Goal: Task Accomplishment & Management: Use online tool/utility

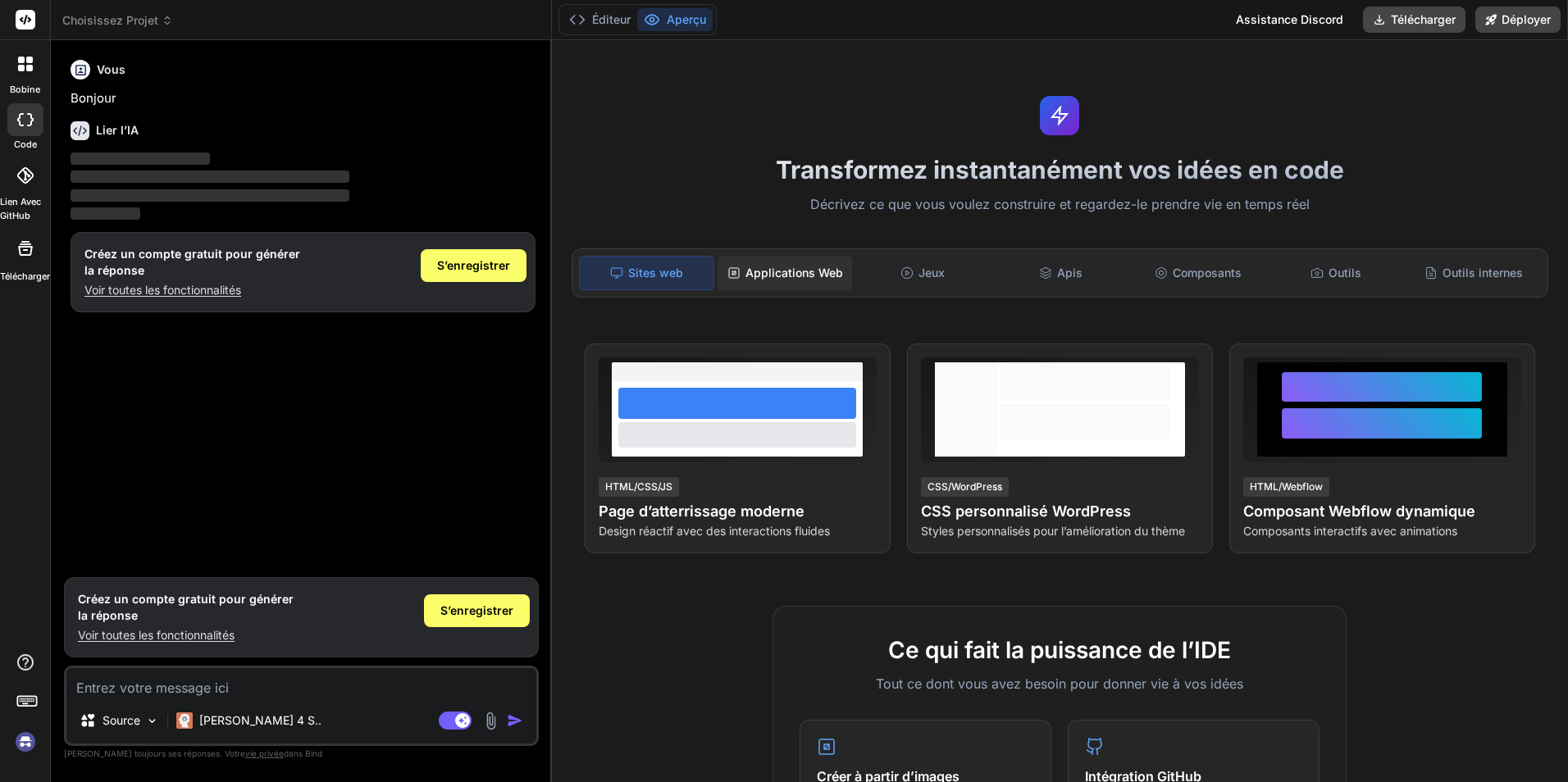
click at [792, 277] on font "Applications Web" at bounding box center [795, 273] width 98 height 17
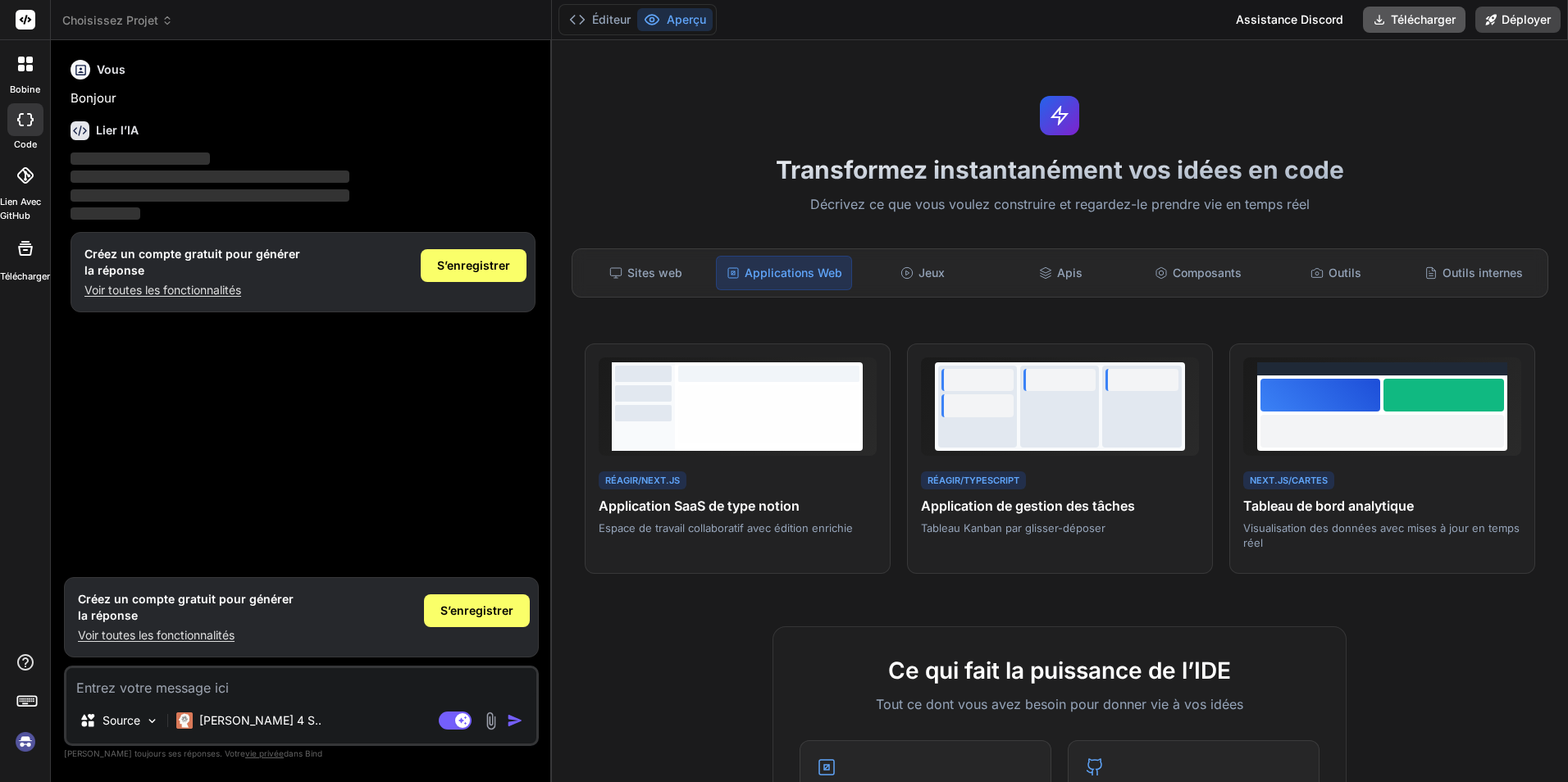
click at [1398, 25] on font "Télécharger" at bounding box center [1423, 20] width 65 height 17
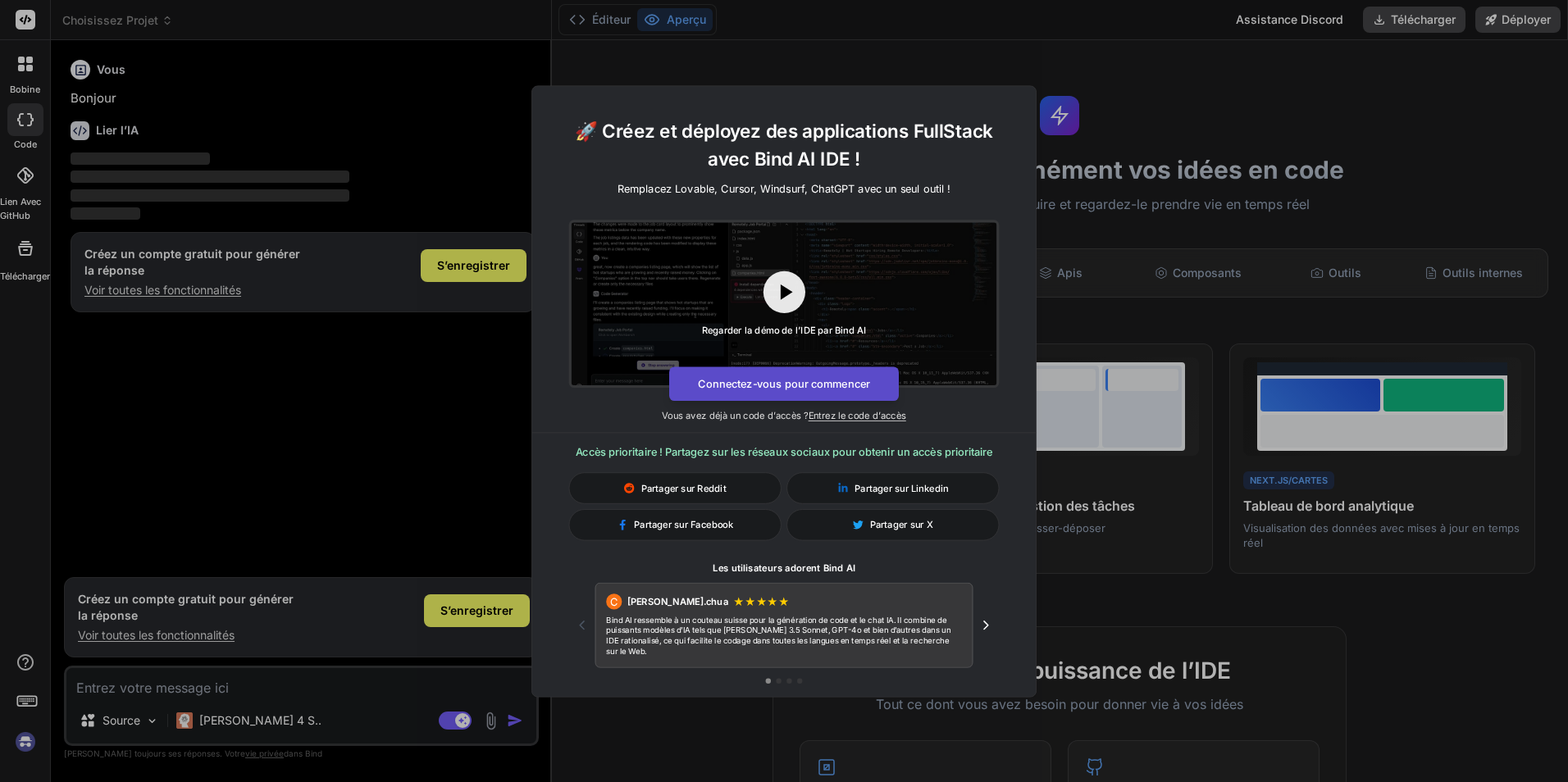
click at [789, 387] on button "Connectez-vous pour commencer" at bounding box center [784, 384] width 230 height 34
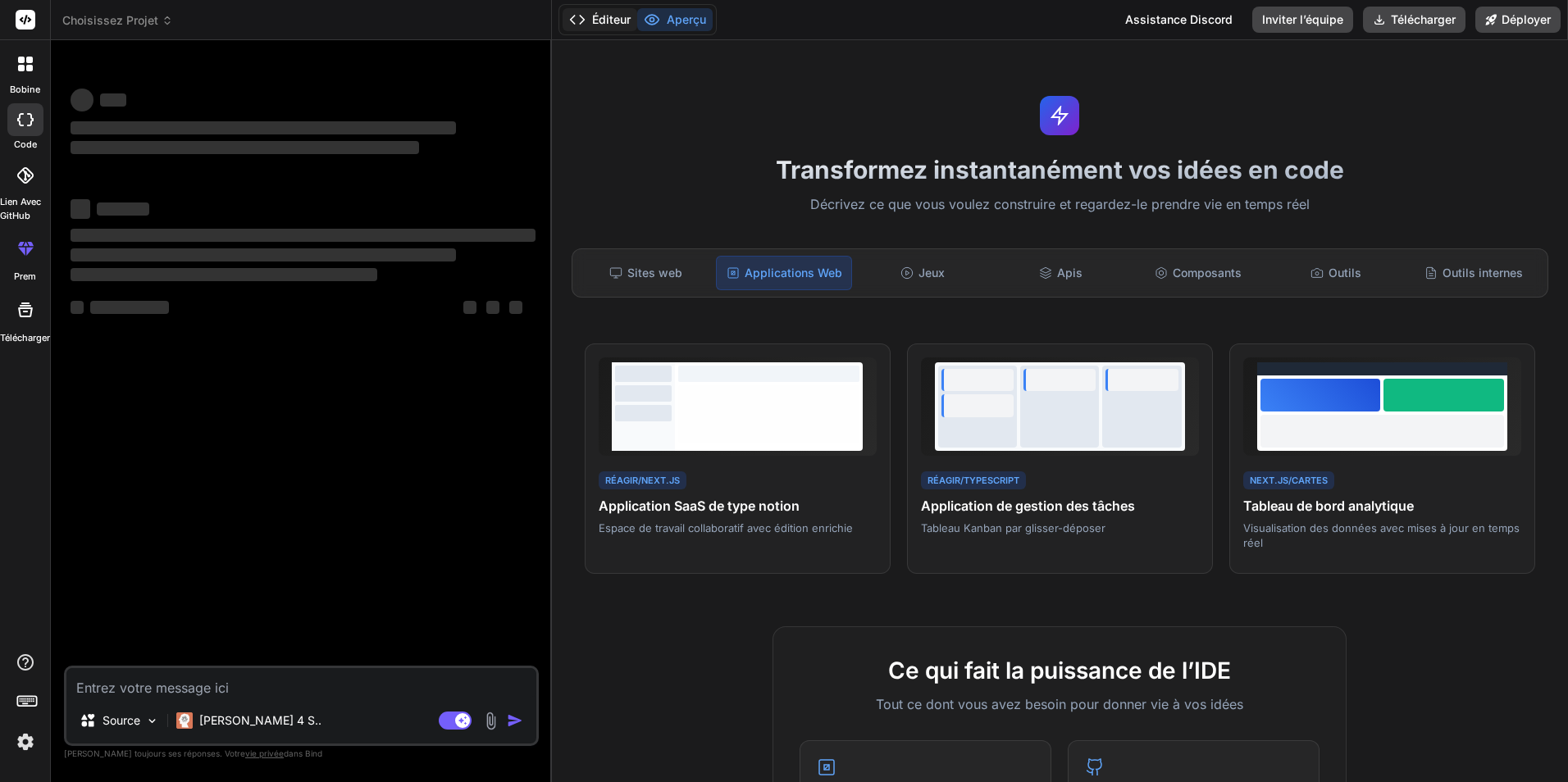
click at [600, 23] on font "Éditeur" at bounding box center [611, 20] width 38 height 17
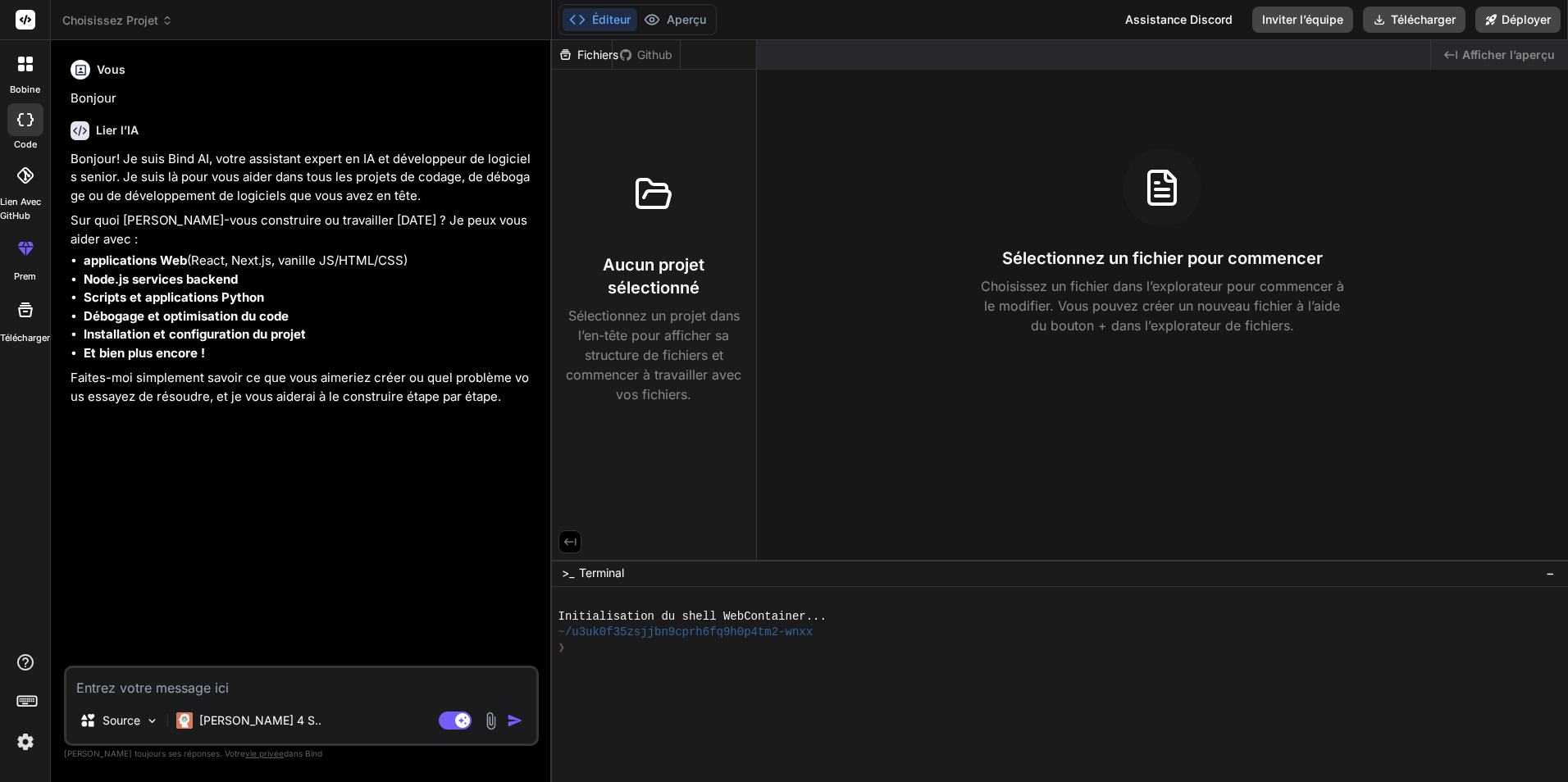
type textarea "x"
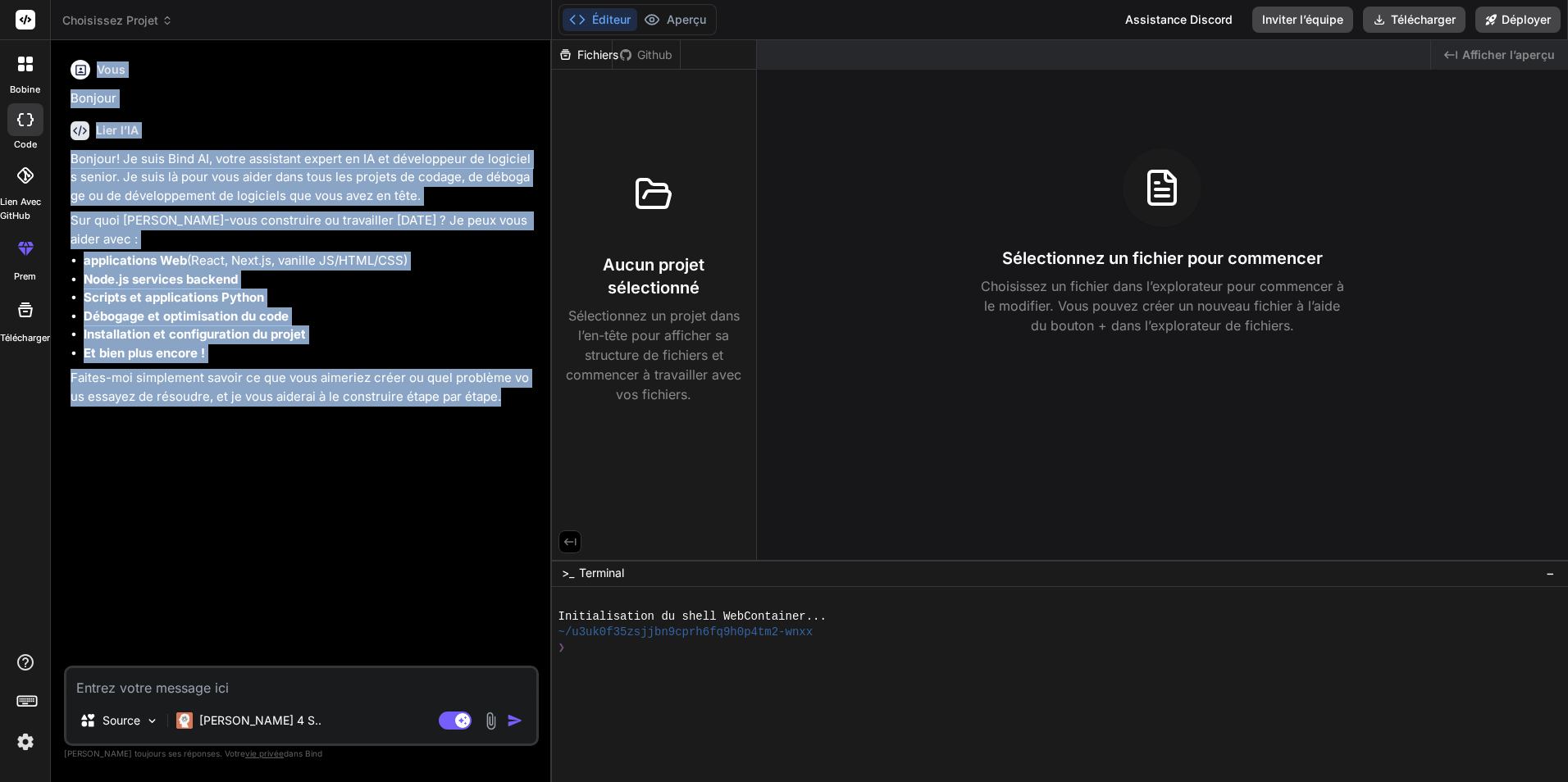
drag, startPoint x: 67, startPoint y: 64, endPoint x: 506, endPoint y: 458, distance: 589.9
click at [506, 458] on div "Vous Bonjour Lier l’IA Bonjour! Je suis Bind AI, votre assistant expert en IA e…" at bounding box center [300, 417] width 475 height 728
copy div "Vous Bonjour Lier l’IA Bonjour! Je suis Bind AI, votre assistant expert en IA e…"
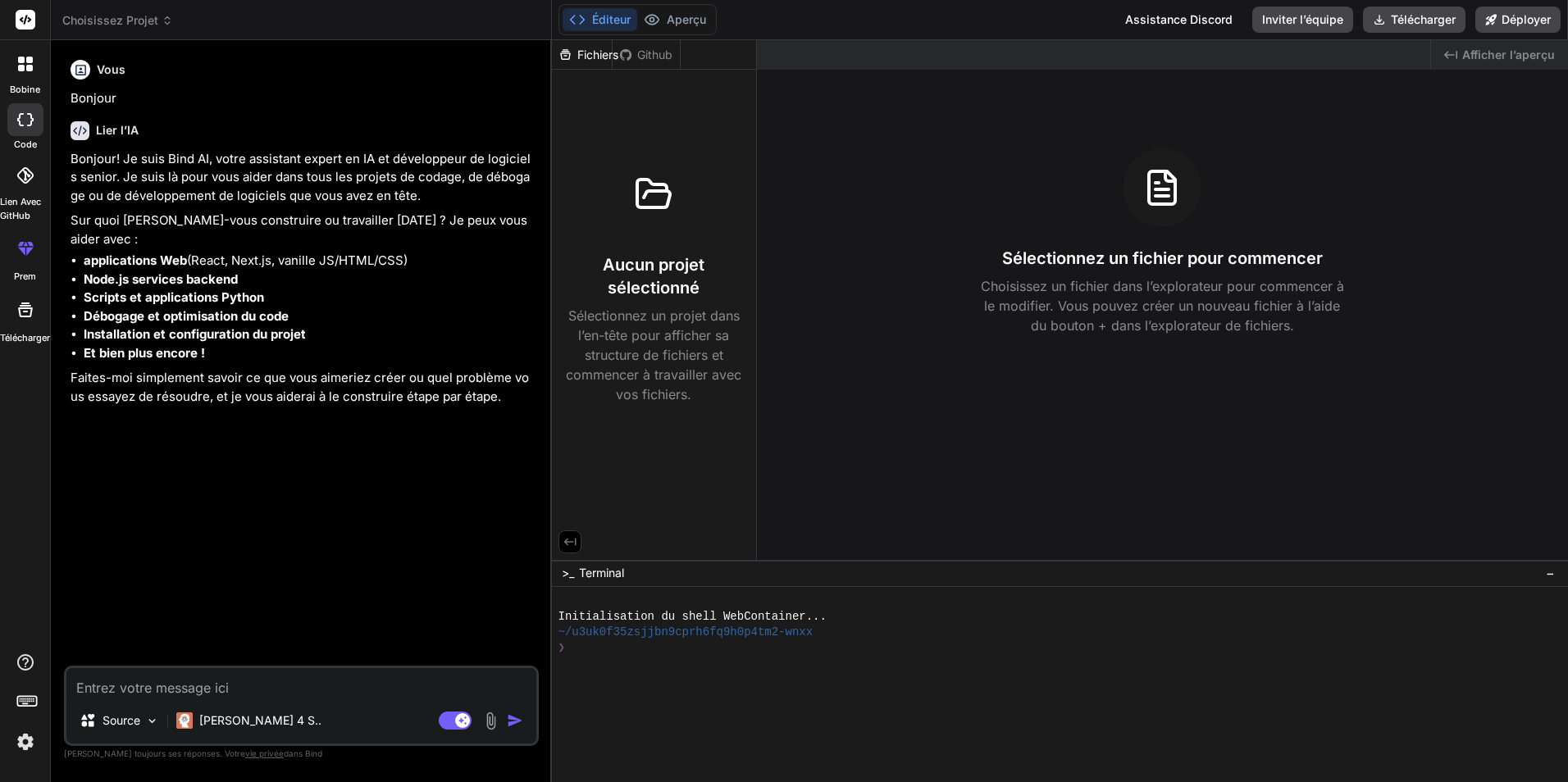
click at [288, 702] on div "Source Claude 4 S.. Mode agent. Lorsque cette bascule est activée, l’IA prend a…" at bounding box center [300, 706] width 475 height 80
click at [285, 688] on textarea at bounding box center [301, 683] width 470 height 29
paste textarea "Loremipsumd sitametc Adip_Elitsedd_EIU : Temporincid utlabore etdolore (magnaal…"
type textarea "Loremipsumd sitametc Adip_Elitsedd_EIU : Temporincid utlabore etdolore (magnaal…"
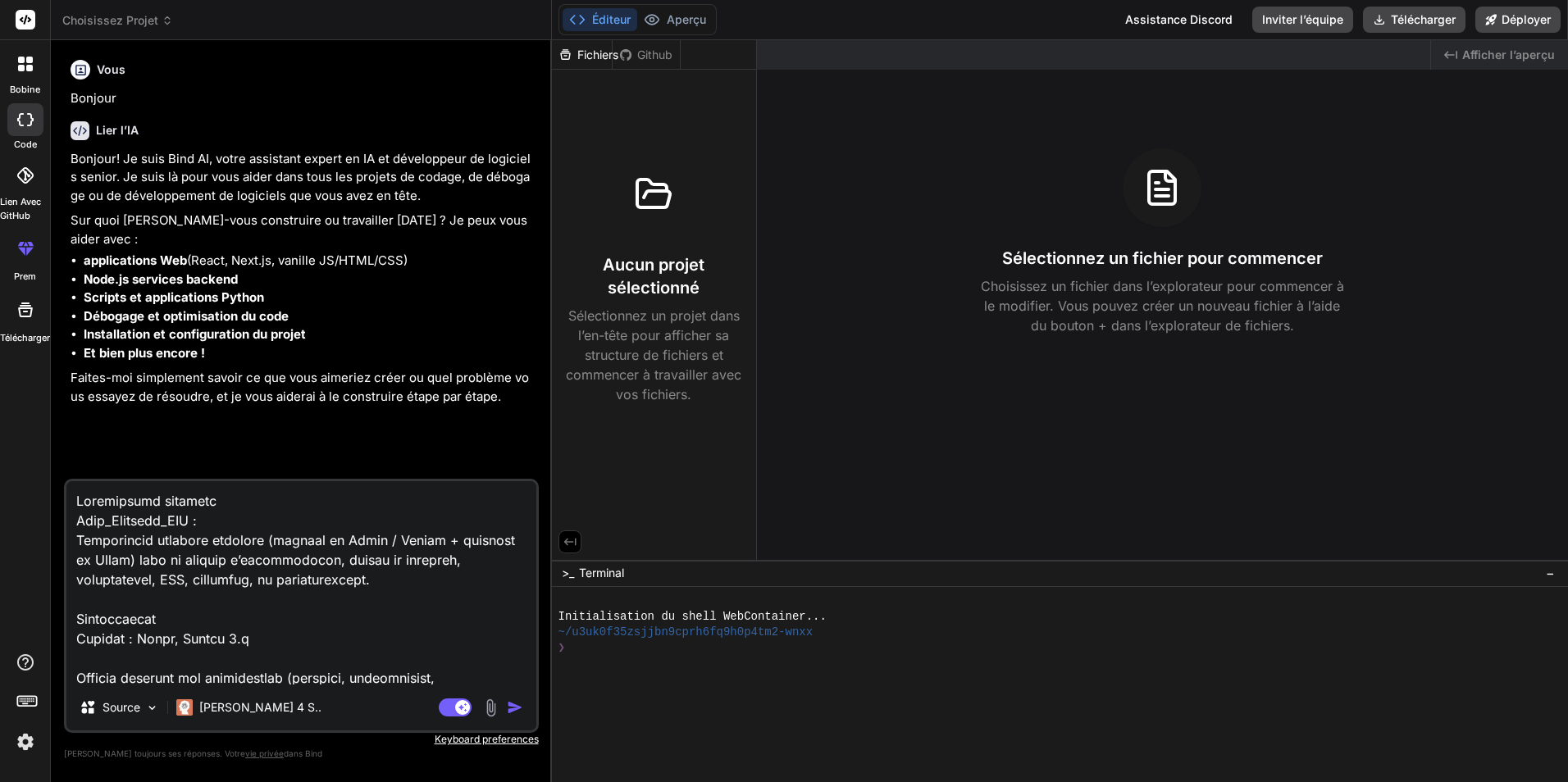
scroll to position [1910, 0]
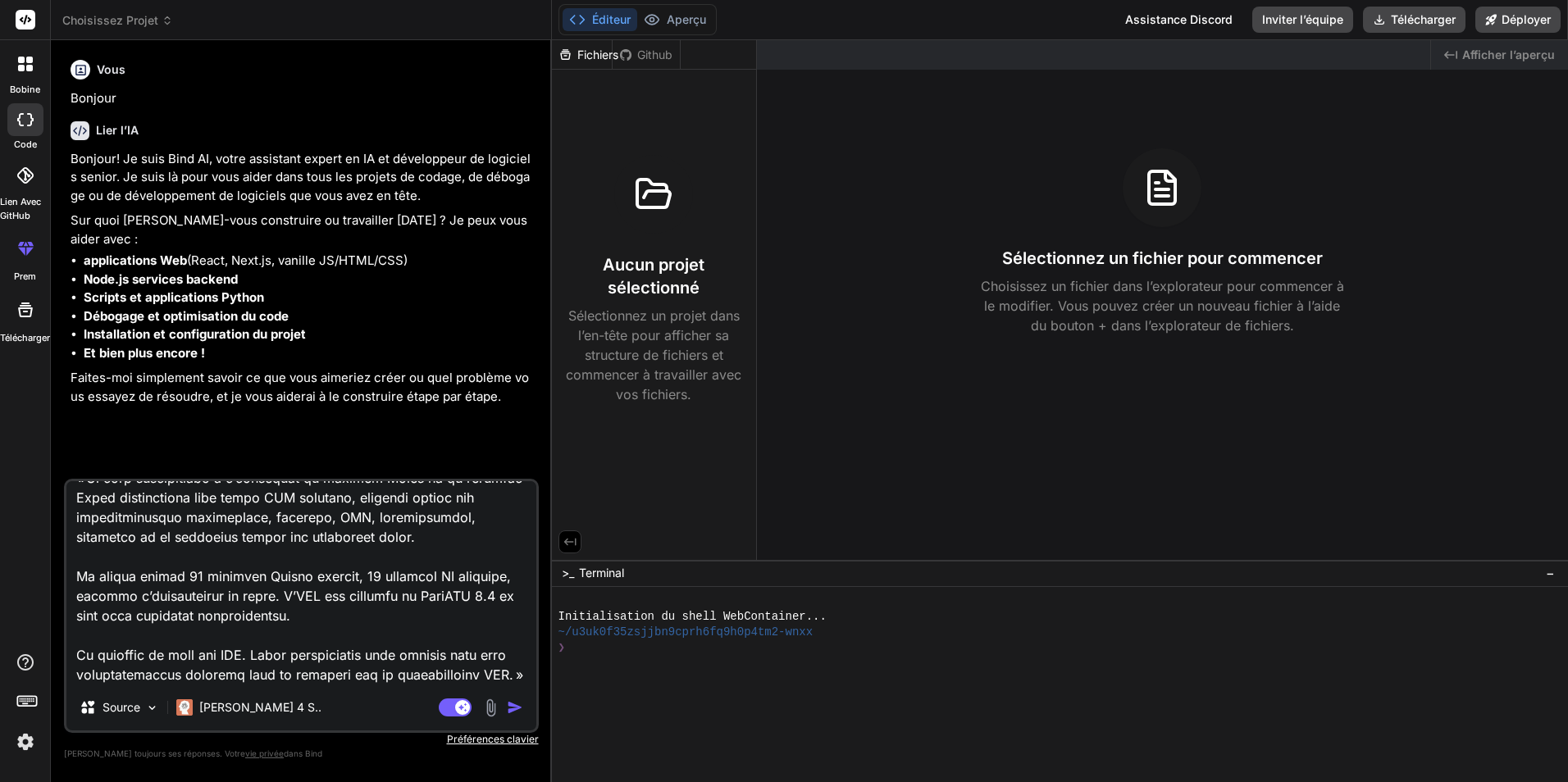
type textarea "x"
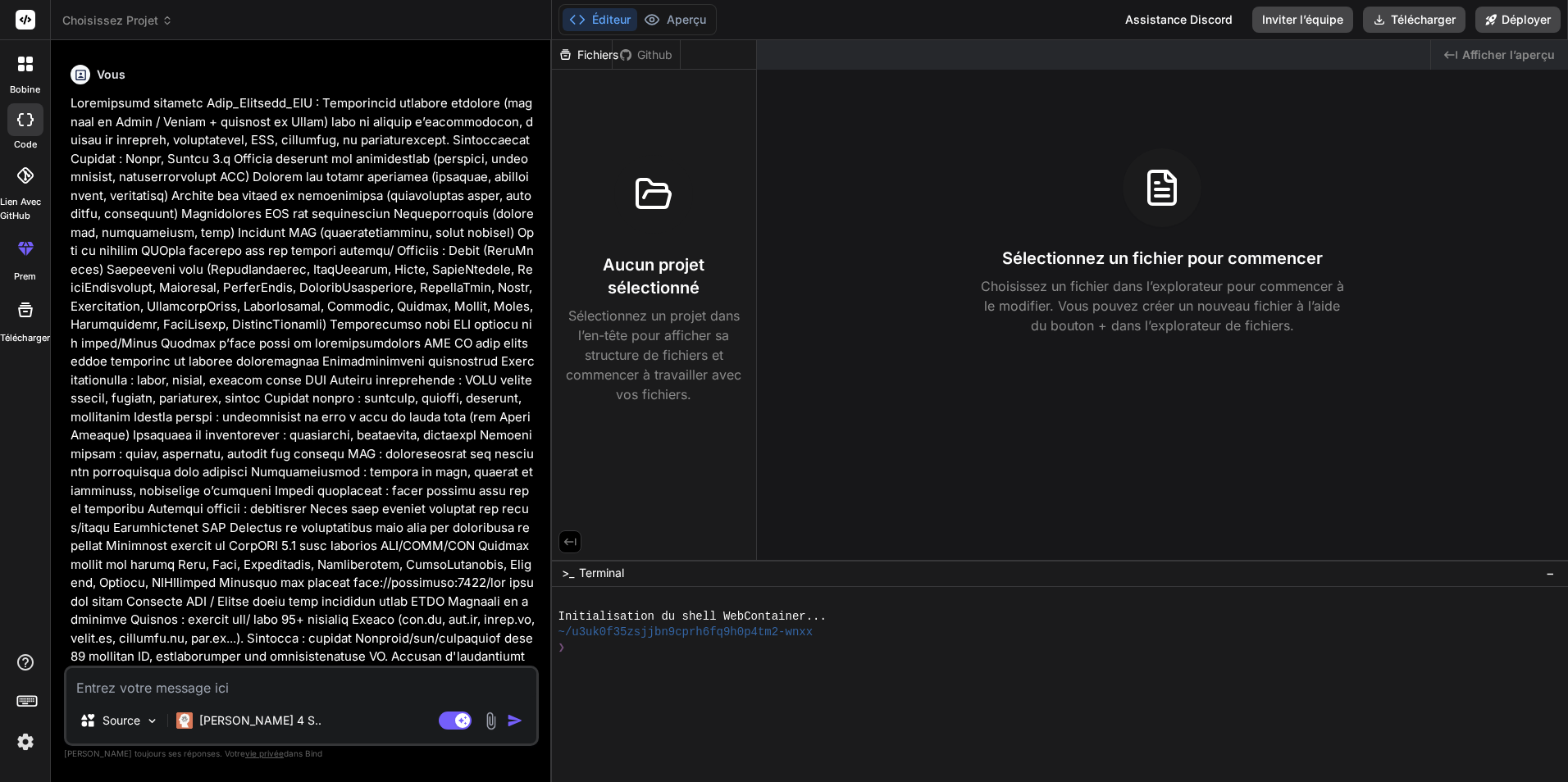
scroll to position [356, 0]
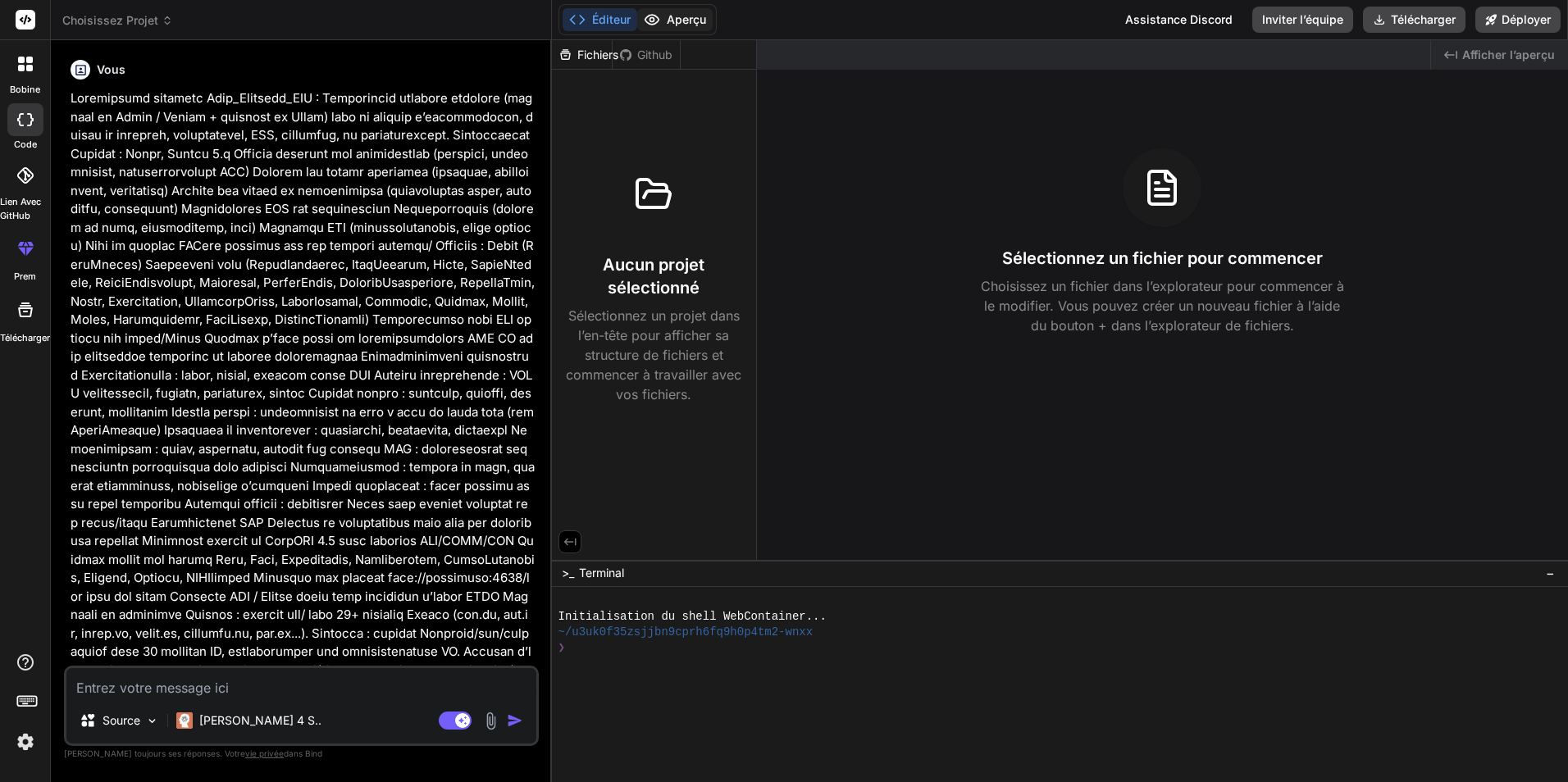
click at [674, 25] on font "Aperçu" at bounding box center [686, 20] width 39 height 17
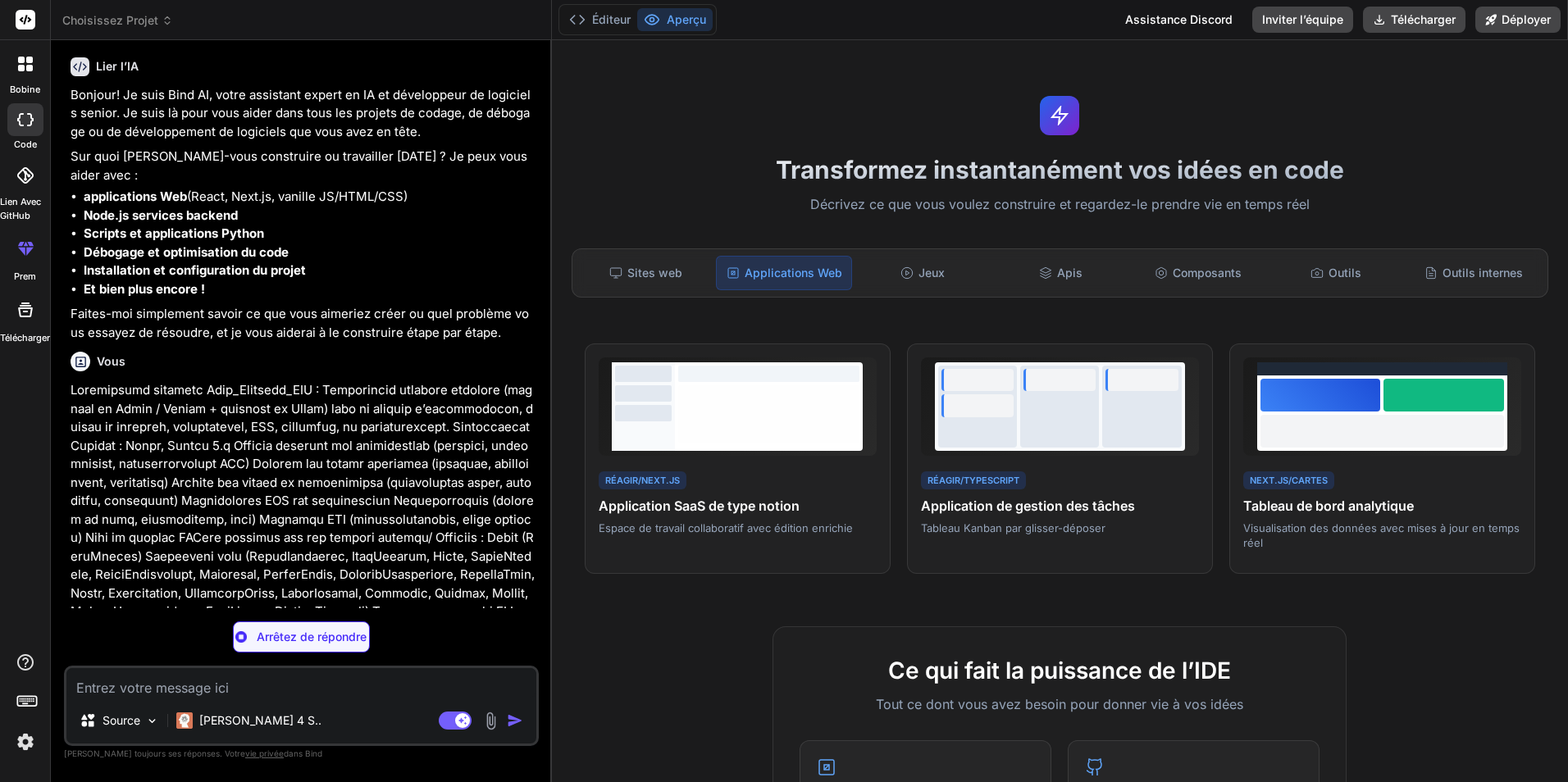
scroll to position [33, 0]
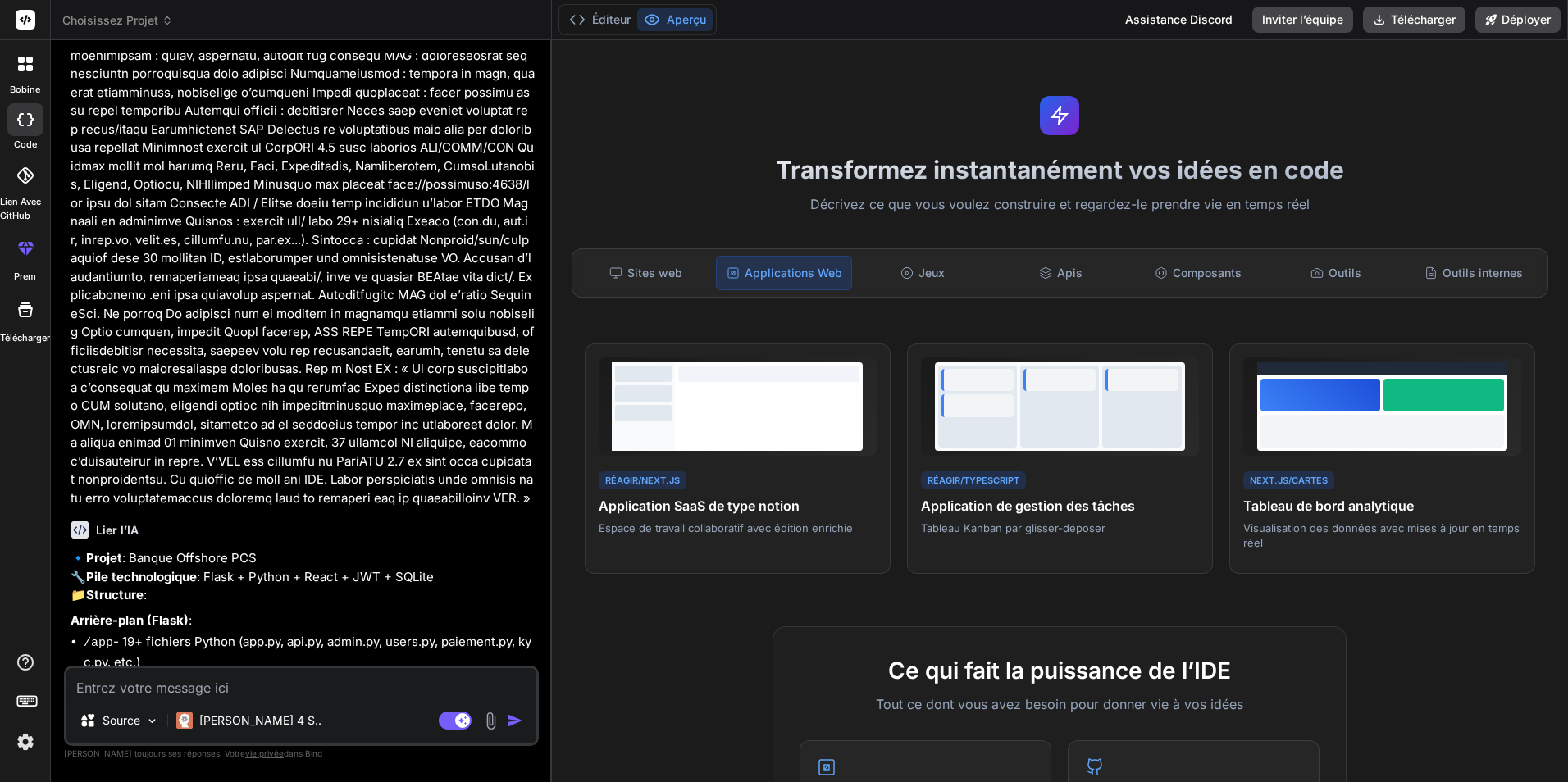
type textarea "x"
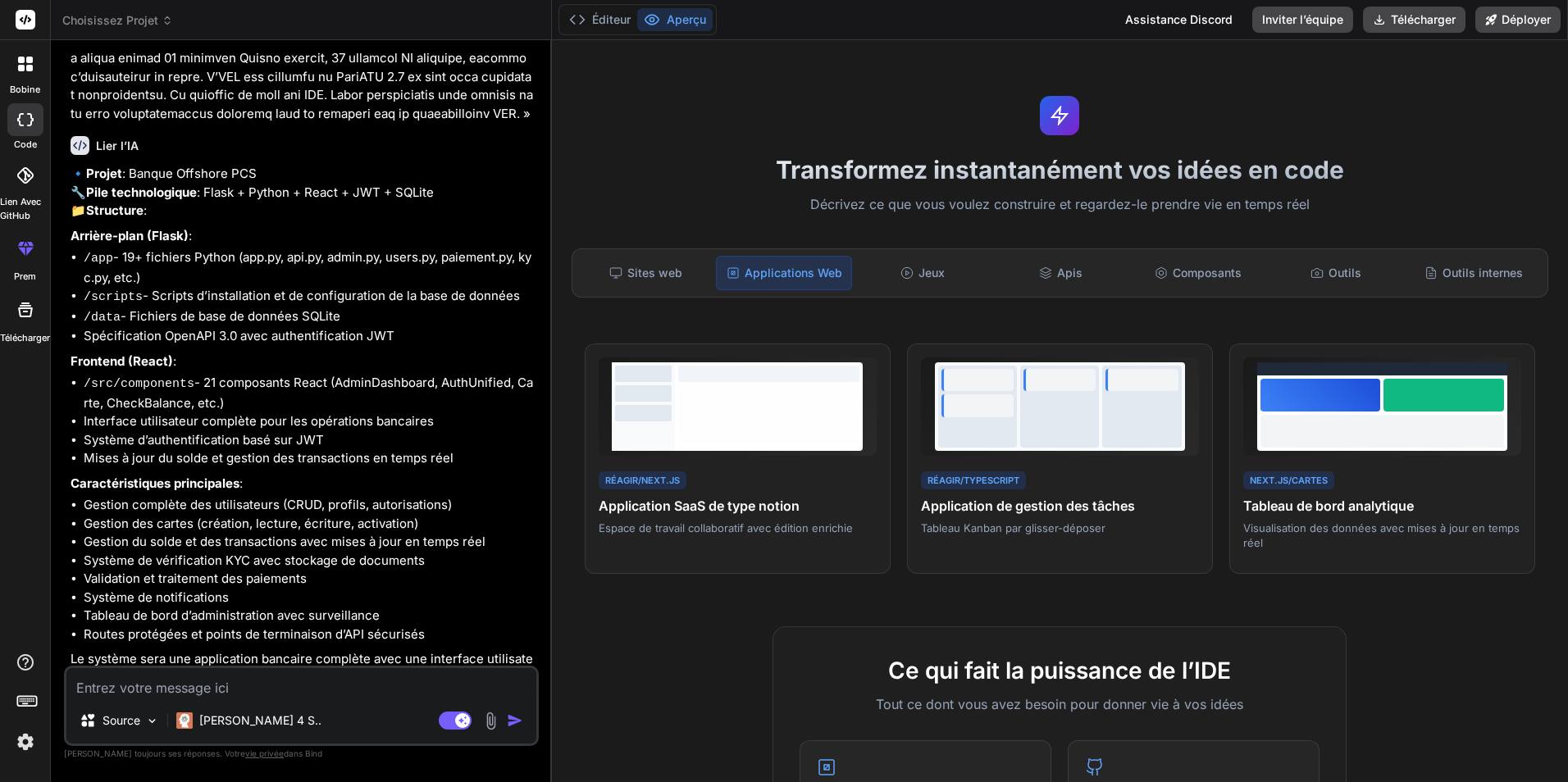
scroll to position [1215, 0]
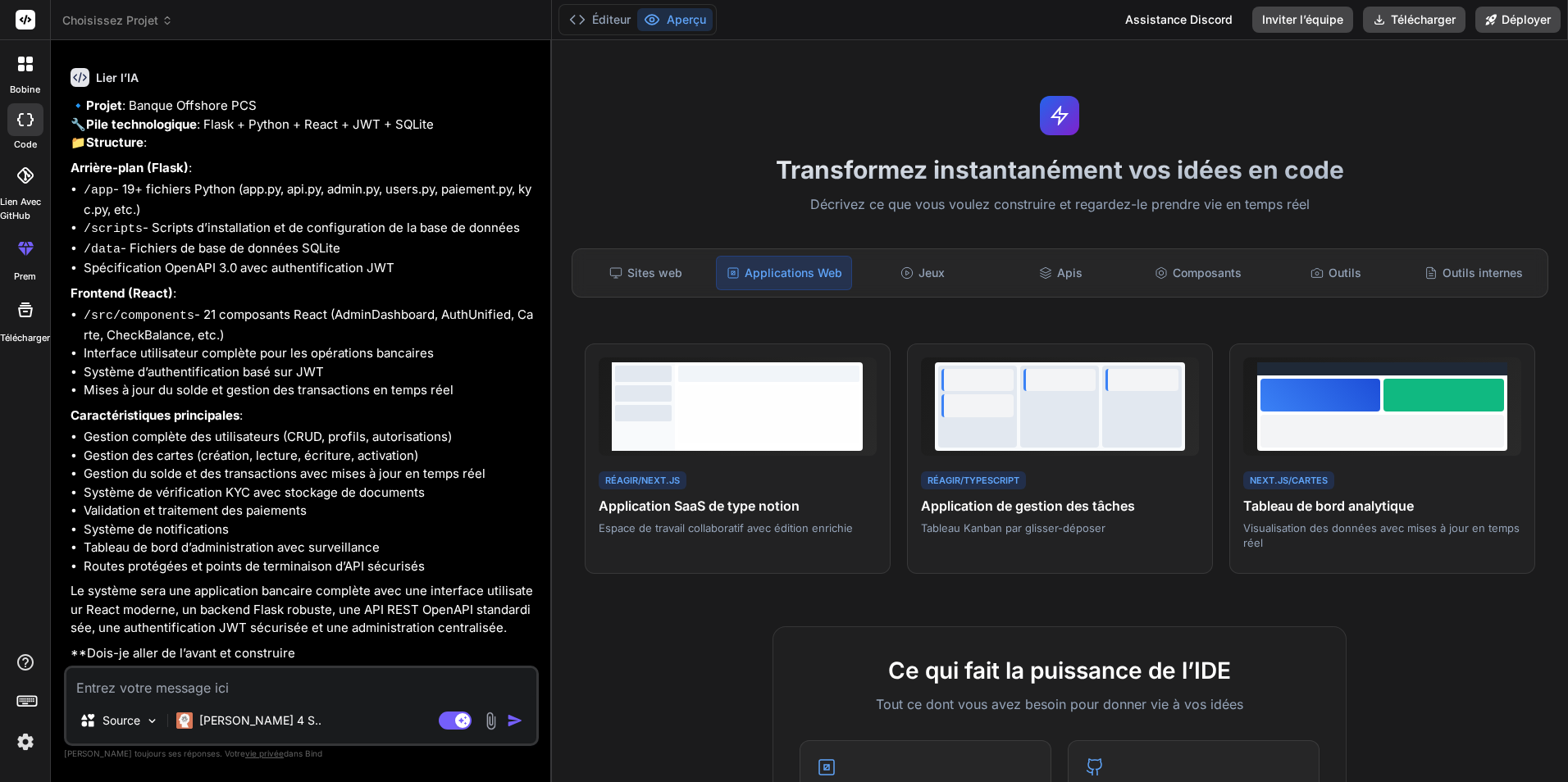
click at [275, 686] on textarea at bounding box center [301, 683] width 470 height 29
click at [317, 675] on textarea at bounding box center [301, 683] width 470 height 29
type textarea "o"
type textarea "x"
type textarea "ou"
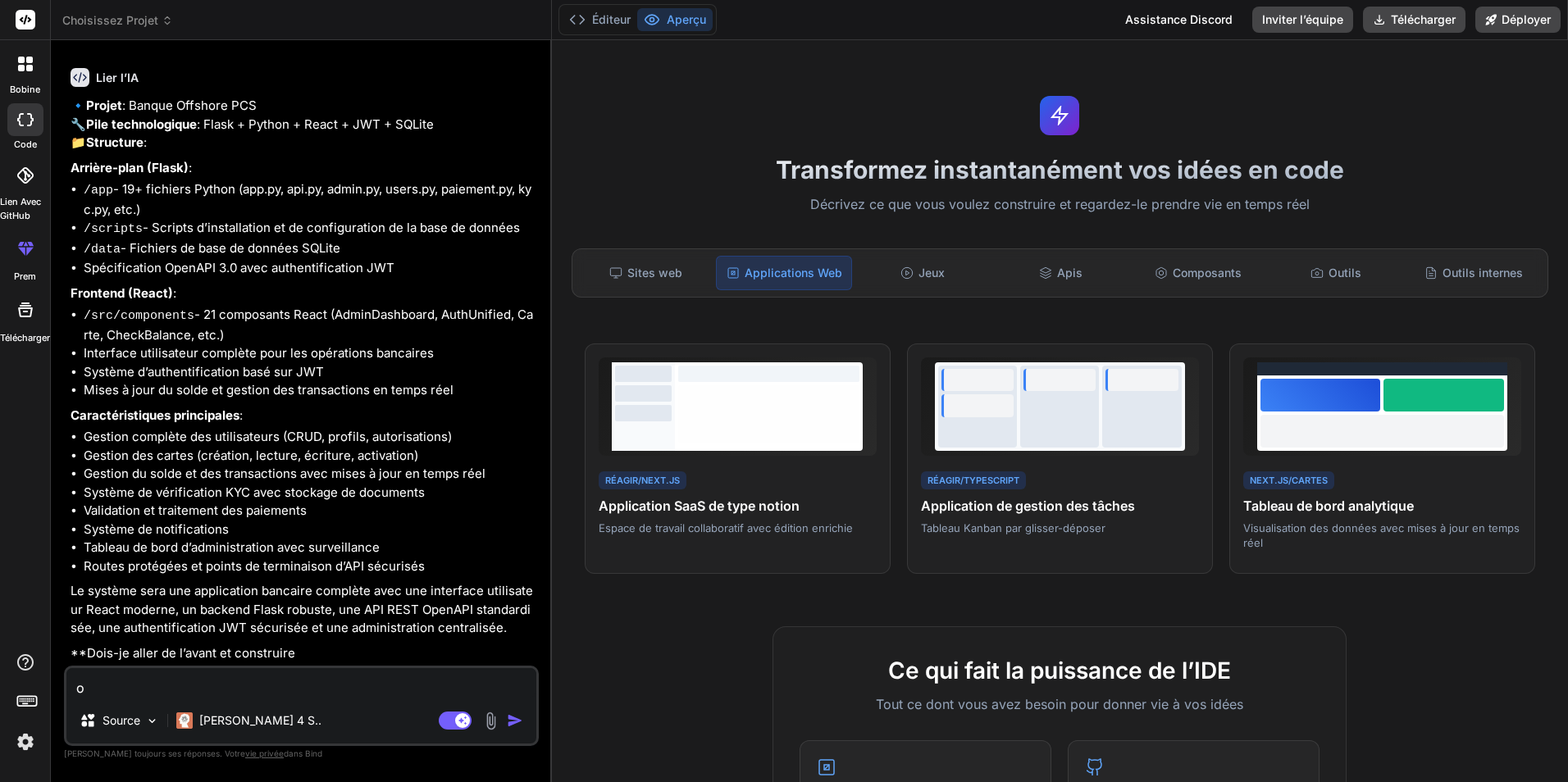
type textarea "x"
type textarea "oui"
type textarea "x"
type textarea "oui"
type textarea "x"
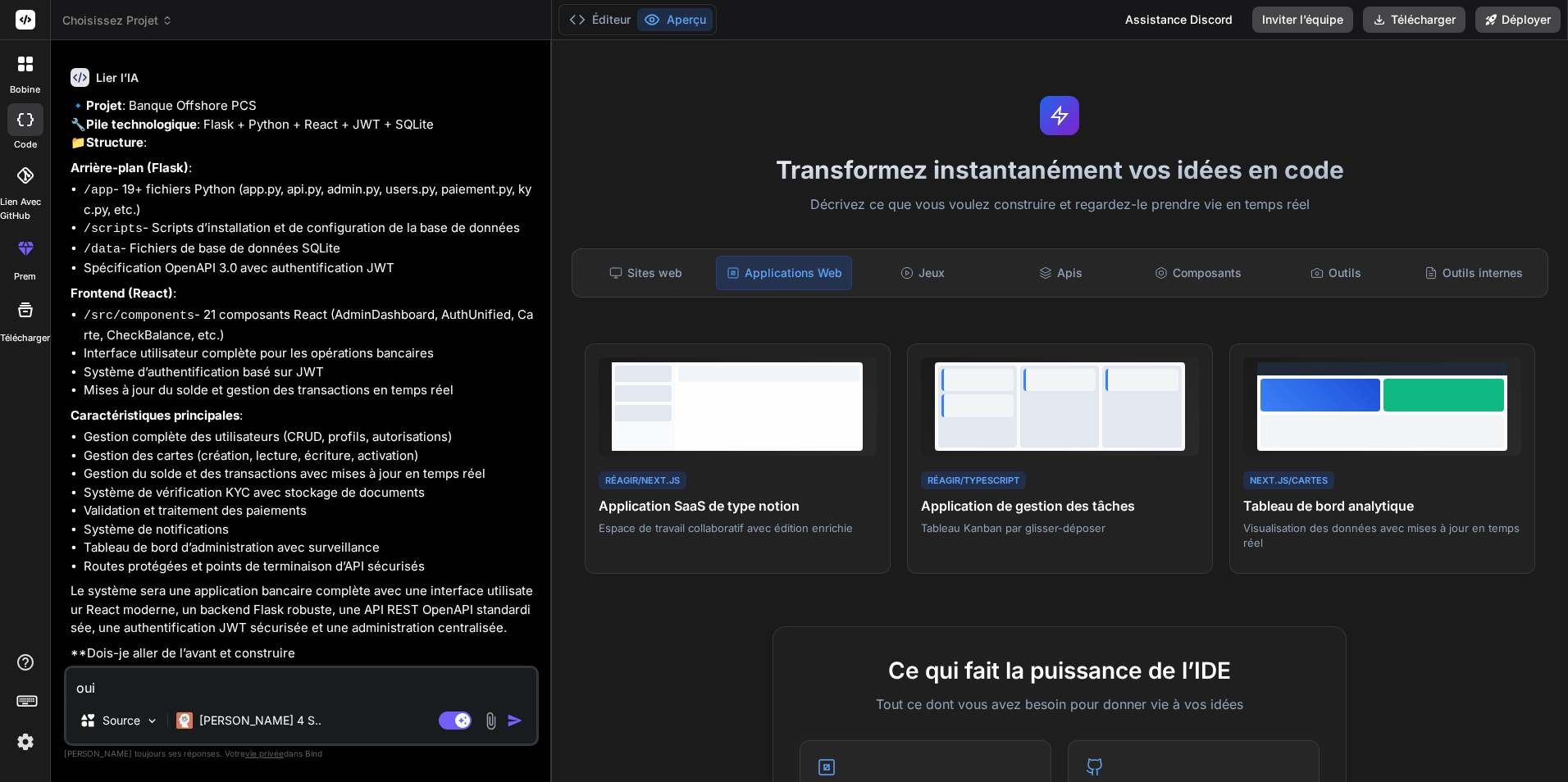
type textarea "oui m"
type textarea "x"
type textarea "oui ma"
type textarea "x"
type textarea "oui mai"
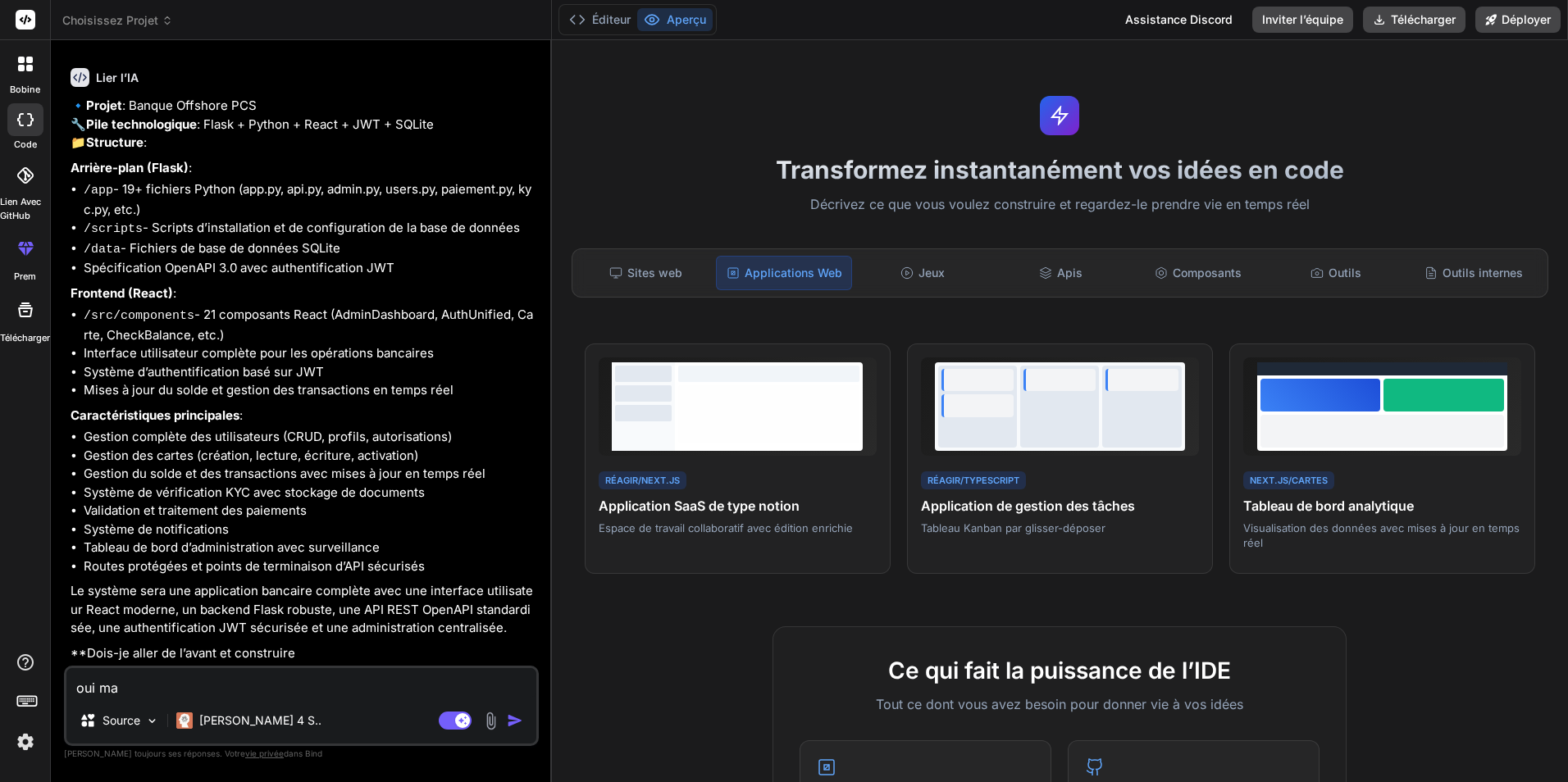
type textarea "x"
type textarea "oui mais"
type textarea "x"
type textarea "oui mais"
type textarea "x"
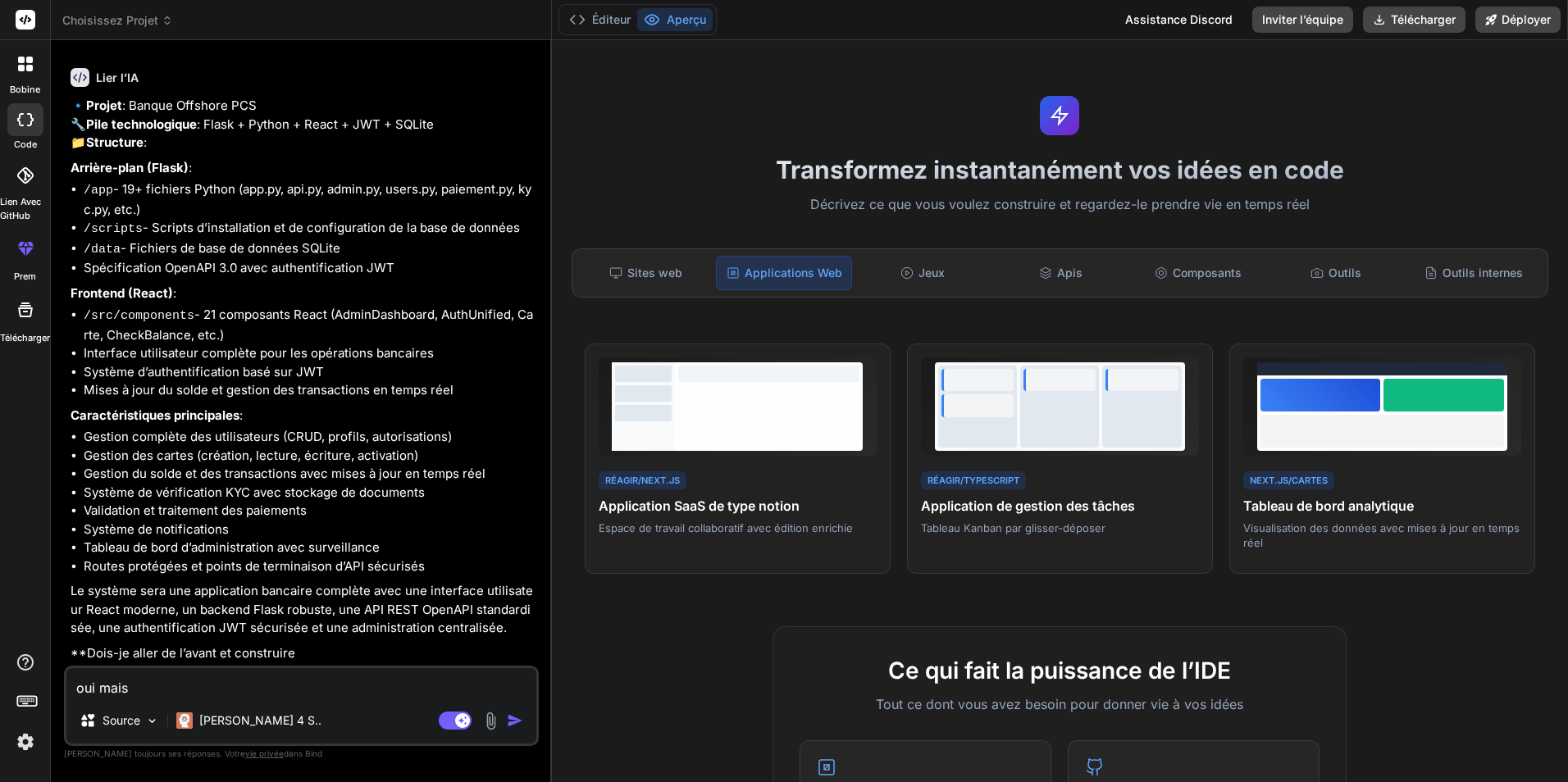
type textarea "oui mais e"
type textarea "x"
type textarea "oui mais el"
type textarea "x"
type textarea "oui mais ell"
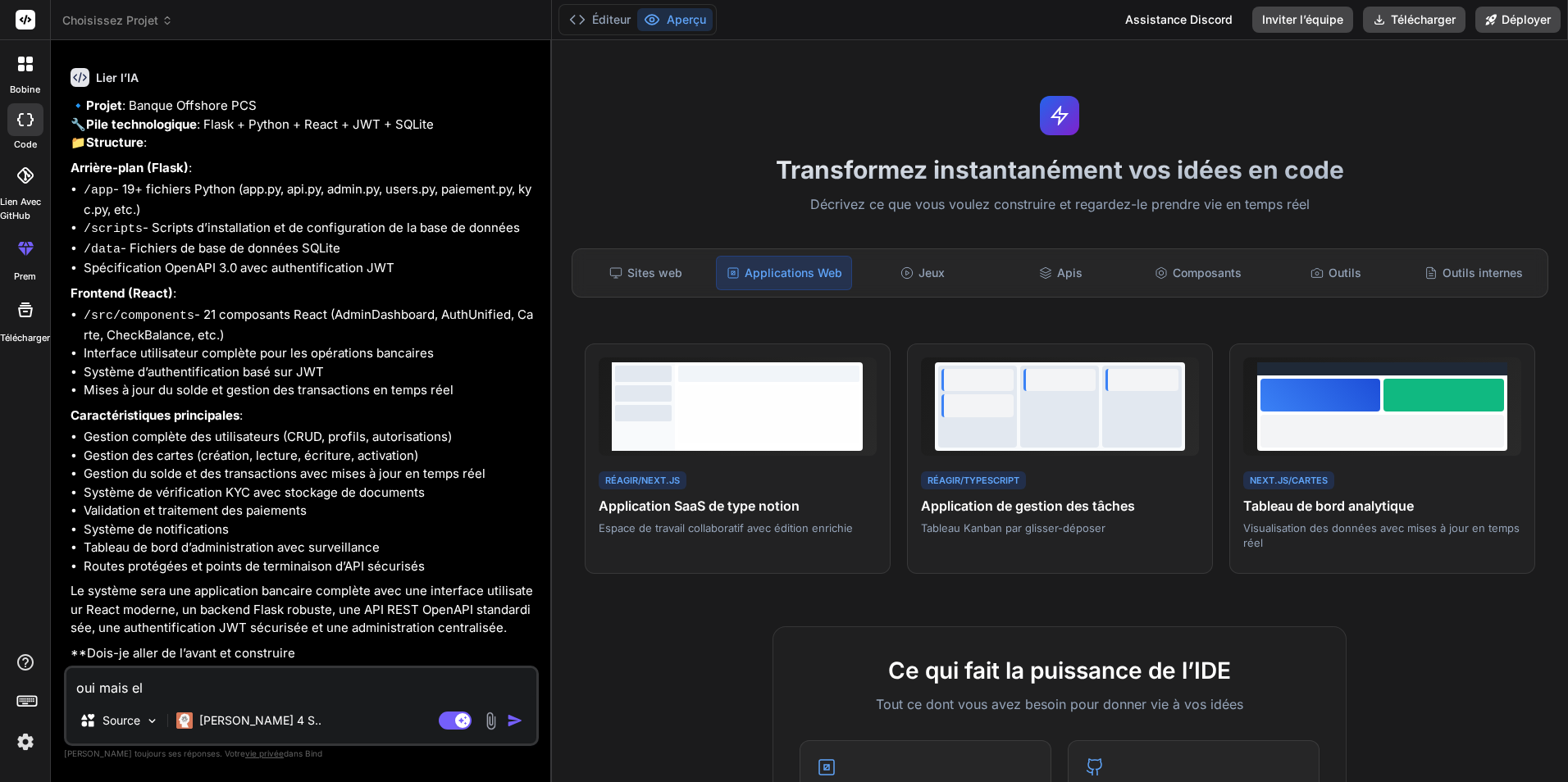
type textarea "x"
type textarea "oui mais elle"
type textarea "x"
type textarea "oui mais elle"
type textarea "x"
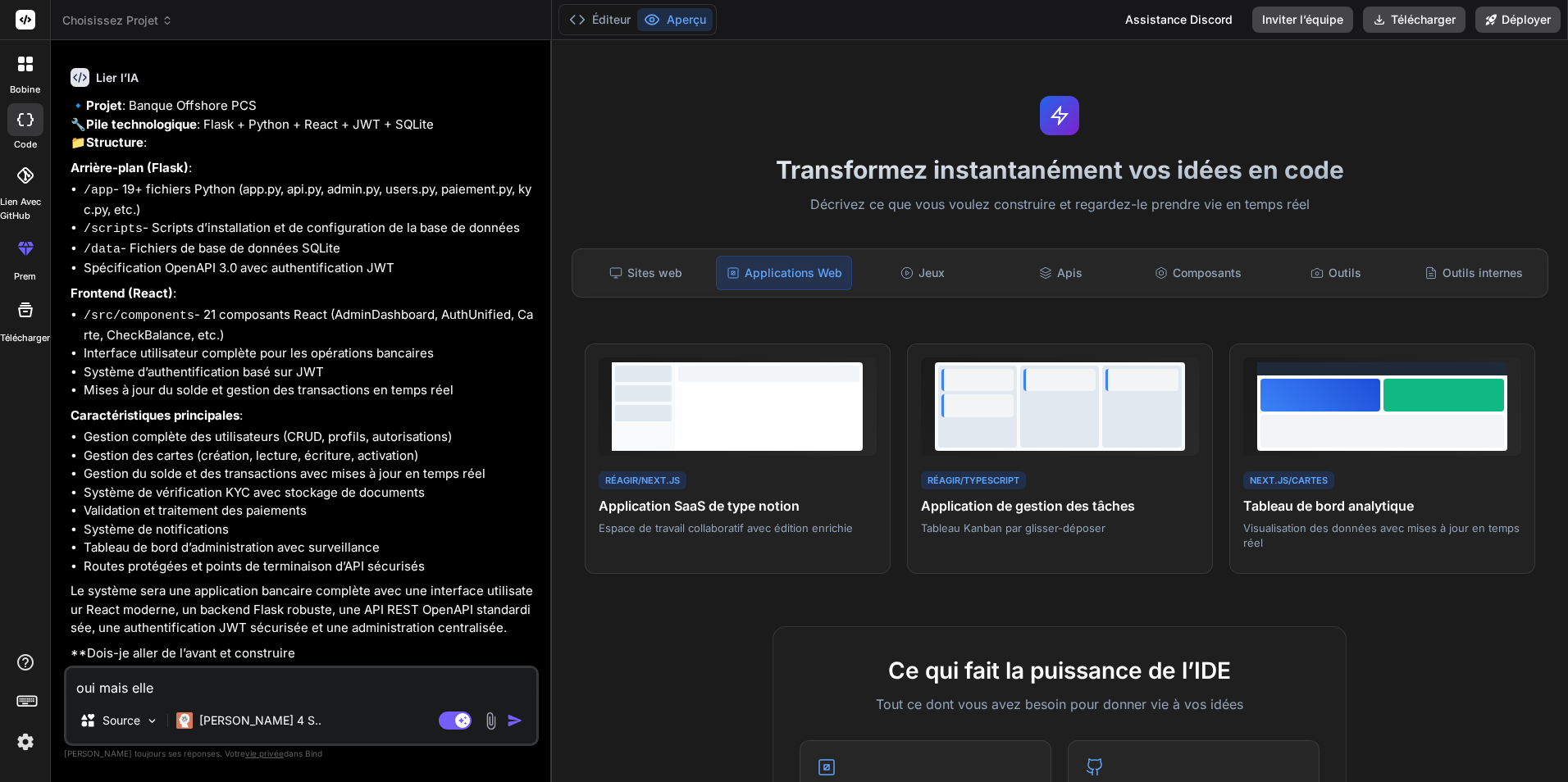
type textarea "oui mais elle s"
type textarea "x"
type textarea "oui mais elle s'"
type textarea "x"
type textarea "oui mais elle s'a"
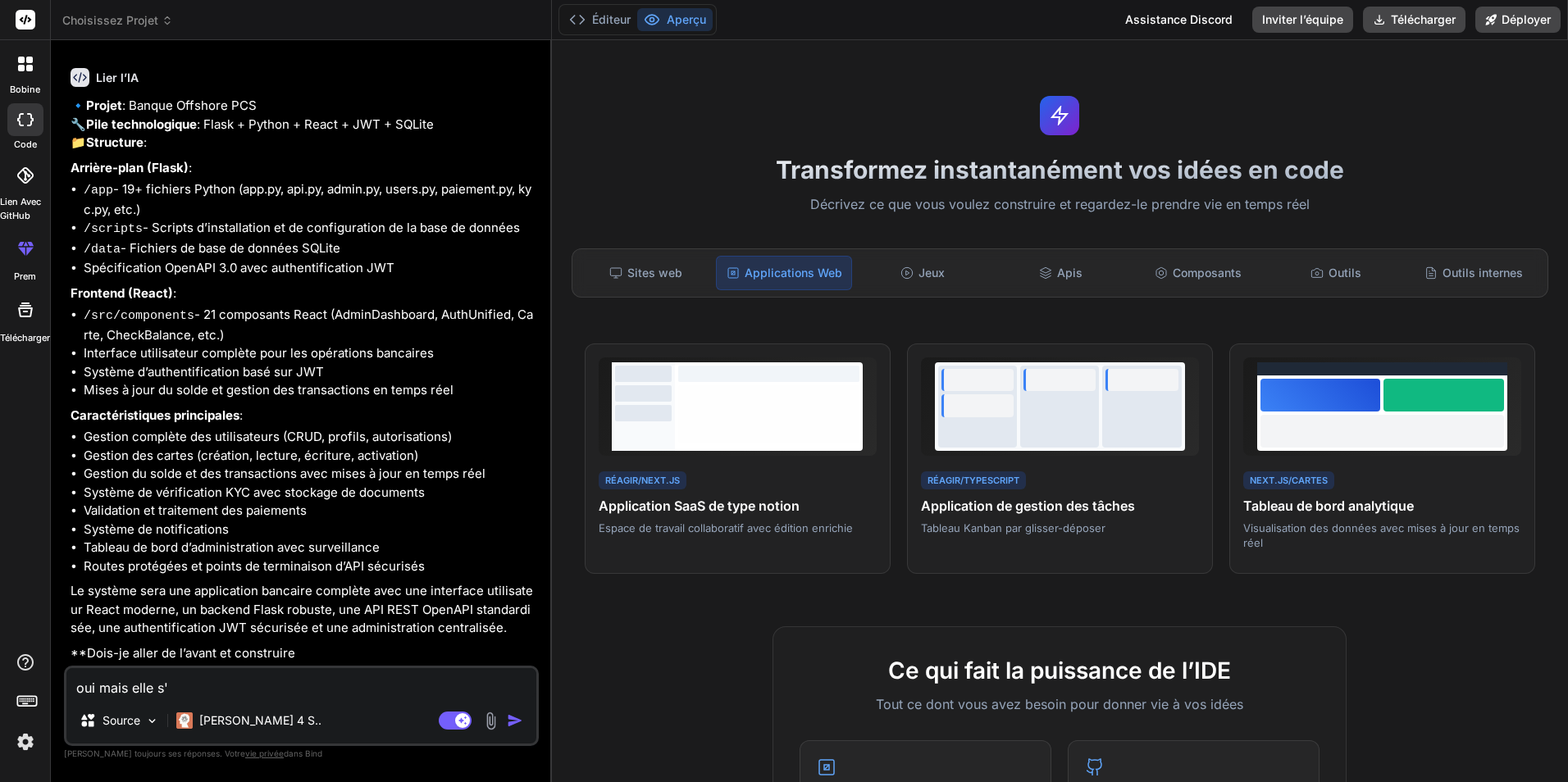
type textarea "x"
type textarea "oui mais elle s'ap"
type textarea "x"
type textarea "oui mais elle s'app"
type textarea "x"
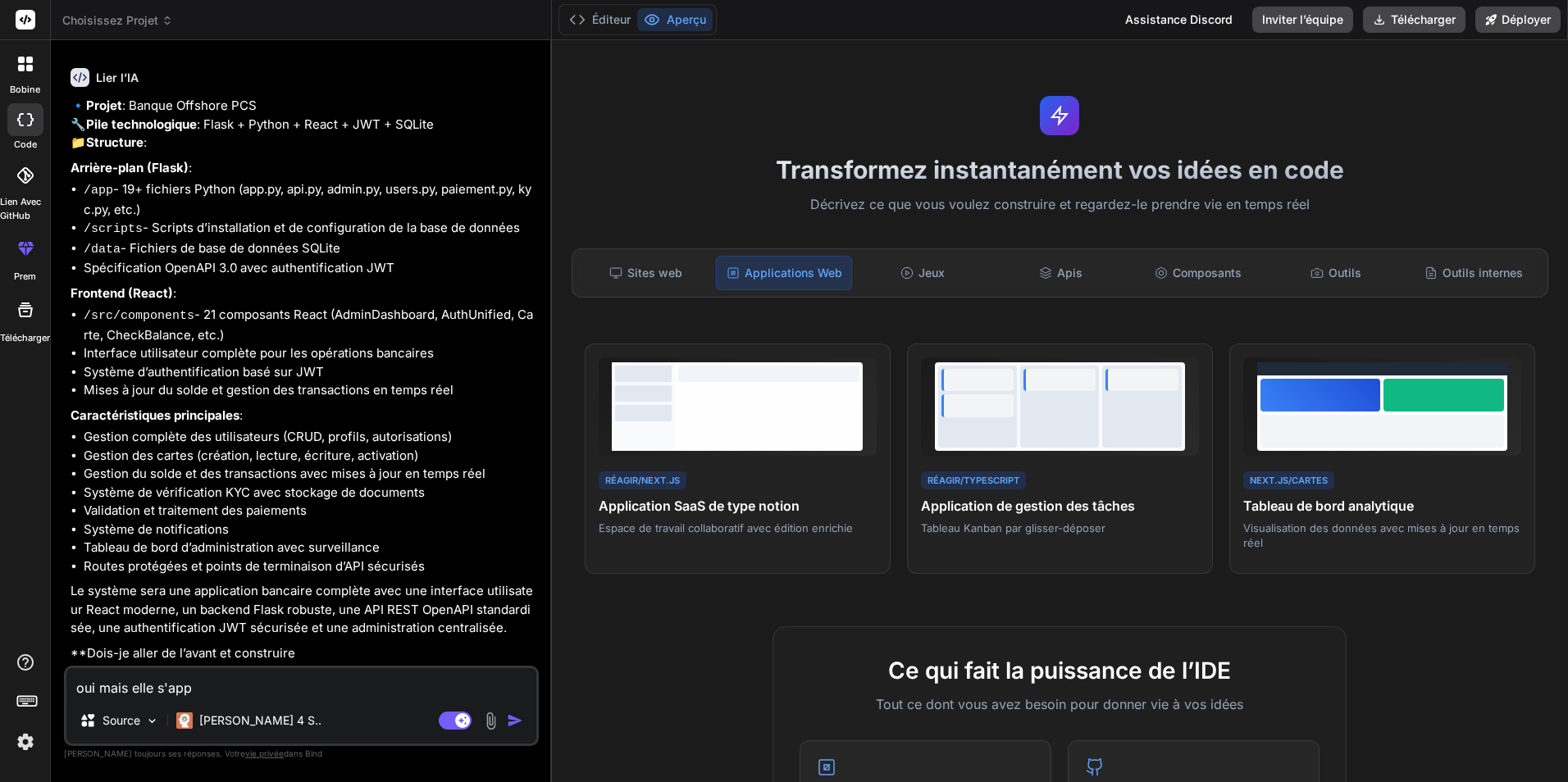
type textarea "oui mais elle s'appe"
type textarea "x"
type textarea "oui mais elle s'appel"
type textarea "x"
type textarea "oui mais elle s'appel"
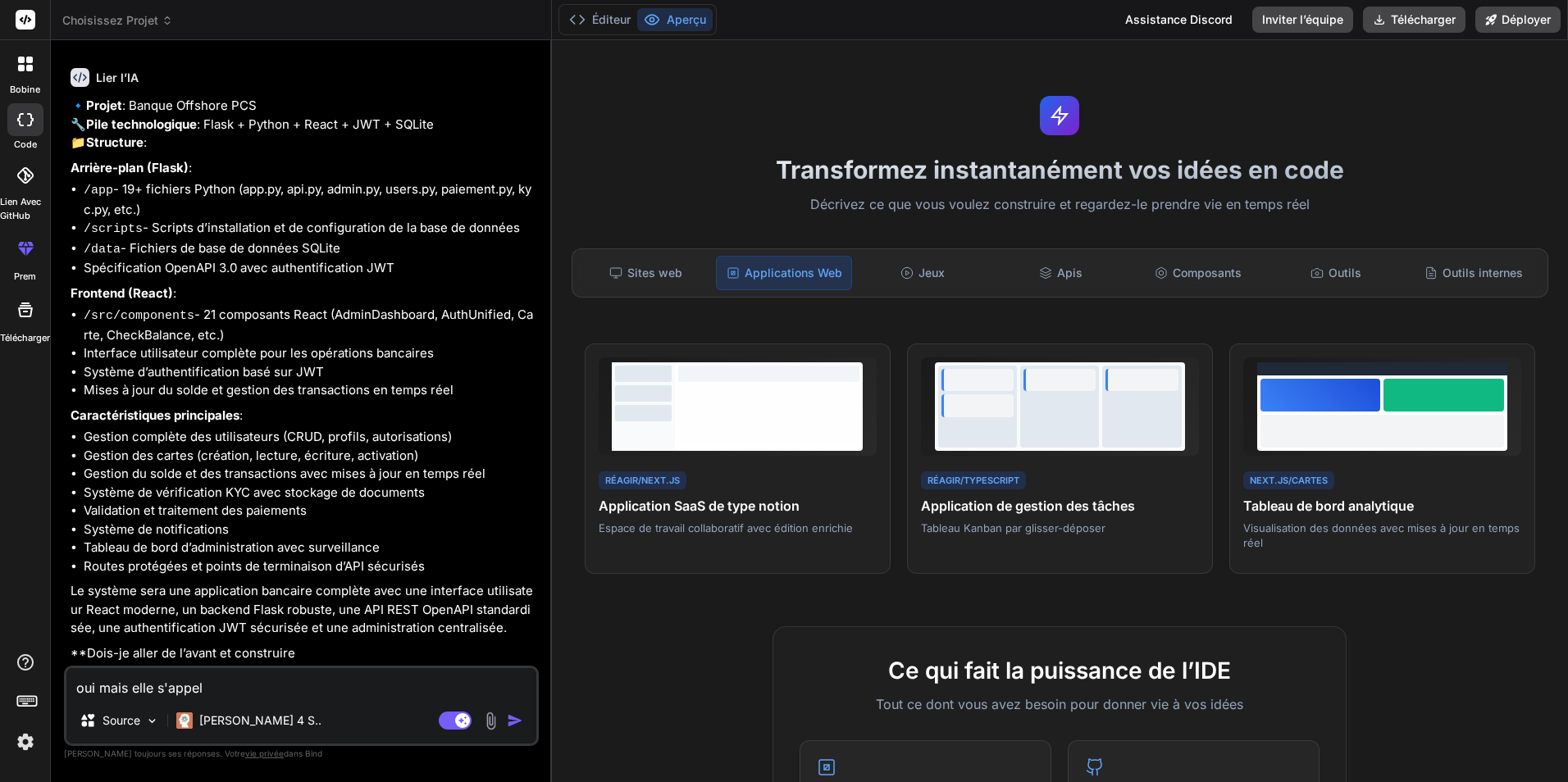
type textarea "x"
type textarea "oui mais elle s'appel B"
type textarea "x"
type textarea "oui mais elle s'appel Ba"
type textarea "x"
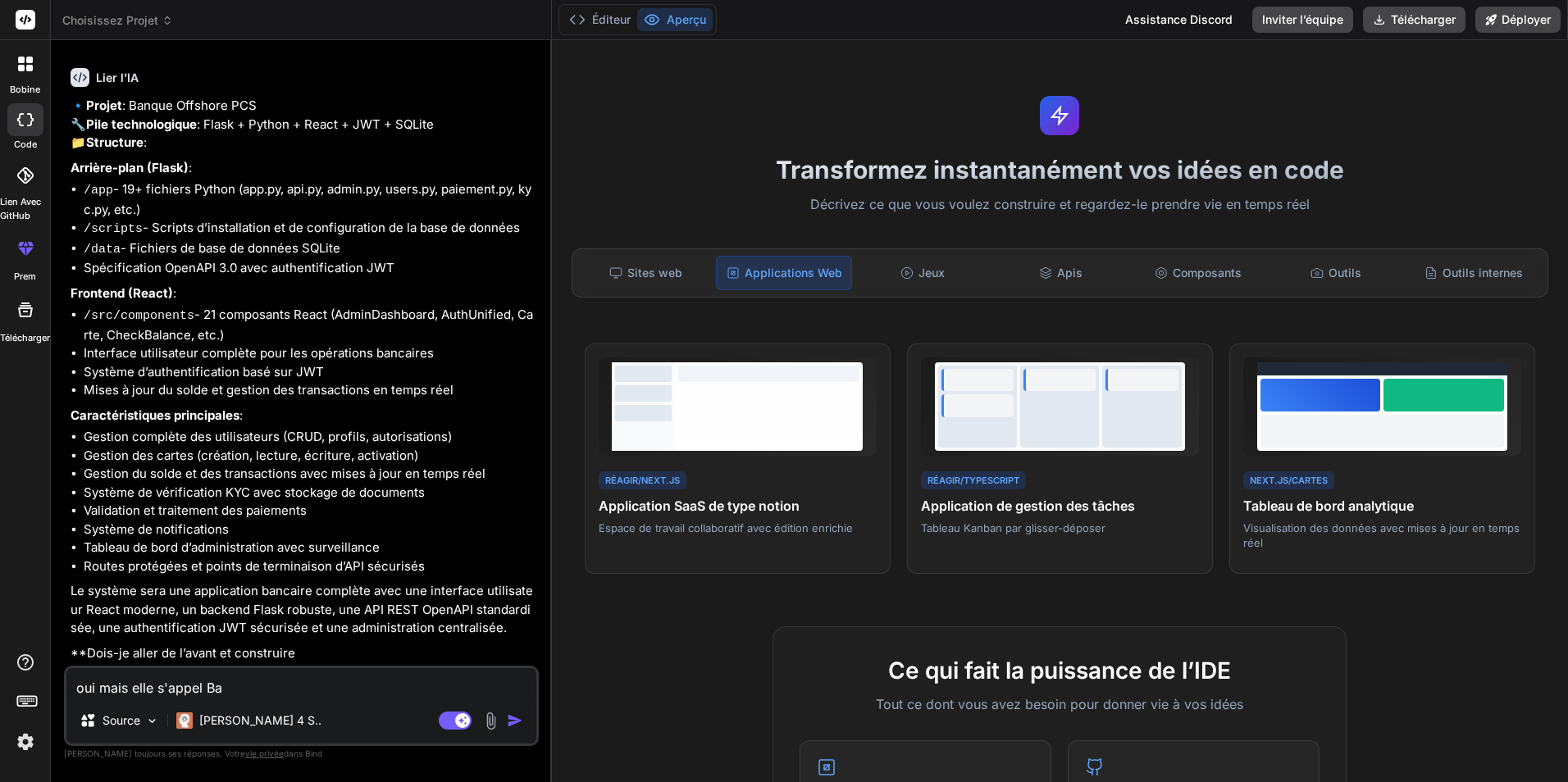
type textarea "oui mais elle s'appel Ban"
type textarea "x"
type textarea "oui mais elle s'appel Bank"
type textarea "x"
type textarea "oui mais elle s'appel Bank"
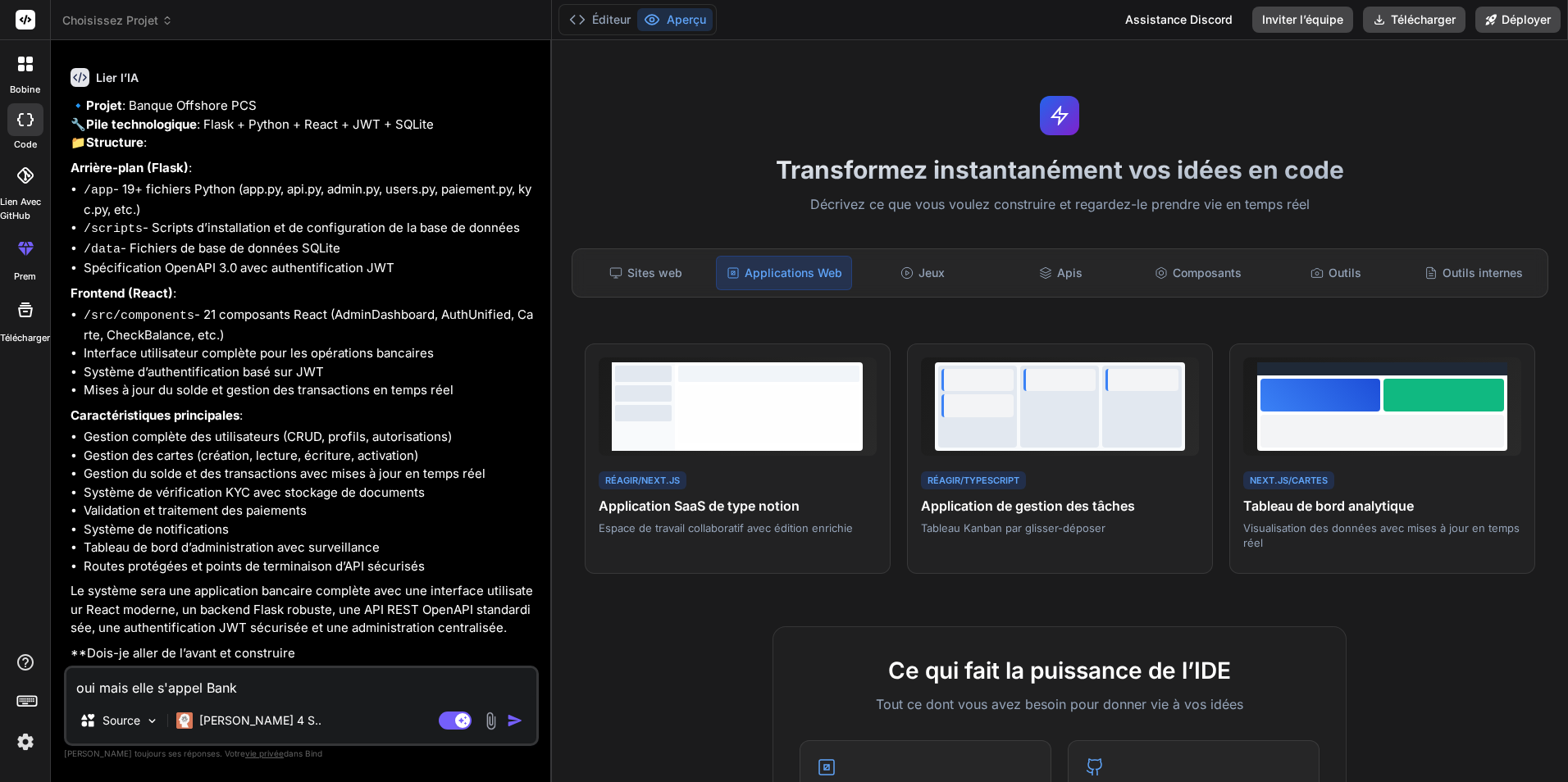
type textarea "x"
type textarea "oui mais elle s'appel Bank O"
type textarea "x"
type textarea "oui mais elle s'appel Bank Of"
type textarea "x"
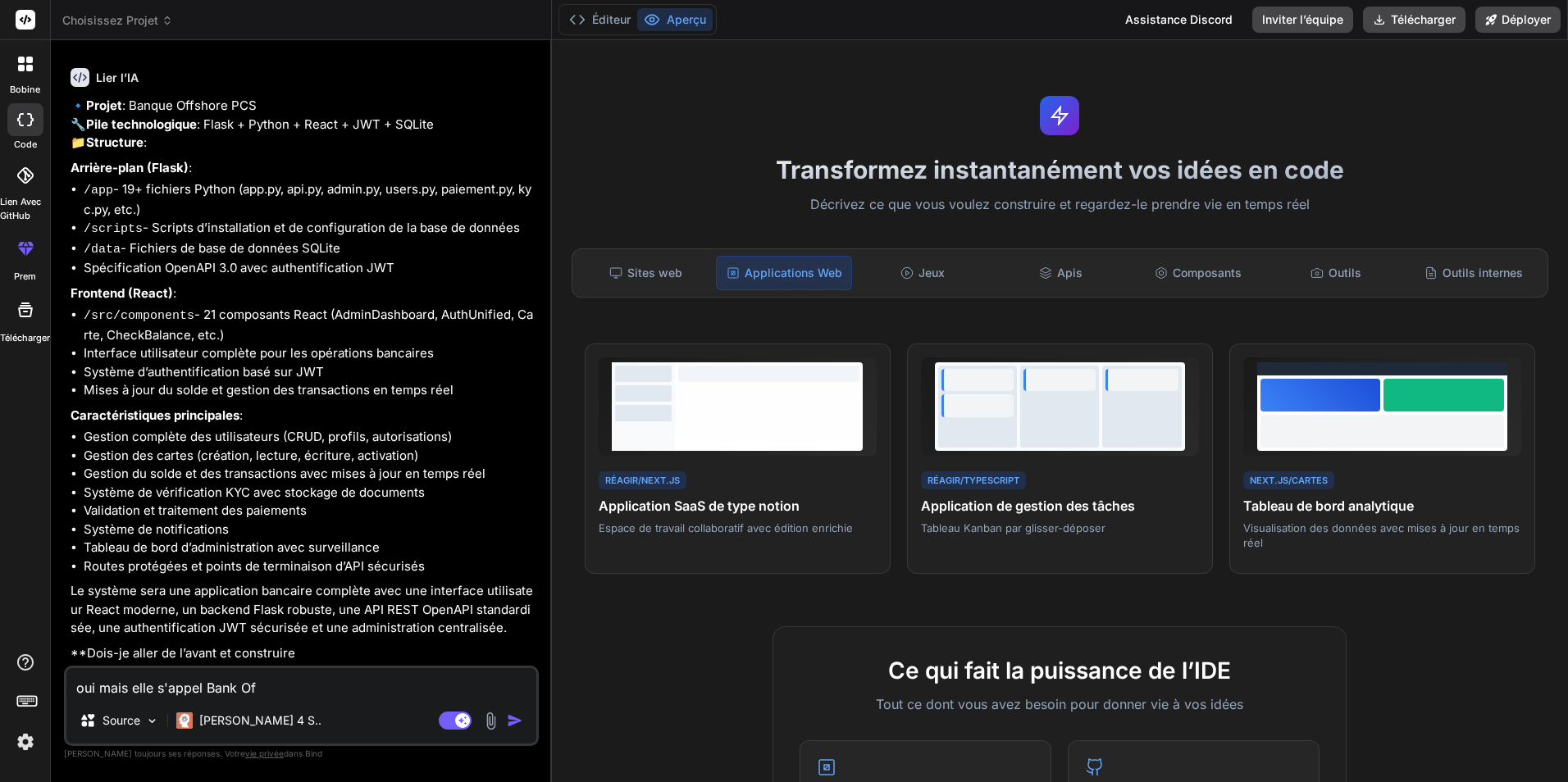
type textarea "oui mais elle s'appel Bank Off"
type textarea "x"
type textarea "oui mais elle s'appel Bank Offs"
type textarea "x"
type textarea "oui mais elle s'appel Bank Offsh"
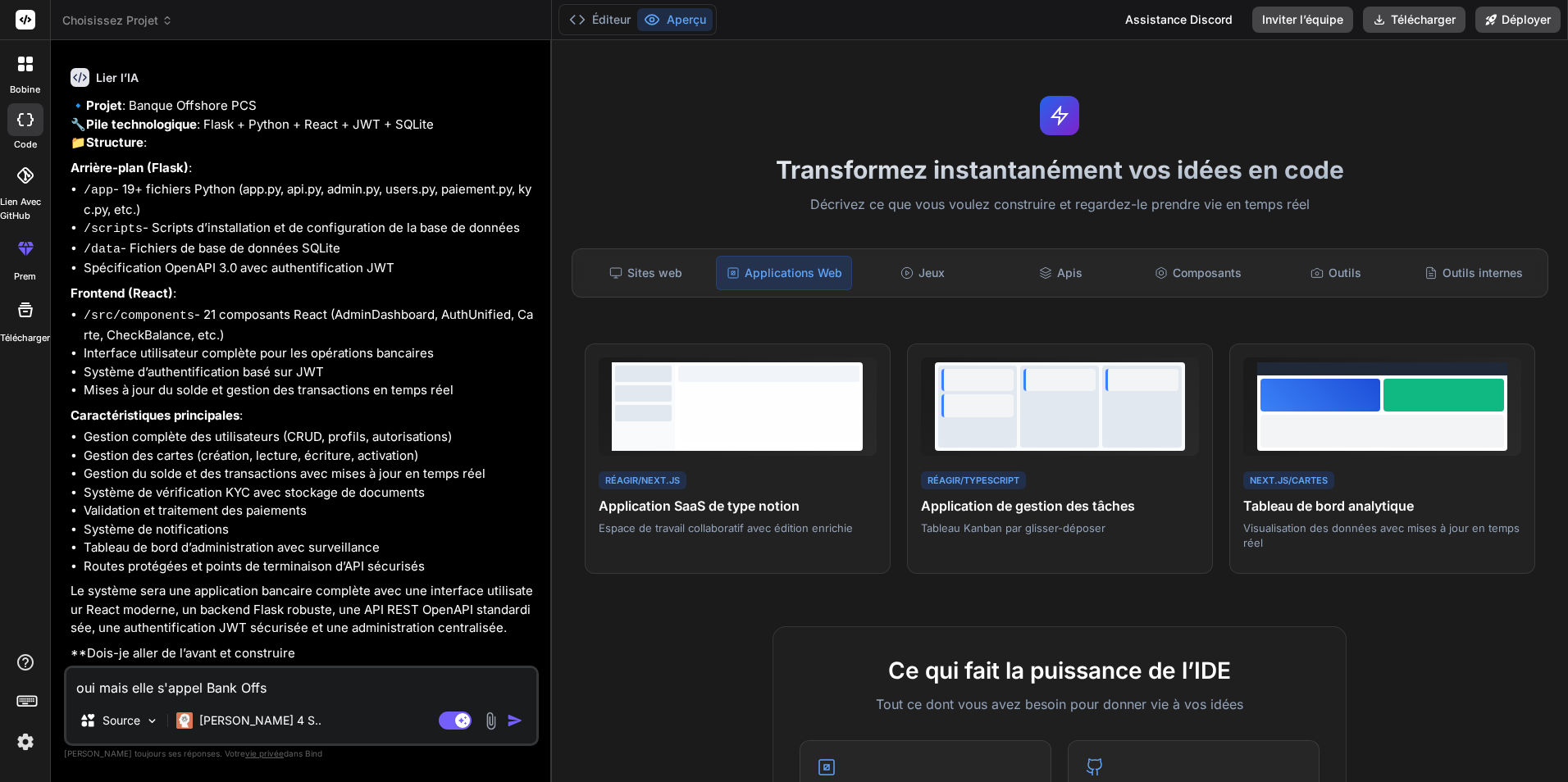
type textarea "x"
type textarea "oui mais elle s'appel Bank Offsho"
type textarea "x"
type textarea "oui mais elle s'appel Bank Offshor"
type textarea "x"
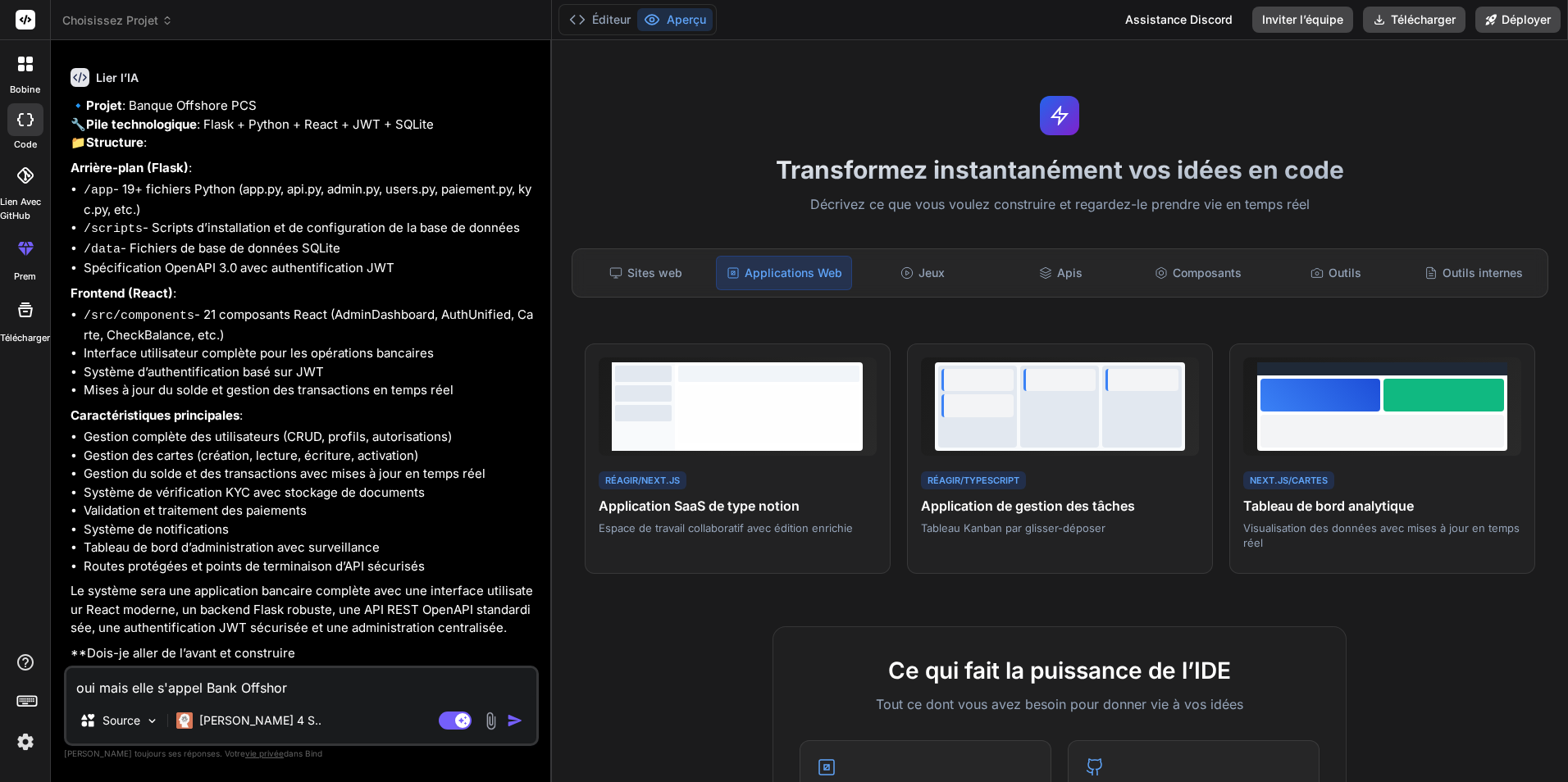
type textarea "oui mais elle s'appel Bank Offshore"
type textarea "x"
type textarea "oui mais elle s'appel Bank Offshore"
type textarea "x"
type textarea "oui mais elle s'appel Bank Offshore P"
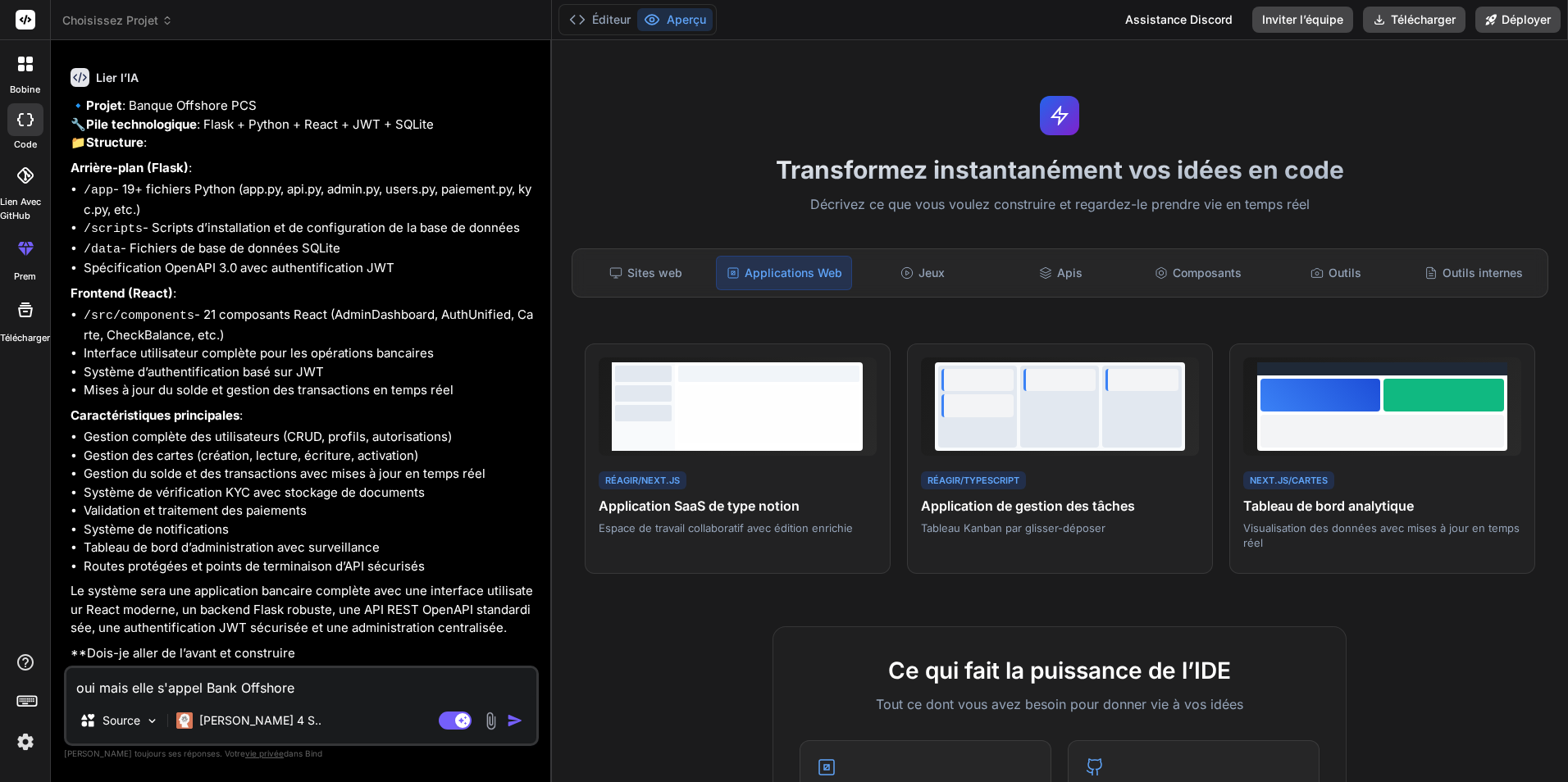
type textarea "x"
type textarea "oui mais elle s'appel Bank Offshore PC"
type textarea "x"
type textarea "oui mais elle s'appel Bank Offshore PCS"
type textarea "x"
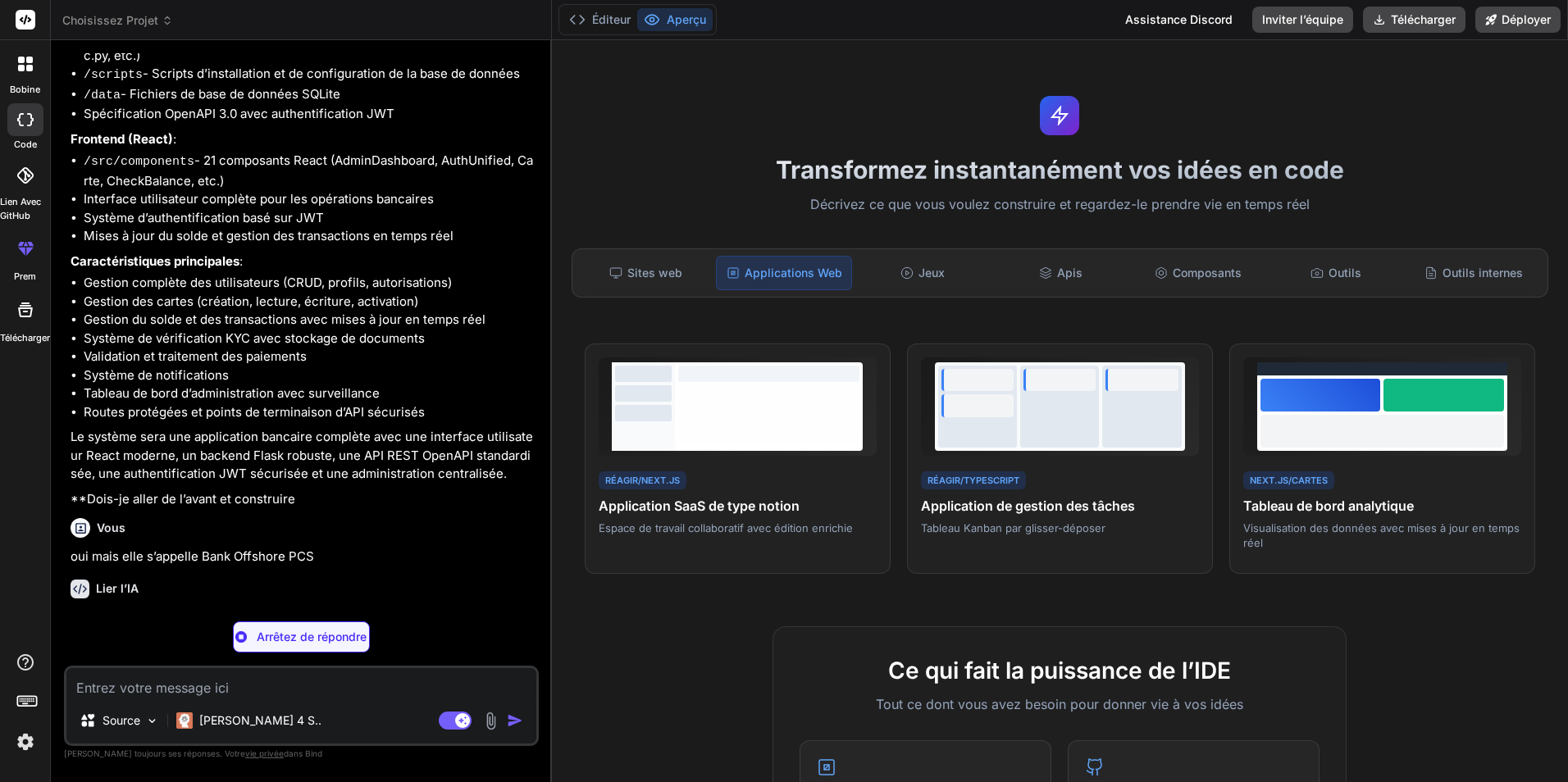
scroll to position [1384, 0]
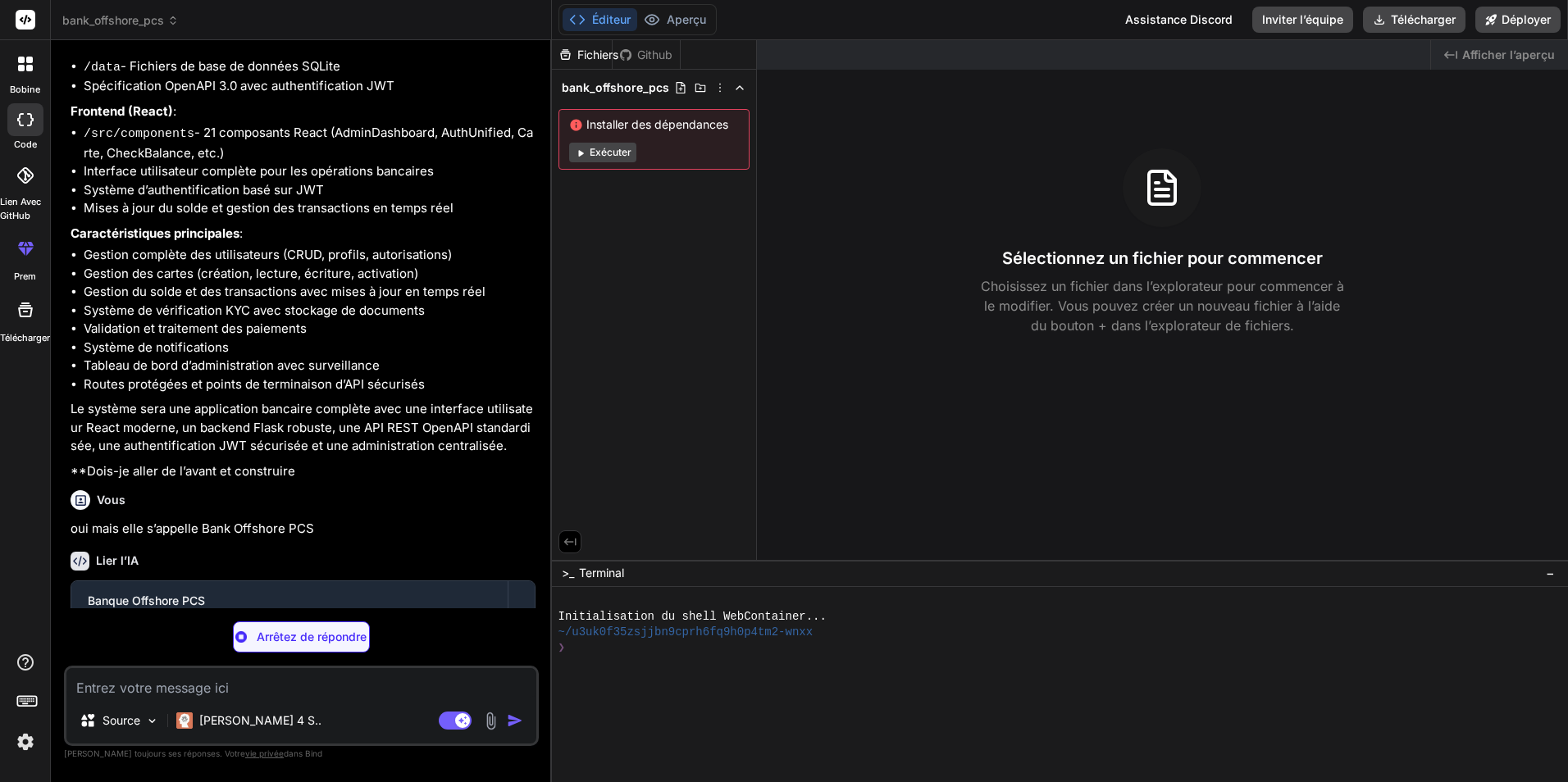
type textarea "x"
click at [619, 160] on button "Exécuter" at bounding box center [603, 153] width 68 height 20
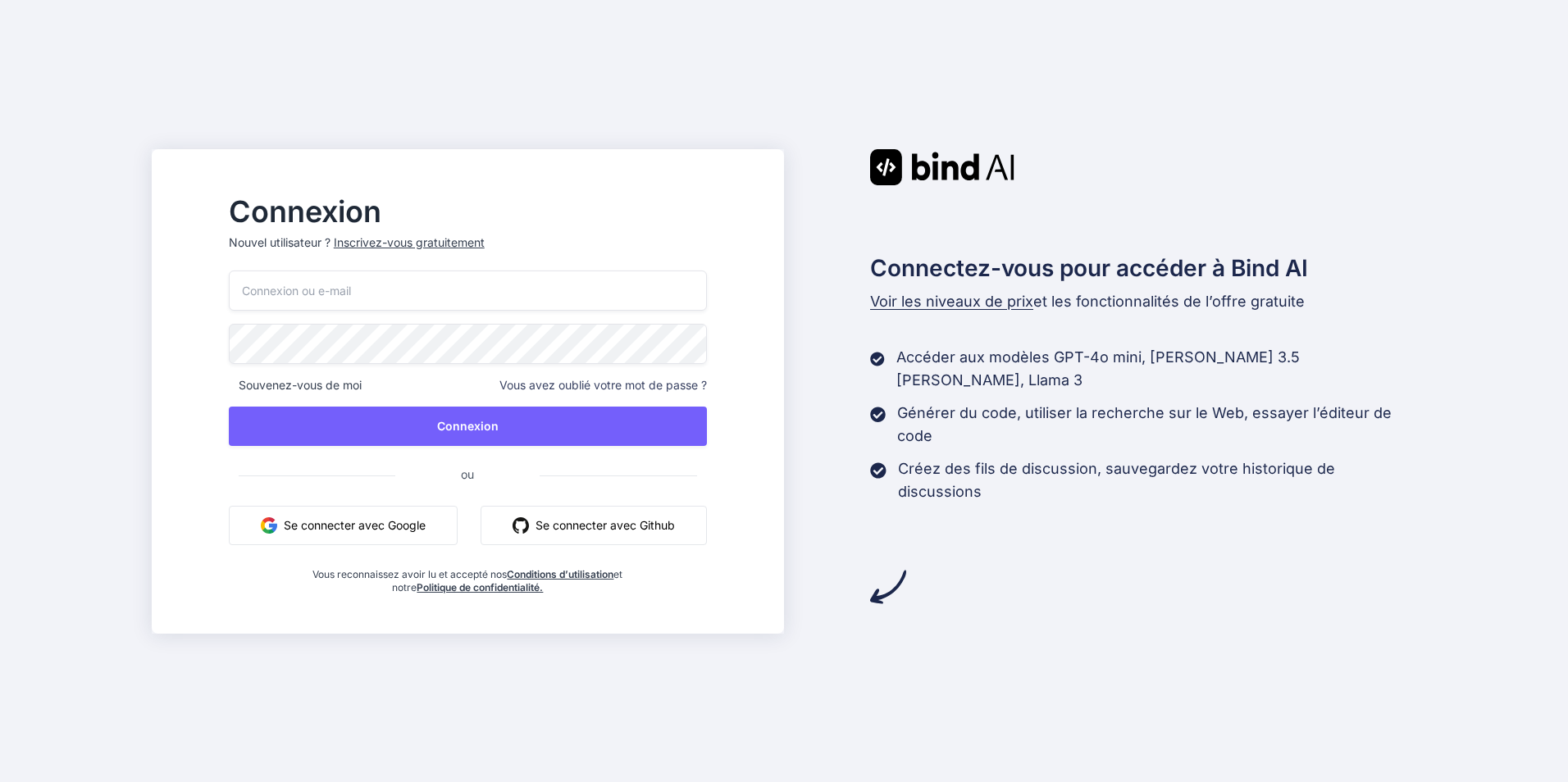
click at [590, 527] on font "Se connecter avec Github" at bounding box center [605, 526] width 139 height 18
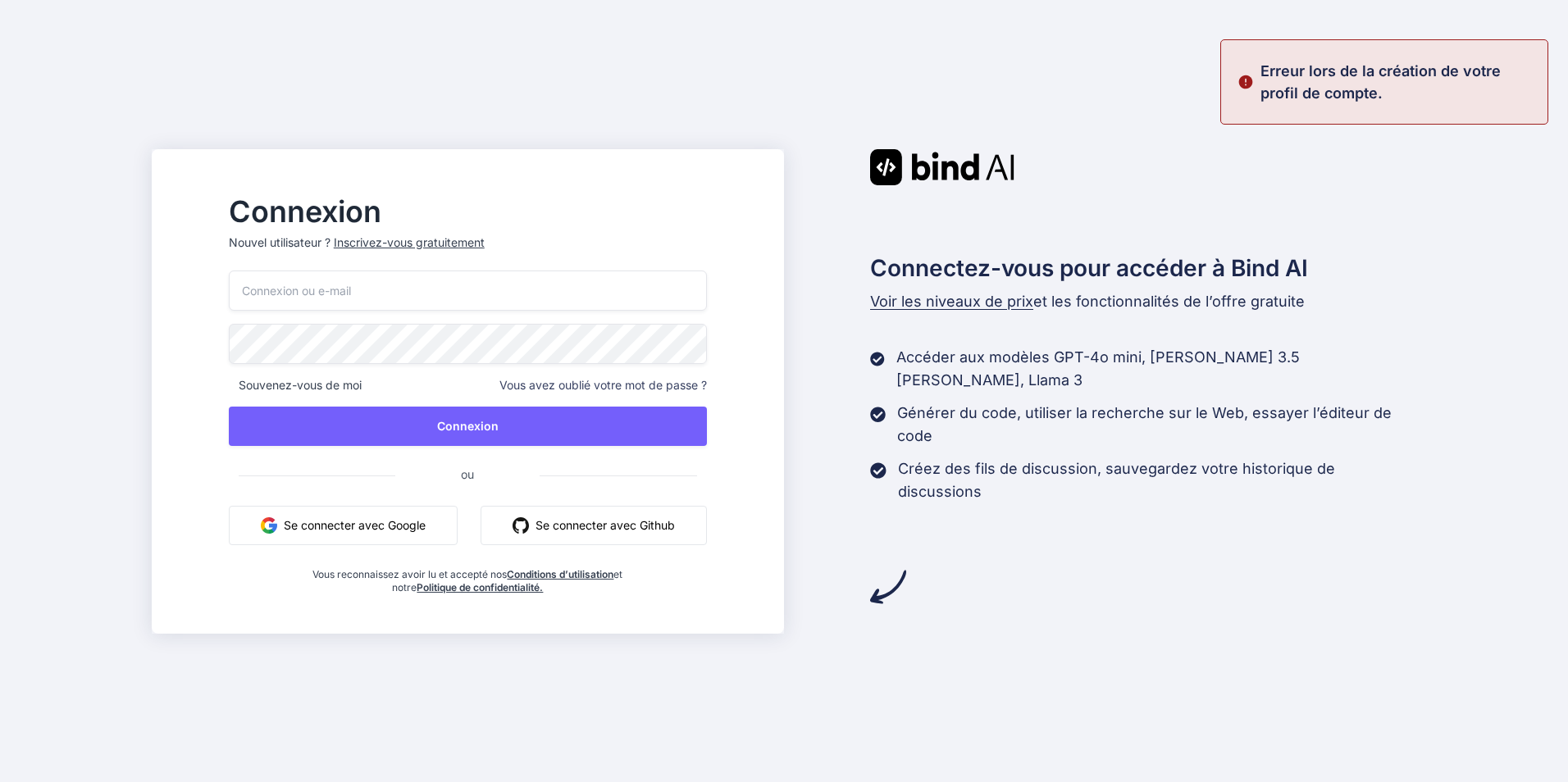
click at [372, 508] on button "Se connecter avec Google" at bounding box center [344, 526] width 229 height 39
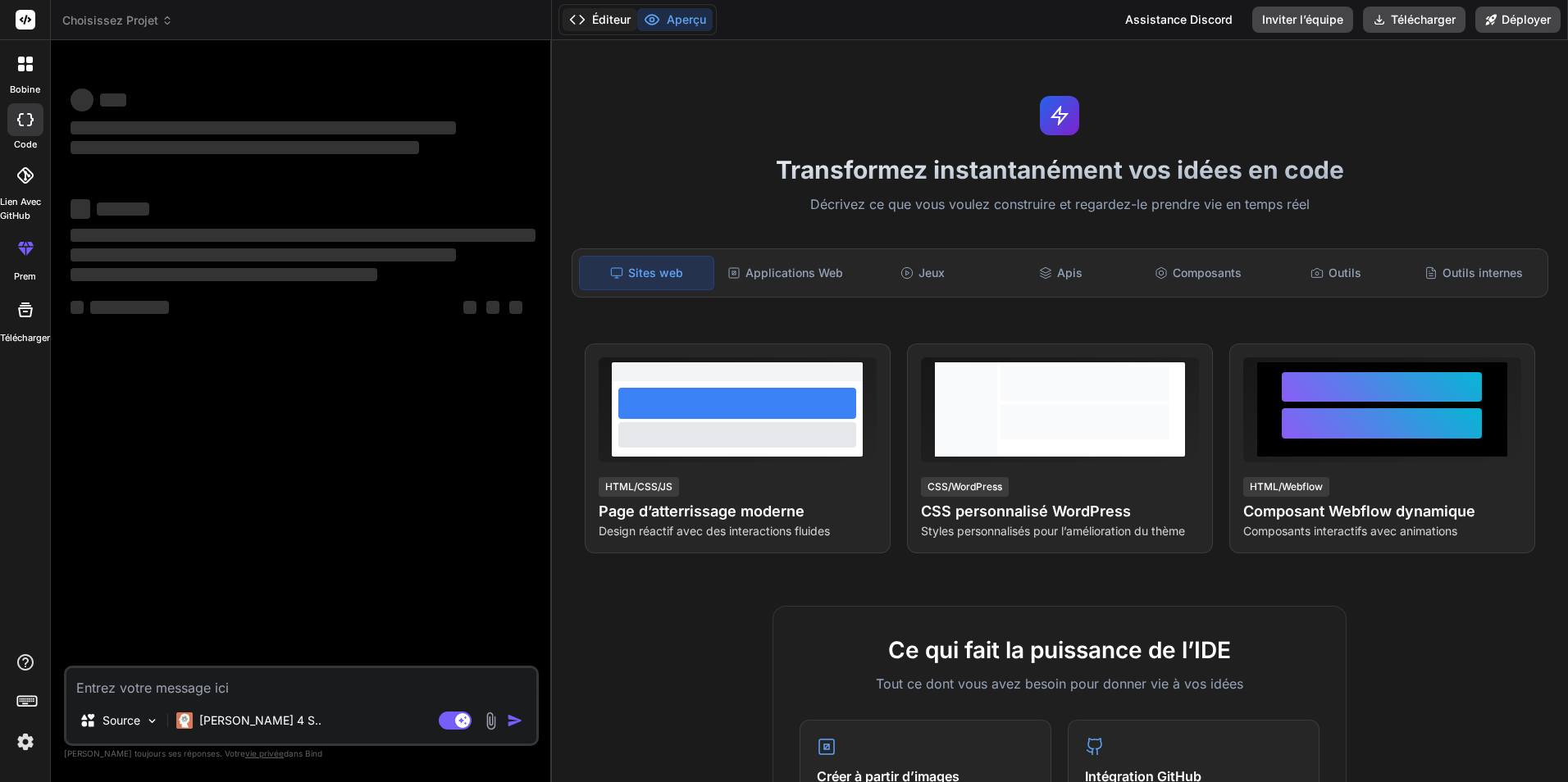
click at [600, 26] on font "Éditeur" at bounding box center [611, 20] width 38 height 17
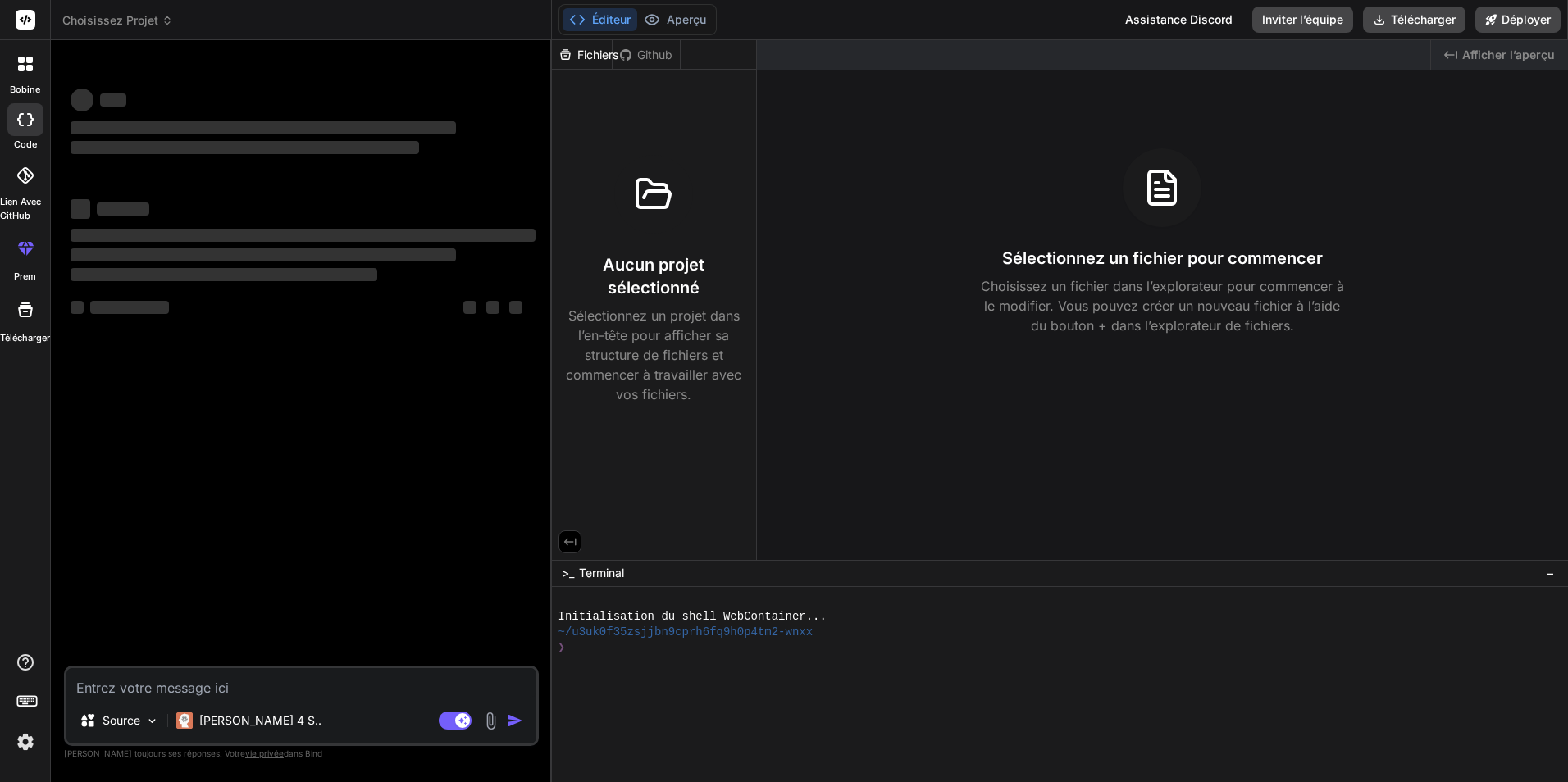
click at [586, 60] on font "Fichiers" at bounding box center [598, 55] width 41 height 17
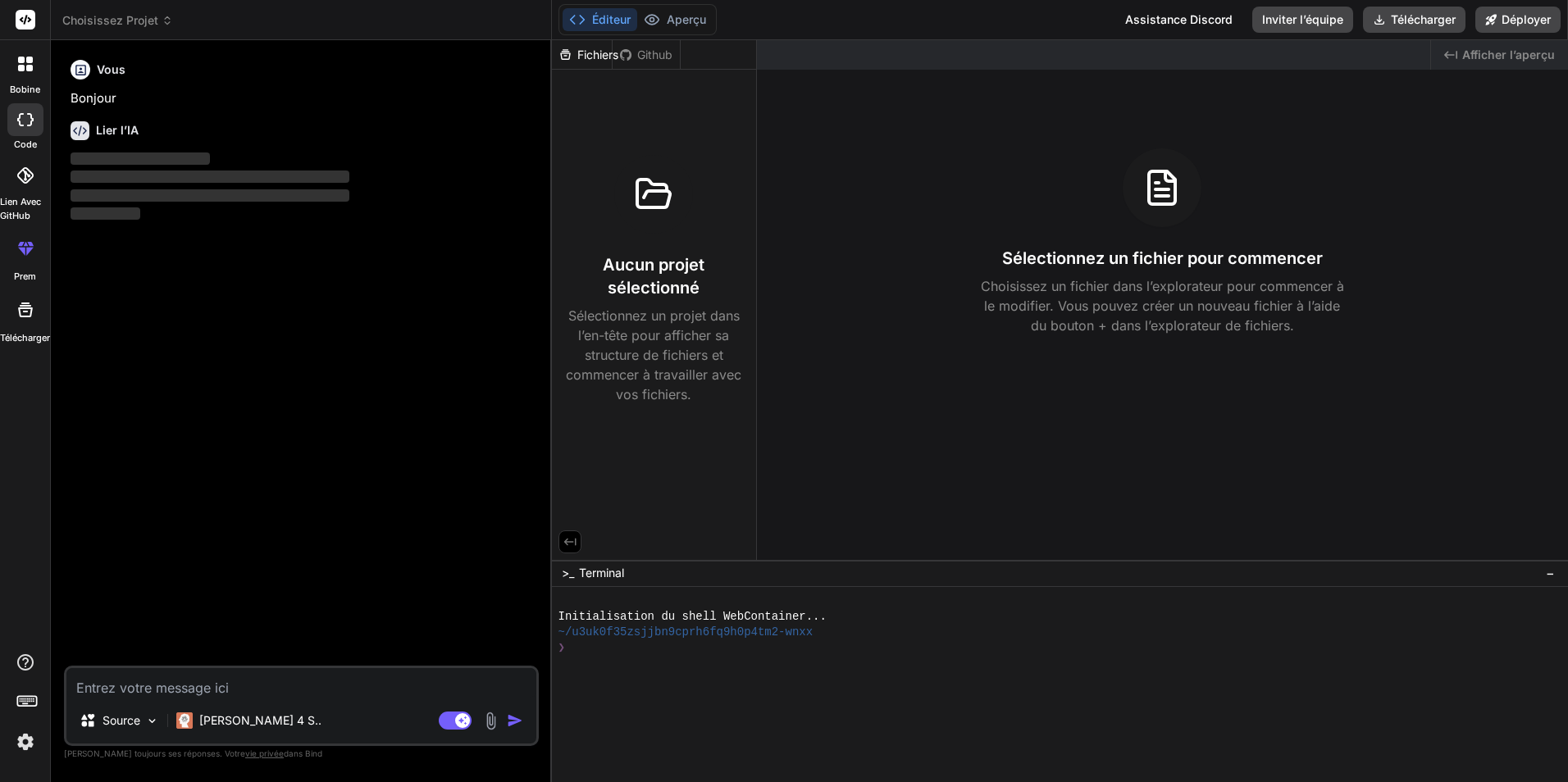
click at [698, 143] on div "Aucun projet sélectionné Sélectionnez un projet dans l’en-tête pour afficher sa…" at bounding box center [654, 240] width 205 height 342
click at [692, 16] on font "Aperçu" at bounding box center [686, 20] width 39 height 17
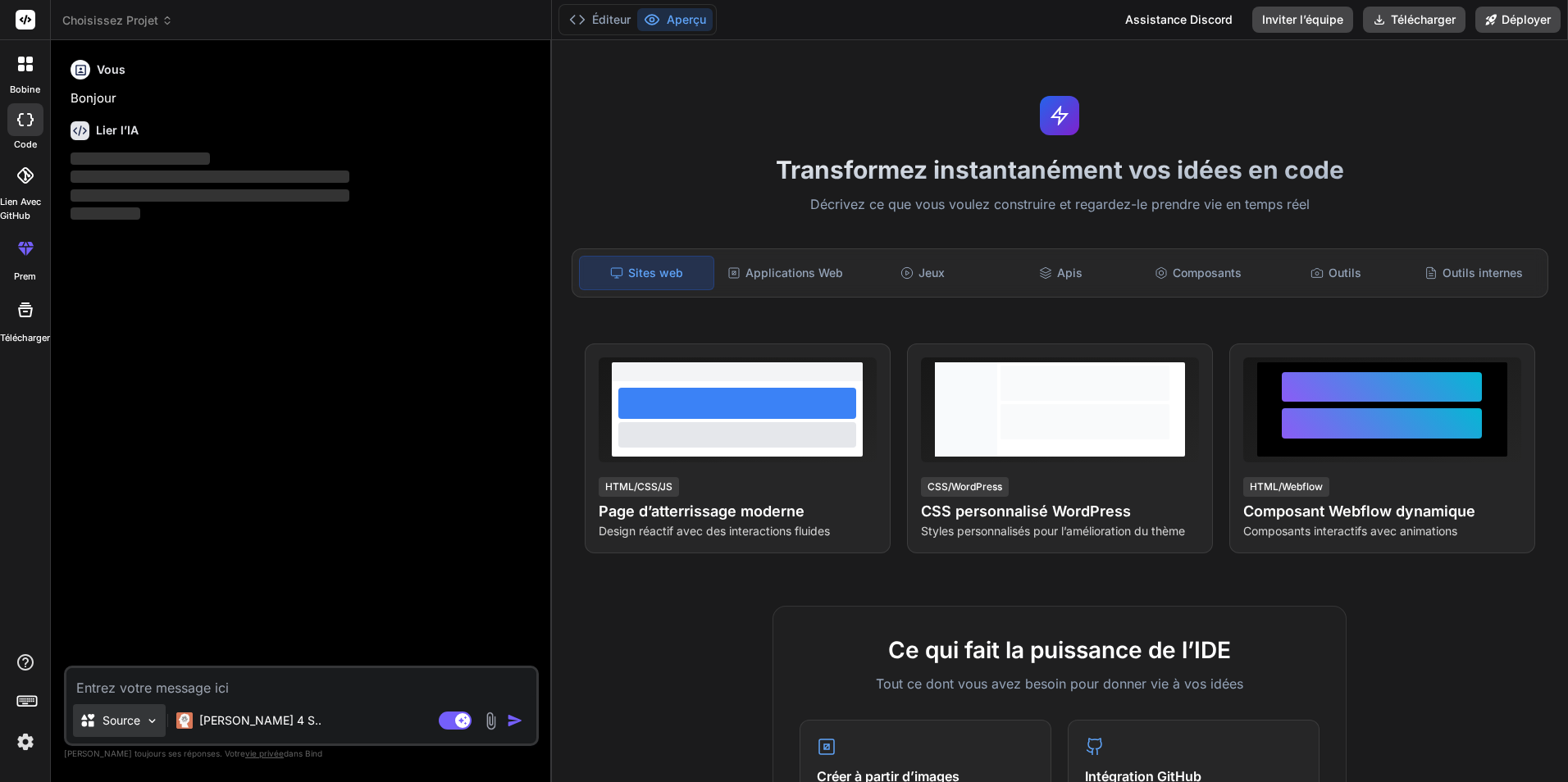
click at [147, 721] on img at bounding box center [152, 721] width 14 height 14
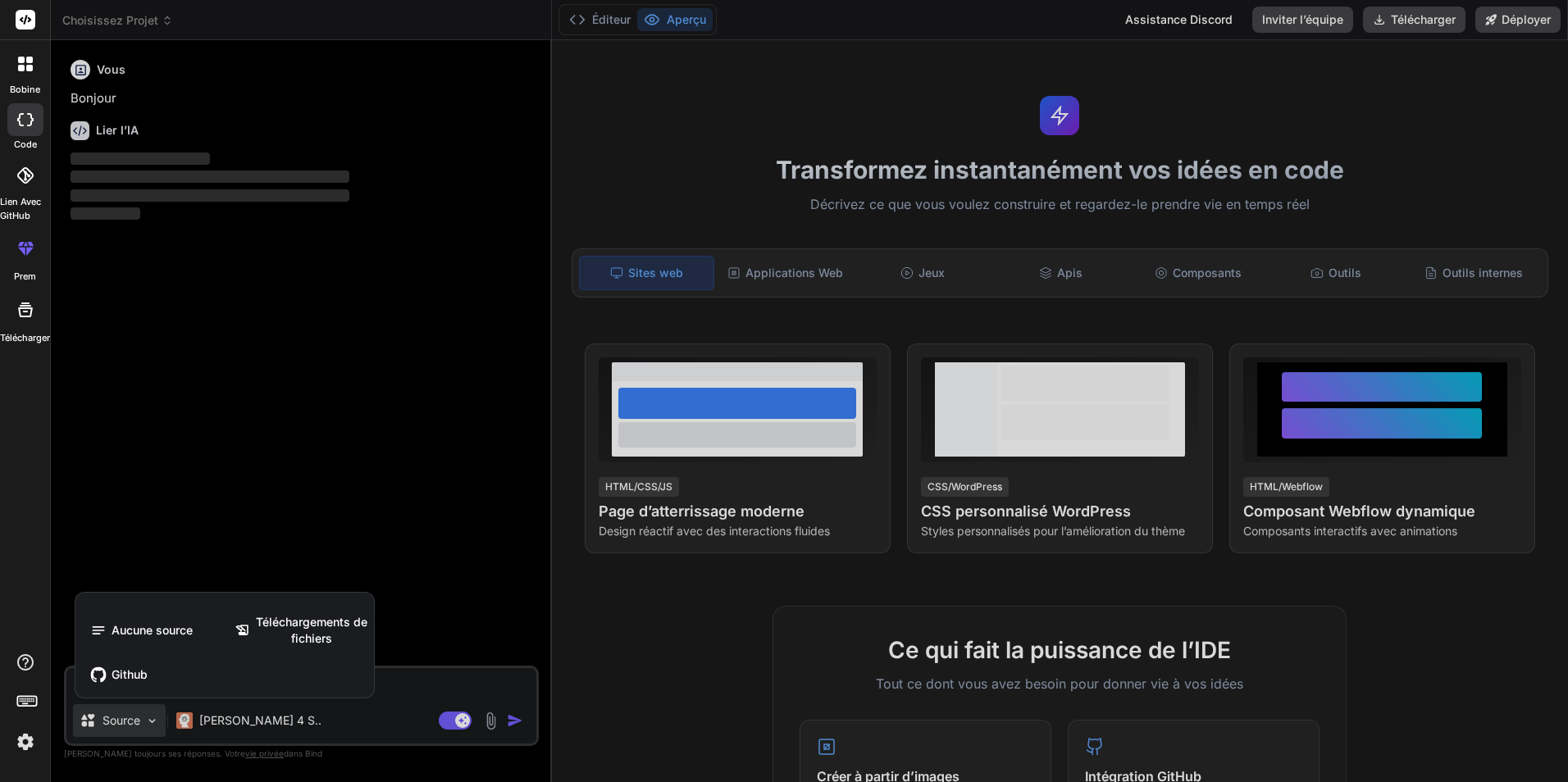
click at [147, 720] on div at bounding box center [784, 391] width 1568 height 782
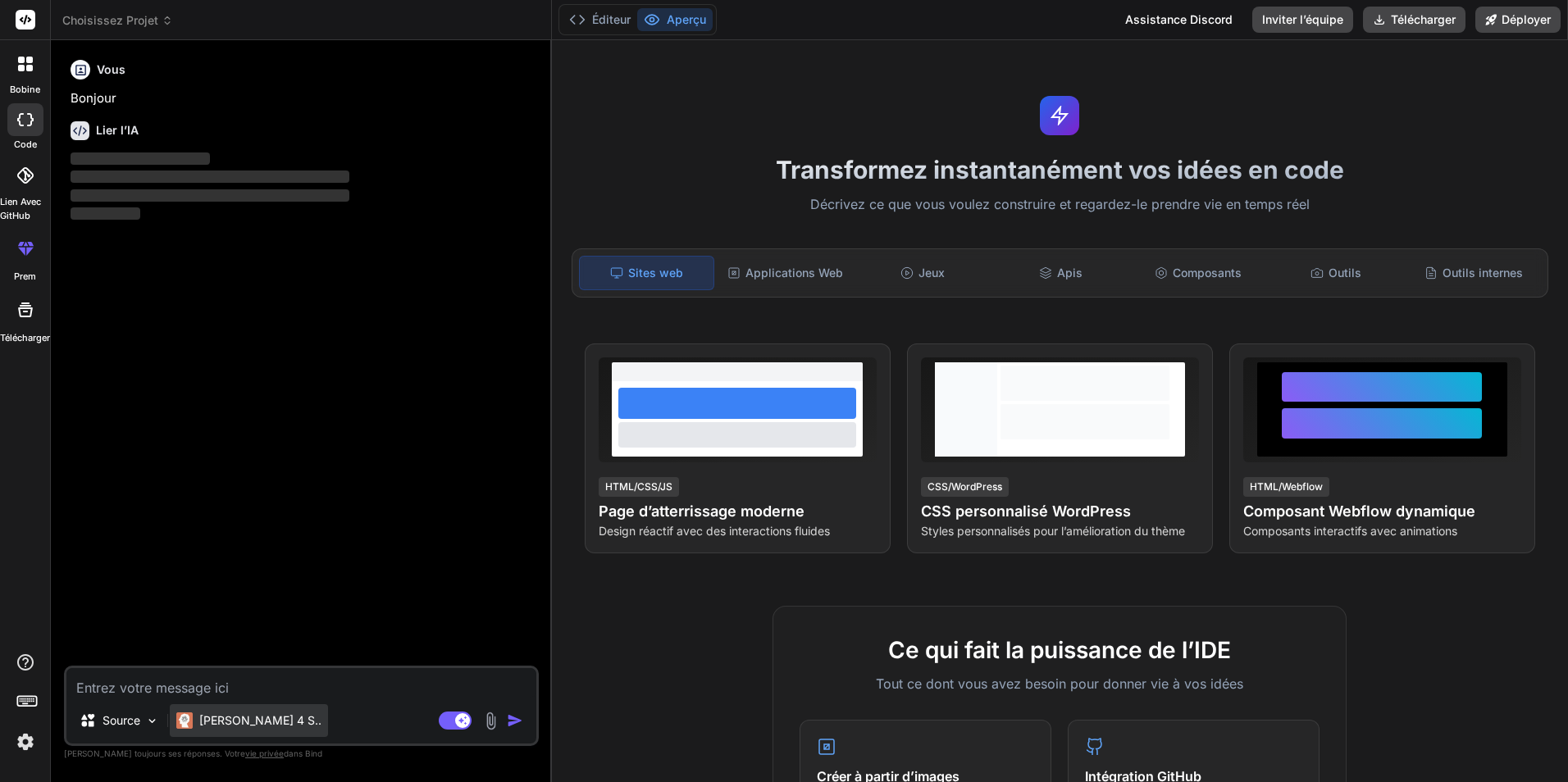
click at [246, 721] on font "[PERSON_NAME] 4 S.." at bounding box center [260, 720] width 122 height 14
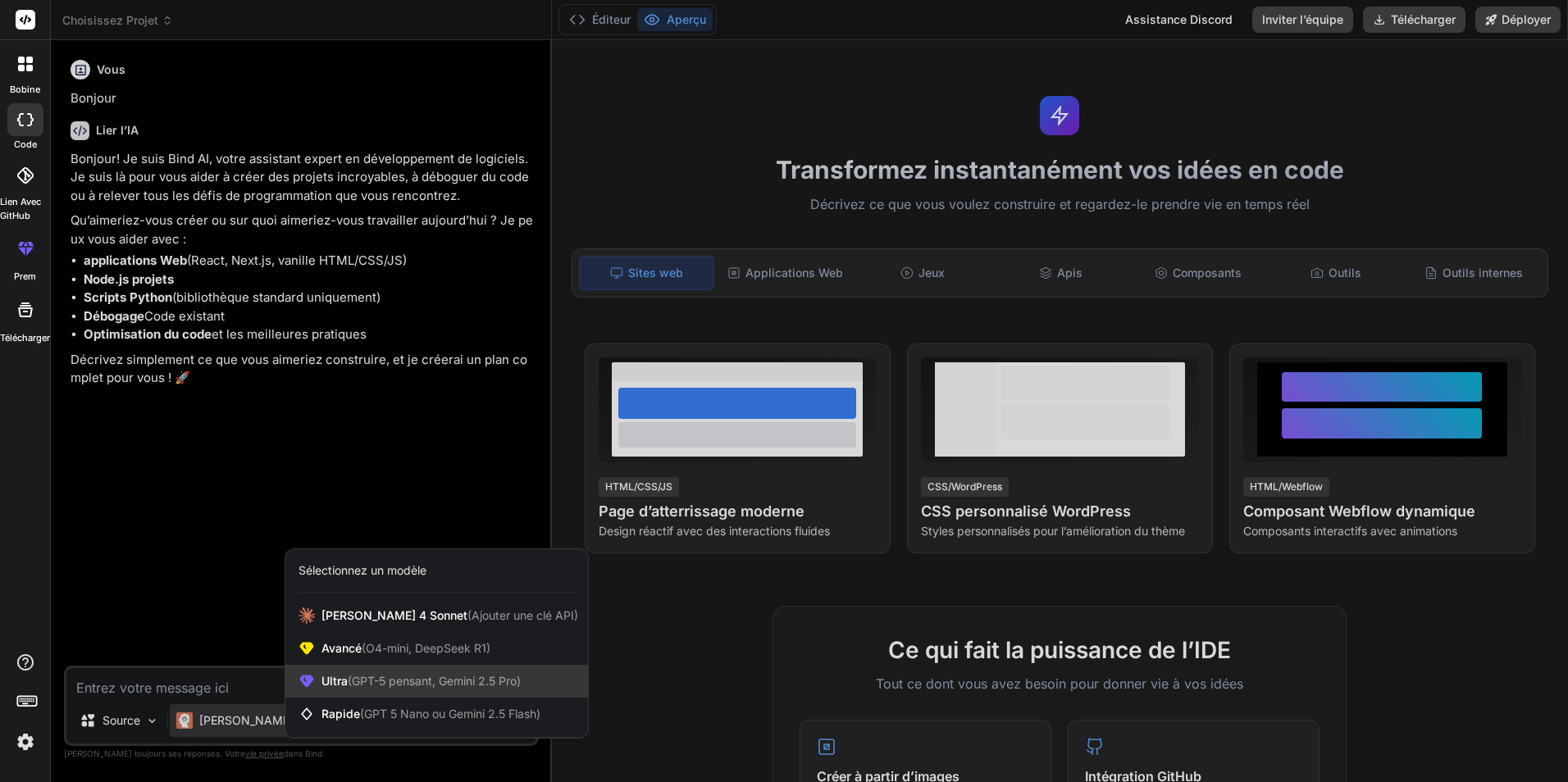
click at [399, 690] on div "Ultra (GPT-5 pensant, Gemini 2.5 Pro)" at bounding box center [437, 682] width 302 height 33
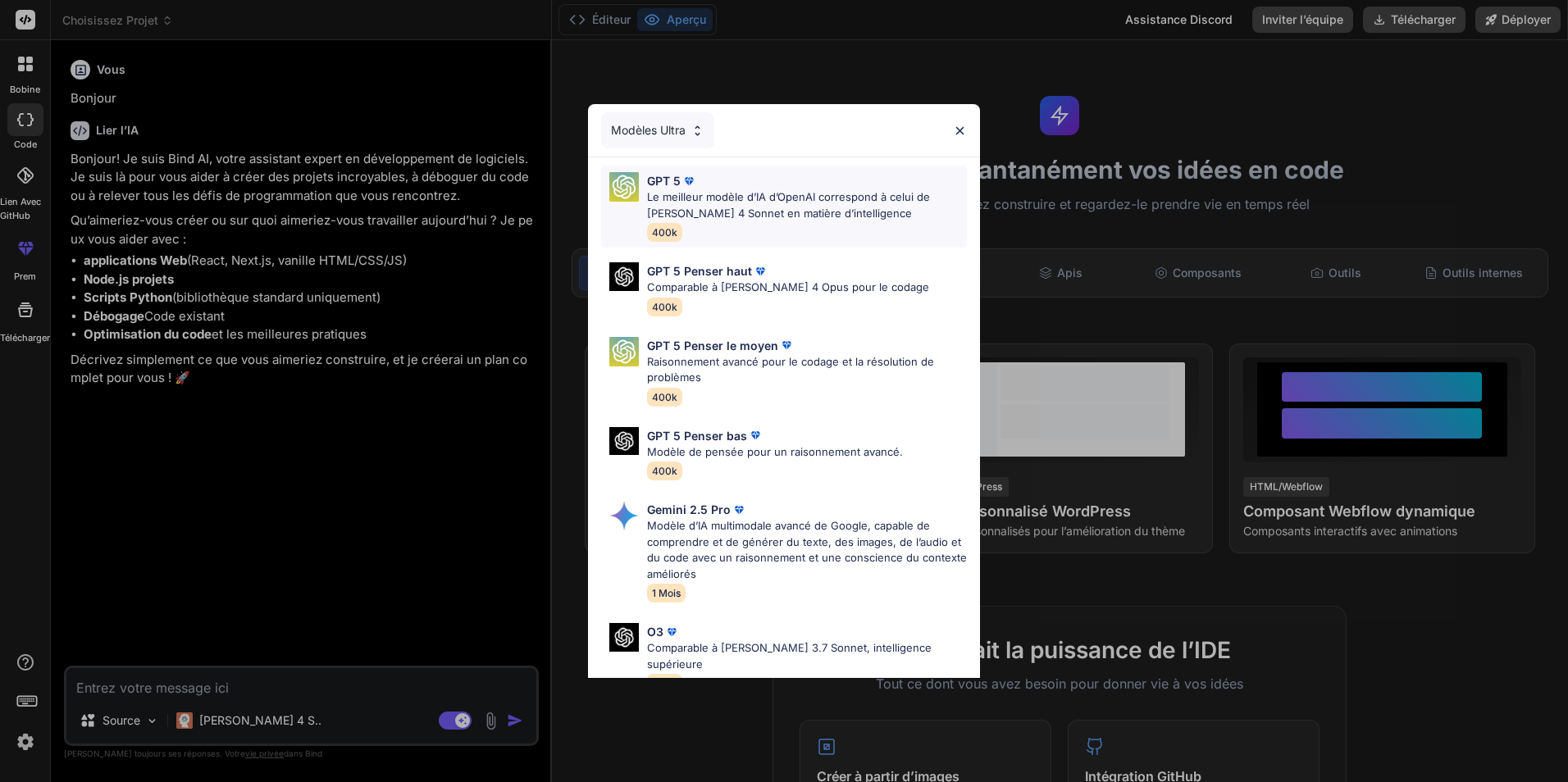
click at [773, 199] on p "Le meilleur modèle d’IA d’OpenAI correspond à celui de [PERSON_NAME] 4 Sonnet e…" at bounding box center [807, 206] width 320 height 32
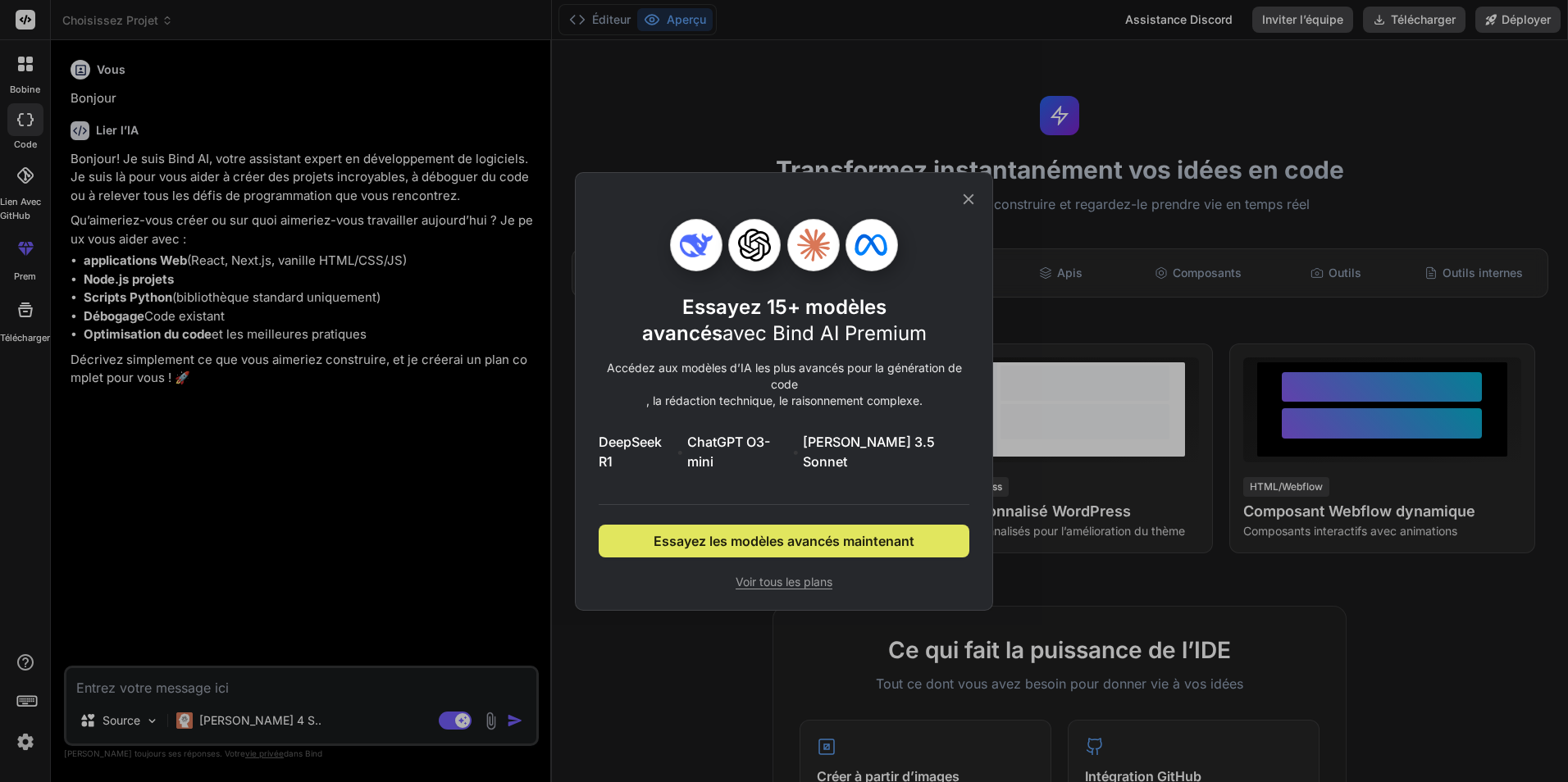
click at [789, 531] on span "Essayez les modèles avancés maintenant" at bounding box center [784, 541] width 260 height 20
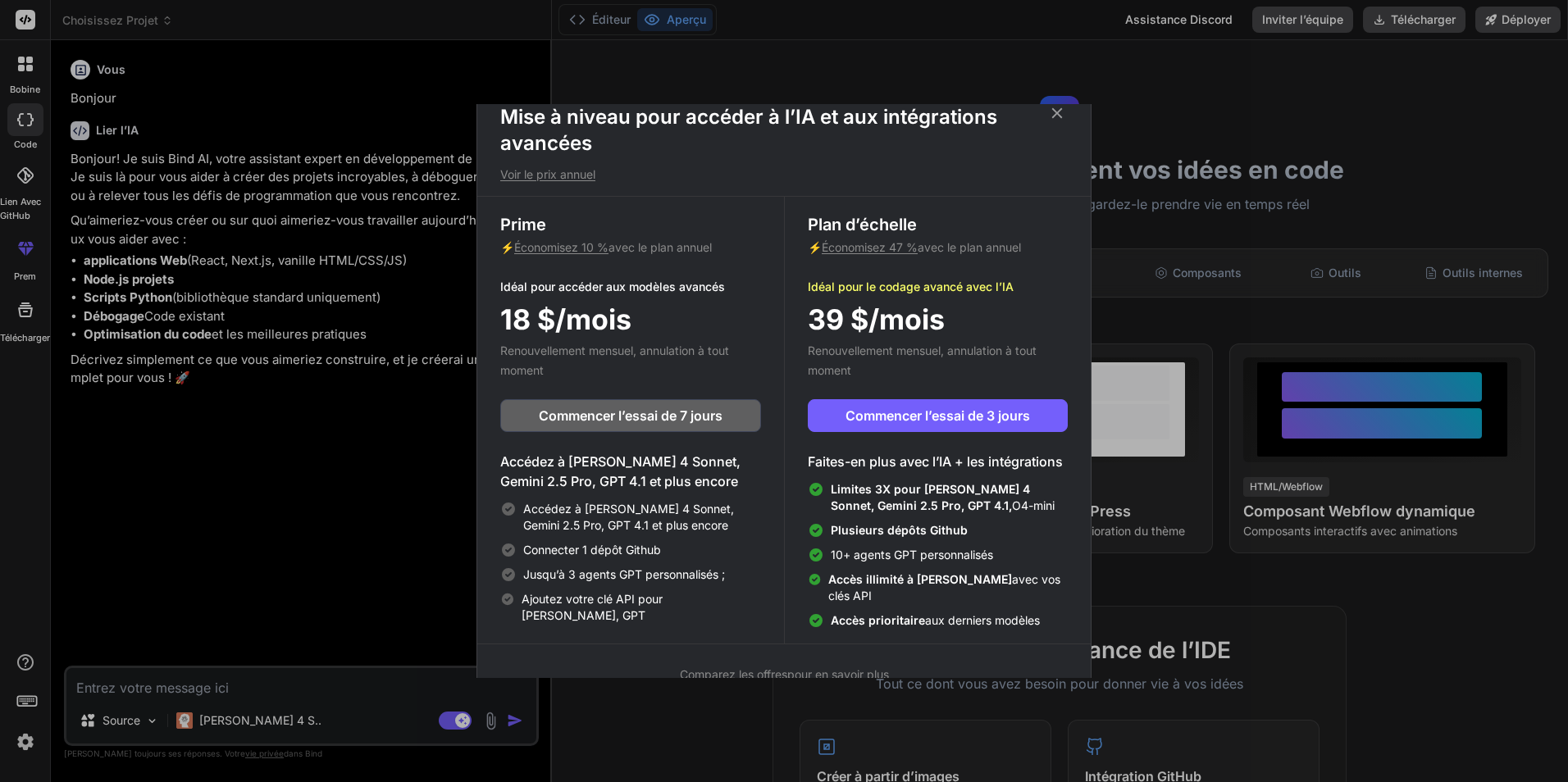
scroll to position [37, 0]
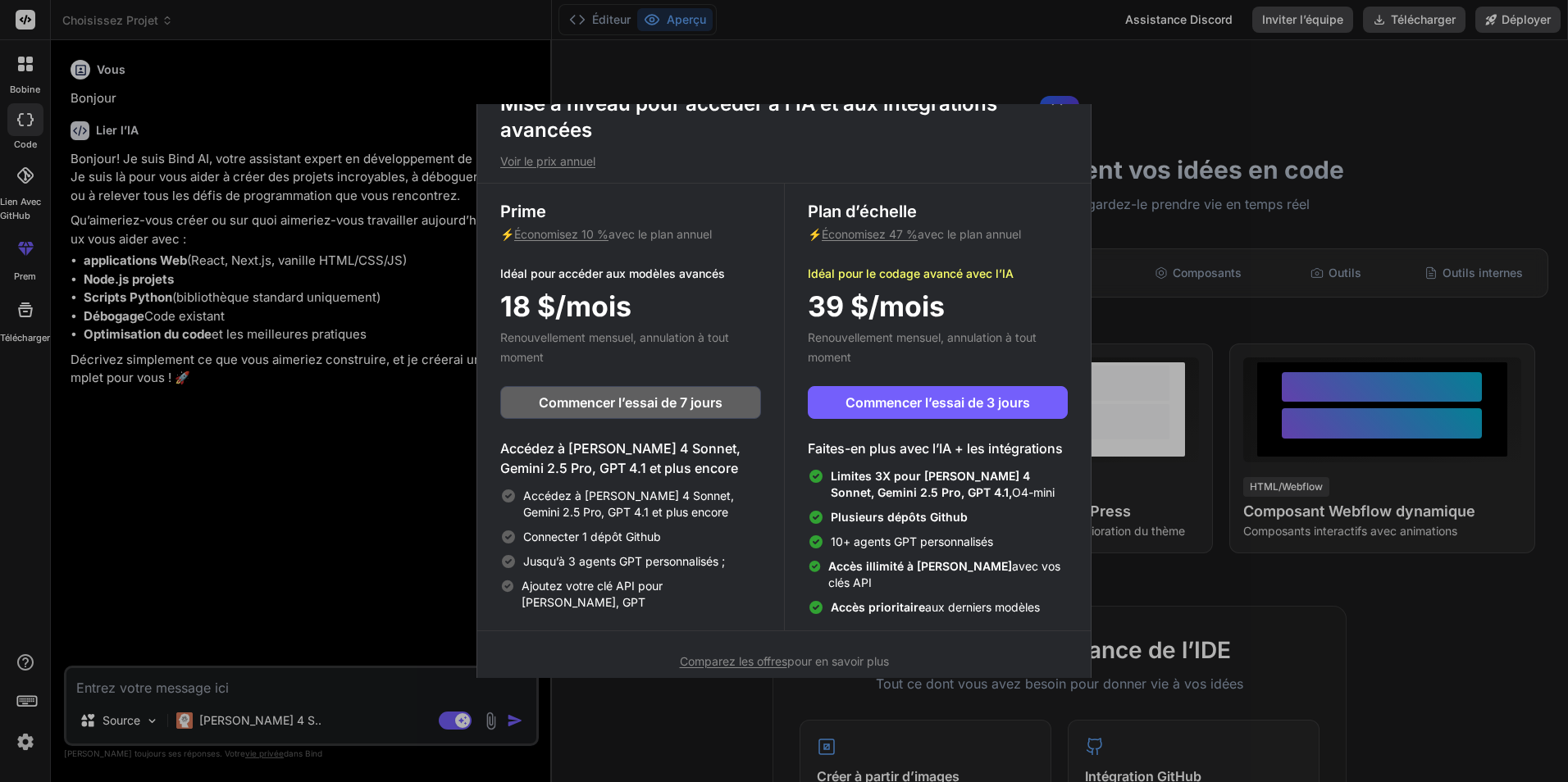
click at [1112, 119] on div "Mise à niveau pour accéder à l’IA et aux intégrations avancées Voir le prix ann…" at bounding box center [784, 391] width 1568 height 782
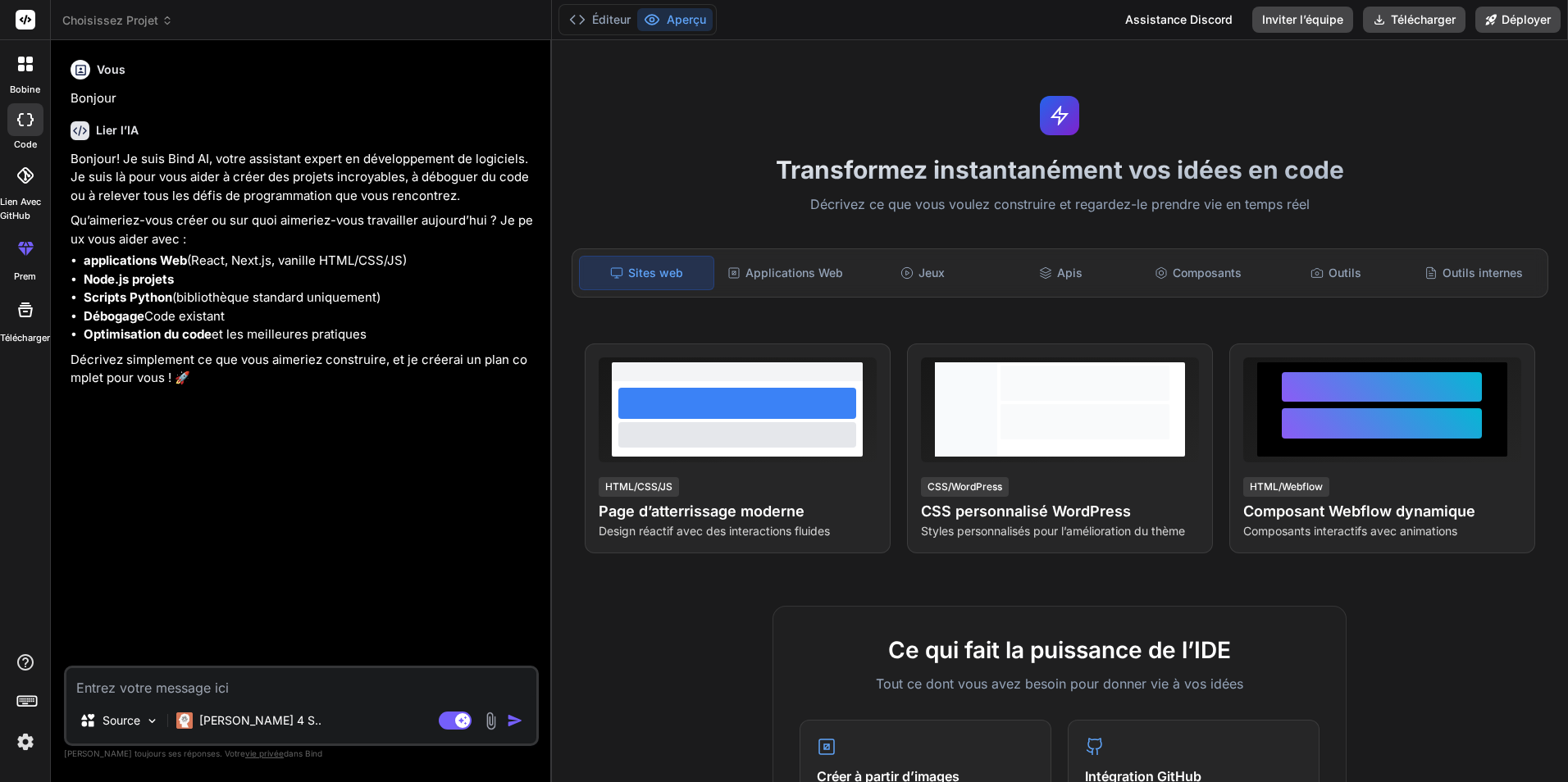
click at [317, 681] on textarea at bounding box center [301, 683] width 470 height 29
paste textarea "Loremipsumd sitametc Adip_Elitsedd_EIU : Temporincid utlabore etdolore (magnaal…"
type textarea "x"
type textarea "Loremipsumd sitametc Adip_Elitsedd_EIU : Temporincid utlabore etdolore (magnaal…"
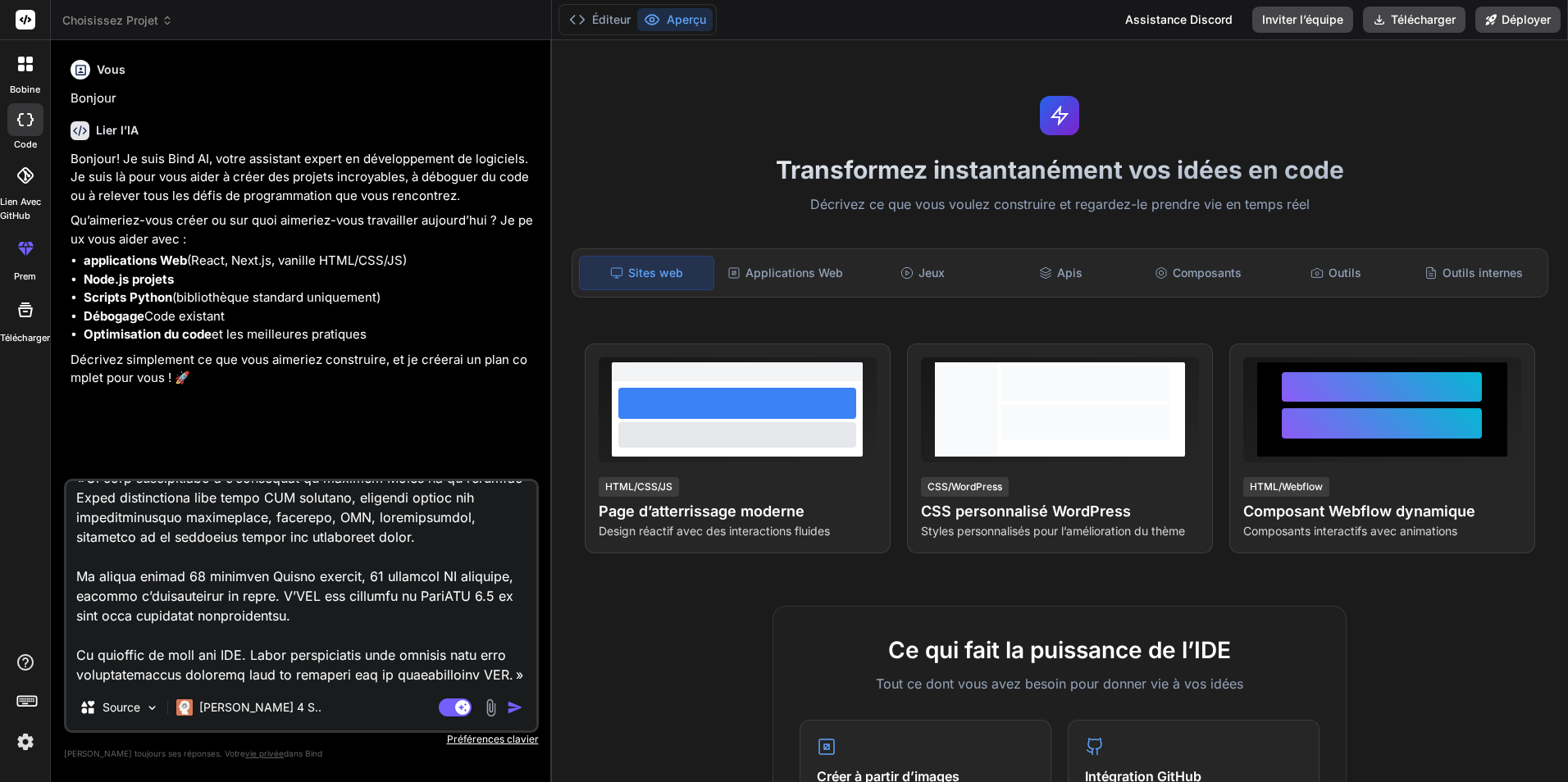
type textarea "x"
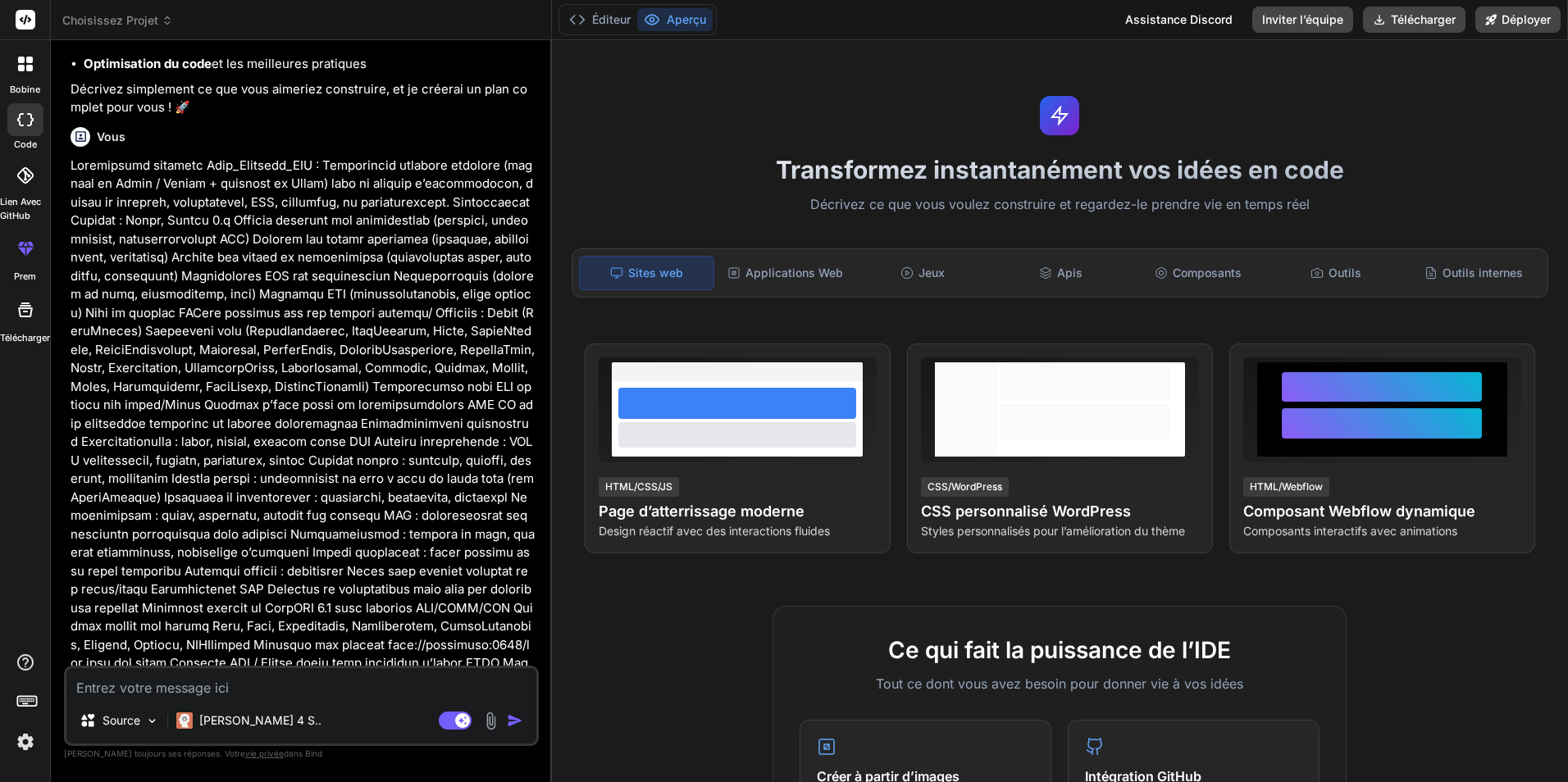
scroll to position [338, 0]
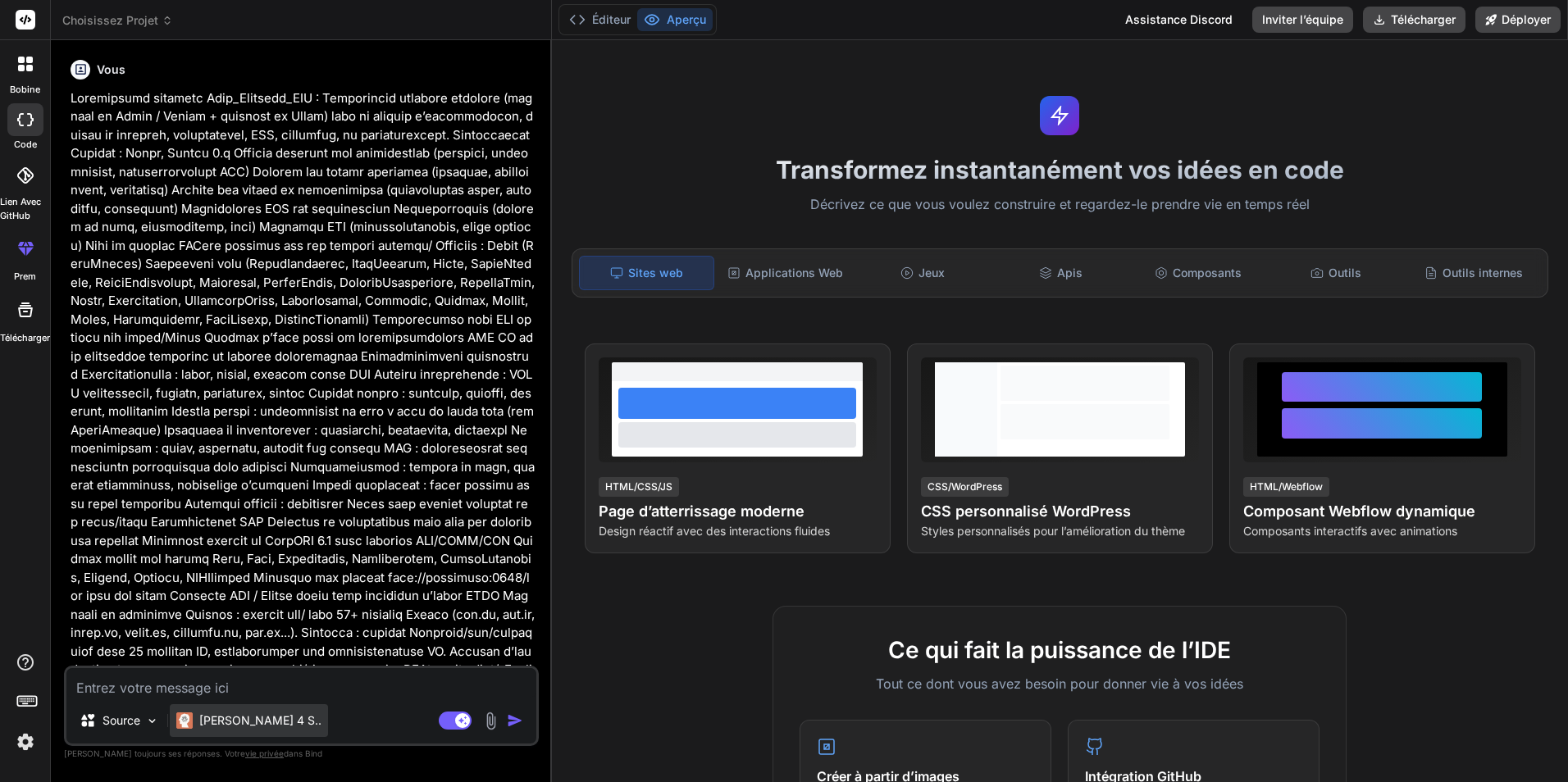
click at [235, 718] on font "[PERSON_NAME] 4 S.." at bounding box center [260, 720] width 122 height 14
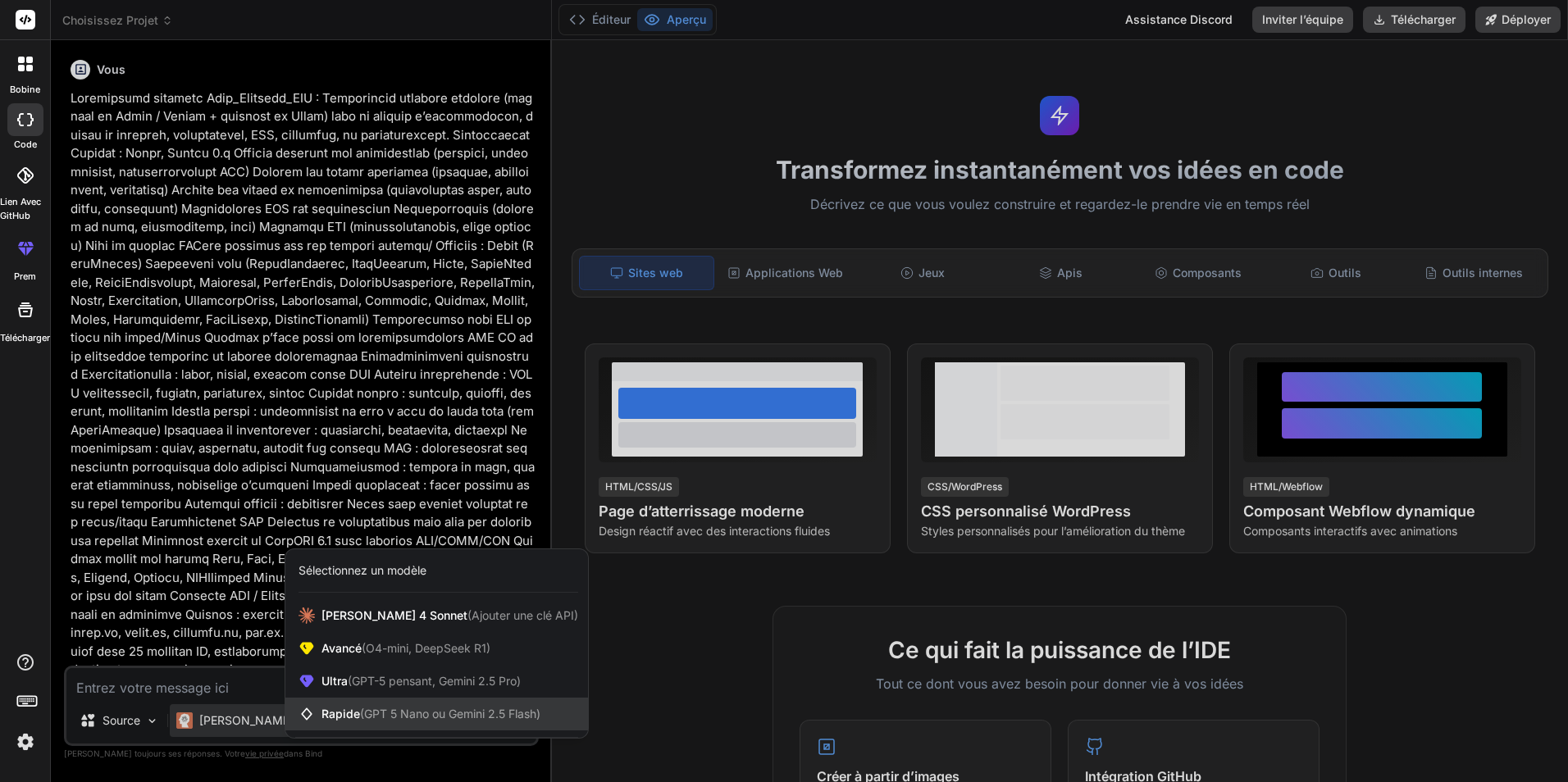
click at [403, 719] on span "(GPT 5 Nano ou Gemini 2.5 Flash)" at bounding box center [450, 713] width 180 height 14
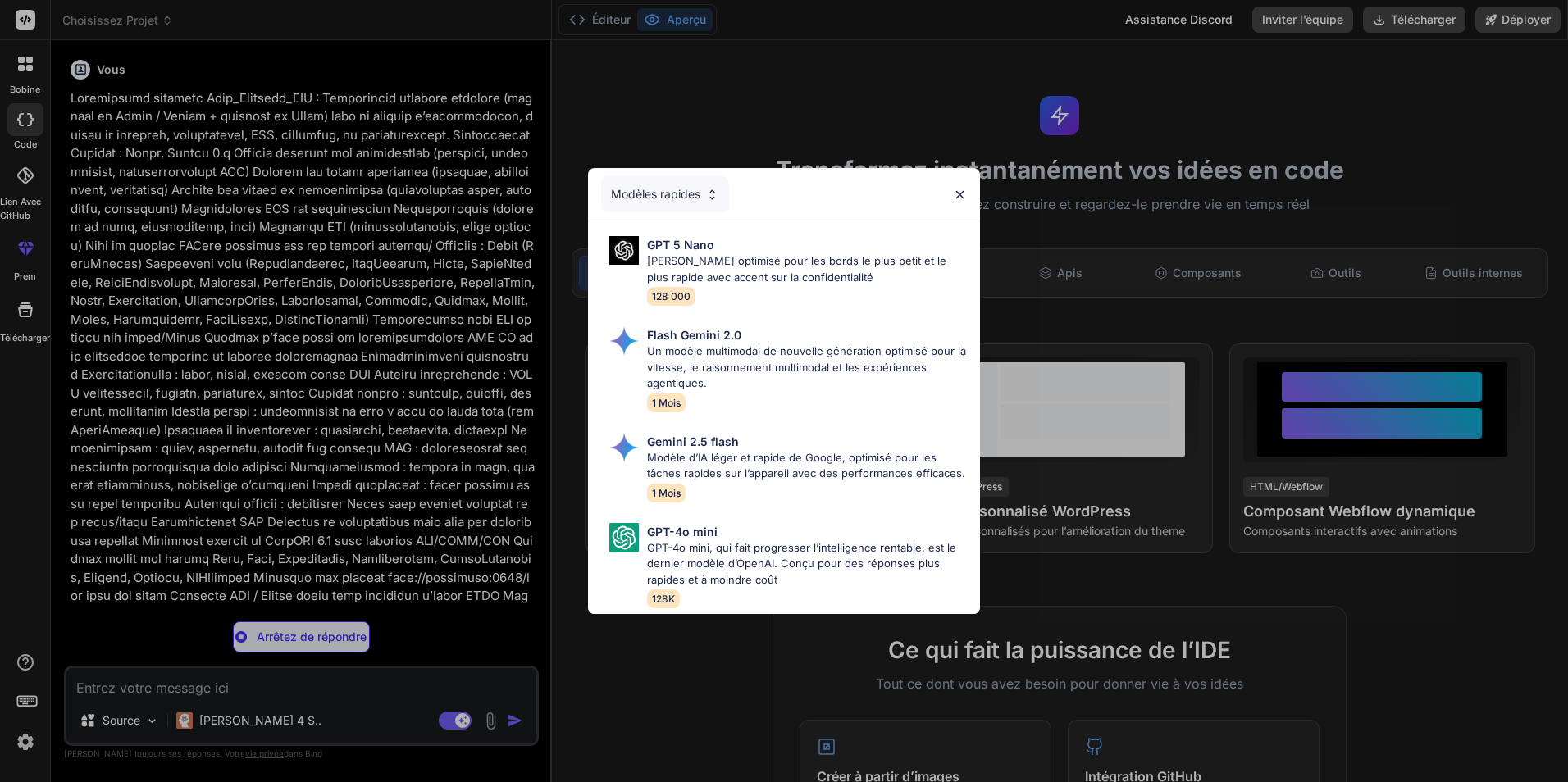
click at [958, 188] on img at bounding box center [960, 195] width 14 height 14
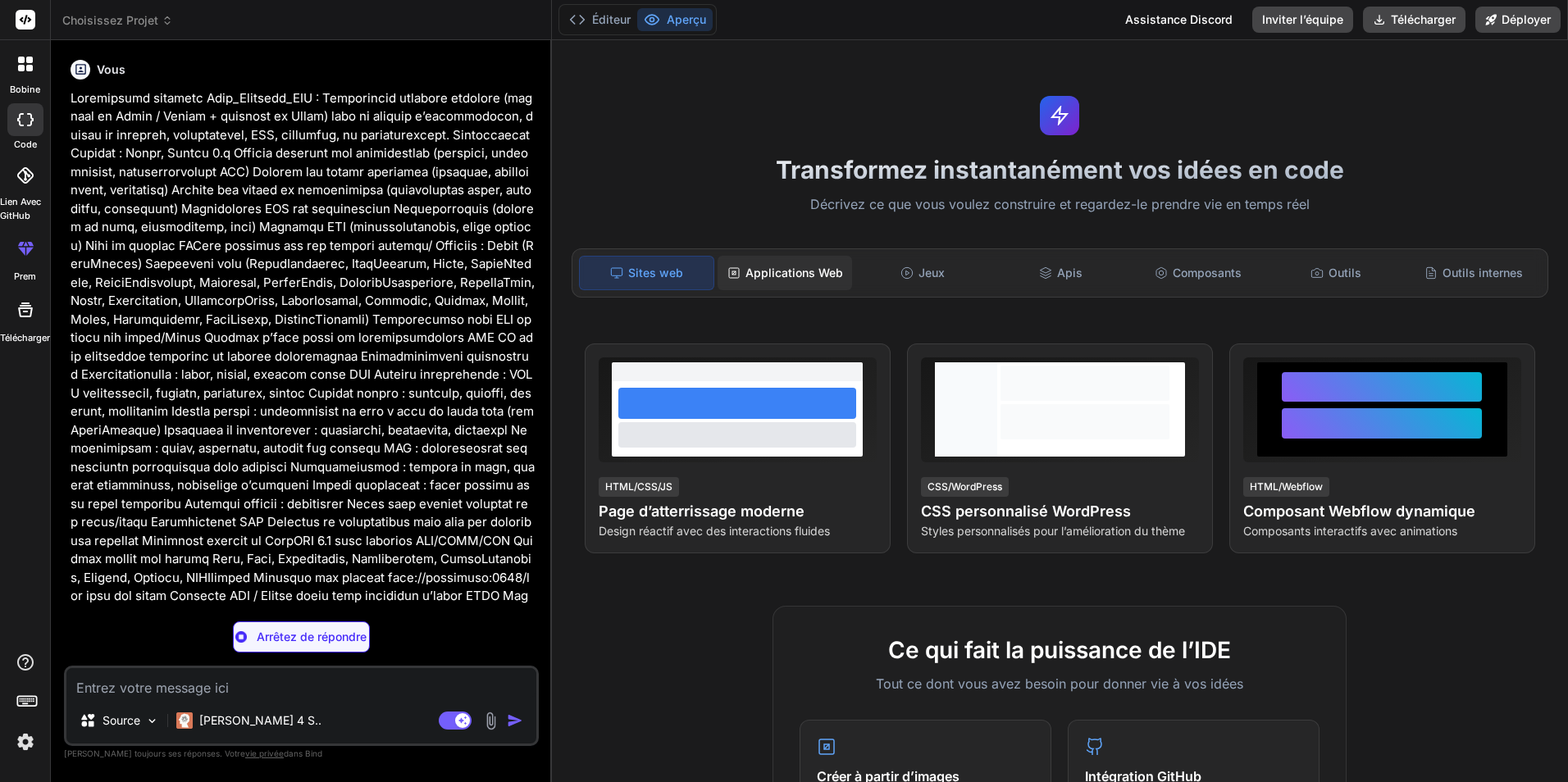
click at [777, 268] on font "Applications Web" at bounding box center [795, 273] width 98 height 17
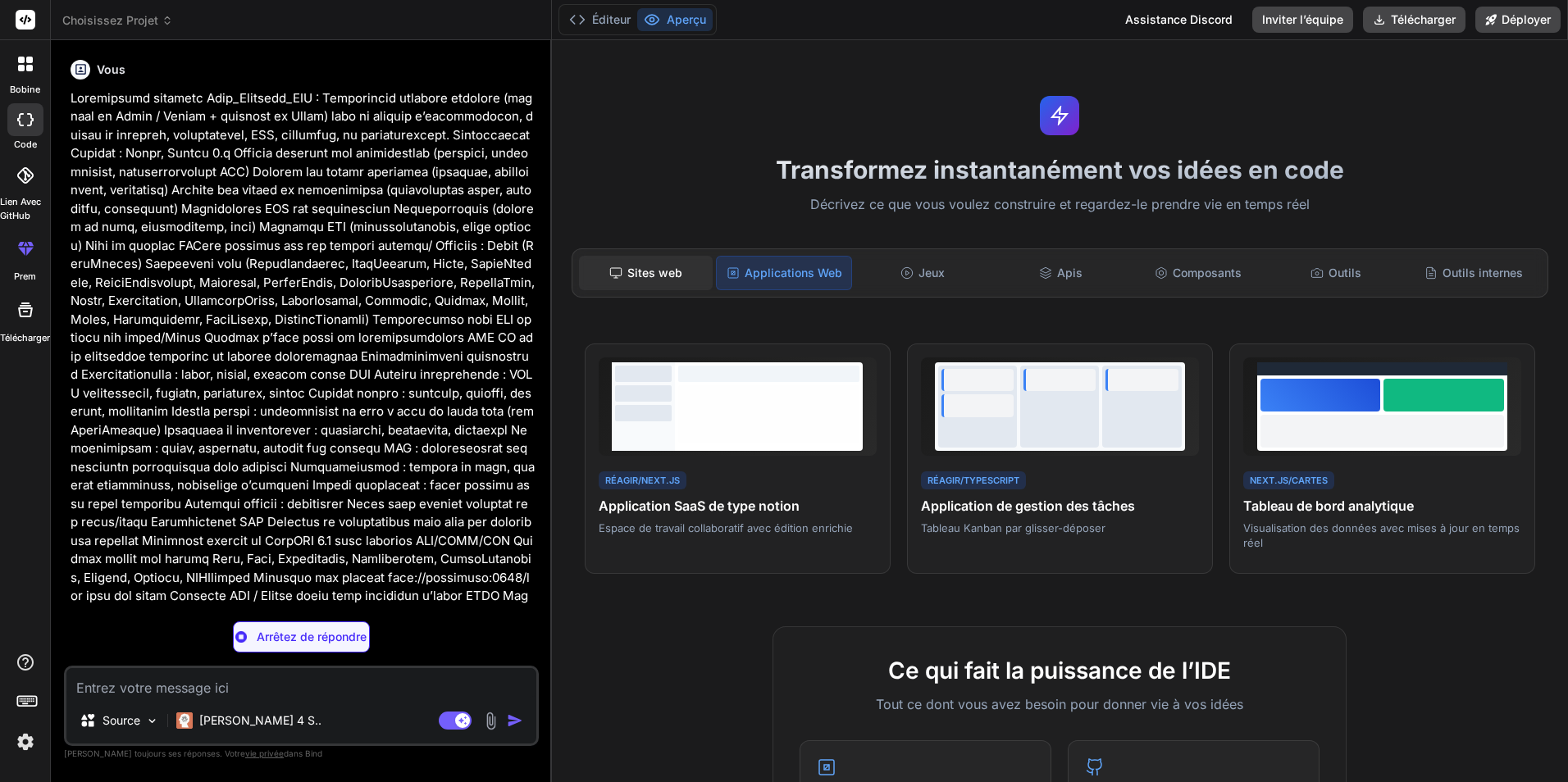
click at [689, 281] on div "Sites web" at bounding box center [646, 272] width 134 height 34
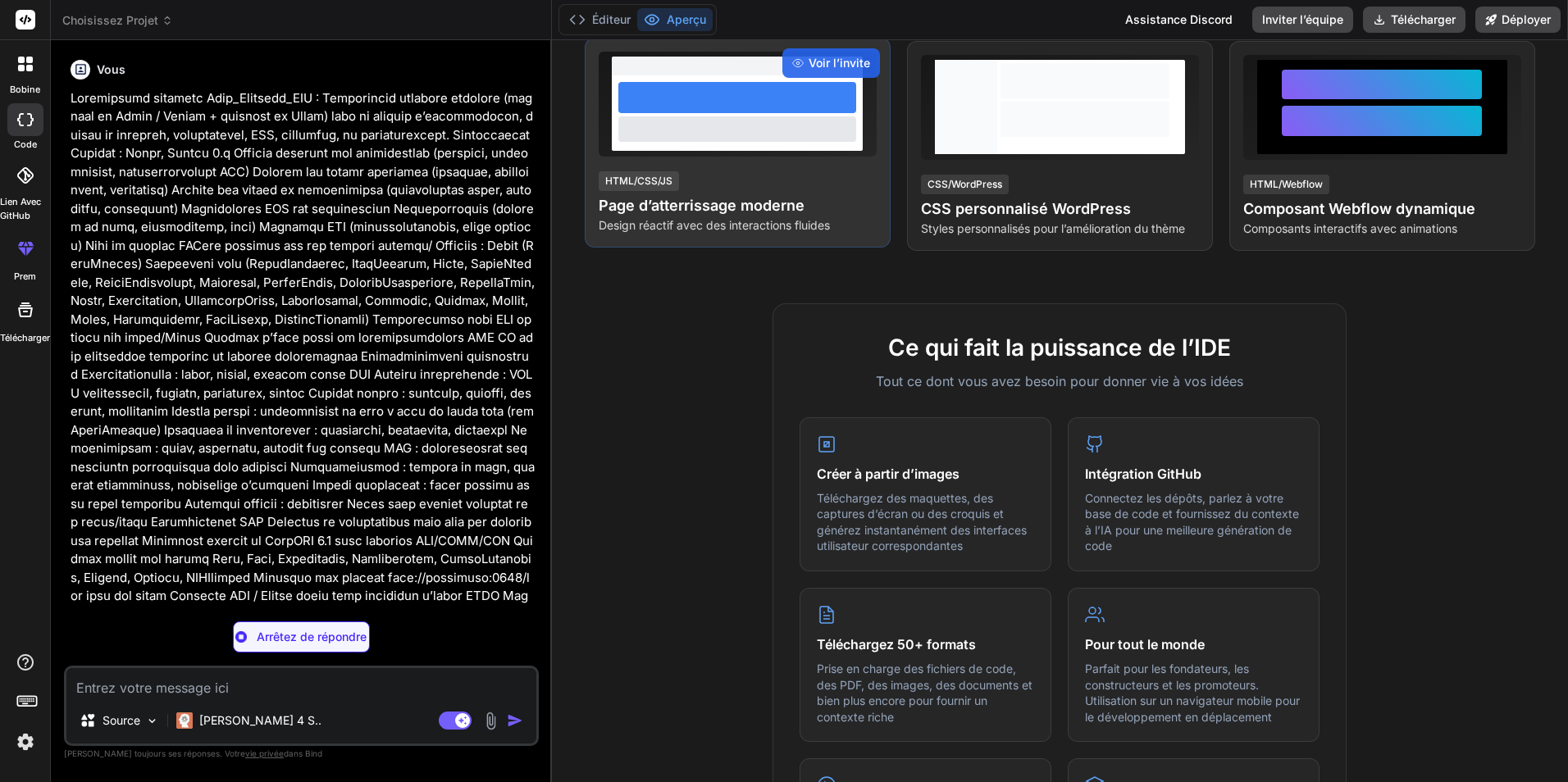
scroll to position [82, 0]
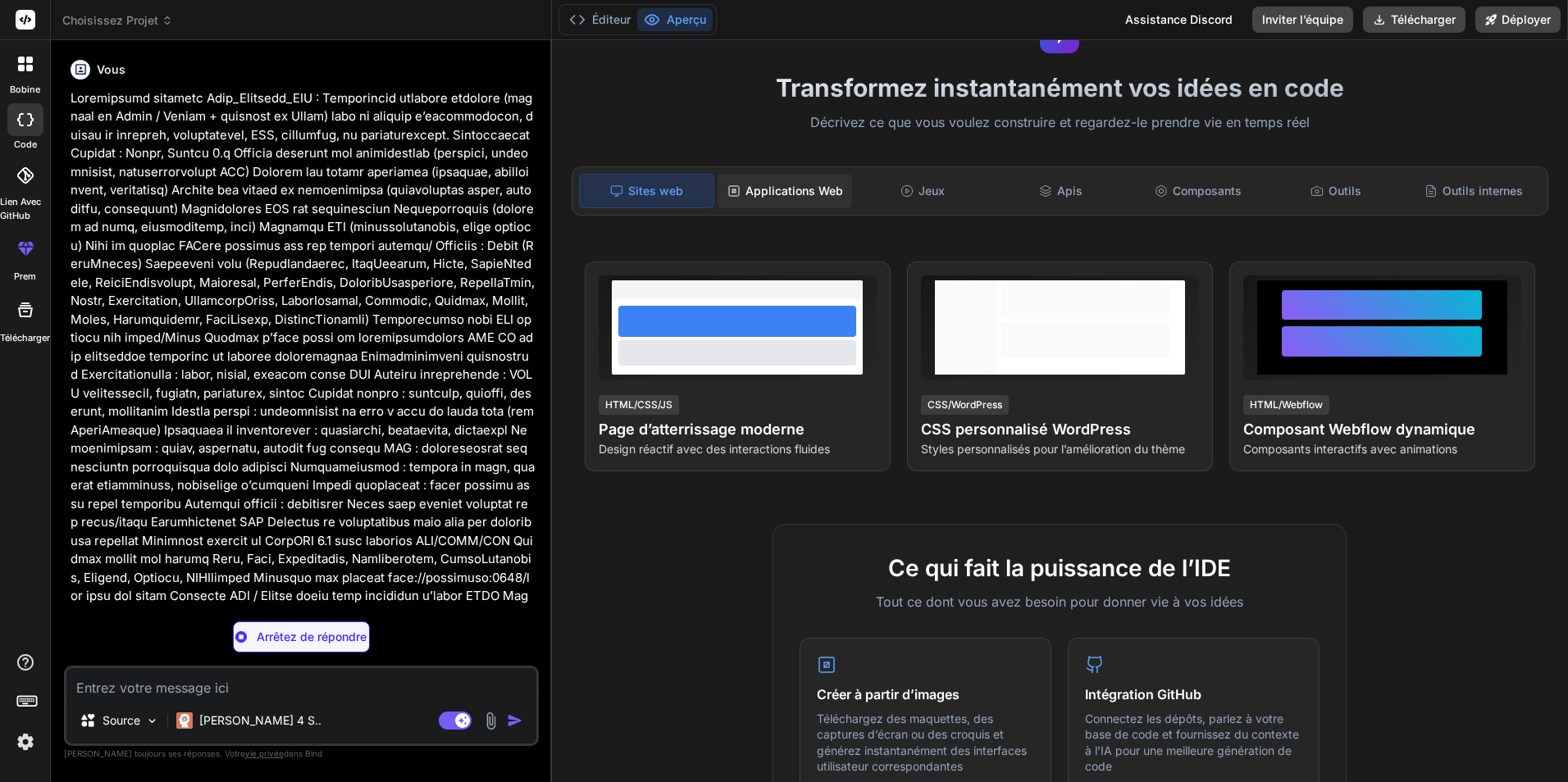
click at [798, 202] on div "Applications Web" at bounding box center [784, 191] width 134 height 34
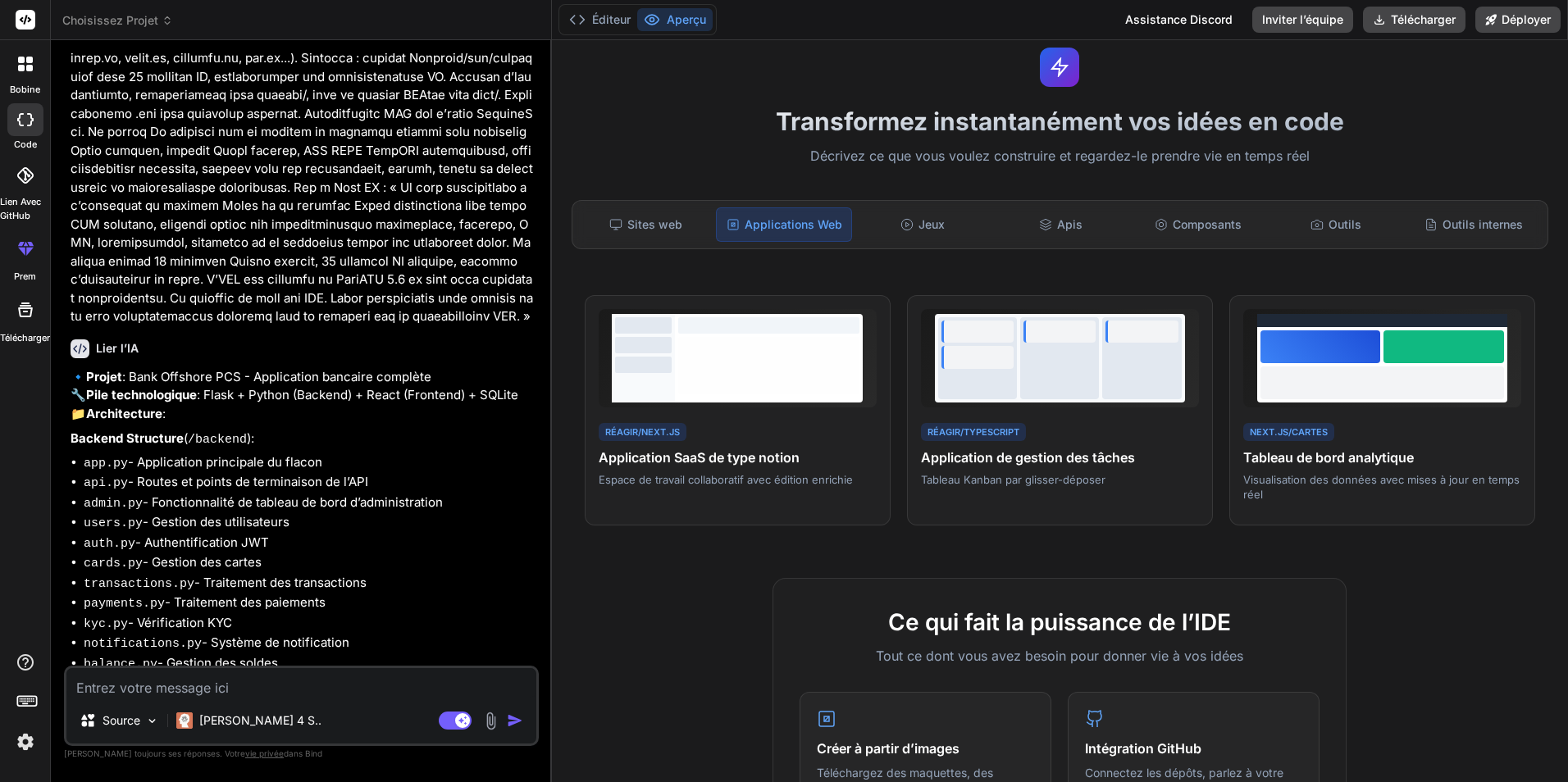
scroll to position [841, 0]
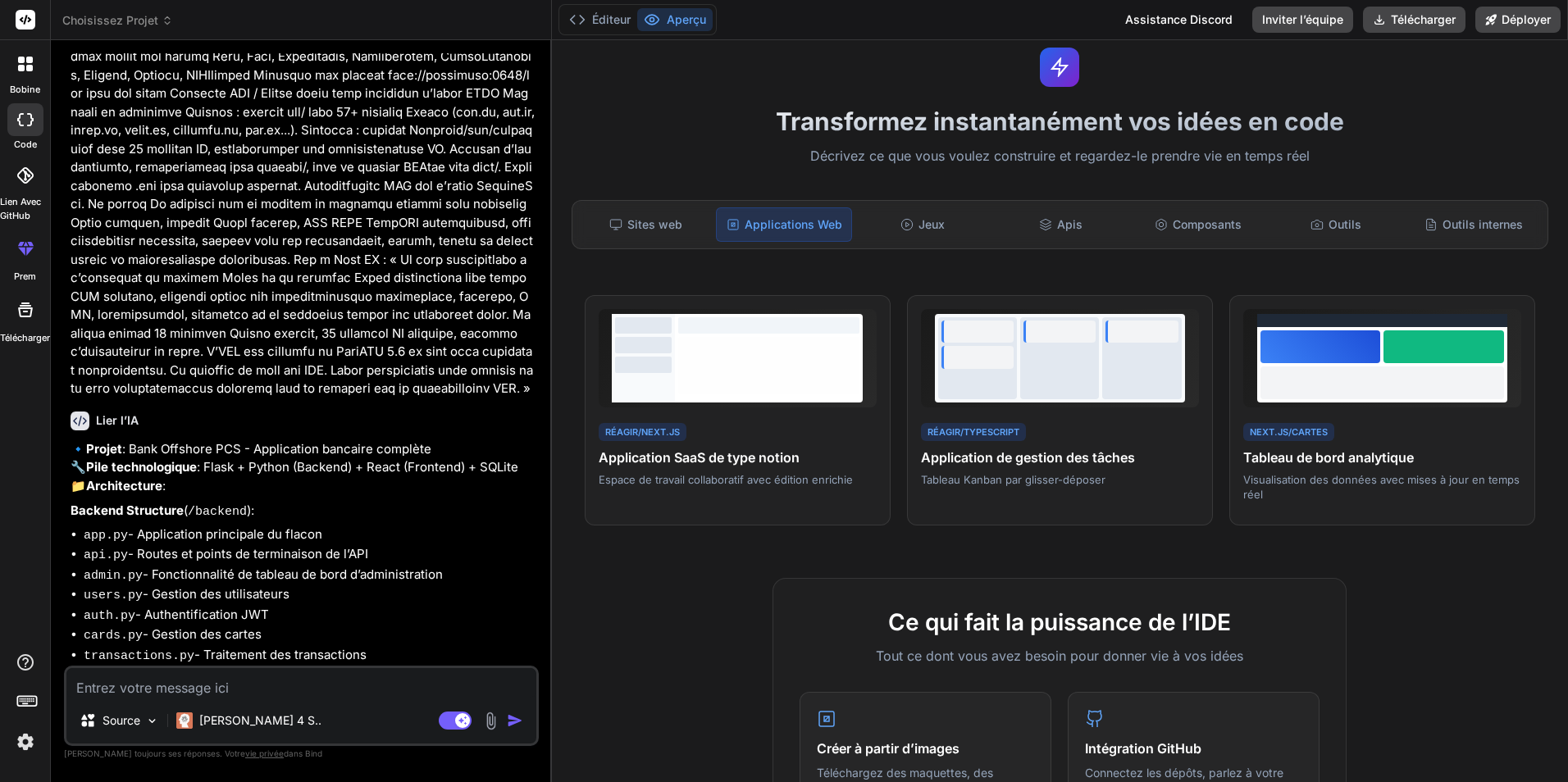
click at [322, 686] on textarea at bounding box center [301, 683] width 470 height 29
type textarea "x"
type textarea "o"
type textarea "x"
type textarea "ou"
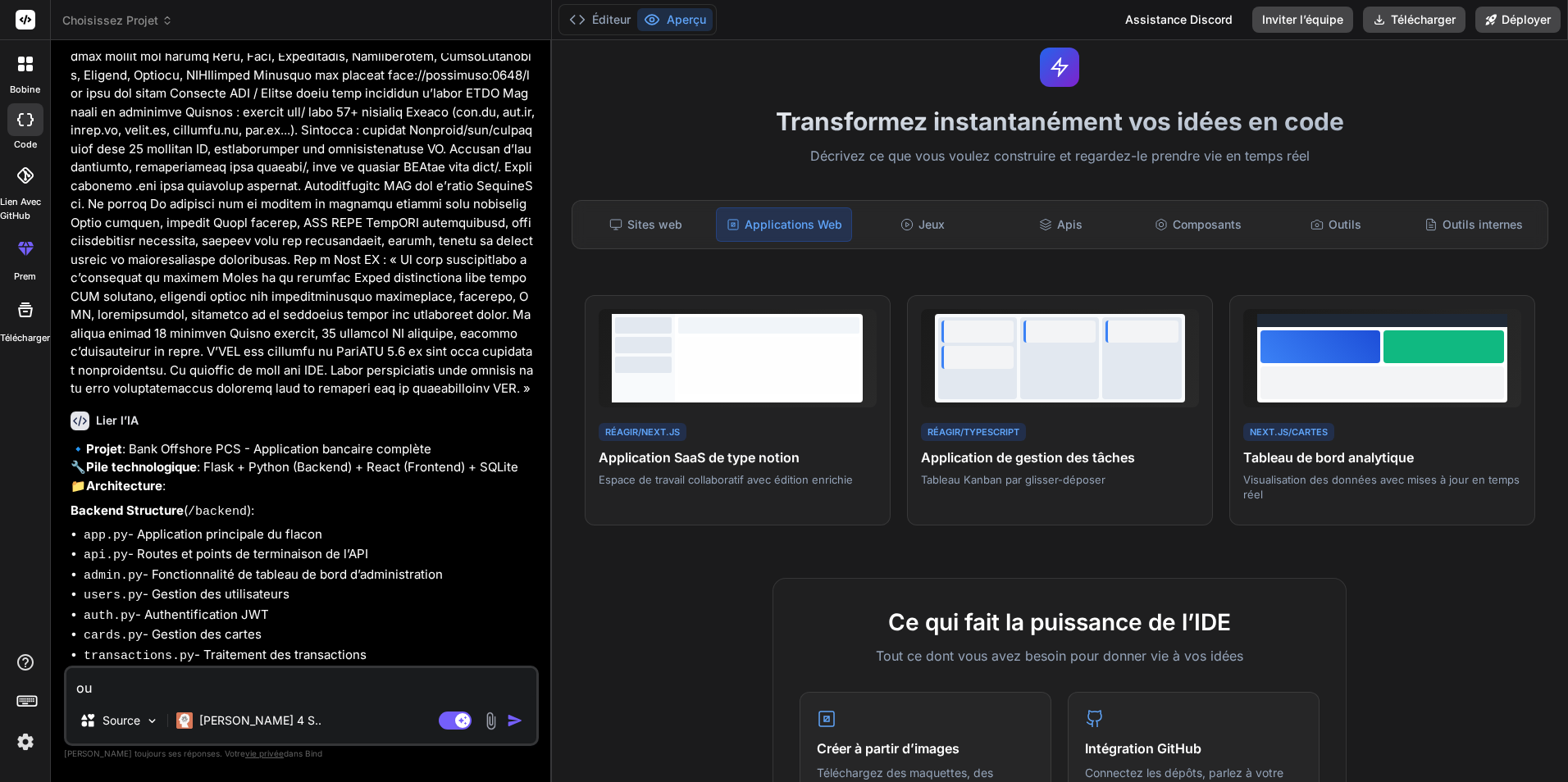
type textarea "x"
type textarea "oui"
type textarea "x"
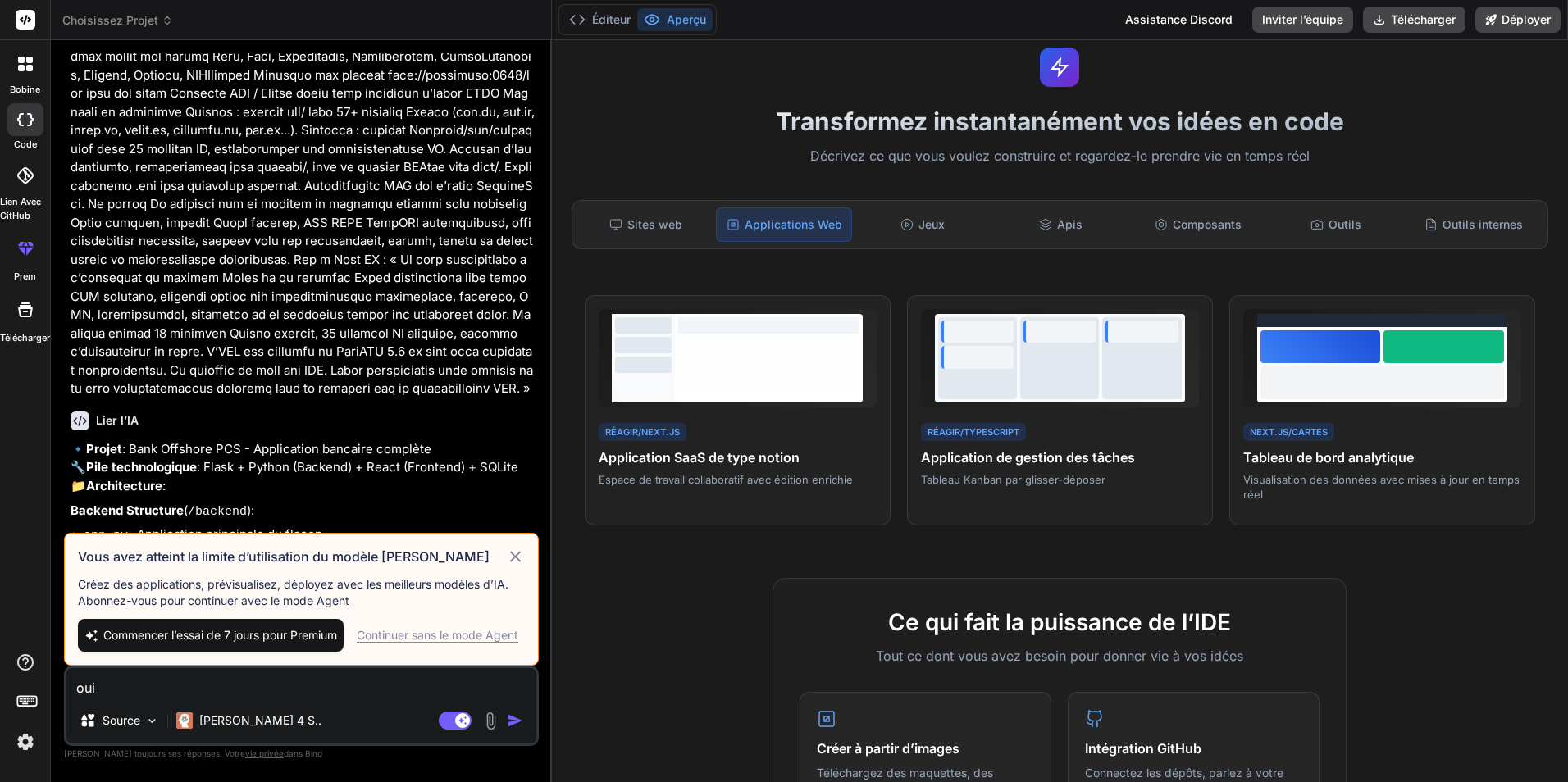
type textarea "oui"
click at [251, 629] on span "Commencer l’essai de 7 jours pour Premium" at bounding box center [220, 635] width 234 height 17
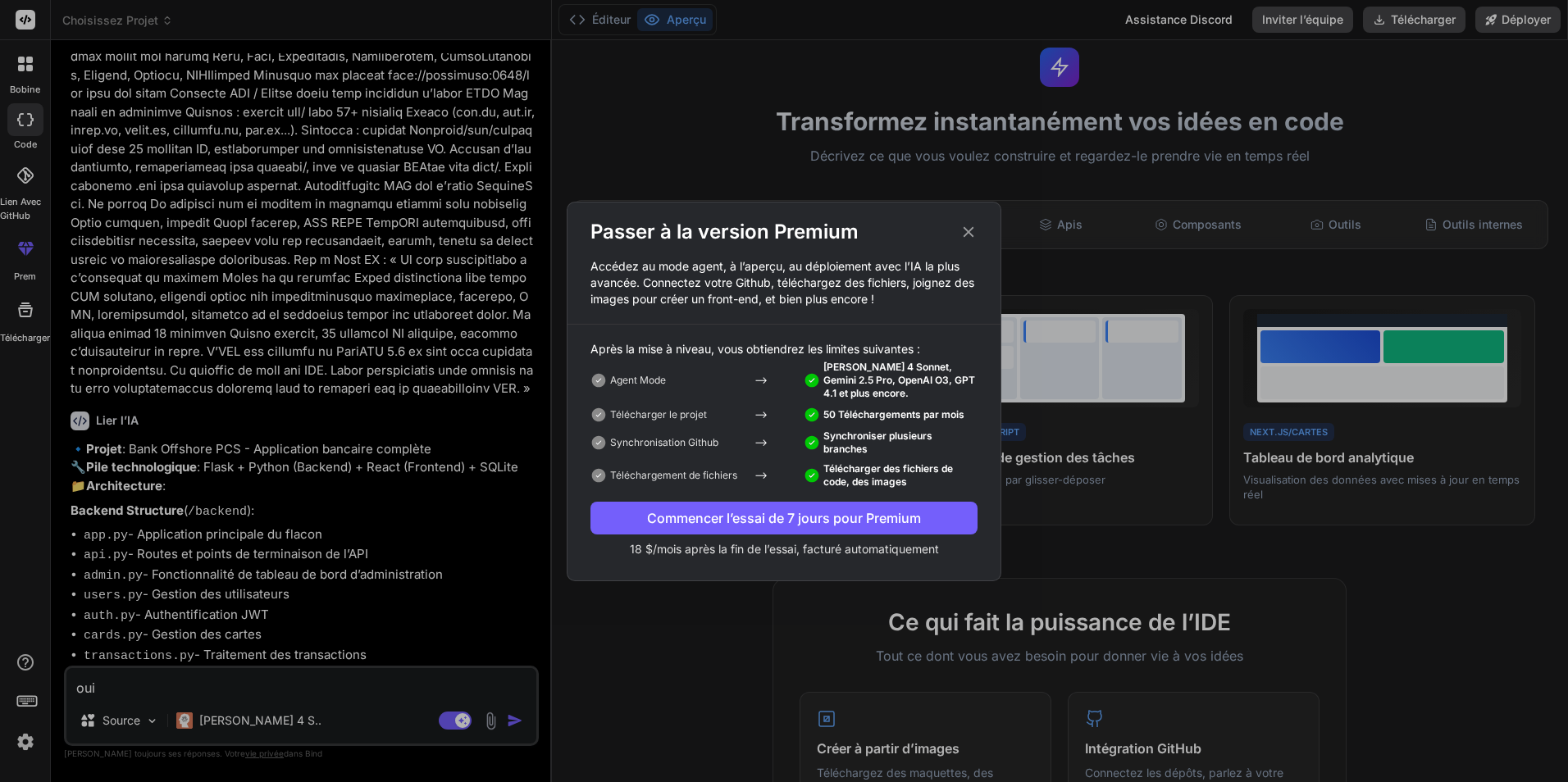
click at [974, 229] on icon at bounding box center [968, 232] width 18 height 18
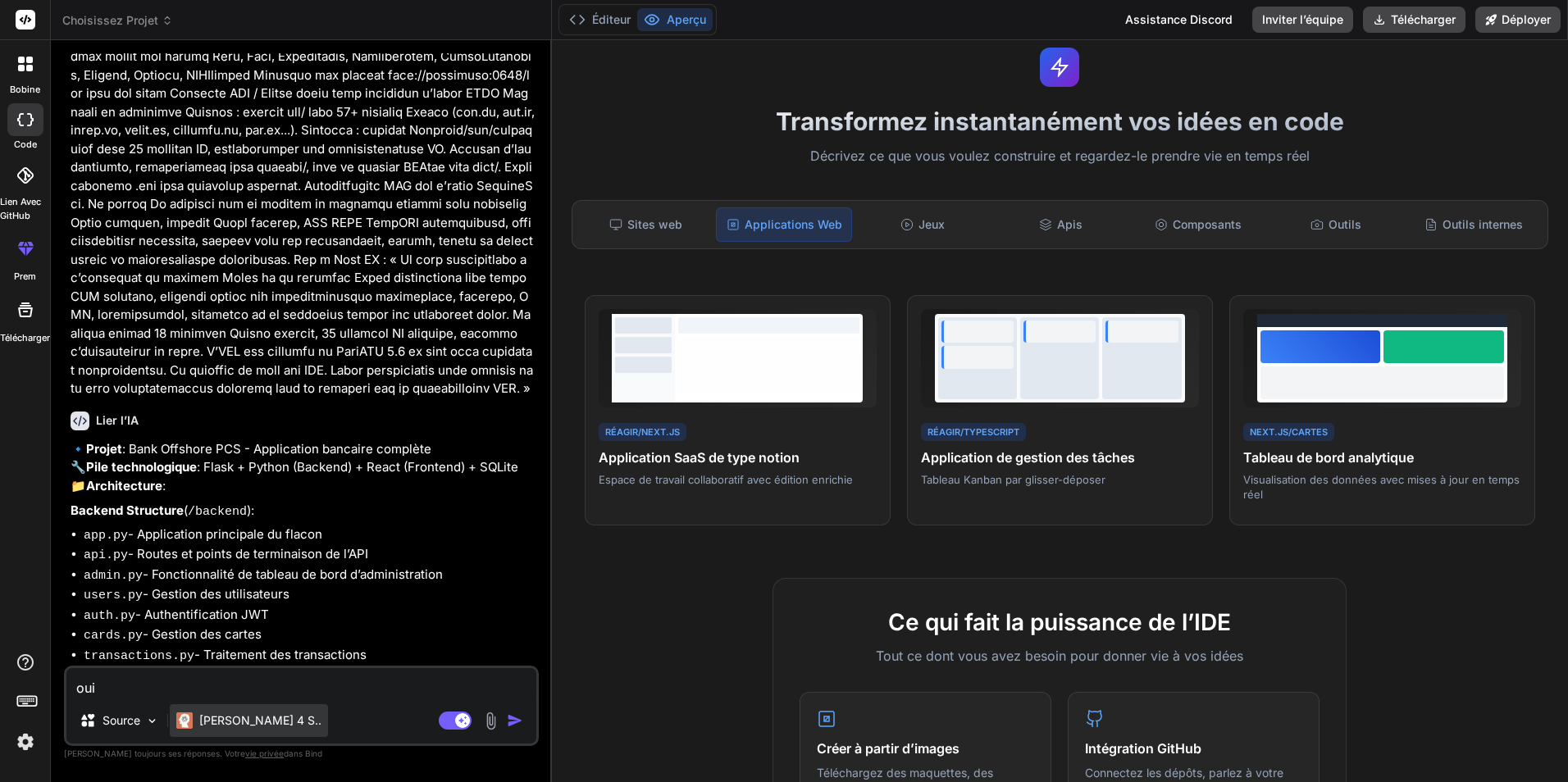
click at [231, 721] on font "[PERSON_NAME] 4 S.." at bounding box center [260, 720] width 122 height 14
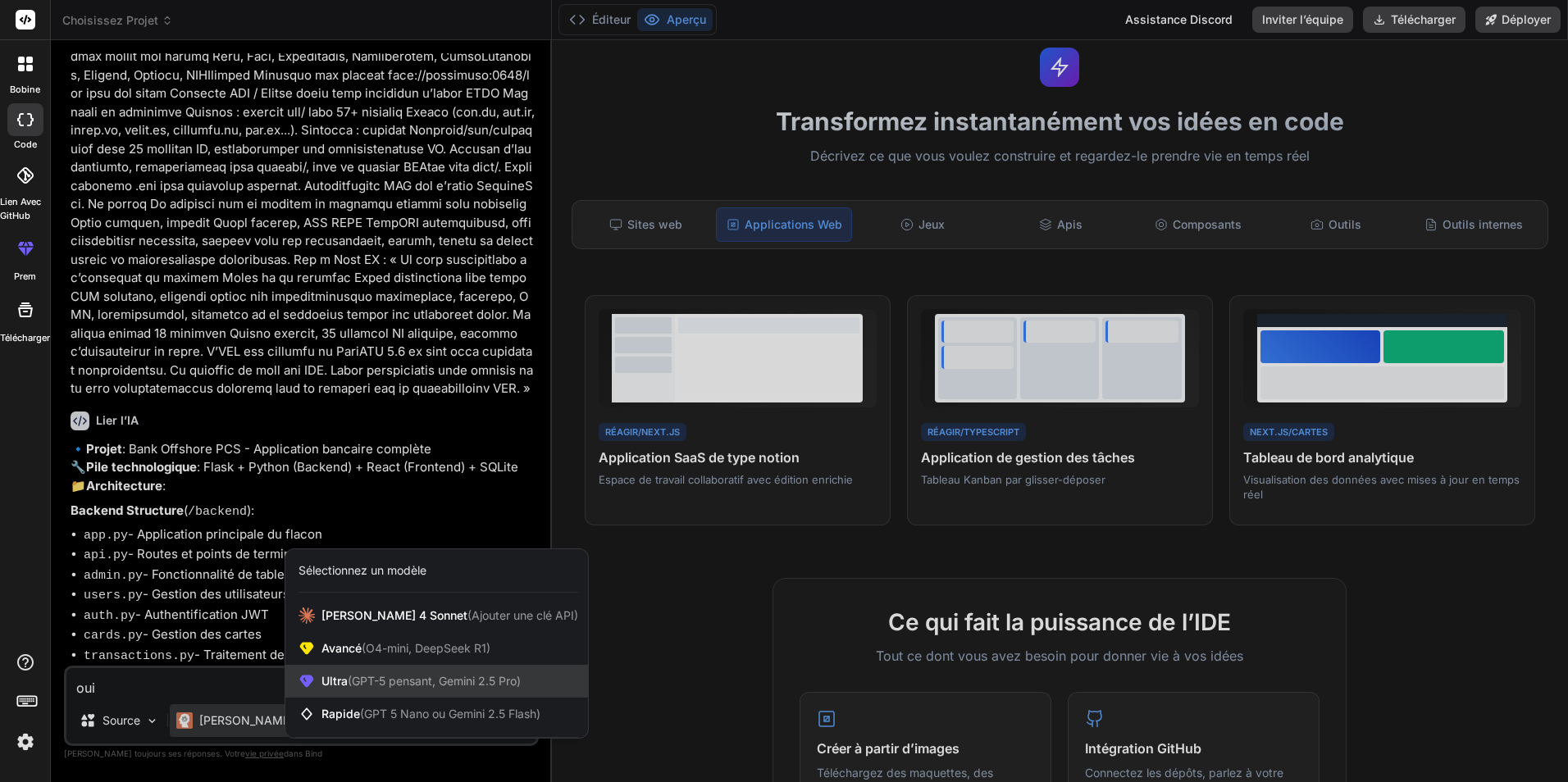
click at [433, 681] on span "(GPT-5 pensant, Gemini 2.5 Pro)" at bounding box center [434, 681] width 173 height 14
type textarea "x"
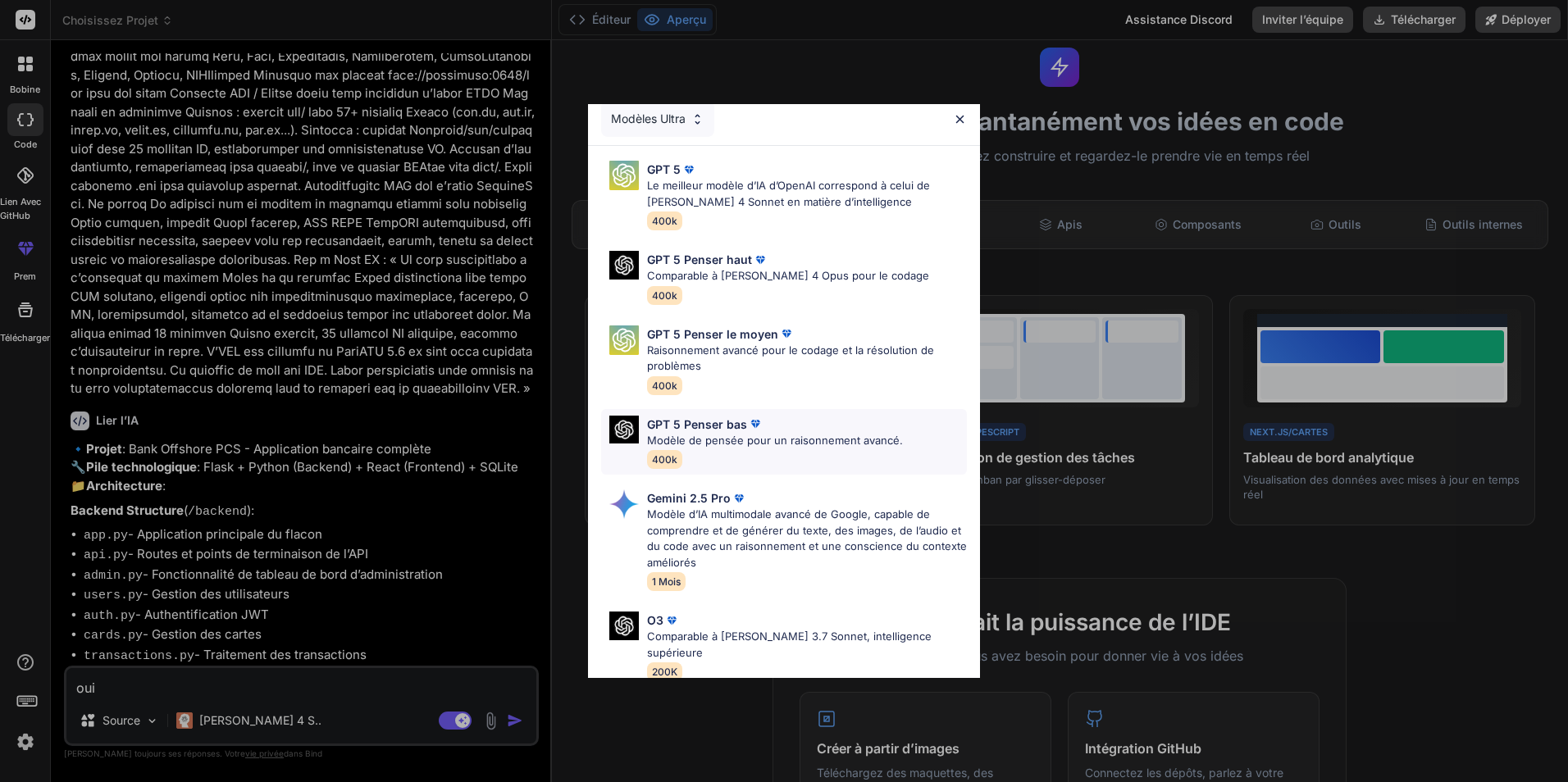
scroll to position [0, 0]
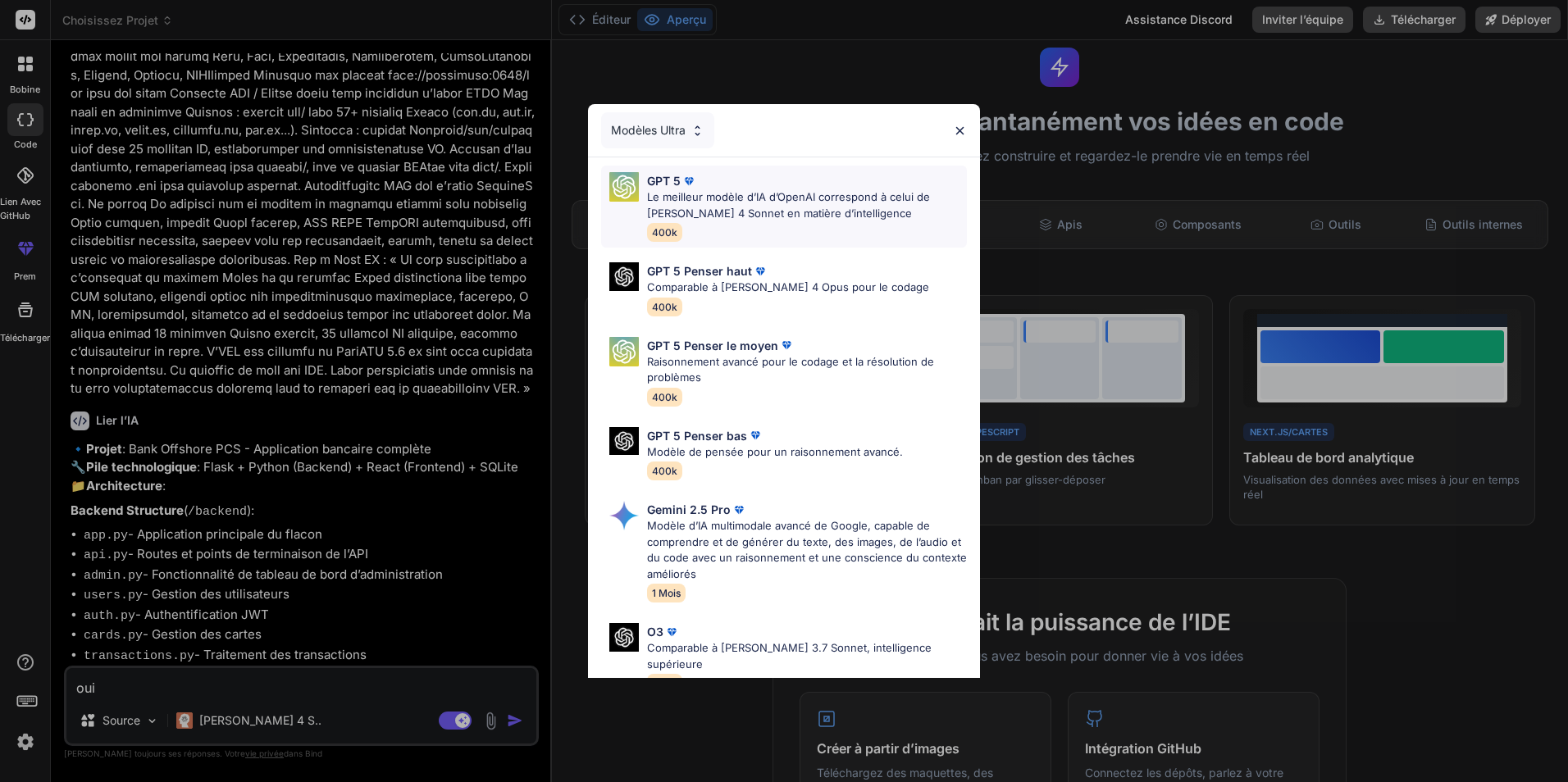
click at [752, 185] on div "GPT 5" at bounding box center [807, 181] width 320 height 18
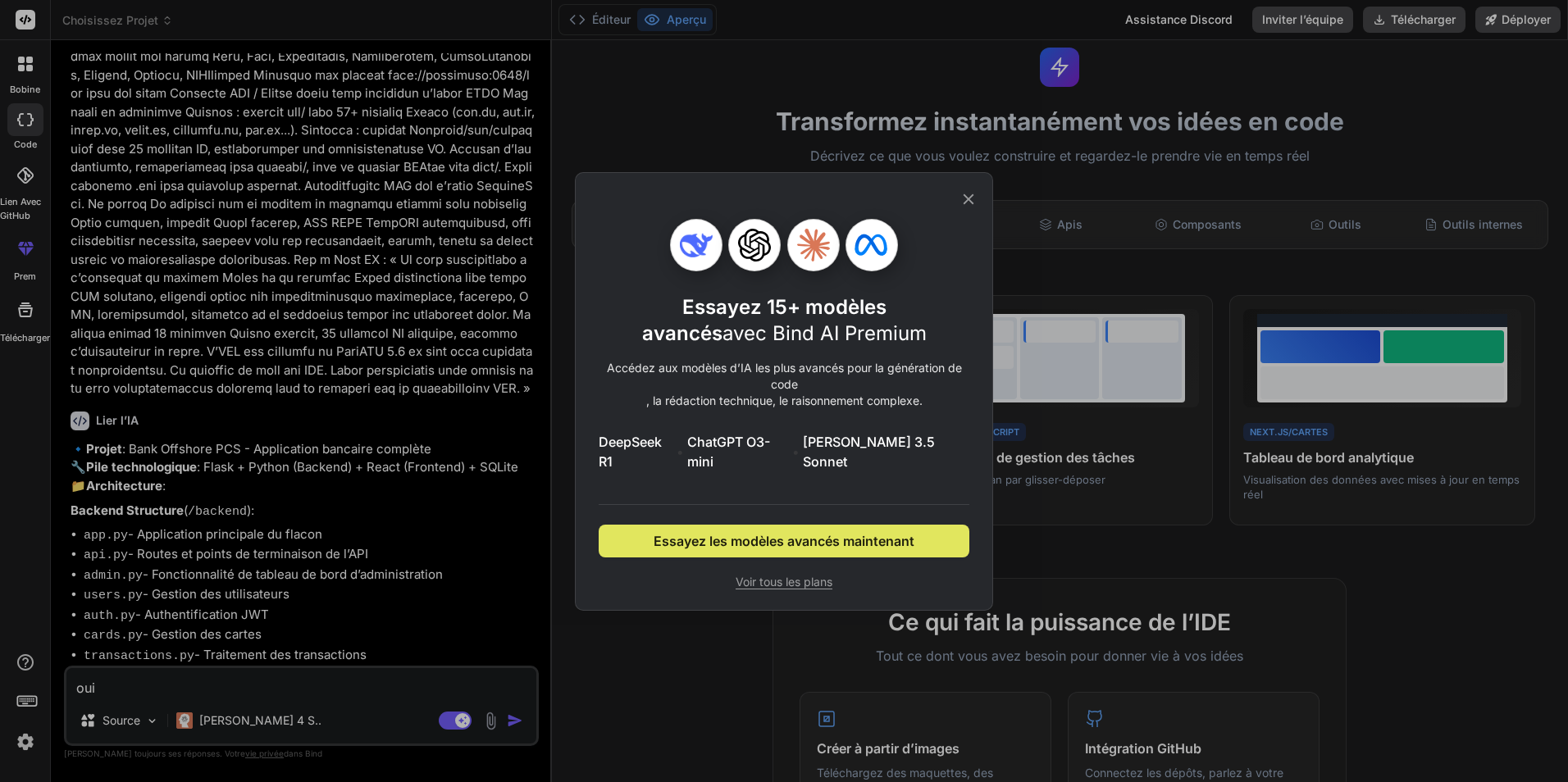
click at [792, 531] on span "Essayez les modèles avancés maintenant" at bounding box center [784, 541] width 260 height 20
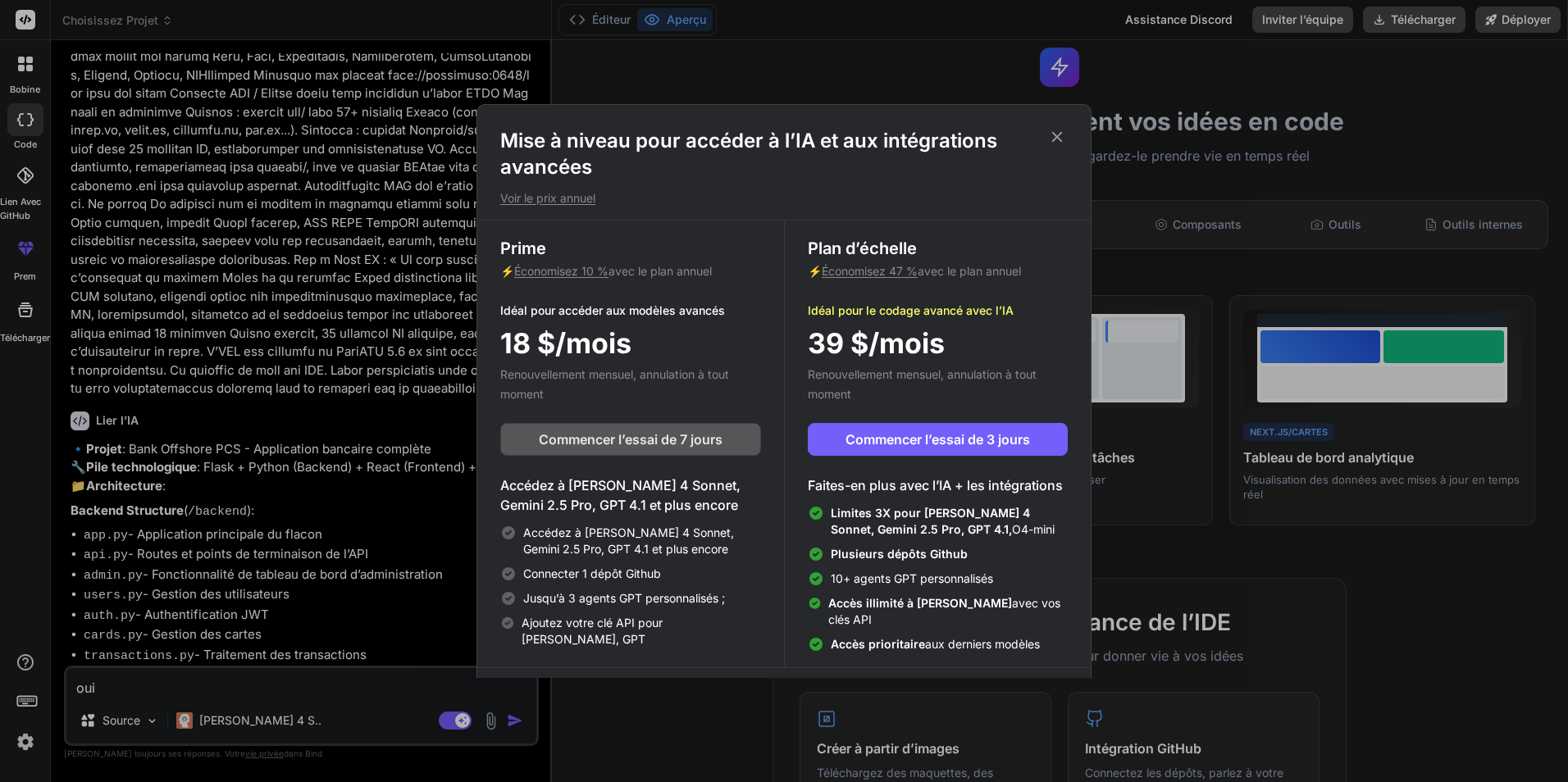
click at [673, 434] on span "Commencer l’essai de 7 jours" at bounding box center [631, 439] width 184 height 20
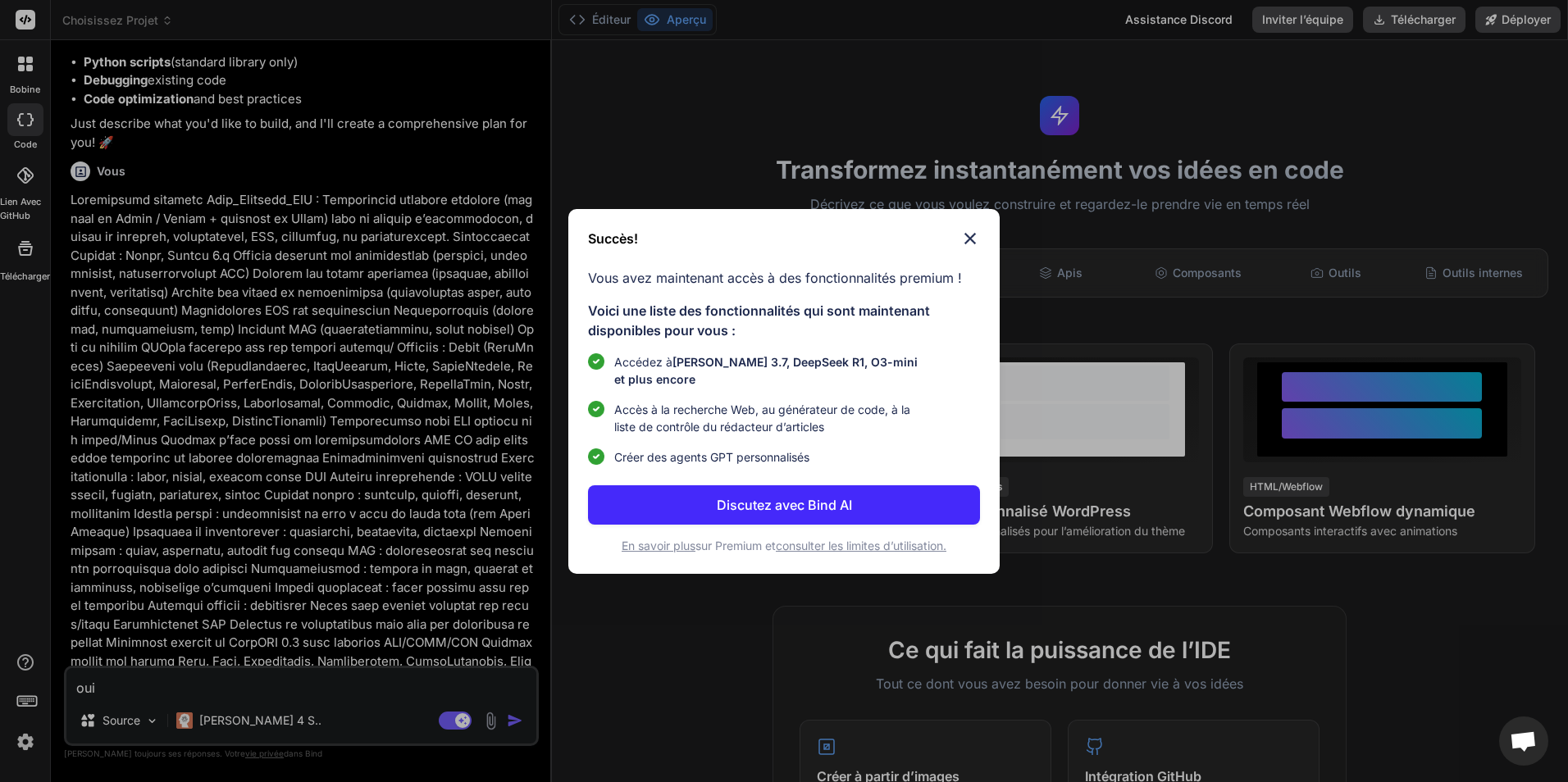
scroll to position [319, 0]
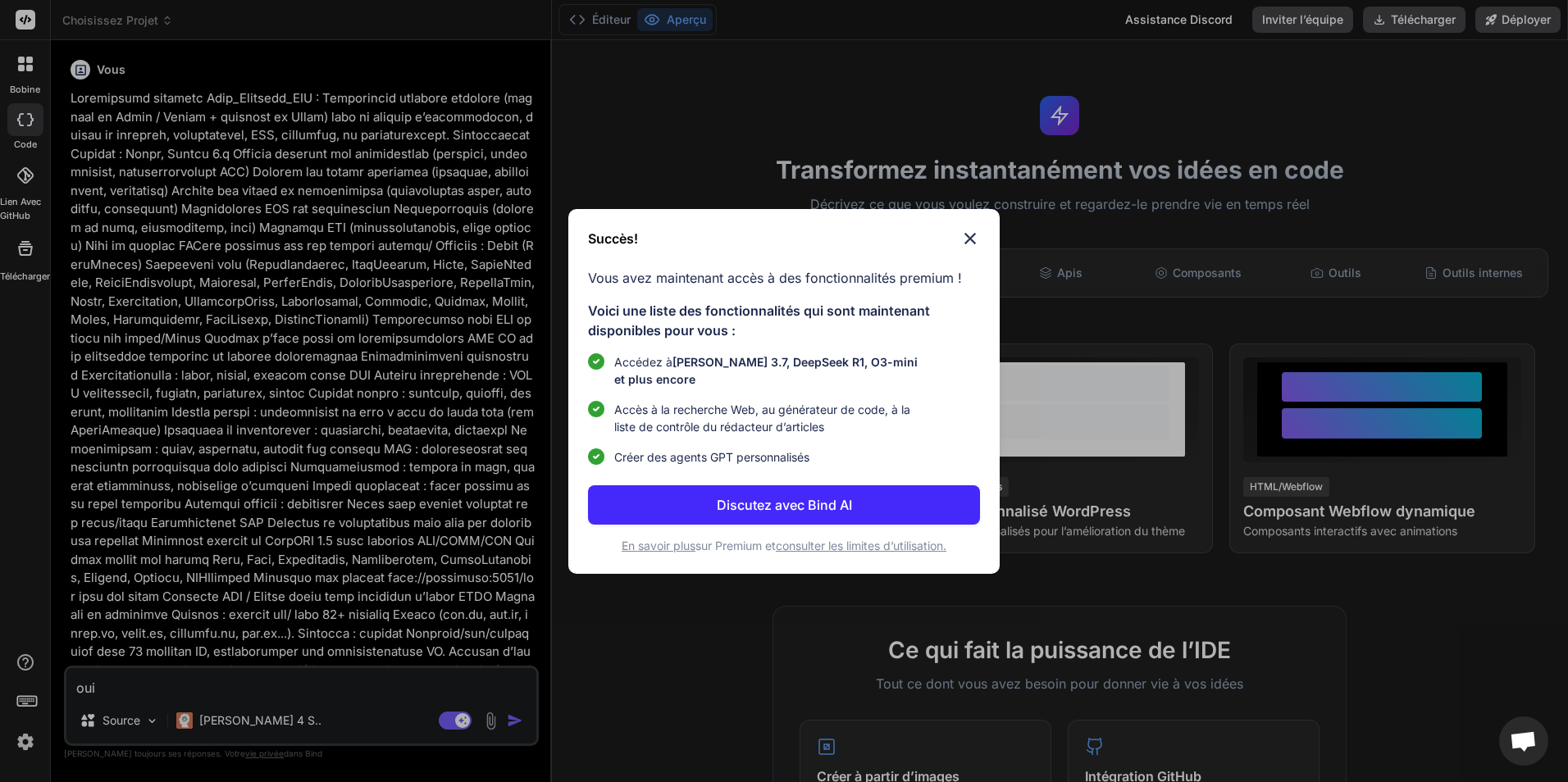
click at [780, 501] on font "Discutez avec Bind AI" at bounding box center [784, 505] width 135 height 17
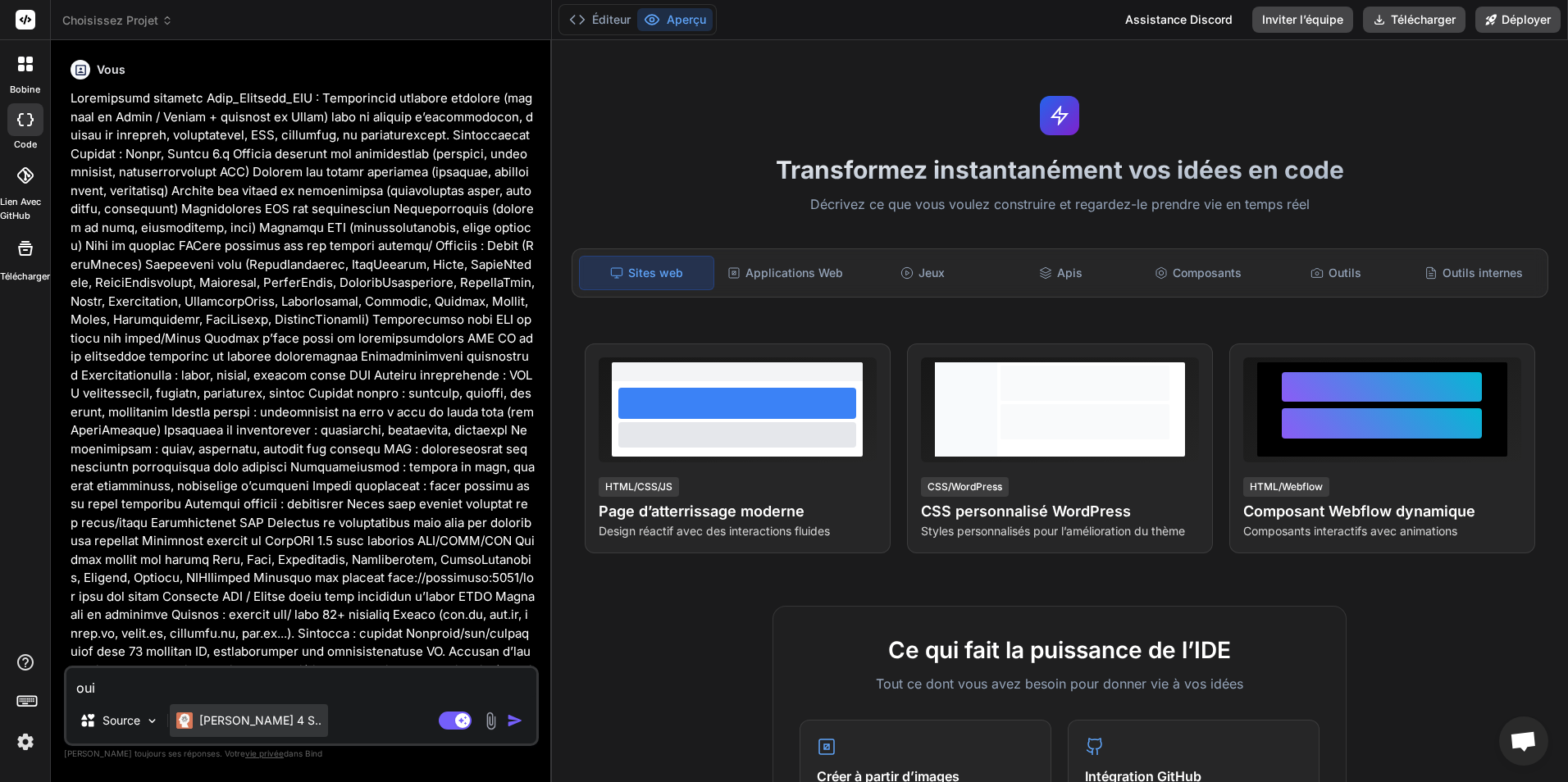
click at [230, 728] on p "[PERSON_NAME] 4 S.." at bounding box center [260, 720] width 122 height 17
click at [226, 711] on div "[PERSON_NAME] 4 S.." at bounding box center [249, 721] width 159 height 33
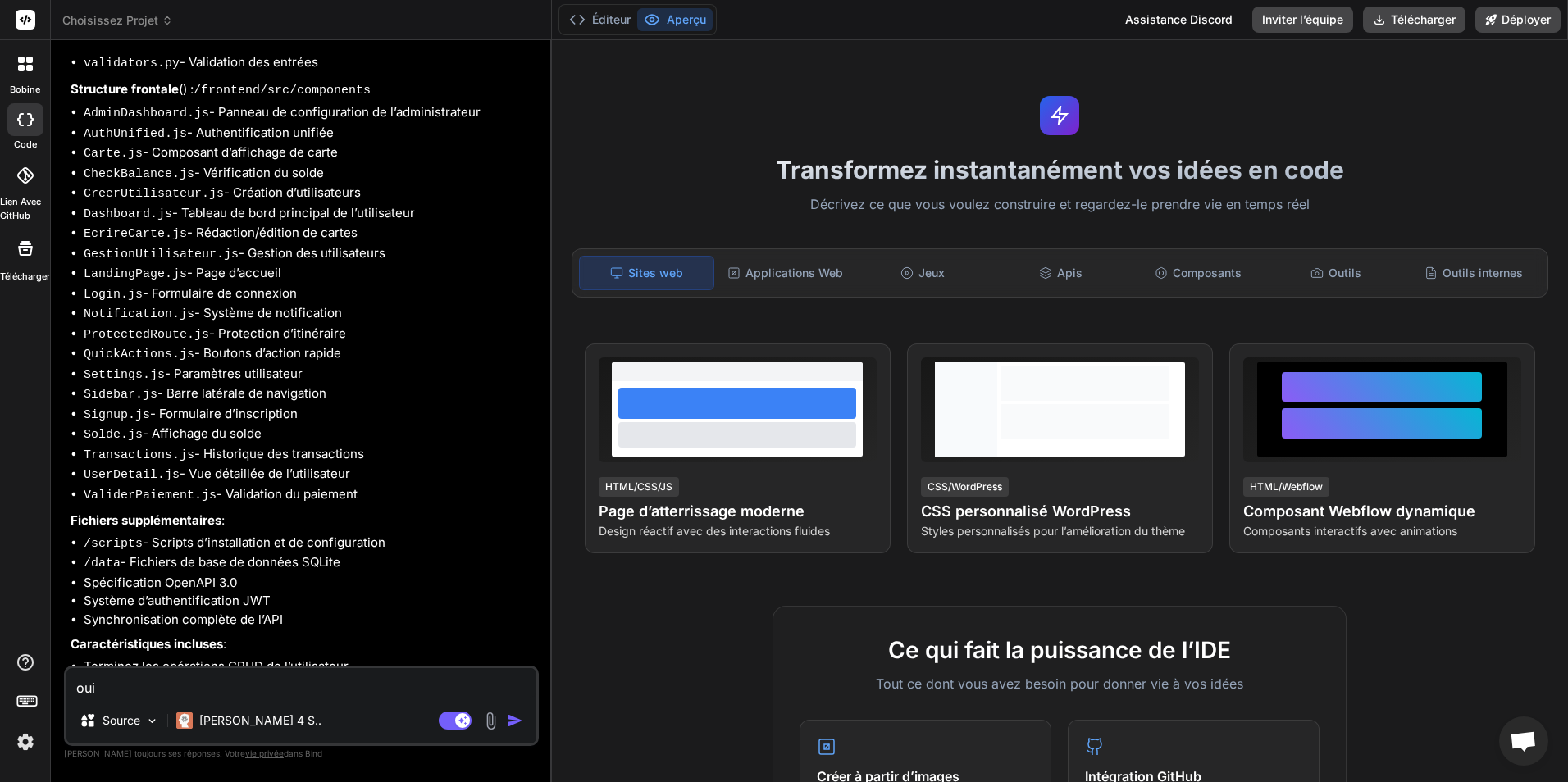
scroll to position [1869, 0]
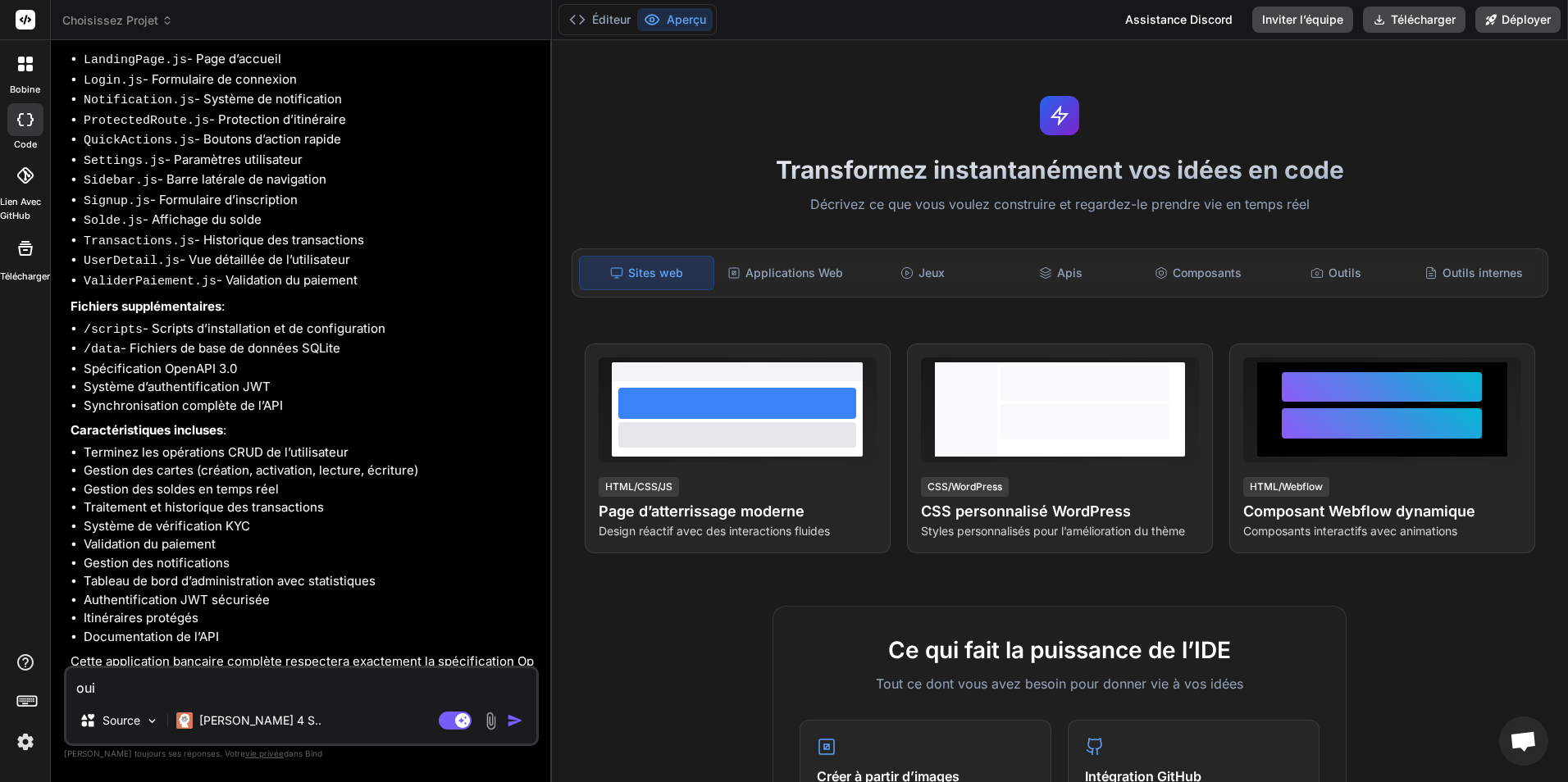
click at [218, 680] on textarea "oui" at bounding box center [301, 683] width 470 height 29
click at [518, 718] on img "button" at bounding box center [515, 720] width 17 height 17
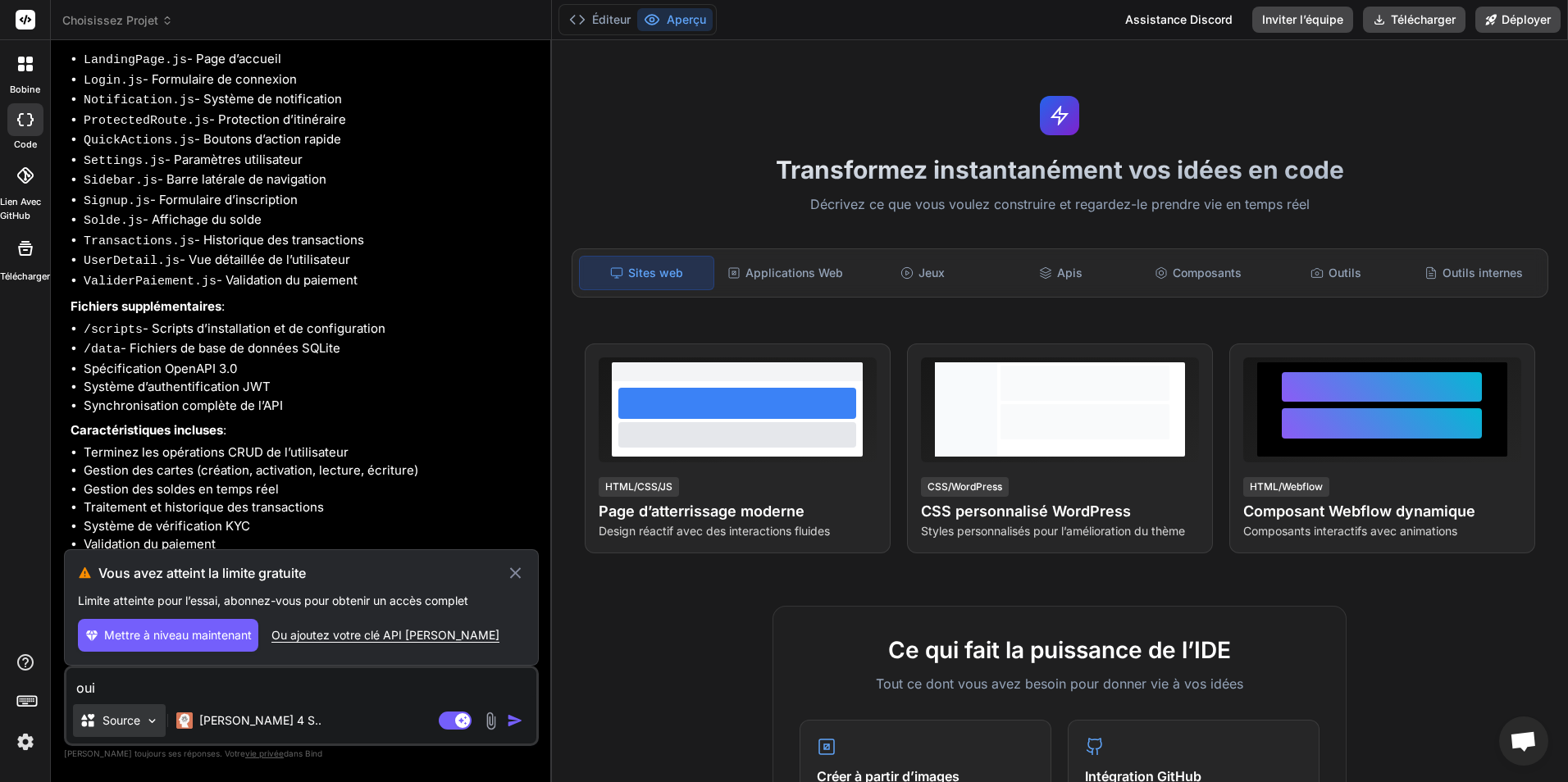
click at [138, 724] on p "Source" at bounding box center [121, 720] width 38 height 17
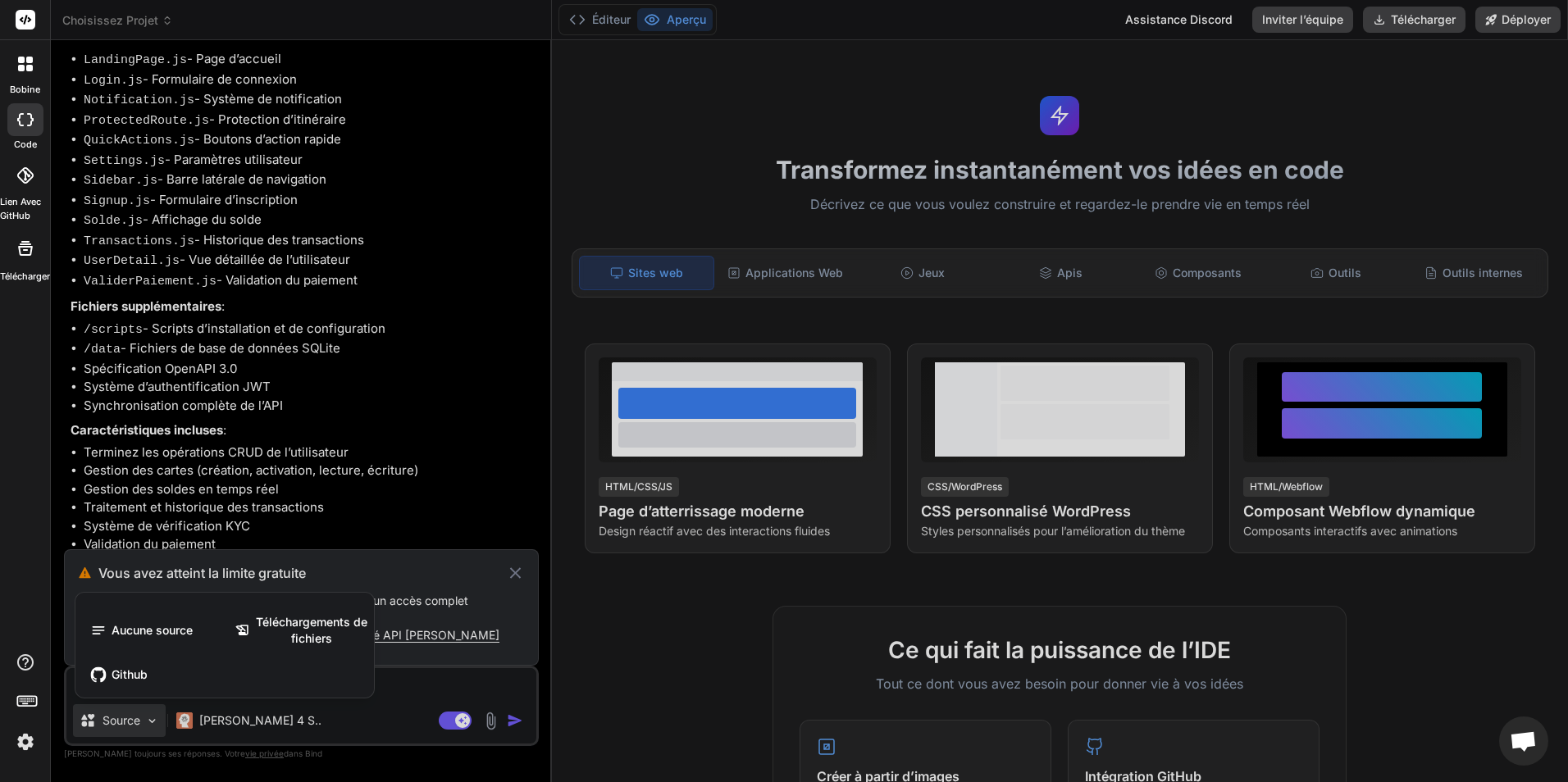
click at [138, 724] on div at bounding box center [784, 391] width 1568 height 782
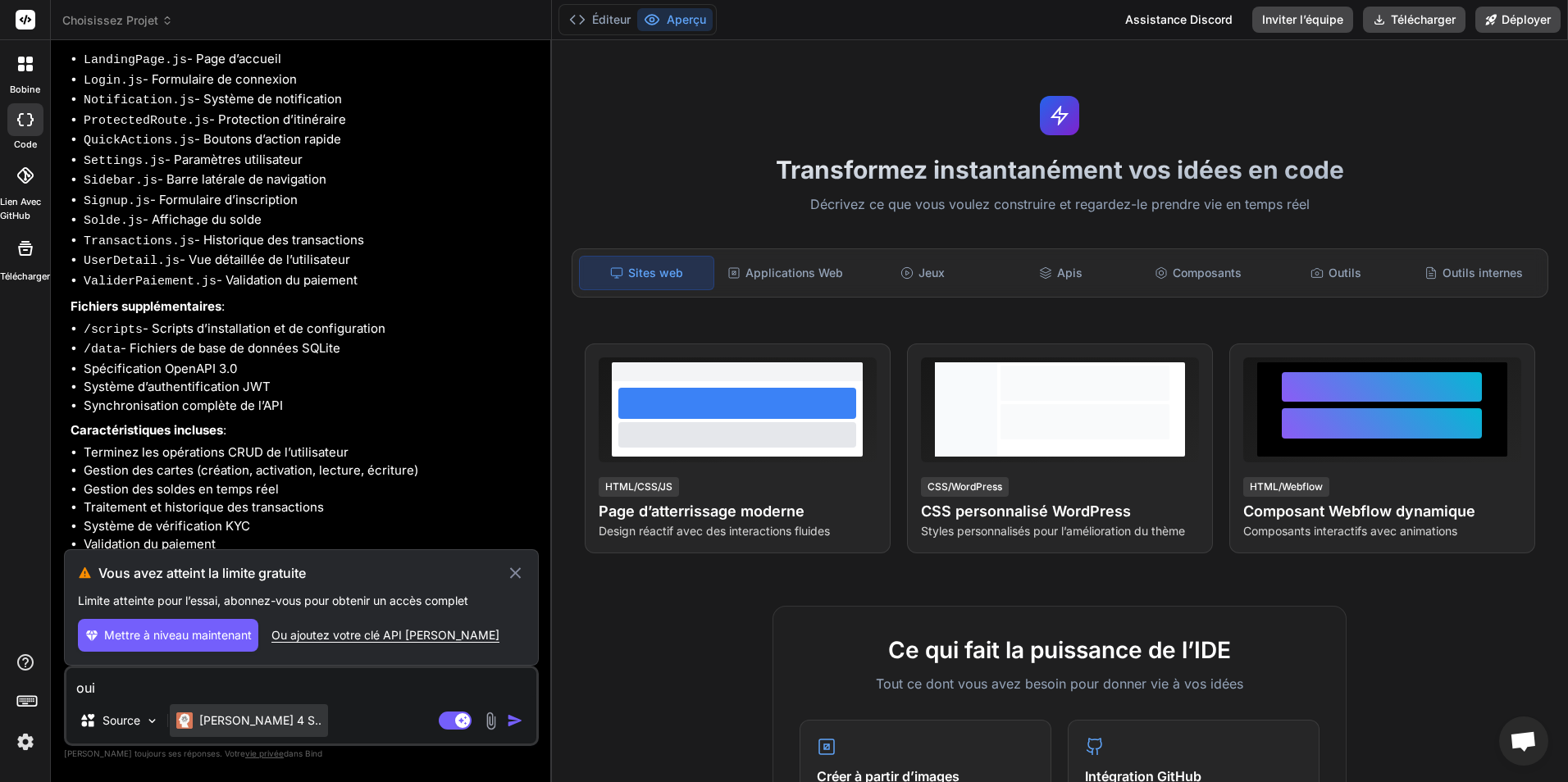
click at [219, 726] on font "[PERSON_NAME] 4 S.." at bounding box center [260, 720] width 122 height 14
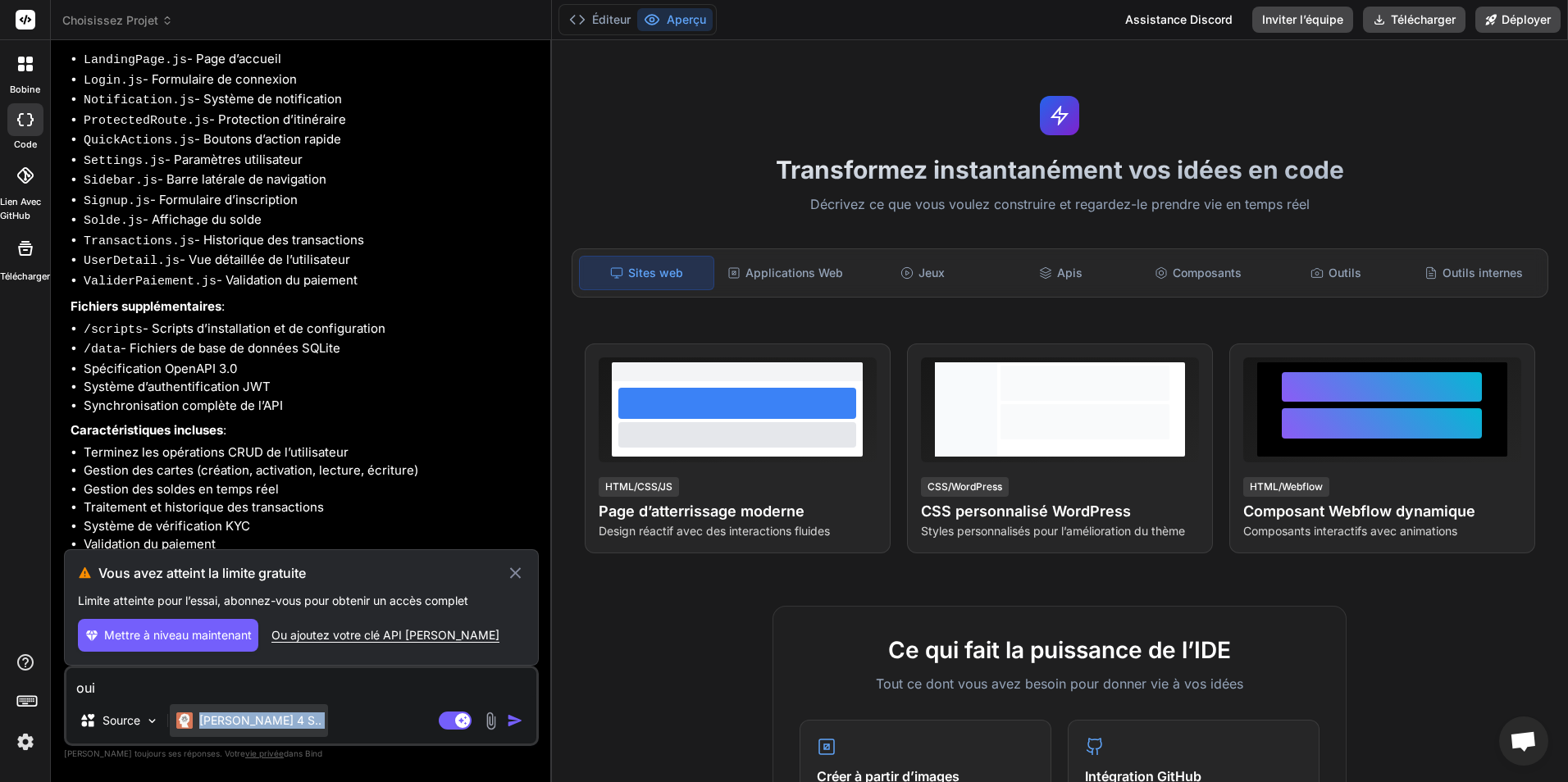
click at [219, 726] on font "[PERSON_NAME] 4 S.." at bounding box center [260, 720] width 122 height 14
drag, startPoint x: 219, startPoint y: 726, endPoint x: 344, endPoint y: 692, distance: 129.5
click at [344, 692] on textarea "oui" at bounding box center [301, 683] width 470 height 29
click at [521, 717] on img "button" at bounding box center [515, 720] width 17 height 17
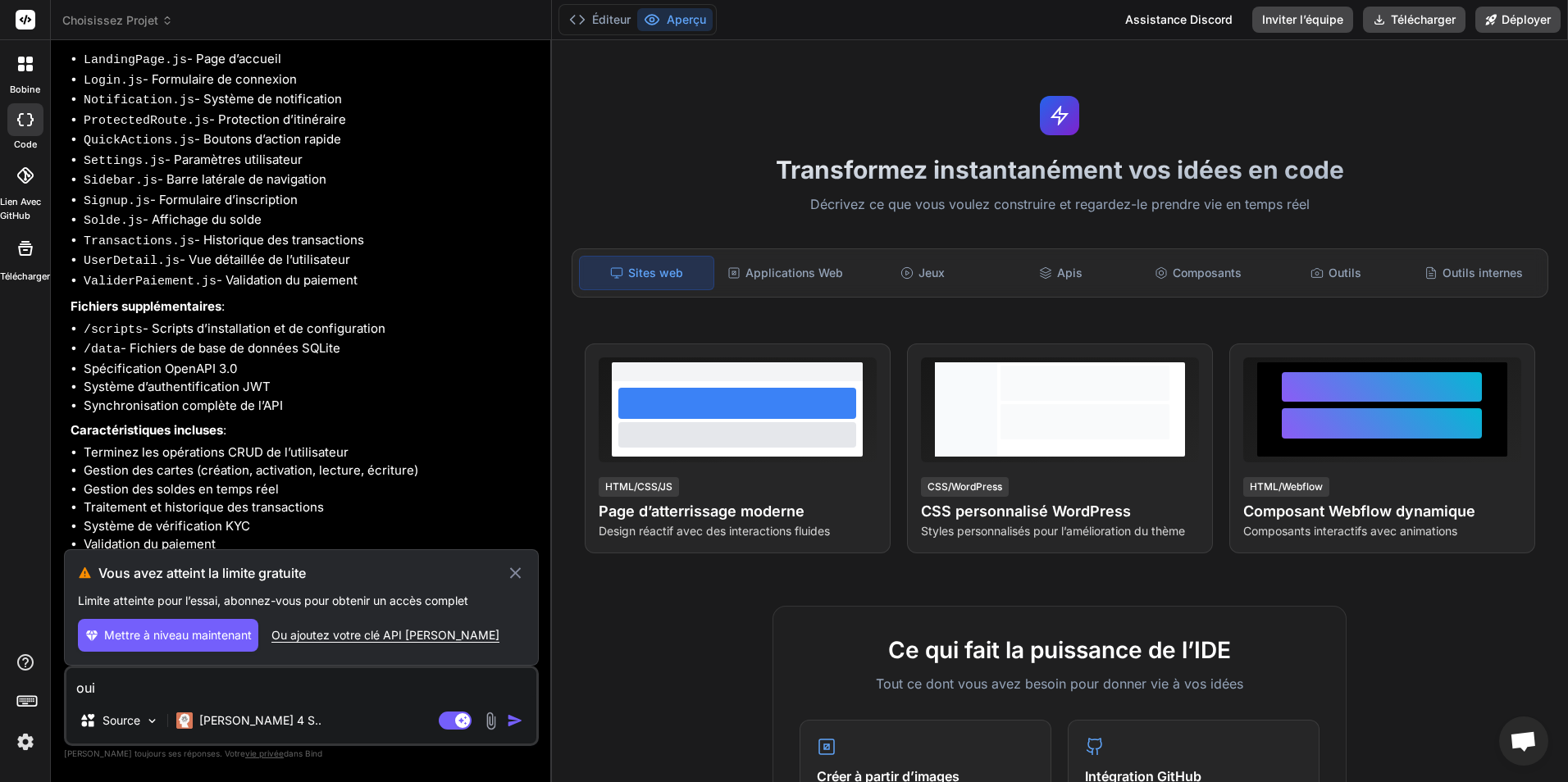
click at [372, 639] on div "Ou ajoutez votre clé API Claude" at bounding box center [385, 635] width 228 height 17
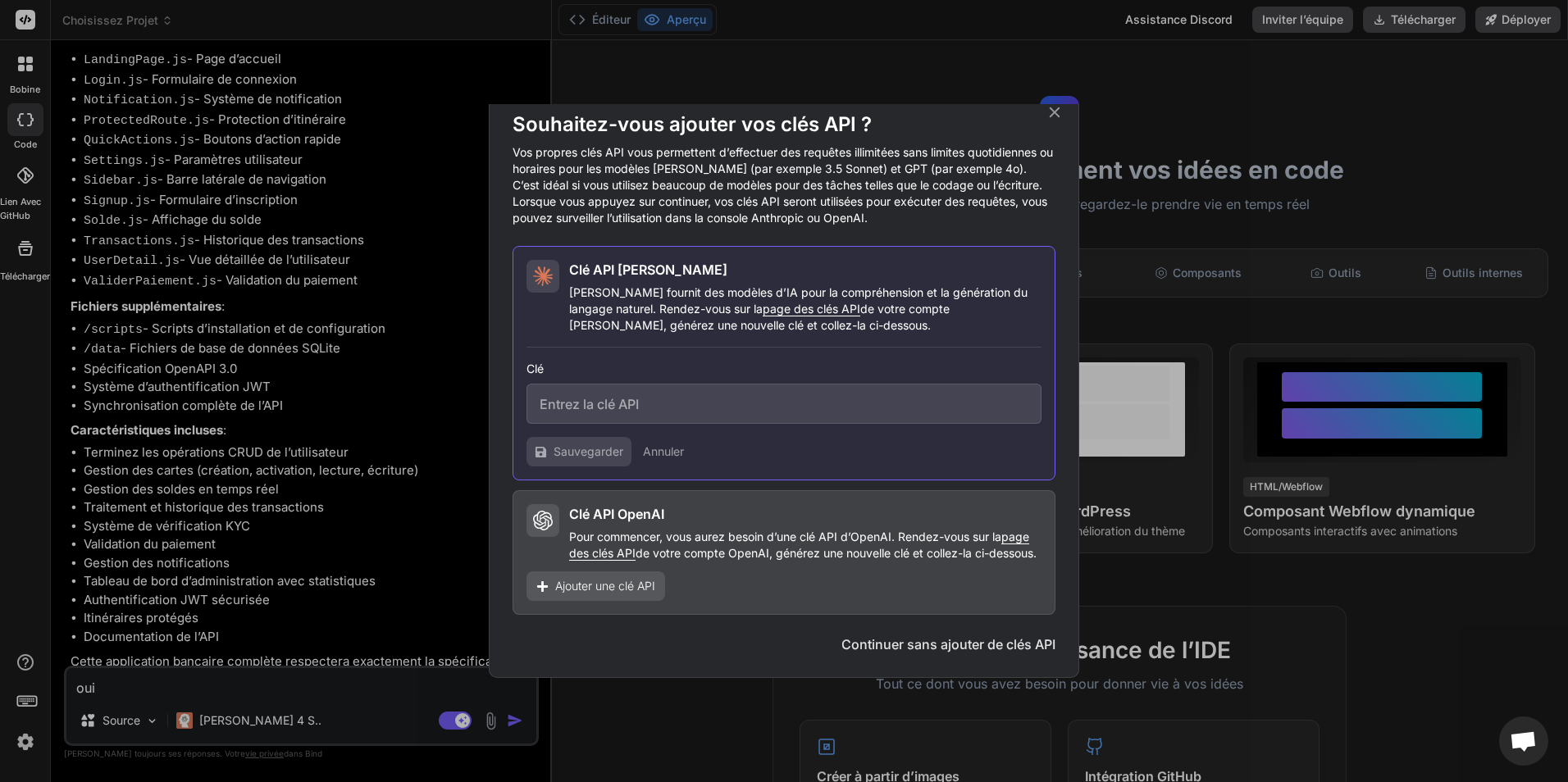
scroll to position [33, 0]
click at [946, 640] on button "Continuer sans ajouter de clés API" at bounding box center [948, 645] width 214 height 20
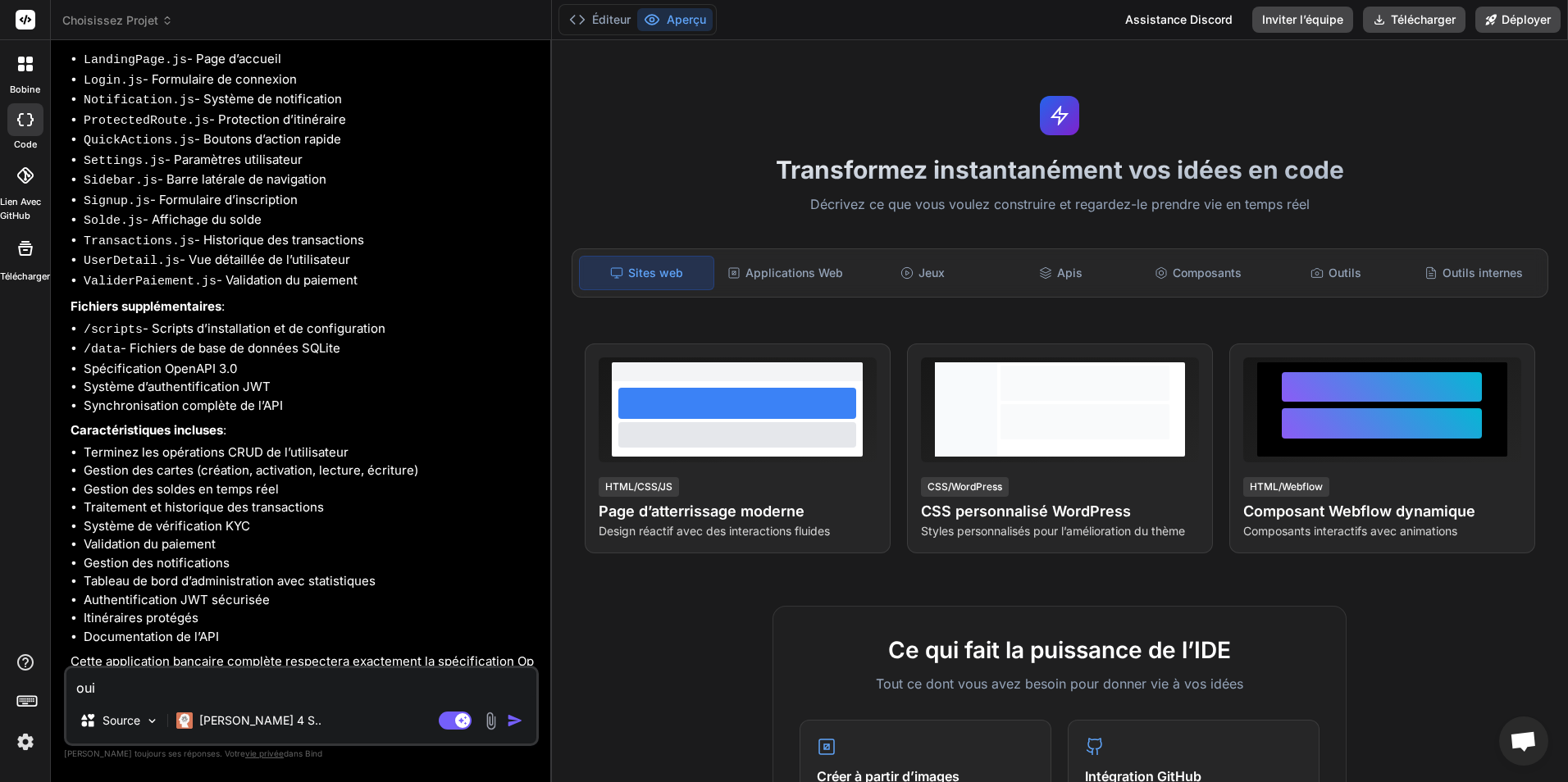
click at [517, 723] on img "button" at bounding box center [515, 720] width 17 height 17
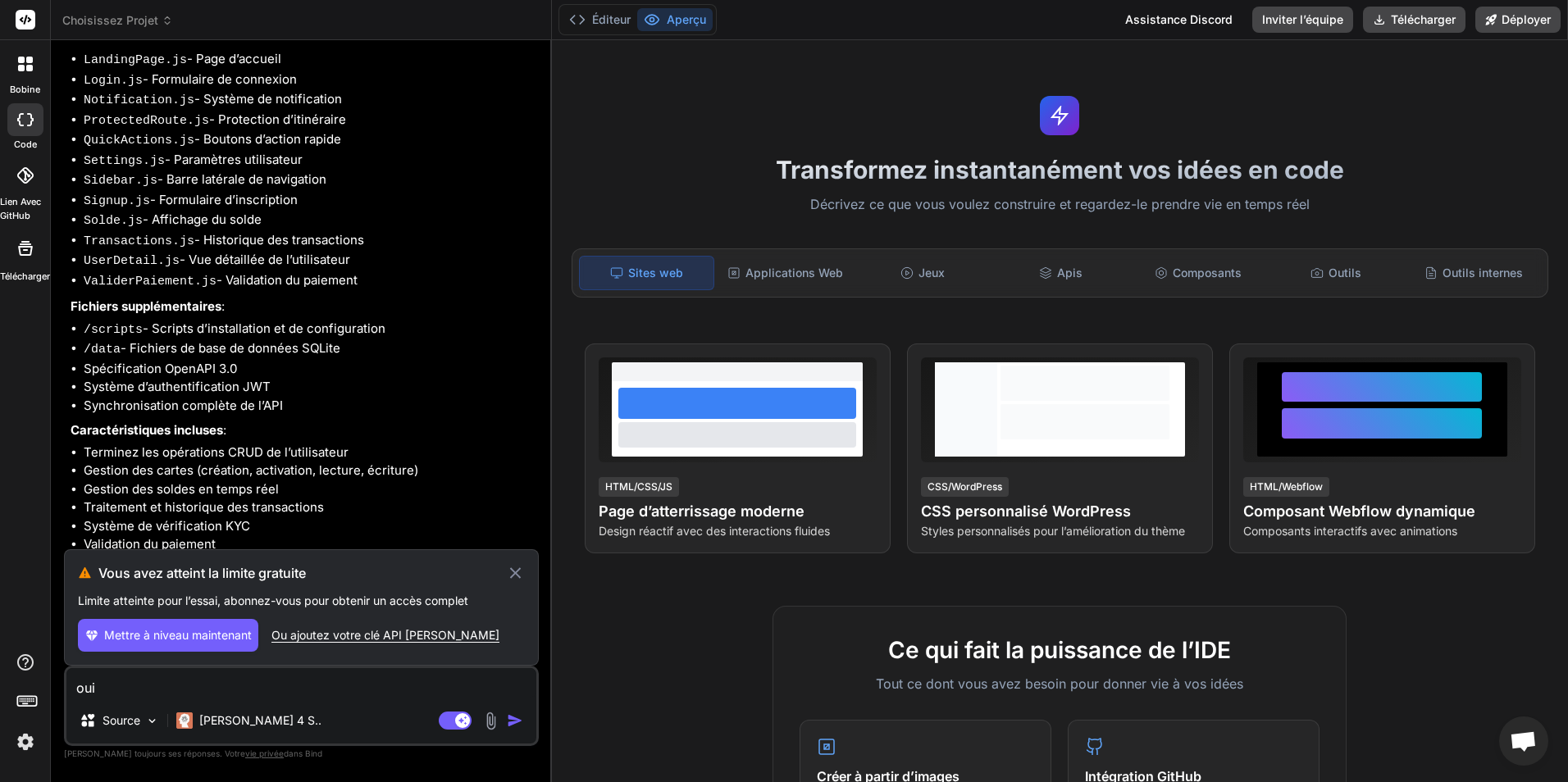
click at [191, 638] on span "Mettre à niveau maintenant" at bounding box center [177, 635] width 148 height 17
type textarea "x"
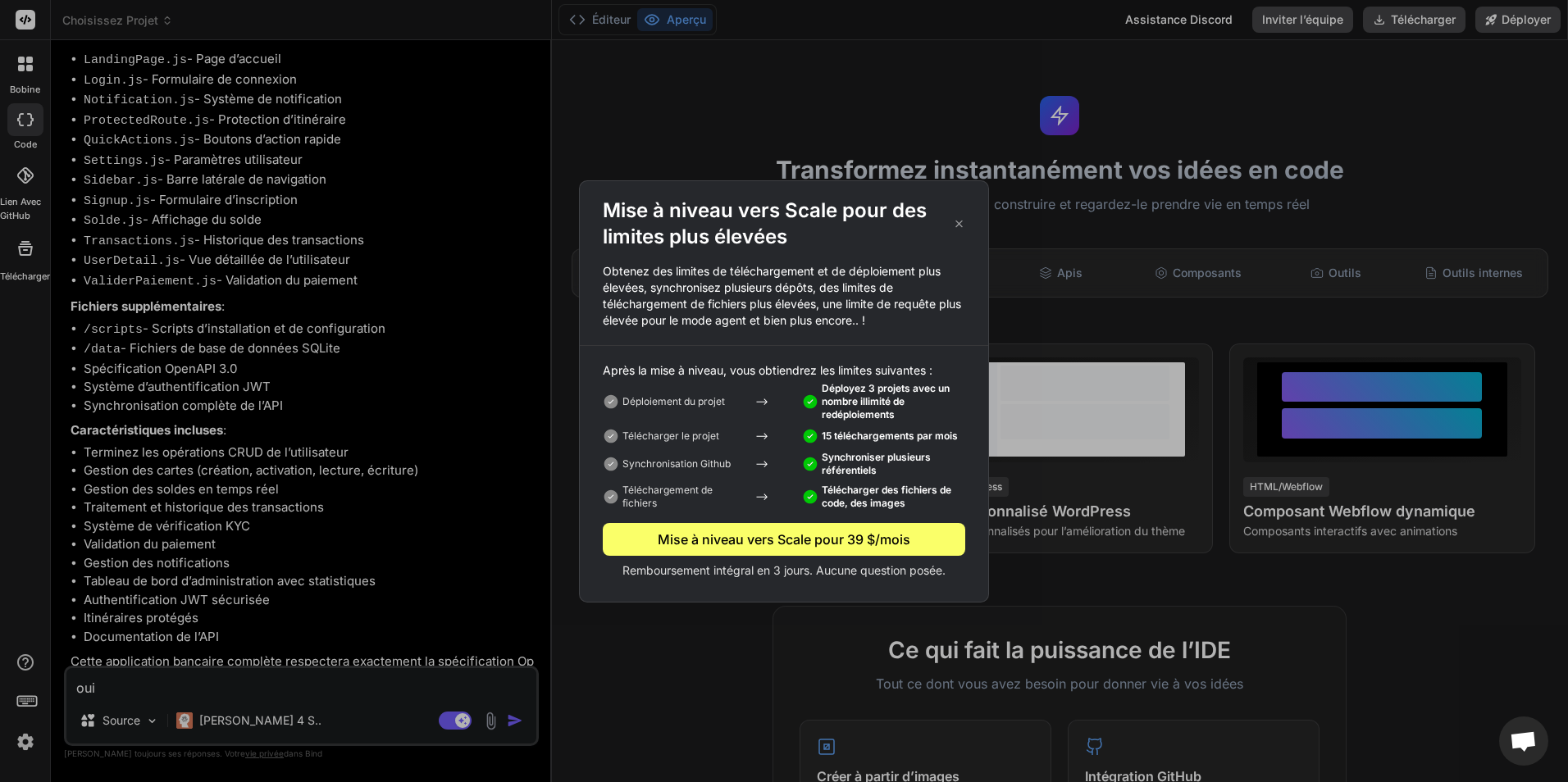
click at [957, 221] on icon at bounding box center [959, 224] width 8 height 8
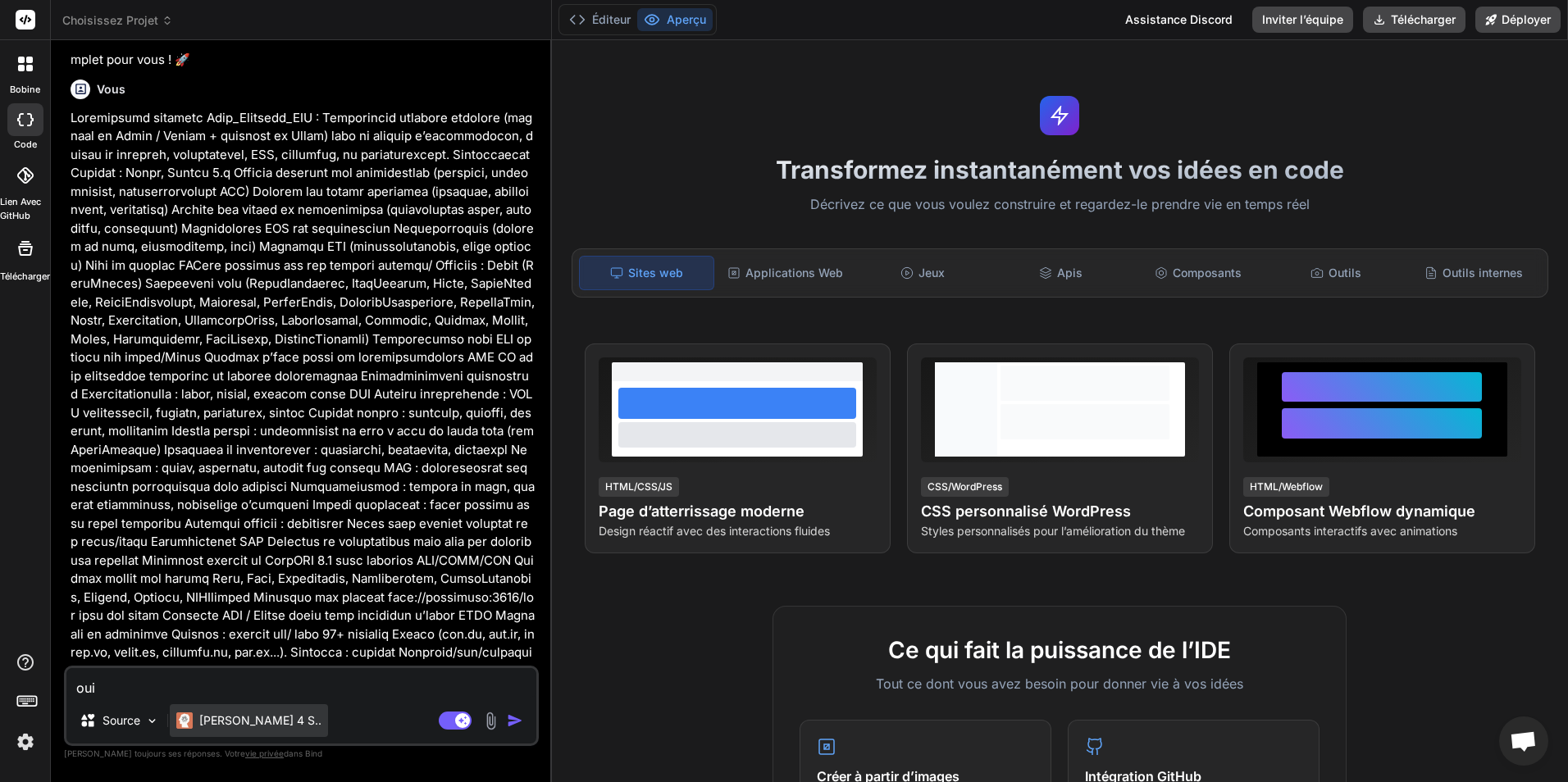
click at [253, 721] on font "[PERSON_NAME] 4 S.." at bounding box center [260, 720] width 122 height 14
click at [23, 745] on img at bounding box center [25, 742] width 27 height 27
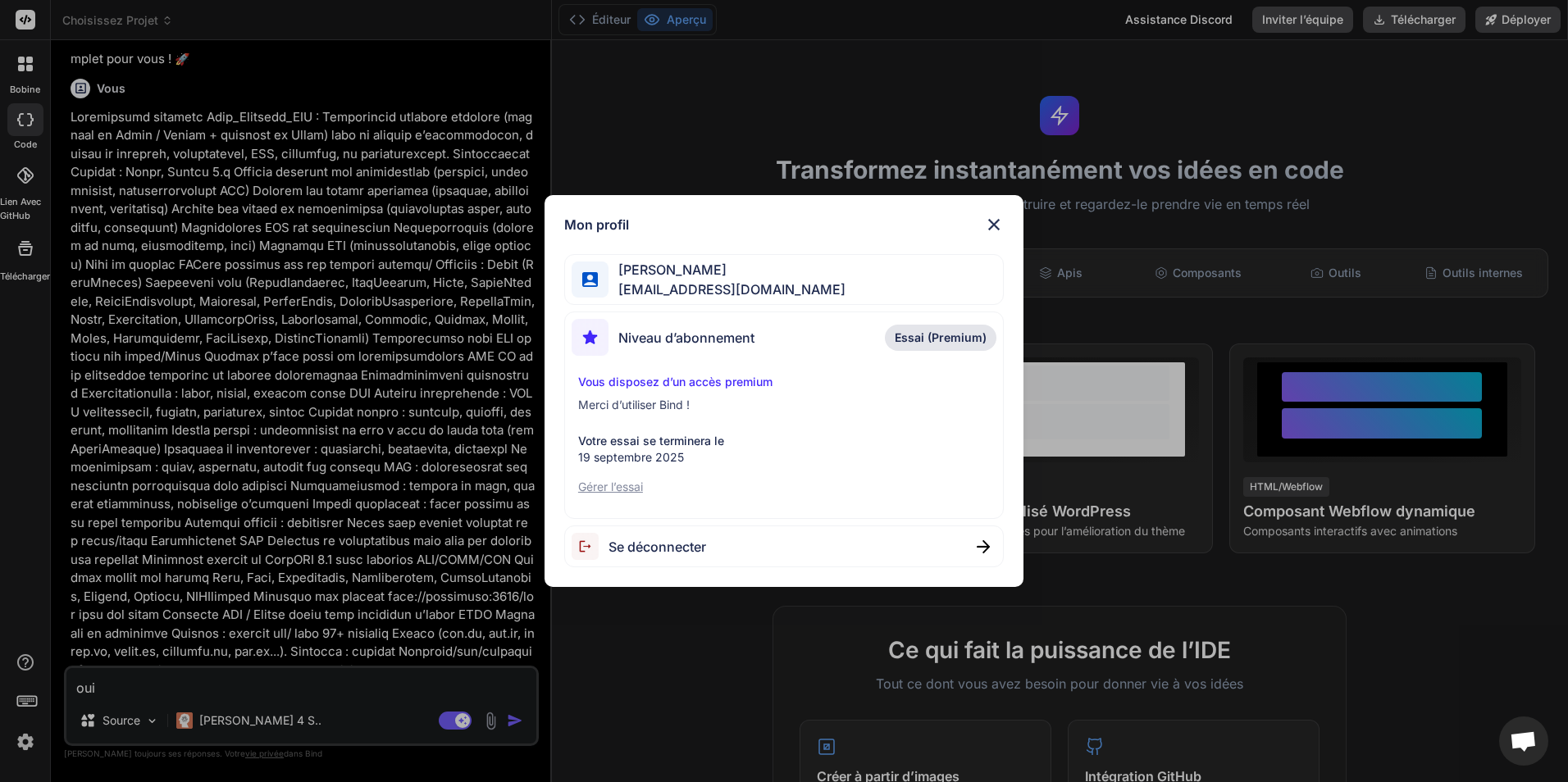
click at [924, 338] on span "Essai (Premium)" at bounding box center [941, 338] width 92 height 17
click at [637, 483] on p "Gérer l’essai" at bounding box center [784, 486] width 412 height 17
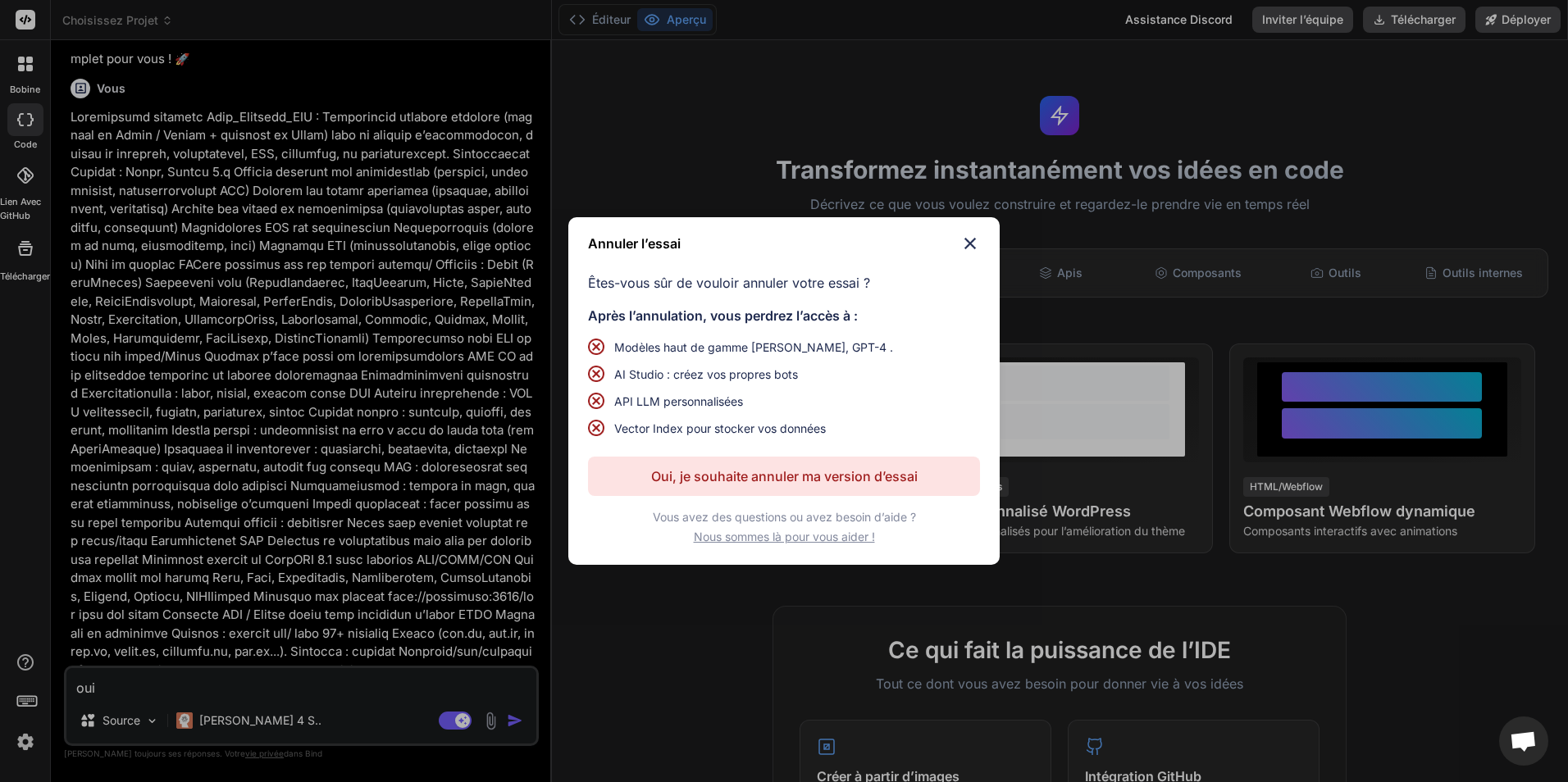
click at [971, 242] on img at bounding box center [970, 244] width 20 height 20
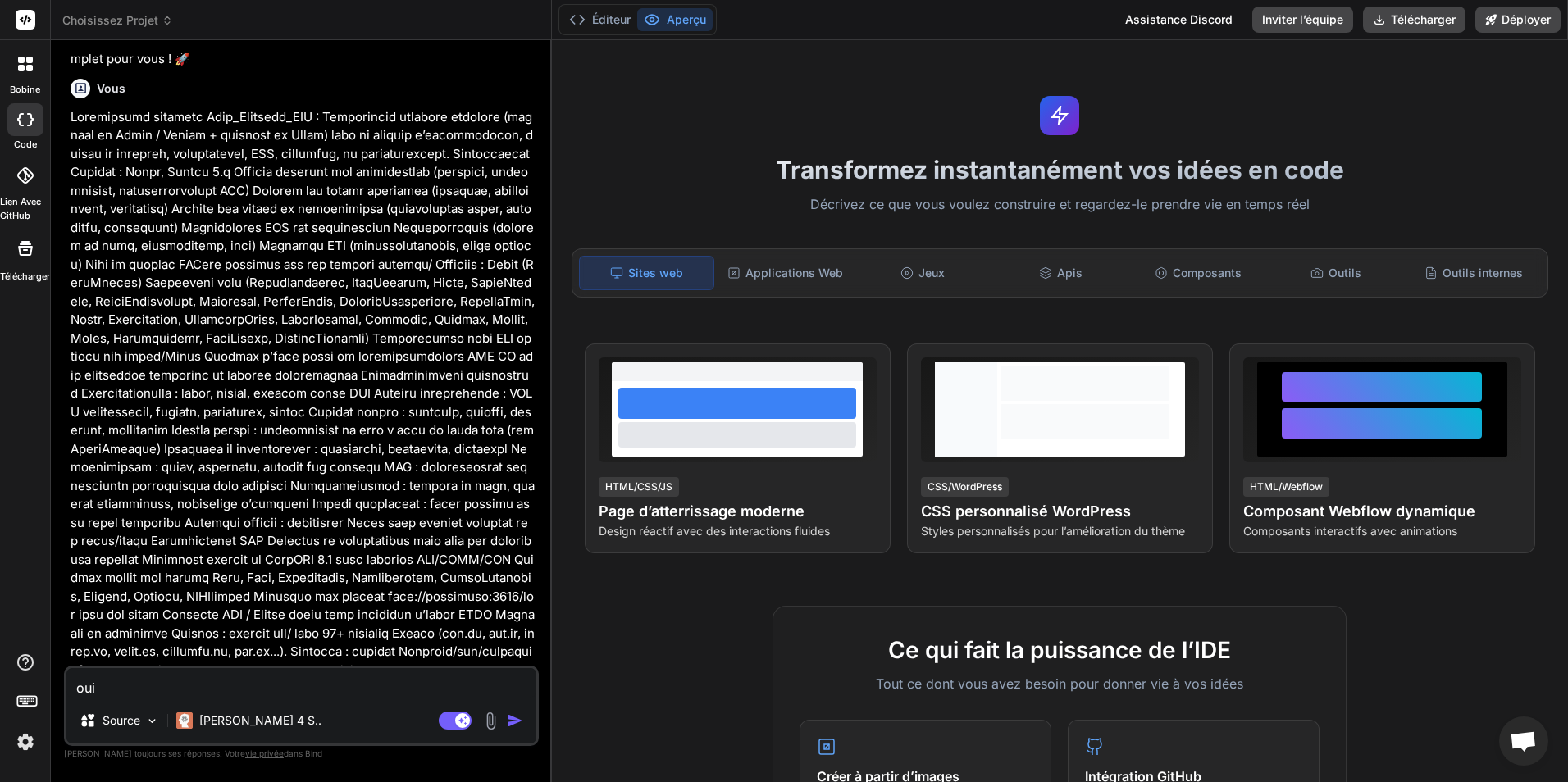
click at [28, 58] on icon at bounding box center [29, 60] width 7 height 7
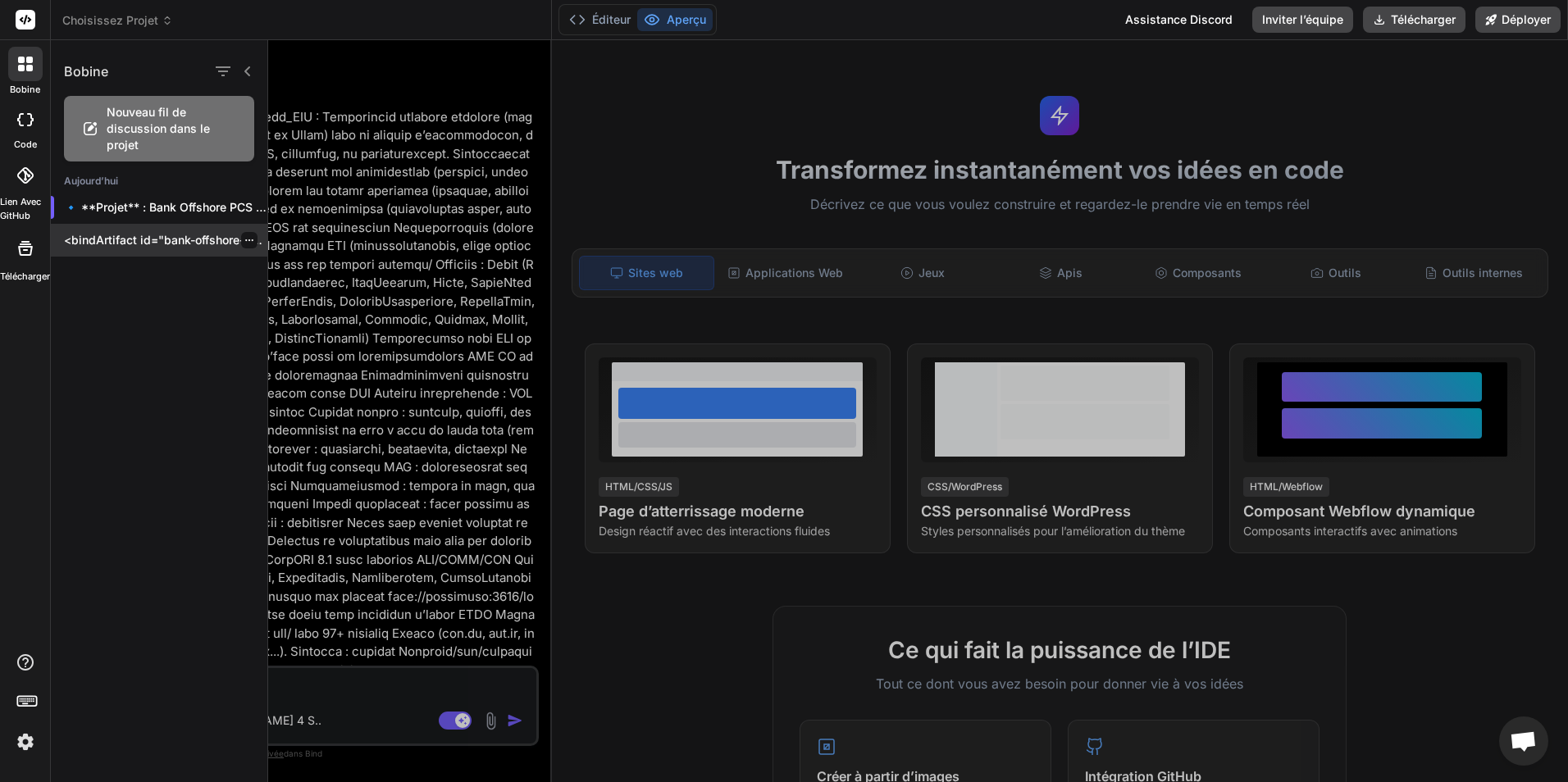
click at [167, 236] on p "<bindArtifact id="bank-offshore-pcs » title="Bank Offshore PCS"> <bindAction ty…" at bounding box center [165, 240] width 204 height 17
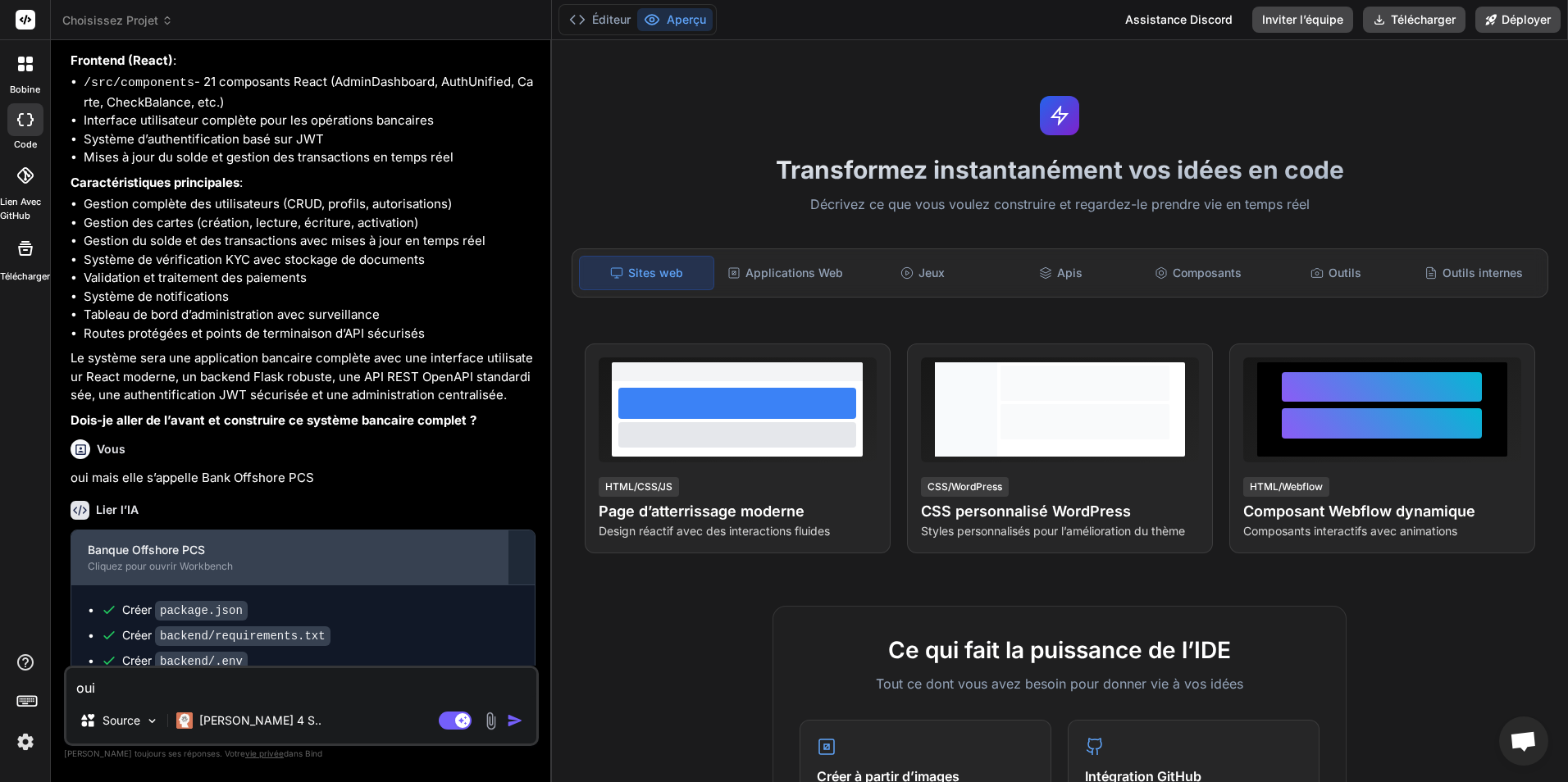
scroll to position [1474, 0]
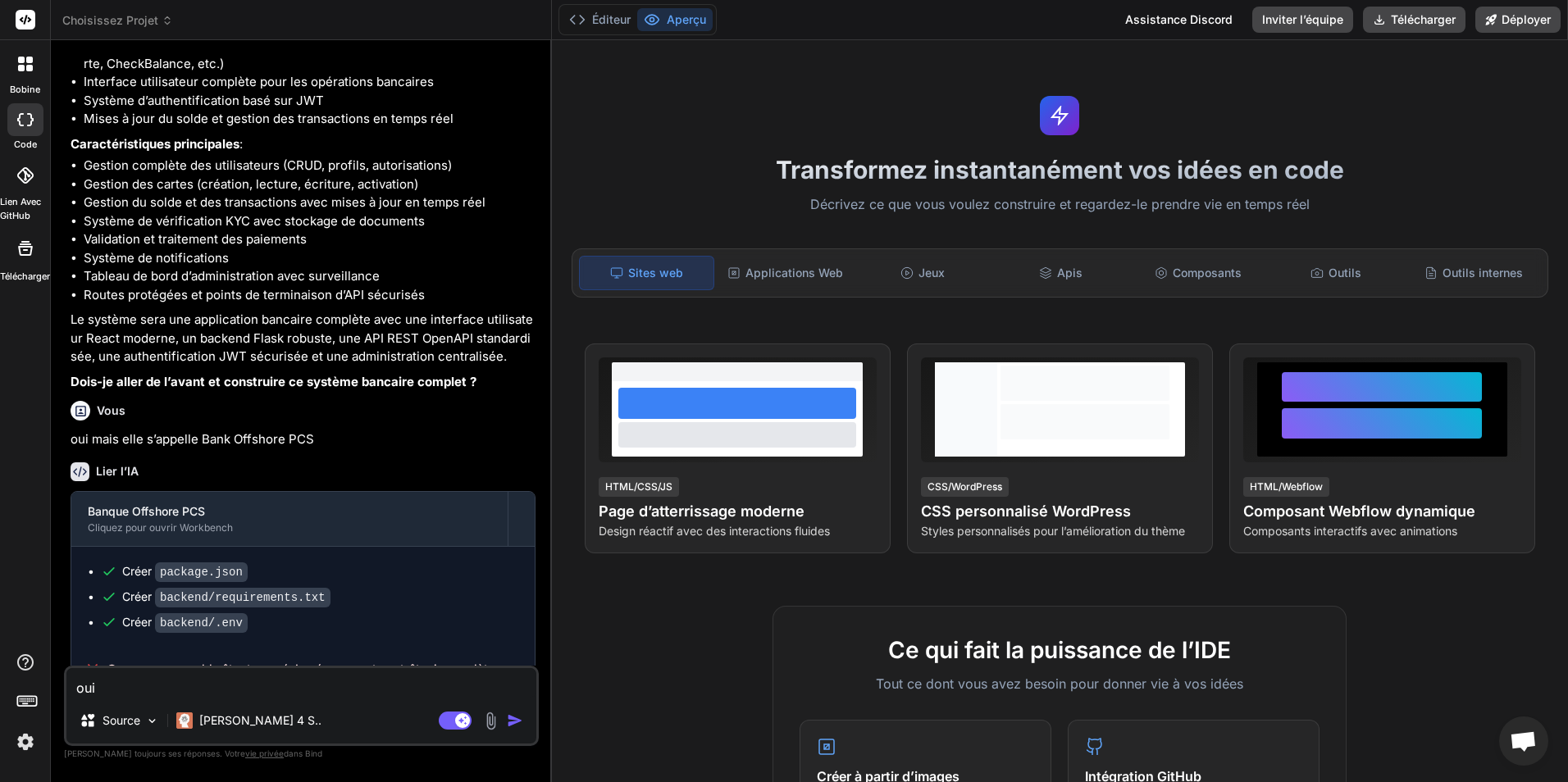
click at [203, 614] on code "backend/.env" at bounding box center [201, 623] width 93 height 20
click at [246, 588] on code "backend/requirements.txt" at bounding box center [242, 598] width 175 height 20
click at [216, 563] on code "package.json" at bounding box center [201, 573] width 93 height 20
click at [266, 679] on textarea "oui" at bounding box center [301, 683] width 470 height 29
click at [238, 716] on font "[PERSON_NAME] 4 S.." at bounding box center [260, 720] width 122 height 14
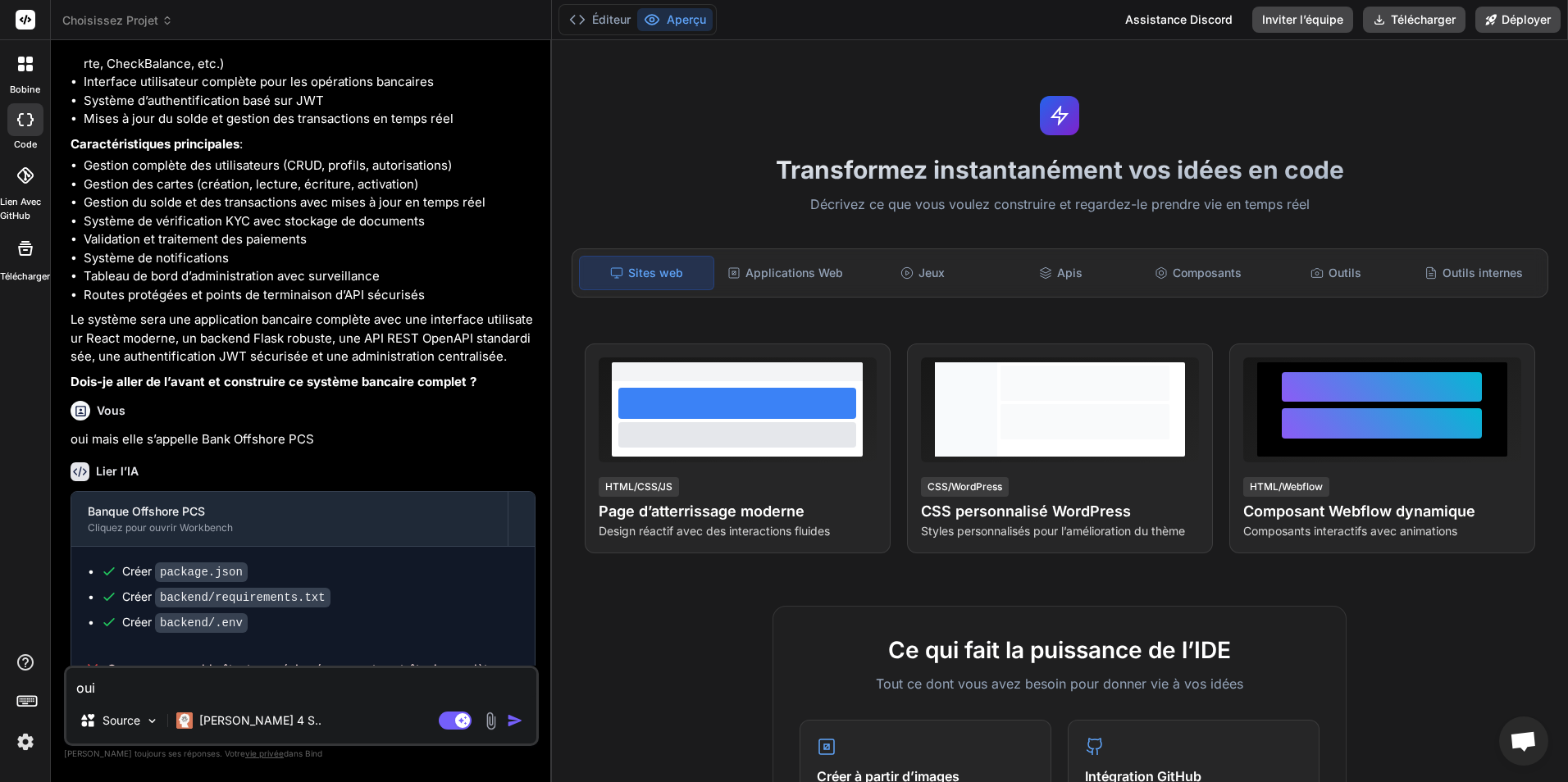
drag, startPoint x: 181, startPoint y: 677, endPoint x: 127, endPoint y: 694, distance: 56.6
click at [53, 693] on div "Bind AI Web Search Created with Pixso. Code Generator You Bonjour Lier l’IA Bon…" at bounding box center [301, 410] width 501 height 741
type textarea "x"
type textarea "y"
type textarea "x"
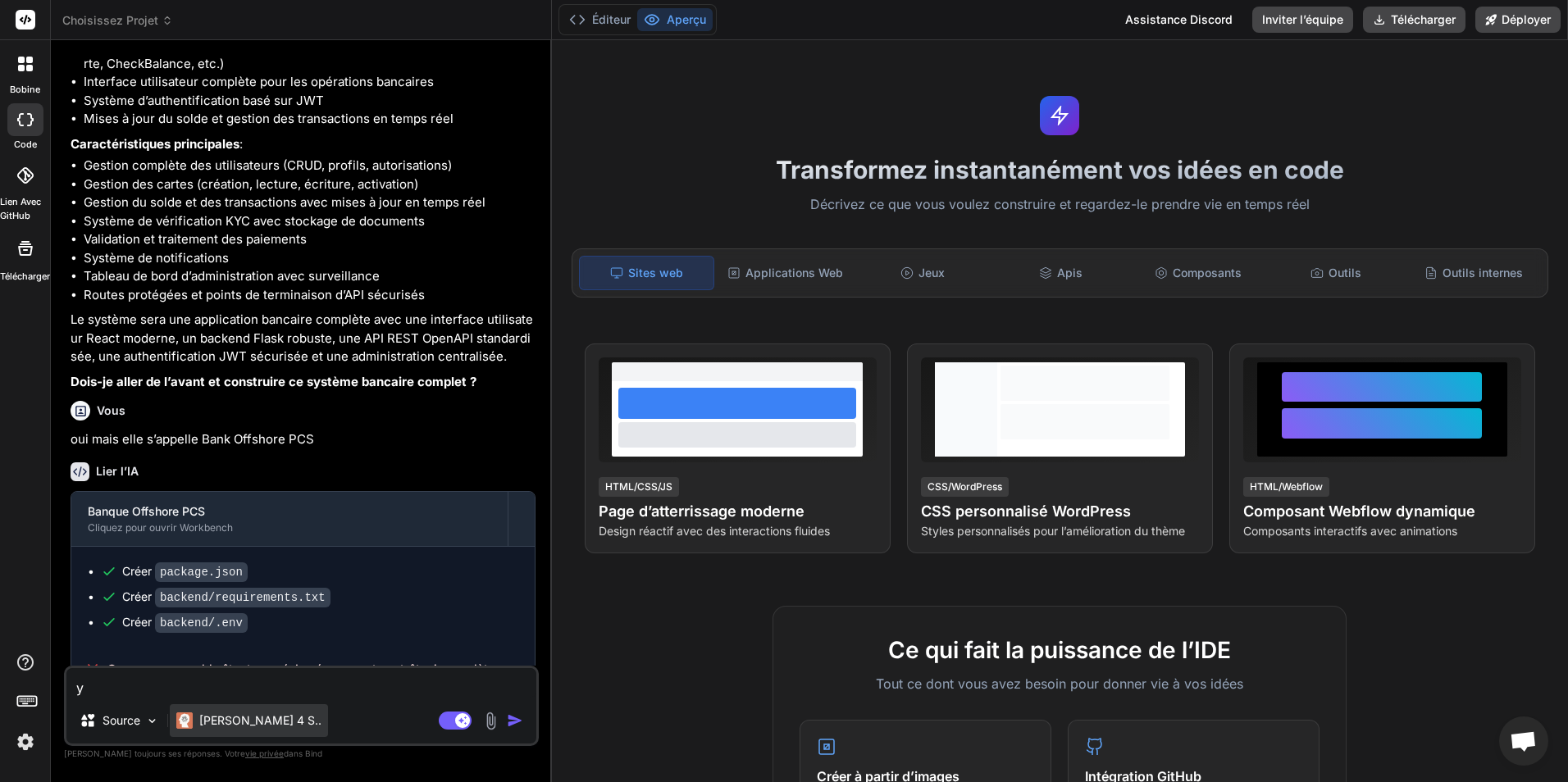
type textarea "y"
type textarea "x"
type textarea "y a"
type textarea "x"
type textarea "y a"
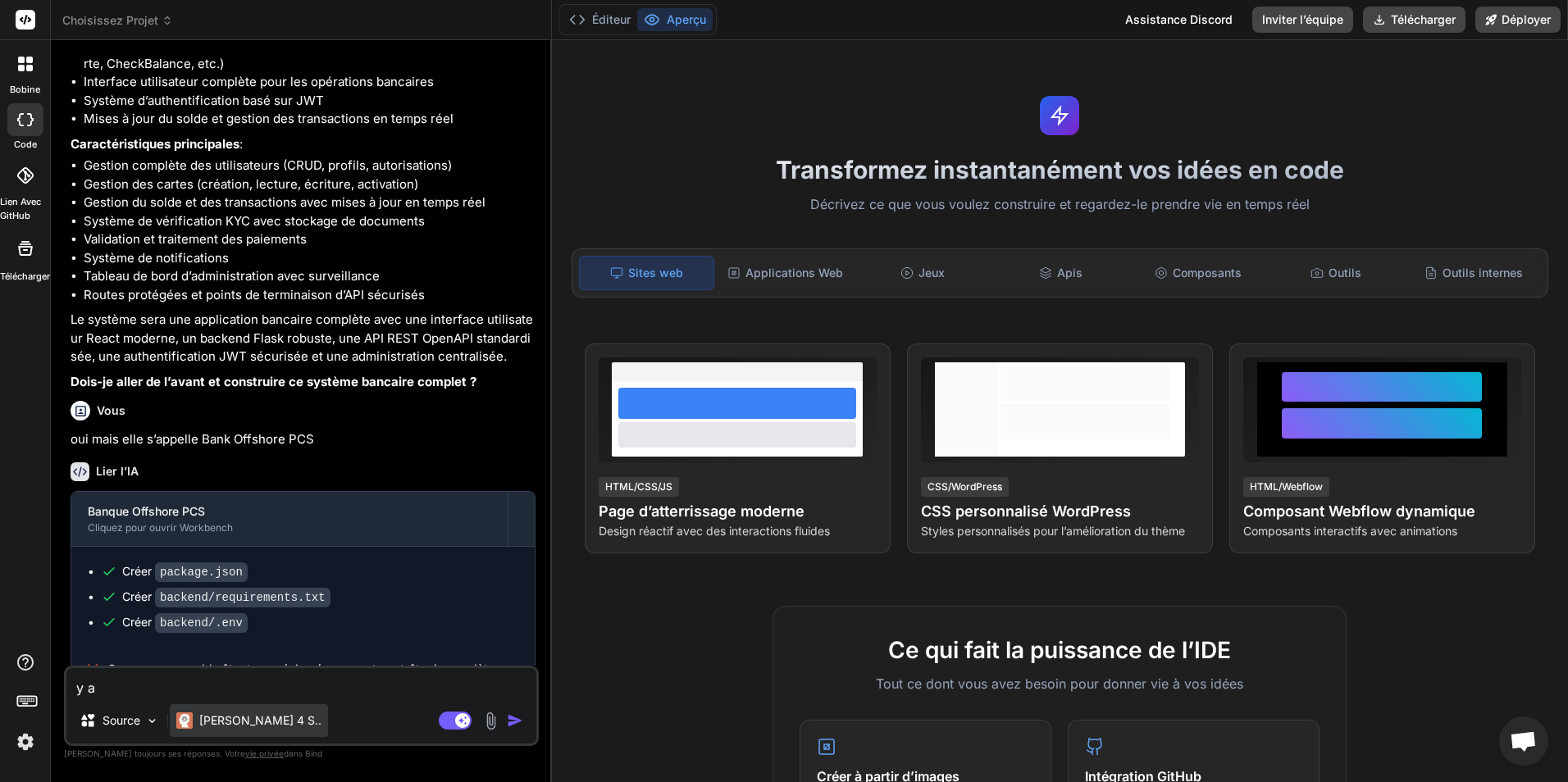
type textarea "x"
type textarea "y a e"
type textarea "x"
type textarea "y a eu"
type textarea "x"
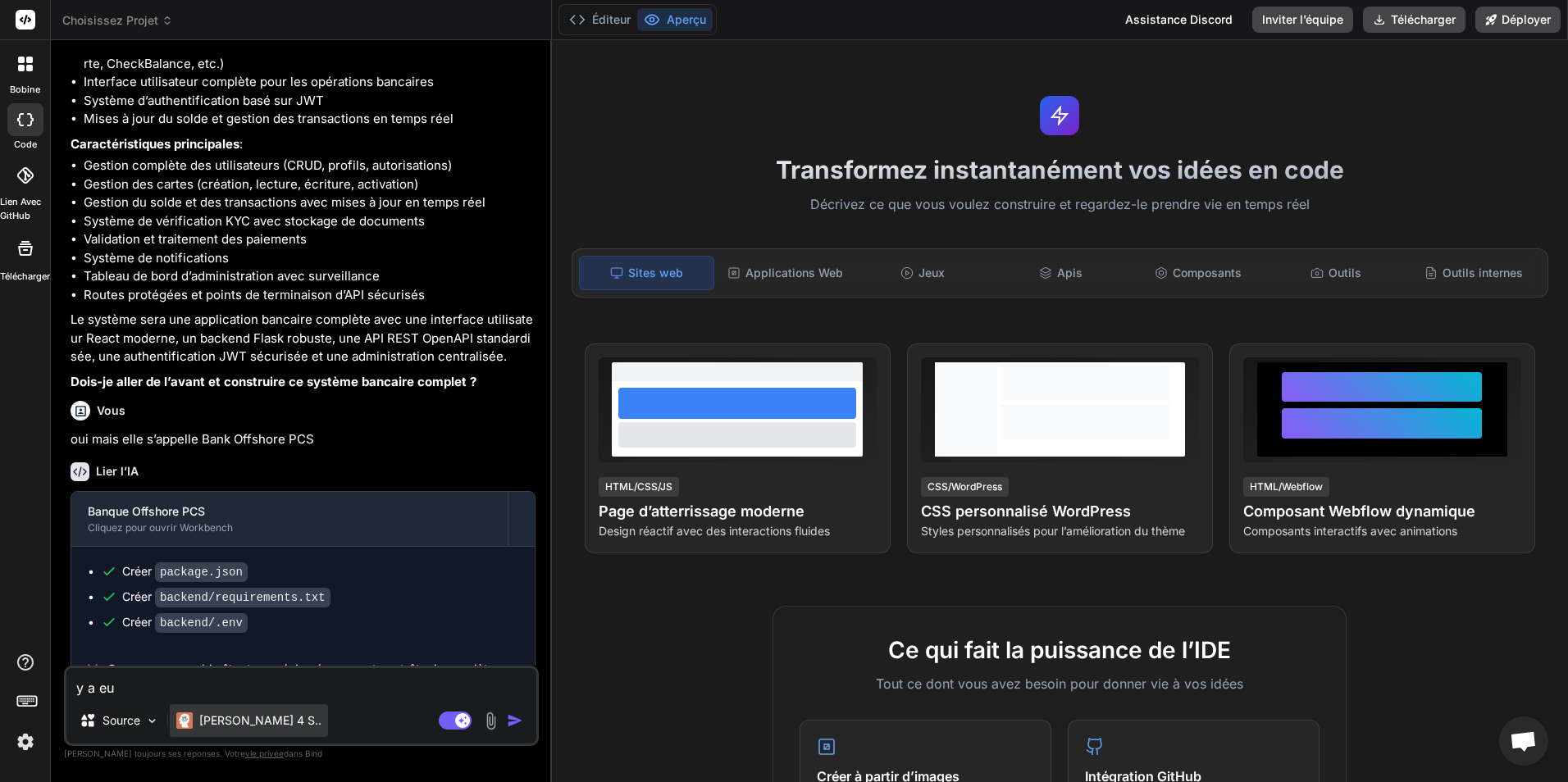
type textarea "y a eu"
type textarea "x"
type textarea "y a eu u"
type textarea "x"
type textarea "y a eu un"
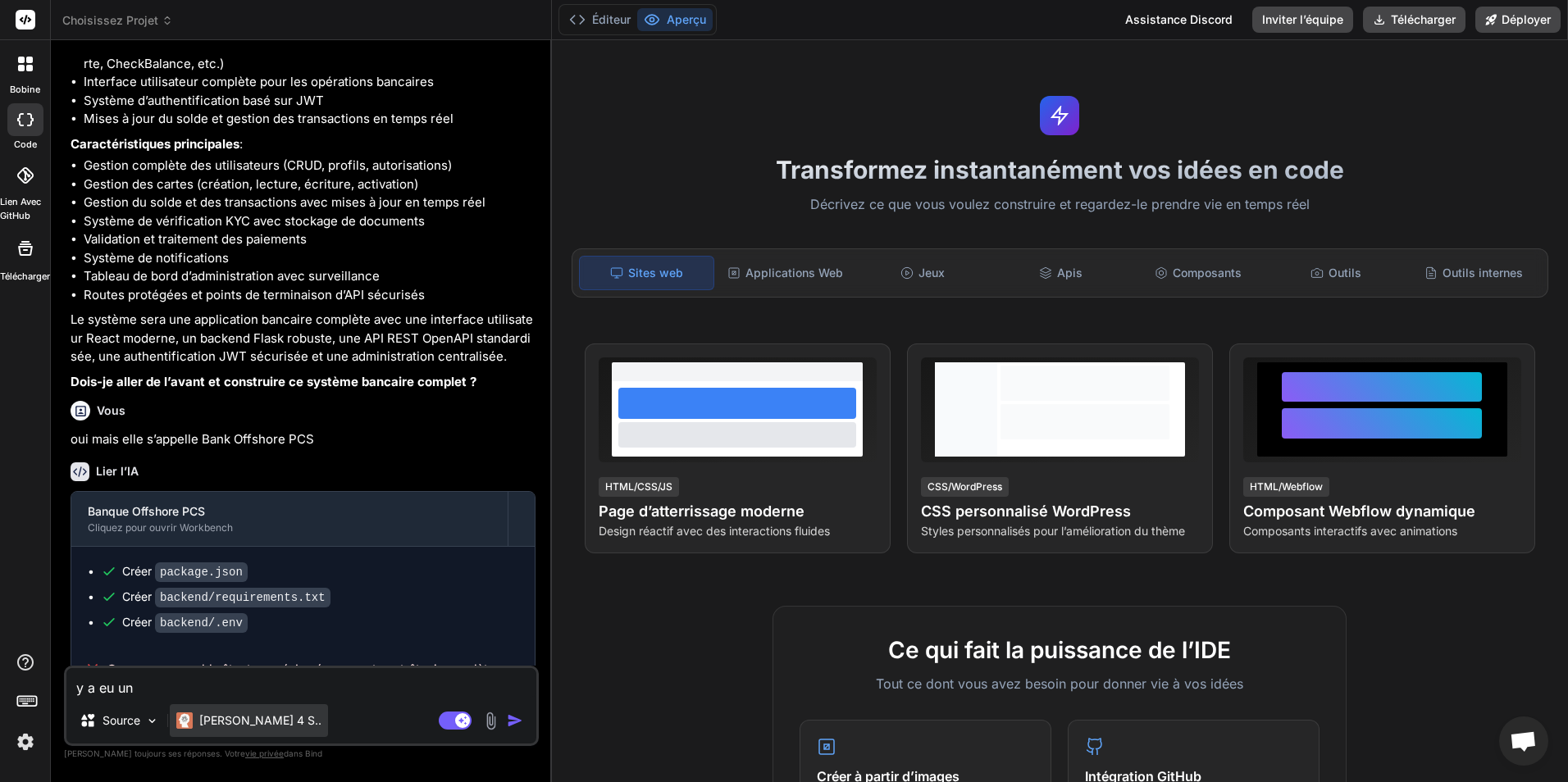
type textarea "x"
type textarea "y a eu un"
type textarea "x"
type textarea "y a eu un p"
type textarea "x"
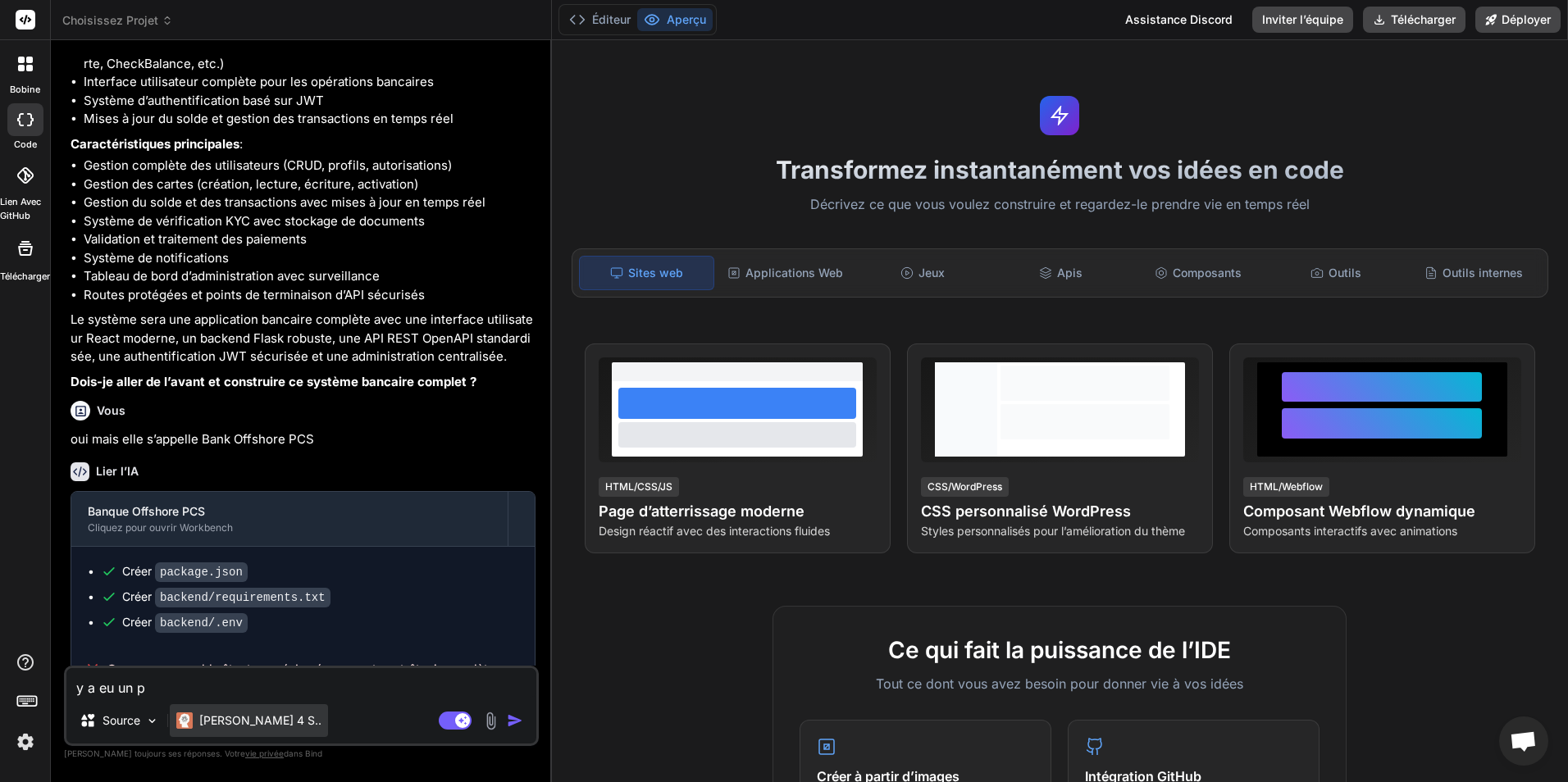
type textarea "y a eu un pr"
type textarea "x"
type textarea "y a eu un pro"
type textarea "x"
type textarea "y a eu un prob"
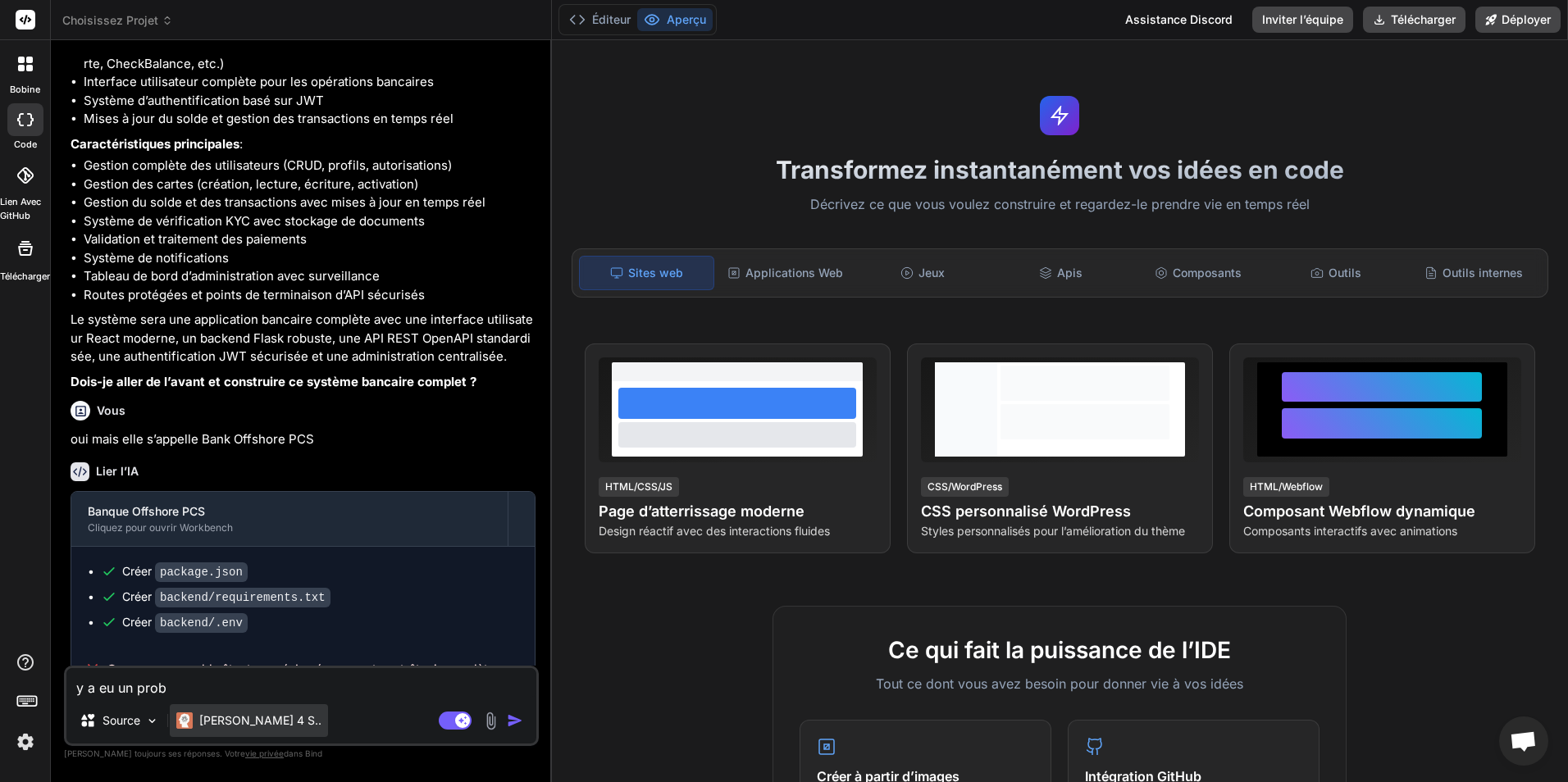
type textarea "x"
type textarea "y a eu un probl"
type textarea "x"
type textarea "y a eu un proble"
type textarea "x"
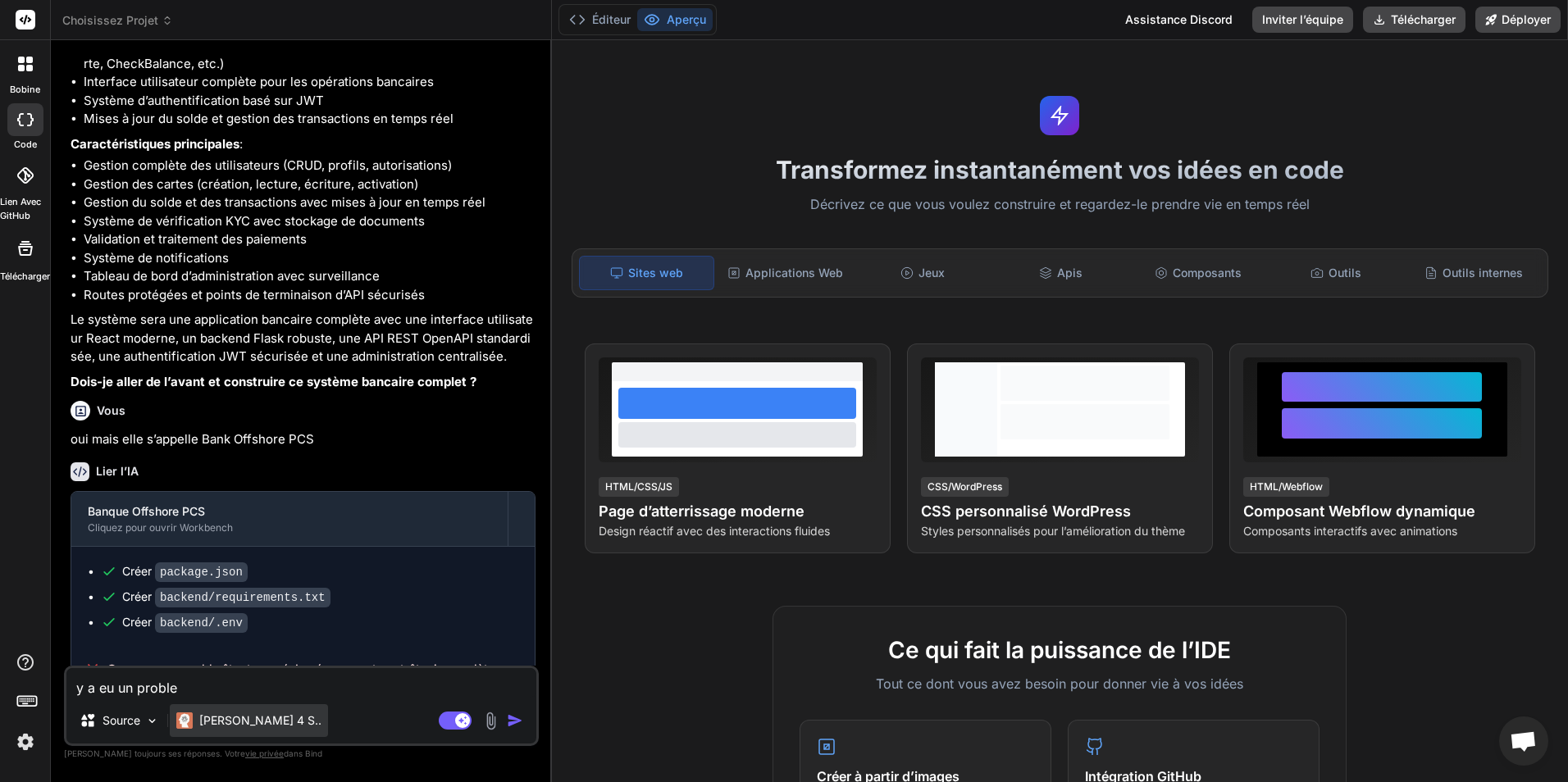
type textarea "y a eu un problem"
type textarea "x"
type textarea "y a eu un probleme"
type textarea "x"
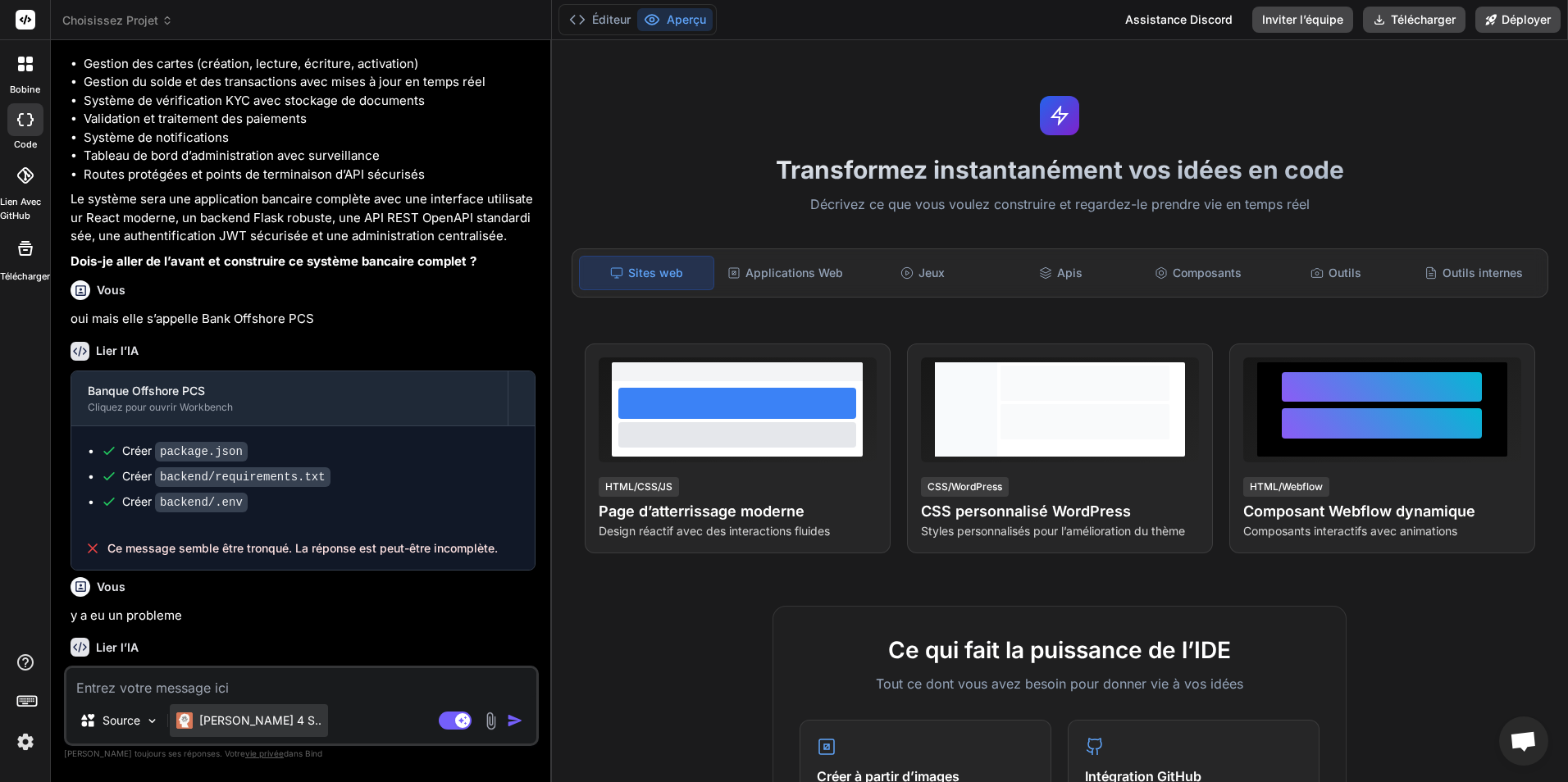
scroll to position [1644, 0]
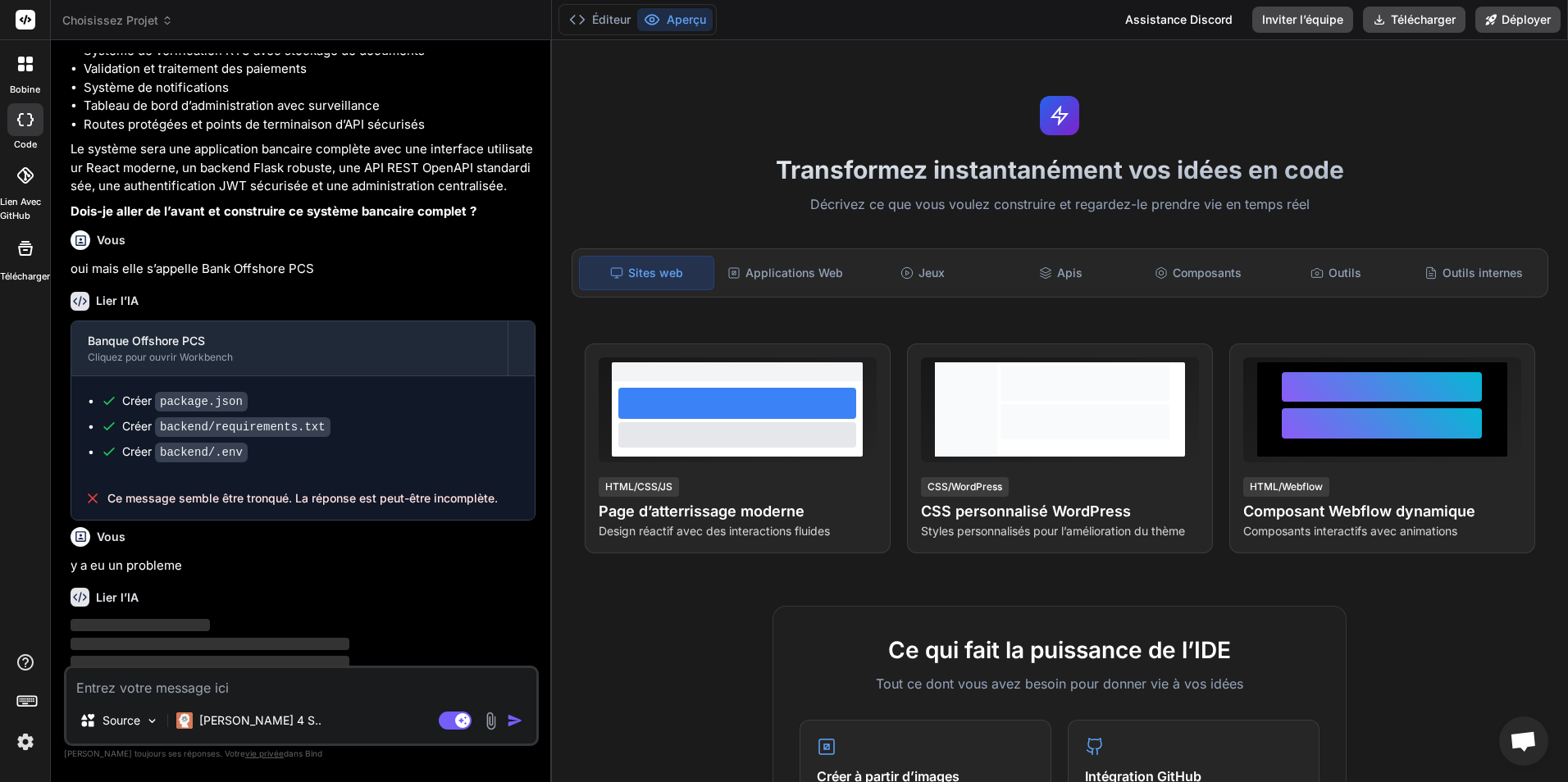
click at [27, 69] on icon at bounding box center [29, 68] width 7 height 7
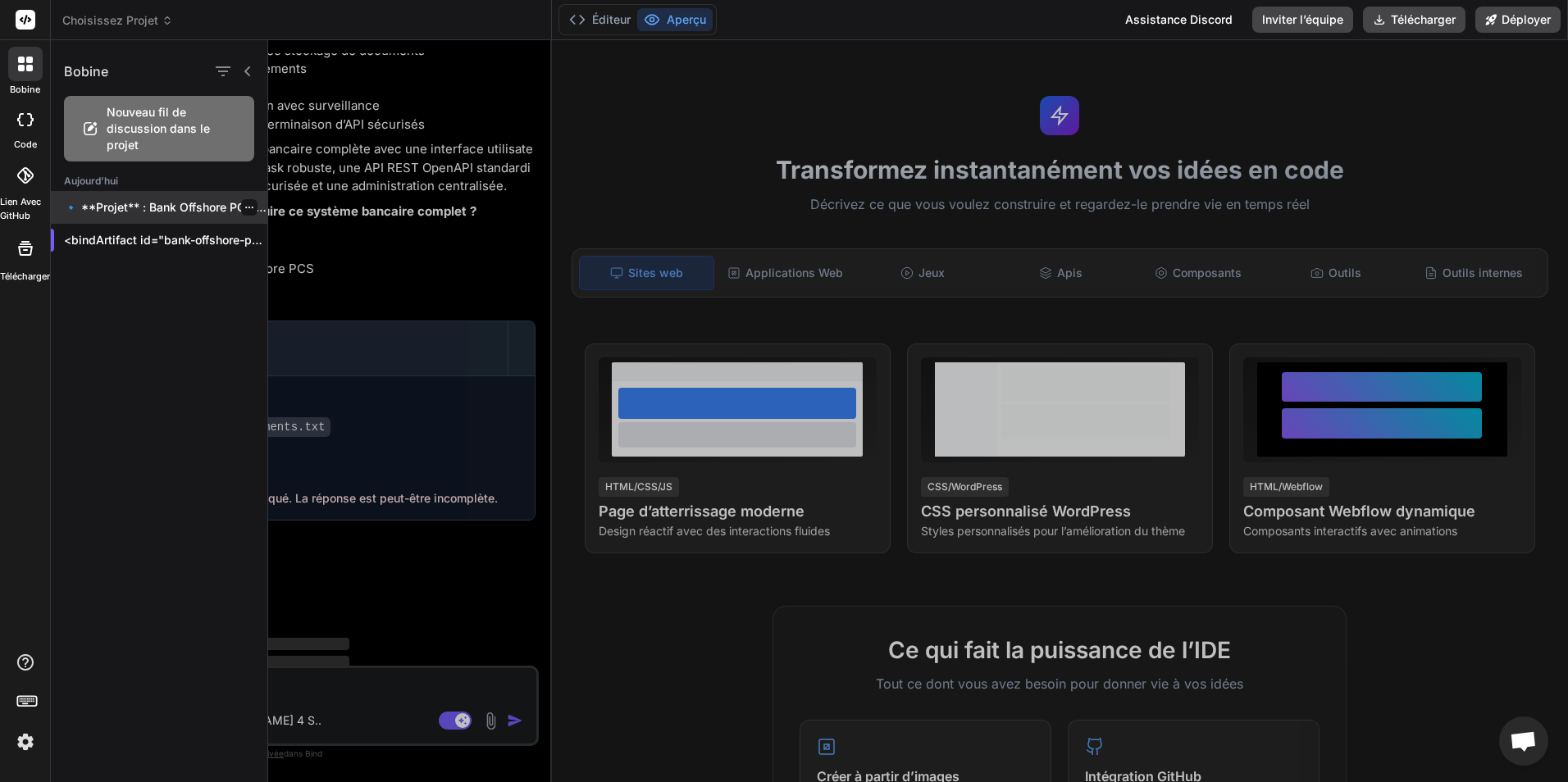
click at [245, 205] on icon "button" at bounding box center [250, 207] width 10 height 10
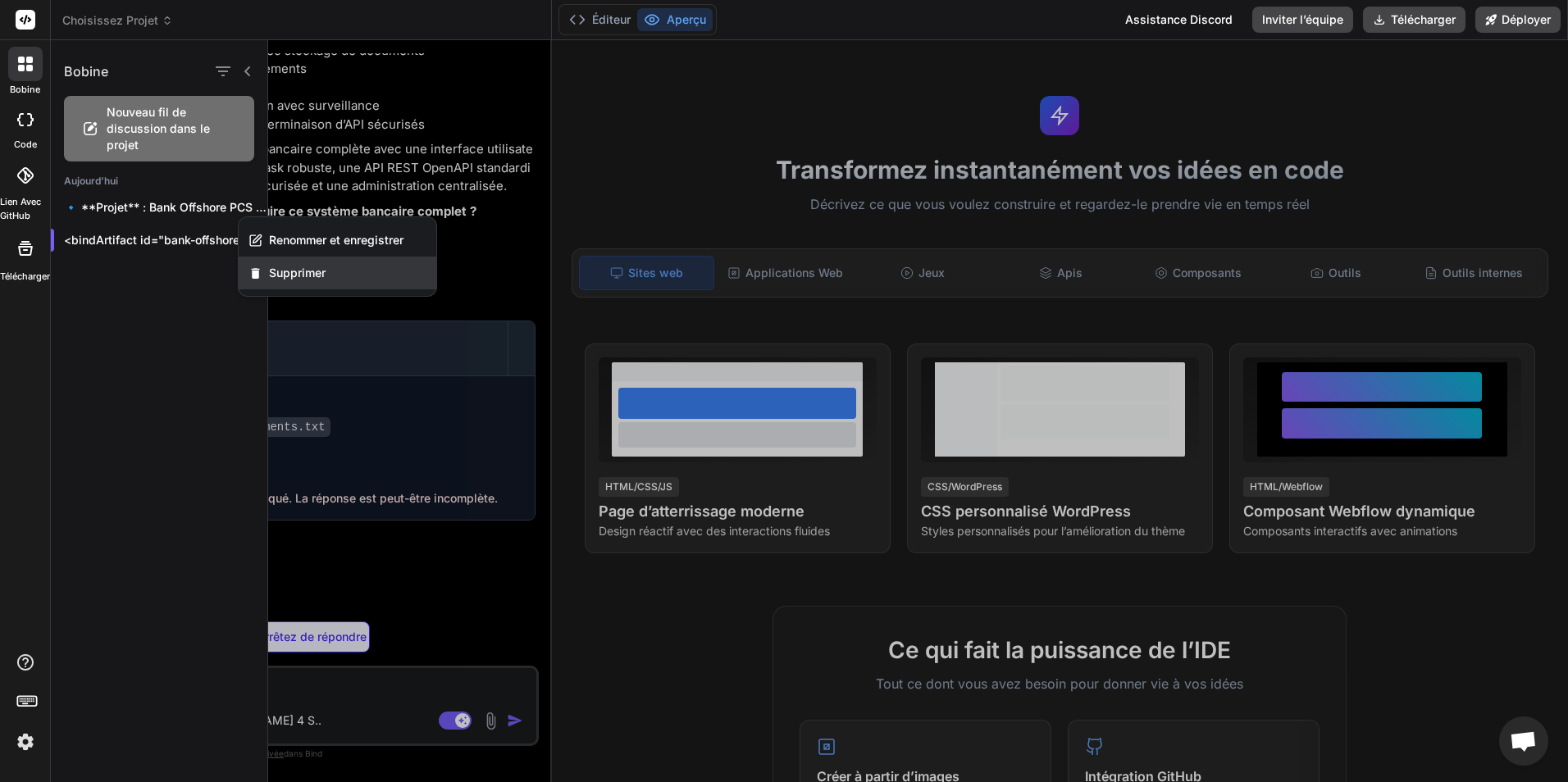
click at [285, 267] on span "Supprimer" at bounding box center [298, 273] width 57 height 17
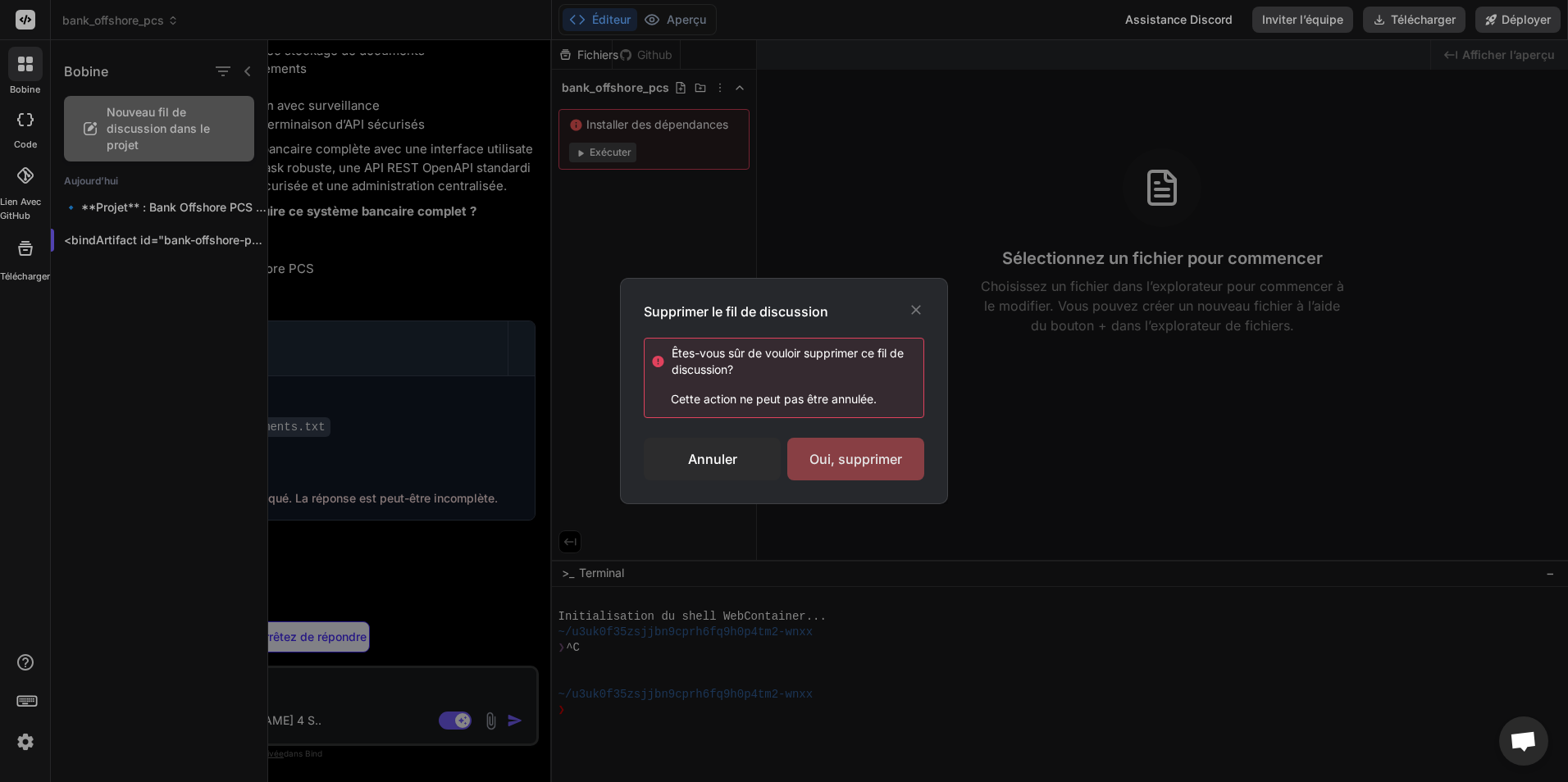
click at [878, 453] on div "Oui, supprimer" at bounding box center [855, 459] width 137 height 43
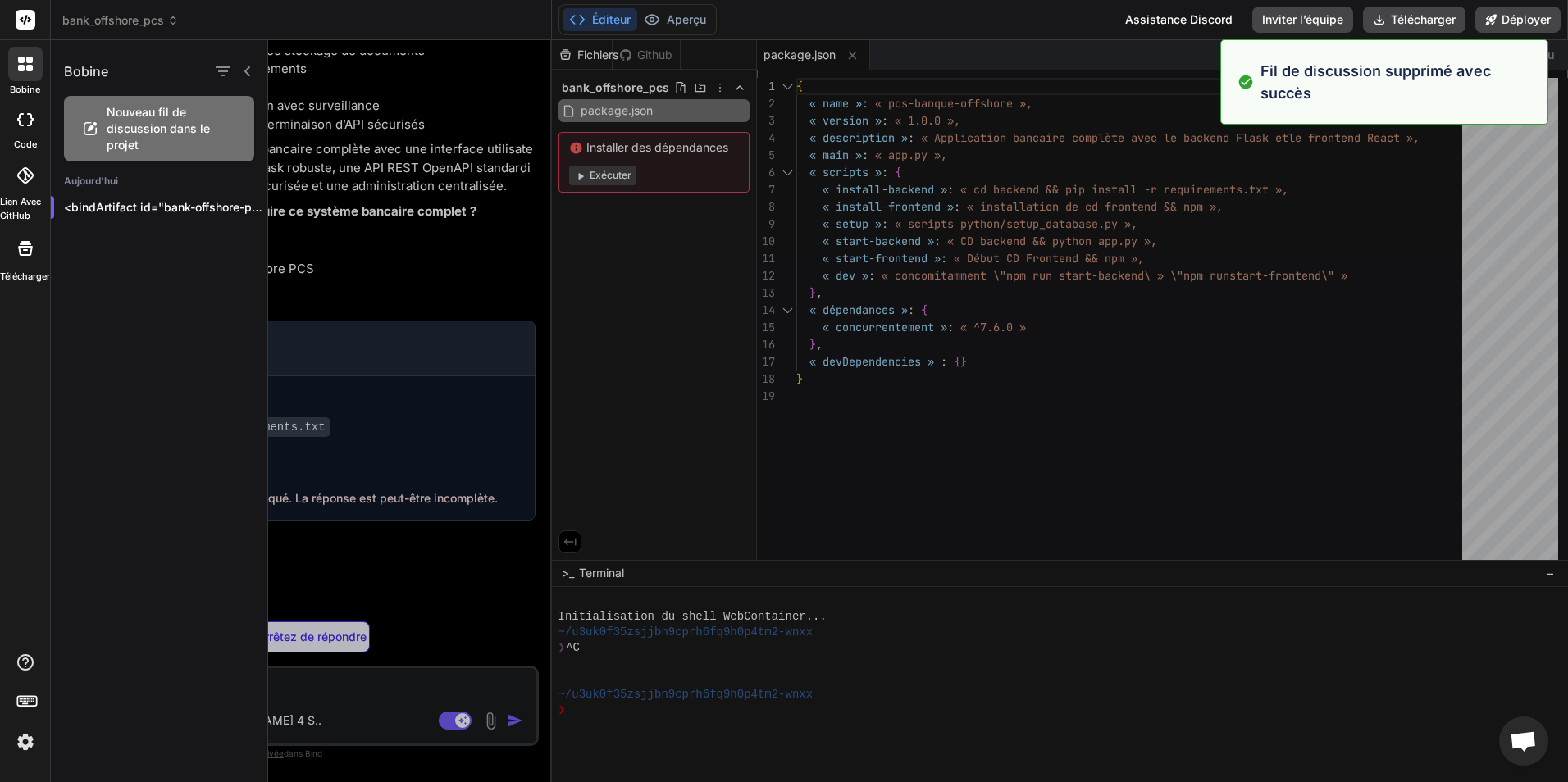
type textarea "x"
type textarea "python-dateutil==2.8.2 uuid==1.30"
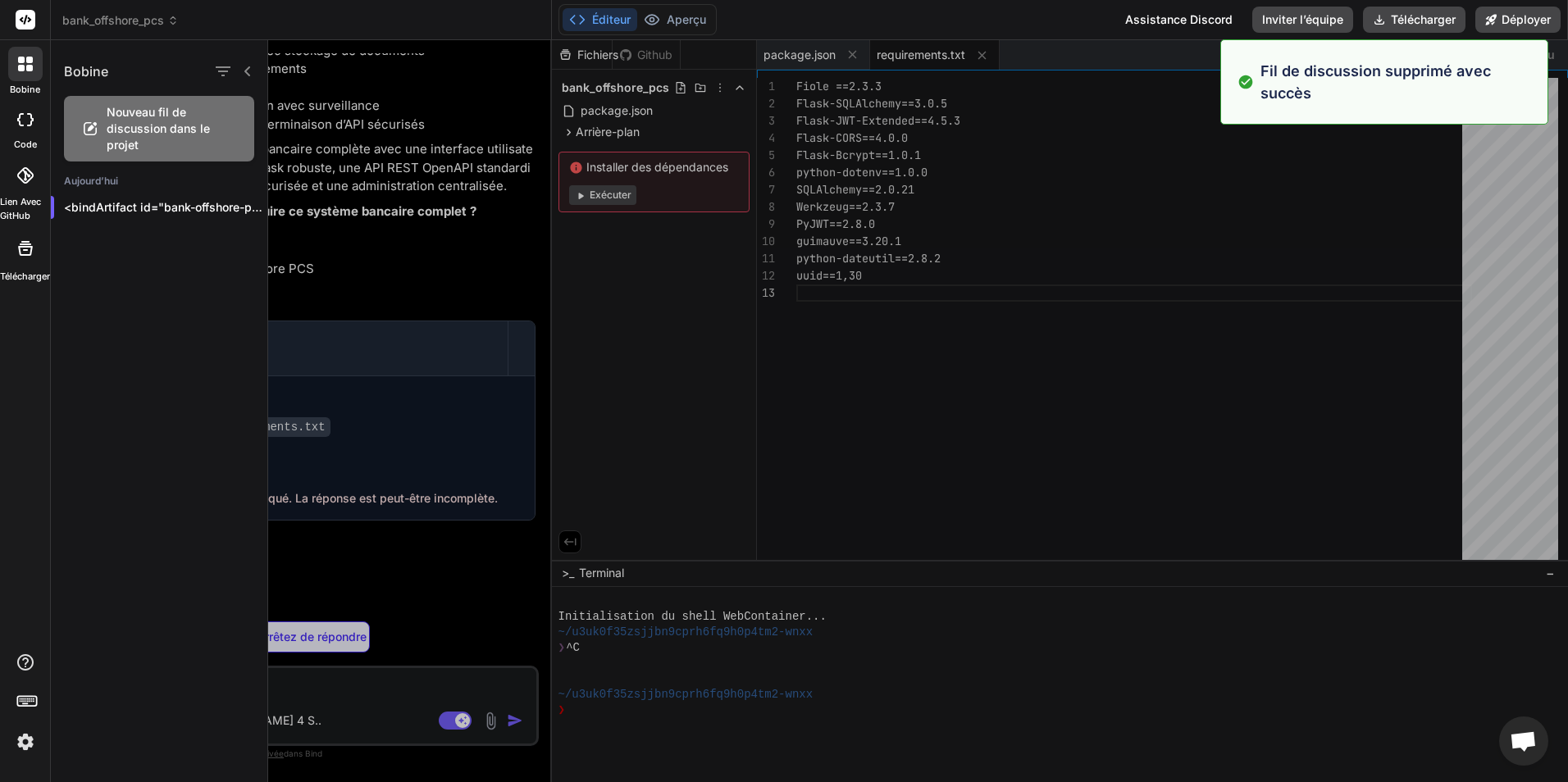
click at [427, 225] on div at bounding box center [918, 411] width 1300 height 742
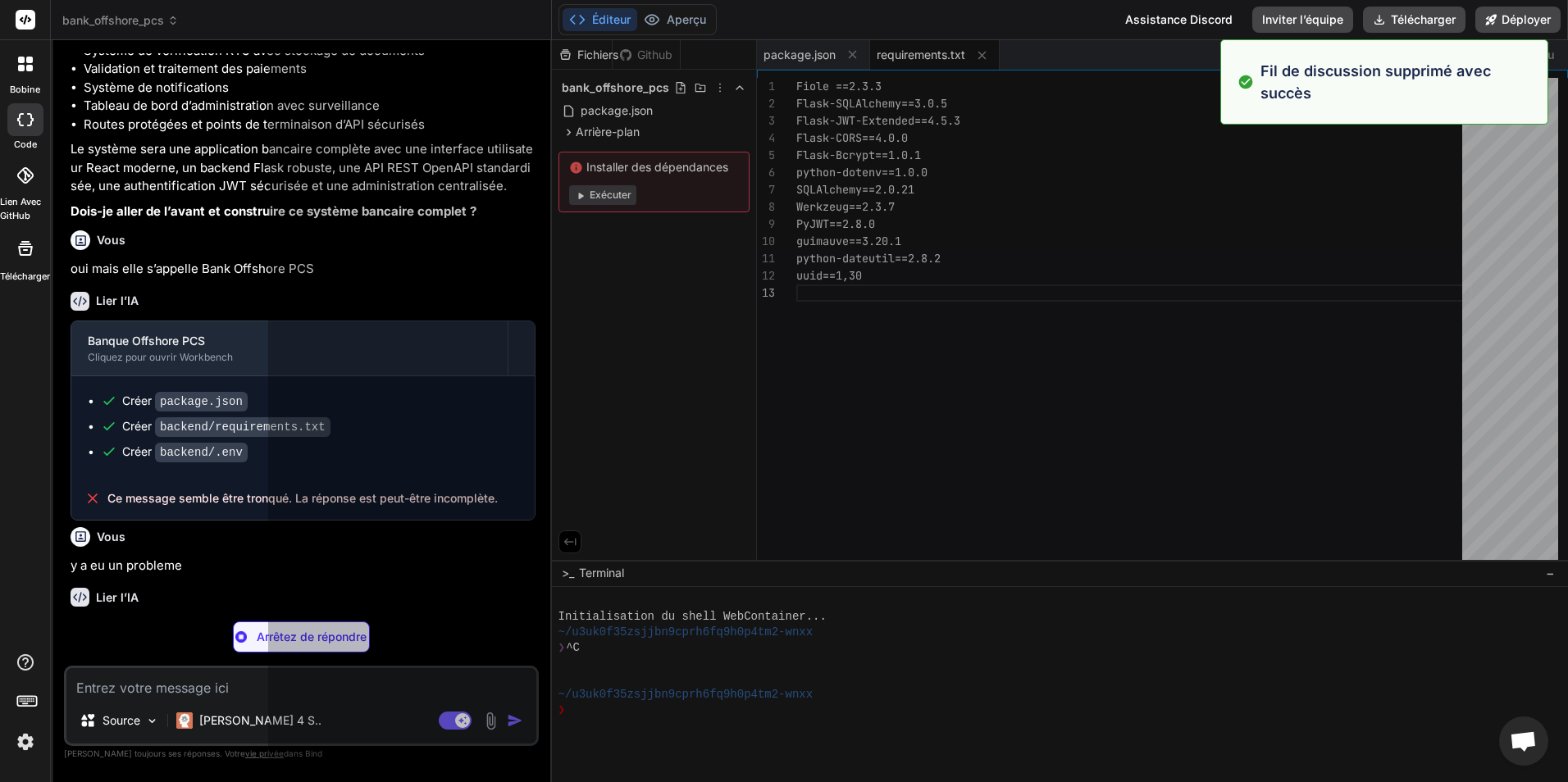
type textarea "x"
type textarea "SECRET_KEY=your-secret-key-change-this-in-production JWT_SECRET_KEY=jwt-secret-…"
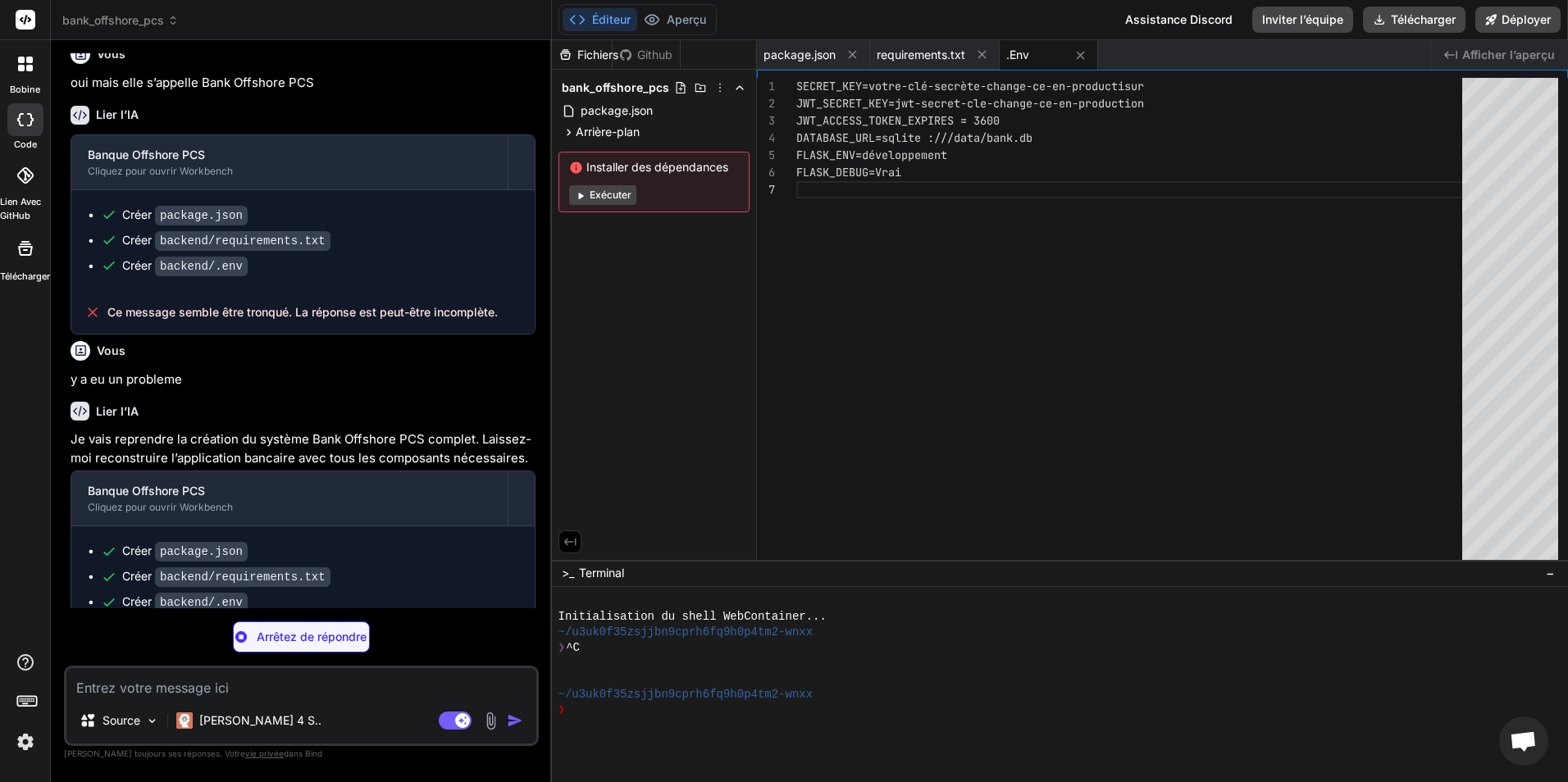
scroll to position [1851, 0]
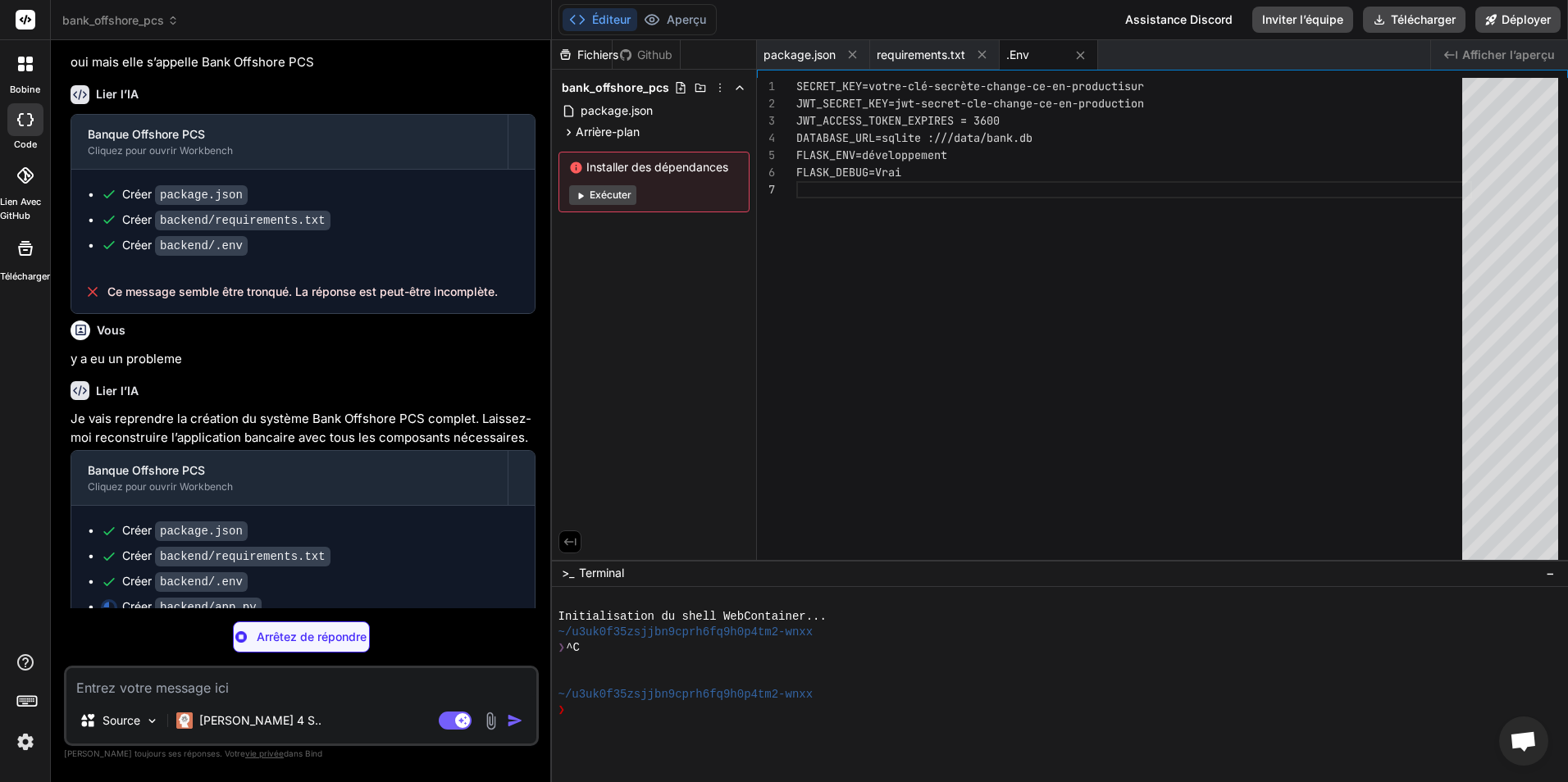
type textarea "x"
type textarea "with app.app_context(): db.create_all() return app if __name__ == '__main__': a…"
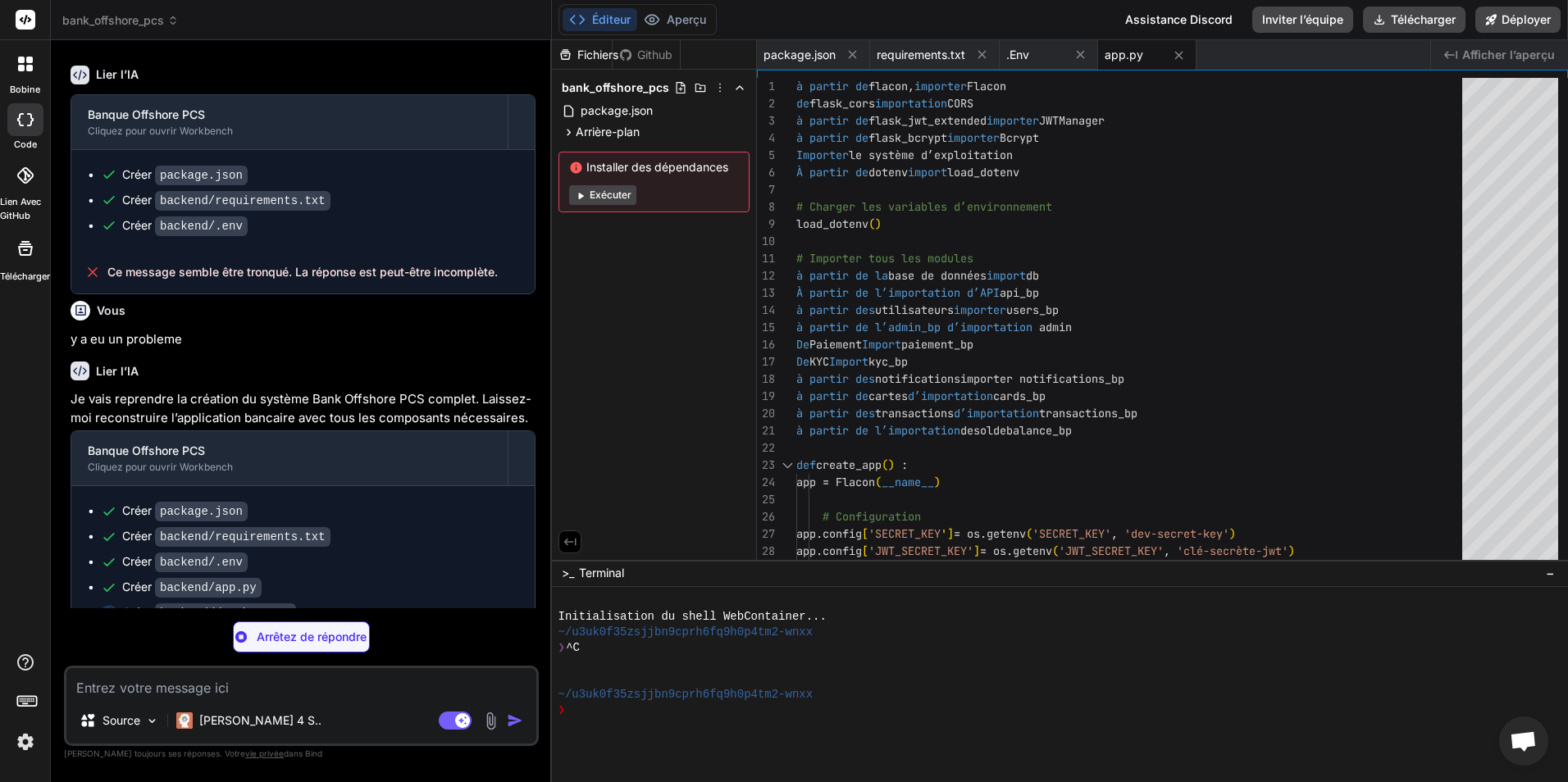
scroll to position [1876, 0]
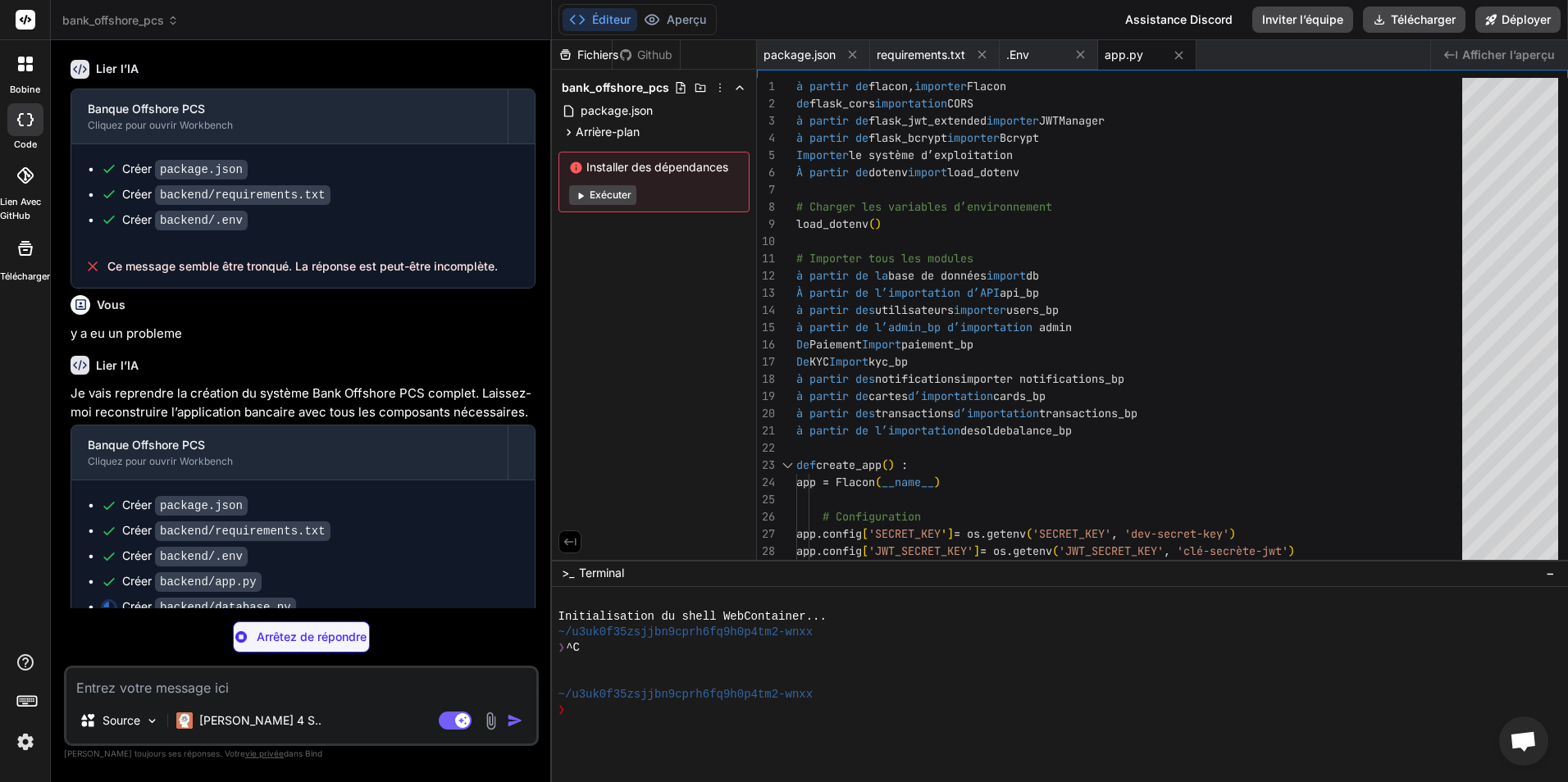
type textarea "x"
type textarea "'reviewed_at': self.reviewed_at.isoformat() if self.reviewed_at else None }"
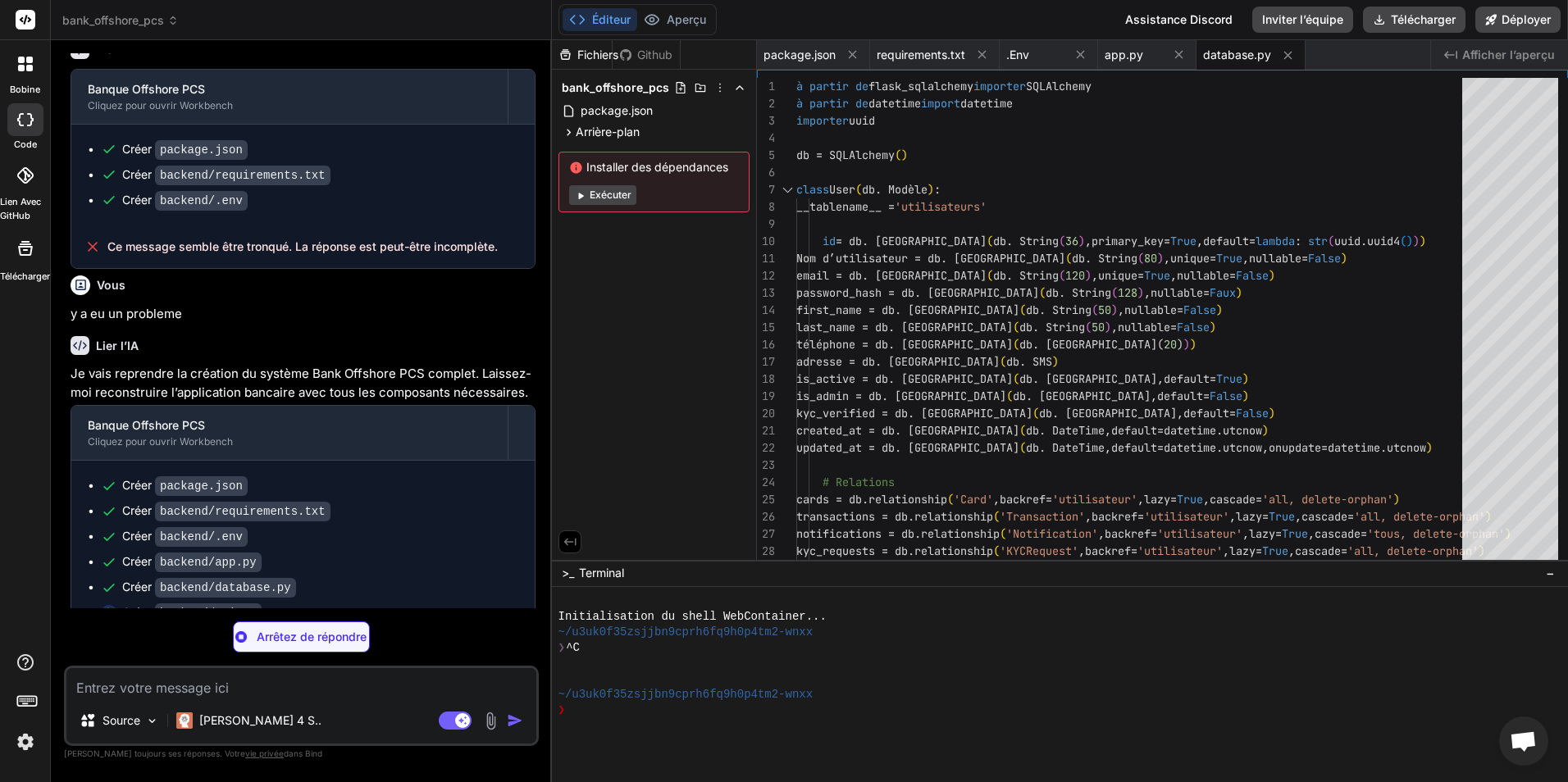
scroll to position [1902, 0]
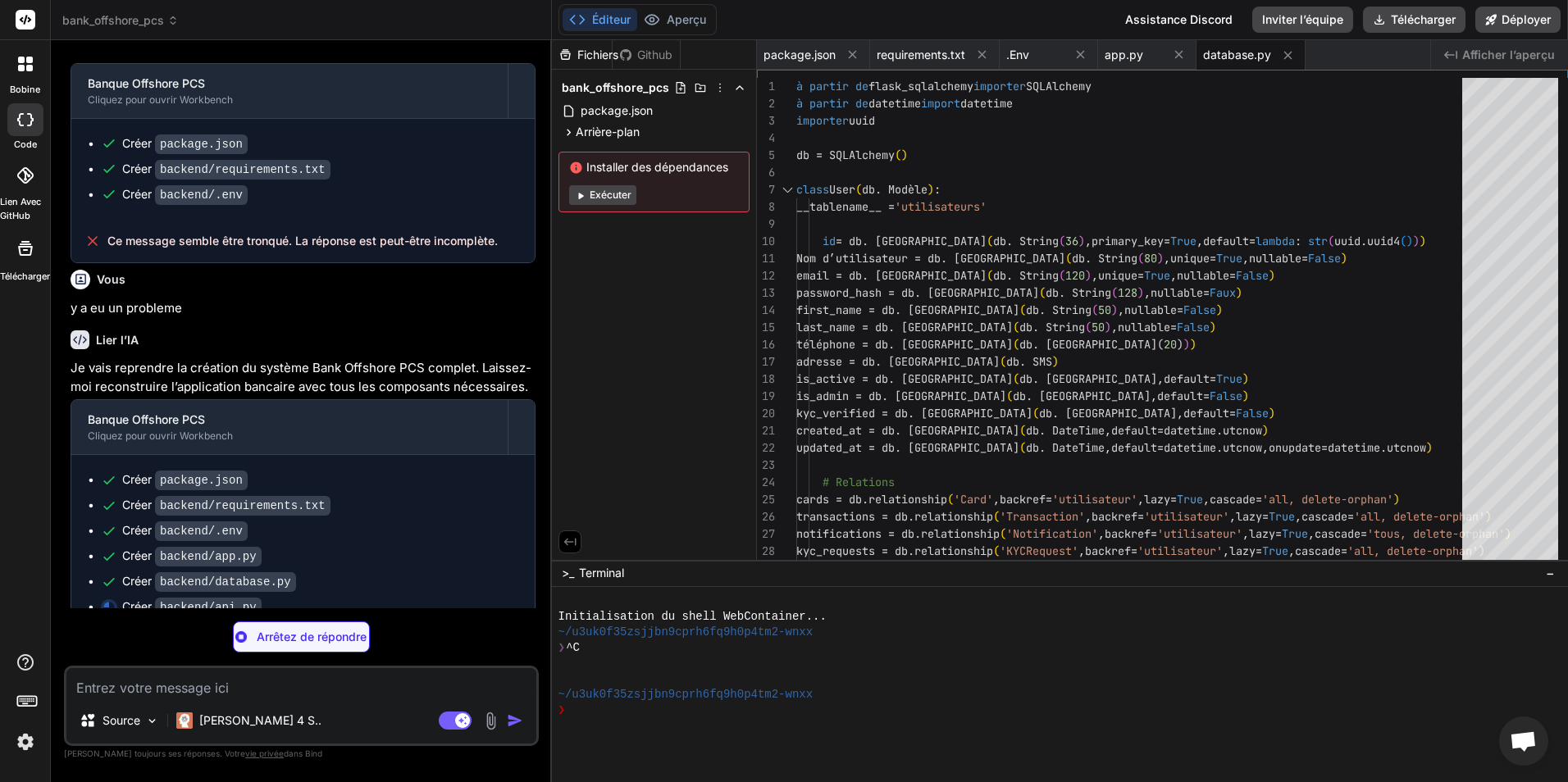
type textarea "x"
type textarea "db.session.commit() return jsonify({ 'status': 'success', 'message': 'Profile u…"
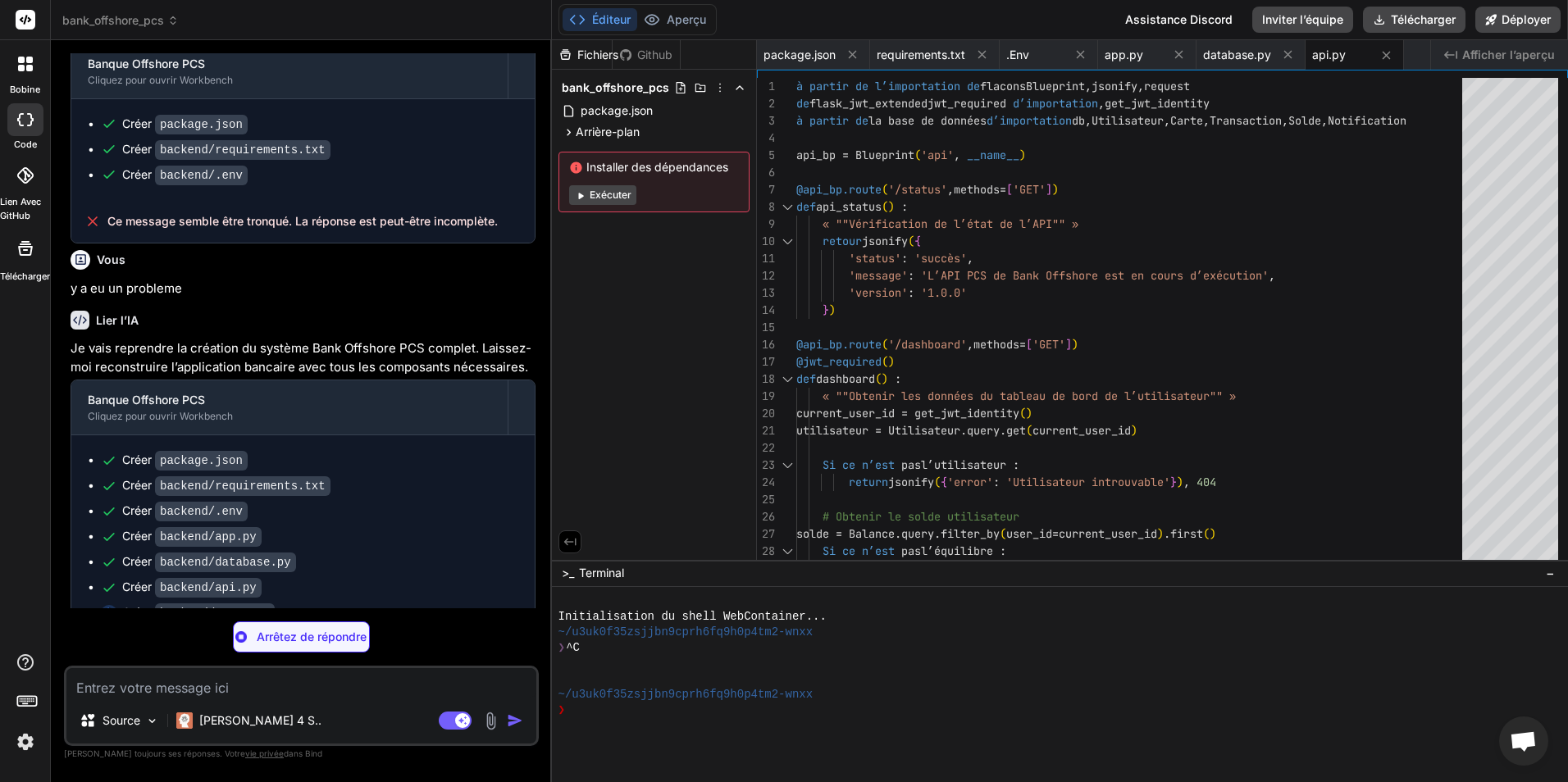
scroll to position [1927, 0]
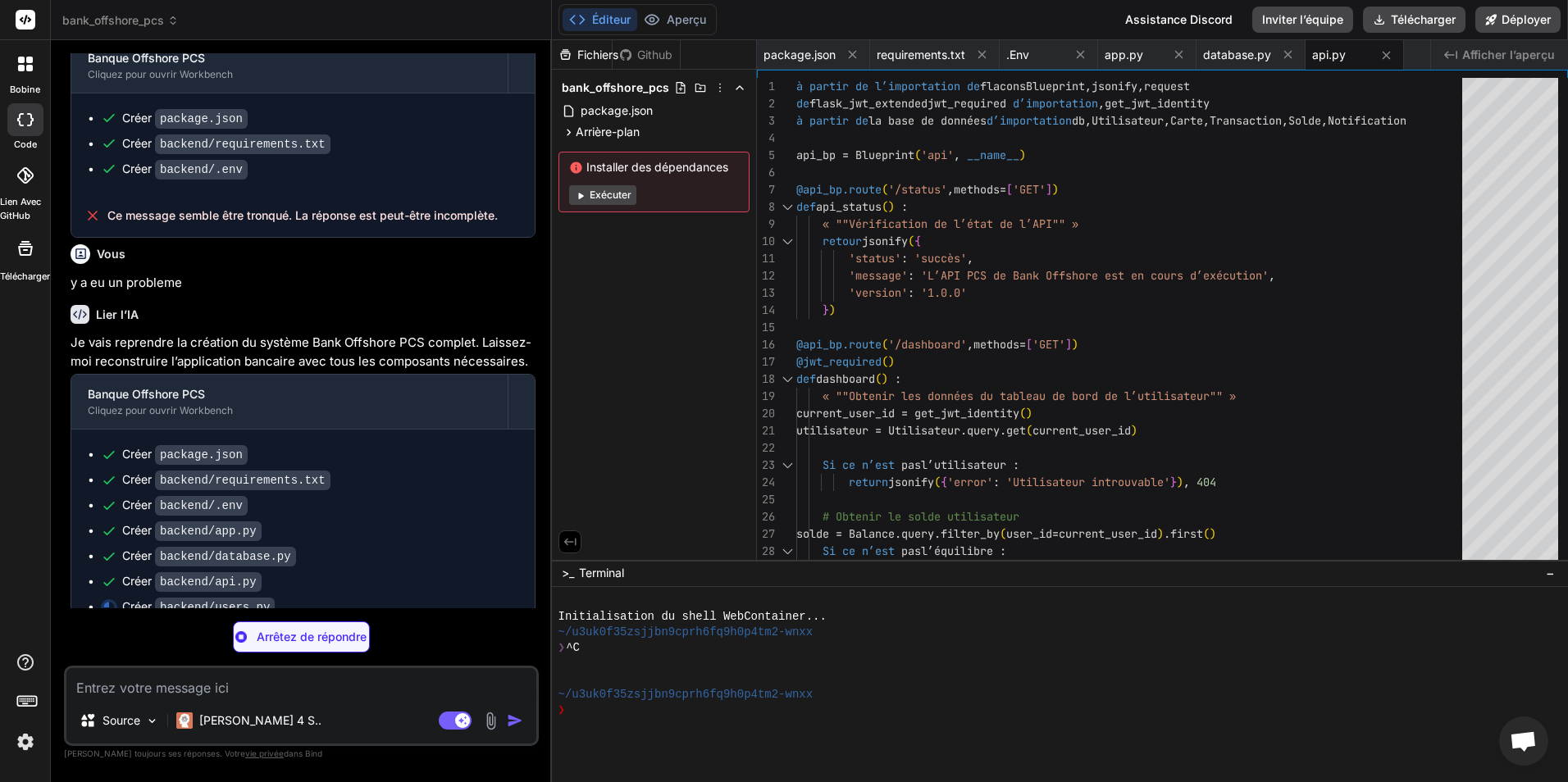
type textarea "x"
type textarea "} })"
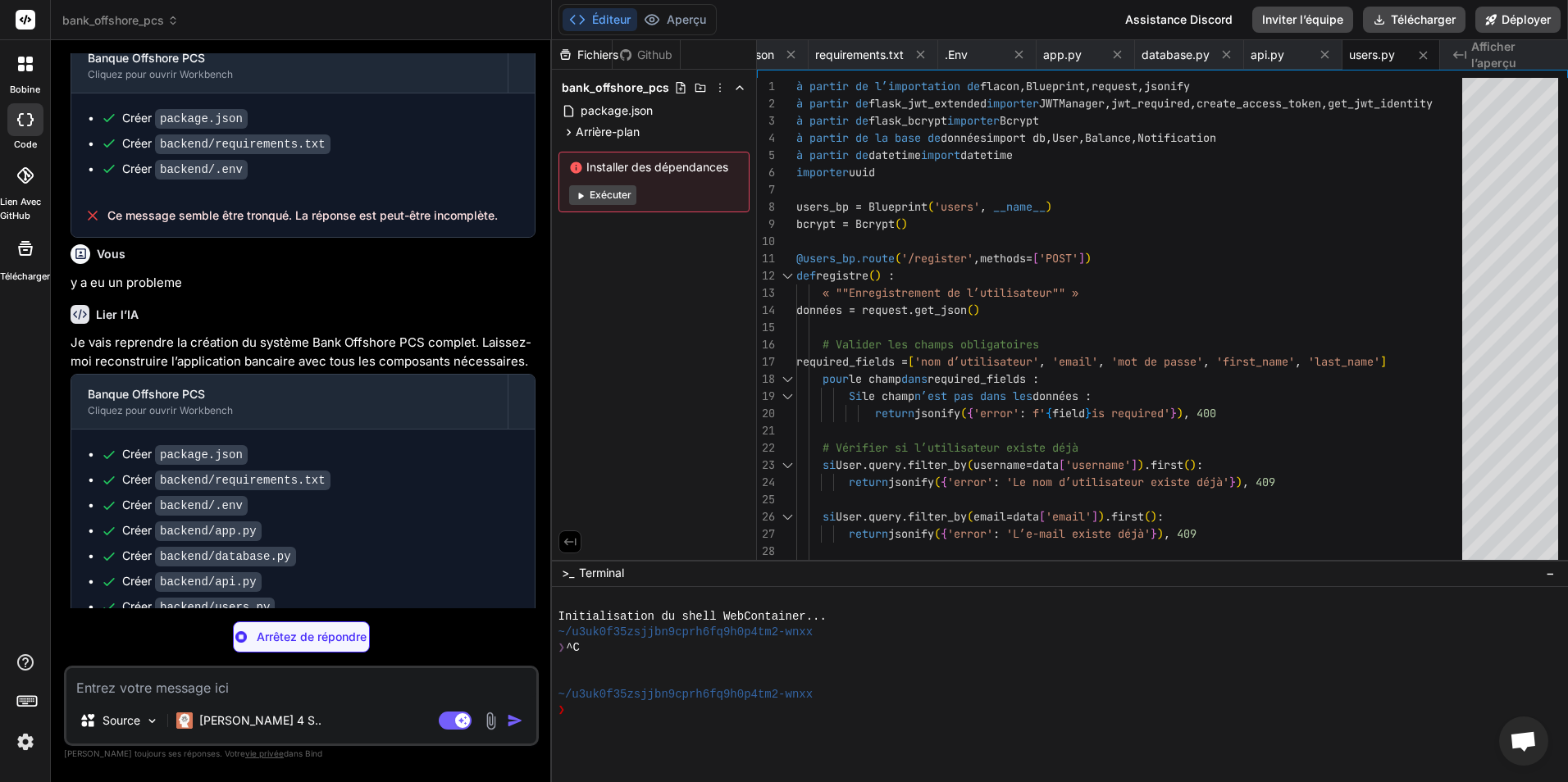
scroll to position [1953, 0]
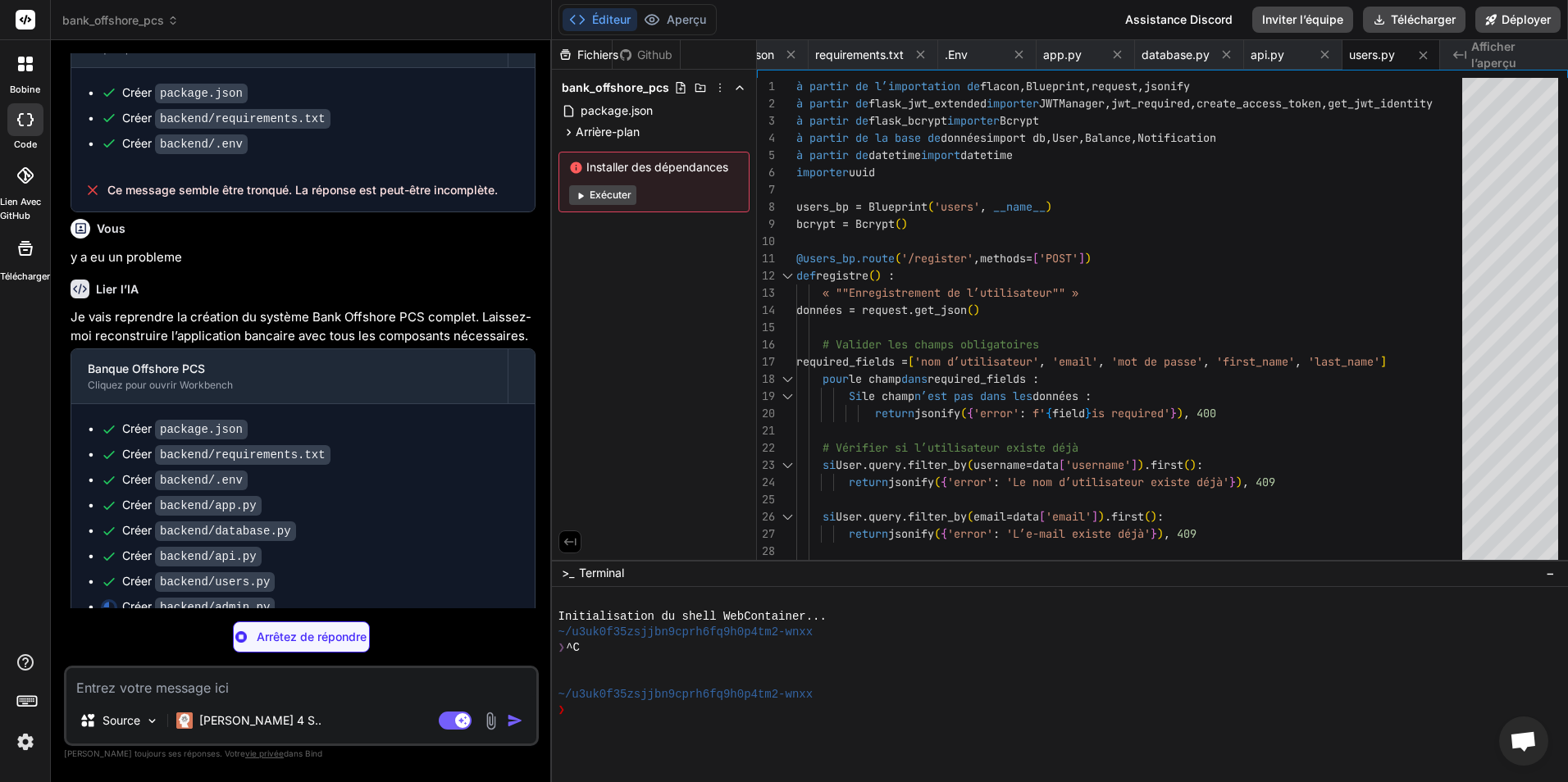
type textarea "x"
type textarea "})"
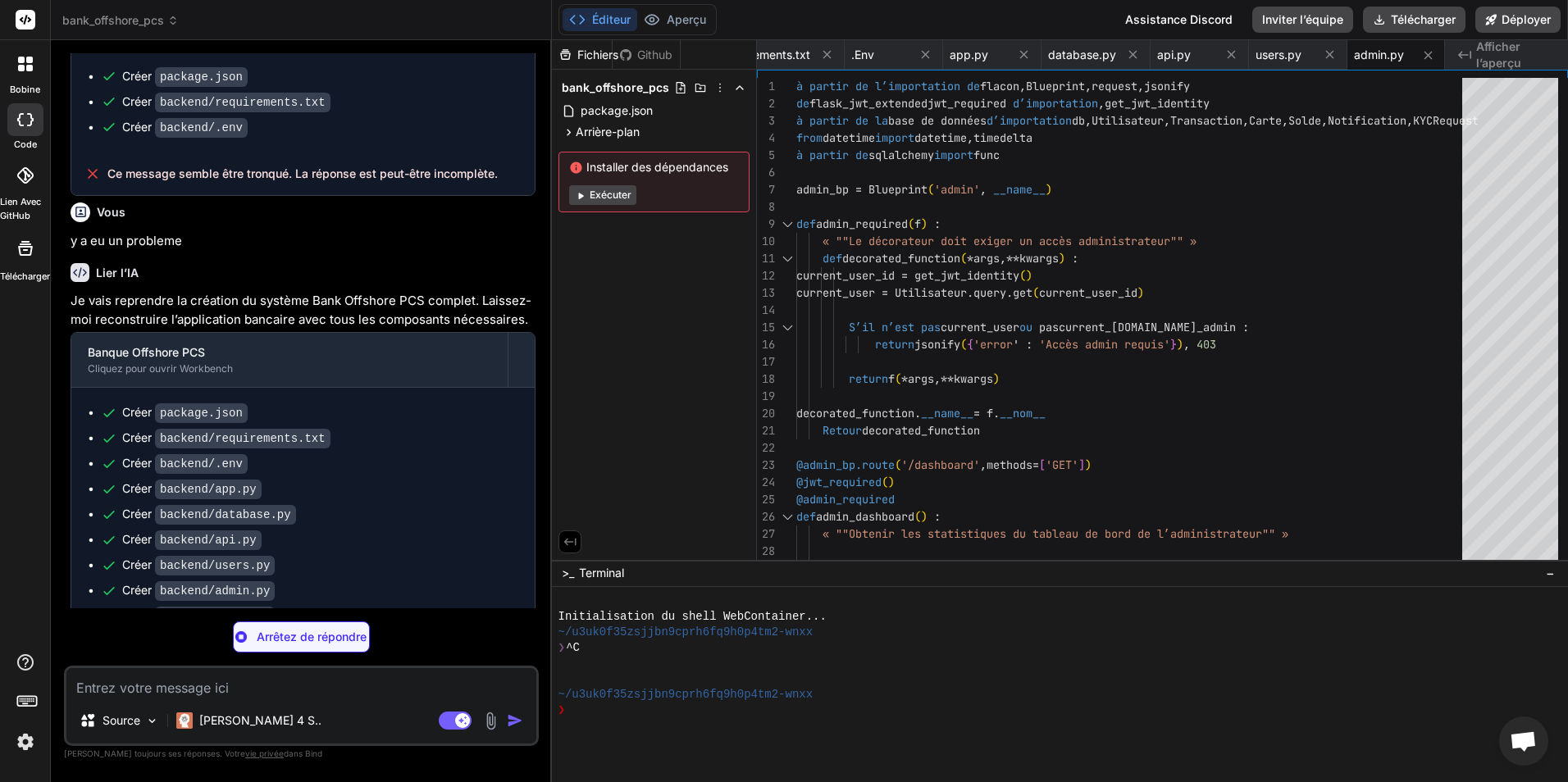
scroll to position [1978, 0]
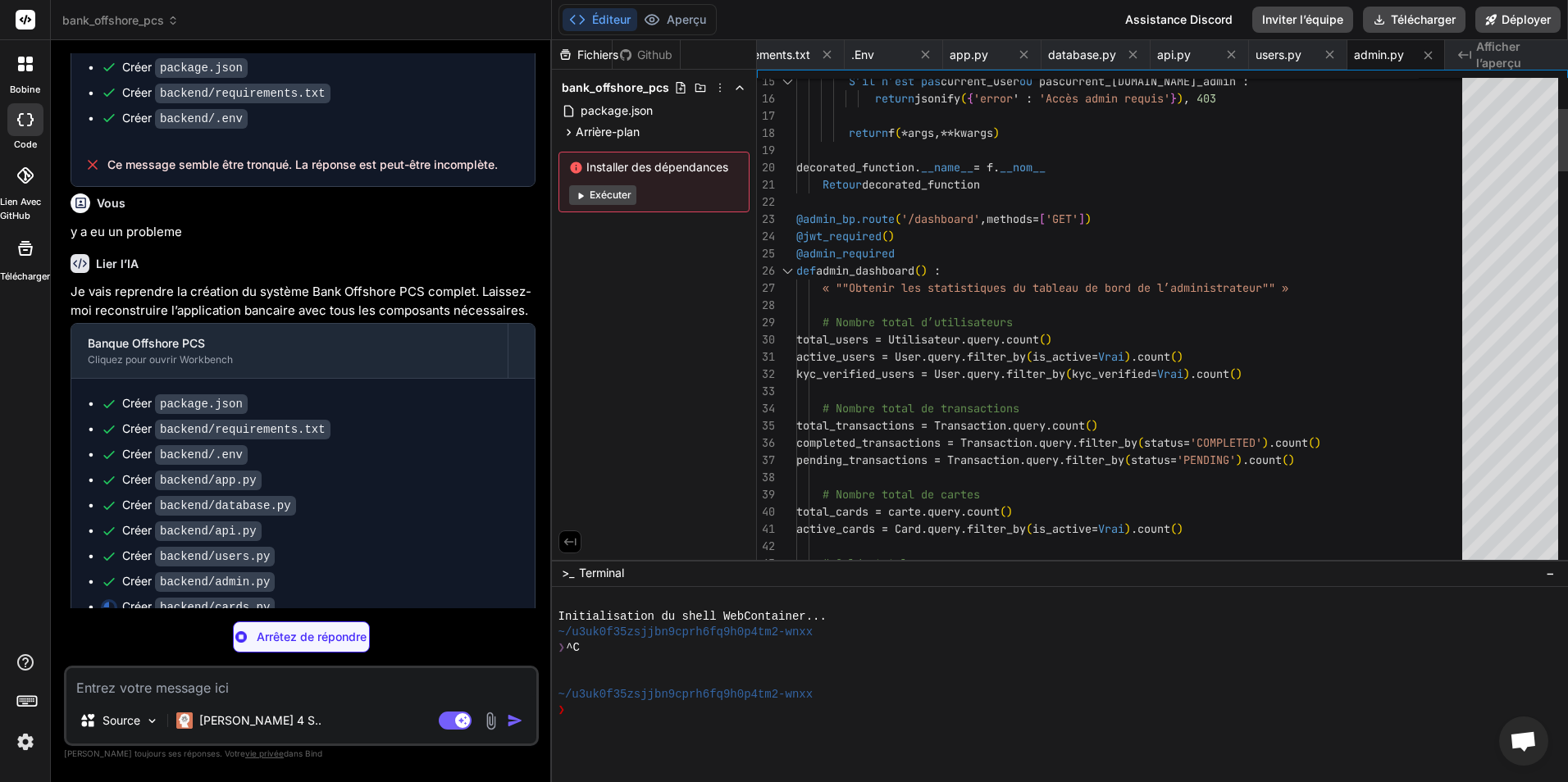
type textarea "x"
type textarea "'message': 'Daily limit updated successfully', 'data': card.to_dict() })"
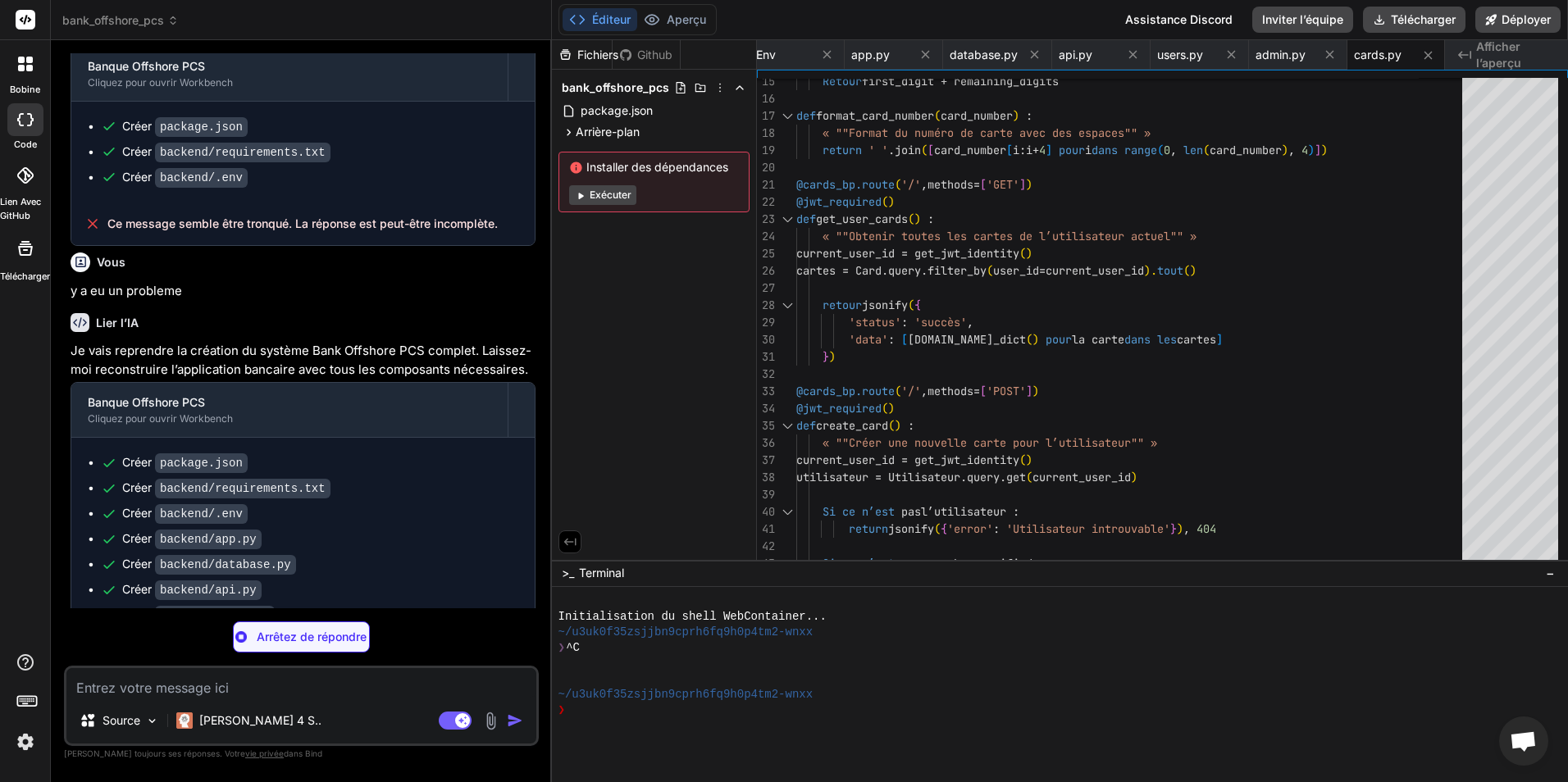
scroll to position [2003, 0]
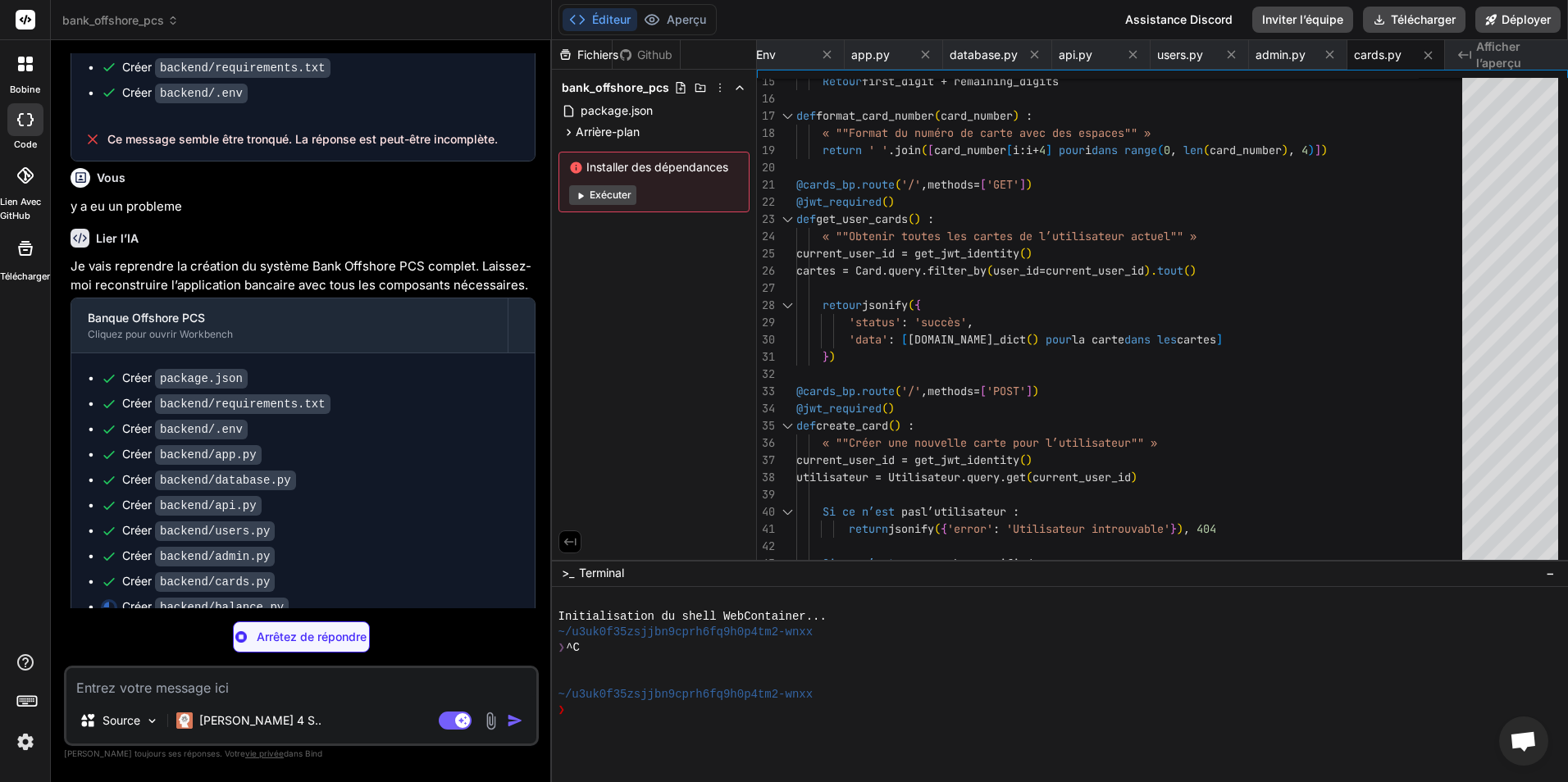
type textarea "x"
type textarea "'sender_balance': sender_balance.to_dict() } })"
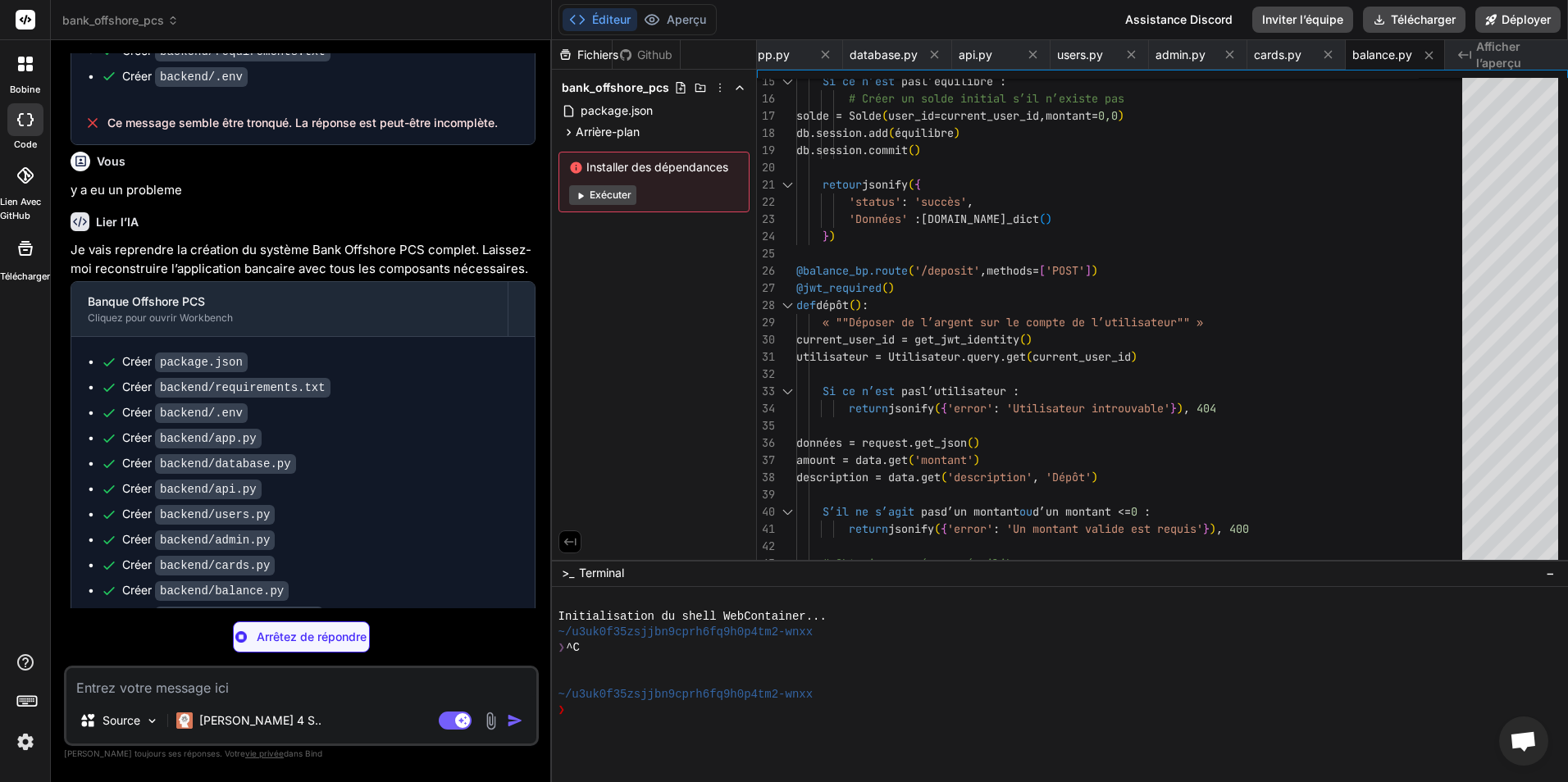
scroll to position [2029, 0]
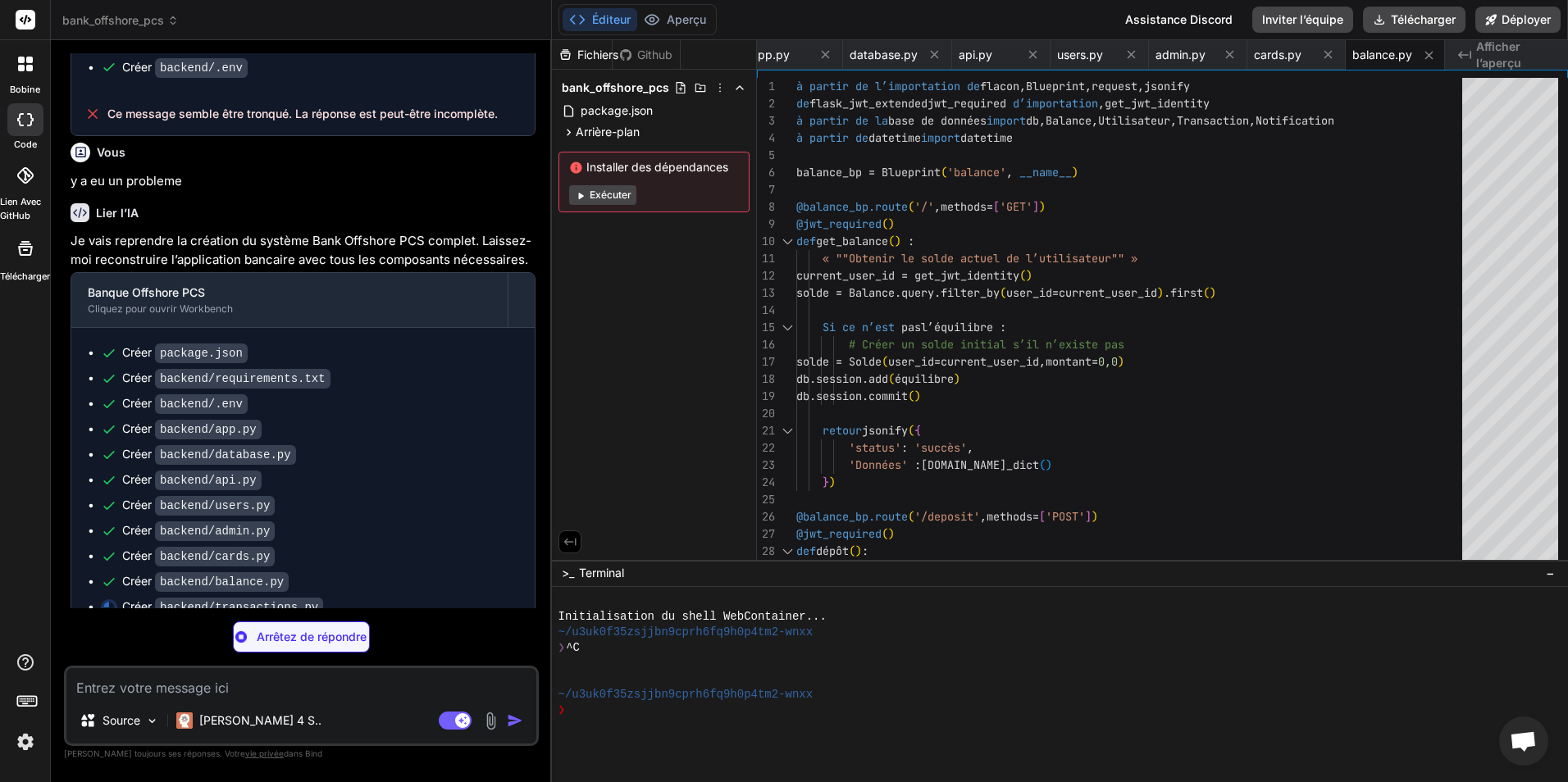
type textarea "x"
type textarea "]) return jsonify({ 'status': 'success', 'data': { 'csv_data': csv_data, 'total…"
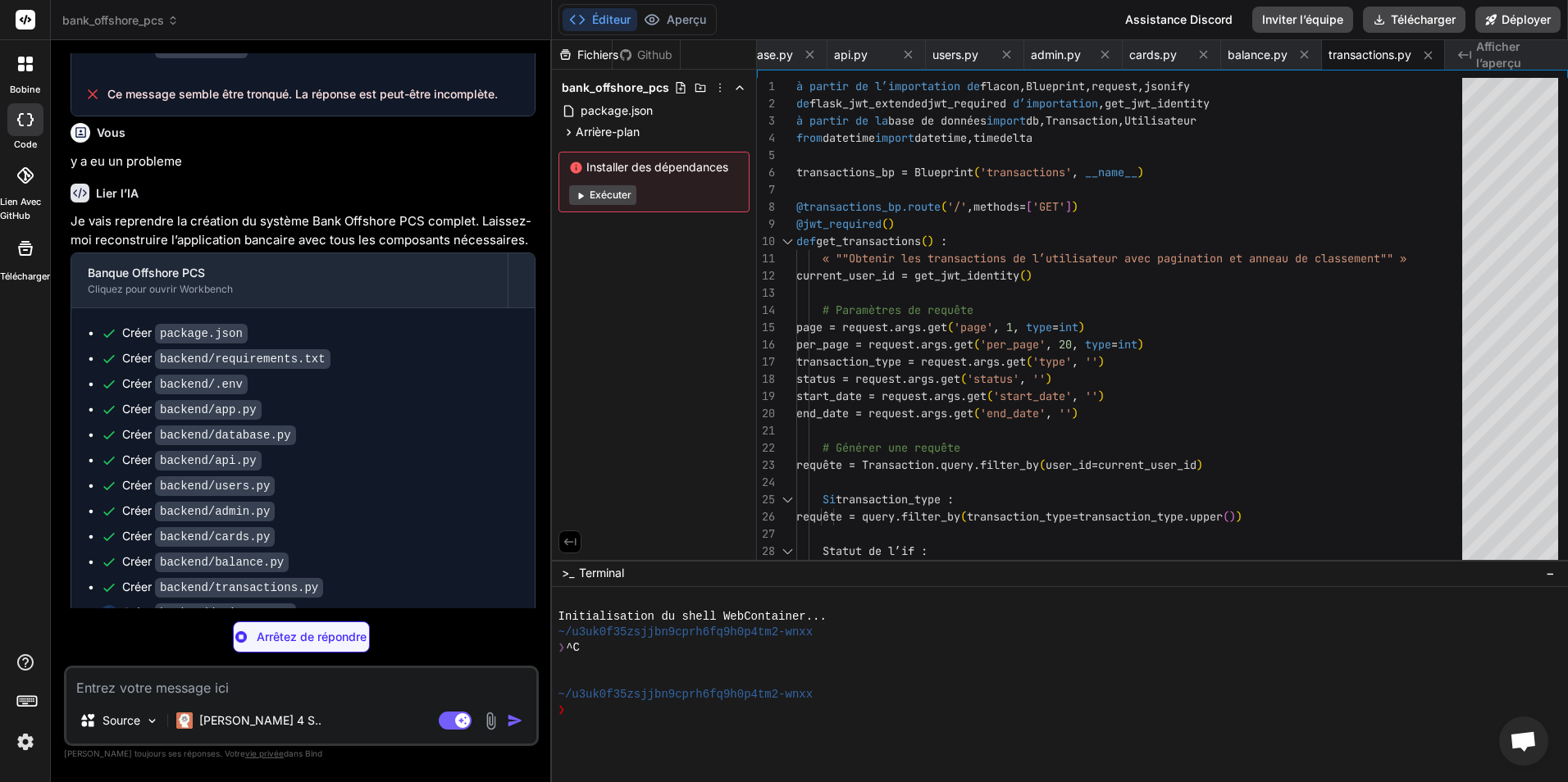
scroll to position [2054, 0]
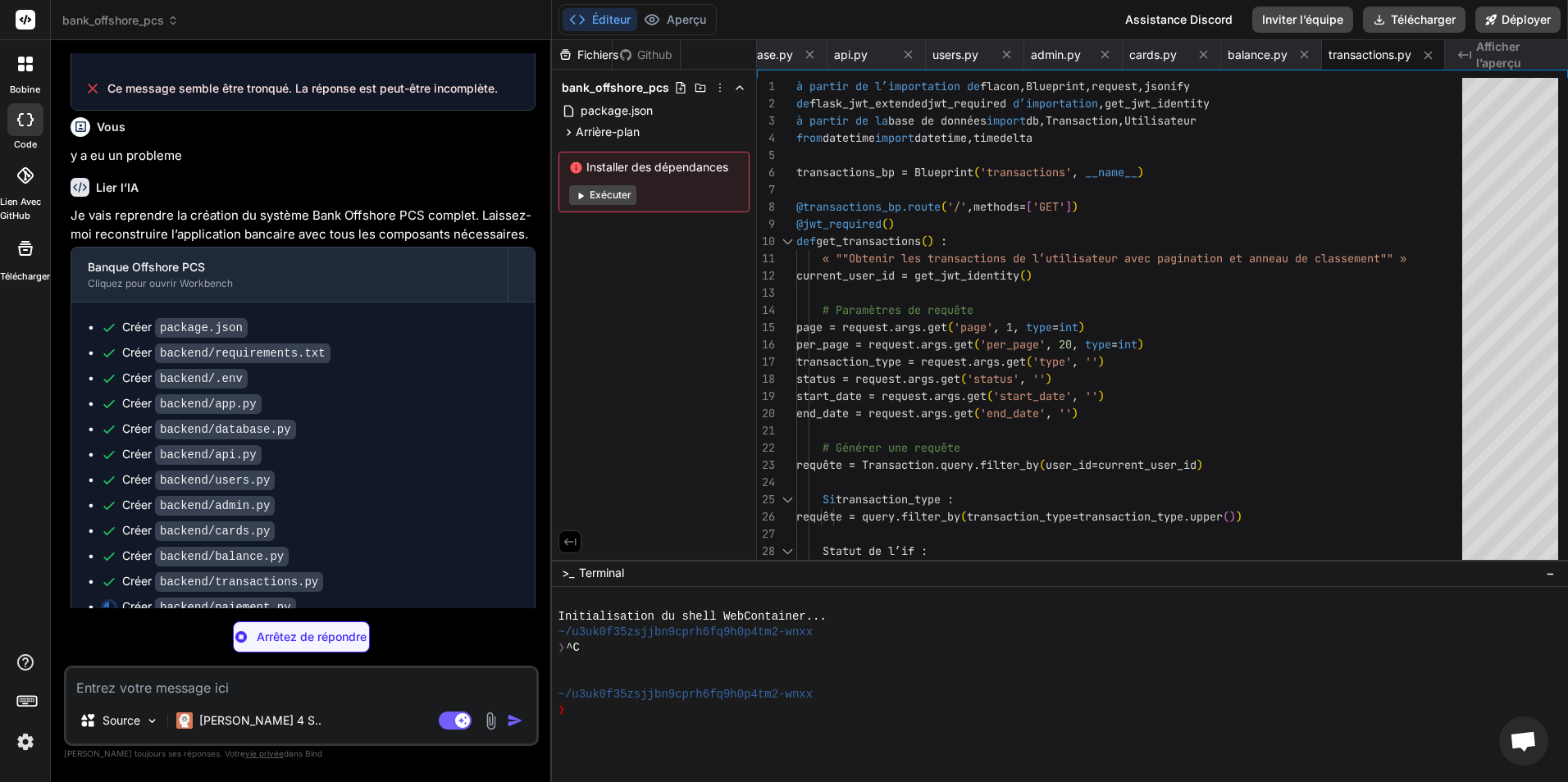
type textarea "x"
type textarea "}) return jsonify({ 'status': 'success', 'data': payment_methods })"
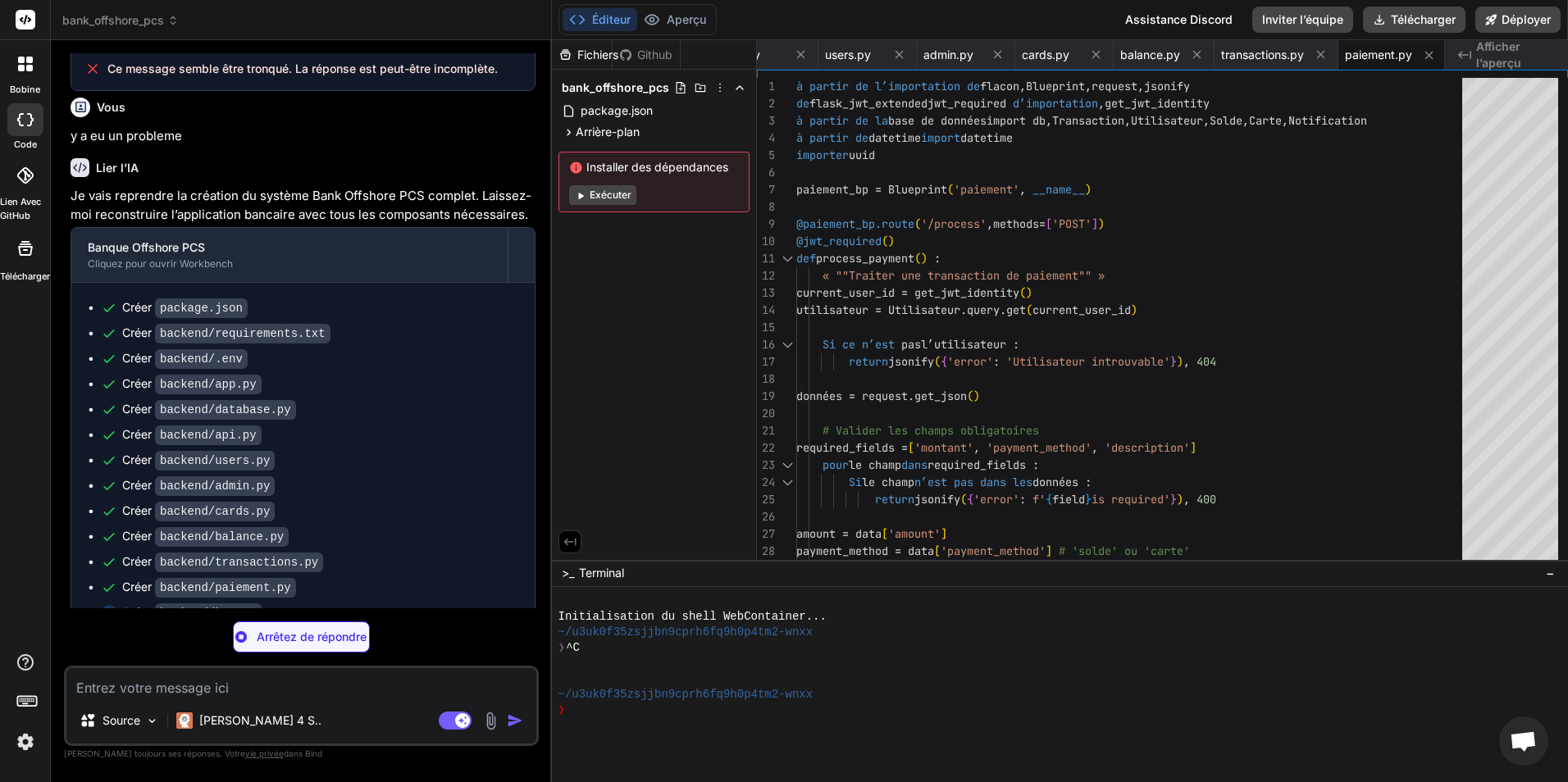
scroll to position [2080, 0]
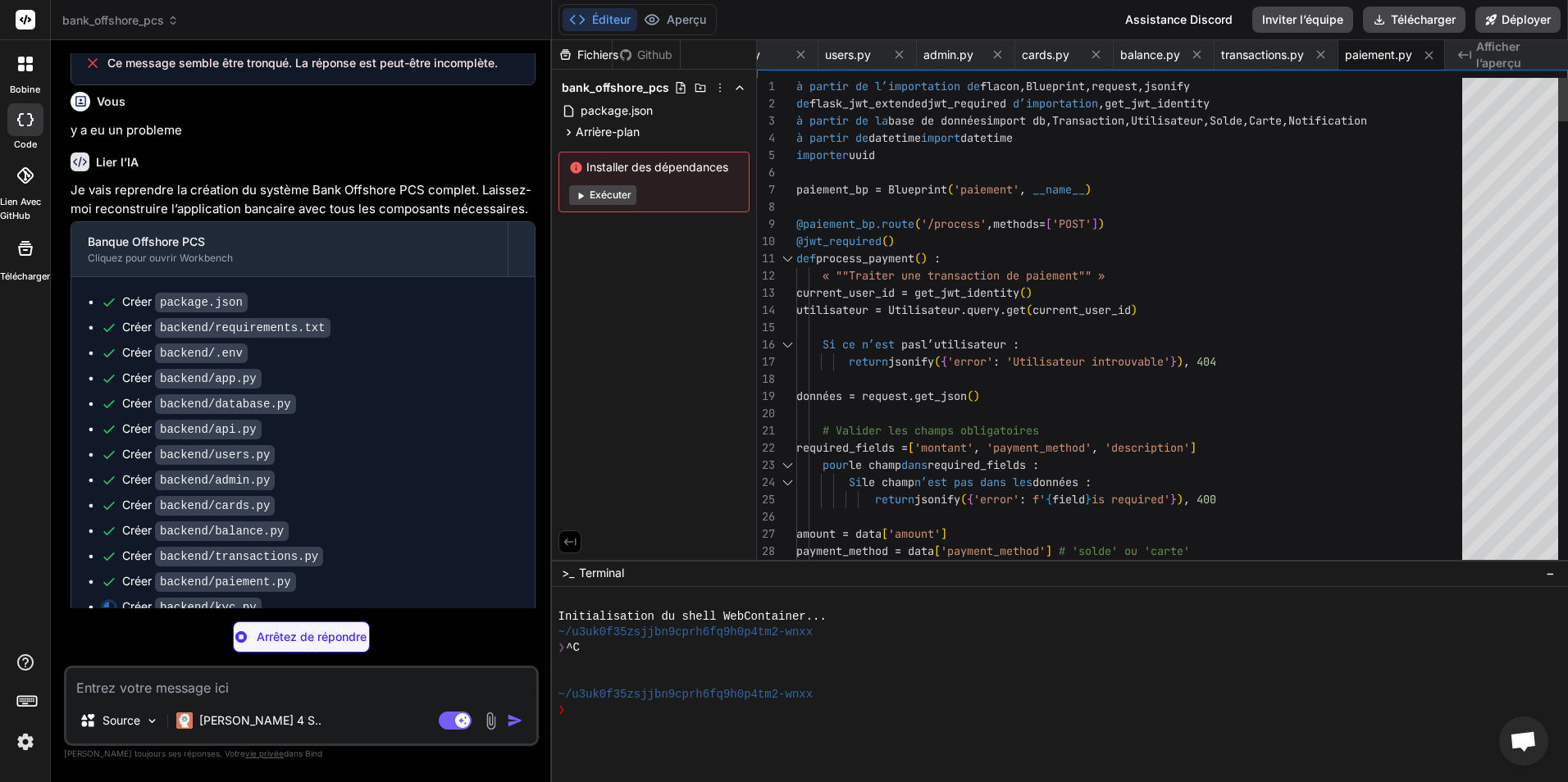
type textarea "x"
type textarea "return jsonify({ 'status': 'success', 'message': 'Document uploaded successfull…"
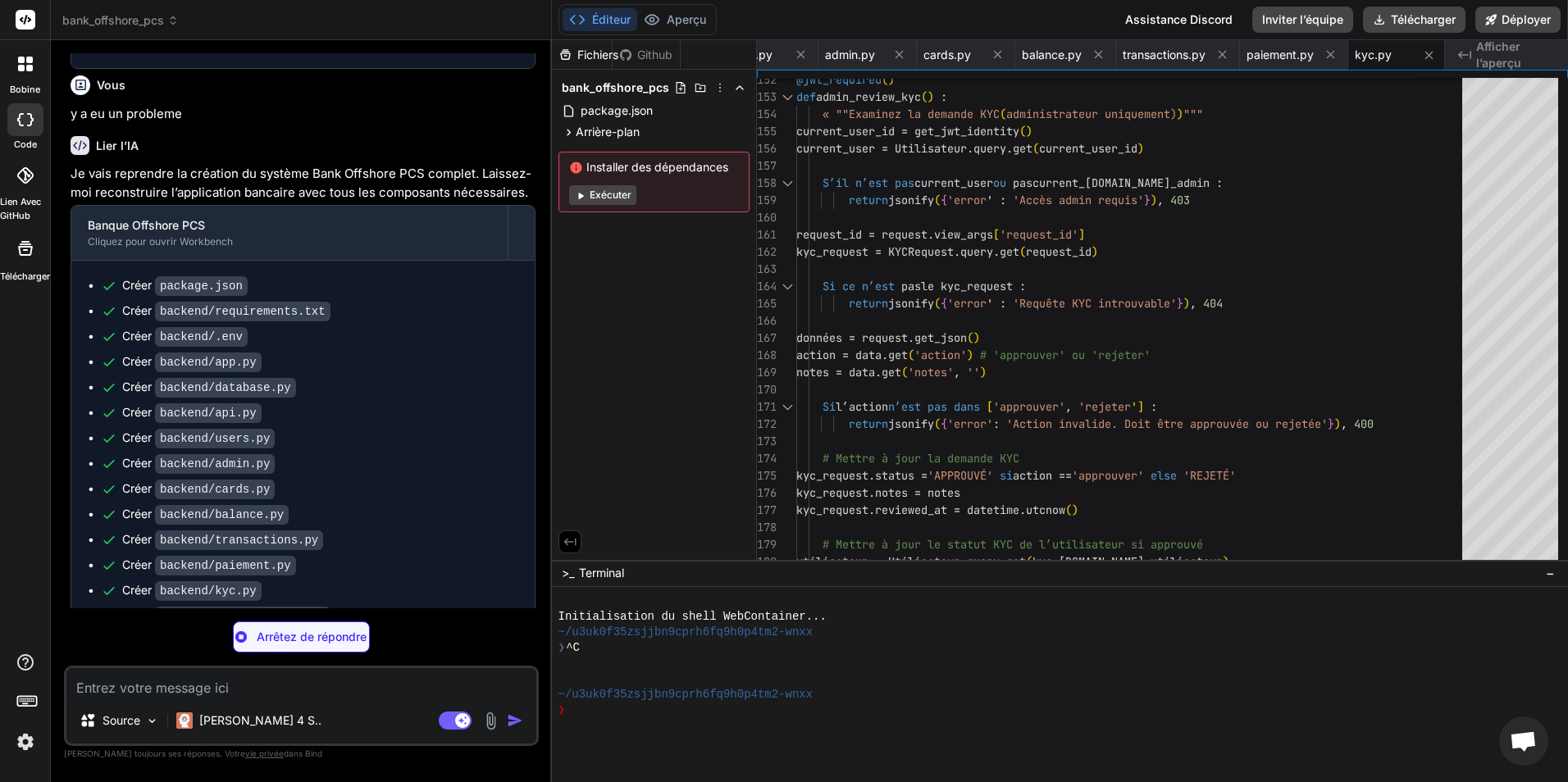
scroll to position [2105, 0]
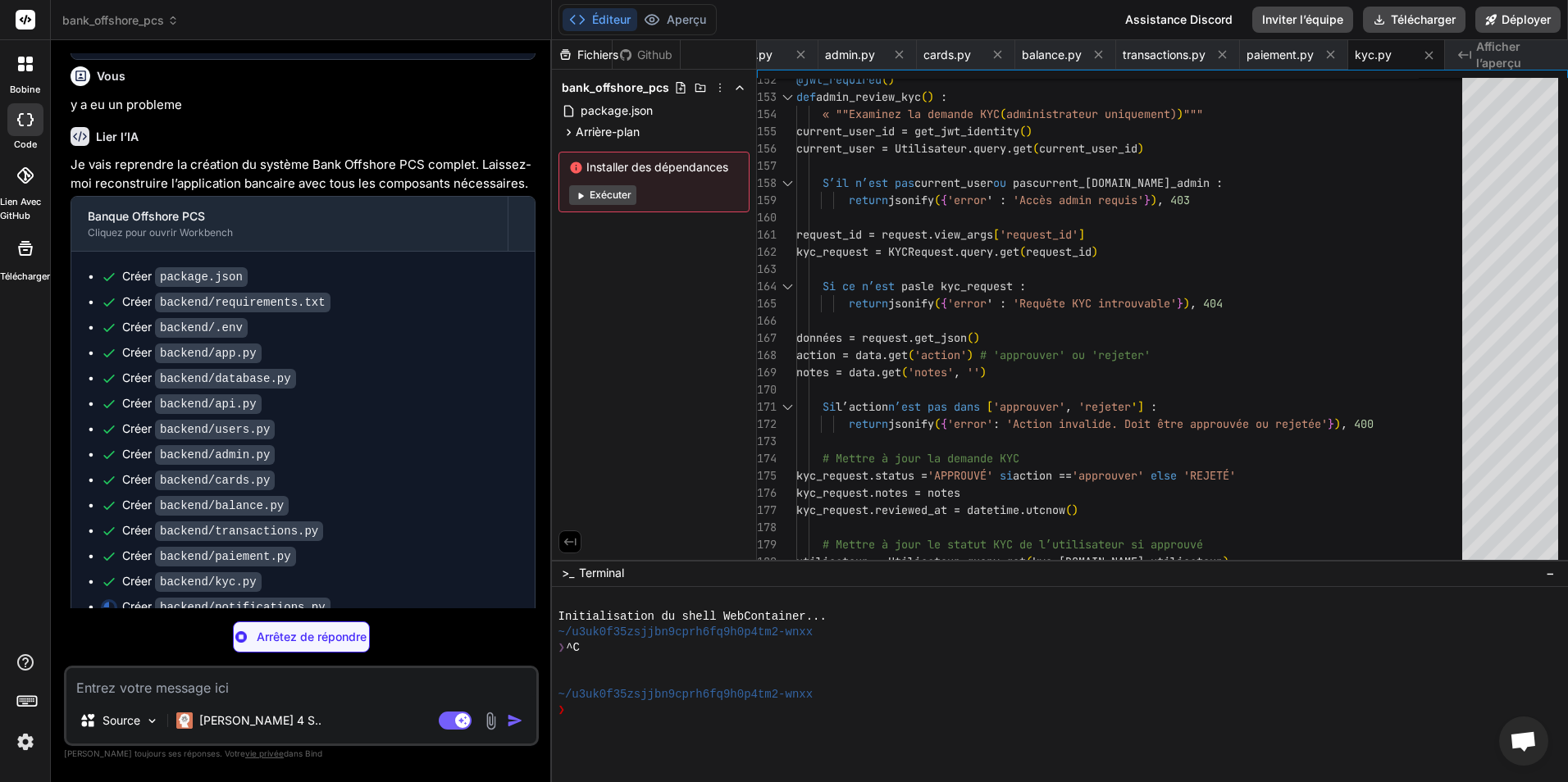
type textarea "x"
type textarea "# In a real implementation, this would update user preferences in database # Fo…"
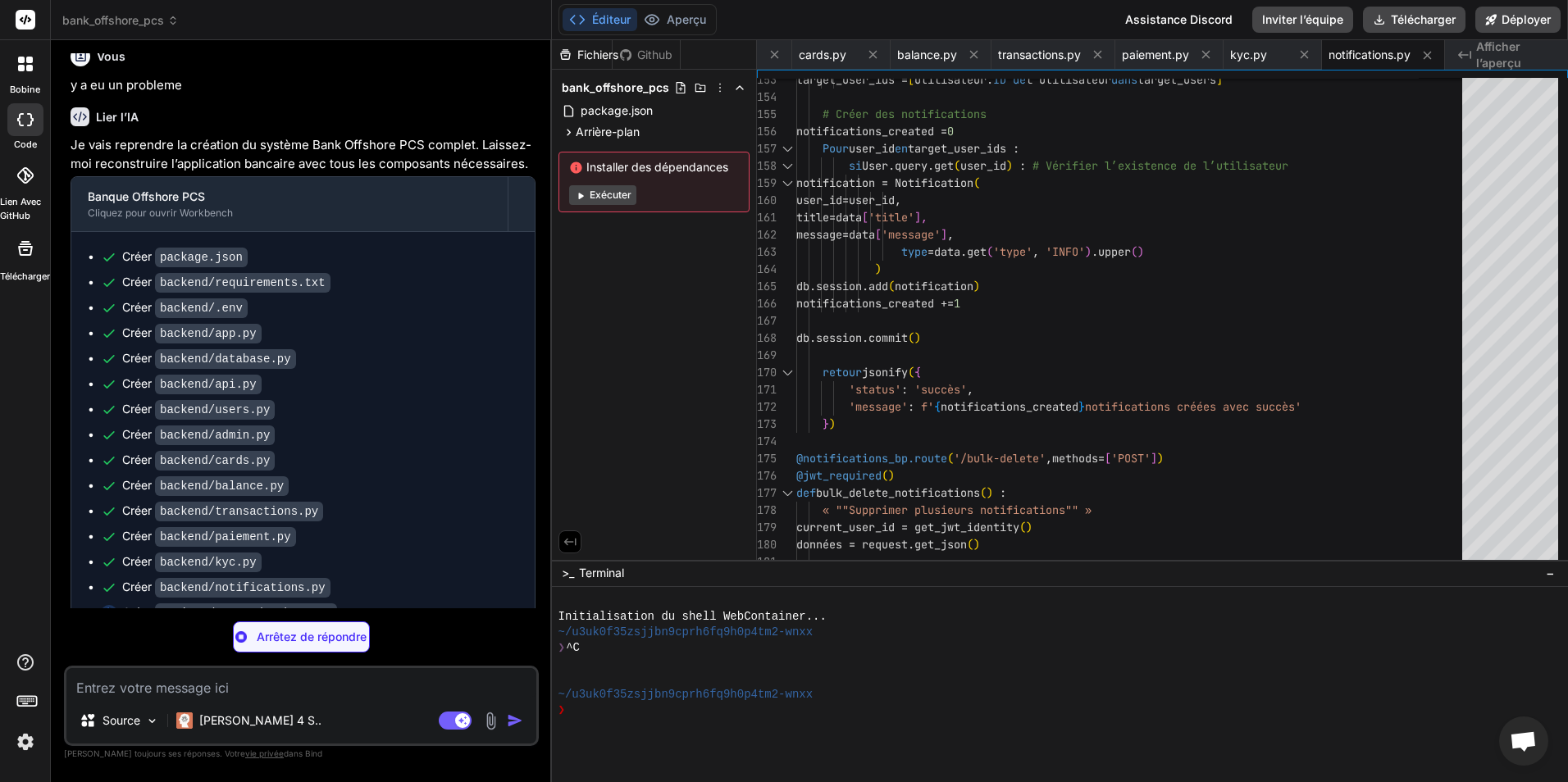
scroll to position [2131, 0]
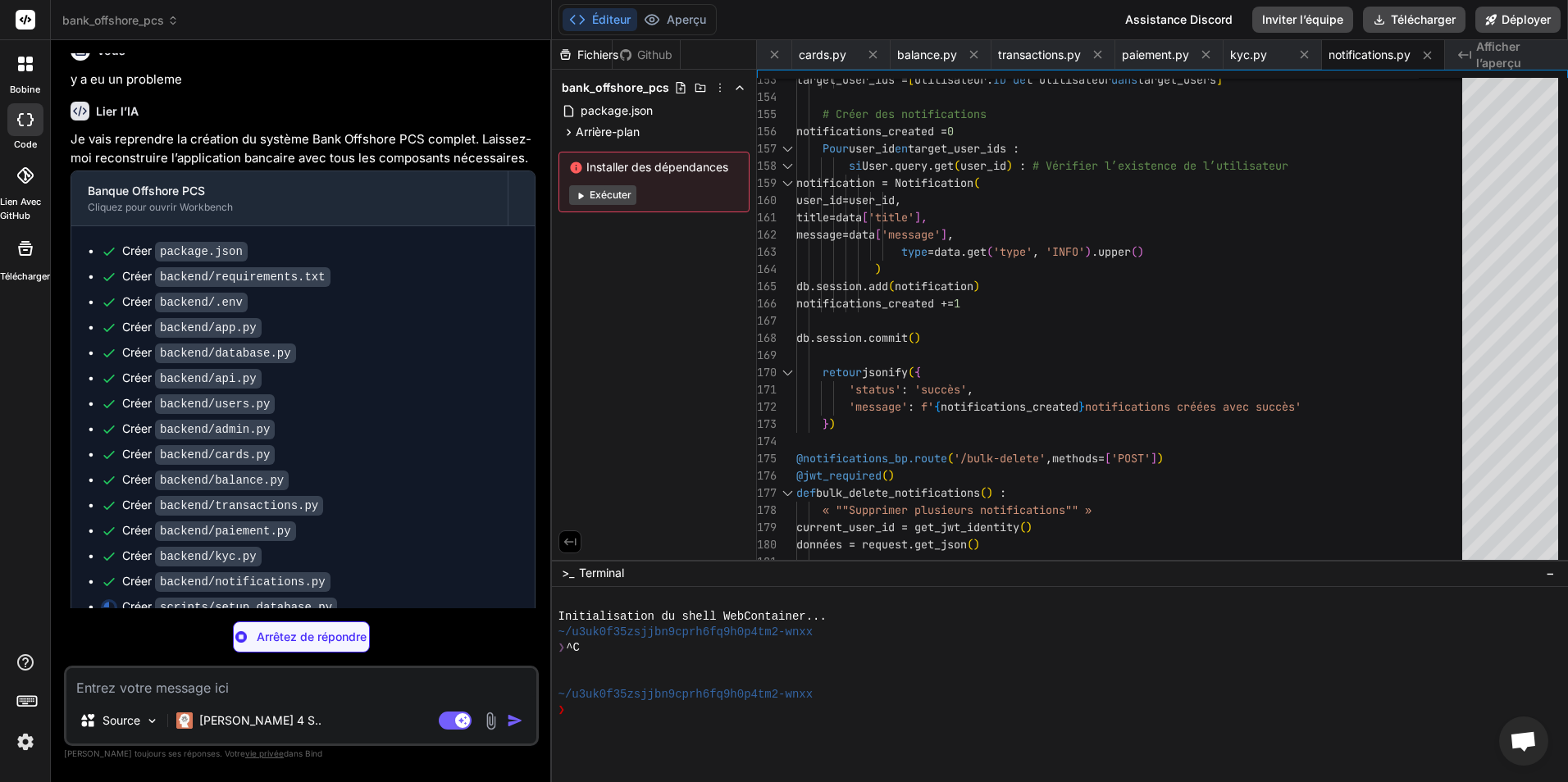
type textarea "x"
type textarea "print("- User1: john_doe / password123 (john@example.com)") print("- User2: jan…"
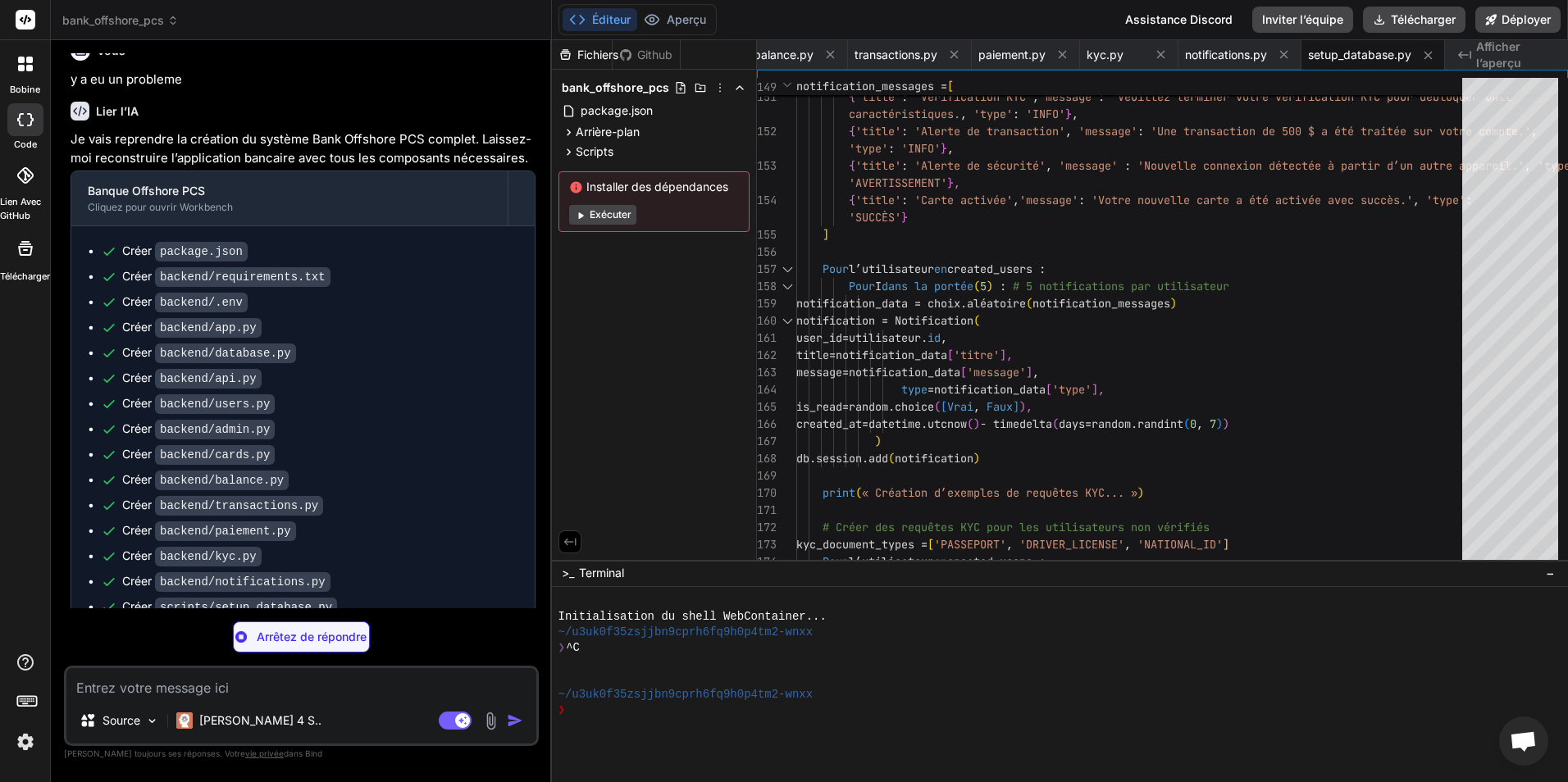
type textarea "x"
type textarea "# This file ensures the data directory is created"
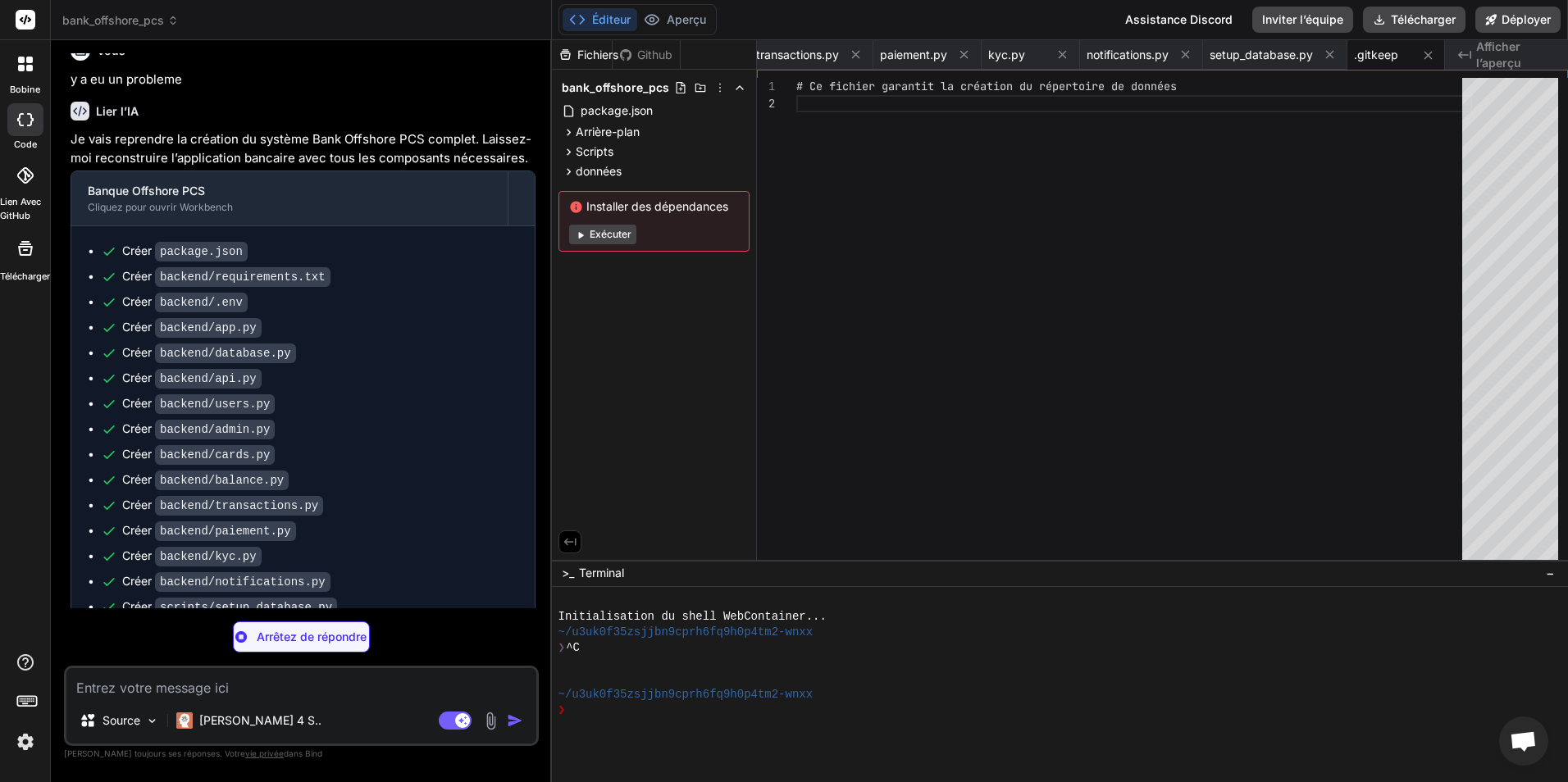
type textarea "x"
type textarea "], "development": [ "last 1 chrome version", "last 1 firefox version", "last 1 …"
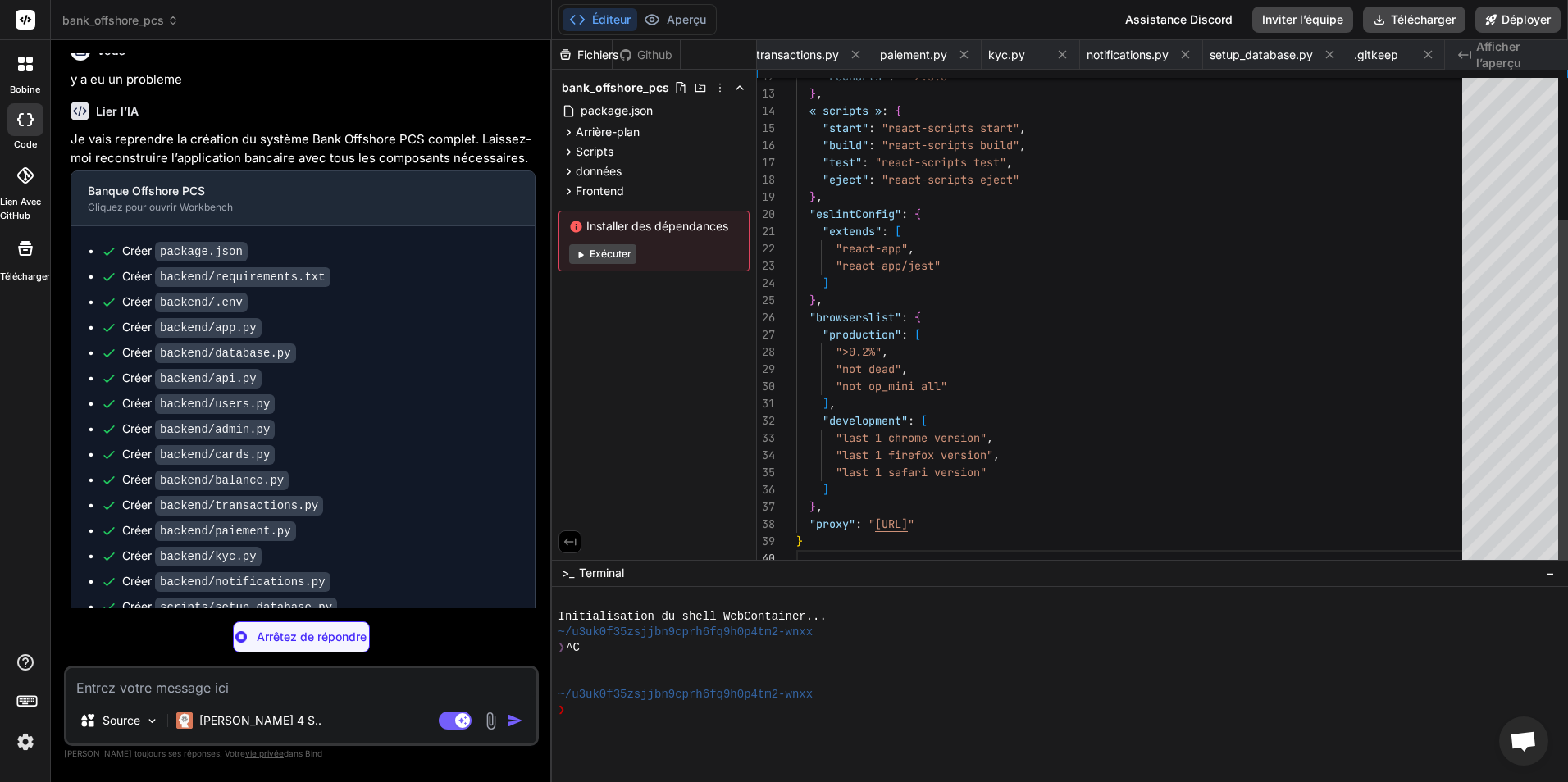
scroll to position [0, 1164]
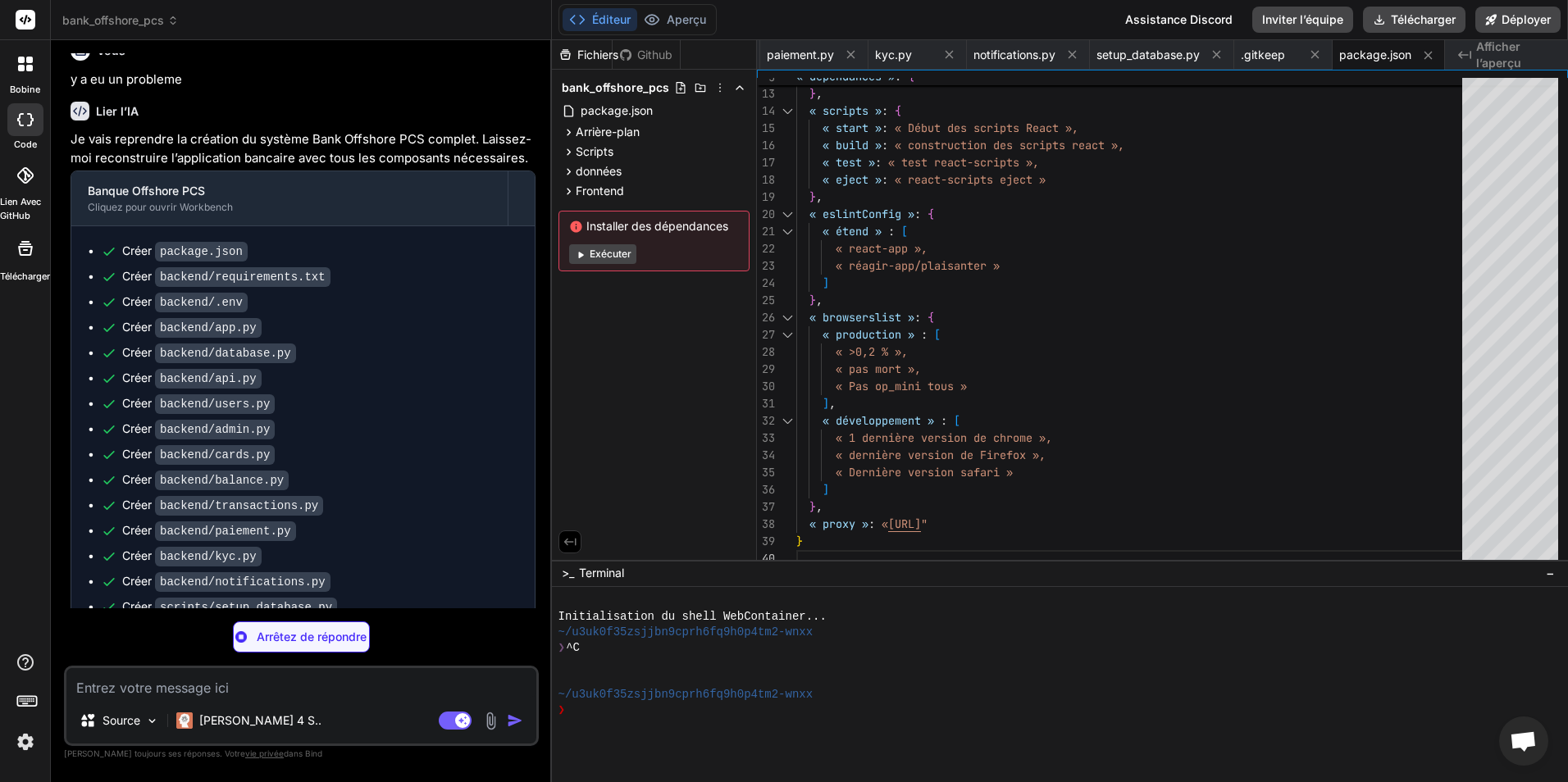
type textarea "x"
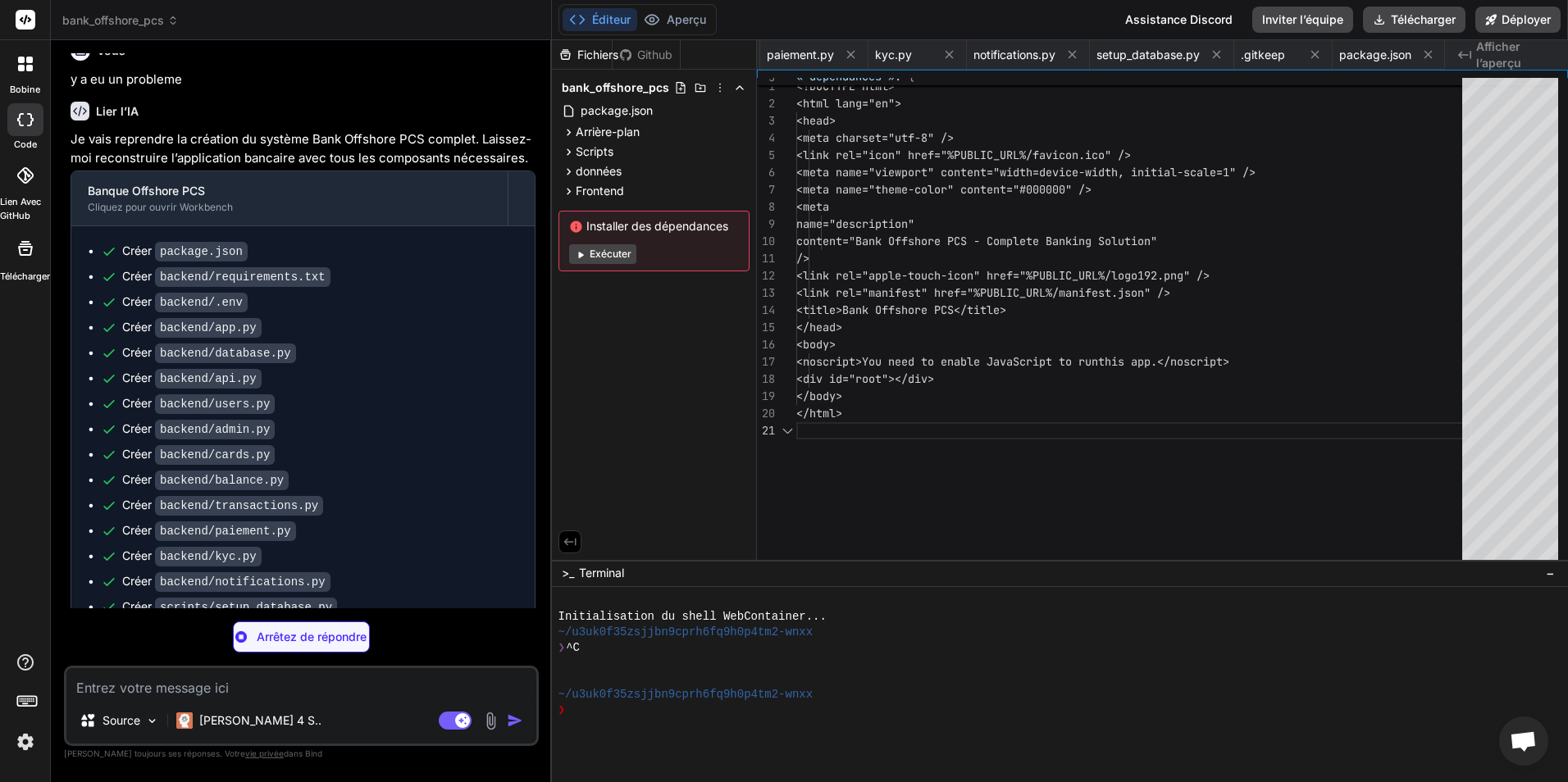
scroll to position [0, 1263]
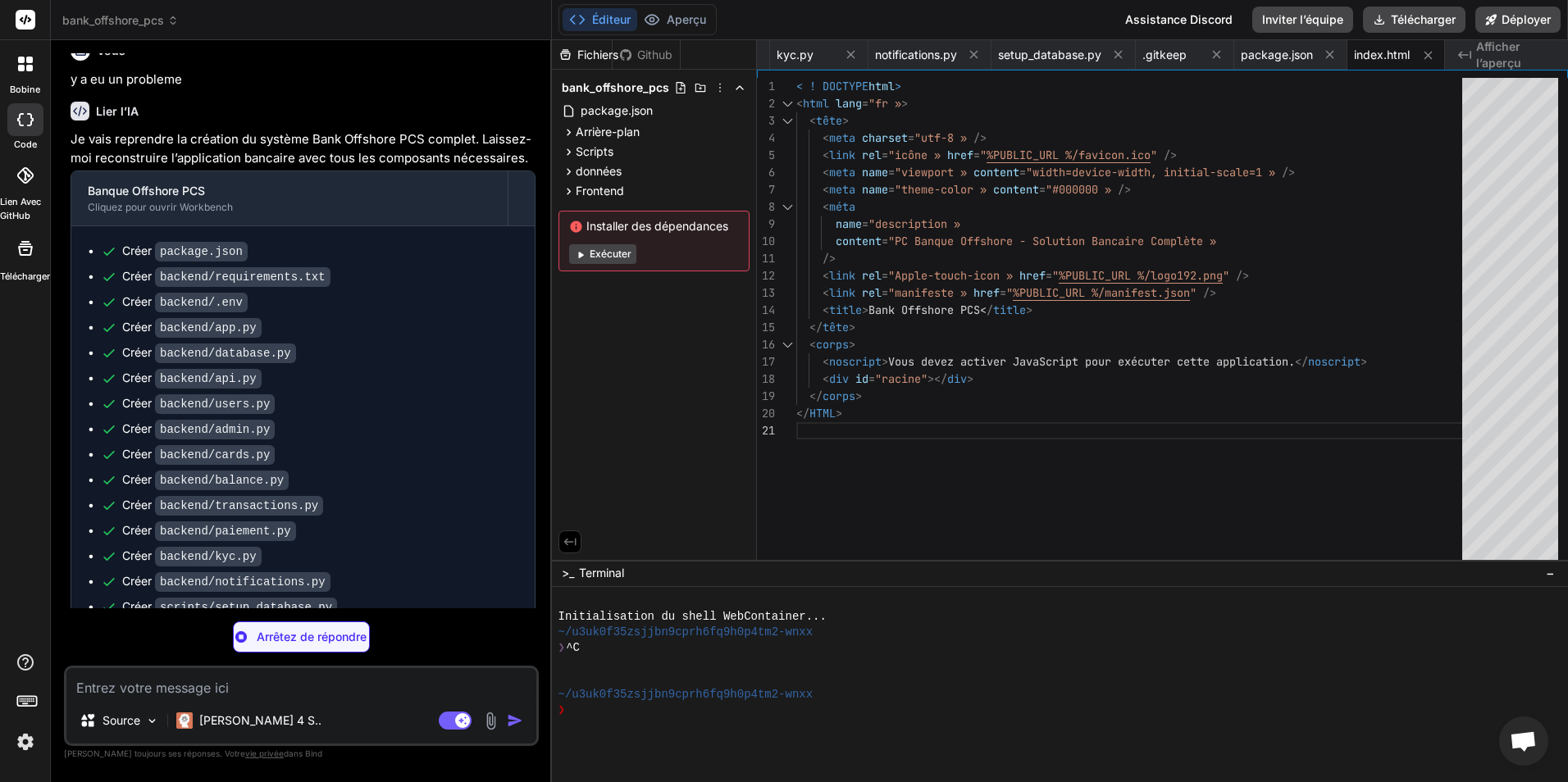
type textarea "x"
type textarea ""start_url": ".", "display": "standalone", "theme_color": "#000000", "backgroun…"
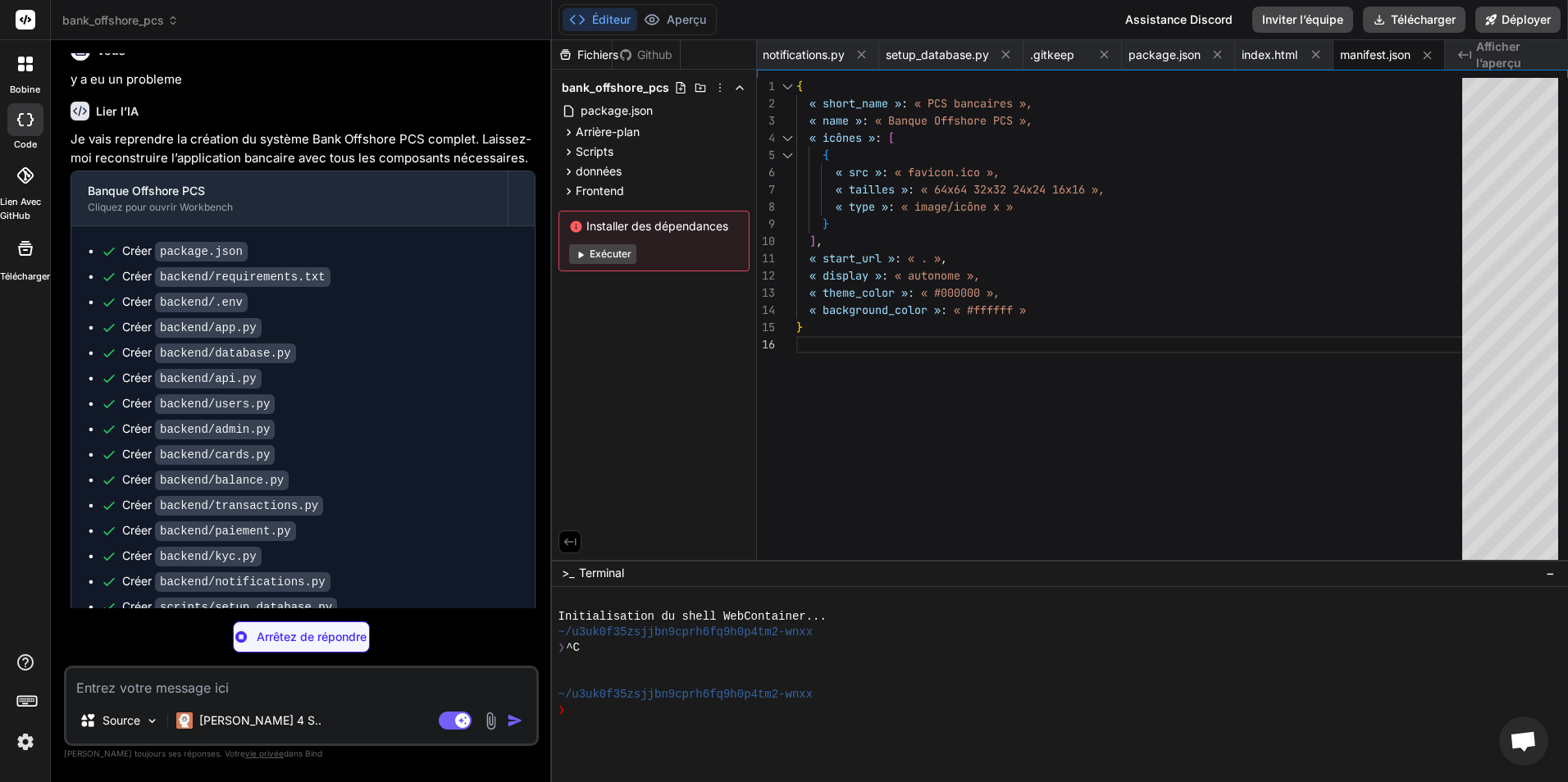
type textarea "x"
type textarea ");"
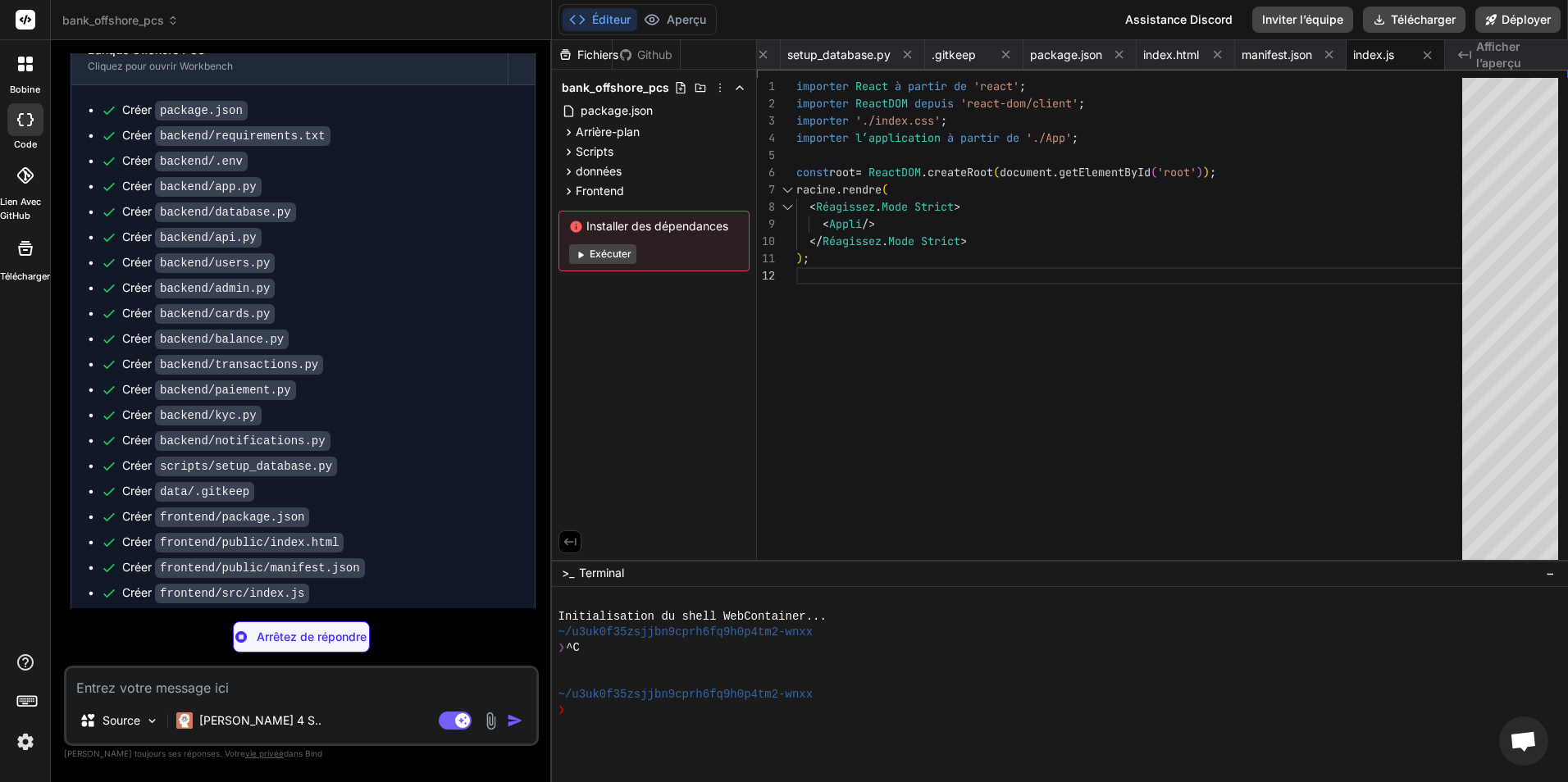
scroll to position [2283, 0]
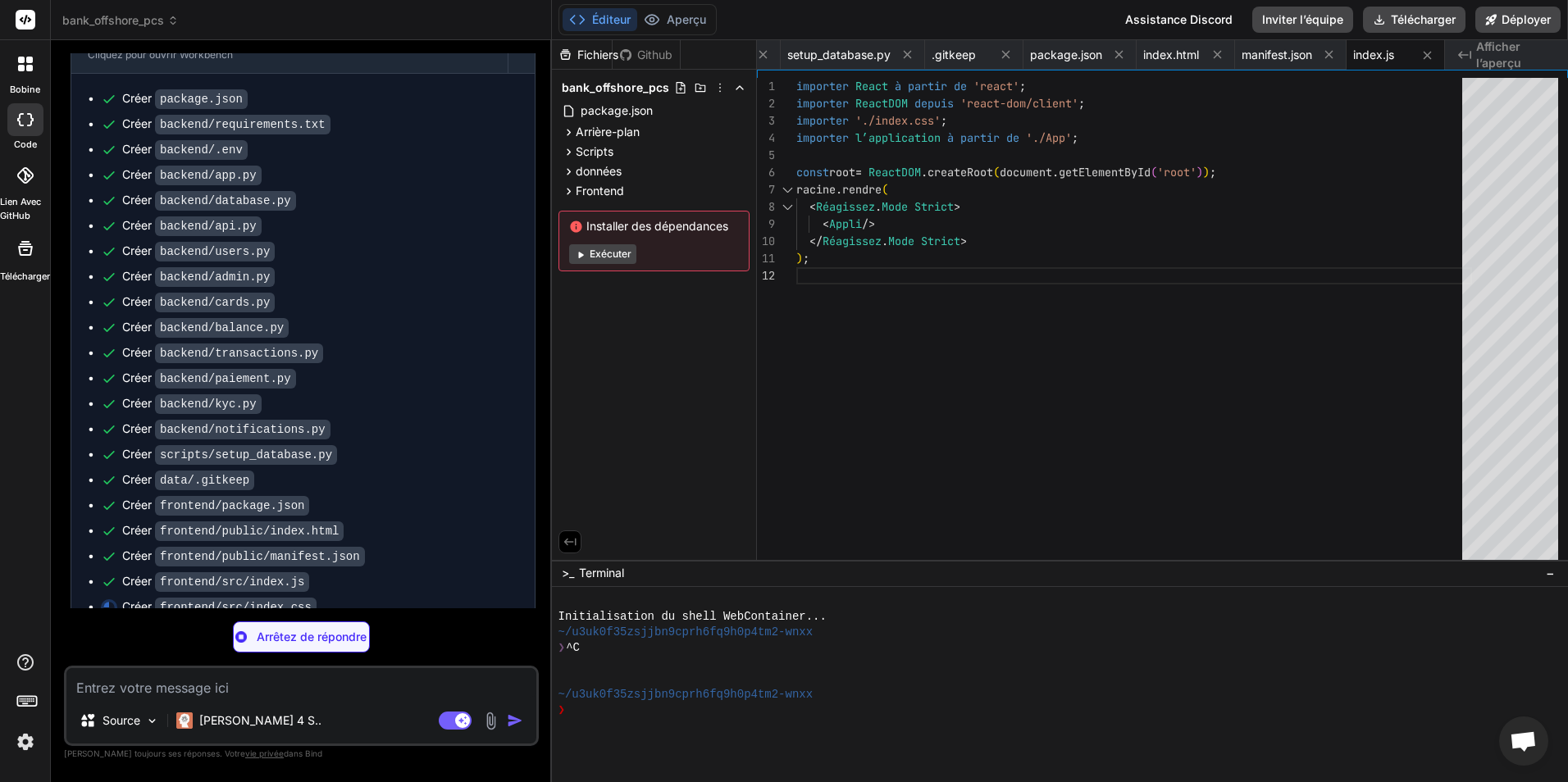
type textarea "x"
type textarea ".grid-cols-3 { grid-template-columns: repeat(3, minmax(0, 1fr)); } .grid-cols-4…"
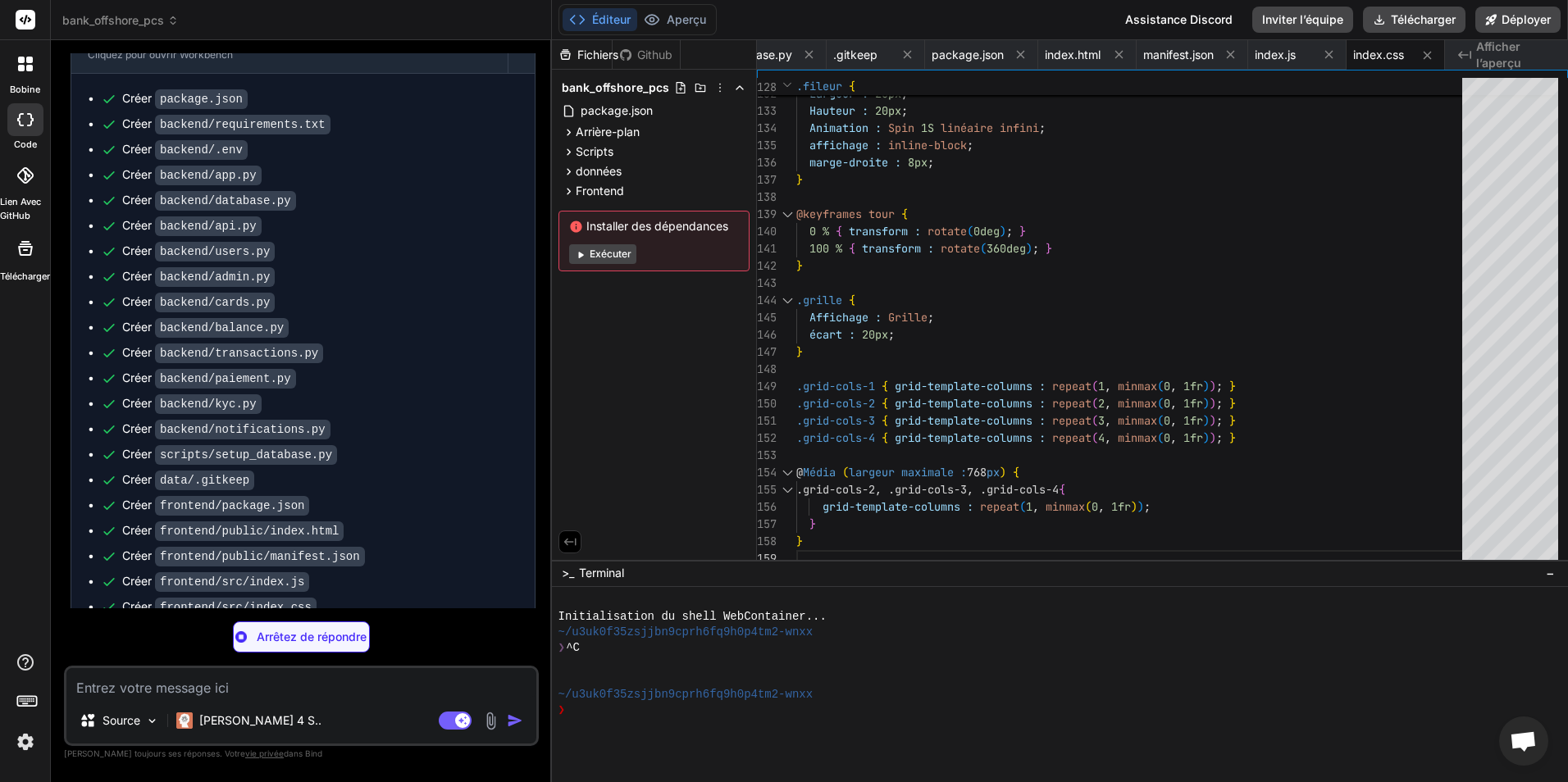
type textarea "x"
type textarea "</Router> </AuthProvider> ); } export default App;"
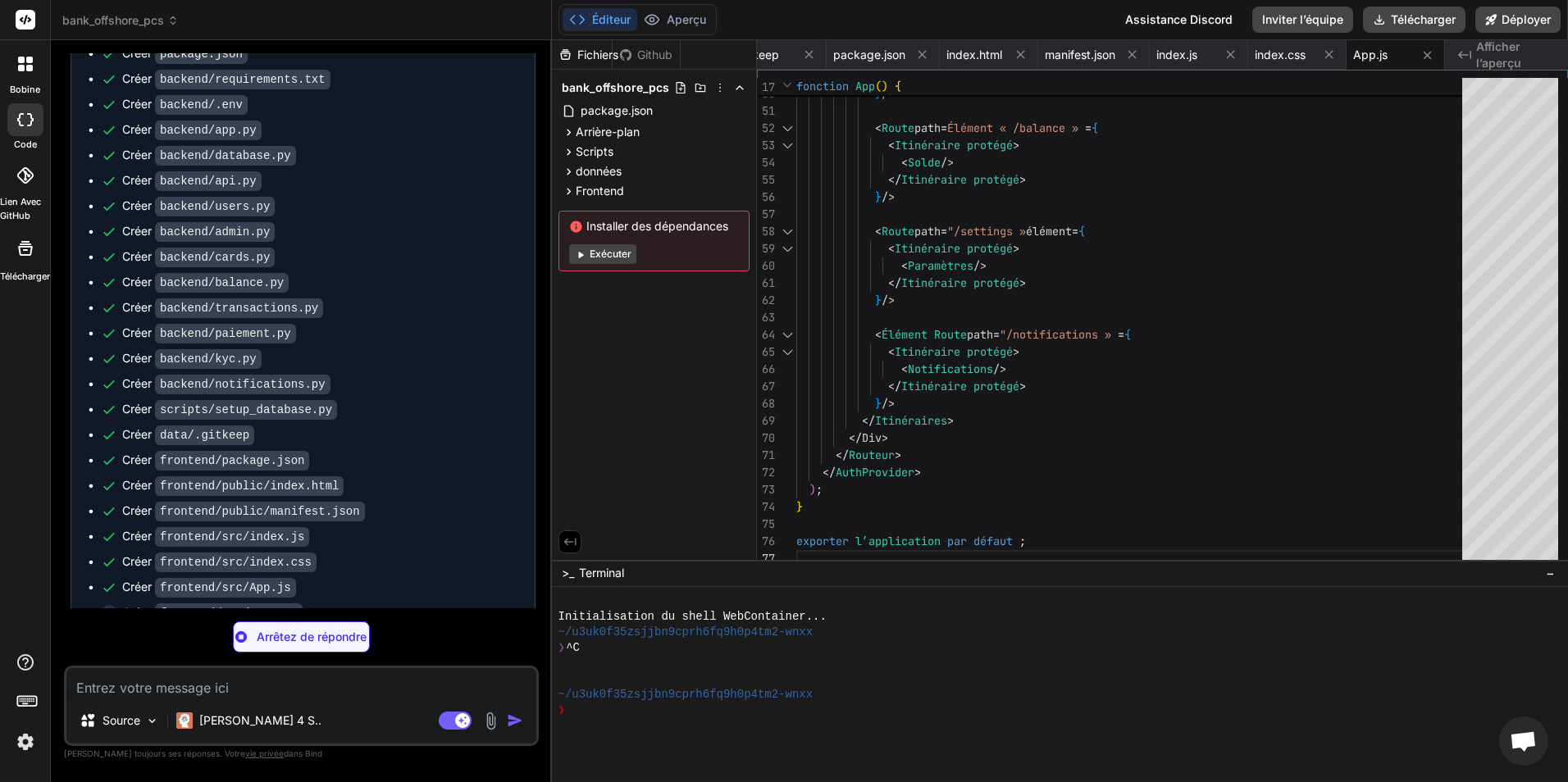
scroll to position [2334, 0]
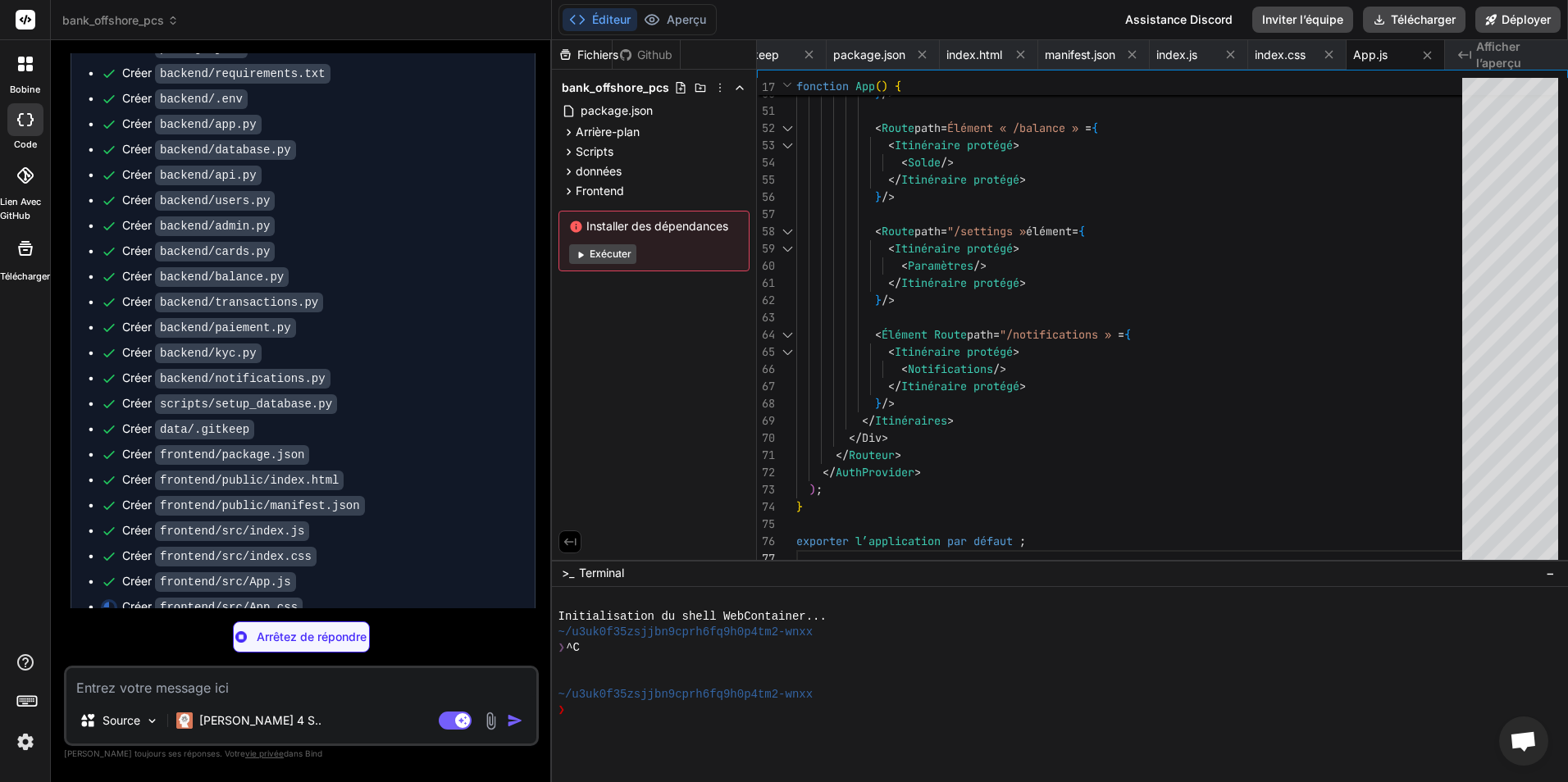
type textarea "x"
type textarea ".loading-text { margin-left: 12px; color: #6b7280; }"
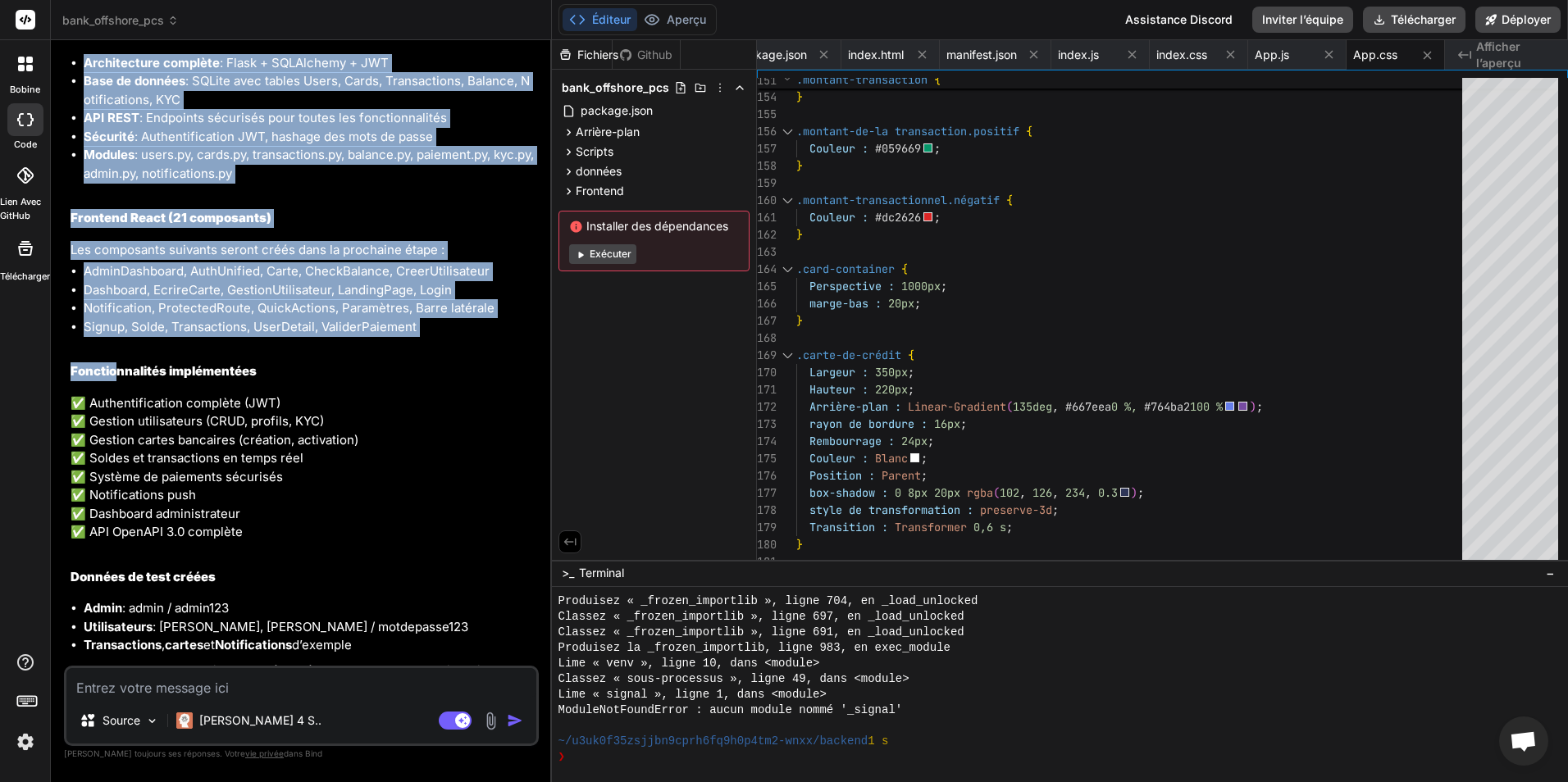
scroll to position [3459, 0]
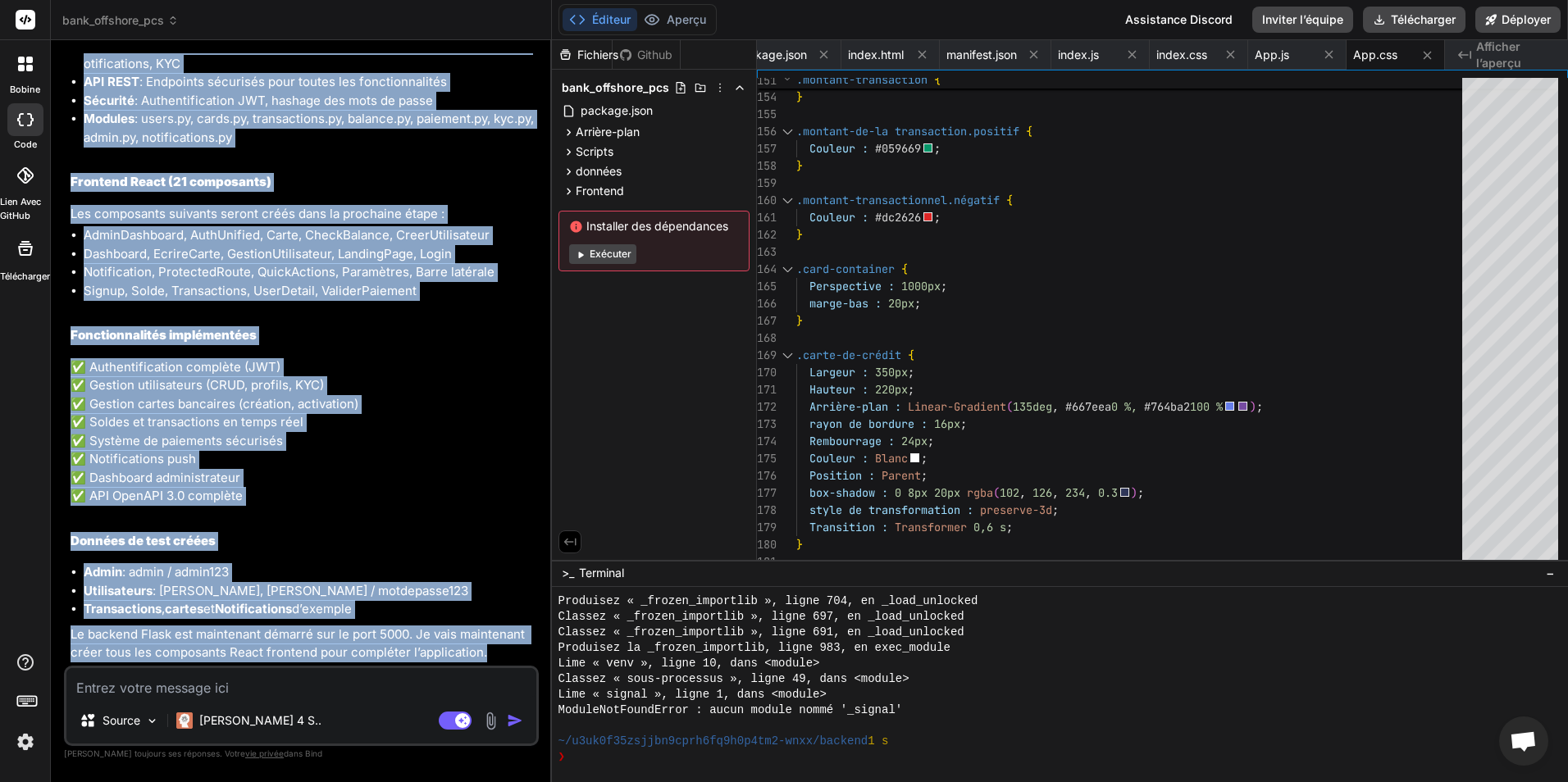
drag, startPoint x: 62, startPoint y: 379, endPoint x: 520, endPoint y: 655, distance: 534.7
click at [522, 655] on div "Bind AI Web Search Created with Pixso. Code Generator You Bonjour Lier l’IA Bon…" at bounding box center [301, 410] width 501 height 741
copy div "Lier l’IA Je vais reprendre la création du système Bank Offshore PCS complet. L…"
type textarea "x"
click at [378, 412] on p "✅ Authentification complète (JWT) ✅ Gestion utilisateurs (CRUD, profils, KYC) ✅…" at bounding box center [302, 432] width 465 height 148
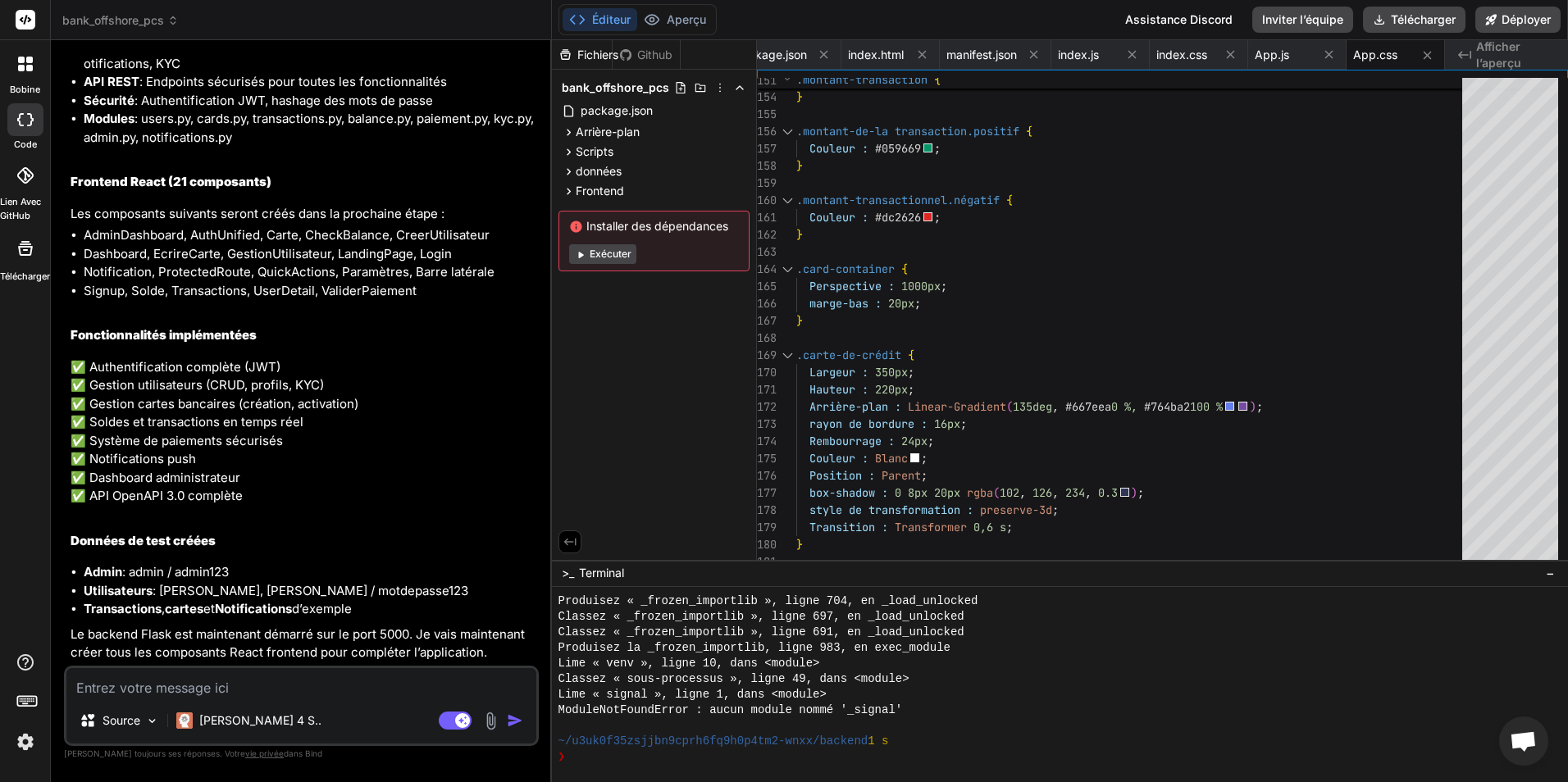
click at [604, 251] on font "Exécuter" at bounding box center [610, 253] width 42 height 13
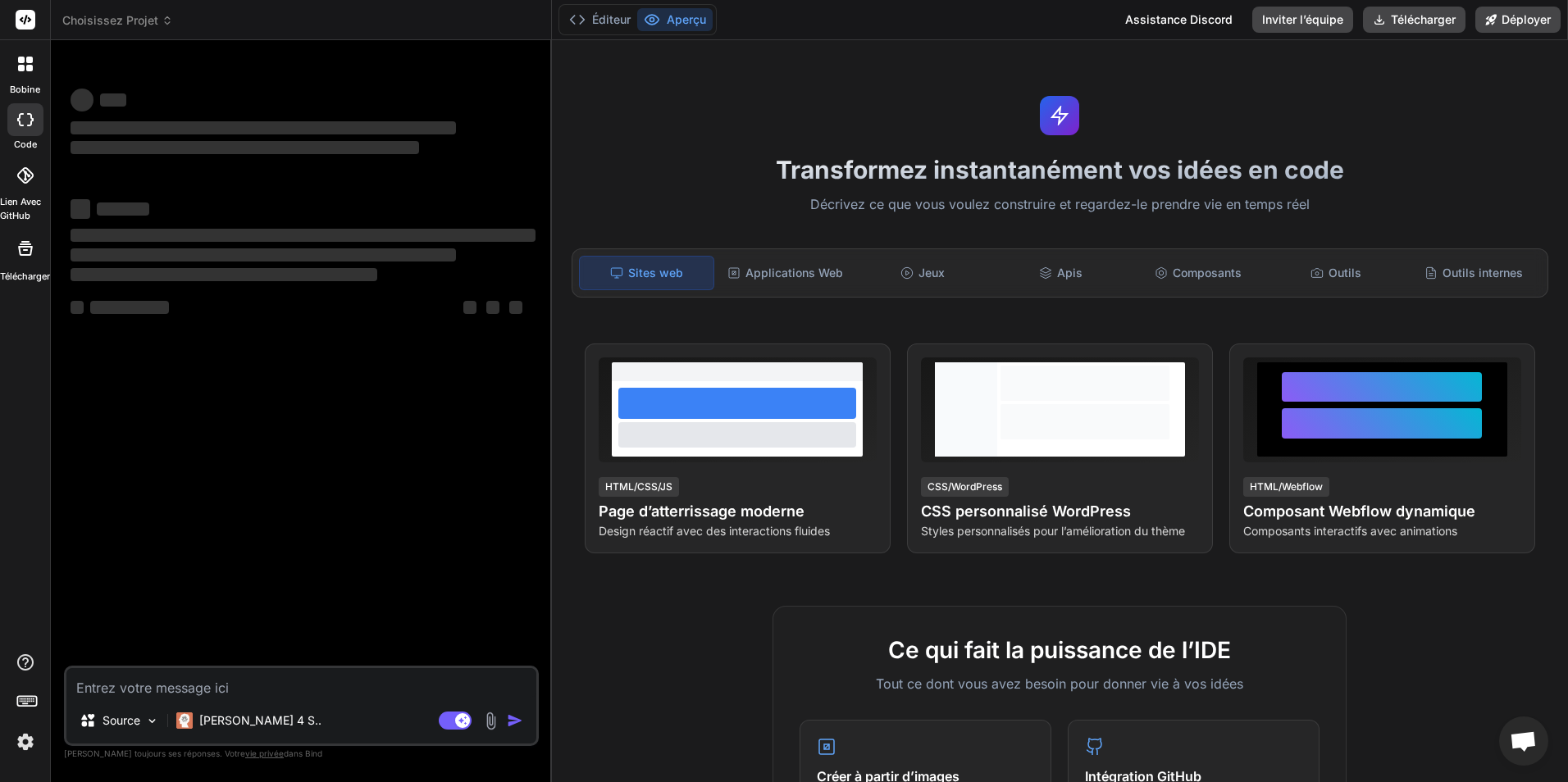
click at [19, 70] on icon at bounding box center [21, 68] width 7 height 7
type textarea "x"
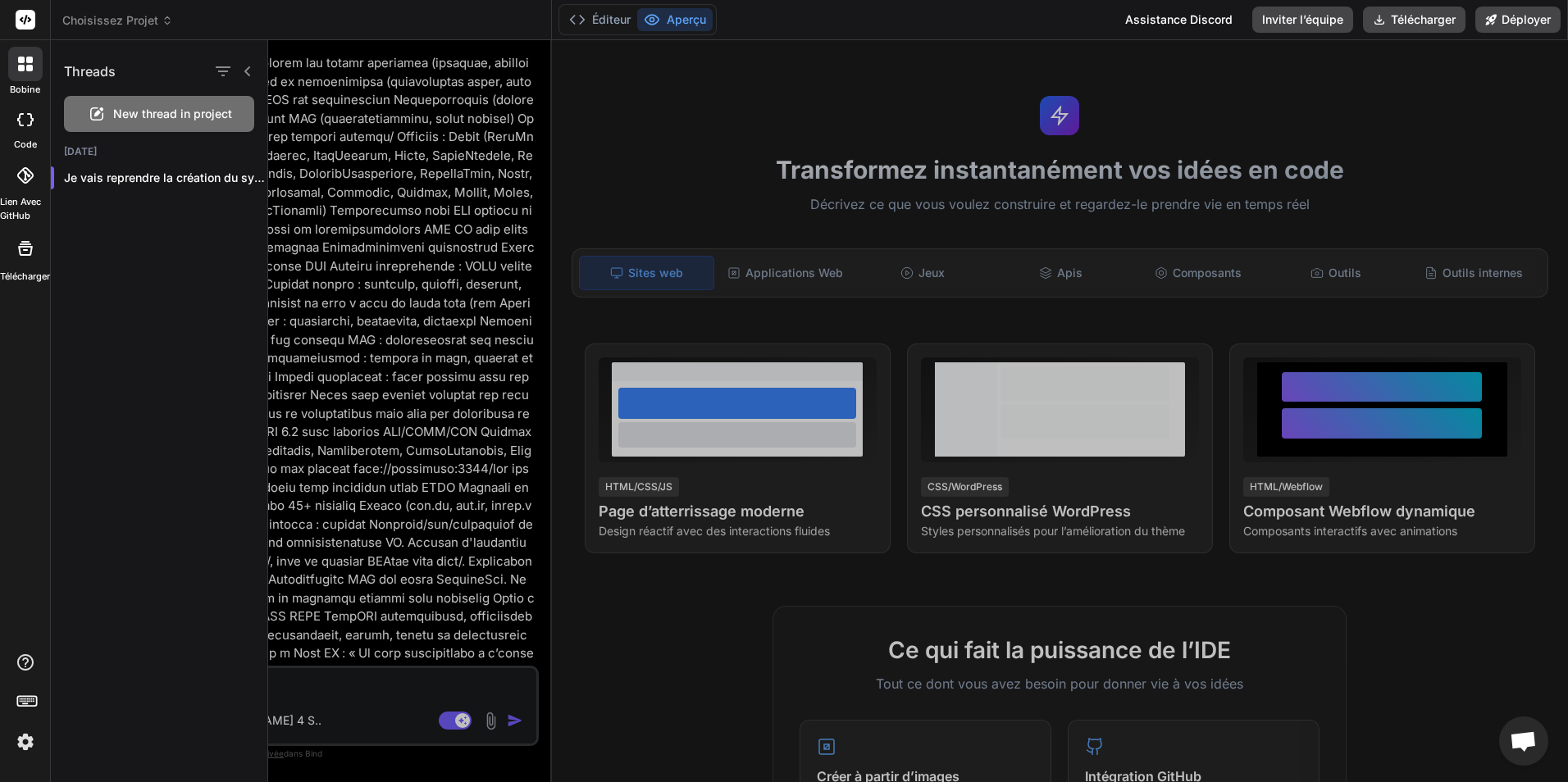
scroll to position [1606, 0]
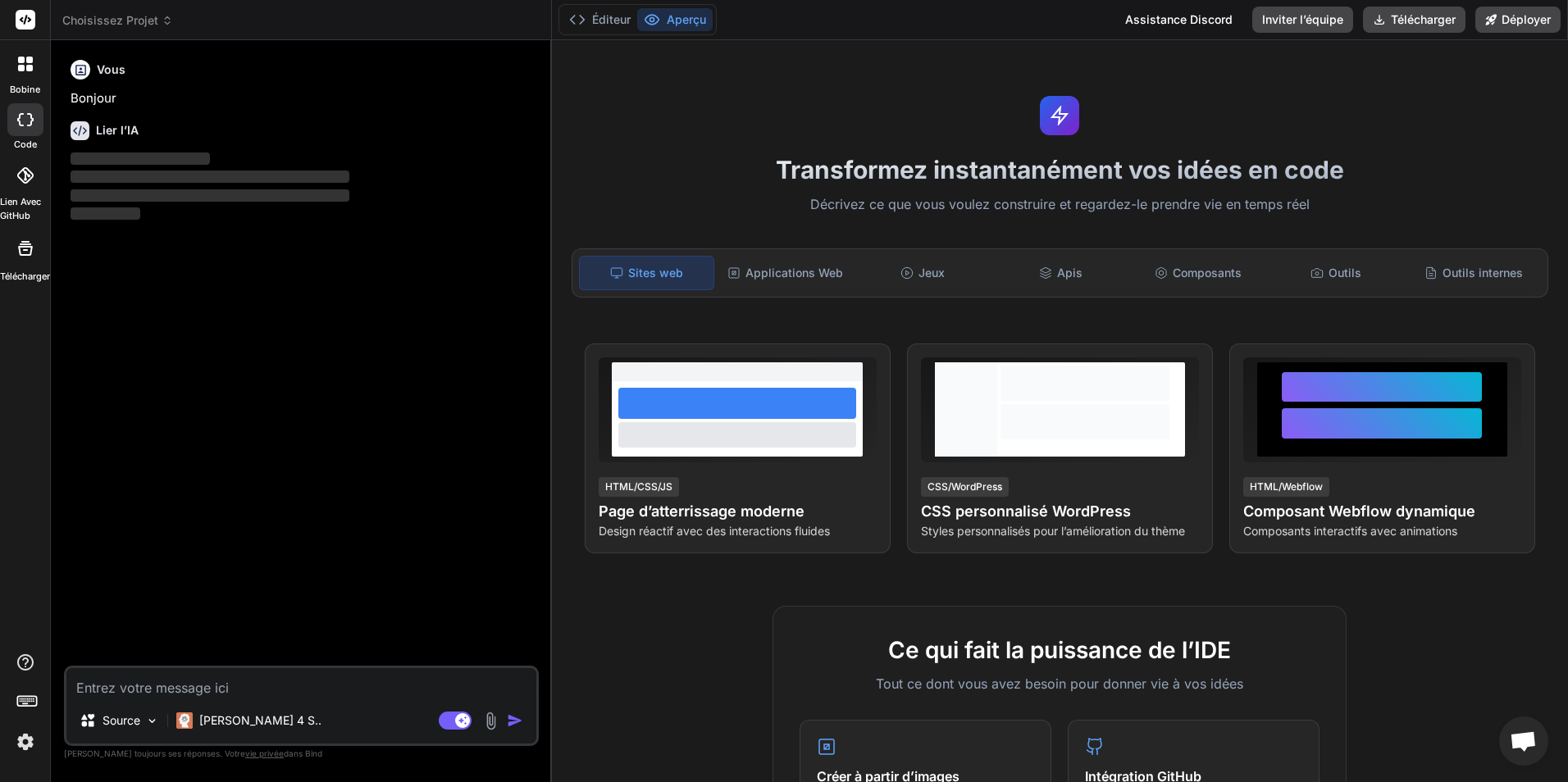
click at [23, 69] on icon at bounding box center [21, 68] width 7 height 7
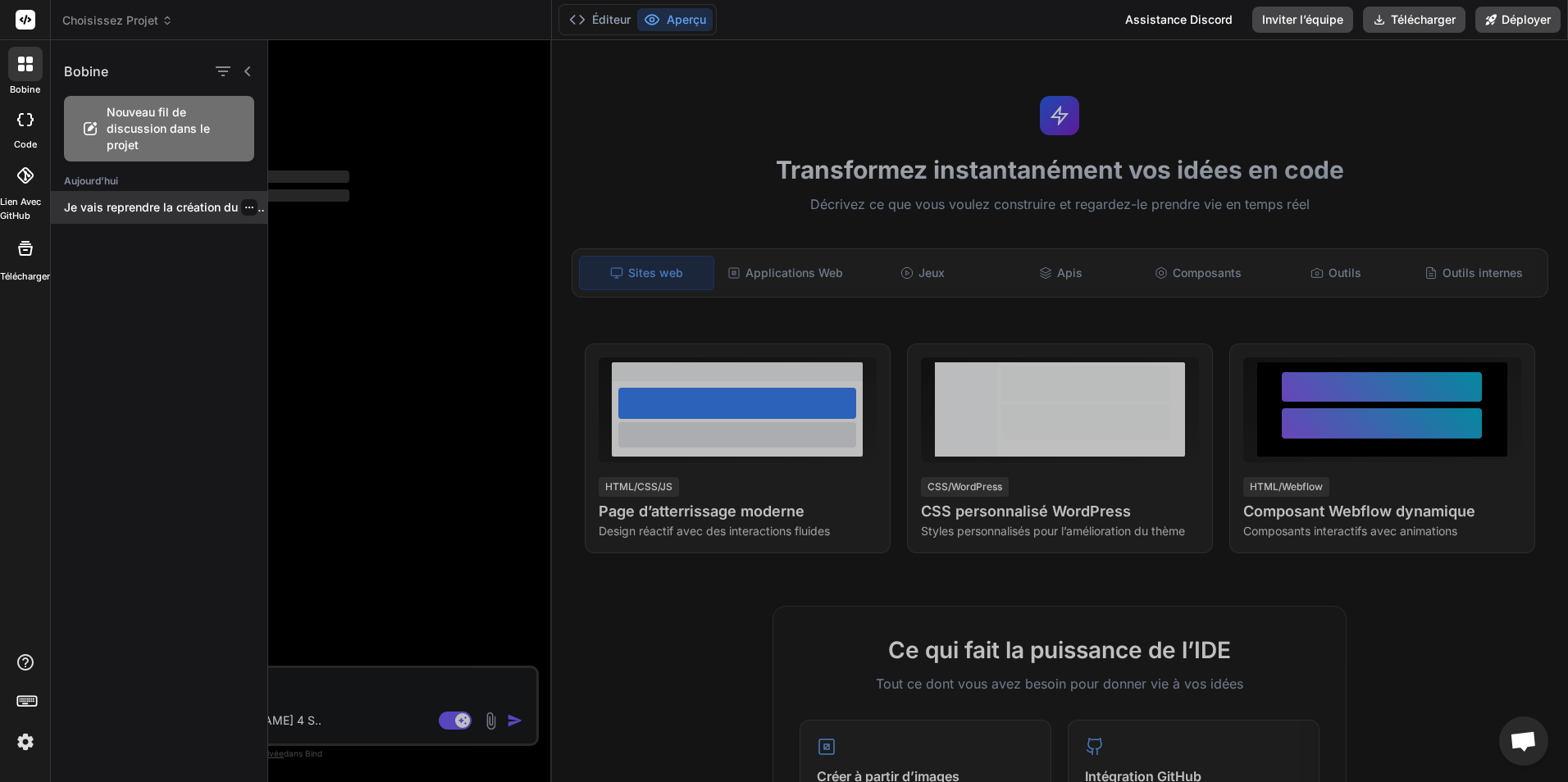
click at [104, 208] on p "Je vais reprendre la création du système..." at bounding box center [165, 207] width 204 height 17
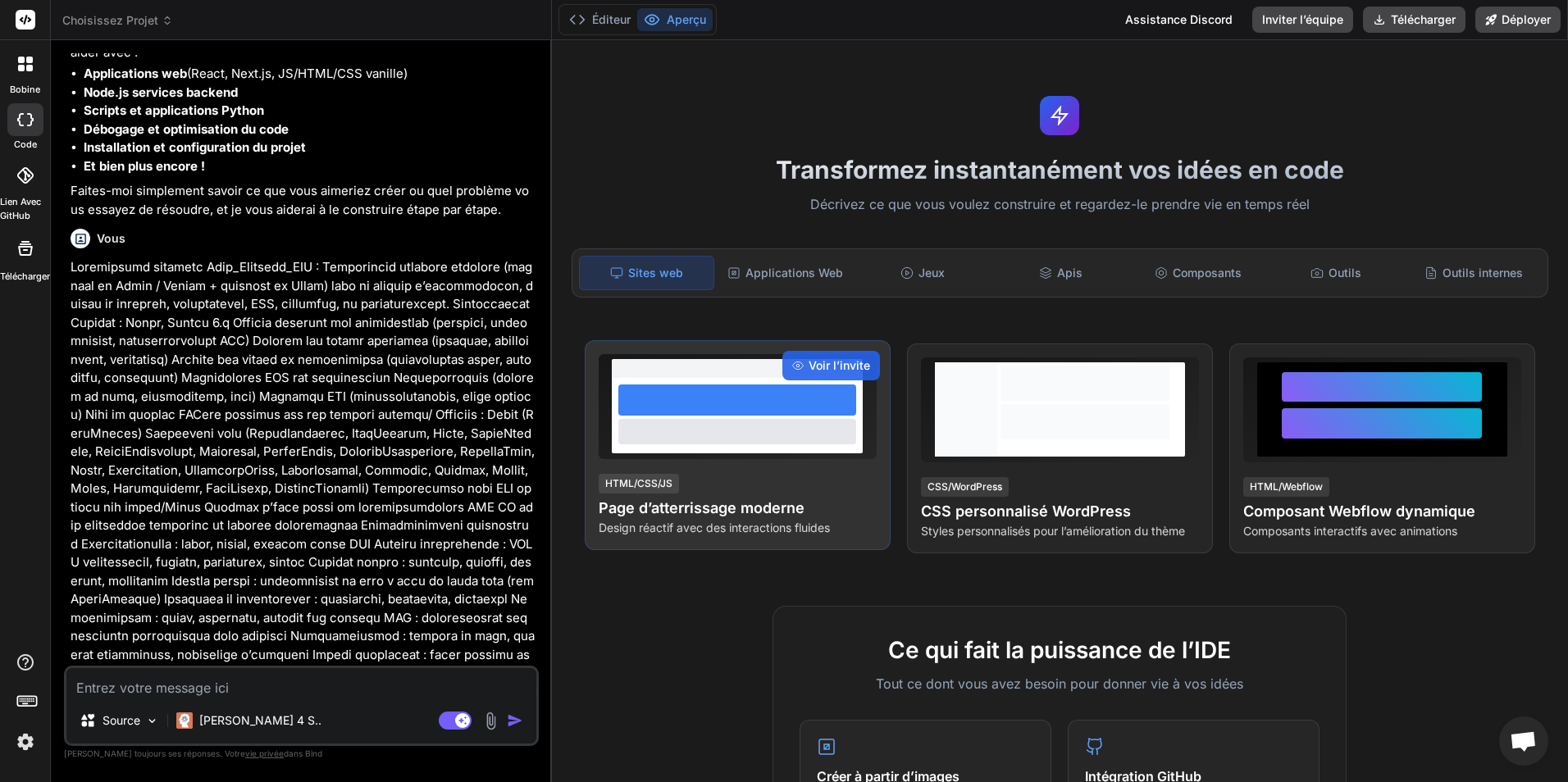
type textarea "x"
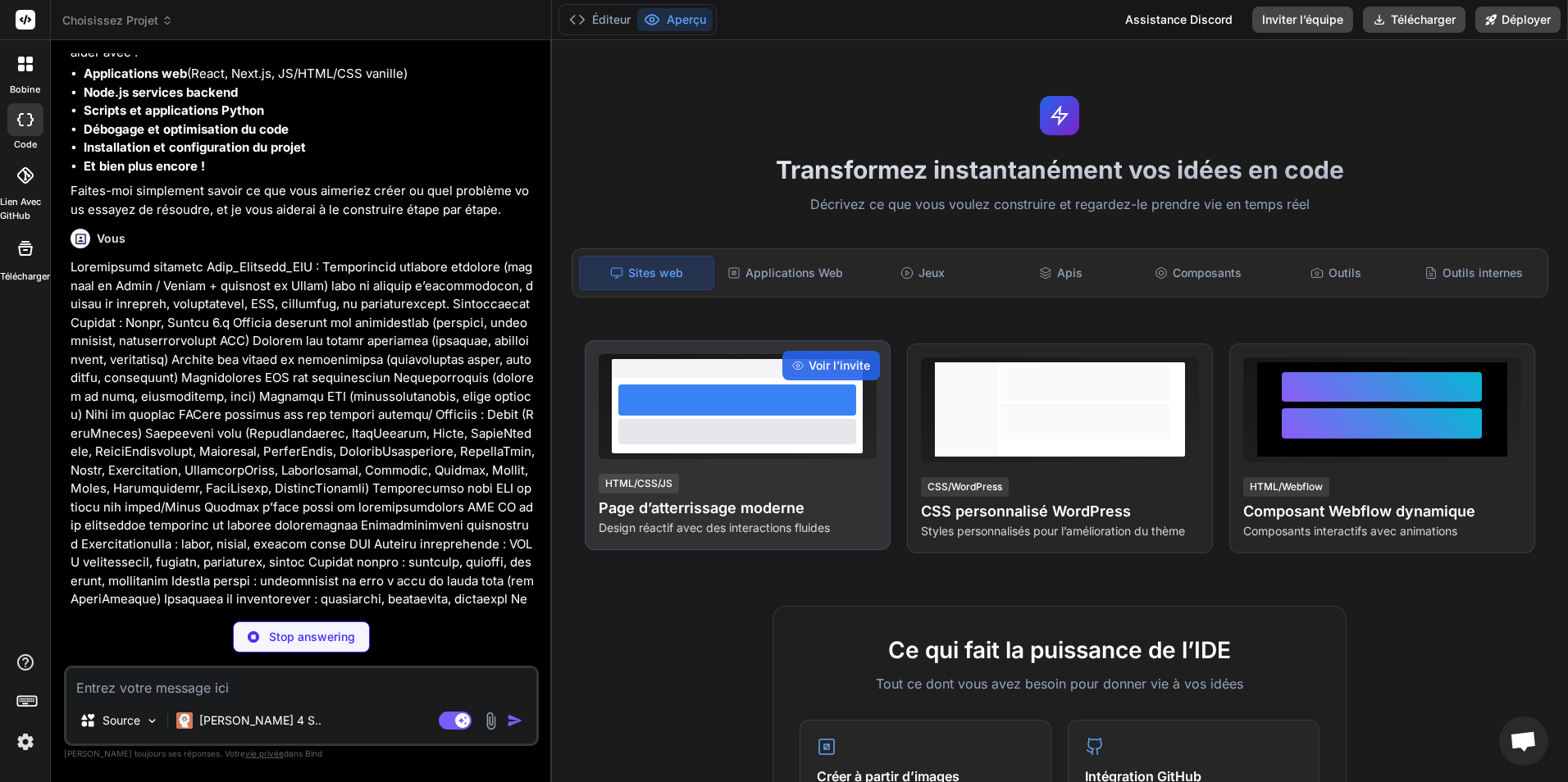
scroll to position [600, 0]
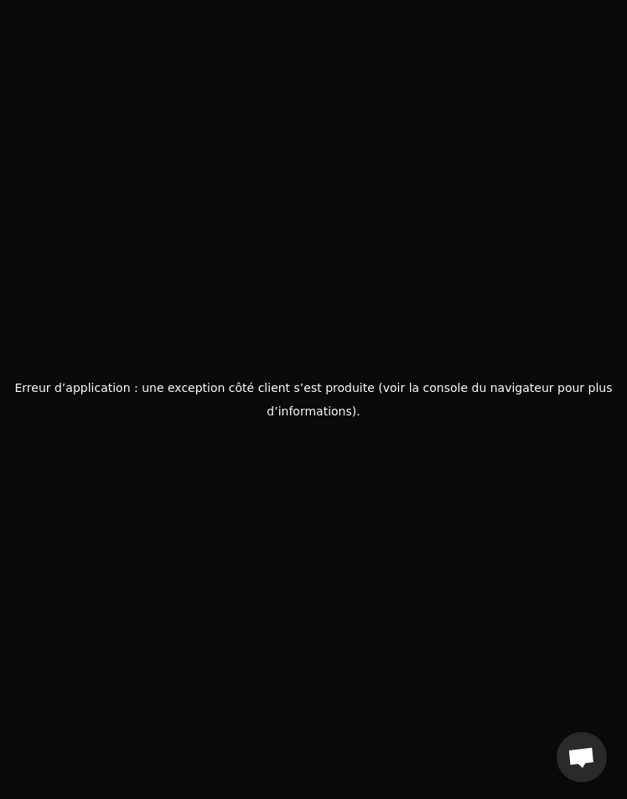
click at [344, 473] on div "Erreur d’application : une exception côté client s’est produite (voir la consol…" at bounding box center [313, 399] width 627 height 799
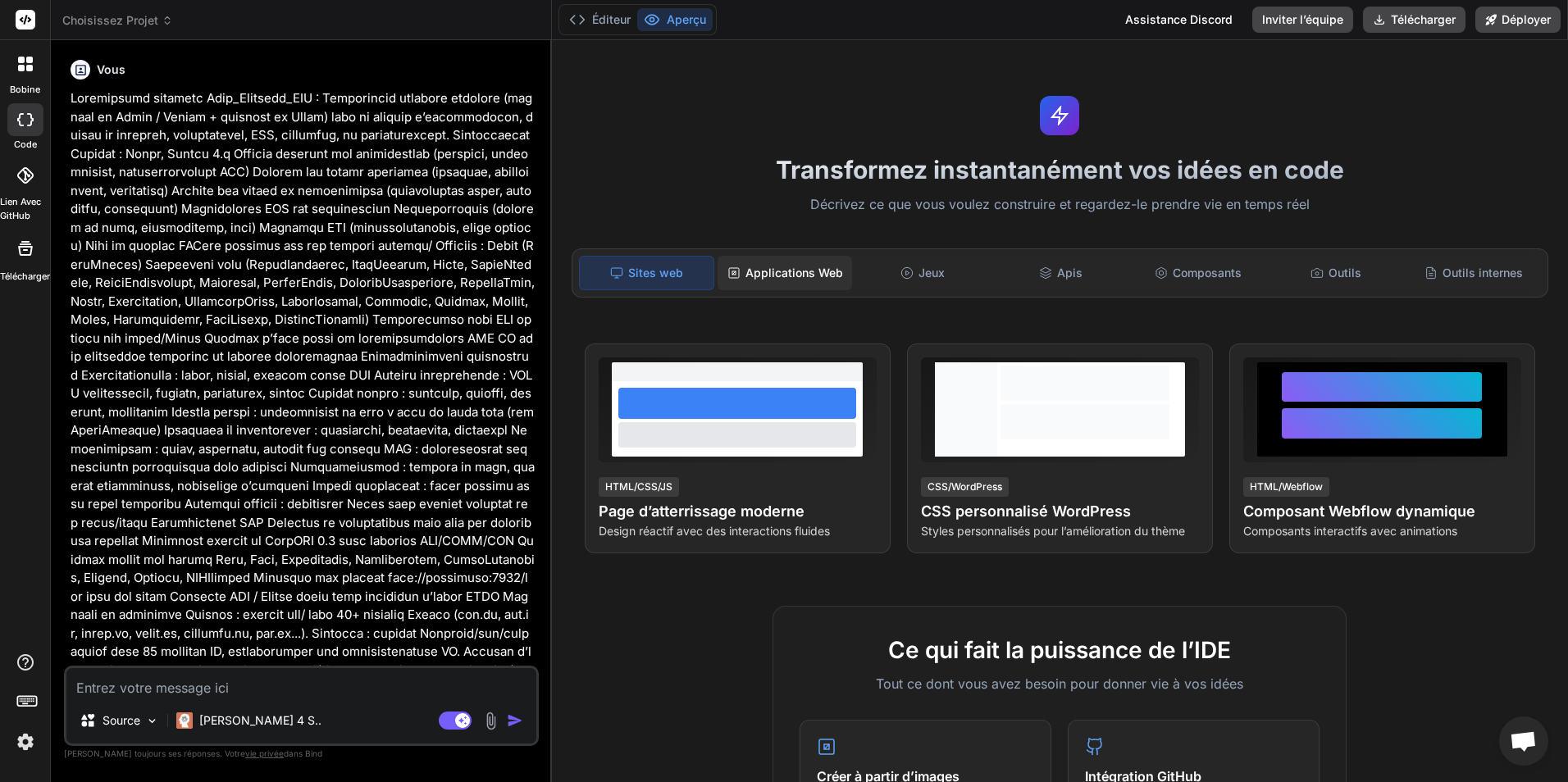
click at [793, 285] on div "Applications Web" at bounding box center [784, 272] width 134 height 34
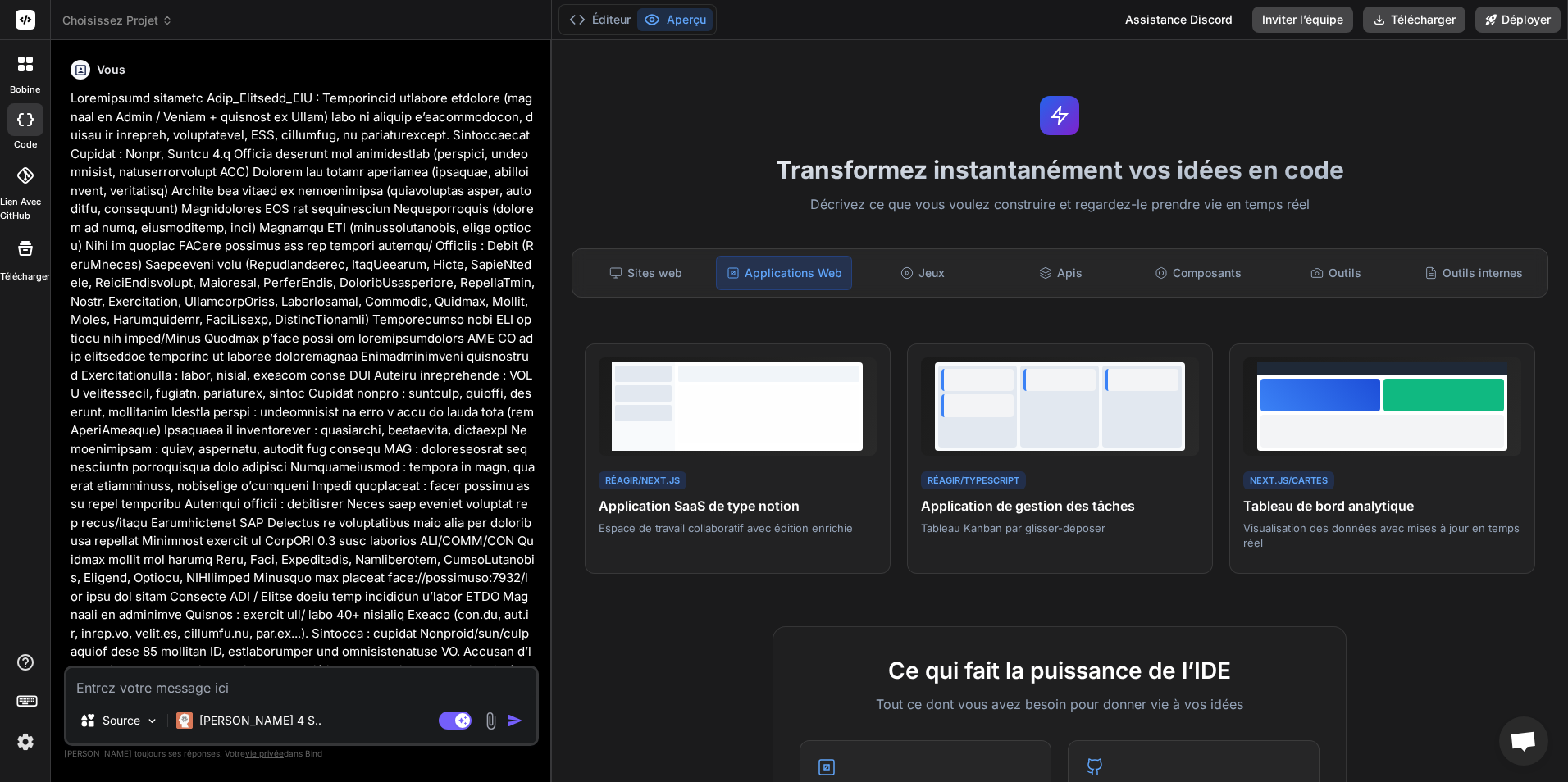
click at [38, 64] on div at bounding box center [24, 64] width 34 height 34
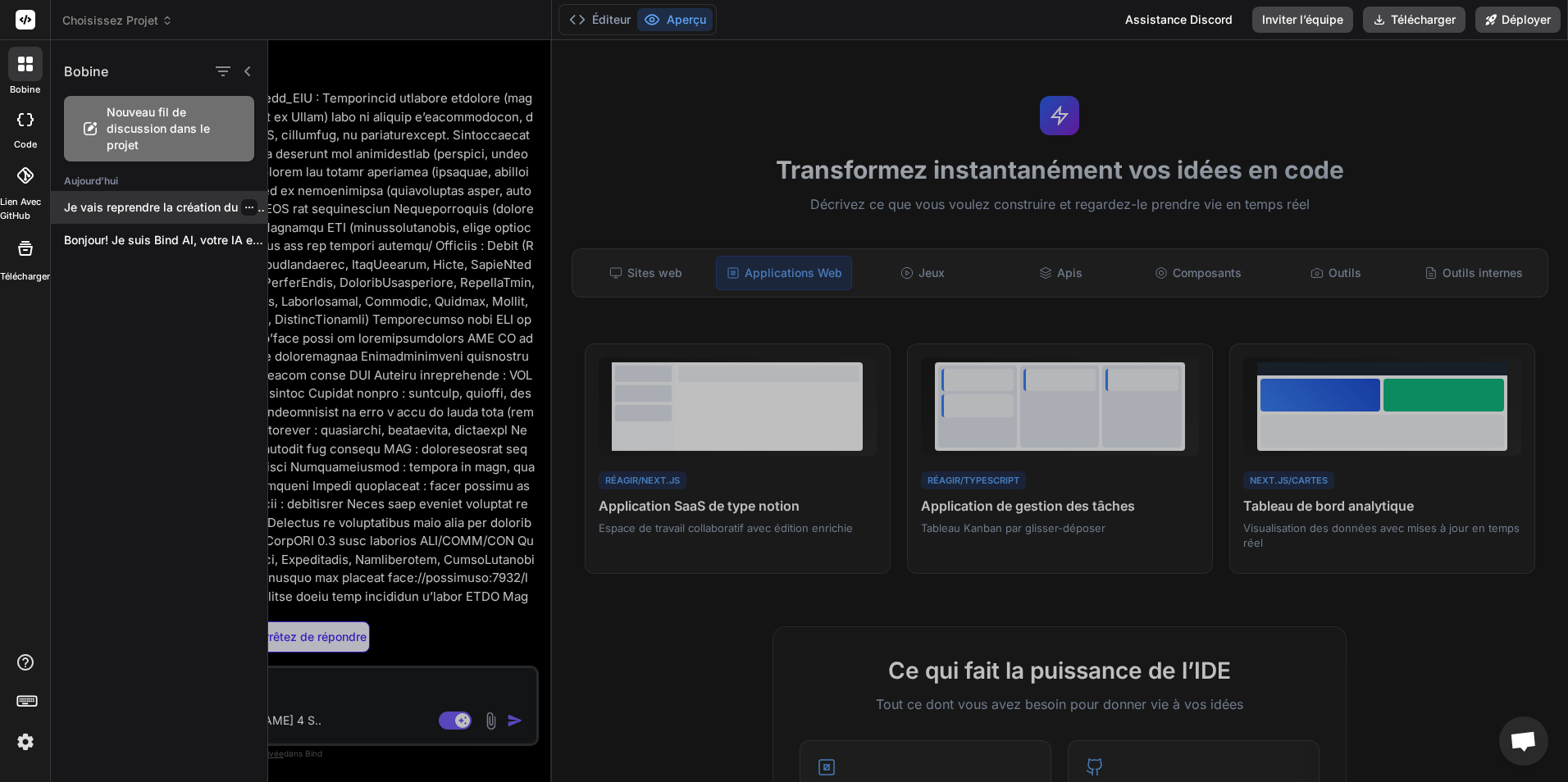
click at [161, 205] on p "Je vais reprendre la création du système..." at bounding box center [165, 207] width 204 height 17
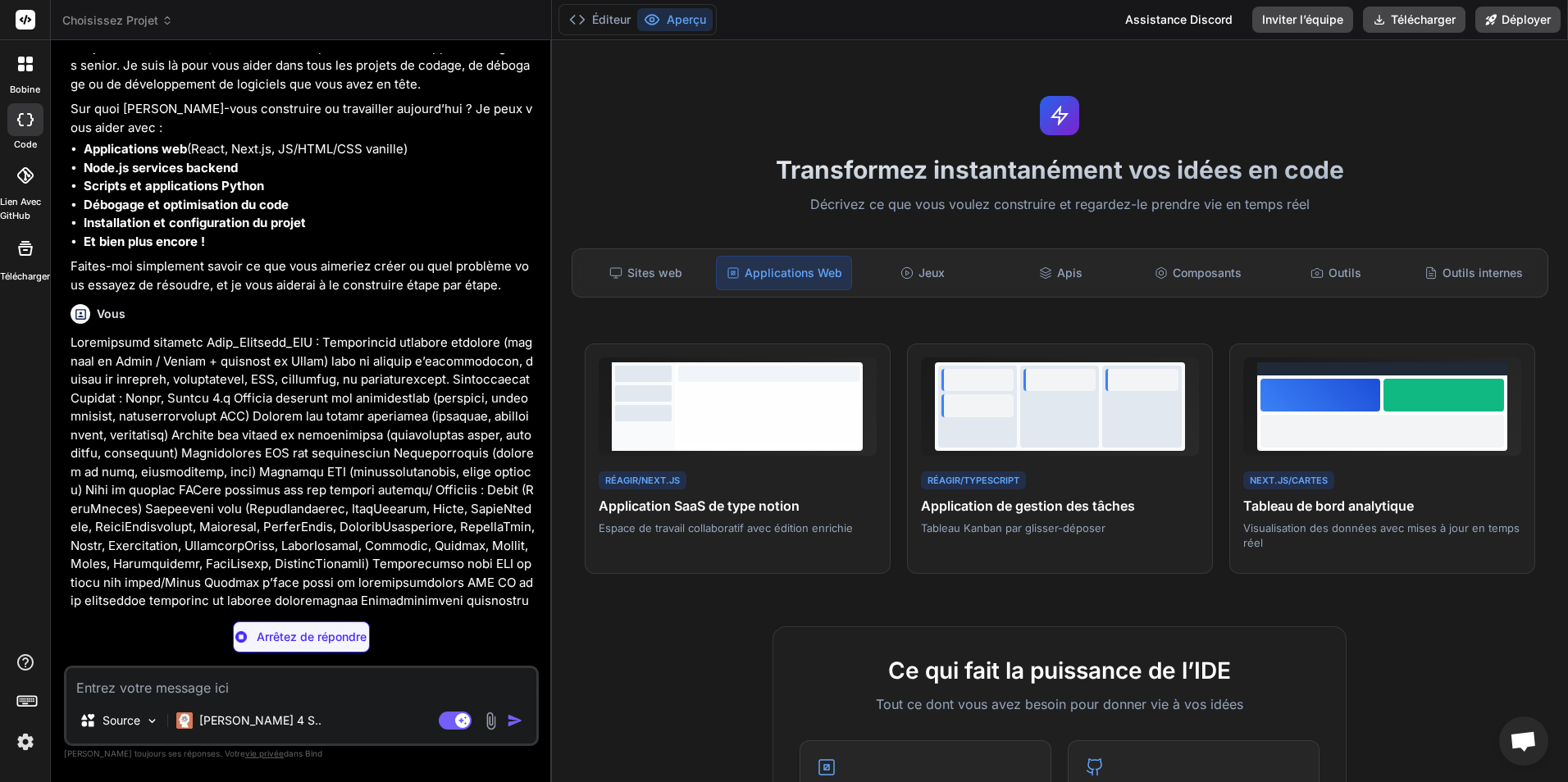
type textarea "x"
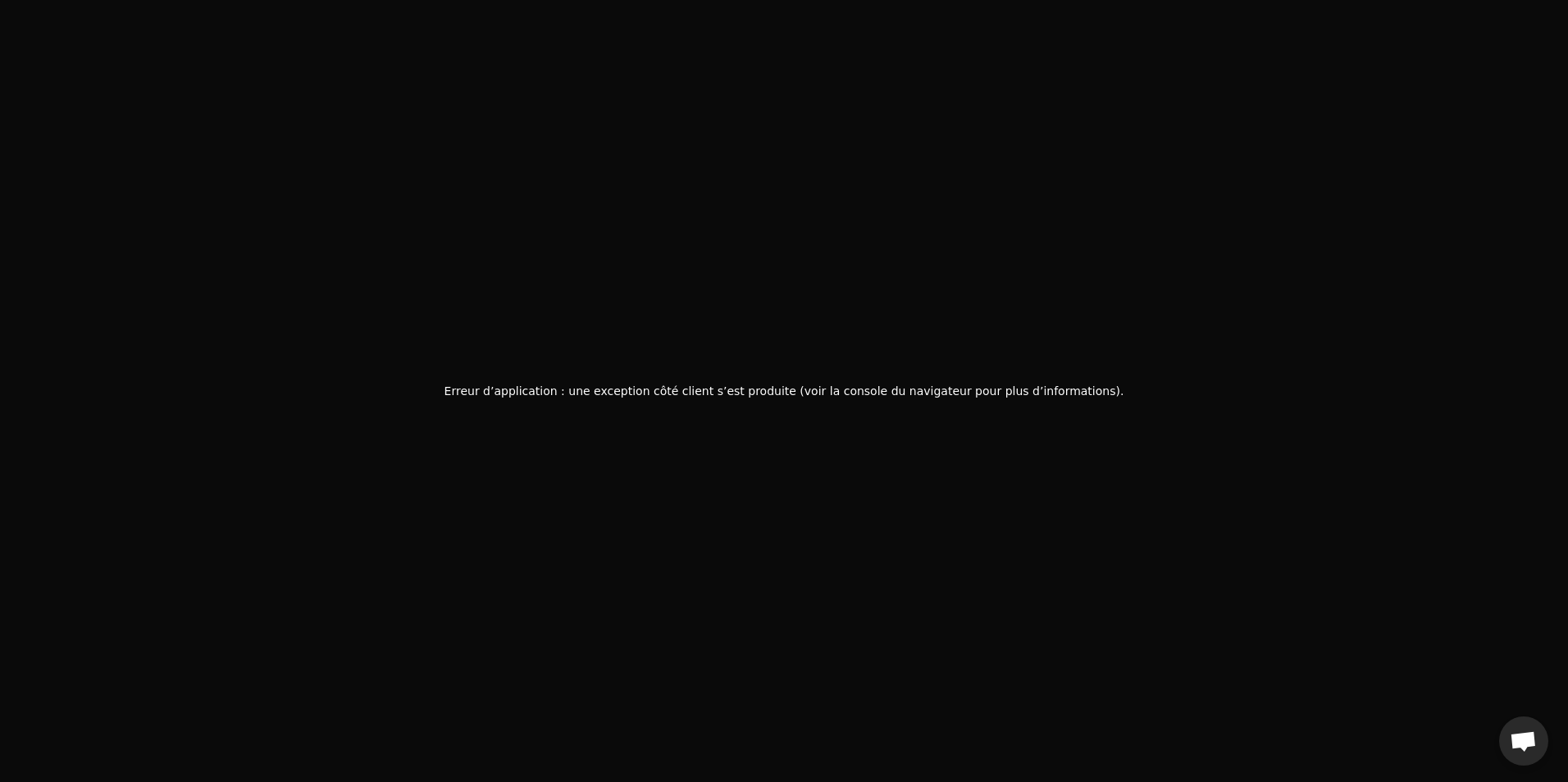
click at [603, 319] on div "Erreur d’application : une exception côté client s’est produite (voir la consol…" at bounding box center [784, 391] width 1568 height 782
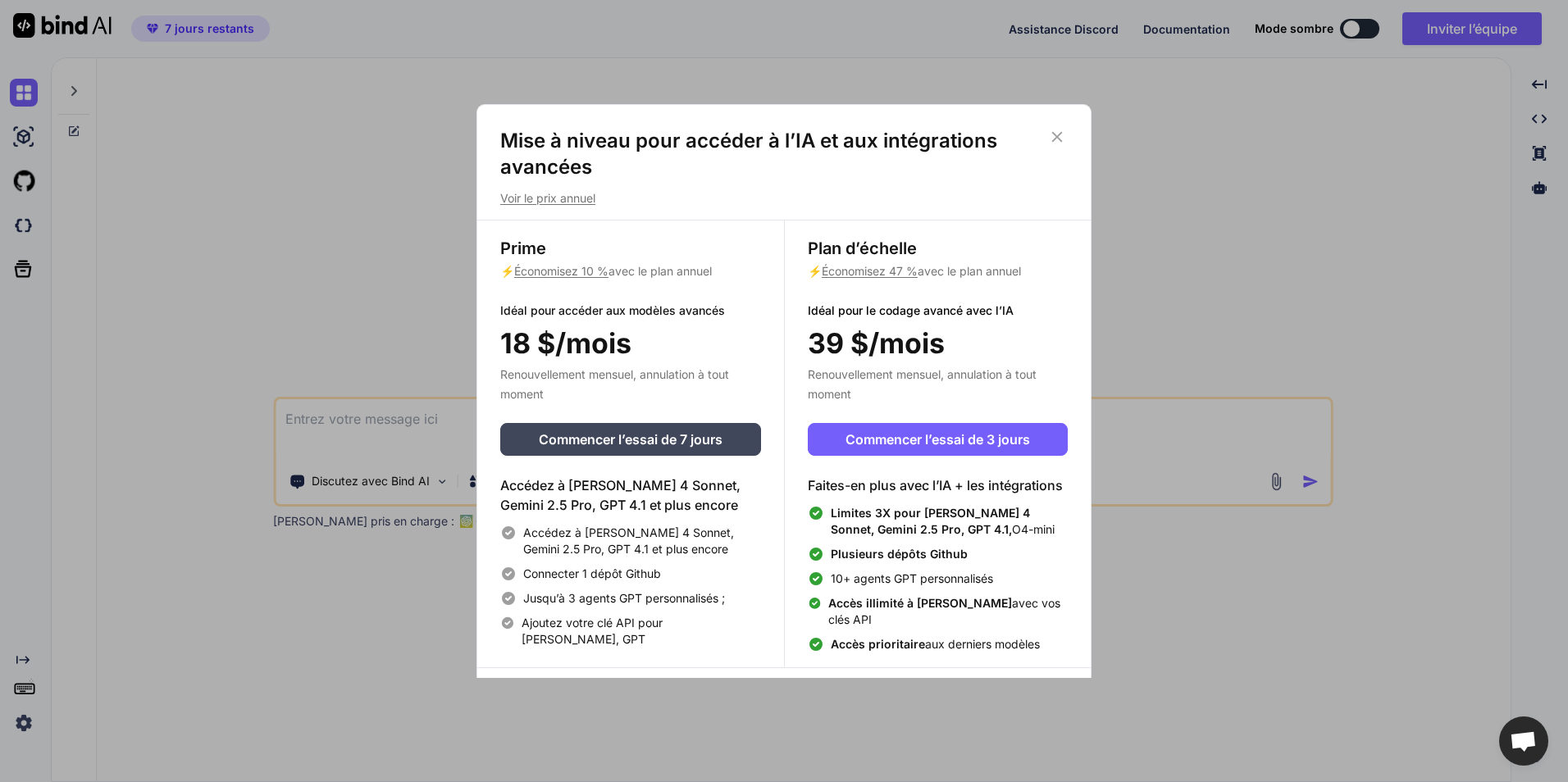
type textarea "x"
click at [671, 434] on span "Commencer l’essai de 7 jours" at bounding box center [631, 439] width 184 height 20
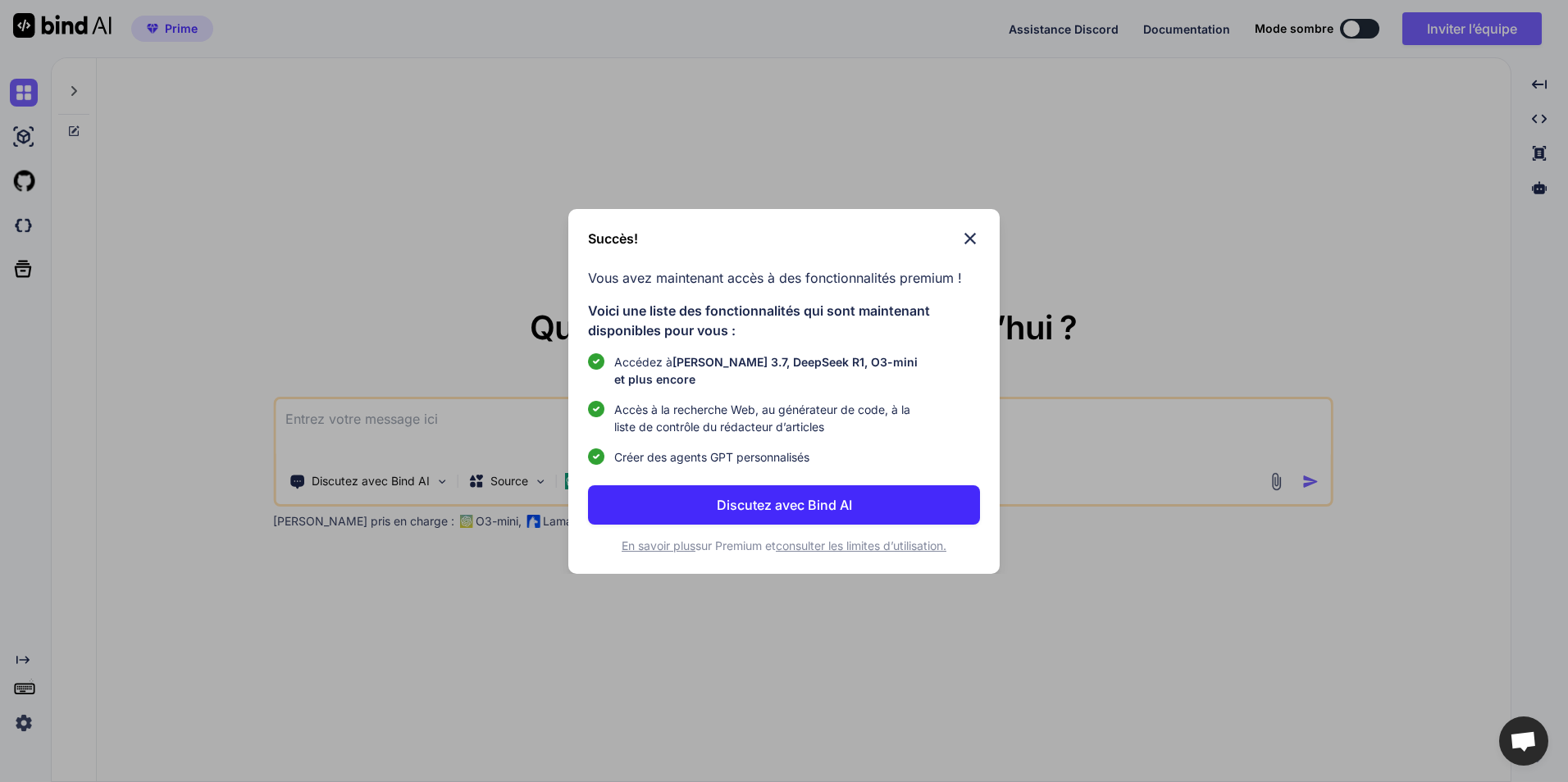
click at [787, 498] on font "Discutez avec Bind AI" at bounding box center [784, 505] width 135 height 17
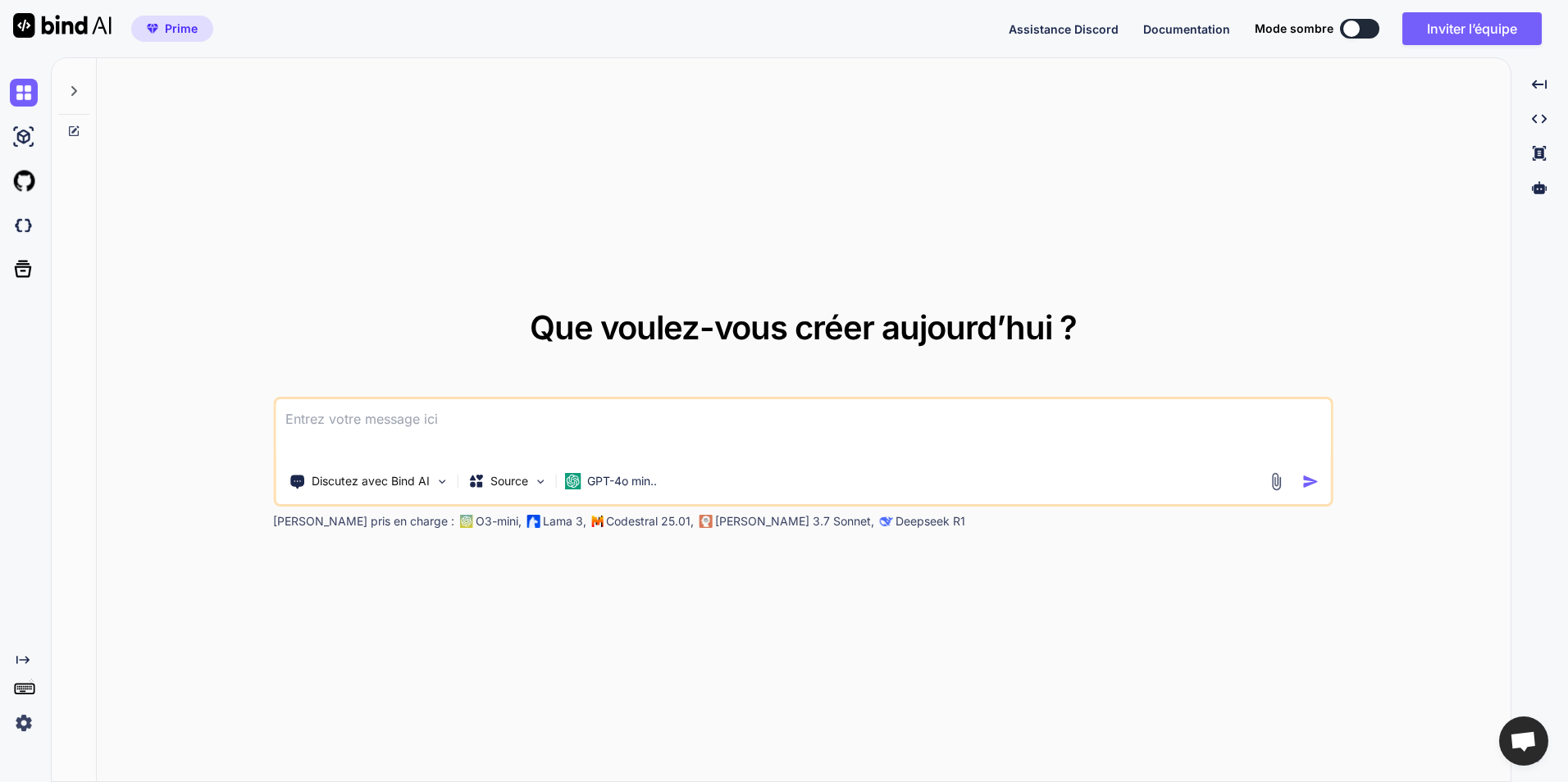
click at [1359, 27] on div at bounding box center [1352, 28] width 17 height 17
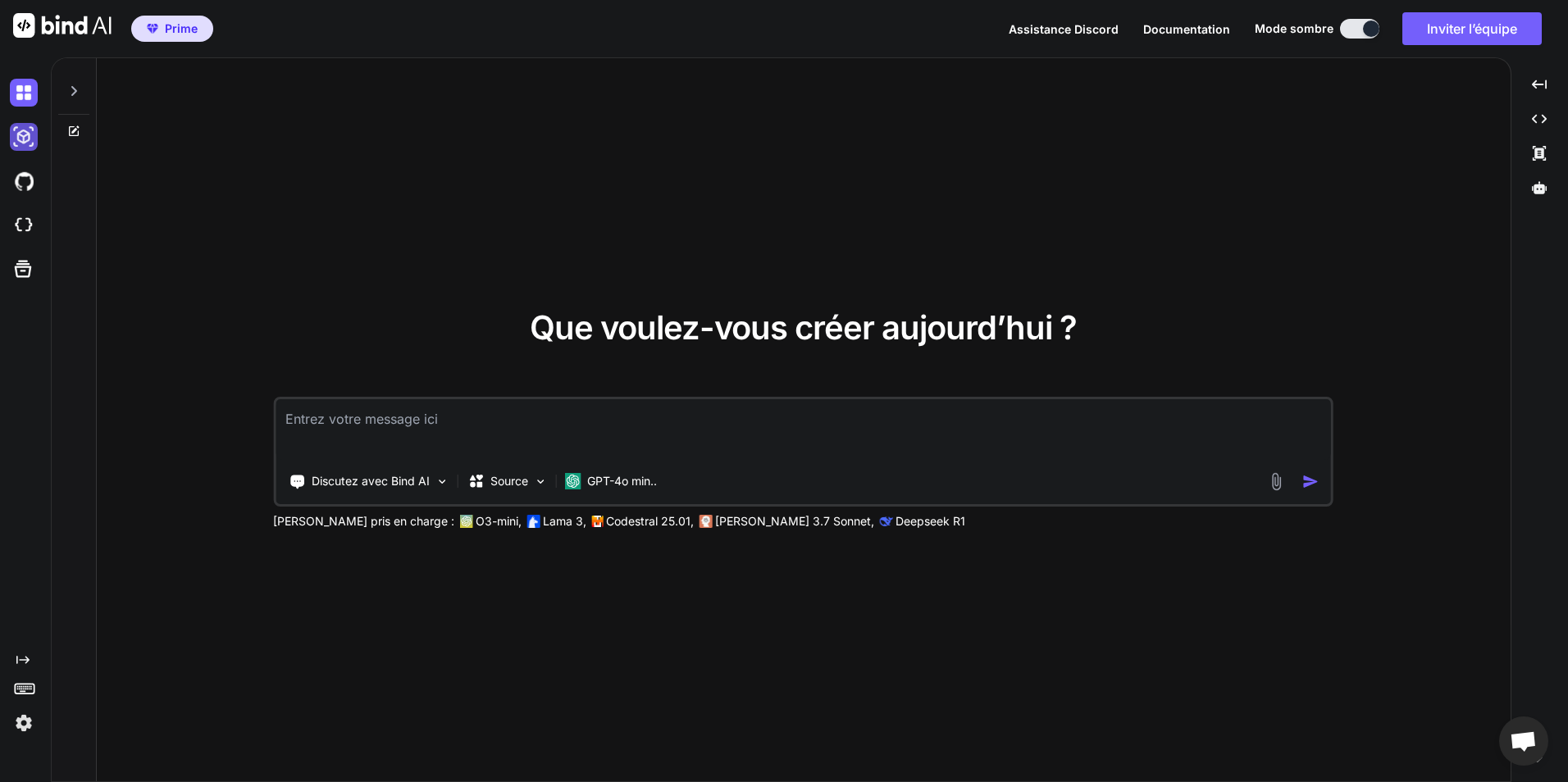
click at [23, 138] on img at bounding box center [23, 137] width 27 height 27
type textarea "x"
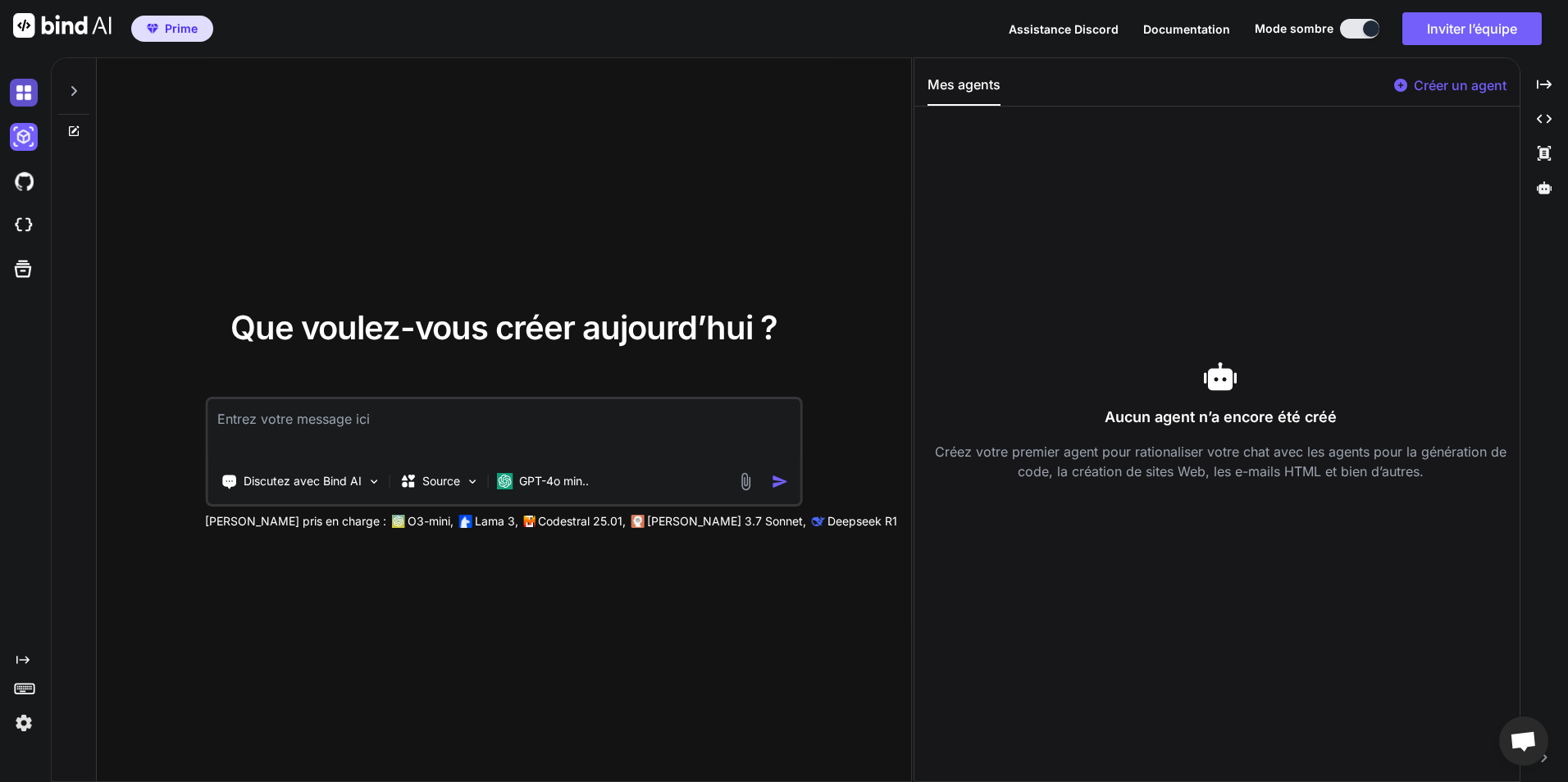
click at [22, 103] on img at bounding box center [23, 92] width 27 height 27
click at [421, 216] on div "Que voulez-vous créer aujourd’hui ? Discutez avec Bind AI Source GPT-4o min.. M…" at bounding box center [504, 420] width 814 height 725
click at [23, 136] on img at bounding box center [23, 137] width 27 height 27
click at [26, 99] on img at bounding box center [23, 92] width 27 height 27
click at [423, 426] on textarea at bounding box center [504, 430] width 593 height 61
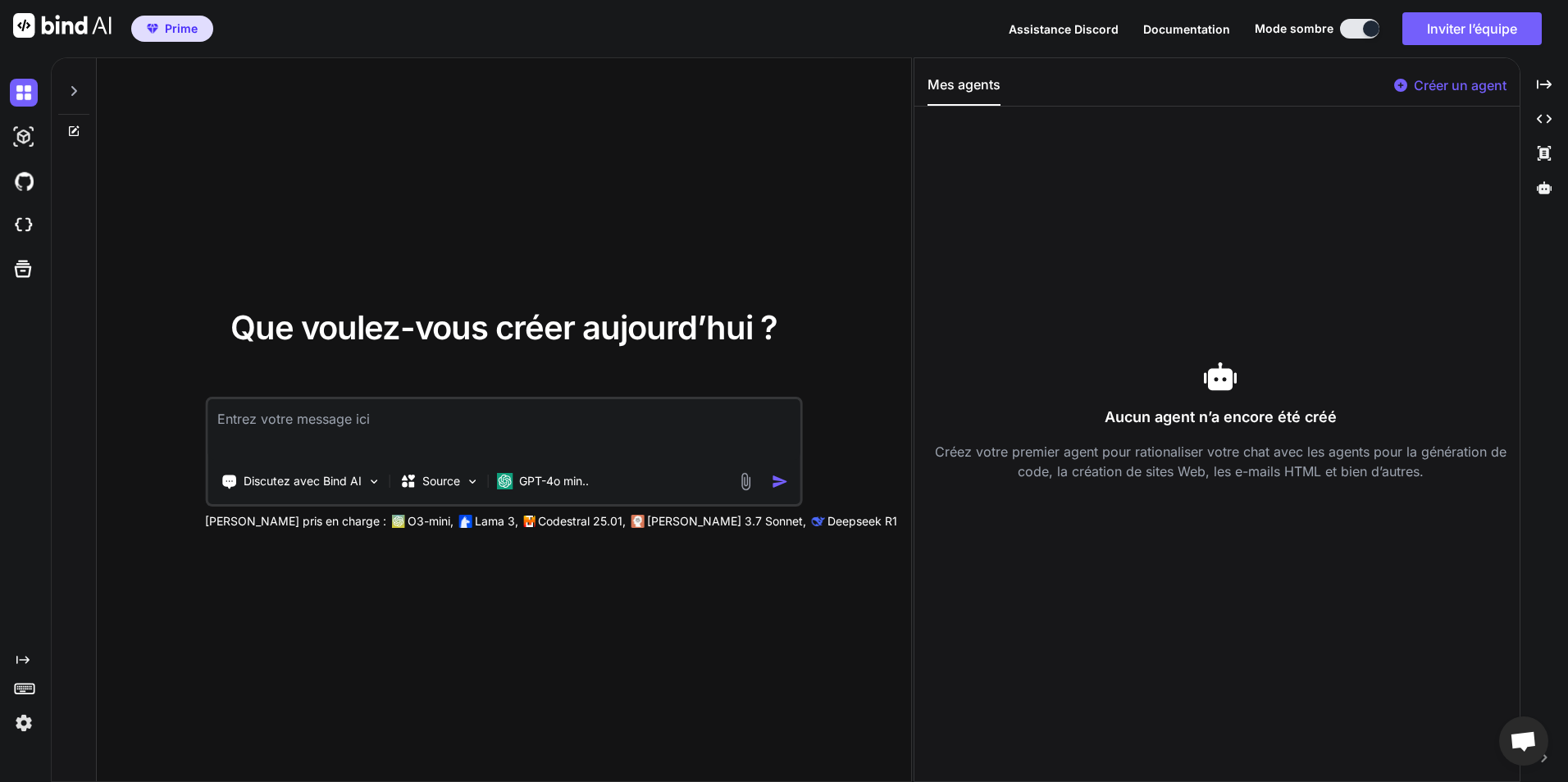
drag, startPoint x: 481, startPoint y: 240, endPoint x: 461, endPoint y: 276, distance: 41.2
click at [481, 241] on div "Que voulez-vous créer aujourd’hui ? Discutez avec Bind AI Source GPT-4o min.. M…" at bounding box center [504, 420] width 814 height 725
click at [17, 139] on img at bounding box center [23, 137] width 27 height 27
click at [18, 93] on img at bounding box center [23, 92] width 27 height 27
click at [76, 134] on icon at bounding box center [73, 130] width 13 height 13
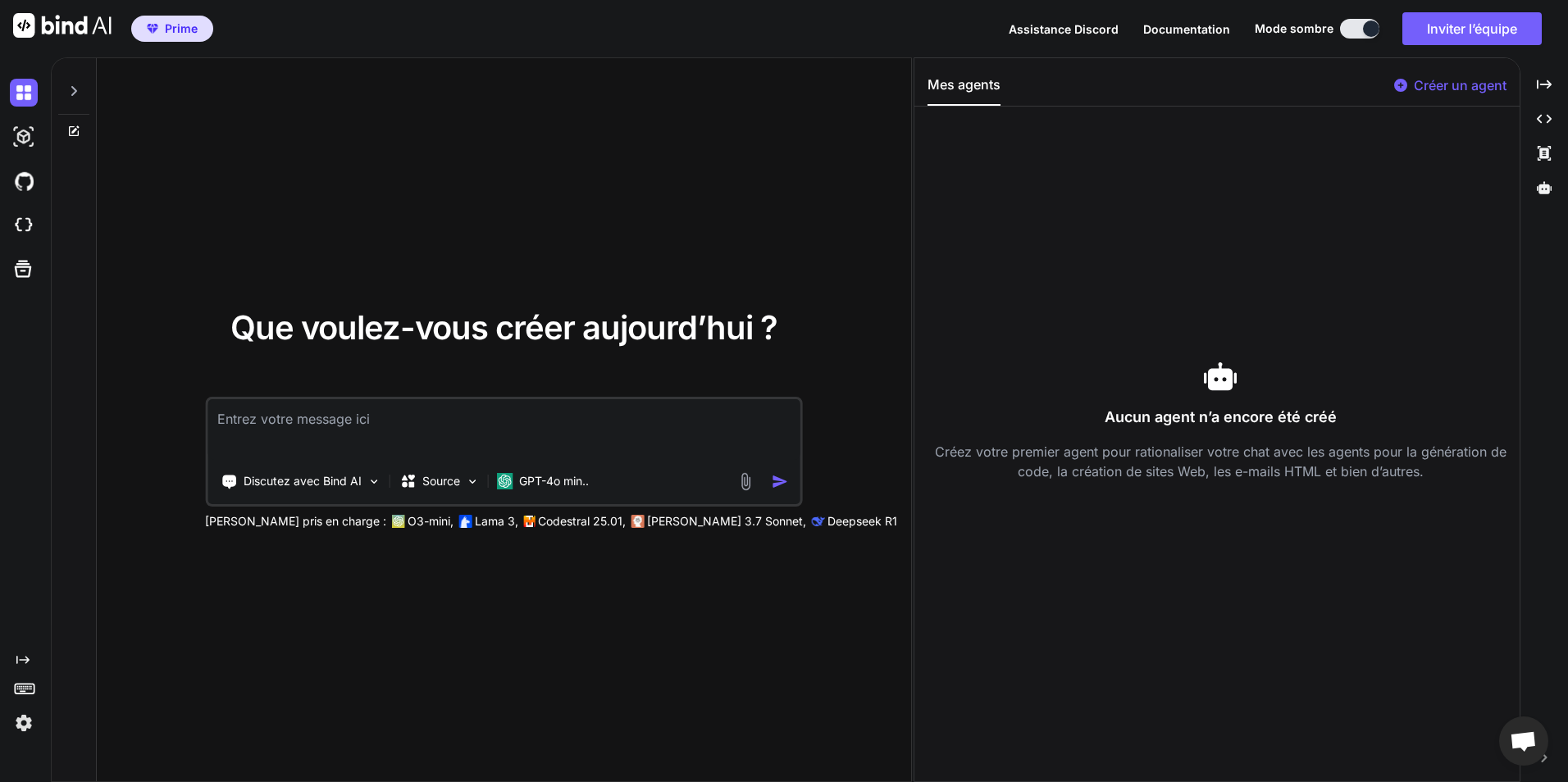
click at [74, 94] on icon at bounding box center [73, 90] width 13 height 13
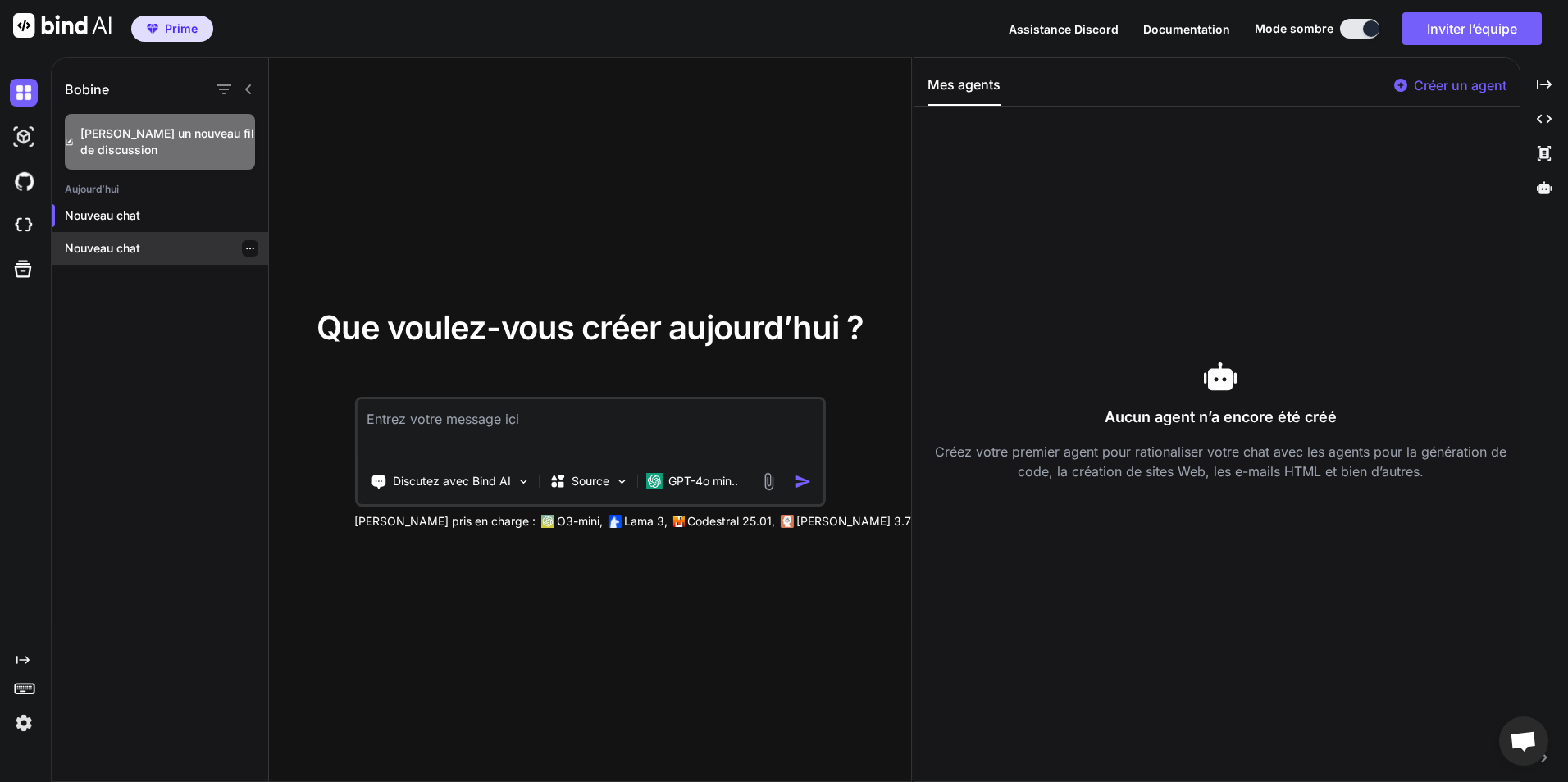
click at [246, 247] on icon "button" at bounding box center [251, 249] width 10 height 10
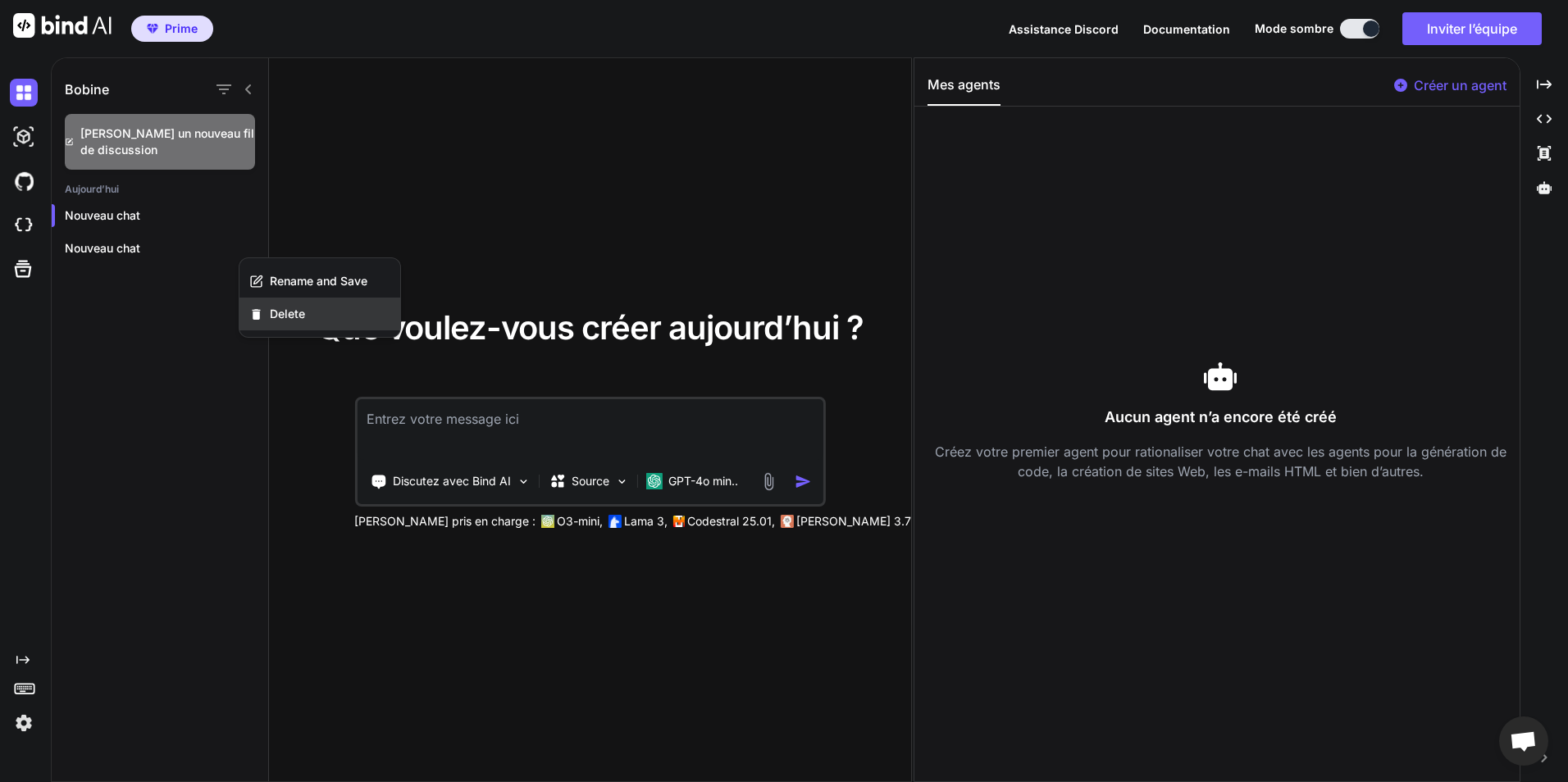
click at [282, 314] on span "Delete" at bounding box center [288, 314] width 35 height 17
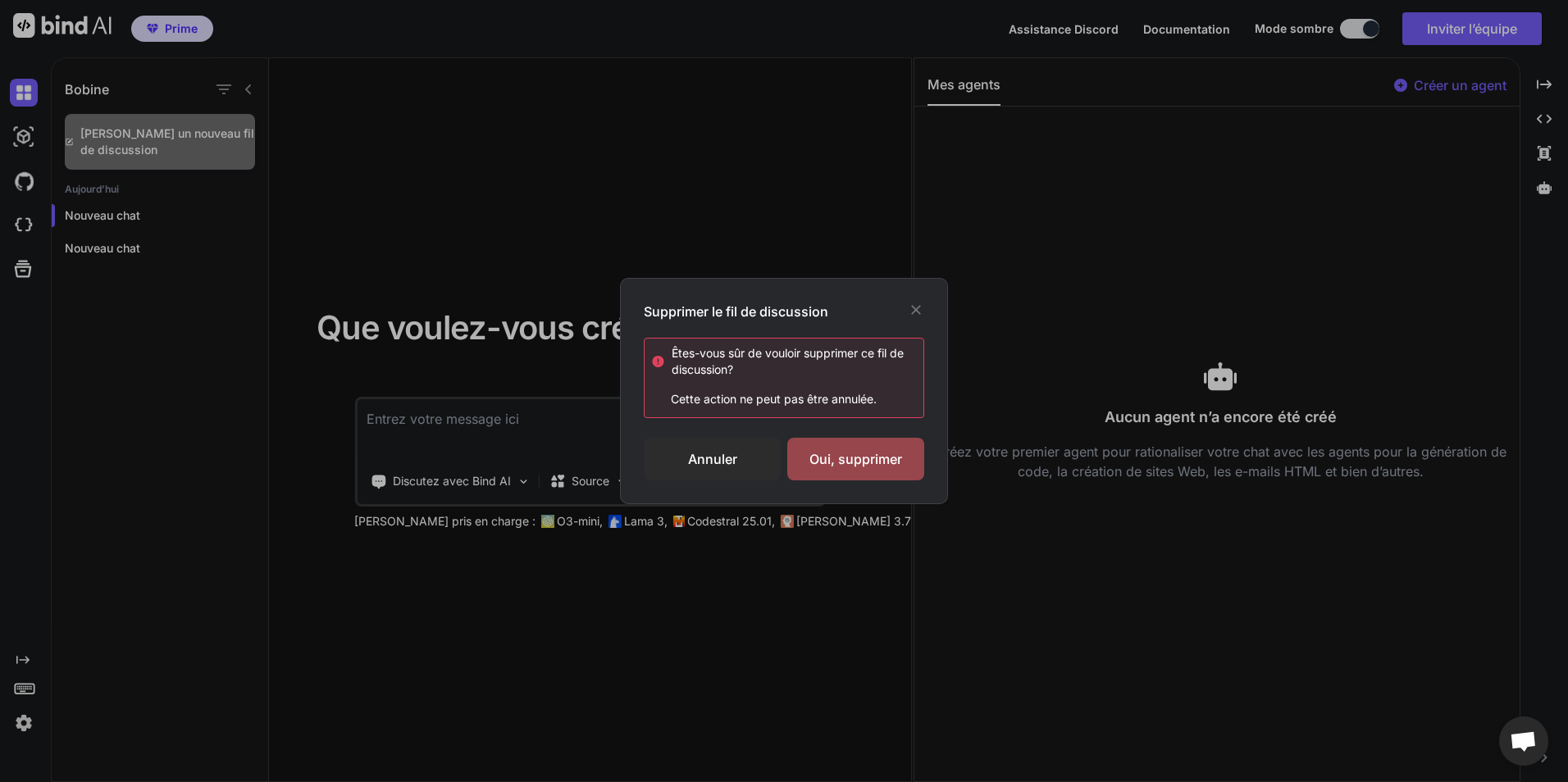
click at [909, 316] on icon at bounding box center [916, 309] width 17 height 17
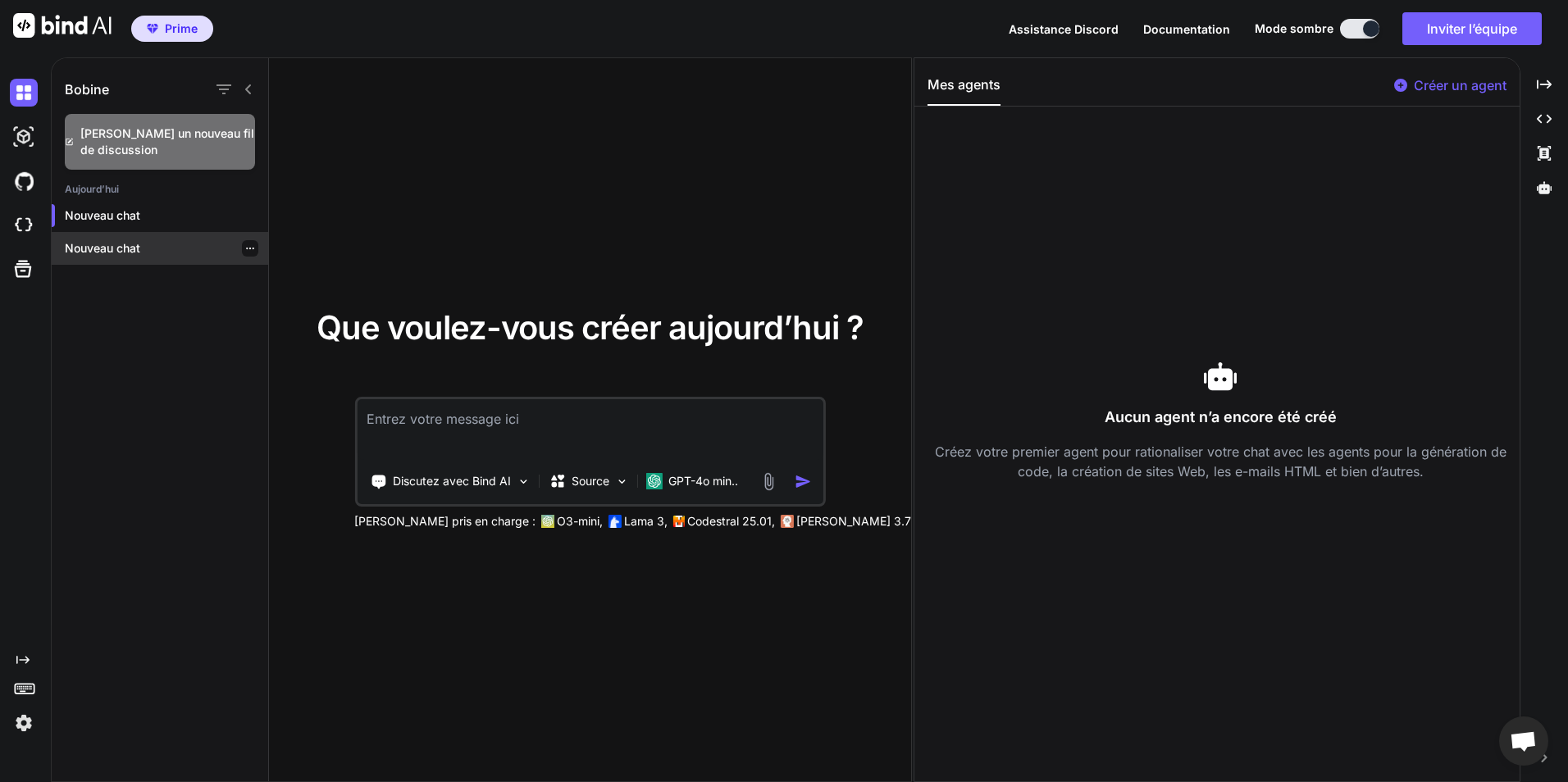
click at [138, 246] on p "Nouveau chat" at bounding box center [166, 249] width 204 height 17
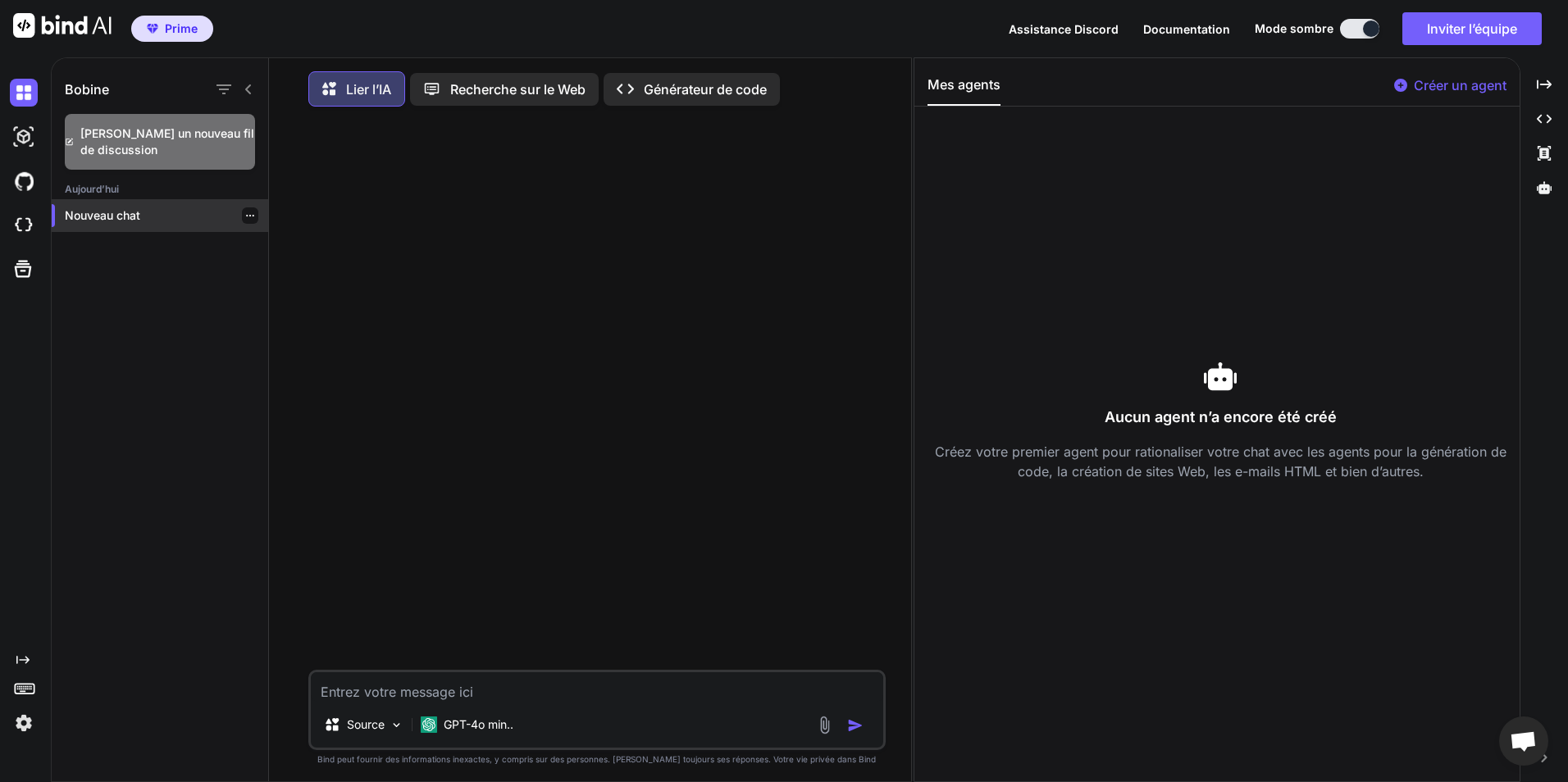
click at [246, 214] on icon "button" at bounding box center [251, 215] width 10 height 10
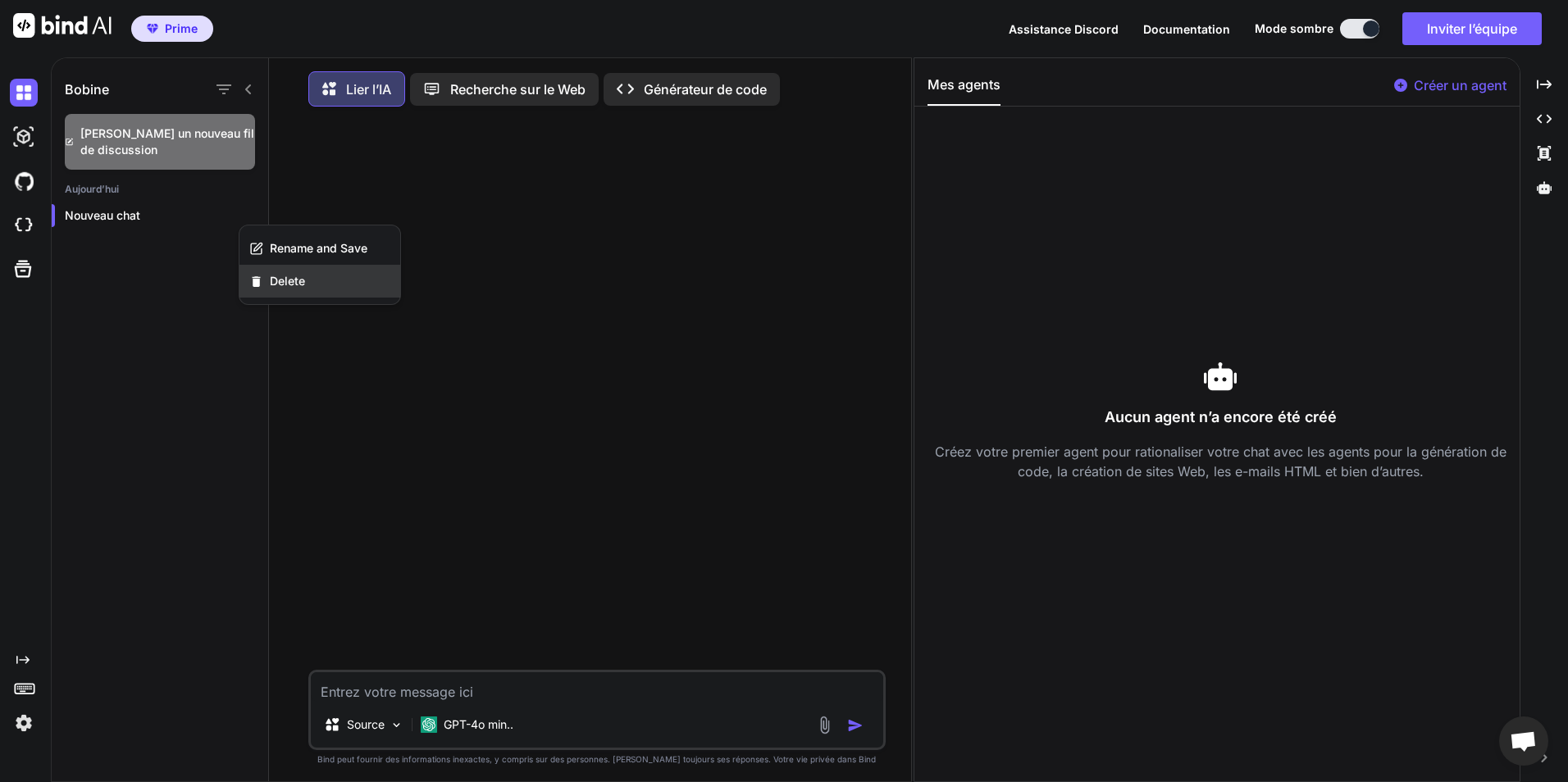
click at [287, 287] on span "Delete" at bounding box center [288, 281] width 35 height 17
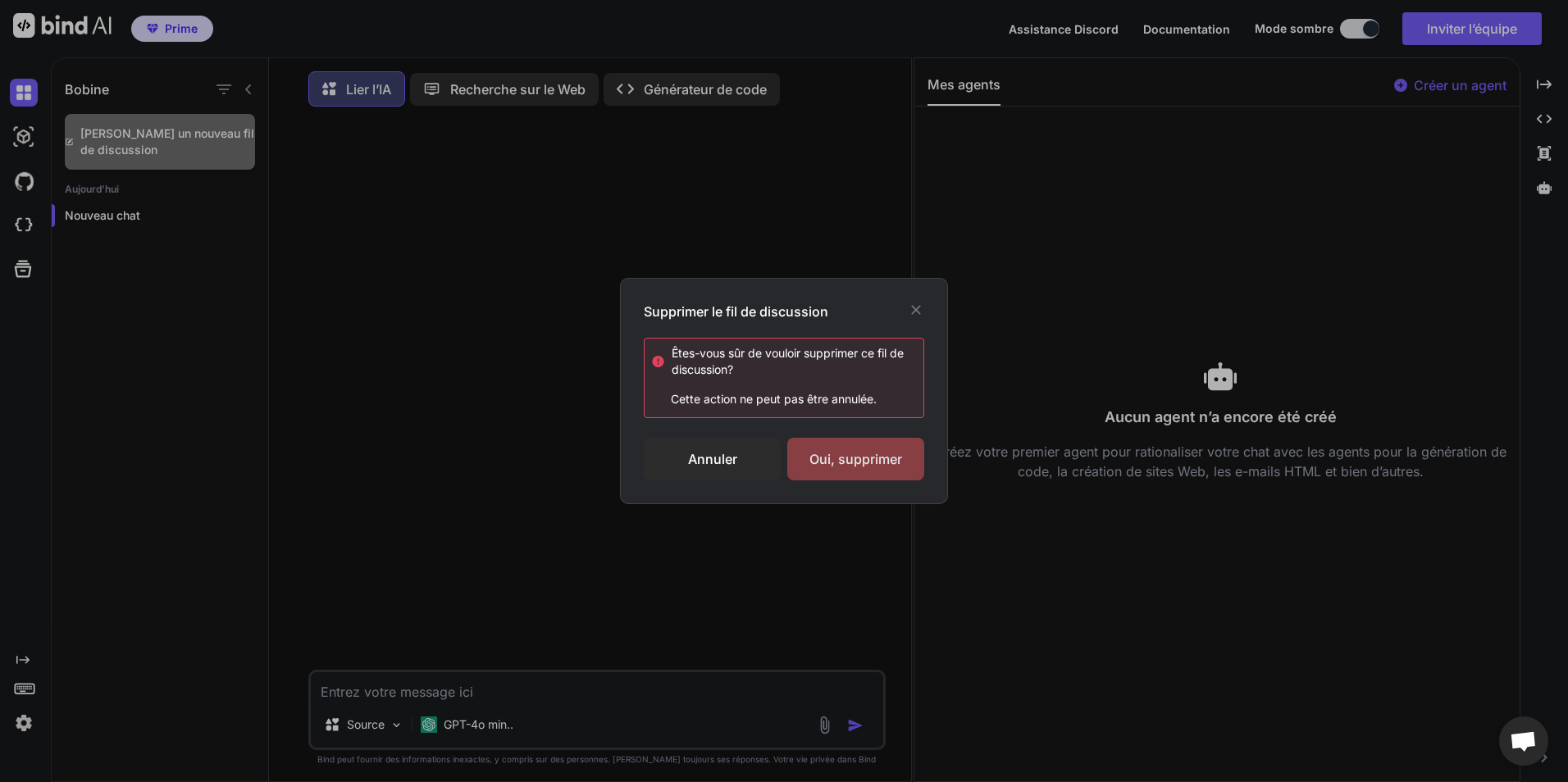
click at [872, 452] on div "Oui, supprimer" at bounding box center [855, 459] width 137 height 43
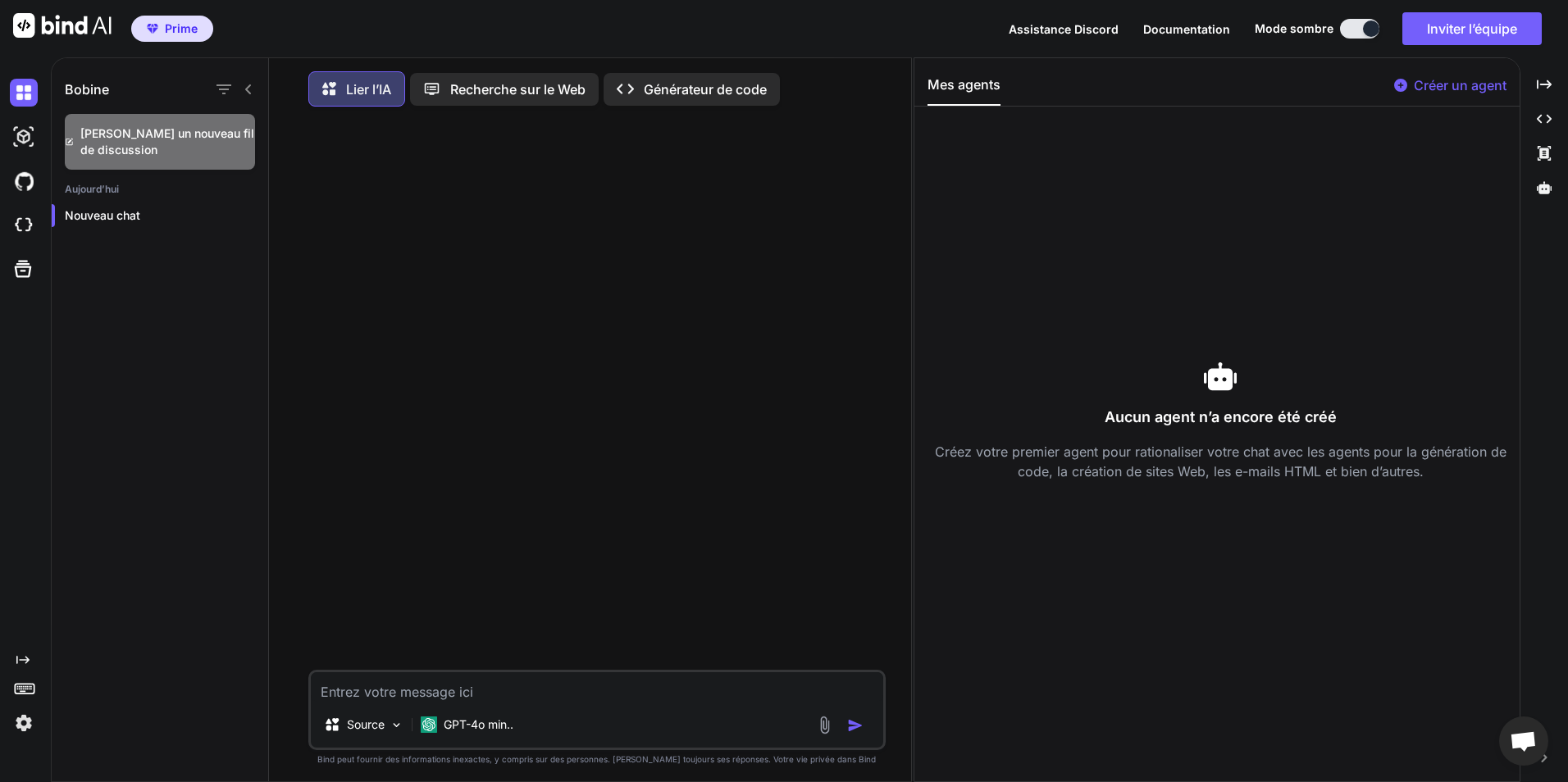
click at [494, 89] on p "Recherche sur le Web" at bounding box center [518, 89] width 135 height 20
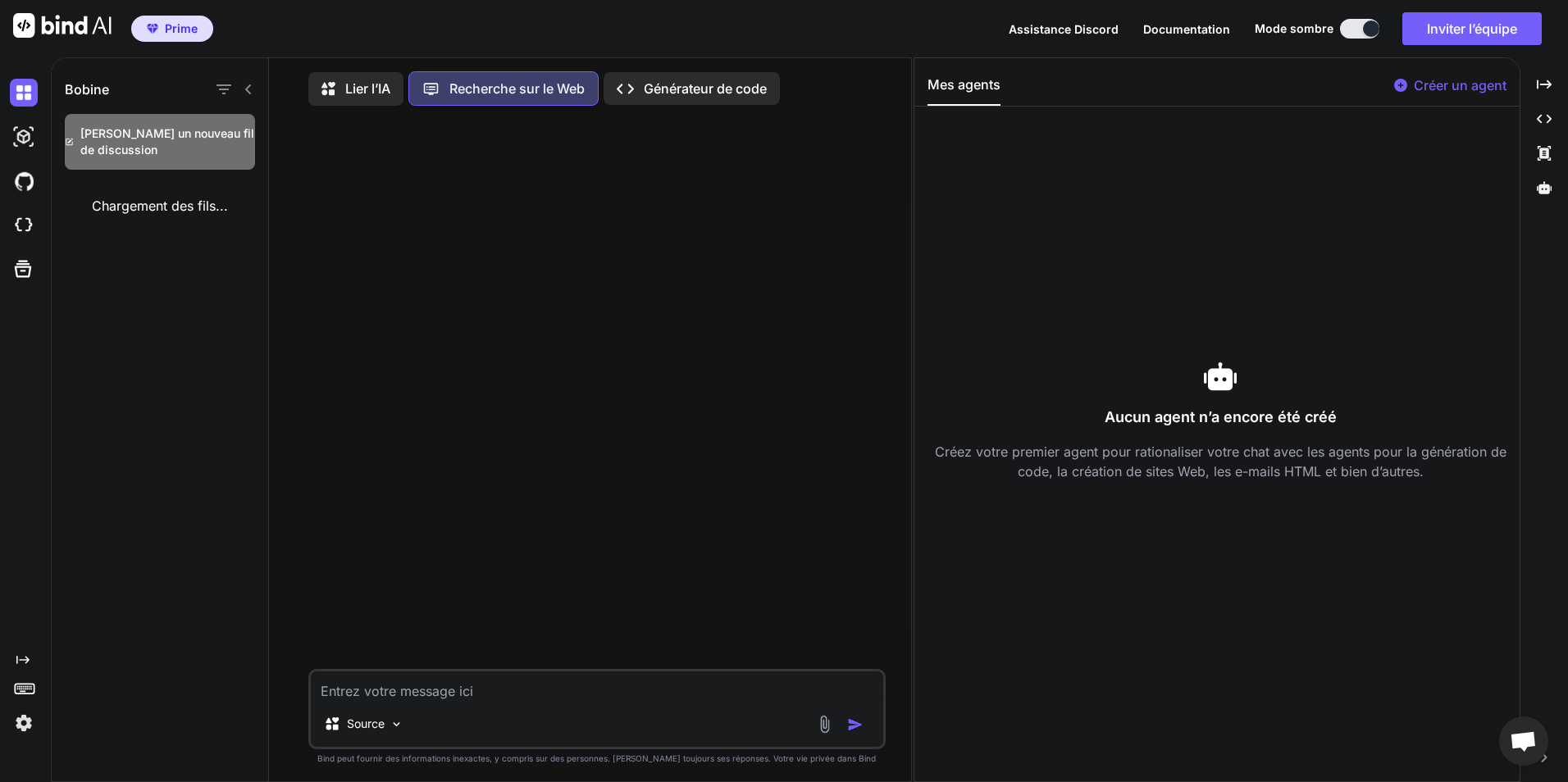
scroll to position [8, 0]
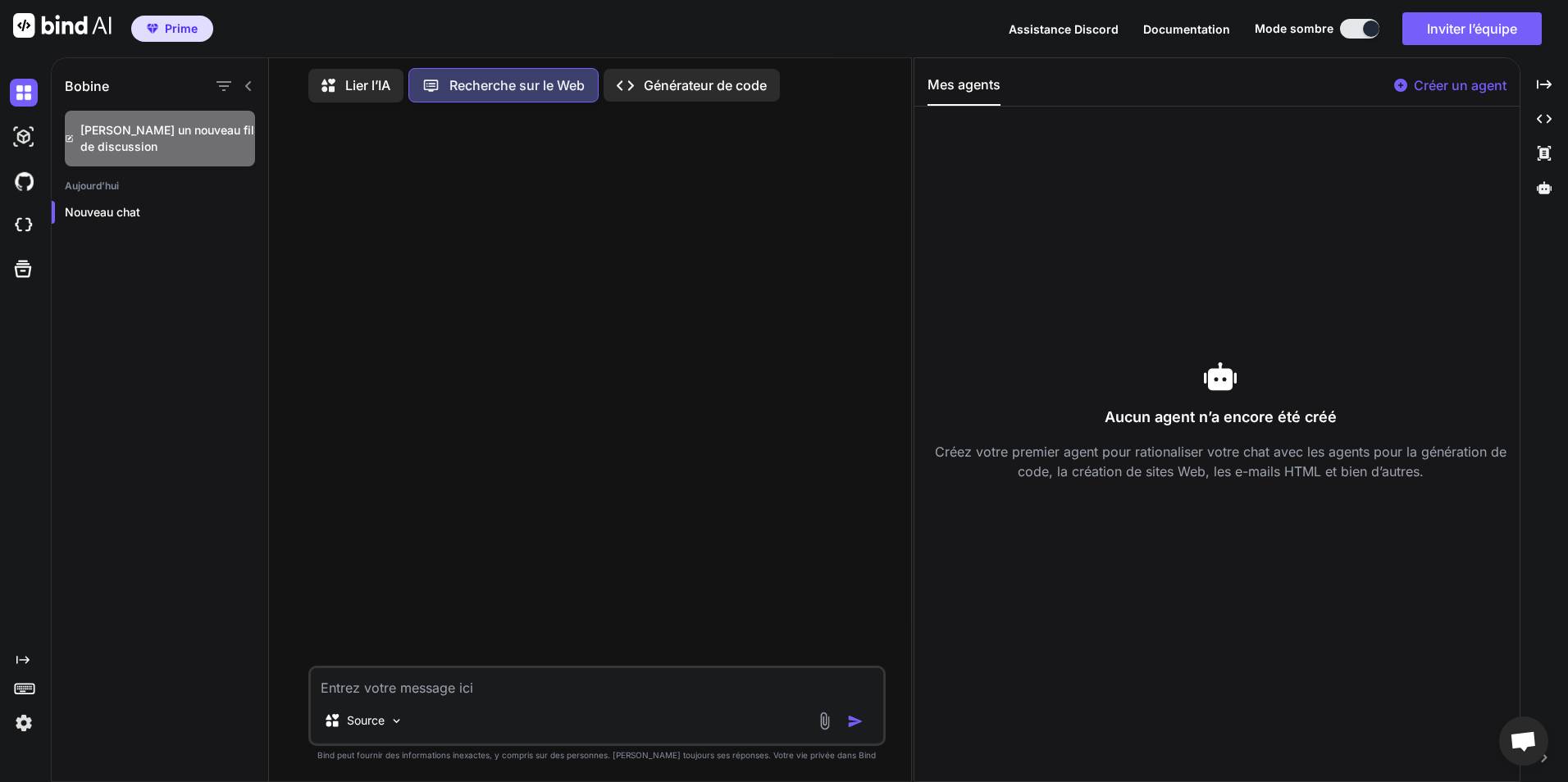
click at [378, 78] on p "Lier l’IA" at bounding box center [368, 85] width 45 height 20
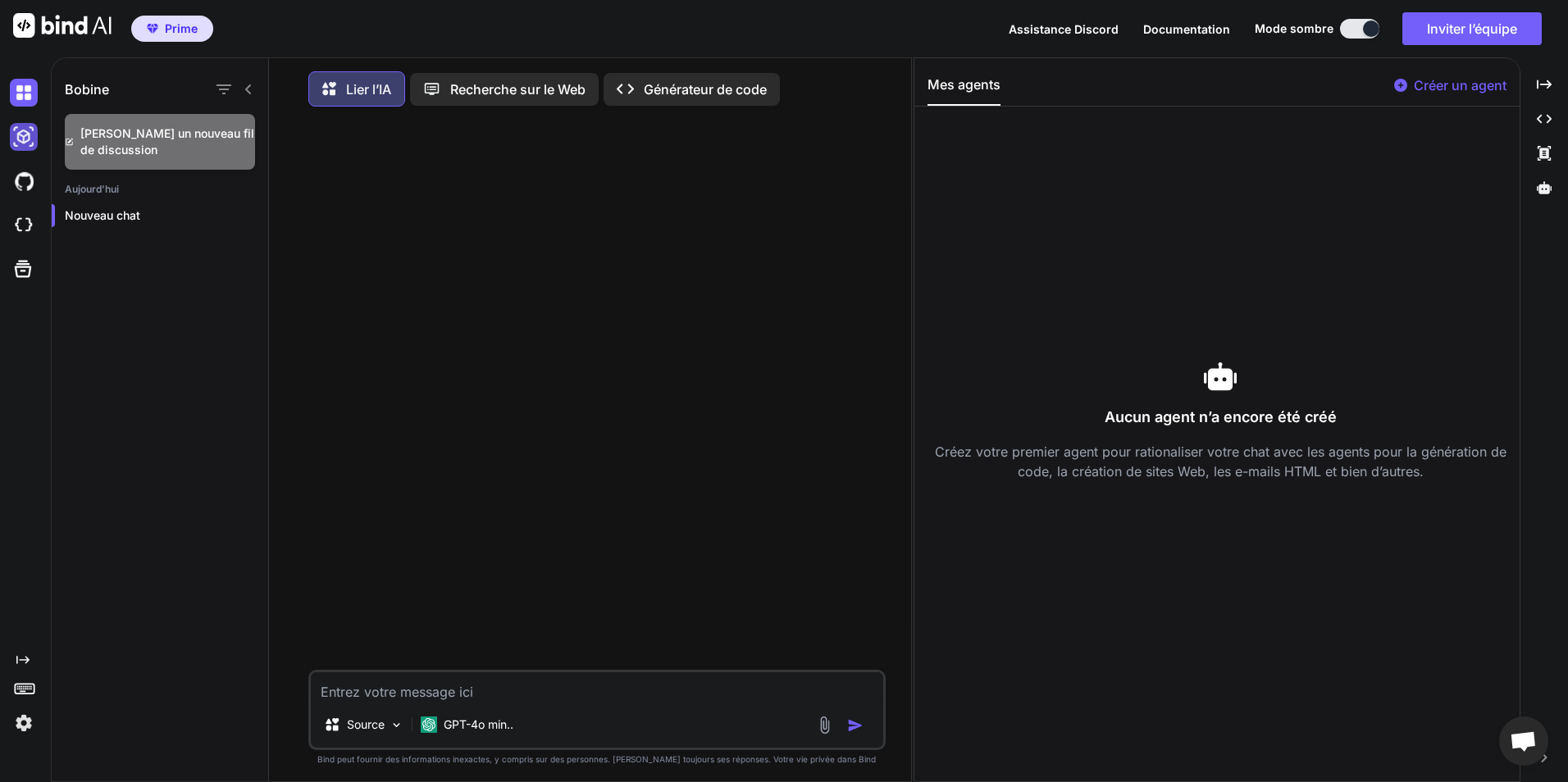
click at [25, 130] on img at bounding box center [23, 137] width 27 height 27
click at [27, 83] on img at bounding box center [23, 92] width 27 height 27
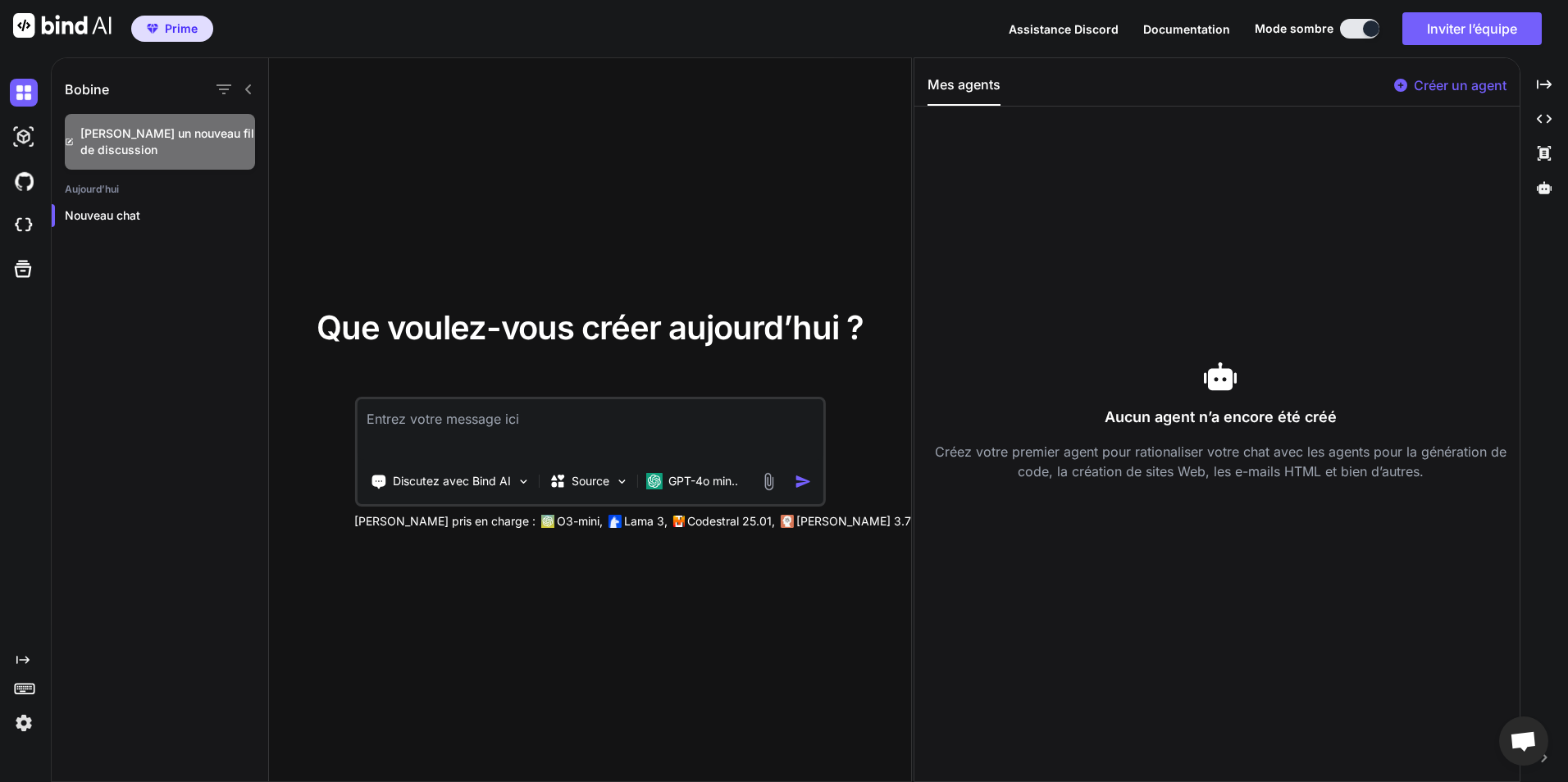
click at [493, 423] on textarea at bounding box center [589, 430] width 467 height 61
click at [467, 413] on textarea at bounding box center [589, 430] width 467 height 61
click at [509, 480] on p "Discutez avec Bind AI" at bounding box center [451, 481] width 118 height 17
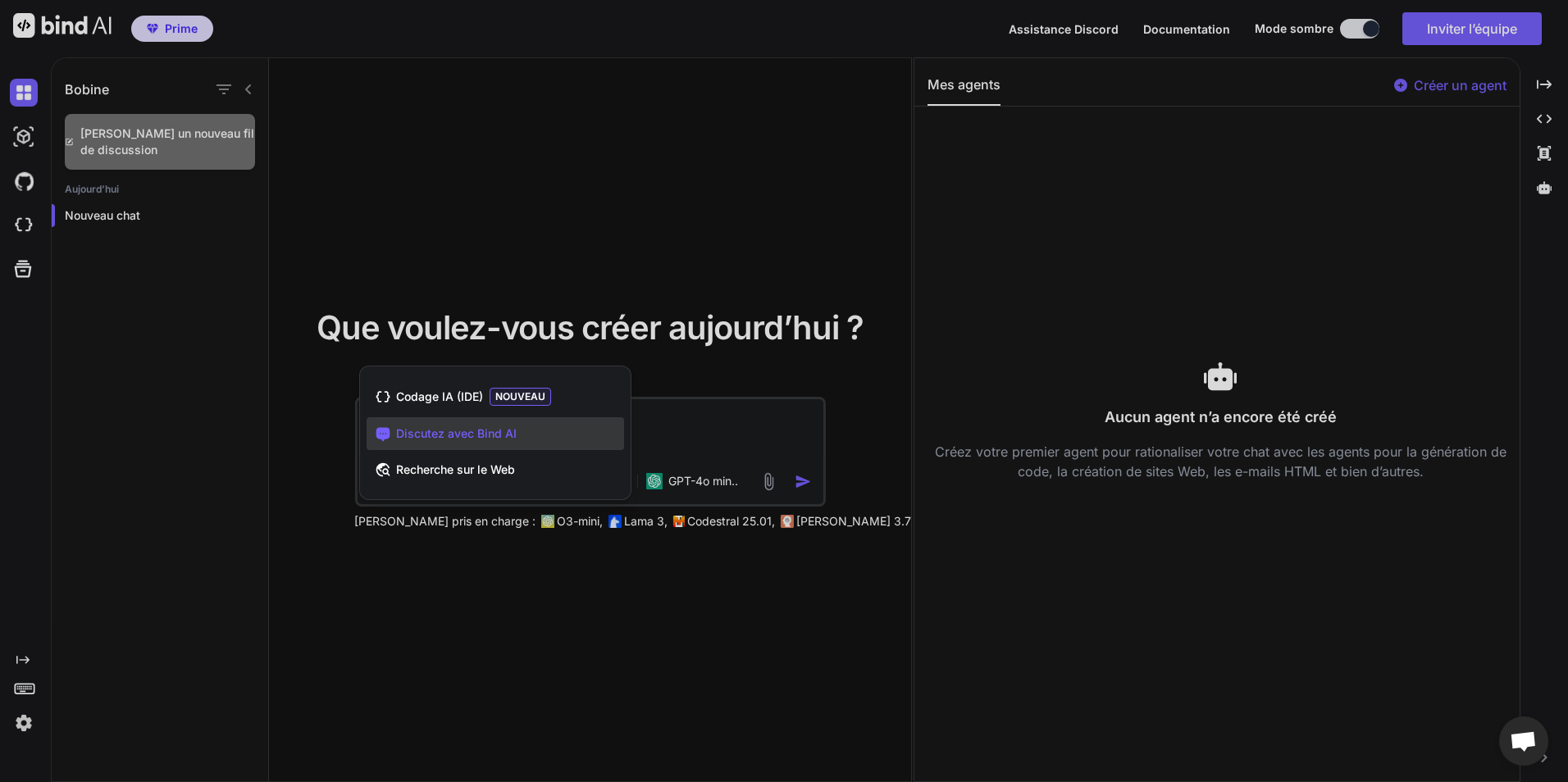
click at [506, 435] on span "Discutez avec Bind AI" at bounding box center [456, 434] width 120 height 17
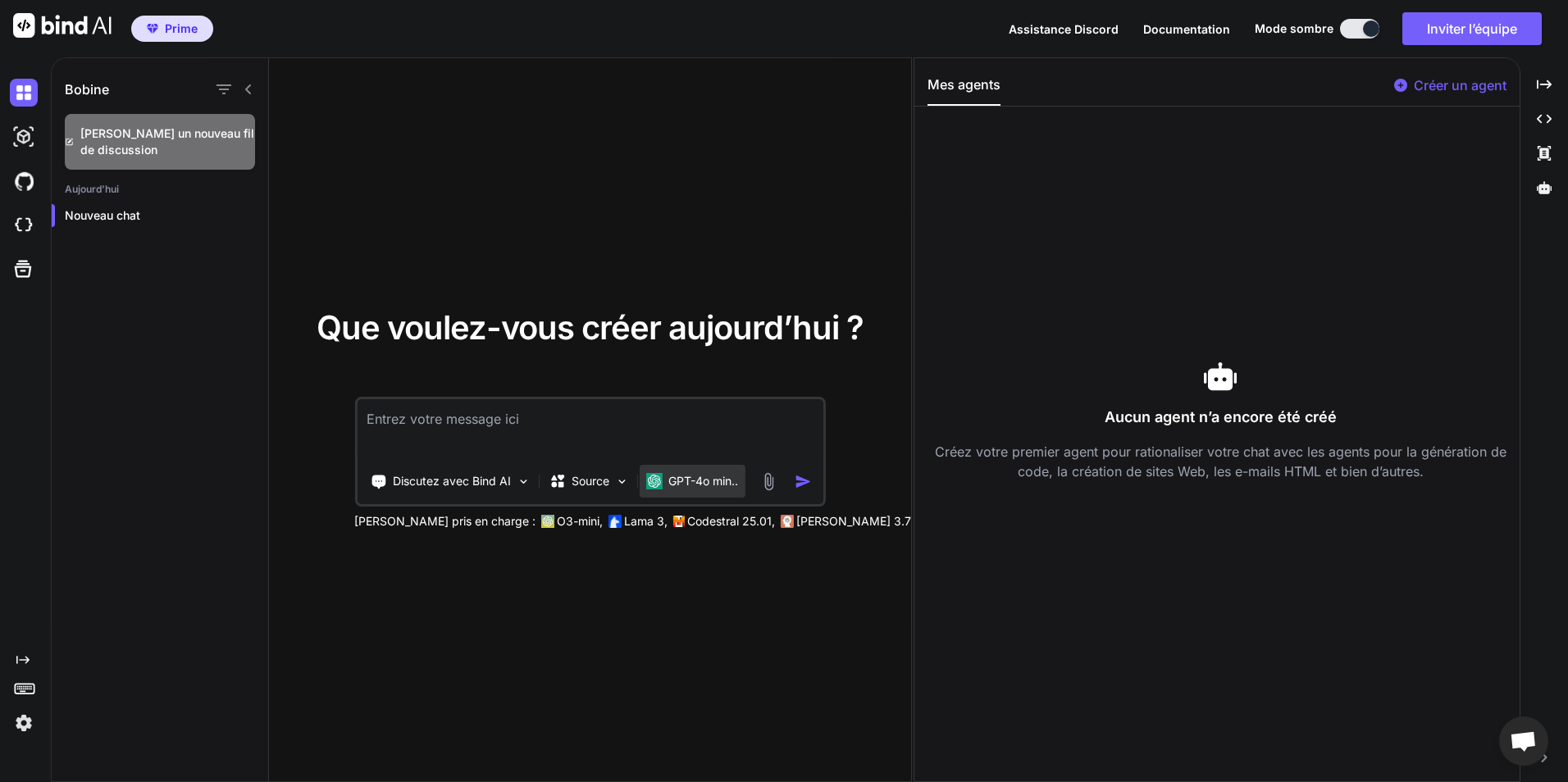
click at [701, 479] on font "GPT-4o min.." at bounding box center [703, 481] width 69 height 14
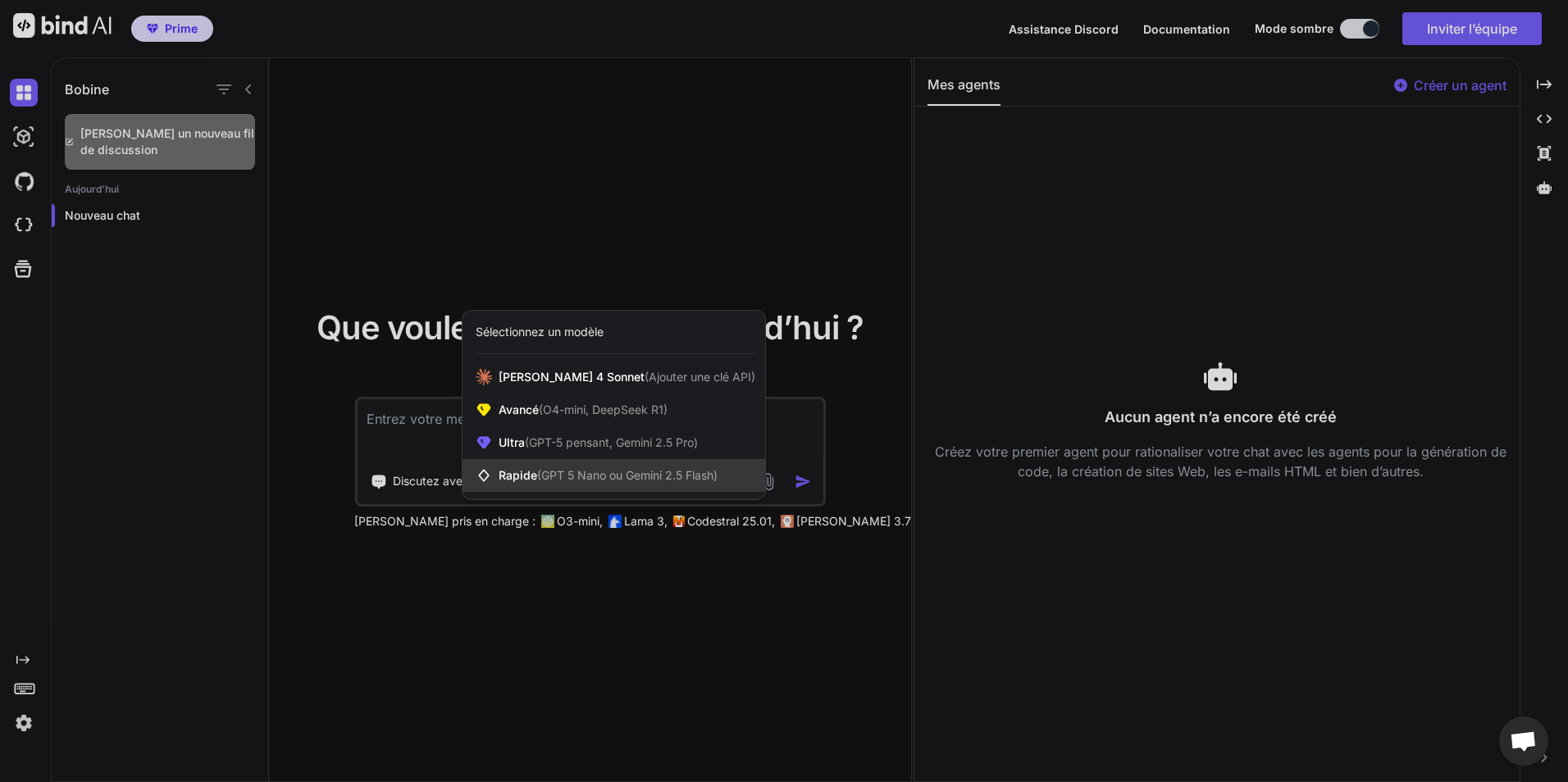
click at [685, 483] on span "(GPT 5 Nano ou Gemini 2.5 Flash)" at bounding box center [627, 475] width 180 height 14
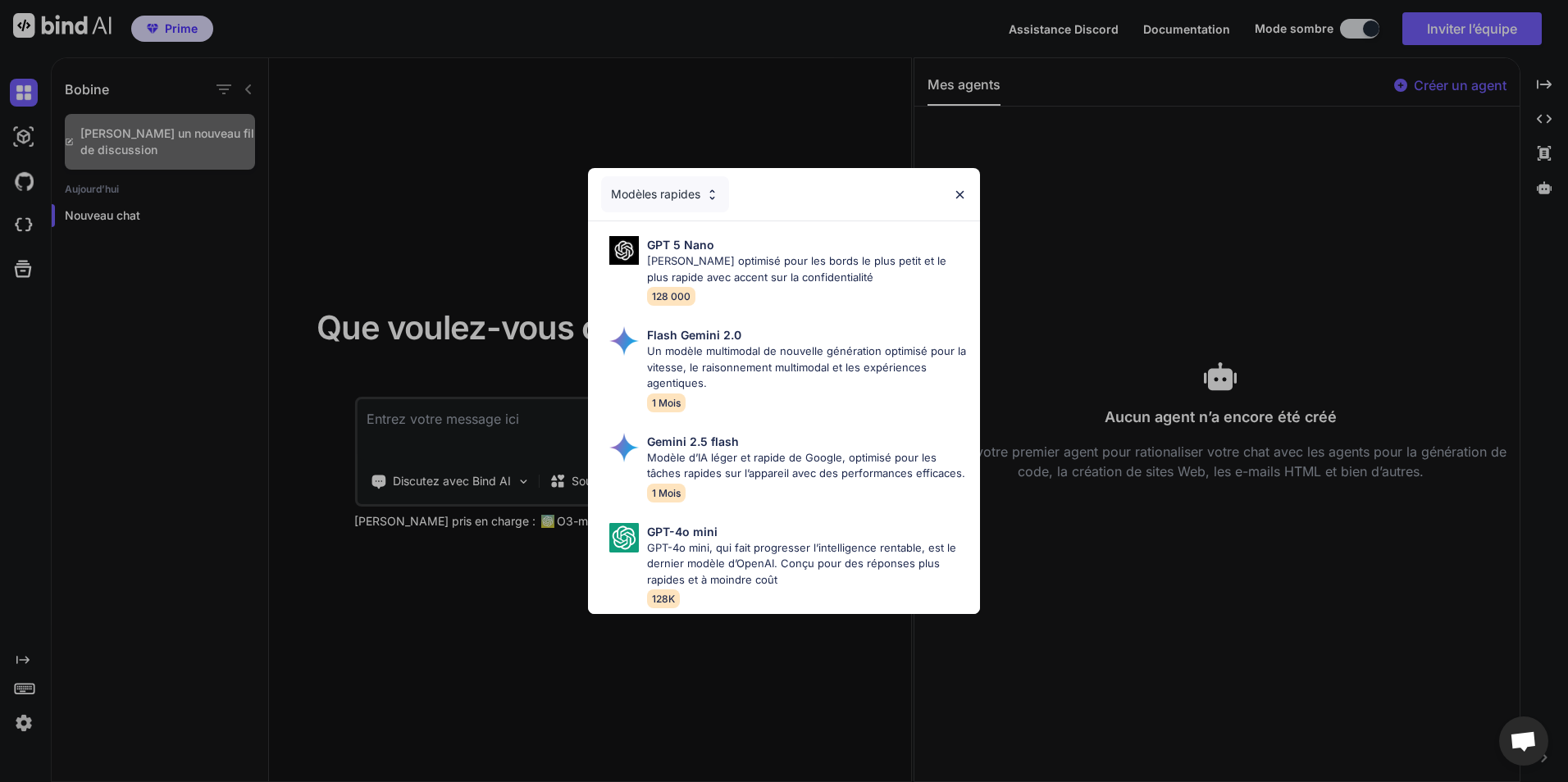
click at [962, 188] on img at bounding box center [960, 195] width 14 height 14
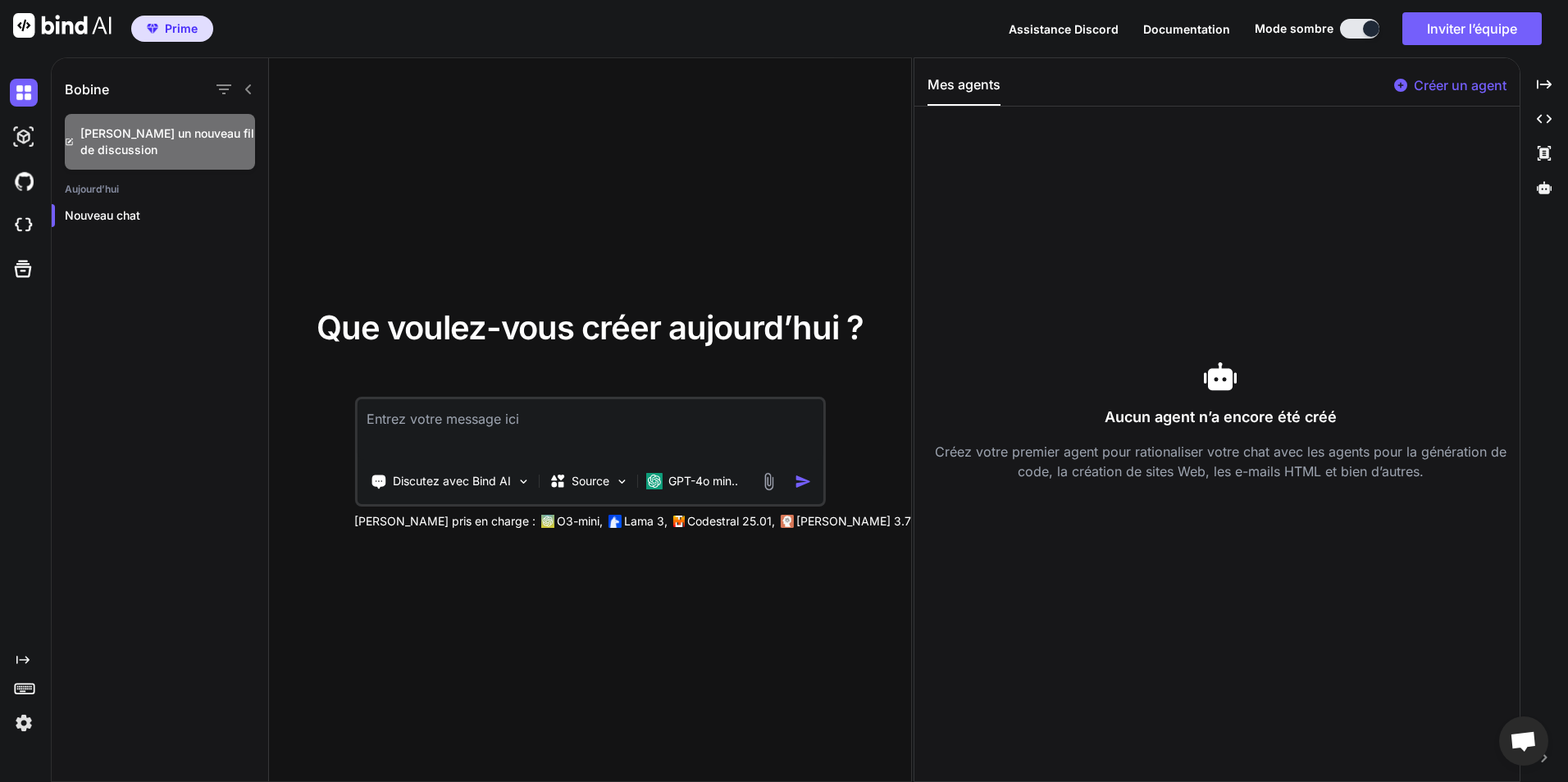
click at [516, 435] on textarea at bounding box center [589, 430] width 467 height 61
paste textarea "Description générale Bank_Offshore_PCS : Application bancaire complète (backend…"
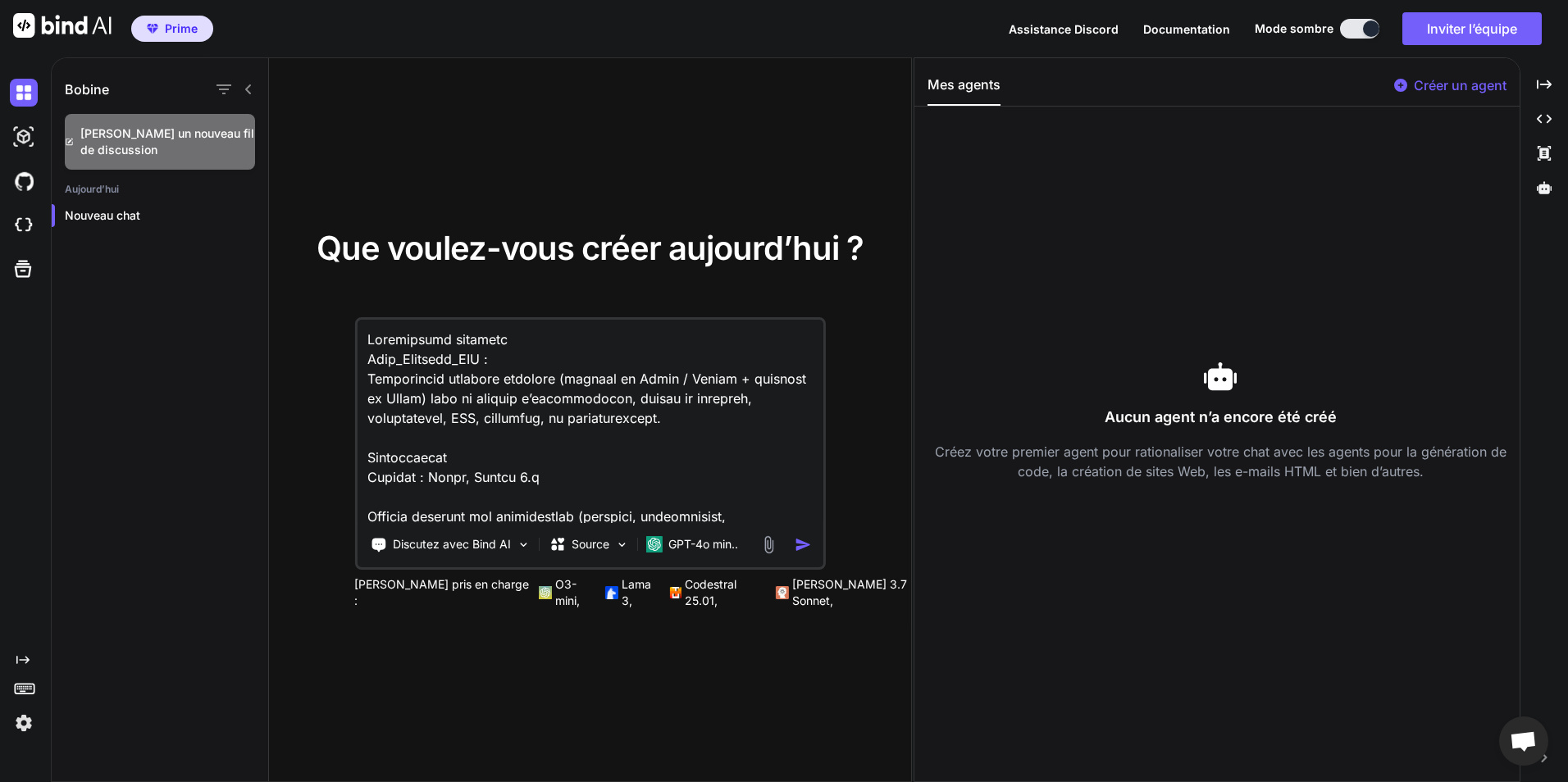
scroll to position [1930, 0]
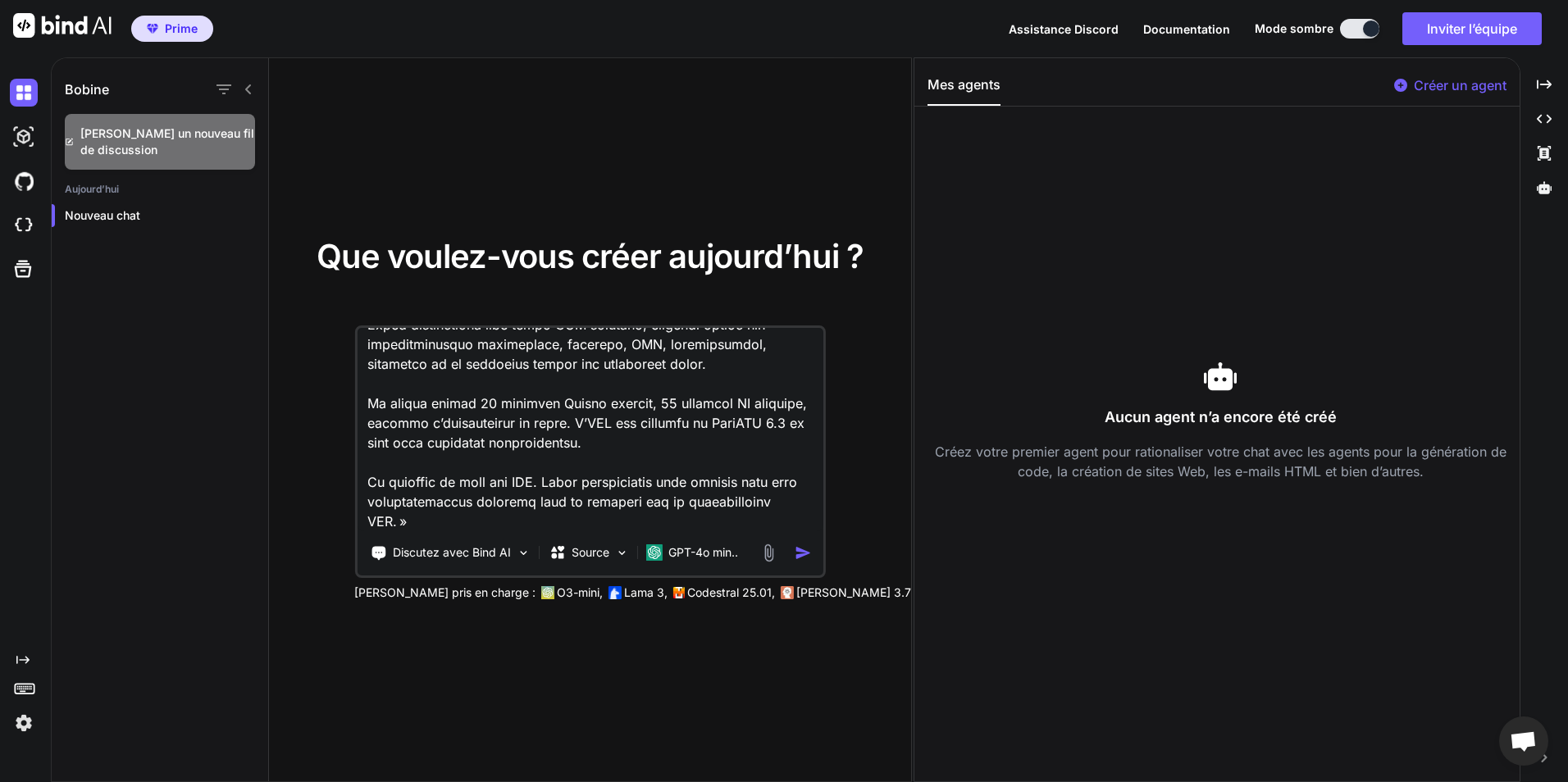
type textarea "Description générale Bank_Offshore_PCS : Application bancaire complète (backend…"
click at [813, 549] on button "button" at bounding box center [807, 553] width 23 height 18
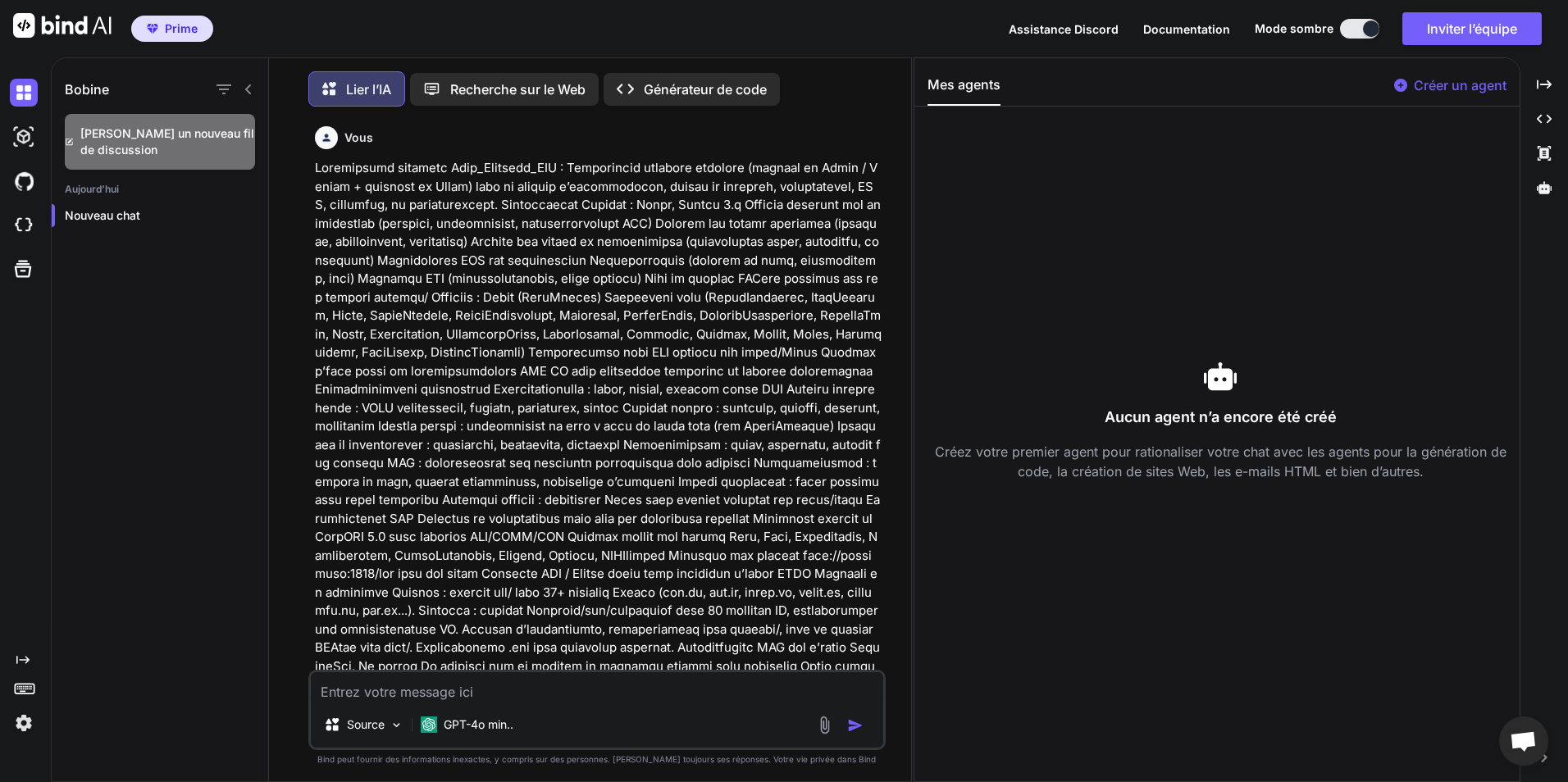
scroll to position [8, 0]
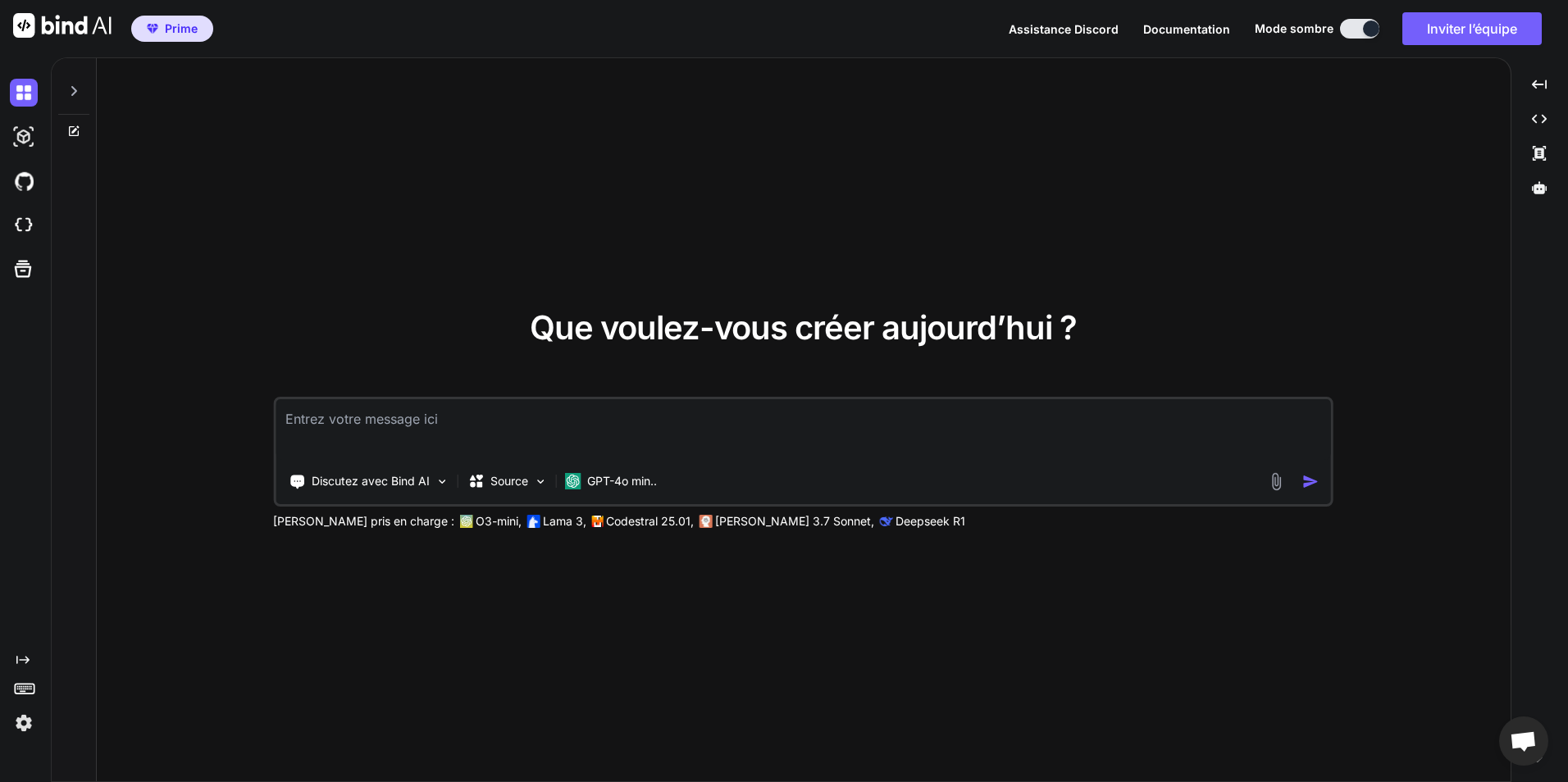
click at [52, 19] on img at bounding box center [62, 24] width 99 height 24
click at [35, 23] on img at bounding box center [62, 24] width 99 height 24
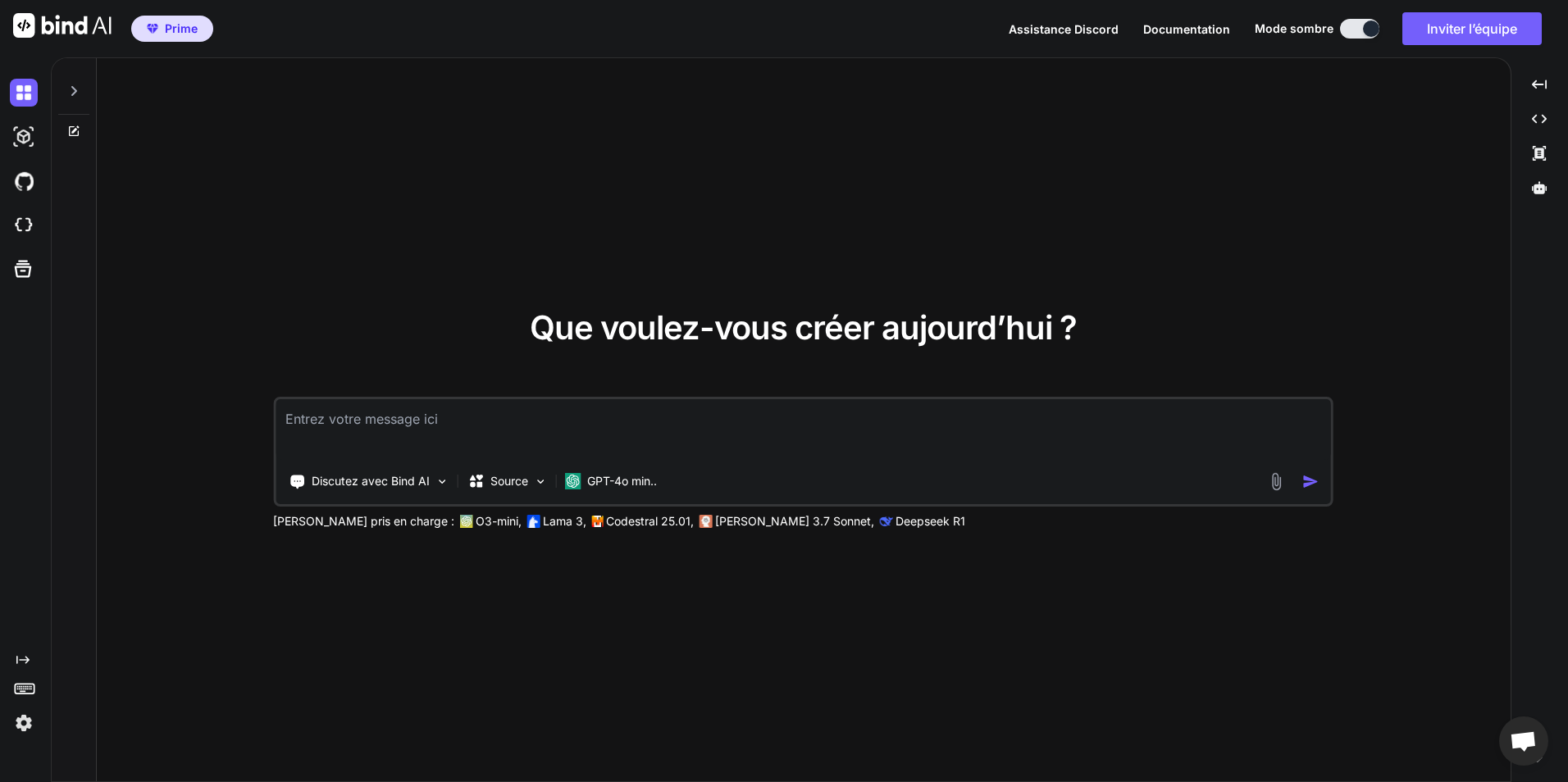
click at [35, 23] on img at bounding box center [62, 24] width 99 height 24
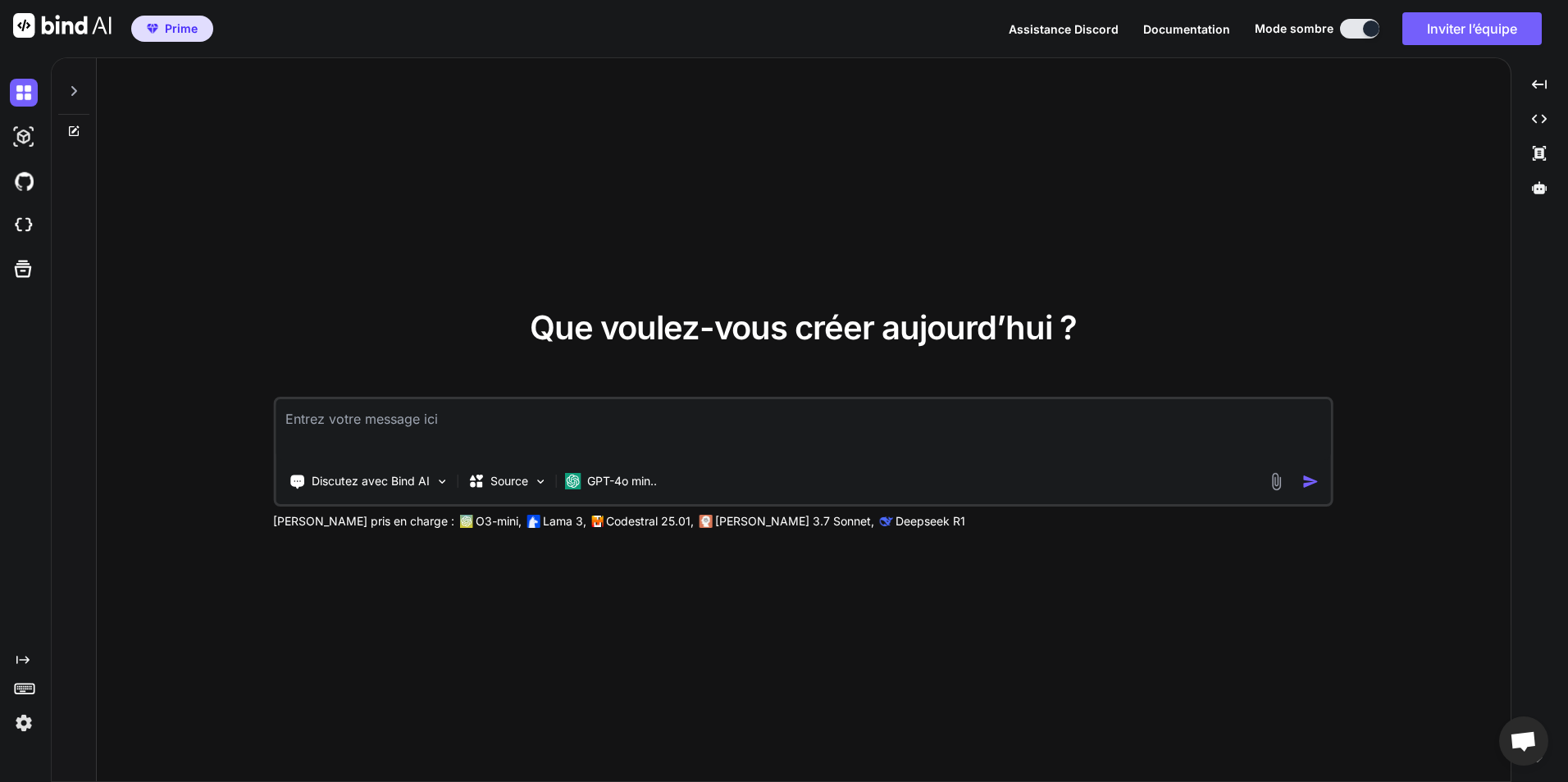
click at [183, 28] on span "Prime" at bounding box center [181, 28] width 33 height 17
click at [608, 479] on font "GPT-4o min.." at bounding box center [622, 481] width 69 height 14
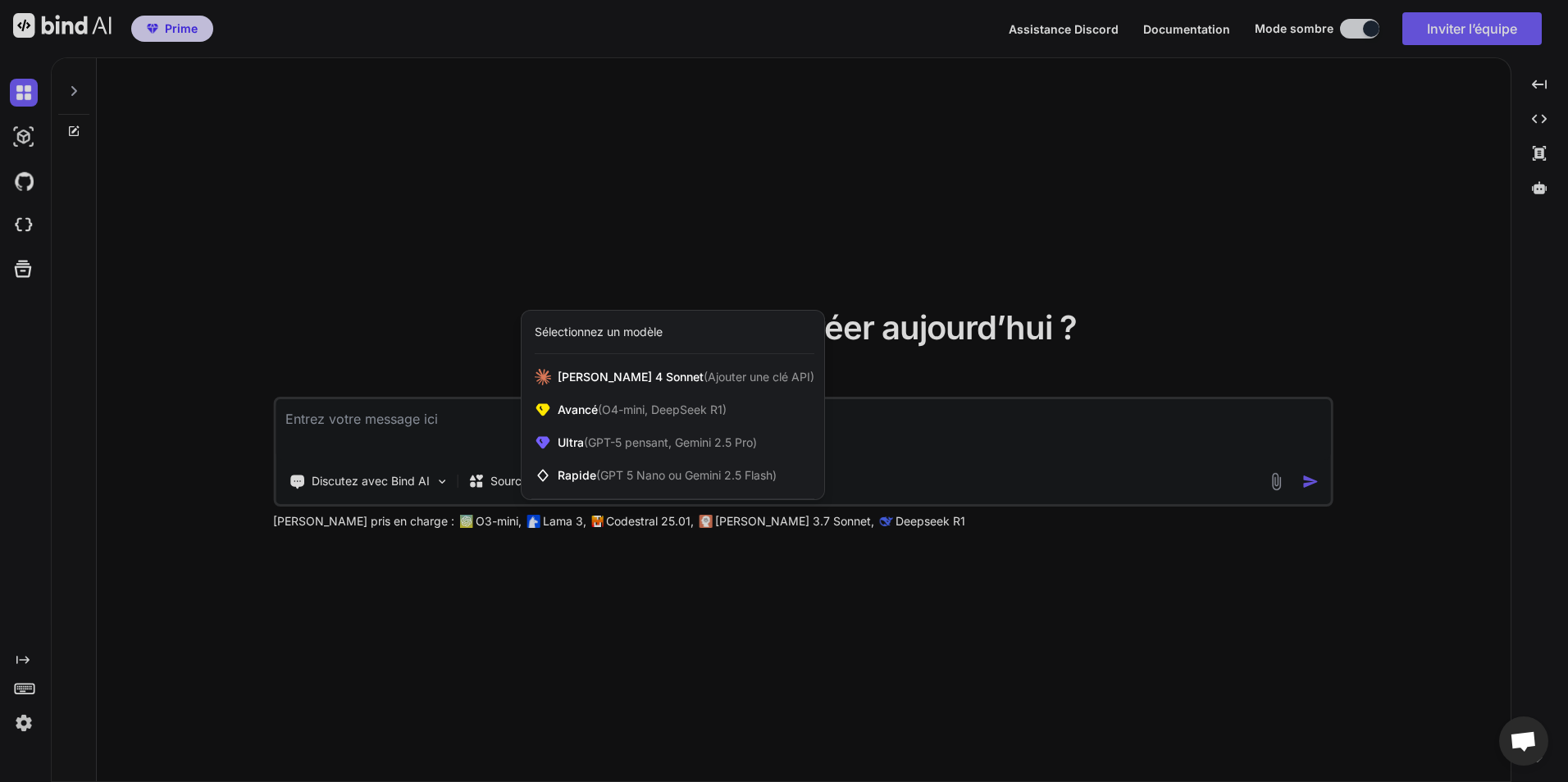
click at [652, 542] on div at bounding box center [784, 391] width 1568 height 782
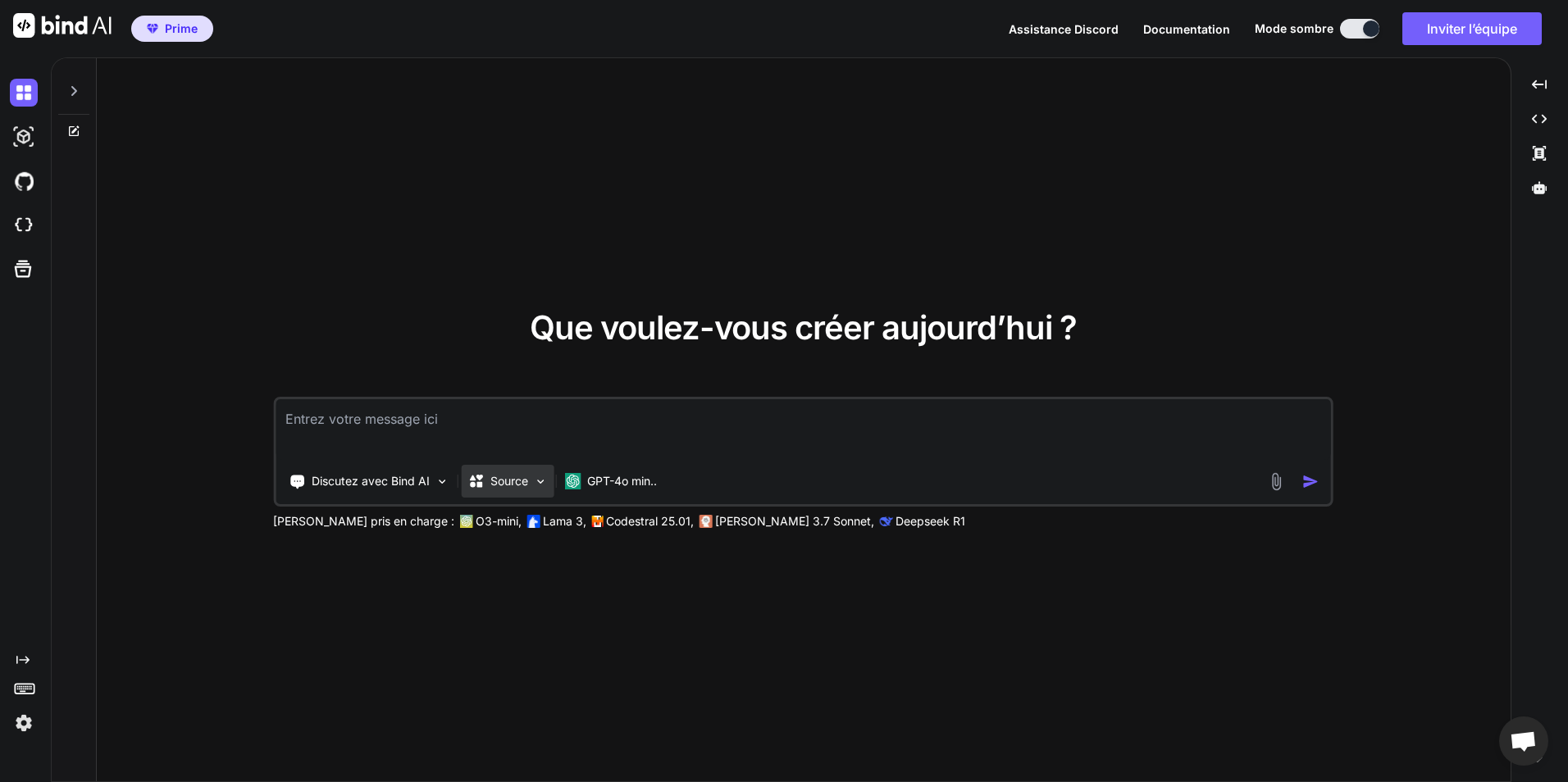
click at [521, 479] on p "Source" at bounding box center [509, 481] width 38 height 17
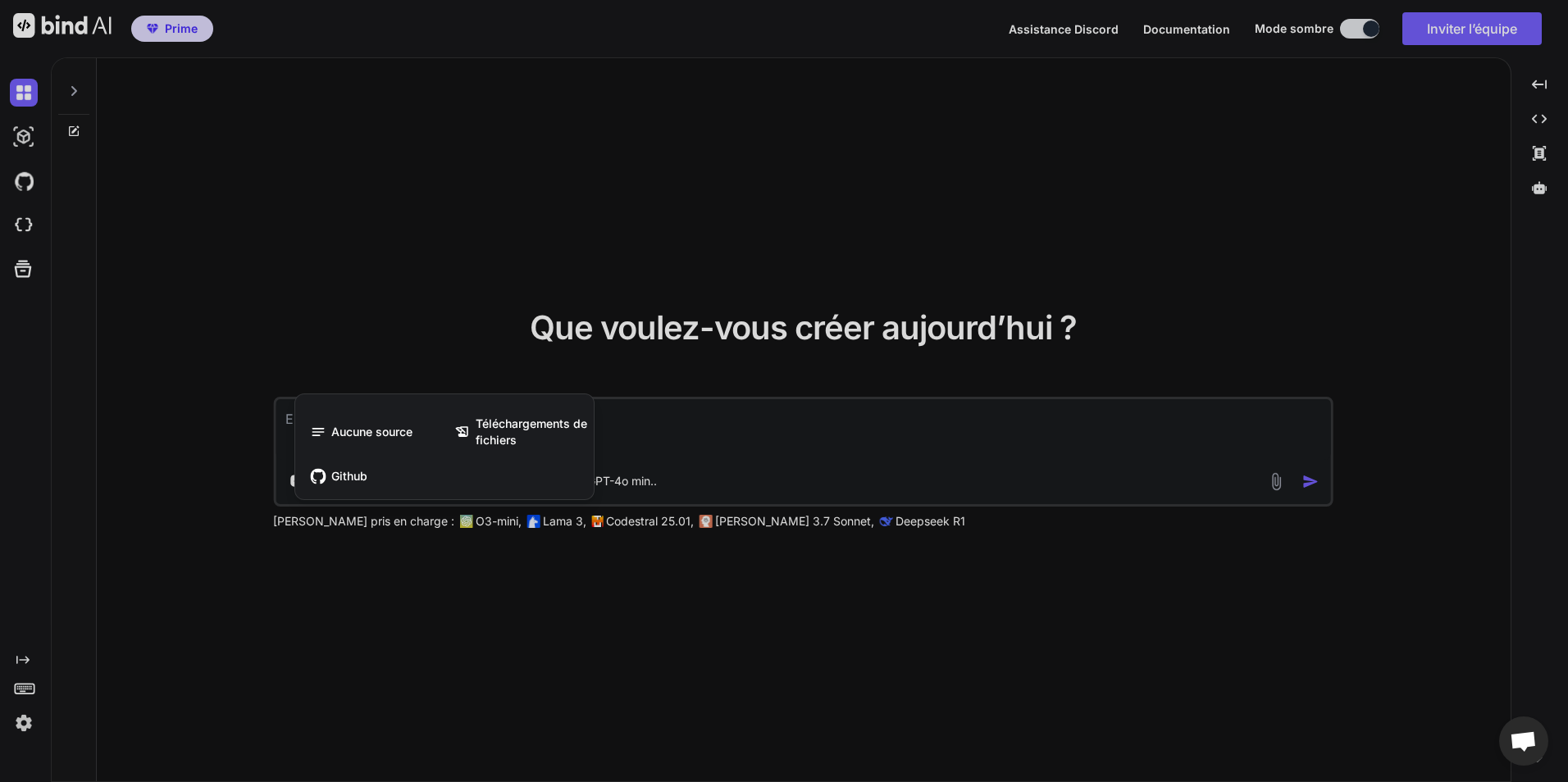
click at [503, 596] on div at bounding box center [784, 391] width 1568 height 782
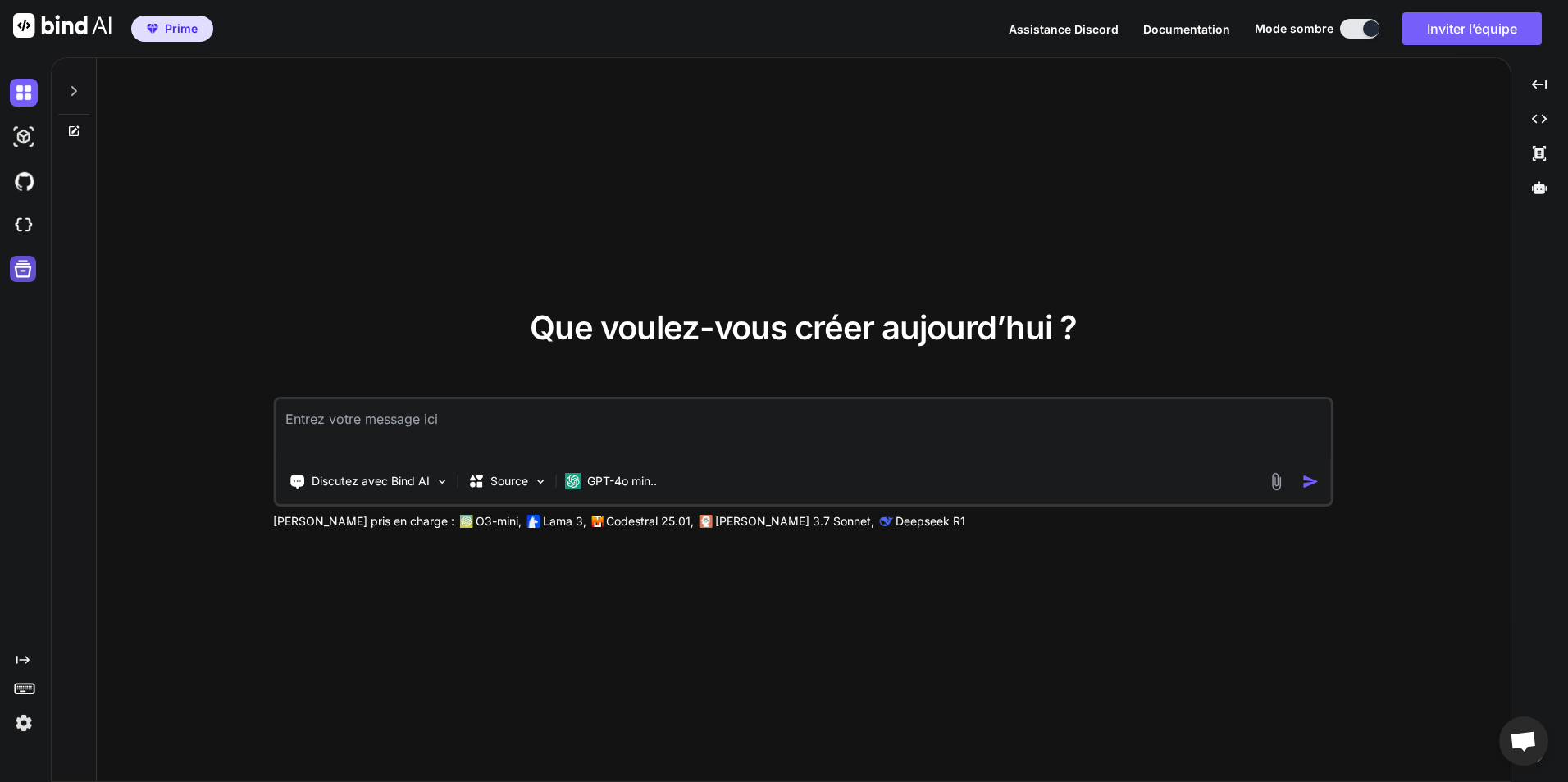
click at [17, 276] on icon at bounding box center [23, 269] width 18 height 18
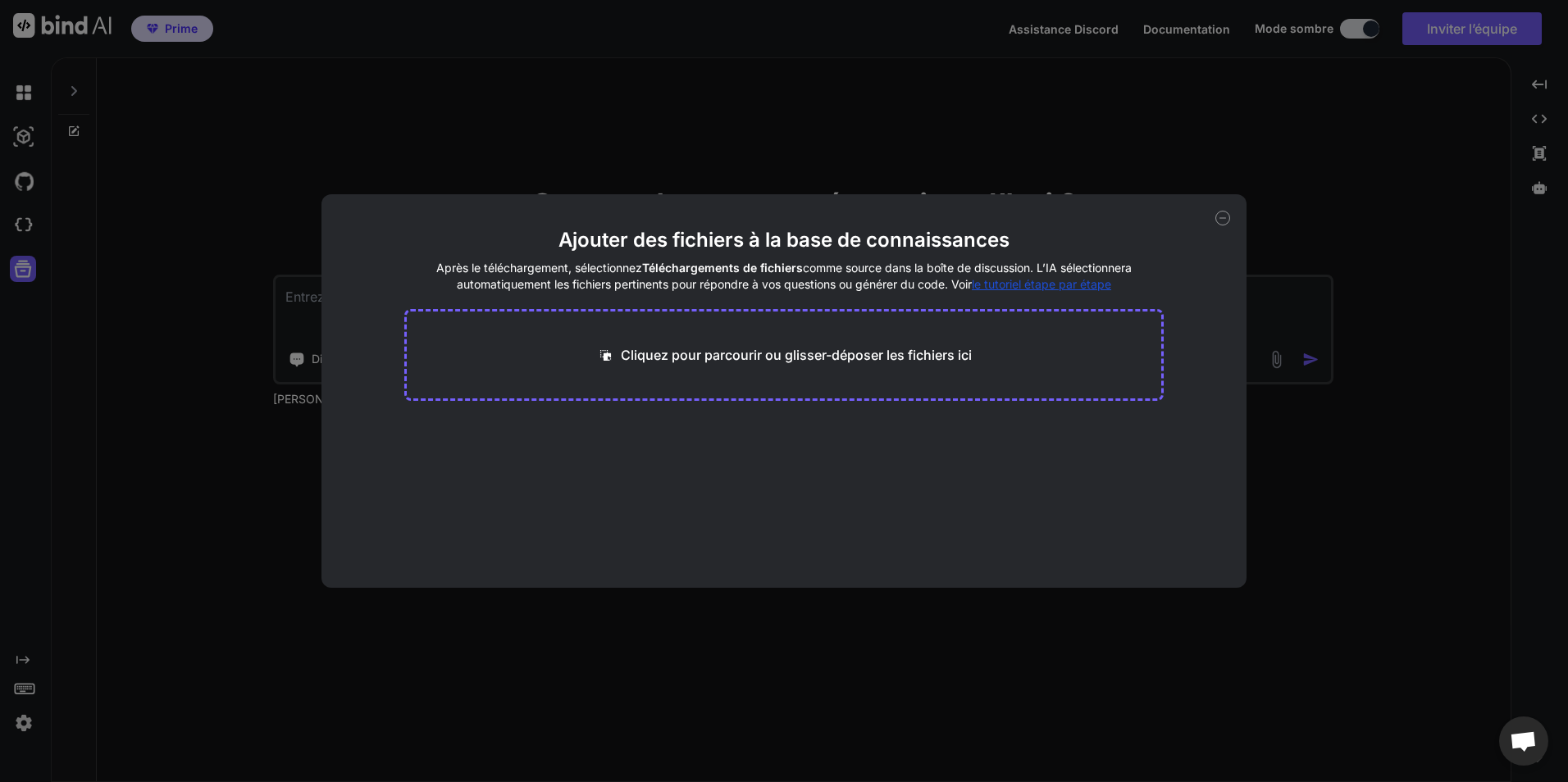
click at [73, 243] on div "Ajouter des fichiers à la base de connaissances Après le téléchargement, sélect…" at bounding box center [784, 391] width 1568 height 782
type textarea "x"
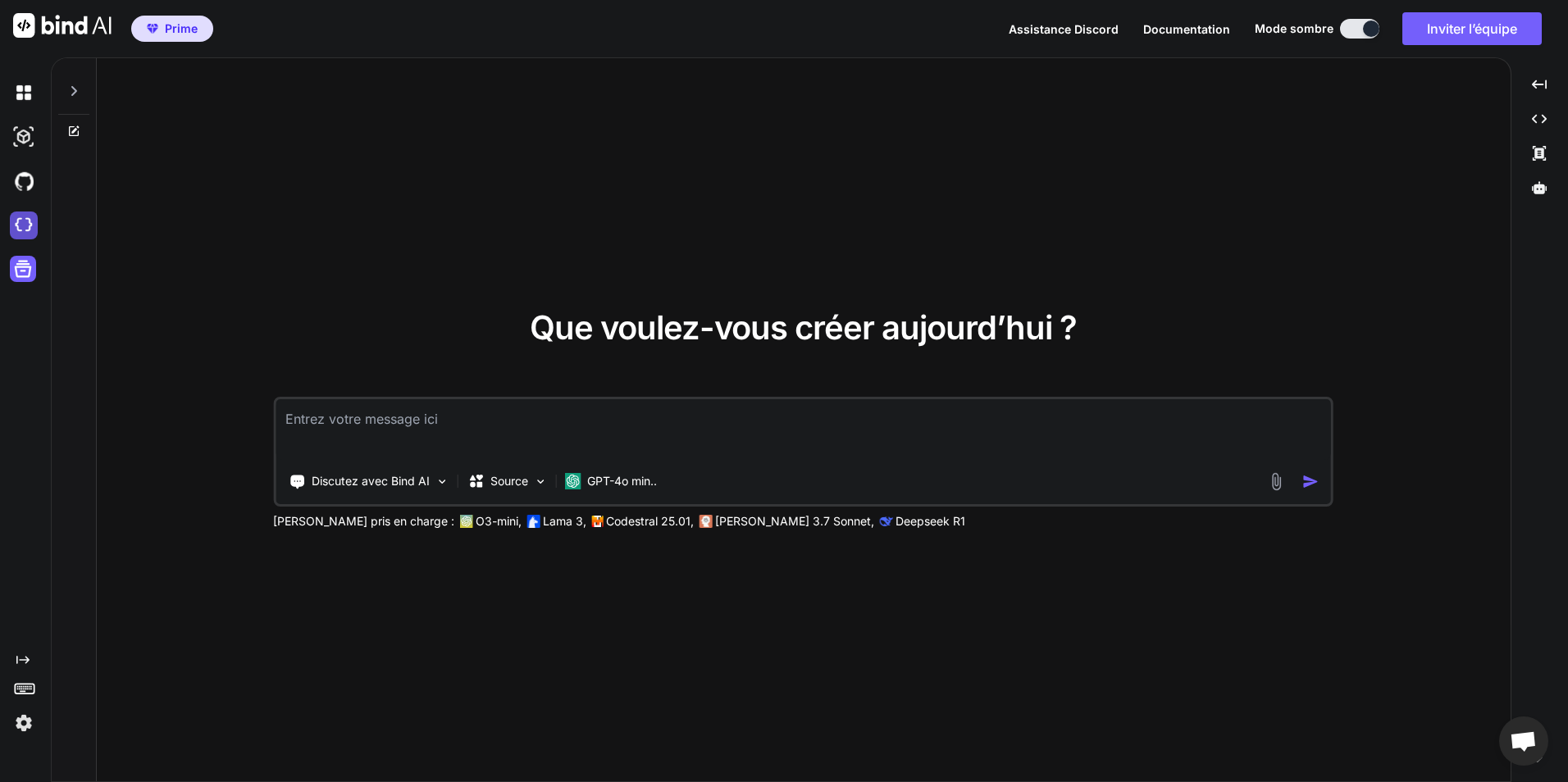
click at [19, 228] on img at bounding box center [23, 225] width 27 height 27
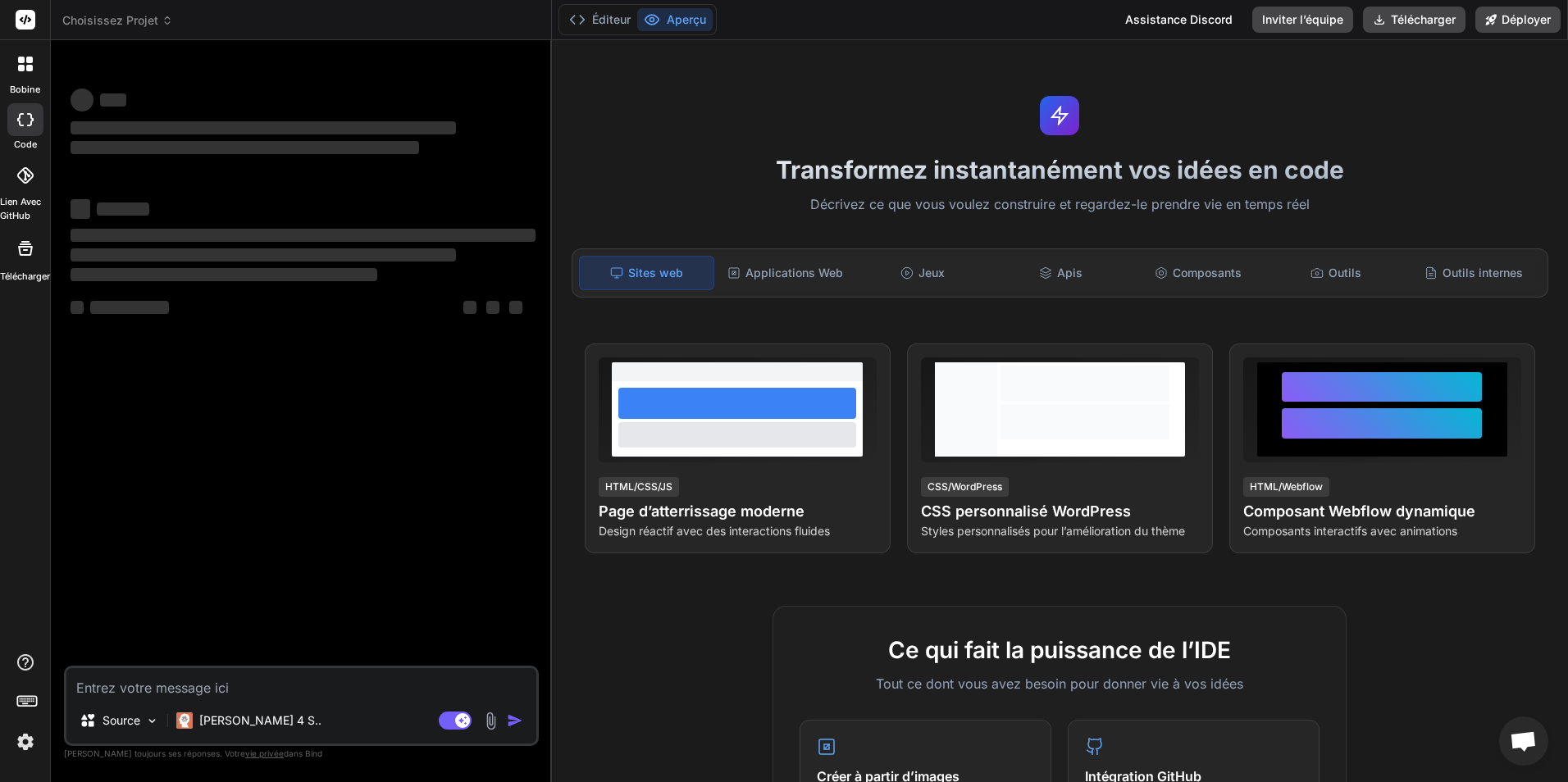
type textarea "x"
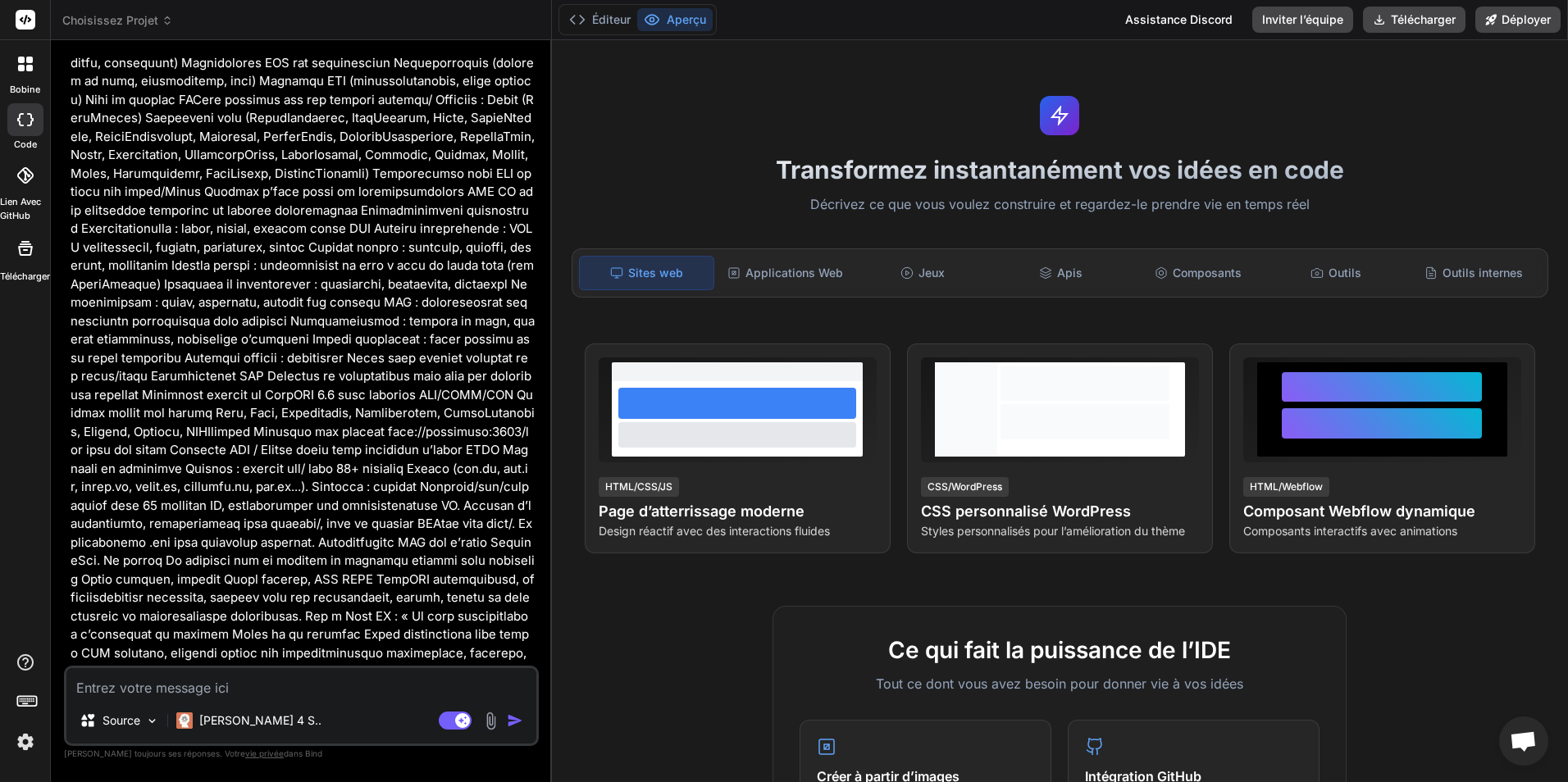
scroll to position [1004, 0]
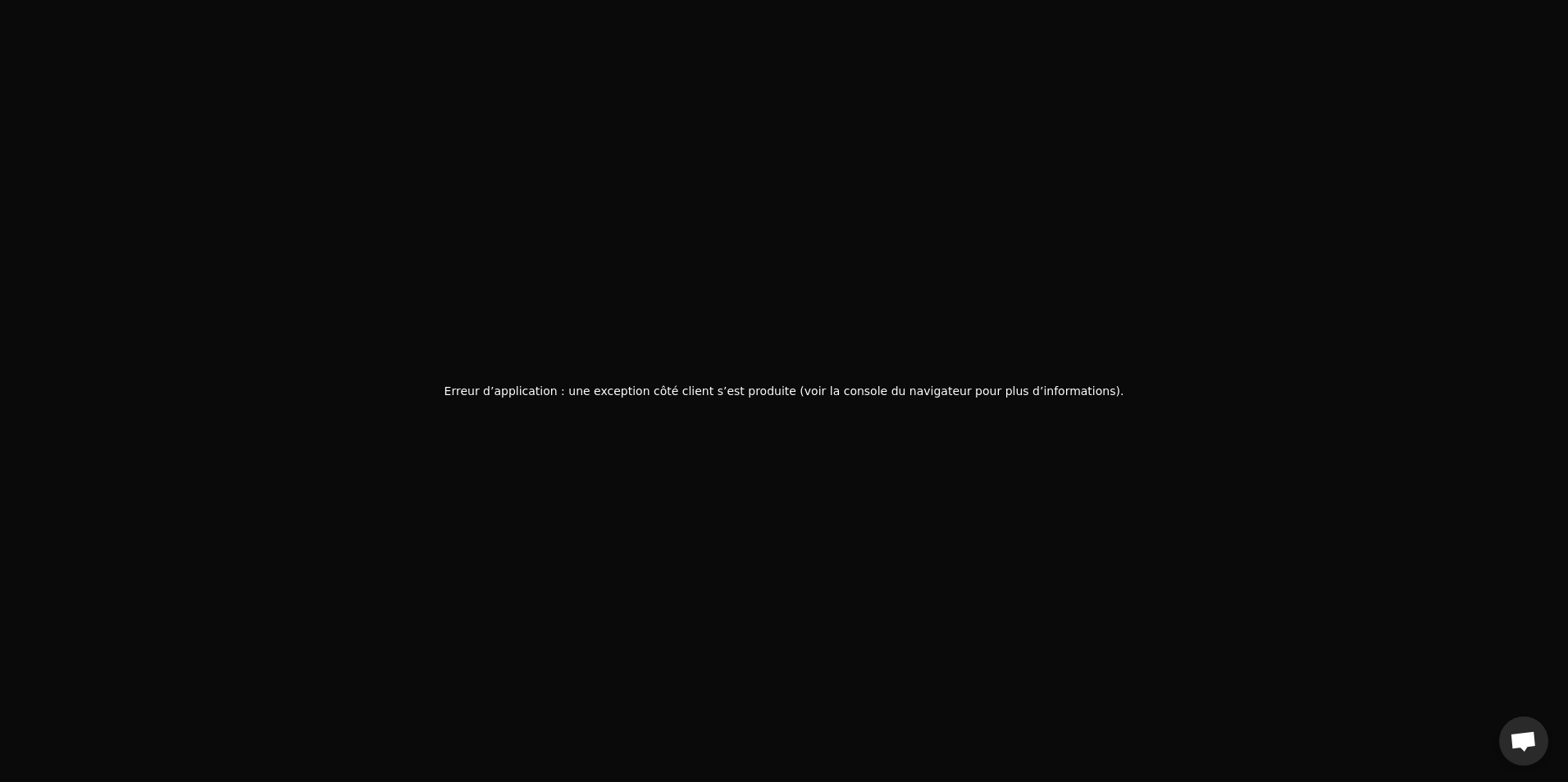
click at [709, 292] on div "Erreur d’application : une exception côté client s’est produite (voir la consol…" at bounding box center [784, 391] width 1568 height 782
click at [553, 494] on div "Erreur d’application : une exception côté client s’est produite (voir la consol…" at bounding box center [784, 391] width 1568 height 782
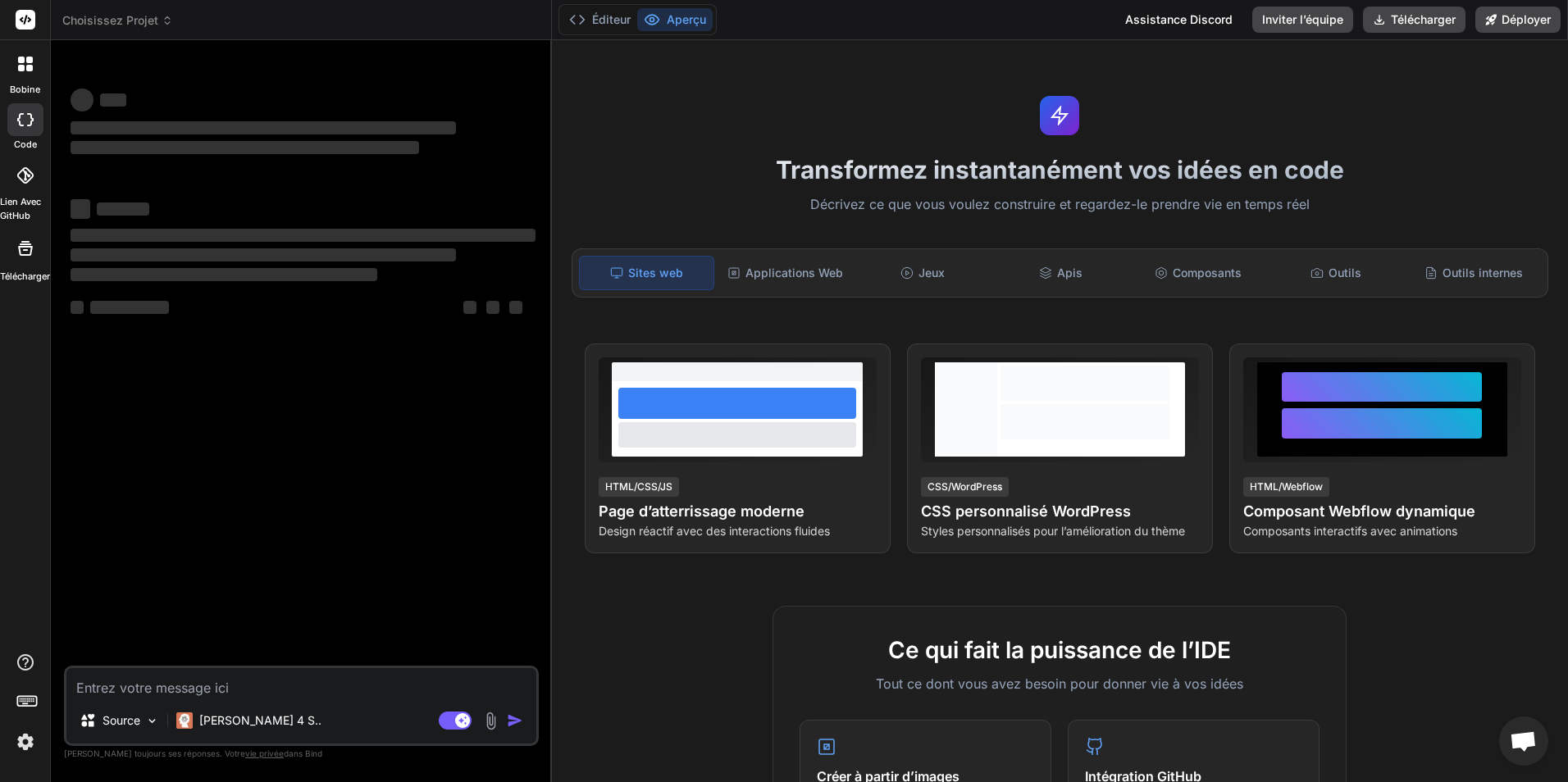
click at [17, 734] on img at bounding box center [25, 742] width 27 height 27
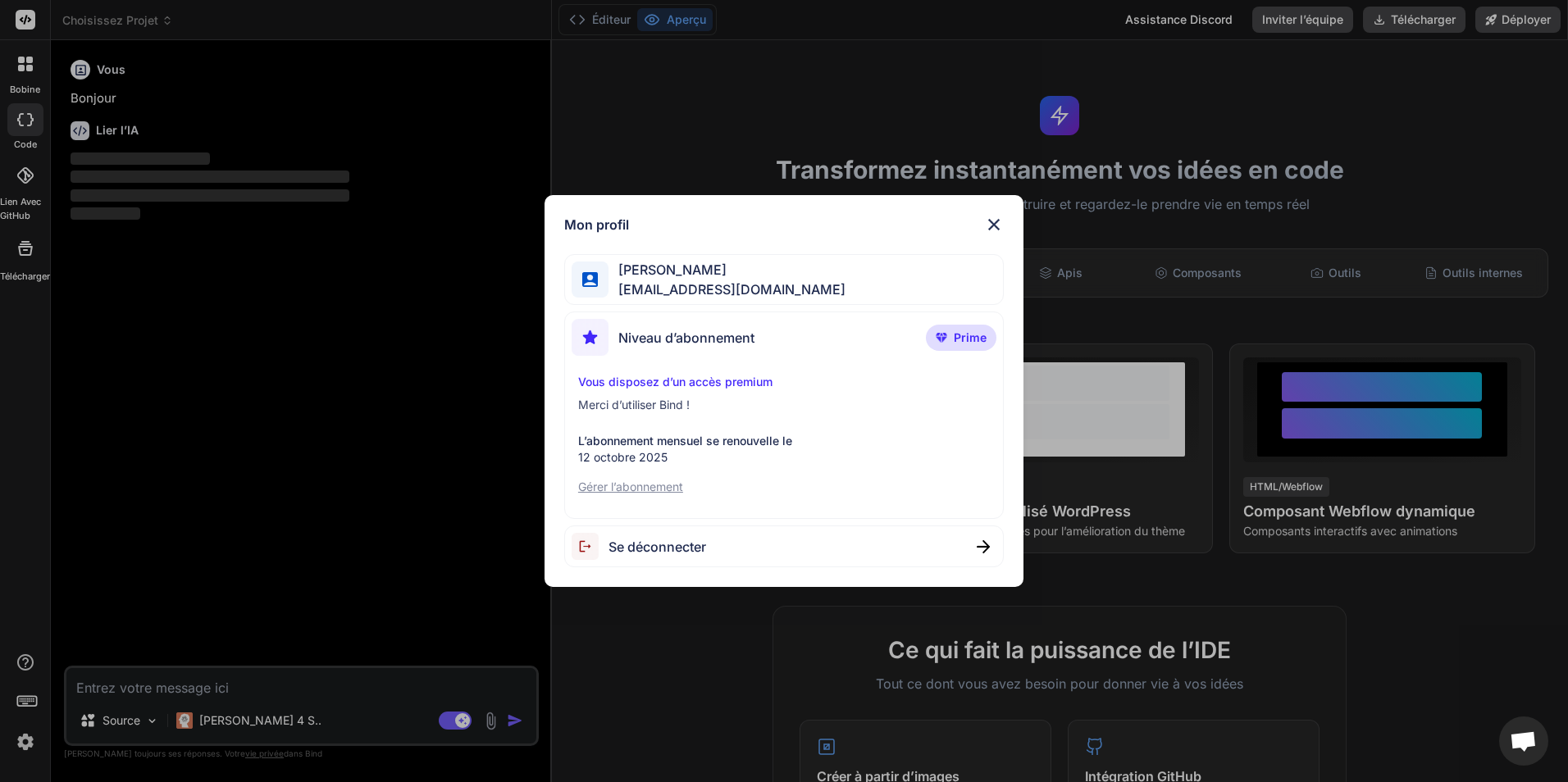
click at [1131, 317] on div "Mon profil [PERSON_NAME] [EMAIL_ADDRESS][DOMAIN_NAME] Niveau d’abonnement Prime…" at bounding box center [784, 391] width 1568 height 782
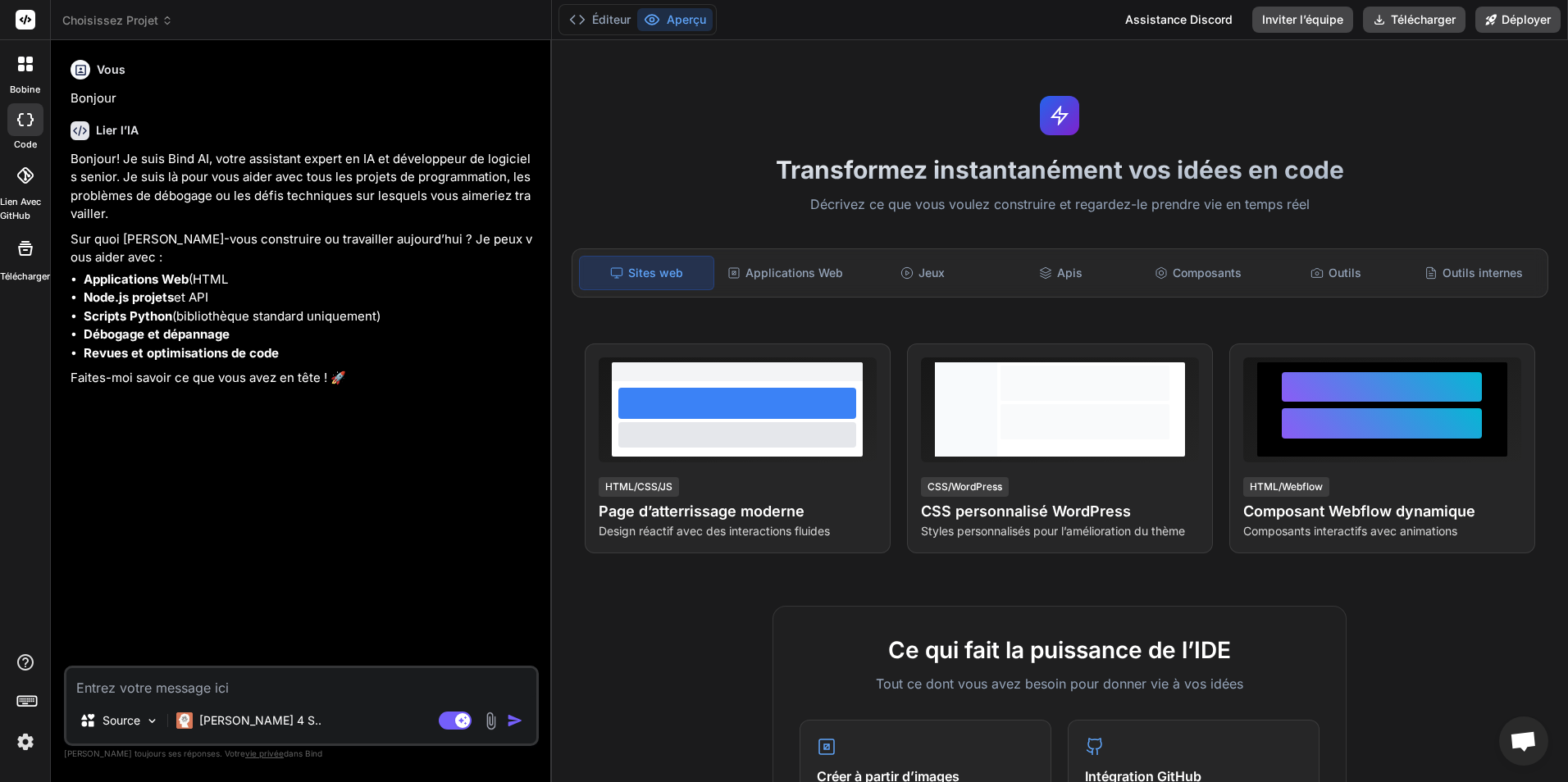
click at [27, 78] on div at bounding box center [24, 64] width 34 height 34
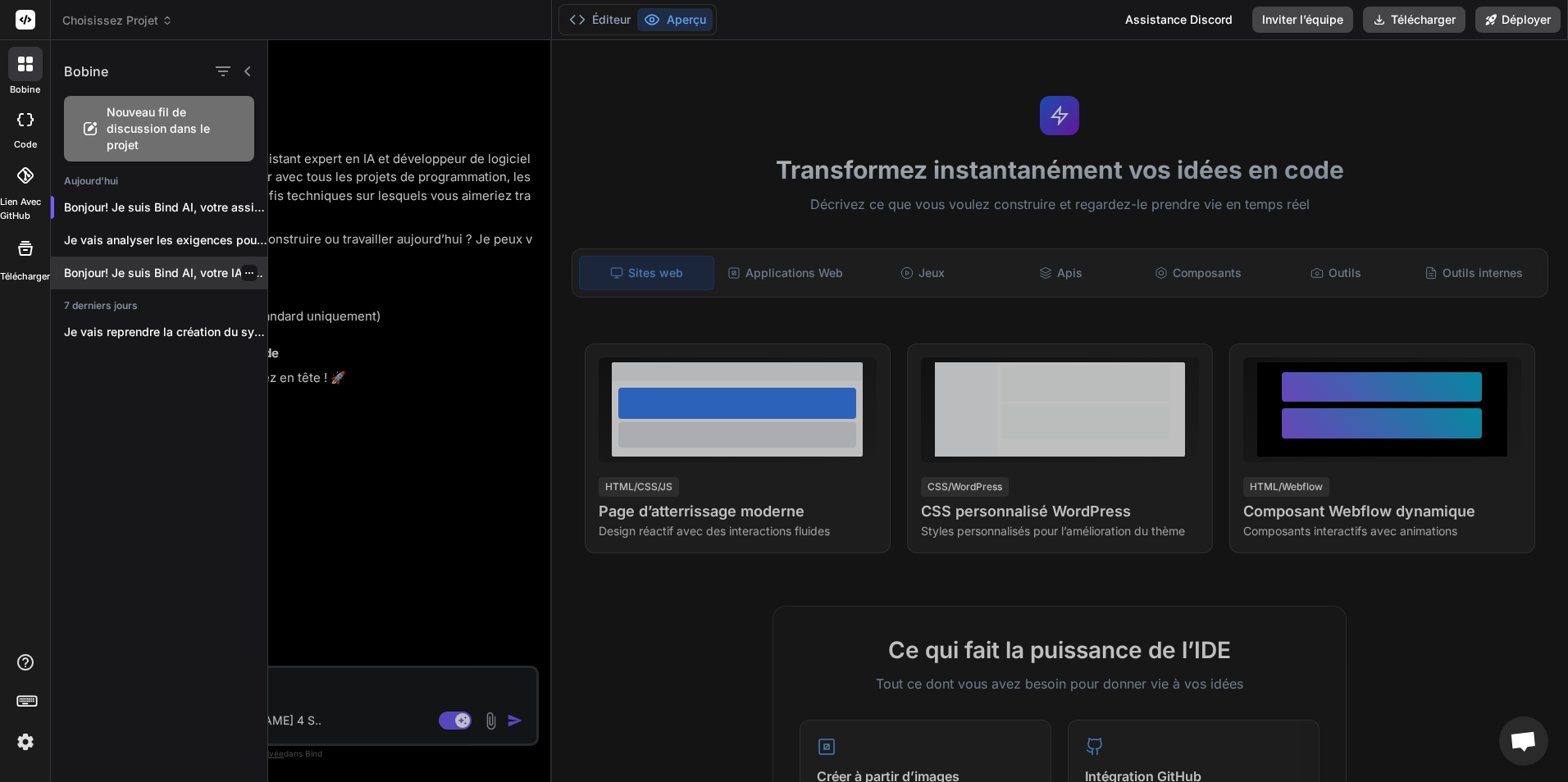
click at [250, 274] on div at bounding box center [249, 273] width 17 height 17
click at [246, 272] on icon "button" at bounding box center [250, 273] width 8 height 2
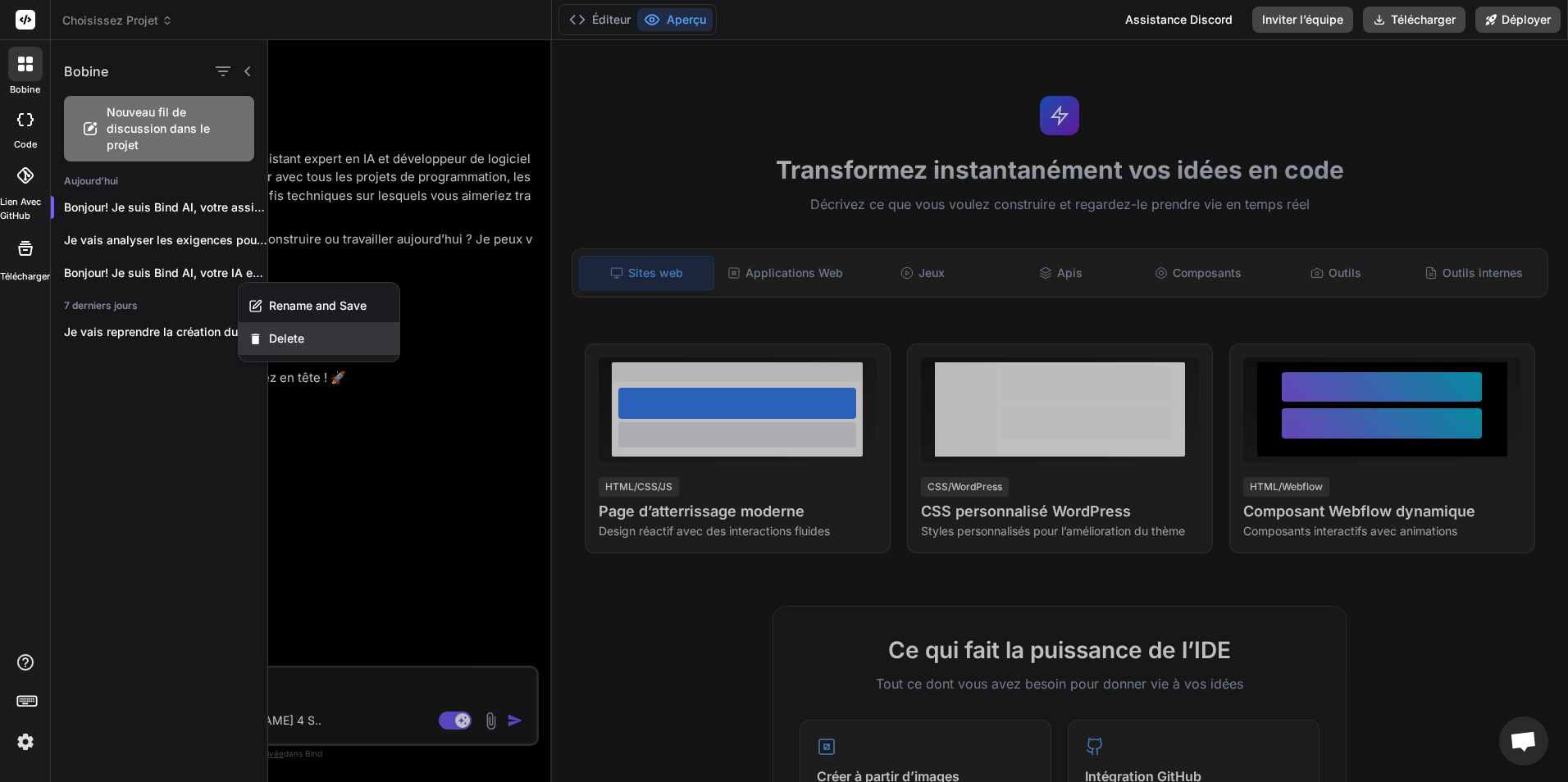
click at [275, 332] on span "Delete" at bounding box center [287, 339] width 35 height 17
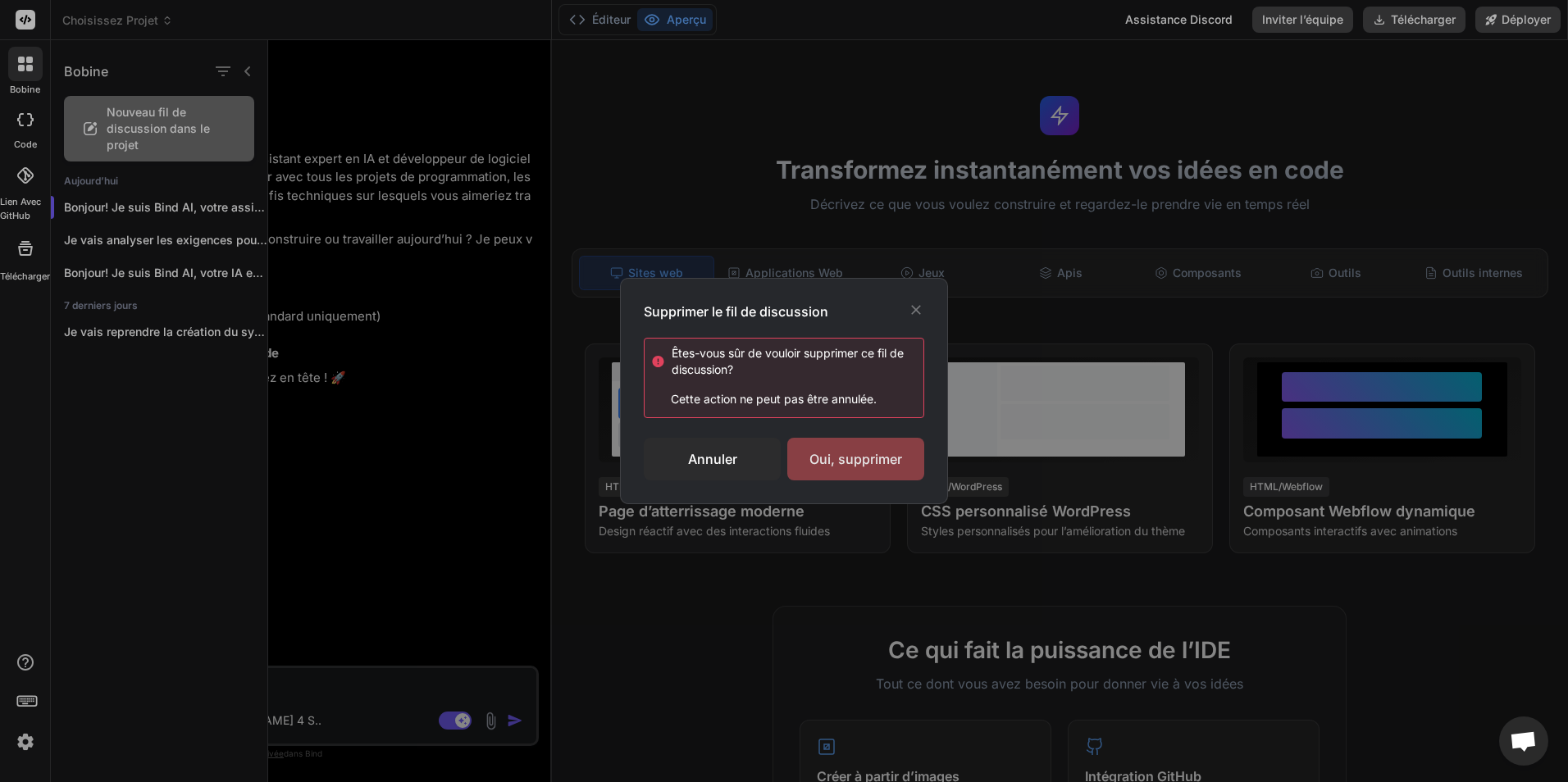
click at [865, 442] on div "Oui, supprimer" at bounding box center [855, 459] width 137 height 43
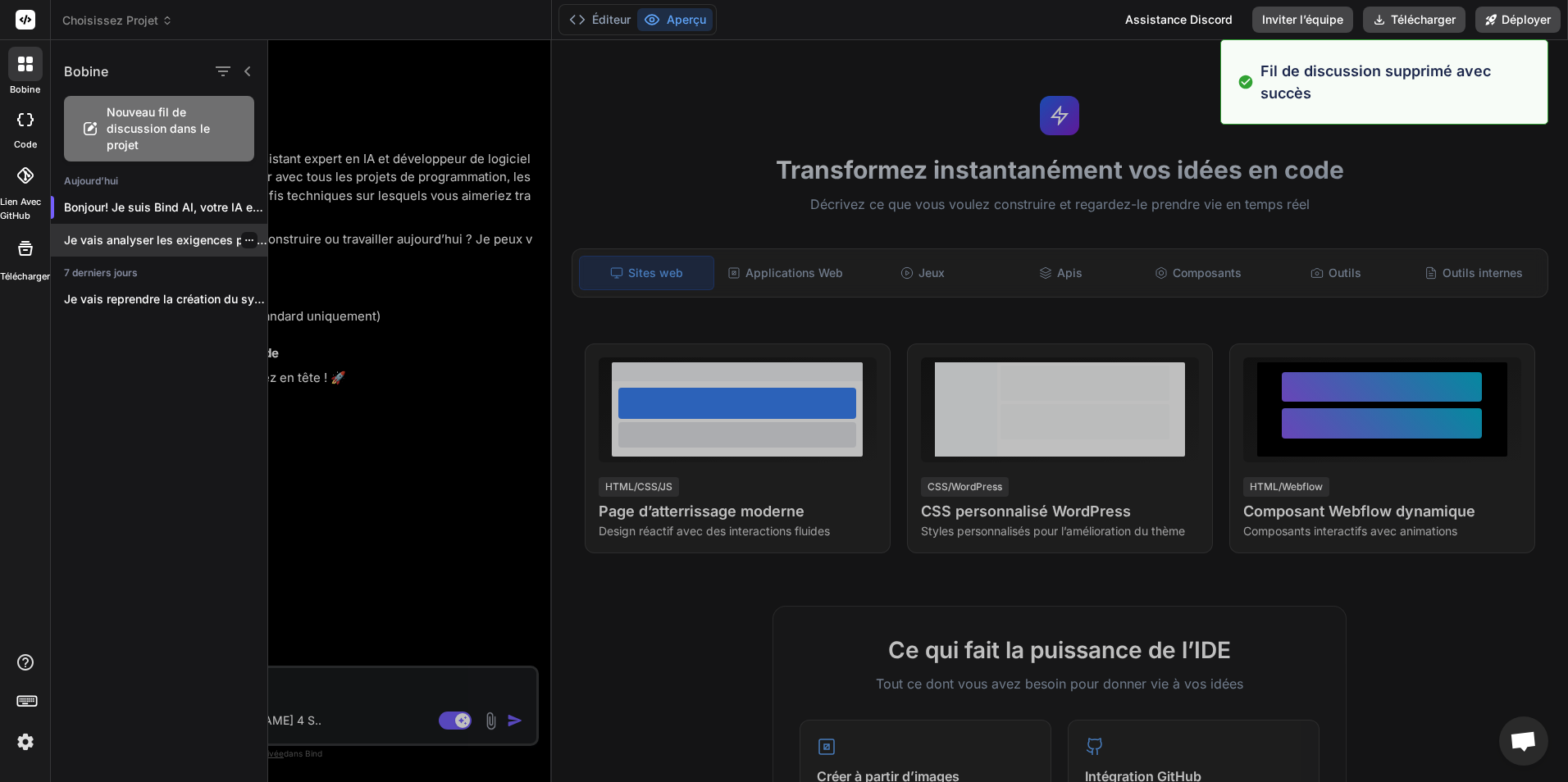
click at [252, 245] on p "Je vais analyser les exigences pour reconstruire ceci..." at bounding box center [165, 240] width 204 height 17
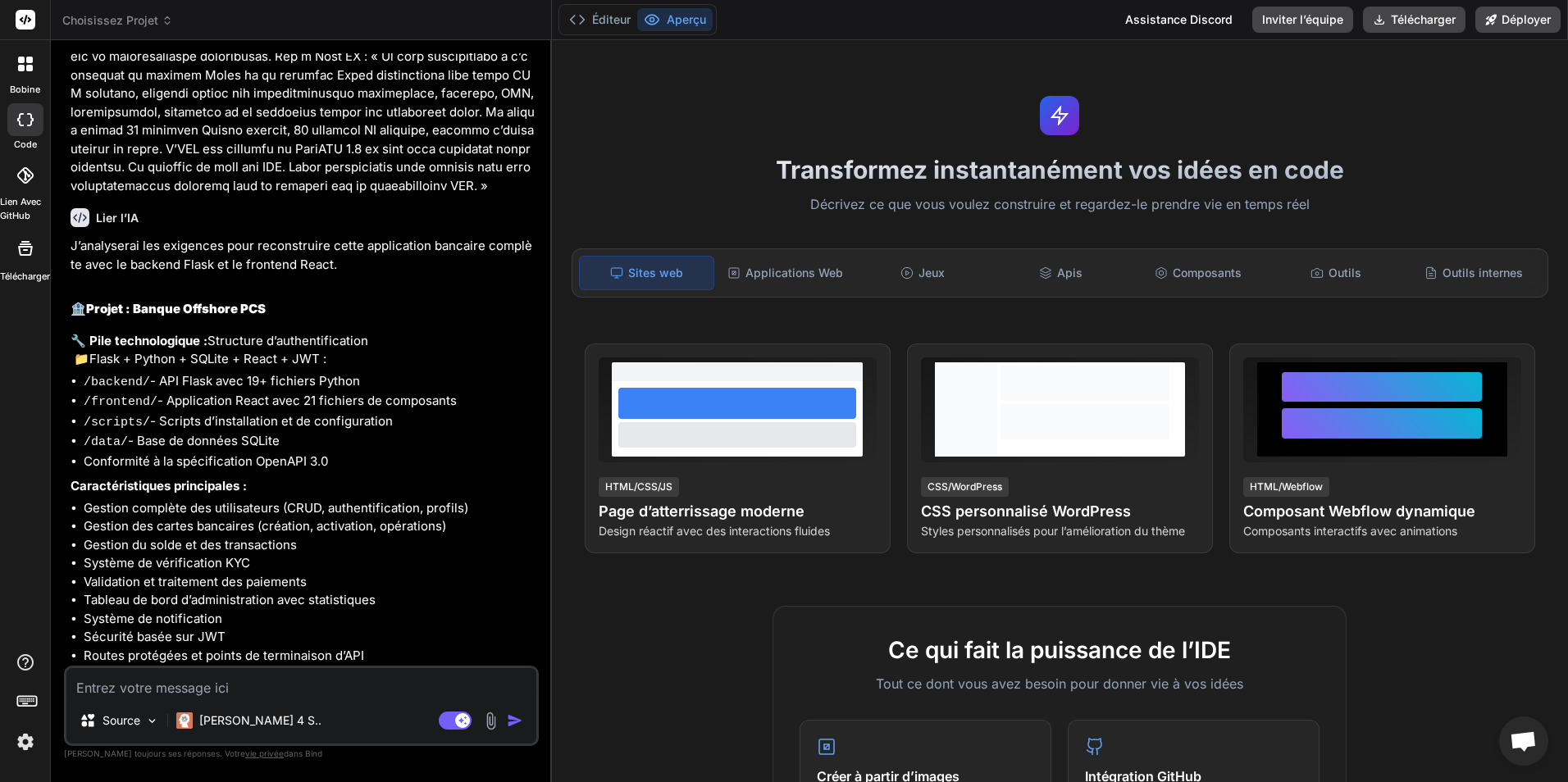
scroll to position [832, 0]
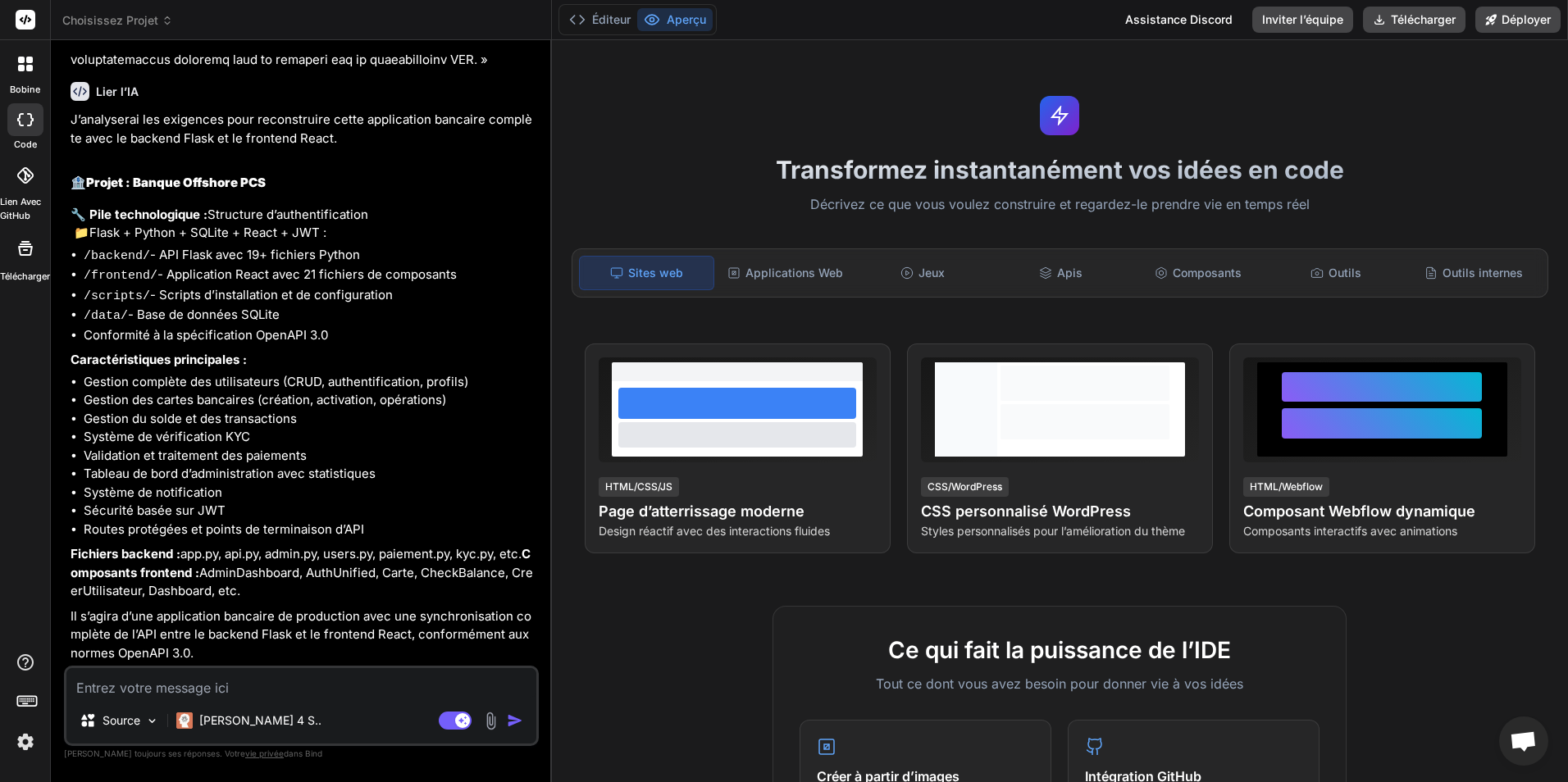
click at [286, 690] on textarea at bounding box center [301, 683] width 470 height 29
type textarea "x"
type textarea "o"
type textarea "x"
type textarea "ou"
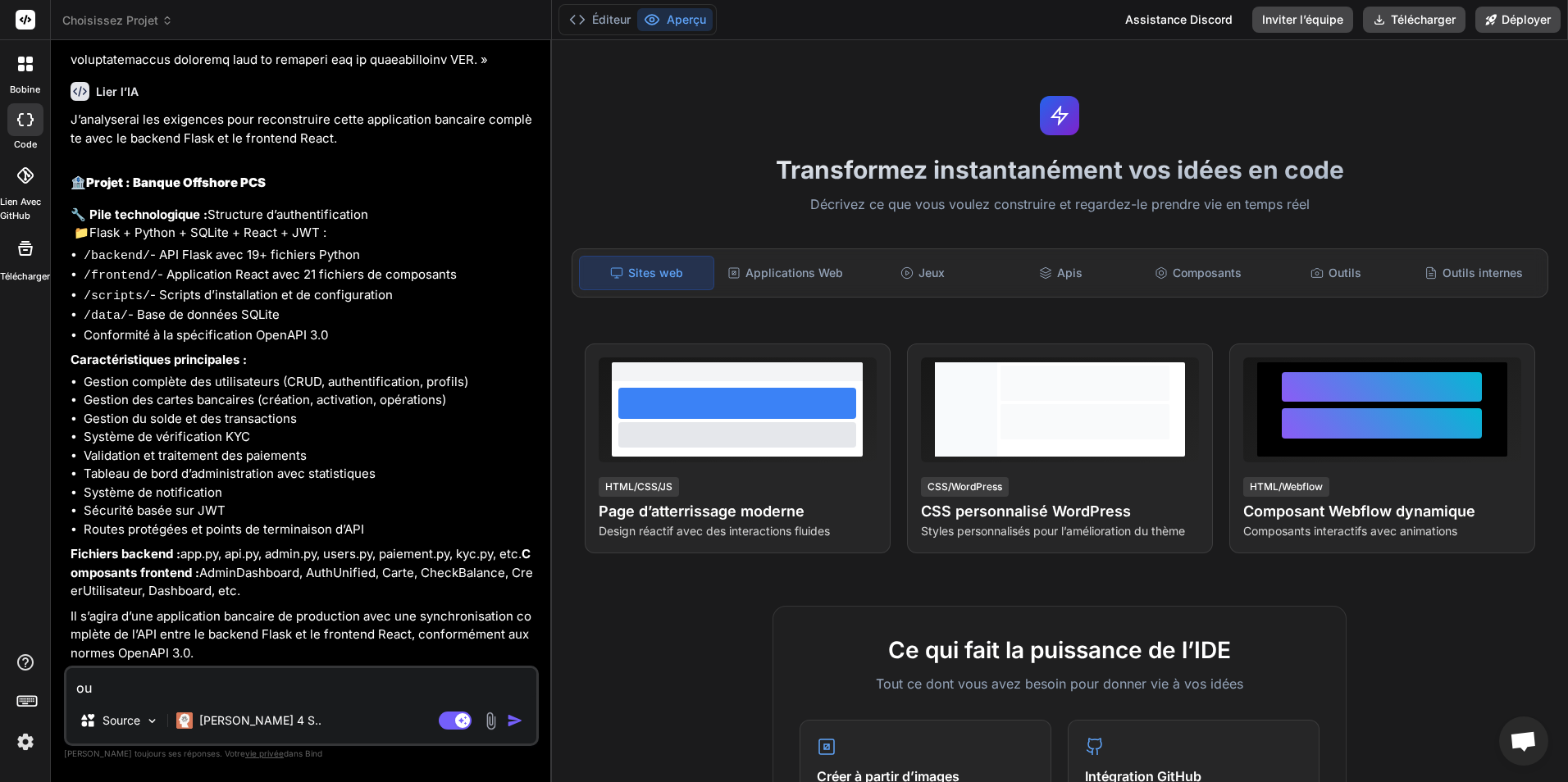
type textarea "x"
type textarea "oui"
type textarea "x"
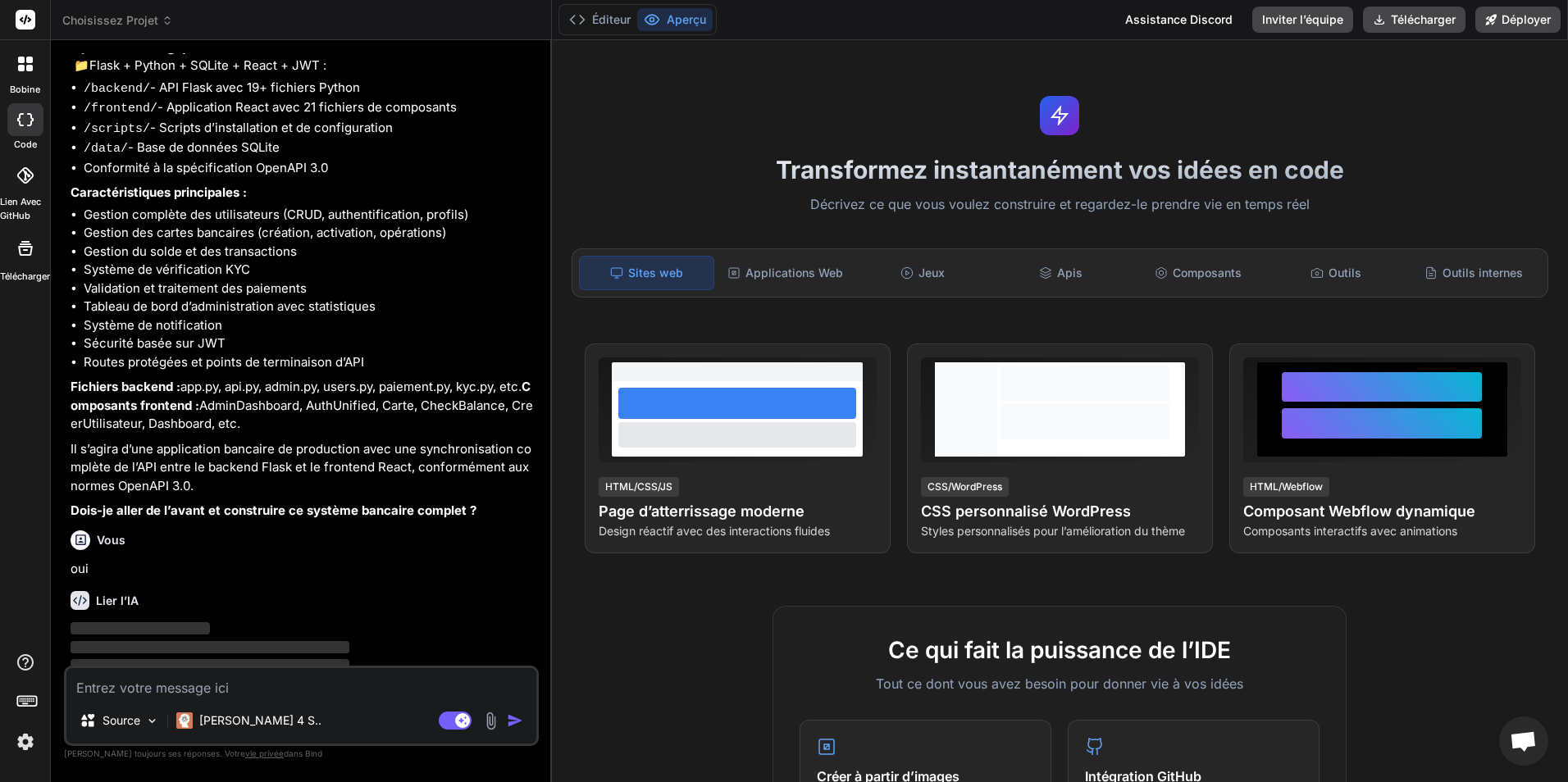
scroll to position [1003, 0]
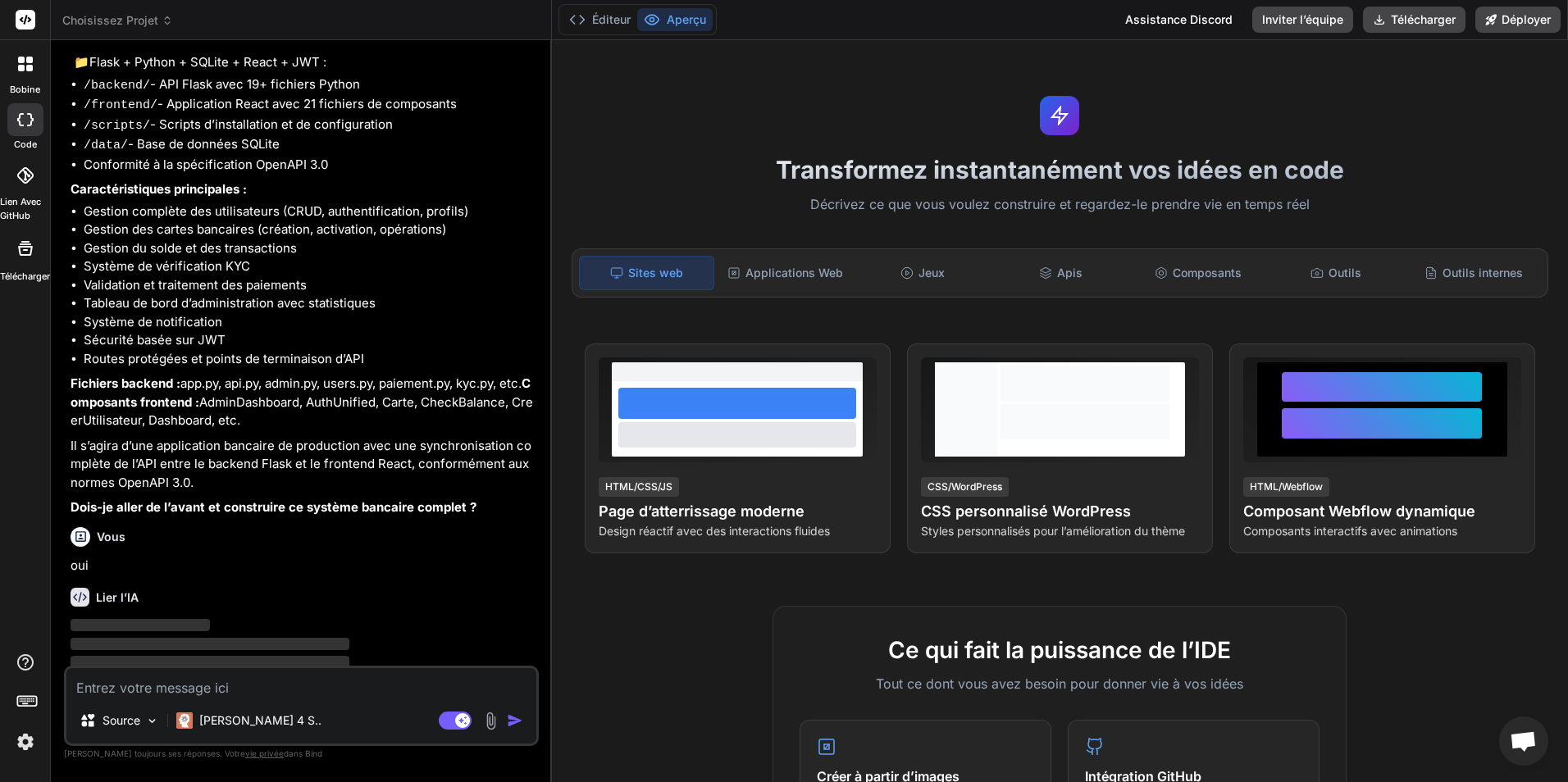
click at [25, 69] on icon at bounding box center [24, 64] width 15 height 15
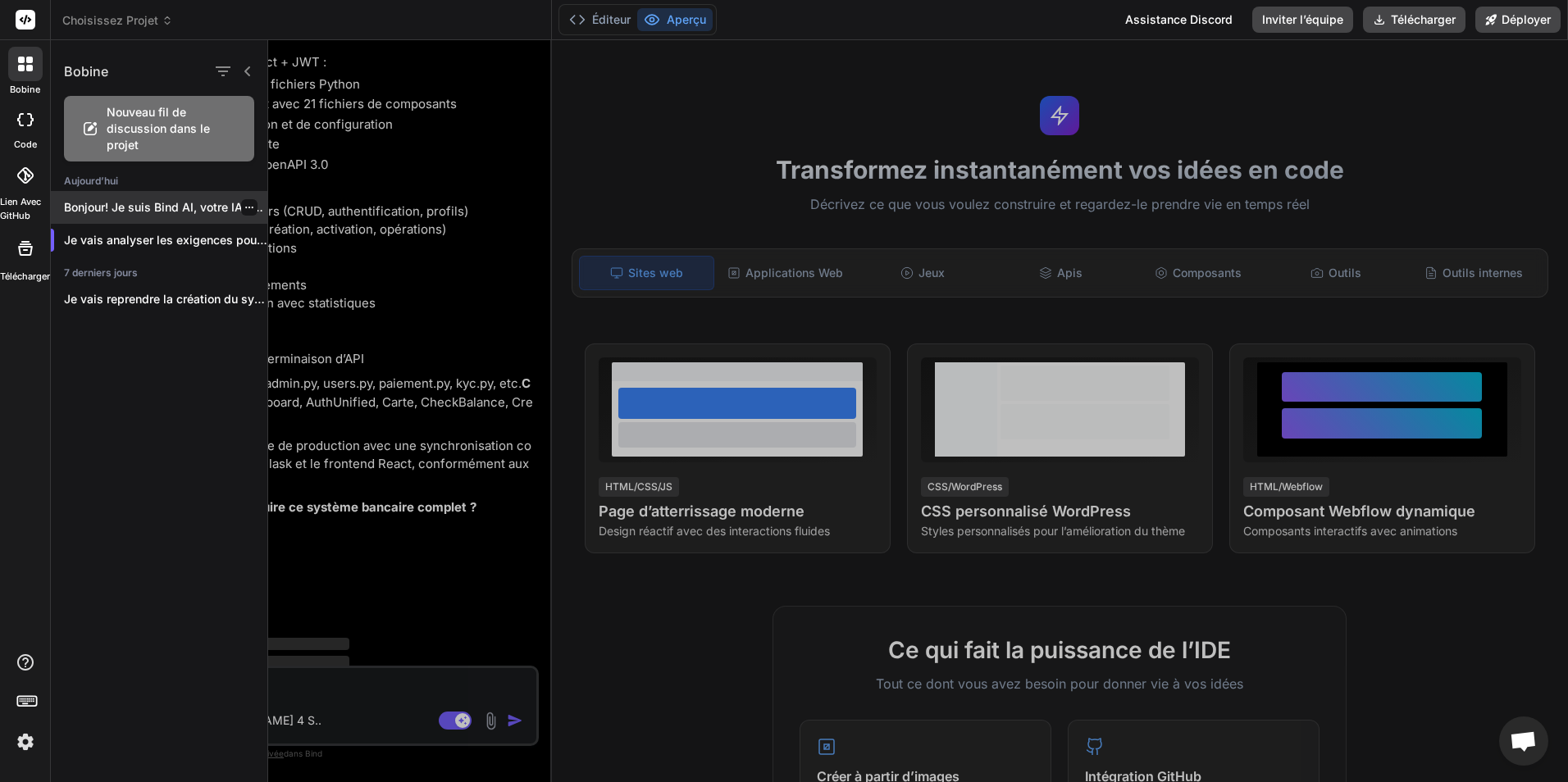
click at [248, 207] on div at bounding box center [249, 207] width 17 height 17
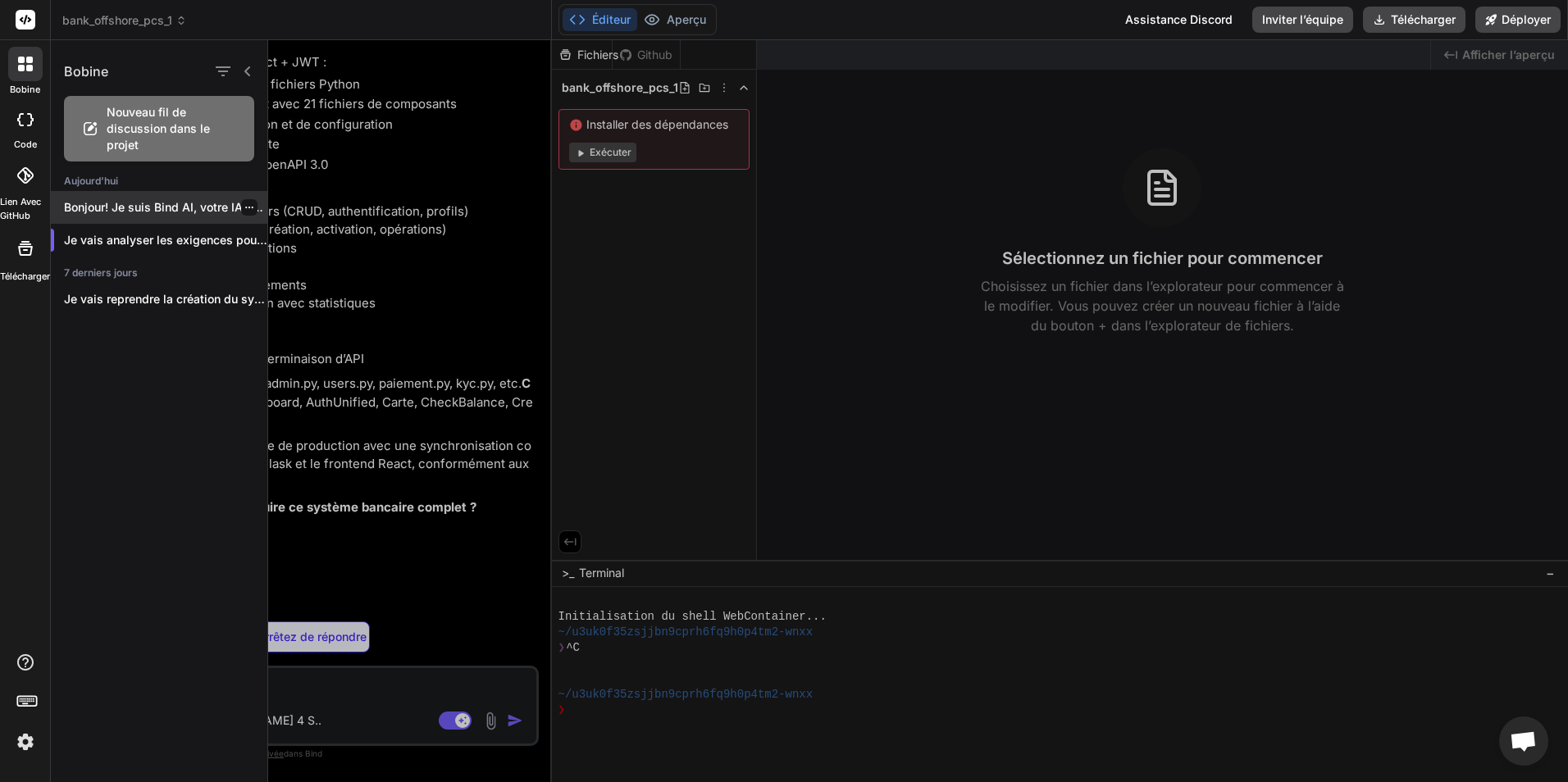
click at [246, 205] on icon "button" at bounding box center [250, 207] width 10 height 10
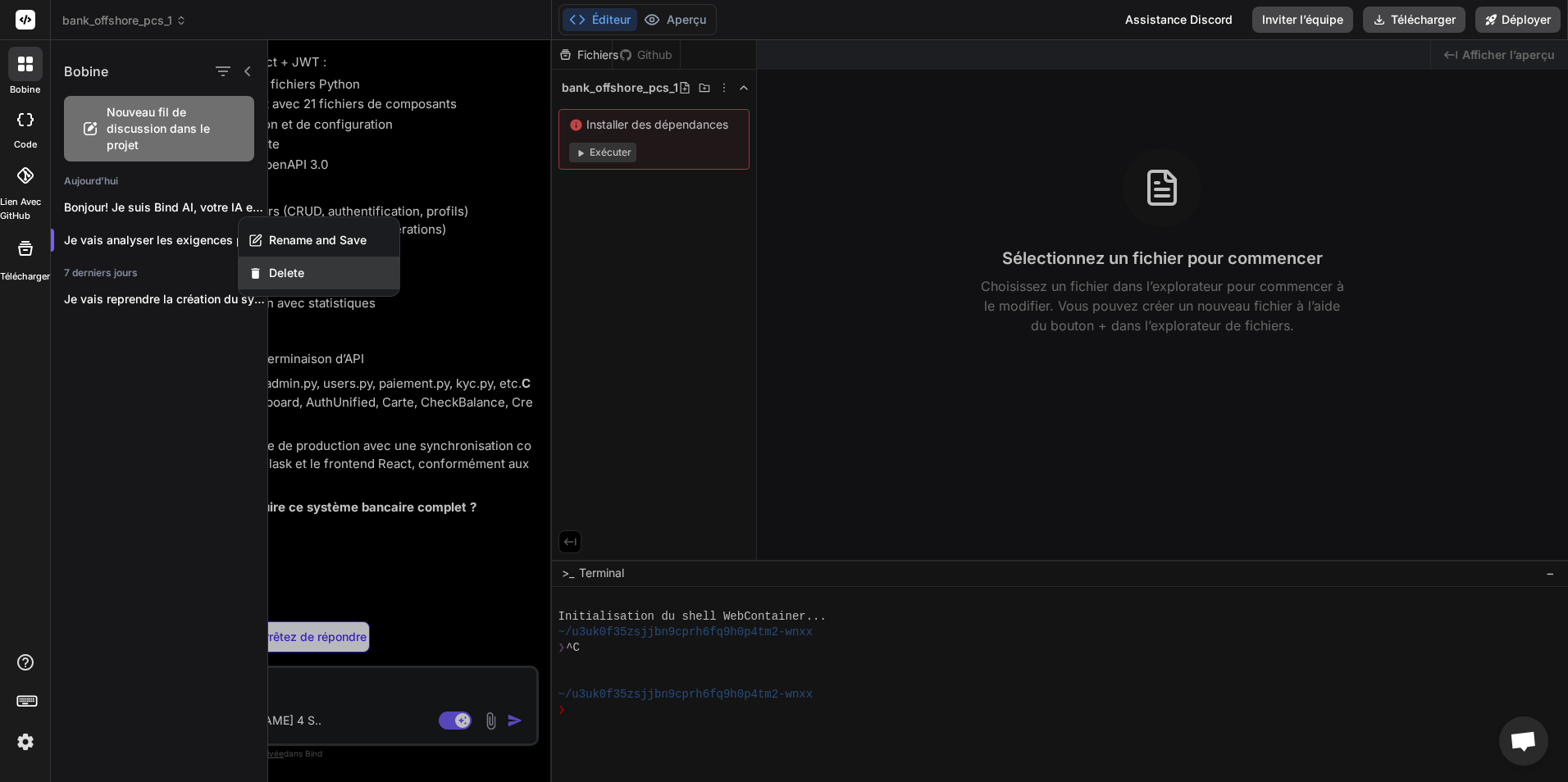
click at [326, 264] on div "Delete" at bounding box center [319, 273] width 161 height 33
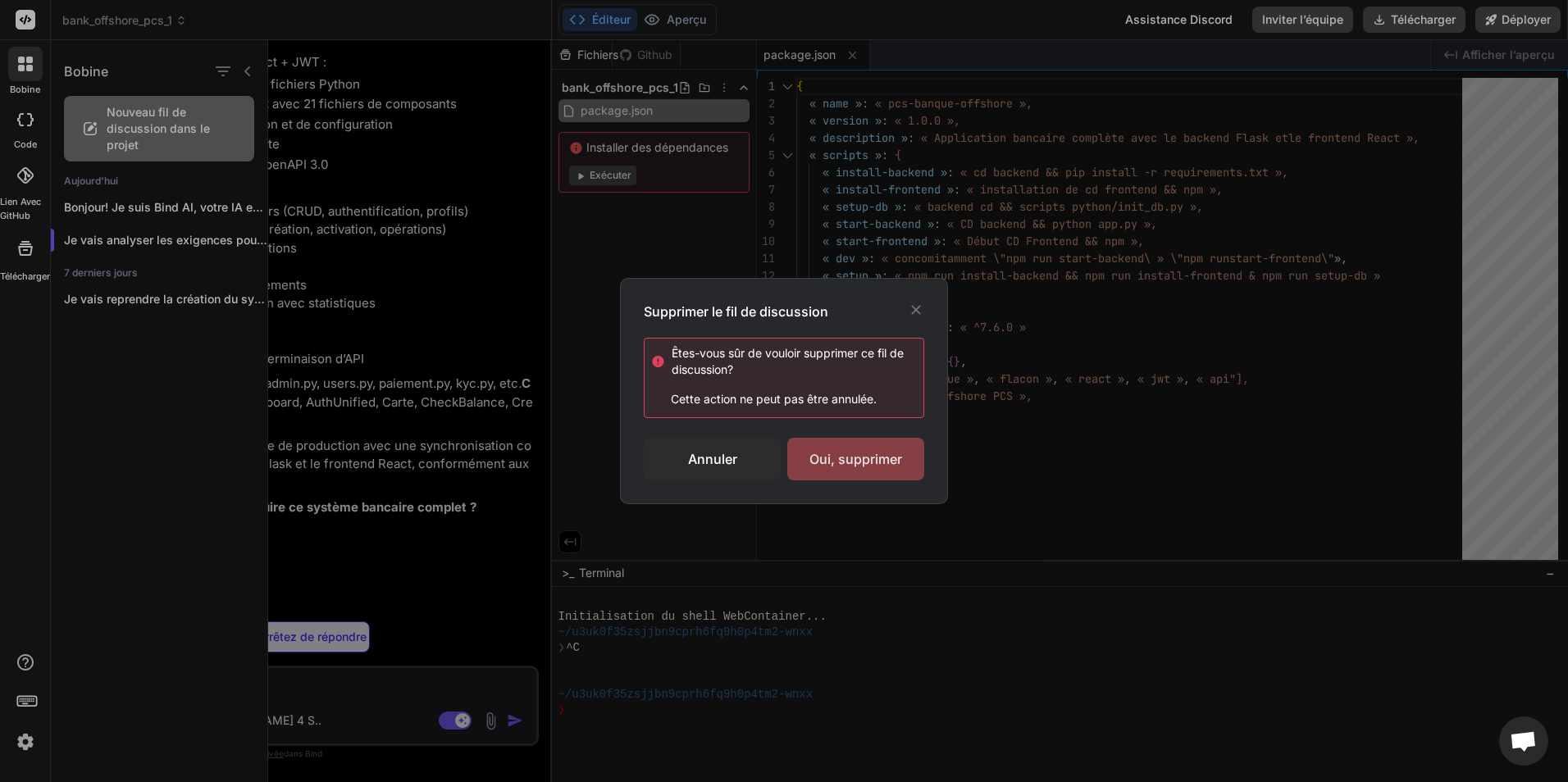
type textarea "x"
type textarea "os json logging"
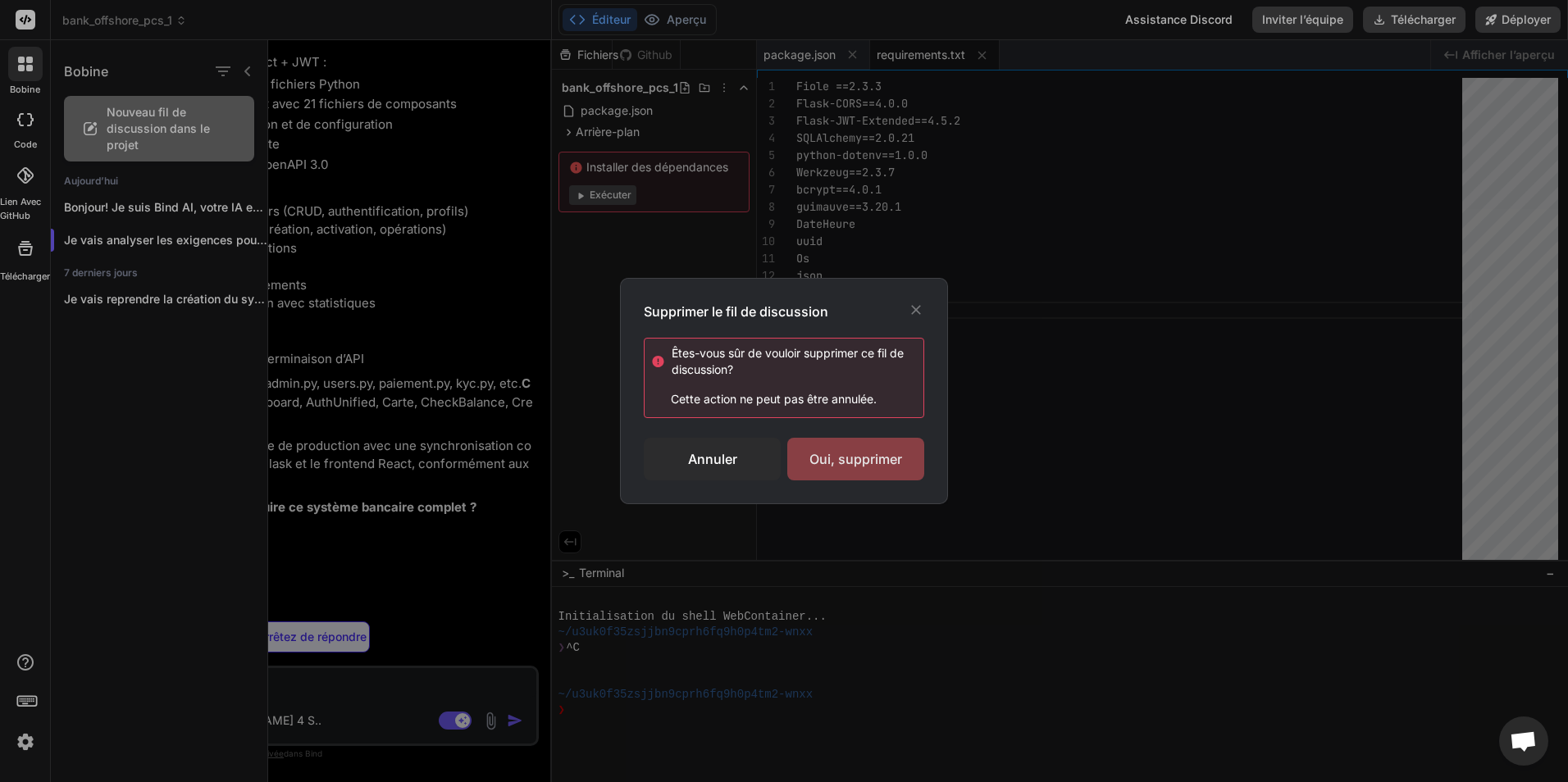
type textarea "x"
type textarea "SECRET_KEY=your-secret-key-here-change-in-production JWT_SECRET_KEY=jwt-secret-…"
click at [861, 463] on div "Oui, supprimer" at bounding box center [855, 459] width 137 height 43
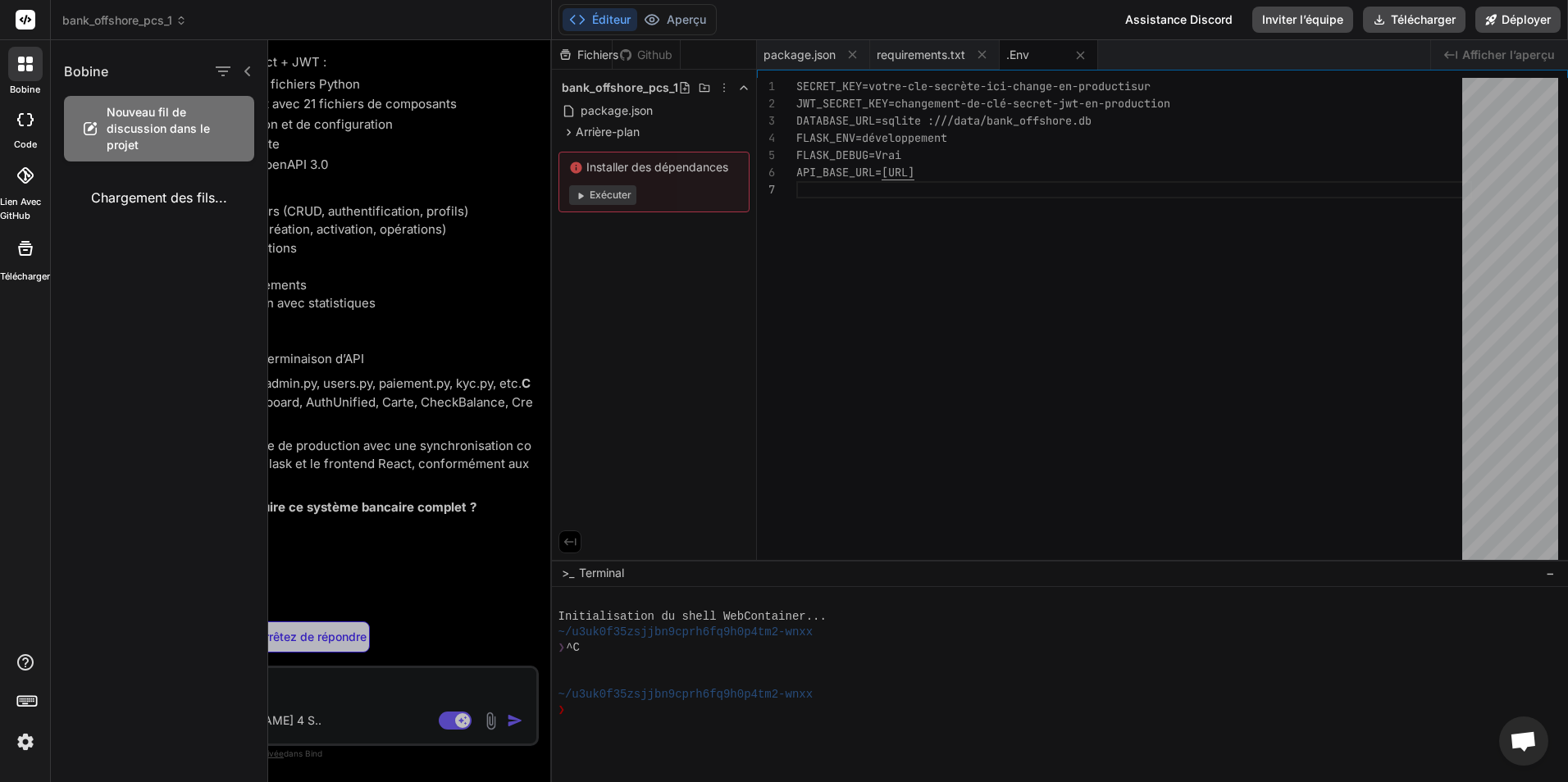
type textarea "x"
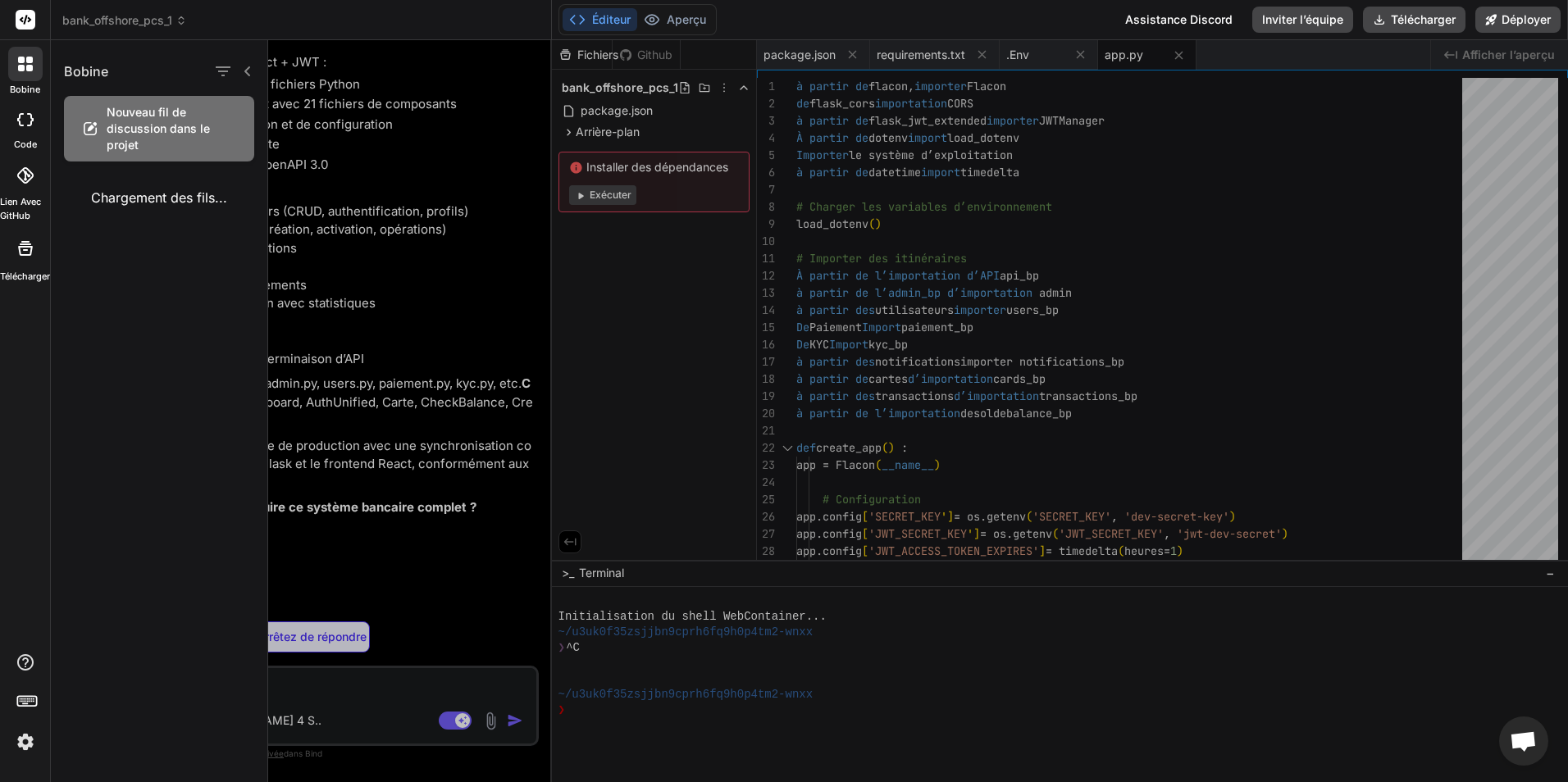
click at [20, 54] on div at bounding box center [24, 64] width 34 height 34
click at [335, 233] on div at bounding box center [918, 411] width 1300 height 742
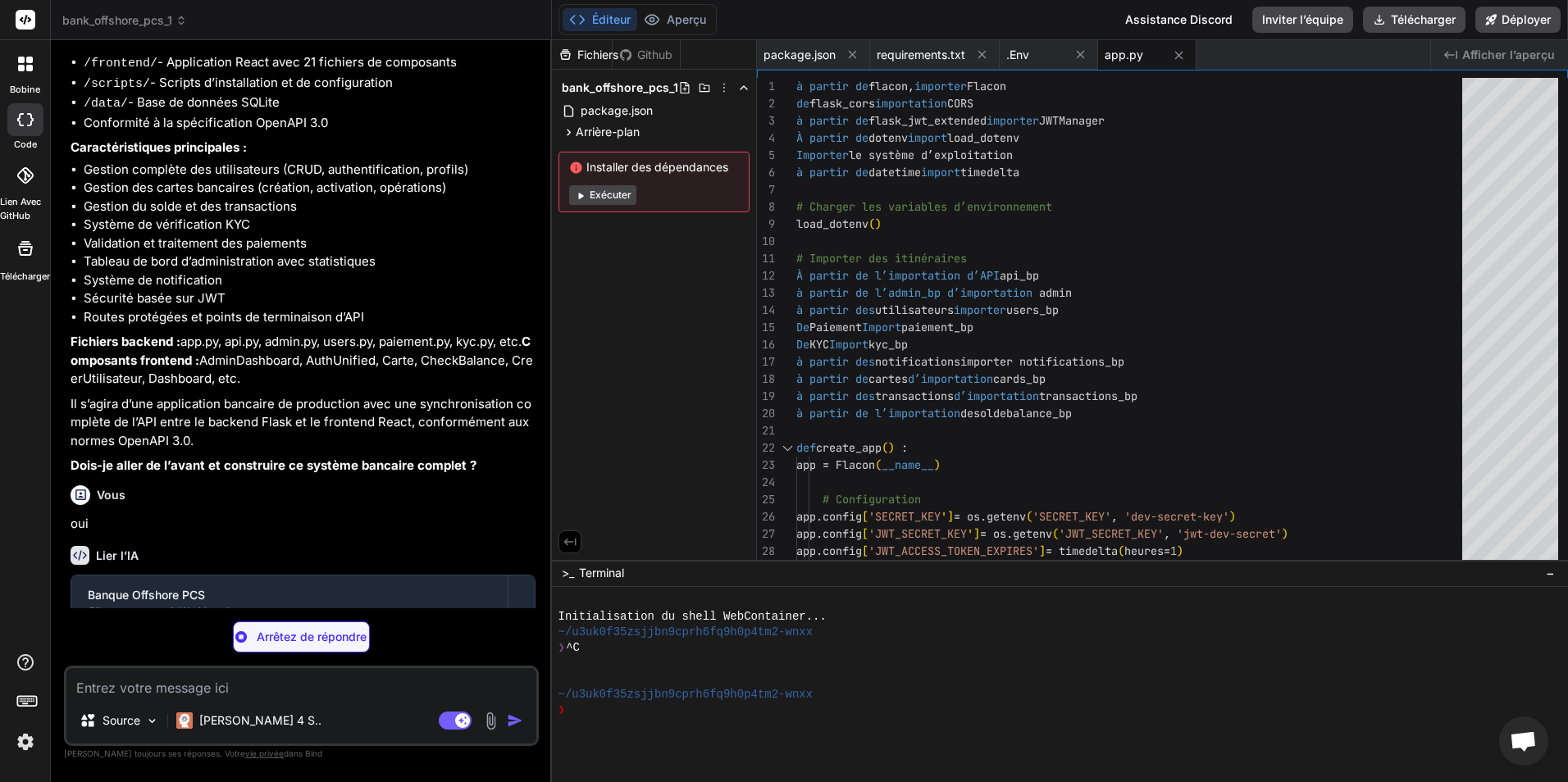
scroll to position [1195, 0]
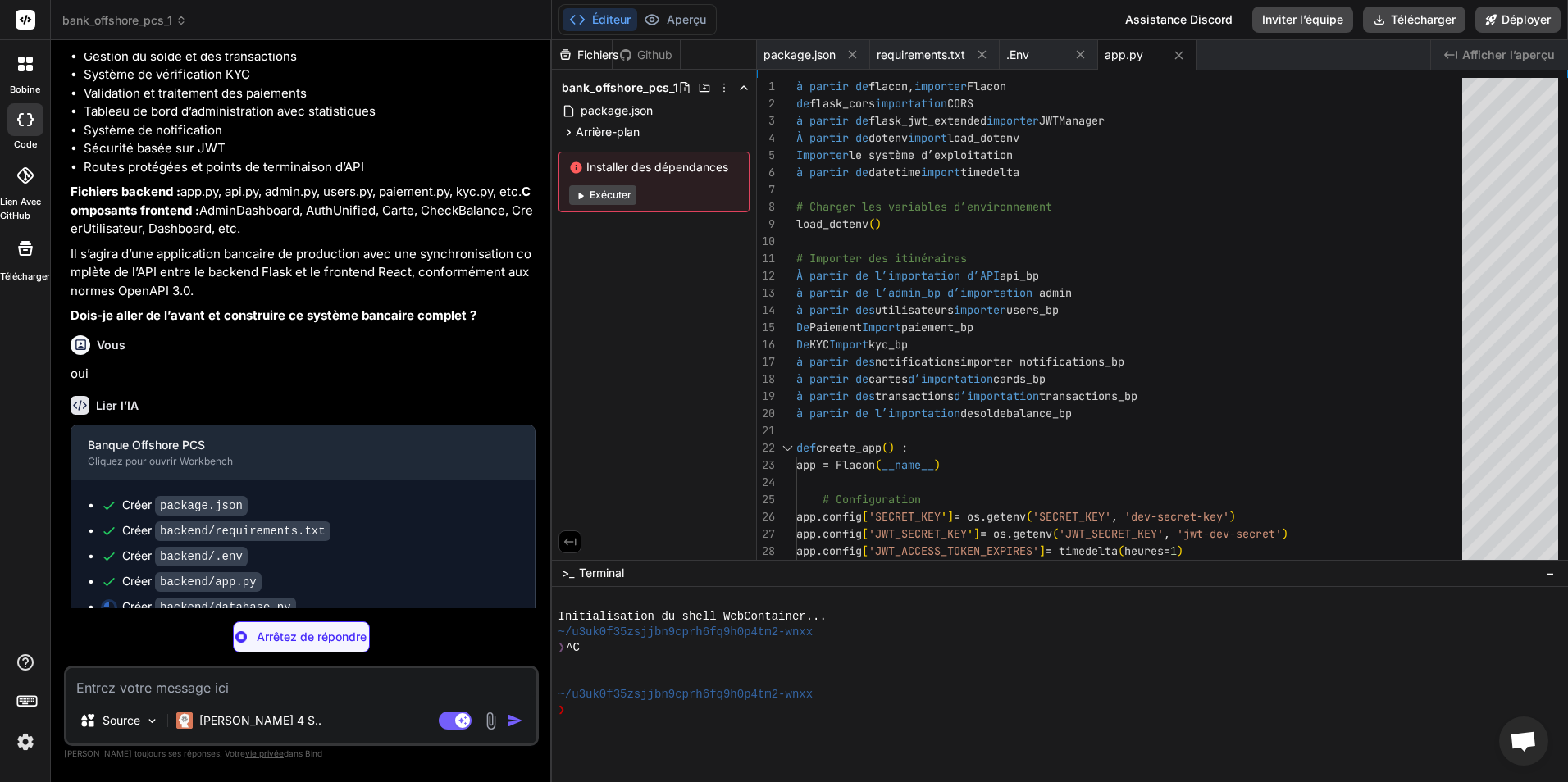
click at [26, 73] on div at bounding box center [24, 64] width 34 height 34
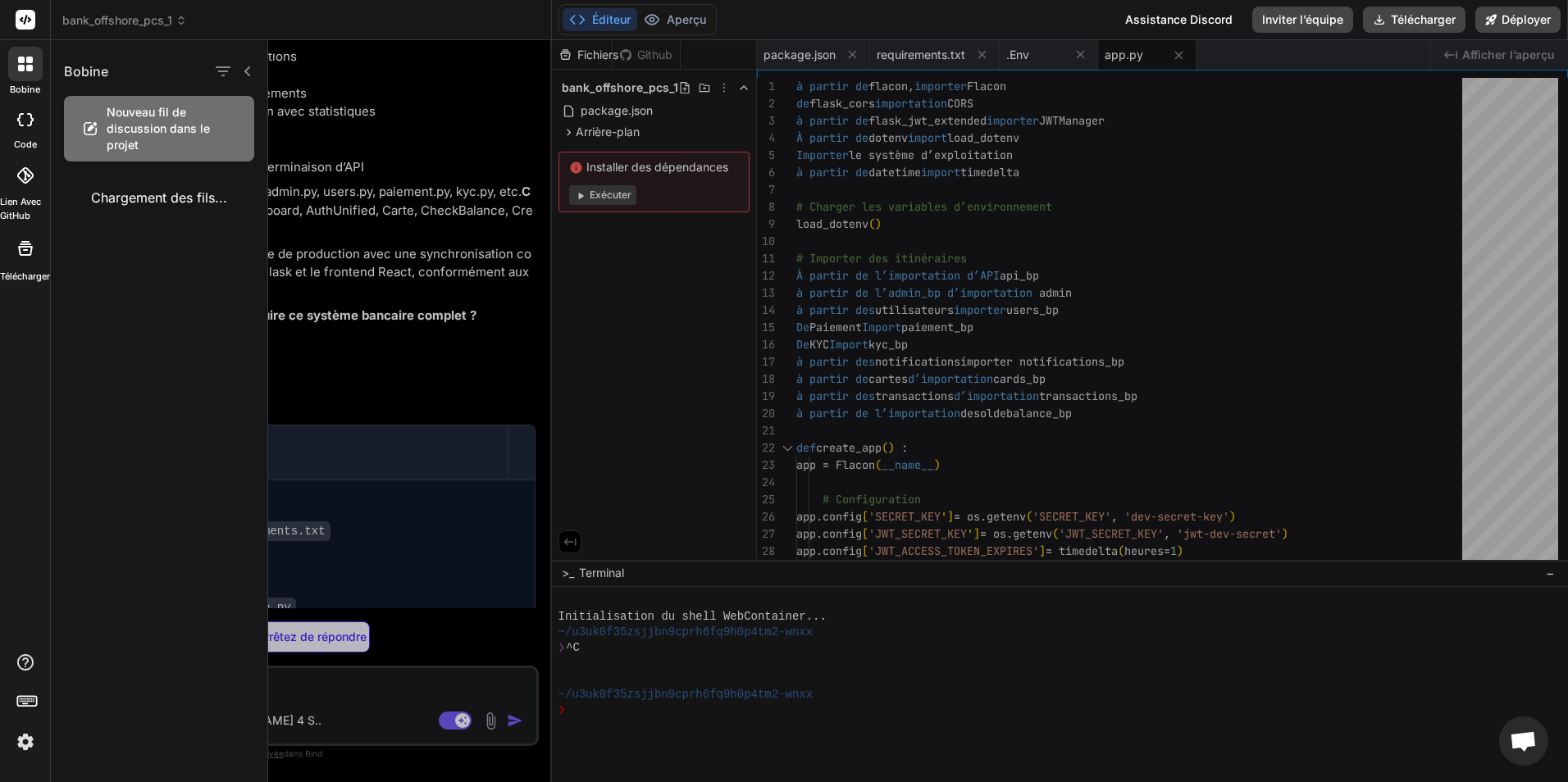
click at [19, 122] on icon at bounding box center [21, 119] width 7 height 13
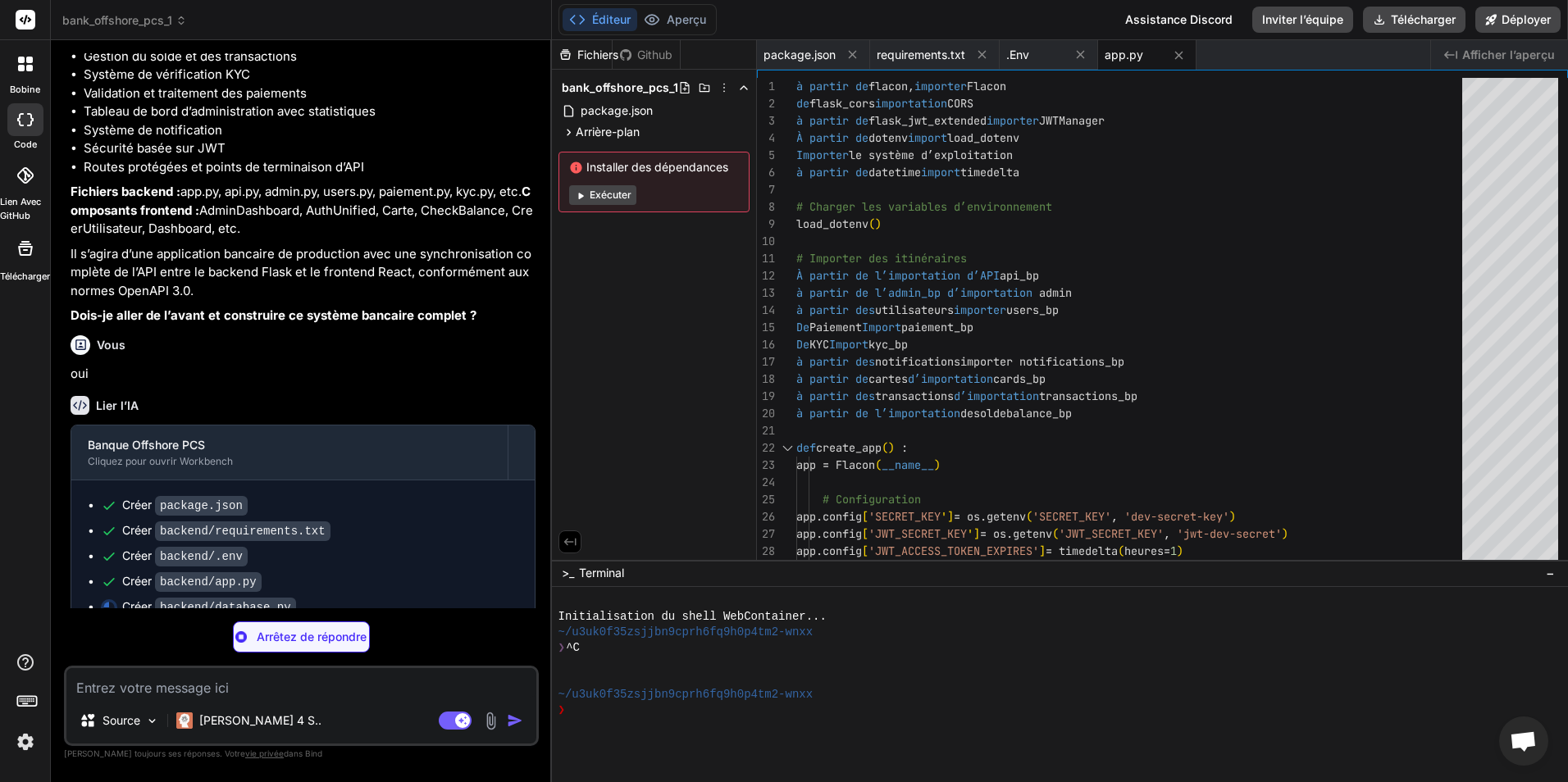
type textarea "x"
type textarea "# Global database instance db = Database()"
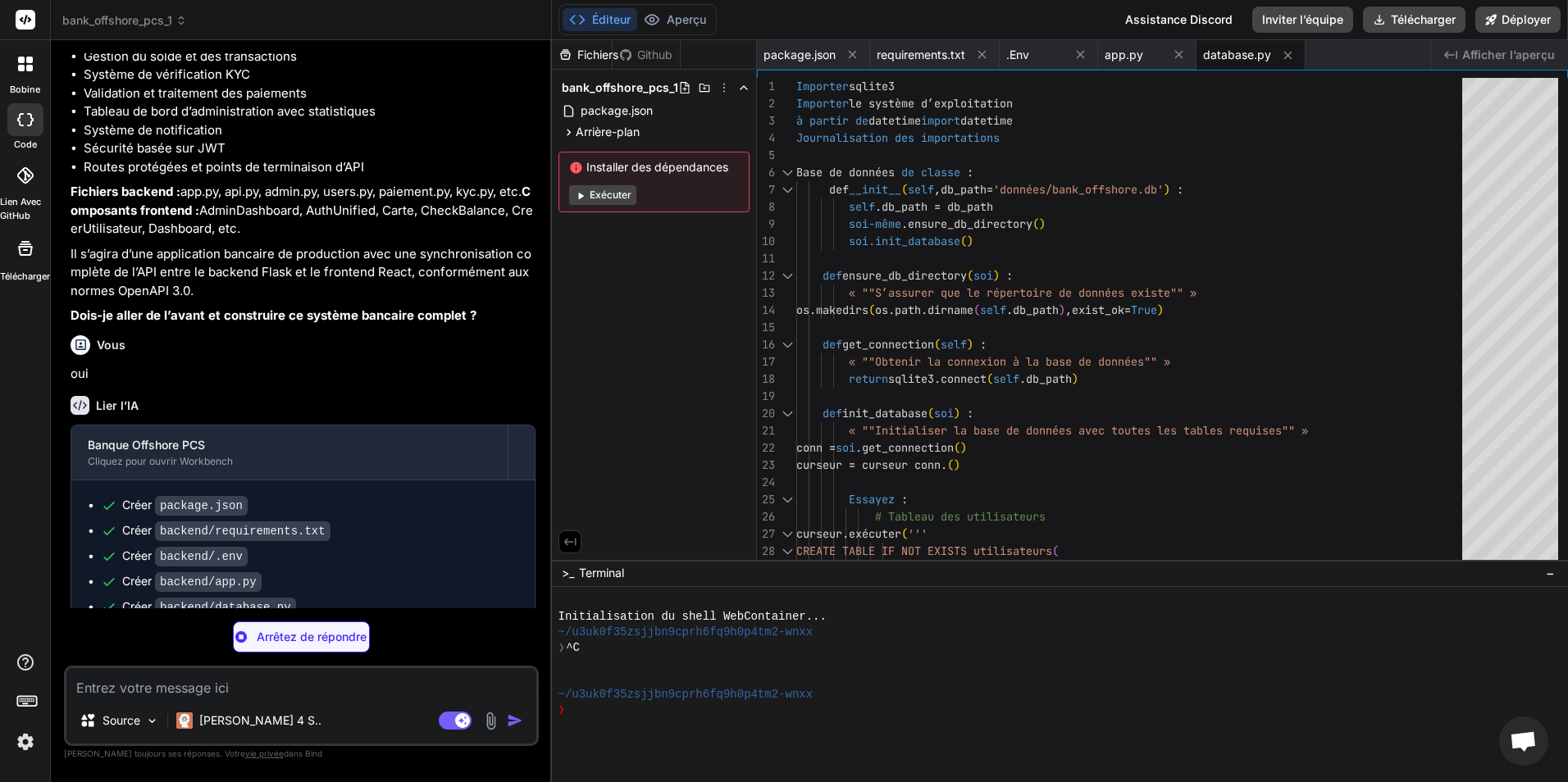
click at [23, 120] on icon at bounding box center [25, 119] width 17 height 13
click at [28, 64] on icon at bounding box center [24, 64] width 15 height 15
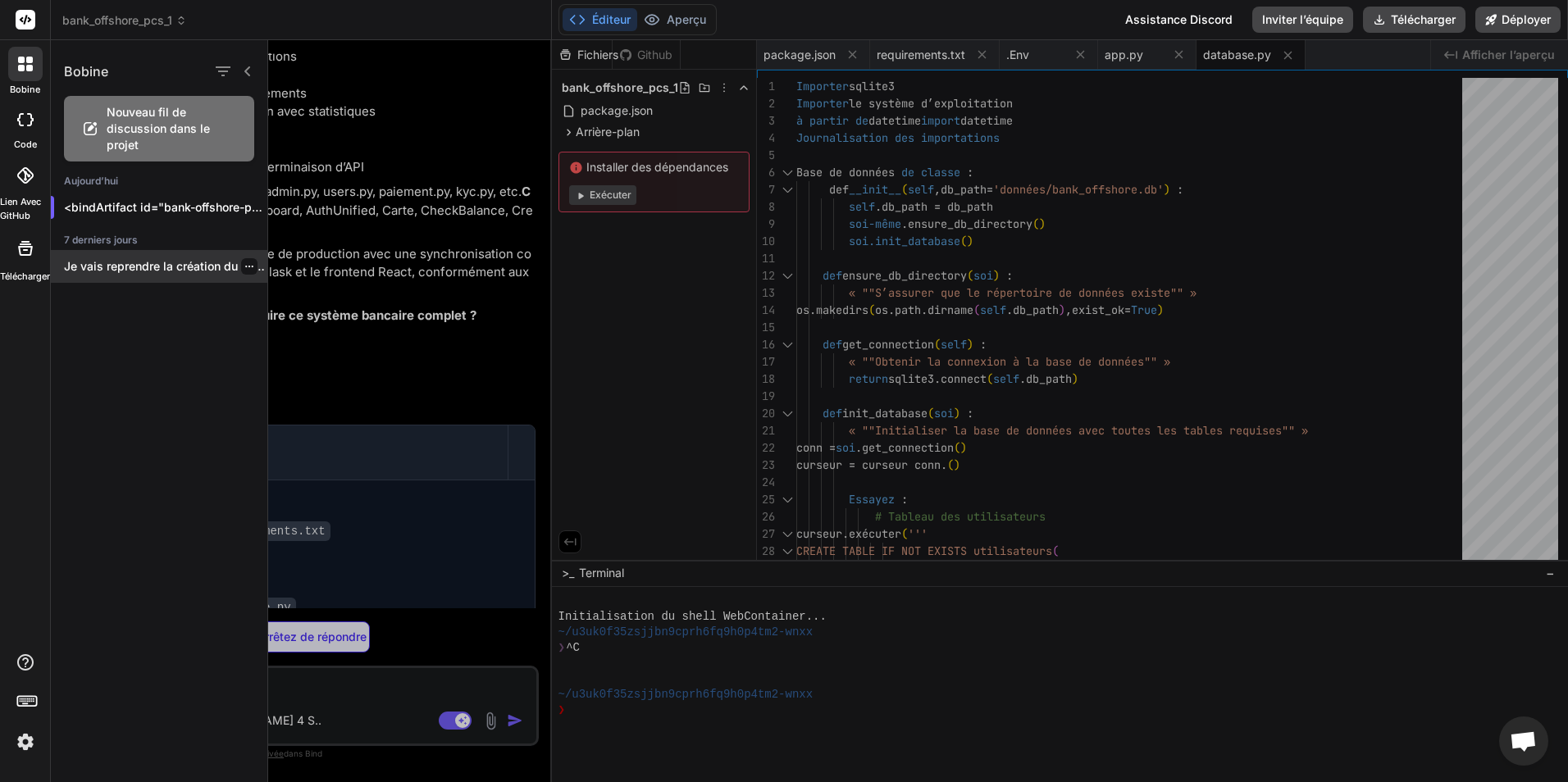
click at [245, 266] on icon "button" at bounding box center [250, 266] width 10 height 10
click at [399, 335] on div at bounding box center [918, 411] width 1300 height 742
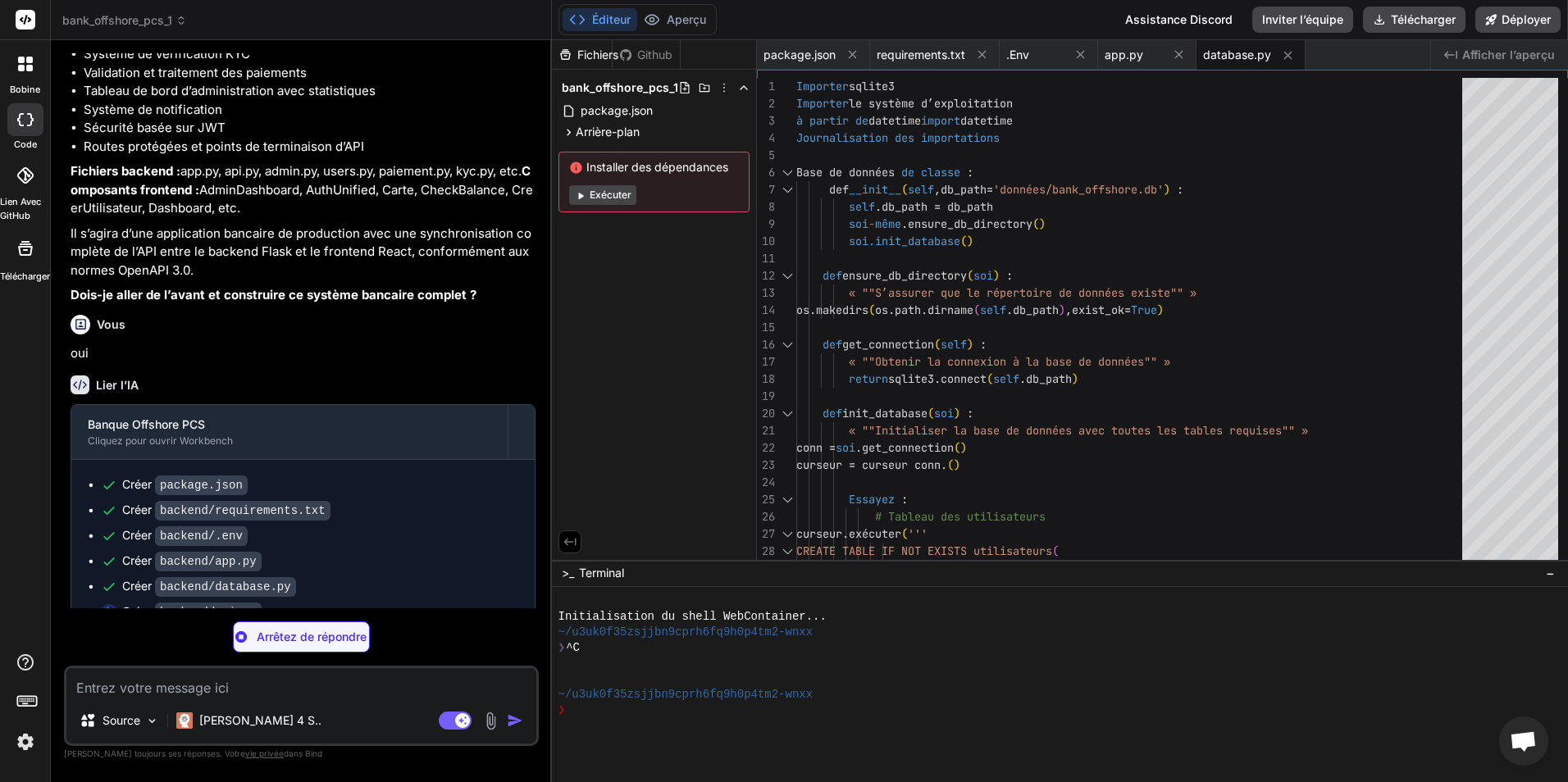
scroll to position [1220, 0]
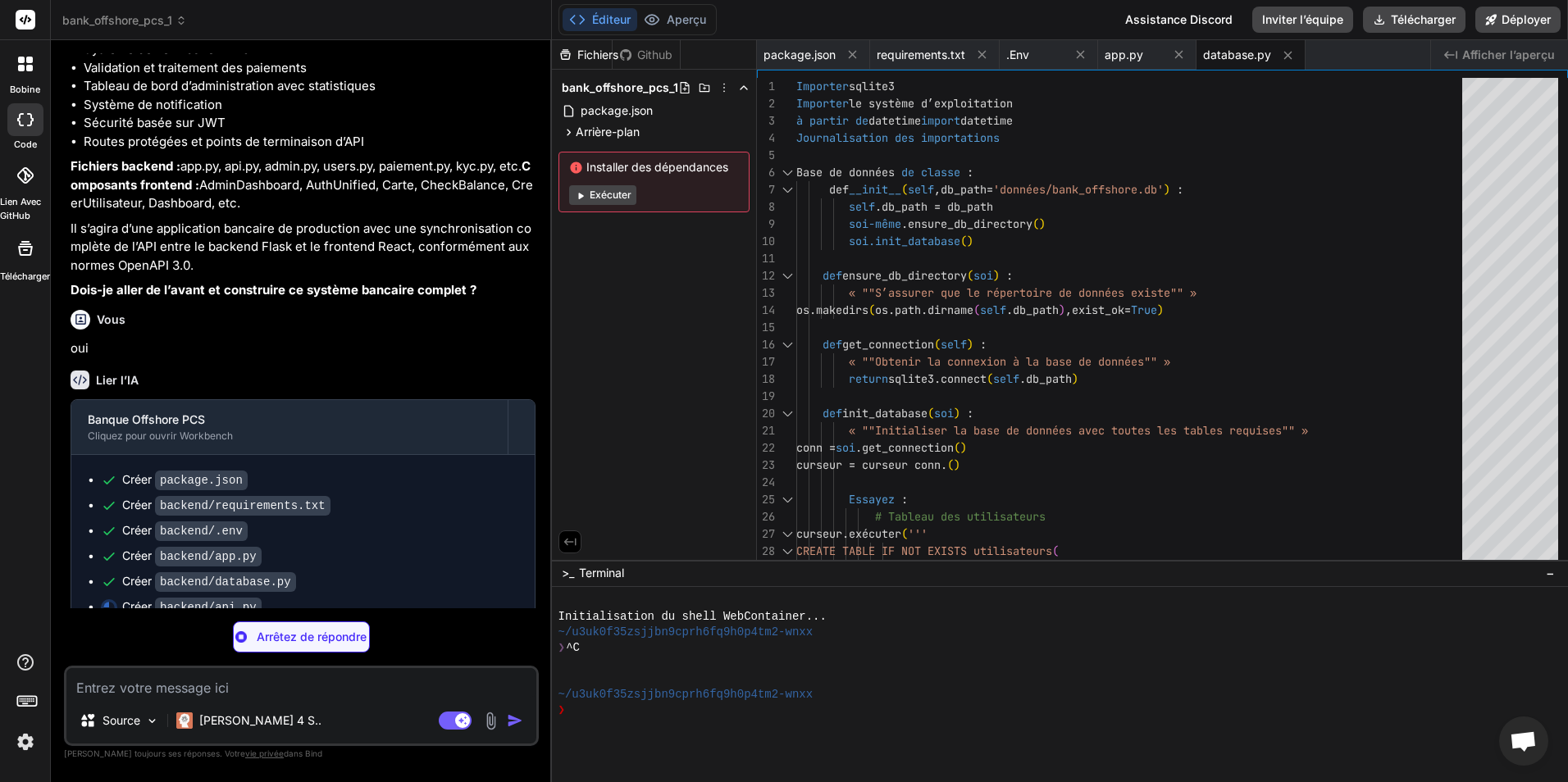
type textarea "x"
type textarea "return jsonify({'error': 'Internal server error'}), 500"
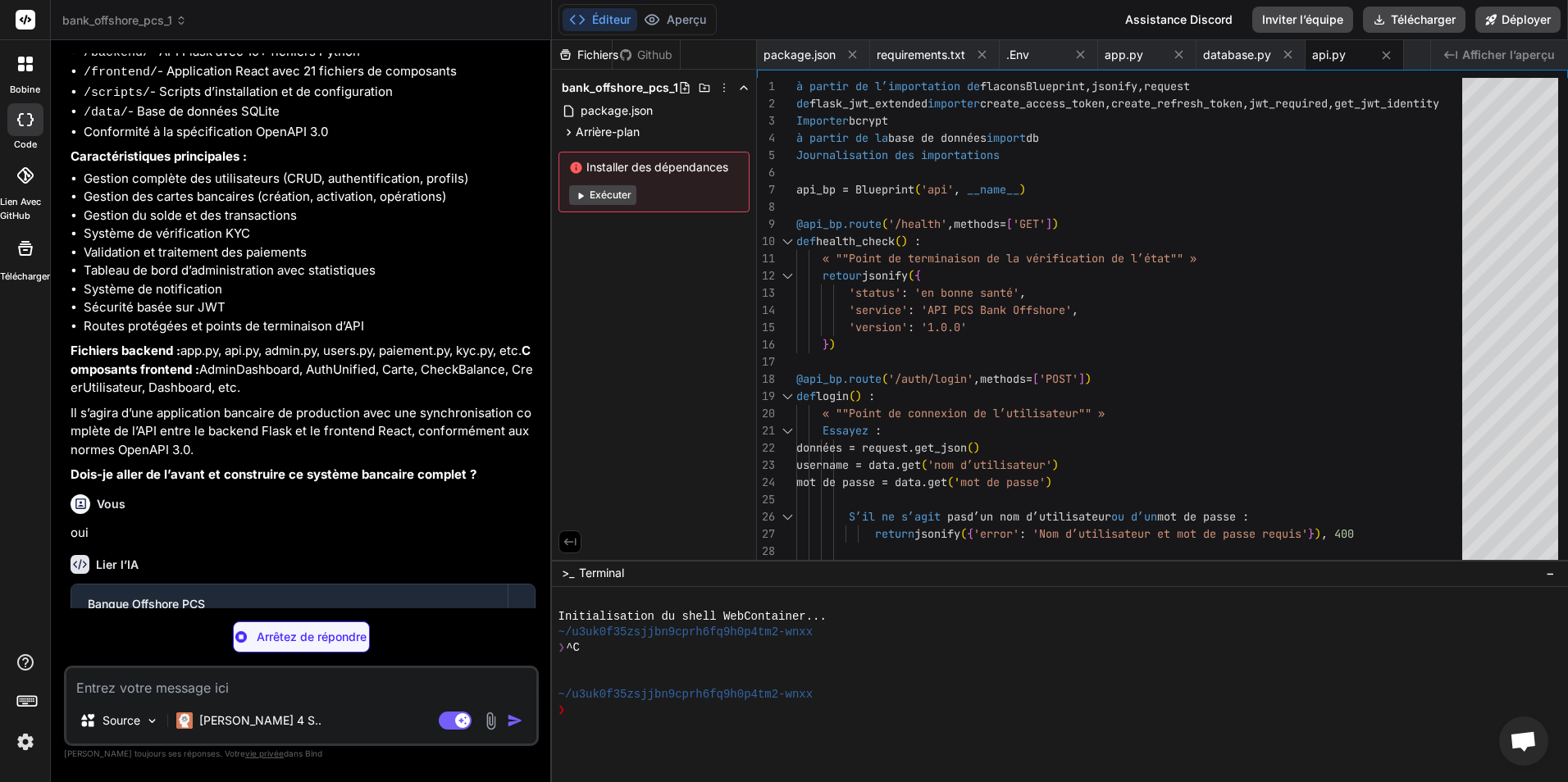
scroll to position [836, 0]
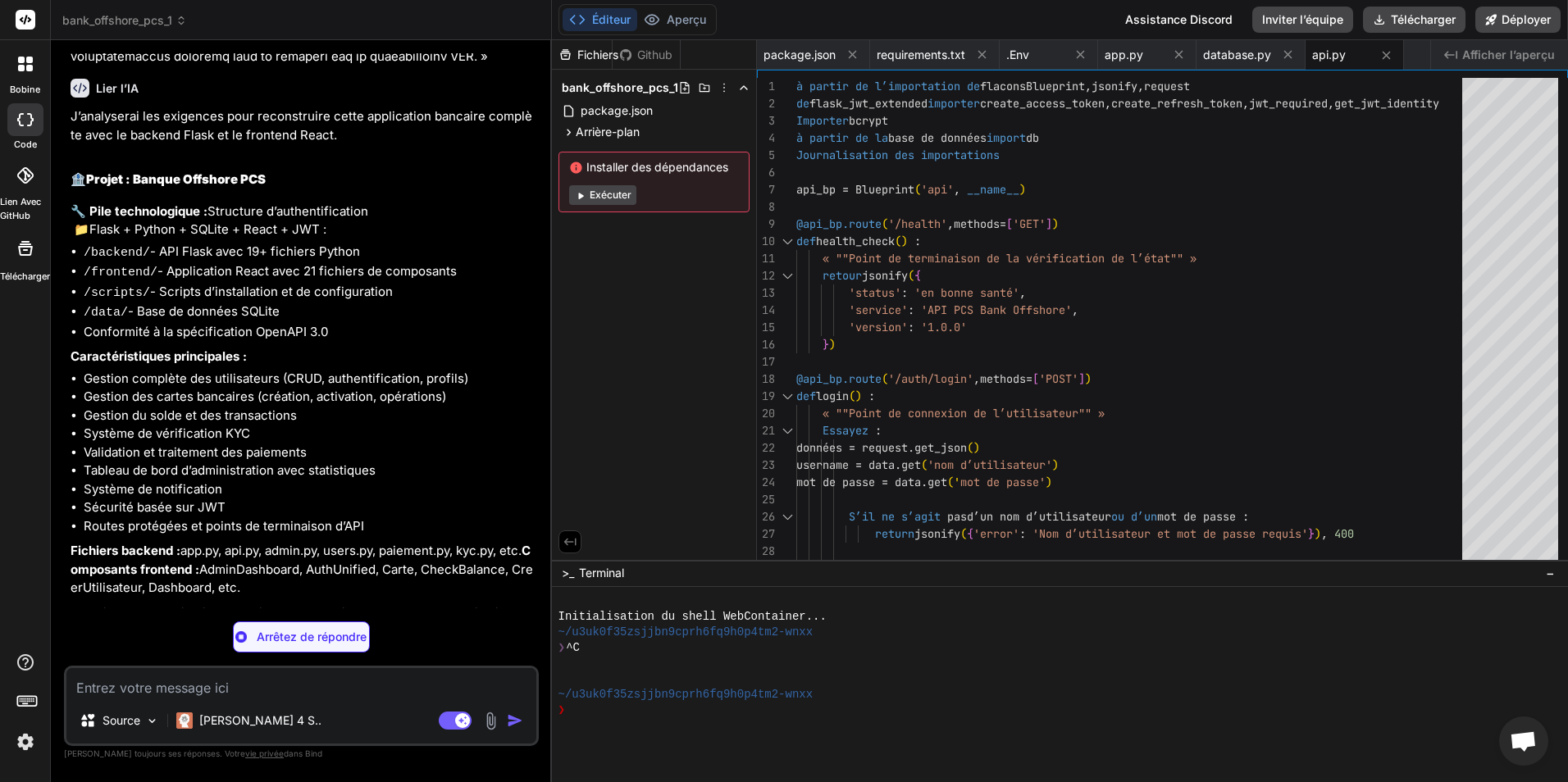
type textarea "x"
type textarea "logging.error(f"Create user error: {str(e)}") if 'UNIQUE constraint failed' in …"
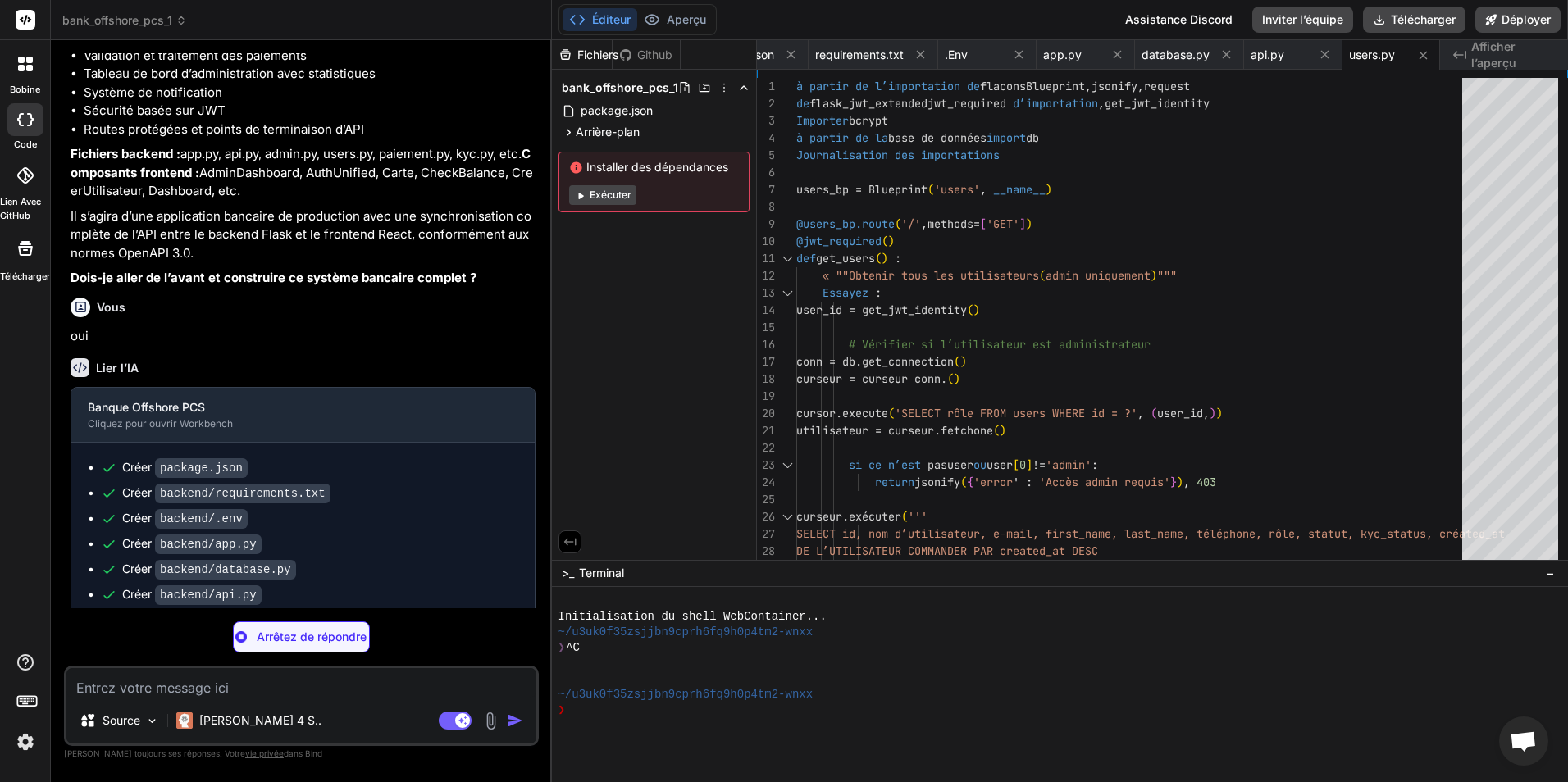
scroll to position [1271, 0]
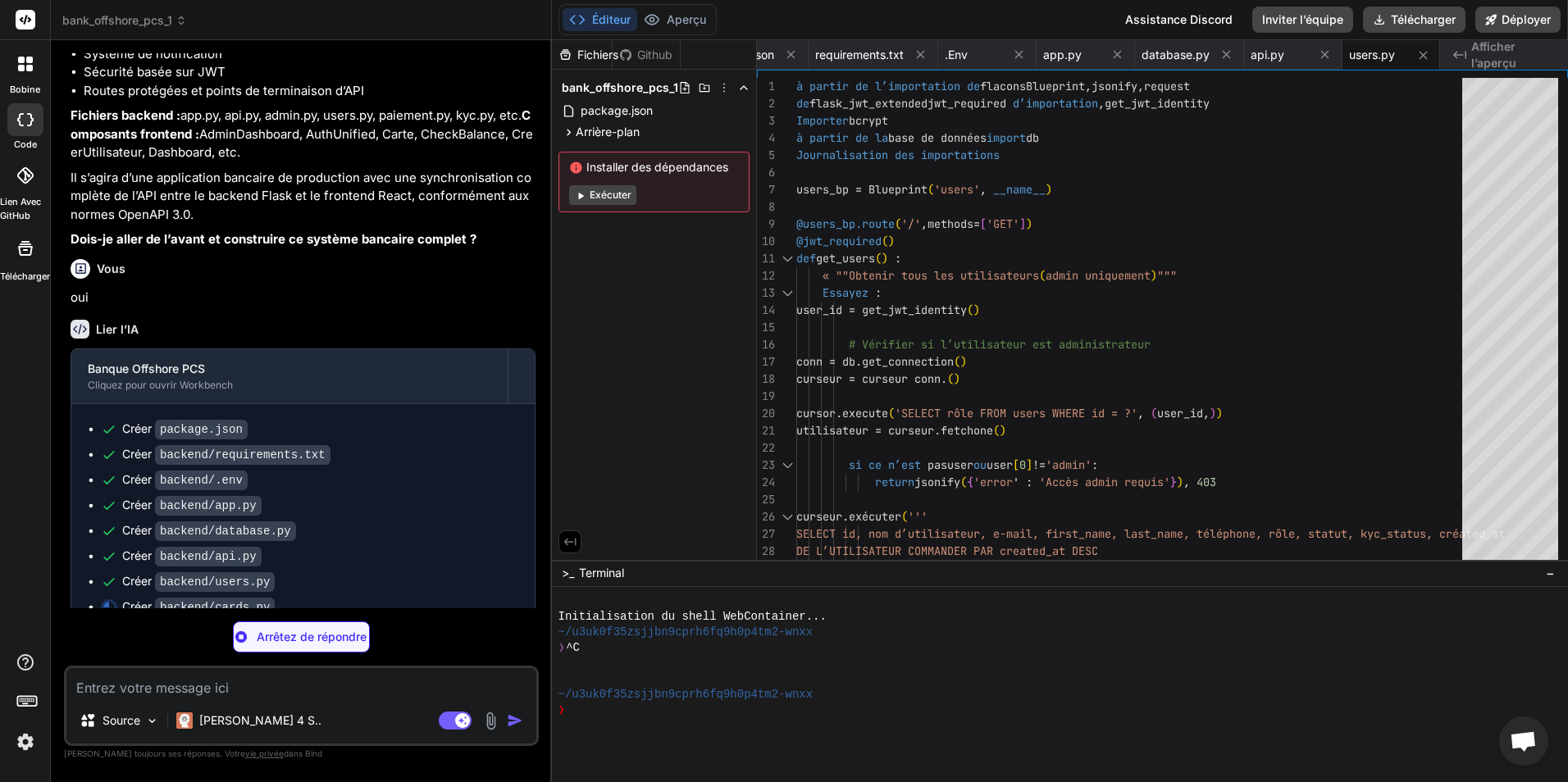
type textarea "x"
type textarea "return jsonify({ 'message': 'Card data written successfully', 'operation_id': f…"
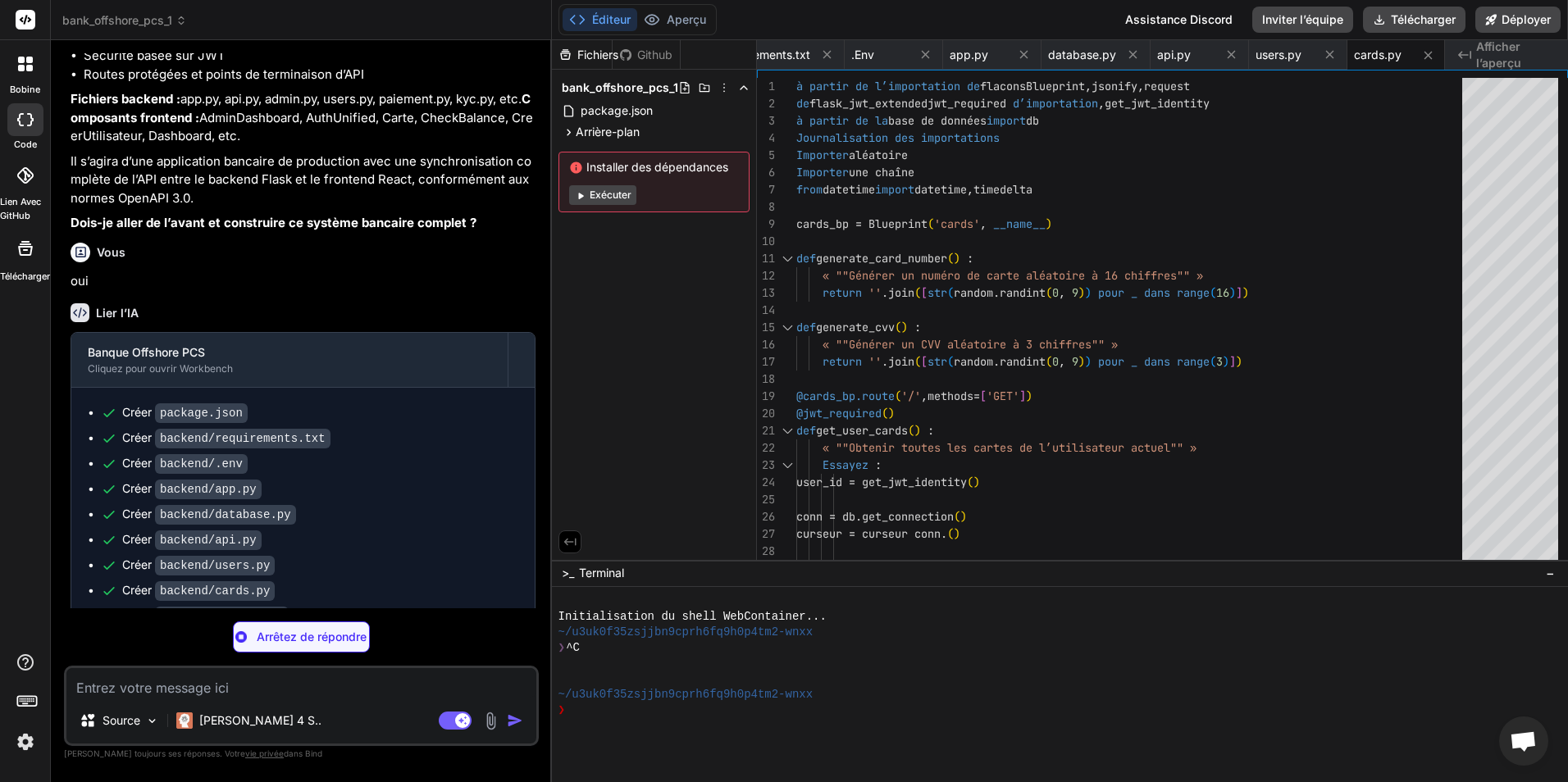
scroll to position [1297, 0]
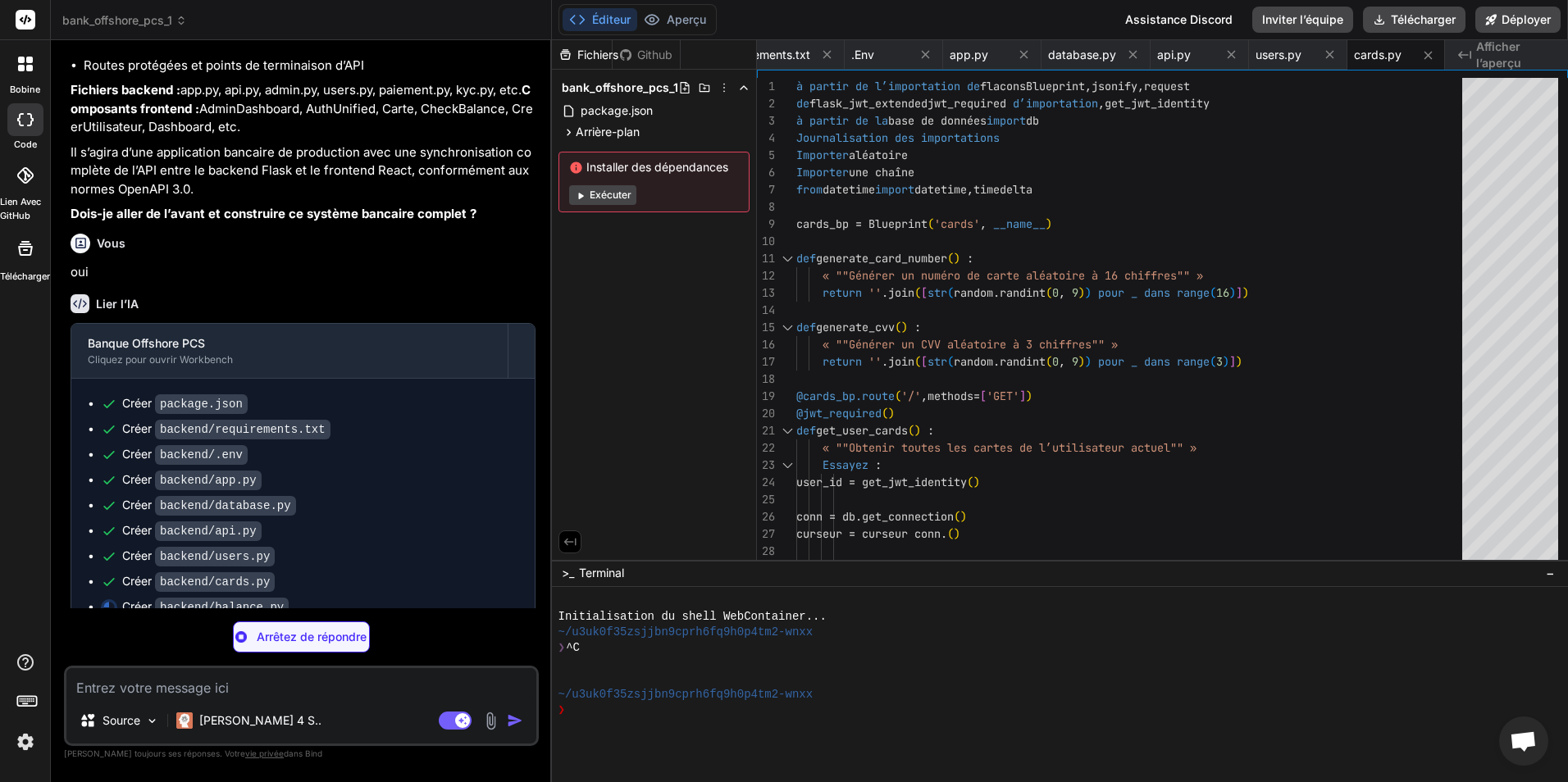
type textarea "x"
type textarea "'message': 'Transfer completed successfully', 'new_balance': new_sender_balance…"
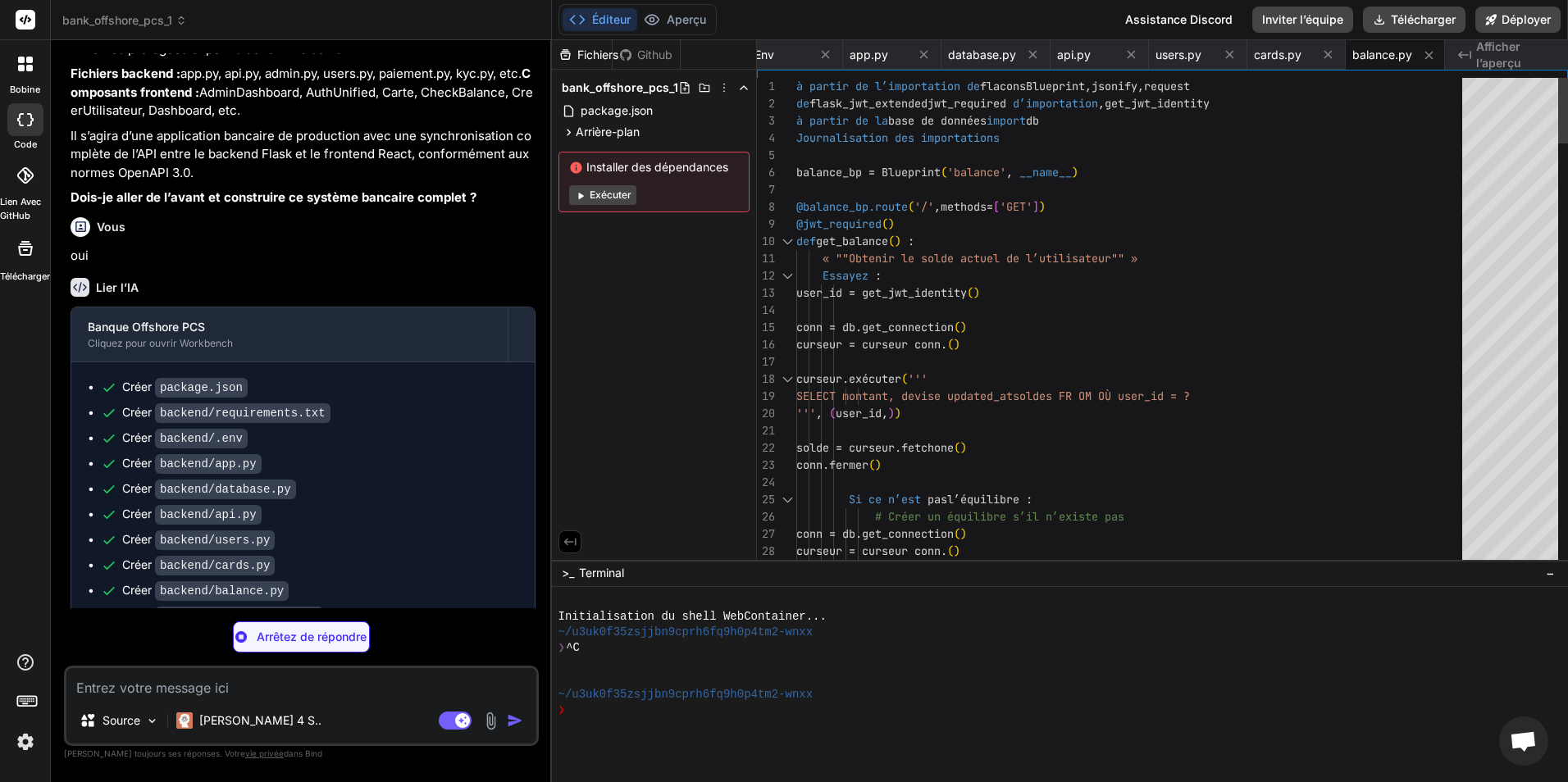
scroll to position [1322, 0]
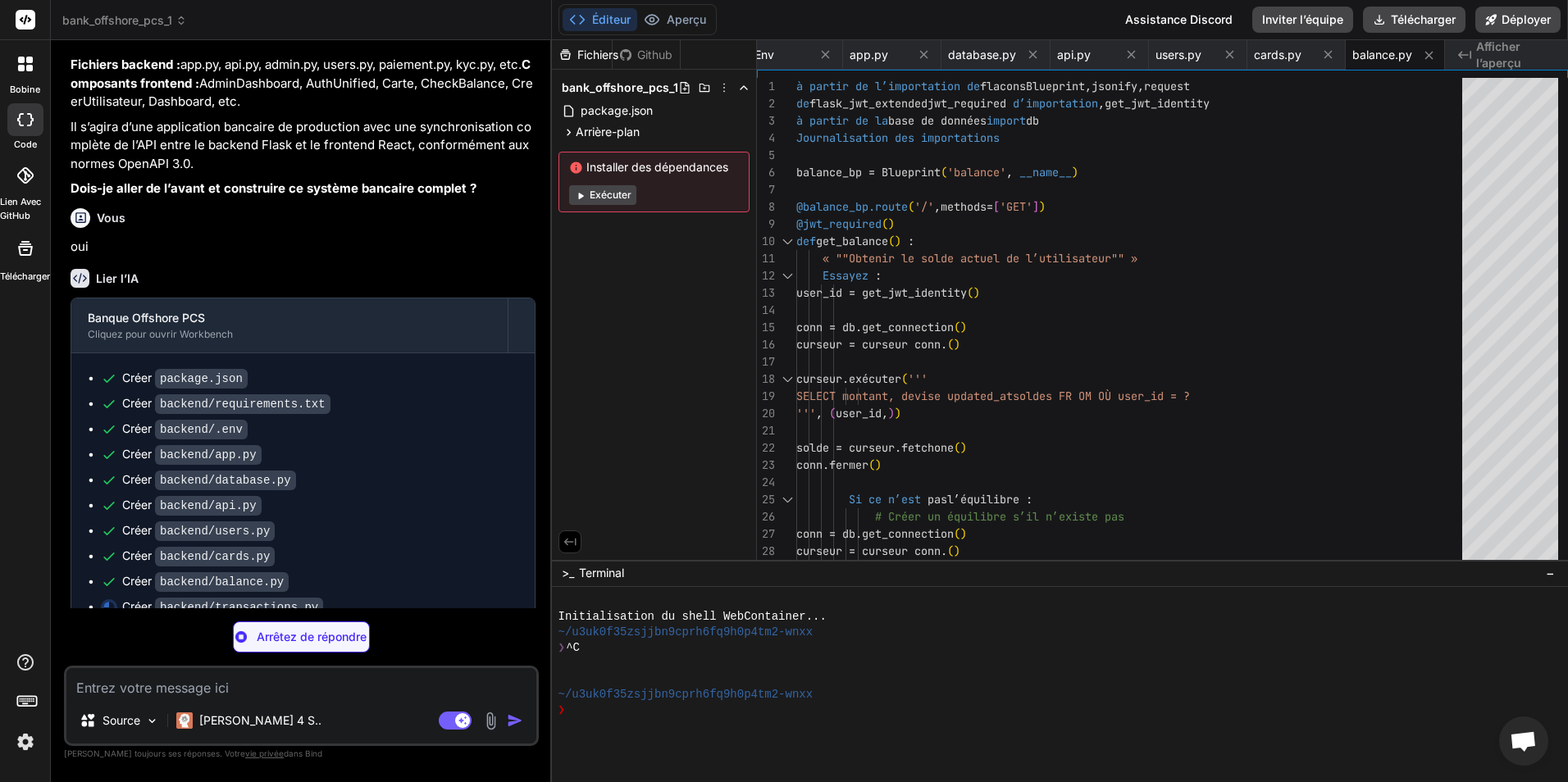
type textarea "x"
type textarea "logging.error(f"Get transaction statistics error: {str(e)}") return jsonify({'e…"
type textarea "x"
type textarea "'reference': payment[6], 'created_at': payment[7], 'processed_at': payment[8] }…"
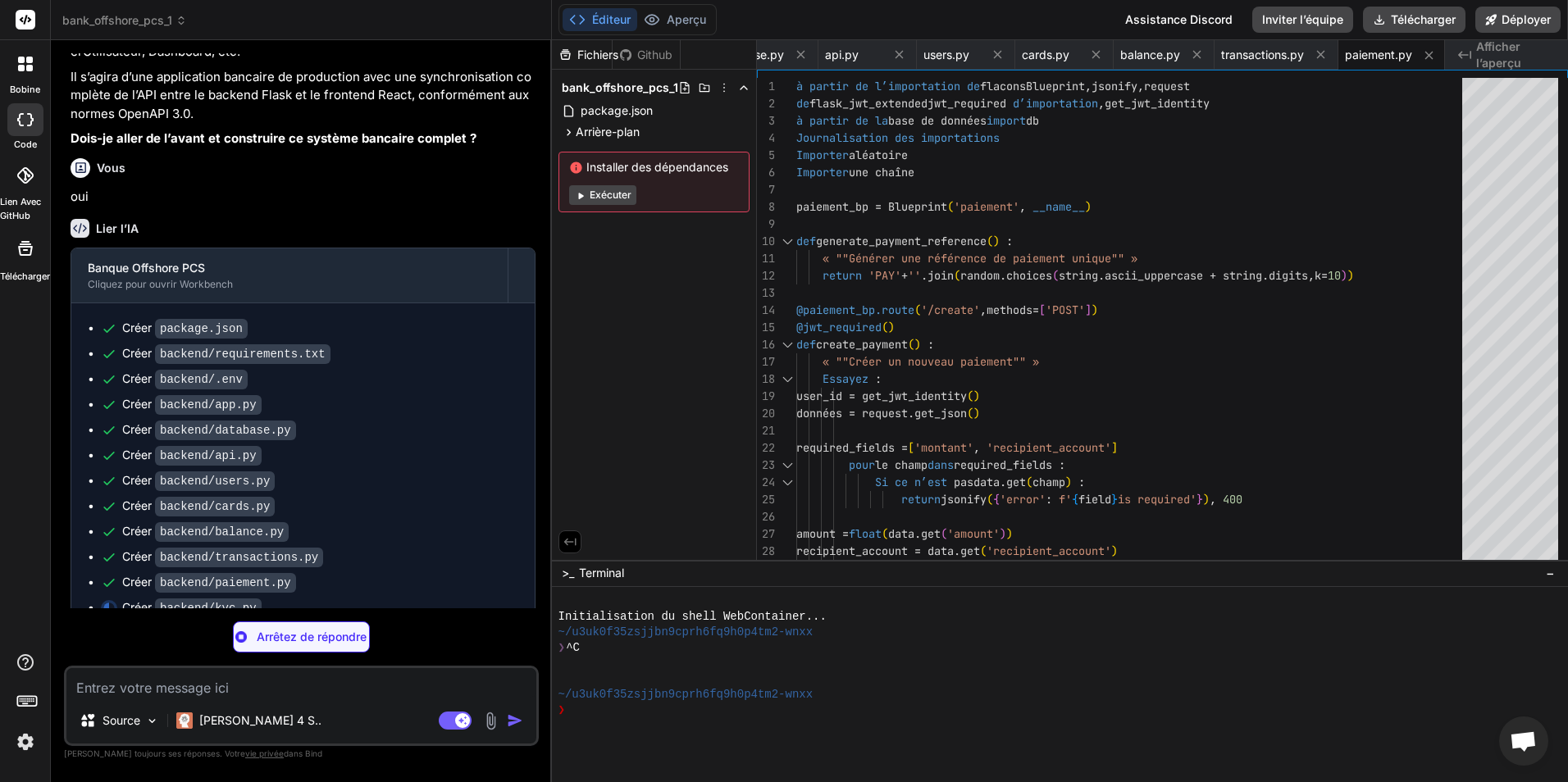
scroll to position [1373, 0]
type textarea "x"
type textarea "return jsonify({'error': 'Internal server error'}), 500"
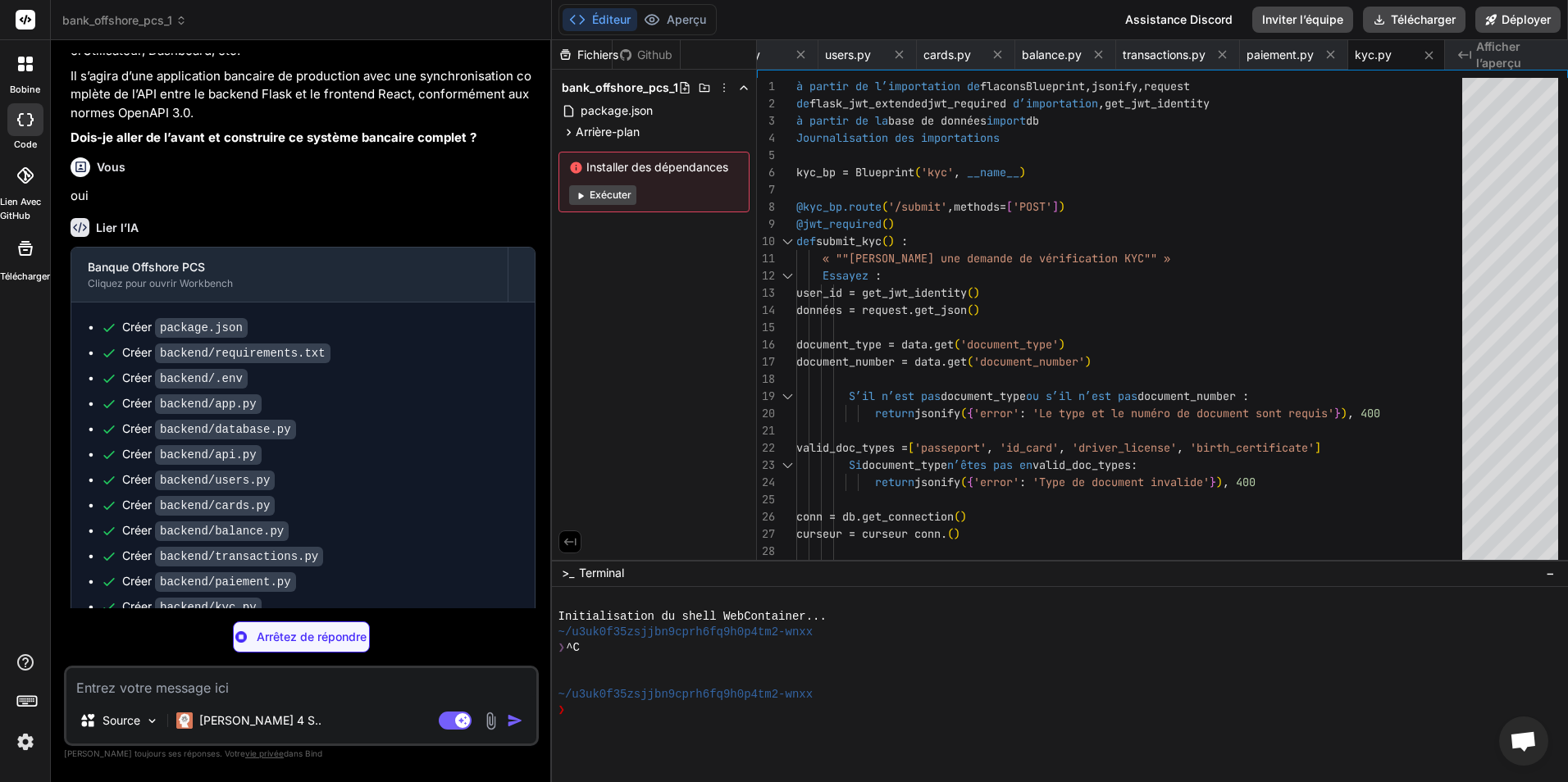
type textarea "x"
type textarea "except Exception as e: logging.error(f"Delete notification error: {str(e)}") re…"
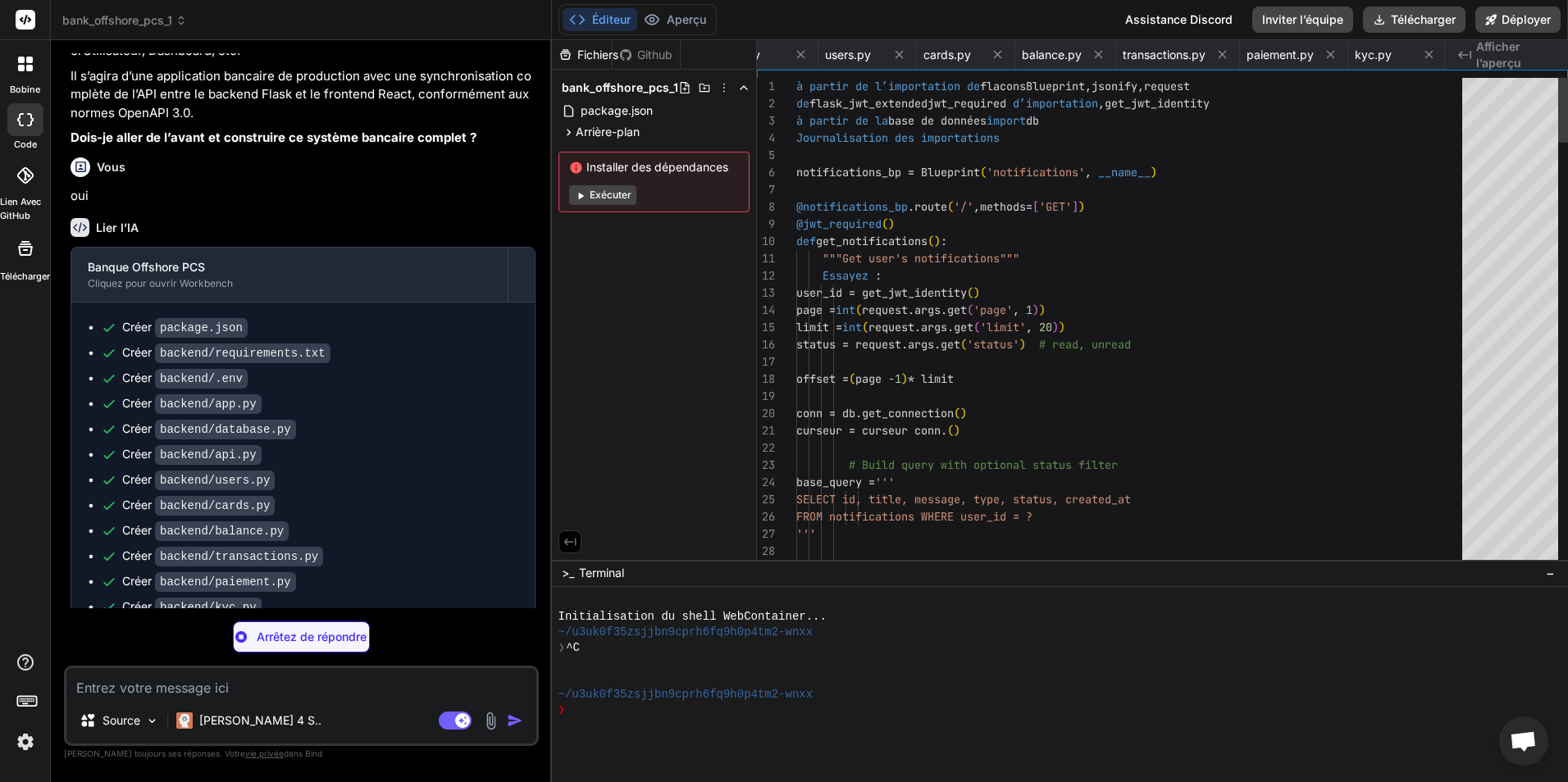
scroll to position [0, 711]
type textarea "x"
type textarea "} }) except Exception as e: logging.error(f"Get admin logs error: {str(e)}") re…"
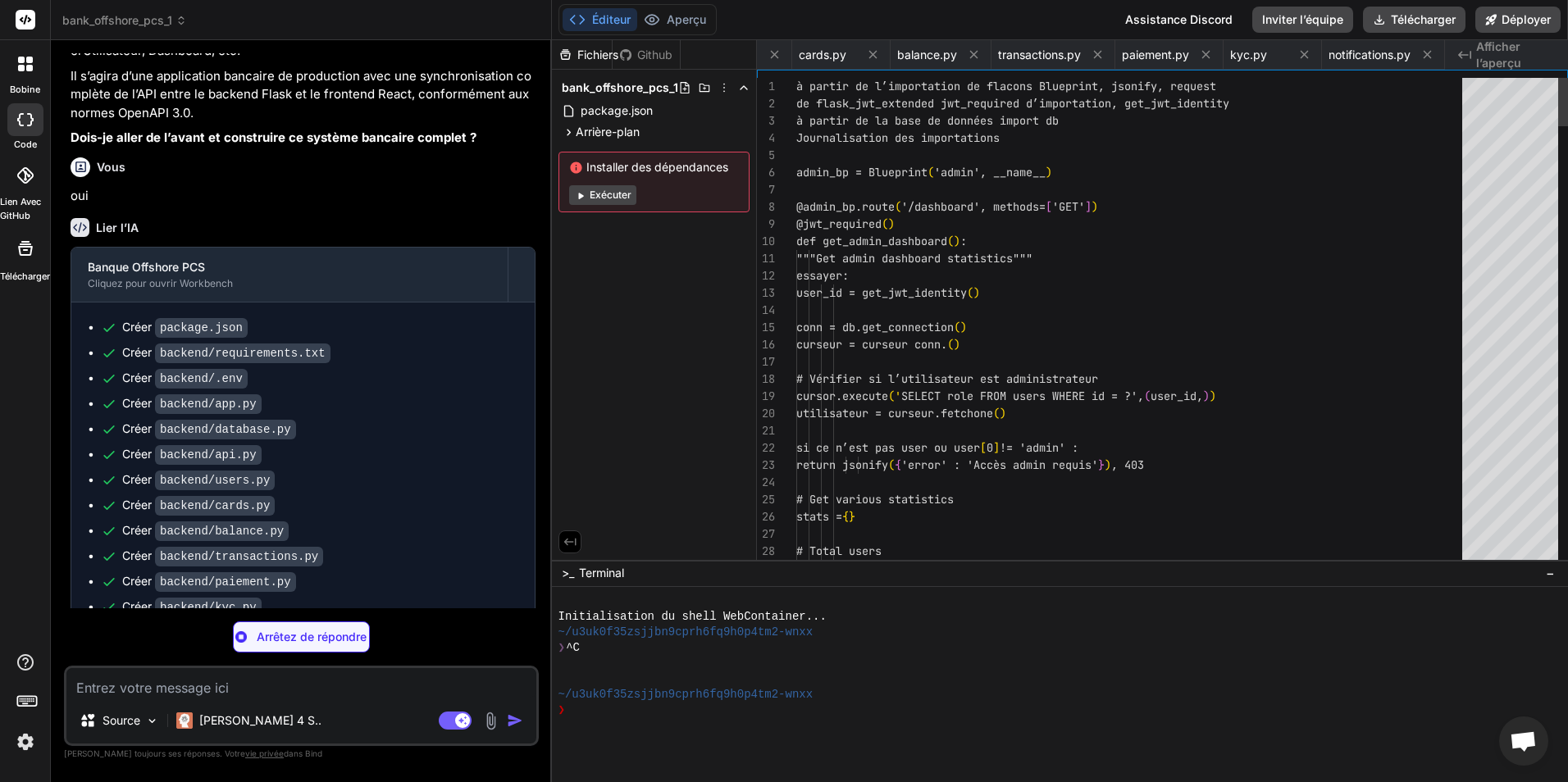
scroll to position [0, 808]
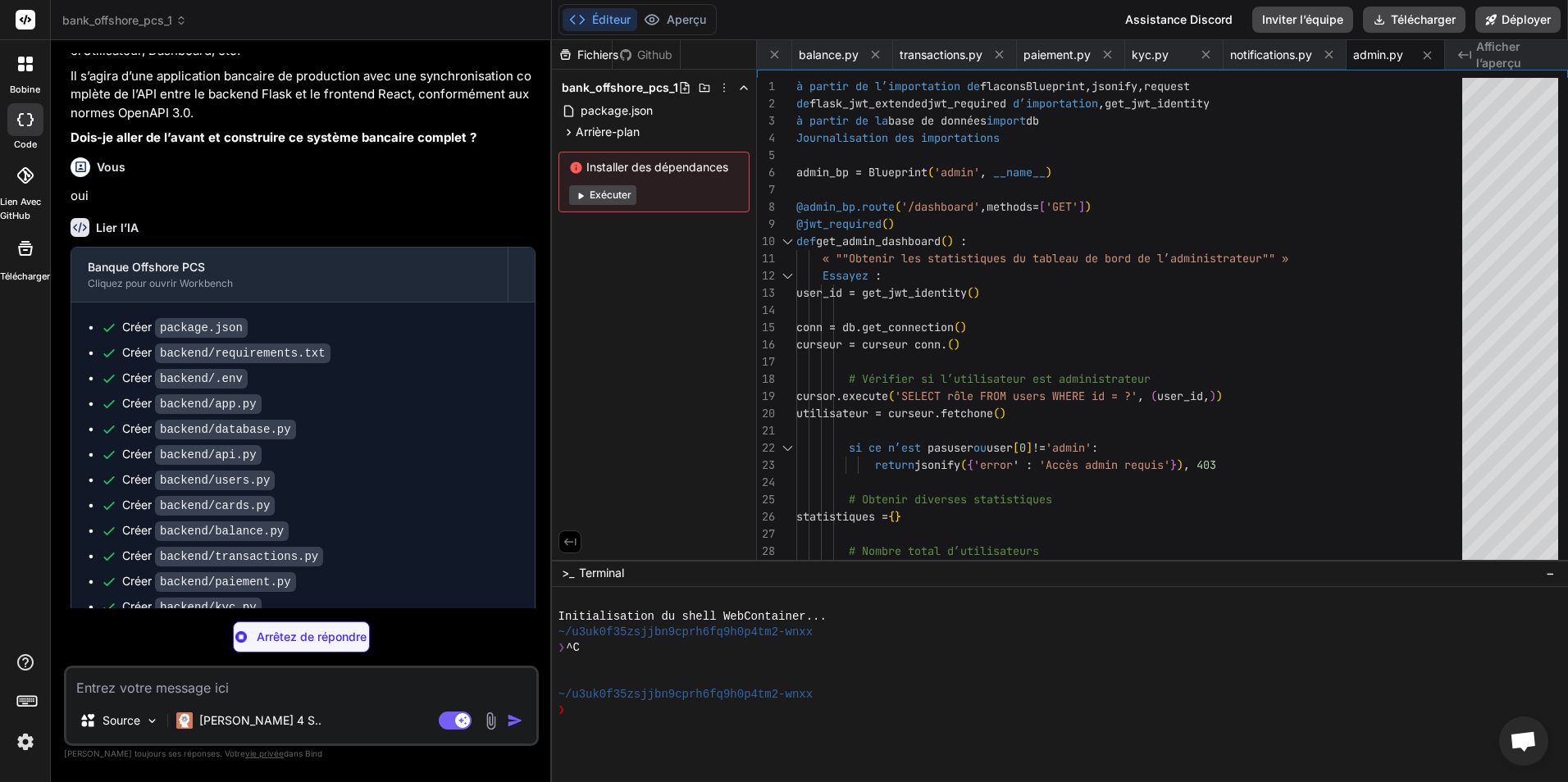
type textarea "x"
type textarea "main()"
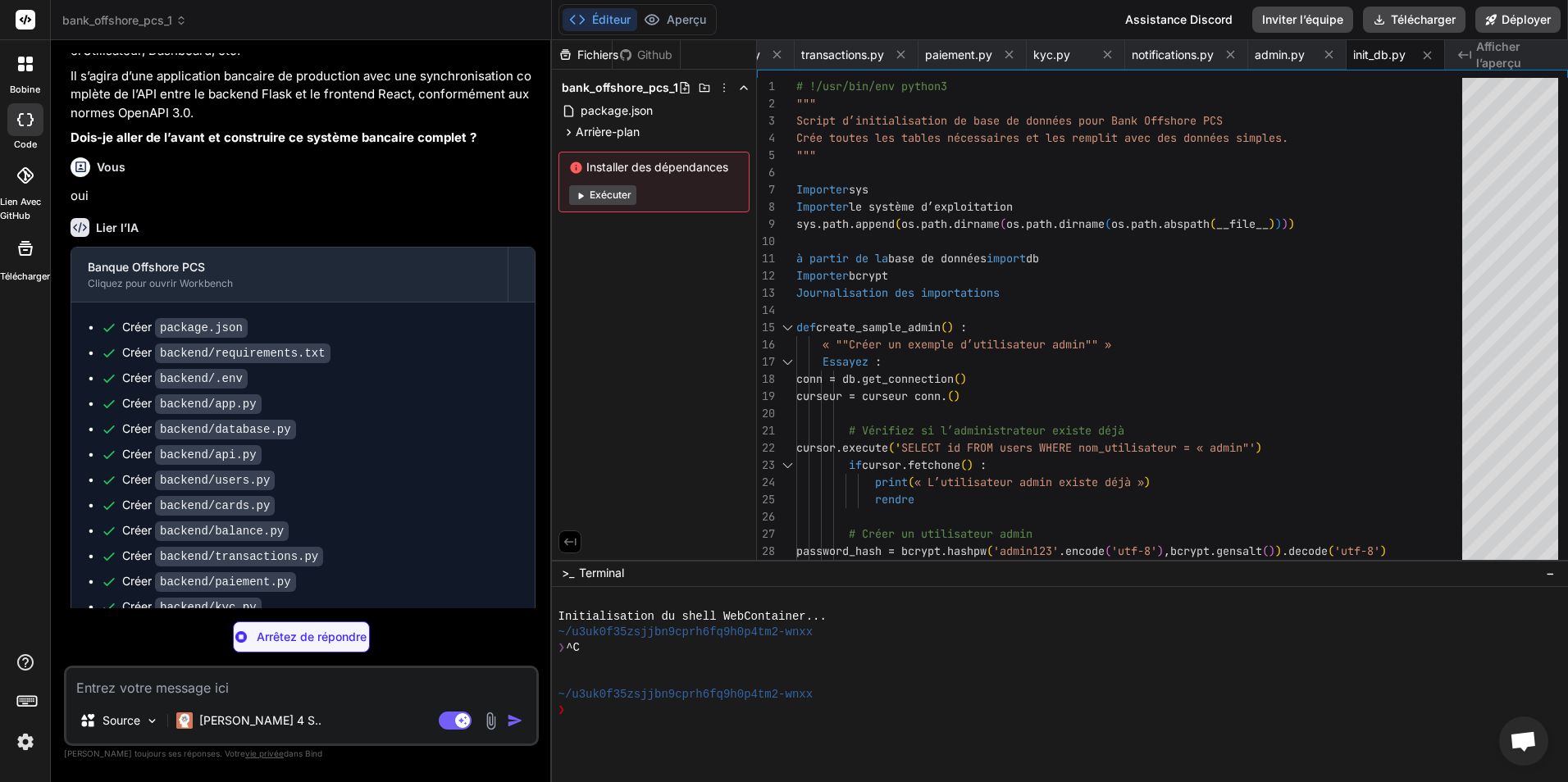
type textarea "x"
type textarea ""proxy": "http://localhost:5000" }"
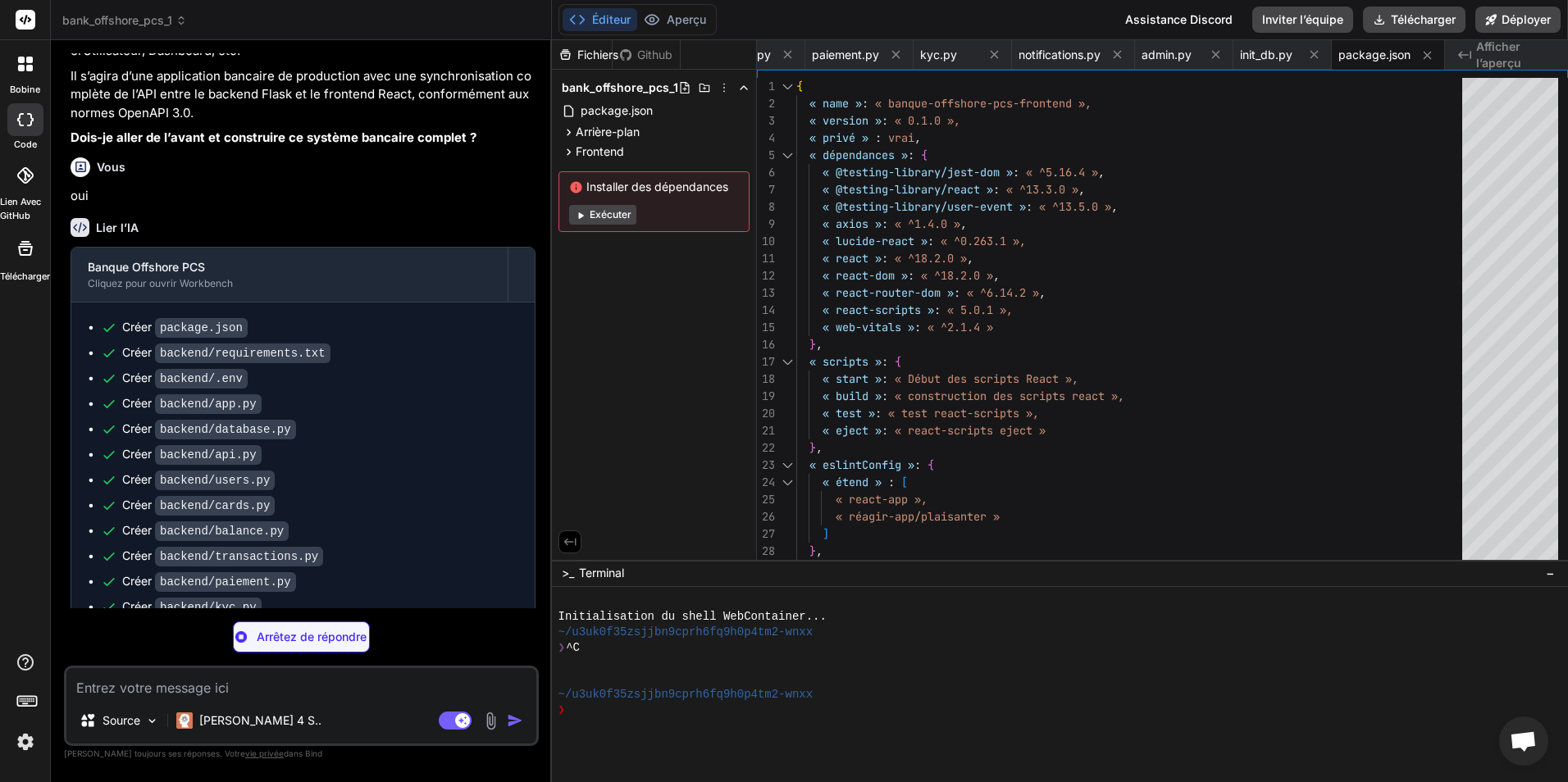
type textarea "x"
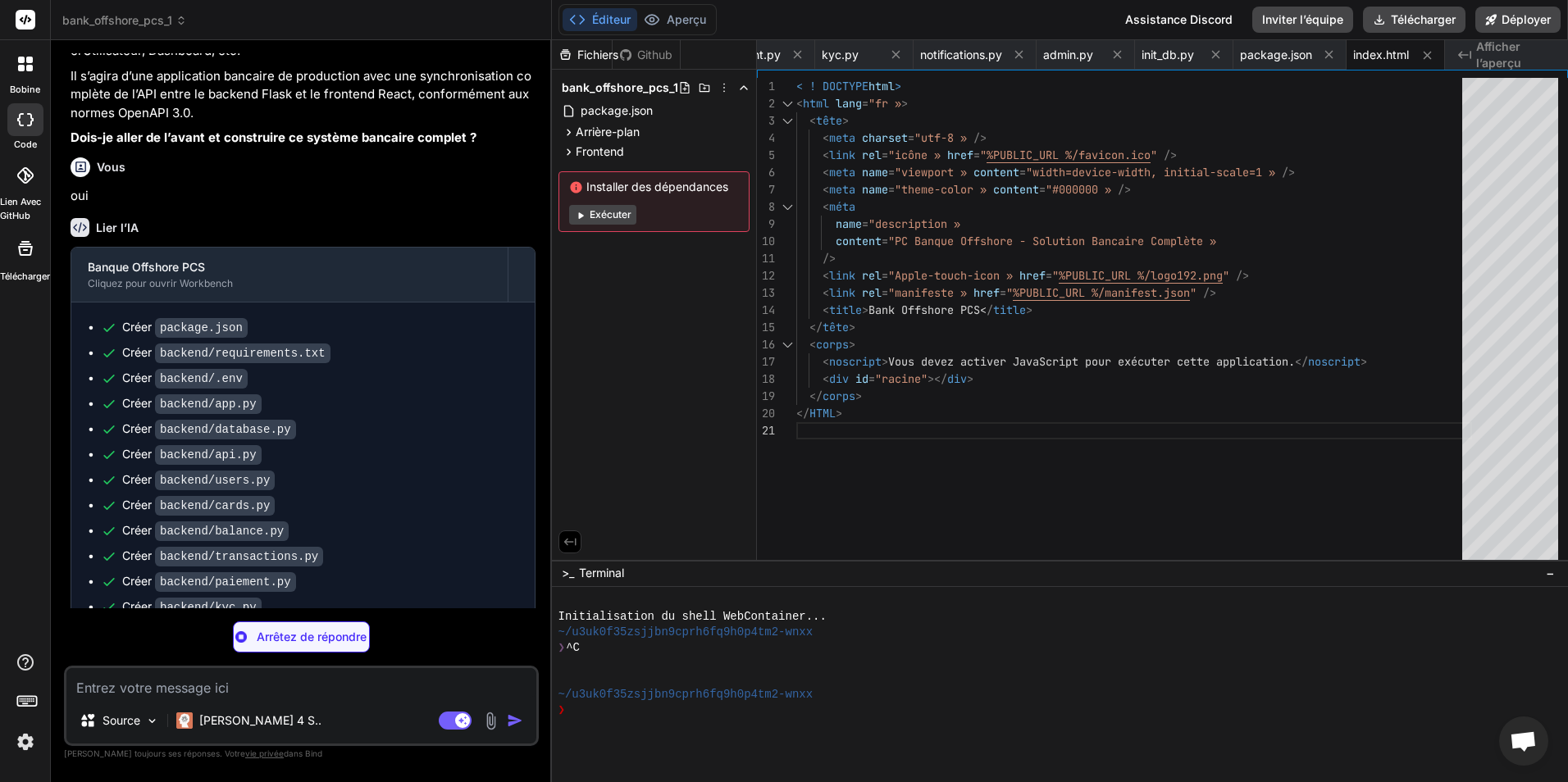
type textarea "x"
type textarea ");"
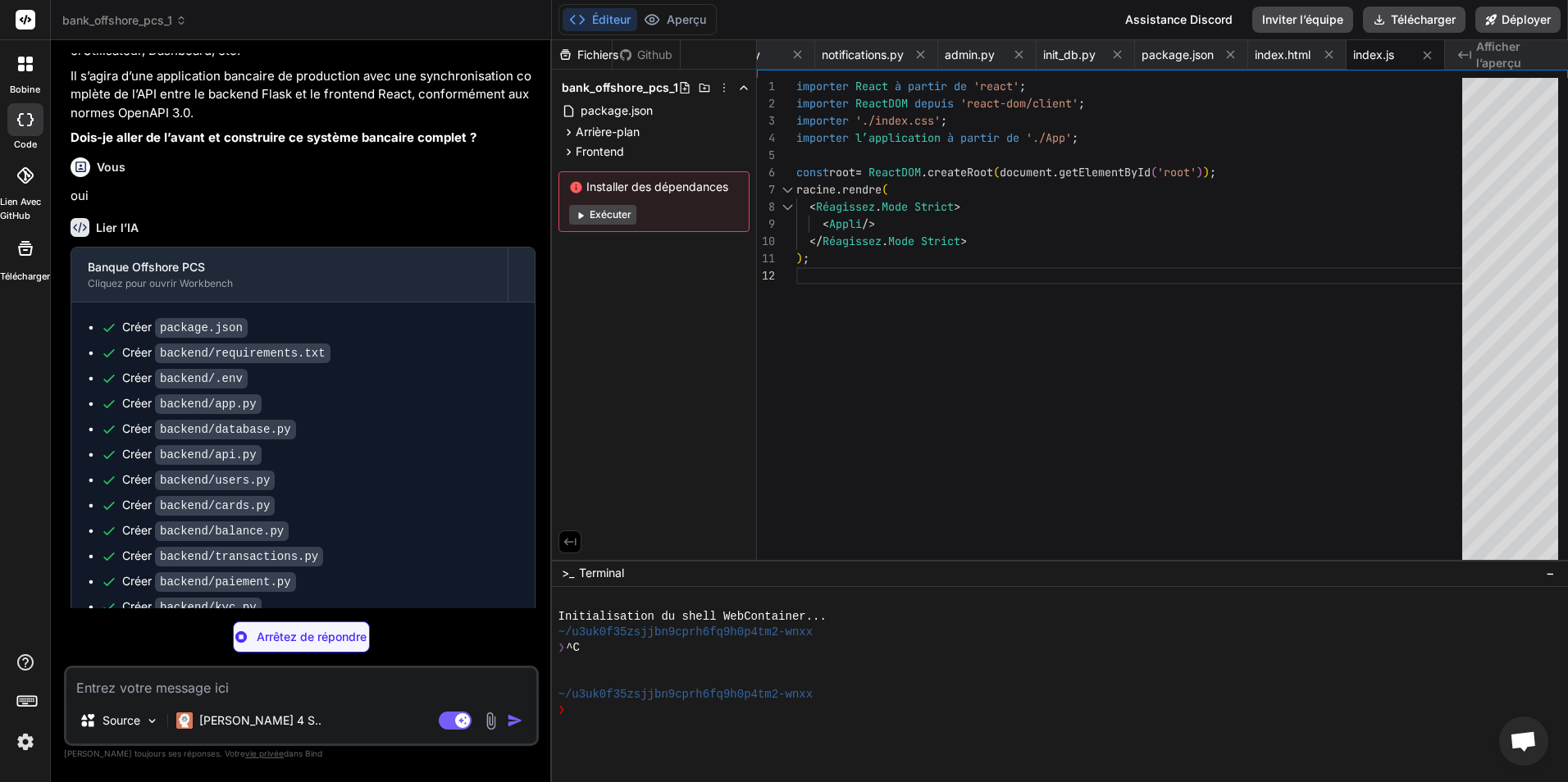
type textarea "x"
type textarea "to { transform: rotate(360deg); } }"
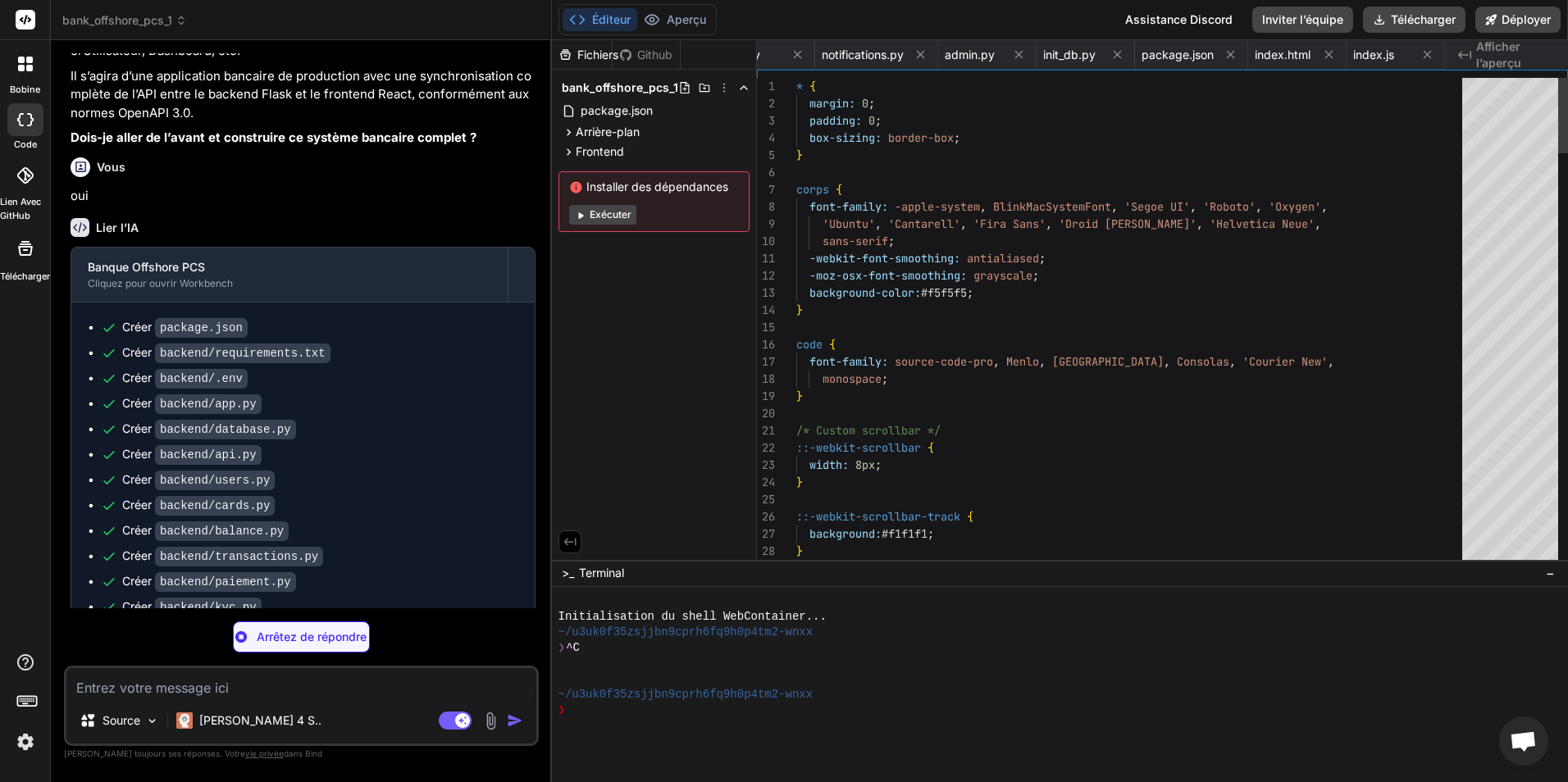
scroll to position [0, 1315]
type textarea "x"
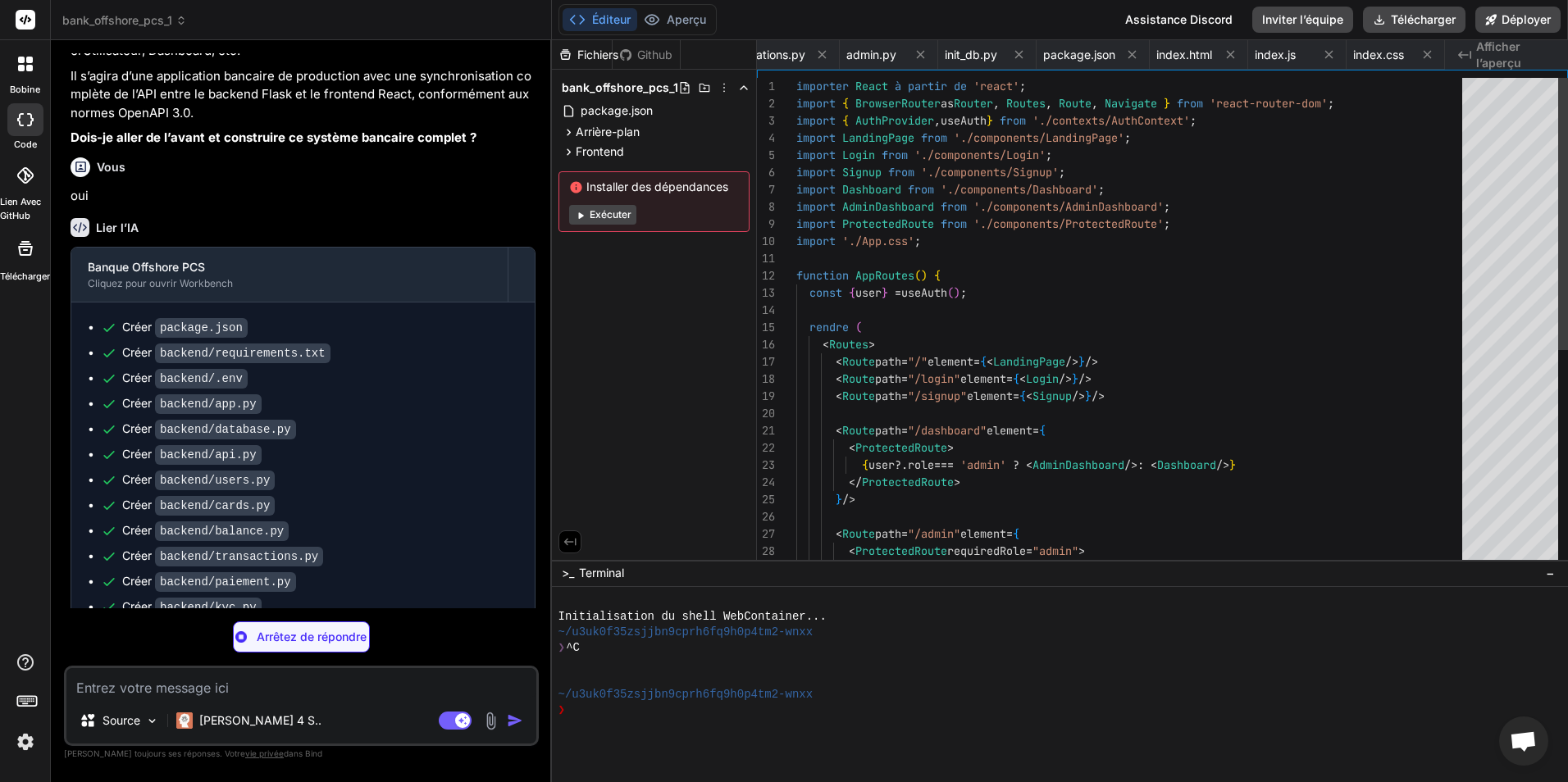
scroll to position [0, 1414]
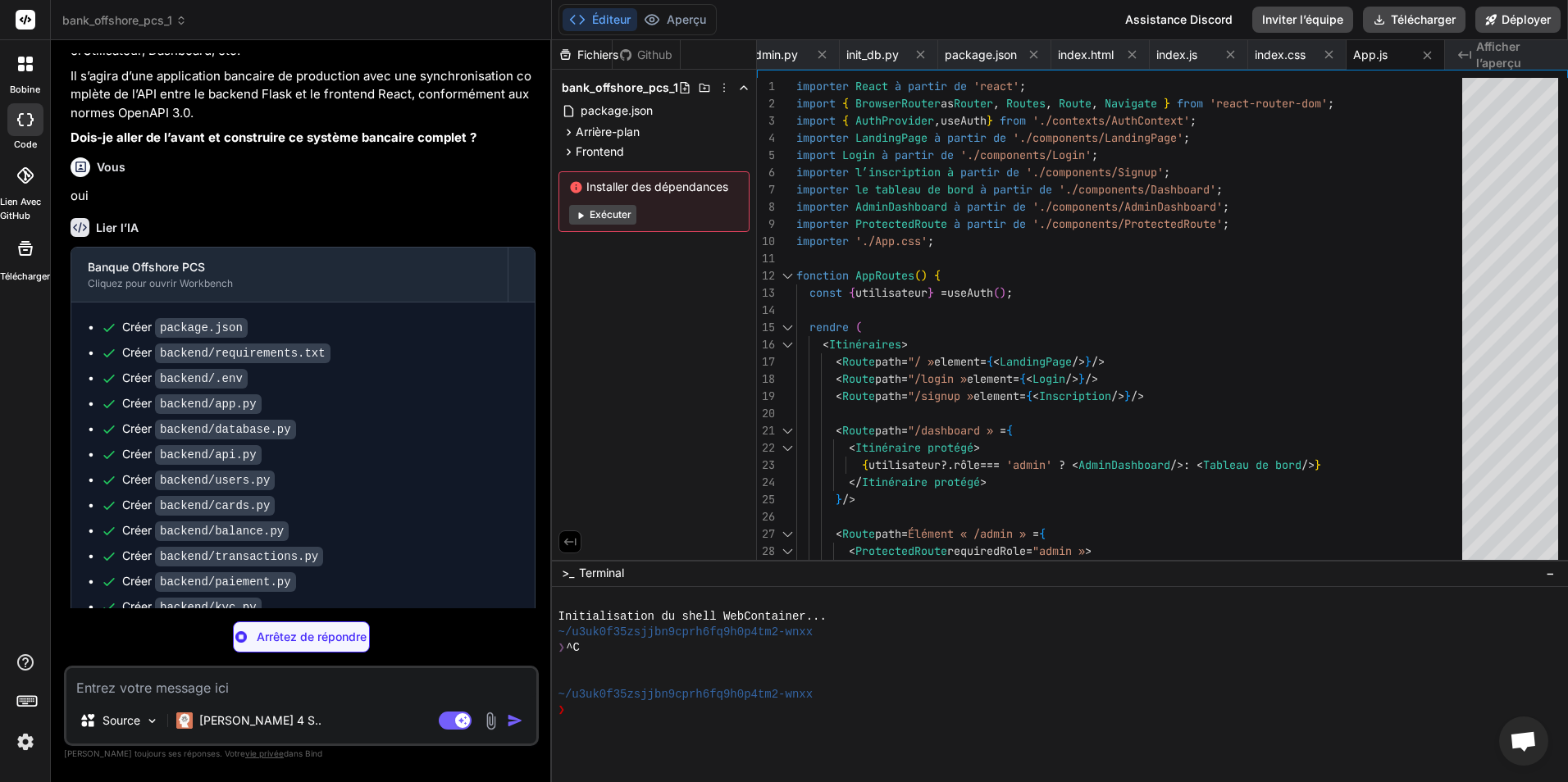
type textarea "x"
type textarea "} .navbar-nav { flex-wrap: wrap; } }"
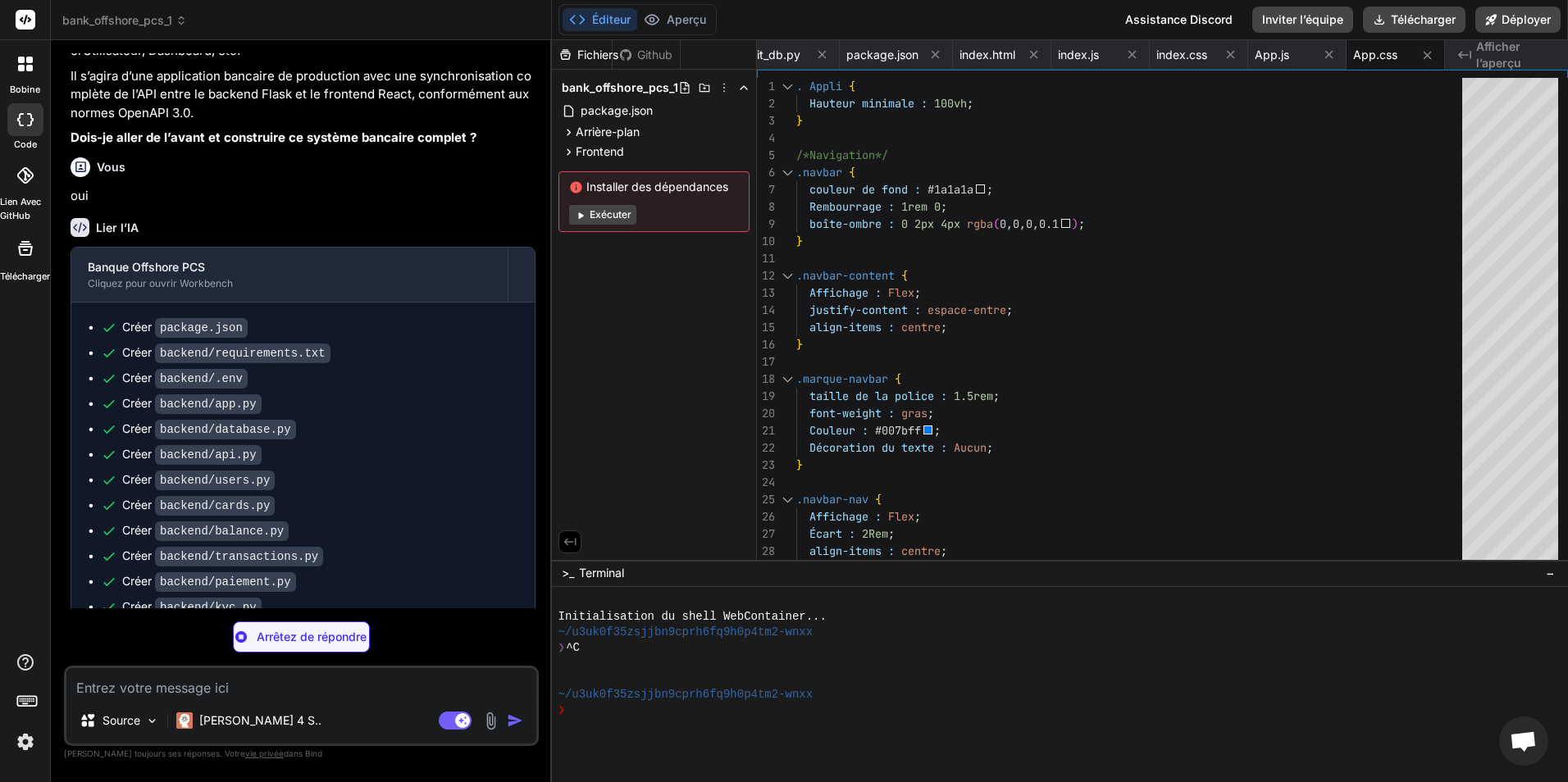
type textarea "x"
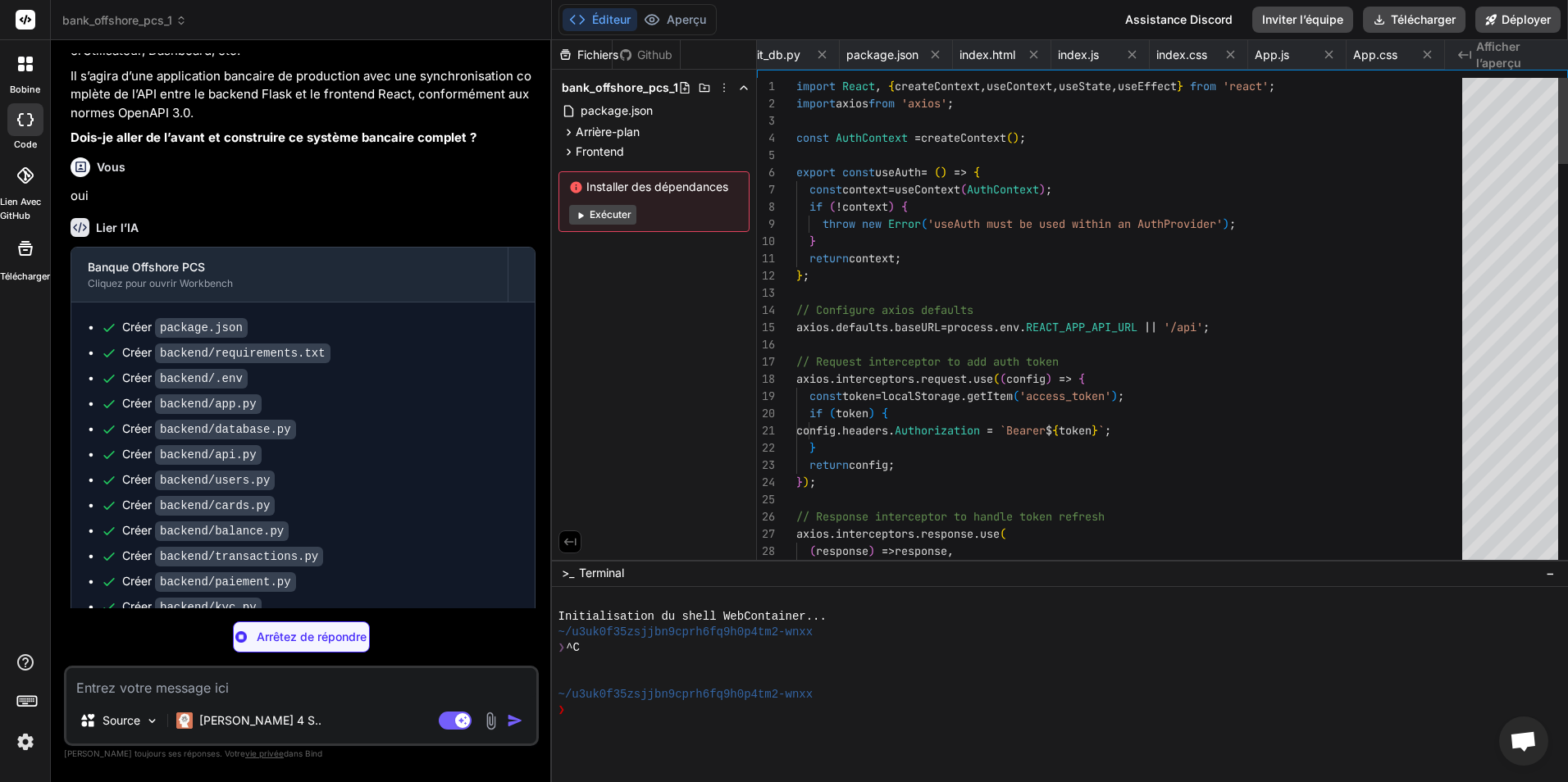
scroll to position [0, 1634]
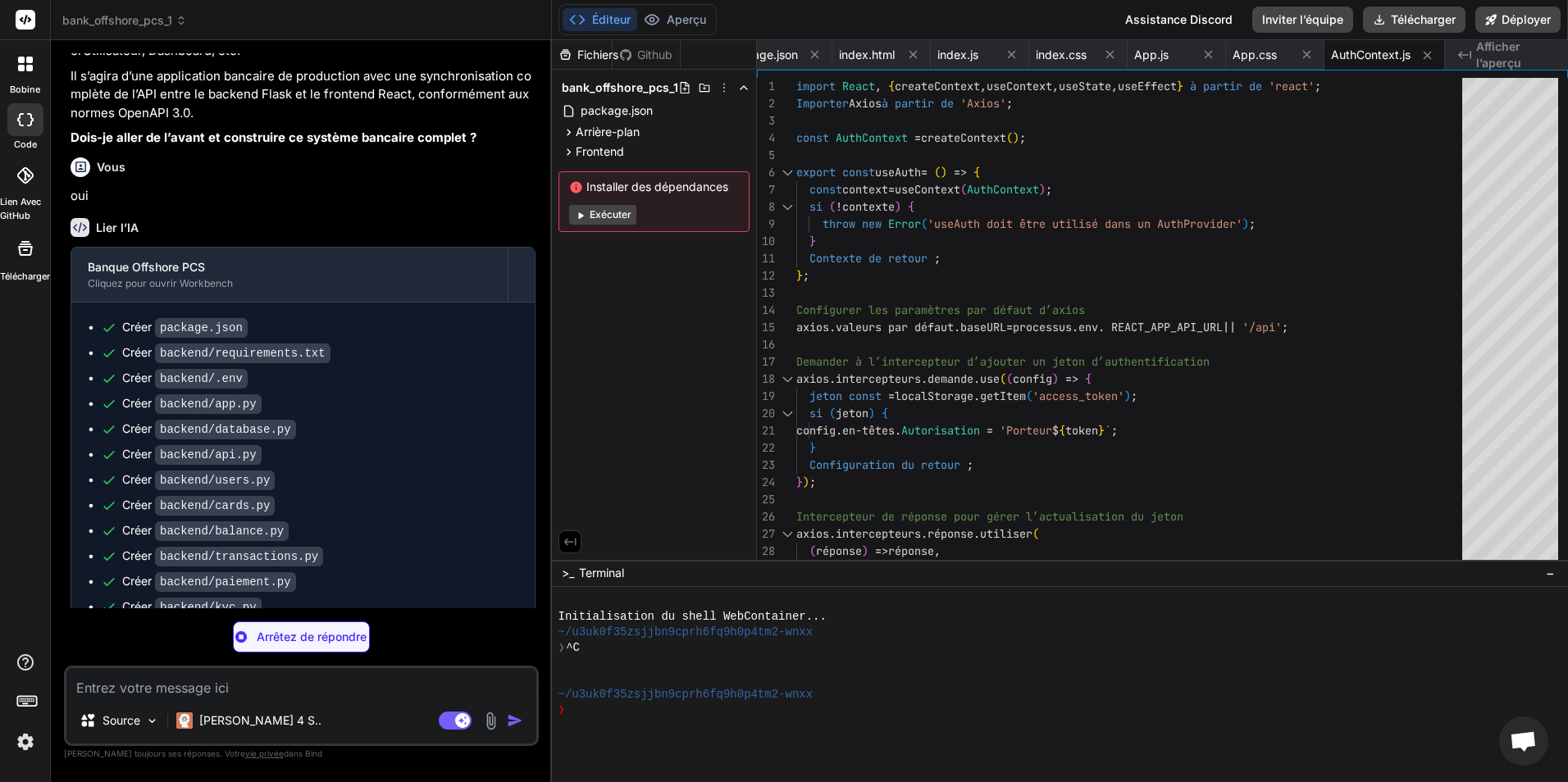
type textarea "x"
type textarea "grid-template-columns: 1fr; } } `}</style> </div> ); }; export default LandingP…"
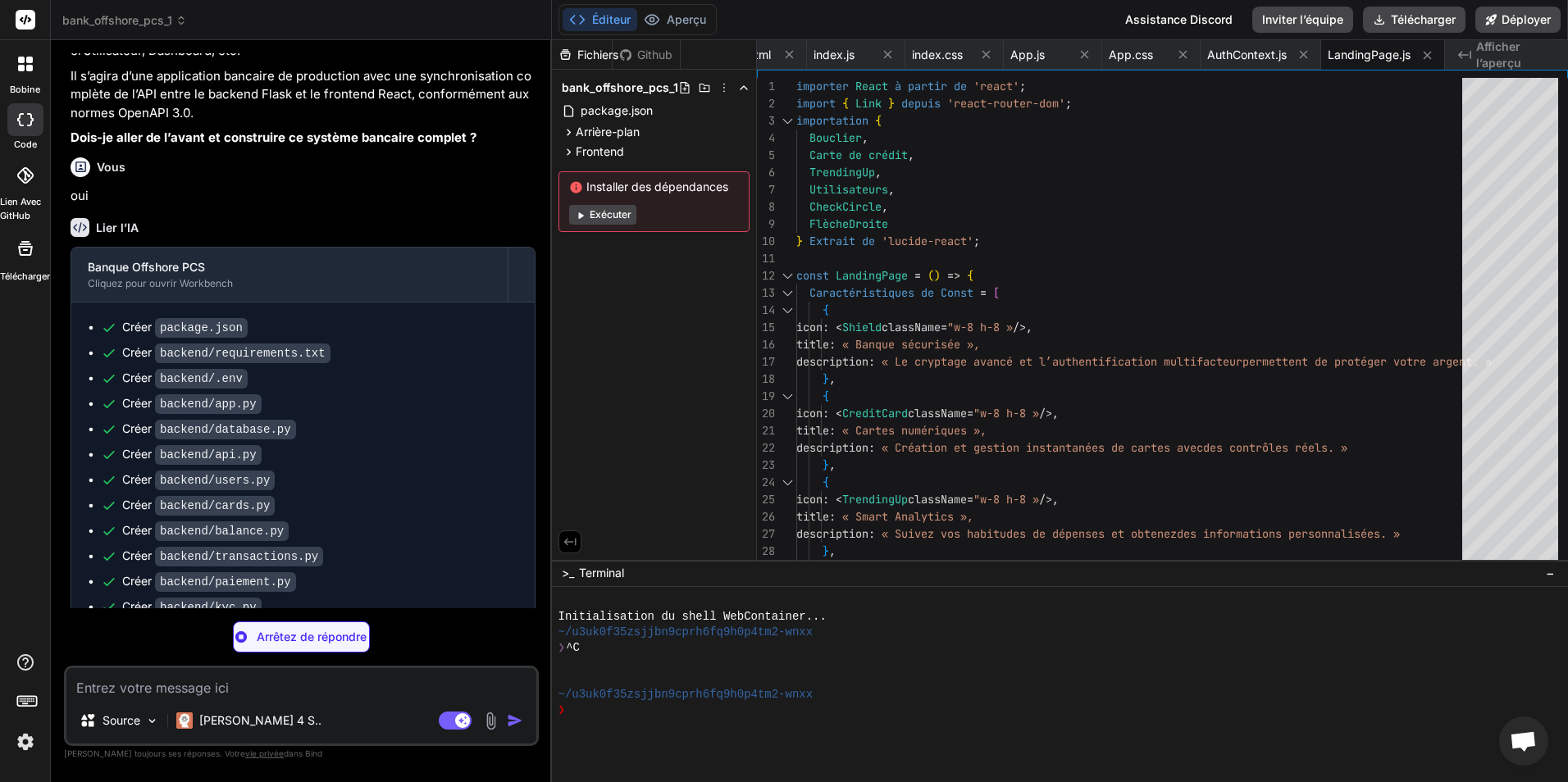
type textarea "x"
type textarea "export default Login;"
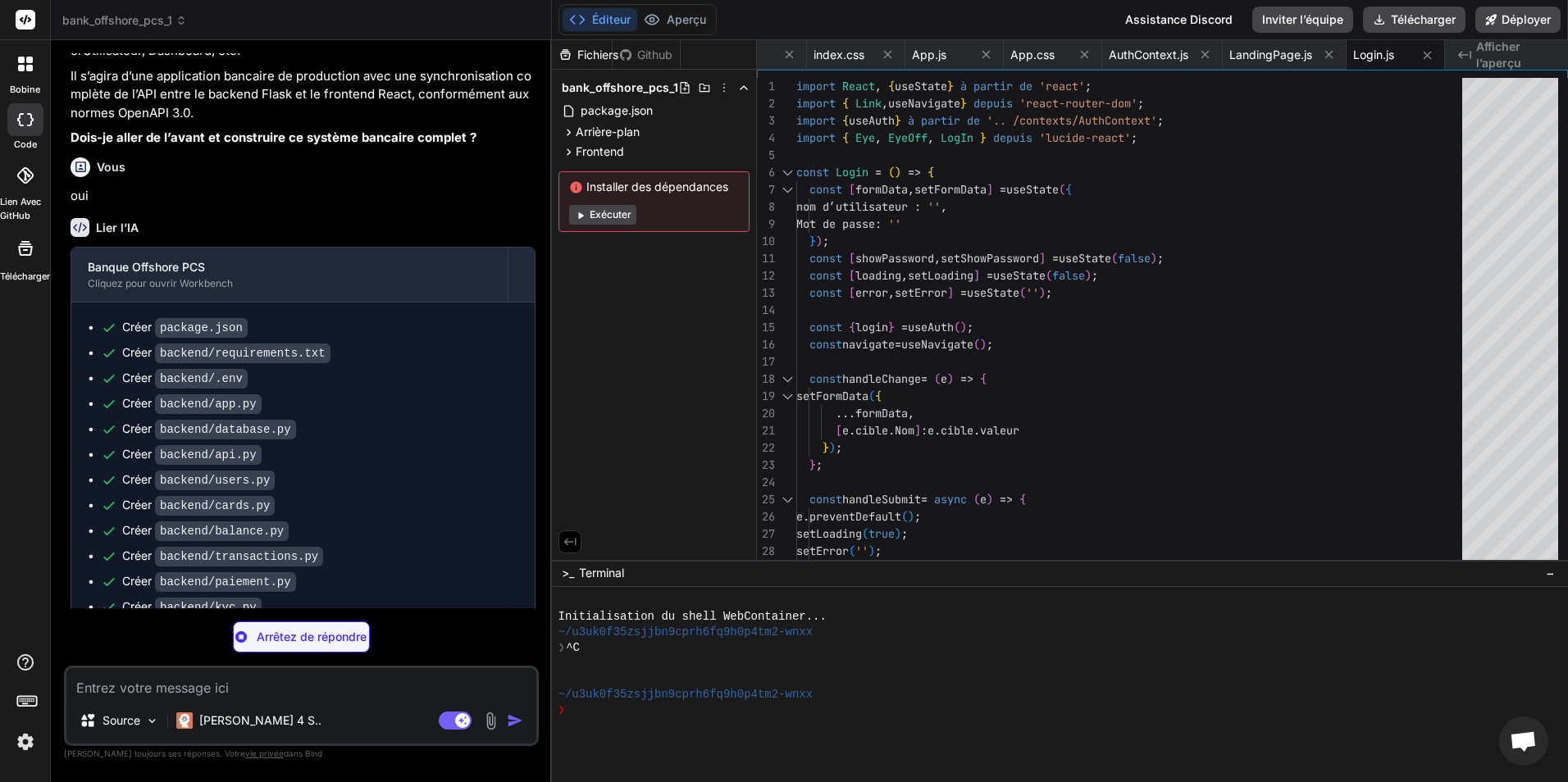
type textarea "x"
type textarea "); }; export default Signup;"
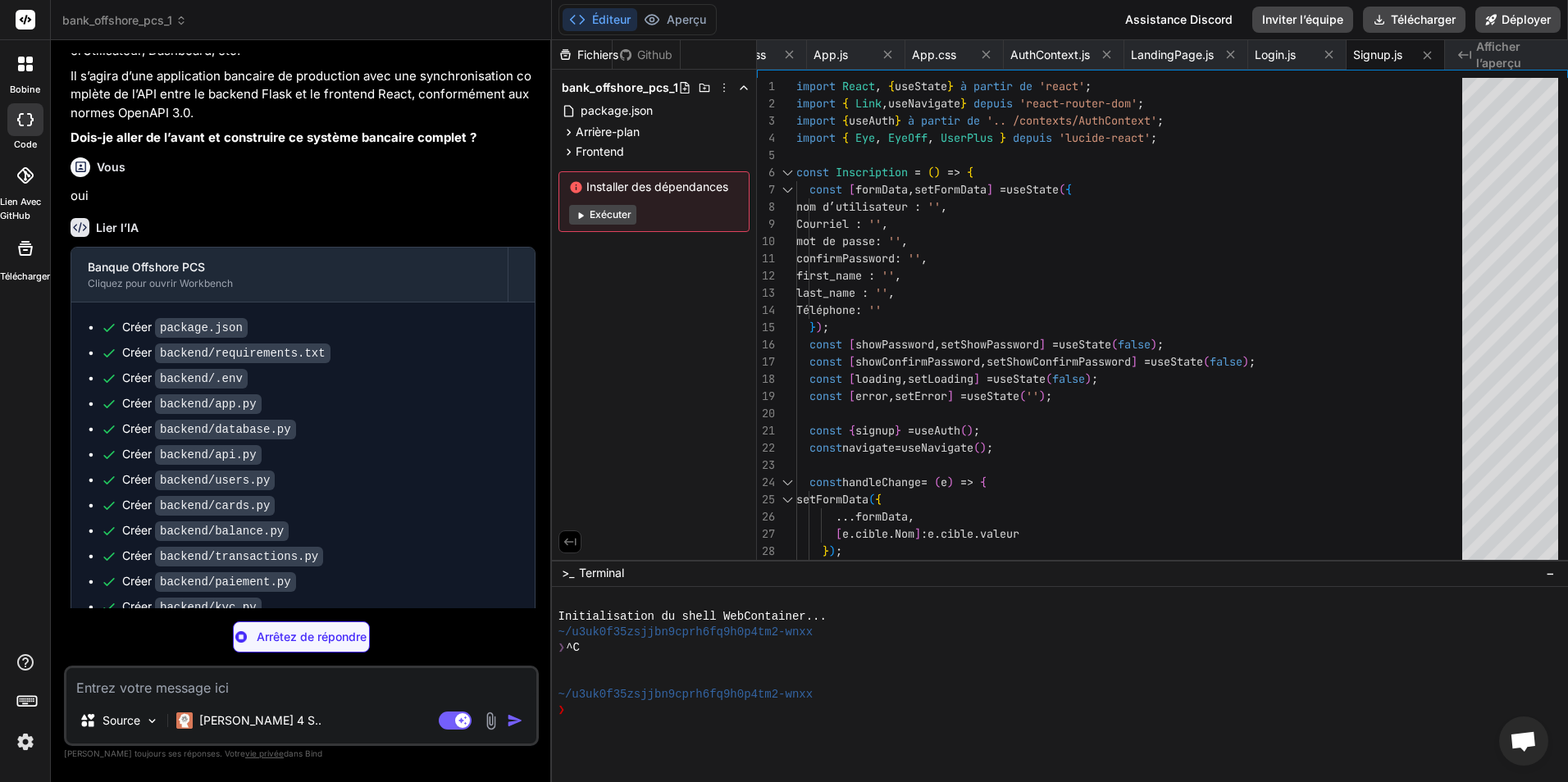
type textarea "x"
type textarea "if (requiredRole && user?.role !== requiredRole) { return <Navigate to="/dashbo…"
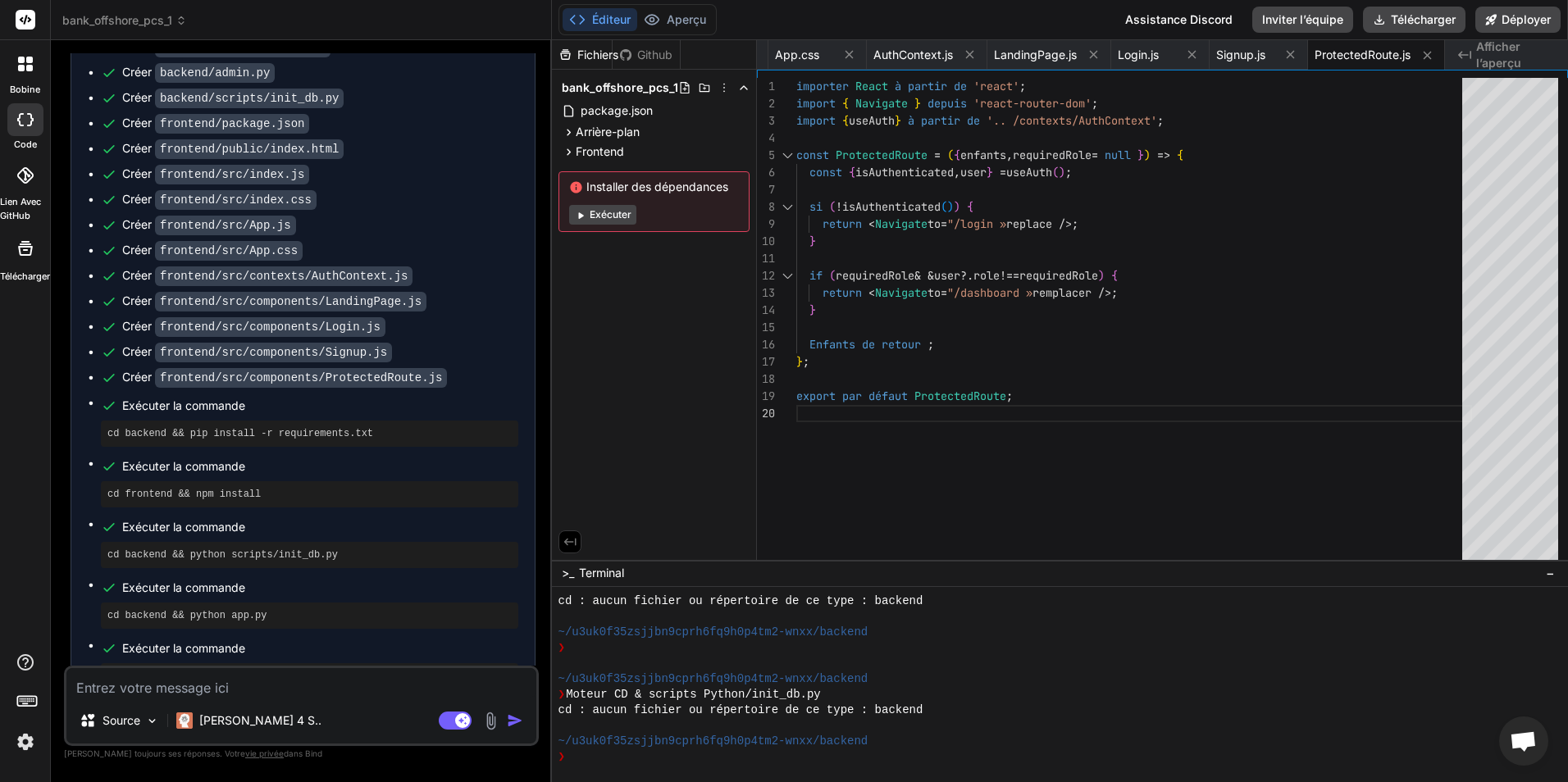
scroll to position [1975, 0]
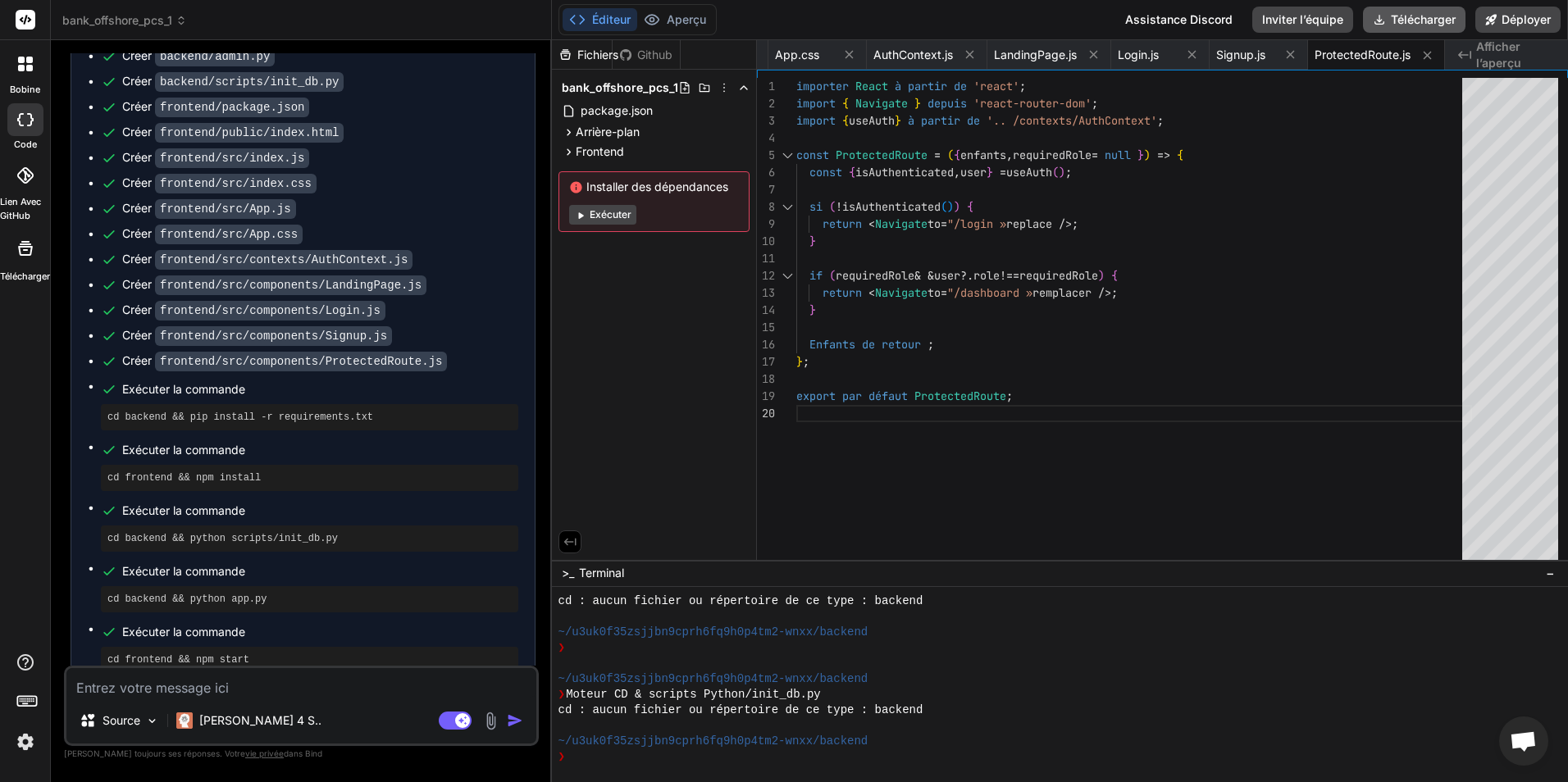
click at [1431, 18] on font "Télécharger" at bounding box center [1423, 20] width 65 height 17
drag, startPoint x: 371, startPoint y: 389, endPoint x: 105, endPoint y: 395, distance: 266.1
click at [105, 404] on div "cd backend && pip install -r requirements.txt" at bounding box center [309, 417] width 418 height 26
copy pre "cd backend && pip install -r requirements.txt"
click at [282, 624] on span "Exécuter la commande" at bounding box center [320, 632] width 396 height 17
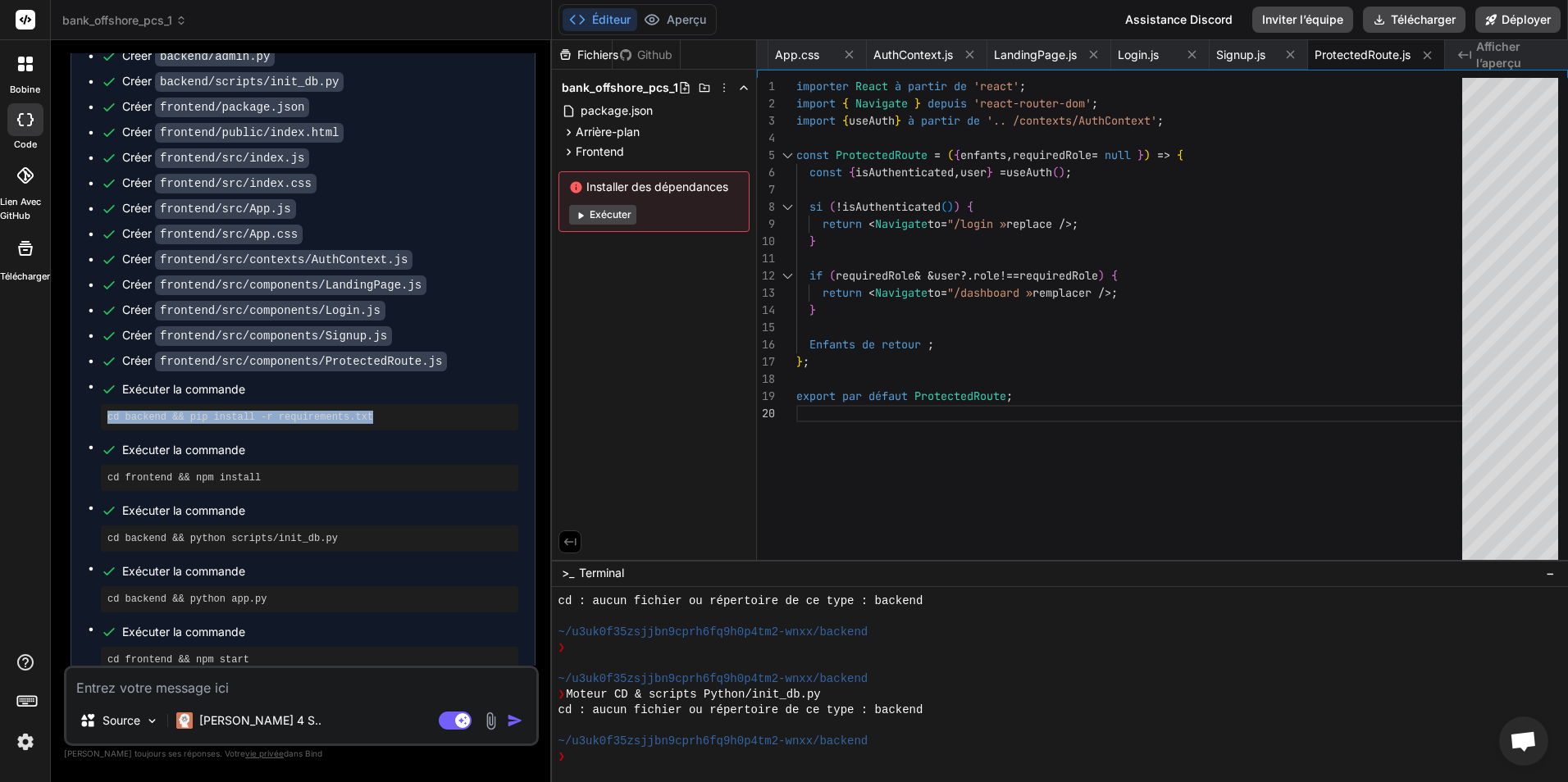
drag, startPoint x: 106, startPoint y: 392, endPoint x: 373, endPoint y: 400, distance: 267.1
click at [373, 404] on div "cd backend && pip install -r requirements.txt" at bounding box center [309, 417] width 418 height 26
copy pre "cd backend && pip install -r requirements.txt"
click at [522, 621] on div "Créer package.json Créer backend/requirements.txt Créer backend/.env Créer back…" at bounding box center [302, 195] width 463 height 989
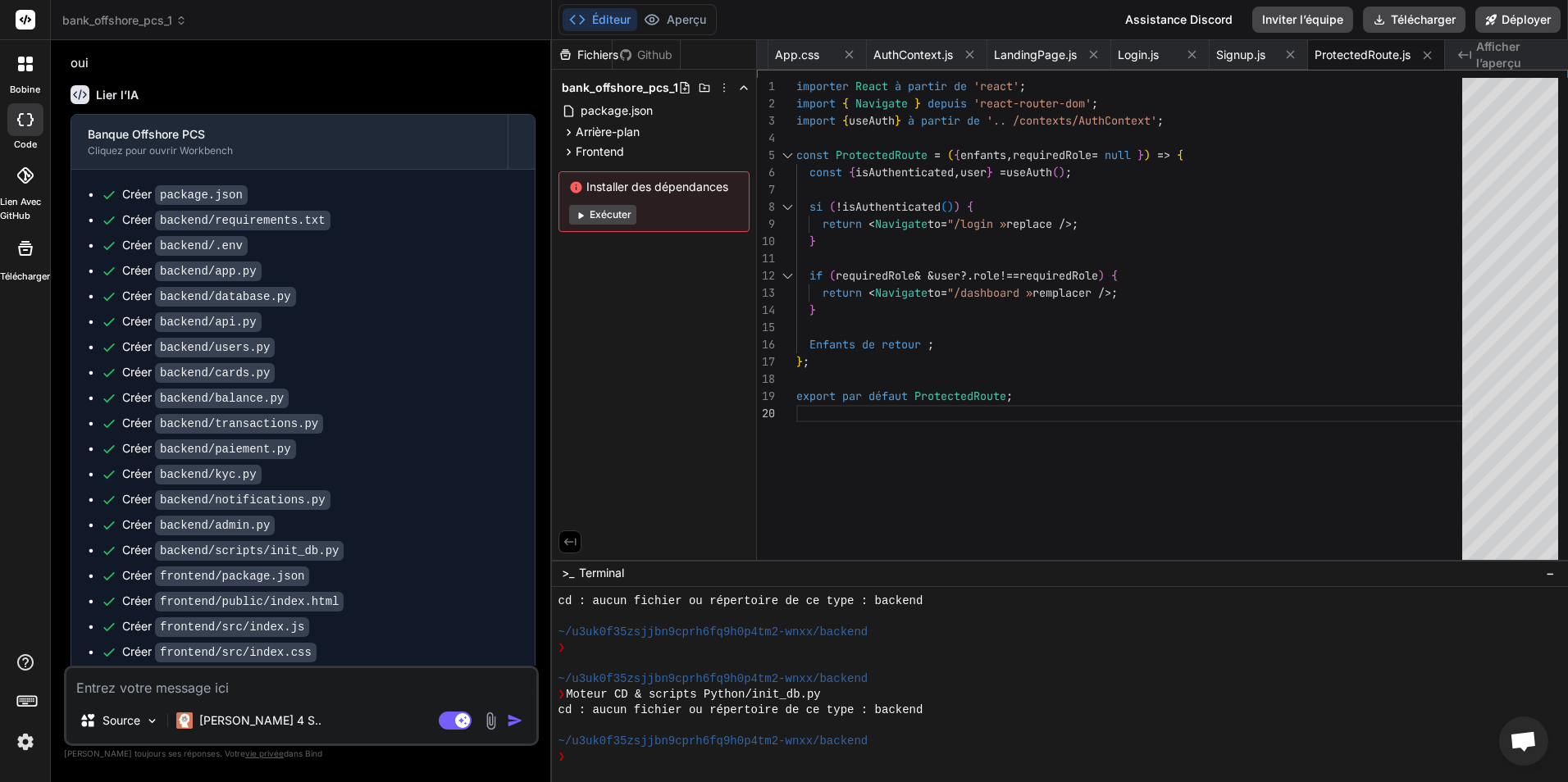
scroll to position [1401, 0]
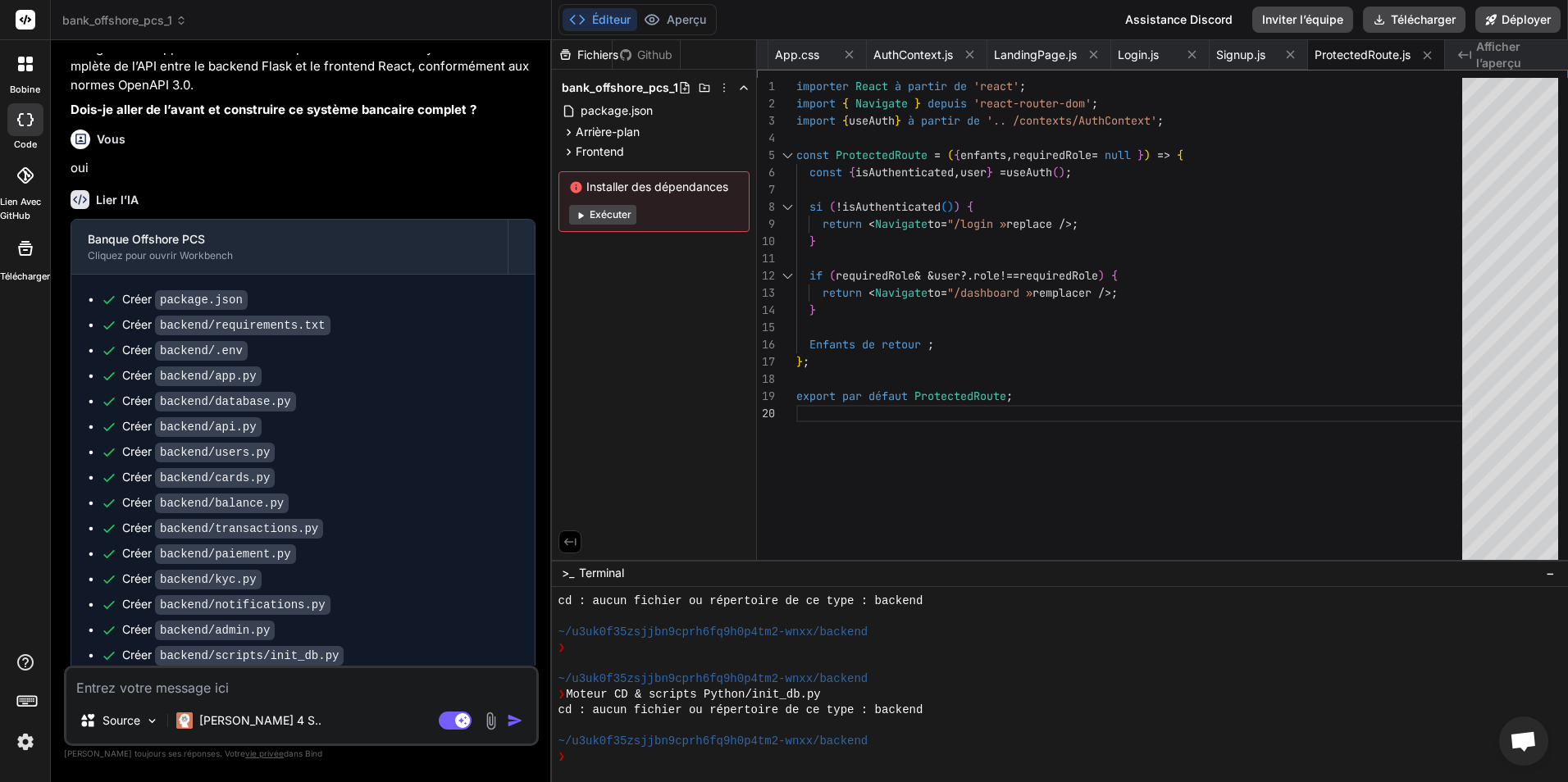
drag, startPoint x: 75, startPoint y: 202, endPoint x: 160, endPoint y: 268, distance: 107.6
click at [269, 342] on div "Banque Offshore PCS Cliquez pour ouvrir Workbench Créer package.json Créer back…" at bounding box center [302, 742] width 465 height 1045
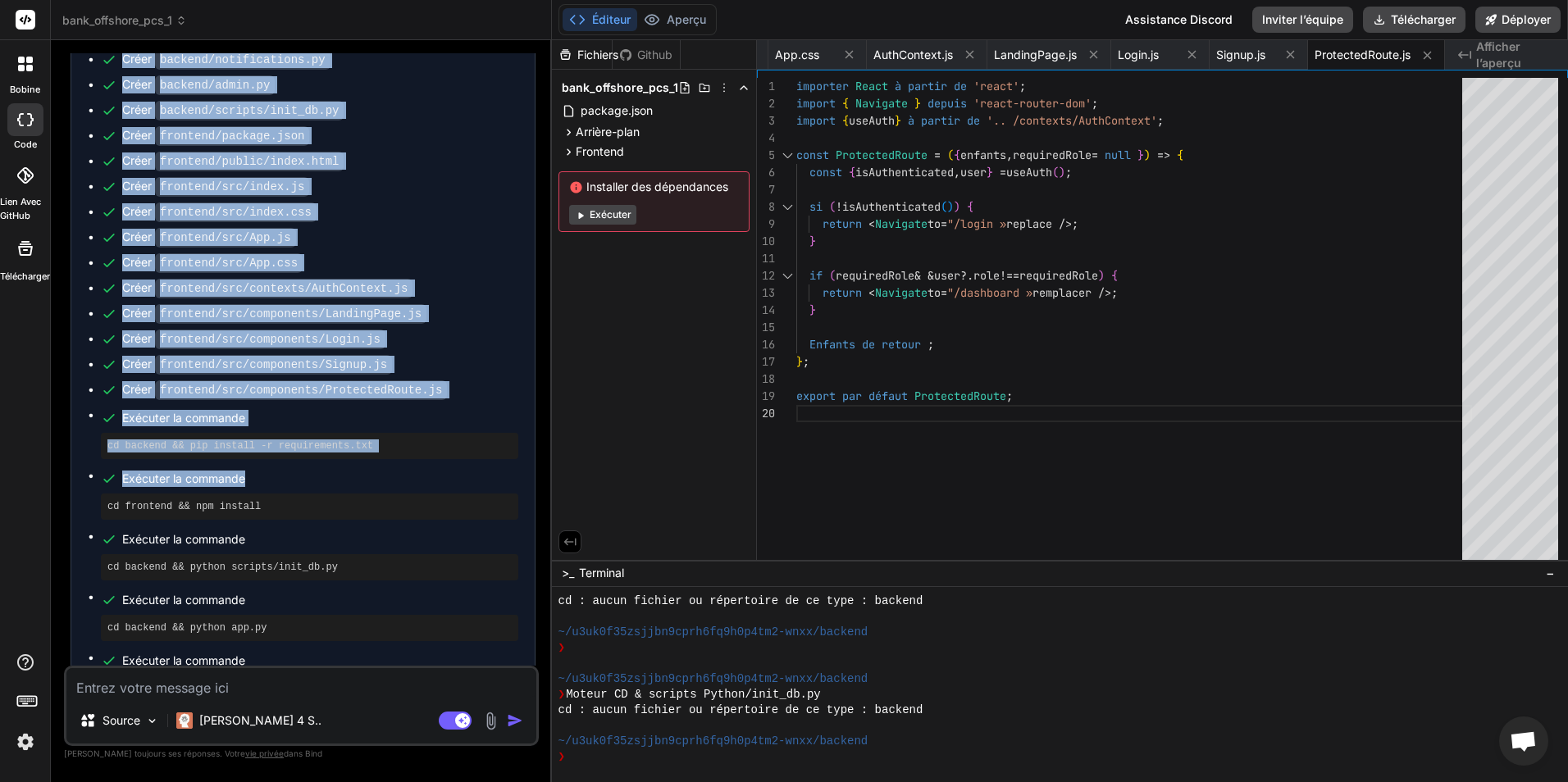
scroll to position [1975, 0]
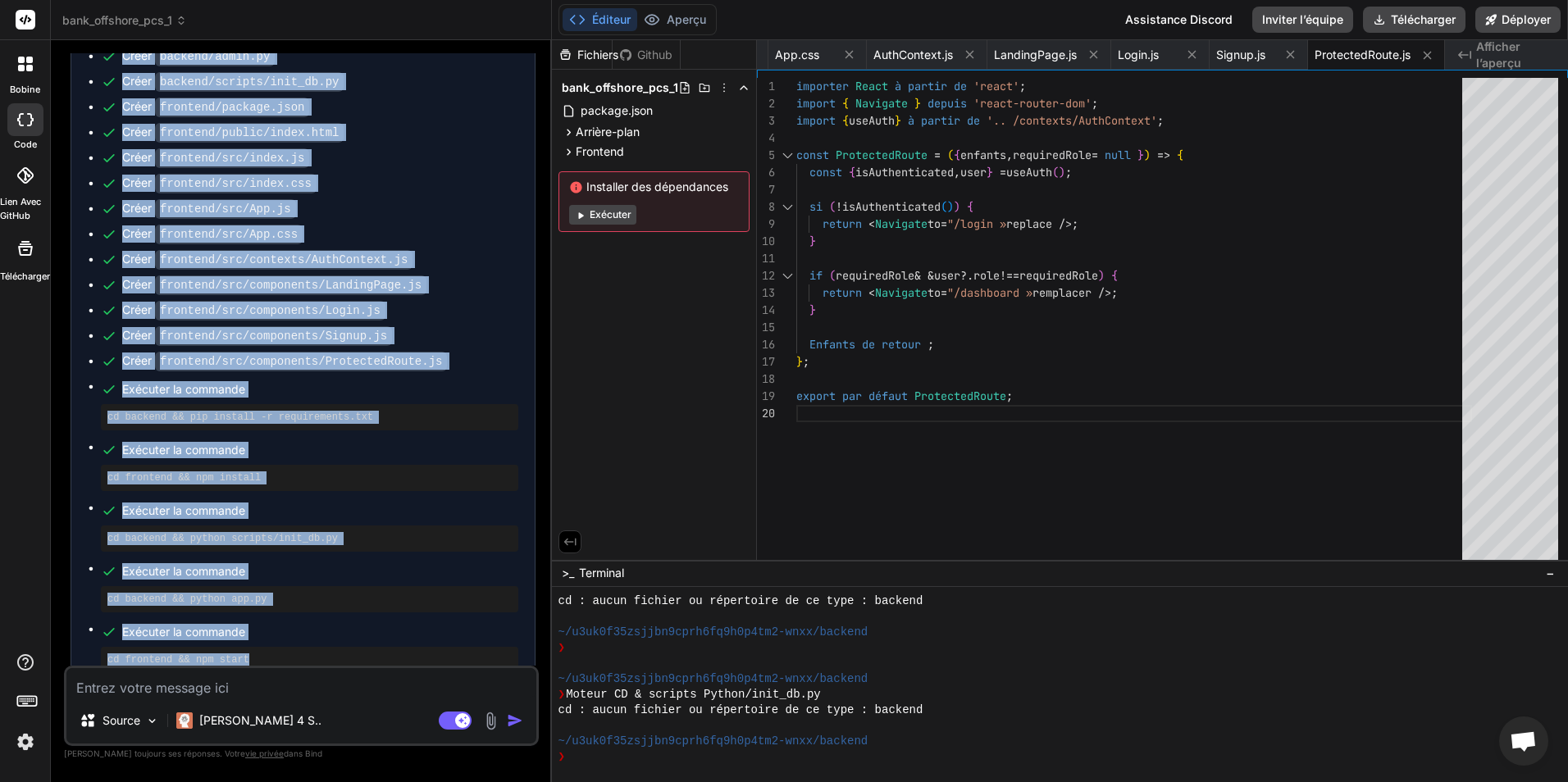
drag, startPoint x: 61, startPoint y: 172, endPoint x: 383, endPoint y: 652, distance: 578.0
click at [383, 652] on div "Bind AI Web Search Created with Pixso. Code Generator Vous Lier l’IA J’analyser…" at bounding box center [301, 410] width 501 height 741
copy div "Lier l’IA Banque Offshore PCS Cliquez pour ouvrir Workbench Créer package.json …"
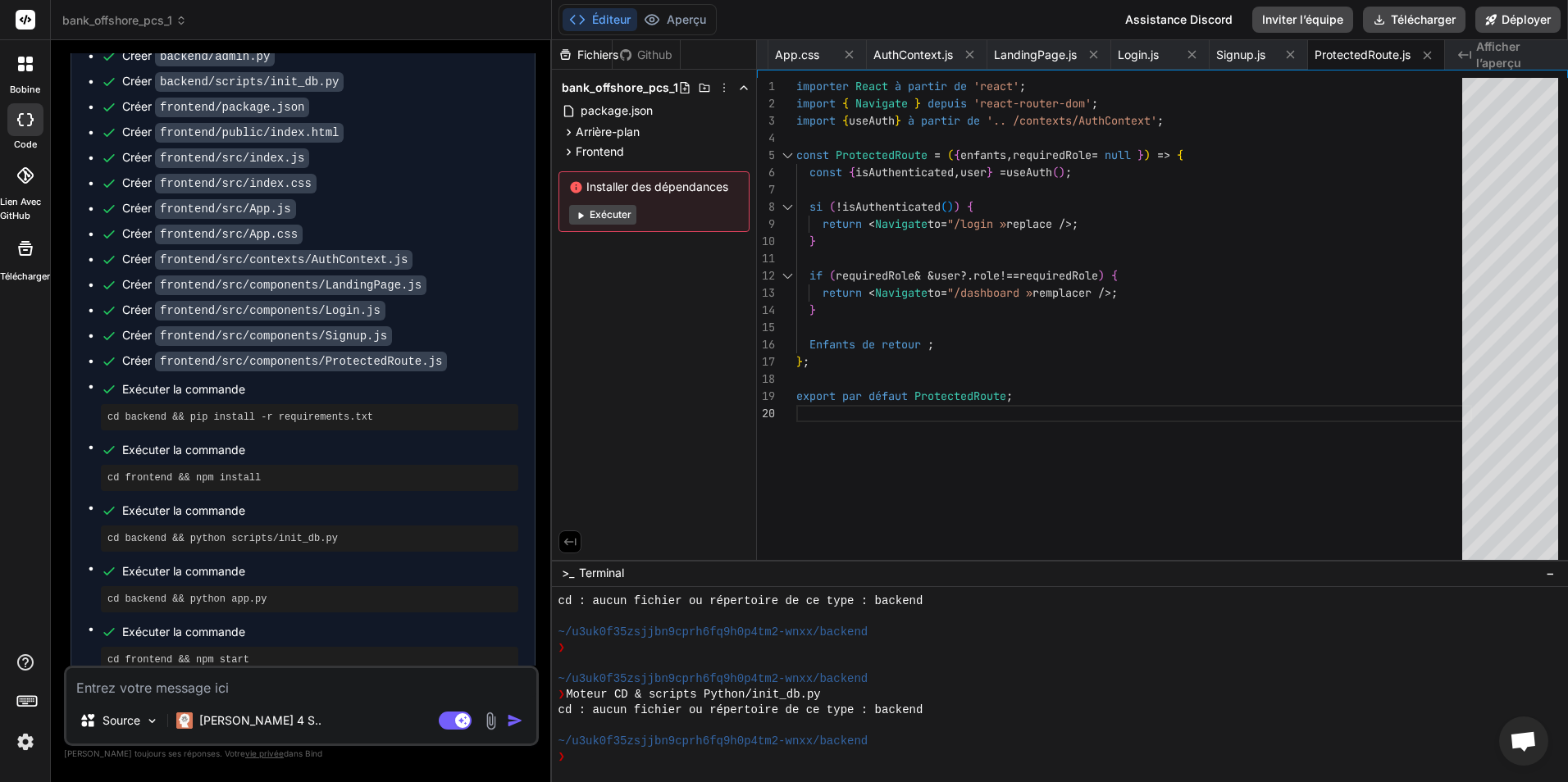
click at [493, 37] on header "bank_offshore_pcs_1 Created with Pixso." at bounding box center [301, 20] width 501 height 40
click at [1530, 23] on font "Déployer" at bounding box center [1526, 20] width 49 height 17
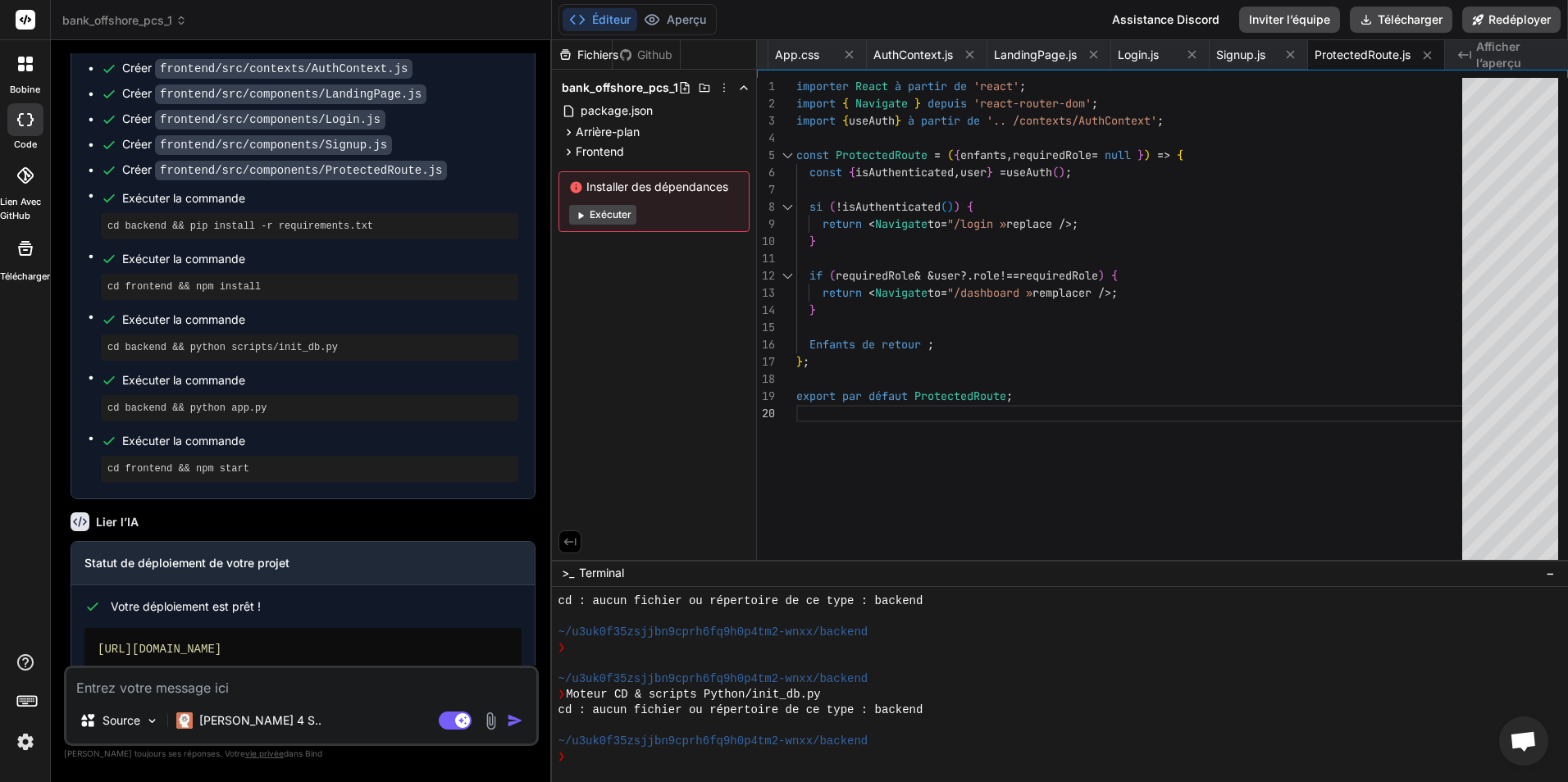
scroll to position [2216, 0]
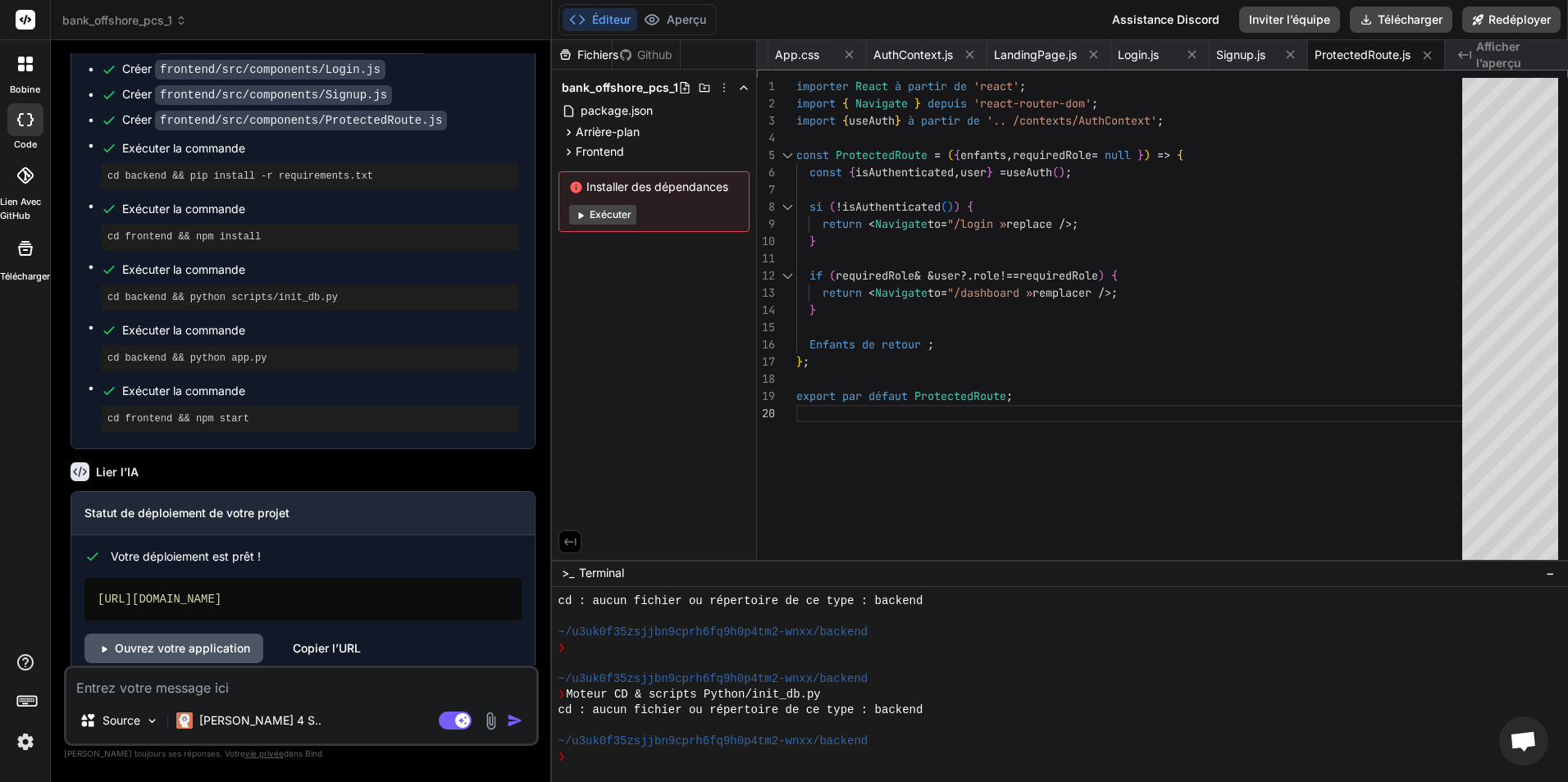
click at [208, 640] on font "Ouvrez votre application" at bounding box center [182, 648] width 135 height 17
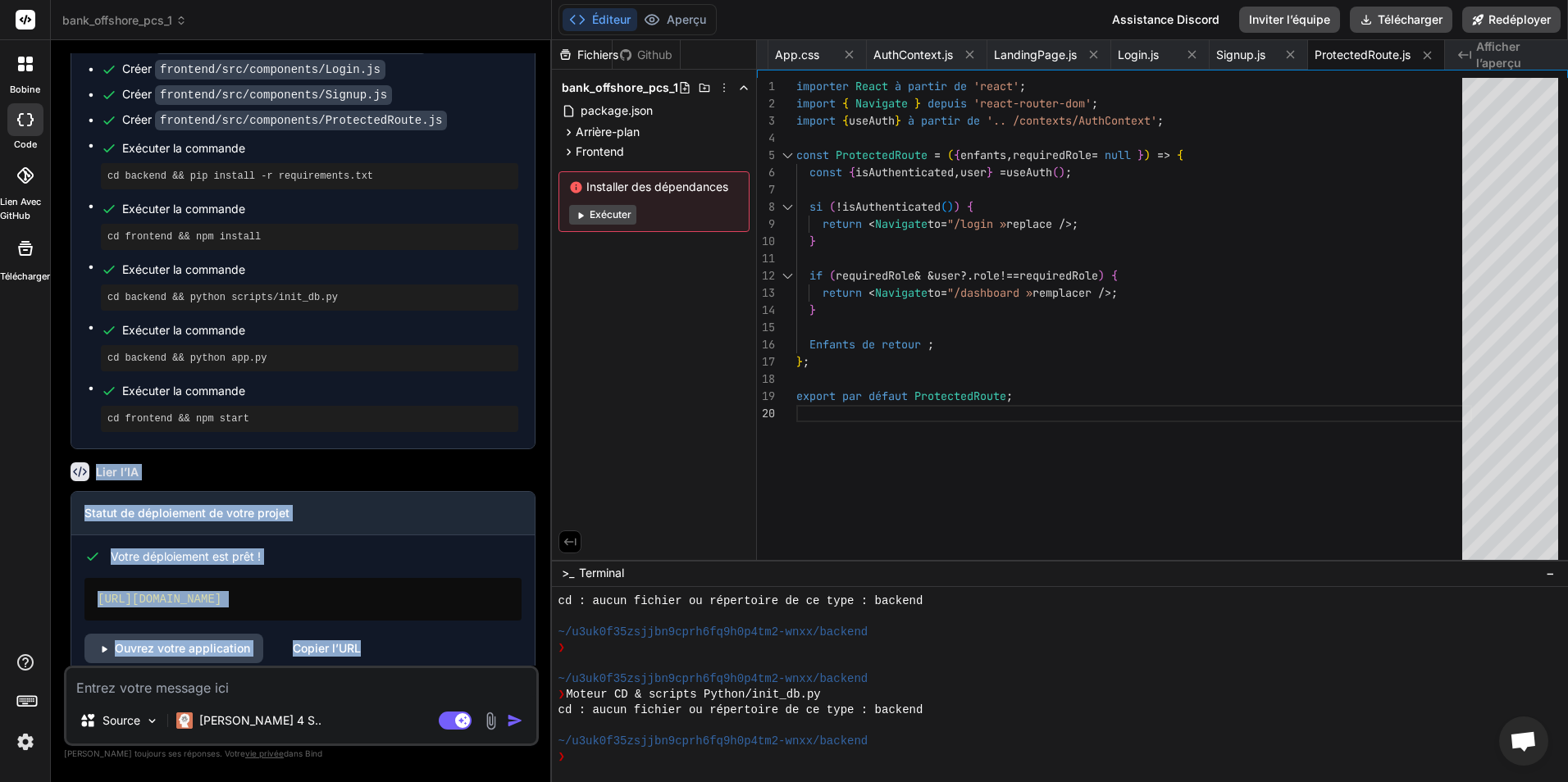
drag, startPoint x: 64, startPoint y: 441, endPoint x: 440, endPoint y: 659, distance: 434.6
click at [440, 659] on div "Vous Lier l’IA J’analyserai les exigences pour reconstruire cette application b…" at bounding box center [300, 417] width 475 height 728
copy div "Lier l’IA Statut de déploiement de votre projet Votre déploiement est prêt ! ht…"
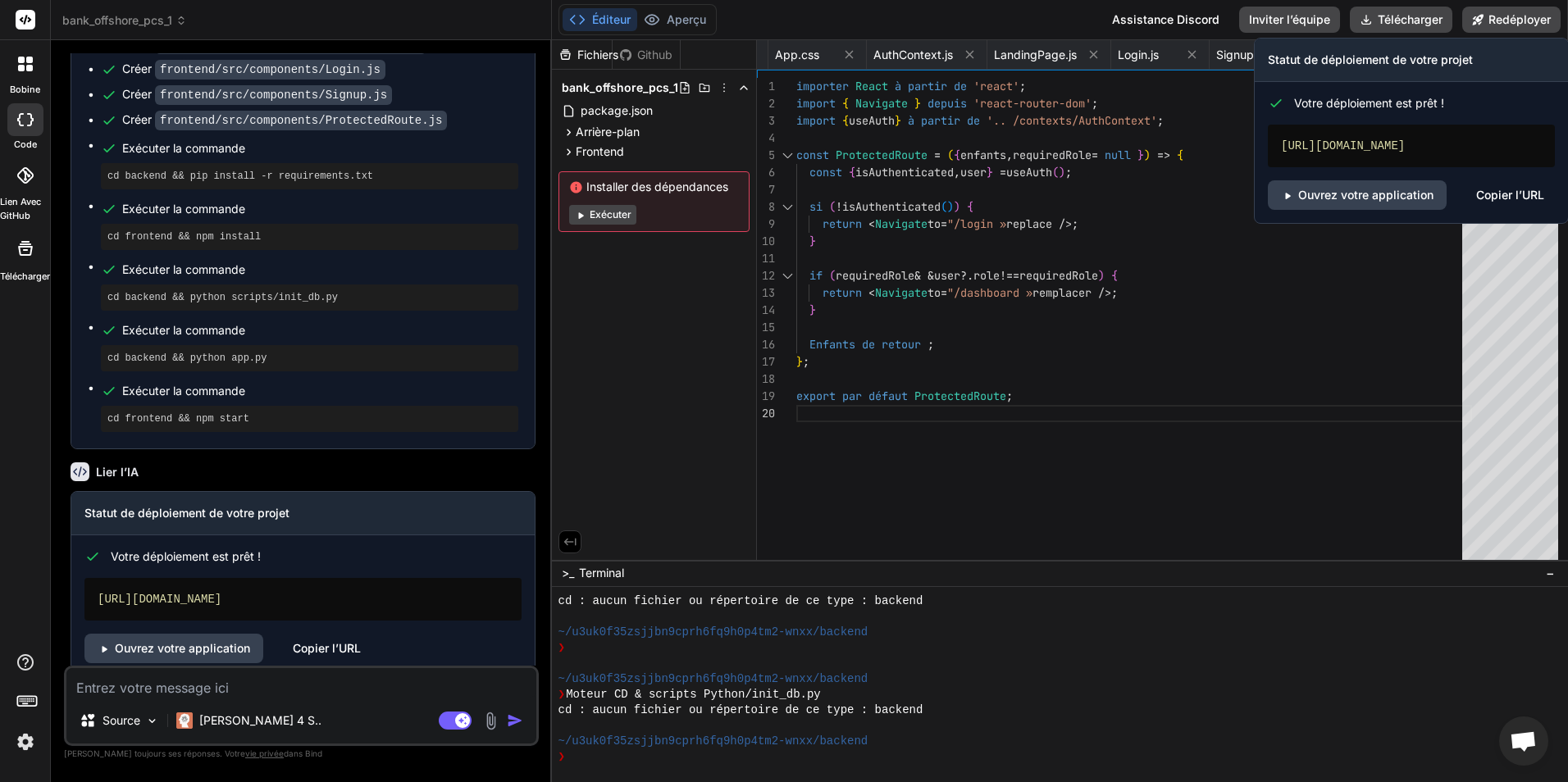
click at [1432, 143] on div "https://bankoffshorepcs1.vercel.app" at bounding box center [1410, 146] width 287 height 43
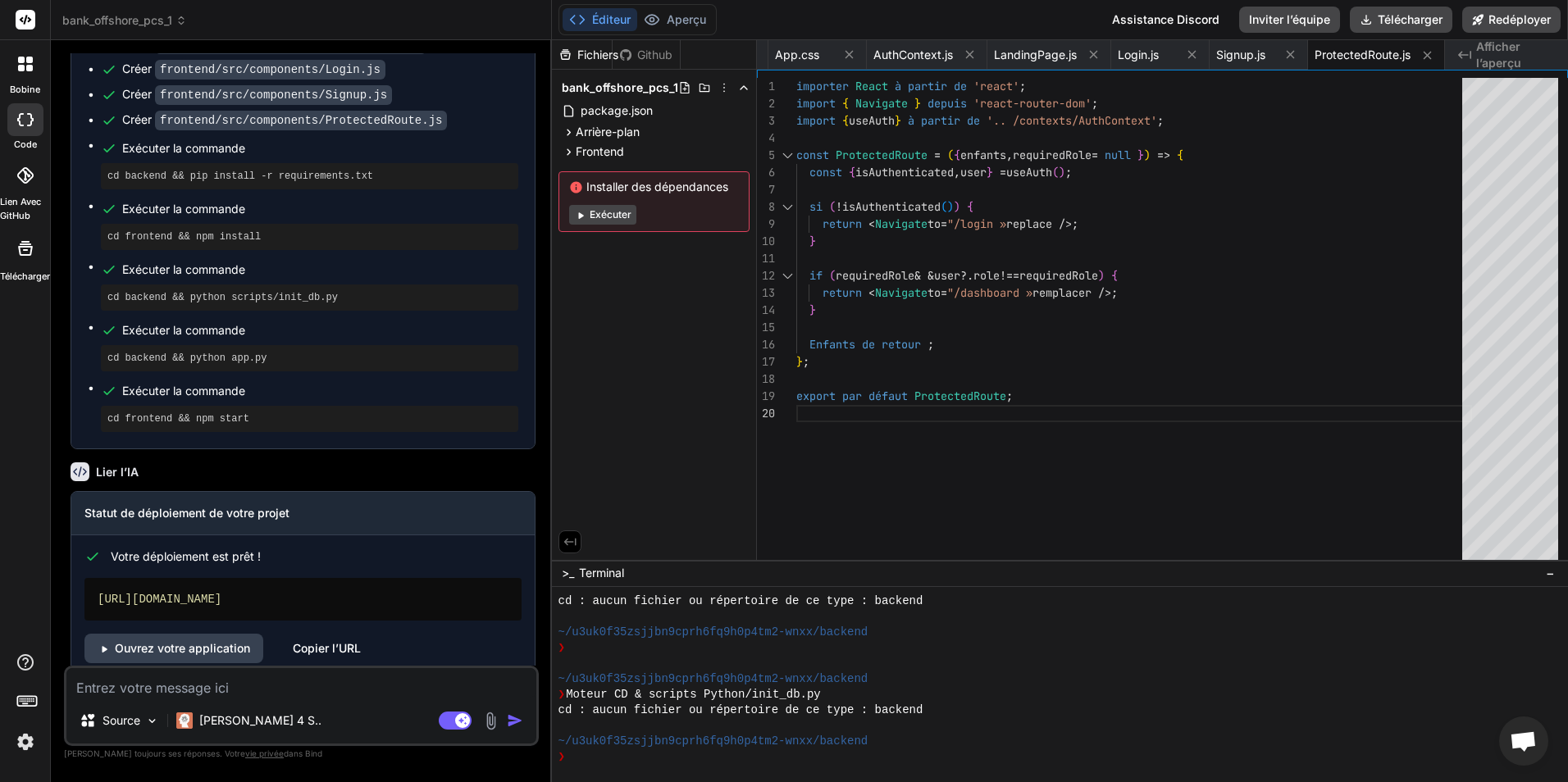
click at [362, 535] on div "Votre déploiement est prêt ! https://bankoffshorepcs1.vercel.app Ouvrez votre a…" at bounding box center [302, 599] width 463 height 128
click at [338, 634] on div "Copier l’URL" at bounding box center [327, 649] width 69 height 29
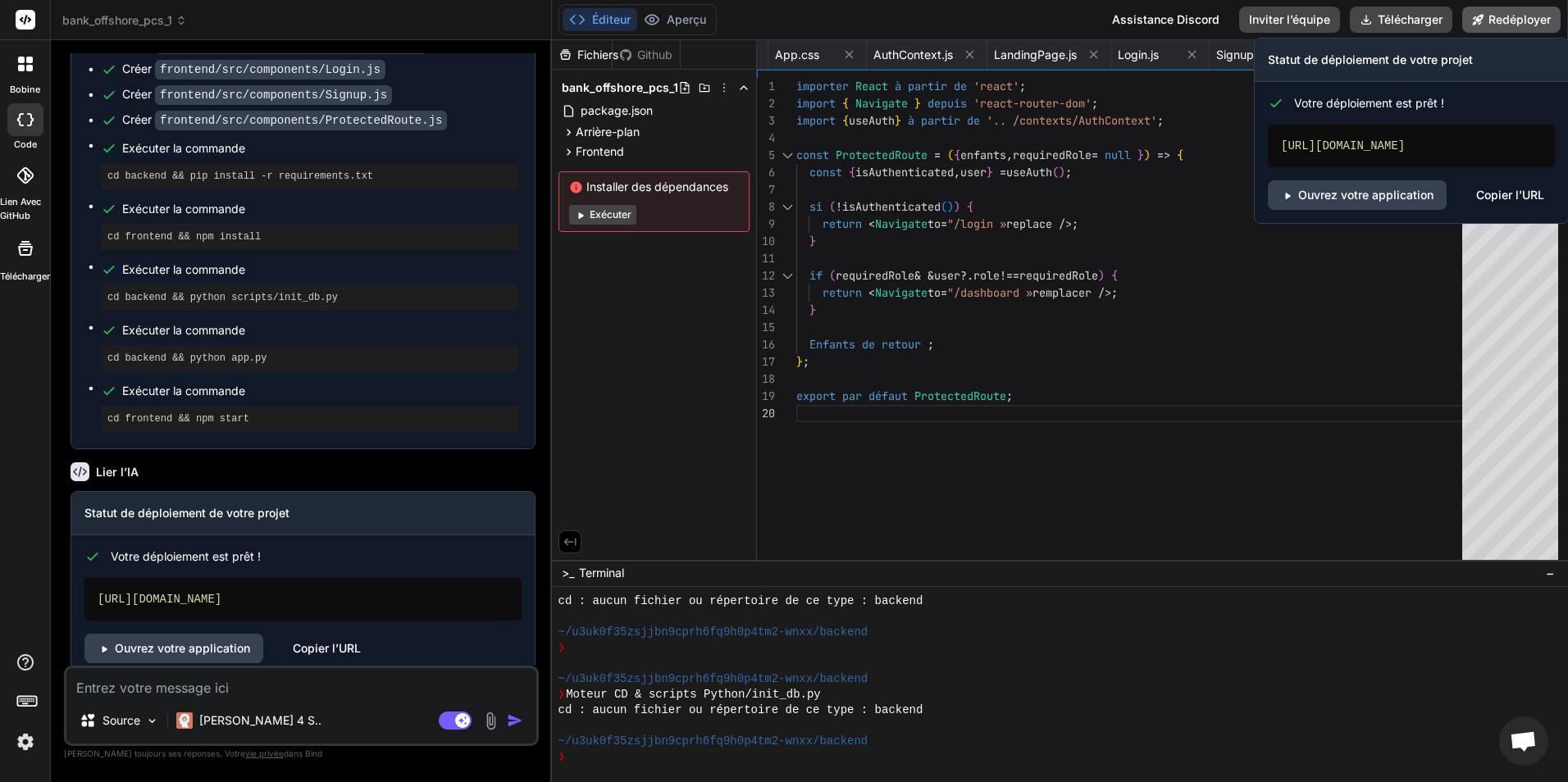
click at [1520, 18] on font "Redéployer" at bounding box center [1520, 20] width 63 height 17
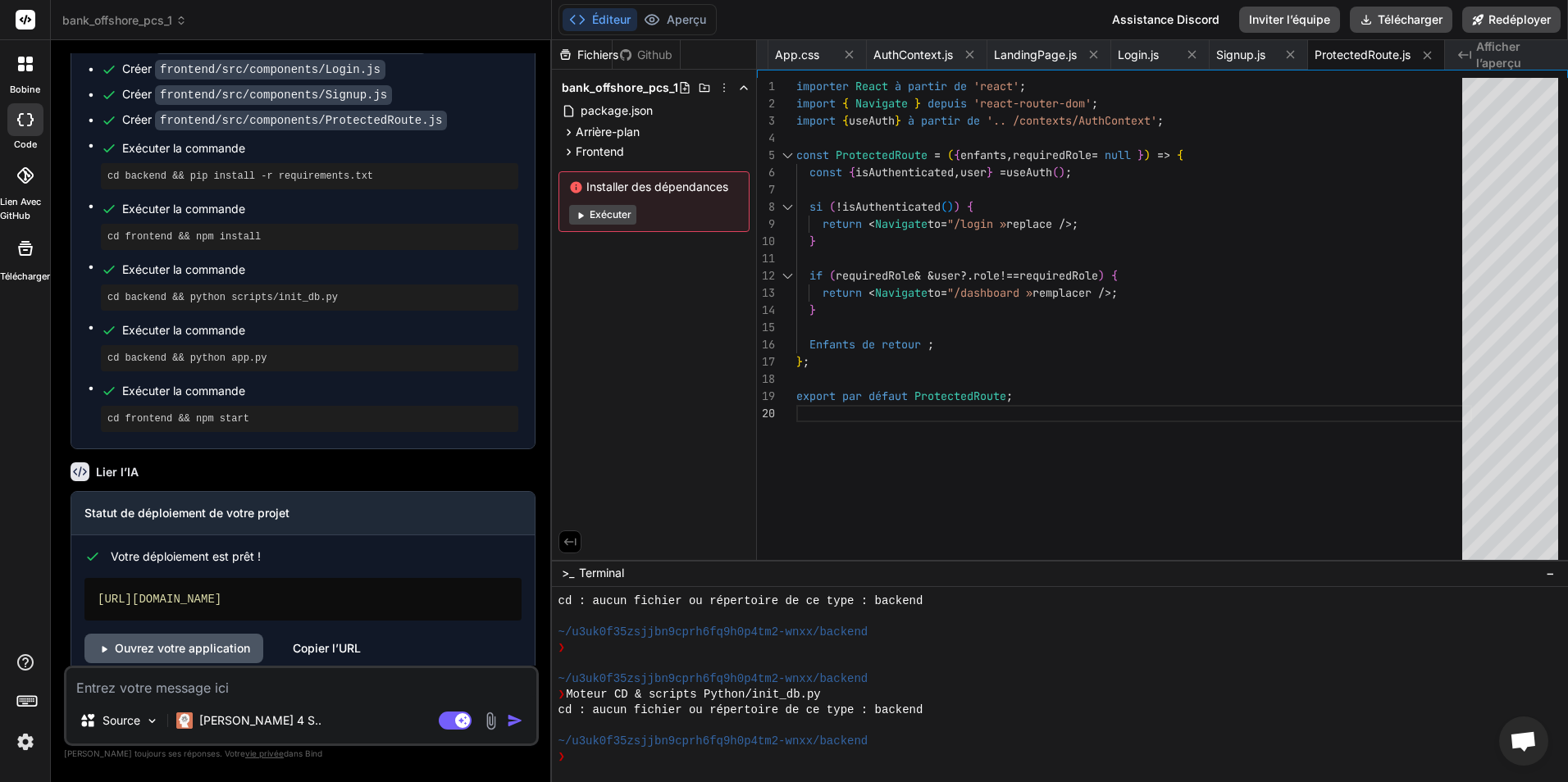
click at [224, 634] on link "Ouvrez votre application" at bounding box center [173, 649] width 179 height 29
click at [656, 52] on font "Github" at bounding box center [655, 55] width 35 height 17
click at [651, 55] on font "Github" at bounding box center [655, 55] width 35 height 17
click at [644, 61] on font "Github" at bounding box center [655, 55] width 35 height 17
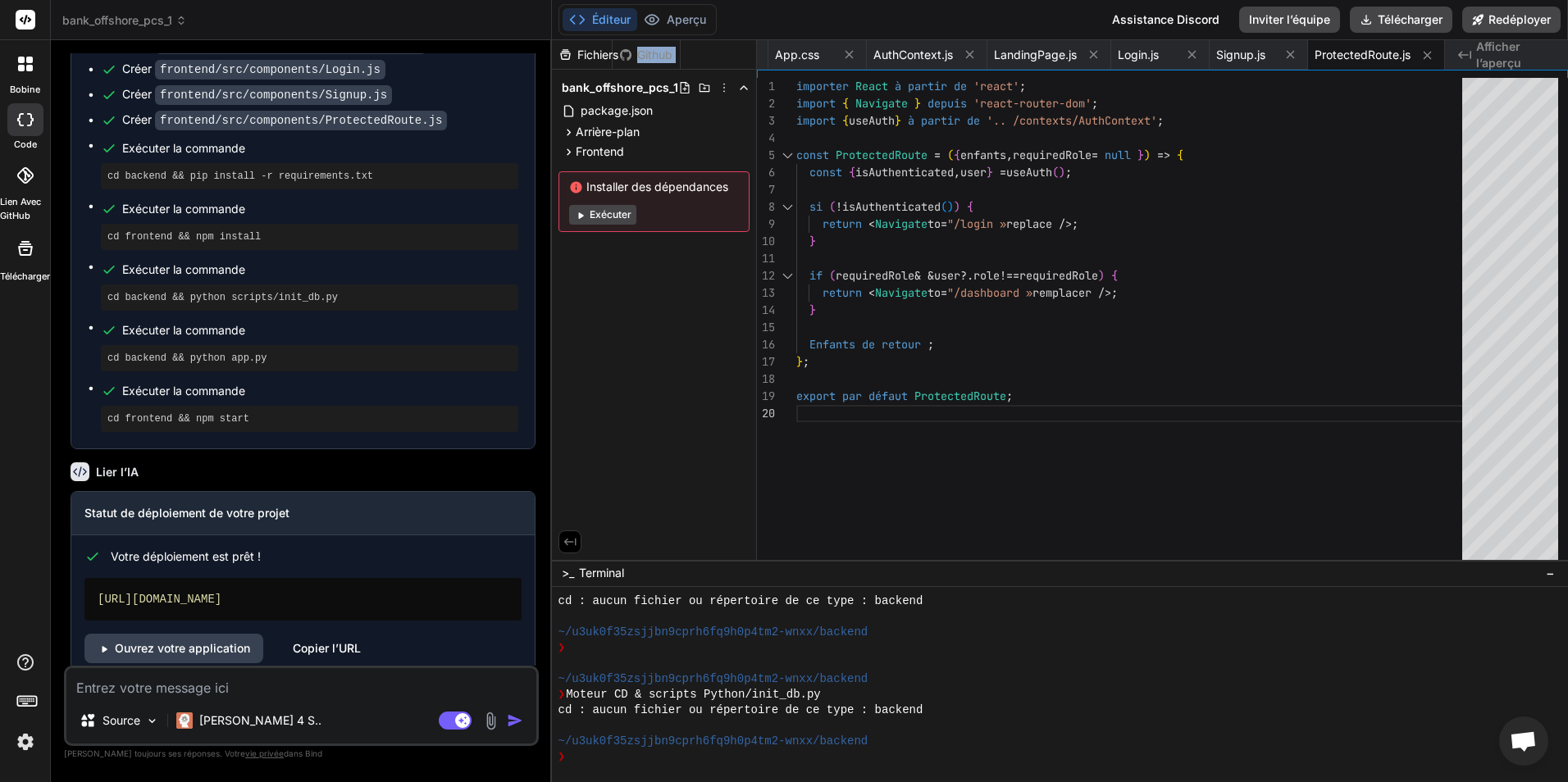
click at [644, 61] on font "Github" at bounding box center [655, 55] width 35 height 17
click at [669, 341] on div "Fichiers Github bank_offshore_pcs_1 package.json Arrière-plan requirements.txt …" at bounding box center [654, 299] width 205 height 520
click at [24, 180] on icon at bounding box center [24, 175] width 17 height 17
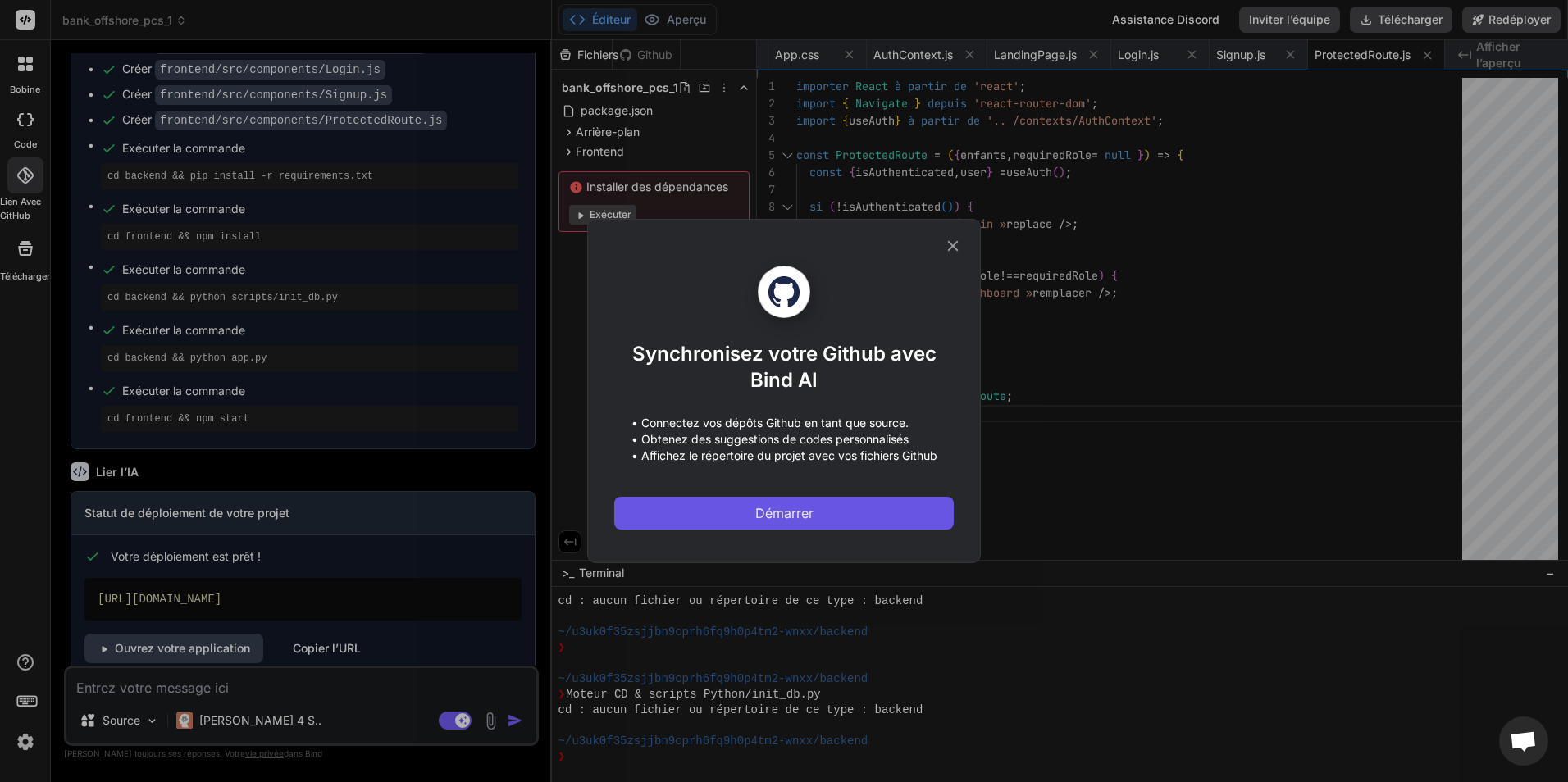
click at [822, 504] on button "Démarrer" at bounding box center [784, 514] width 340 height 33
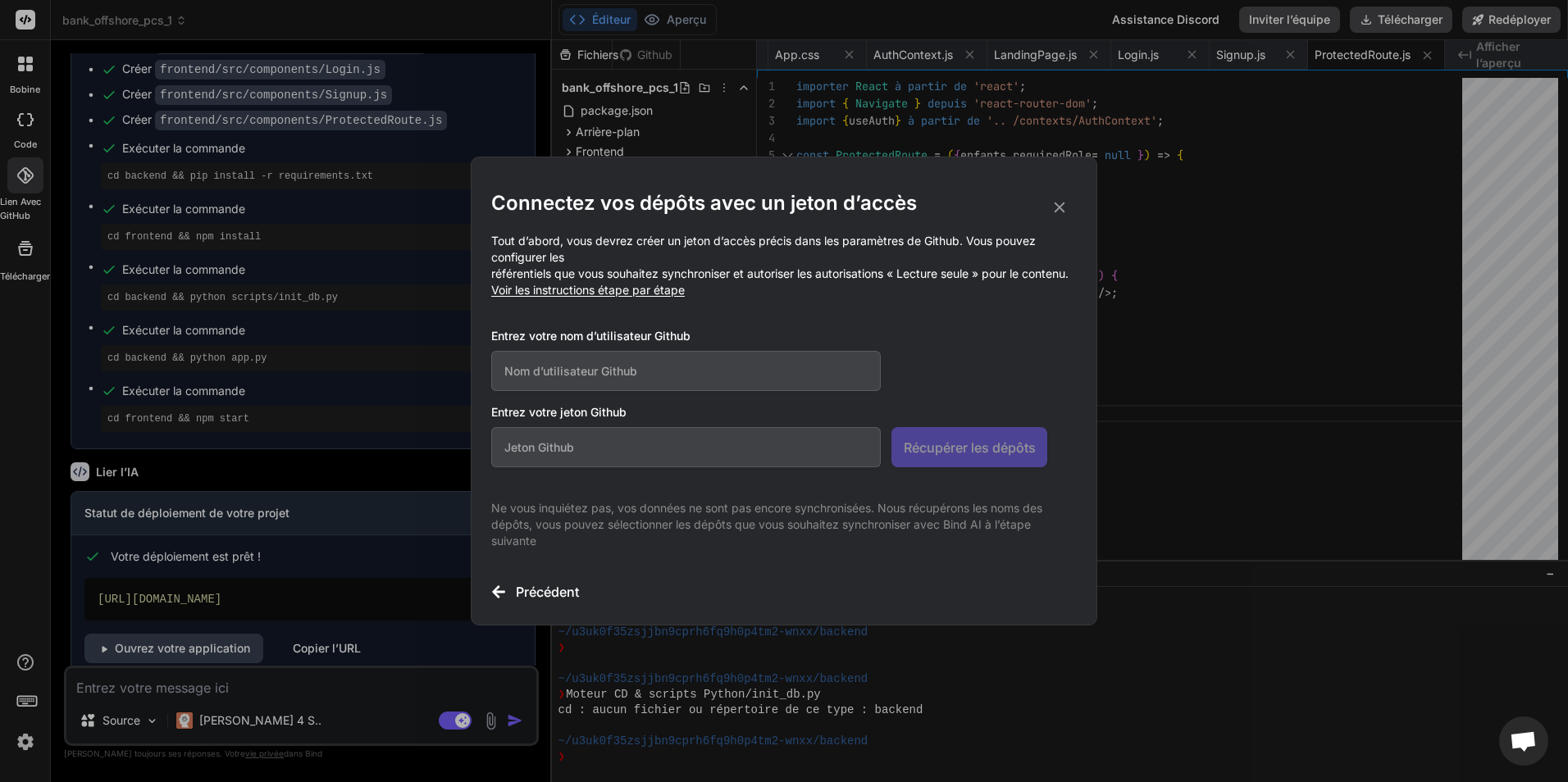
click at [709, 374] on input "text" at bounding box center [686, 371] width 390 height 40
click at [1054, 199] on icon at bounding box center [1059, 207] width 18 height 18
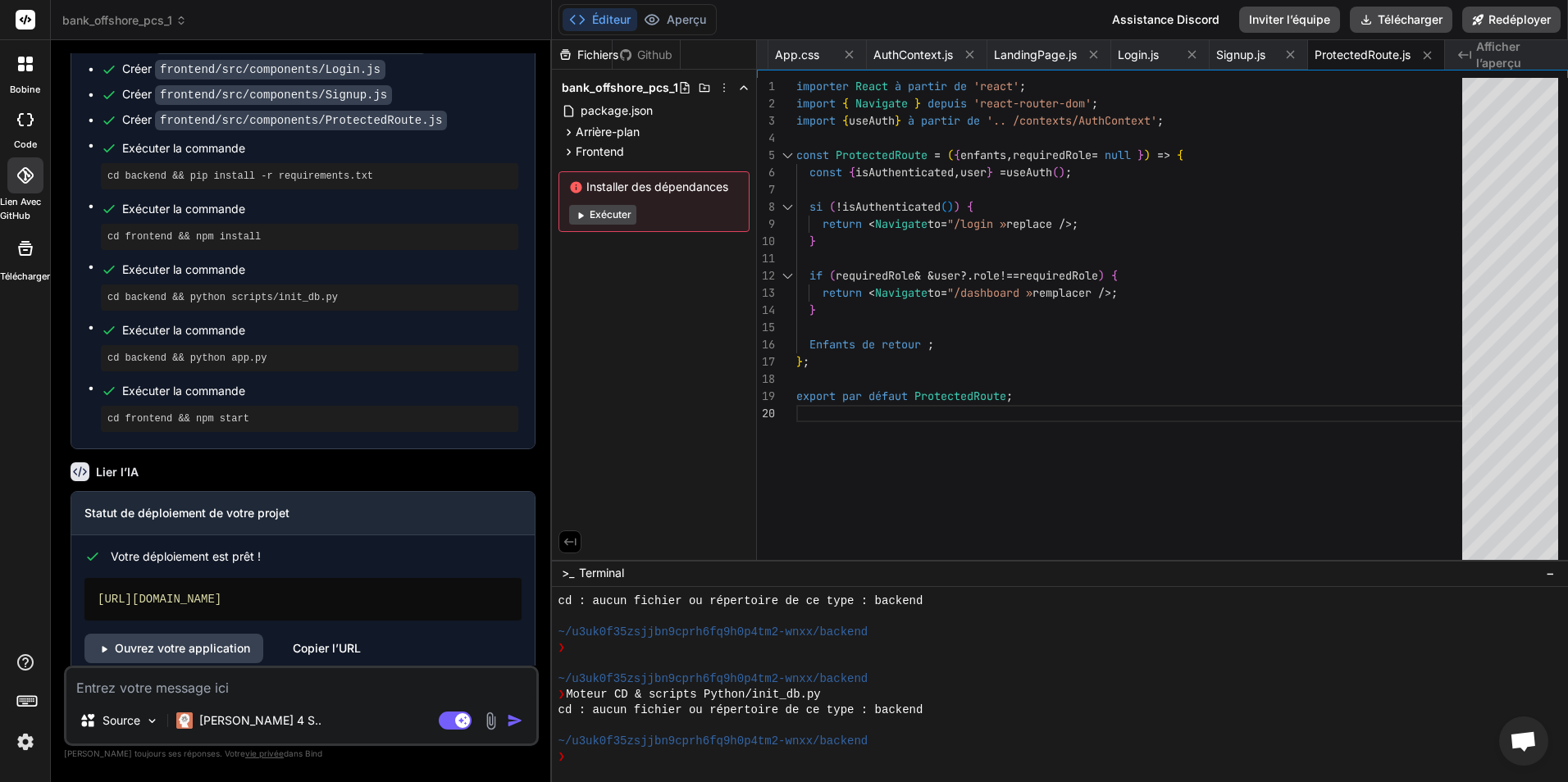
scroll to position [576, 0]
click at [771, 766] on div at bounding box center [1060, 685] width 1017 height 196
click at [721, 88] on icon at bounding box center [723, 87] width 13 height 13
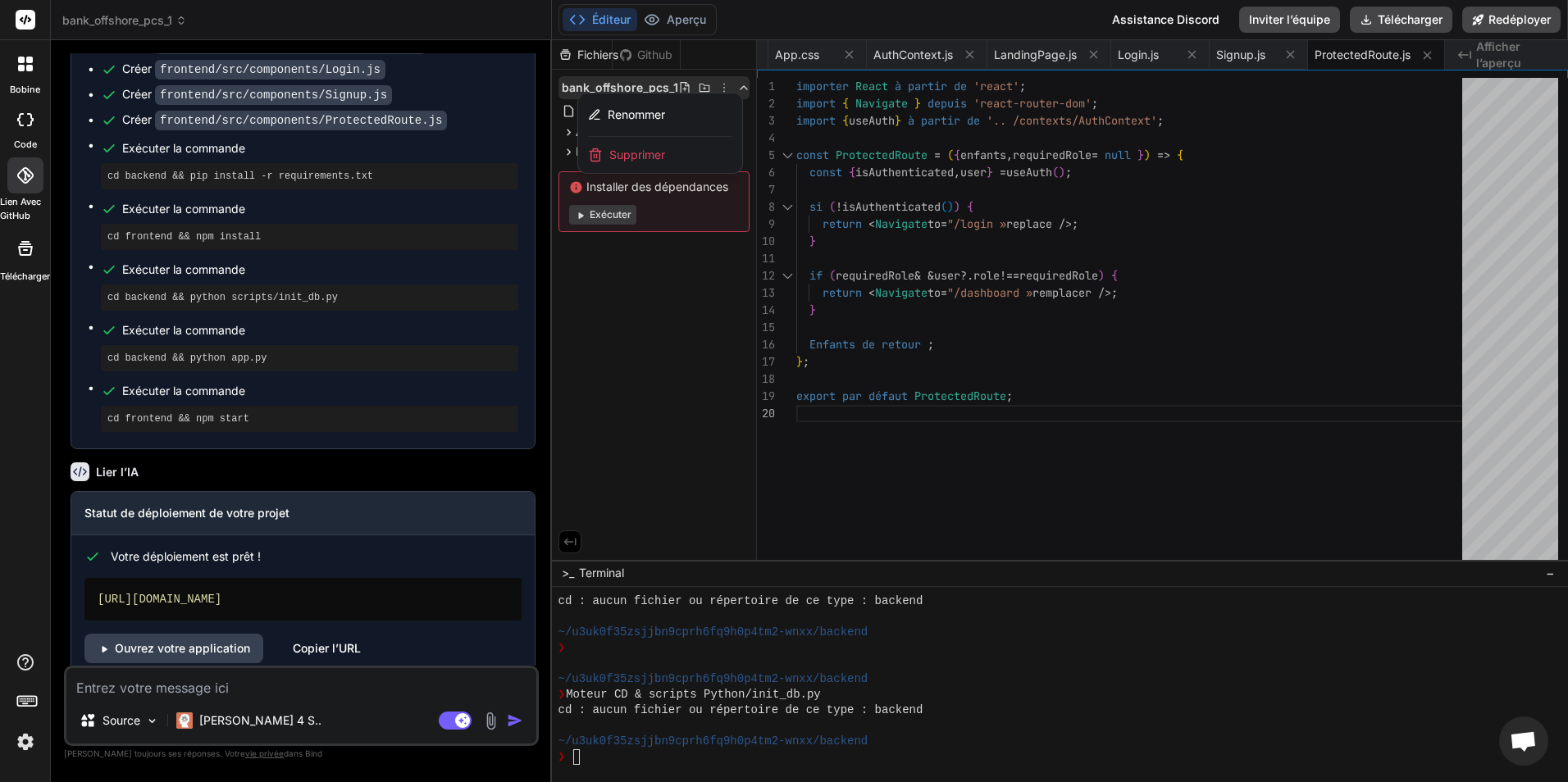
click at [646, 354] on div at bounding box center [1060, 411] width 1017 height 742
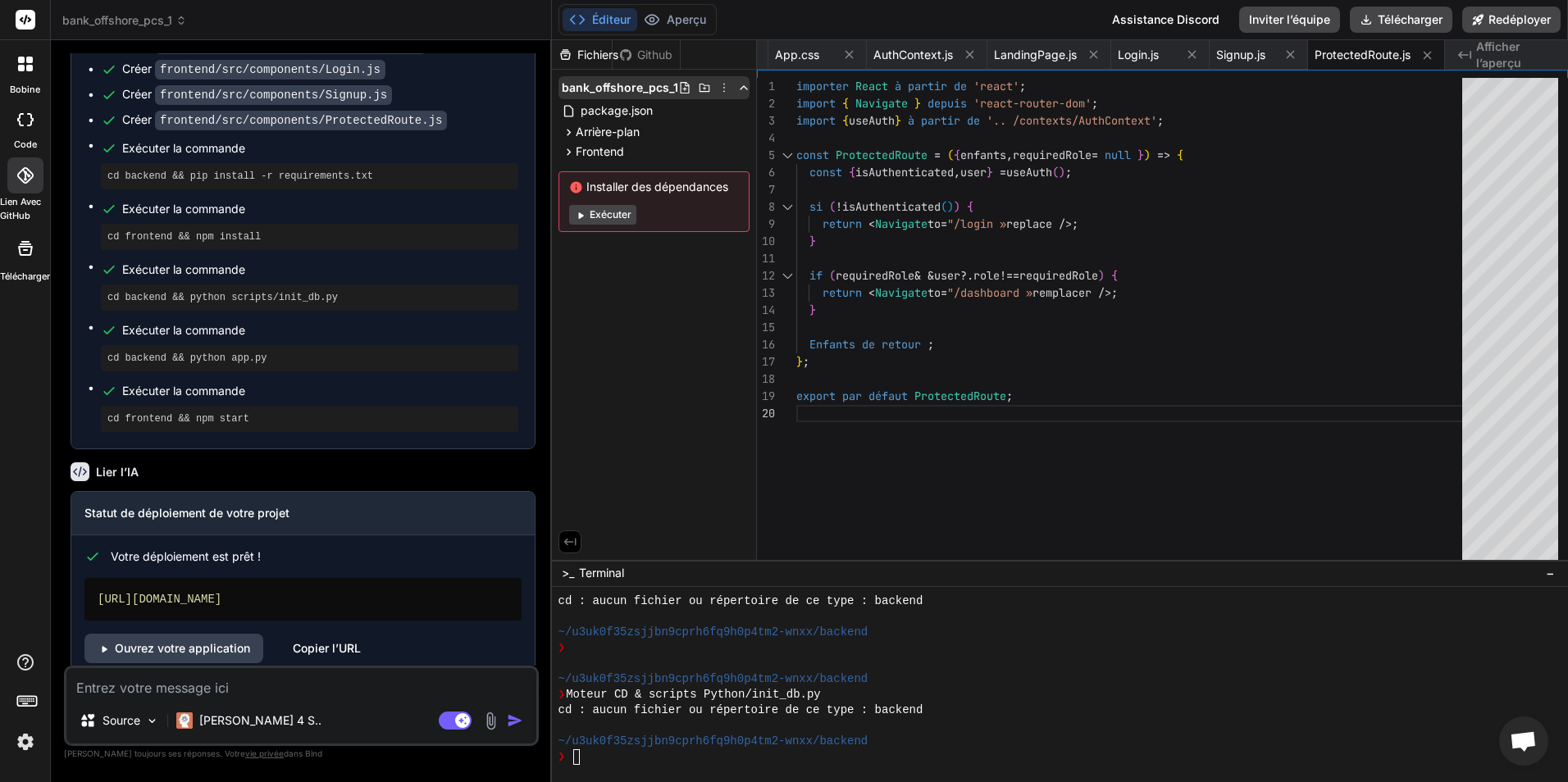
click at [719, 87] on icon at bounding box center [723, 87] width 13 height 13
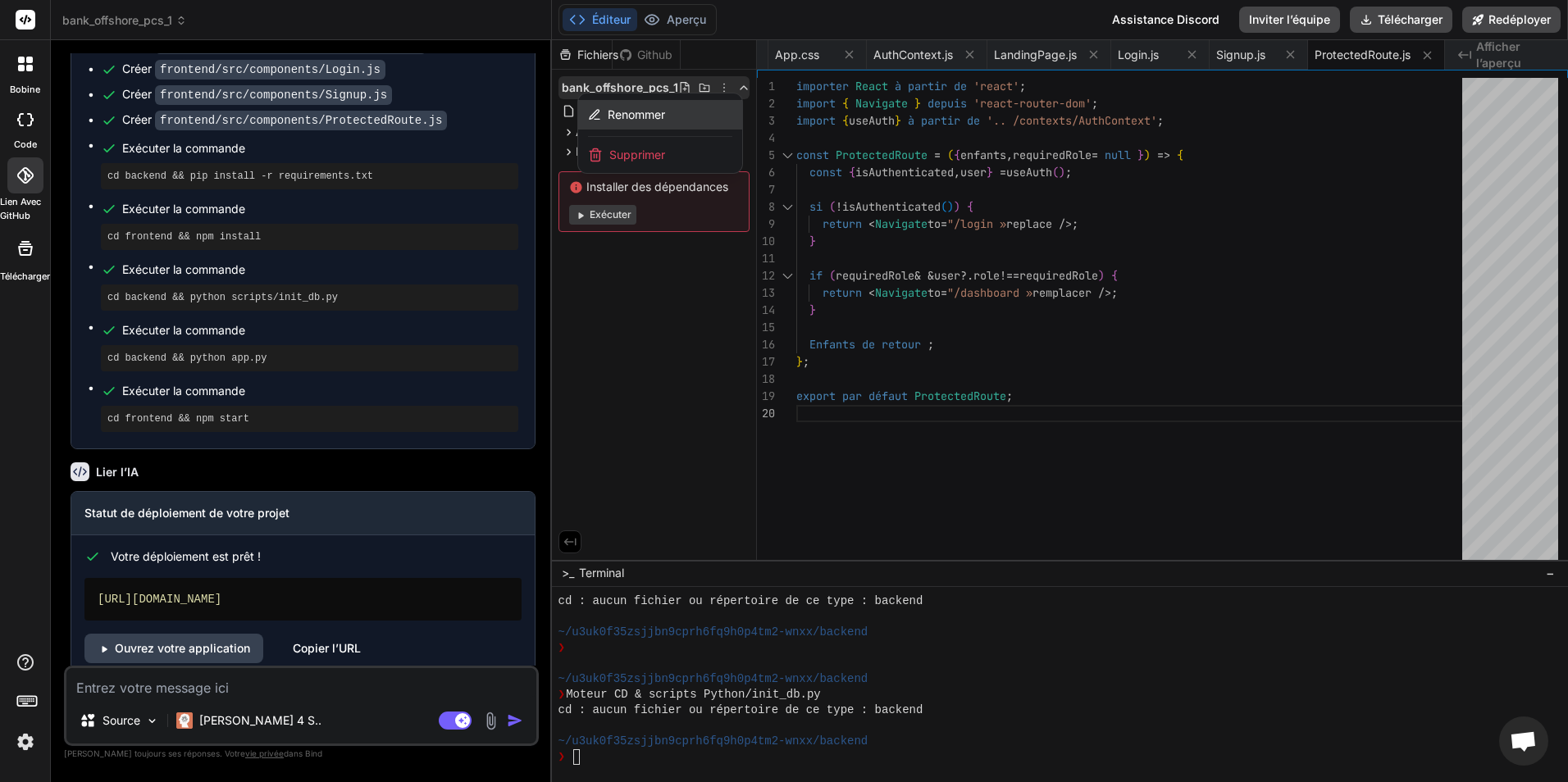
click at [660, 109] on span "Renommer" at bounding box center [636, 115] width 58 height 17
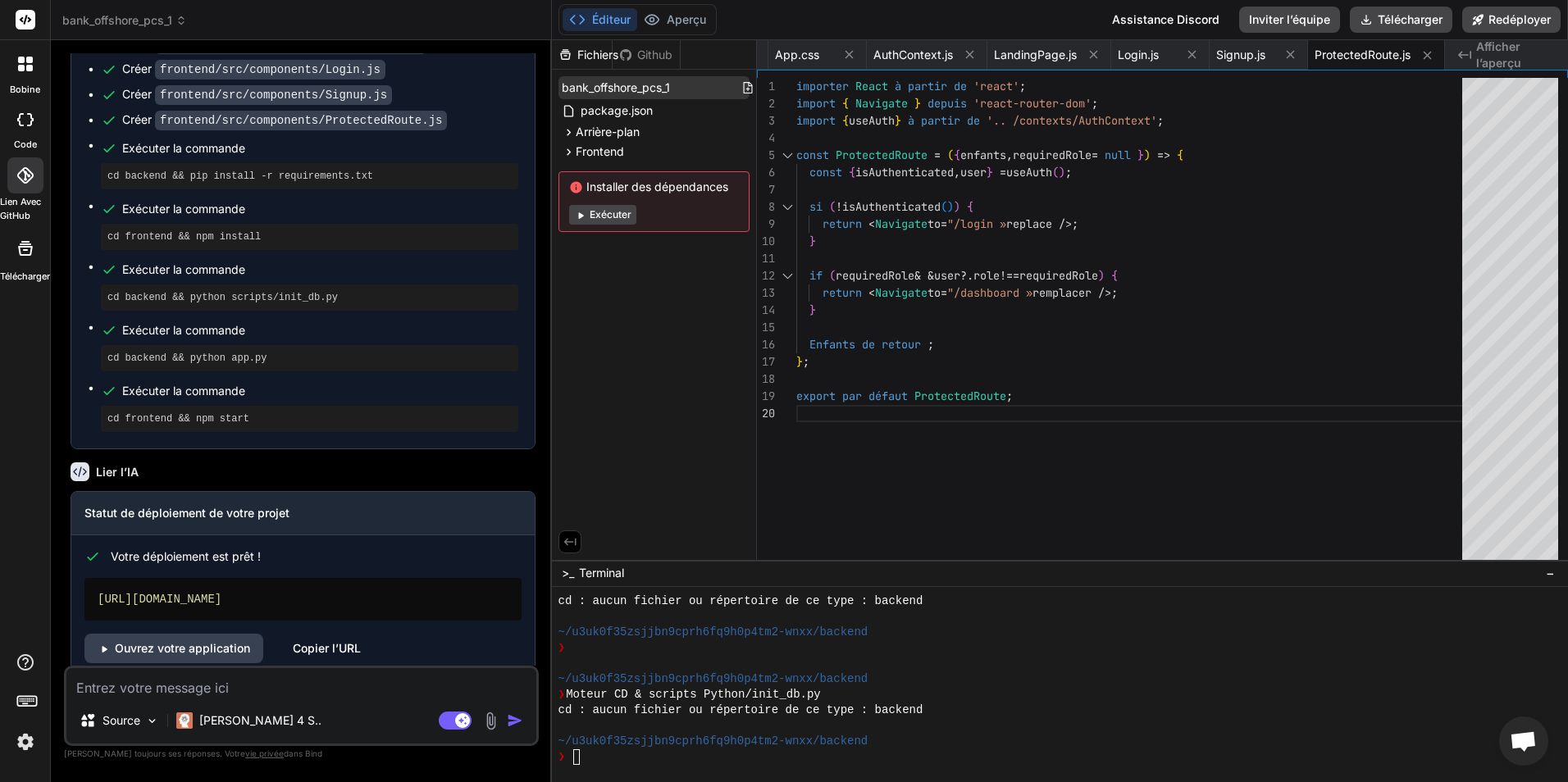
click at [679, 89] on input "bank_offshore_pcs_1" at bounding box center [652, 87] width 180 height 17
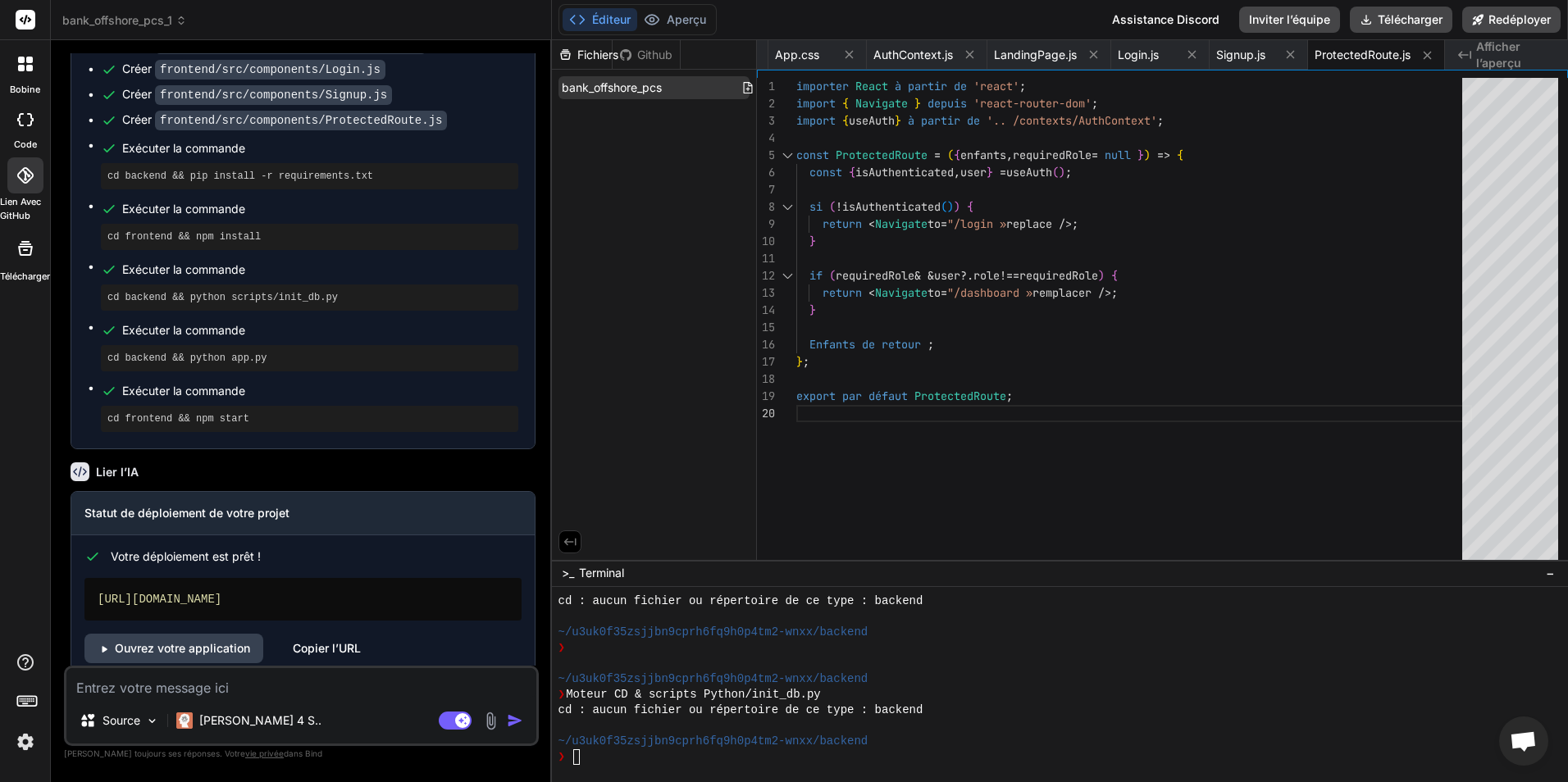
click at [570, 88] on input "bank_offshore_pcs" at bounding box center [652, 87] width 180 height 17
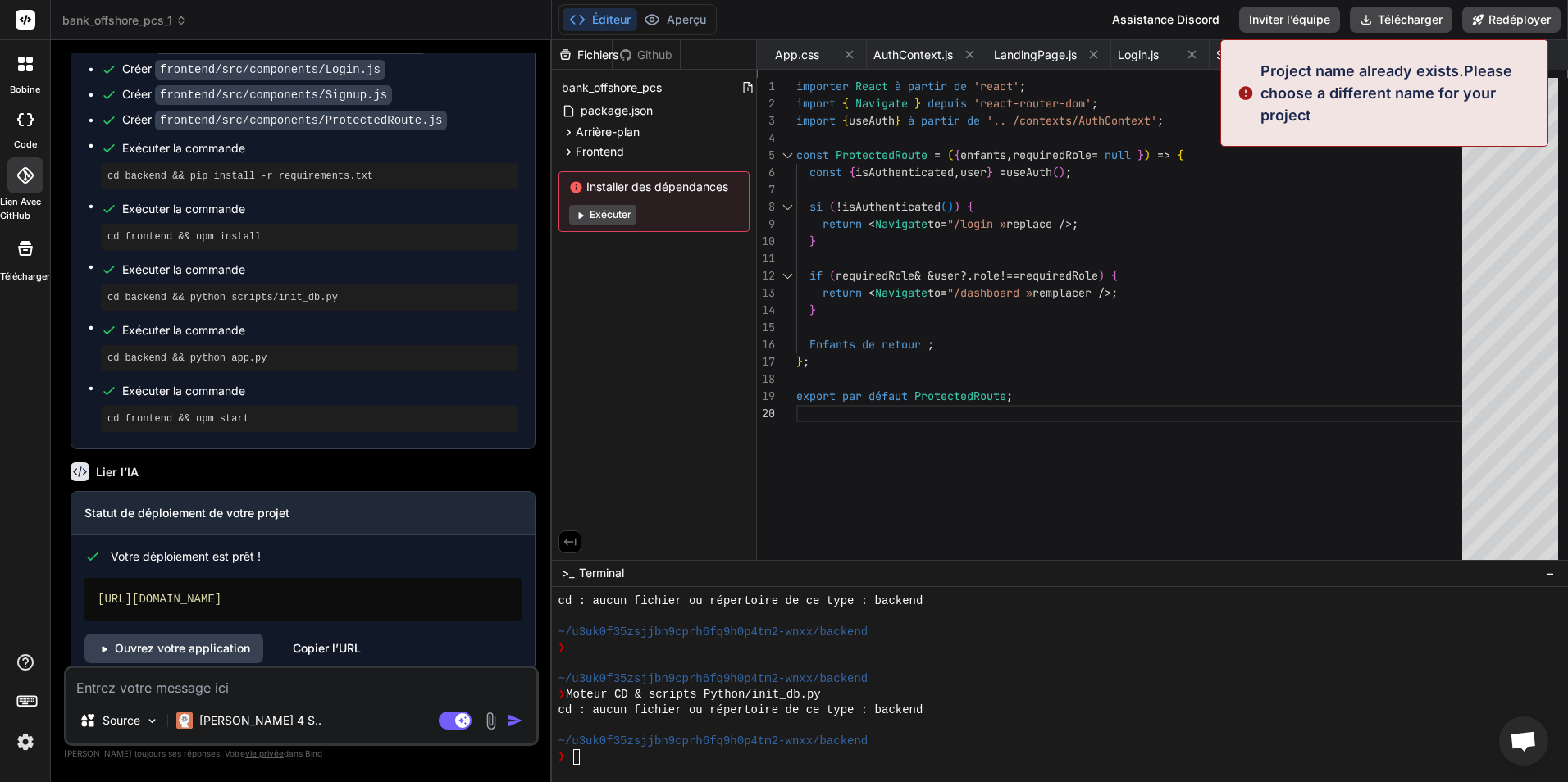
click at [666, 276] on div "Fichiers Github bank_offshore_pcs package.json Arrière-plan requirements.txt .e…" at bounding box center [654, 299] width 205 height 520
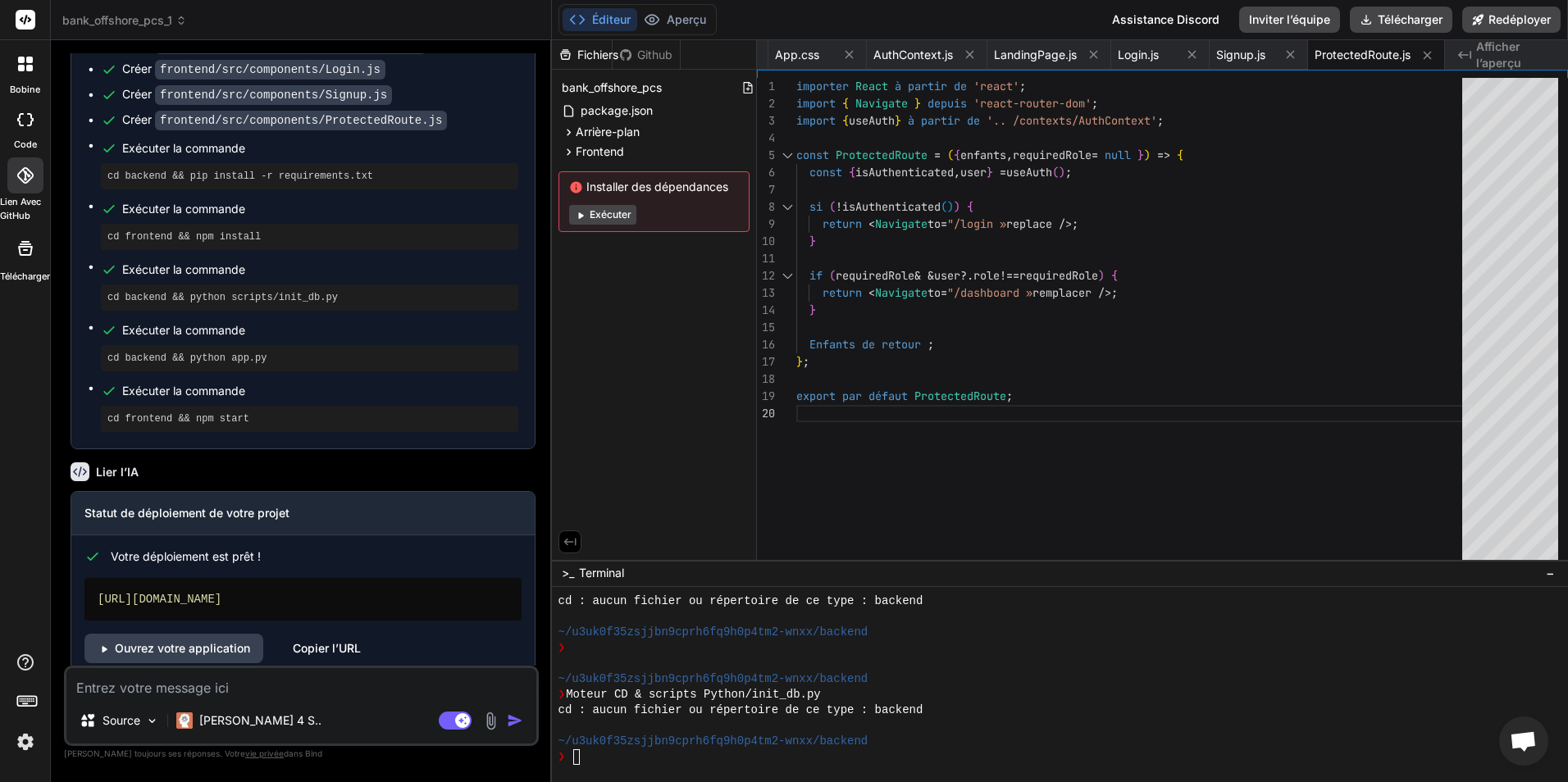
click at [23, 69] on icon at bounding box center [21, 68] width 7 height 7
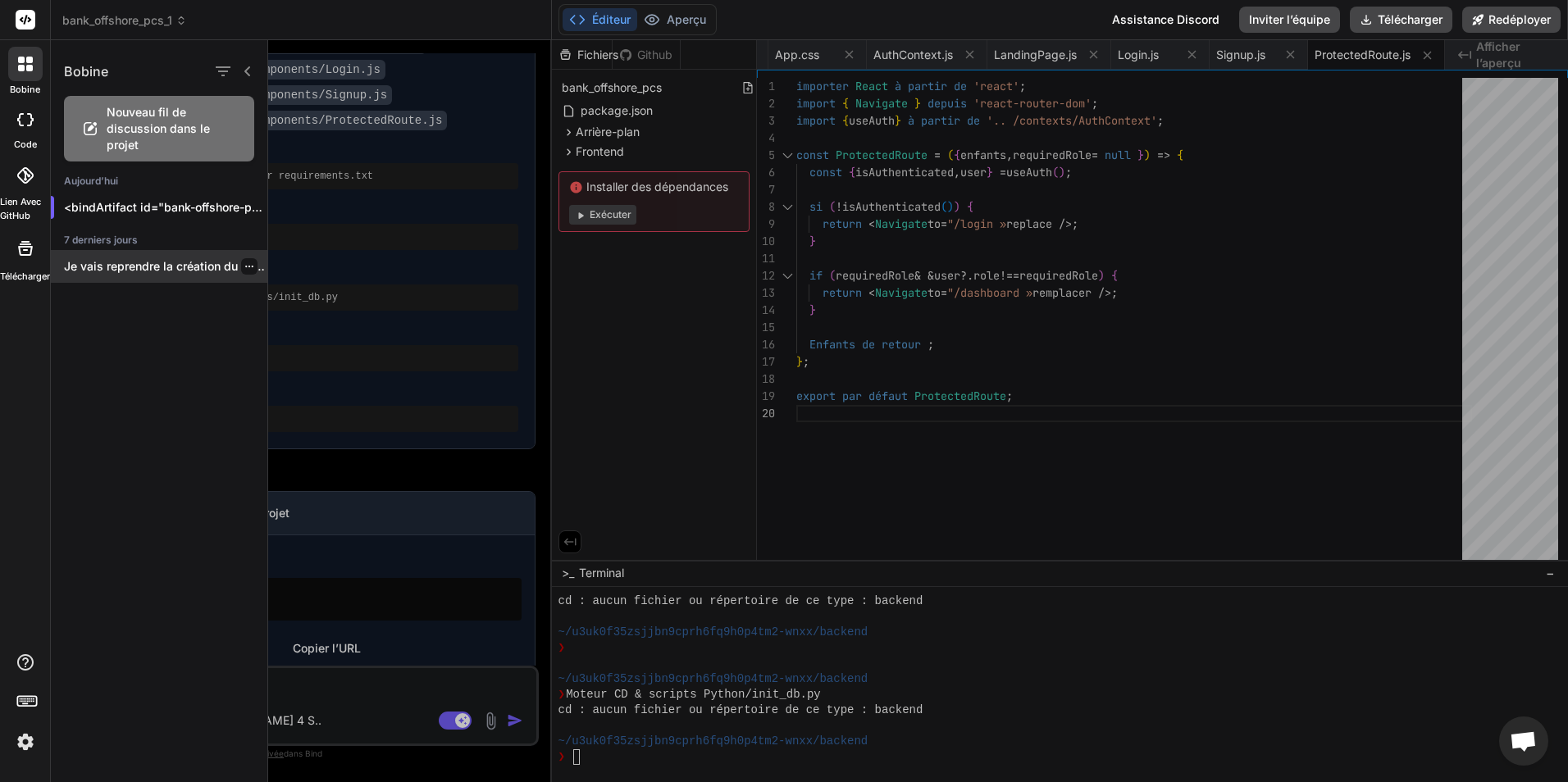
click at [247, 263] on icon "button" at bounding box center [250, 266] width 10 height 10
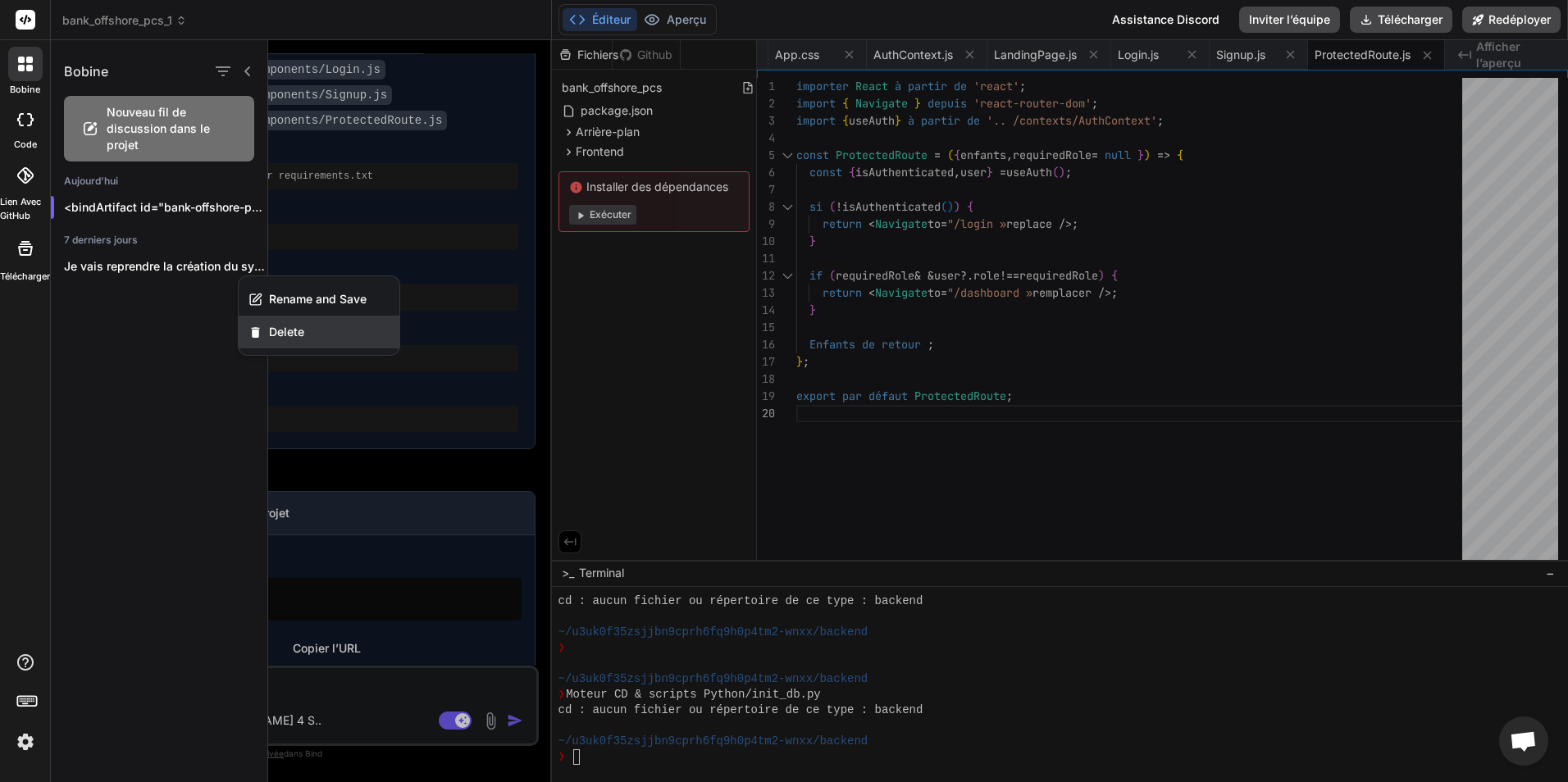
click at [290, 334] on span "Delete" at bounding box center [287, 332] width 35 height 17
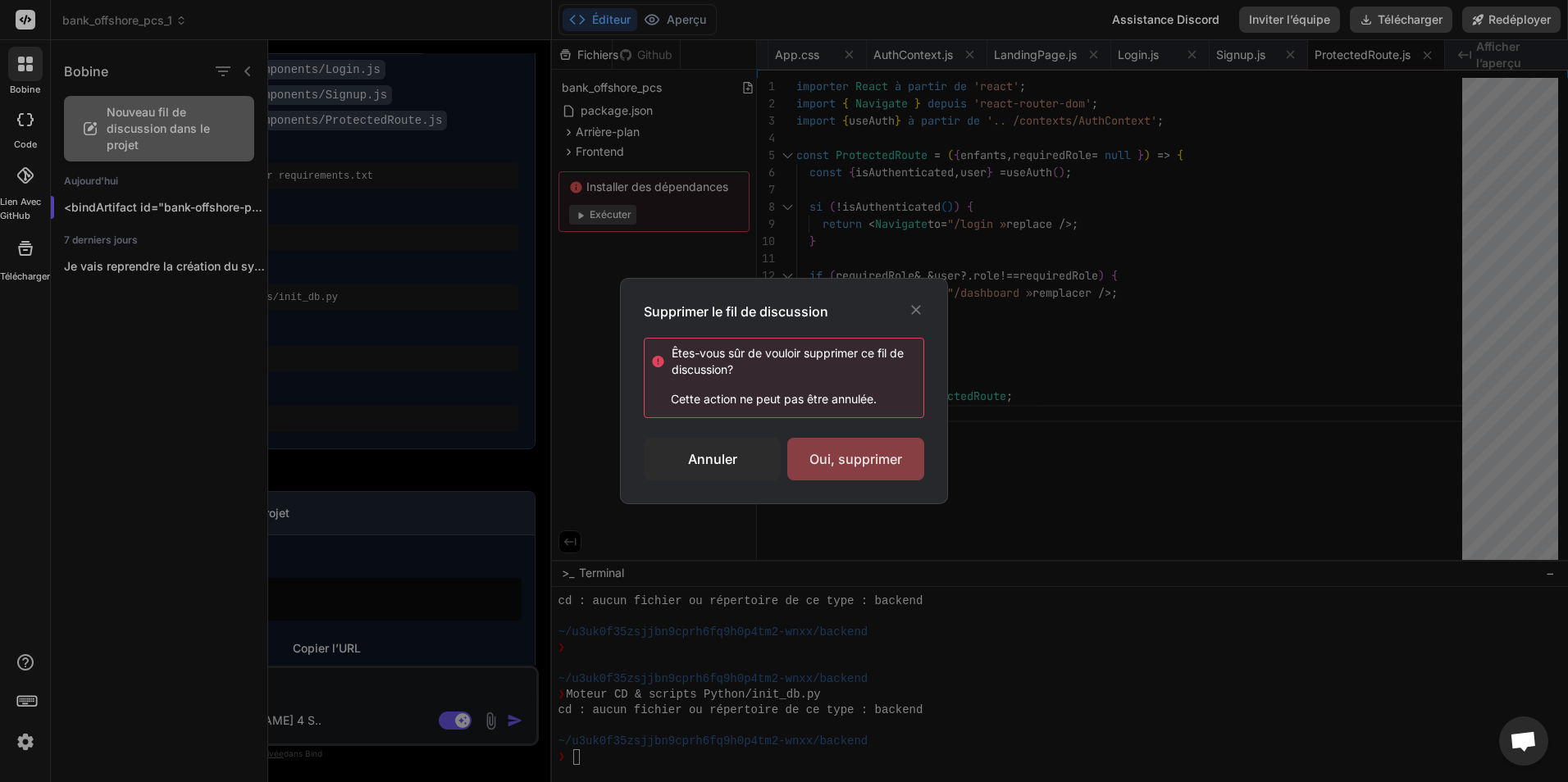
click at [868, 458] on div "Oui, supprimer" at bounding box center [855, 459] width 137 height 43
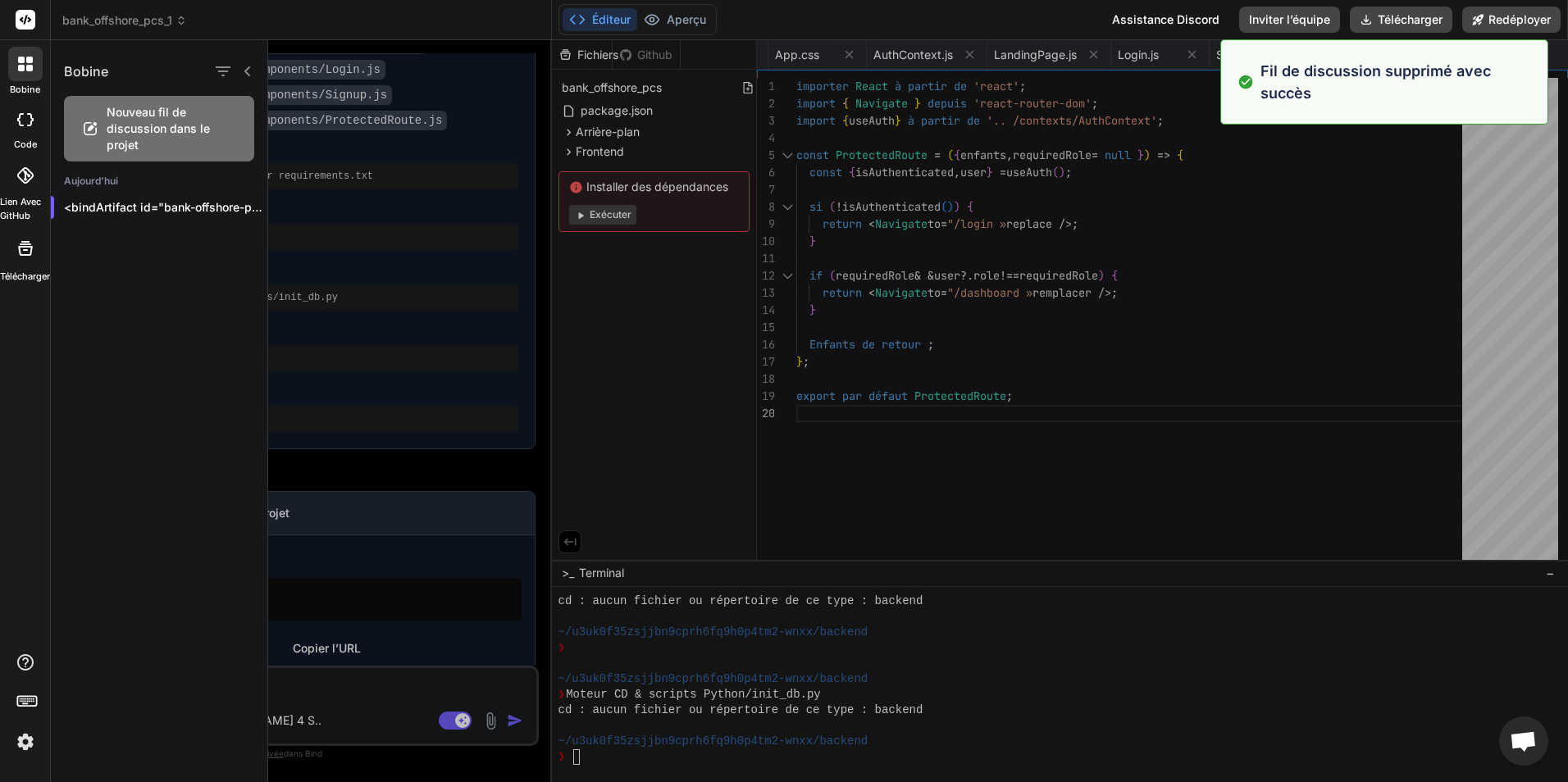
click at [679, 342] on div at bounding box center [918, 411] width 1300 height 742
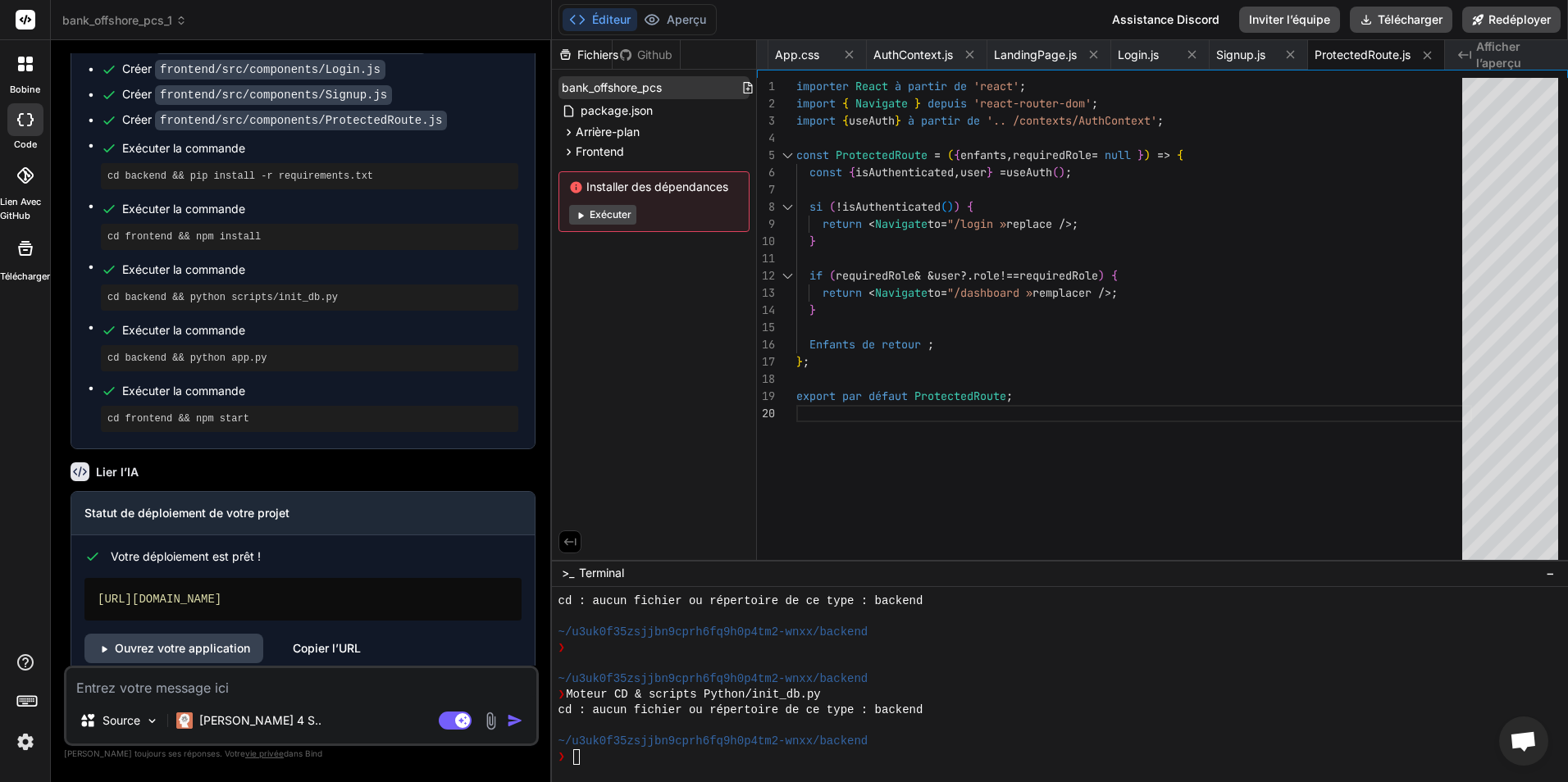
click at [679, 80] on input "bank_offshore_pcs" at bounding box center [652, 87] width 180 height 17
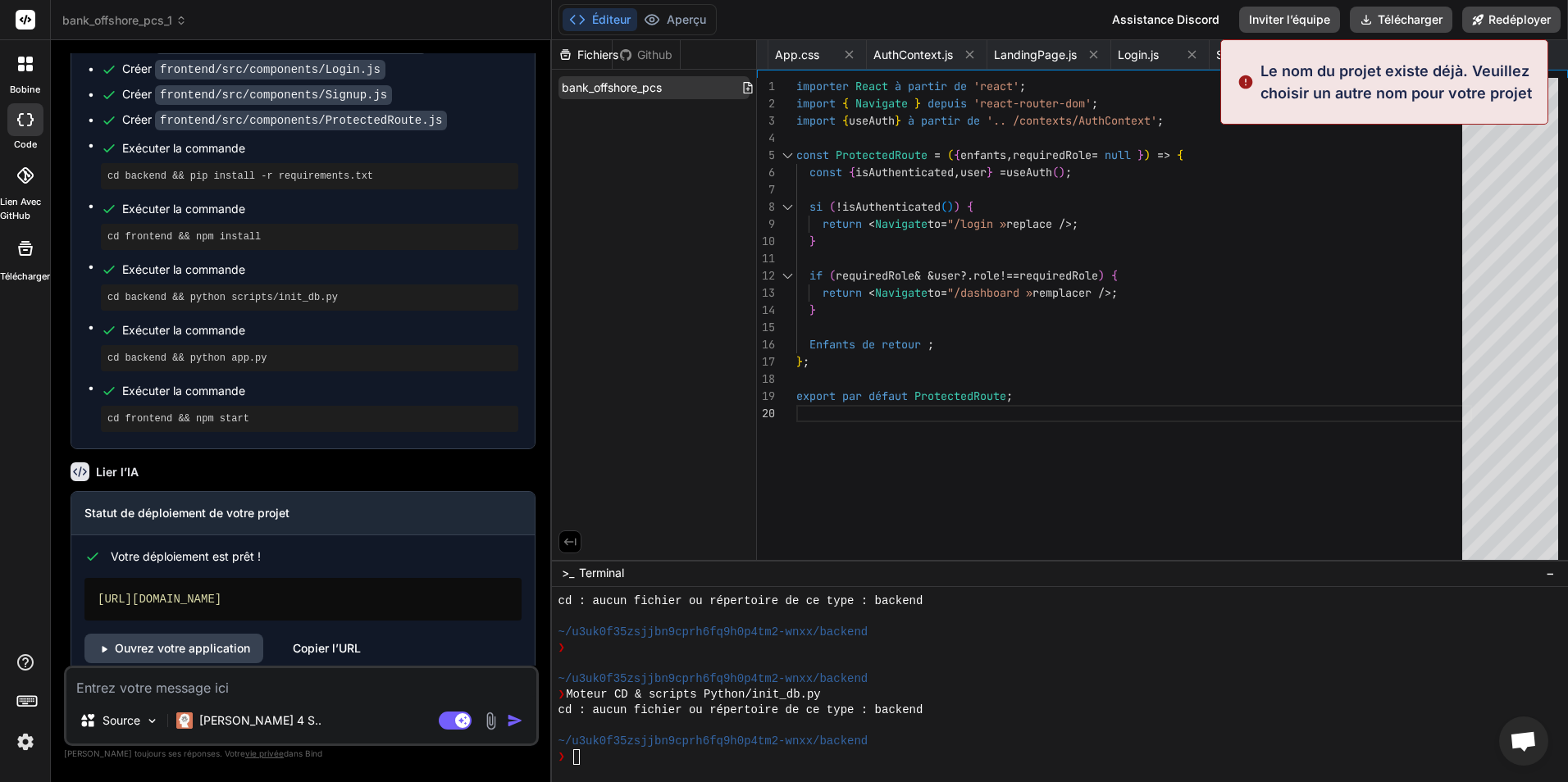
click at [681, 83] on input "bank_offshore_pcs" at bounding box center [652, 87] width 180 height 17
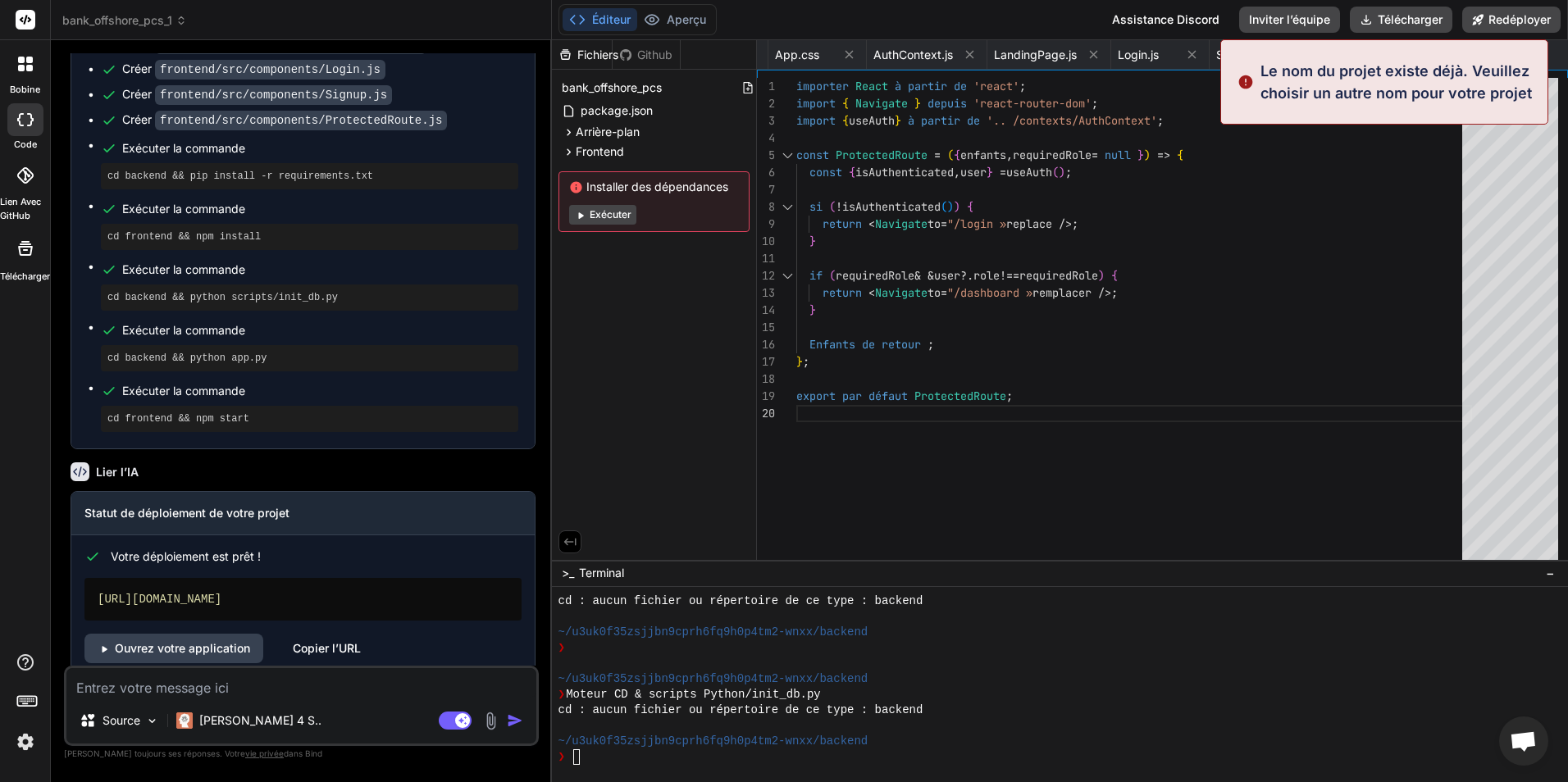
click at [677, 316] on div "Fichiers Github bank_offshore_pcs package.json Arrière-plan requirements.txt .e…" at bounding box center [654, 299] width 205 height 520
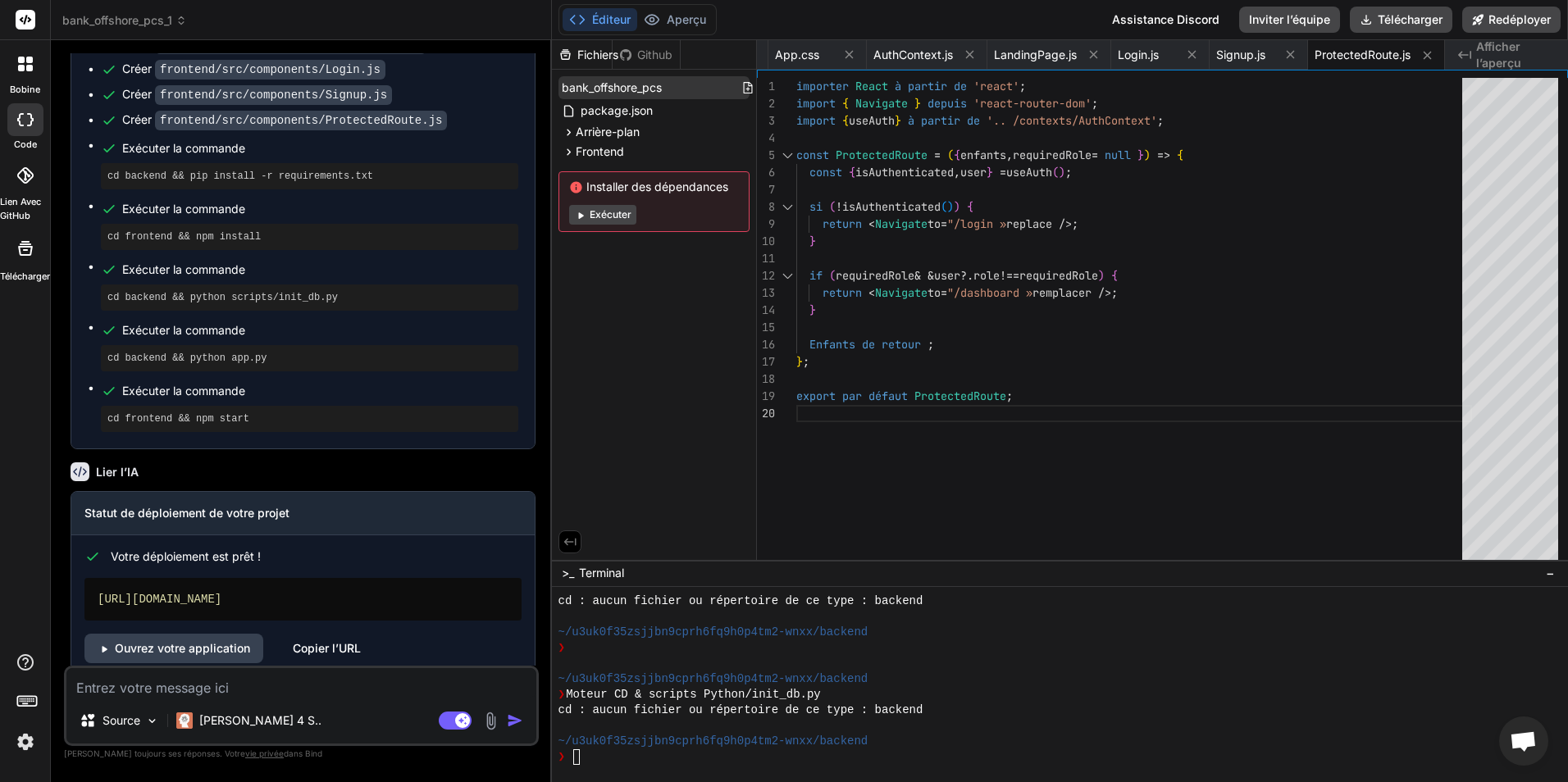
drag, startPoint x: 682, startPoint y: 88, endPoint x: 561, endPoint y: 92, distance: 121.1
click at [562, 92] on input "bank_offshore_pcs" at bounding box center [652, 87] width 180 height 17
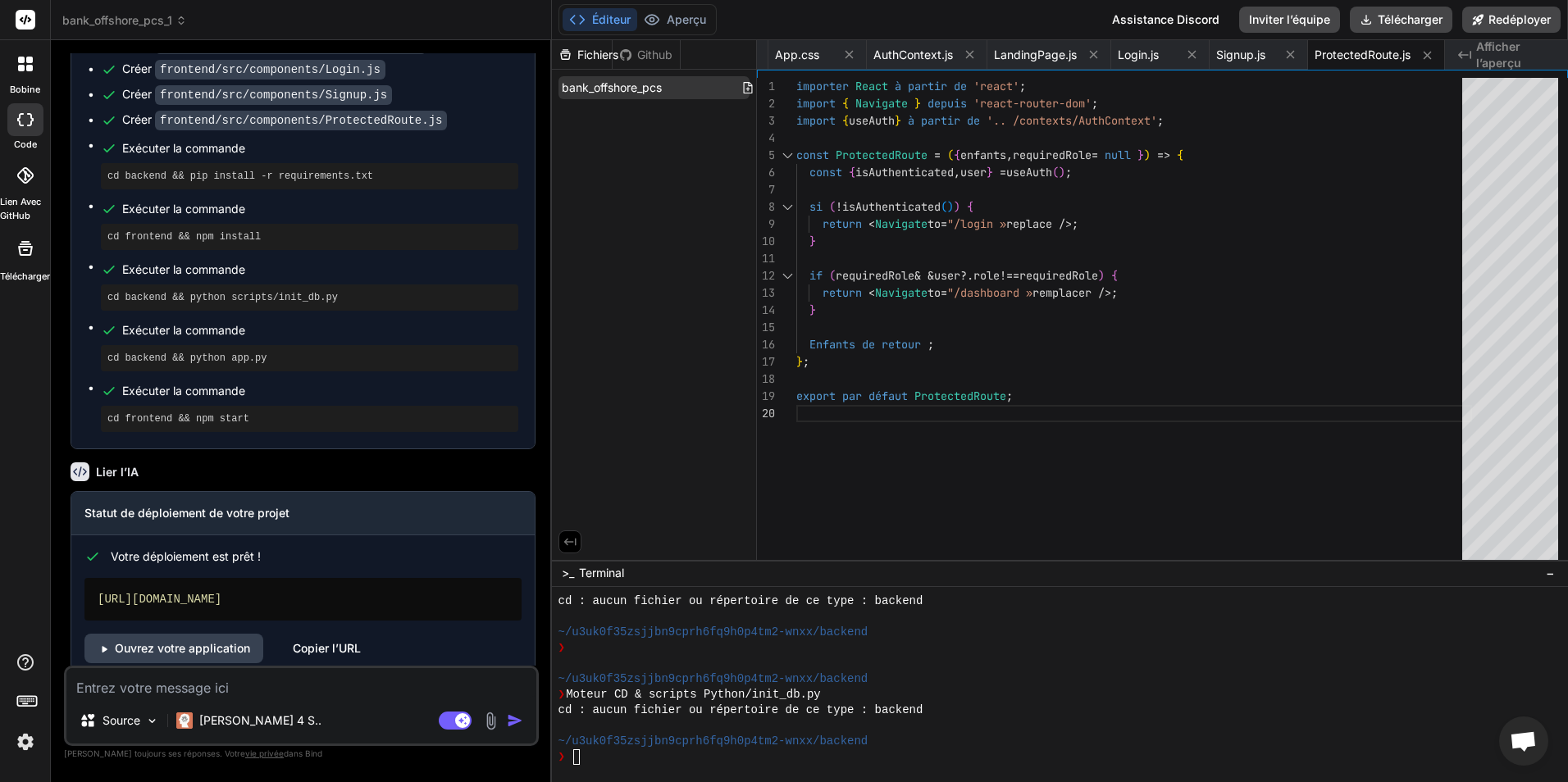
click at [566, 90] on input "bank_offshore_pcs" at bounding box center [652, 87] width 180 height 17
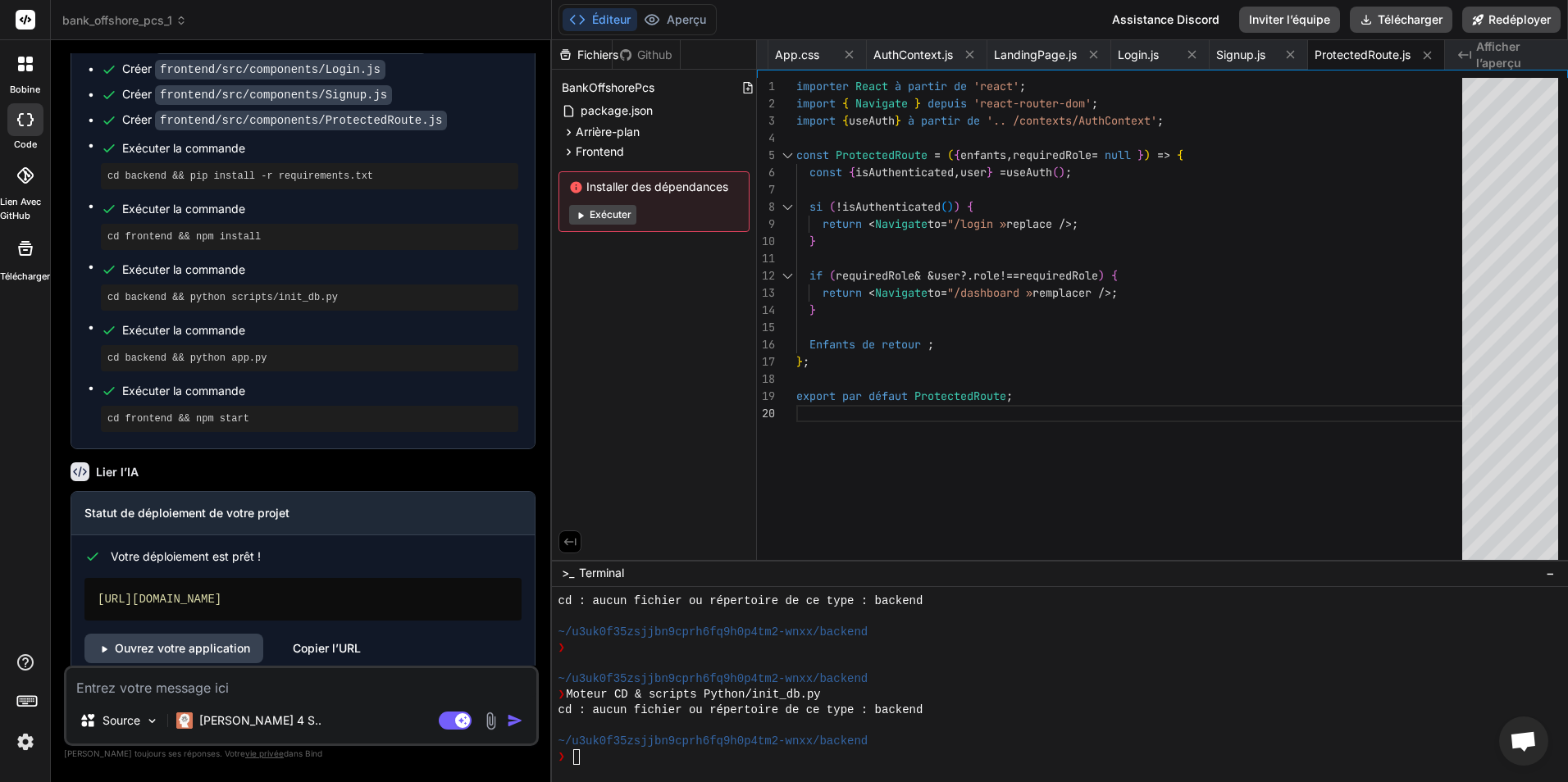
click at [633, 296] on div "Fichiers Github BankOffshorePcs package.json Arrière-plan requirements.txt .env…" at bounding box center [654, 299] width 205 height 520
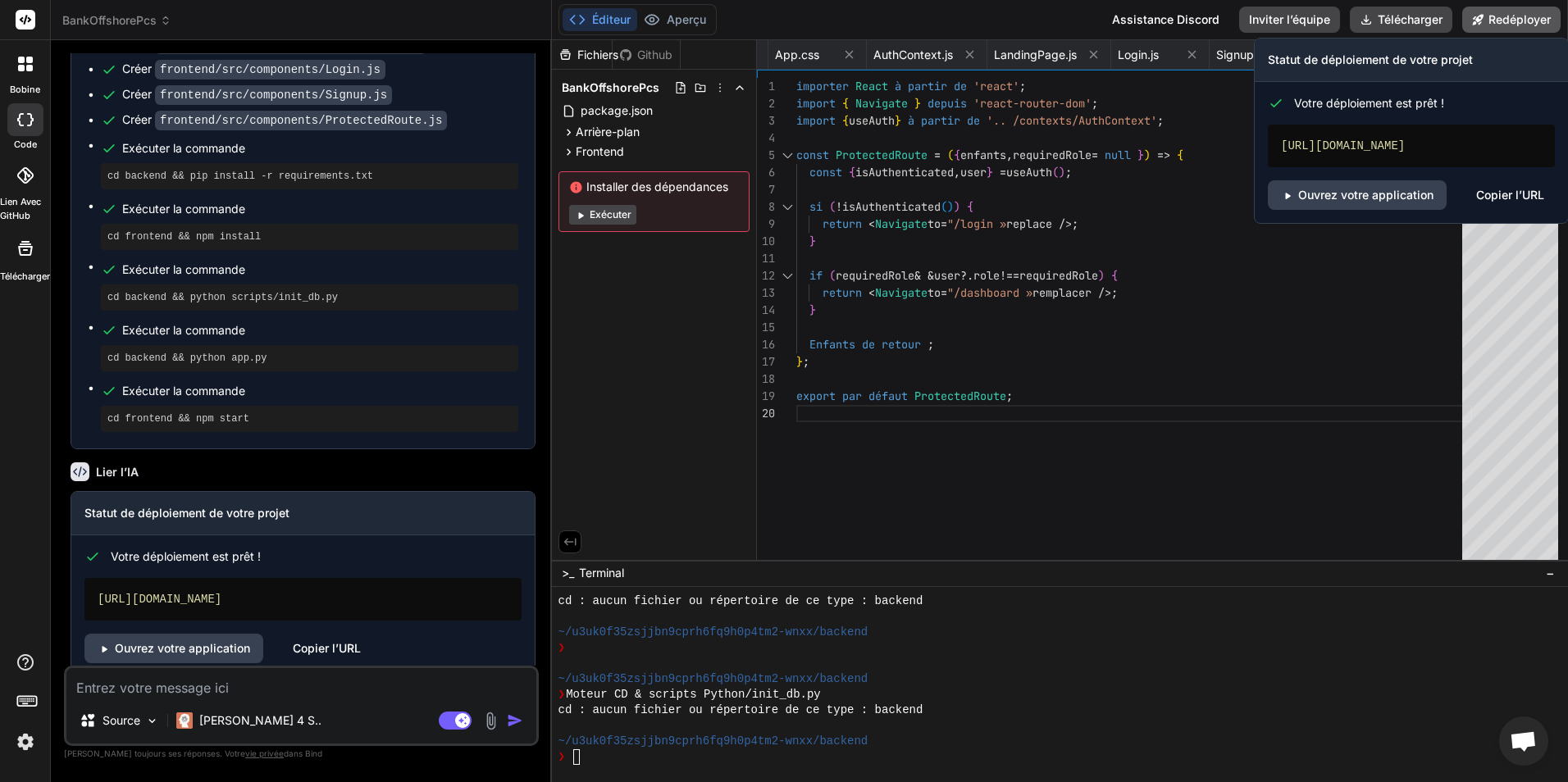
click at [1537, 14] on font "Redéployer" at bounding box center [1520, 20] width 63 height 17
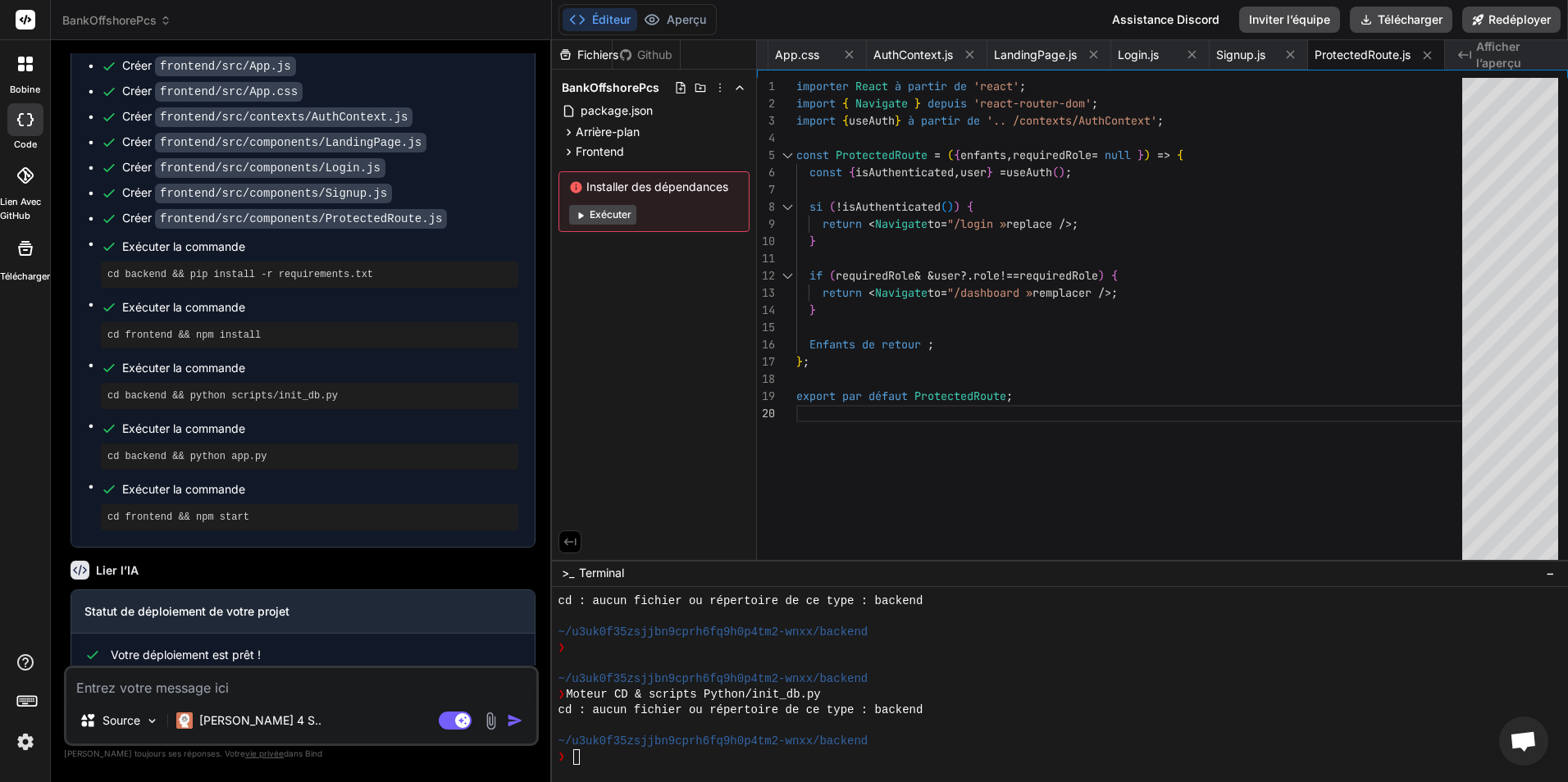
scroll to position [2216, 0]
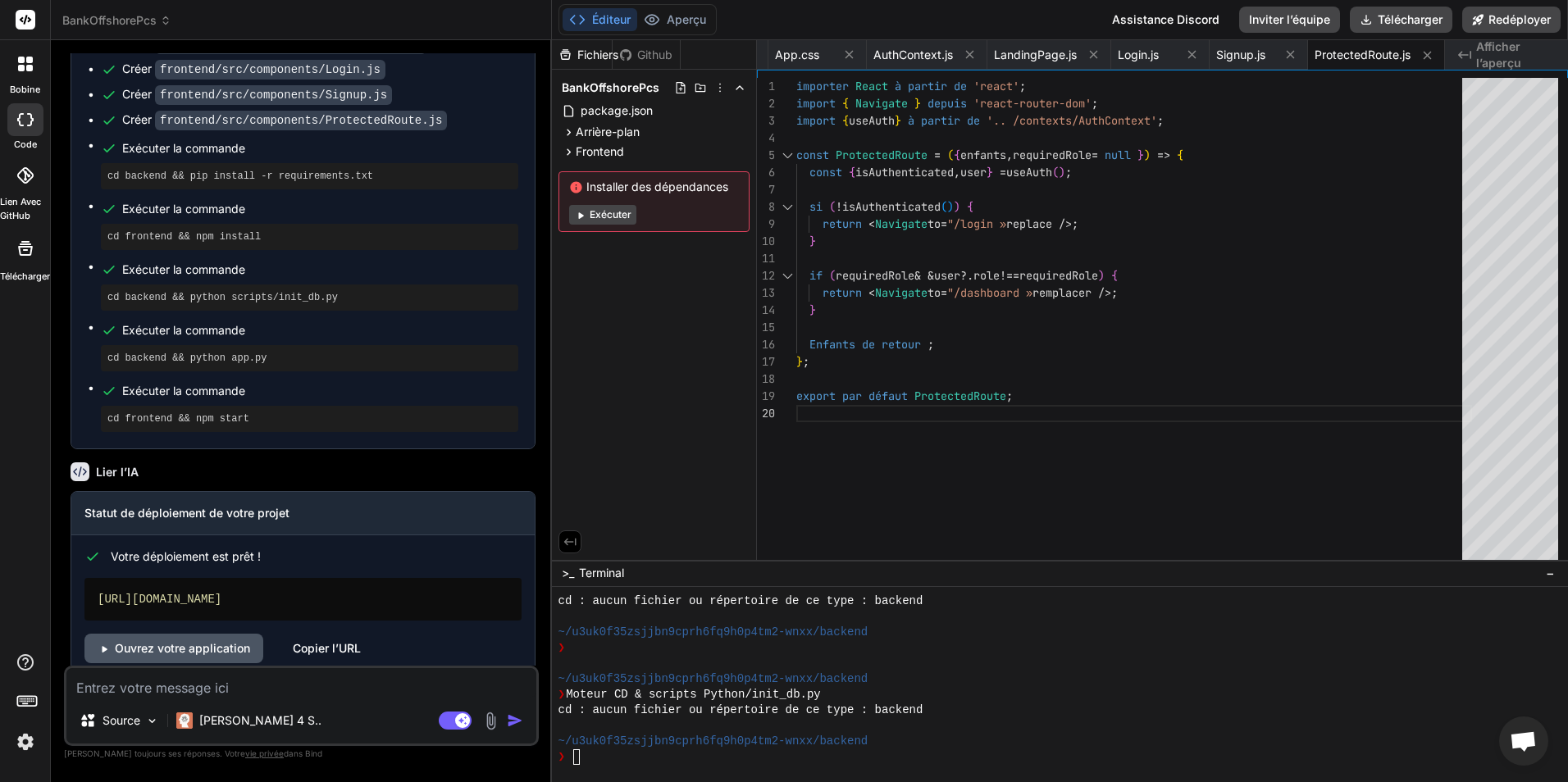
click at [206, 640] on font "Ouvrez votre application" at bounding box center [182, 648] width 135 height 17
click at [650, 56] on font "Github" at bounding box center [655, 55] width 35 height 17
click at [665, 52] on font "Github" at bounding box center [655, 55] width 35 height 17
click at [27, 170] on icon at bounding box center [25, 175] width 17 height 17
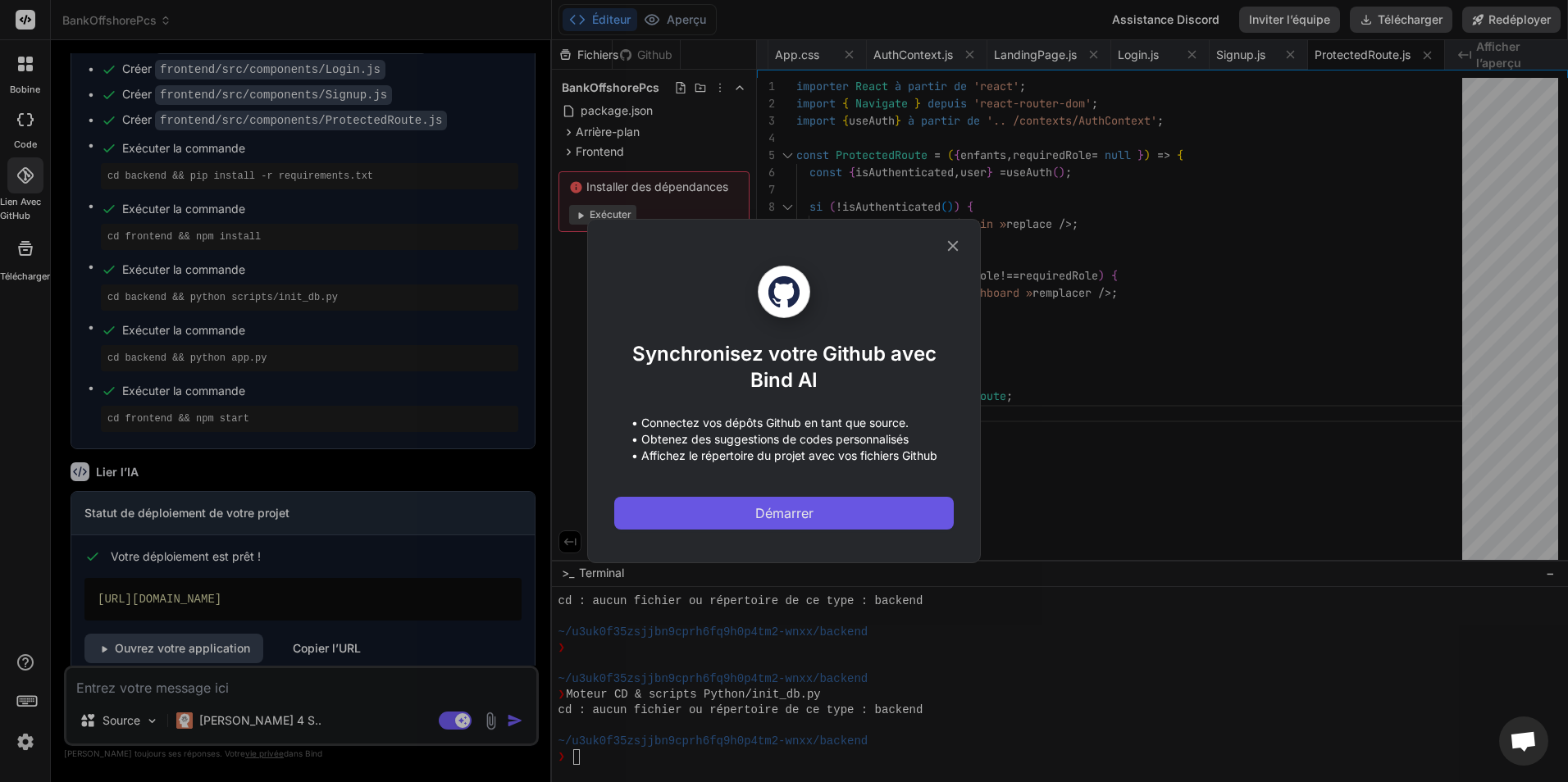
click at [794, 509] on span "Démarrer" at bounding box center [784, 513] width 58 height 20
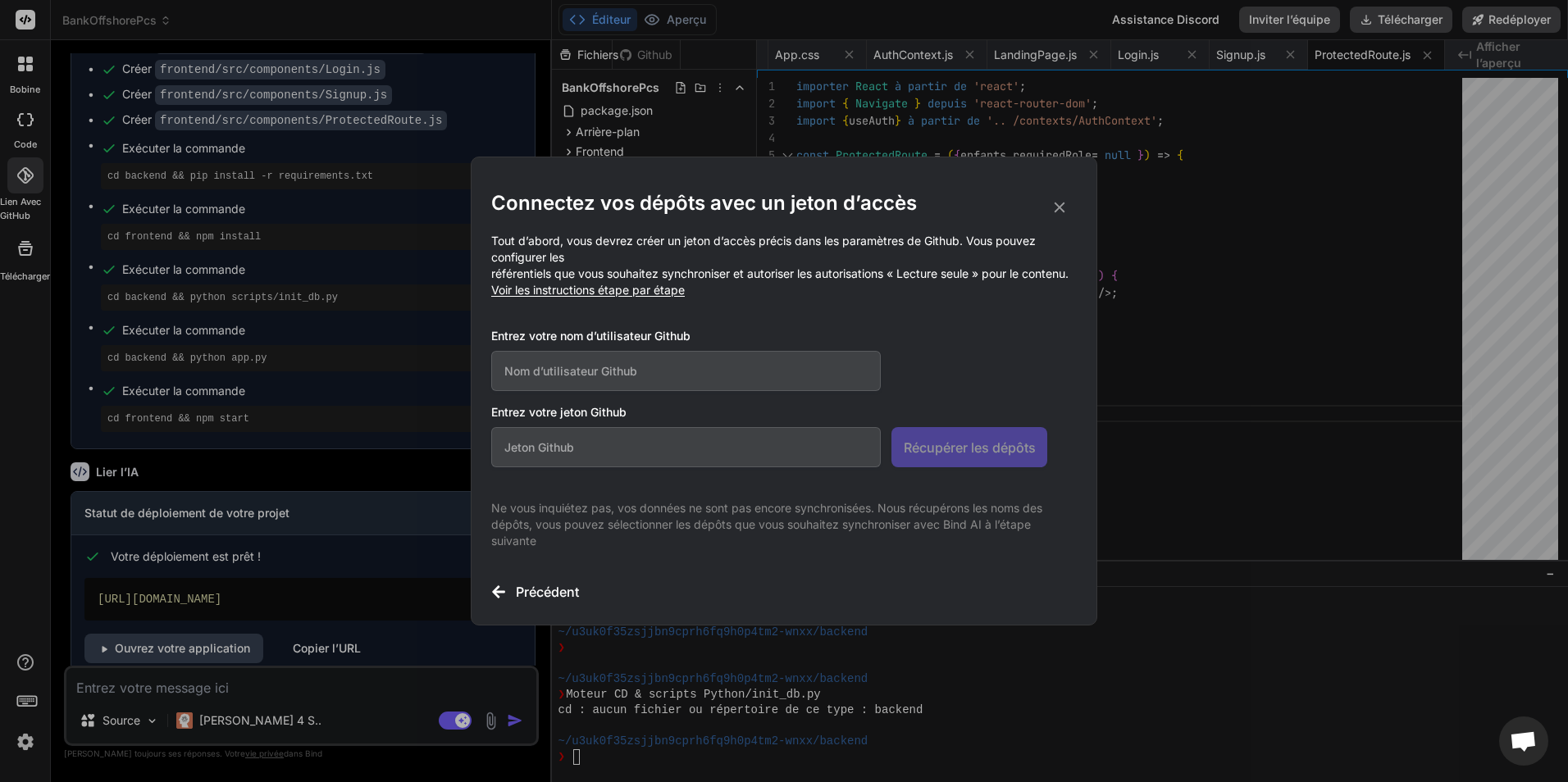
click at [1064, 199] on icon at bounding box center [1059, 207] width 18 height 18
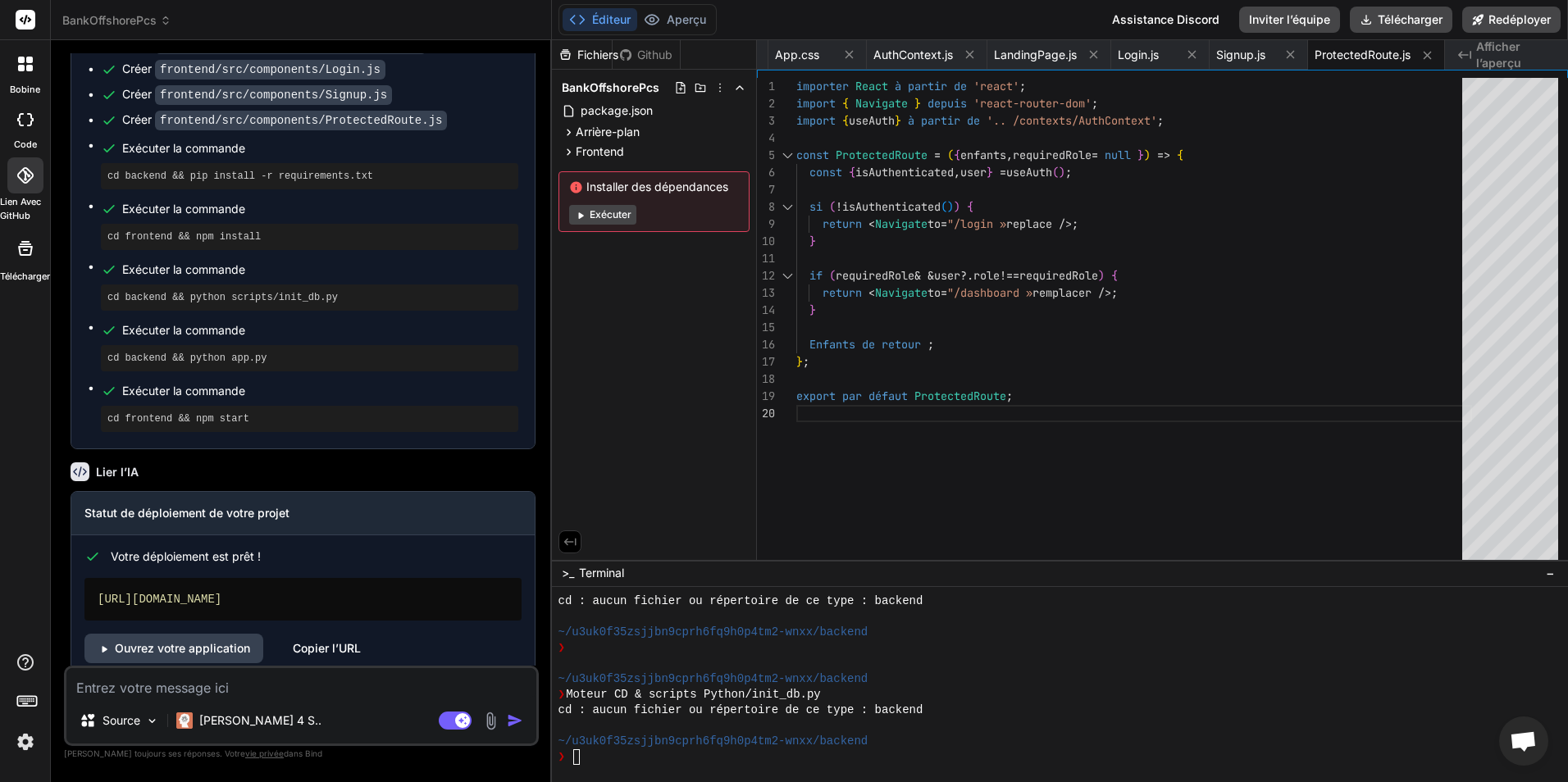
click at [15, 196] on label "Lien avec GitHub" at bounding box center [24, 208] width 50 height 27
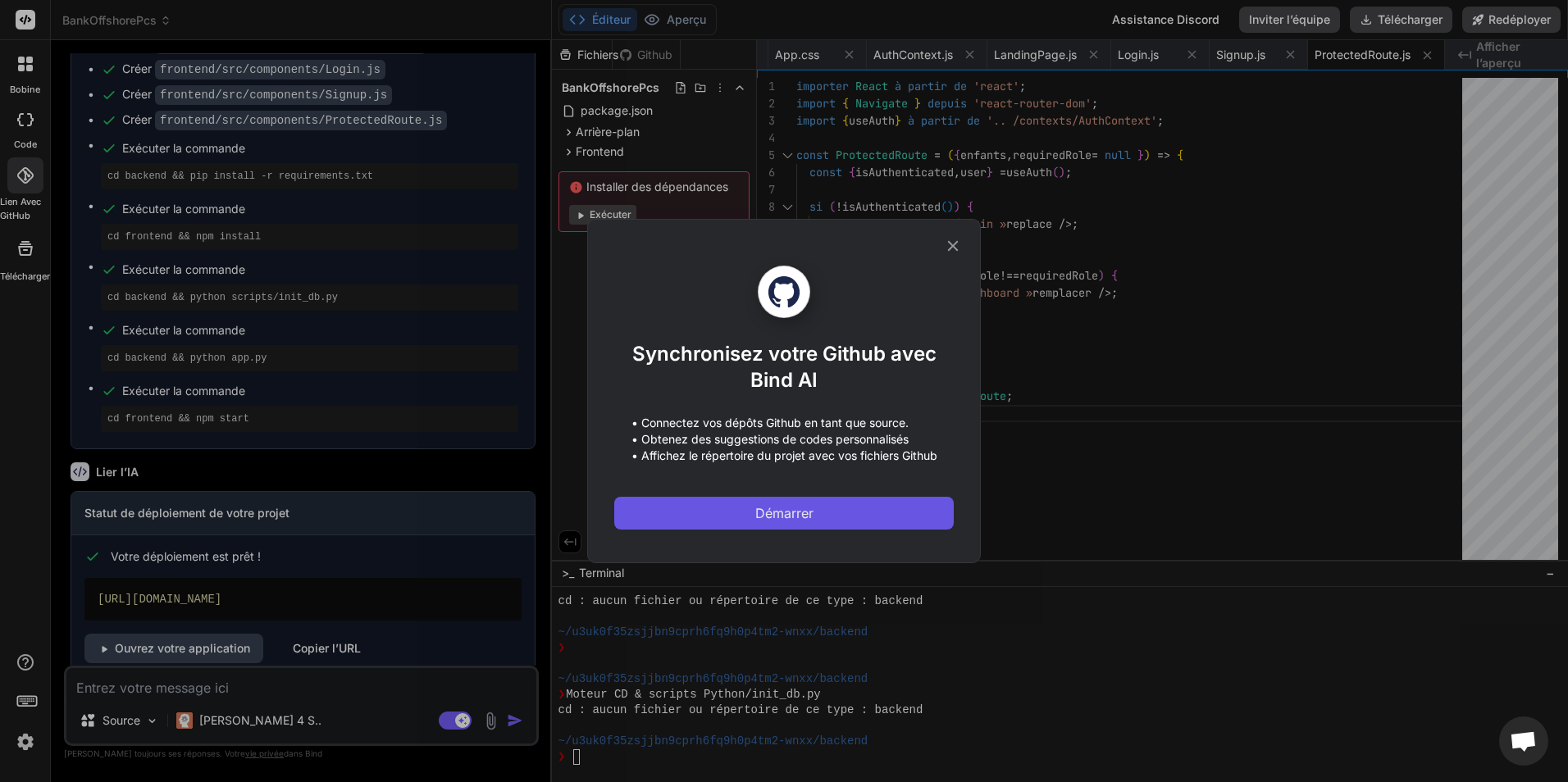
click at [801, 526] on button "Démarrer" at bounding box center [784, 514] width 340 height 33
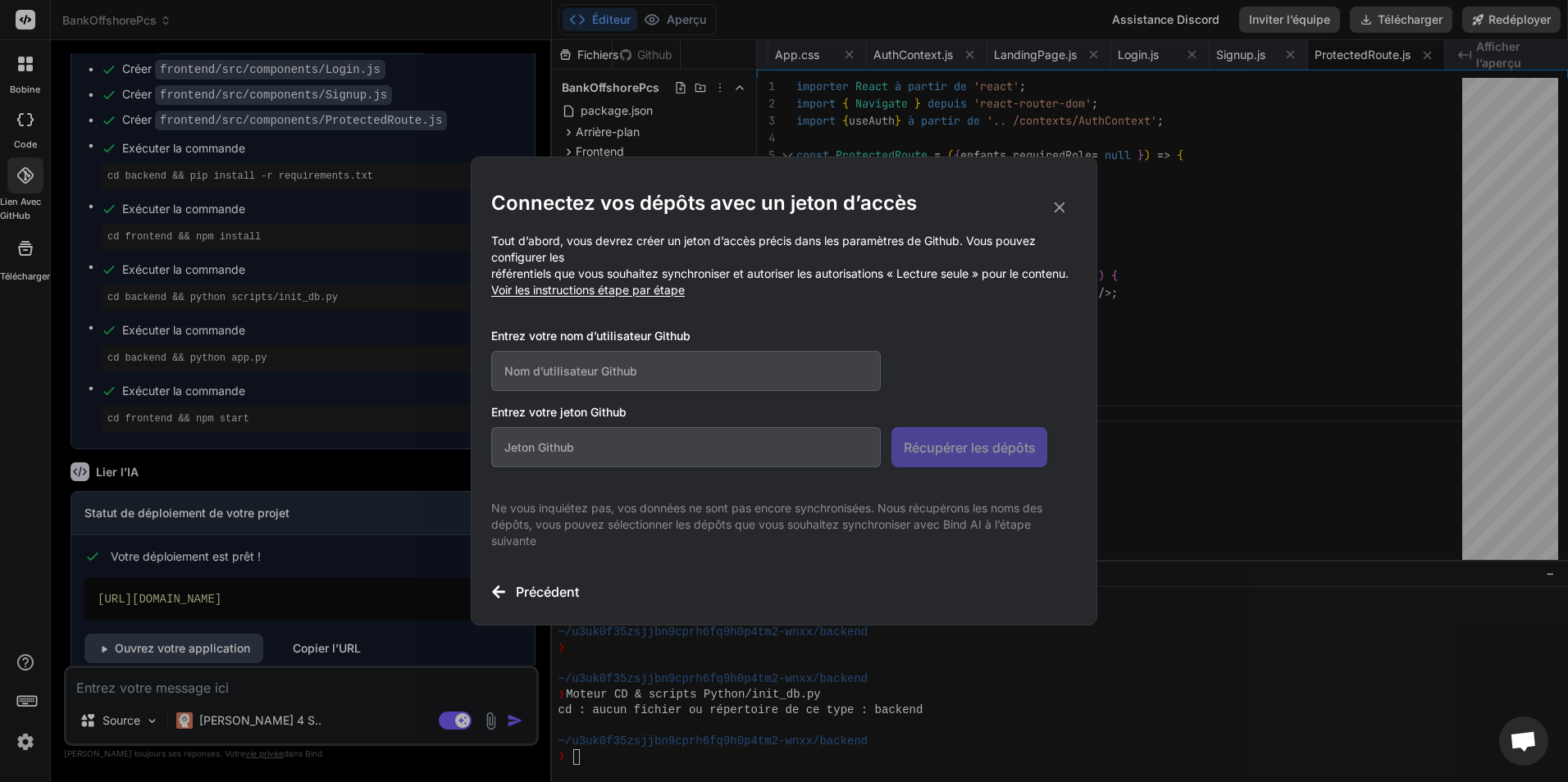
click at [1063, 199] on icon at bounding box center [1059, 207] width 18 height 18
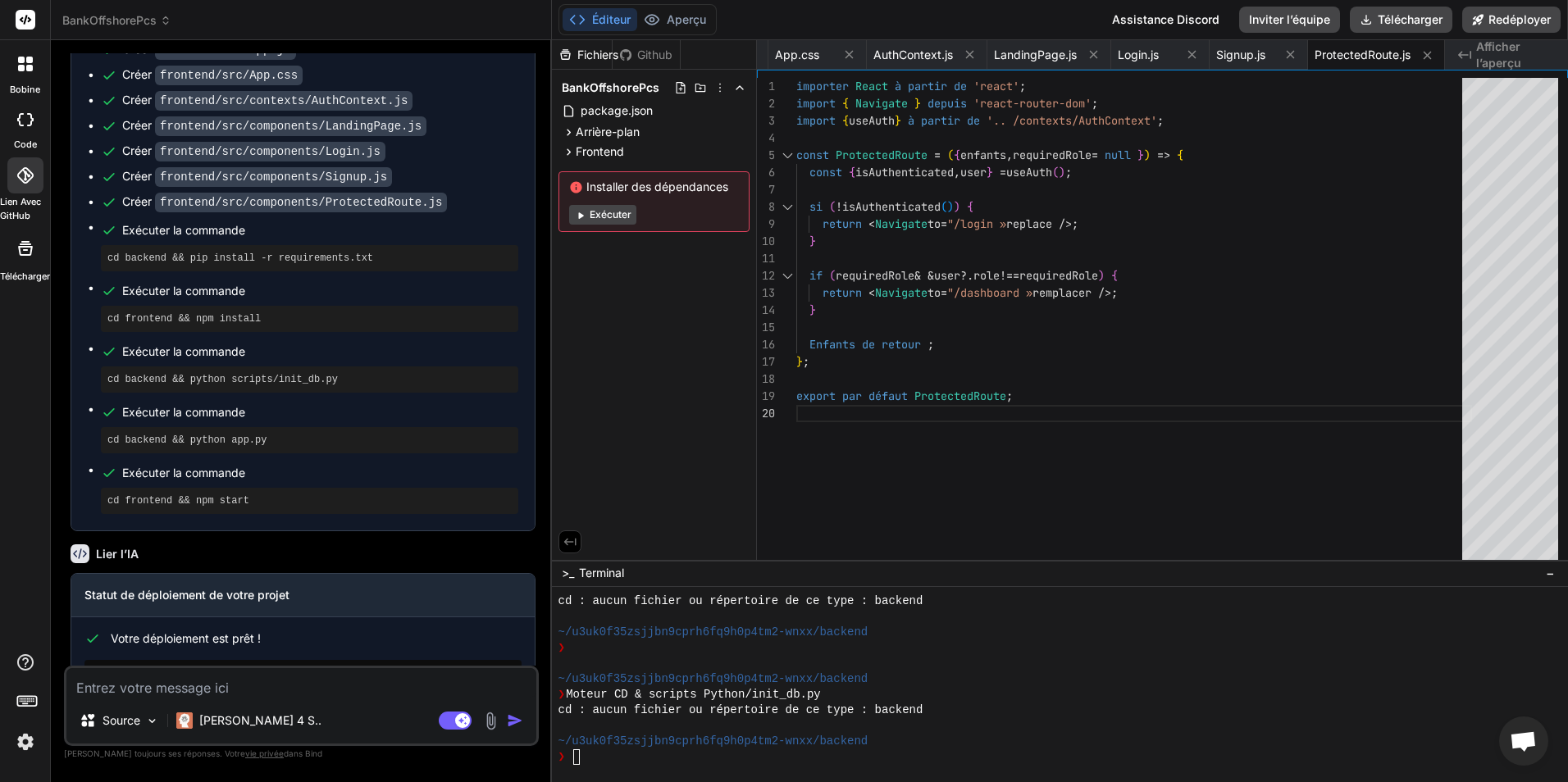
scroll to position [1642, 0]
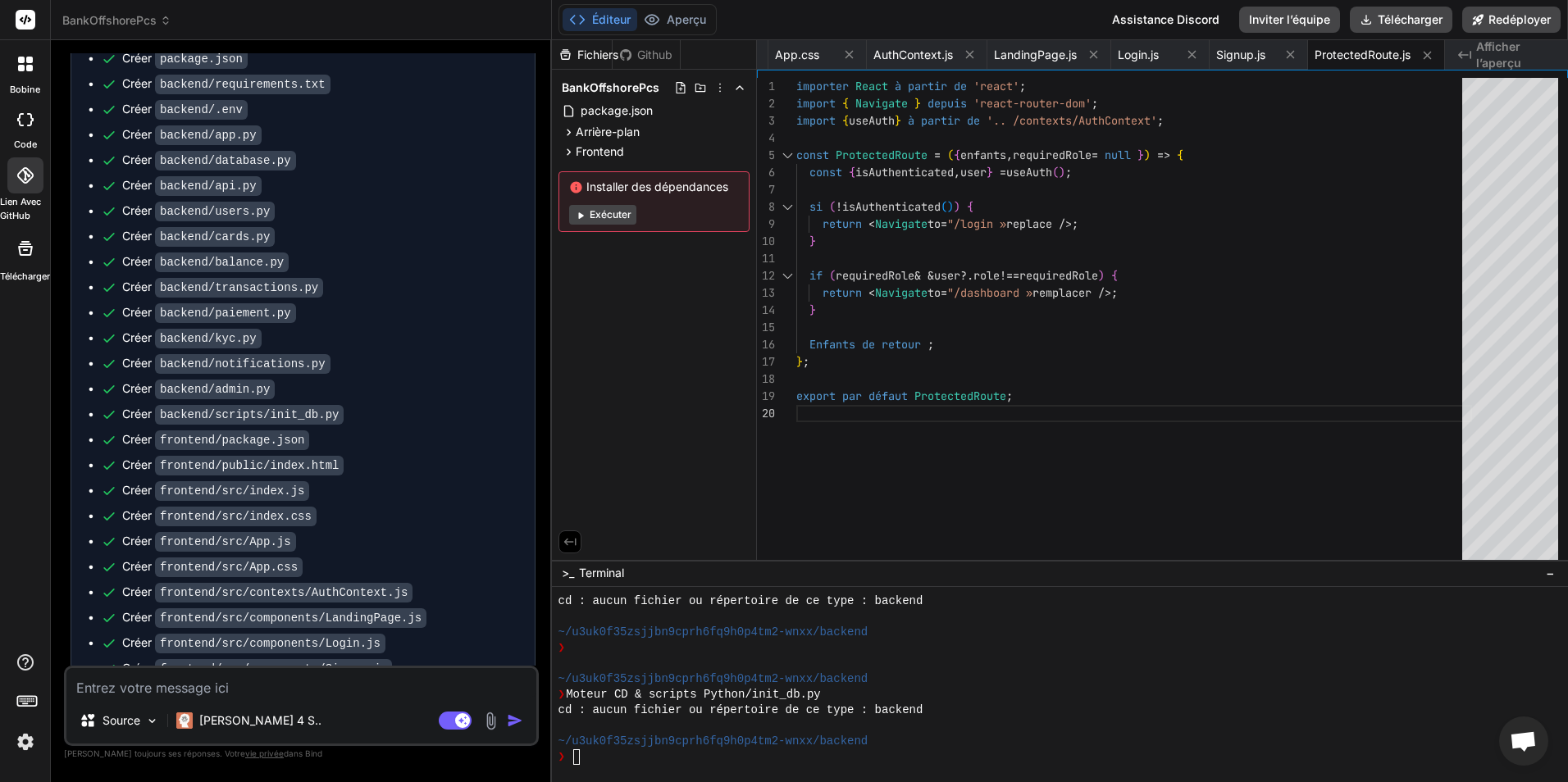
click at [574, 55] on div "Fichiers" at bounding box center [581, 55] width 60 height 17
click at [610, 53] on font "Fichiers" at bounding box center [598, 55] width 41 height 17
click at [571, 51] on icon at bounding box center [566, 55] width 14 height 14
click at [652, 47] on font "Github" at bounding box center [655, 55] width 35 height 17
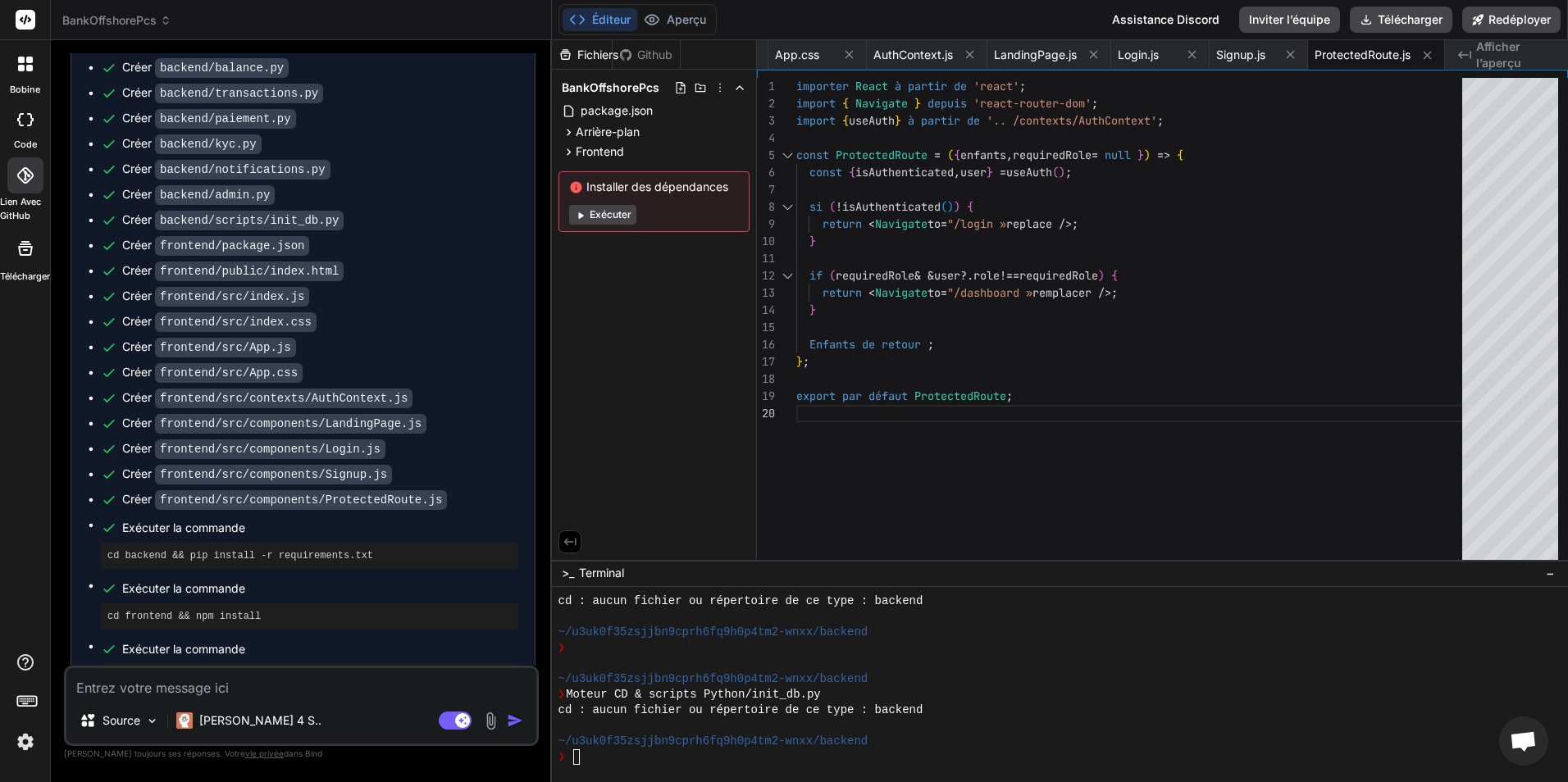
scroll to position [2216, 0]
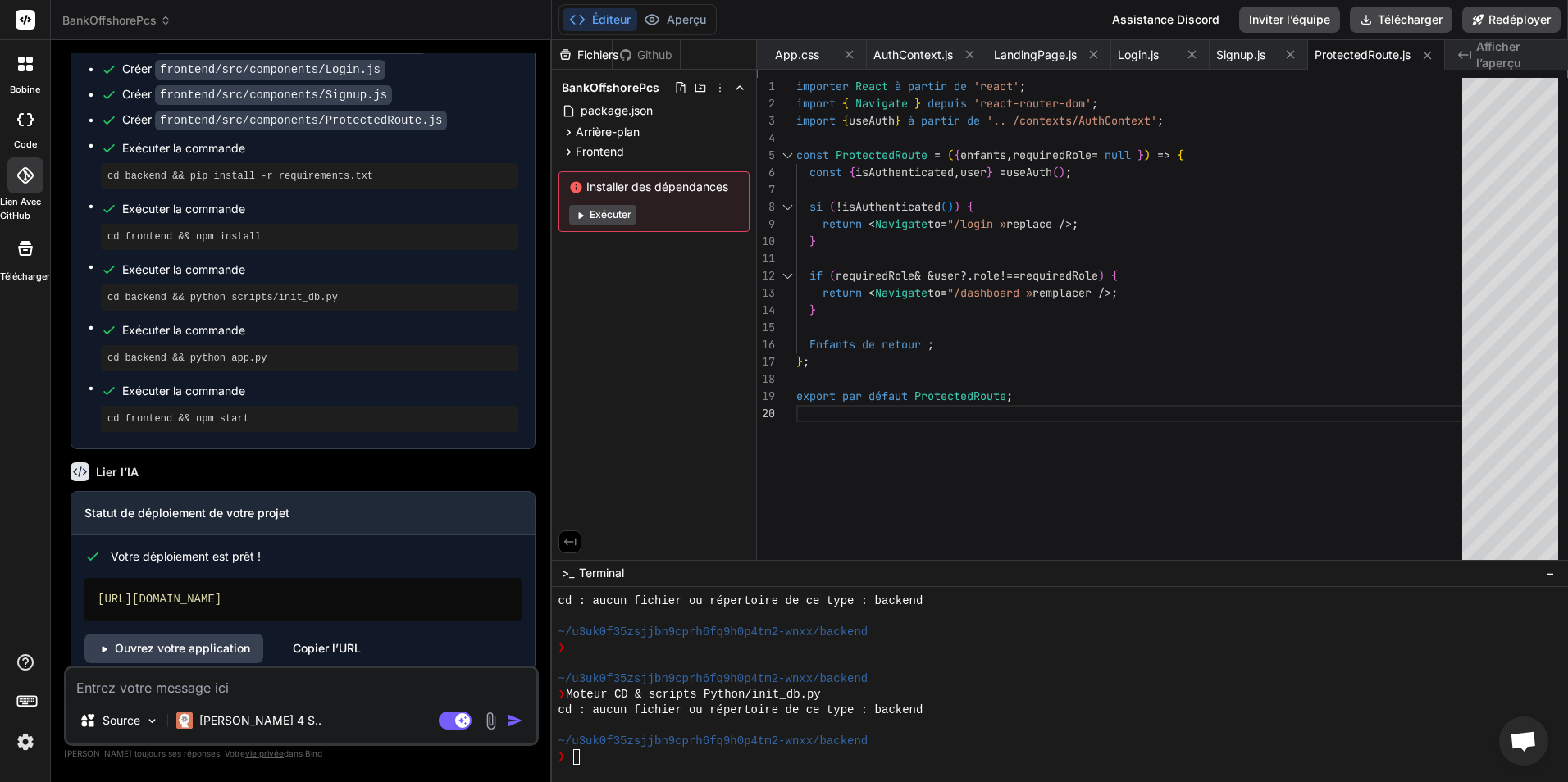
click at [1499, 54] on span "Afficher l’aperçu" at bounding box center [1515, 55] width 78 height 33
click at [1467, 52] on icon "Created with Pixso." at bounding box center [1464, 54] width 13 height 13
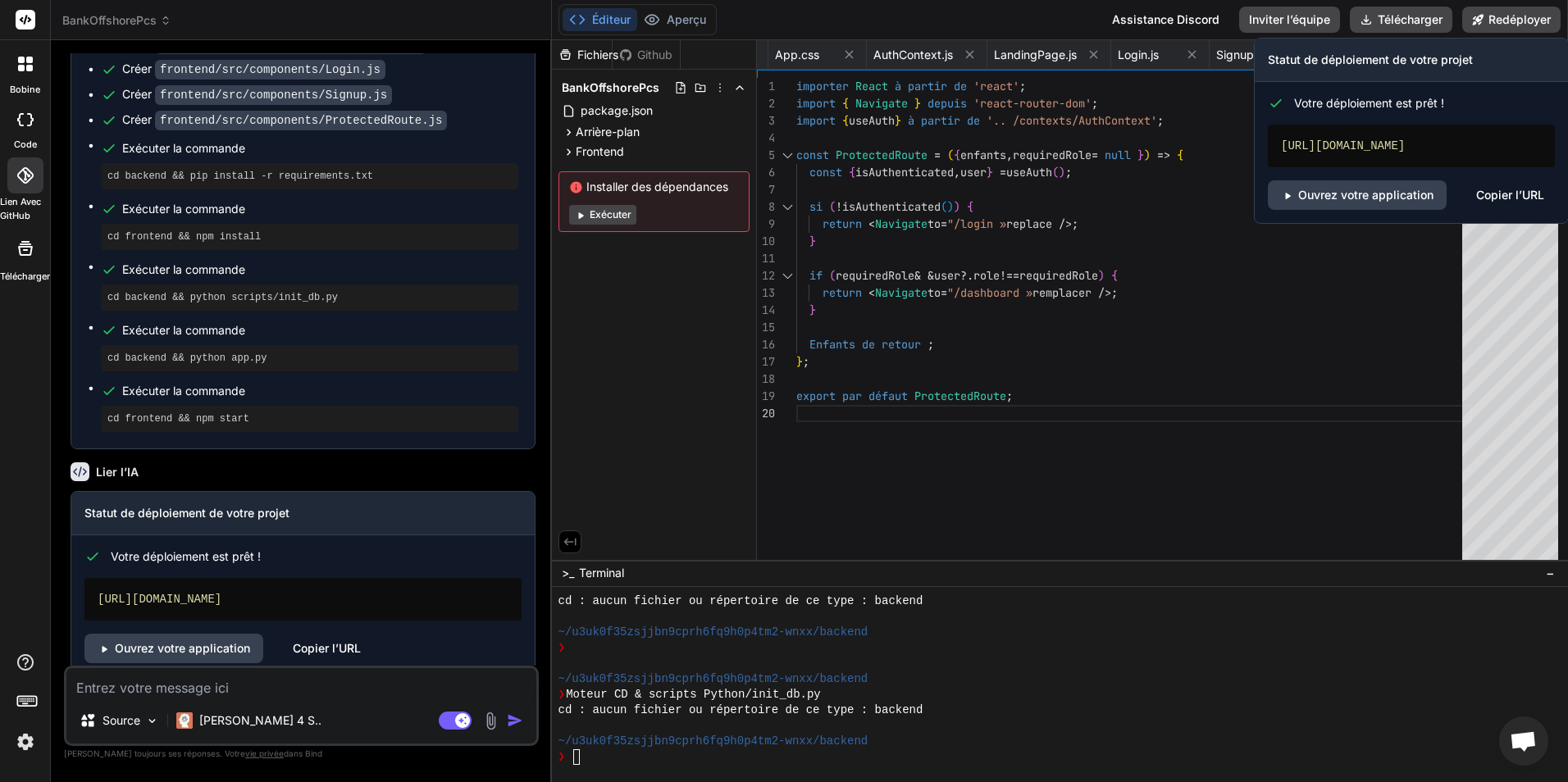
click at [1517, 198] on div "Copier l’URL" at bounding box center [1510, 195] width 69 height 29
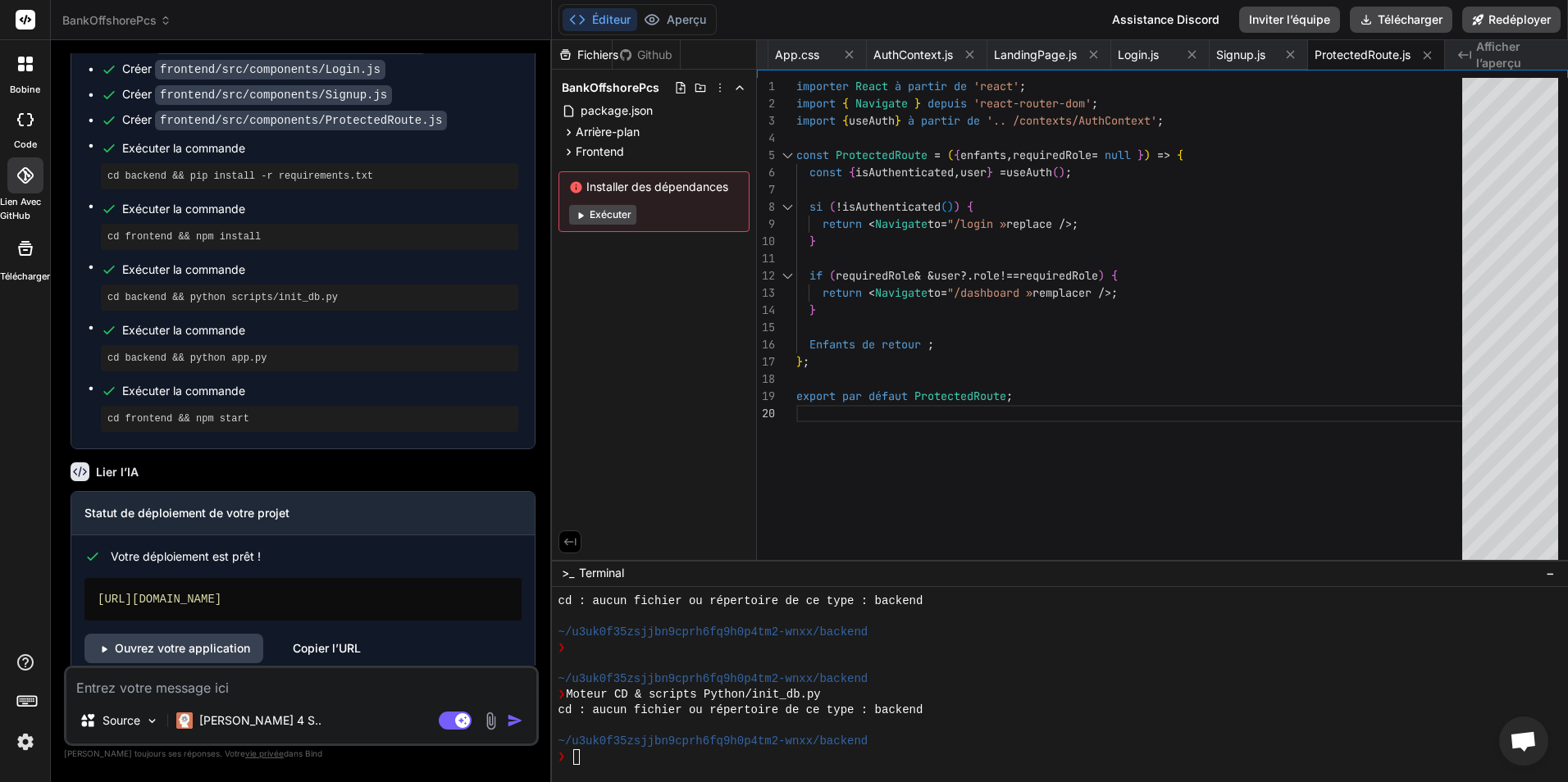
click at [305, 689] on textarea at bounding box center [301, 683] width 470 height 29
type textarea "x"
type textarea "a"
type textarea "x"
type textarea "aj"
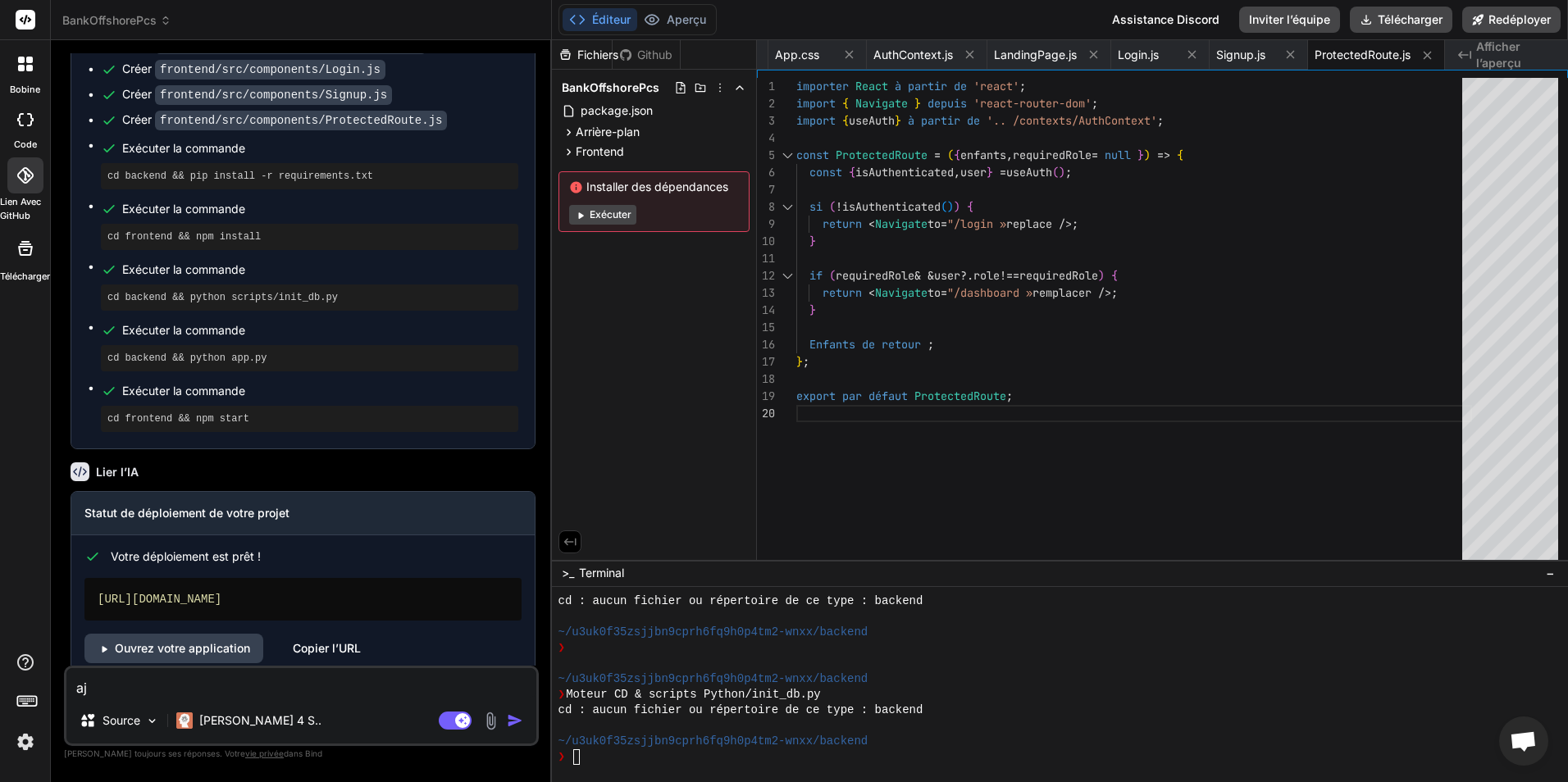
type textarea "x"
type textarea "ajo"
type textarea "x"
type textarea "ajou"
type textarea "x"
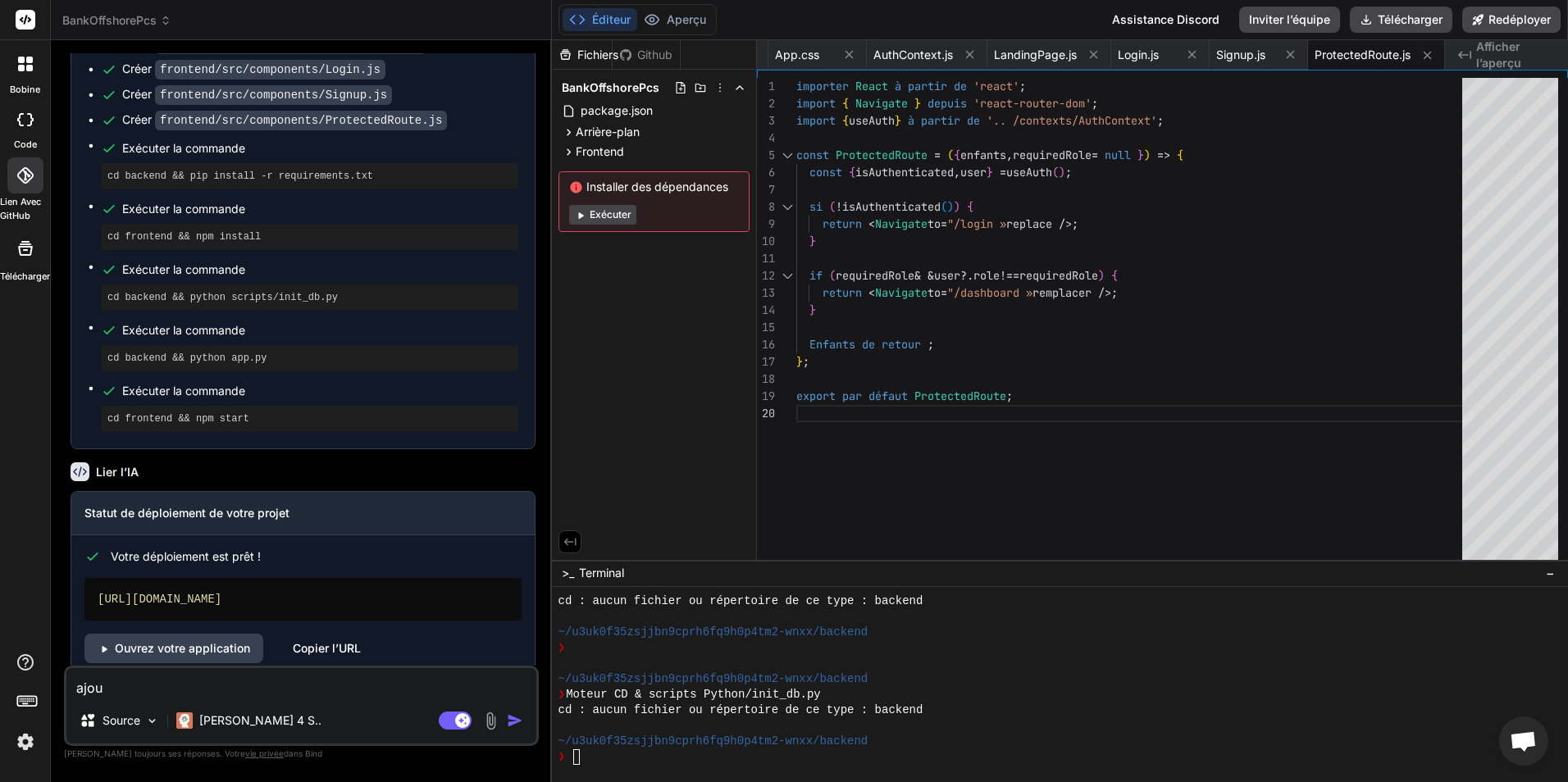
type textarea "ajout"
type textarea "x"
type textarea "ajoute"
type textarea "x"
type textarea "ajoute"
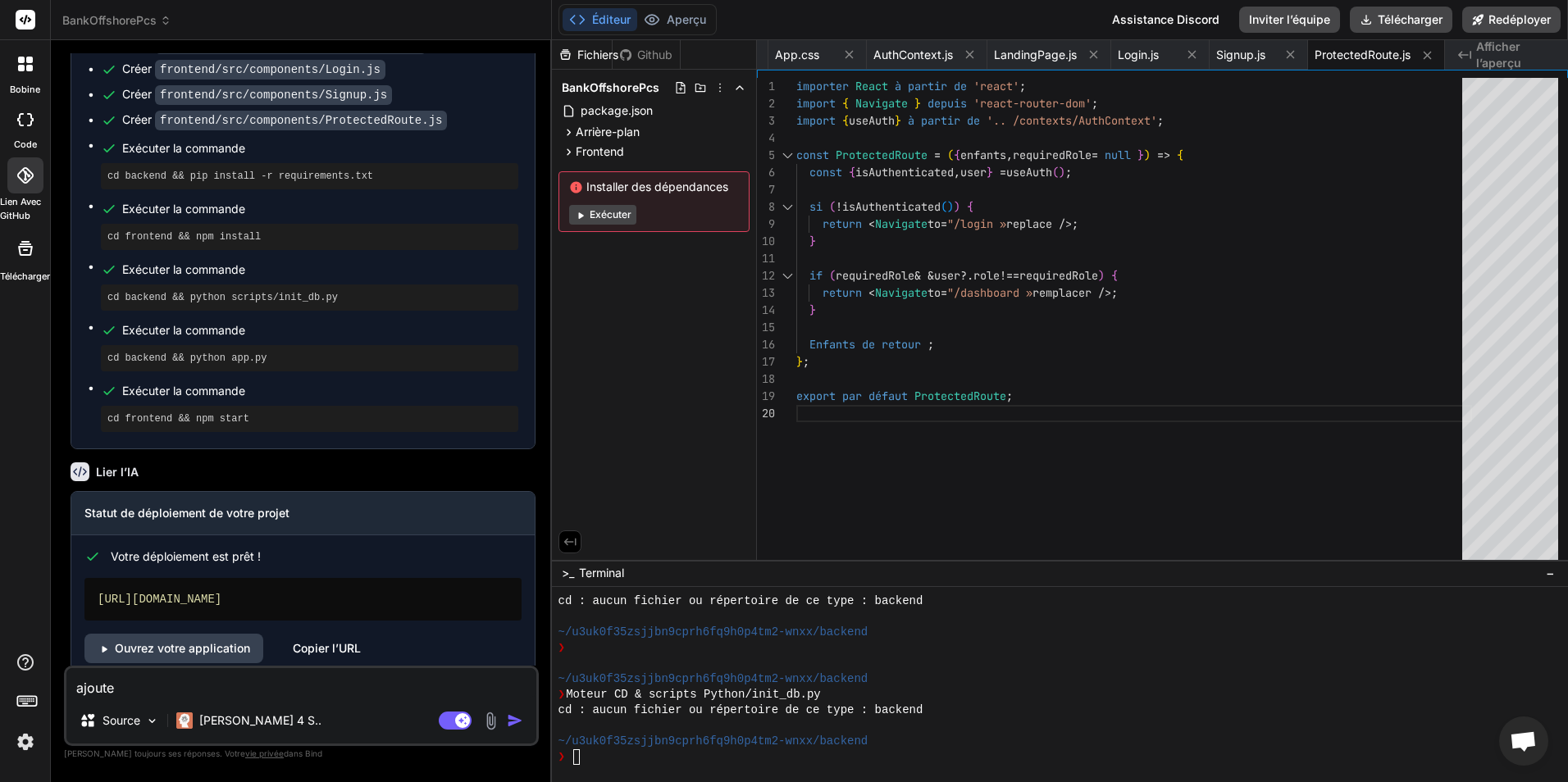
type textarea "x"
type textarea "ajoute c"
type textarea "x"
type textarea "ajoute ce"
type textarea "x"
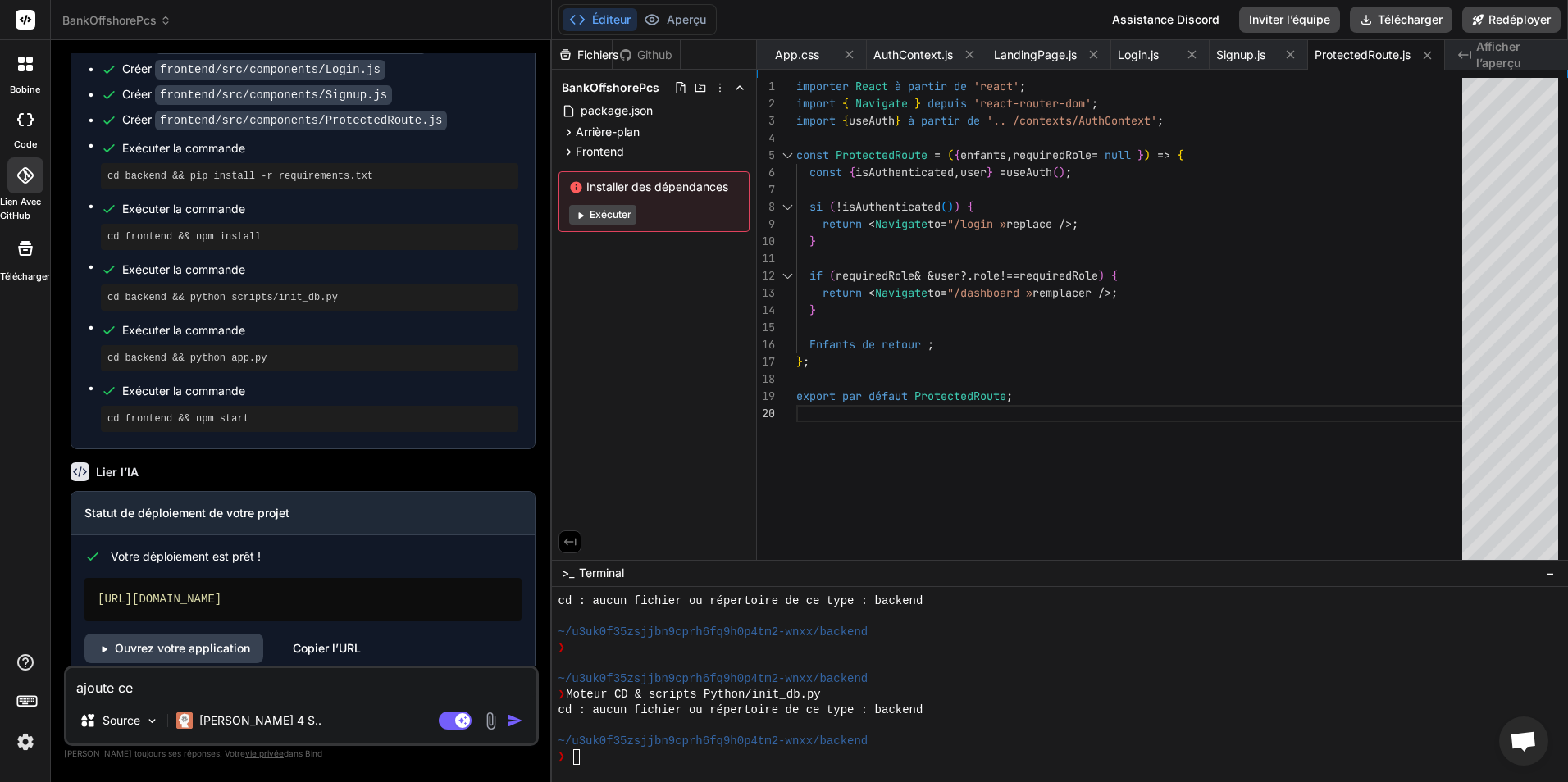
type textarea "ajoute ce"
type textarea "x"
type textarea "ajoute ce q"
type textarea "x"
type textarea "ajoute ce qu"
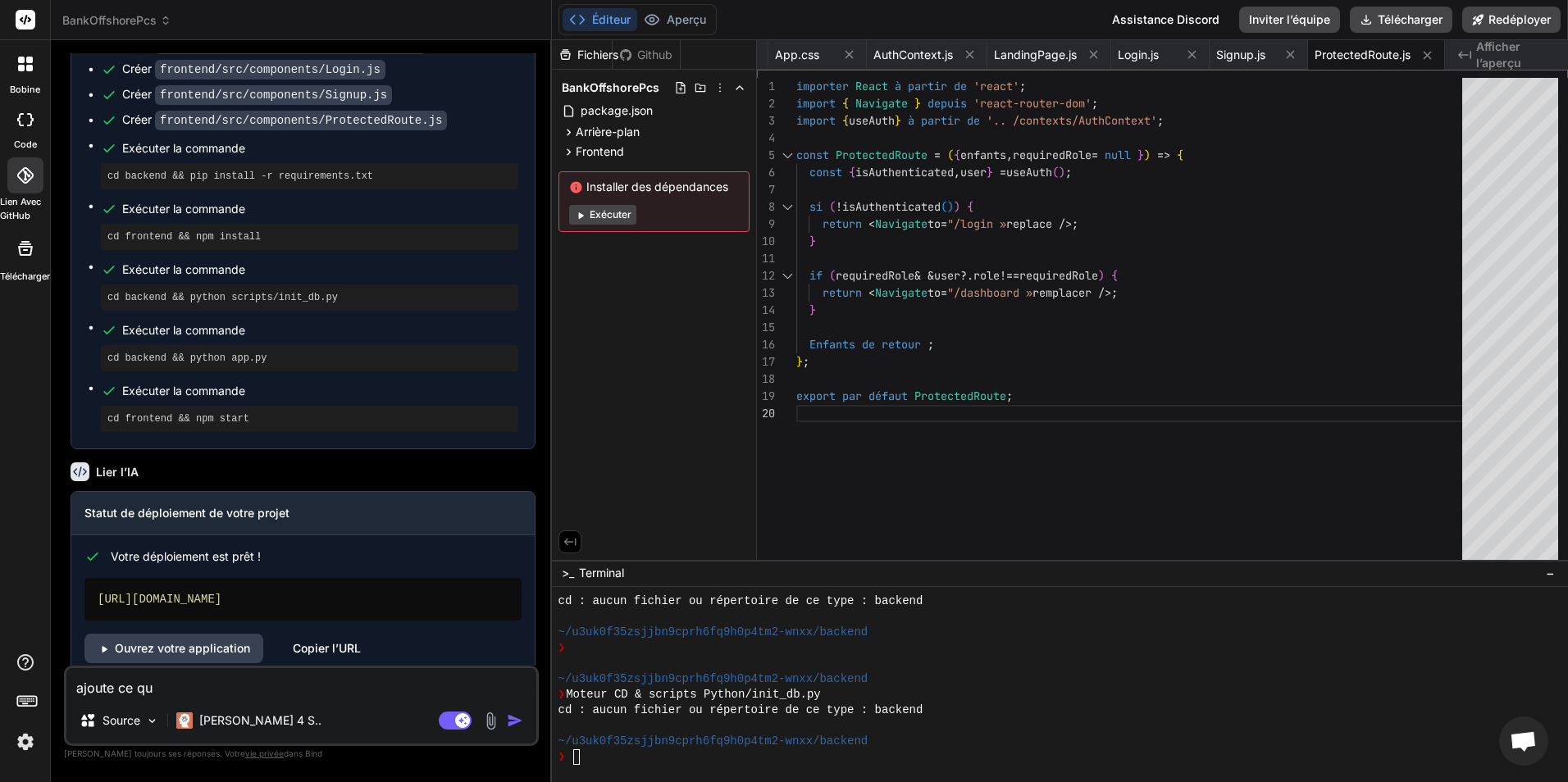
type textarea "x"
type textarea "ajoute ce qu'"
type textarea "x"
type textarea "ajoute ce qu'i"
type textarea "x"
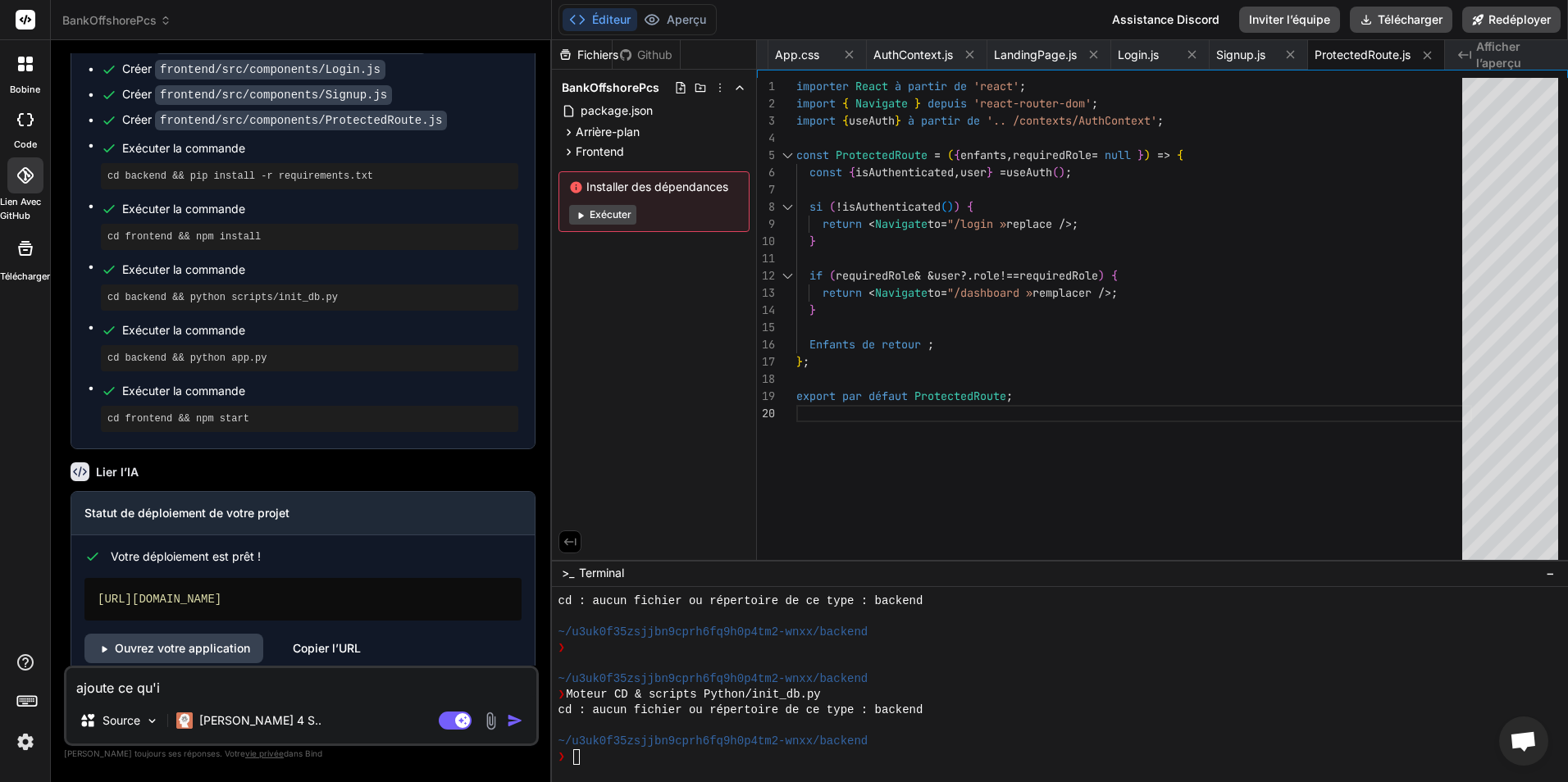
type textarea "ajoute ce qu'il"
type textarea "x"
type textarea "ajoute ce qu'il"
type textarea "x"
type textarea "ajoute ce qu'il m"
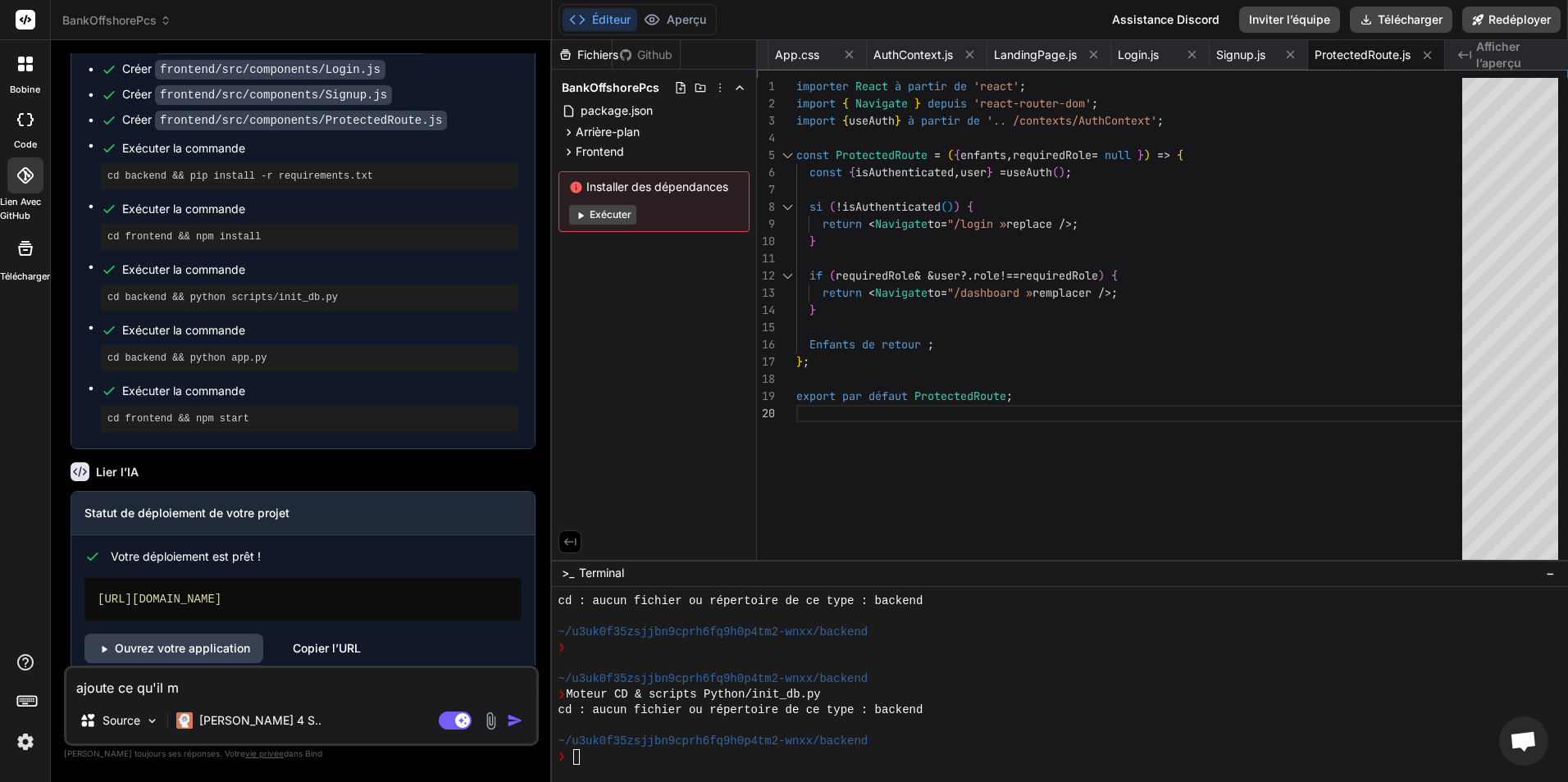
type textarea "x"
type textarea "ajoute ce qu'il ma"
type textarea "x"
type textarea "ajoute ce qu'il man"
type textarea "x"
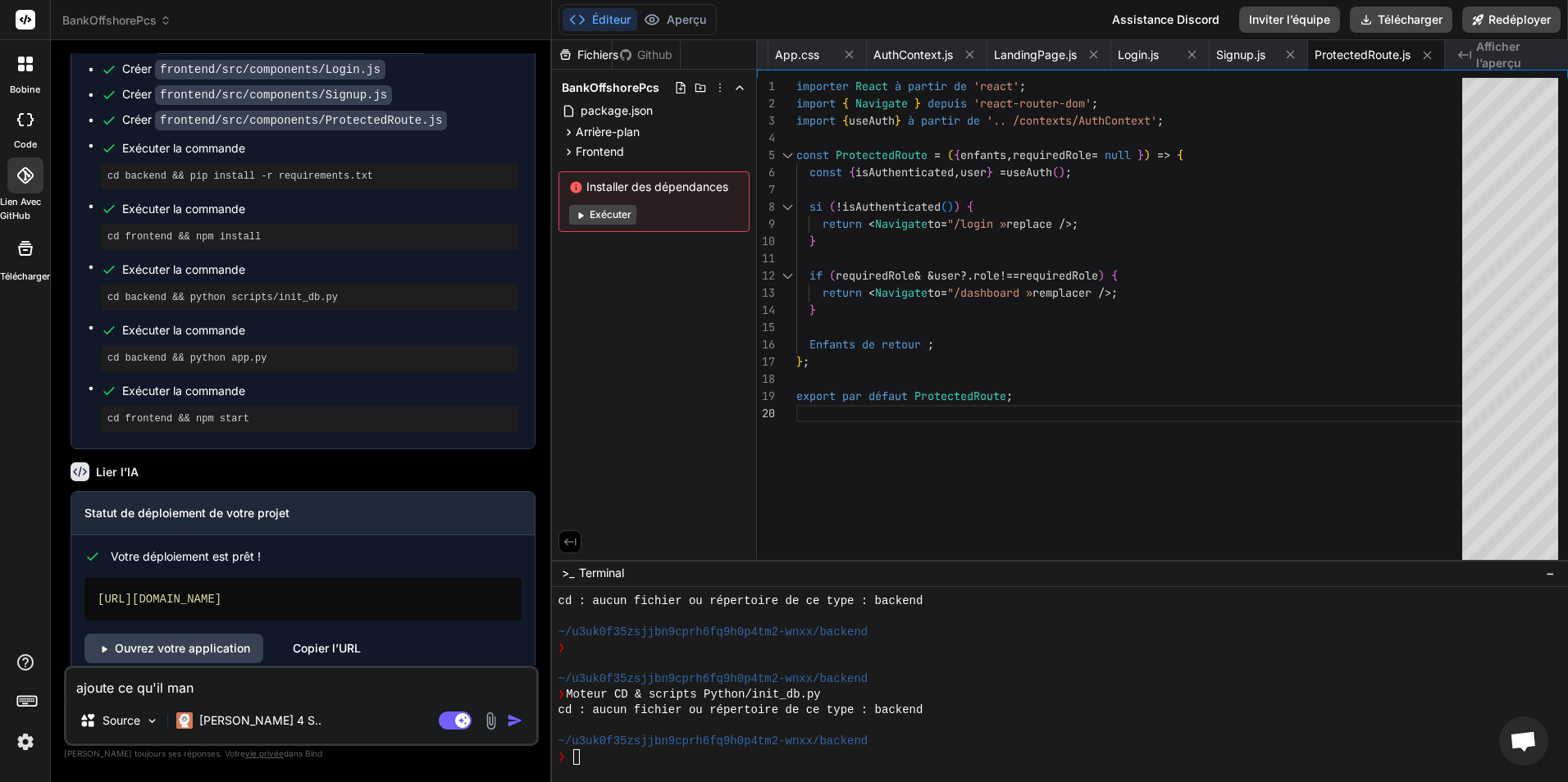
type textarea "ajoute ce qu'il manq"
type textarea "x"
type textarea "ajoute ce qu'il manqu"
type textarea "x"
type textarea "ajoute ce qu'il manque"
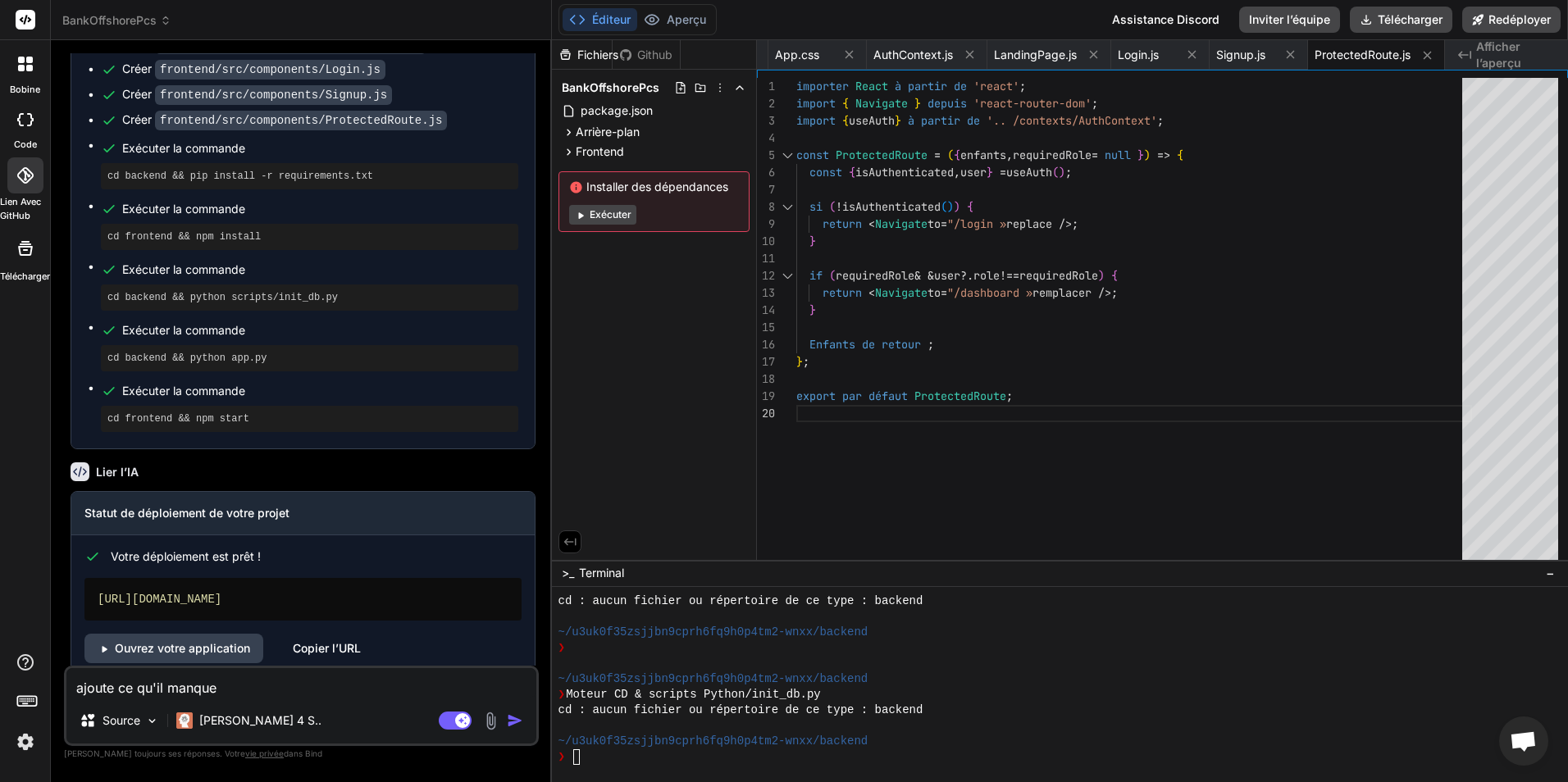
type textarea "x"
type textarea "ajoute ce qu'il manque"
type textarea "x"
type textarea "ajoute ce qu'il manque a"
type textarea "x"
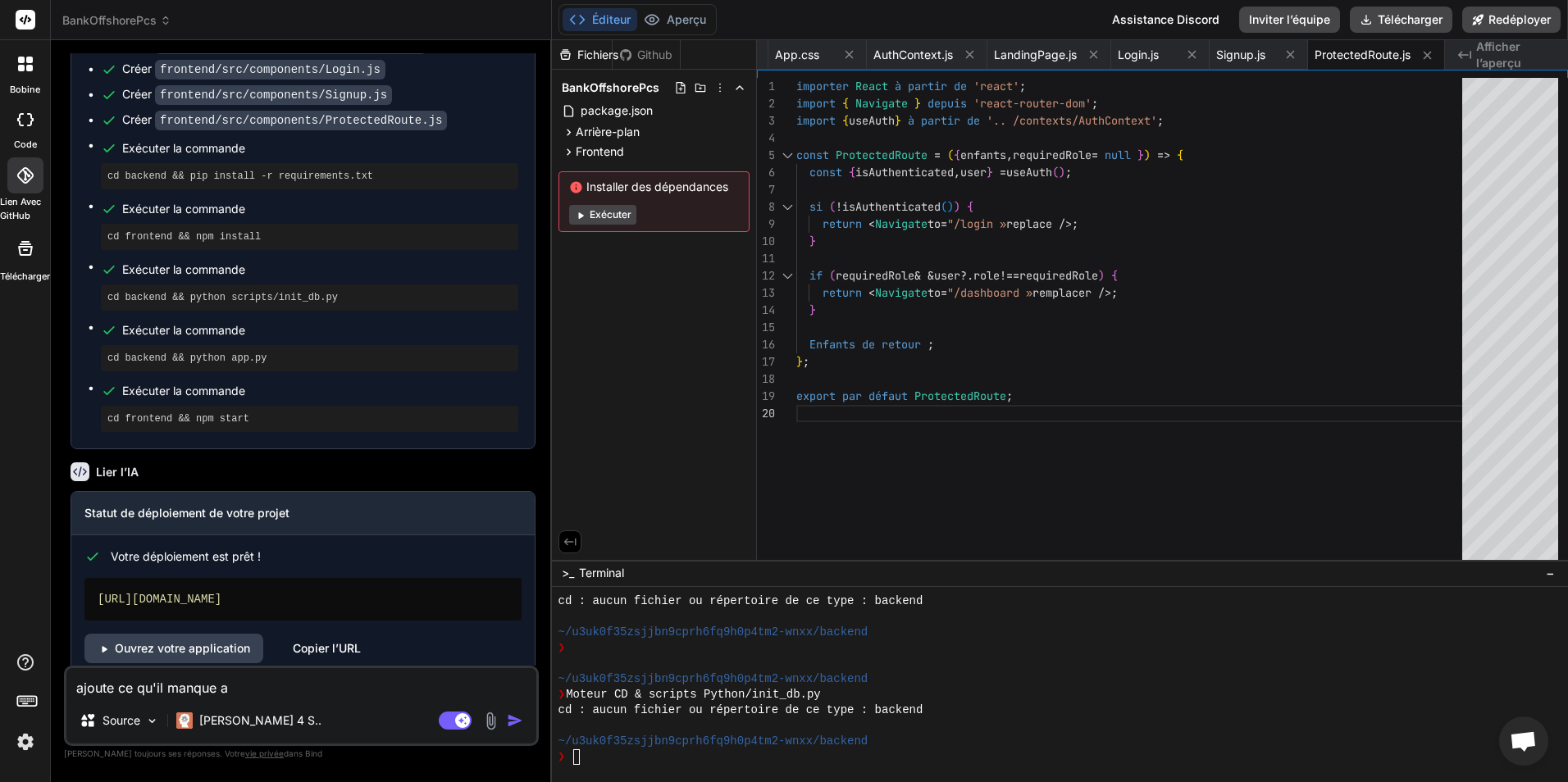
type textarea "ajoute ce qu'il manque a"
type textarea "x"
type textarea "ajoute ce qu'il manque a to"
type textarea "x"
type textarea "ajoute ce qu'il manque a tou"
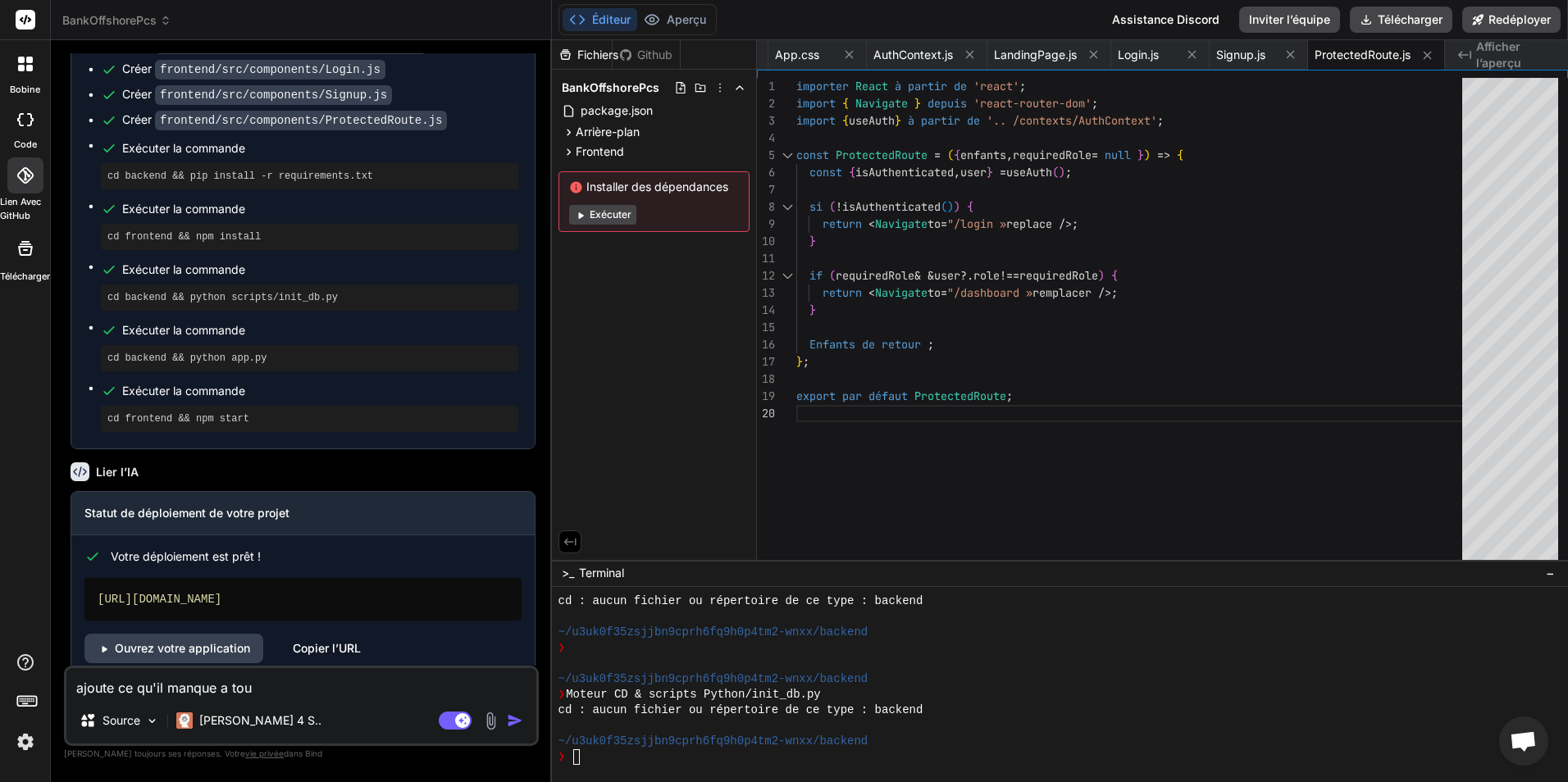
type textarea "x"
type textarea "ajoute ce qu'il manque a tout"
type textarea "x"
type textarea "ajoute ce qu'il manque a tout"
type textarea "x"
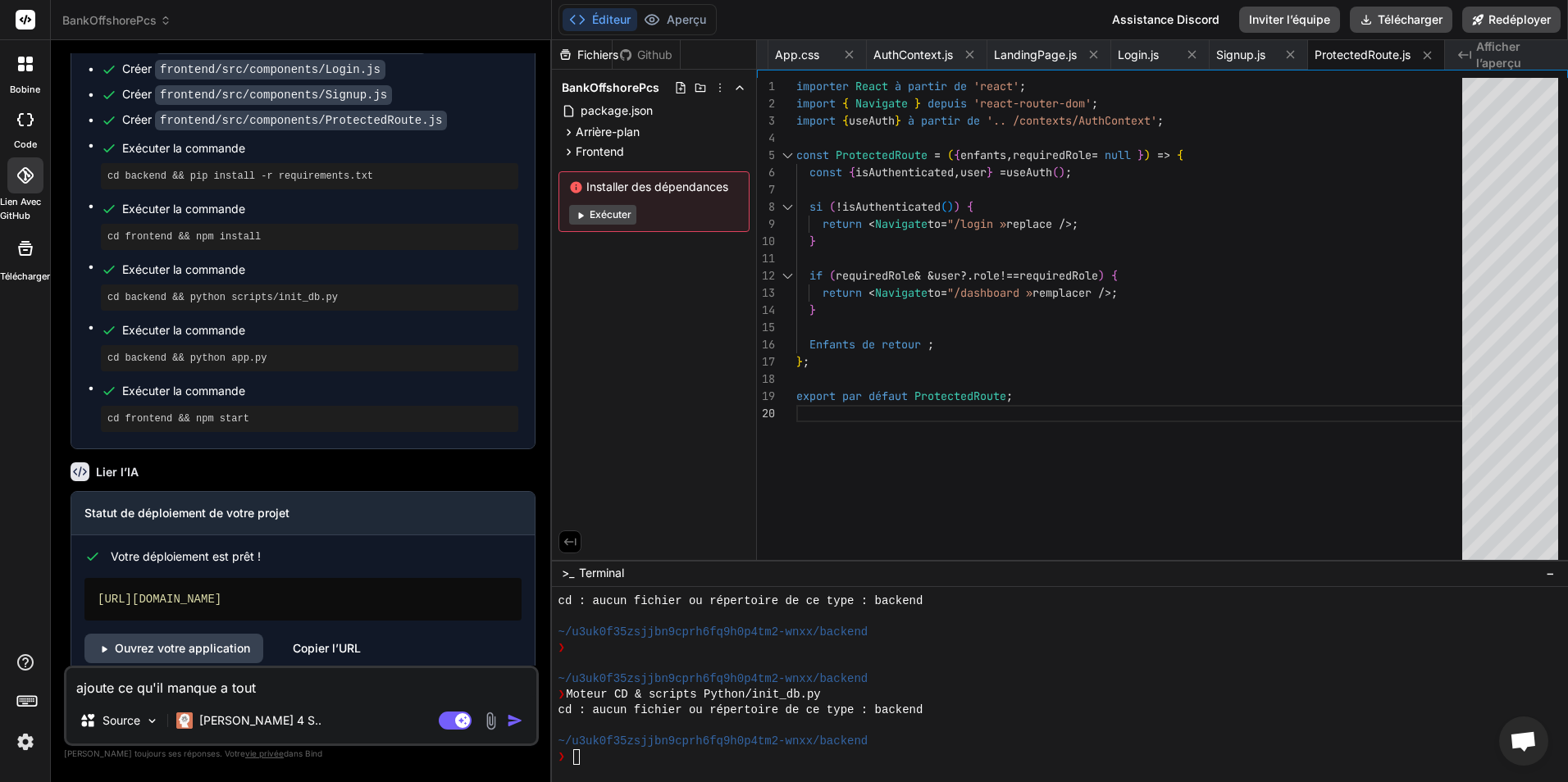
type textarea "ajoute ce qu'il manque a tout ç"
type textarea "x"
type textarea "ajoute ce qu'il manque a tout ça"
type textarea "x"
type textarea "ajoute ce qu'il manque a tout ça"
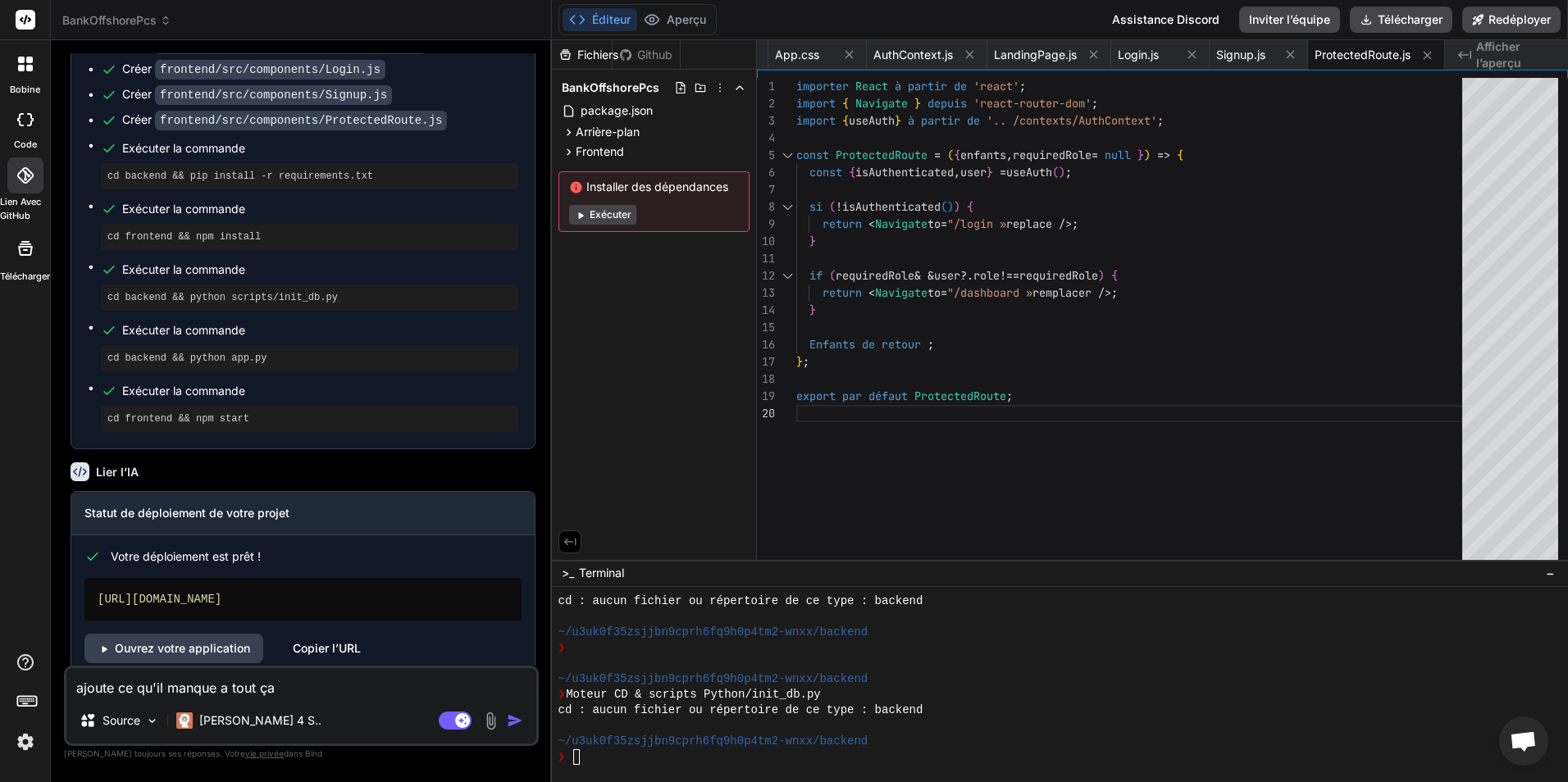
type textarea "x"
type textarea "ajoute ce qu'il manque a tout ça :"
type textarea "x"
type textarea "ajoute ce qu'il manque a tout ça :"
paste textarea "Description générale Bank_Offshore_PCS : Application bancaire complète (backend…"
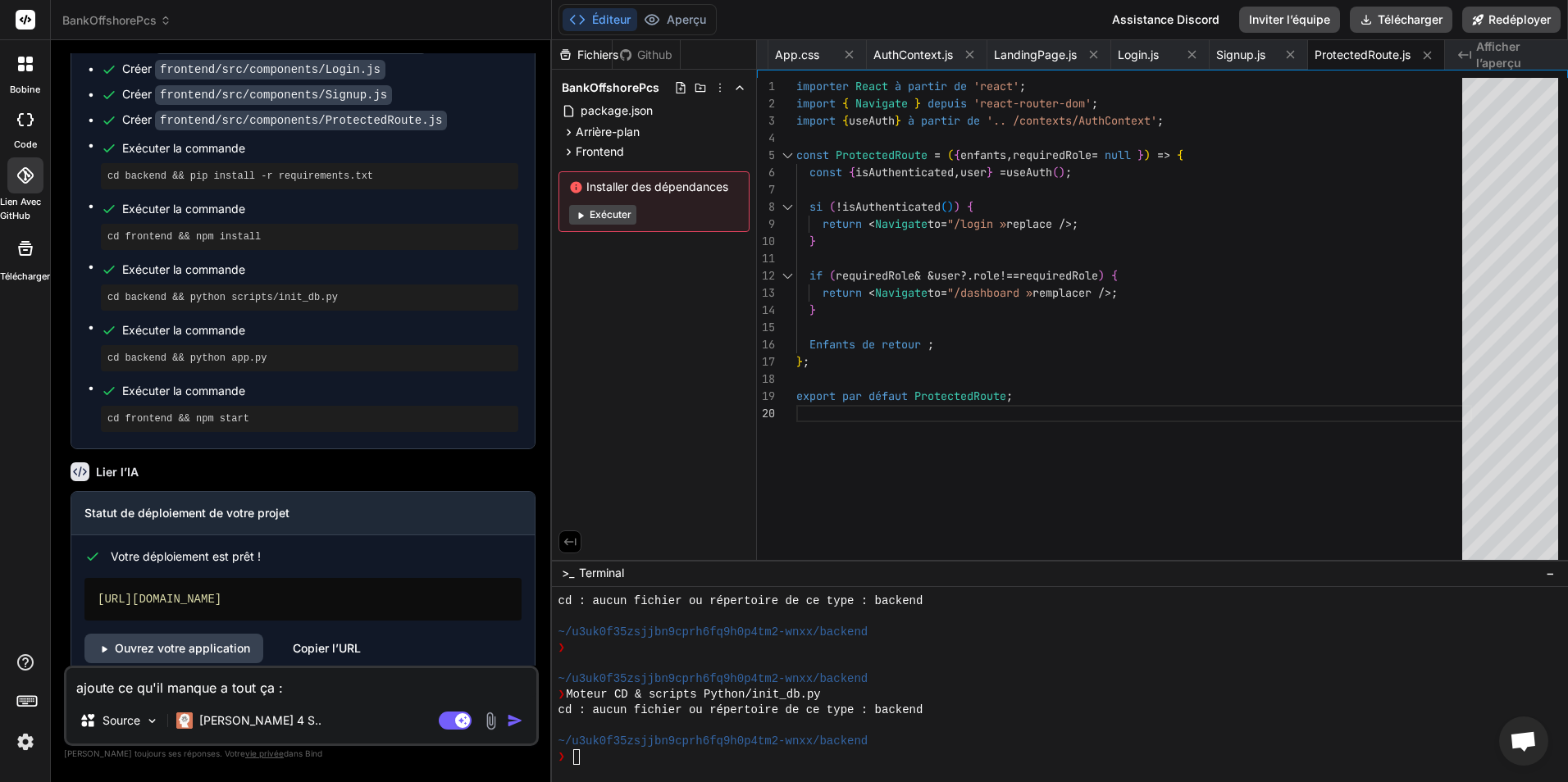
type textarea "x"
type textarea "ajoute ce qu'il manque a tout ça : Description générale Bank_Offshore_PCS : App…"
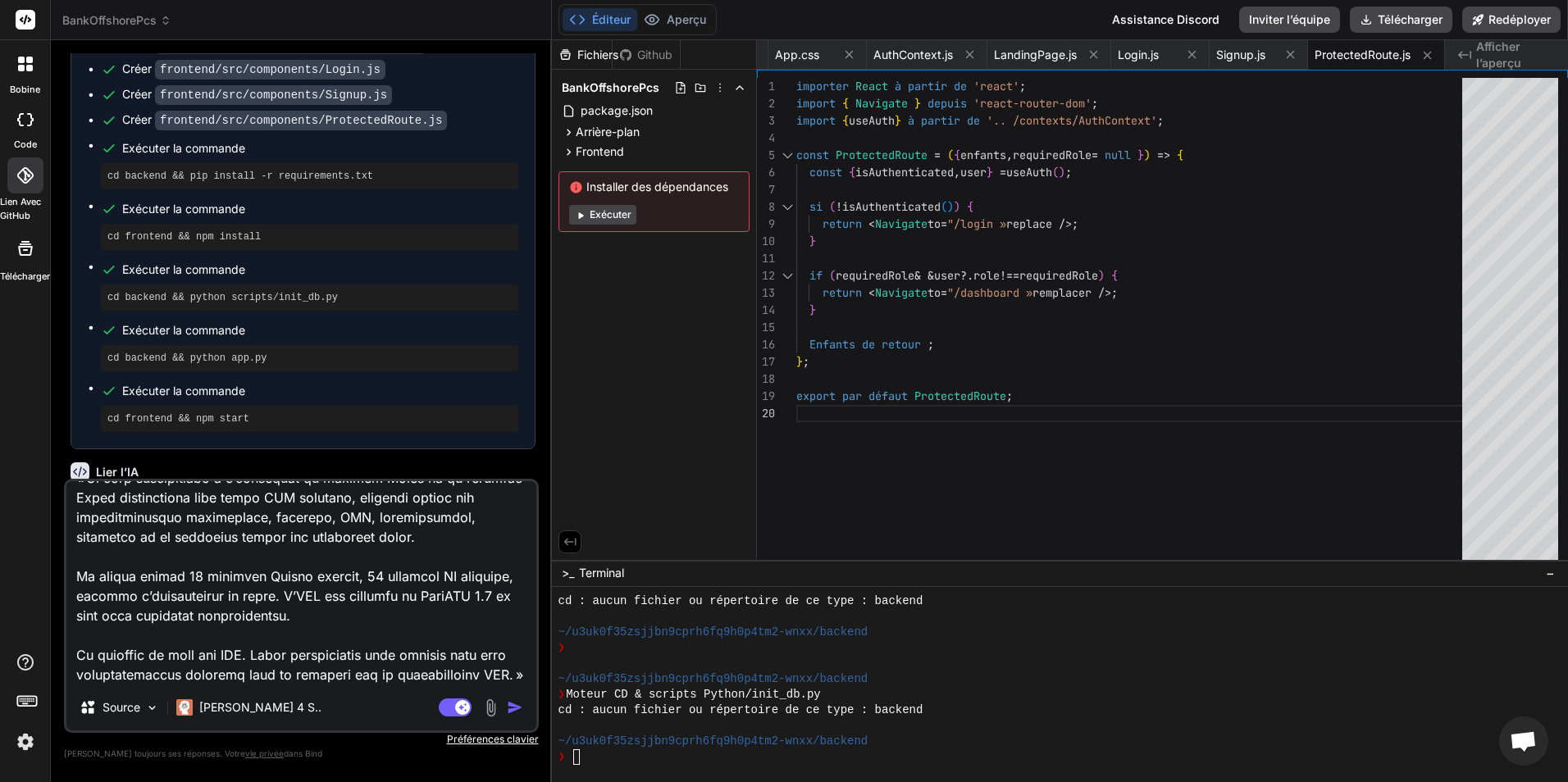
type textarea "x"
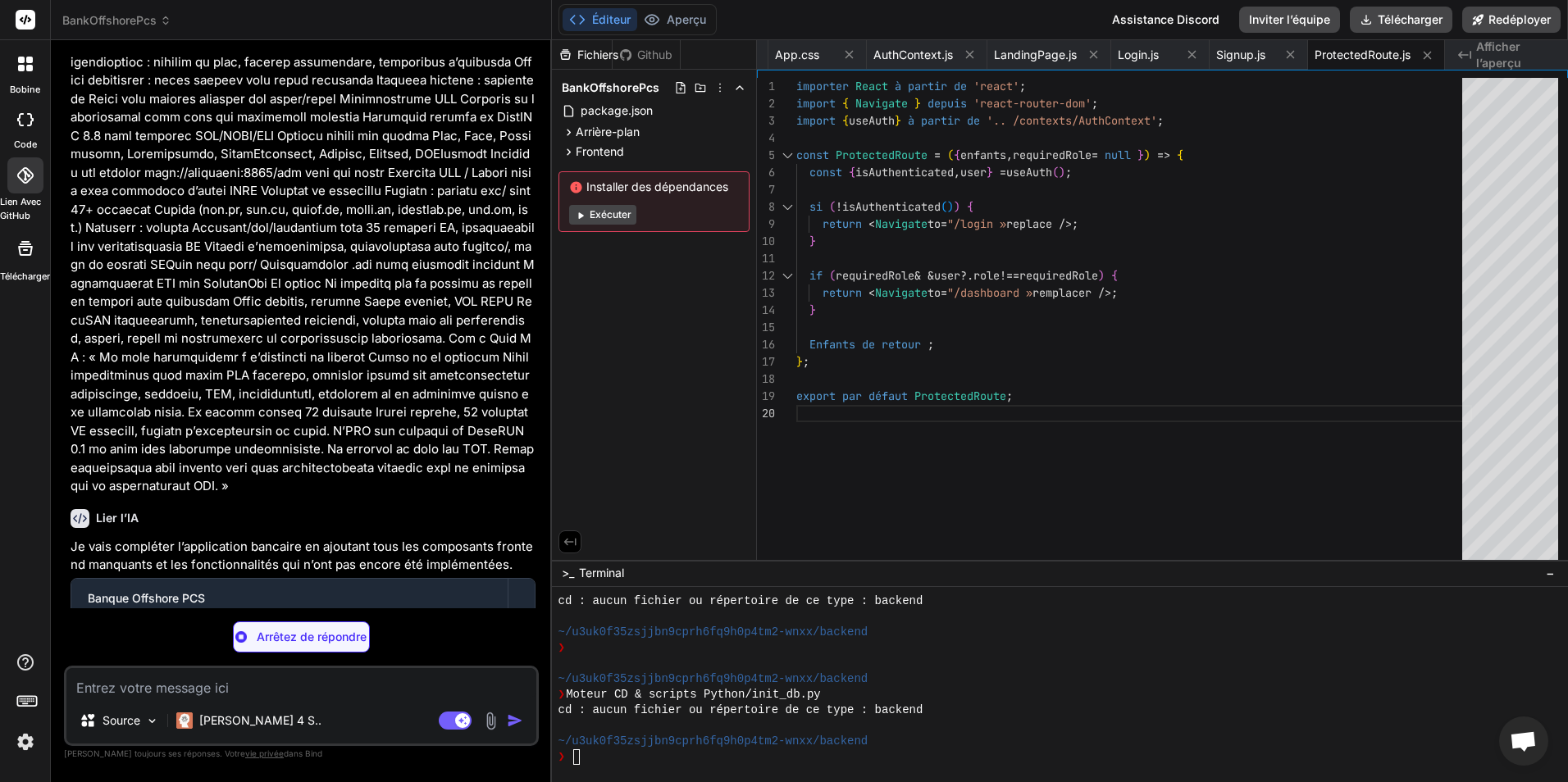
scroll to position [3291, 0]
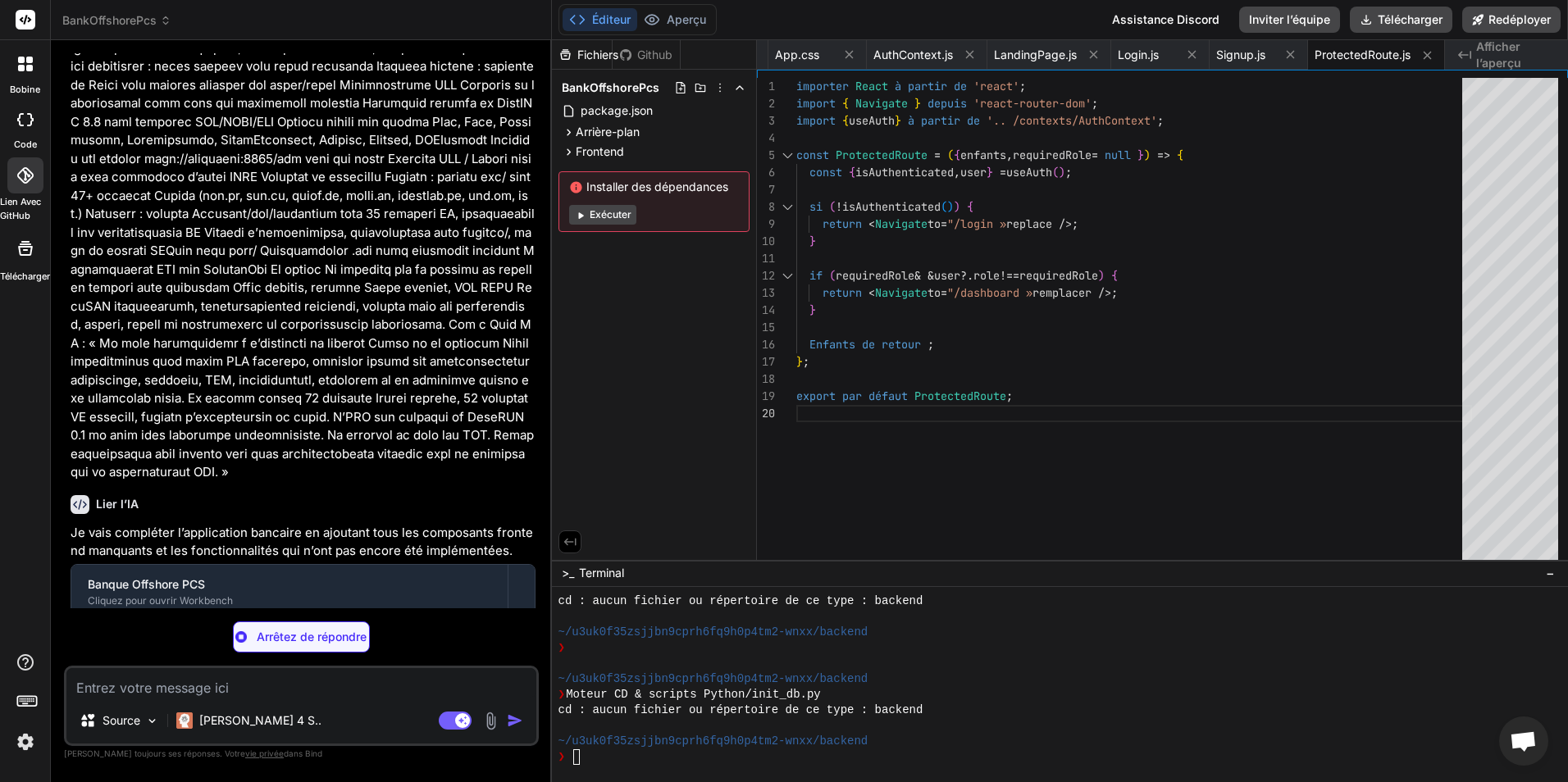
type textarea "x"
type textarea "export default Dashboard;"
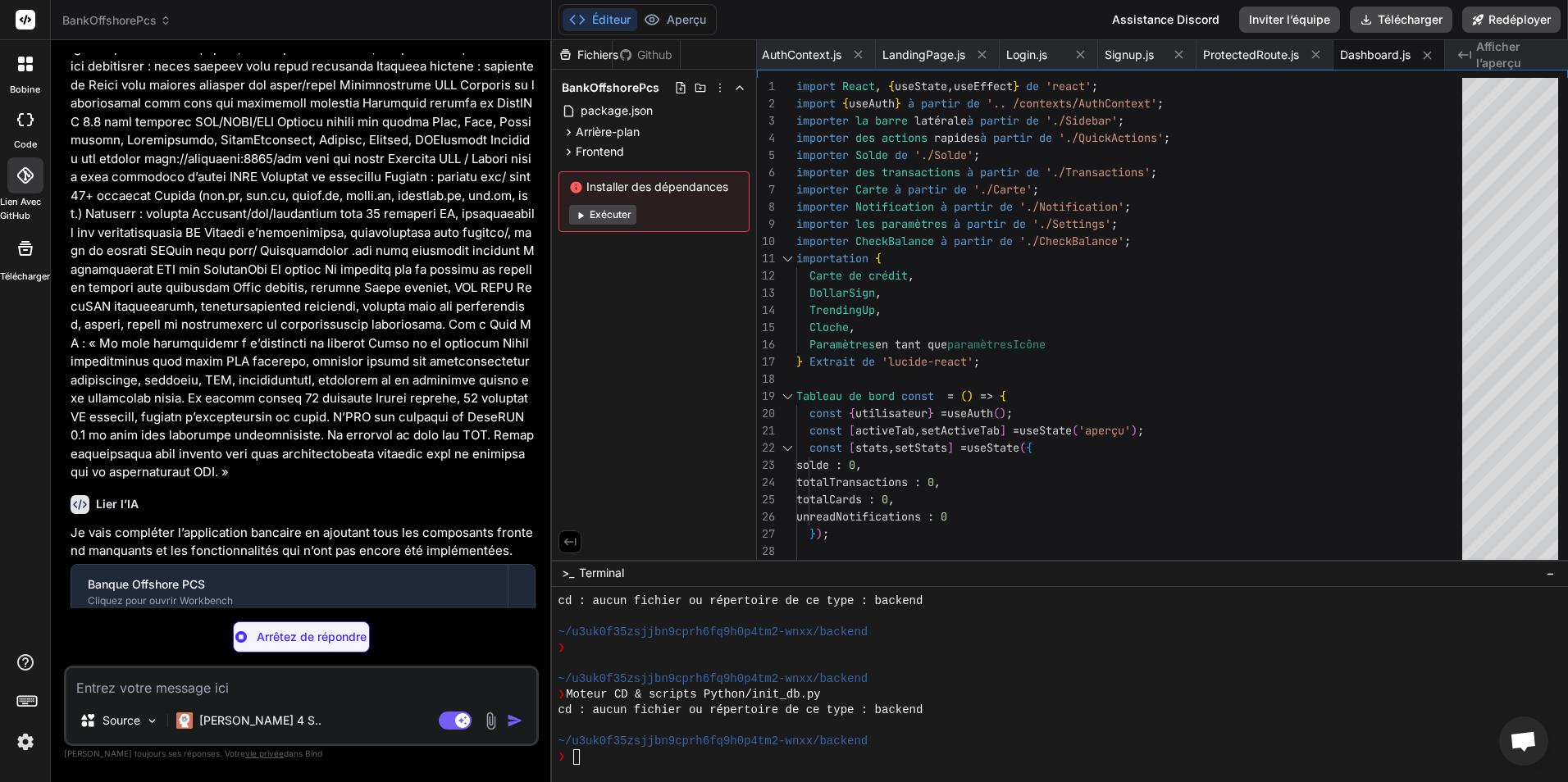
scroll to position [3317, 0]
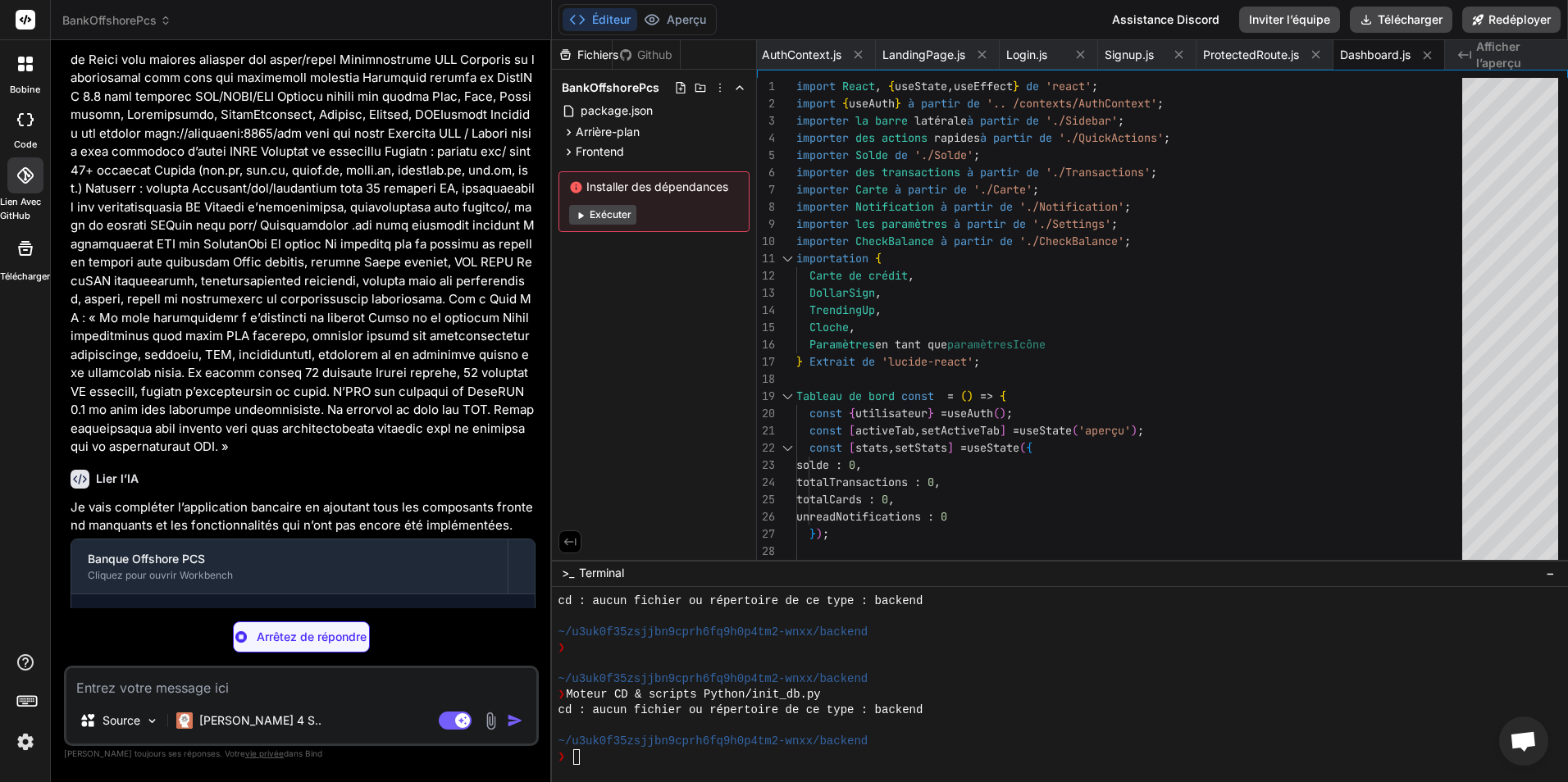
type textarea "x"
type textarea "</div> ); }; export default Sidebar;"
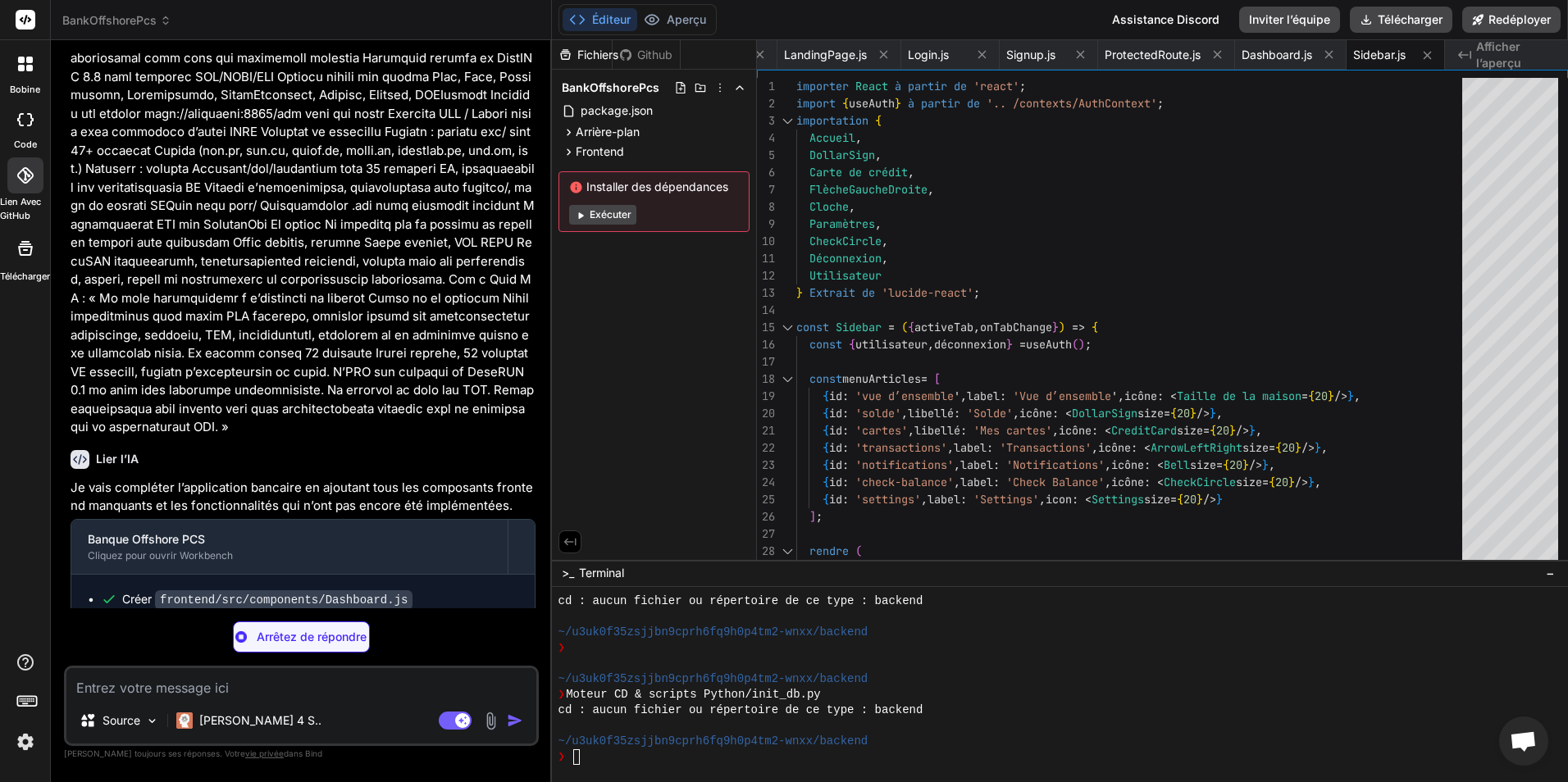
scroll to position [3342, 0]
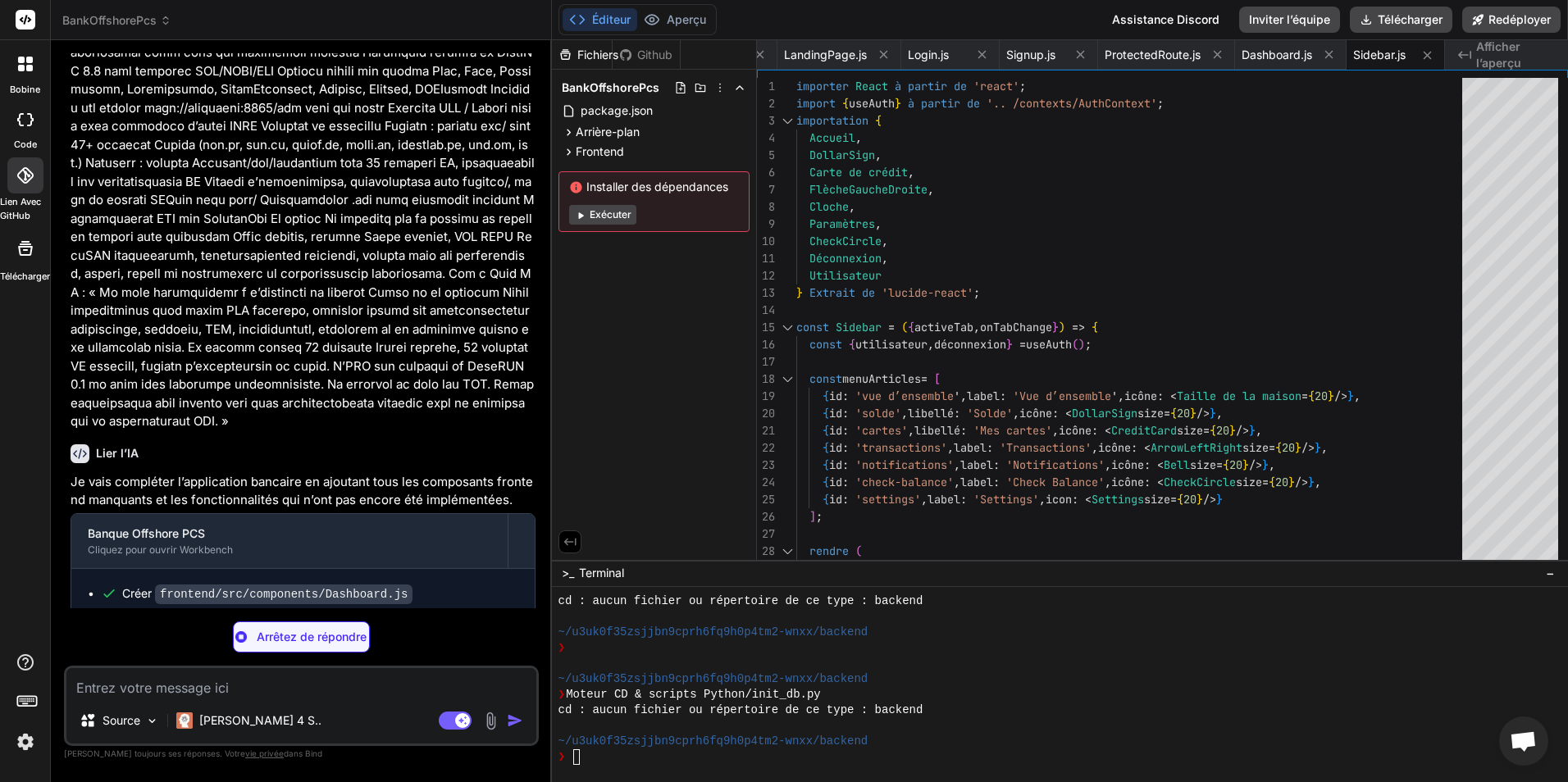
type textarea "x"
type textarea "); }; export default QuickActions;"
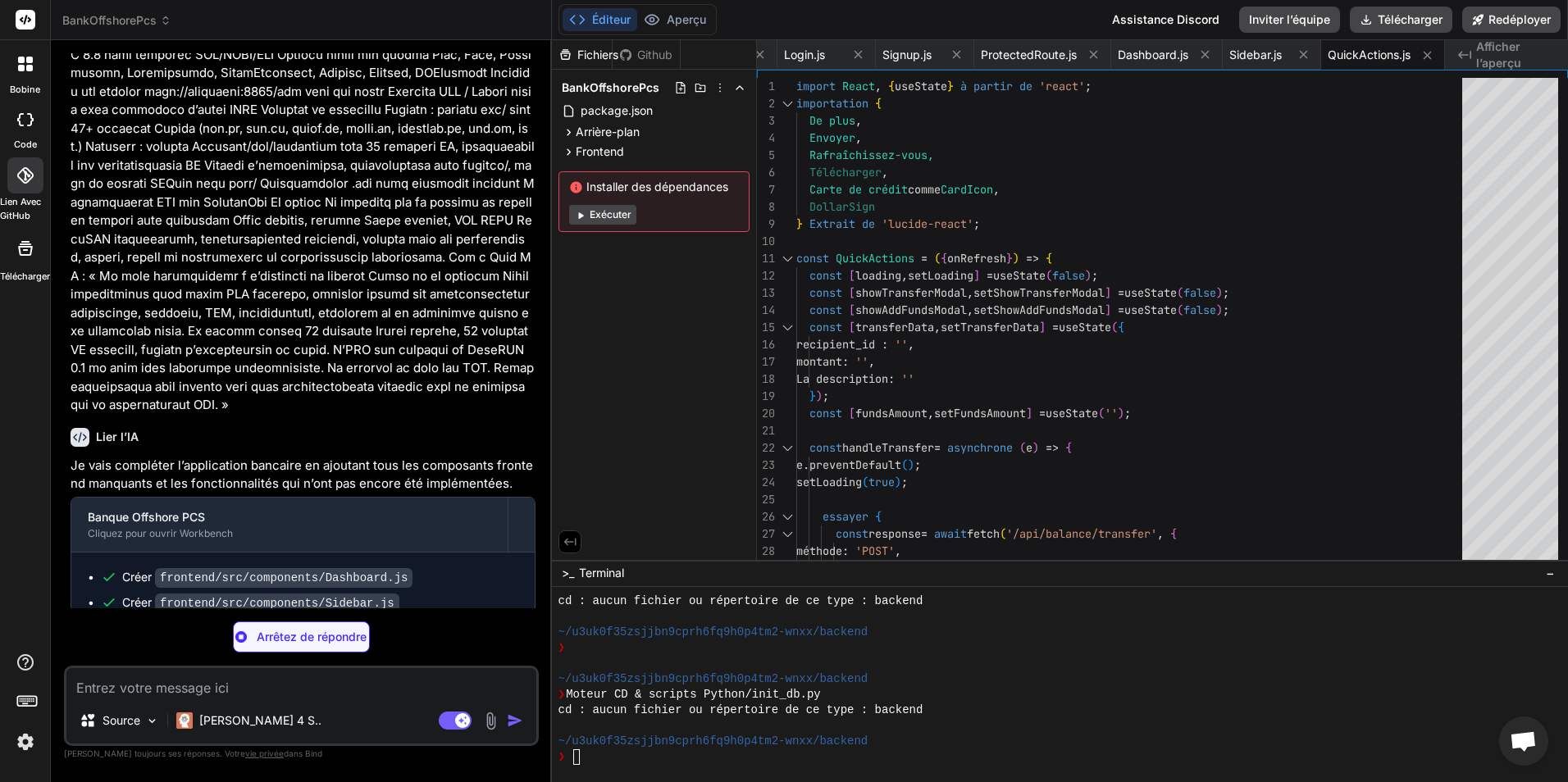
scroll to position [3368, 0]
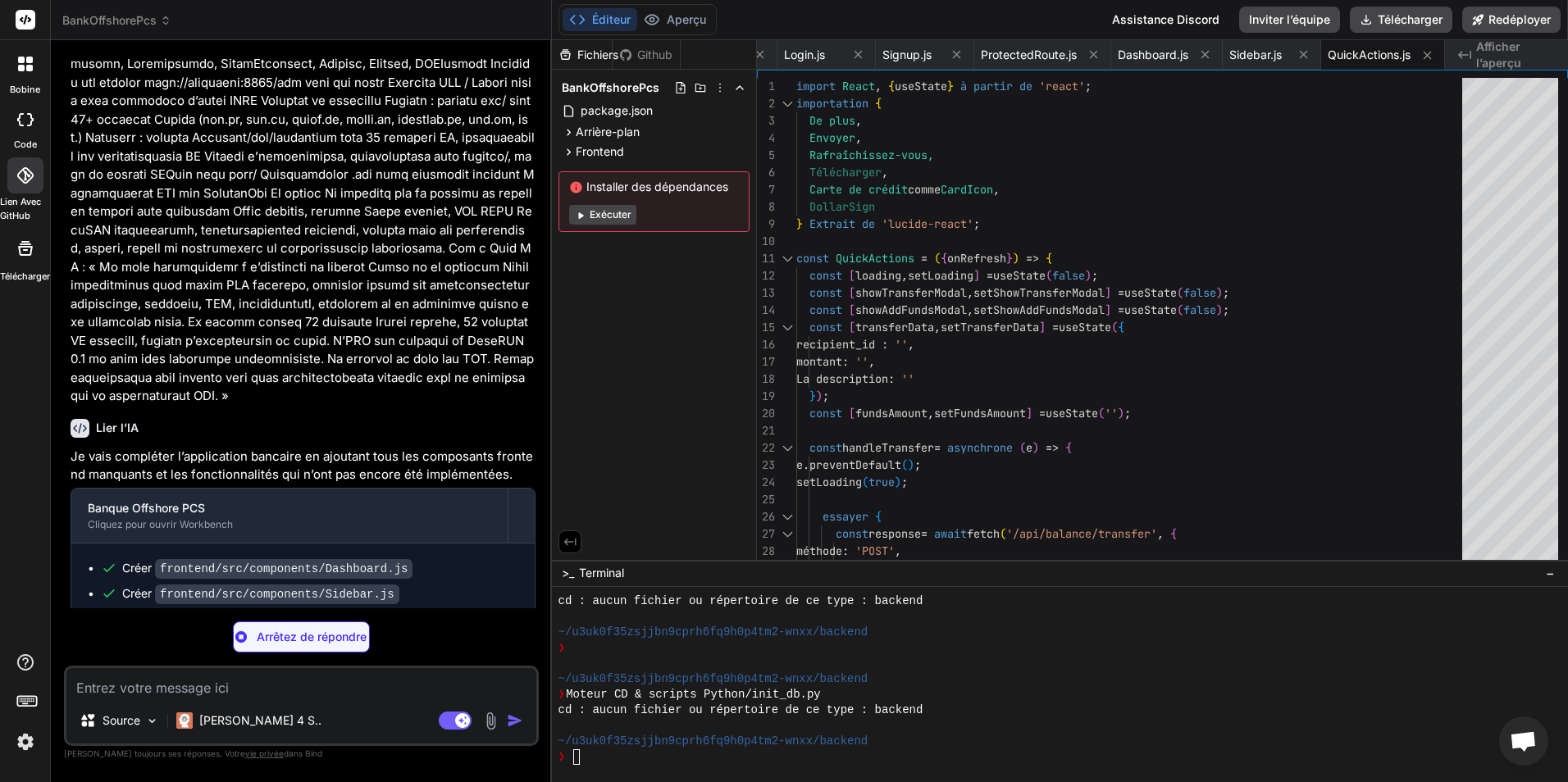
type textarea "x"
type textarea "}; export default Solde;"
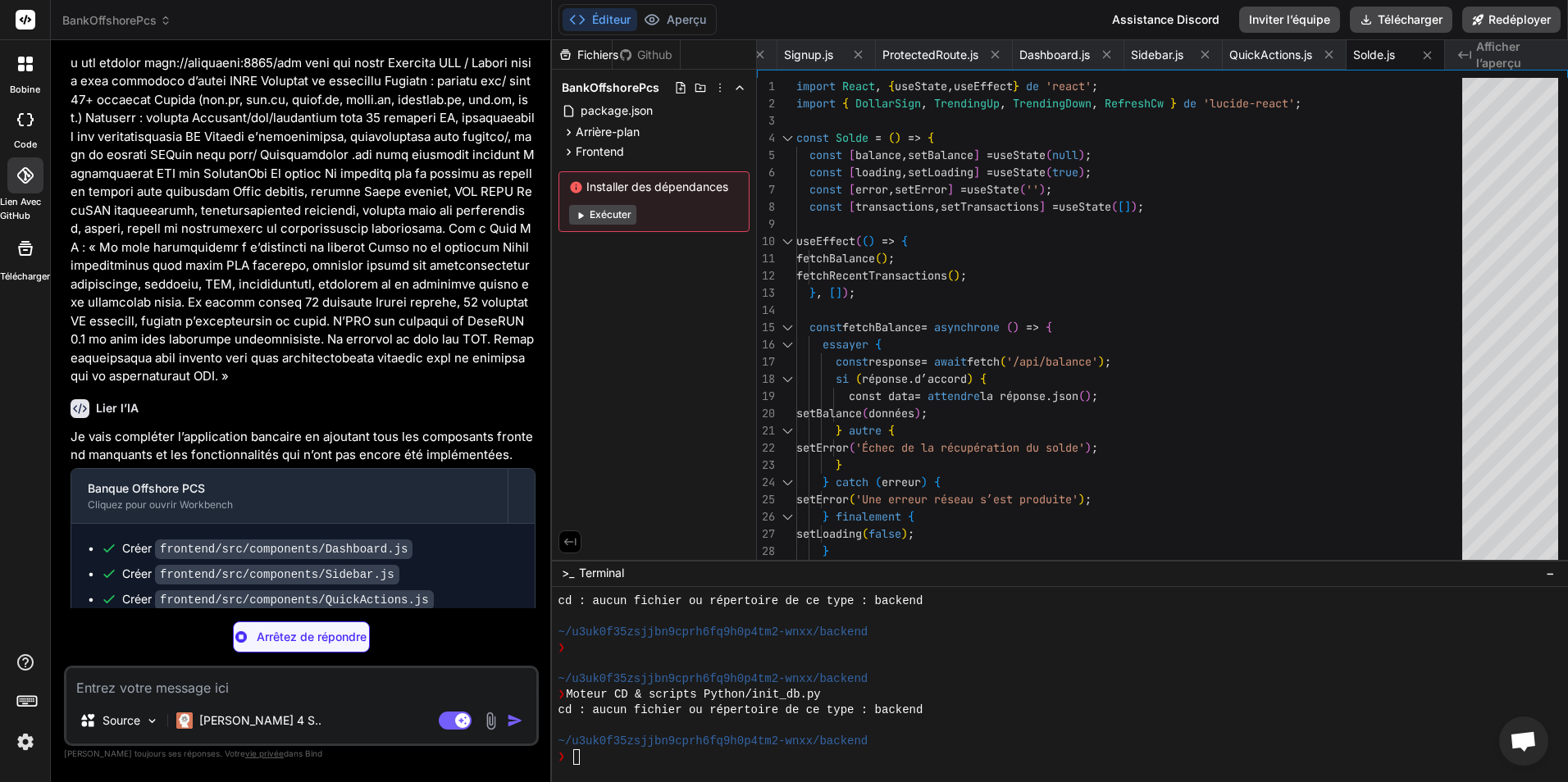
scroll to position [3393, 0]
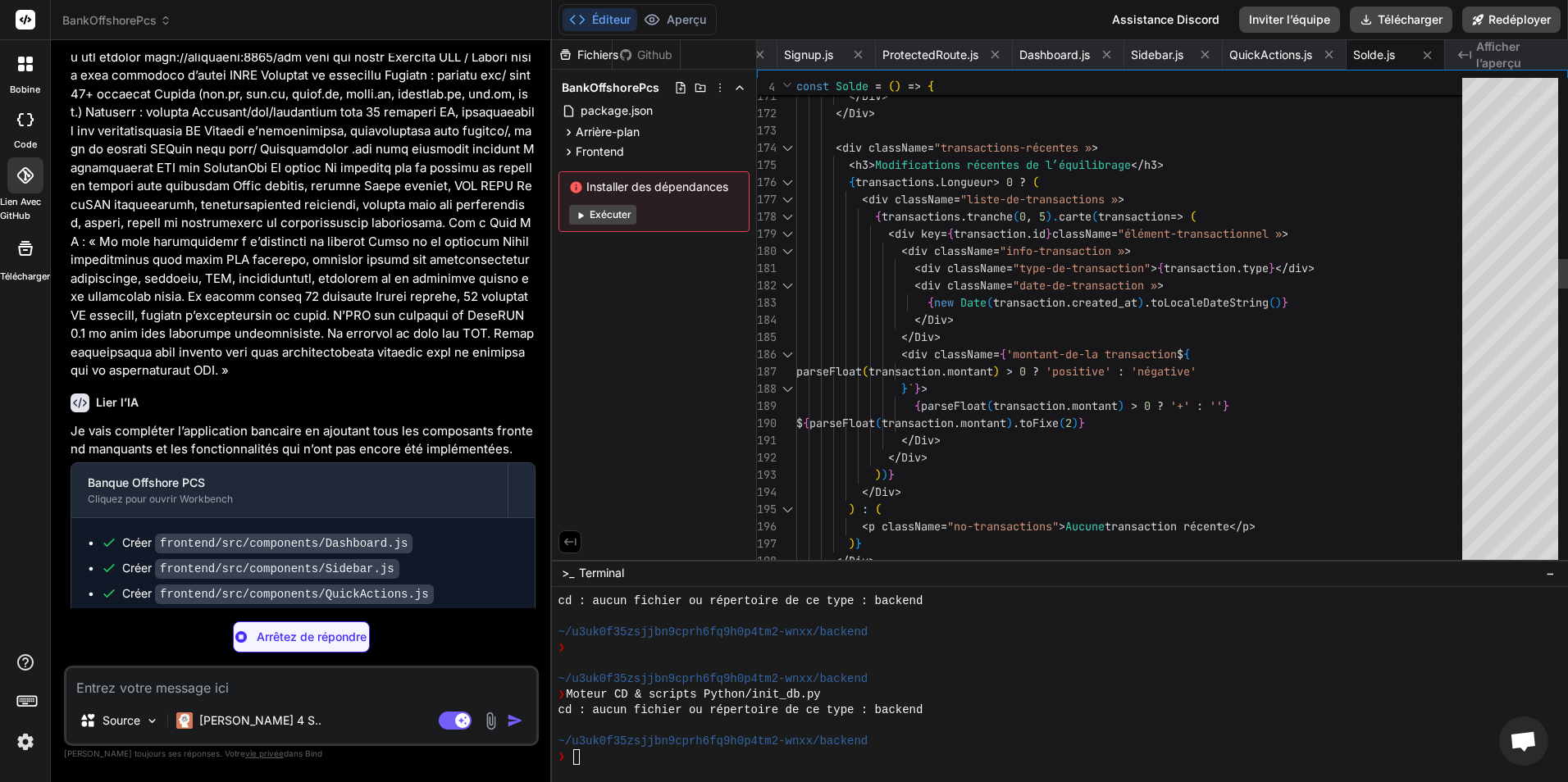
type textarea "x"
type textarea "} } `}</style> </div> ); }; export default Carte;"
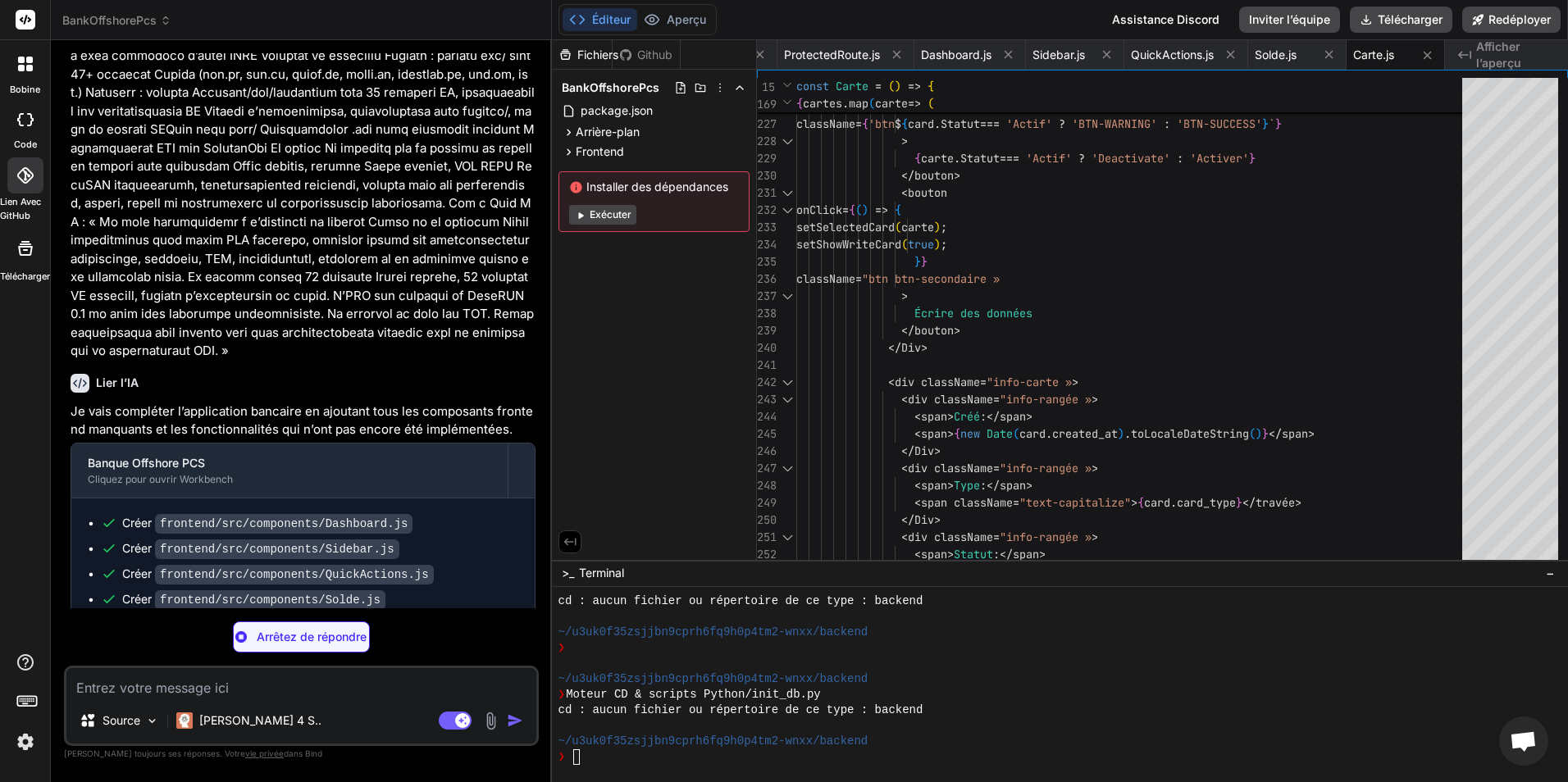
scroll to position [3418, 0]
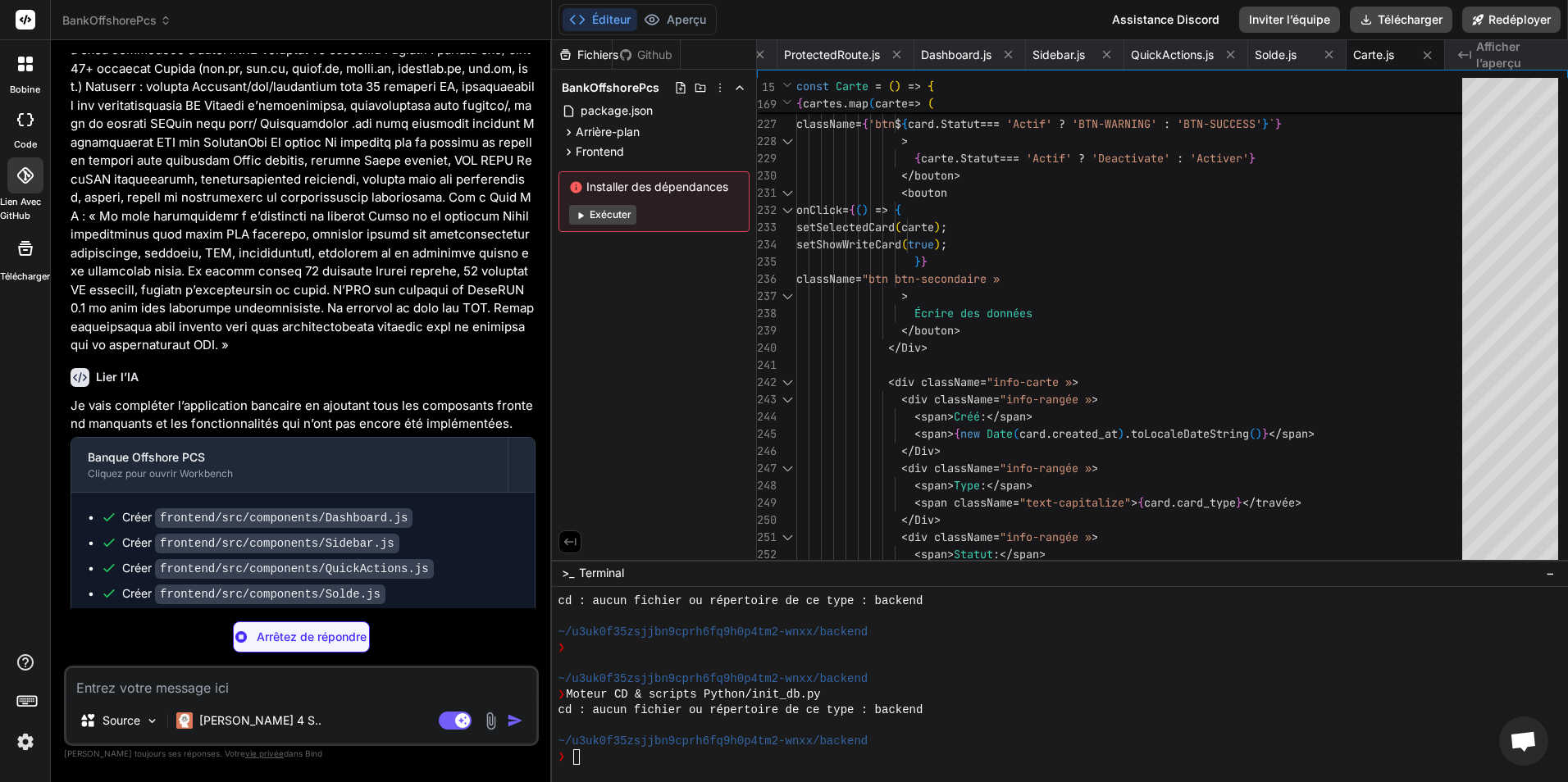
type textarea "x"
type textarea "} } `}</style> </div> </div> ); }; export default EcrireCarte;"
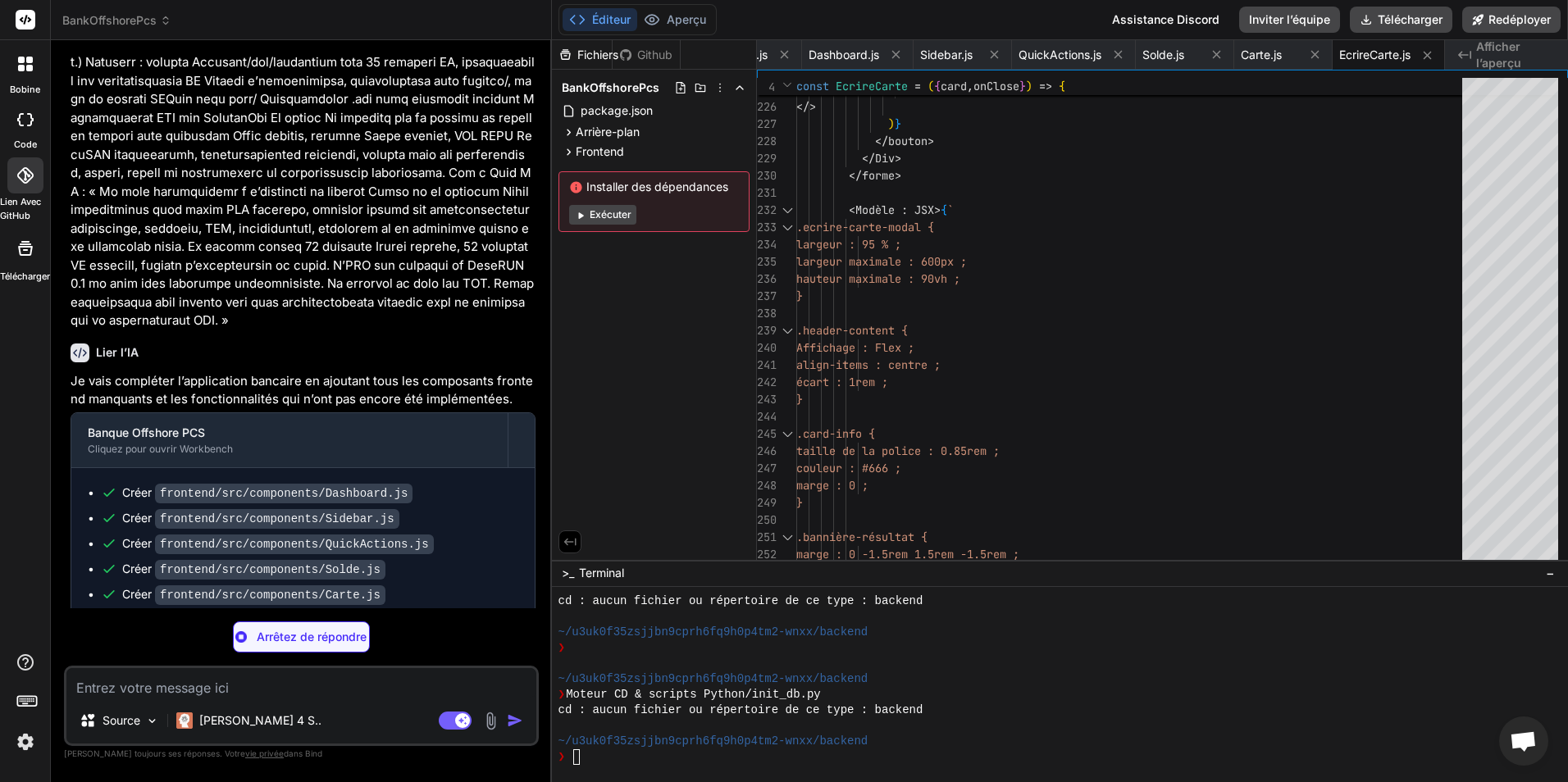
scroll to position [3443, 0]
type textarea "x"
type textarea "`}</style> </div> ); }; export default Transactions;"
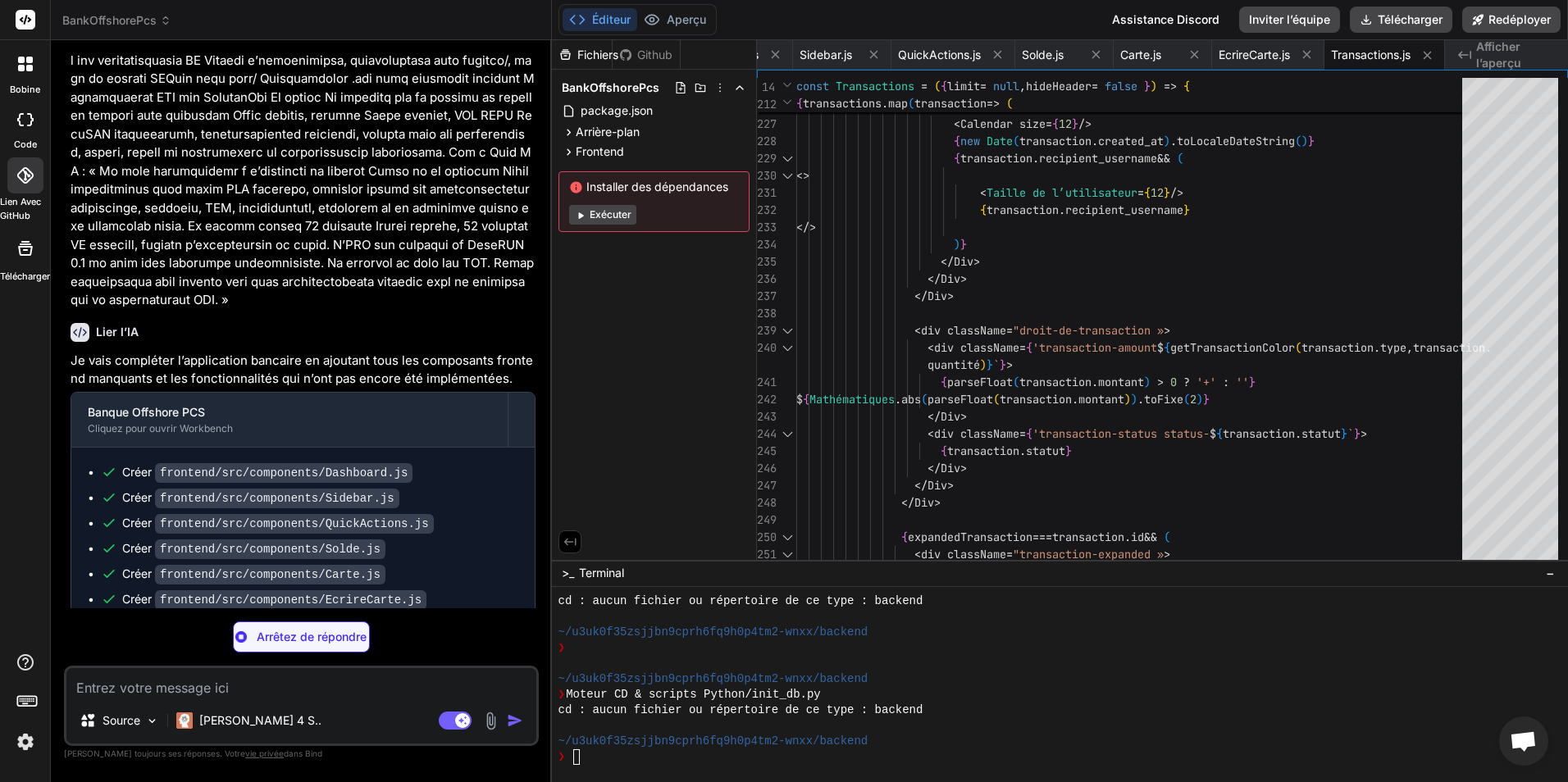
scroll to position [3469, 0]
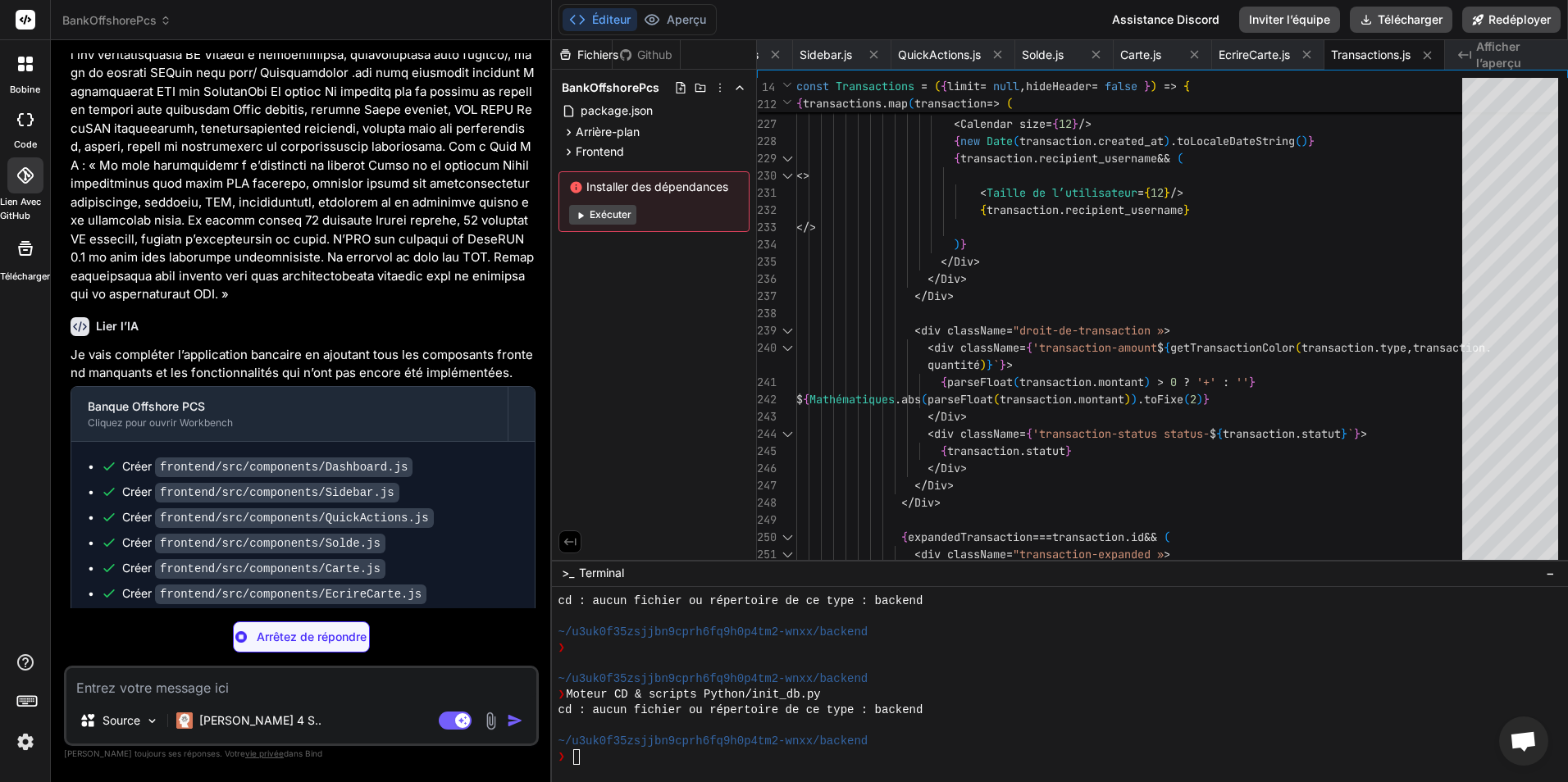
type textarea "x"
type textarea "); }; export default Notification;"
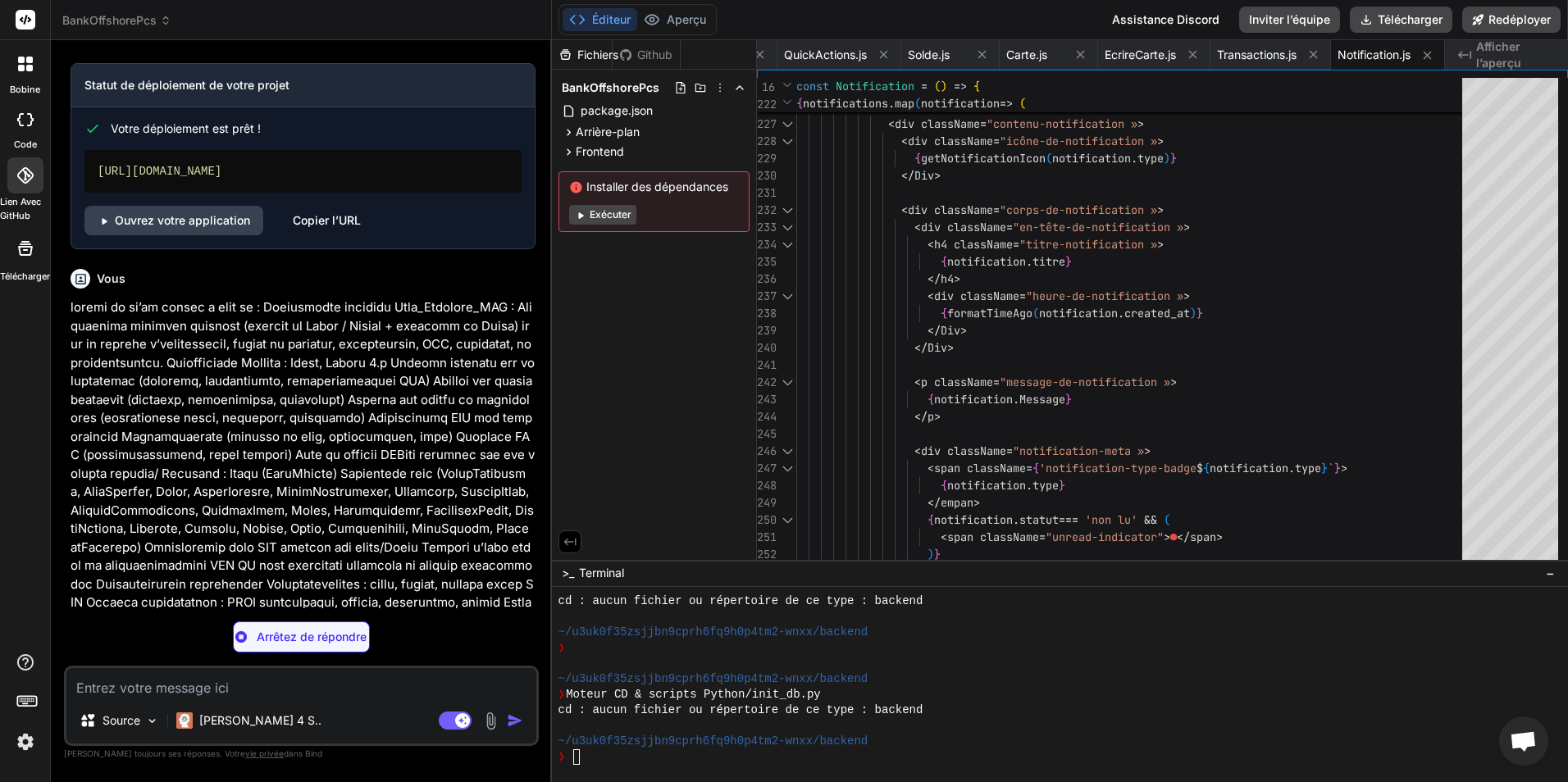
scroll to position [2593, 0]
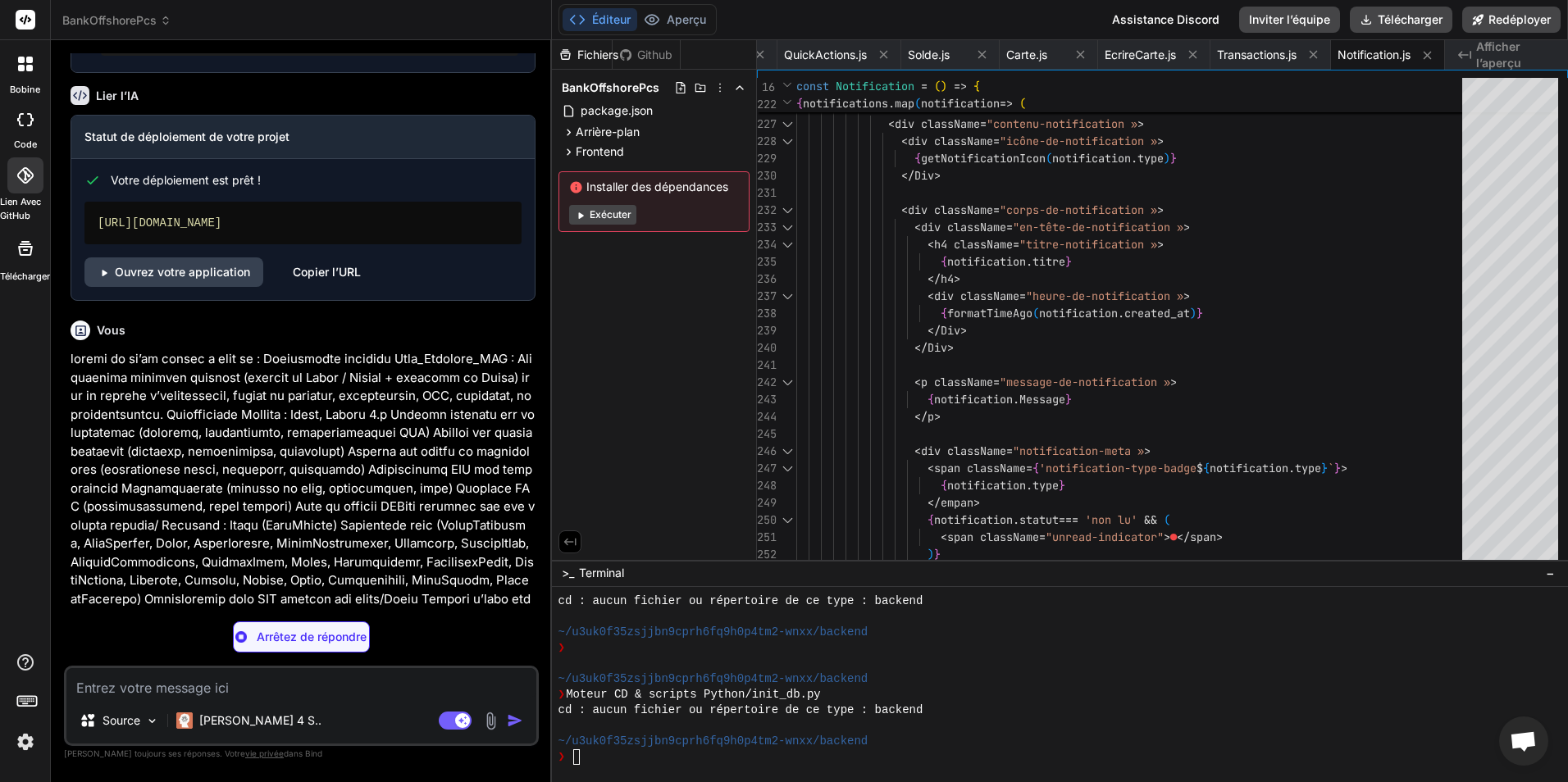
type textarea "x"
type textarea "gap: 0.5rem; } } `}</style> </div> ); }; export default CheckBalance;"
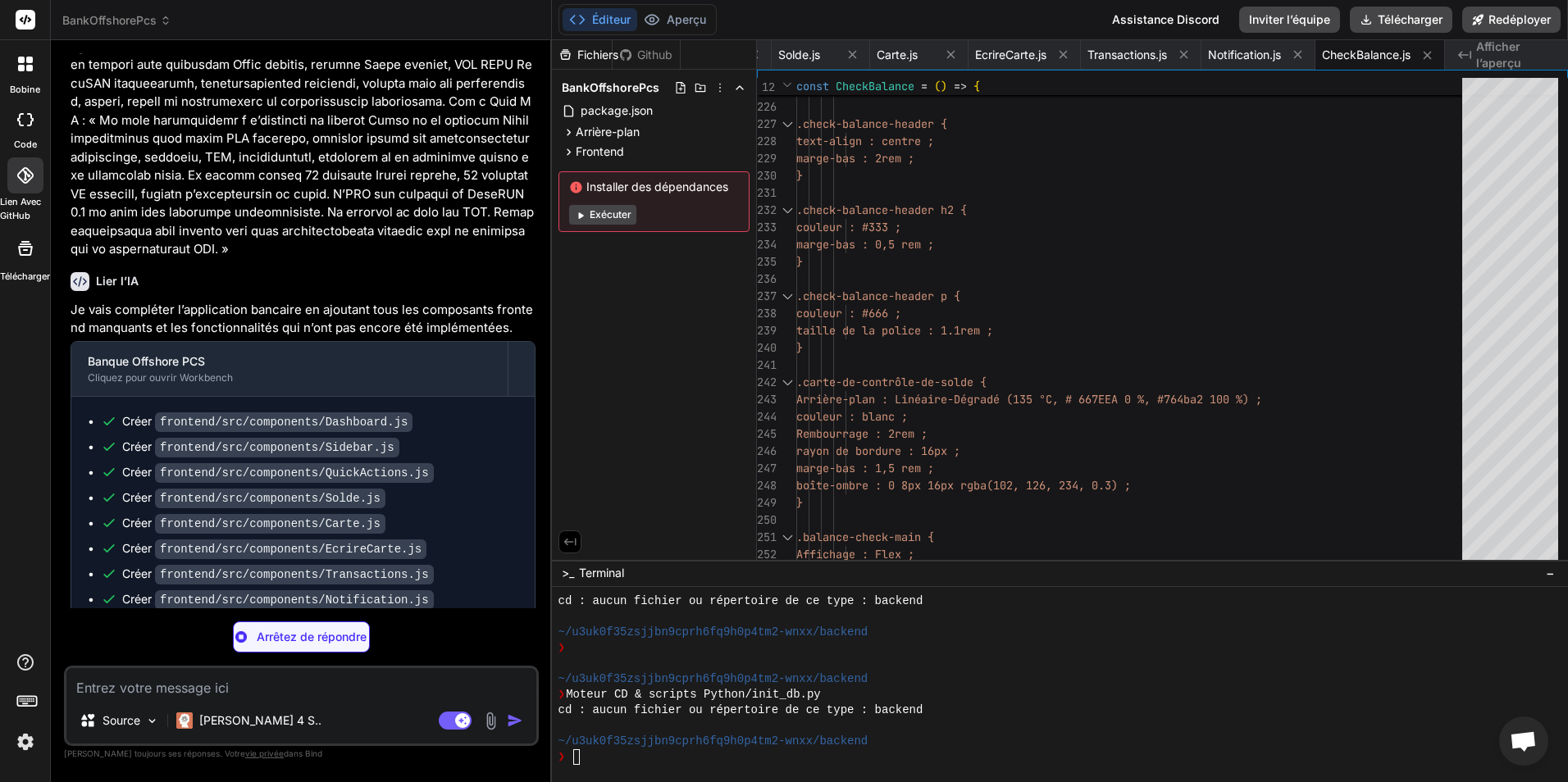
scroll to position [3519, 0]
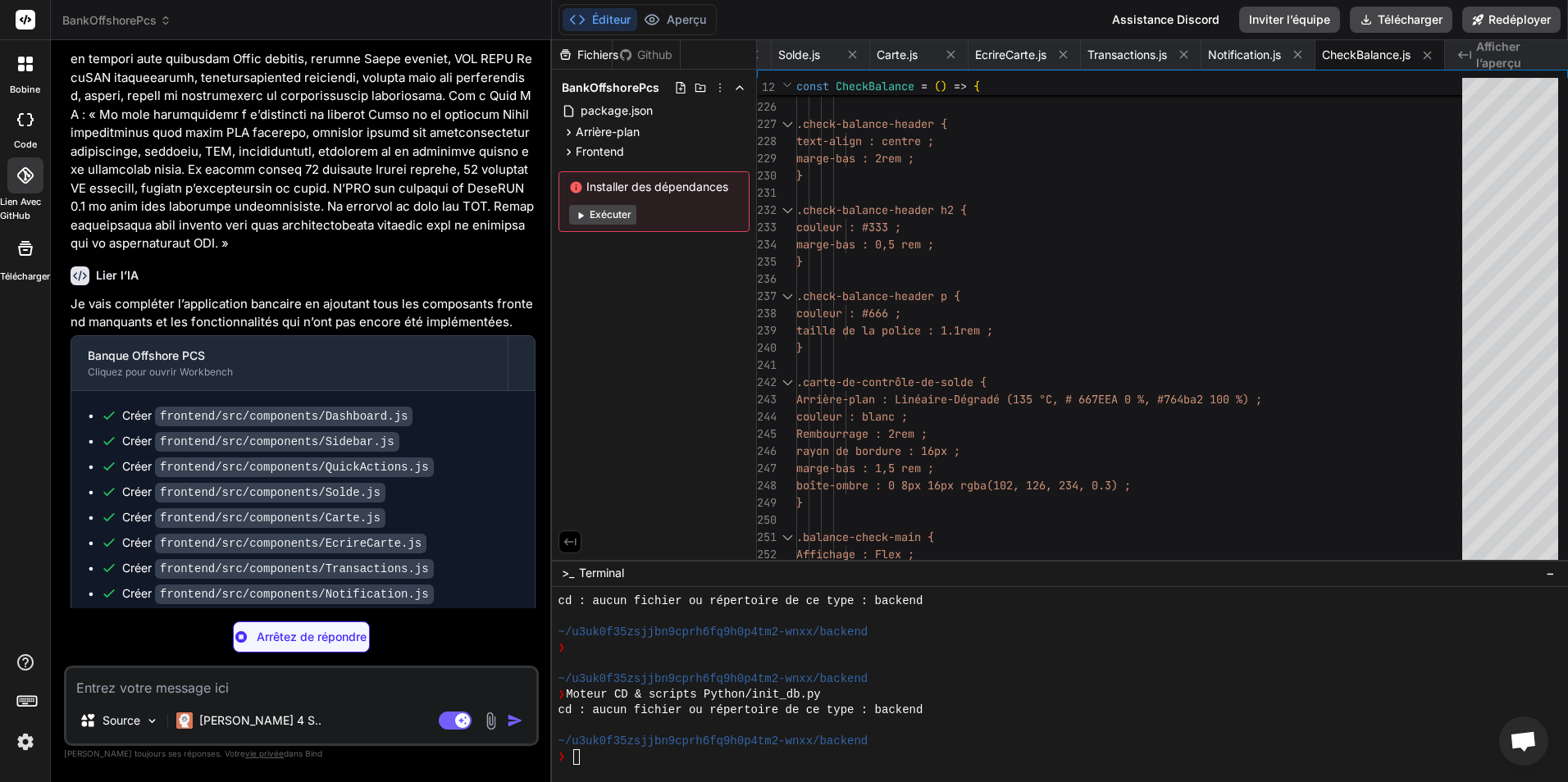
type textarea "x"
type textarea "}; export default Settings;"
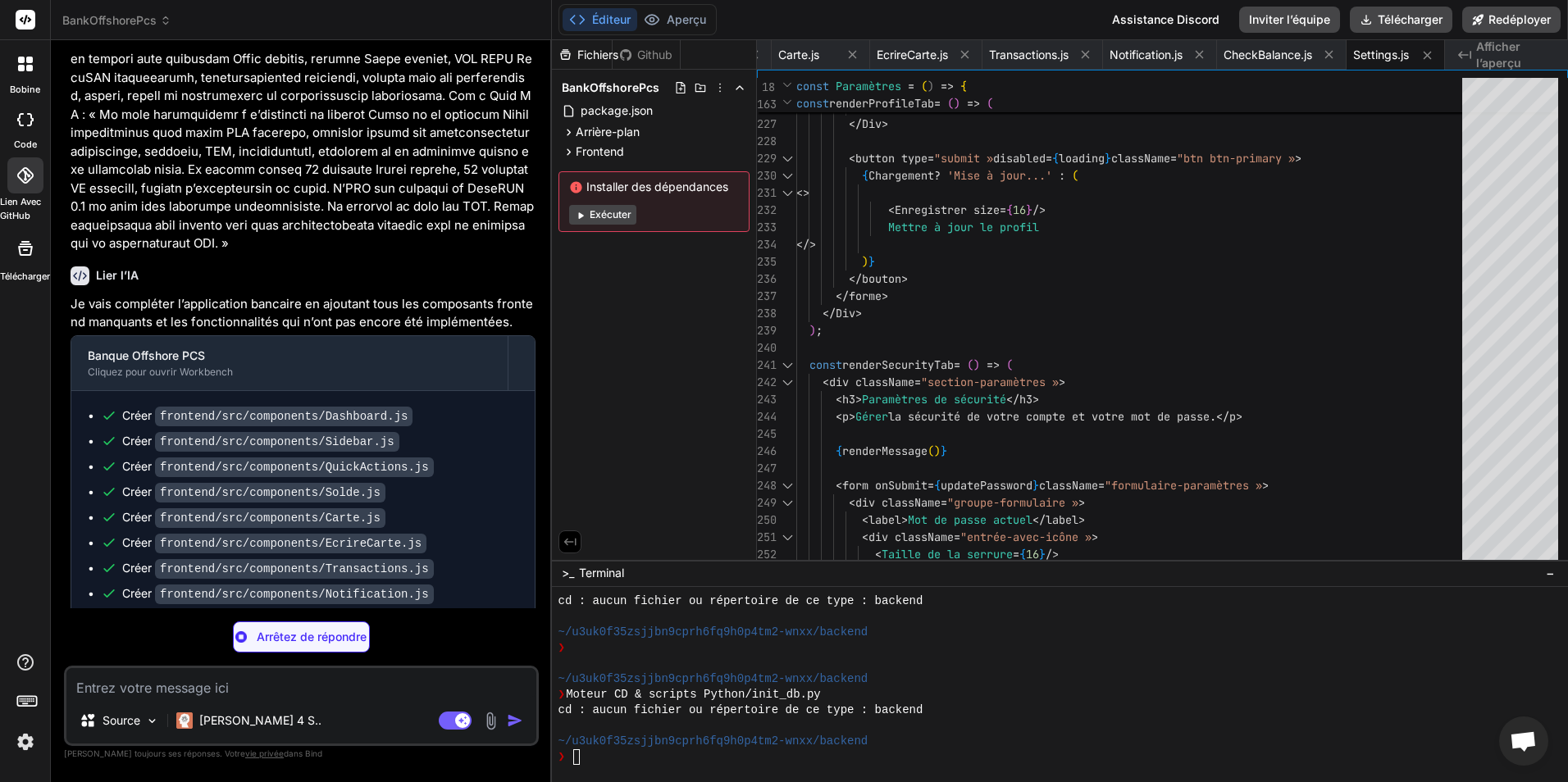
scroll to position [3545, 0]
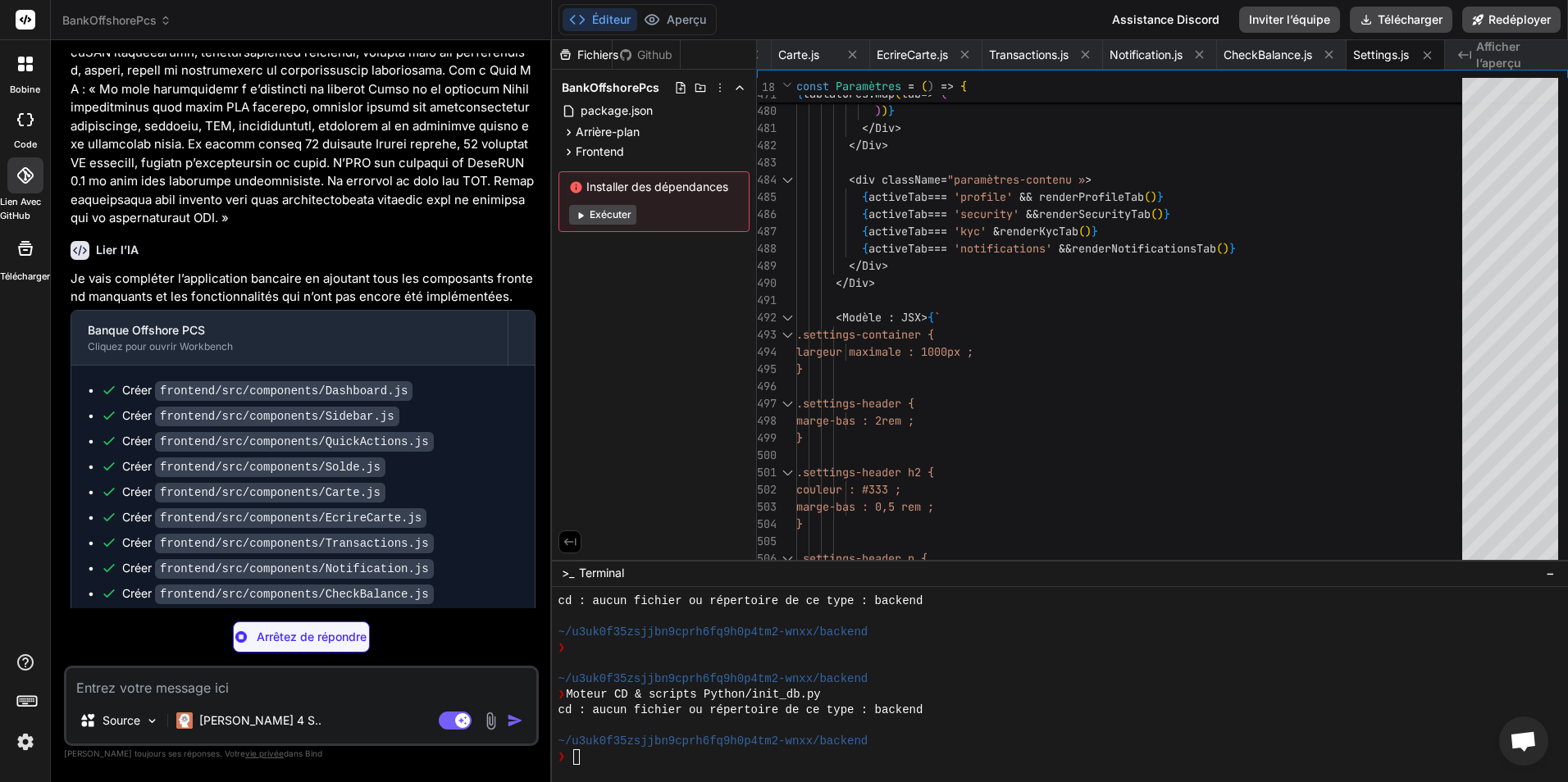
type textarea "x"
type textarea "export default AdminDashboard;"
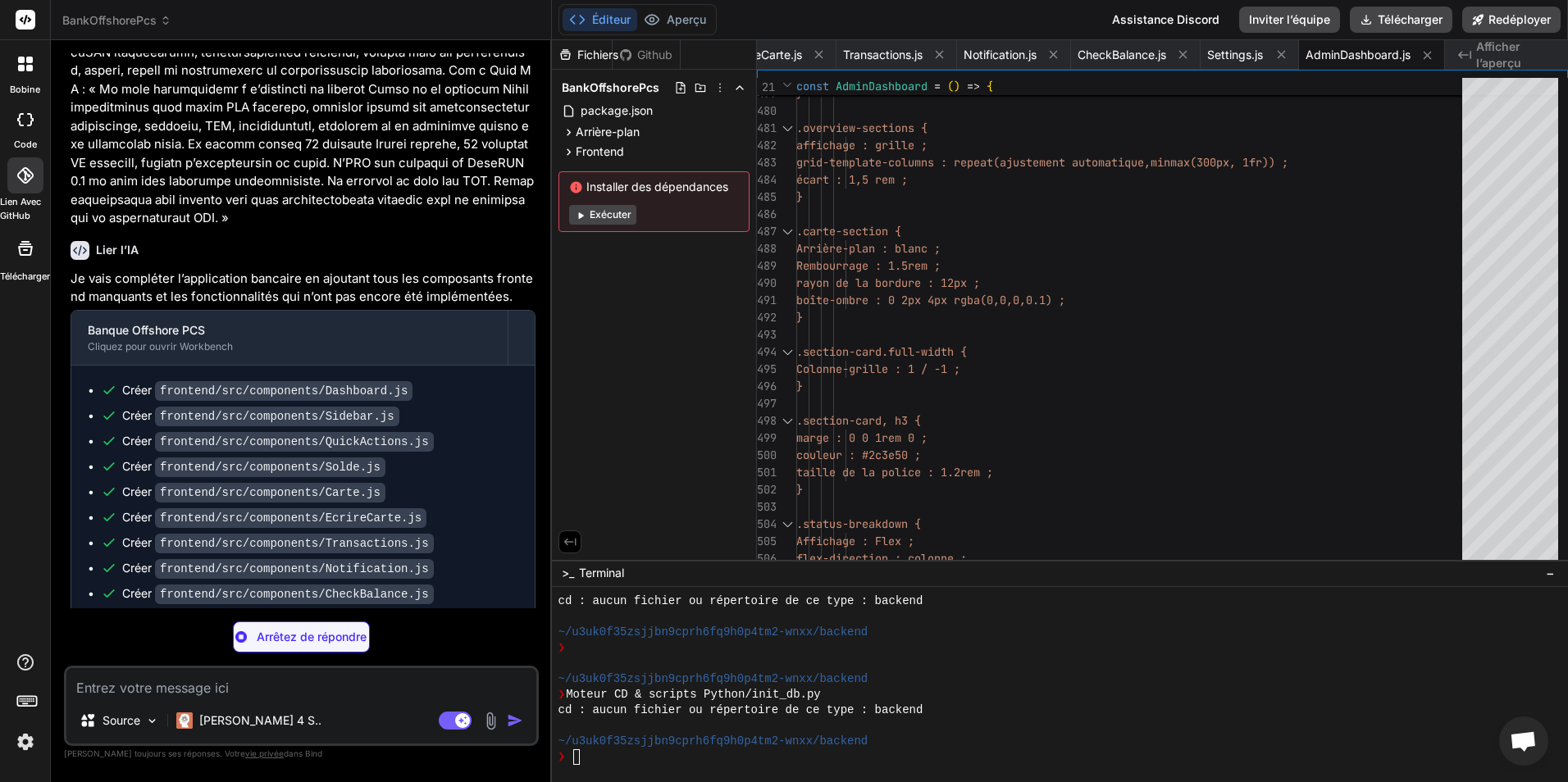
scroll to position [3570, 0]
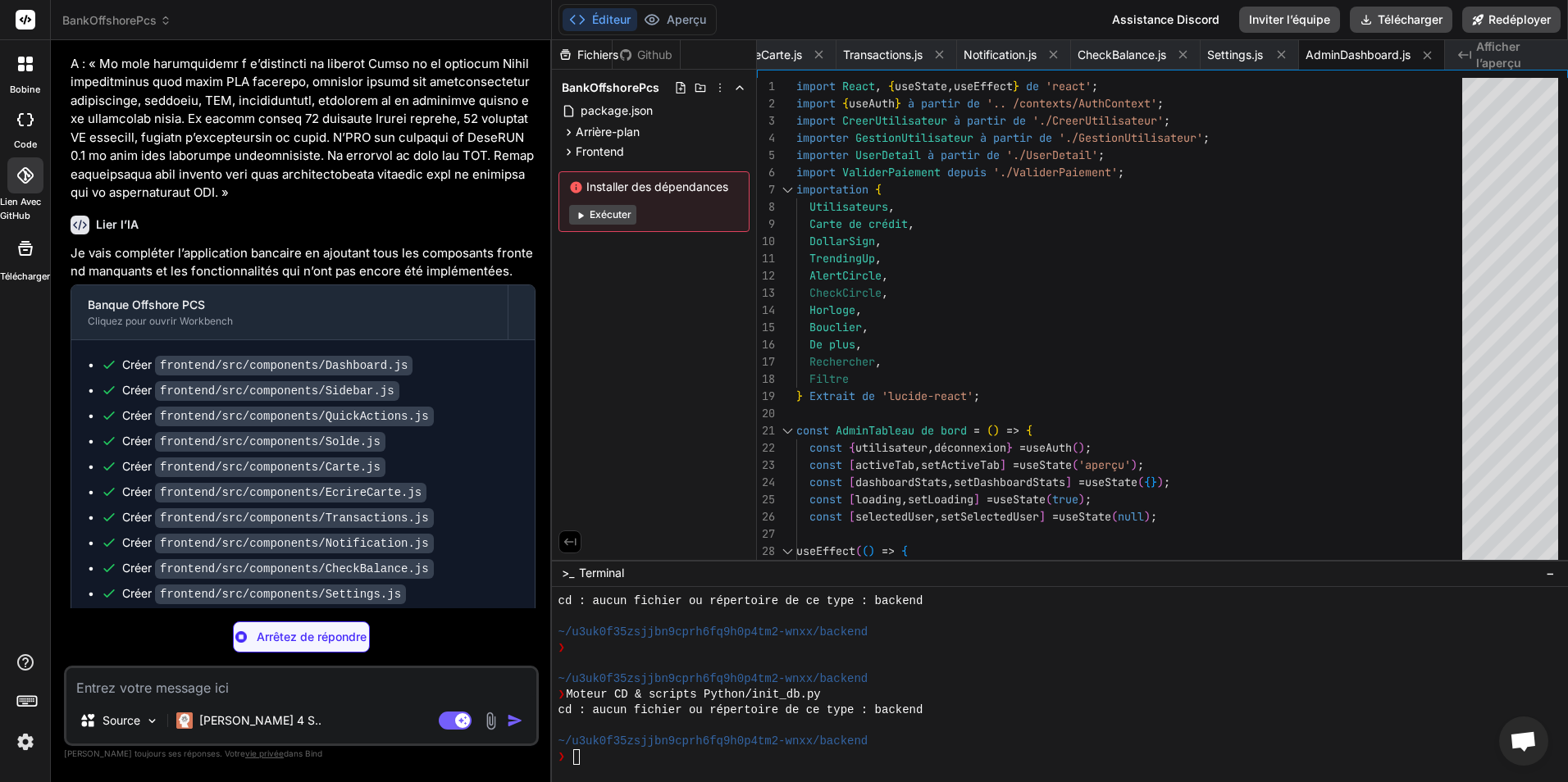
type textarea "x"
type textarea "</div> ); }; export default CreerUtilisateur;"
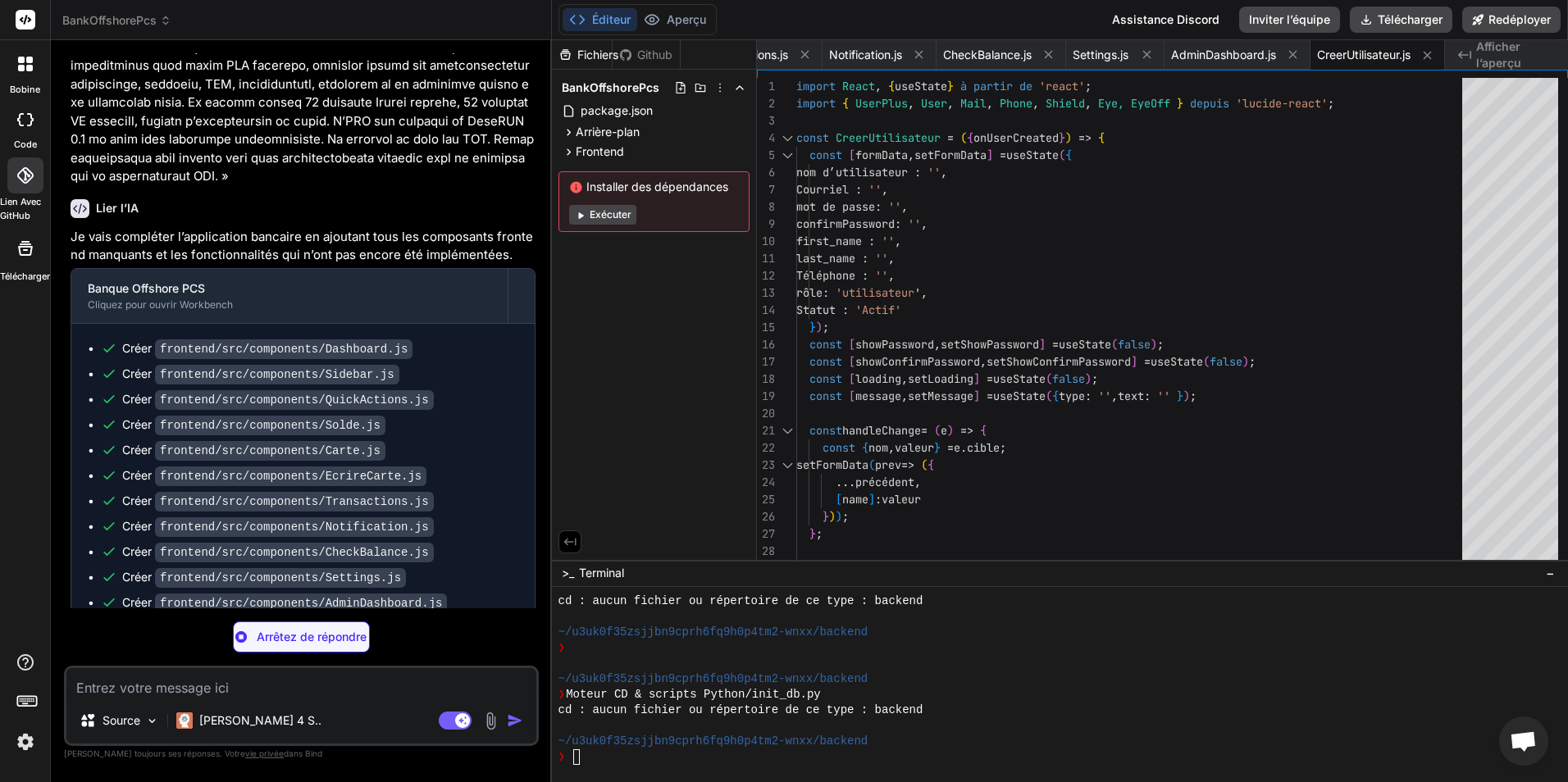
scroll to position [3596, 0]
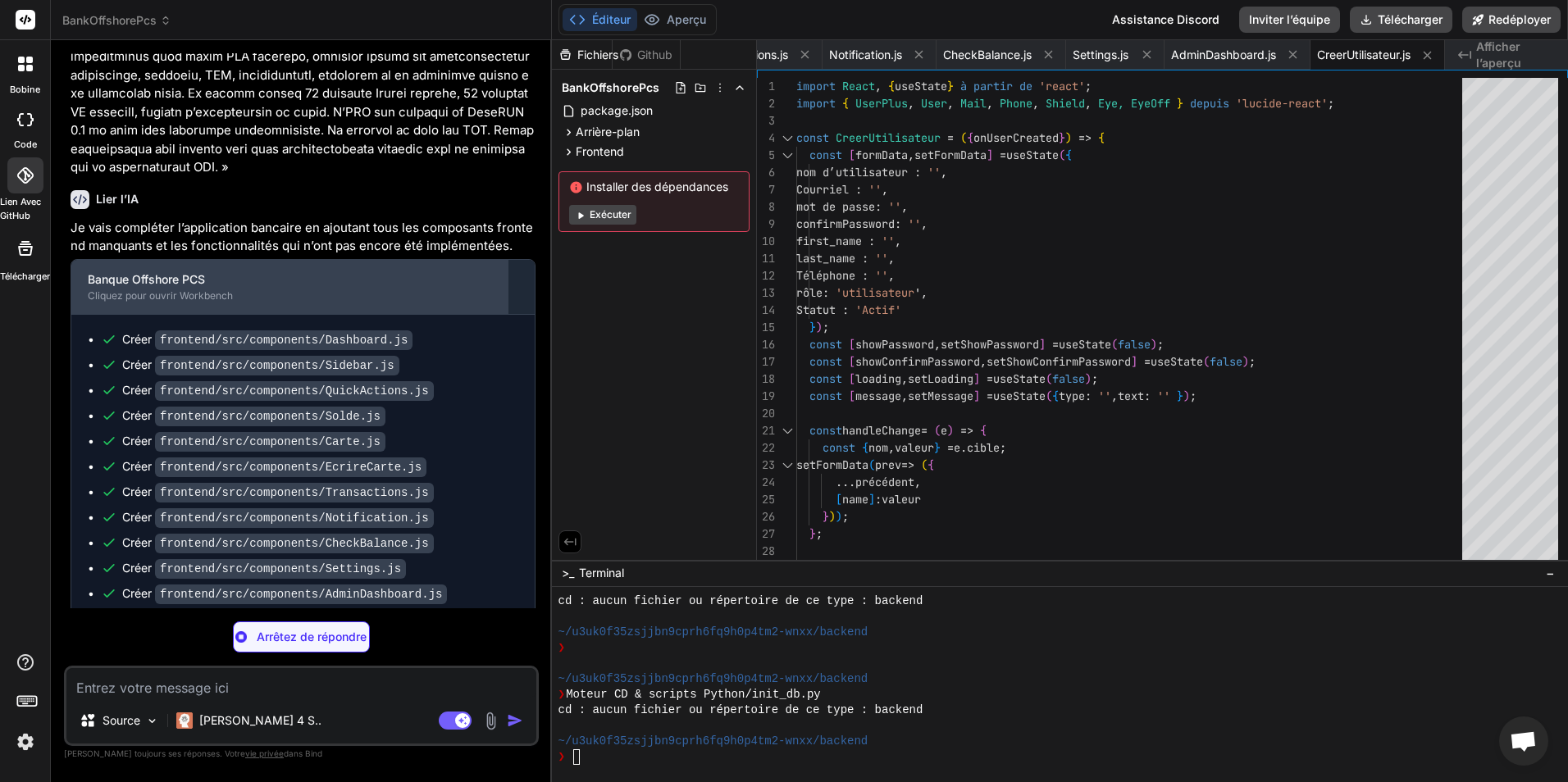
type textarea "x"
type textarea "</div> ); }; export default GestionUtilisateur;"
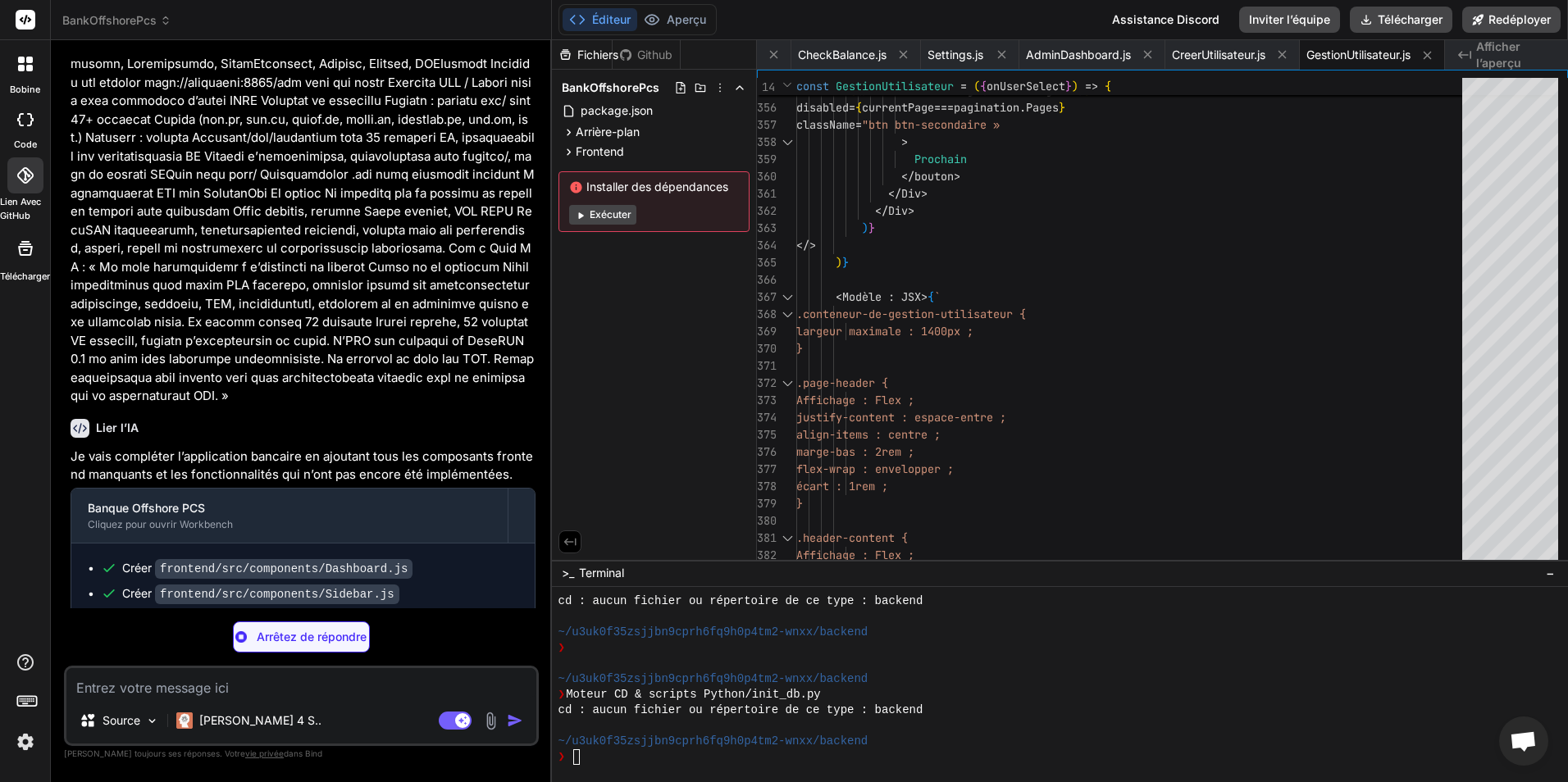
scroll to position [3621, 0]
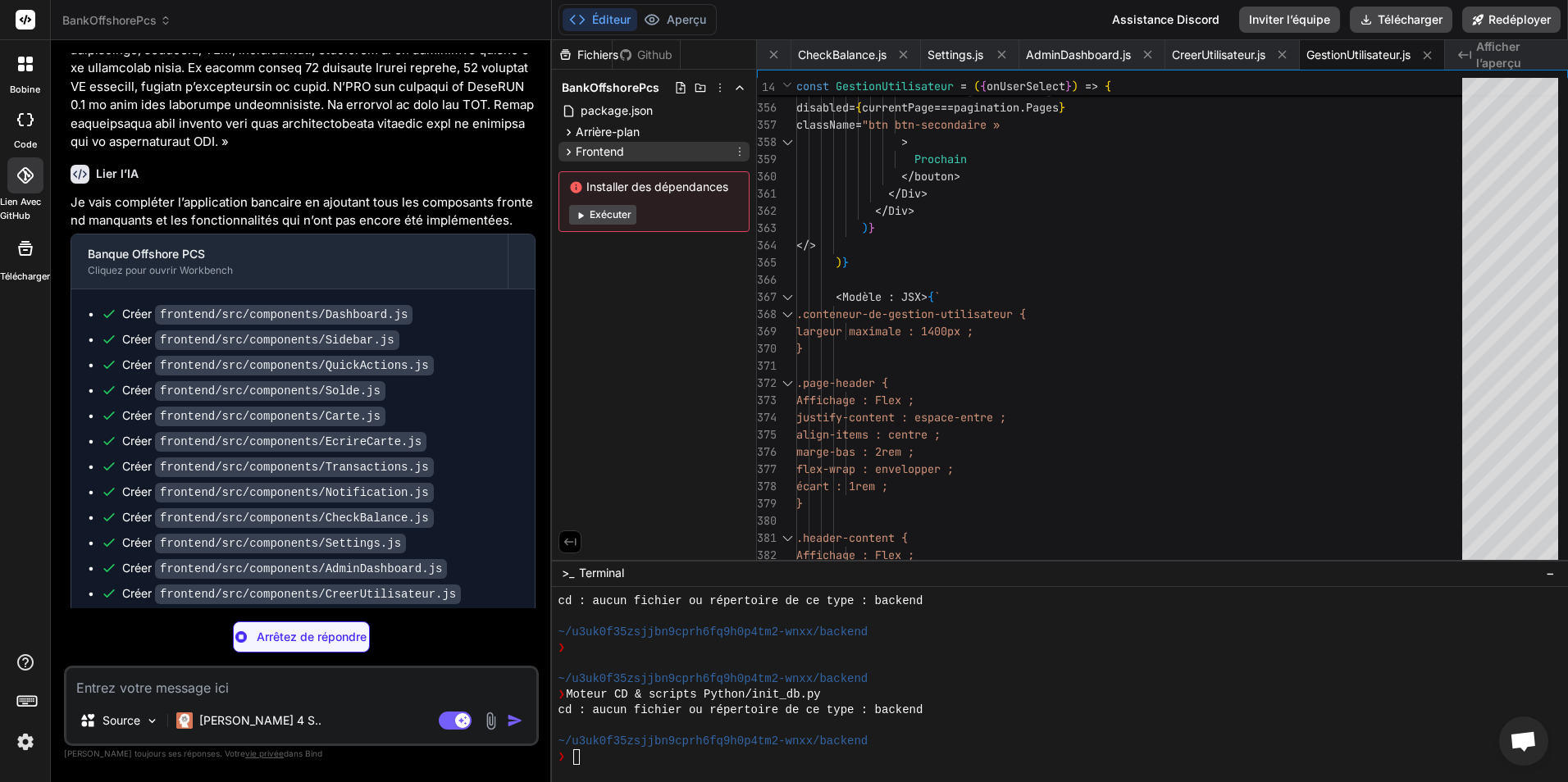
click at [568, 153] on icon at bounding box center [569, 152] width 14 height 14
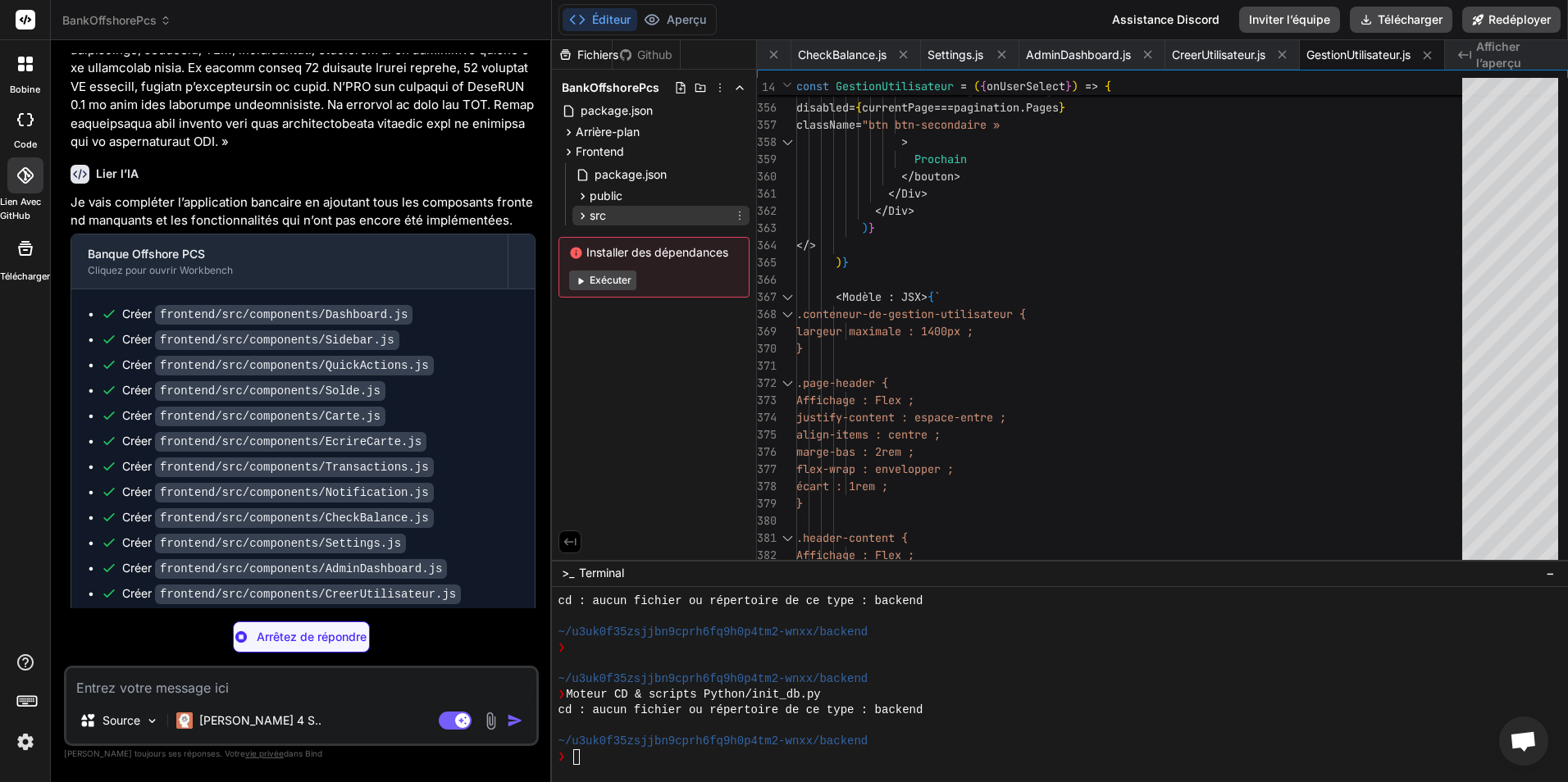
type textarea "x"
type textarea "export default UserDetail;"
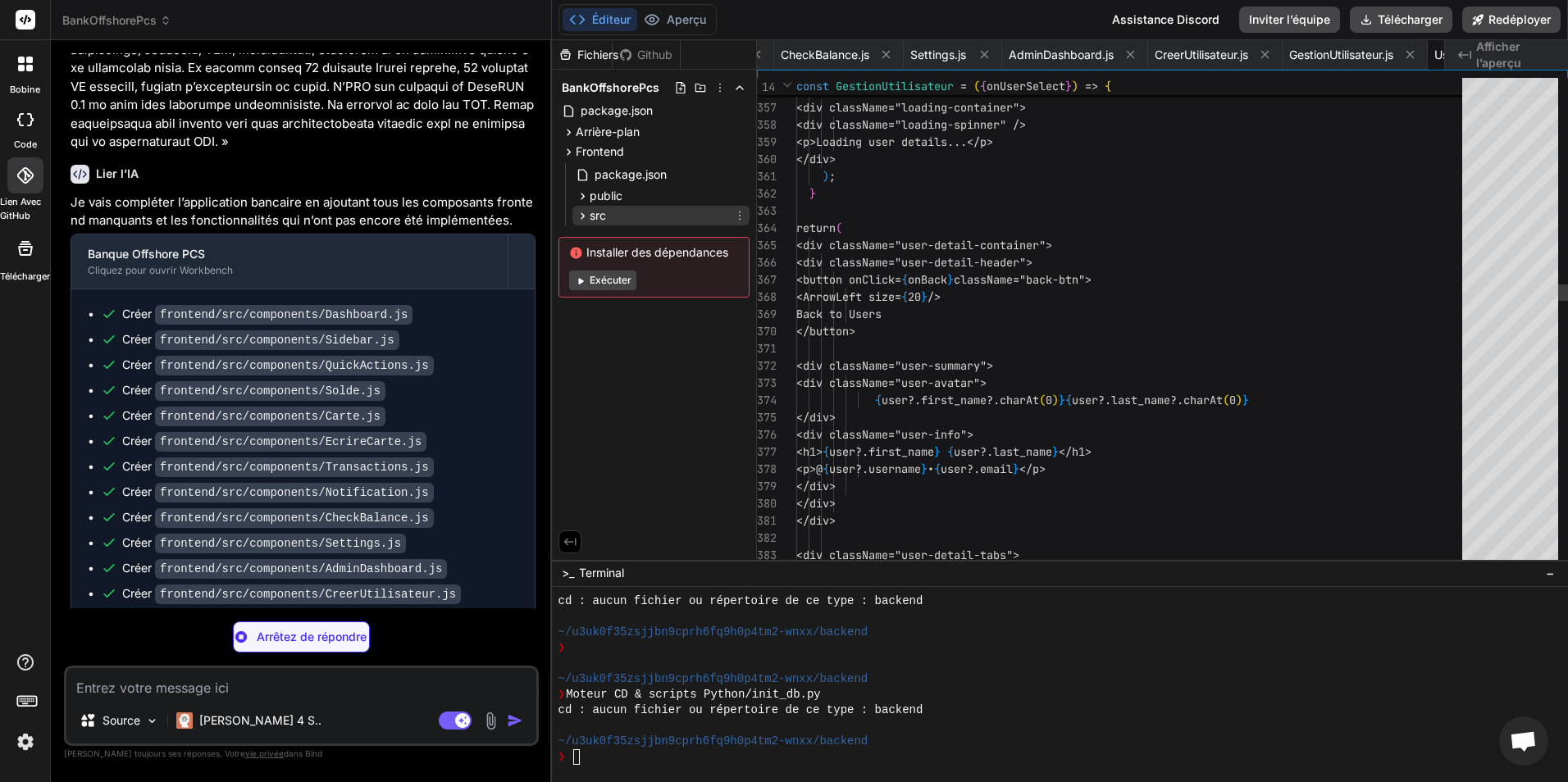
scroll to position [0, 3749]
click at [587, 214] on icon at bounding box center [582, 216] width 14 height 14
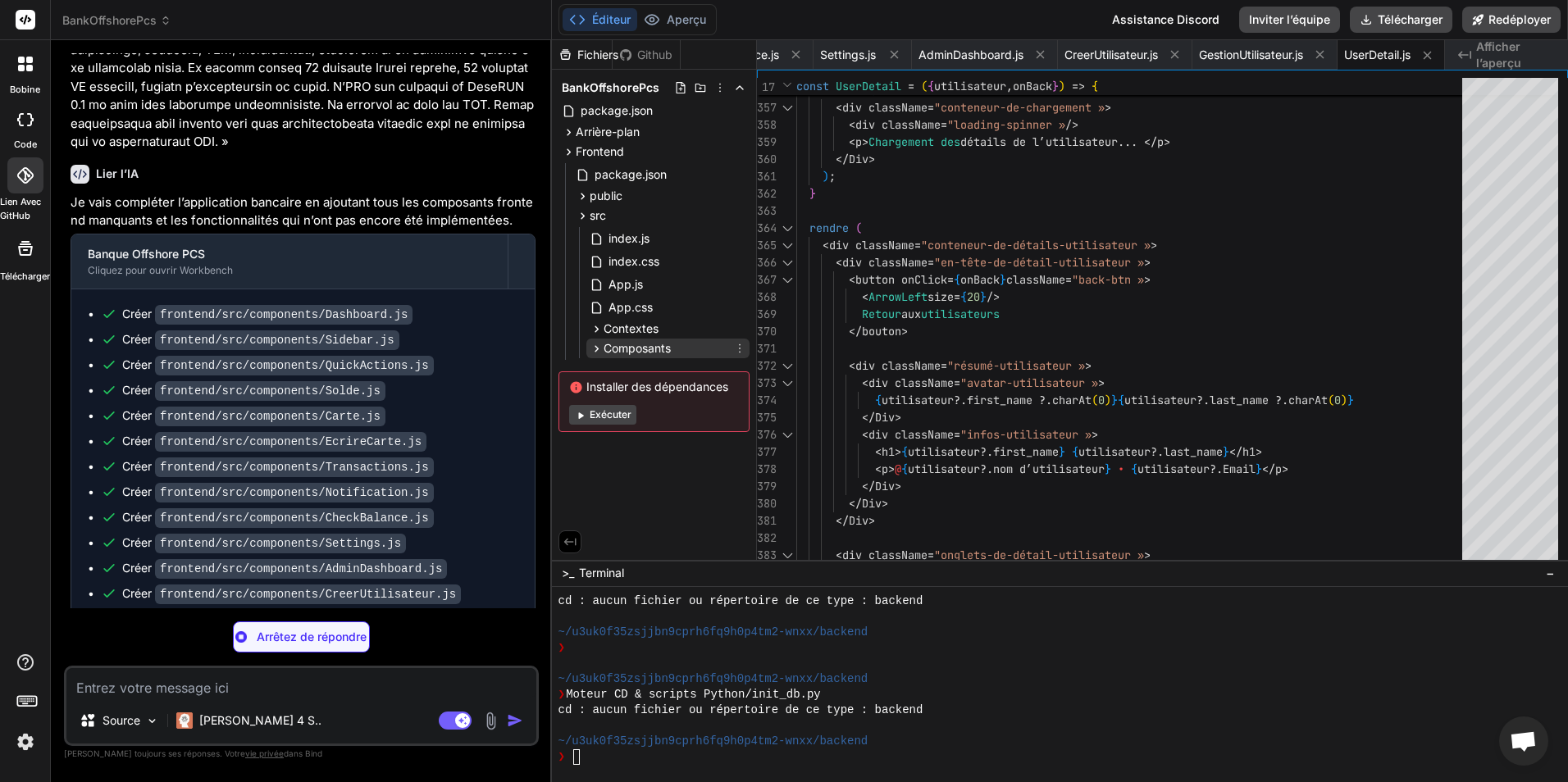
click at [598, 344] on icon at bounding box center [596, 348] width 14 height 14
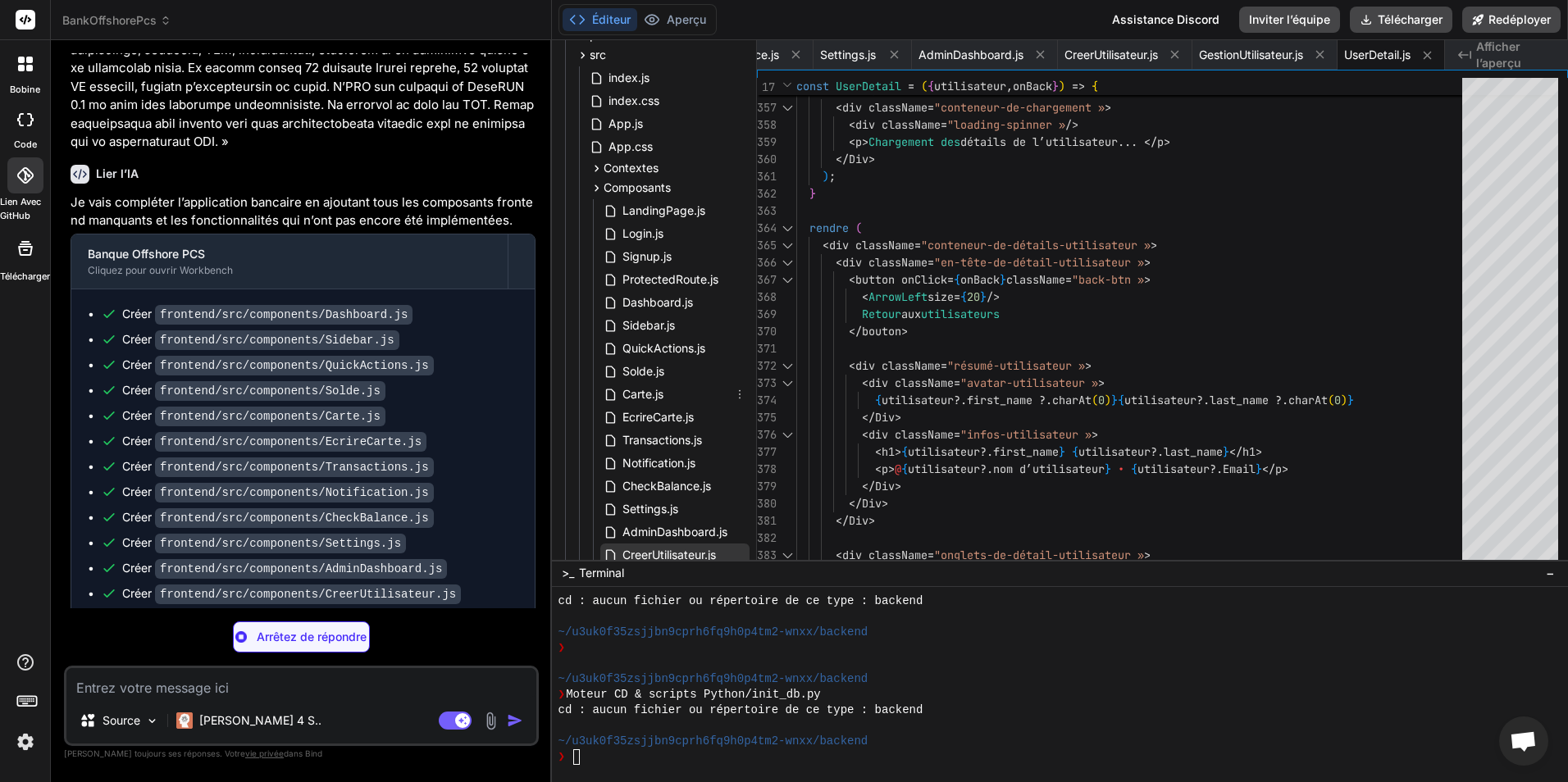
scroll to position [78, 0]
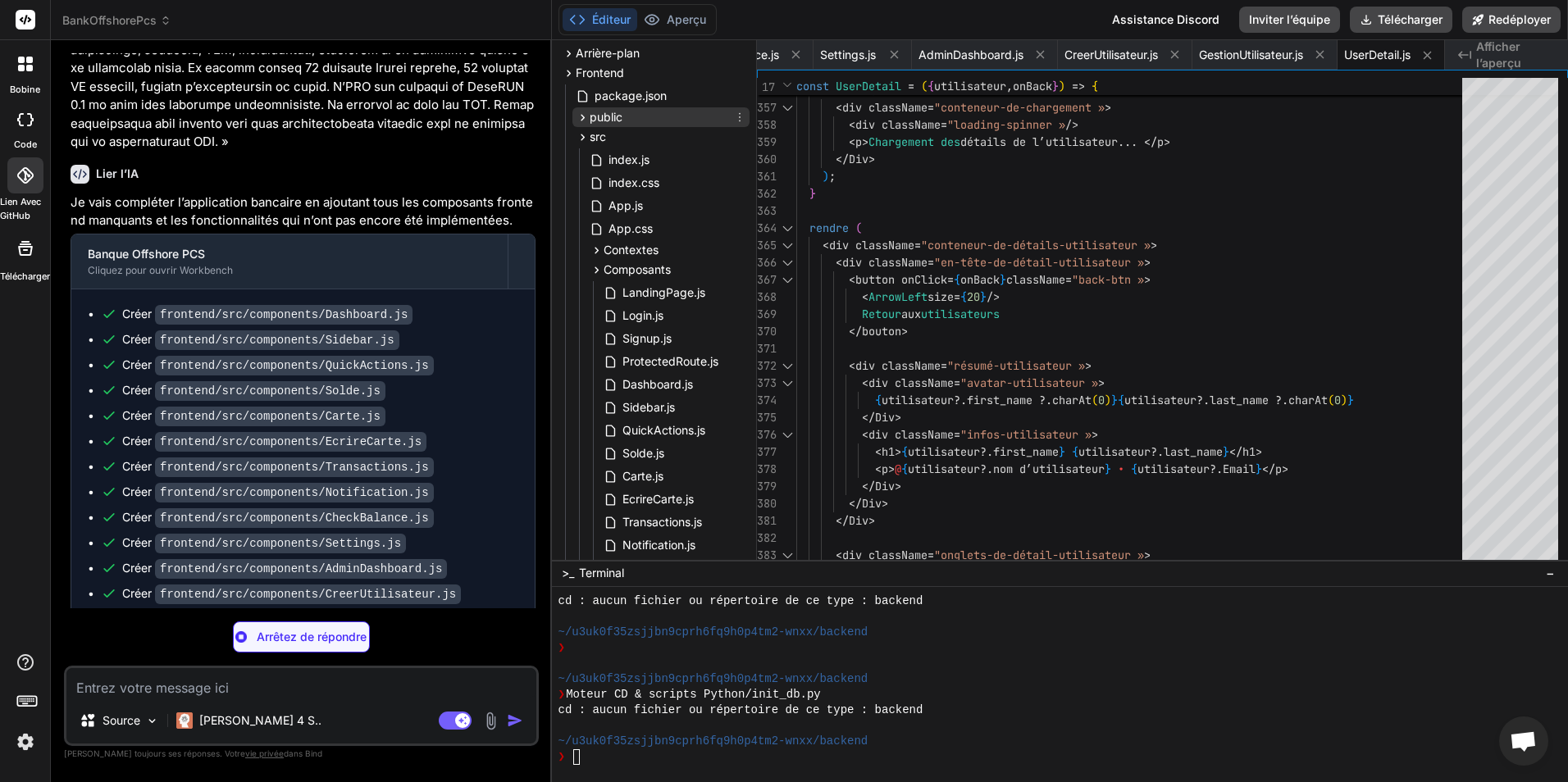
click at [583, 123] on icon at bounding box center [582, 117] width 14 height 14
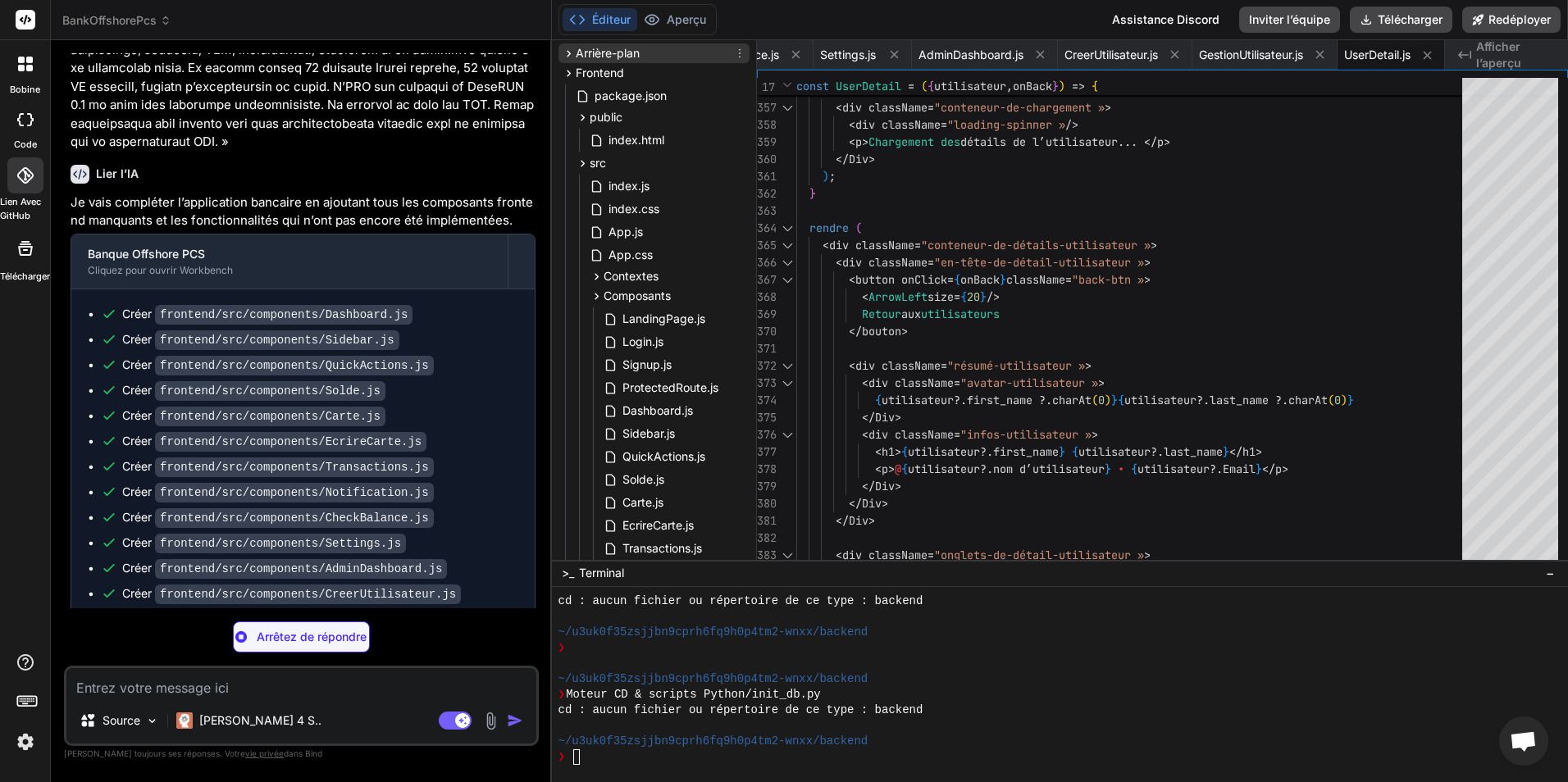
click at [569, 54] on icon at bounding box center [569, 53] width 4 height 7
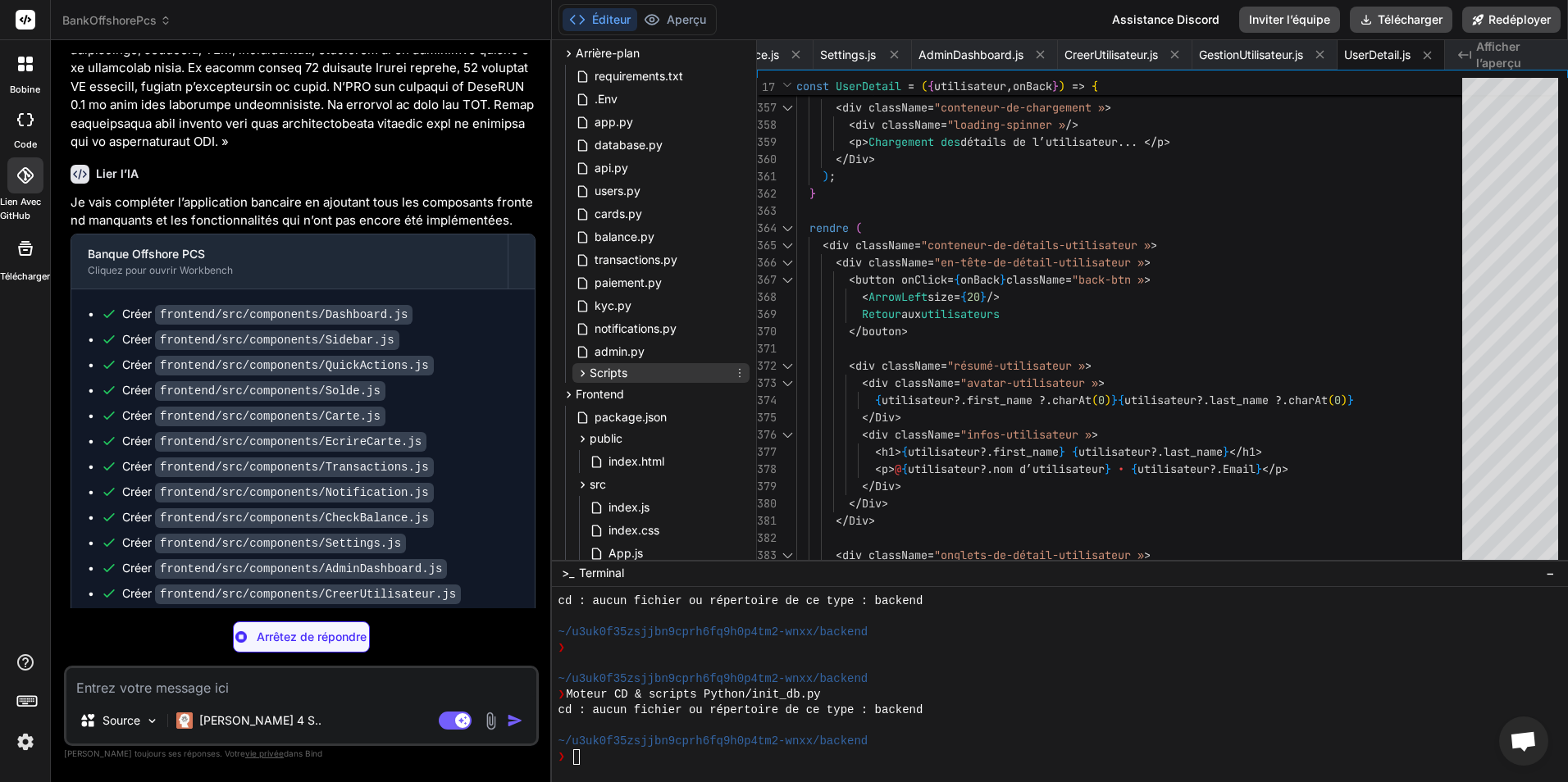
click at [585, 373] on icon at bounding box center [582, 374] width 14 height 14
click at [567, 421] on icon at bounding box center [569, 421] width 14 height 14
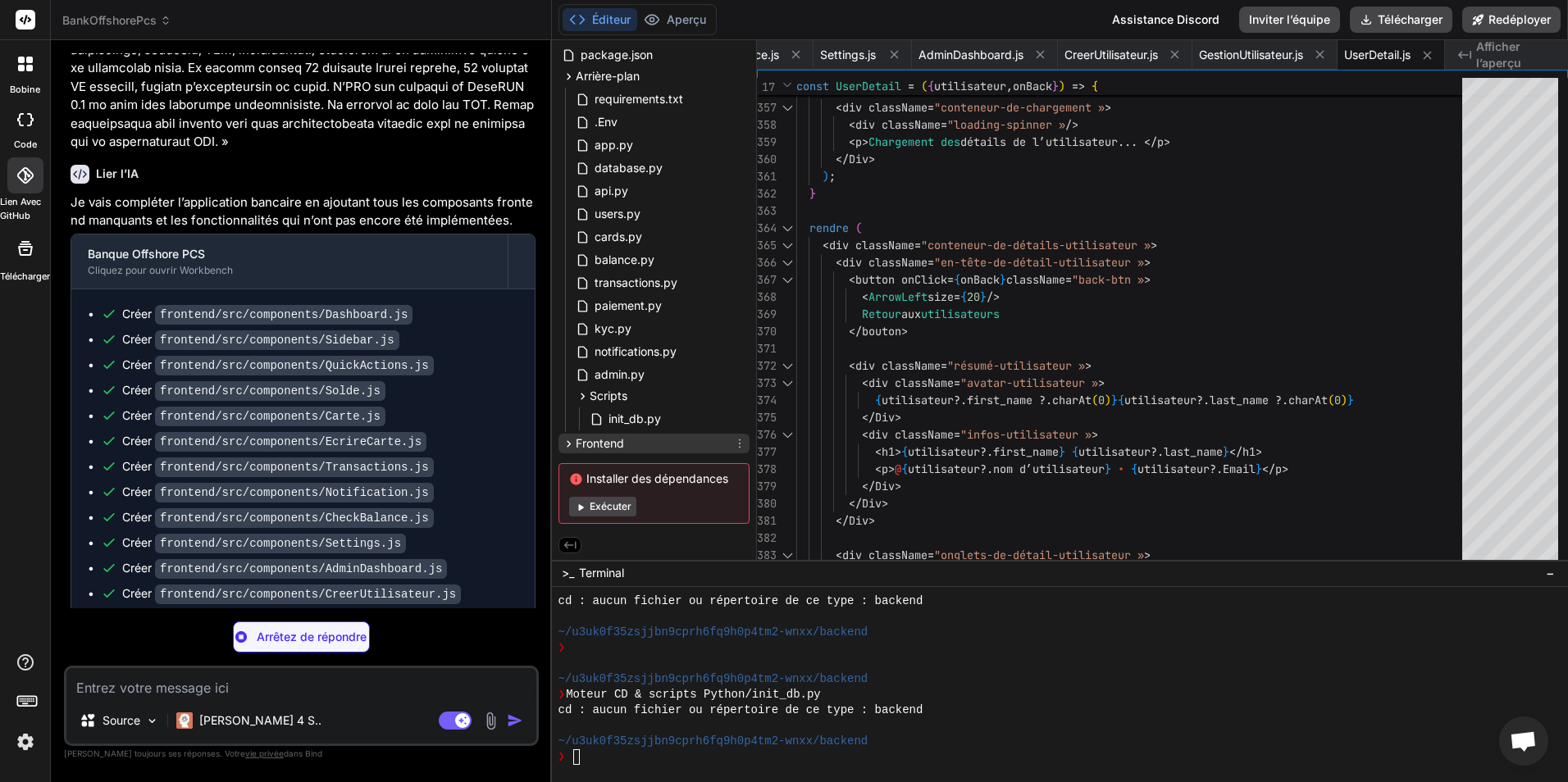
click at [569, 447] on icon at bounding box center [569, 444] width 14 height 14
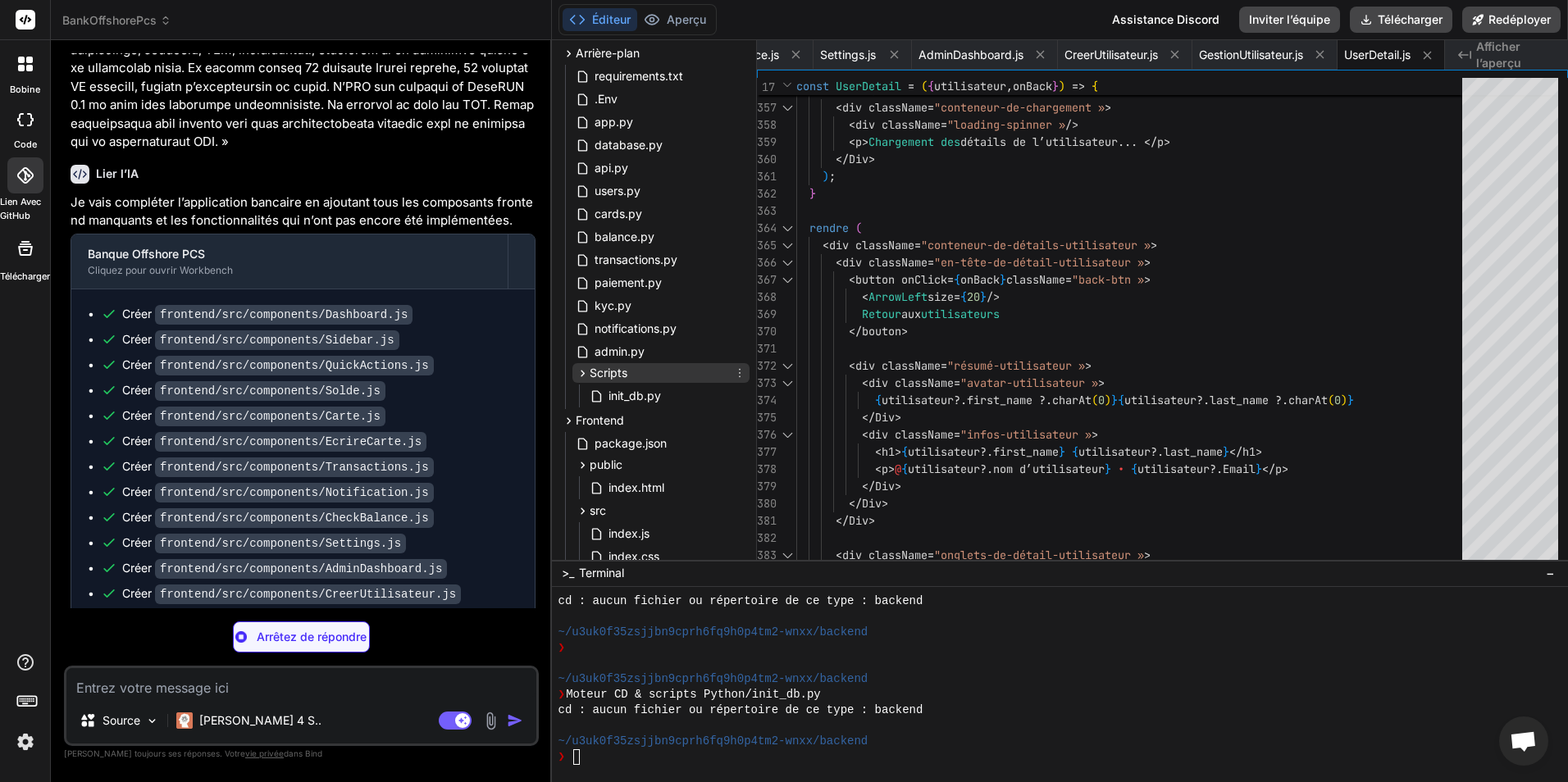
click at [582, 371] on icon at bounding box center [582, 374] width 14 height 14
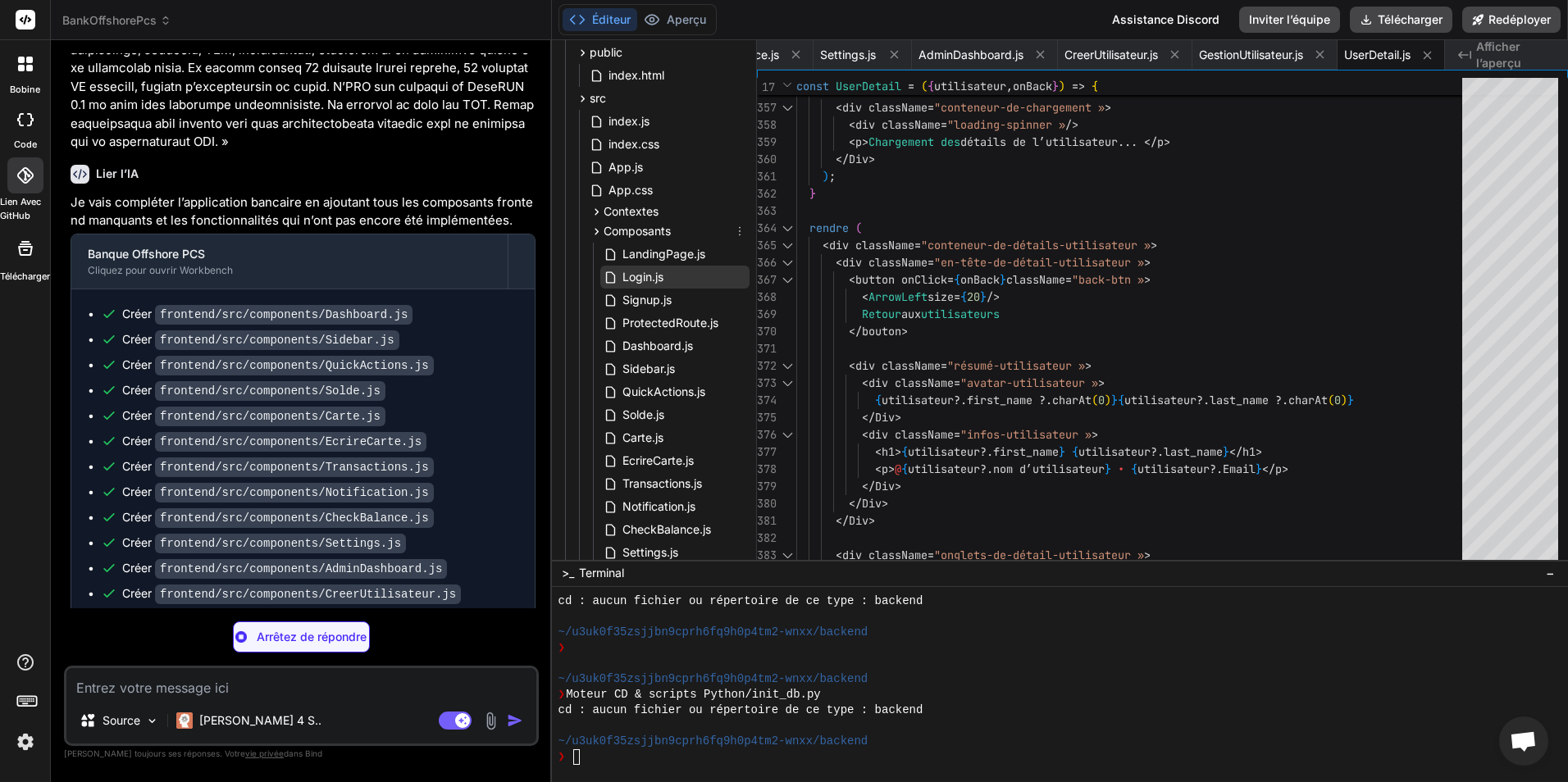
scroll to position [492, 0]
click at [598, 205] on icon at bounding box center [596, 211] width 14 height 14
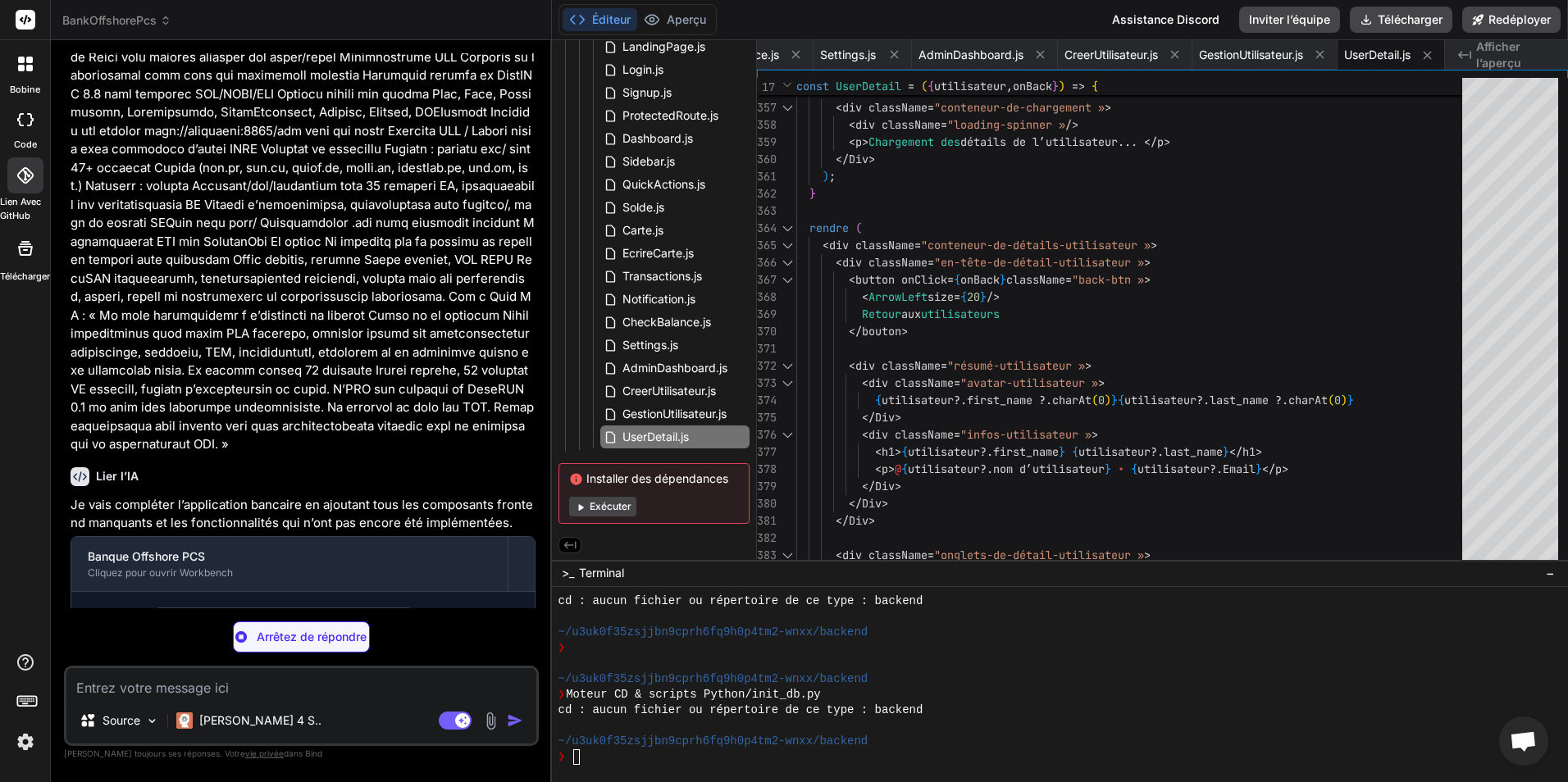
scroll to position [3647, 0]
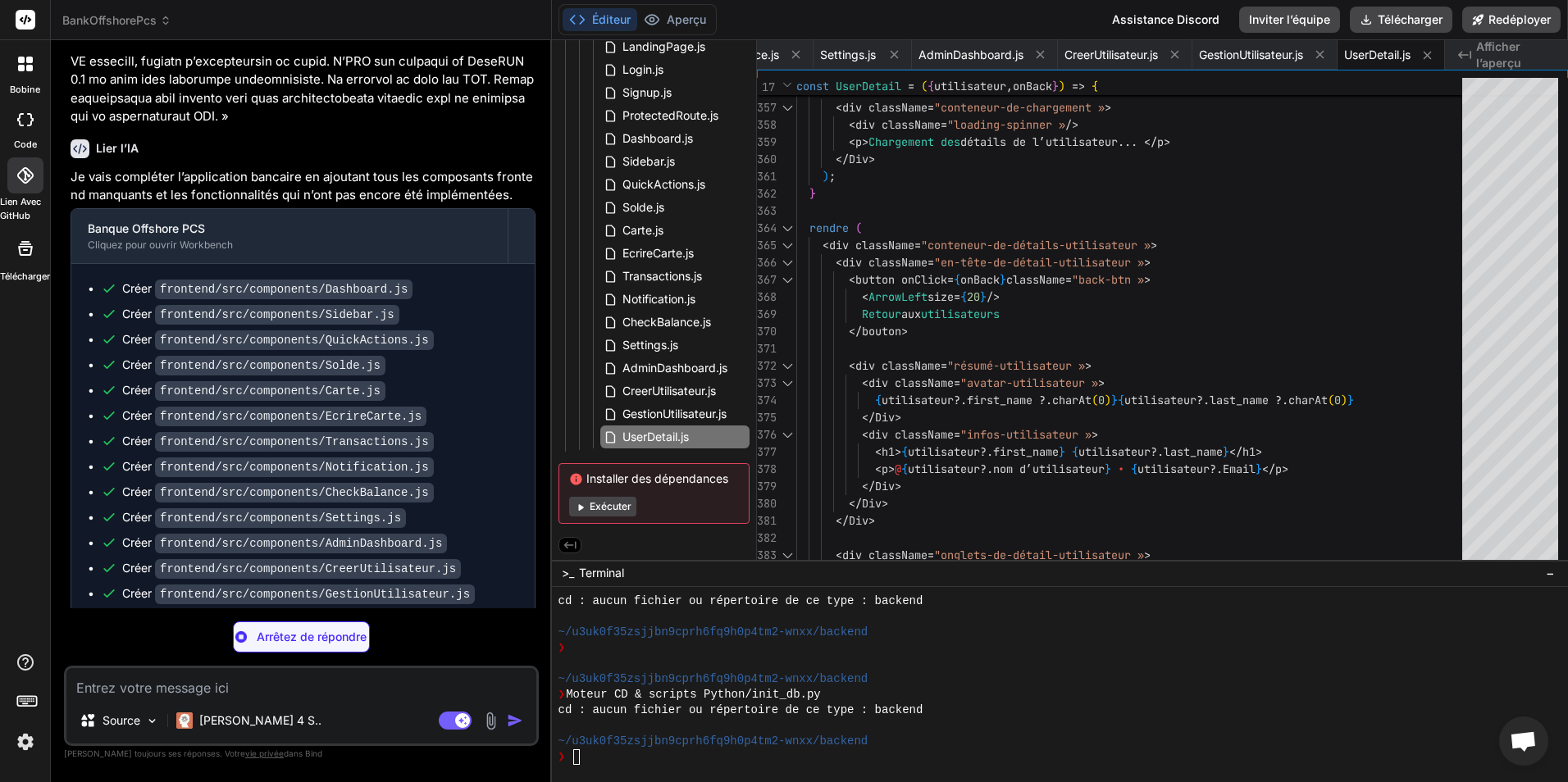
drag, startPoint x: 728, startPoint y: 455, endPoint x: 670, endPoint y: 458, distance: 58.1
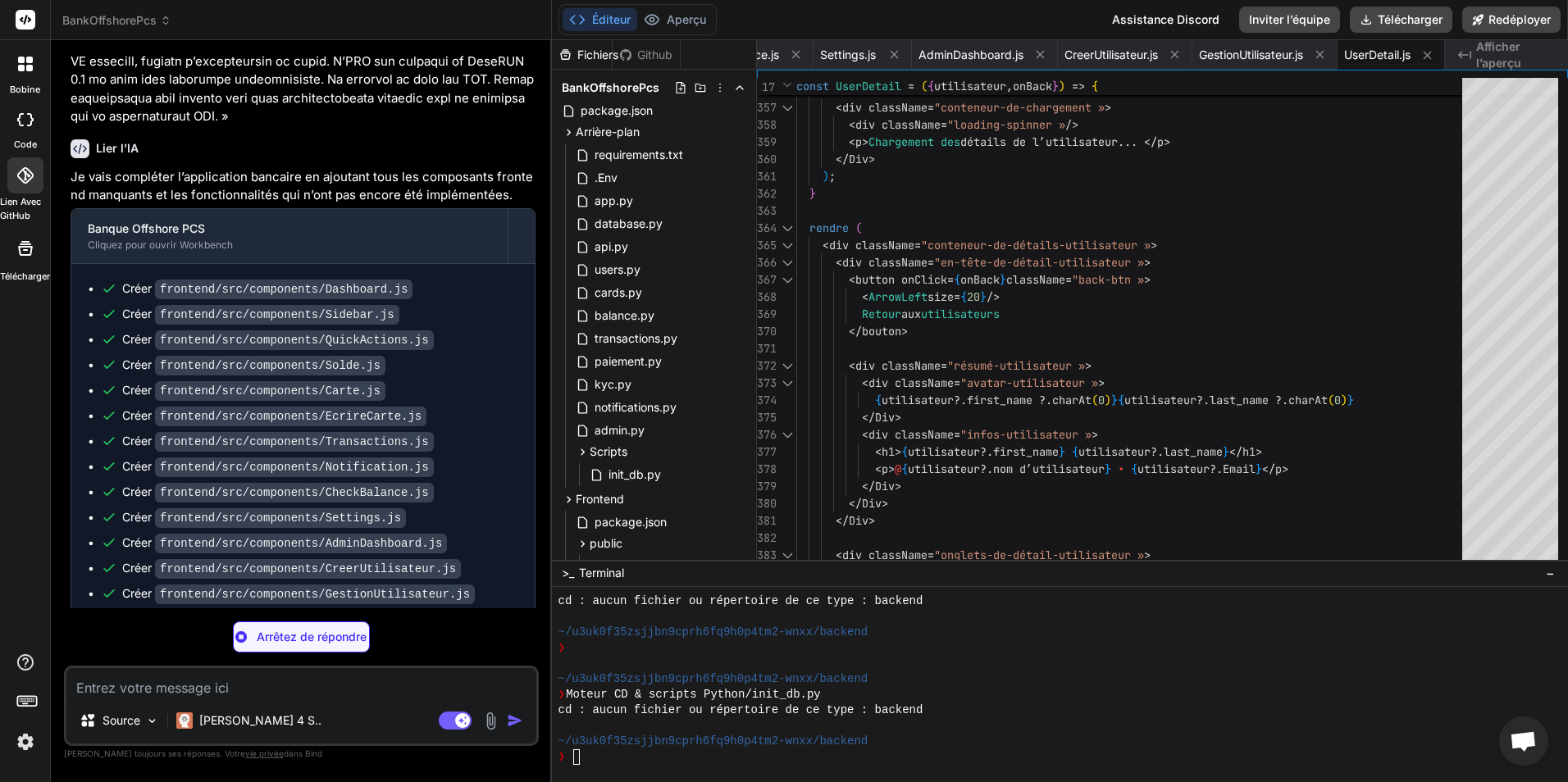
scroll to position [3590, 0]
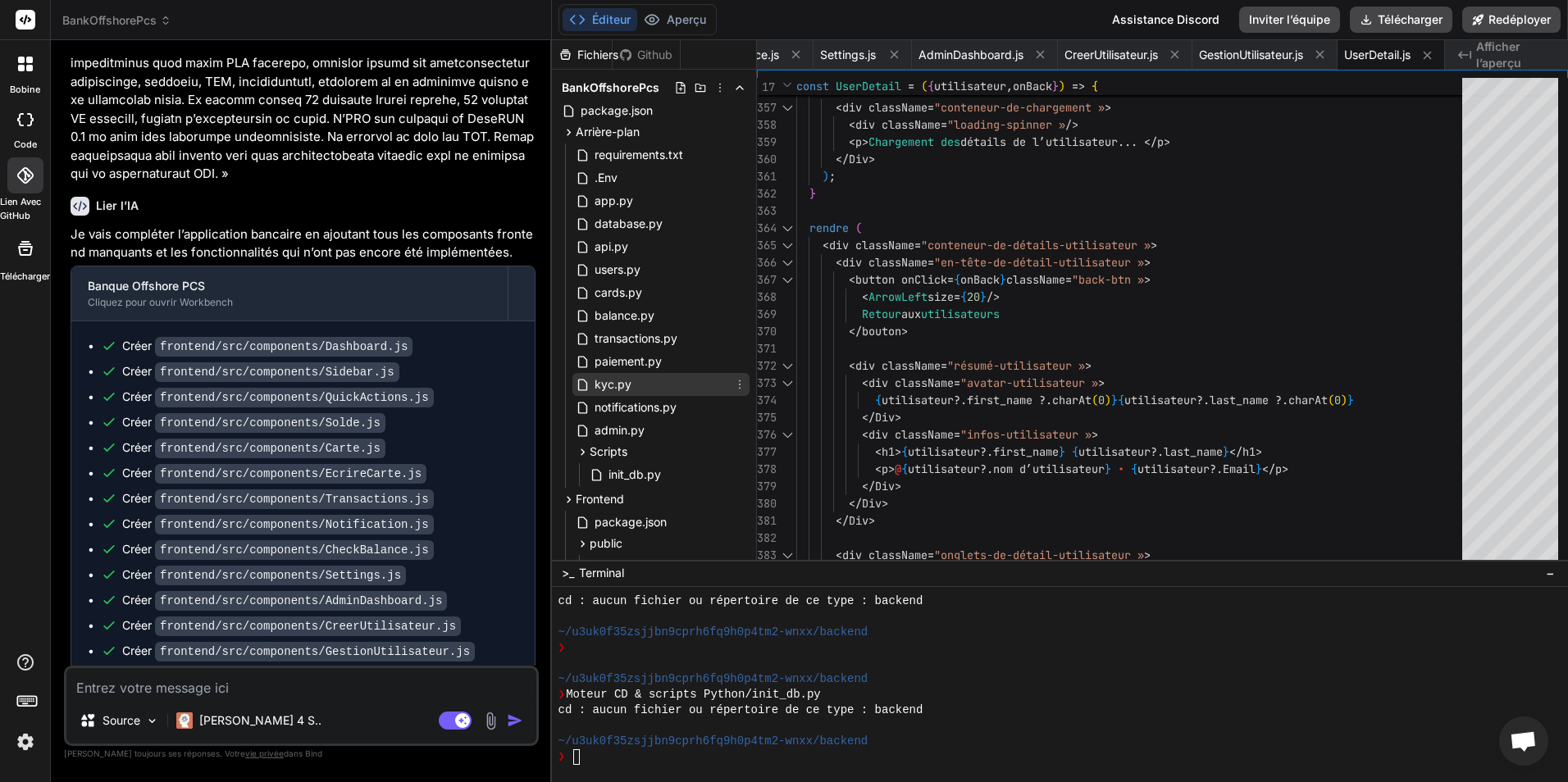
drag, startPoint x: 557, startPoint y: 75, endPoint x: 726, endPoint y: 388, distance: 355.7
click at [726, 388] on div "BankOffshorePcs package.json Arrière-plan requirements.txt .Env app.py database…" at bounding box center [654, 663] width 205 height 1186
type textarea "x"
click at [719, 88] on icon at bounding box center [720, 87] width 2 height 9
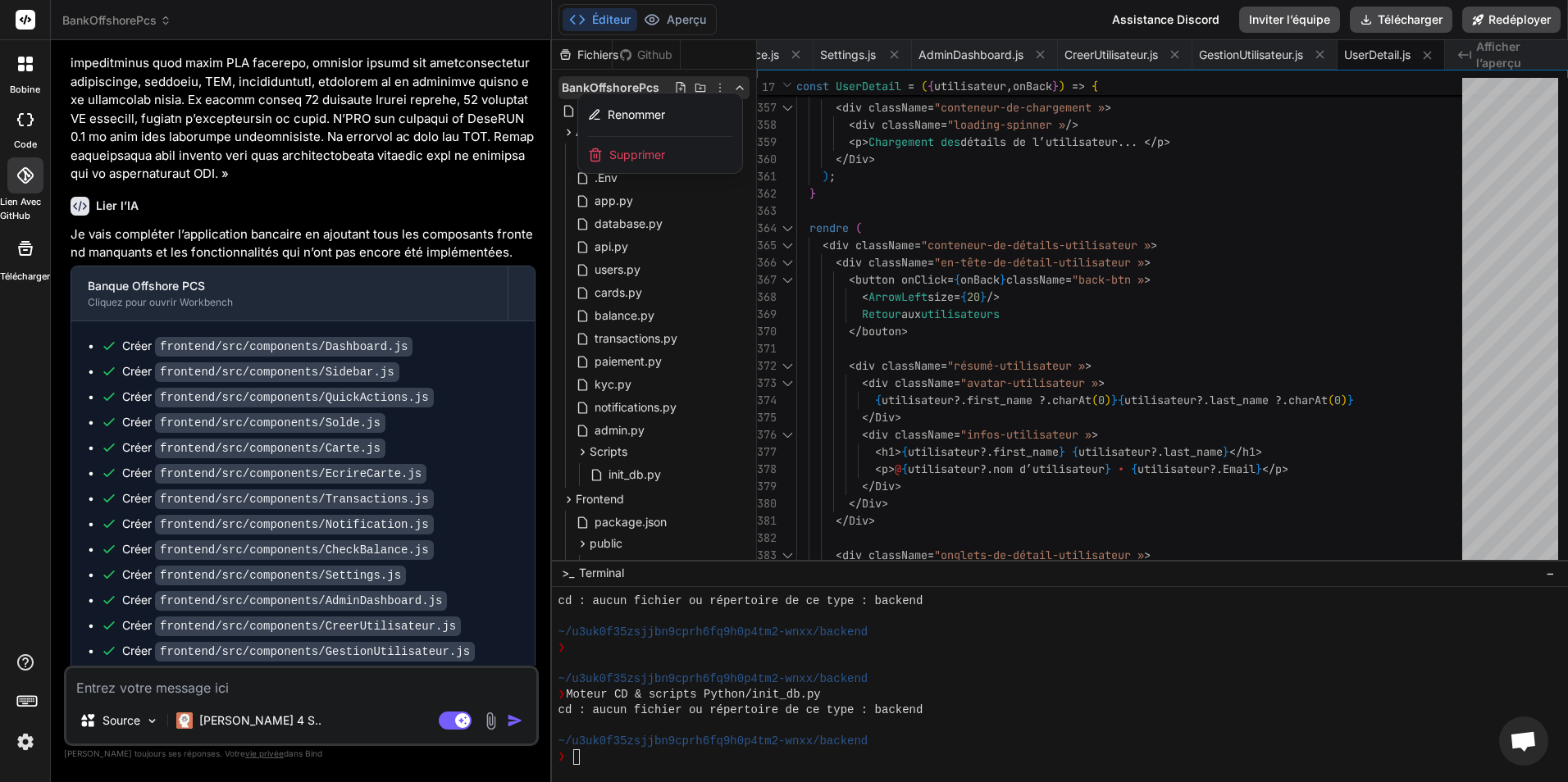
click at [715, 86] on div at bounding box center [1060, 411] width 1017 height 742
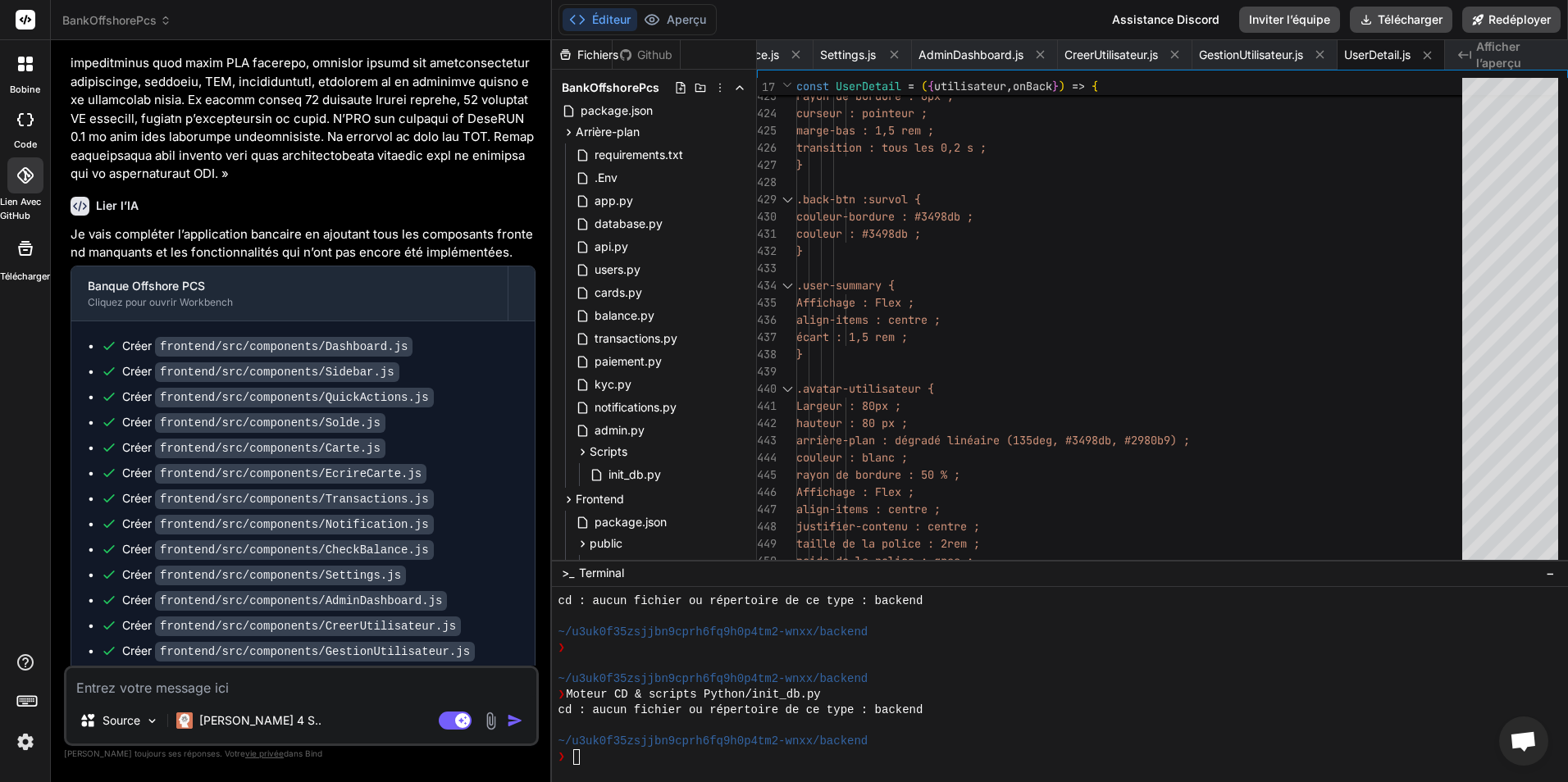
click at [1551, 575] on span "−" at bounding box center [1549, 573] width 9 height 17
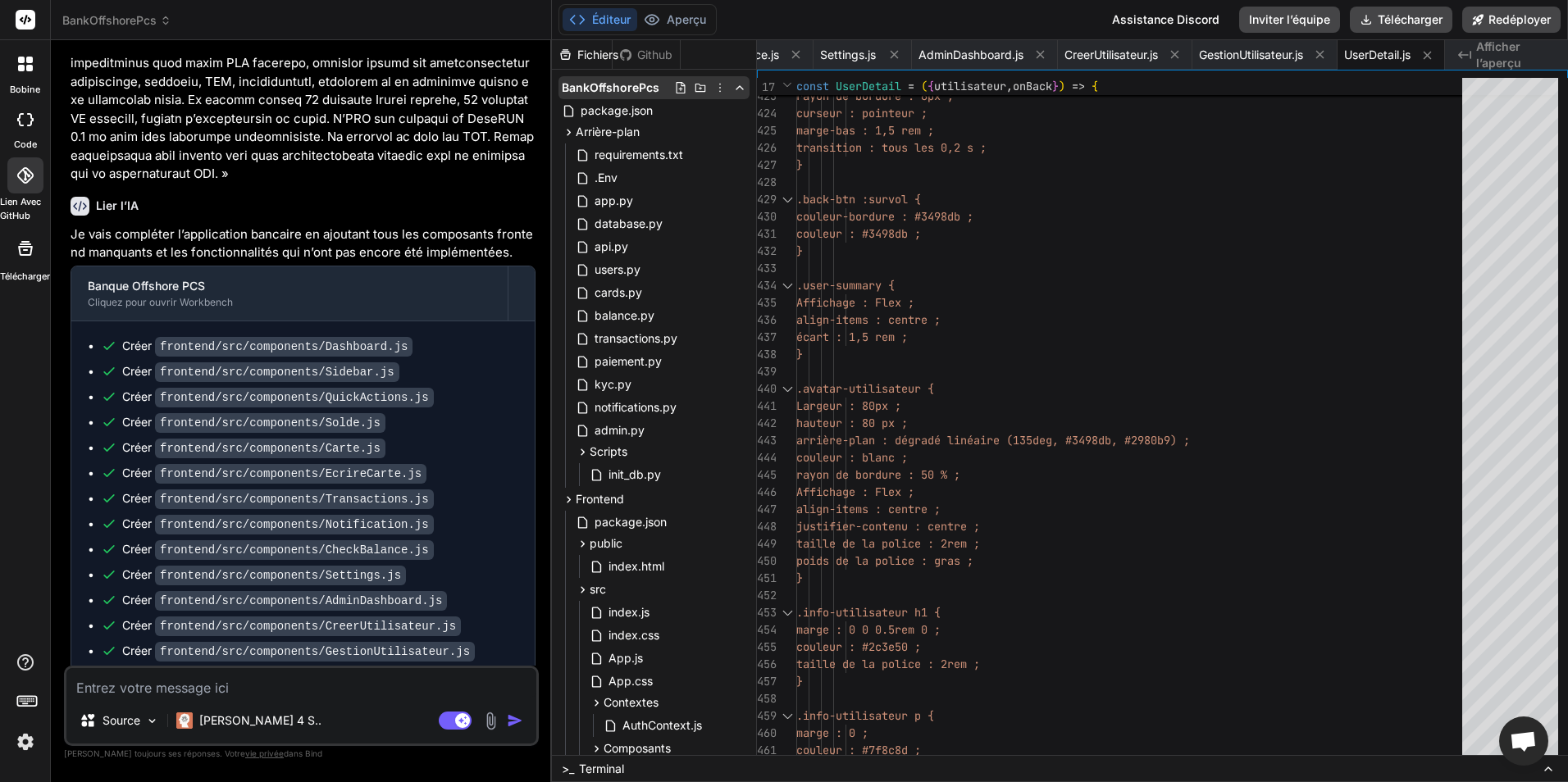
click at [717, 94] on icon at bounding box center [719, 87] width 13 height 13
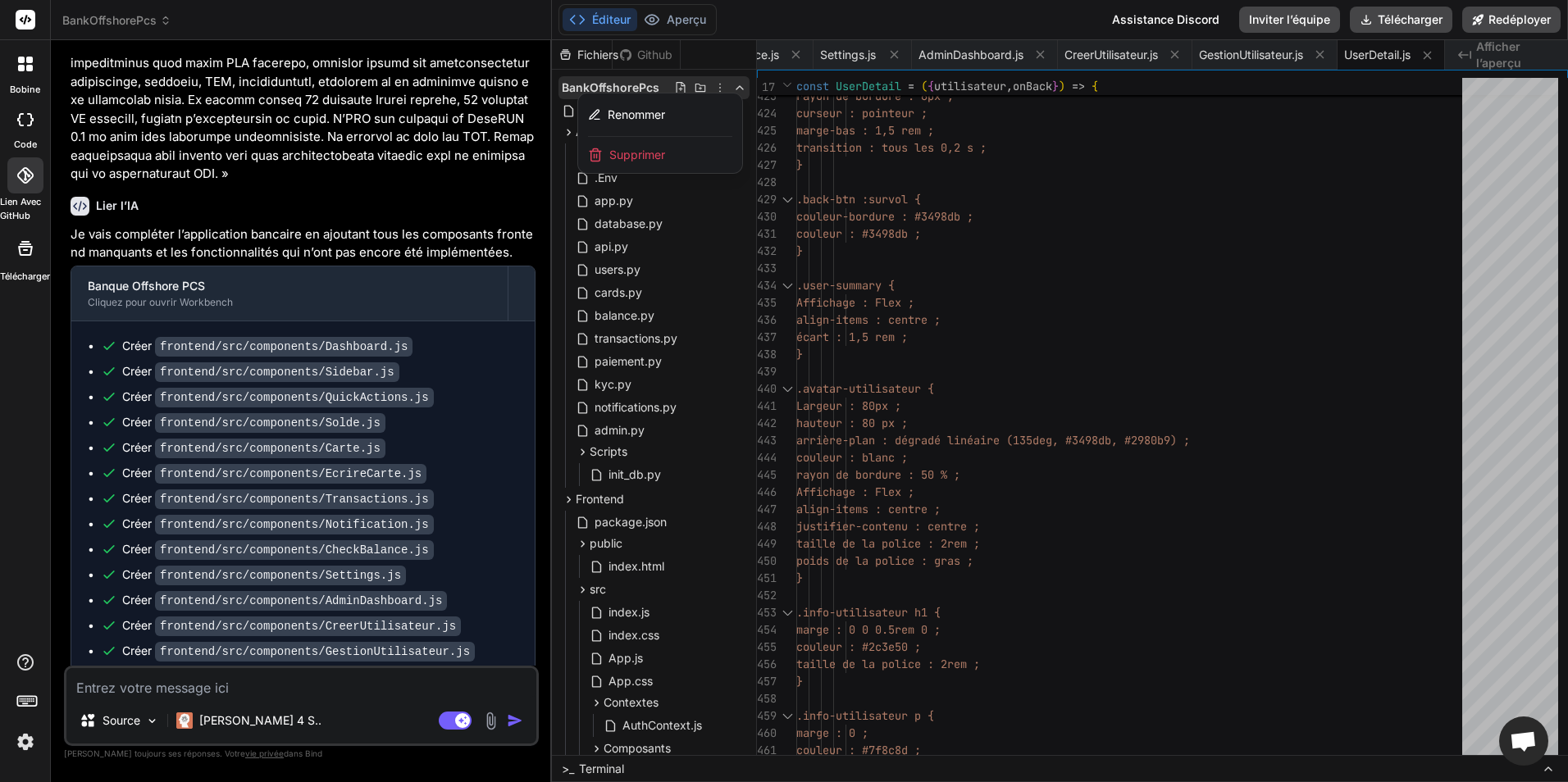
click at [718, 87] on div at bounding box center [1060, 411] width 1017 height 742
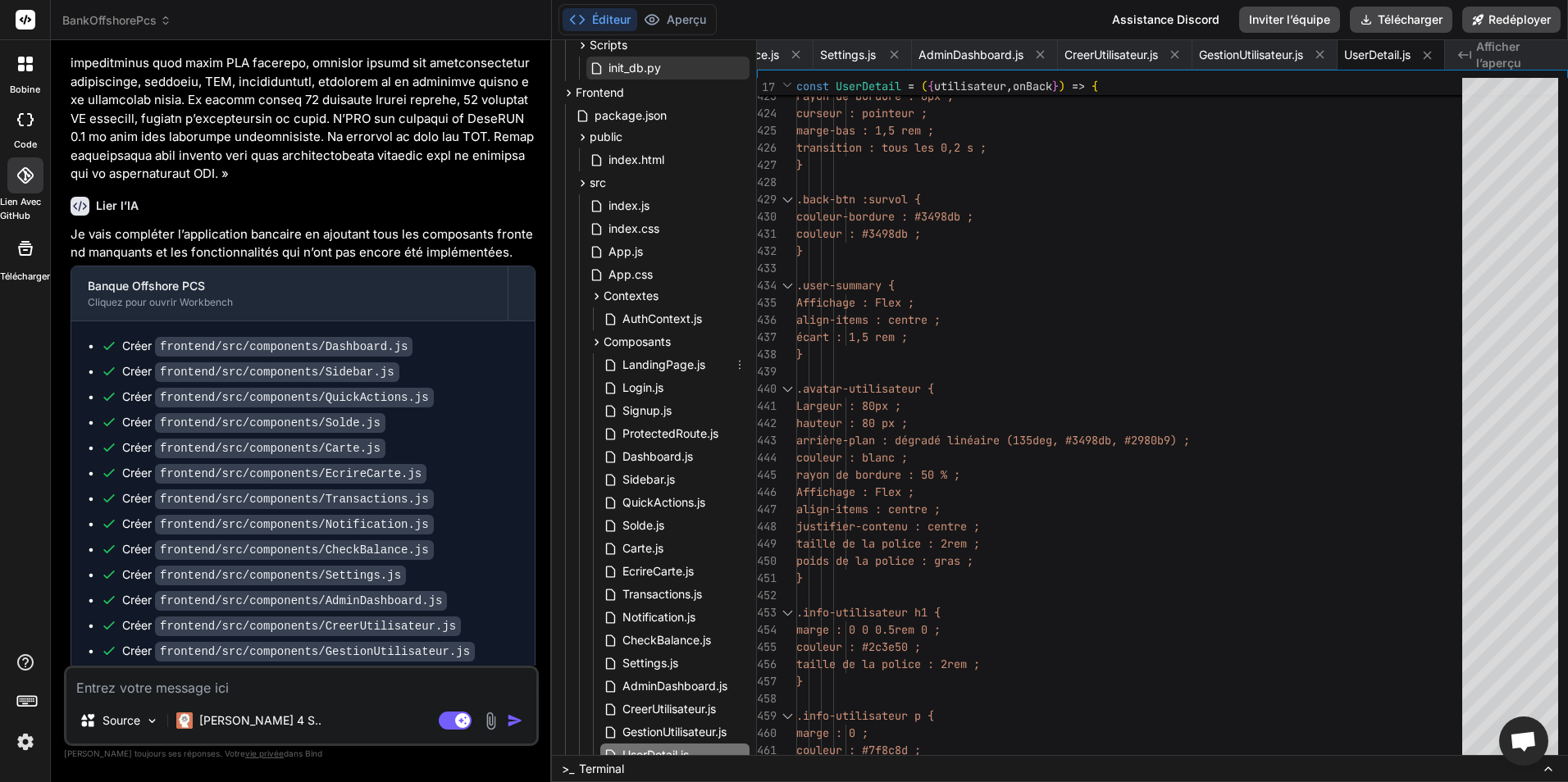
scroll to position [410, 0]
click at [23, 175] on icon at bounding box center [25, 175] width 17 height 17
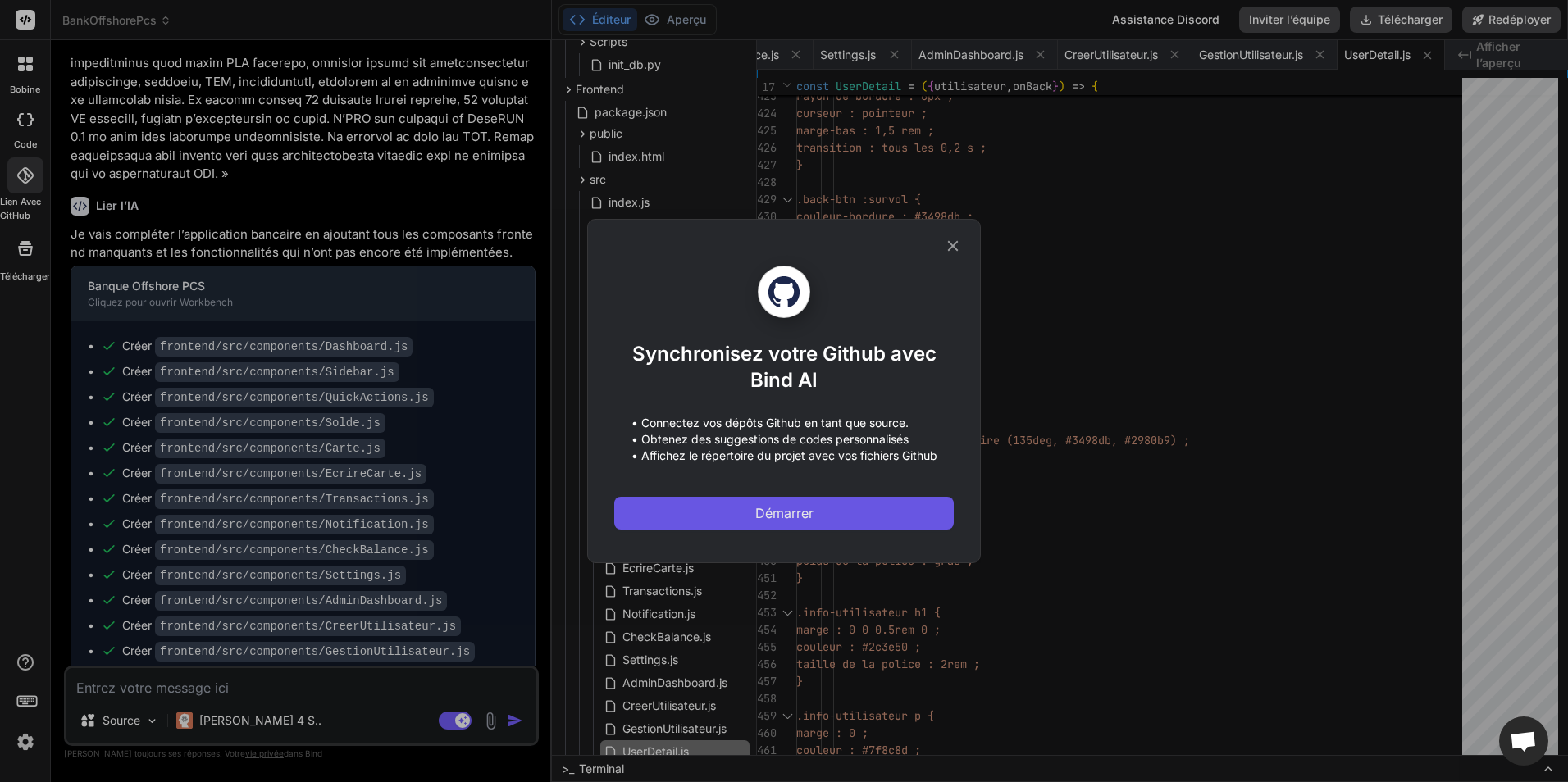
click at [790, 509] on span "Démarrer" at bounding box center [784, 513] width 58 height 20
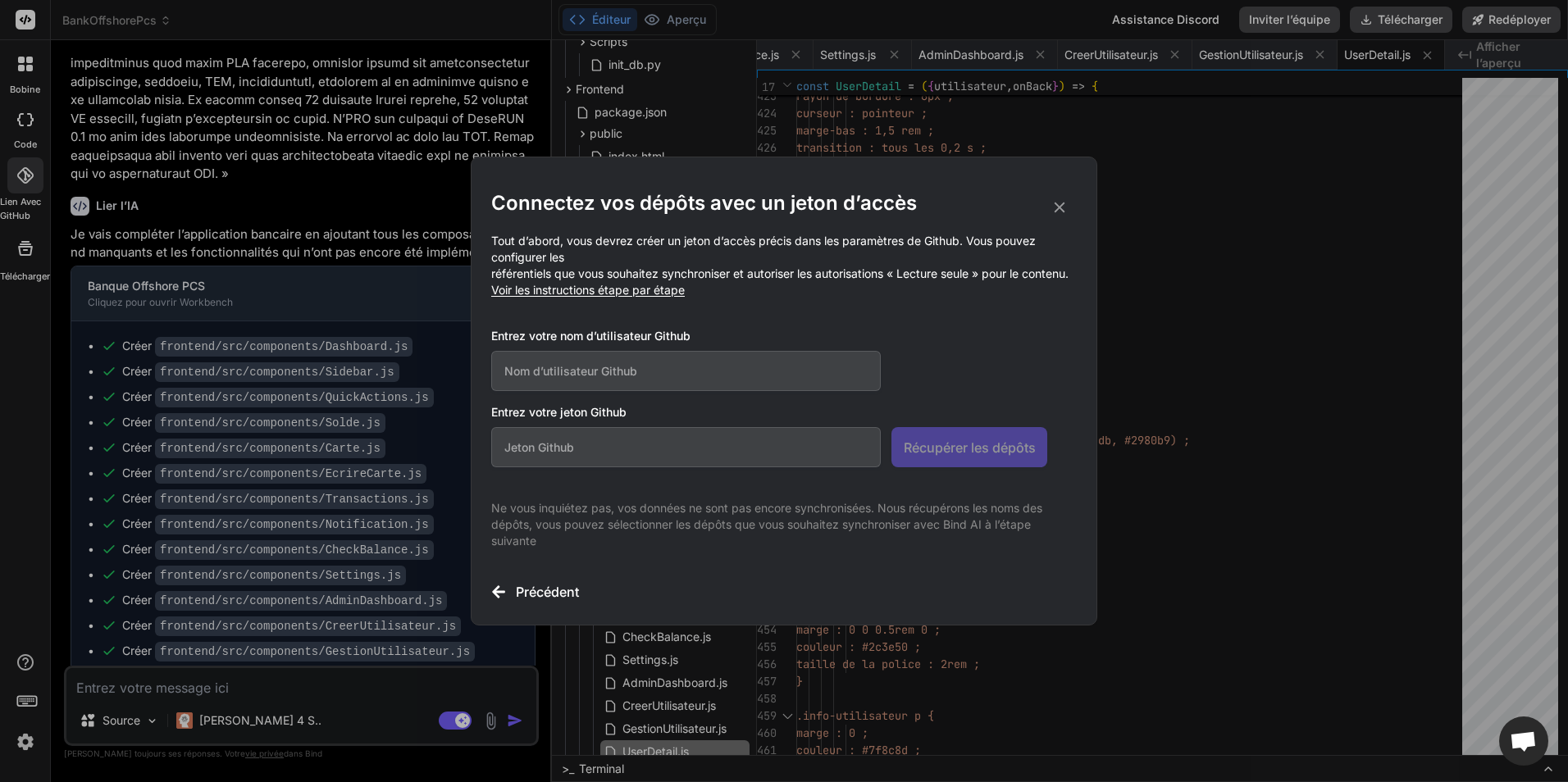
click at [671, 379] on input "text" at bounding box center [686, 371] width 390 height 40
click at [698, 366] on input "text" at bounding box center [686, 371] width 390 height 40
paste input "BankOffshorePcs1"
type input "BankOffshorePcs1"
click at [710, 437] on input "text" at bounding box center [686, 447] width 390 height 40
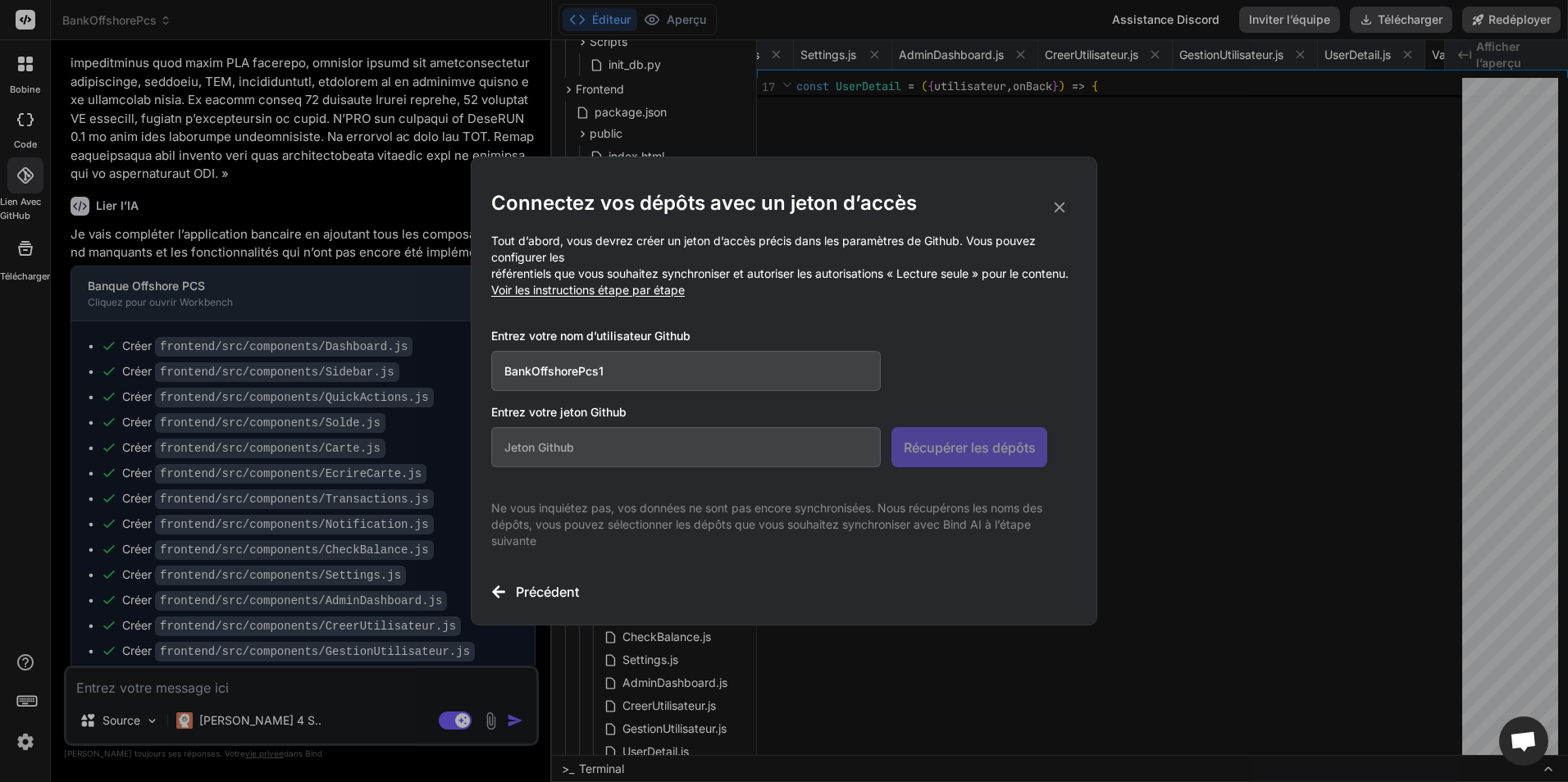
scroll to position [3632, 0]
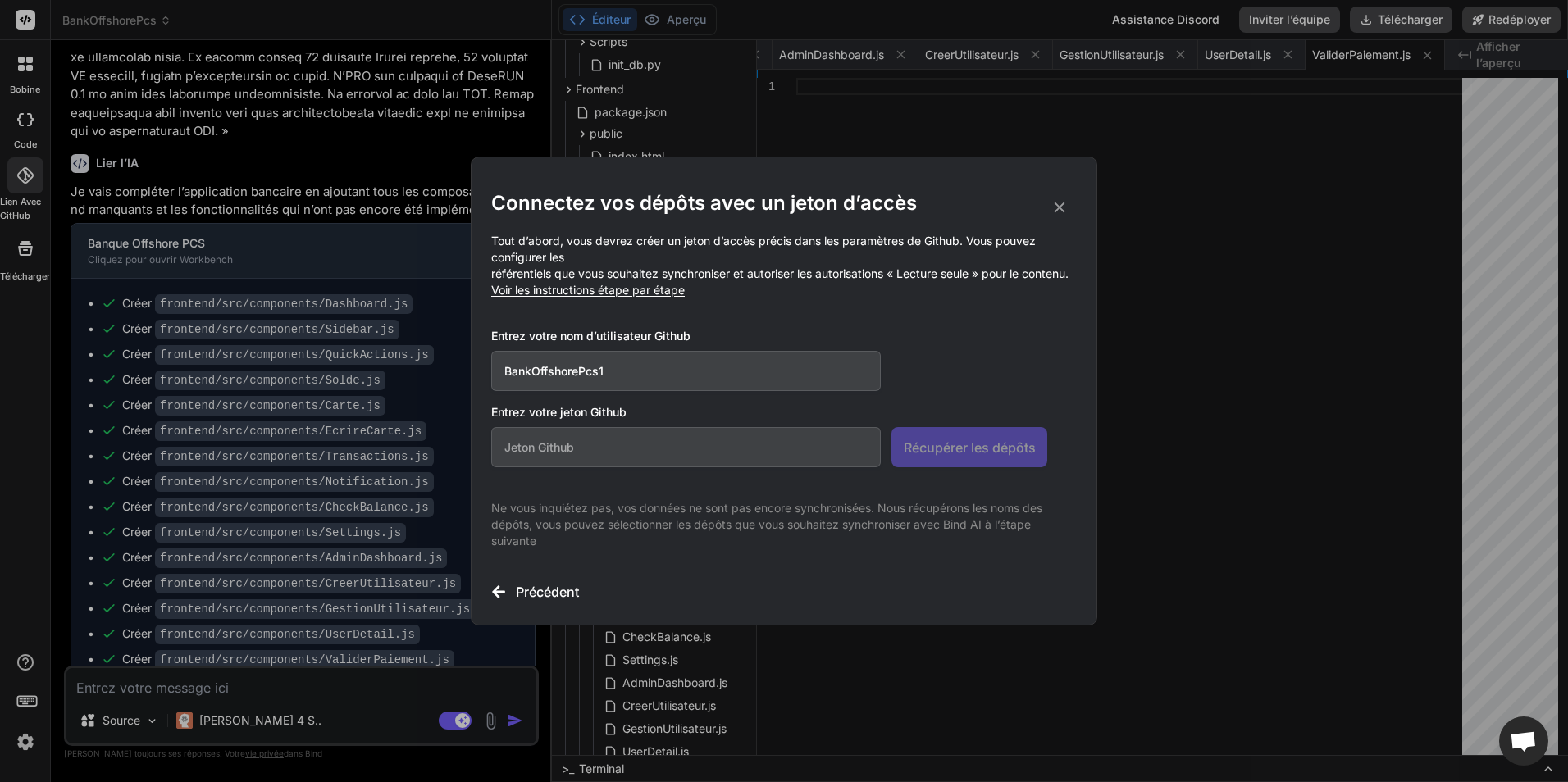
click at [1062, 204] on icon at bounding box center [1059, 207] width 18 height 18
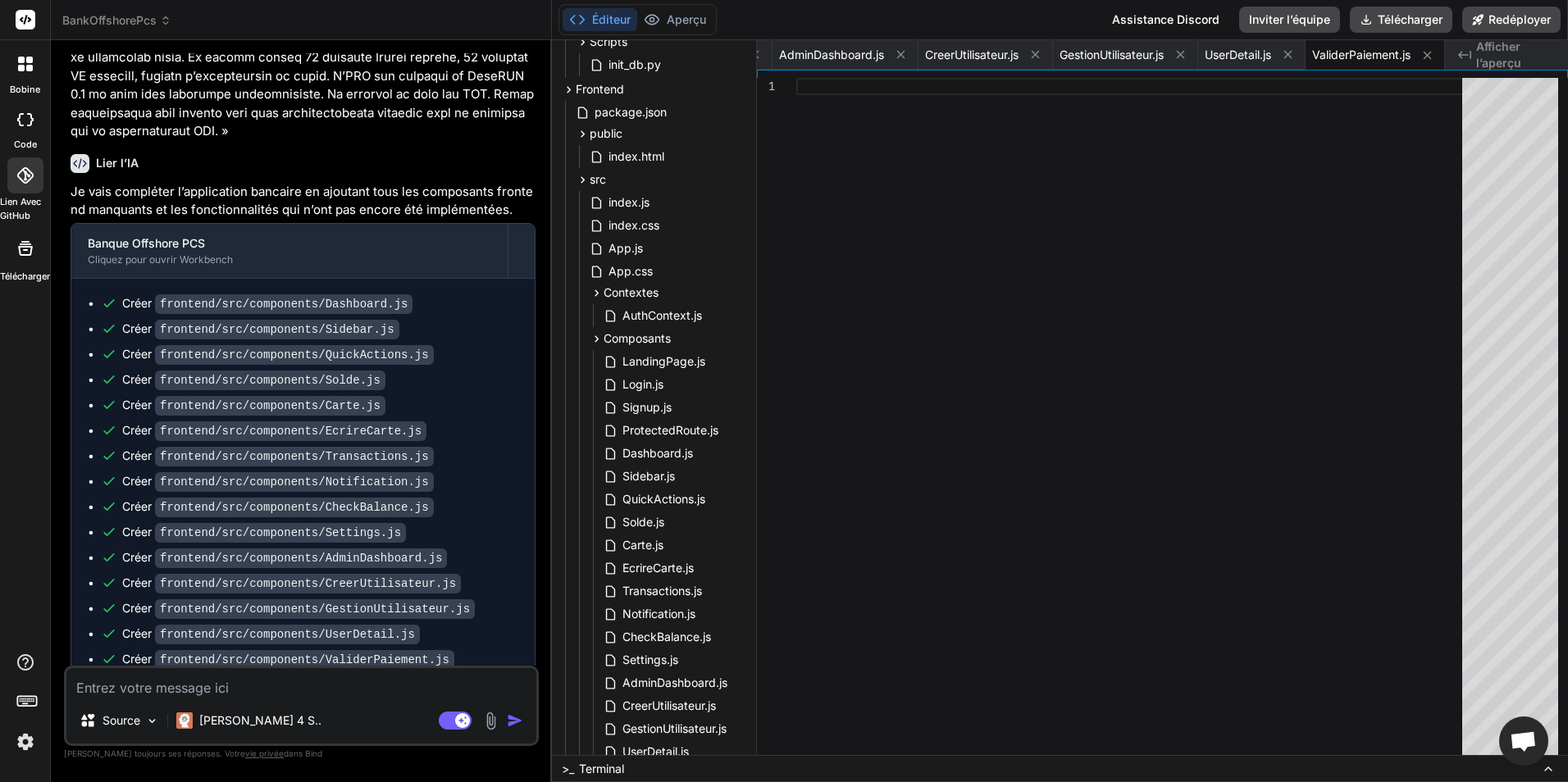
click at [345, 650] on code "frontend/src/components/ValiderPaiement.js" at bounding box center [304, 660] width 300 height 20
click at [457, 651] on div "Créer frontend/src/components/ValiderPaiement.js" at bounding box center [309, 660] width 418 height 18
click at [1237, 58] on span "UserDetail.js" at bounding box center [1238, 55] width 67 height 17
type textarea "export default UserDetail;"
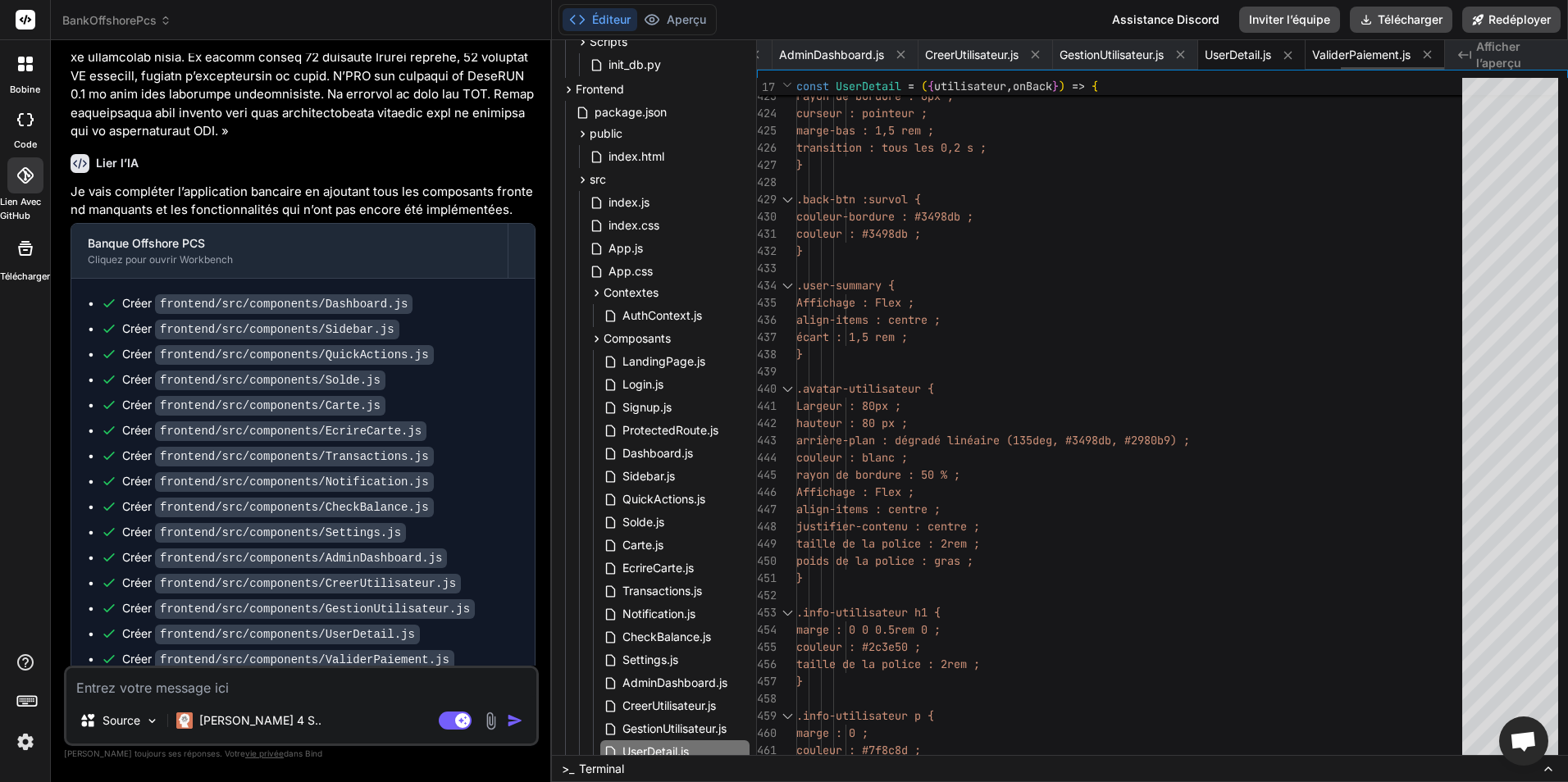
click at [1359, 47] on span "ValiderPaiement.js" at bounding box center [1361, 55] width 99 height 17
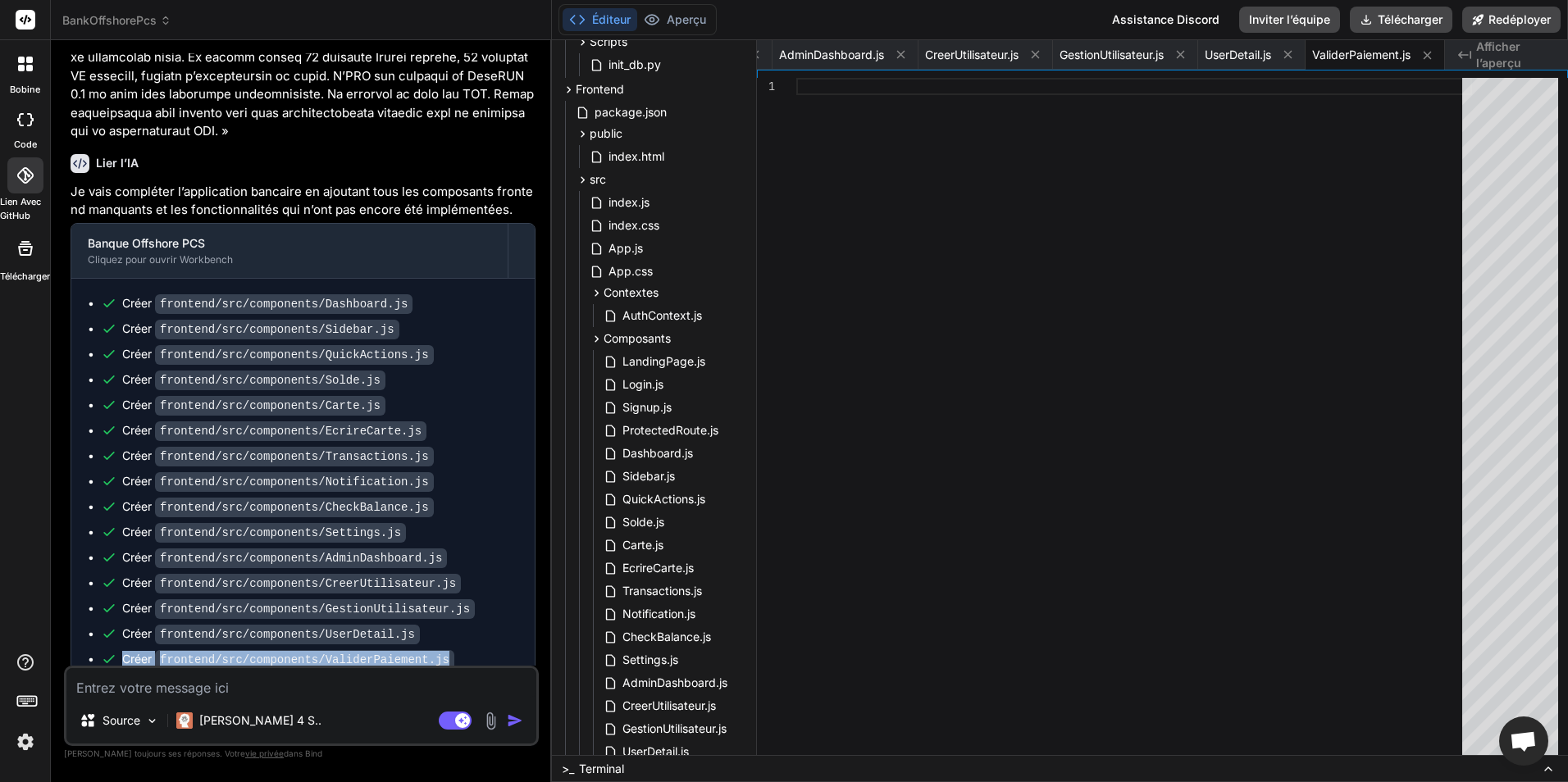
drag, startPoint x: 442, startPoint y: 598, endPoint x: 114, endPoint y: 597, distance: 328.0
click at [114, 651] on div "Créer frontend/src/components/ValiderPaiement.js" at bounding box center [309, 660] width 418 height 18
copy div "Créer frontend/src/components/ValiderPaiement.js"
click at [241, 687] on textarea at bounding box center [301, 683] width 470 height 29
type textarea "x"
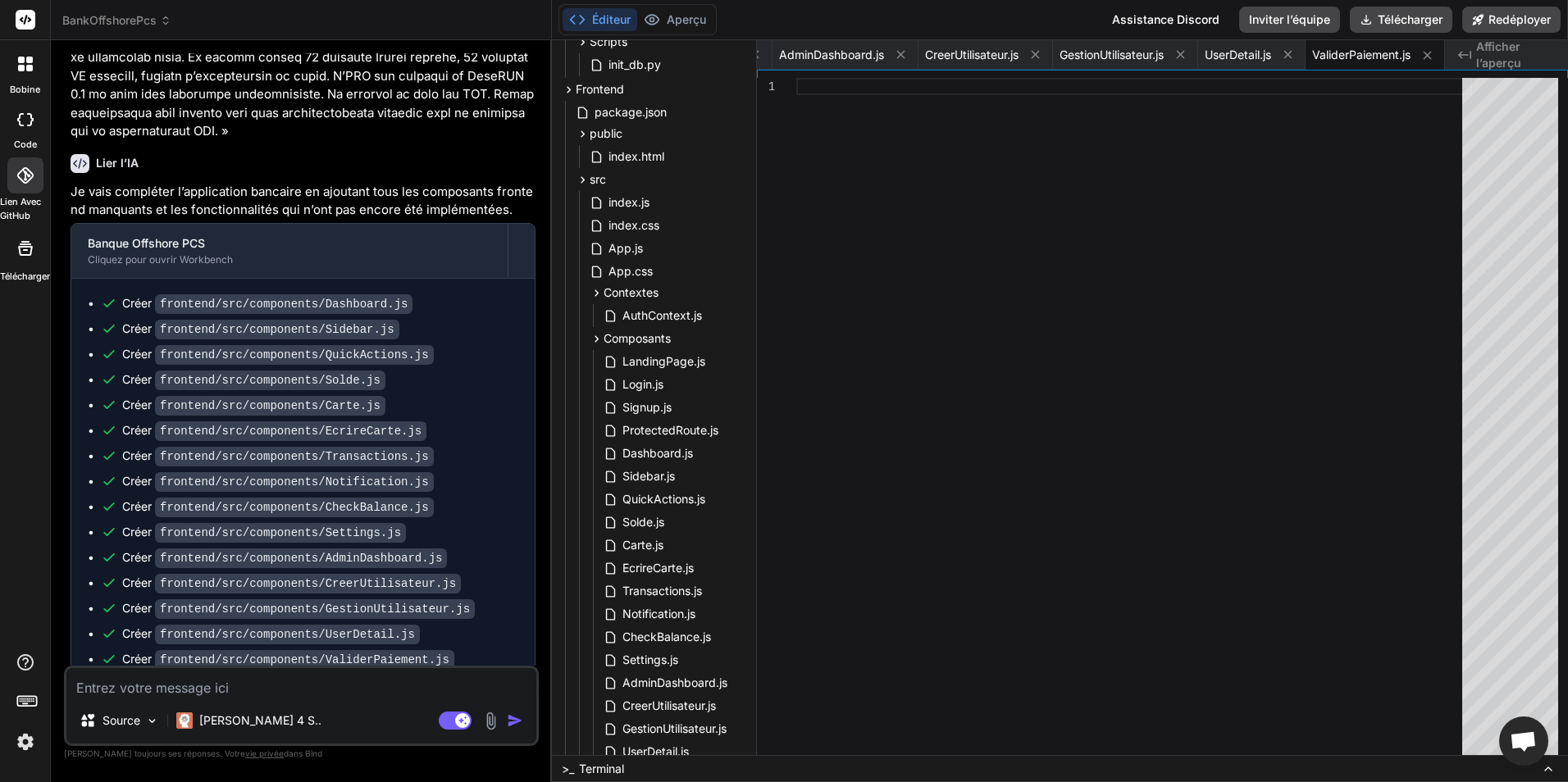
type textarea "r"
type textarea "x"
type textarea "re"
type textarea "x"
type textarea "ref"
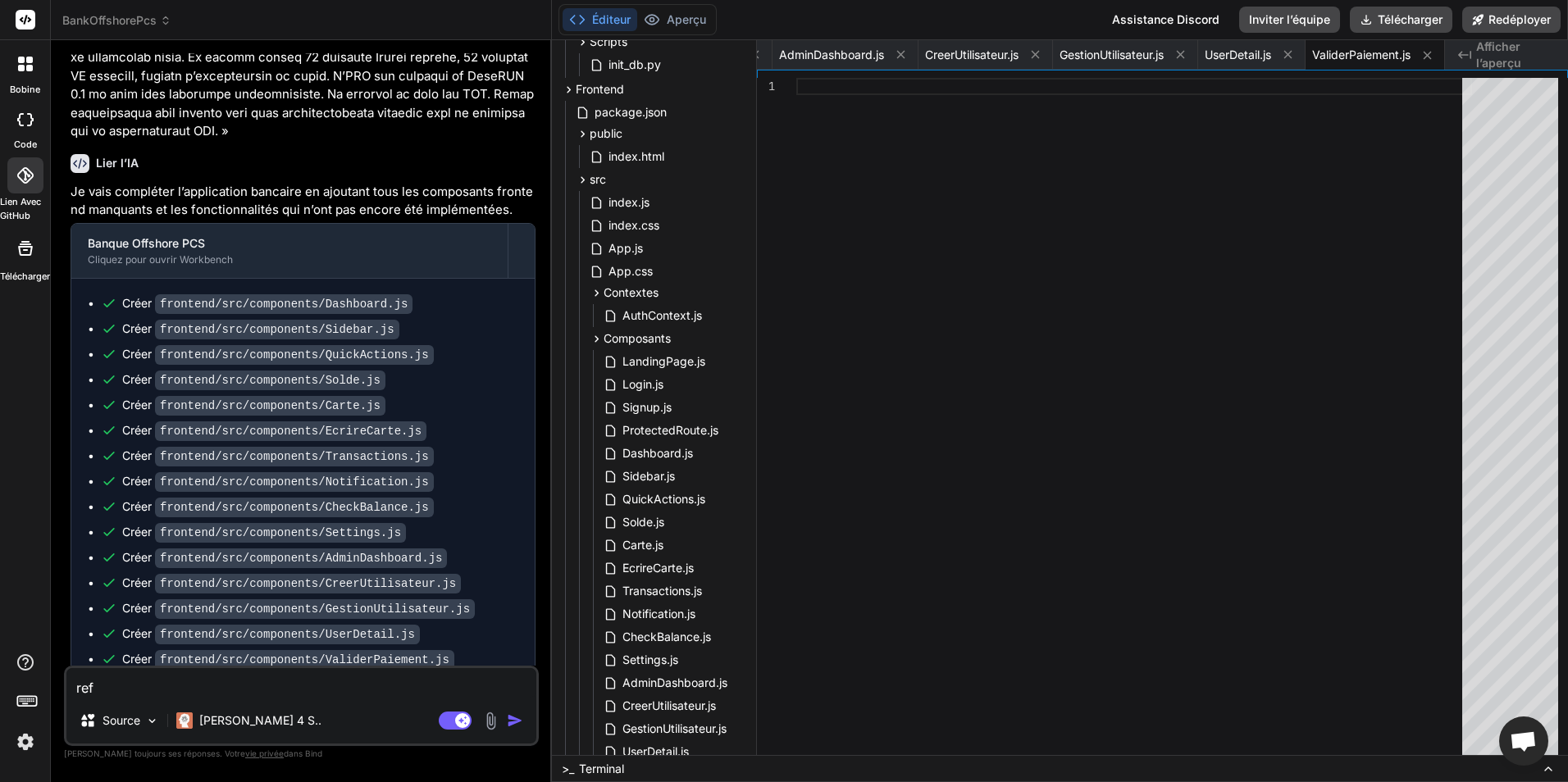
type textarea "x"
type textarea "refa"
type textarea "x"
type textarea "refai"
type textarea "x"
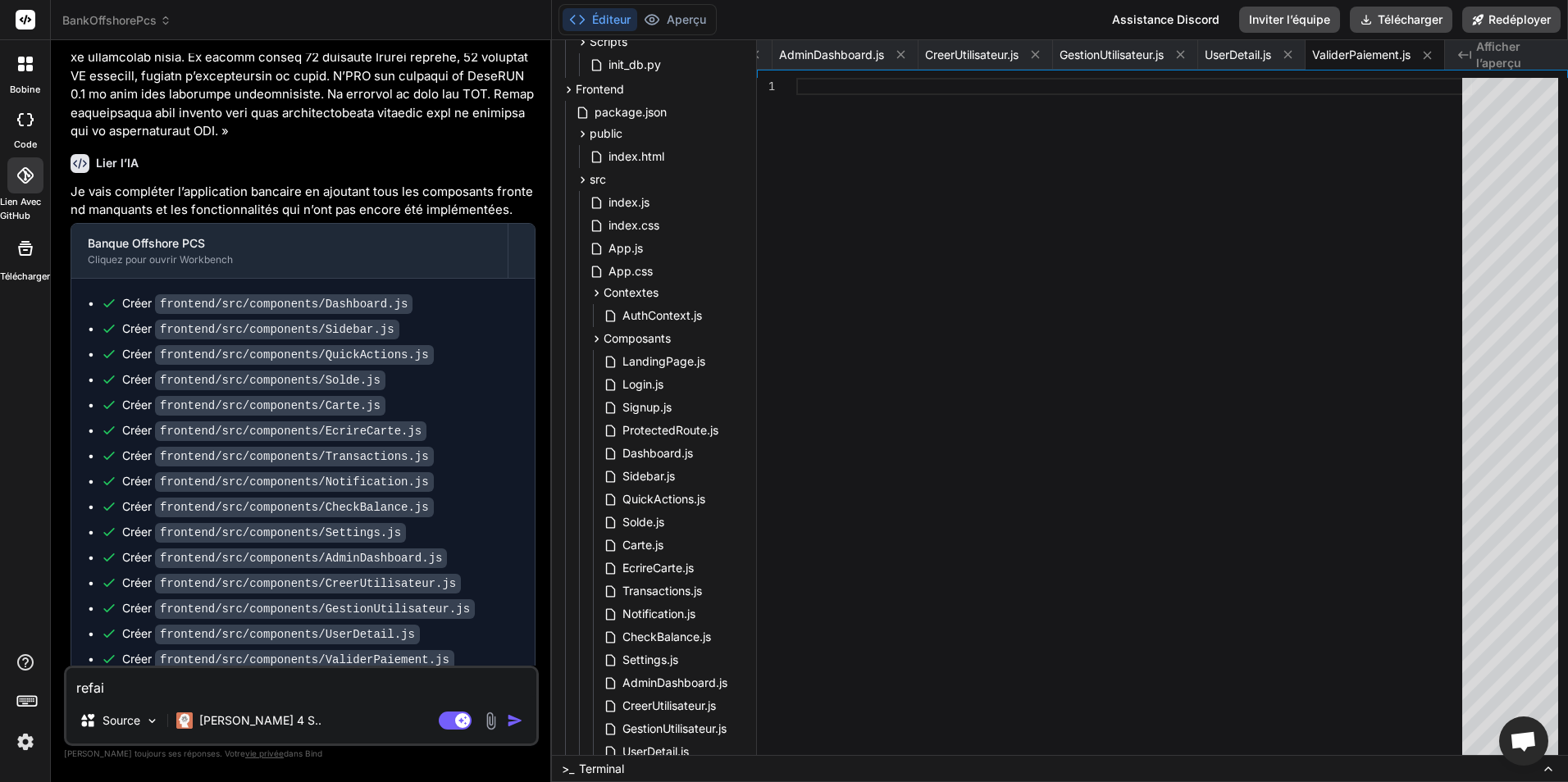
type textarea "refait"
type textarea "x"
type textarea "refait"
type textarea "x"
type textarea "refait l"
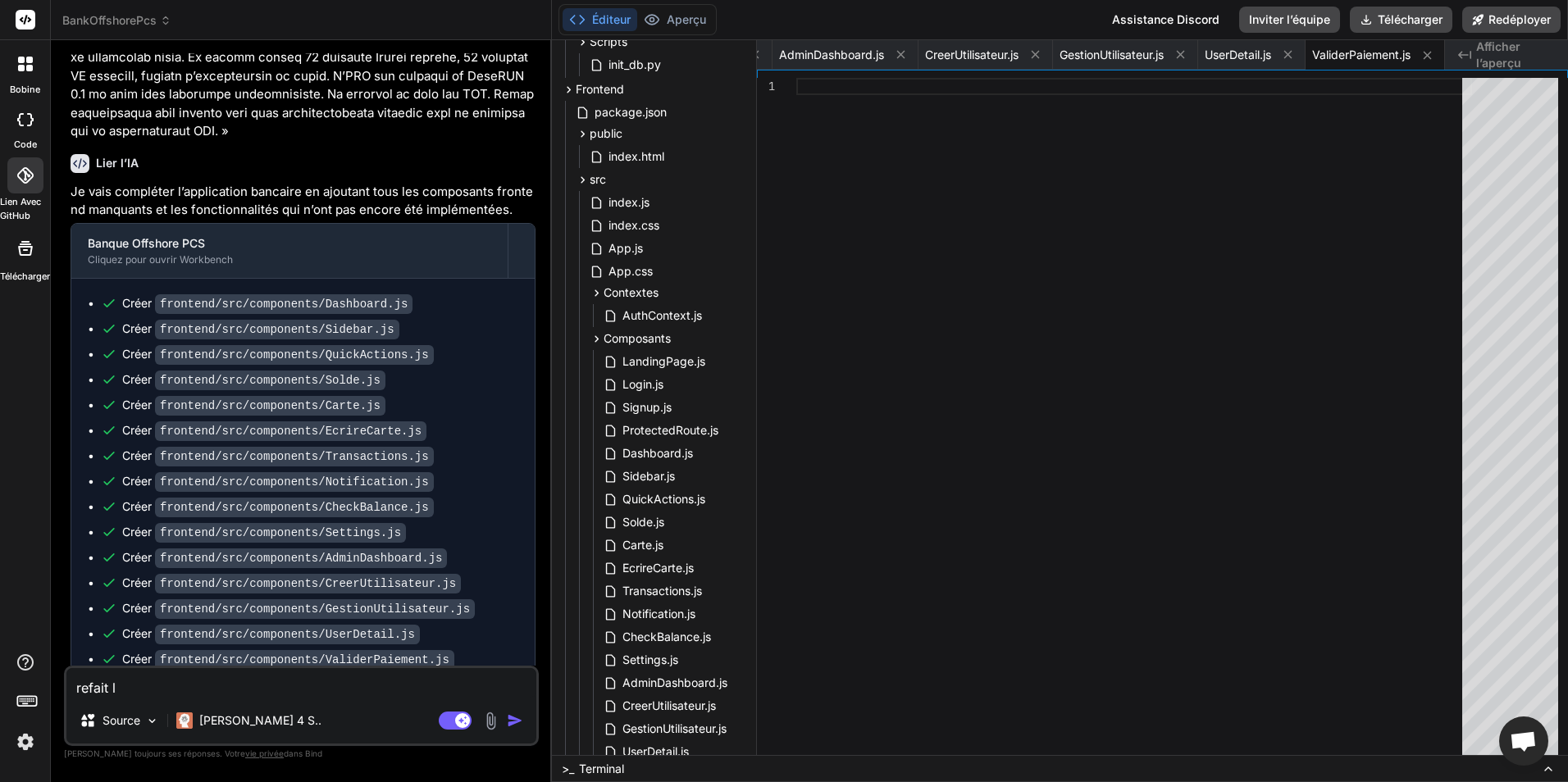
type textarea "x"
type textarea "refait lu"
type textarea "x"
type textarea "refait lui"
type textarea "x"
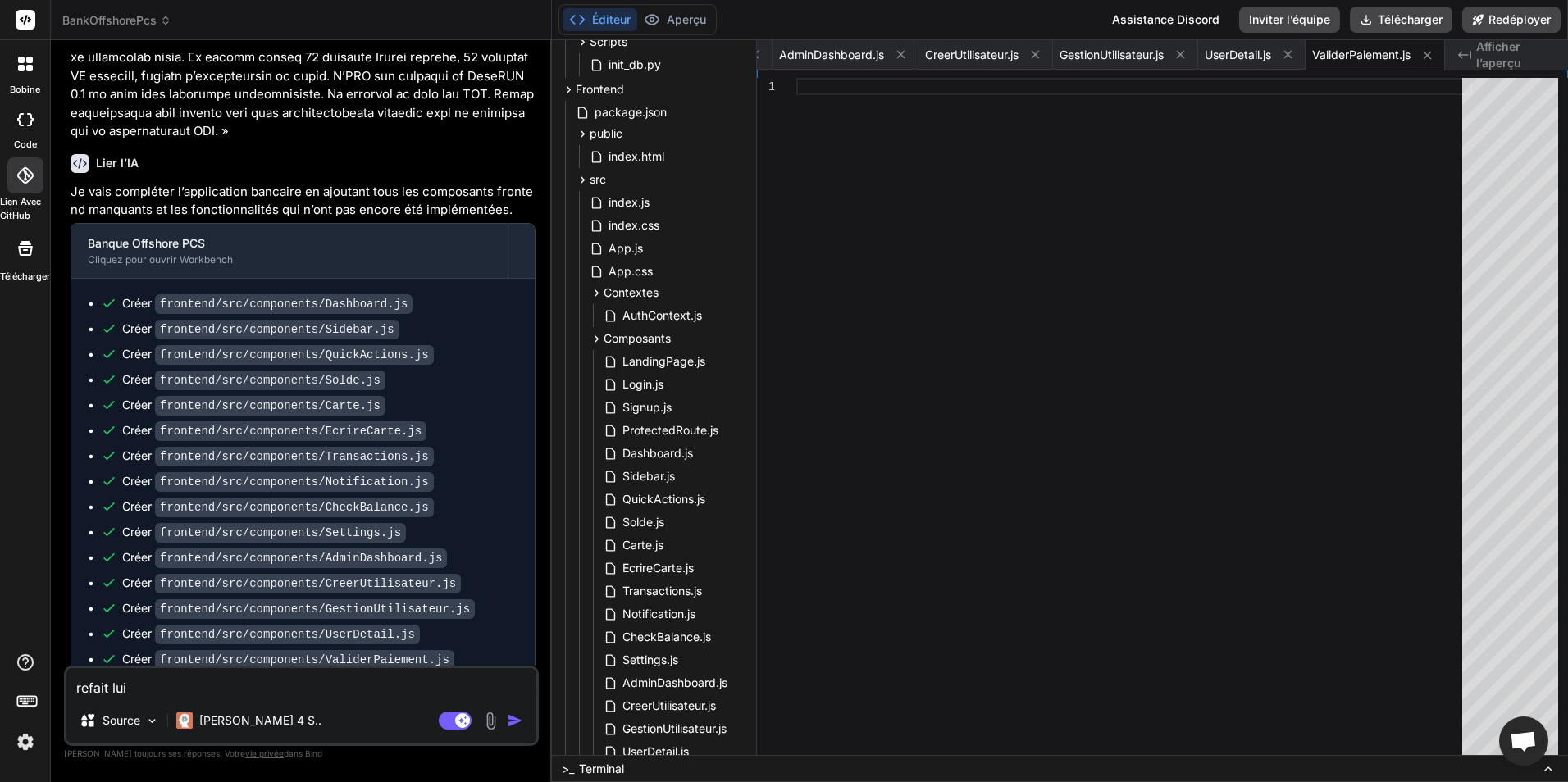
type textarea "refait lui"
paste textarea "Créer frontend/src/components/ValiderPaiement.js"
type textarea "x"
type textarea "refait lui Créer frontend/src/components/ValiderPaiement.js"
type textarea "x"
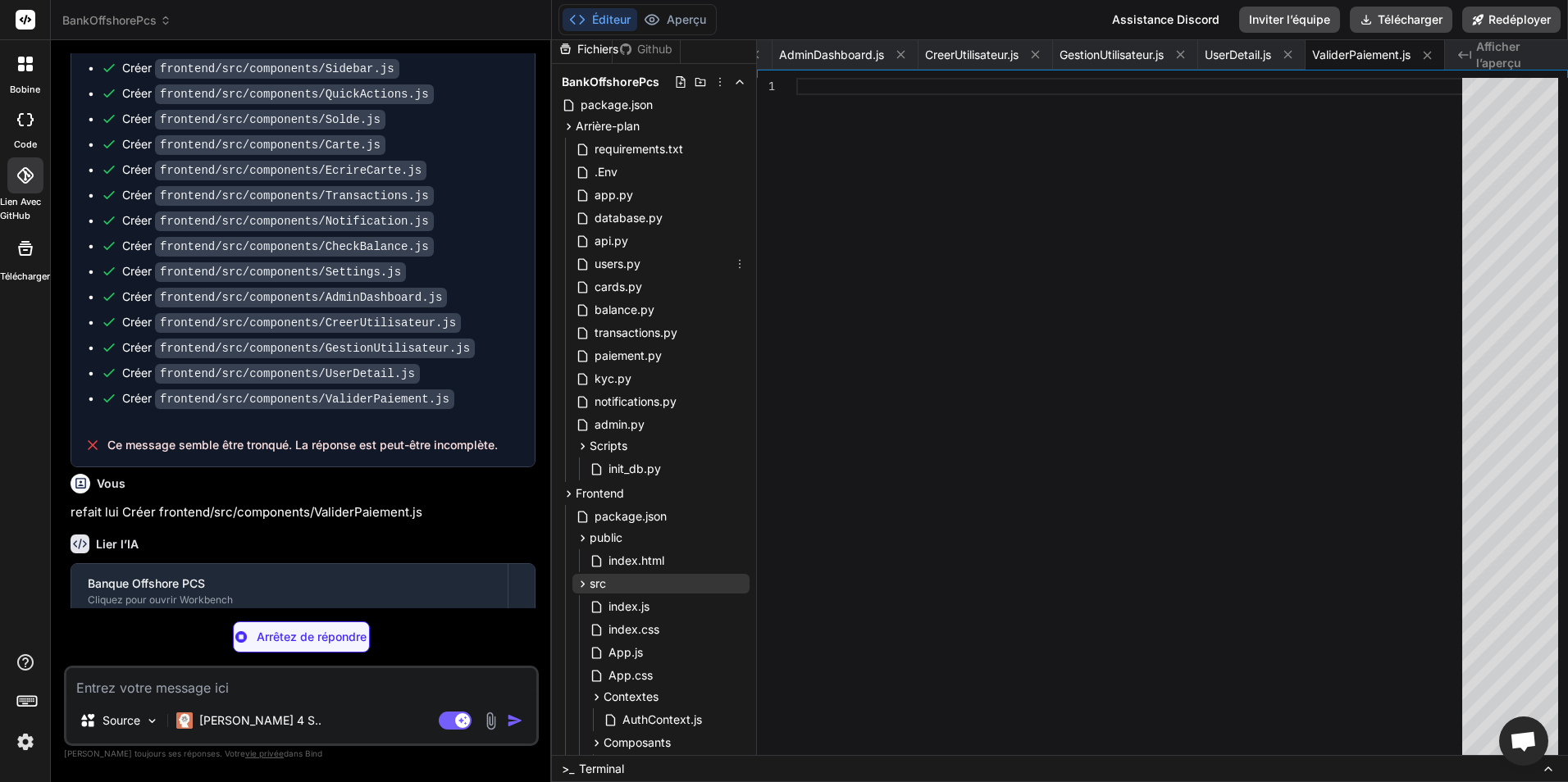
scroll to position [0, 0]
click at [660, 51] on font "Github" at bounding box center [655, 55] width 35 height 17
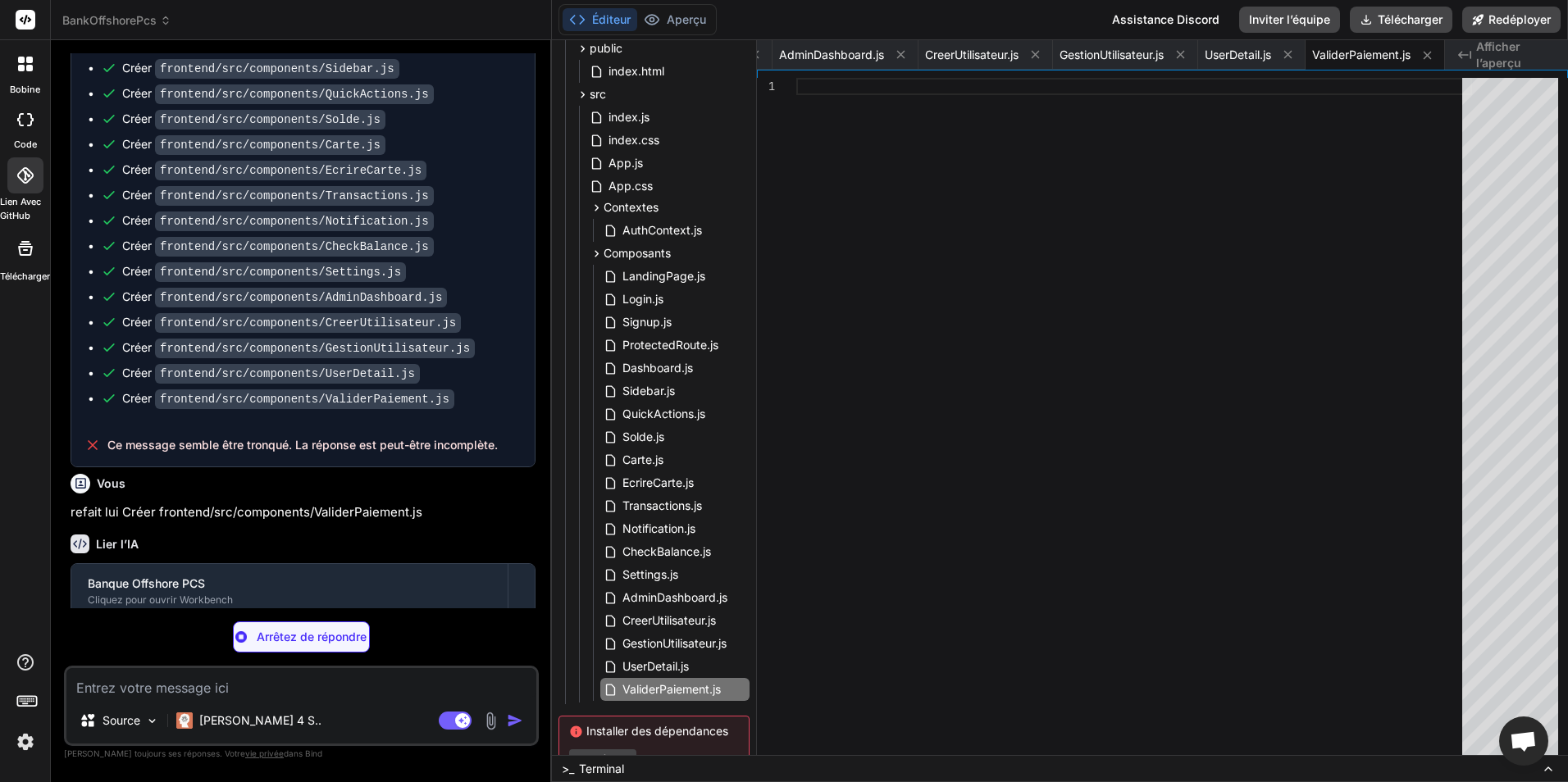
scroll to position [553, 0]
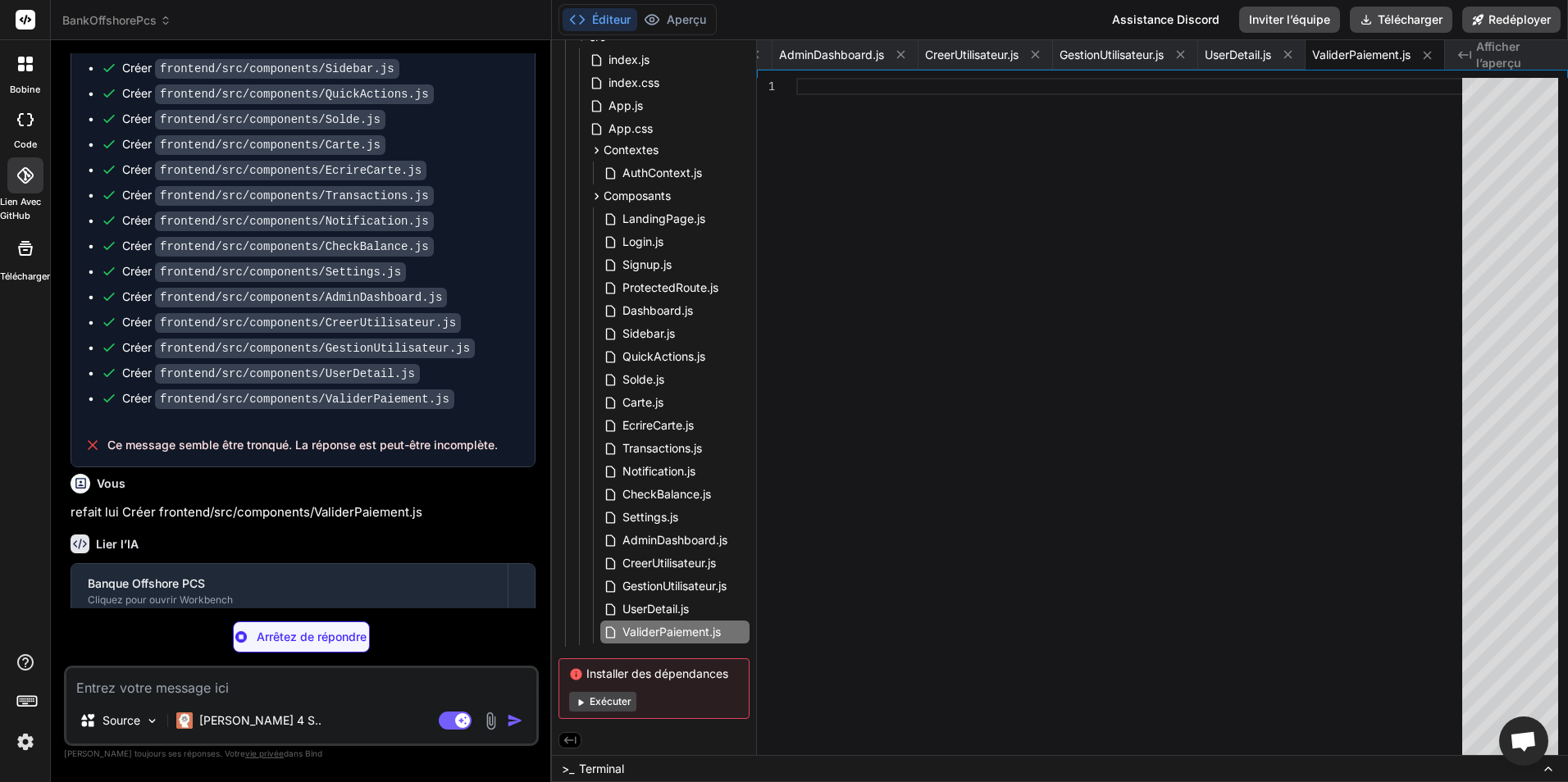
click at [19, 172] on icon at bounding box center [24, 175] width 17 height 17
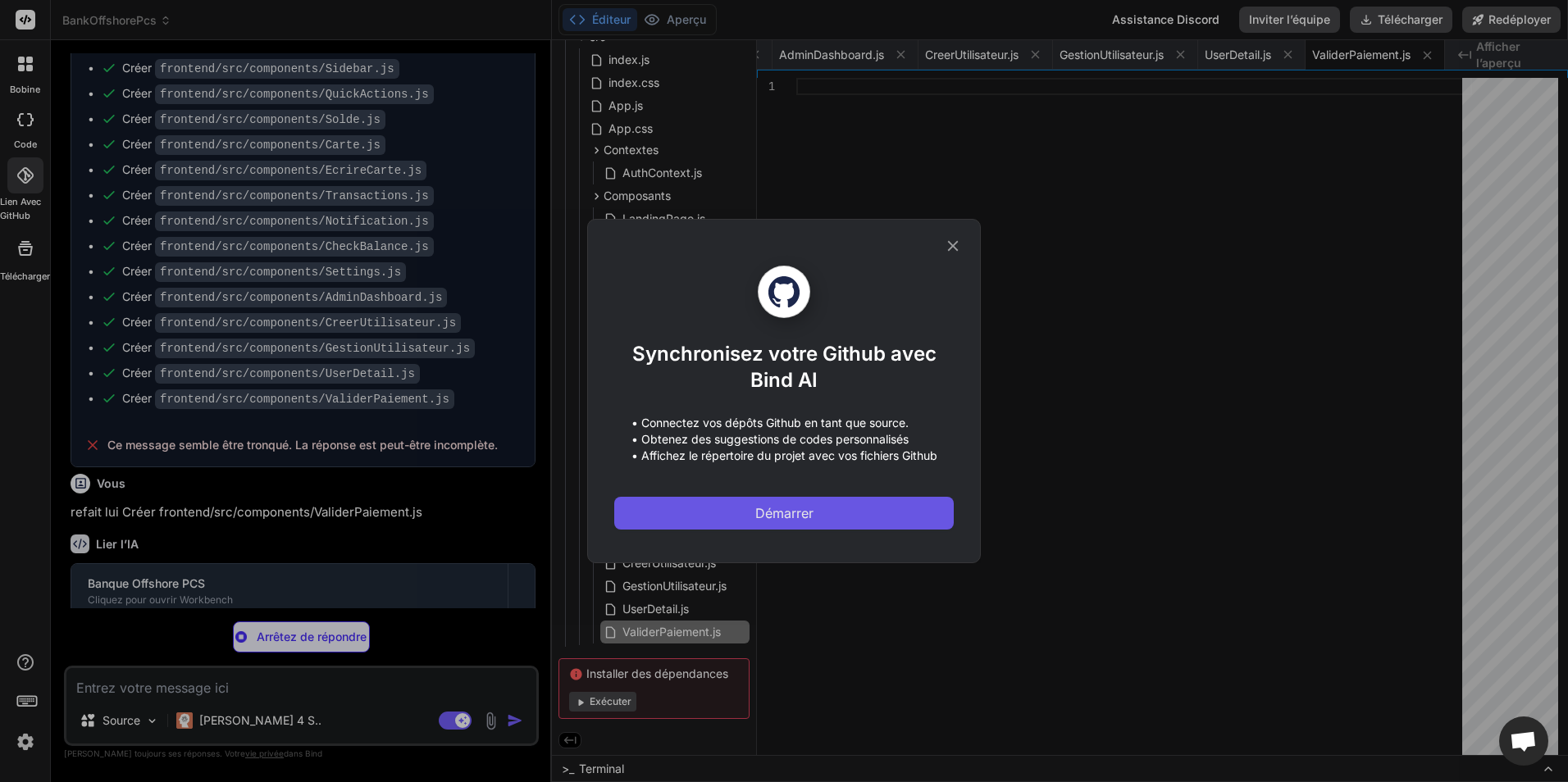
click at [809, 525] on button "Démarrer" at bounding box center [784, 514] width 340 height 33
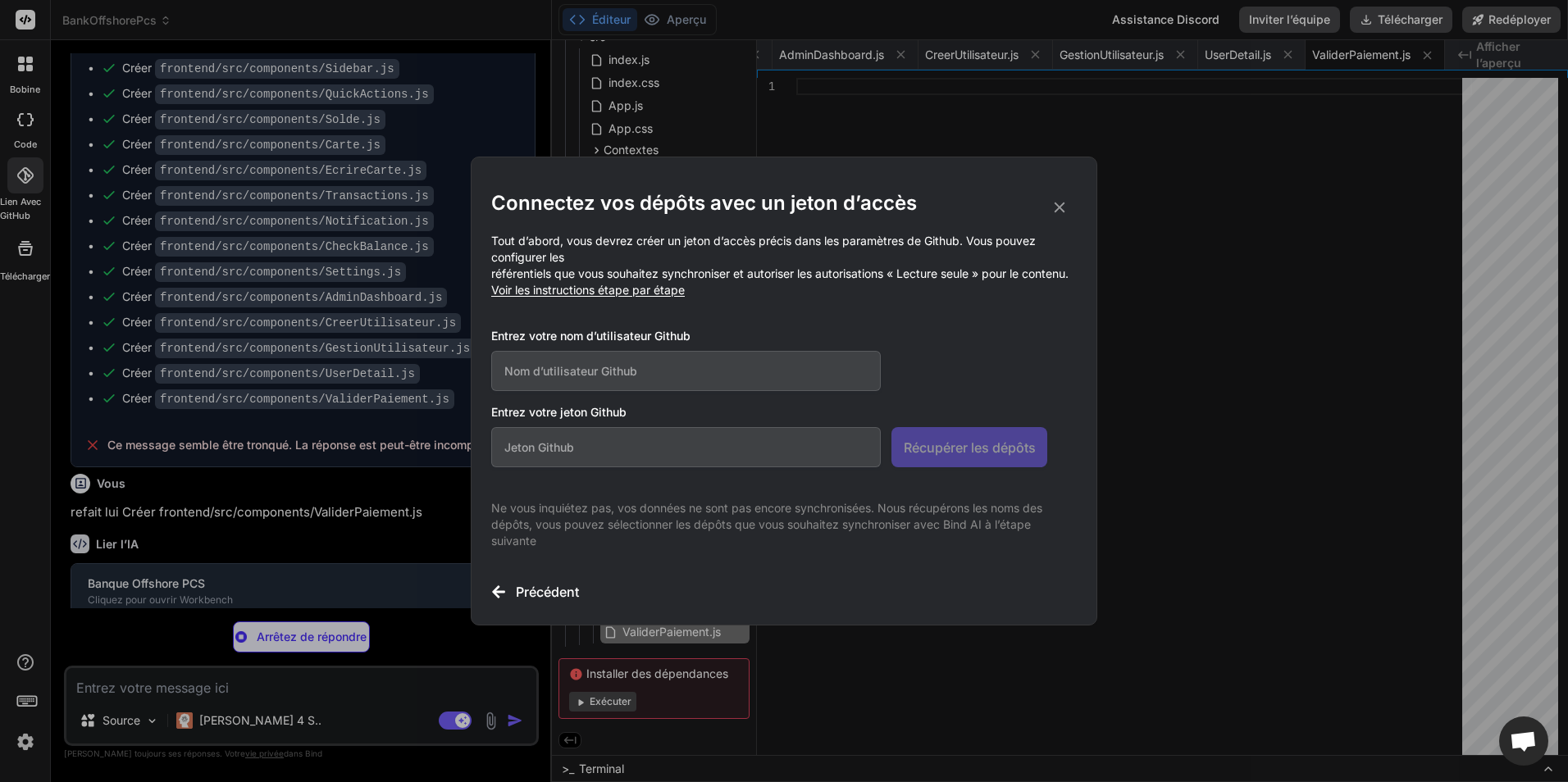
click at [1055, 205] on icon at bounding box center [1059, 207] width 18 height 18
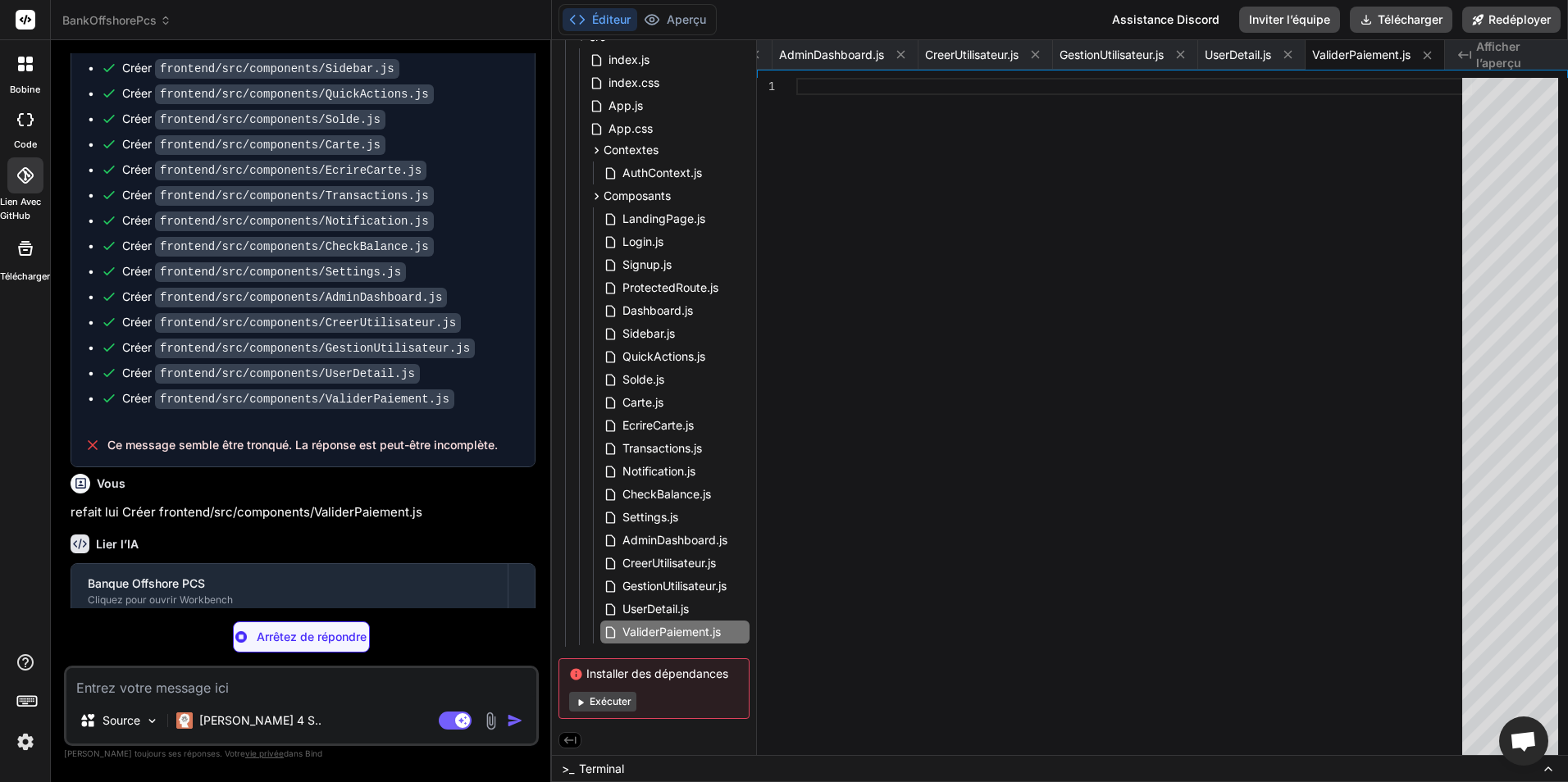
type textarea "x"
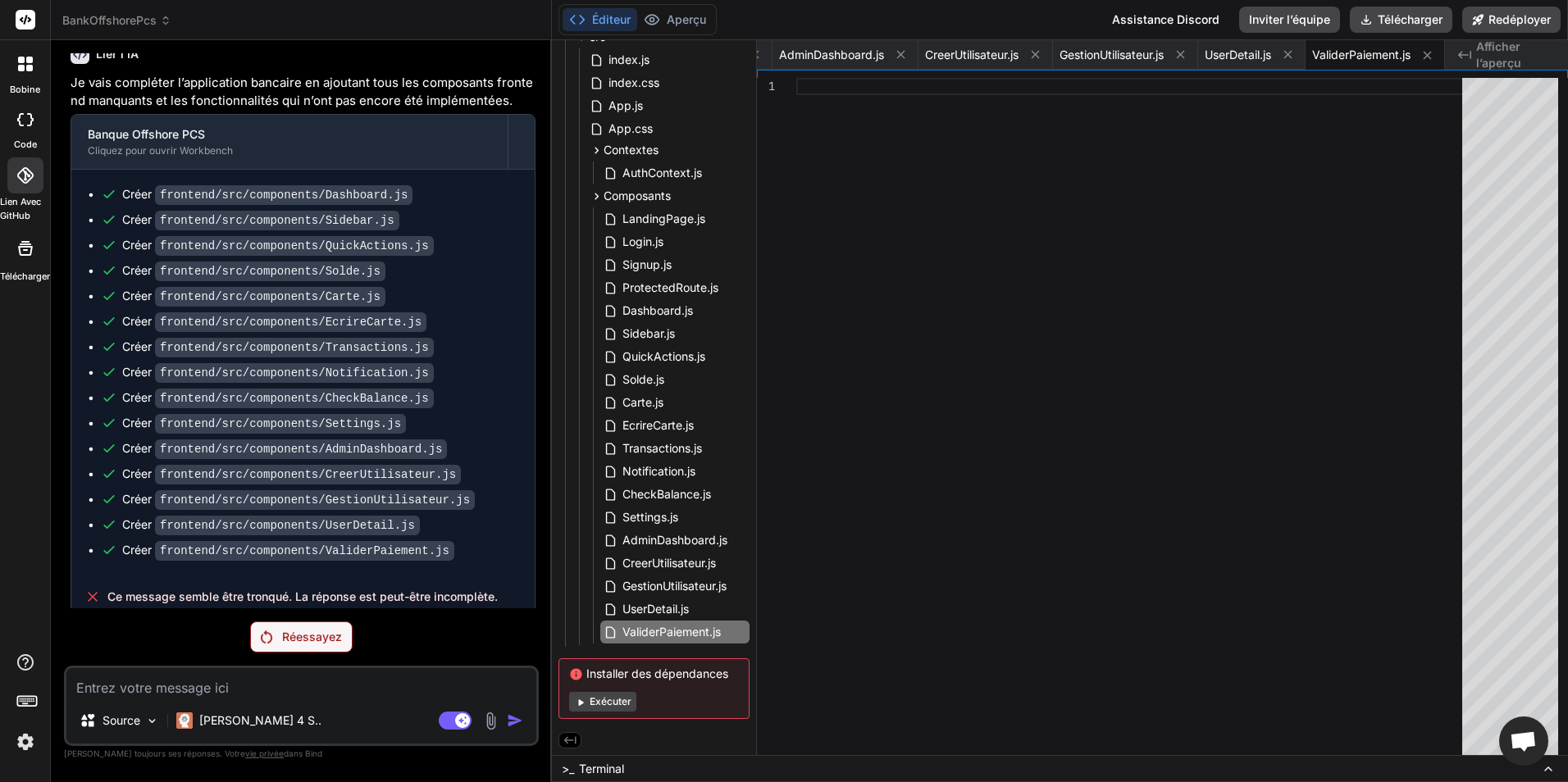
scroll to position [3745, 0]
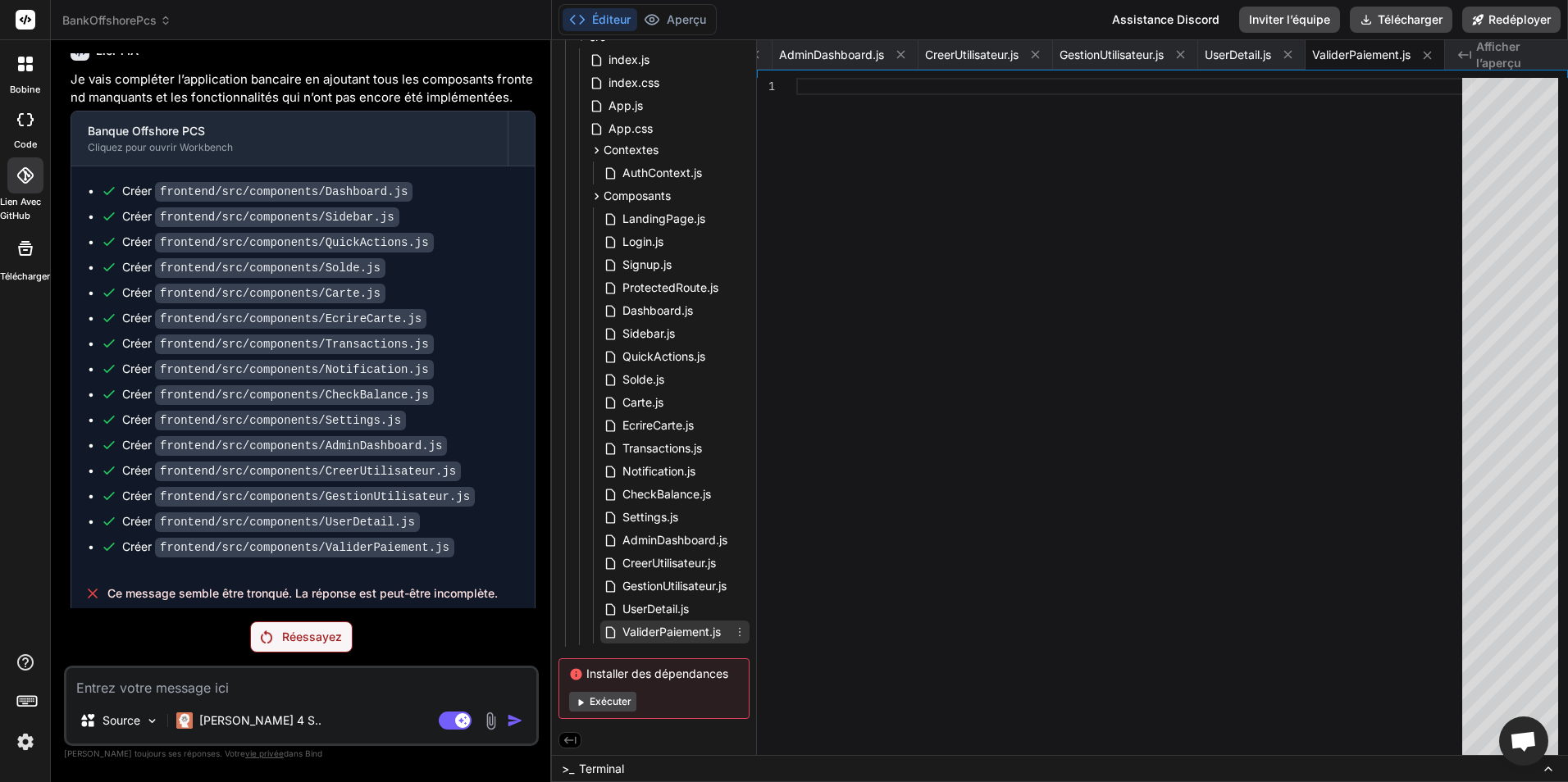
click at [678, 634] on span "ValiderPaiement.js" at bounding box center [671, 632] width 102 height 20
click at [661, 615] on span "UserDetail.js" at bounding box center [655, 610] width 69 height 20
type textarea "export default UserDetail;"
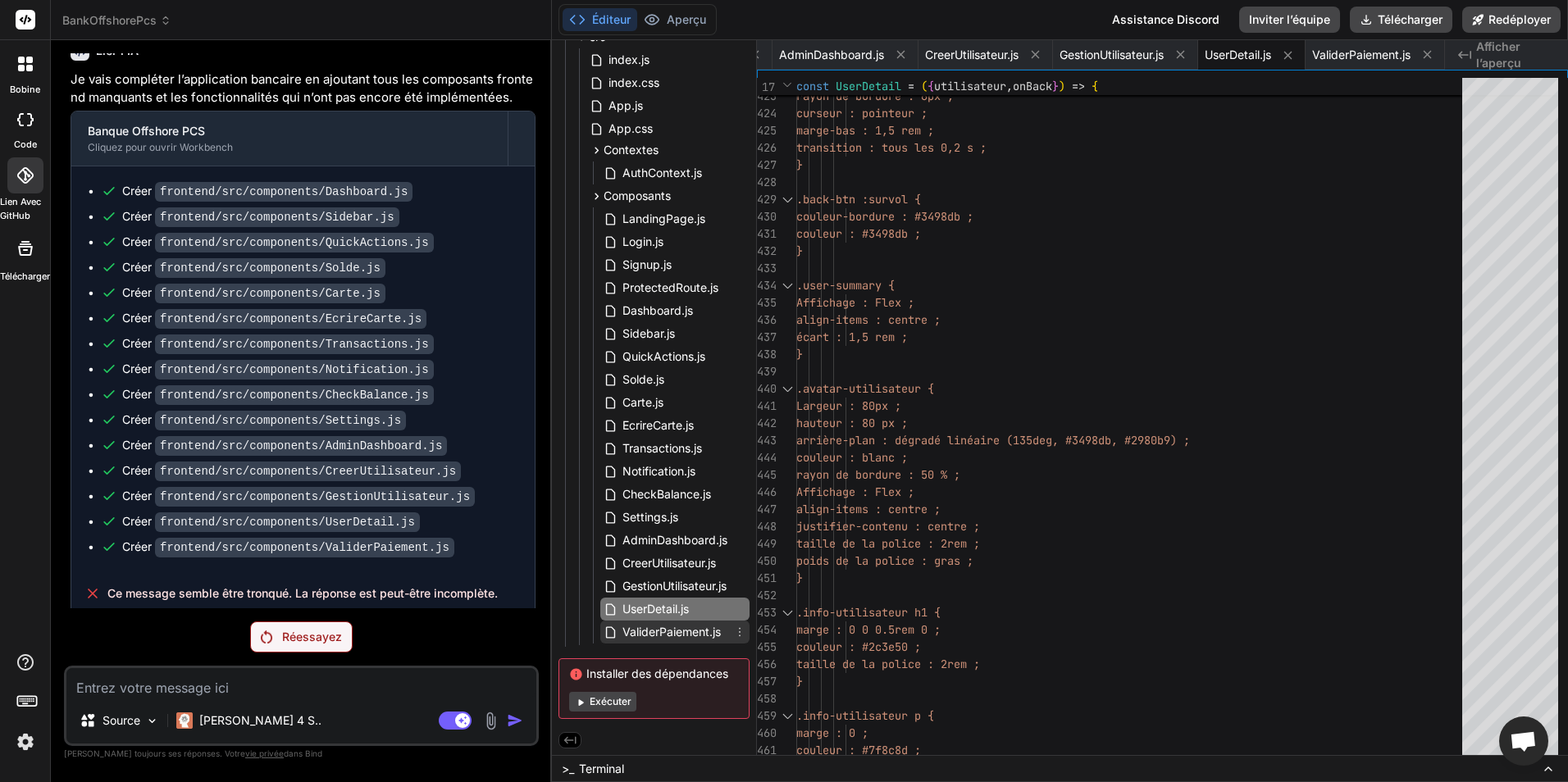
click at [705, 635] on span "ValiderPaiement.js" at bounding box center [671, 632] width 102 height 20
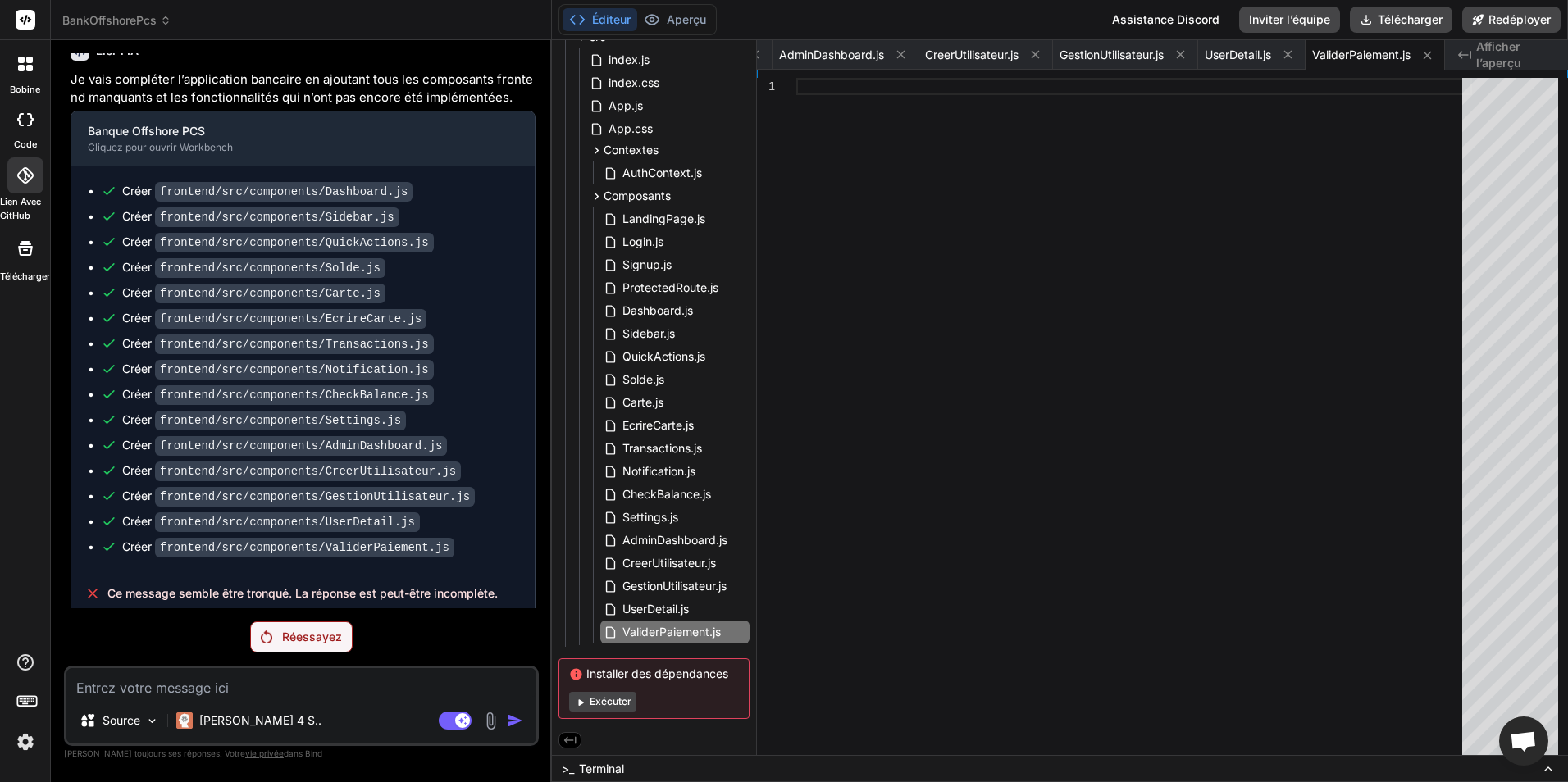
click at [315, 635] on p "Réessayez" at bounding box center [311, 637] width 60 height 17
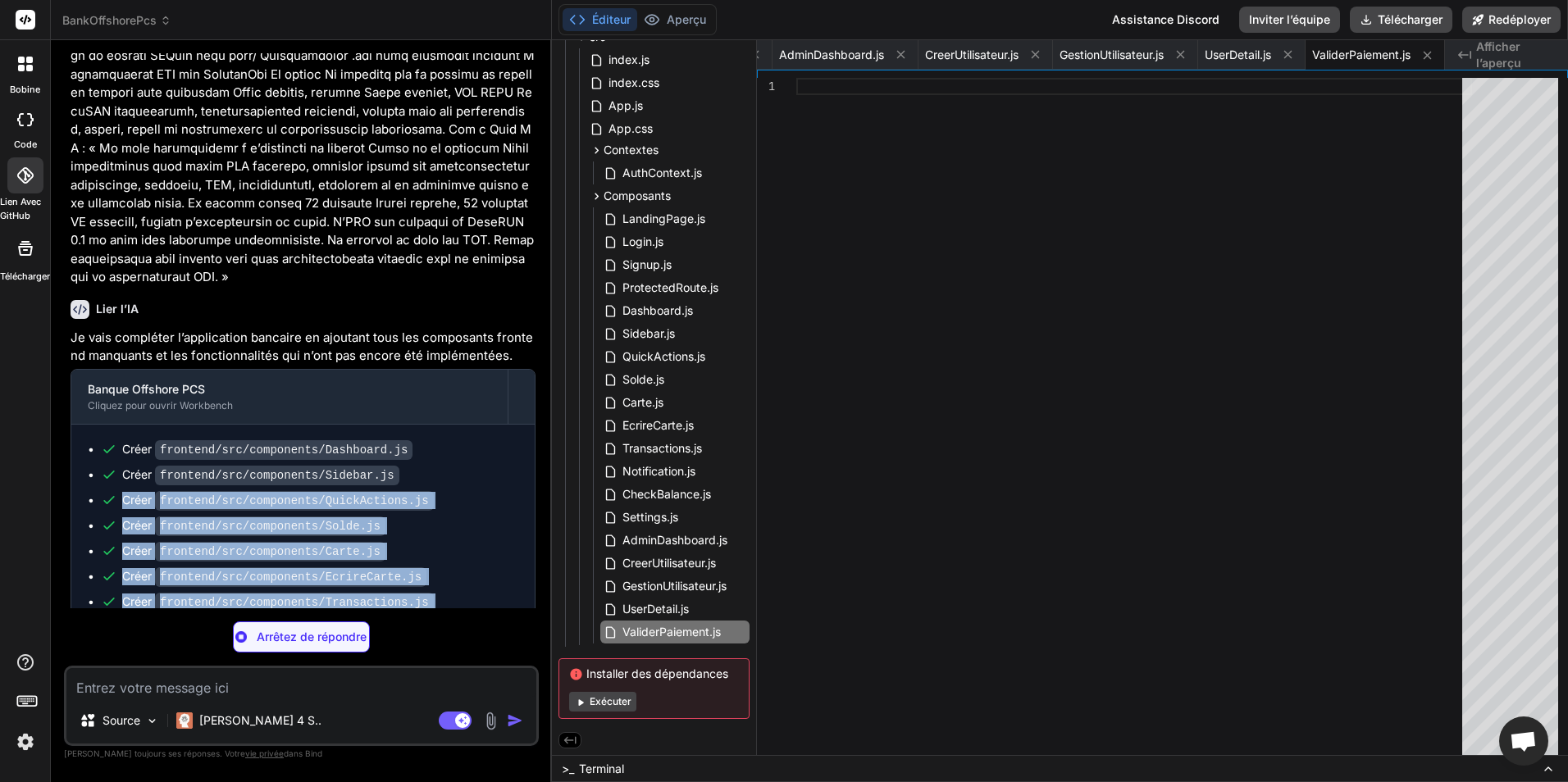
scroll to position [3483, 0]
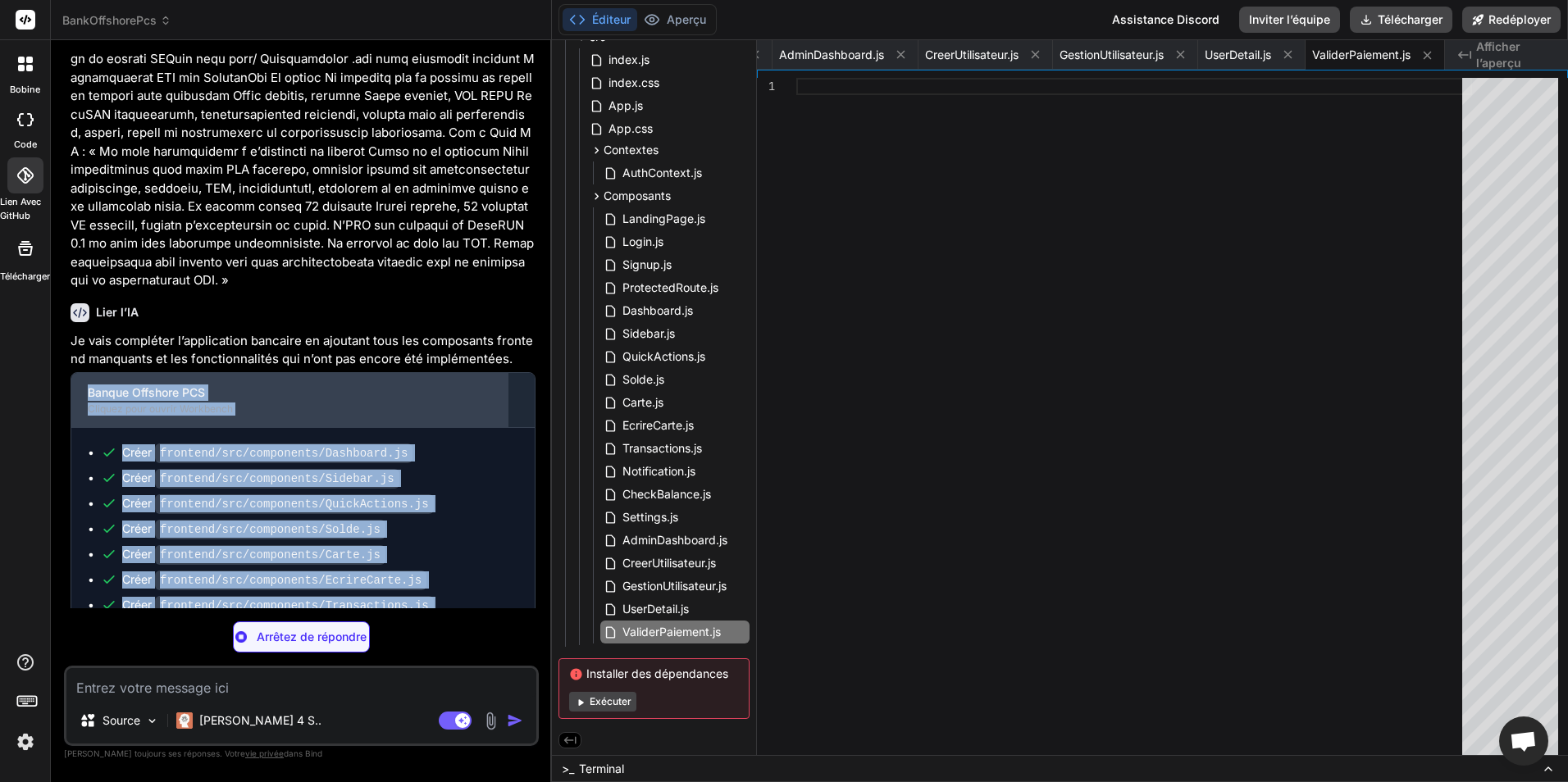
drag, startPoint x: 438, startPoint y: 519, endPoint x: 82, endPoint y: 326, distance: 405.0
click at [82, 372] on div "Banque Offshore PCS Cliquez pour ouvrir Workbench Créer frontend/src/components…" at bounding box center [302, 624] width 465 height 505
copy div "Banque Offshore PCS Cliquez pour ouvrir Workbench Créer frontend/src/components…"
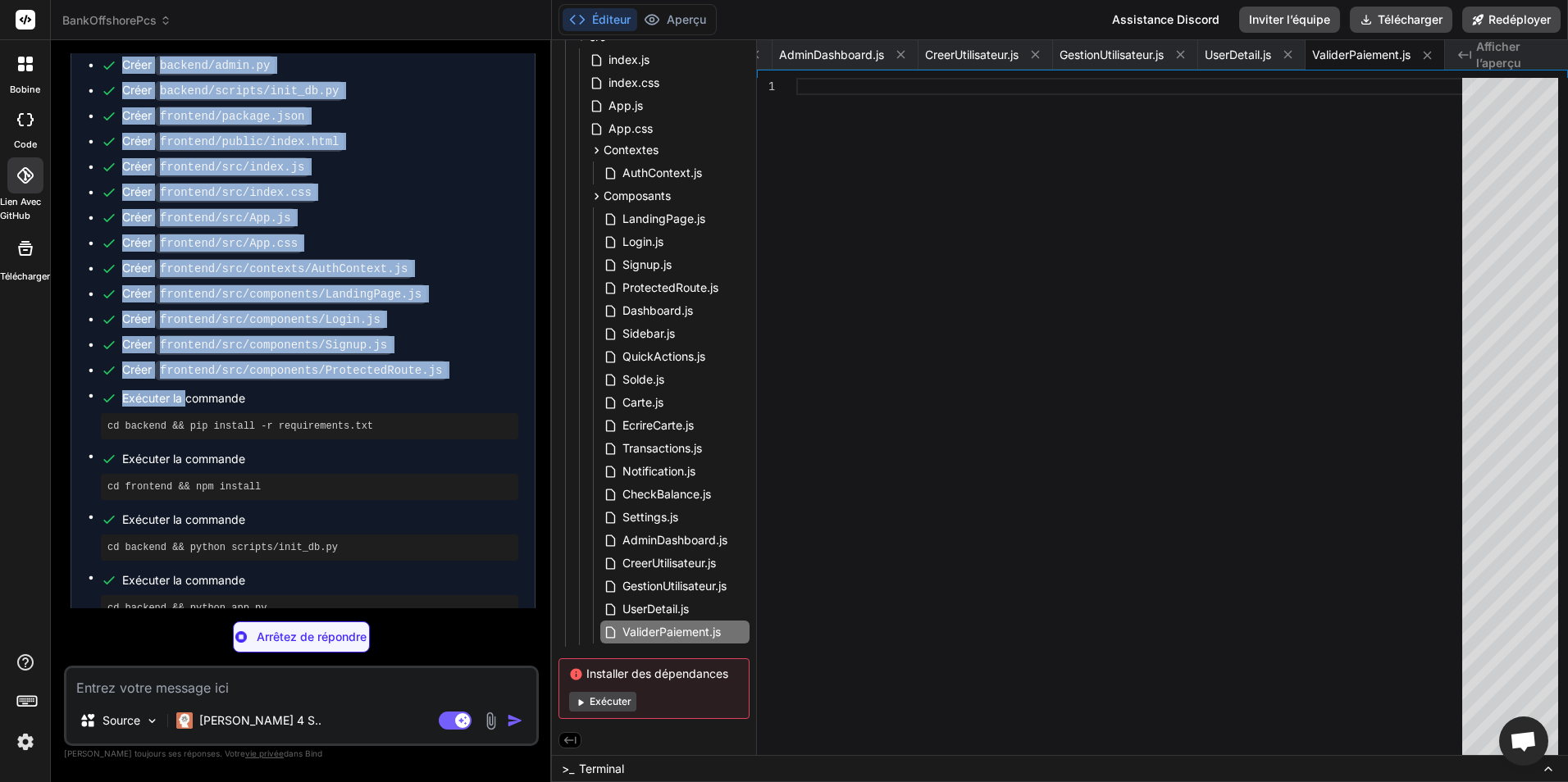
scroll to position [2006, 0]
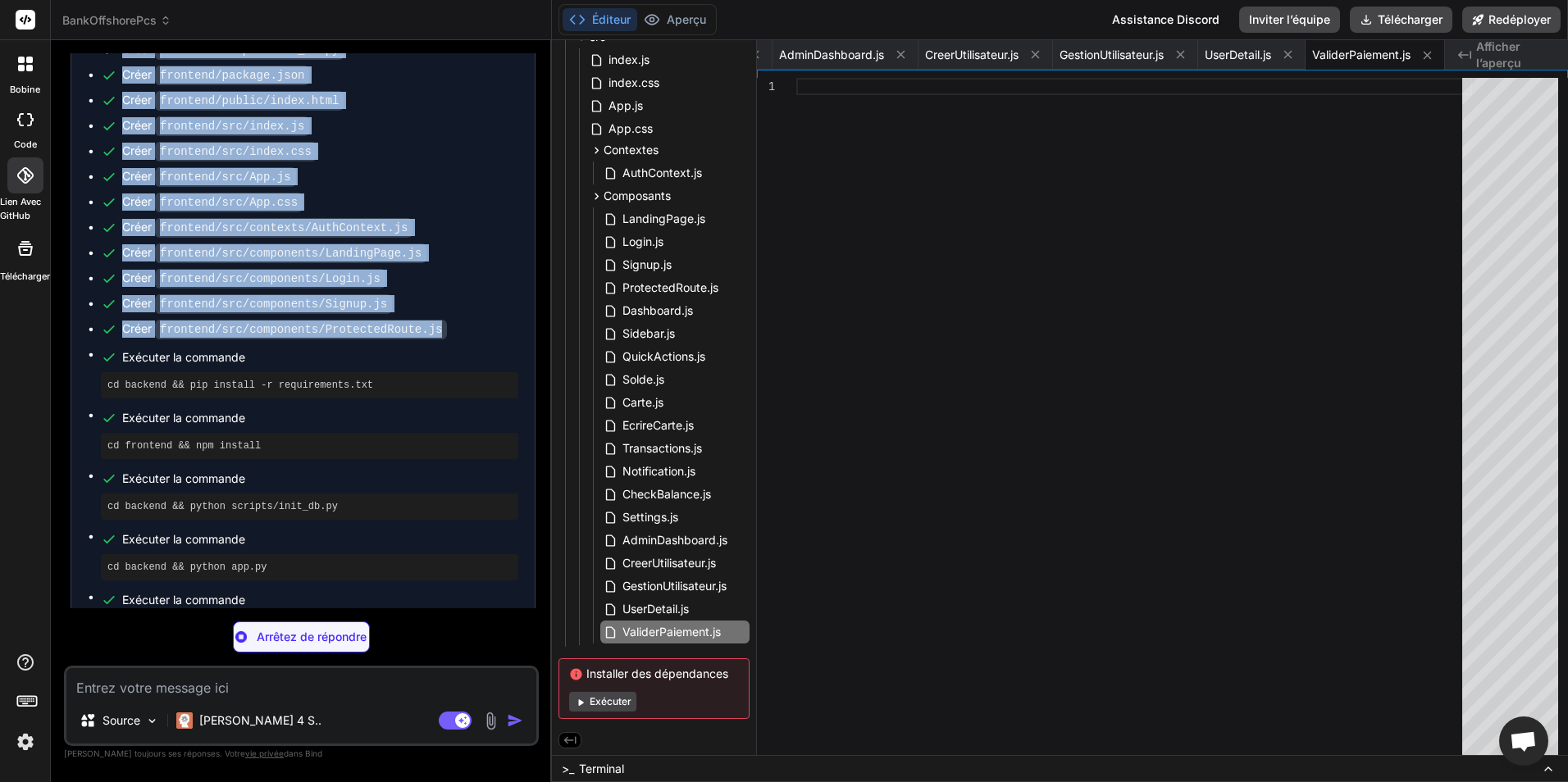
drag, startPoint x: 79, startPoint y: 224, endPoint x: 433, endPoint y: 301, distance: 362.3
click at [433, 301] on div "Créer package.json Créer backend/requirements.txt Créer backend/.env Créer back…" at bounding box center [302, 162] width 463 height 989
copy ul "Créer package.json Créer backend/requirements.txt Créer backend/.env Créer back…"
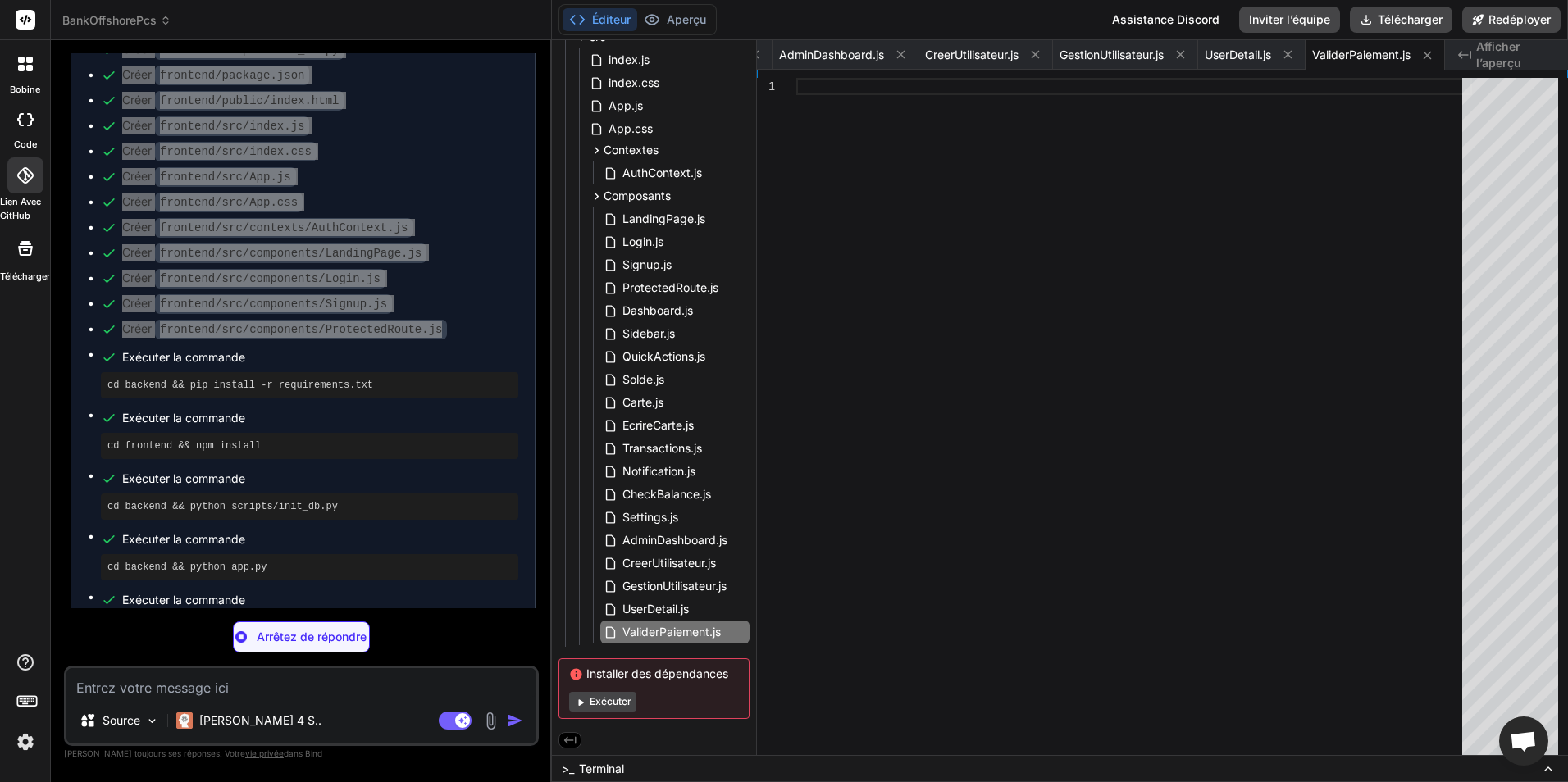
type textarea "x"
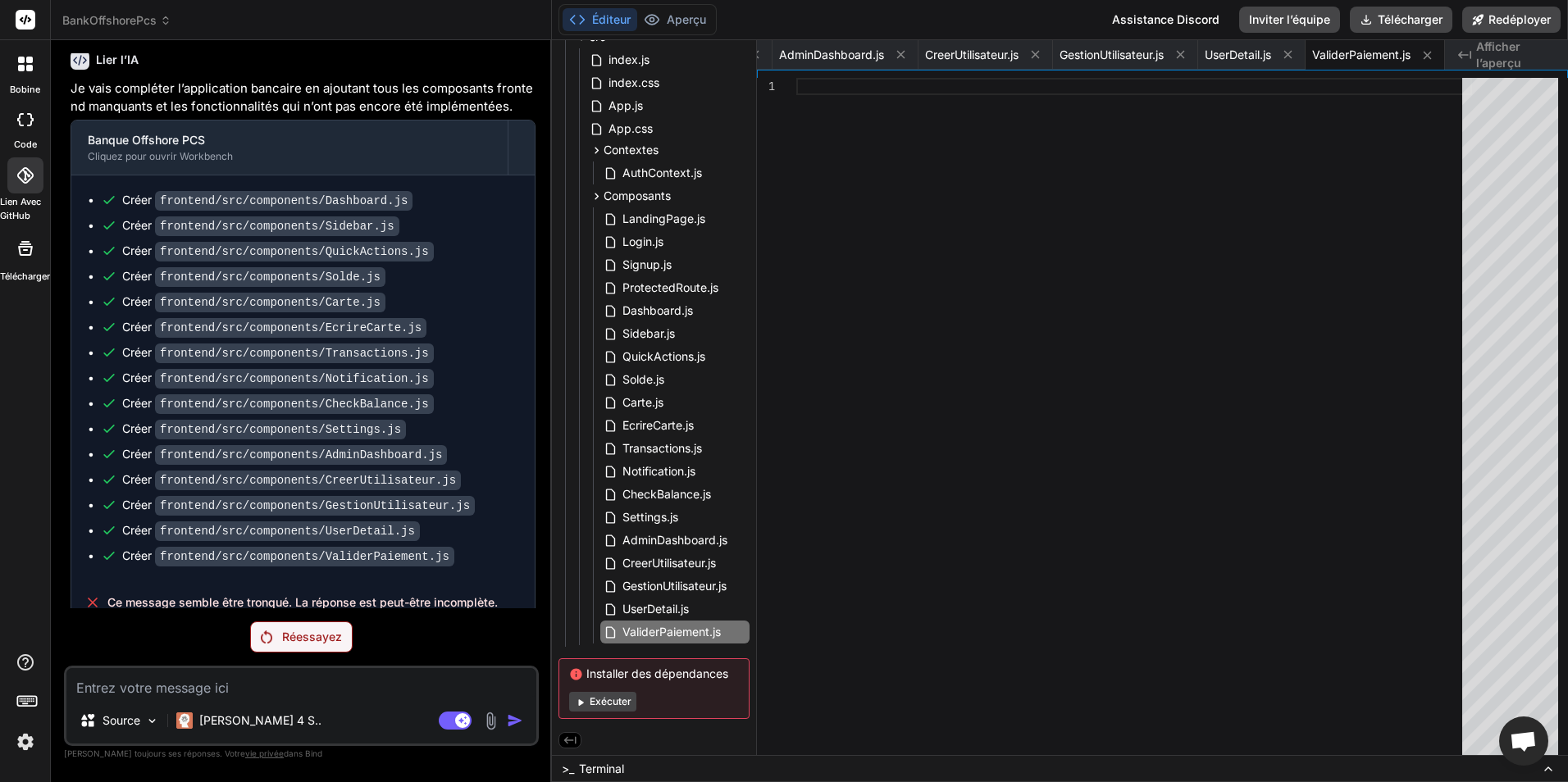
scroll to position [3745, 0]
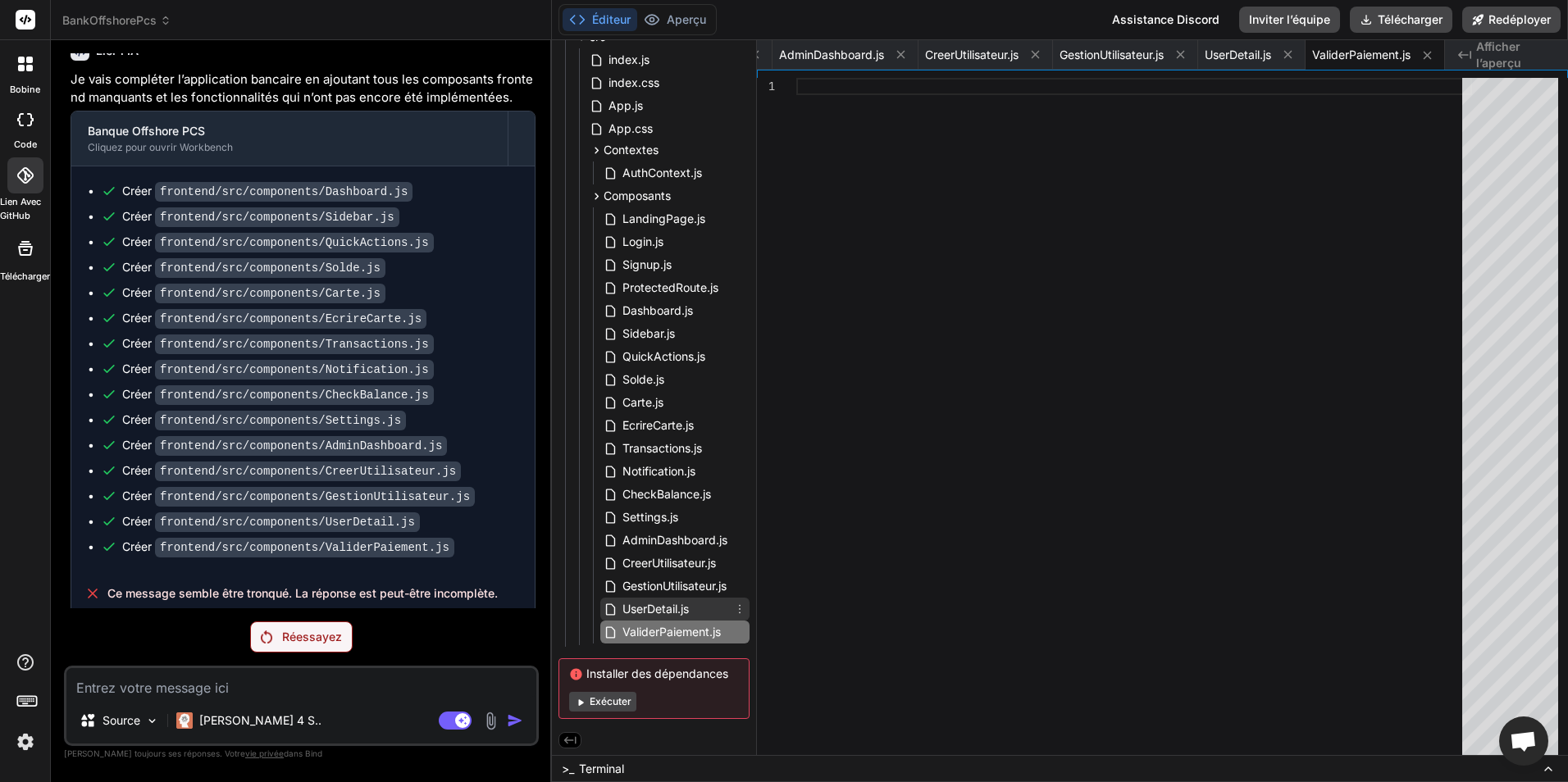
click at [648, 610] on span "UserDetail.js" at bounding box center [655, 610] width 69 height 20
type textarea "export default UserDetail;"
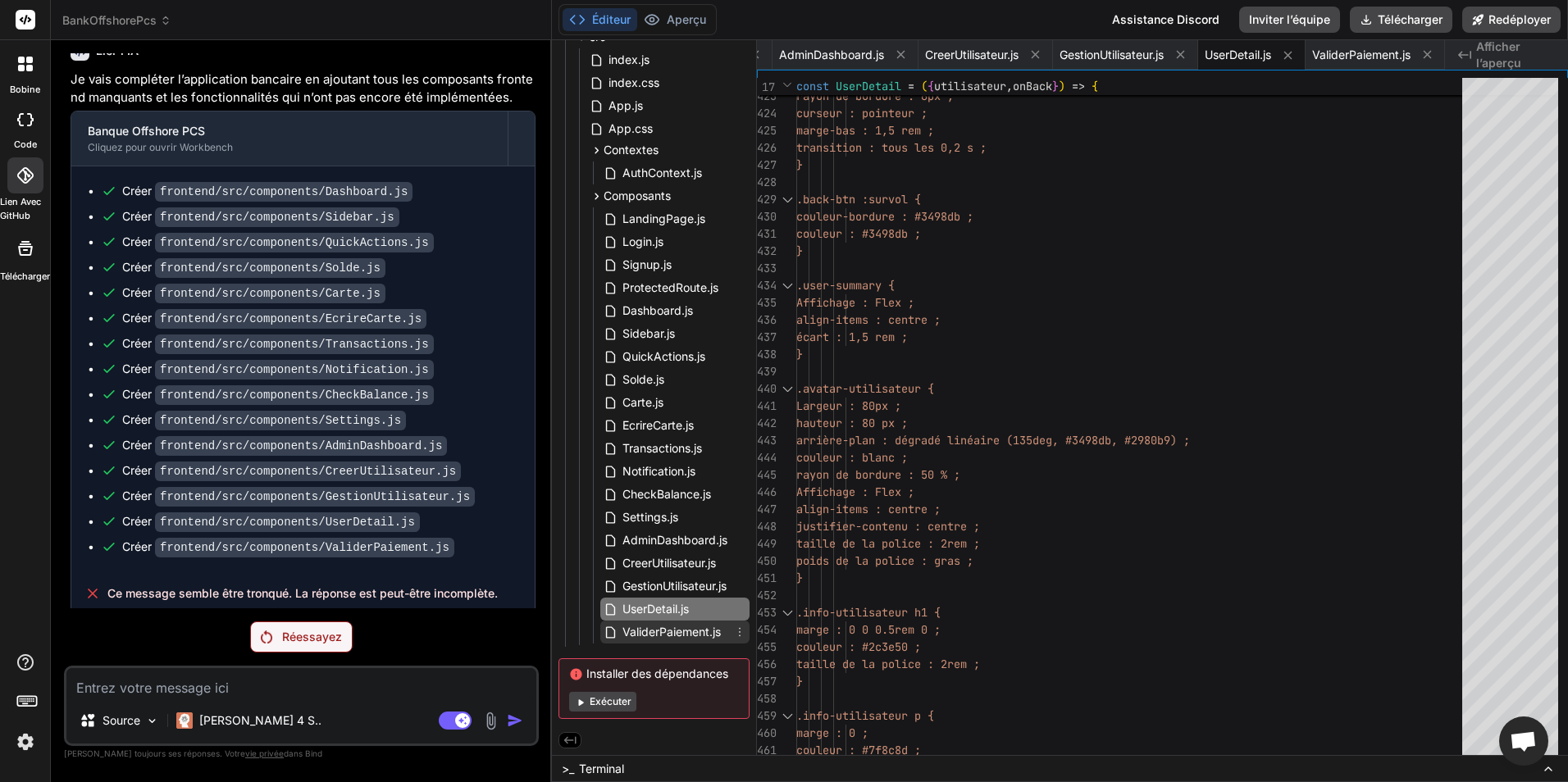
click at [661, 634] on span "ValiderPaiement.js" at bounding box center [671, 632] width 102 height 20
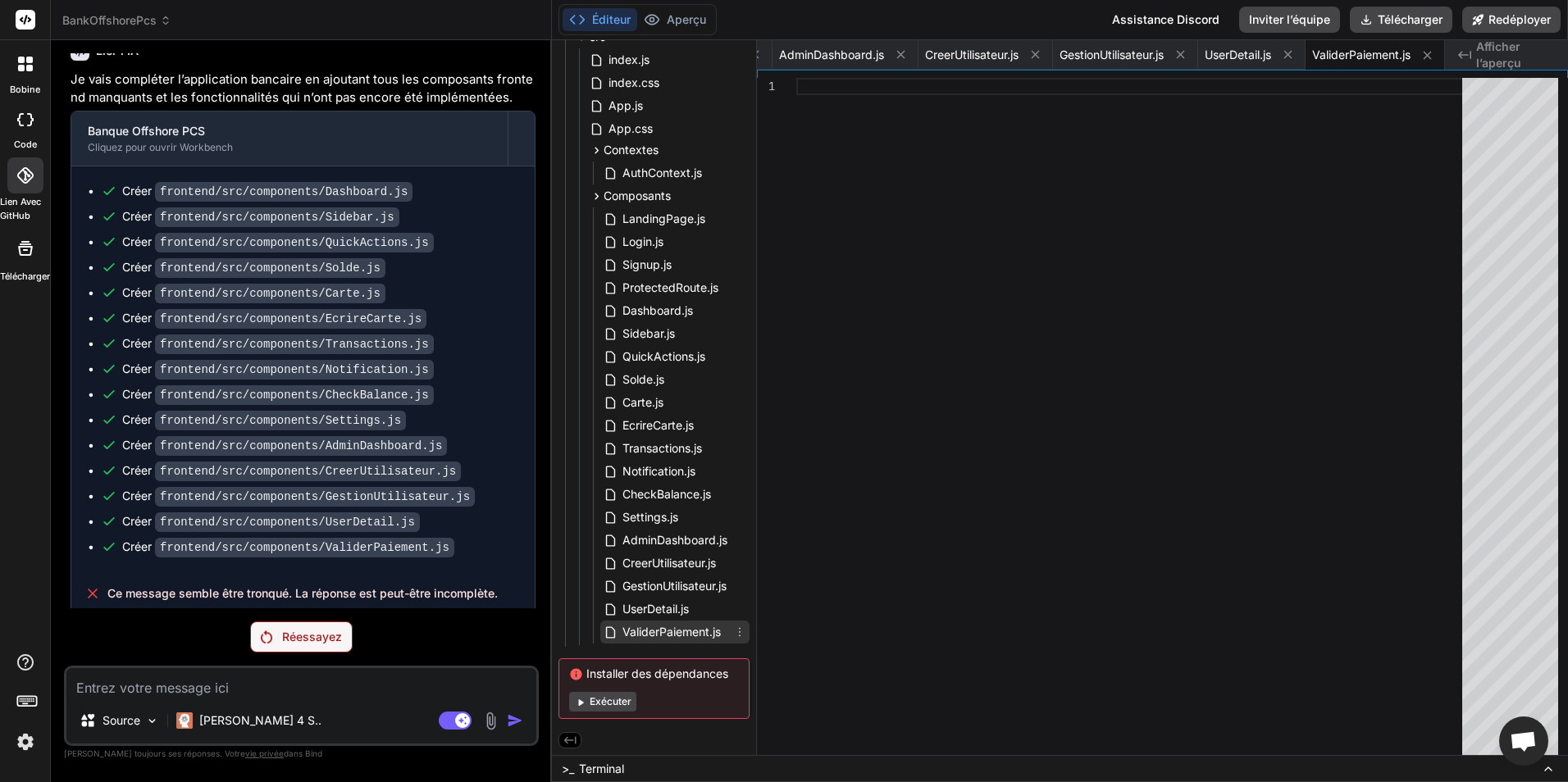
click at [733, 633] on icon at bounding box center [739, 631] width 13 height 13
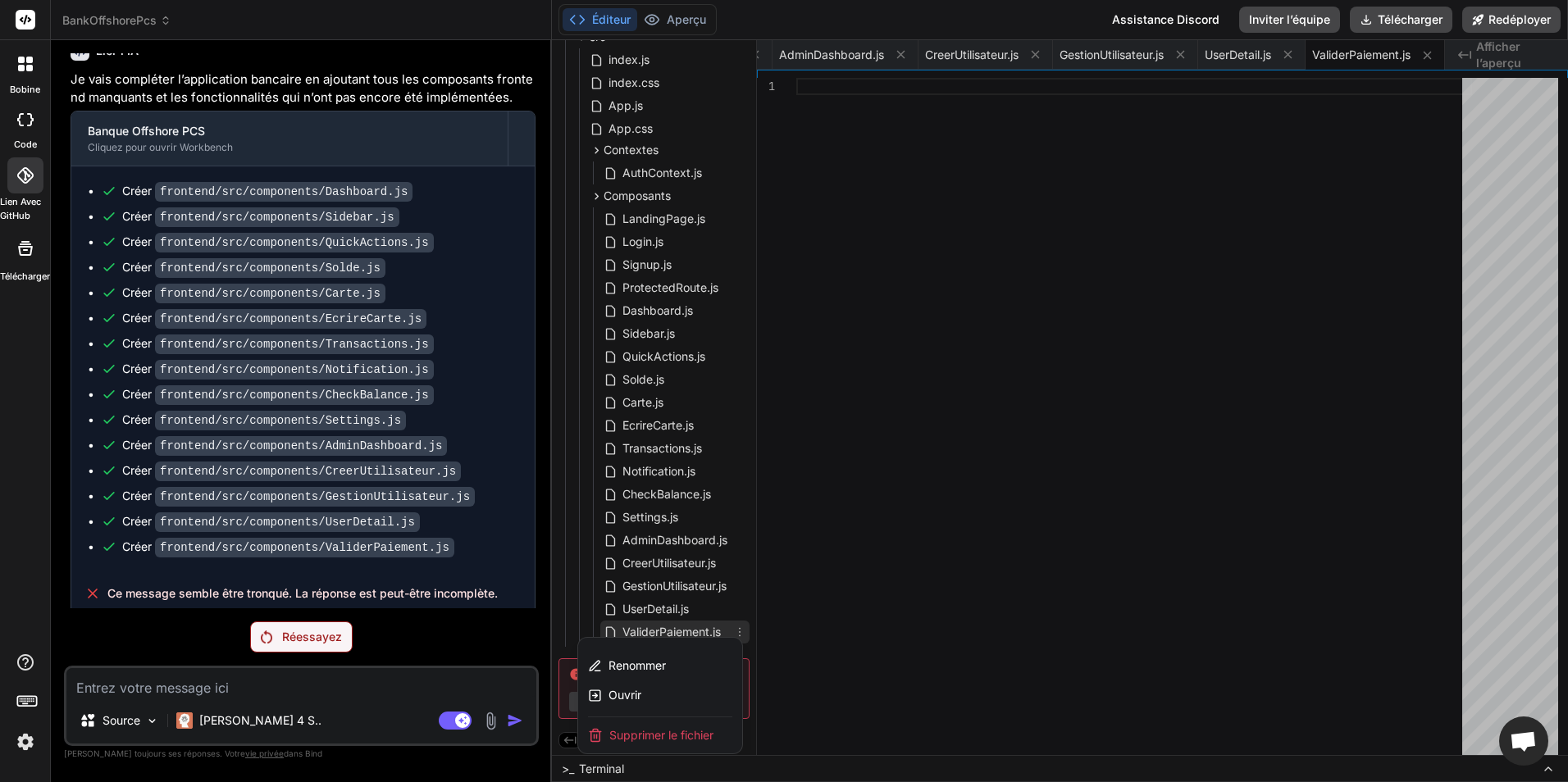
click at [693, 727] on span "Supprimer le fichier" at bounding box center [662, 735] width 104 height 17
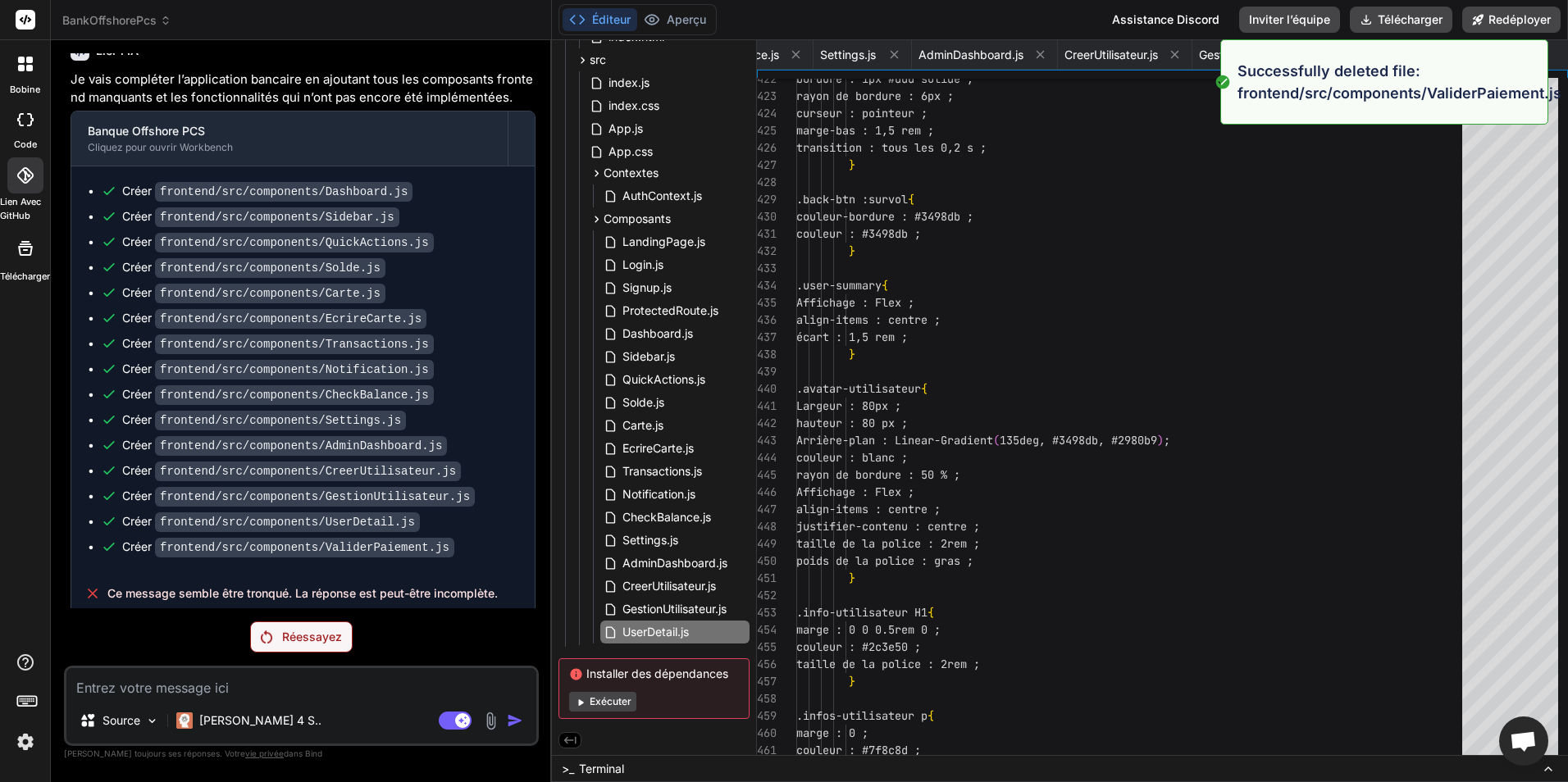
type textarea "export default UserDetail;"
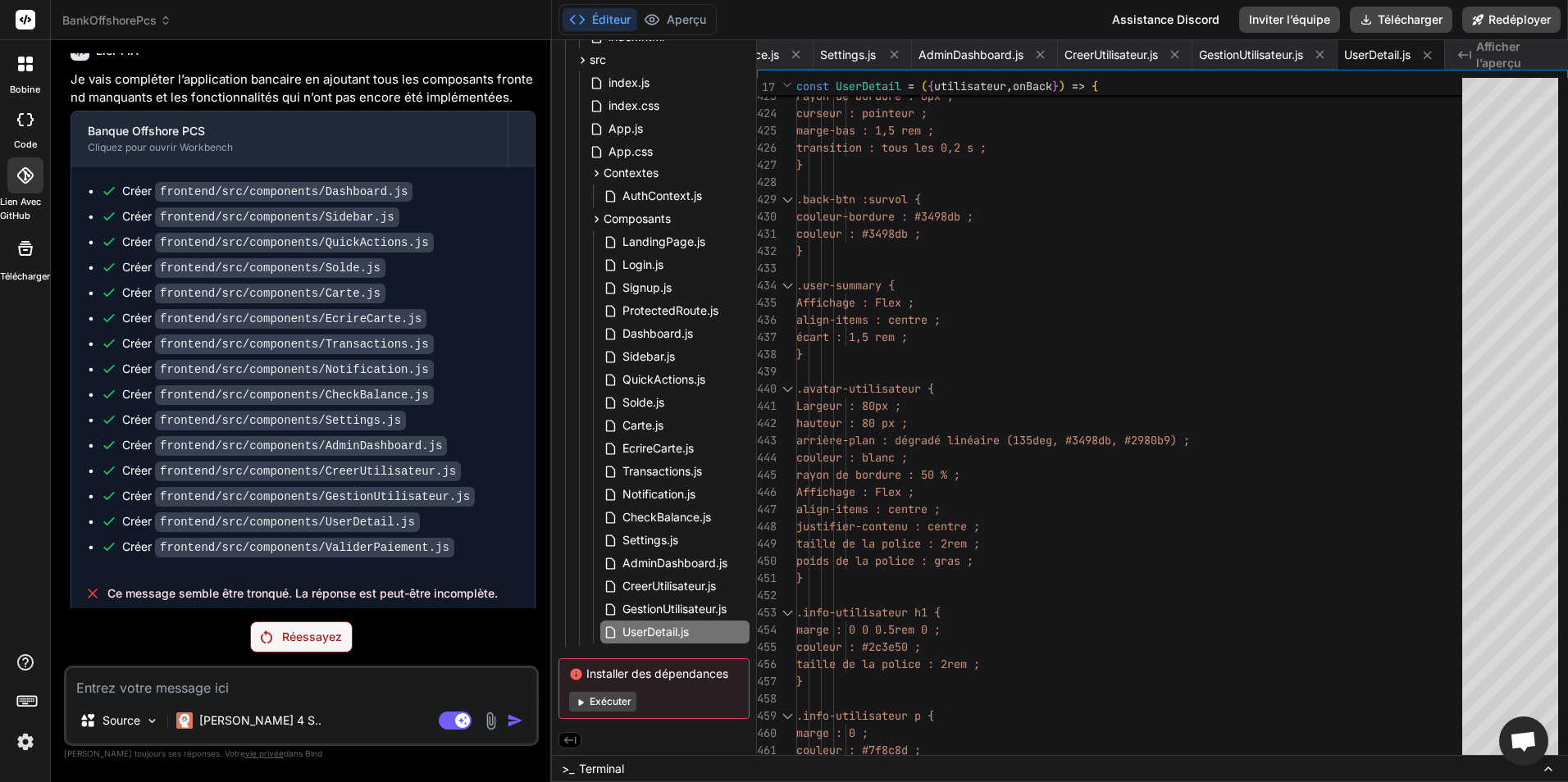
click at [314, 640] on p "Réessayez" at bounding box center [311, 637] width 60 height 17
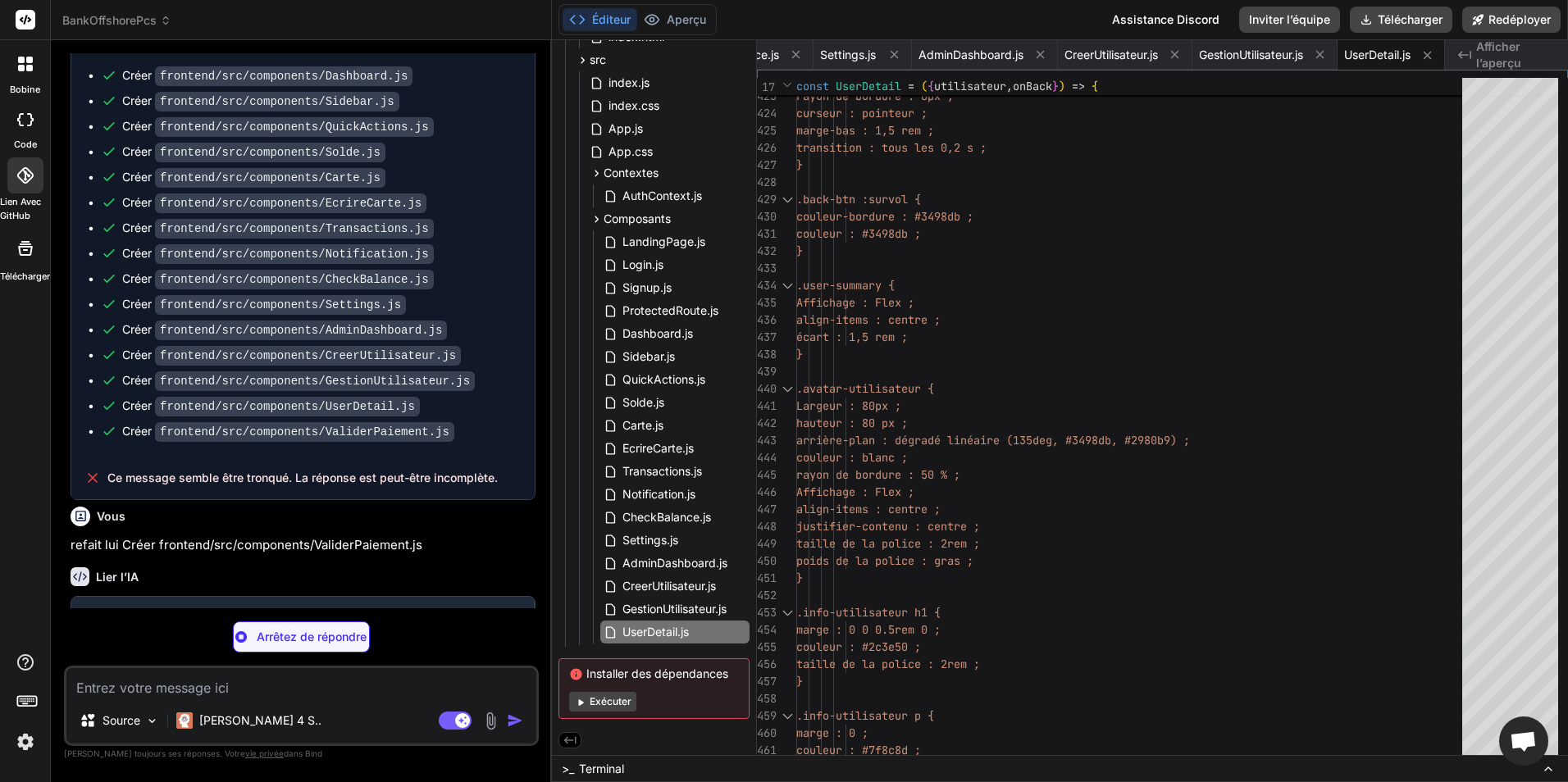
type textarea "x"
type textarea "</div> ); }; export default ValiderPaiement;"
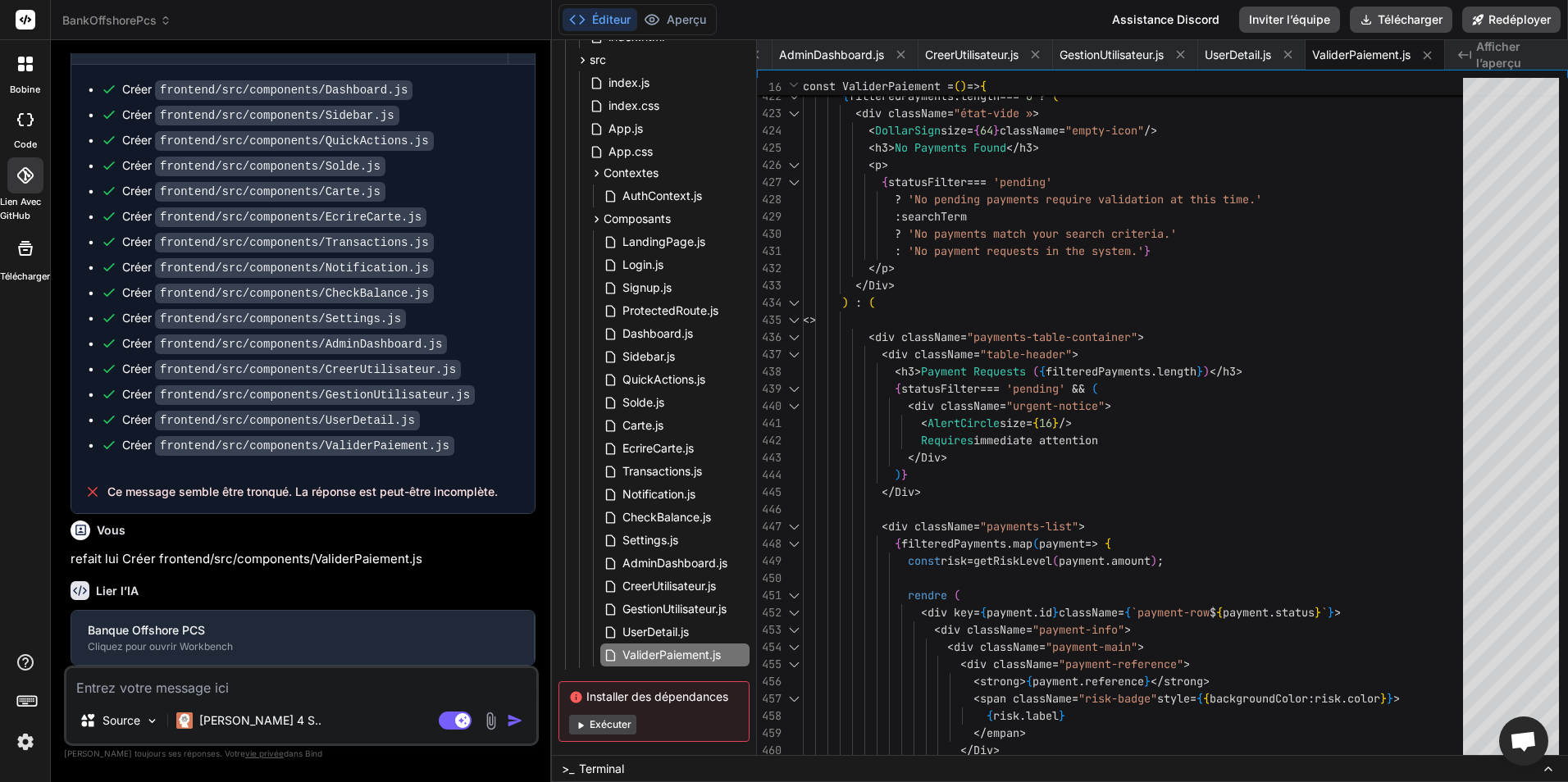
scroll to position [553, 0]
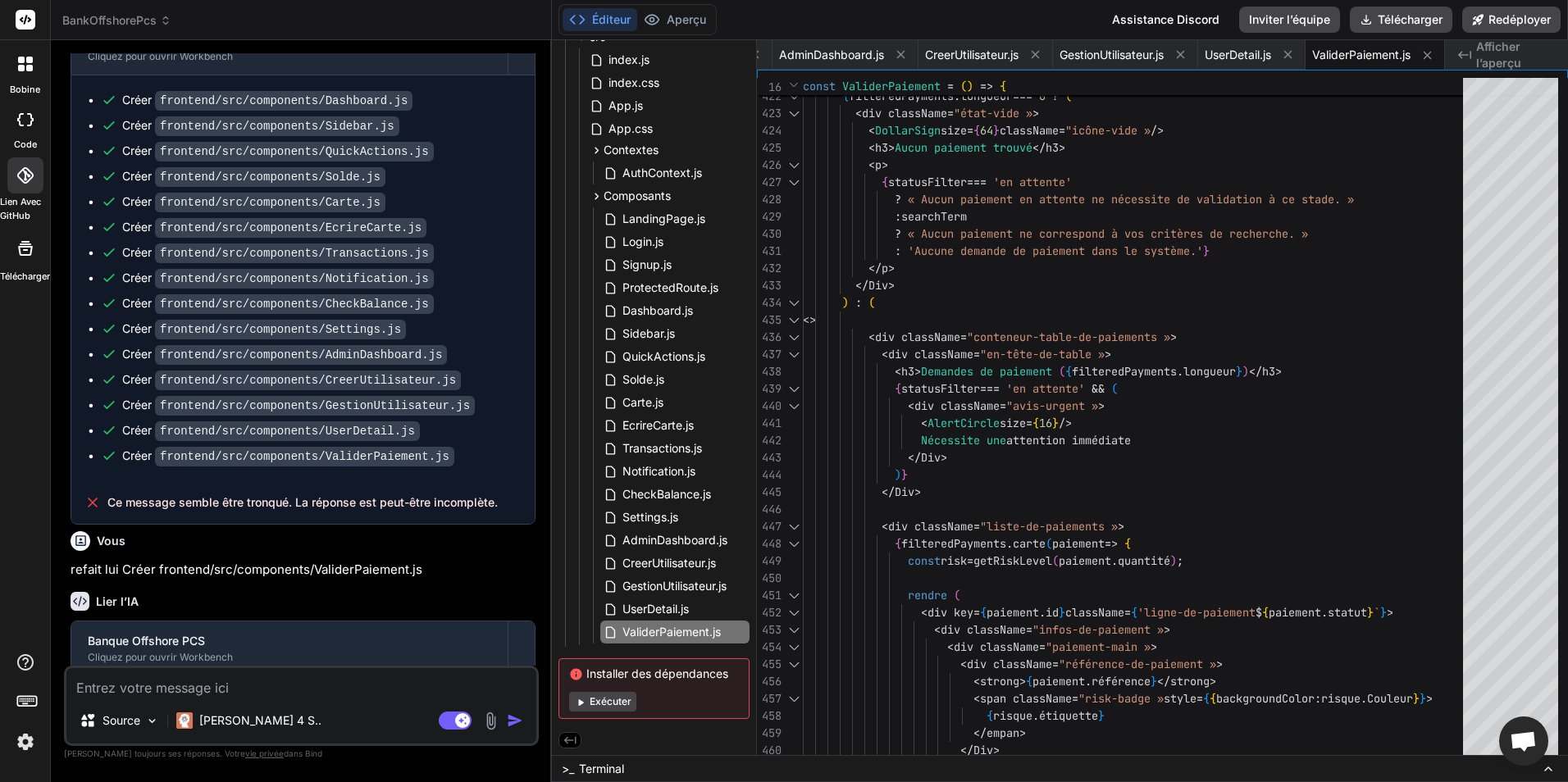
click at [490, 716] on img at bounding box center [490, 720] width 19 height 19
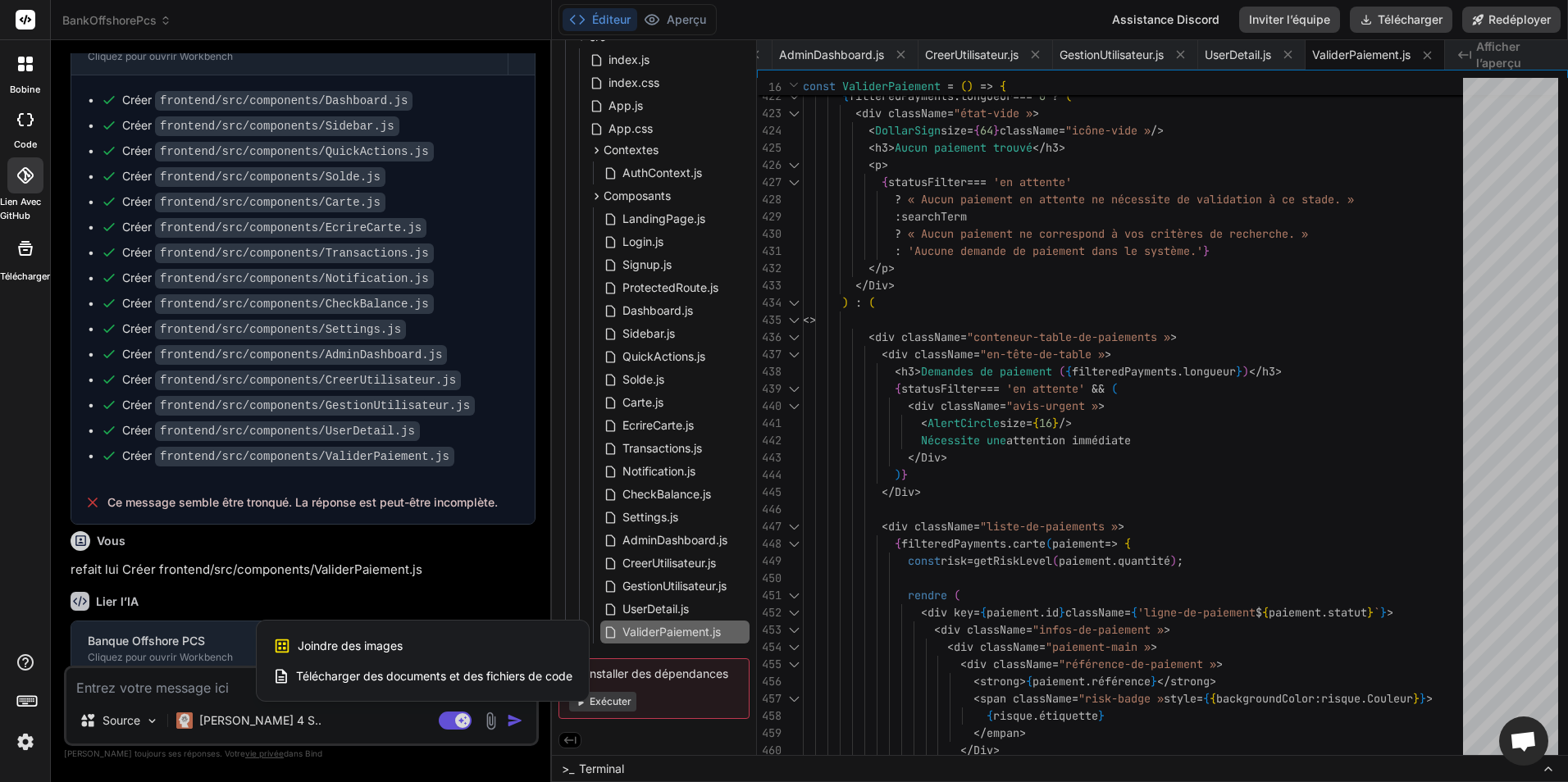
click at [392, 641] on span "Joindre des images" at bounding box center [349, 646] width 105 height 17
type textarea "x"
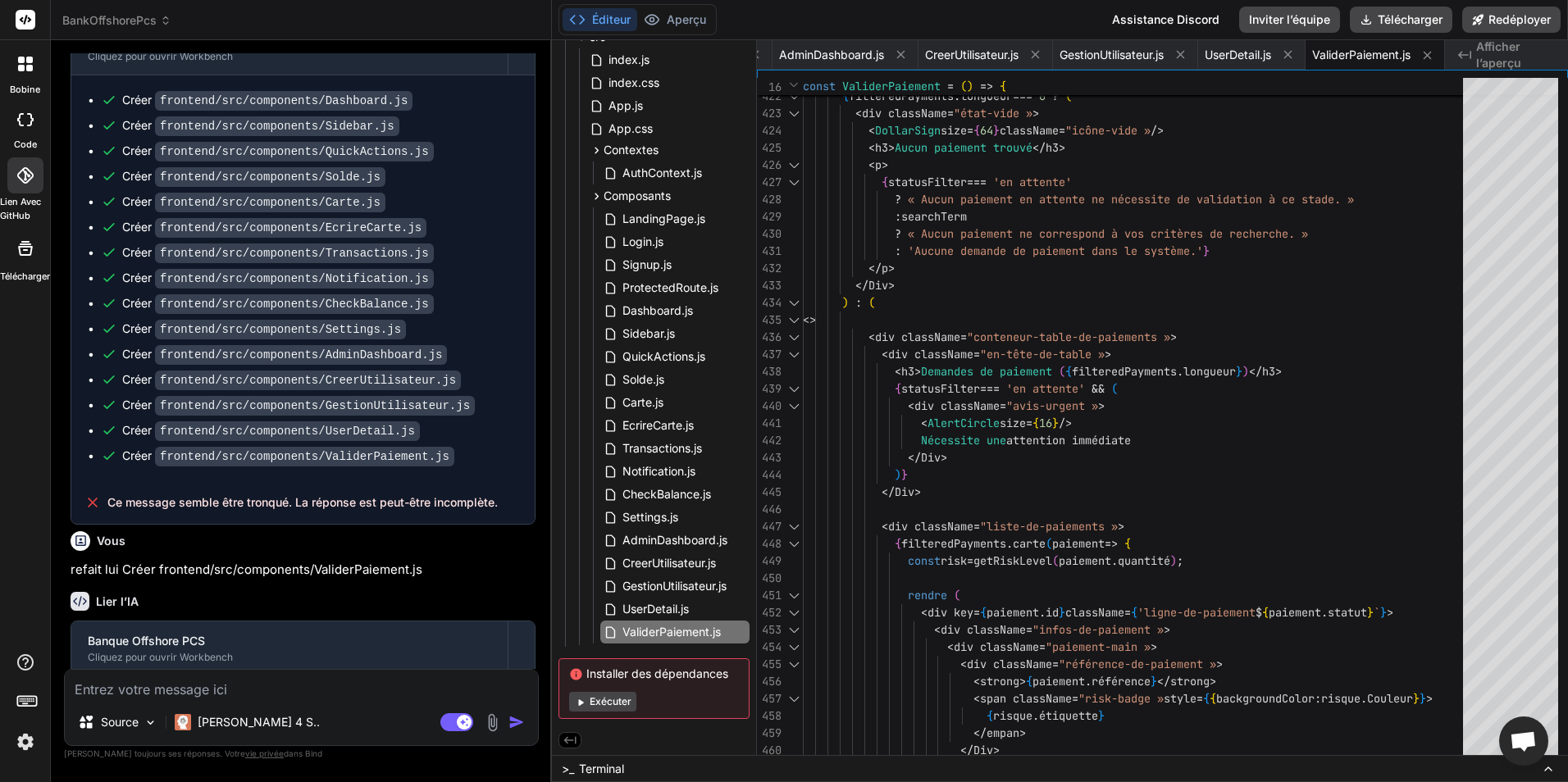
scroll to position [3833, 0]
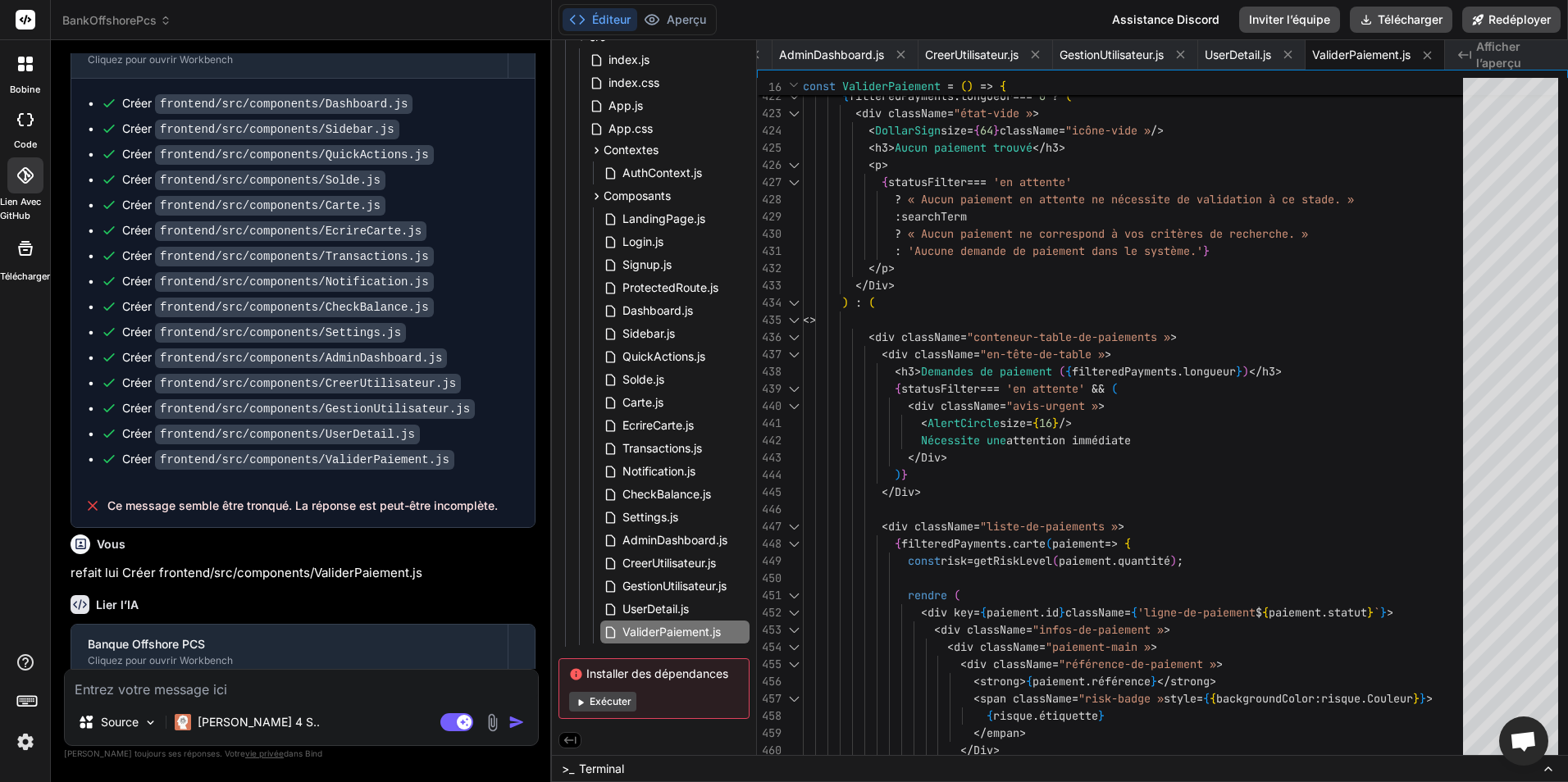
type input "C:\fakepath\Logo_BankOffshorePCS.png"
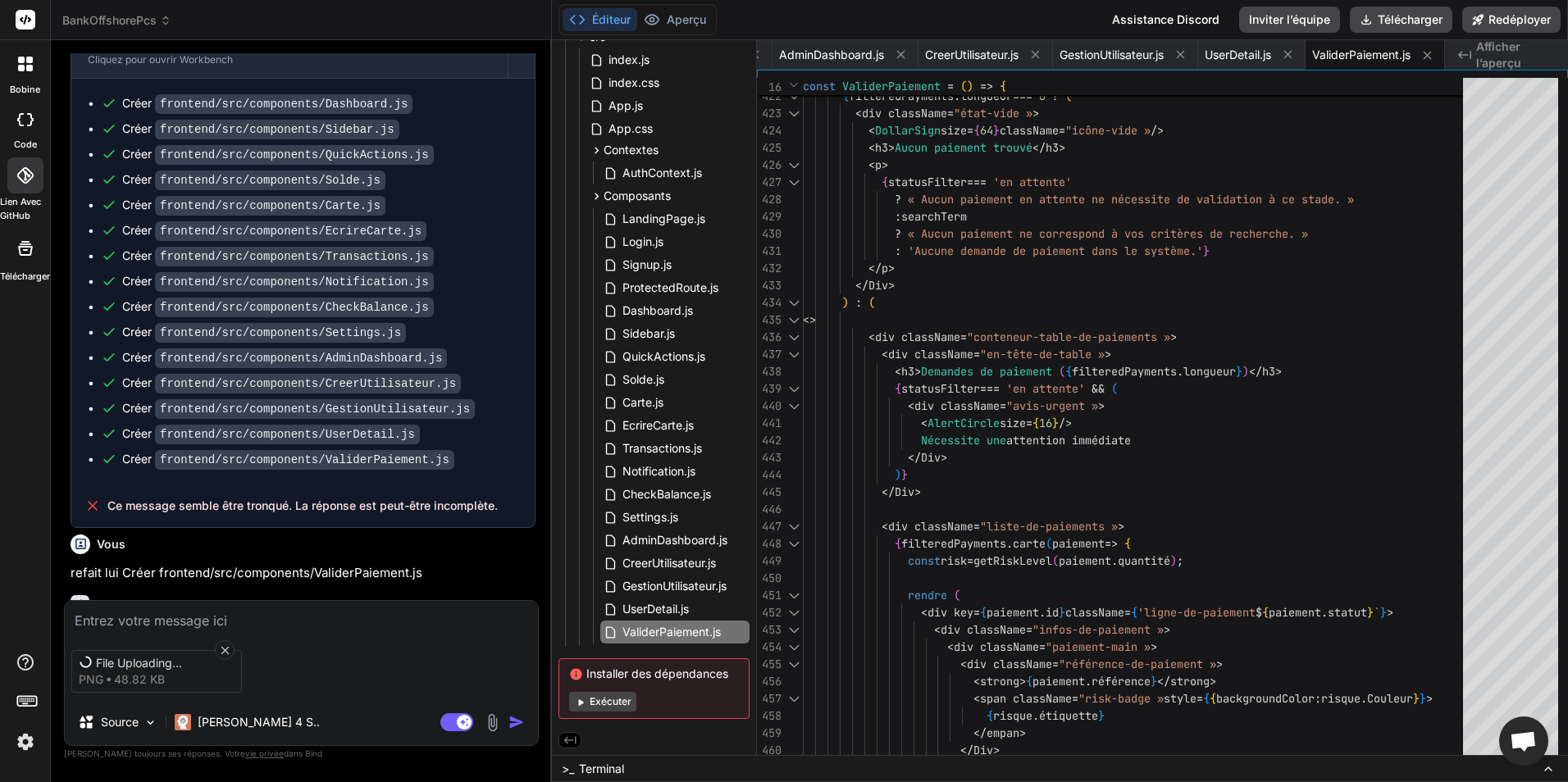
scroll to position [3860, 0]
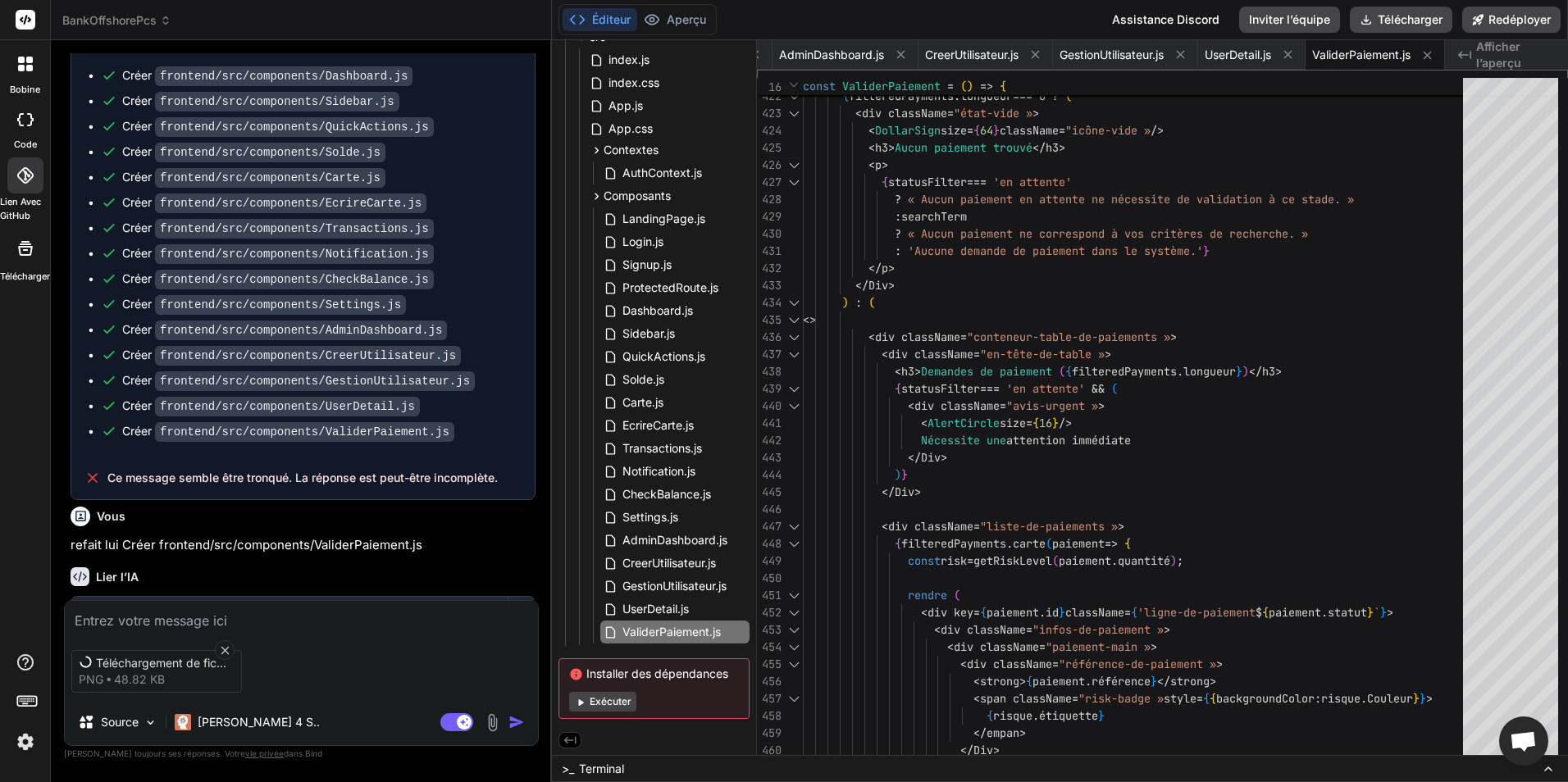
click at [270, 616] on textarea at bounding box center [300, 616] width 473 height 29
type textarea "x"
type textarea "i"
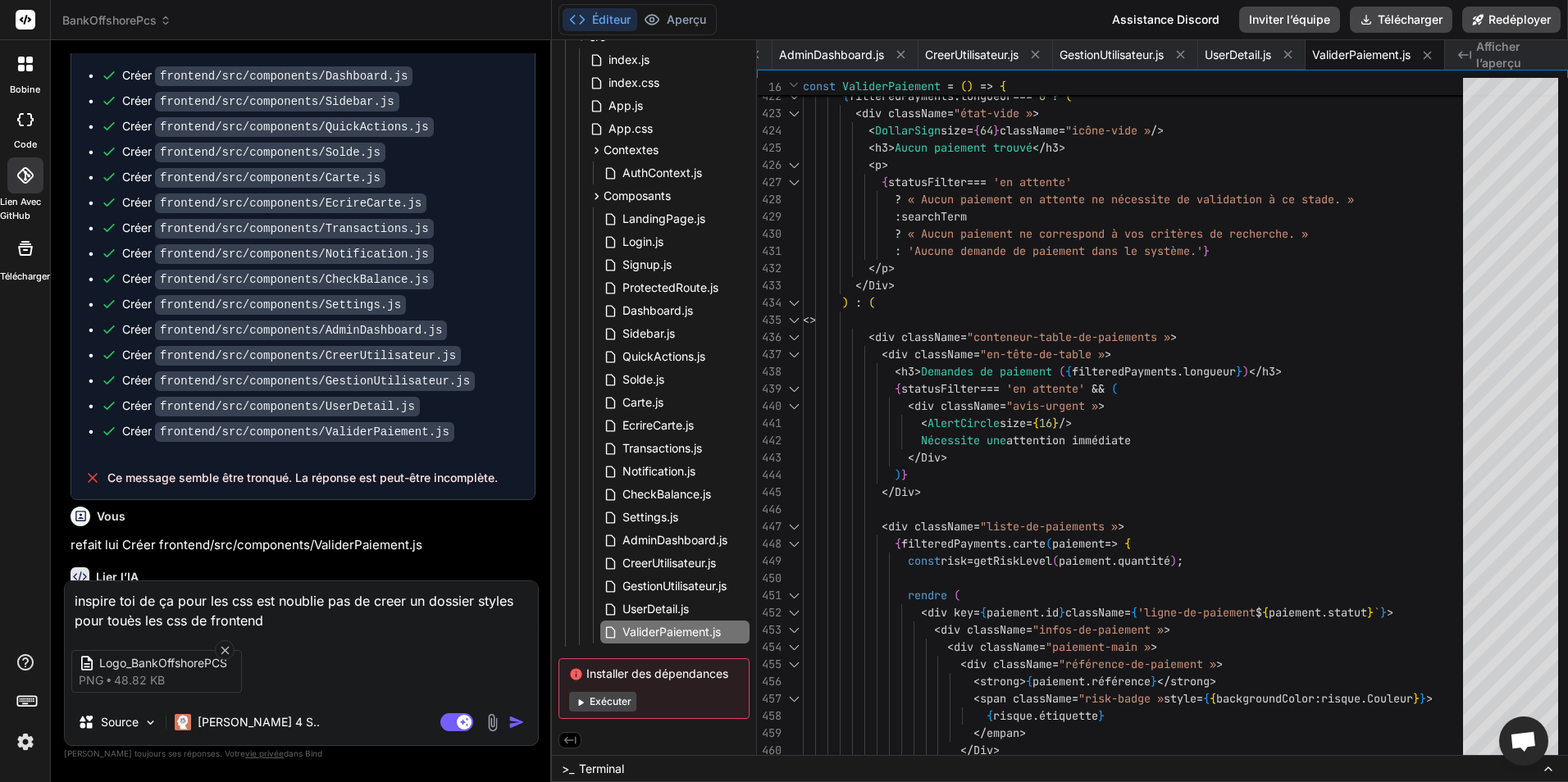
click at [111, 620] on textarea "inspire toi de ça pour les css est noublie pas de creer un dossier styles pour …" at bounding box center [300, 606] width 473 height 49
click at [134, 615] on textarea "inspire toi de ça pour les css est noublie pas de creer un dossier styles pour …" at bounding box center [300, 606] width 473 height 49
click at [75, 618] on textarea "inspire toi de ça pour les css est n'oublie pas de créer un dossier styles pour…" at bounding box center [300, 606] width 473 height 49
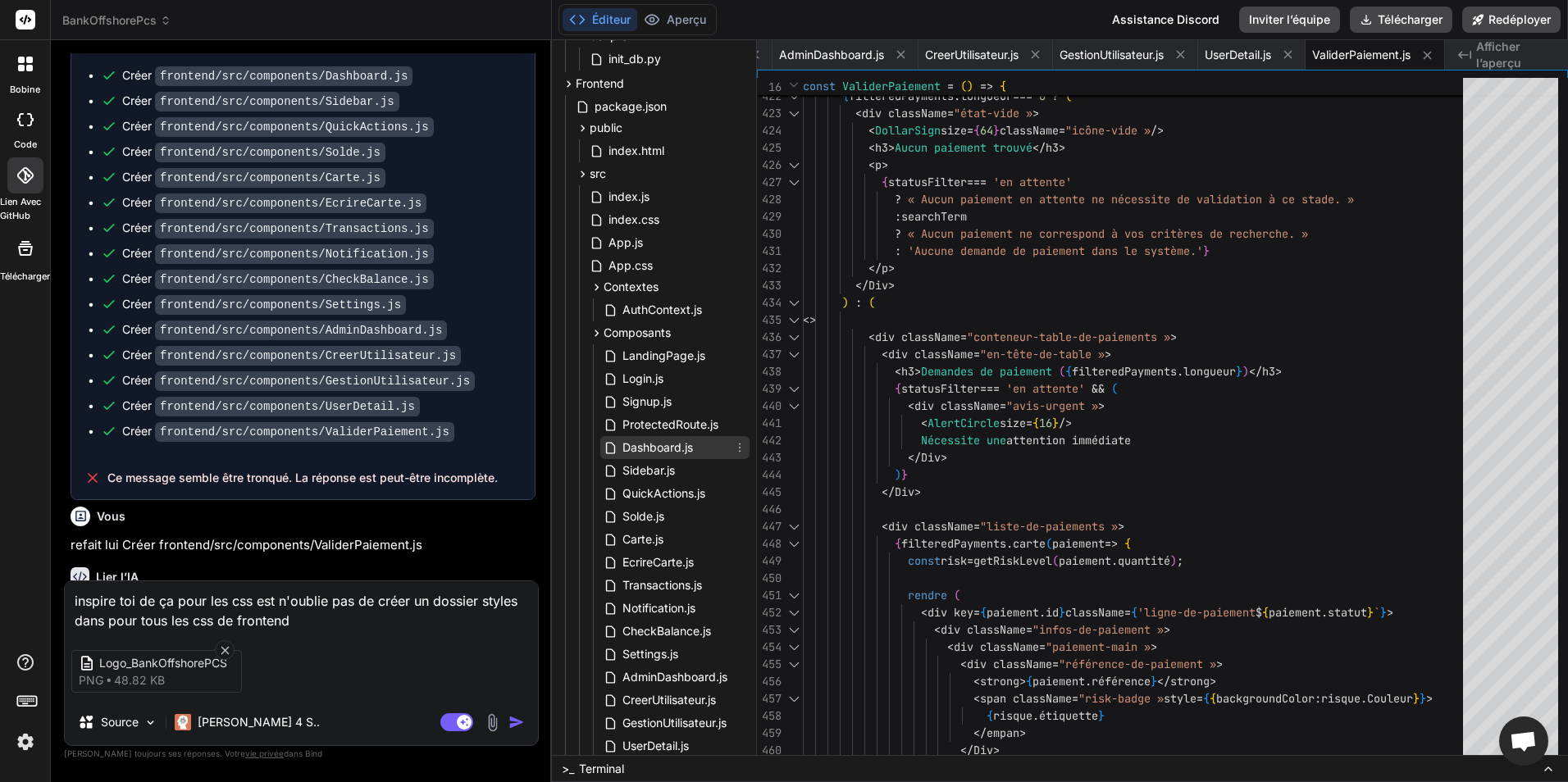
scroll to position [389, 0]
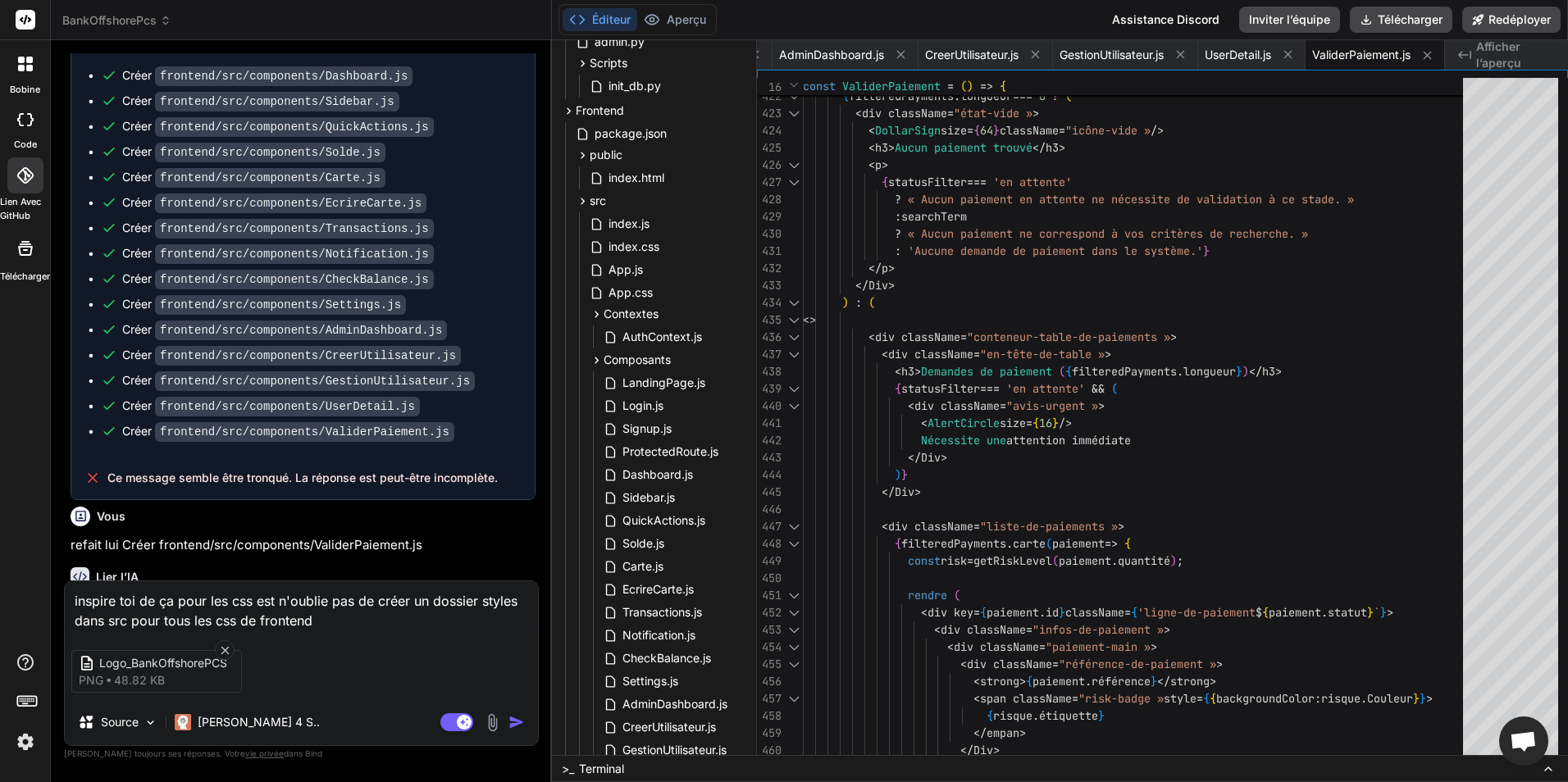
click at [332, 618] on textarea "inspire toi de ça pour les css est n'oublie pas de créer un dossier styles dans…" at bounding box center [300, 606] width 473 height 49
drag, startPoint x: 377, startPoint y: 598, endPoint x: 75, endPoint y: 601, distance: 302.0
click at [75, 601] on textarea "inspire toi de ça pour les css est n'oublie pas de créer un dossier styles dans…" at bounding box center [300, 606] width 473 height 49
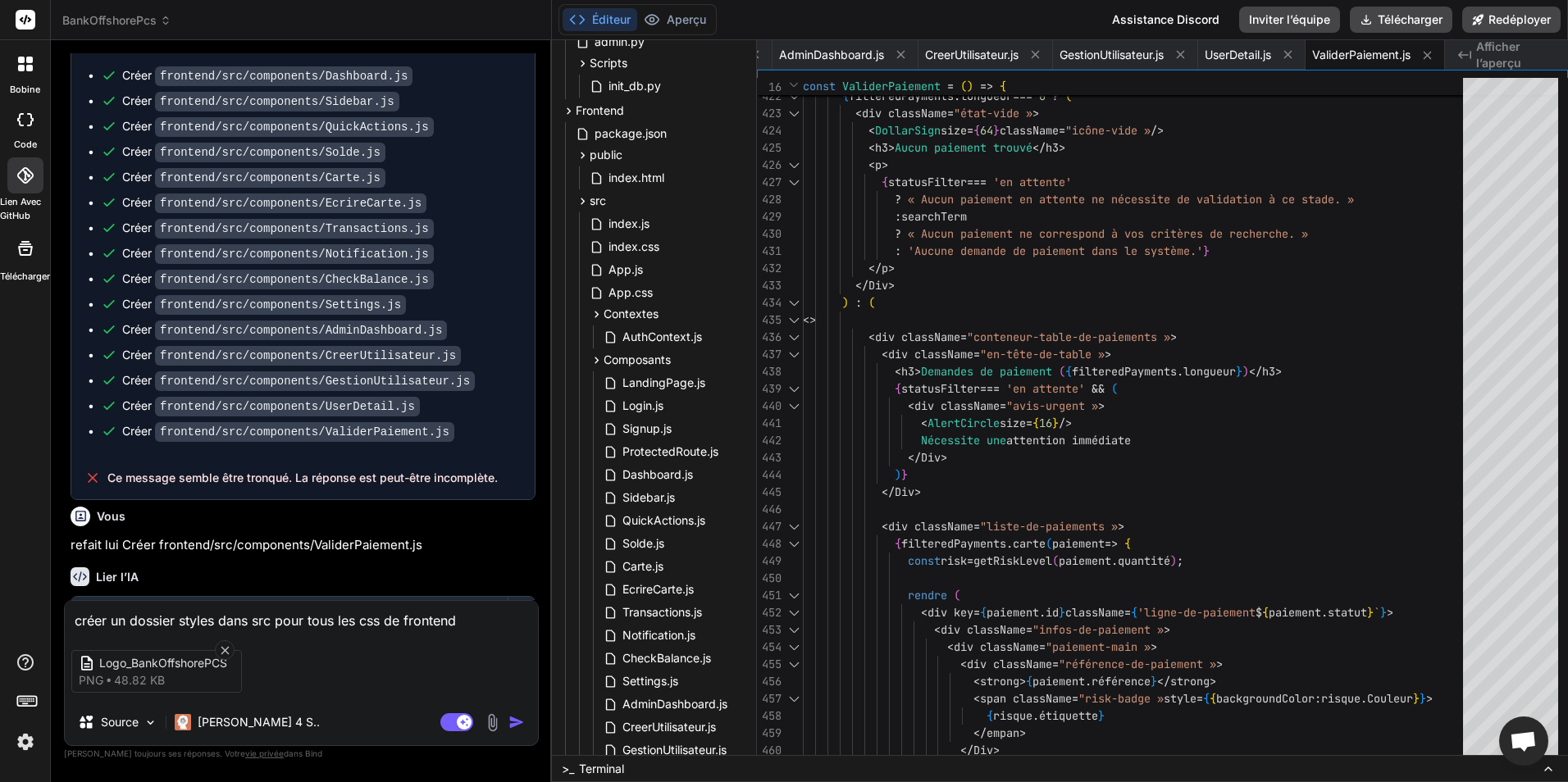
click at [467, 617] on textarea "créer un dossier styles dans src pour tous les css de frontend" at bounding box center [300, 616] width 473 height 29
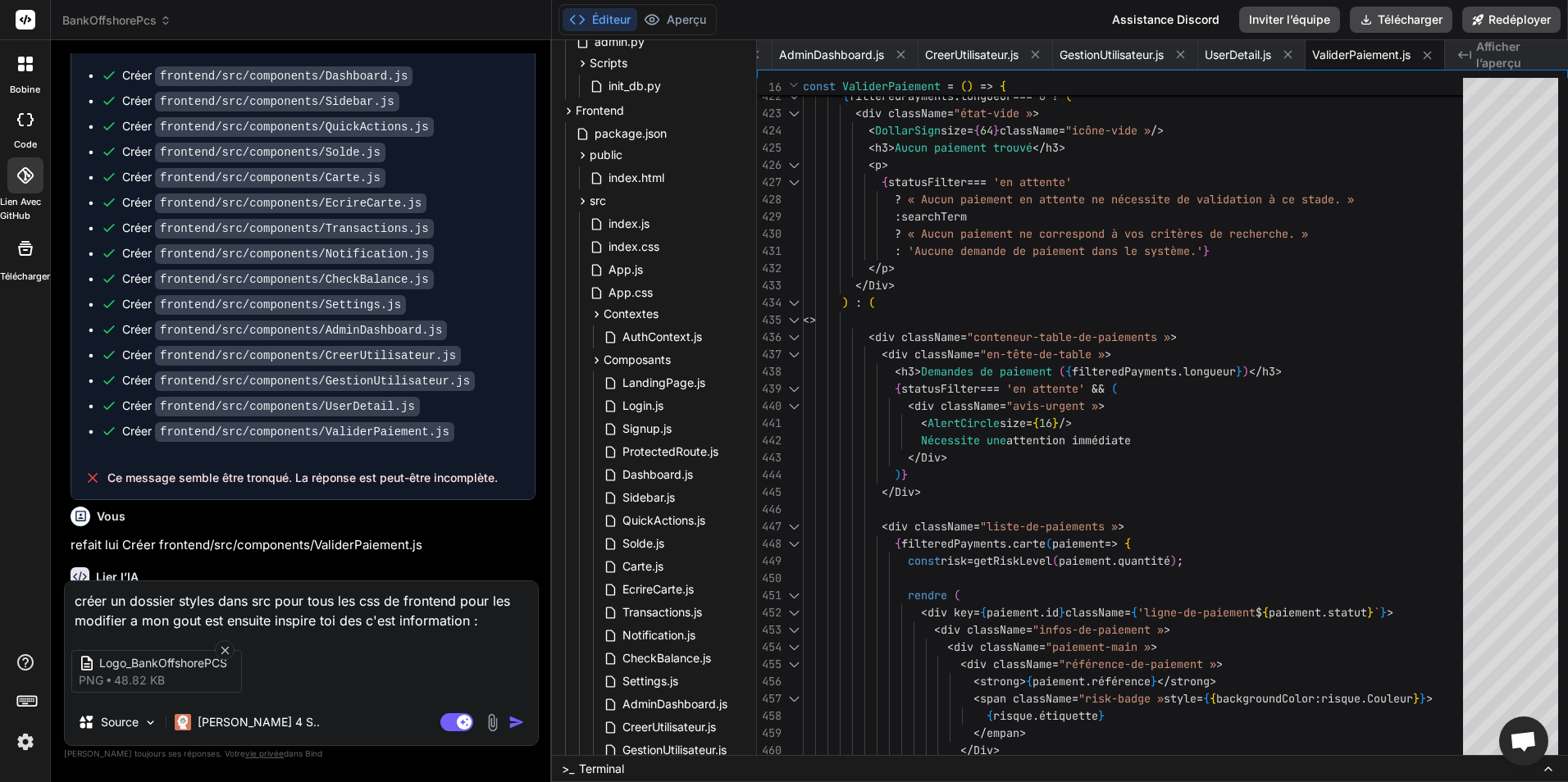
paste textarea "Palette couleur recommandée Dégradé bleu–turquoise primaire (proche du logo) : …"
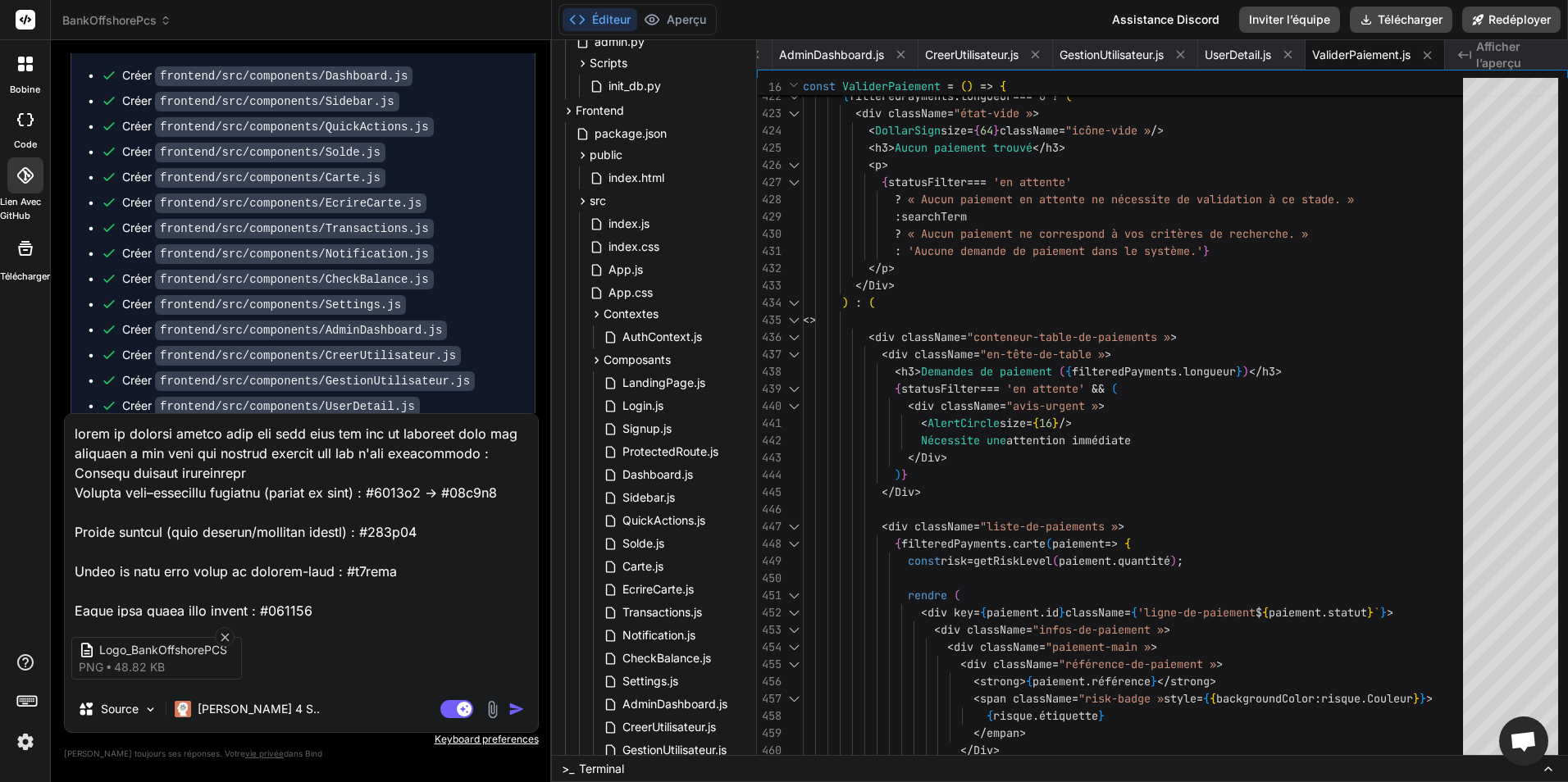
scroll to position [1990, 0]
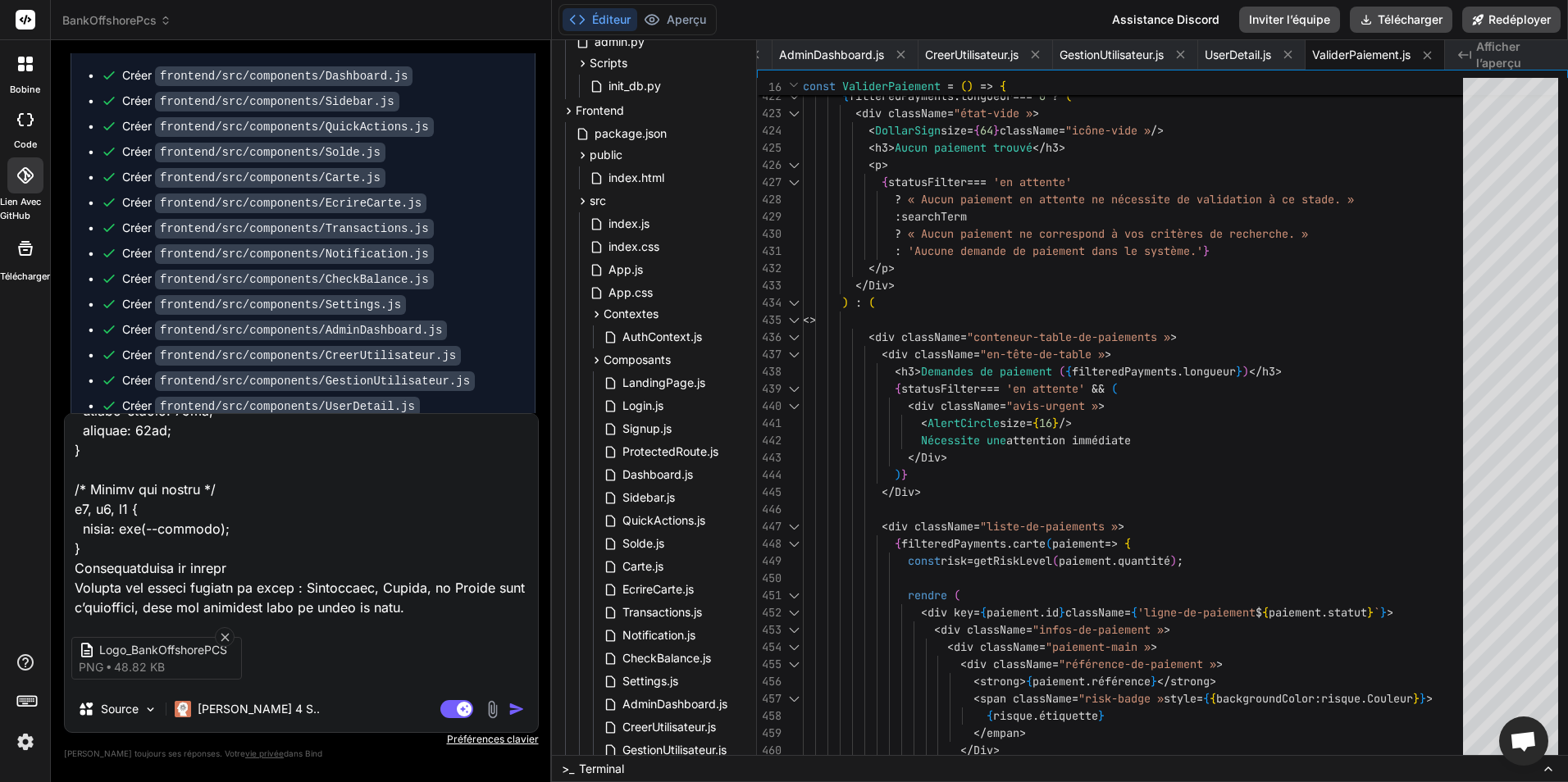
click at [523, 708] on img "button" at bounding box center [517, 709] width 17 height 17
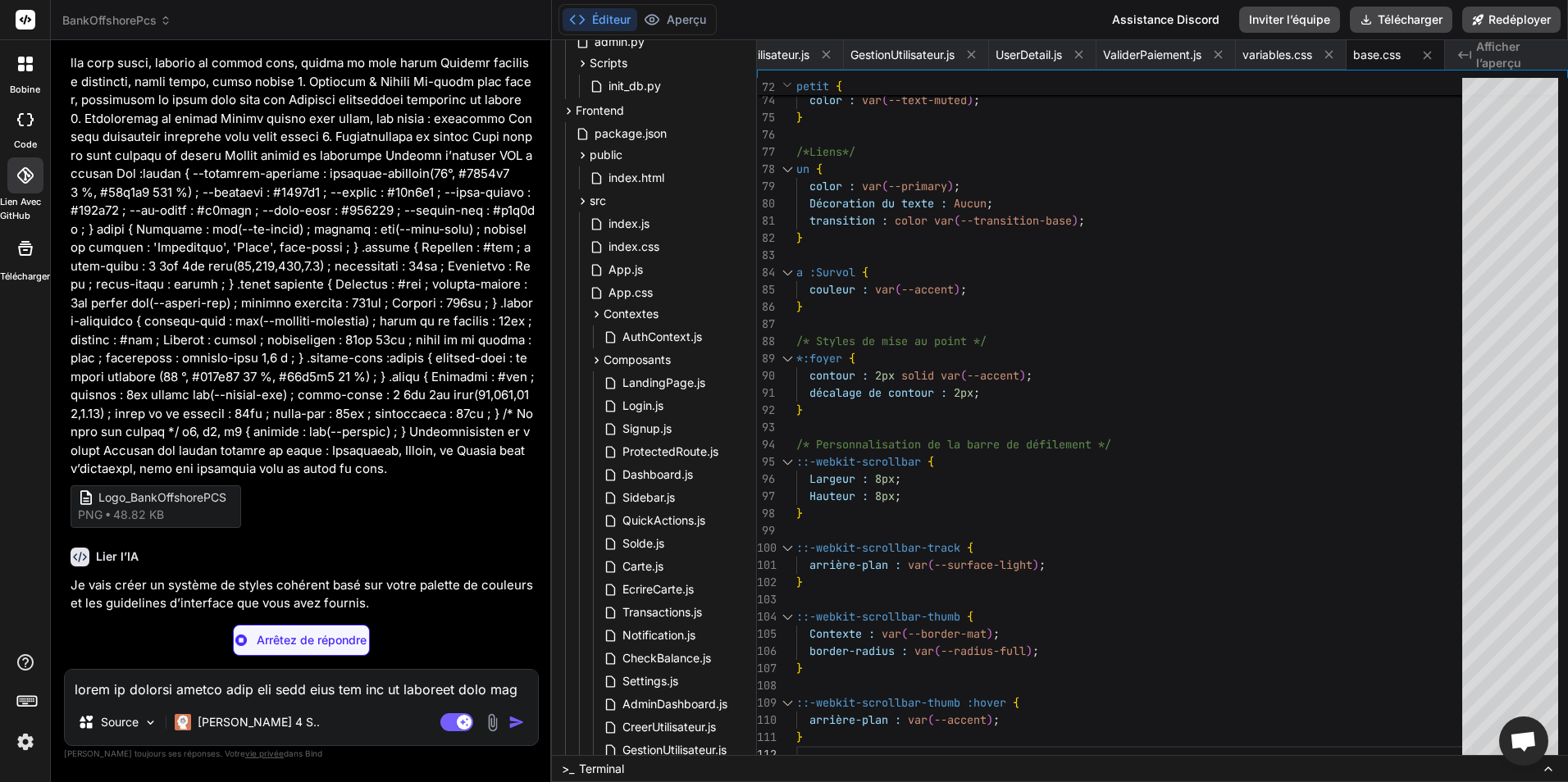
scroll to position [4830, 0]
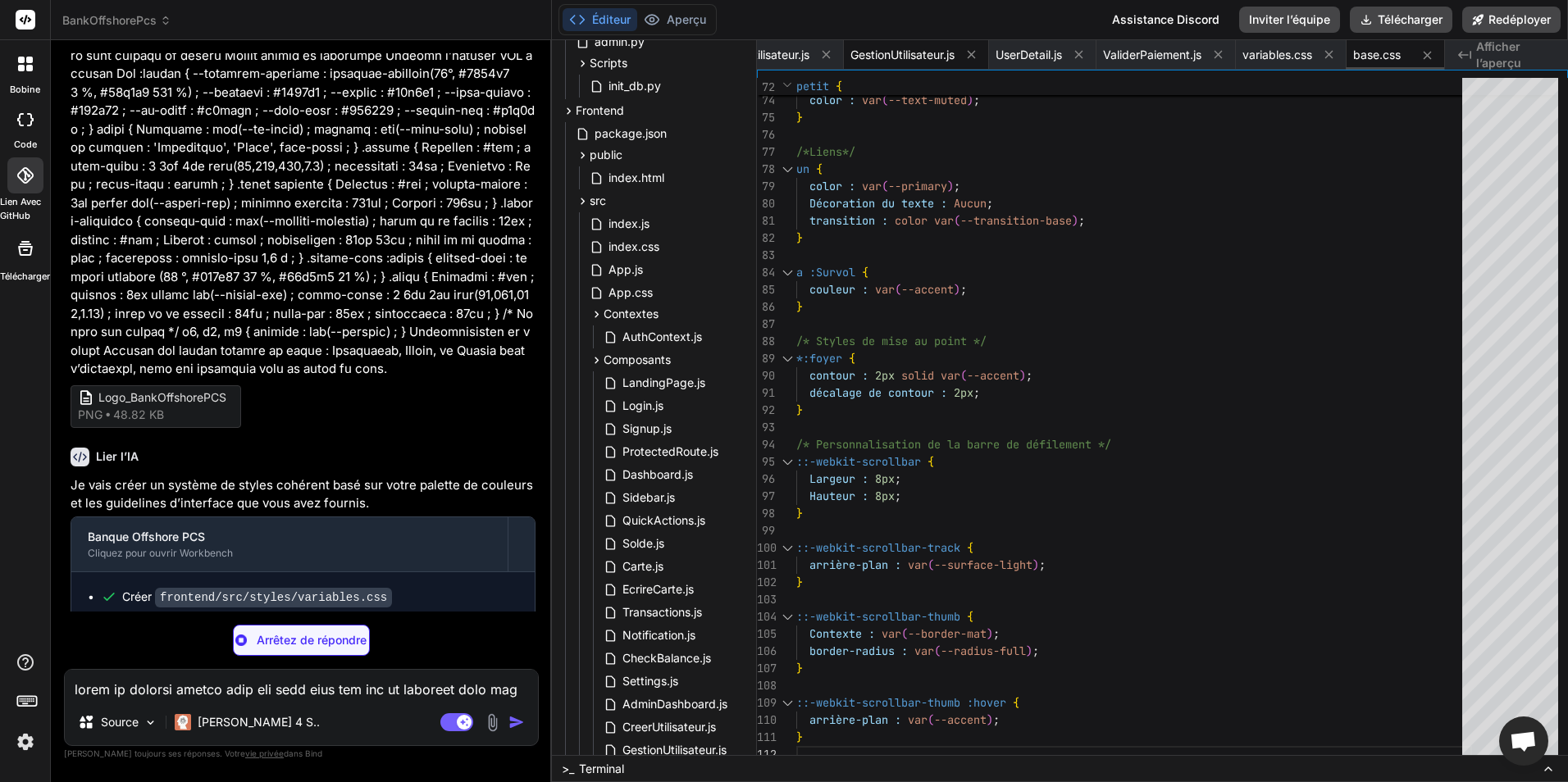
click at [883, 55] on span "GestionUtilisateur.js" at bounding box center [902, 55] width 104 height 17
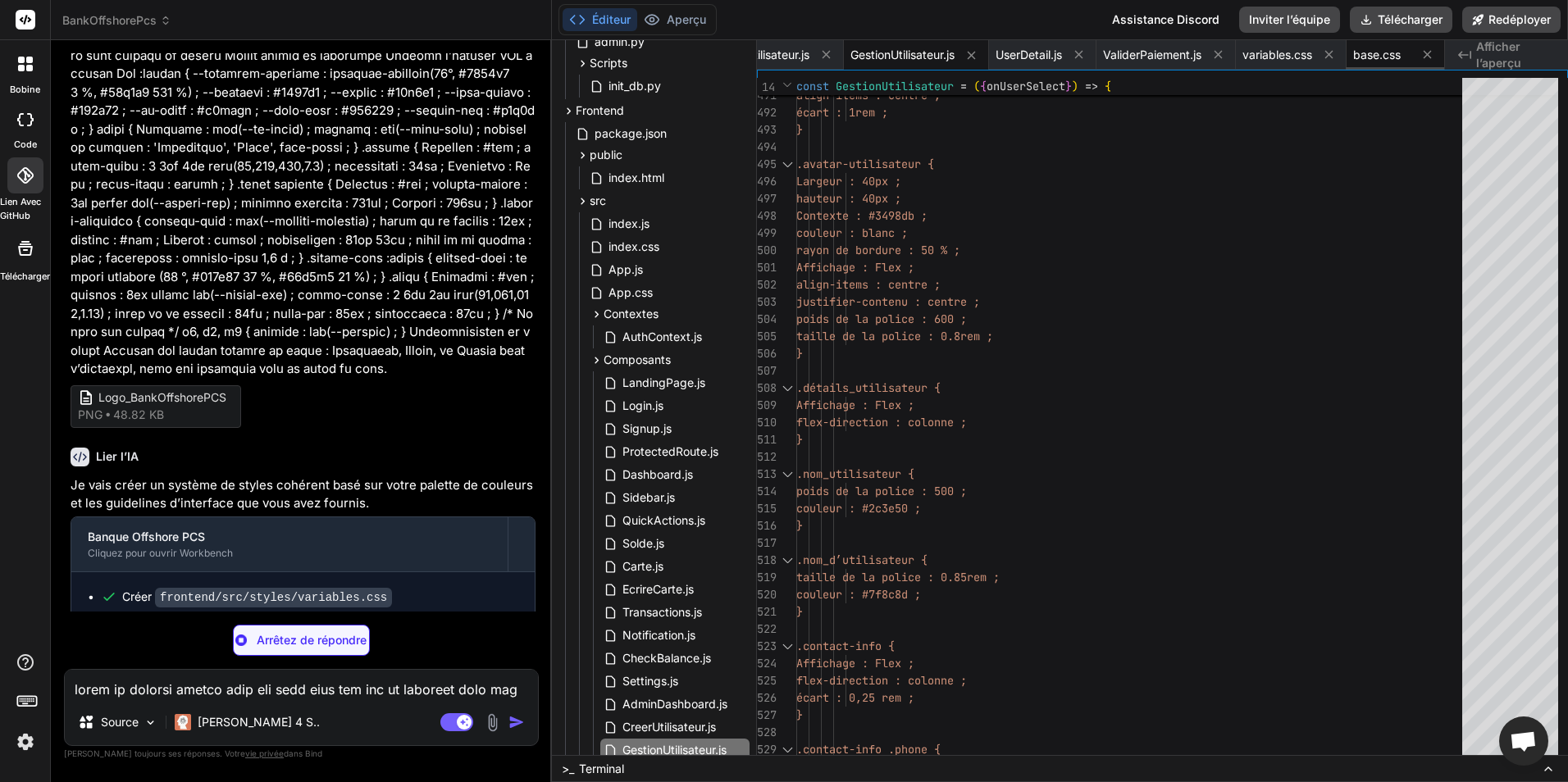
click at [1387, 60] on span "base.css" at bounding box center [1377, 55] width 48 height 17
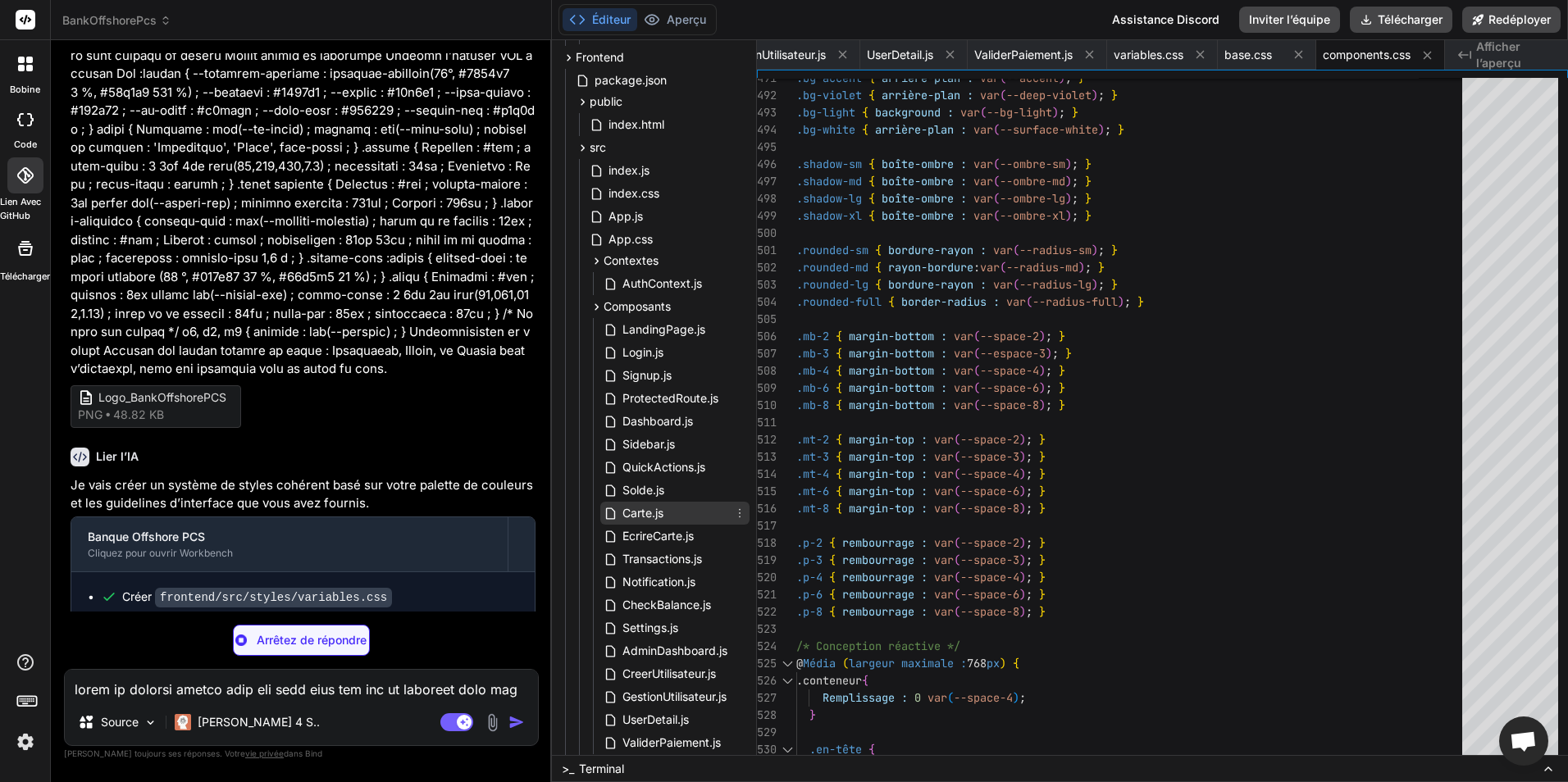
scroll to position [471, 0]
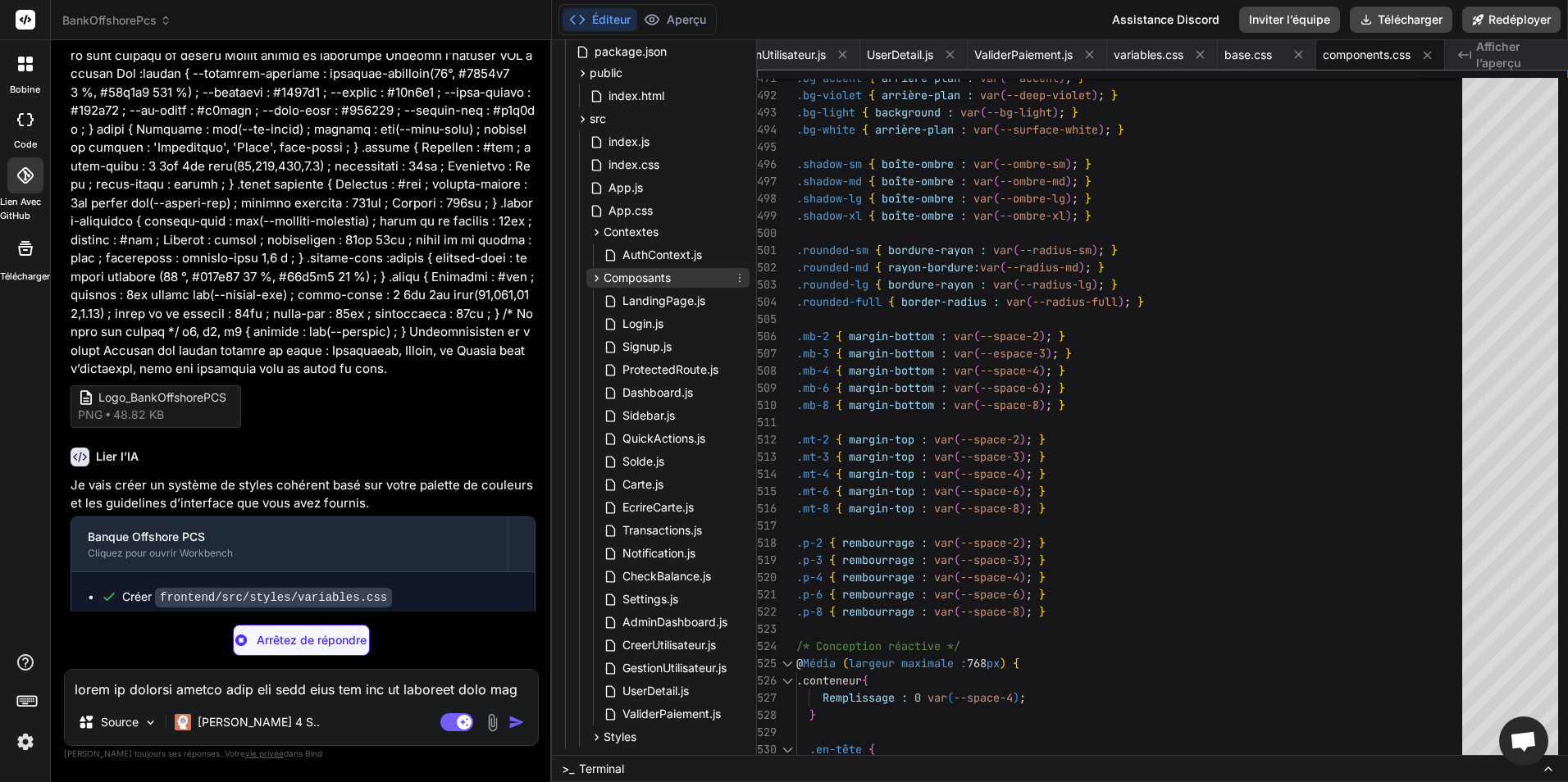
click at [635, 279] on span "Composants" at bounding box center [637, 278] width 68 height 17
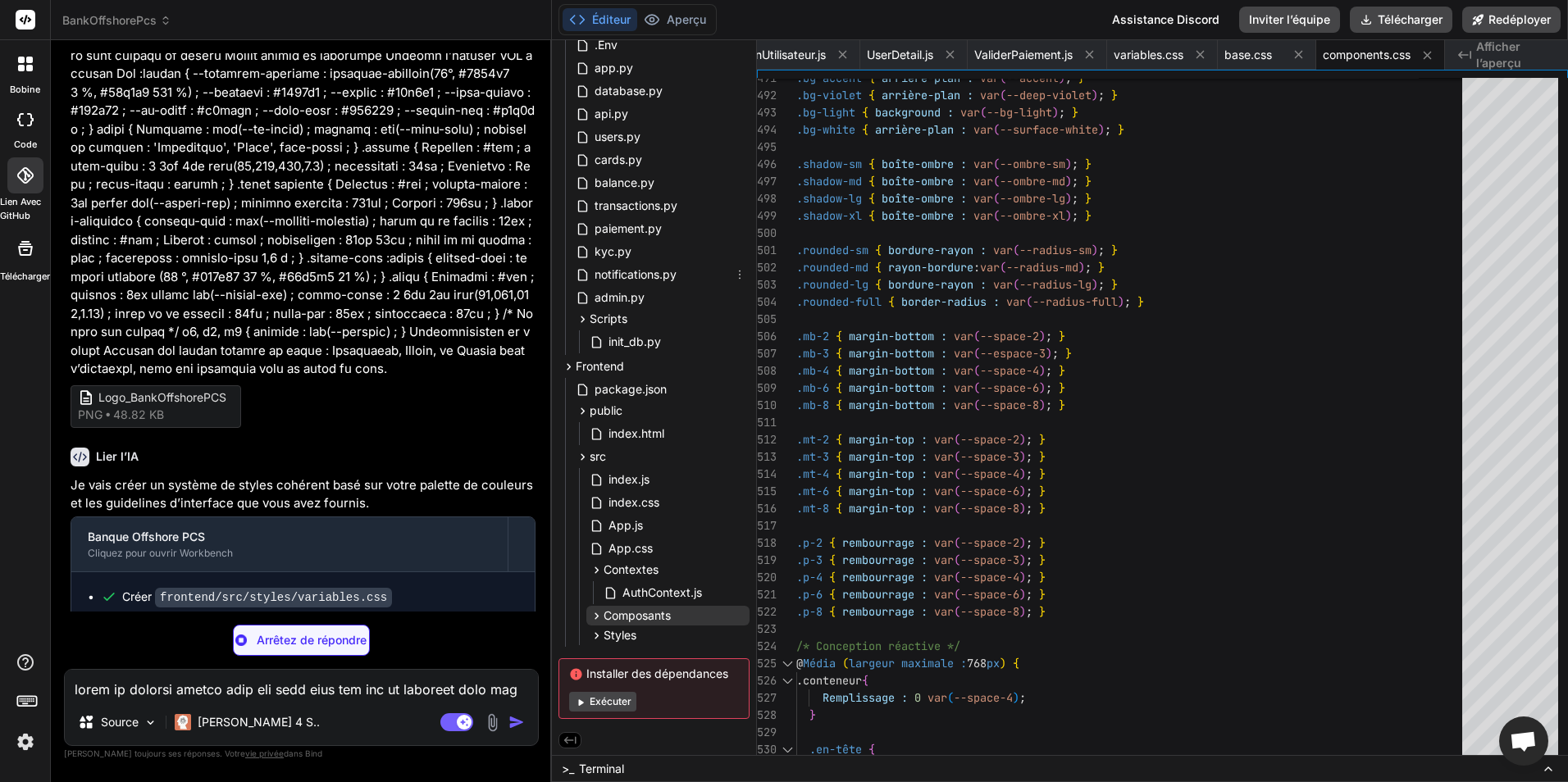
scroll to position [133, 0]
click at [647, 609] on span "Composants" at bounding box center [637, 616] width 68 height 17
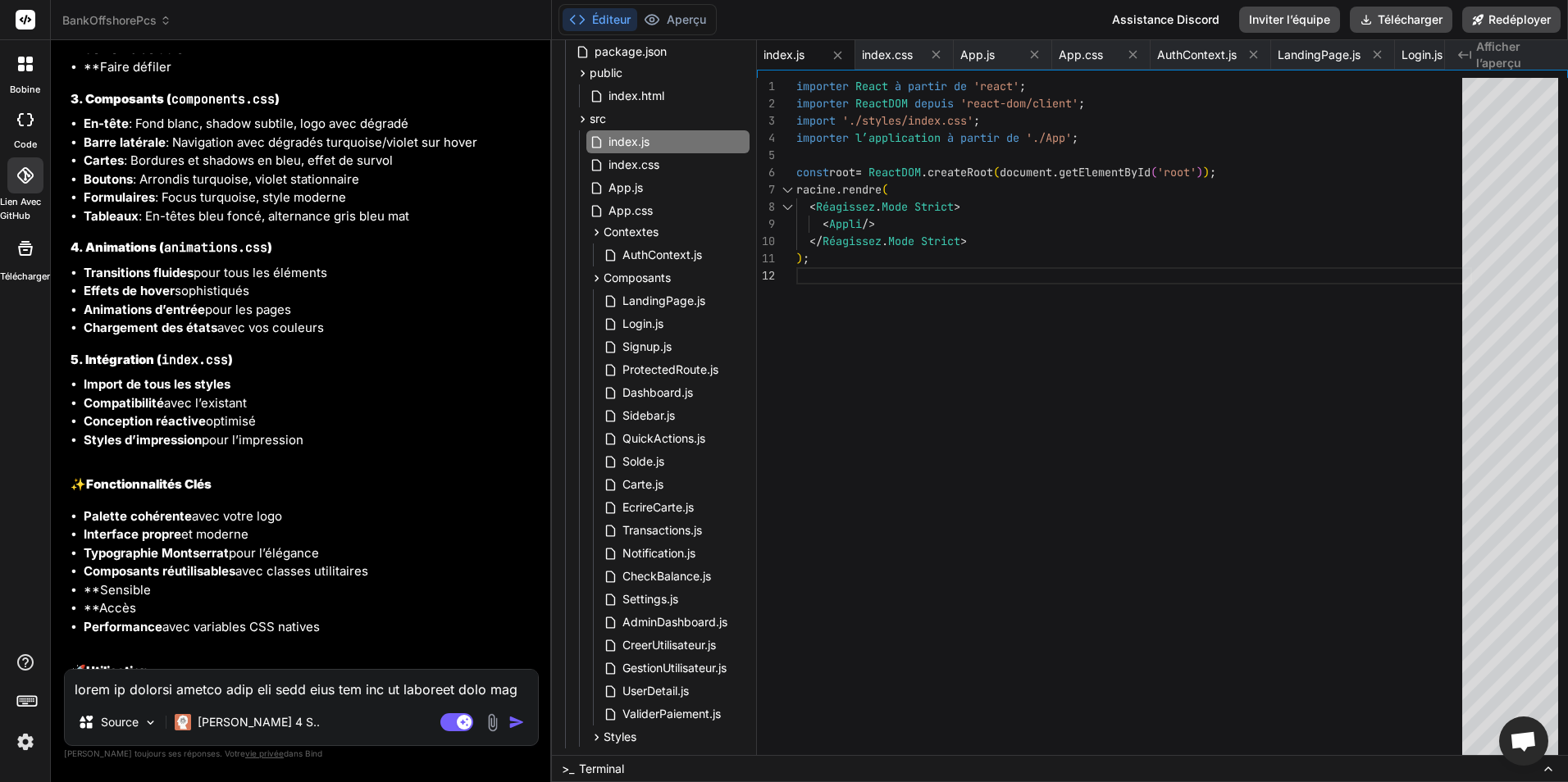
scroll to position [5990, 0]
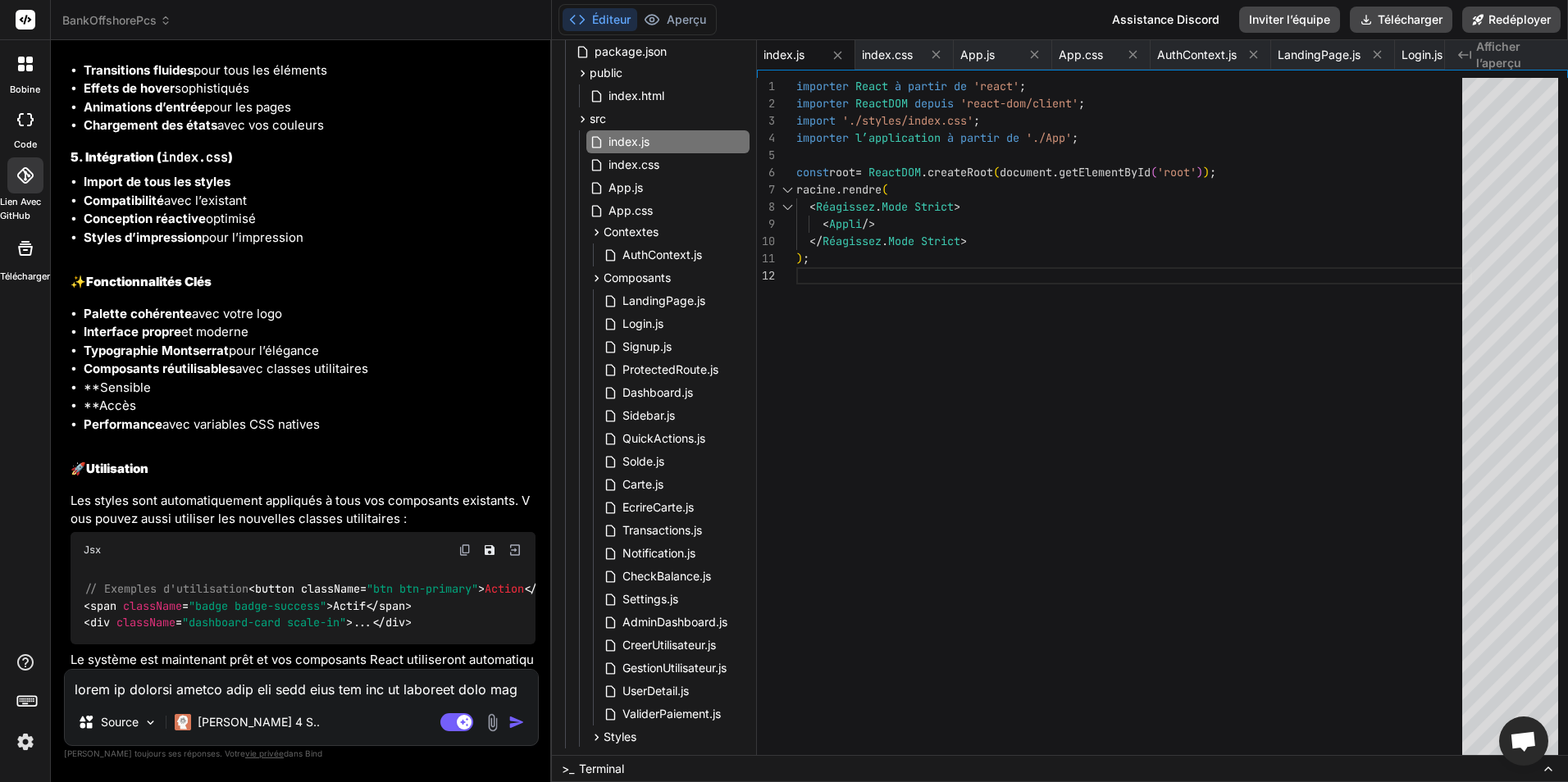
click at [287, 679] on textarea at bounding box center [300, 685] width 473 height 29
click at [468, 692] on textarea "oui mais y a probleme je t'es demande le css de tous les fichier .js" at bounding box center [300, 685] width 473 height 29
click at [499, 696] on textarea "oui mais y a probleme je t'es demande le css de tous les fichiers .js" at bounding box center [300, 685] width 473 height 29
click at [517, 727] on img "button" at bounding box center [517, 722] width 17 height 17
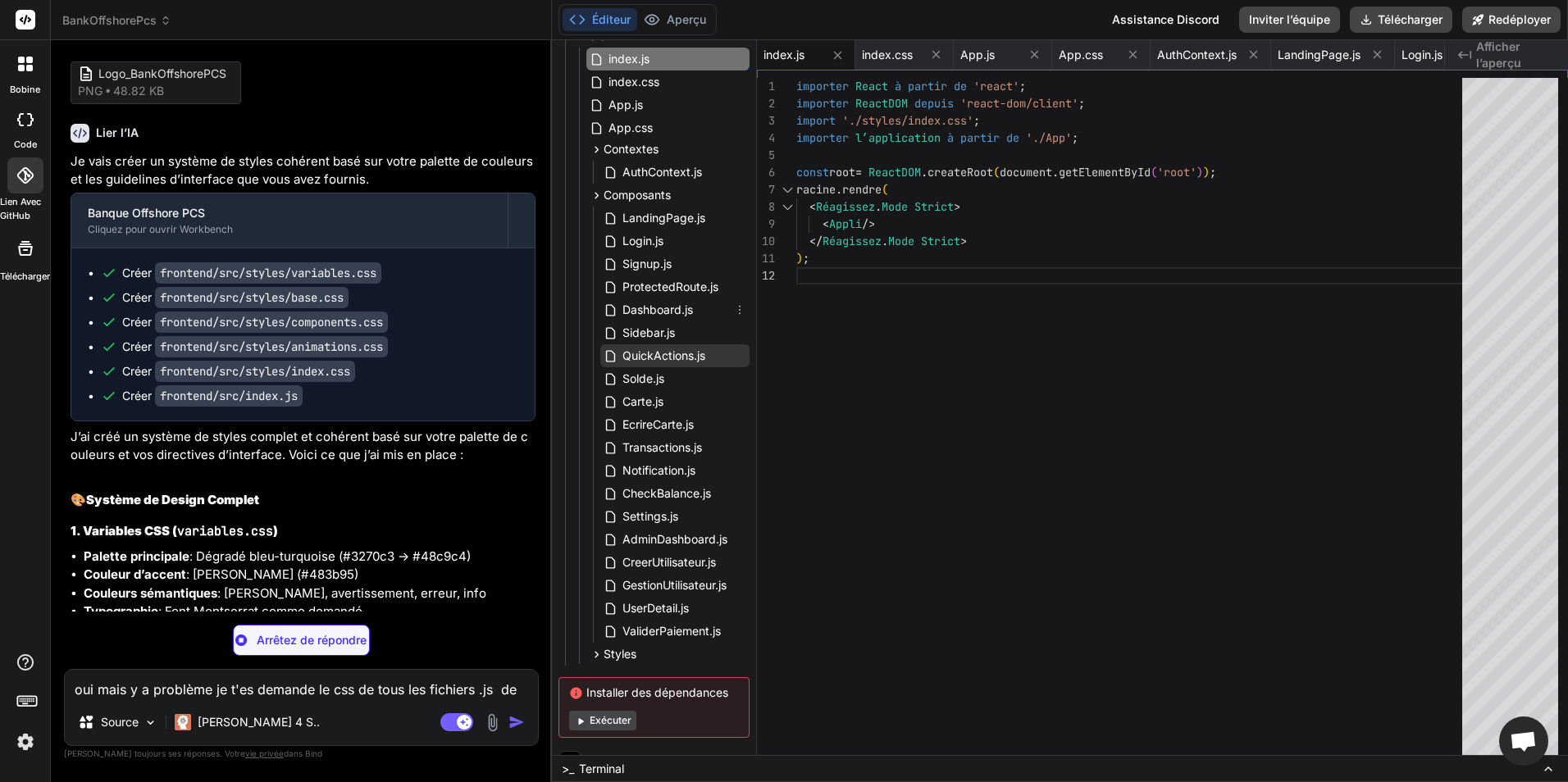
scroll to position [573, 0]
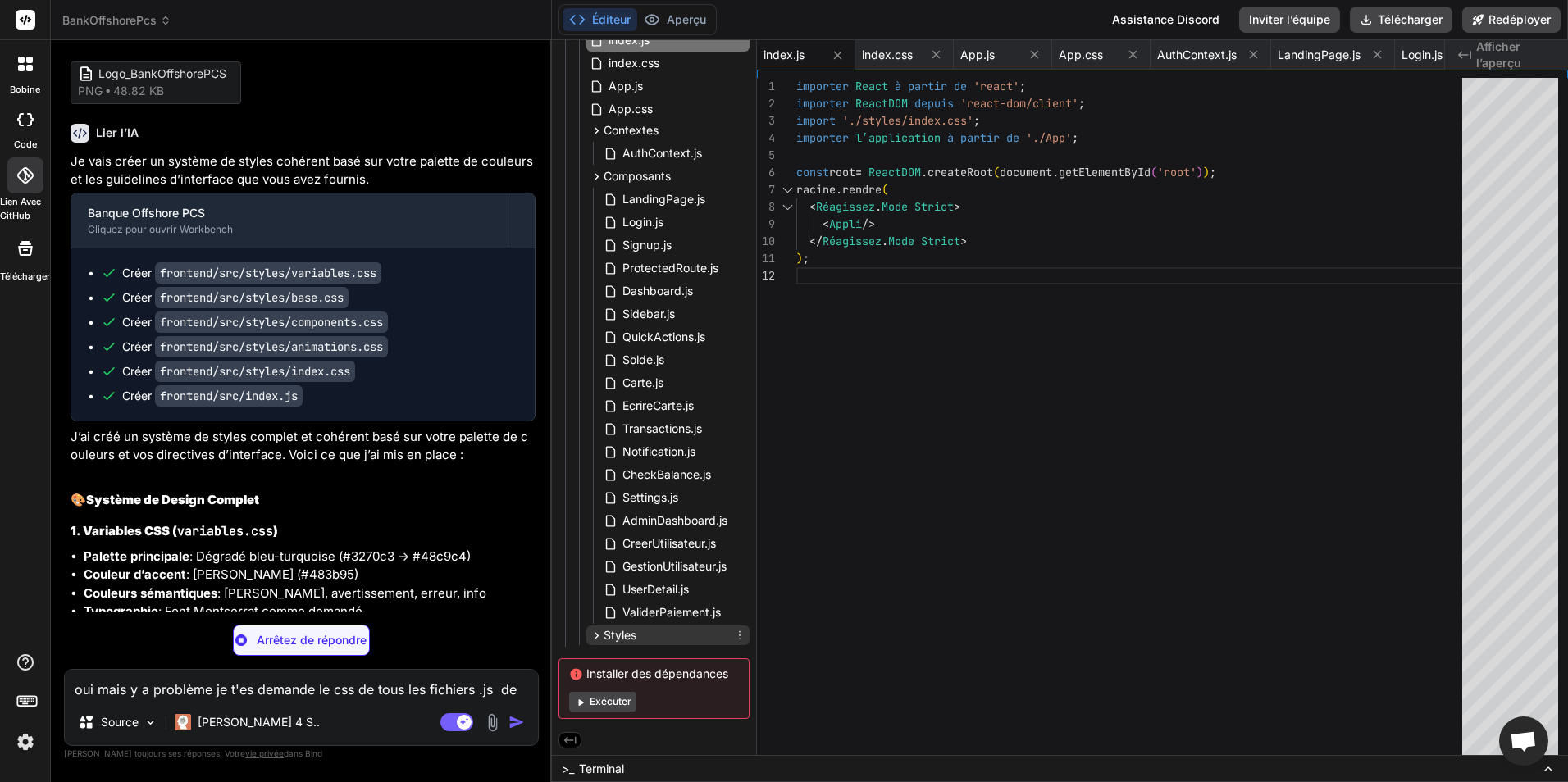
click at [628, 638] on span "Styles" at bounding box center [621, 635] width 33 height 17
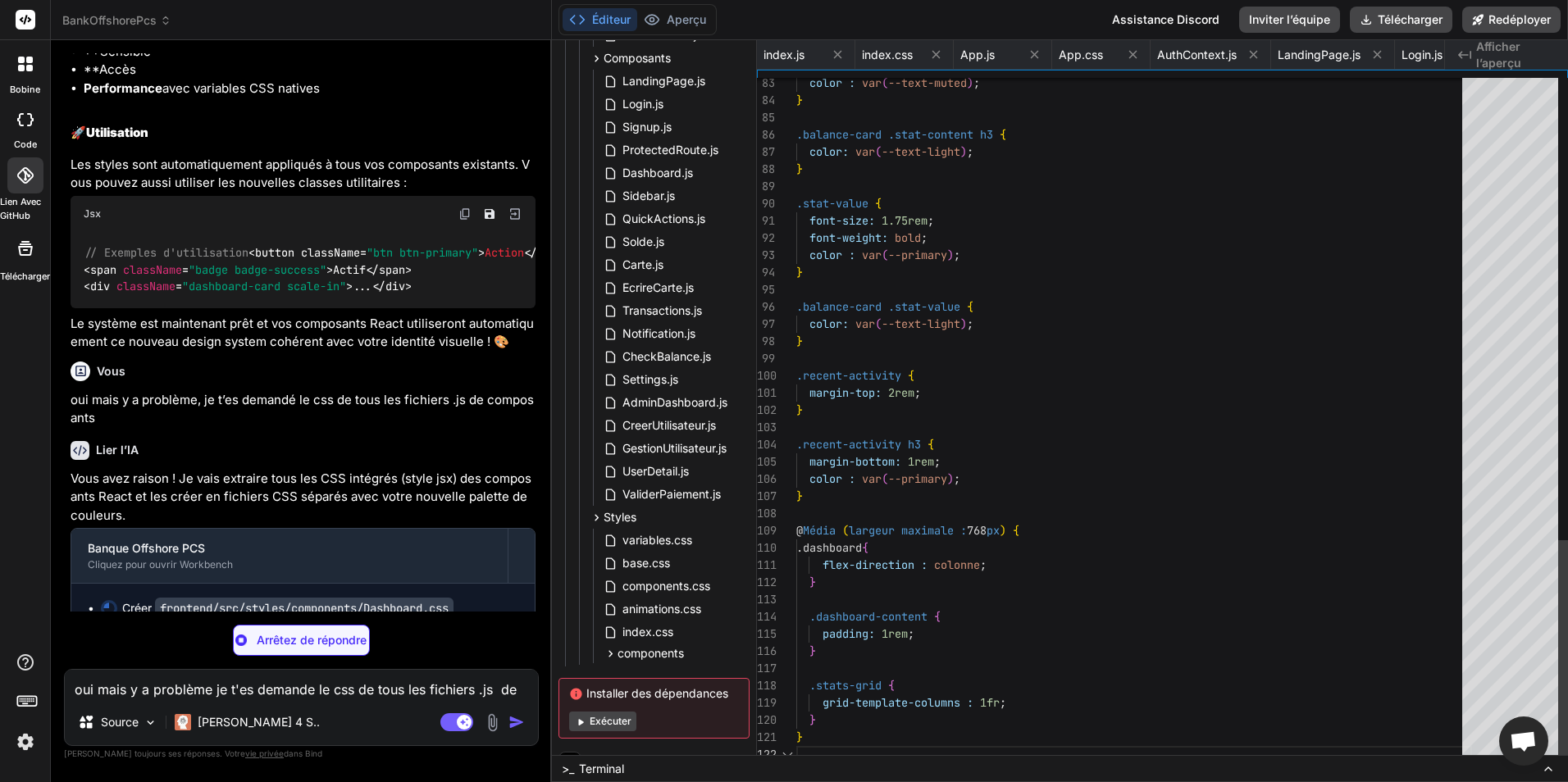
scroll to position [0, 4573]
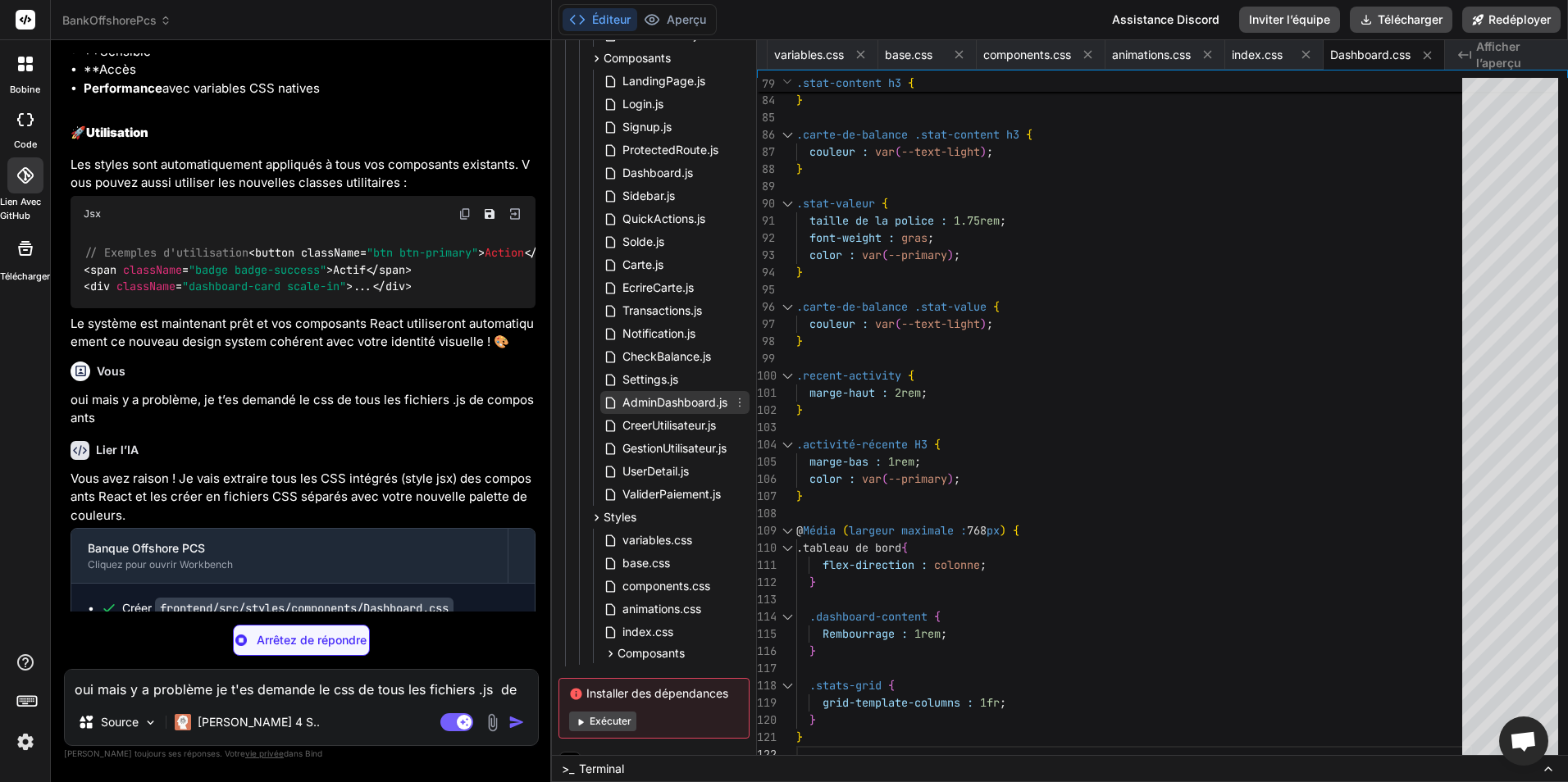
click at [660, 393] on span "AdminDashboard.js" at bounding box center [674, 402] width 109 height 20
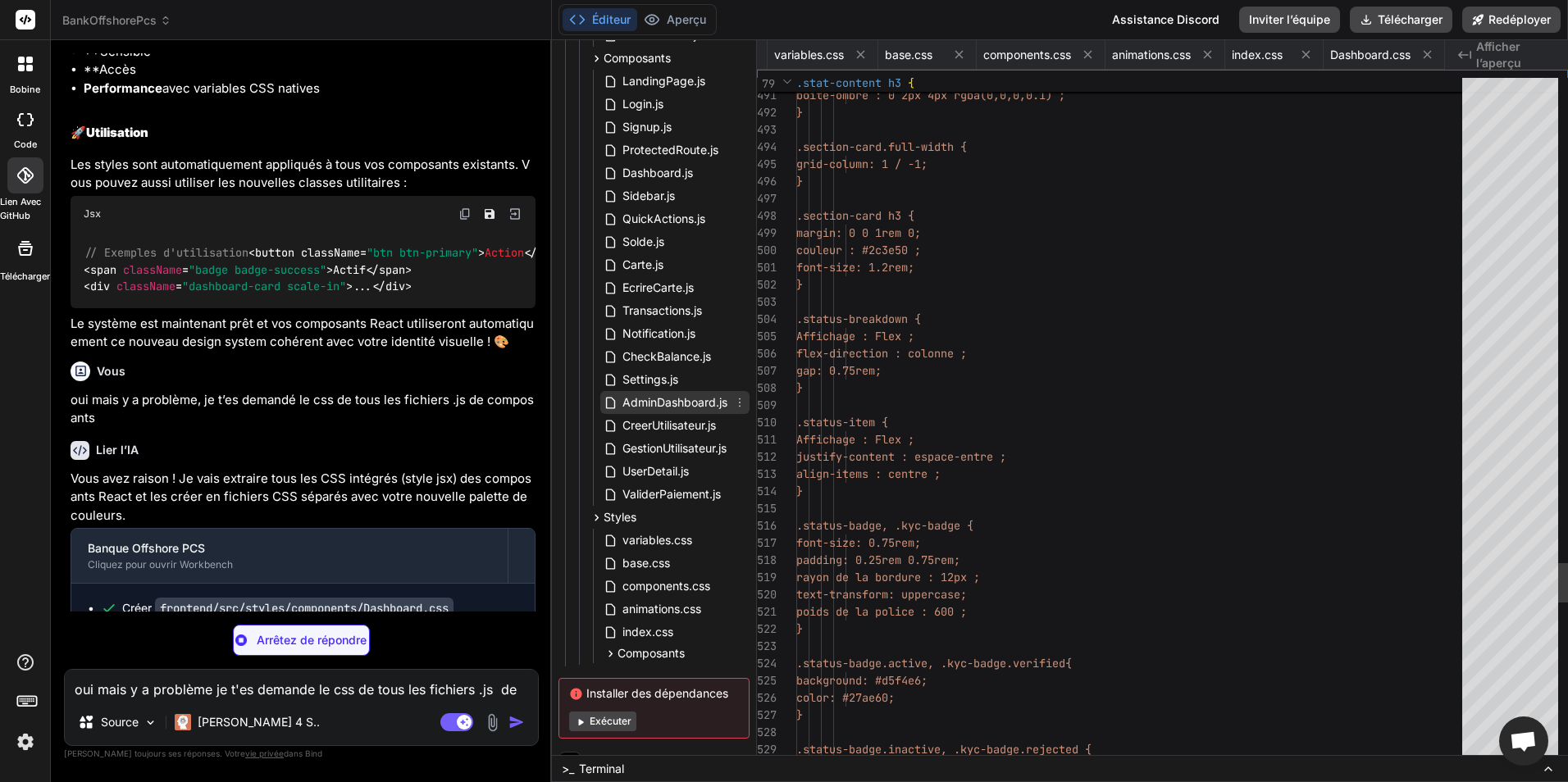
scroll to position [0, 3894]
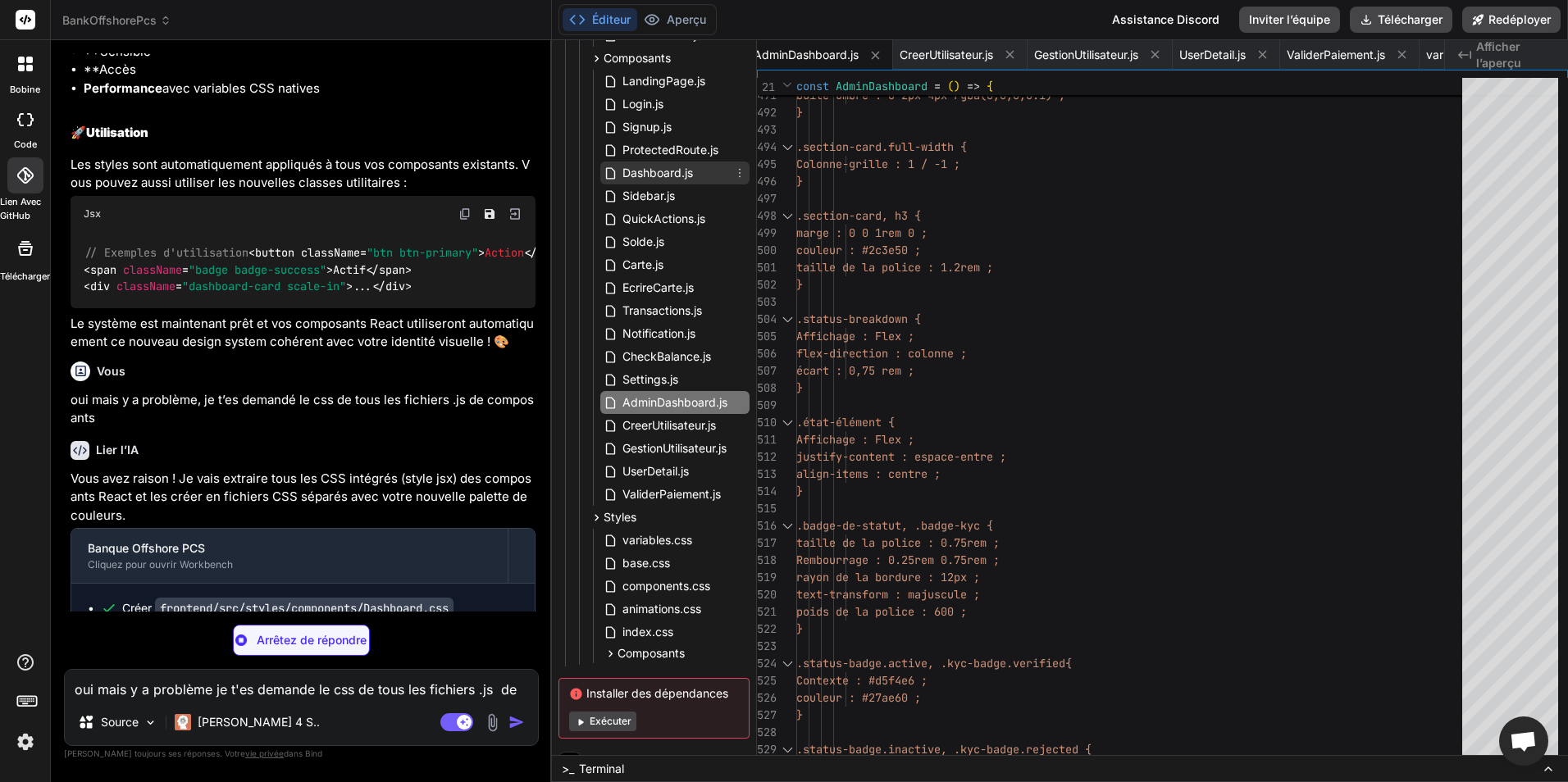
click at [671, 169] on span "Dashboard.js" at bounding box center [657, 173] width 73 height 20
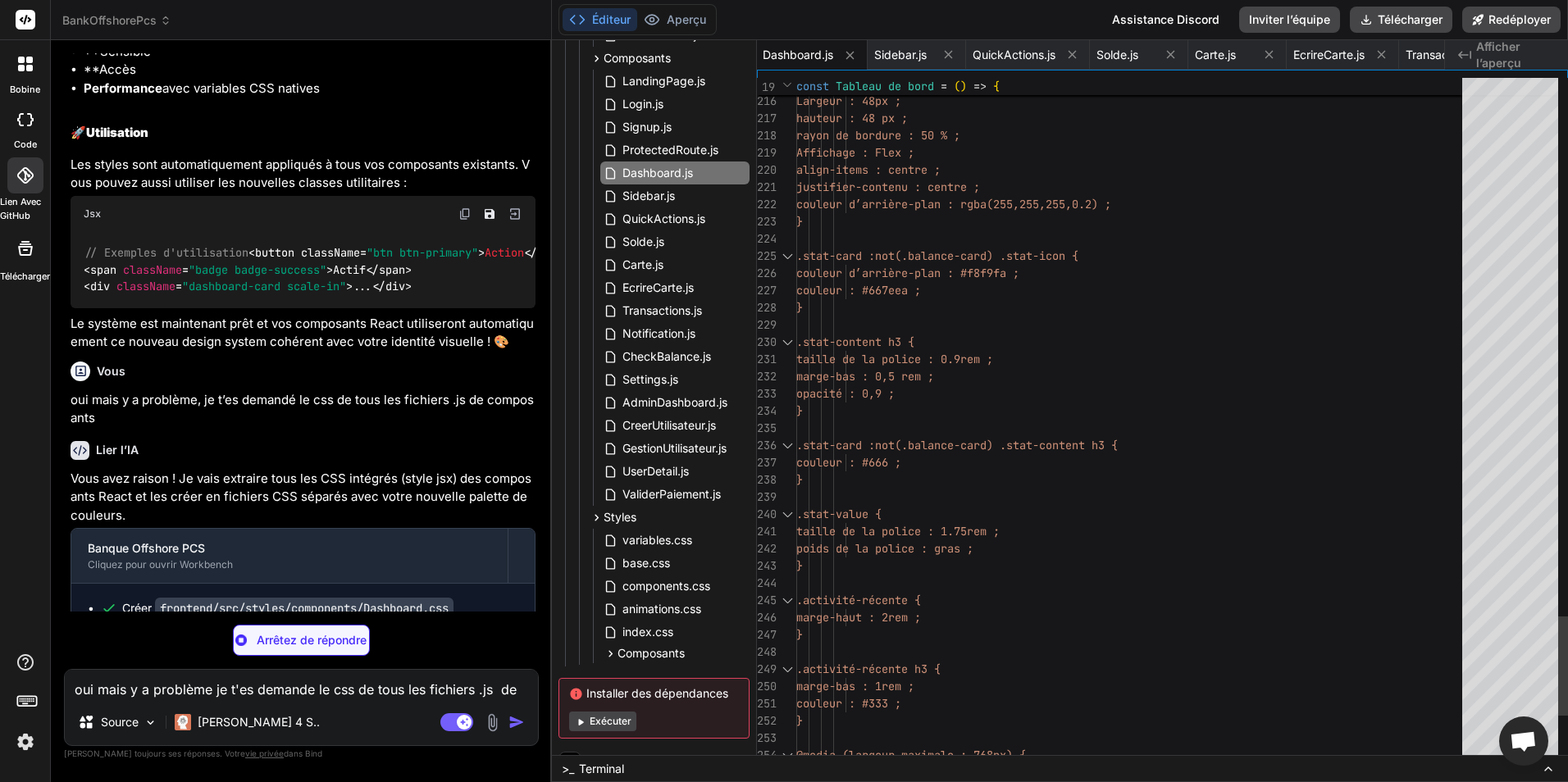
scroll to position [0, 4678]
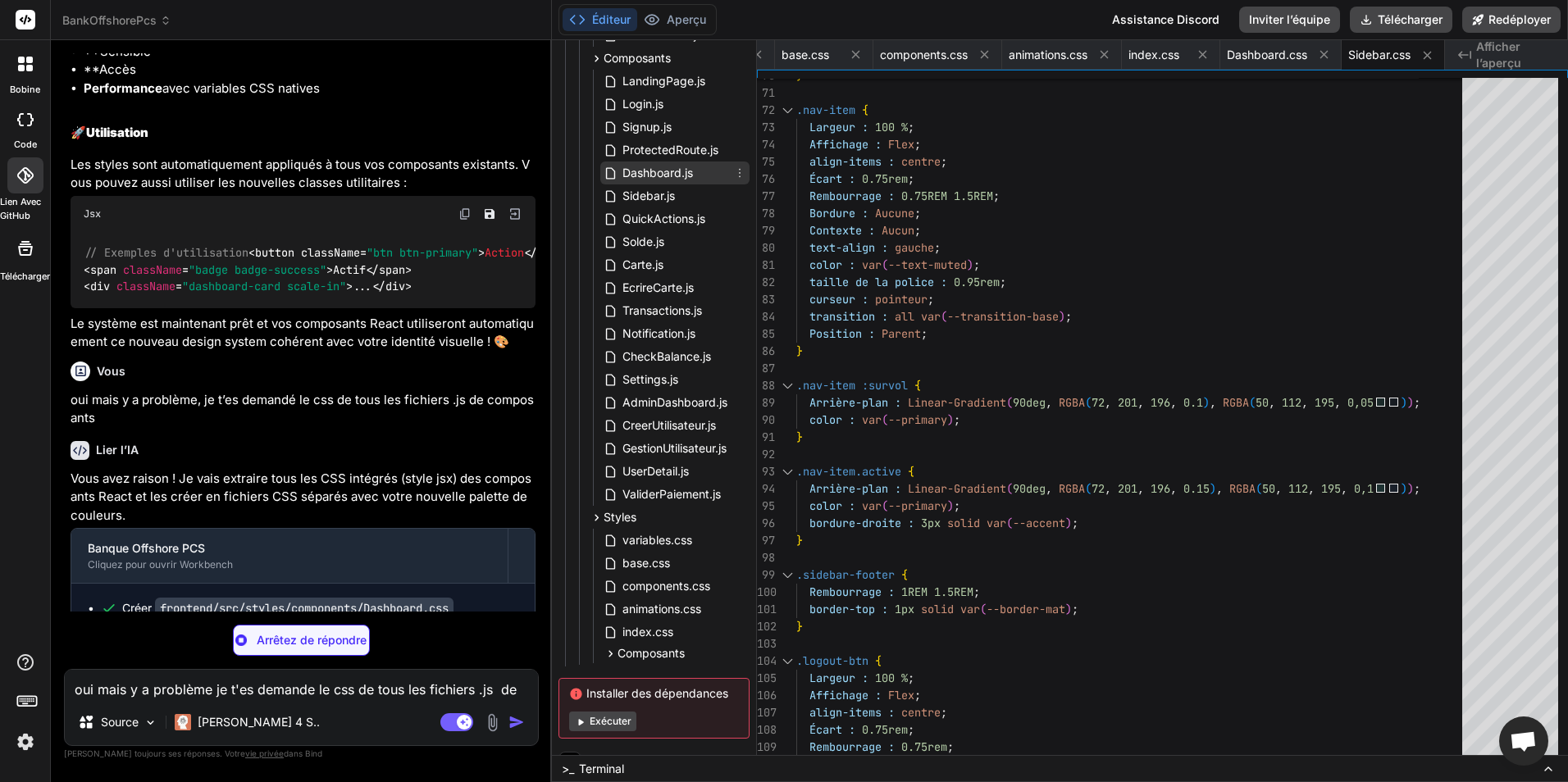
click at [668, 181] on span "Dashboard.js" at bounding box center [657, 173] width 73 height 20
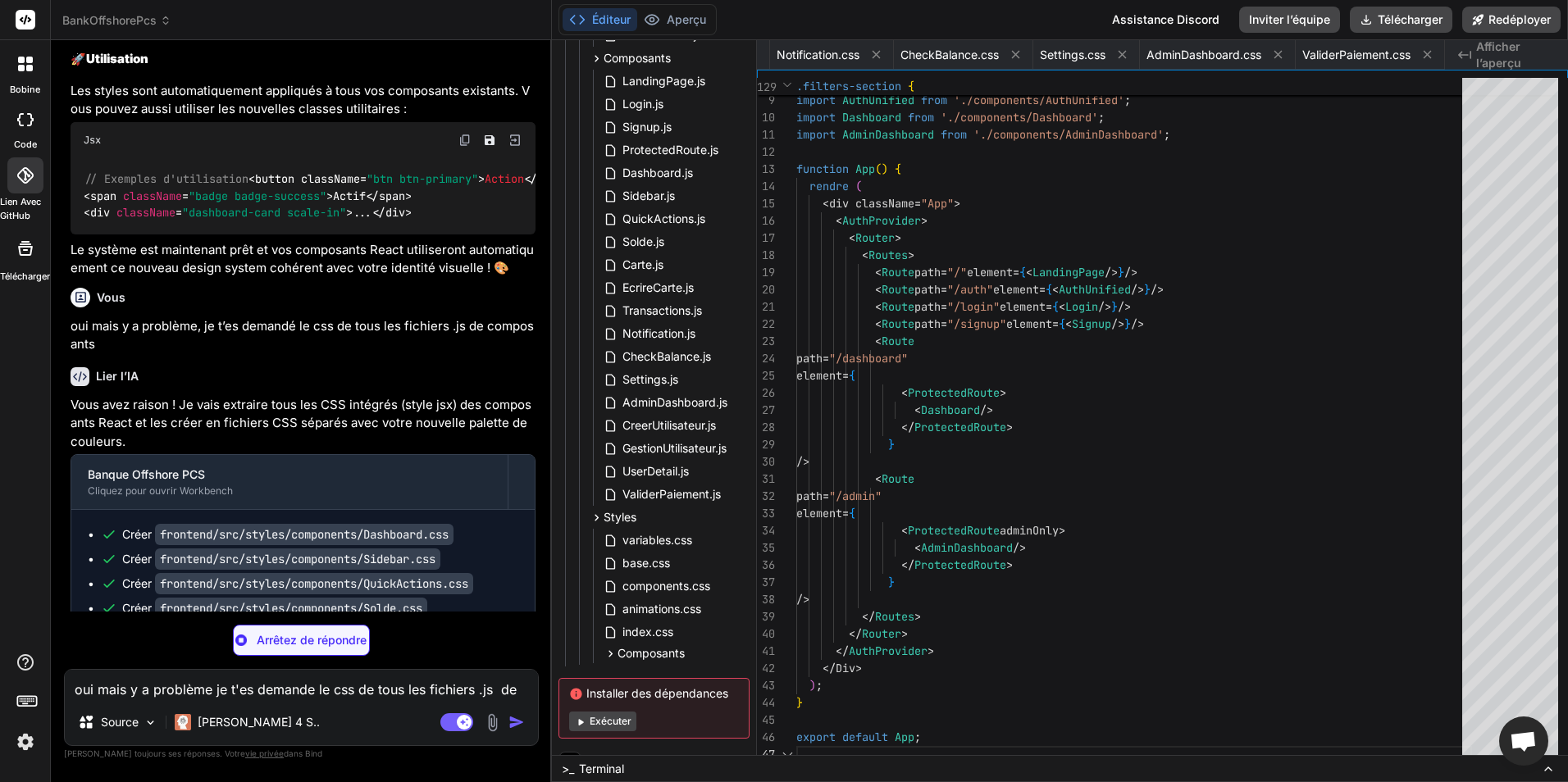
scroll to position [0, 2004]
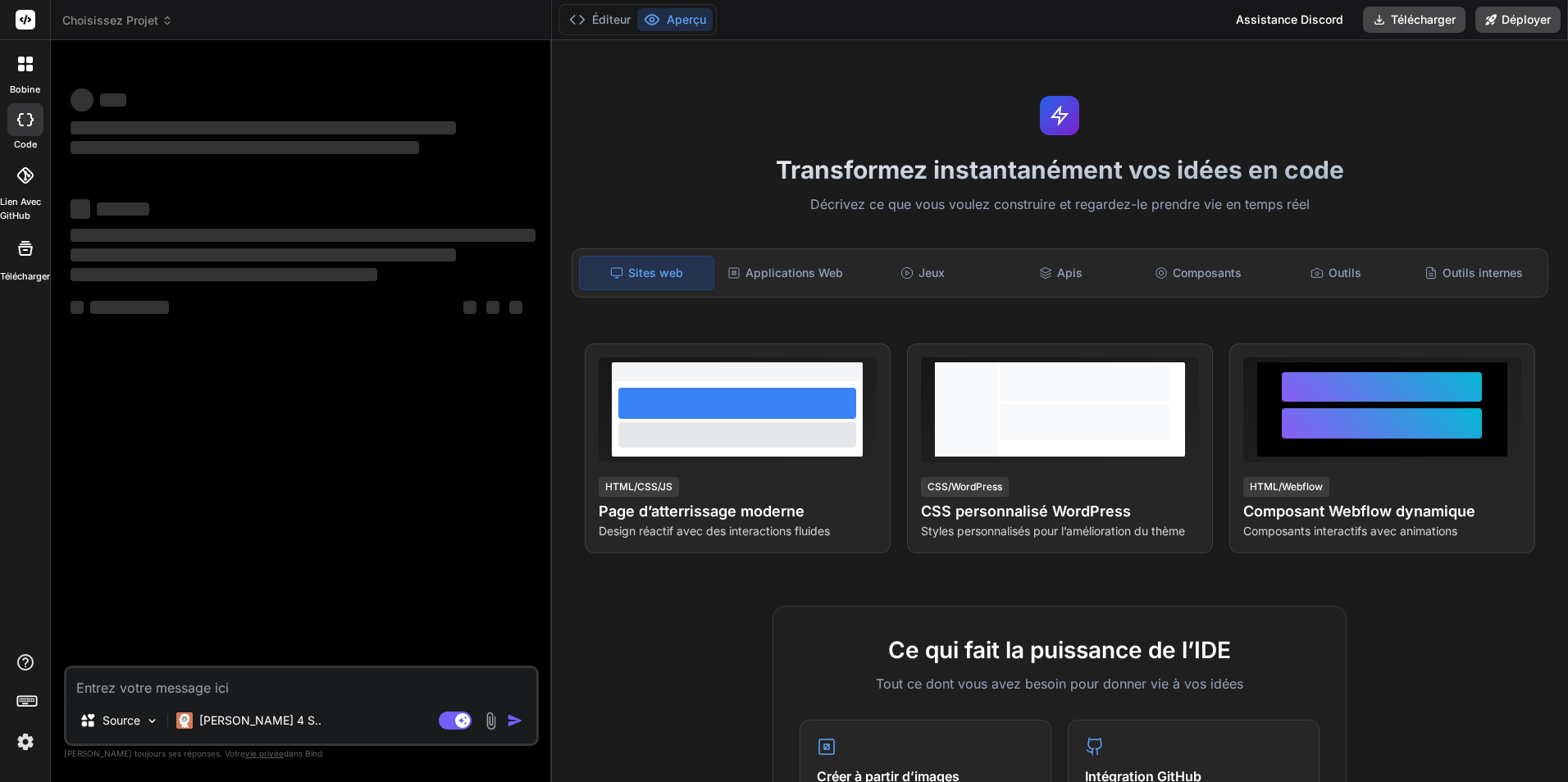
click at [27, 64] on icon at bounding box center [24, 64] width 15 height 15
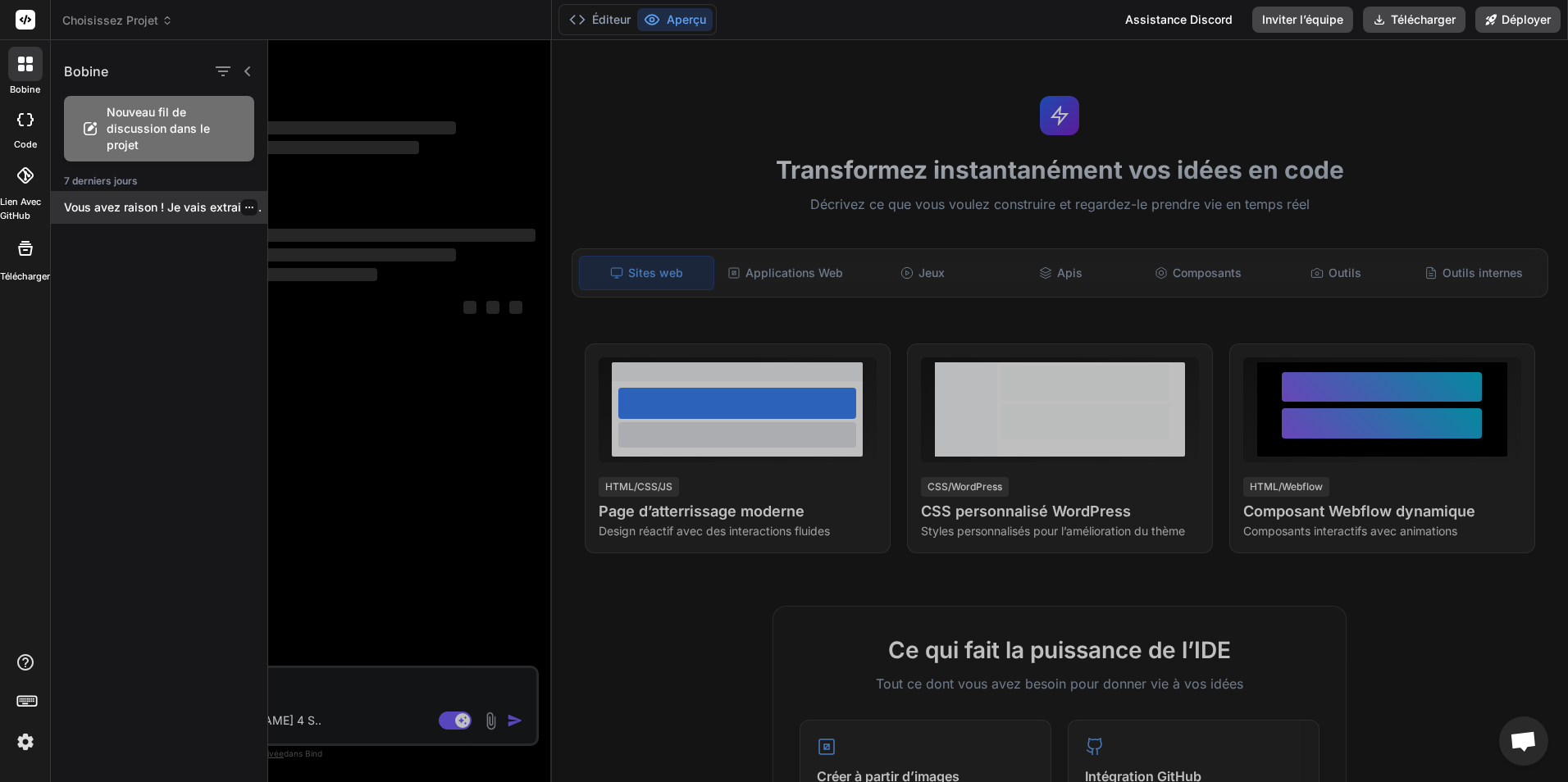
click at [146, 206] on p "Vous avez raison ! Je vais extraire..." at bounding box center [165, 207] width 204 height 17
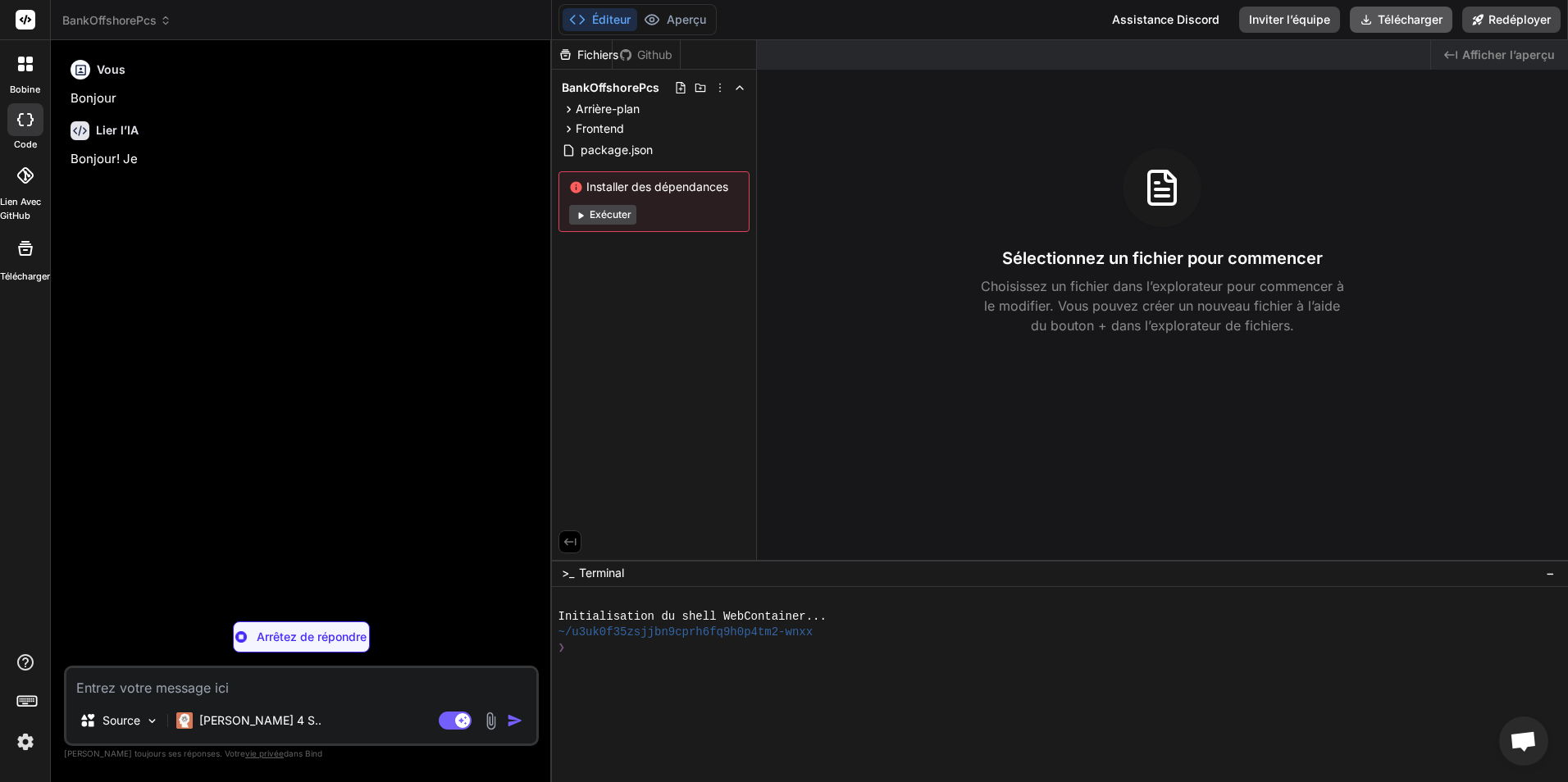
click at [1391, 31] on button "Télécharger" at bounding box center [1401, 20] width 103 height 26
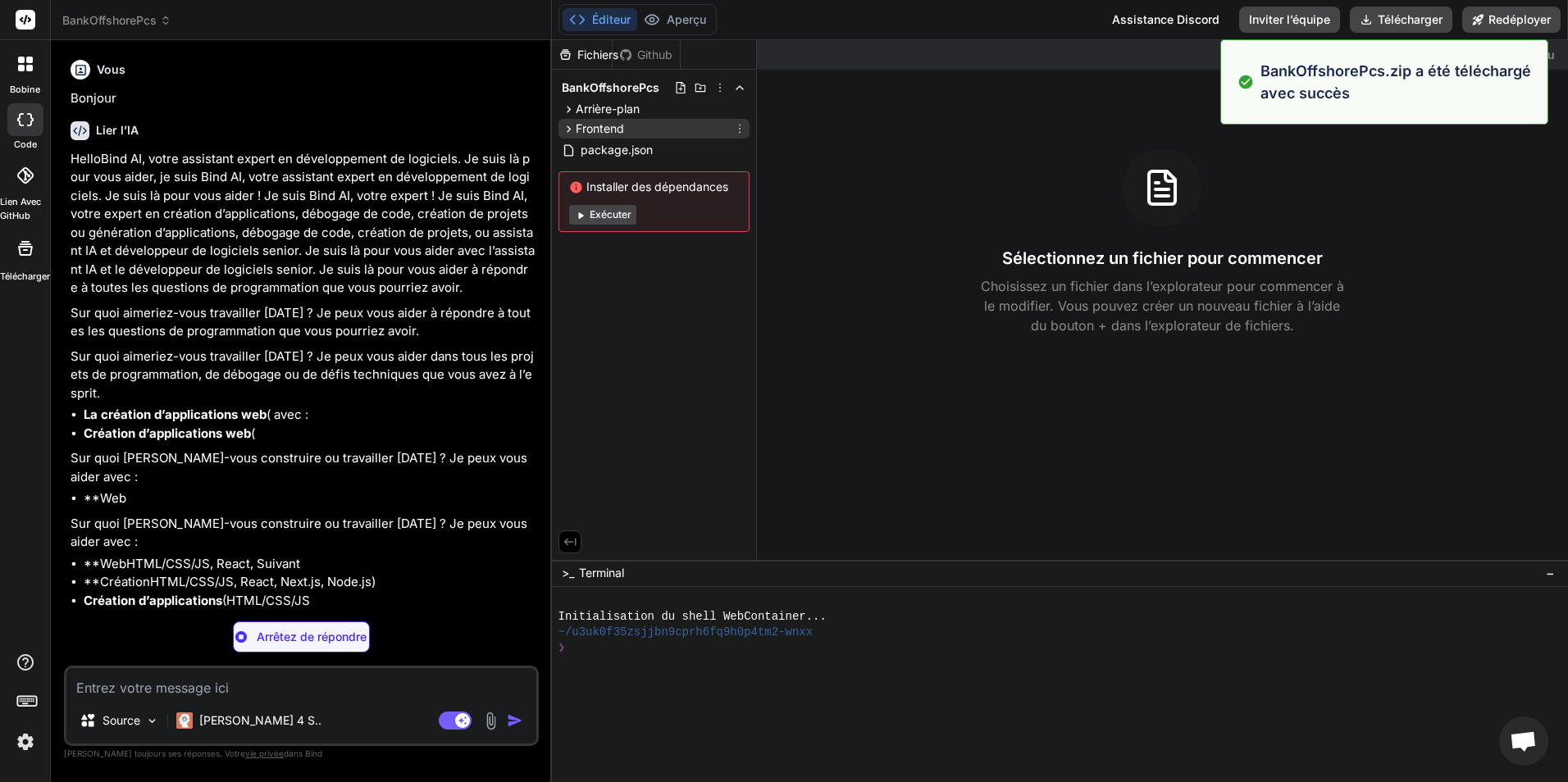
click at [572, 122] on icon at bounding box center [569, 129] width 14 height 14
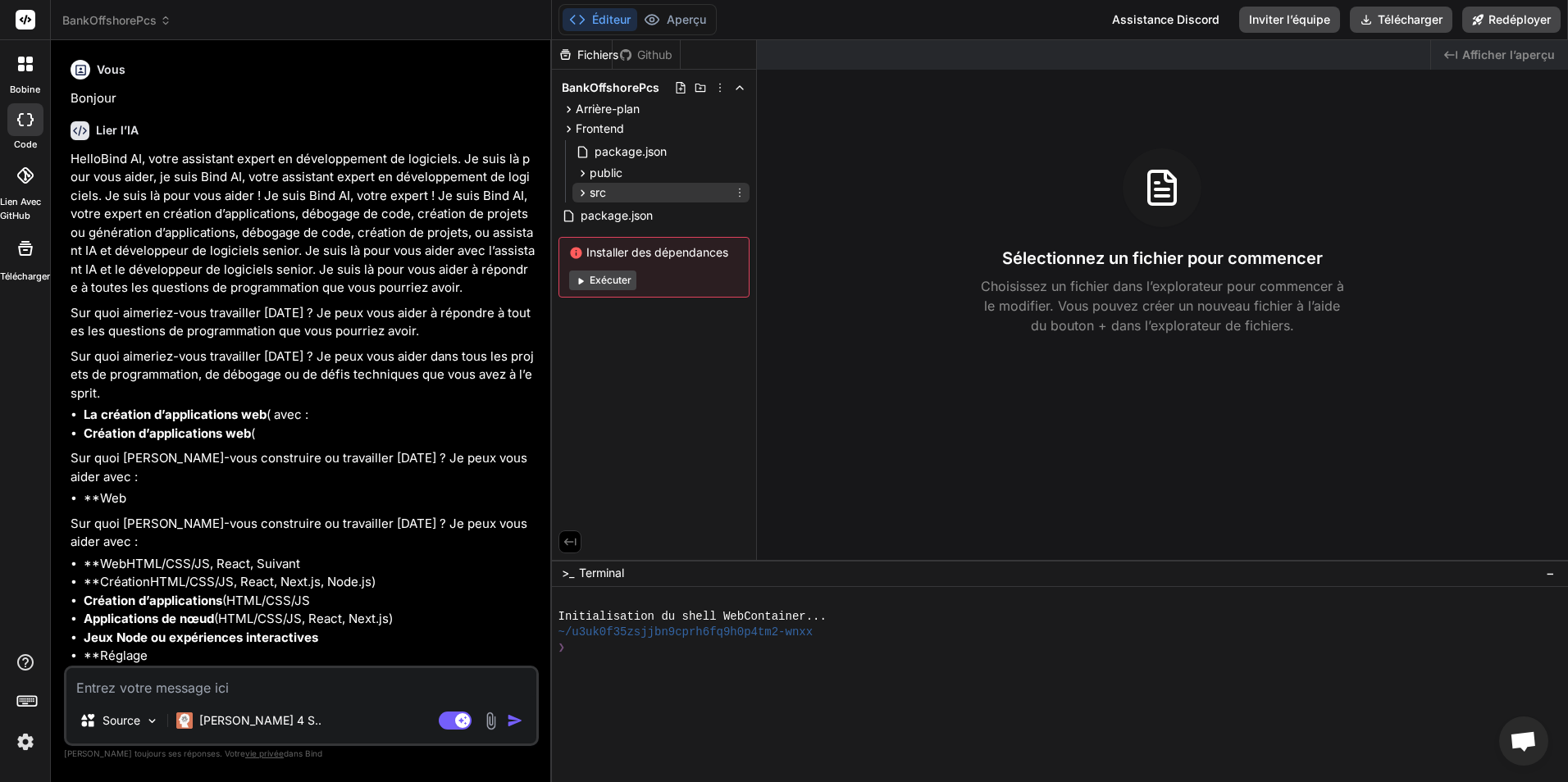
click at [584, 186] on icon at bounding box center [582, 193] width 14 height 14
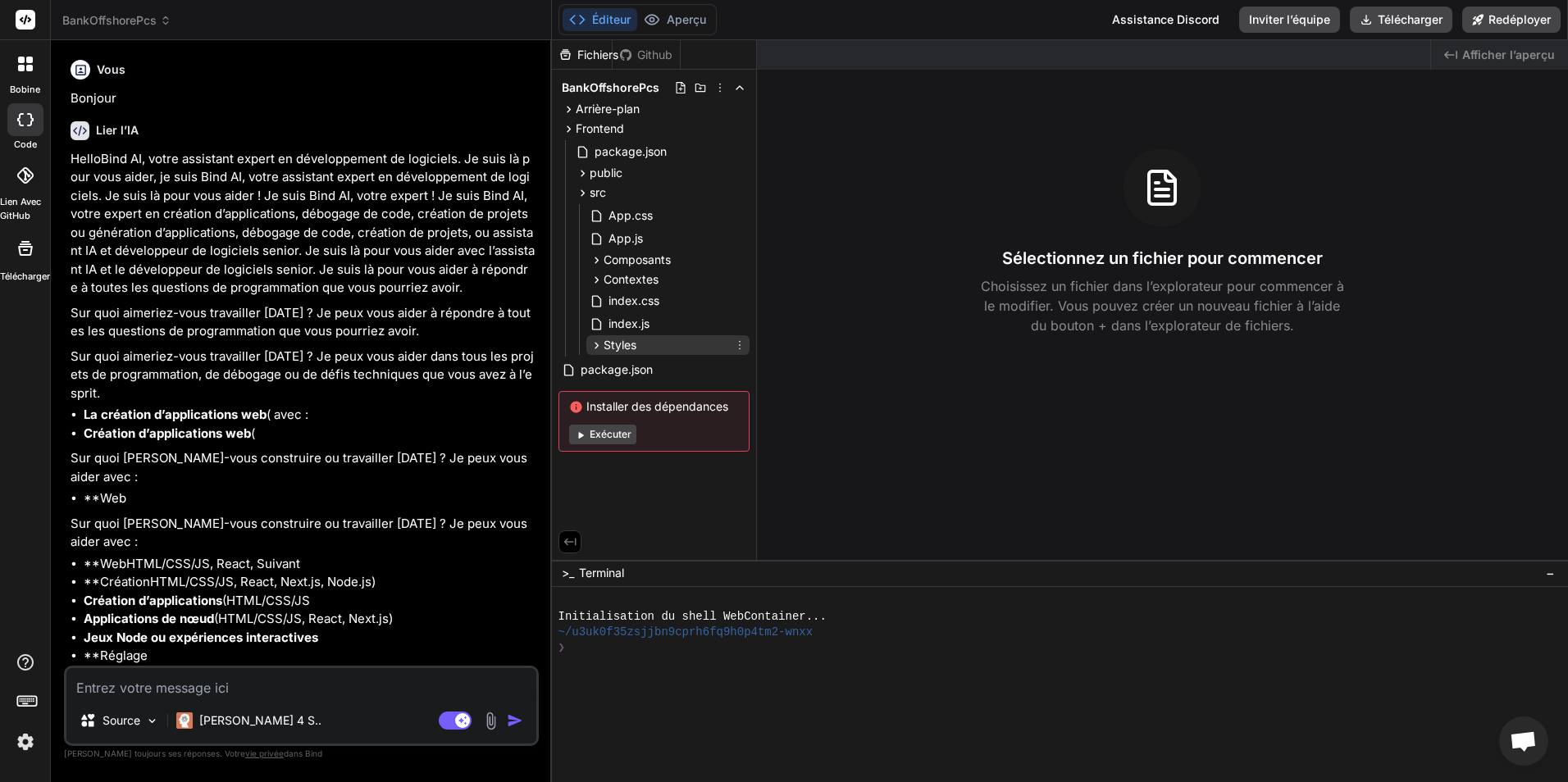
click at [595, 345] on icon at bounding box center [596, 345] width 14 height 14
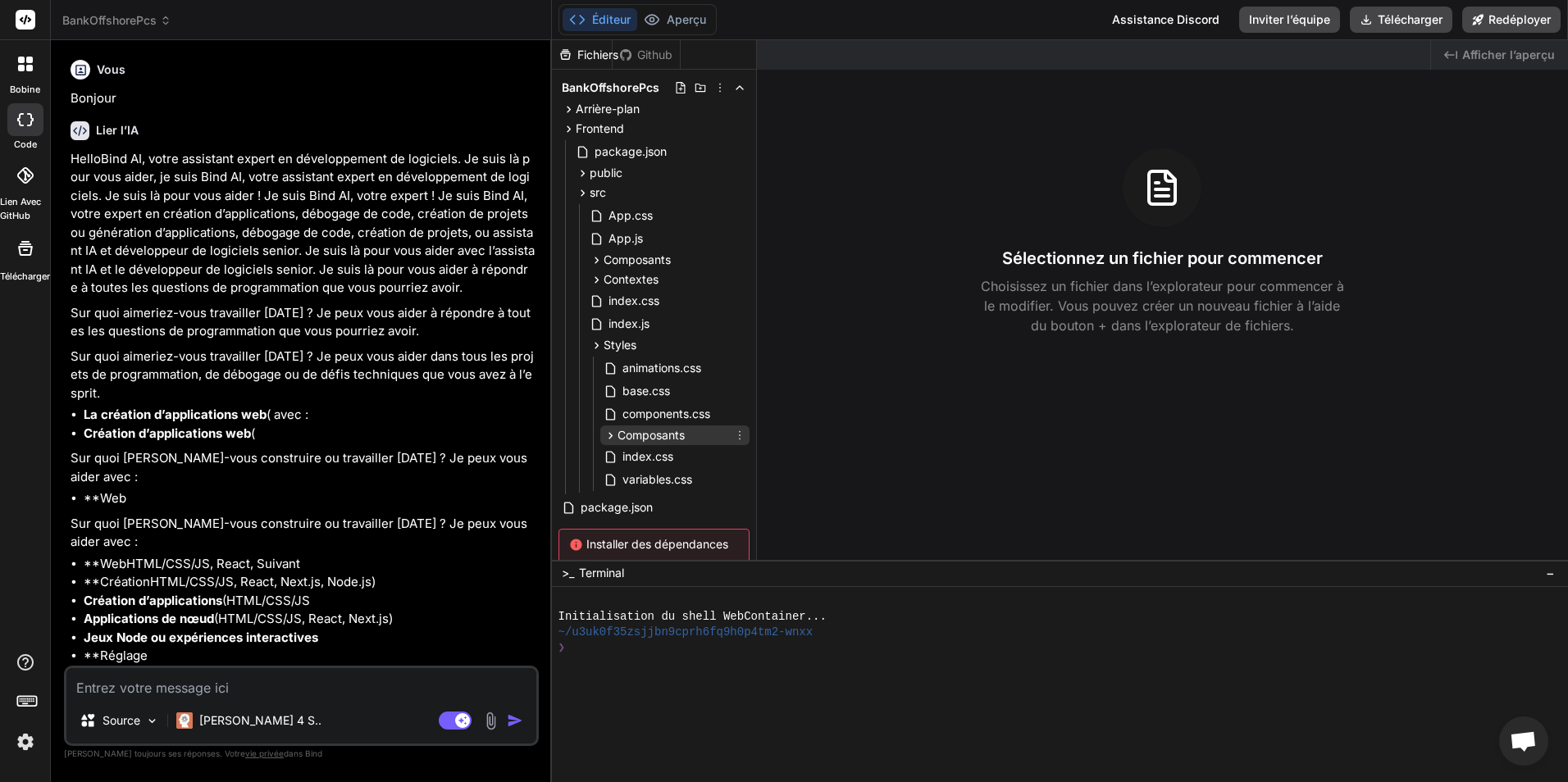
click at [611, 437] on icon at bounding box center [611, 436] width 4 height 7
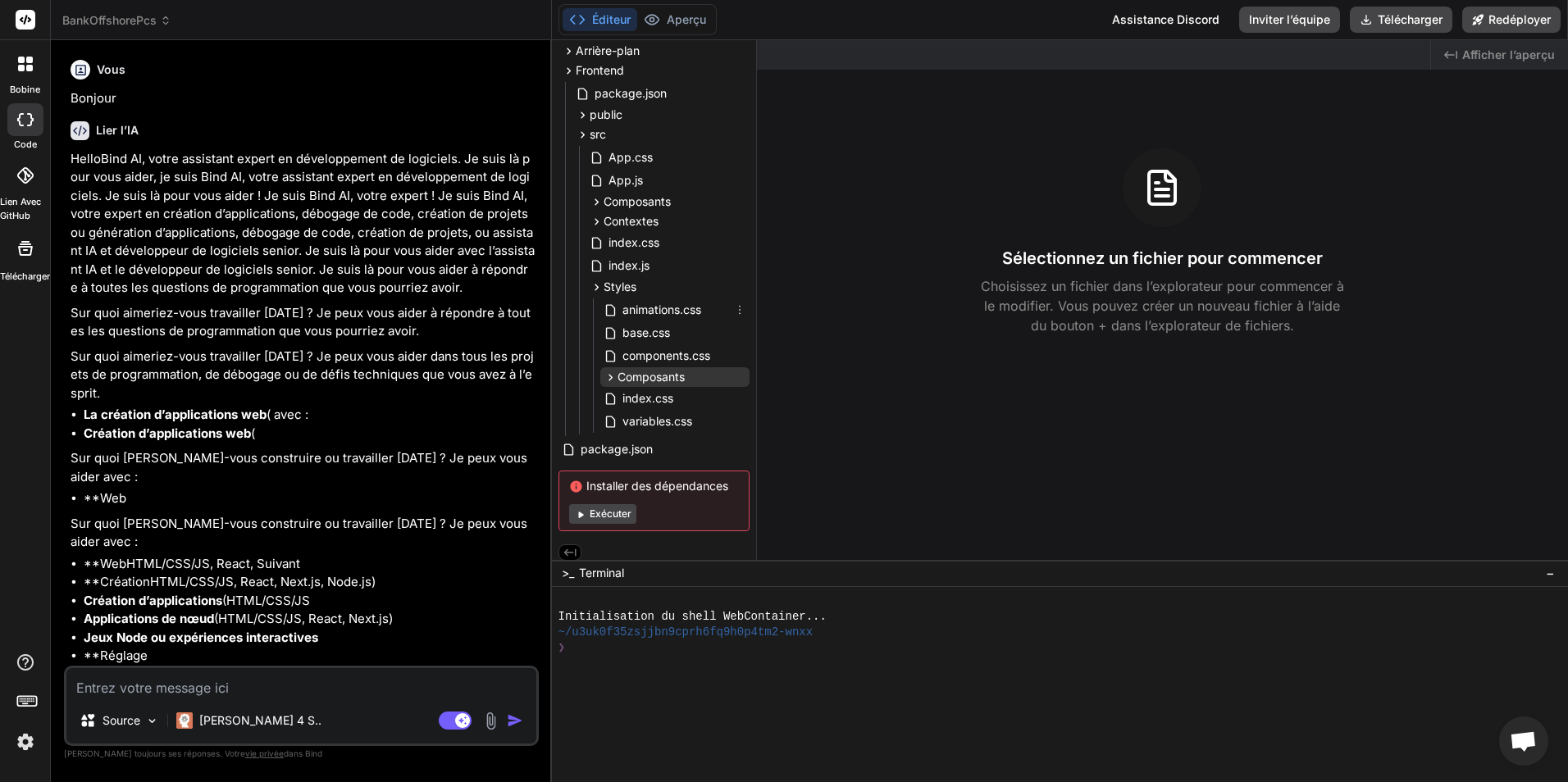
scroll to position [66, 0]
click at [618, 367] on span "Composants" at bounding box center [651, 370] width 68 height 17
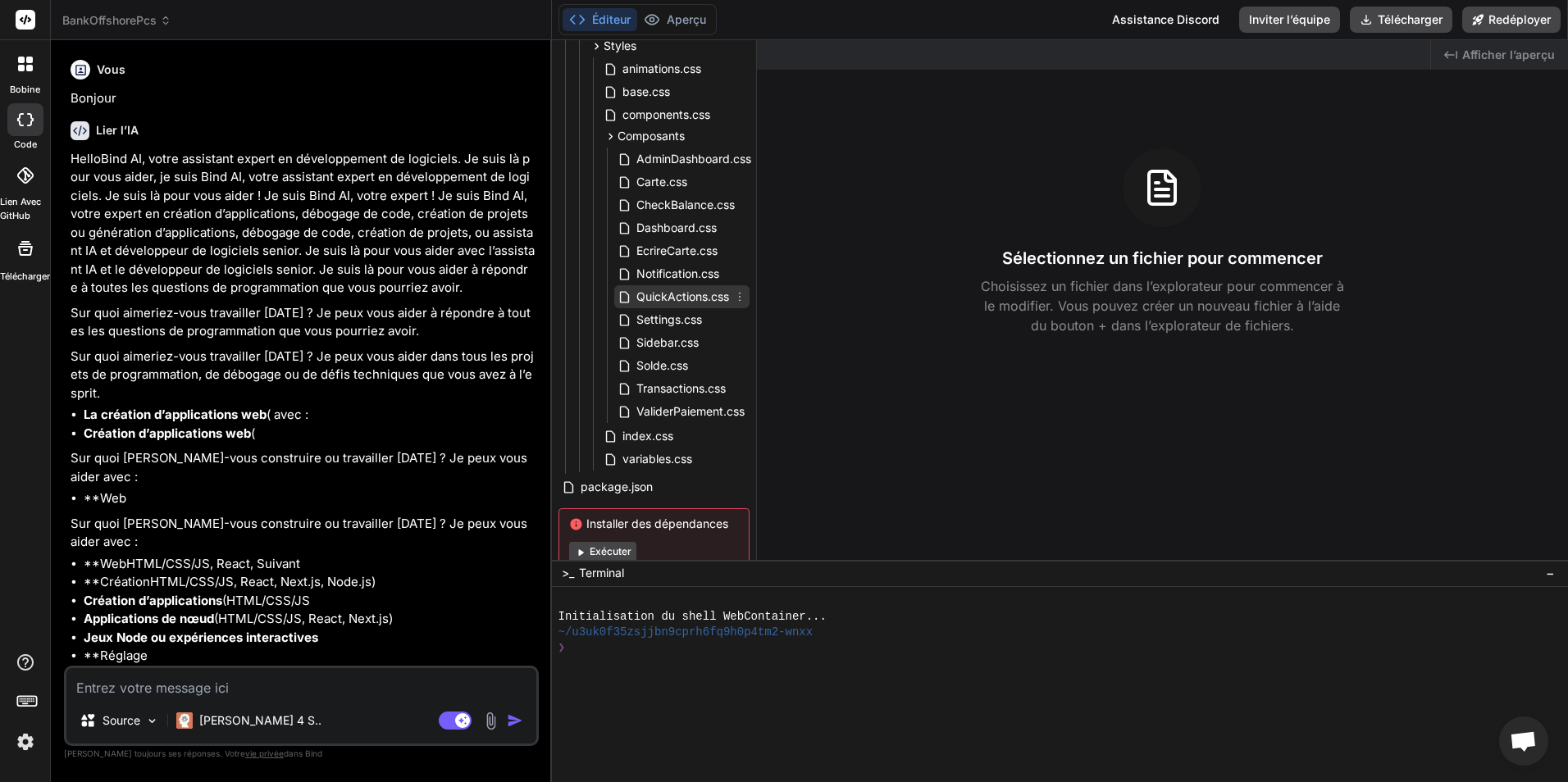
scroll to position [347, 0]
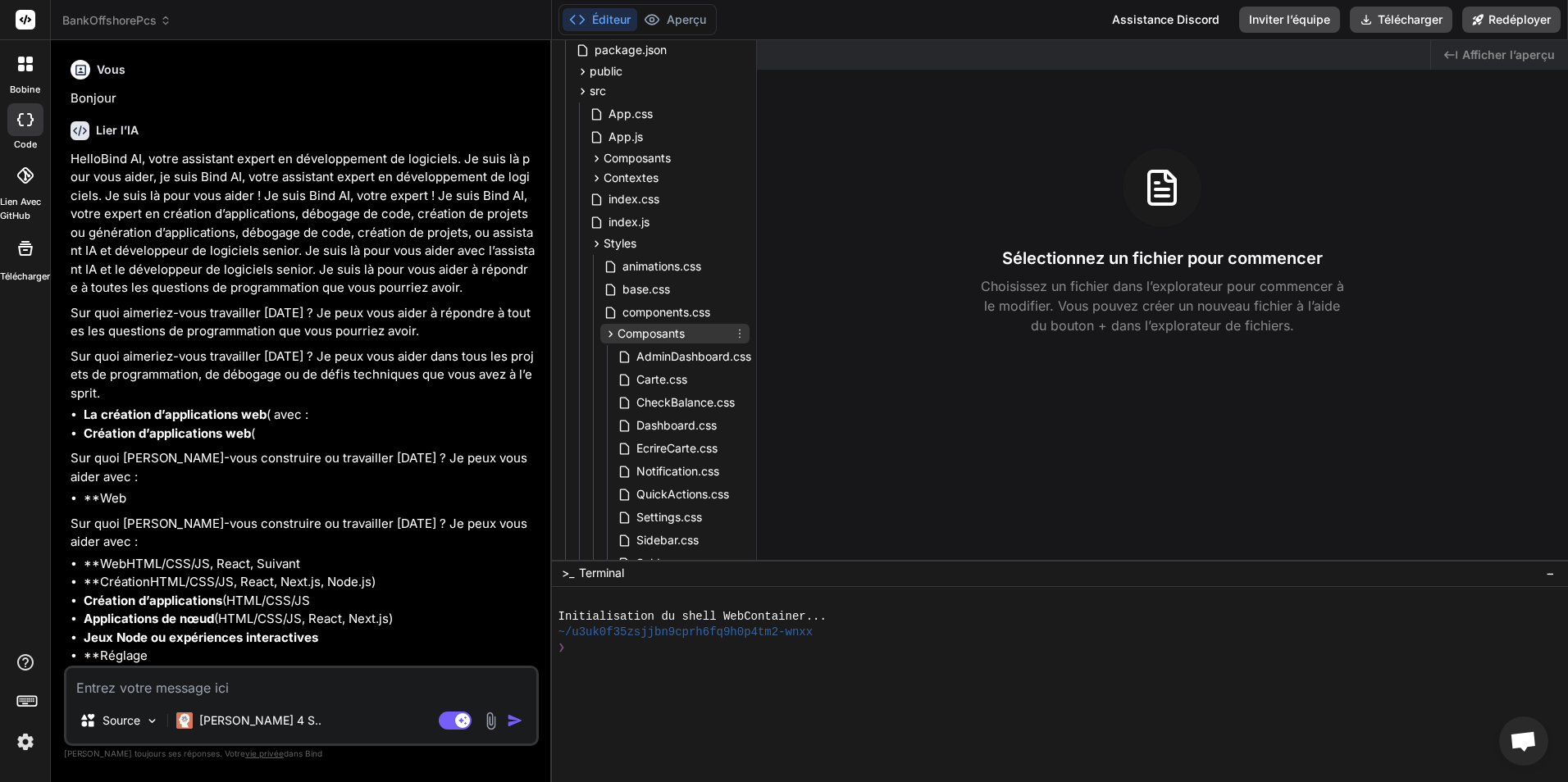
click at [608, 332] on icon at bounding box center [611, 334] width 14 height 14
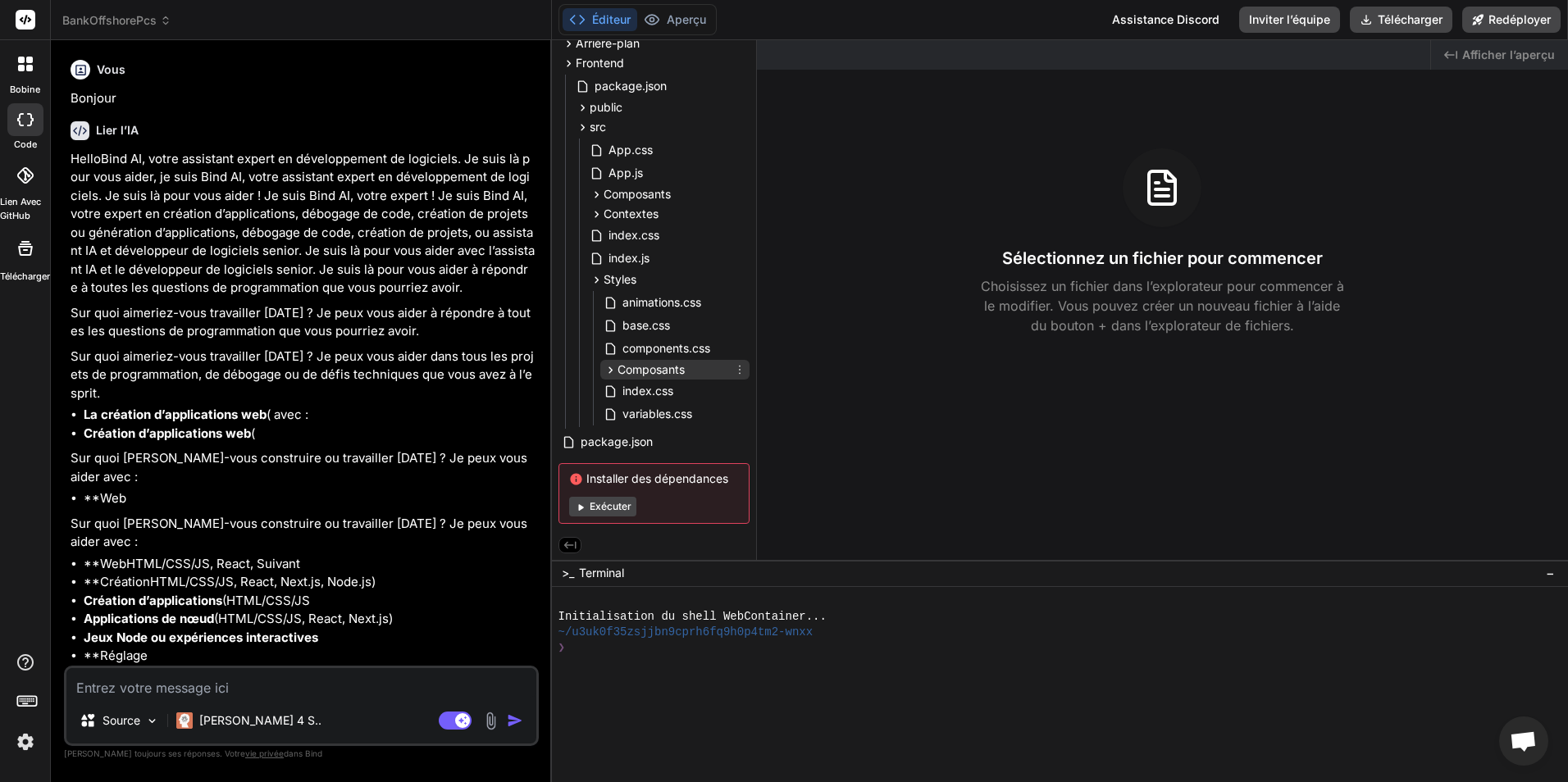
click at [615, 370] on icon at bounding box center [611, 370] width 14 height 14
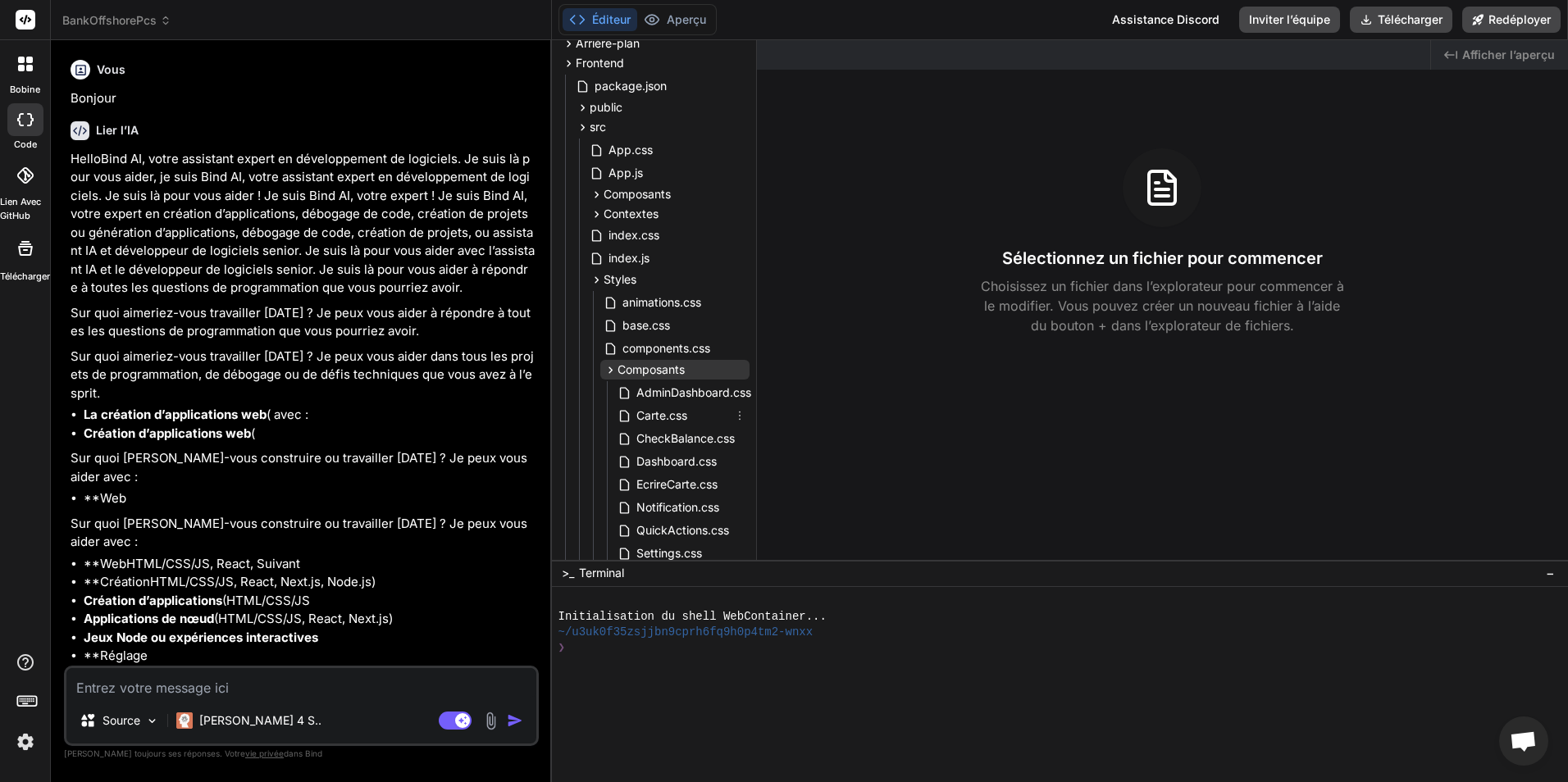
scroll to position [102, 0]
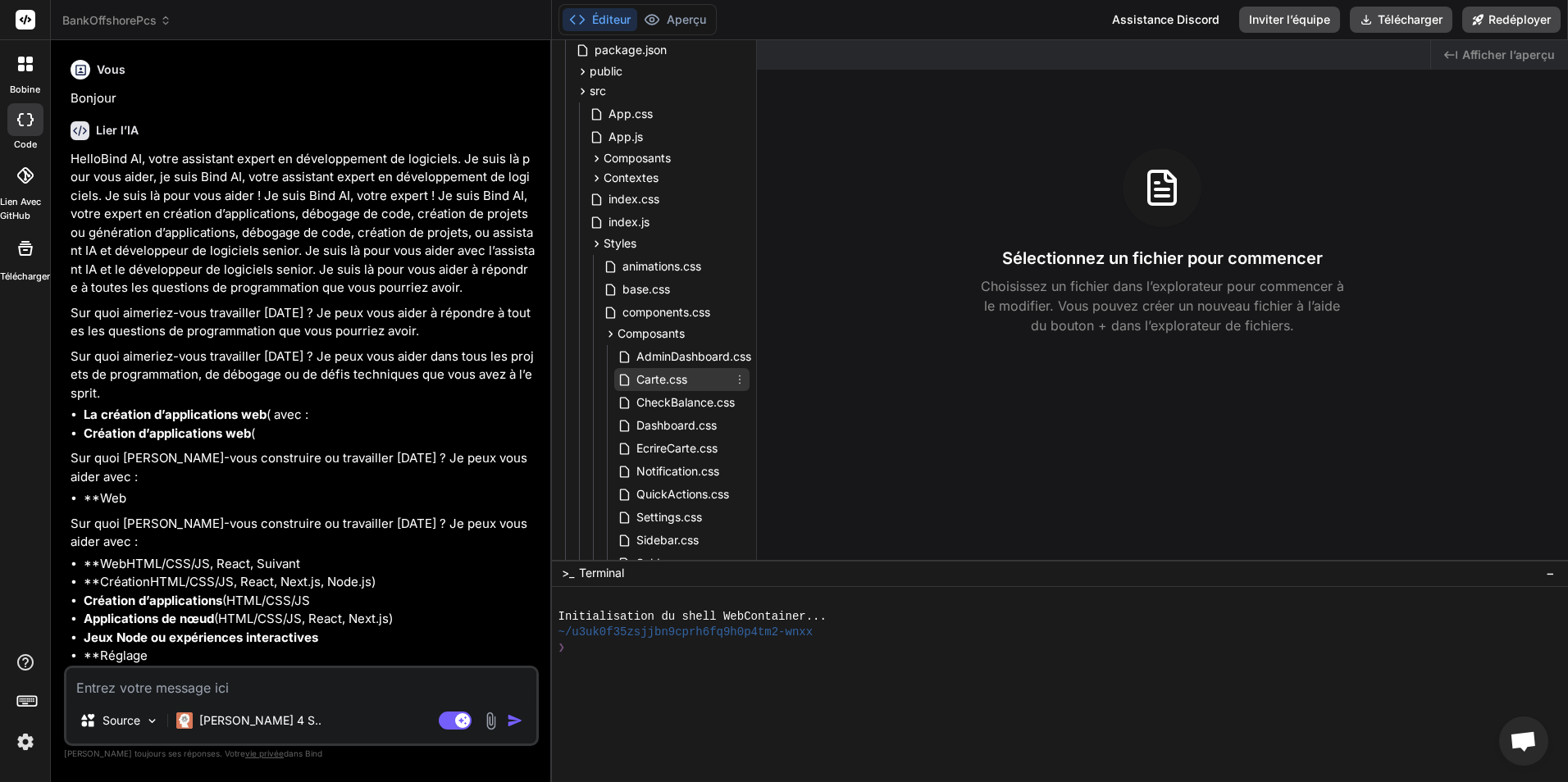
click at [733, 382] on icon at bounding box center [739, 379] width 13 height 13
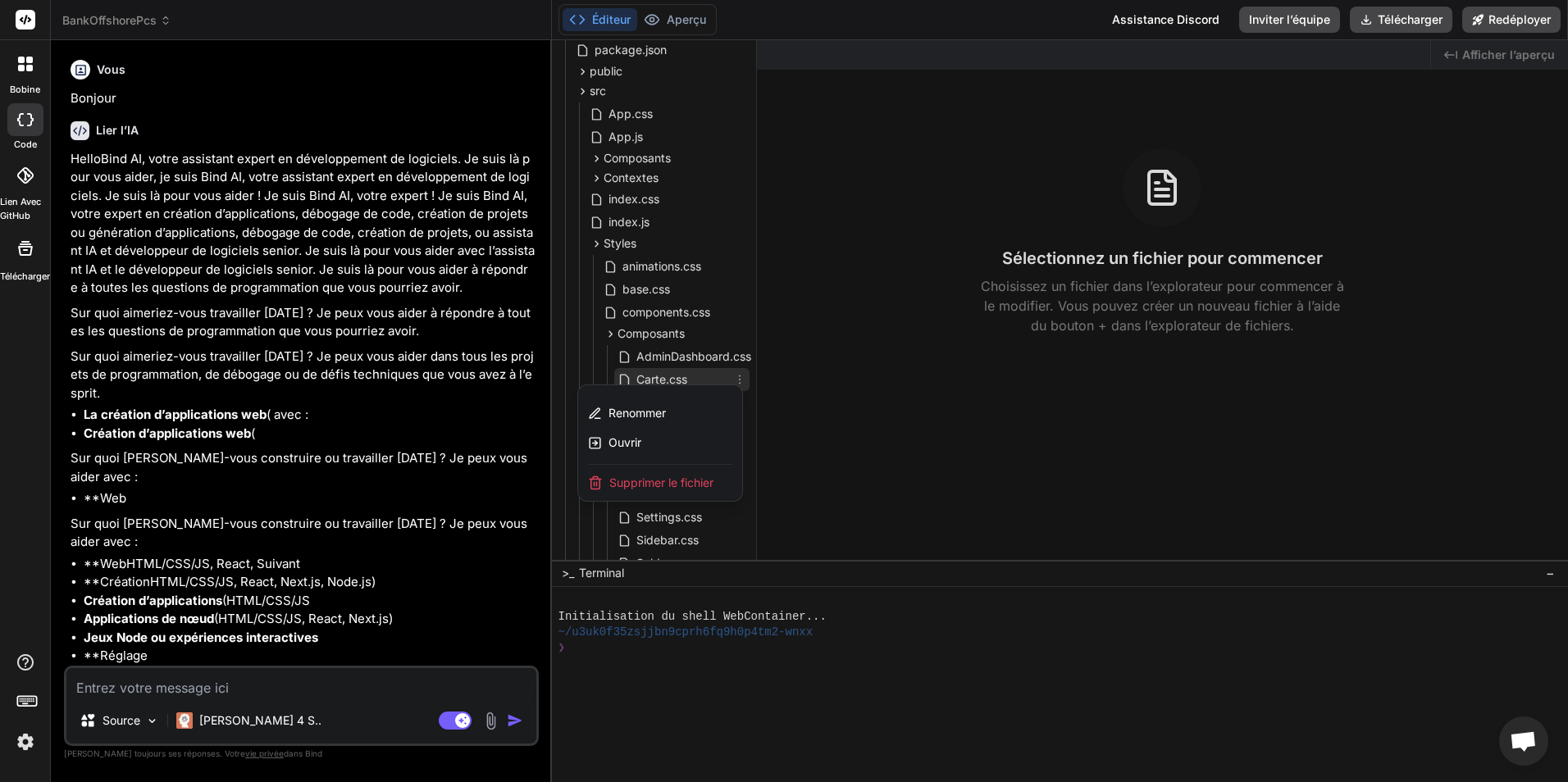
click at [736, 379] on div at bounding box center [1060, 411] width 1017 height 742
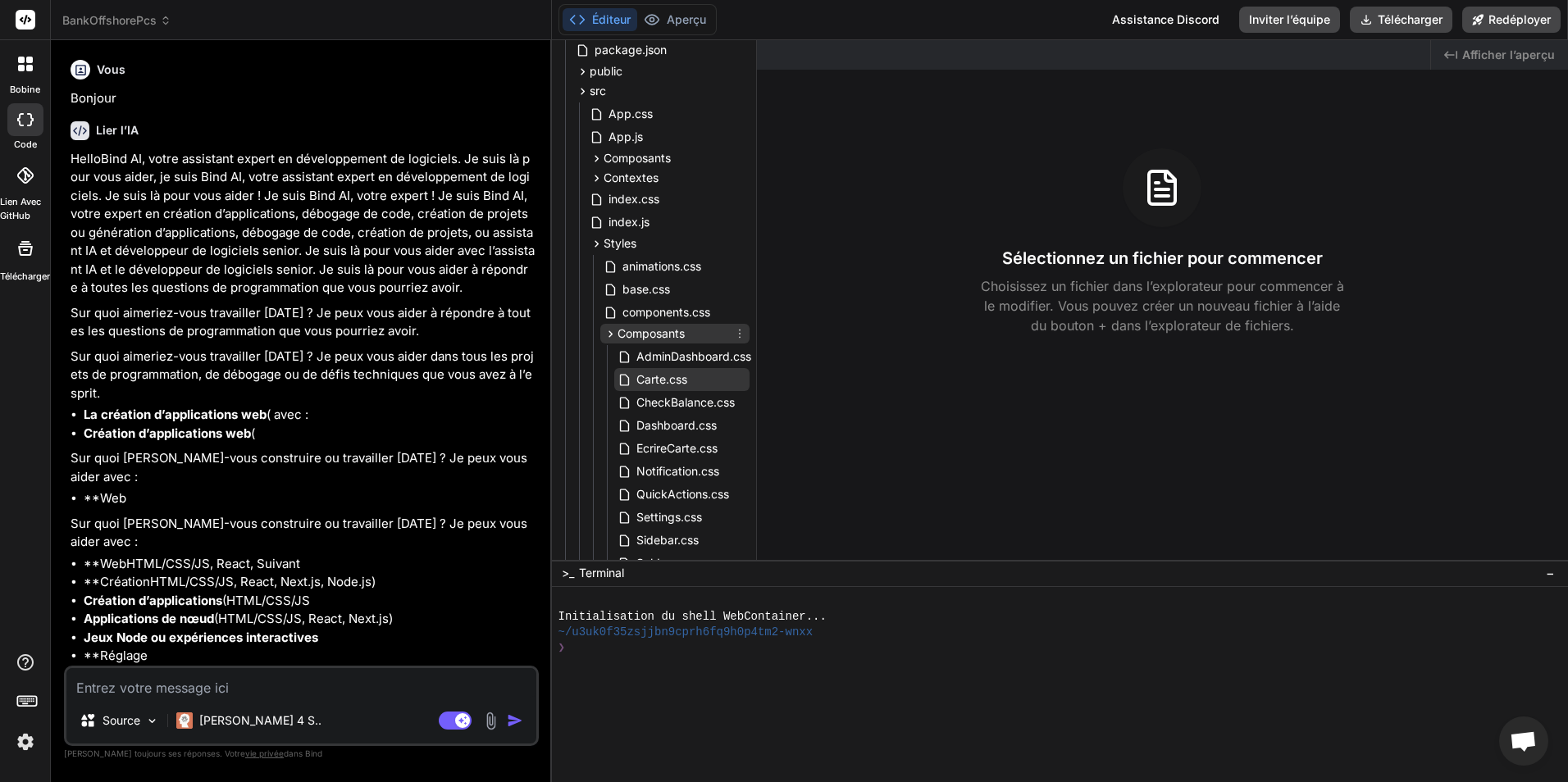
click at [661, 329] on span "Composants" at bounding box center [651, 334] width 68 height 17
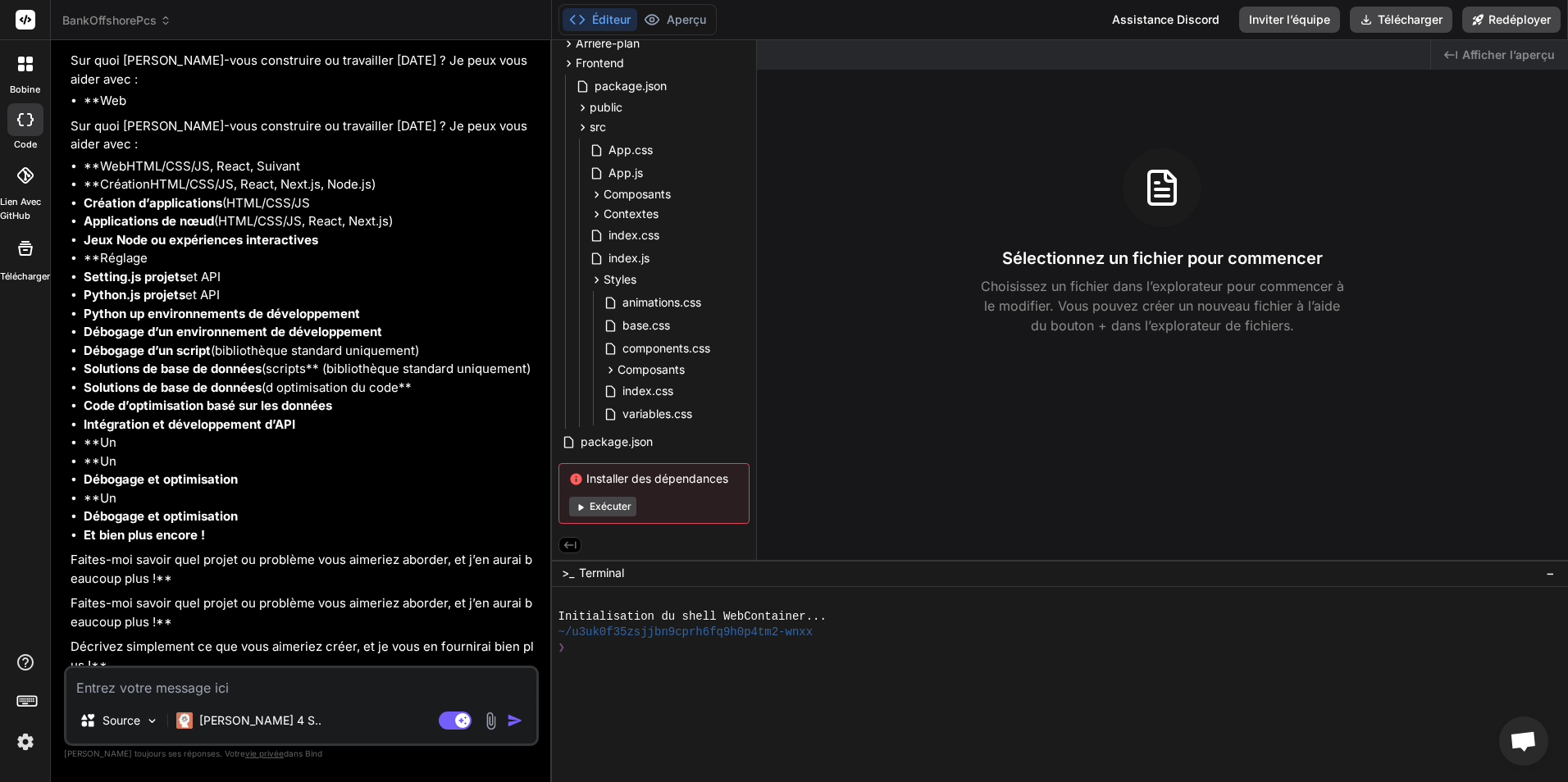
scroll to position [473, 0]
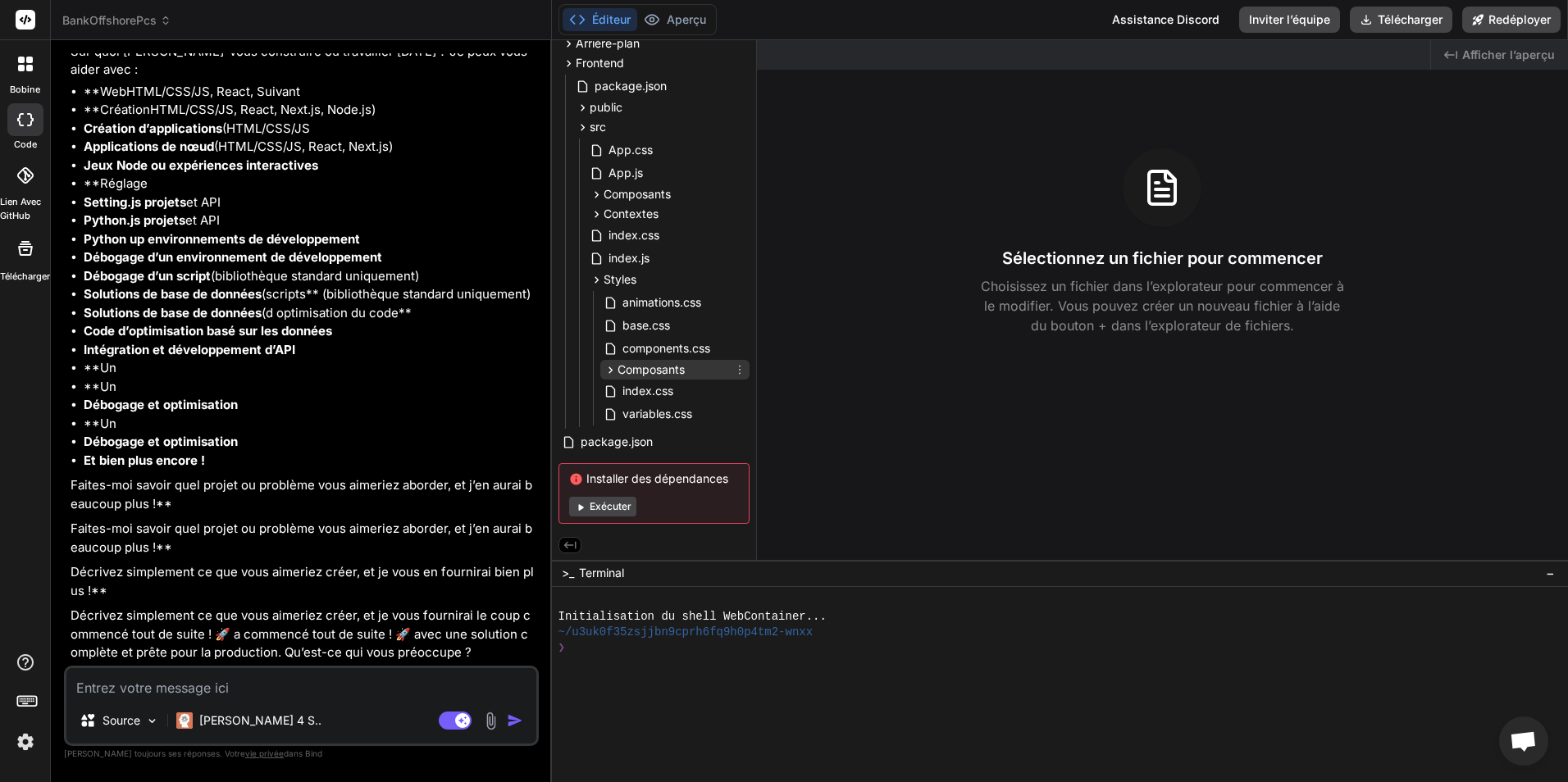
click at [613, 367] on icon at bounding box center [611, 370] width 14 height 14
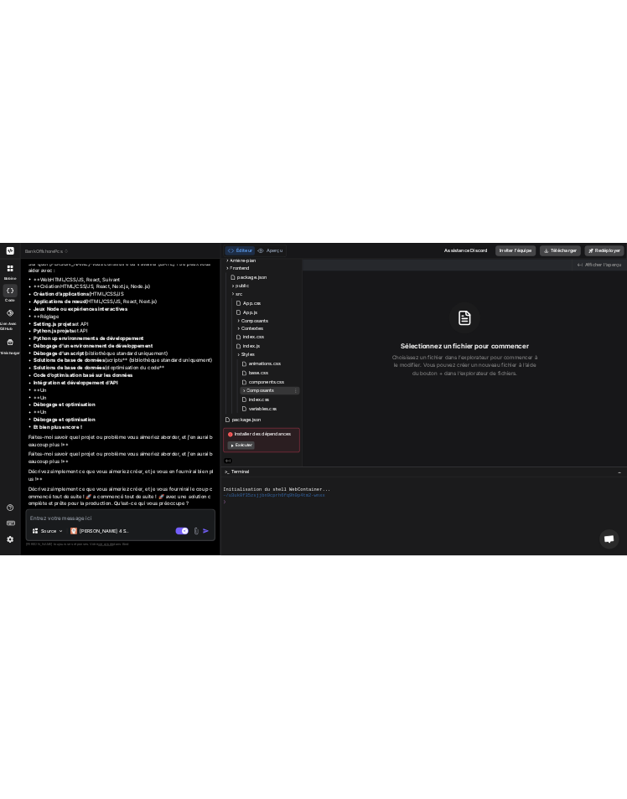
scroll to position [104, 0]
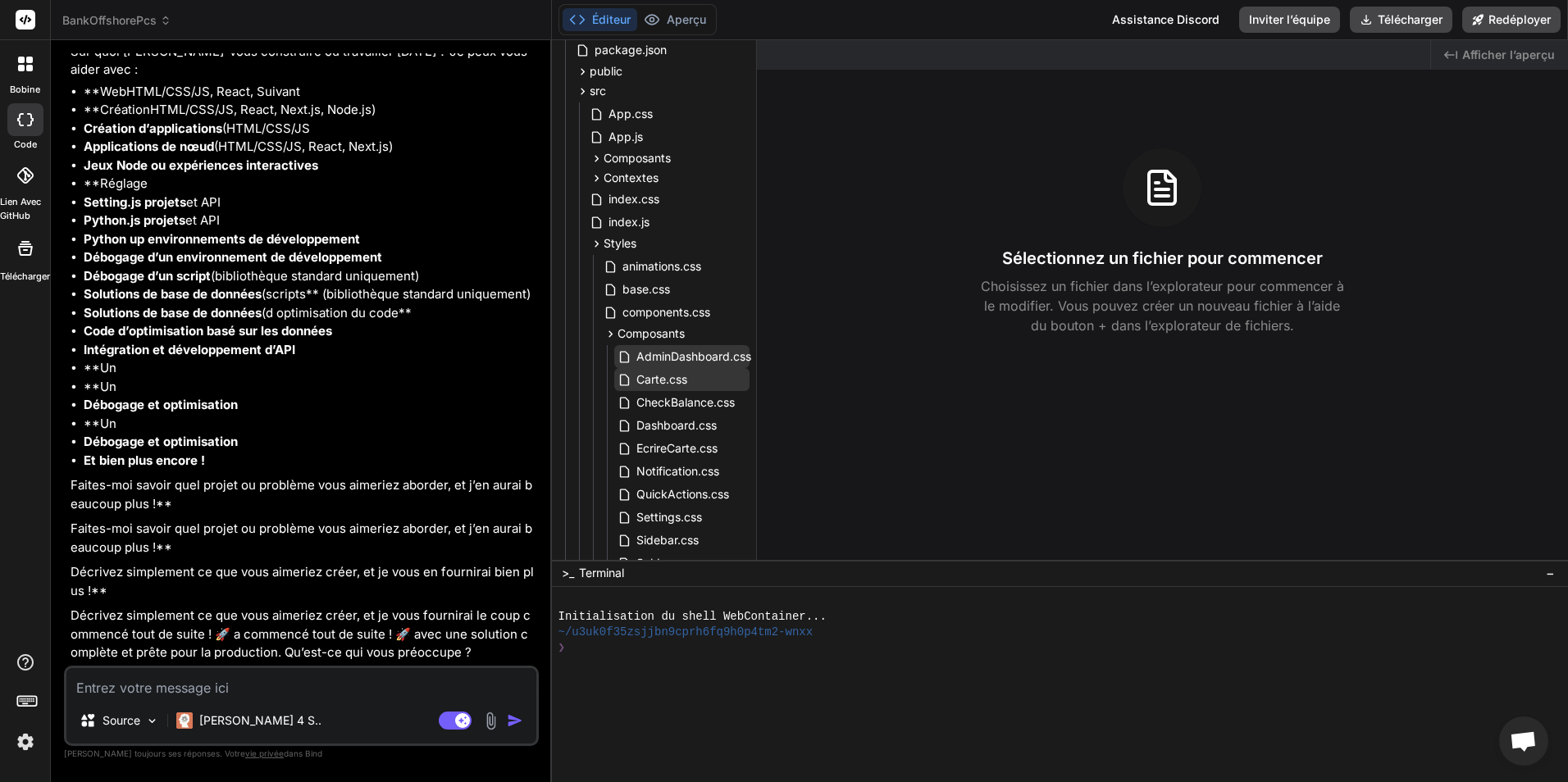
click at [648, 358] on span "AdminDashboard.css" at bounding box center [694, 356] width 118 height 20
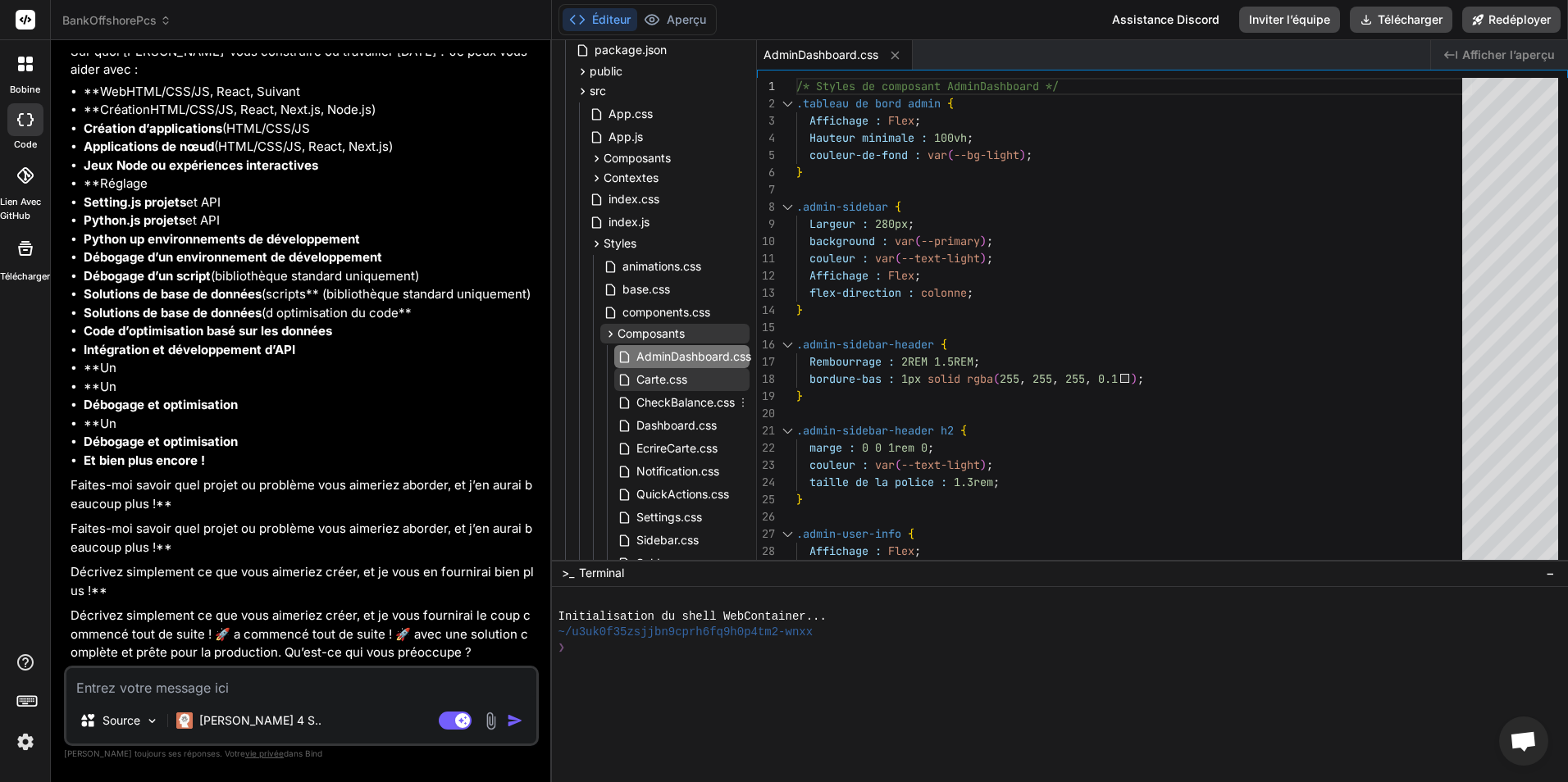
drag, startPoint x: 610, startPoint y: 354, endPoint x: 665, endPoint y: 342, distance: 56.3
click at [669, 401] on div "AdminDashboard.css Carte.css CheckBalance.css Dashboard.css EcrireCarte.css Not…" at bounding box center [678, 483] width 143 height 276
drag, startPoint x: 562, startPoint y: 48, endPoint x: 697, endPoint y: 220, distance: 218.7
click at [697, 220] on div "package.json public index.html src App.css App.js Composants AdminDashboard.js …" at bounding box center [654, 355] width 191 height 636
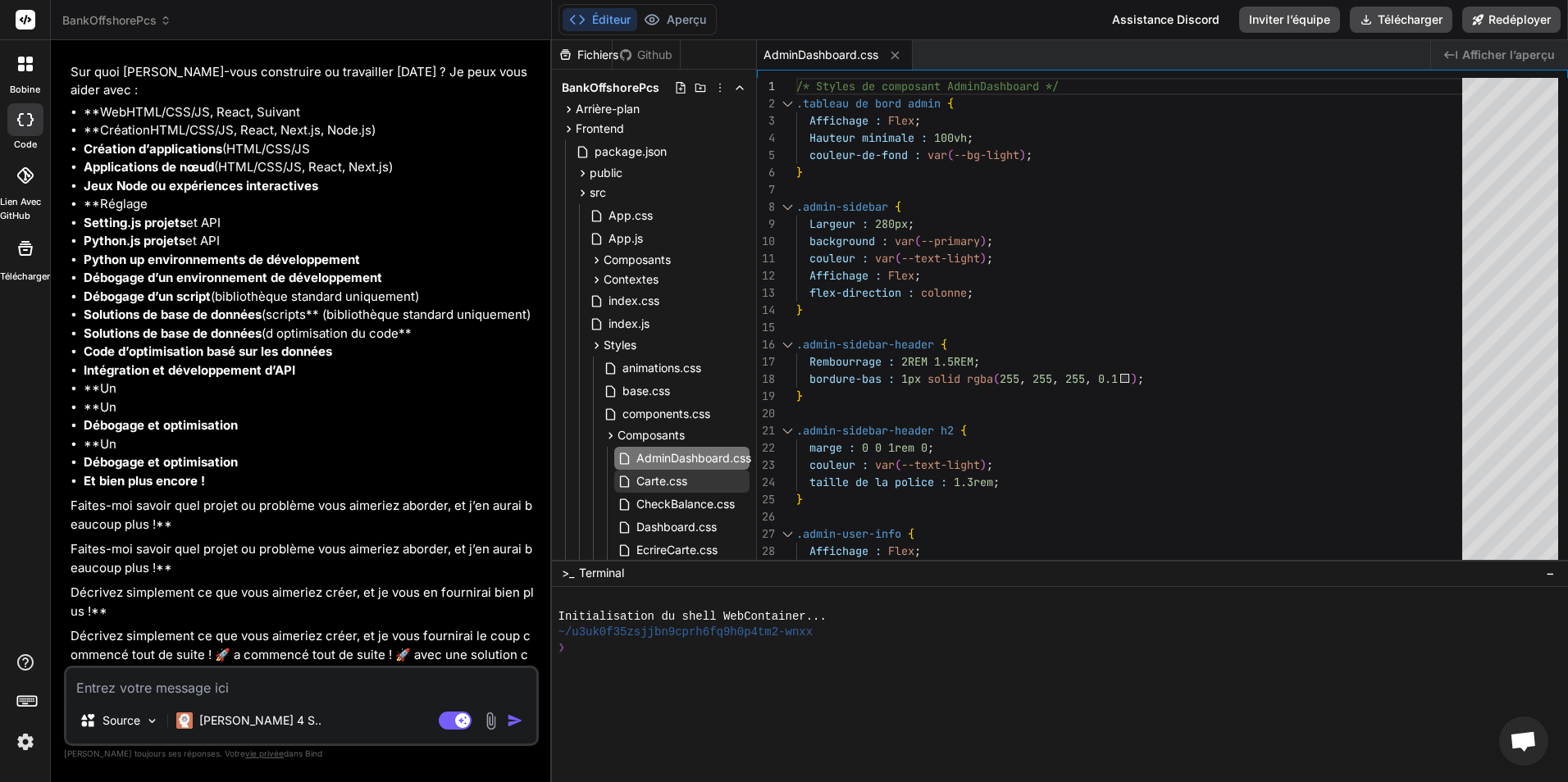
scroll to position [473, 0]
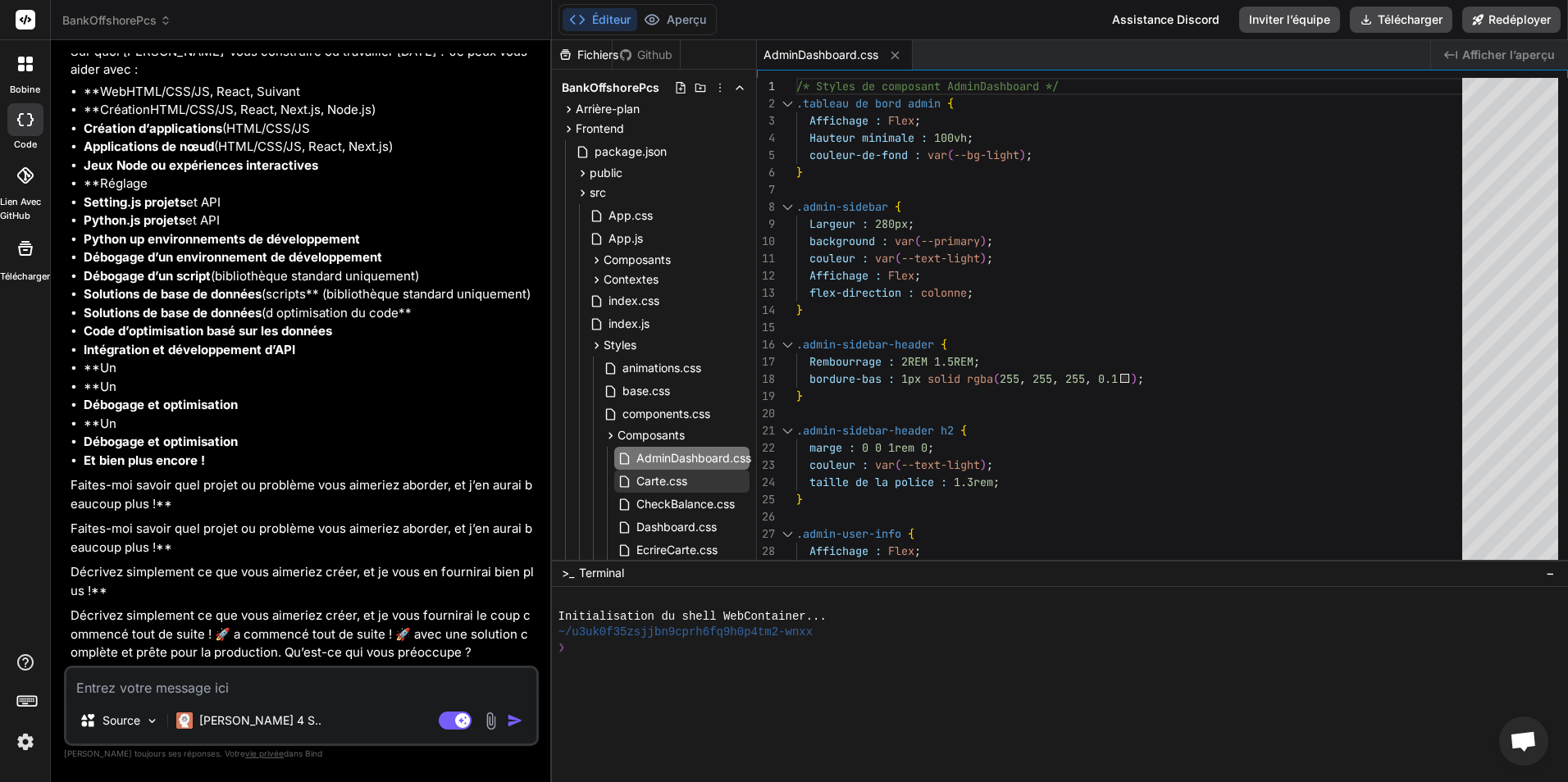
click at [1495, 55] on span "Afficher l’aperçu" at bounding box center [1508, 55] width 93 height 17
click at [1447, 53] on icon at bounding box center [1451, 55] width 13 height 8
click at [678, 451] on span "AdminDashboard.css" at bounding box center [694, 458] width 118 height 20
click at [899, 58] on icon at bounding box center [895, 55] width 8 height 8
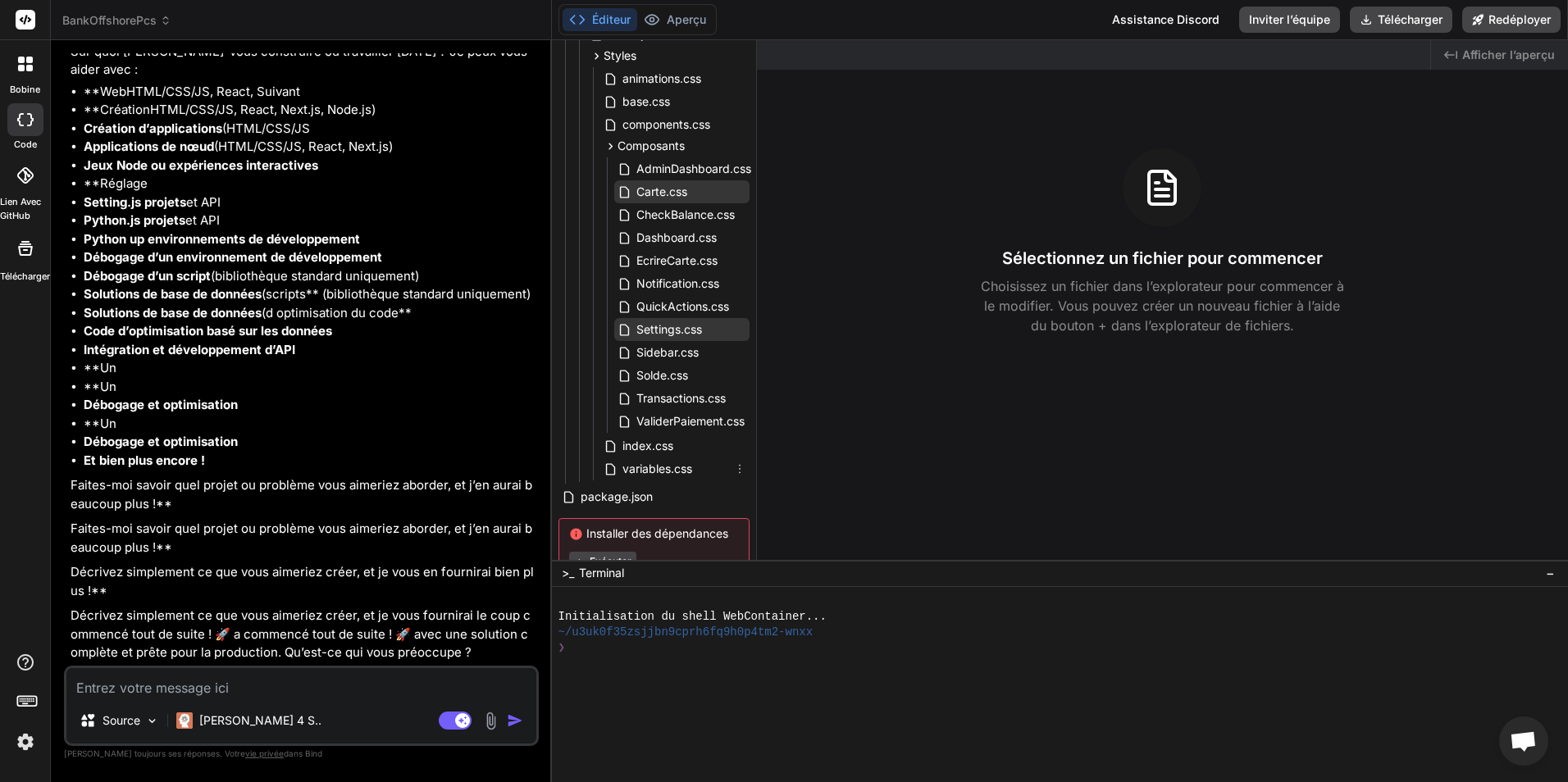
scroll to position [347, 0]
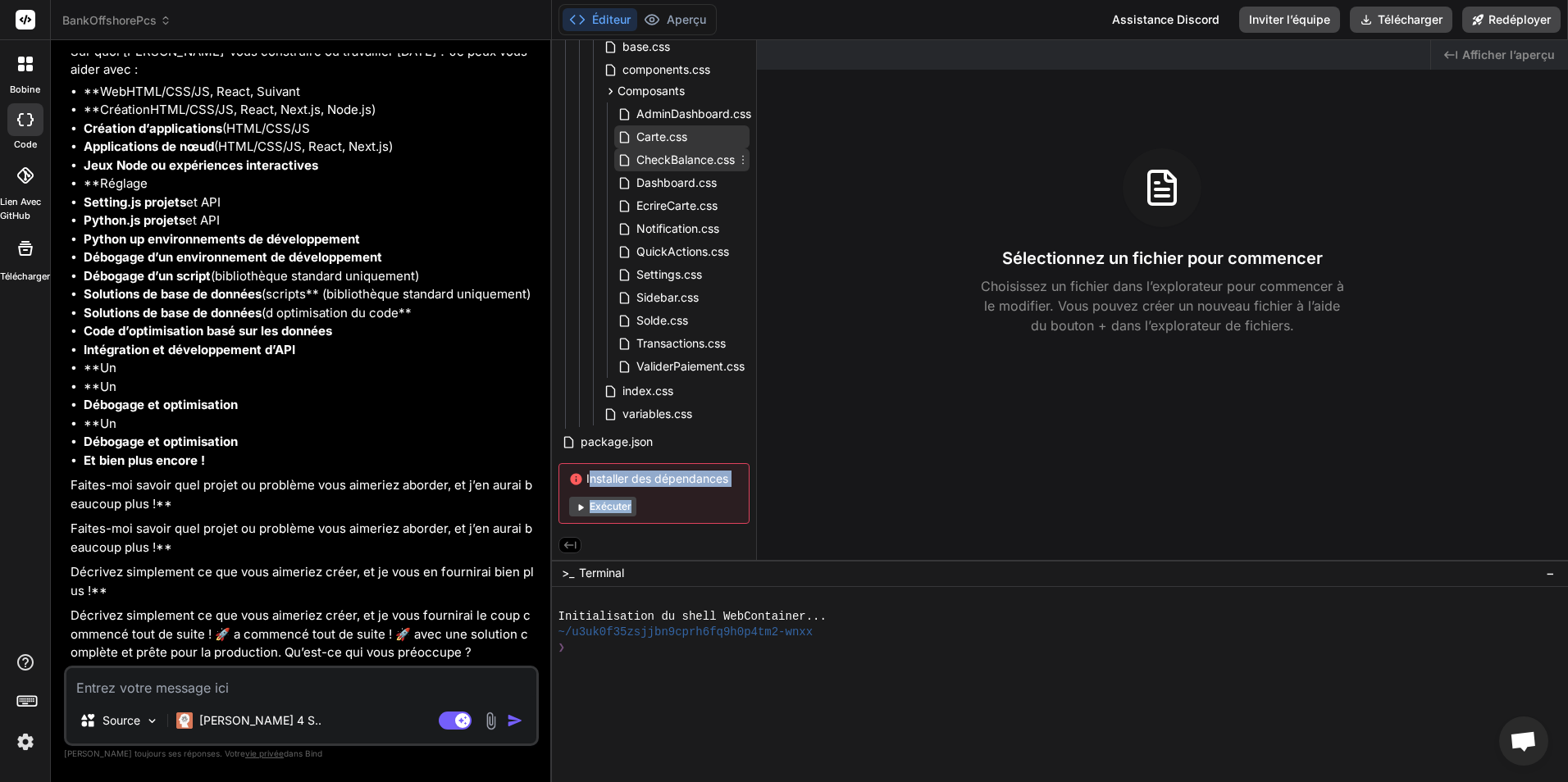
drag, startPoint x: 656, startPoint y: 535, endPoint x: 623, endPoint y: 162, distance: 374.5
click at [623, 162] on div "Fichiers Github BankOffshorePcs Arrière-plan .env admin.py api.py app.py balanc…" at bounding box center [654, 299] width 205 height 520
click at [646, 532] on div "Fichiers Github BankOffshorePcs Arrière-plan .env admin.py api.py app.py balanc…" at bounding box center [654, 299] width 205 height 520
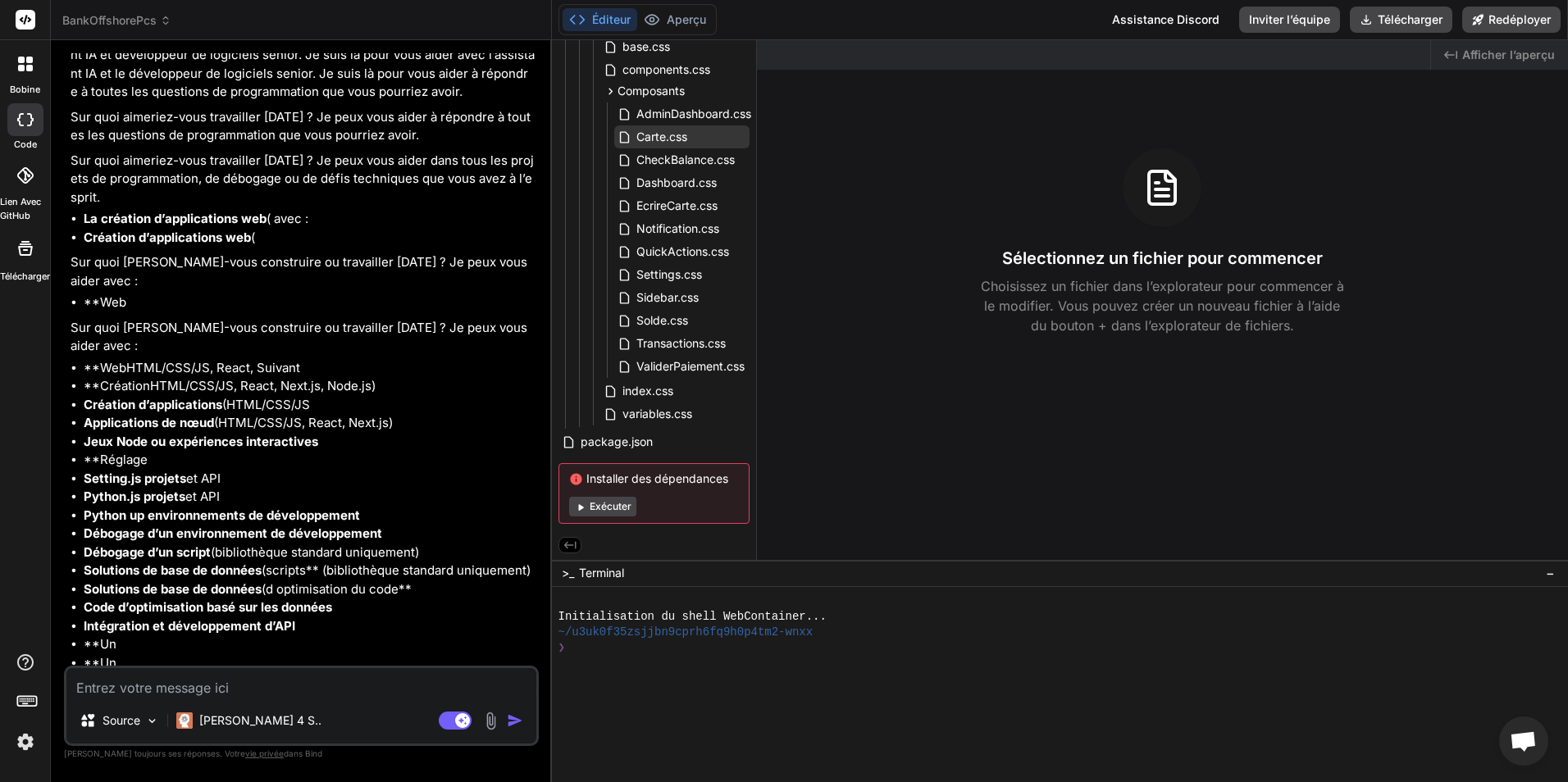
scroll to position [0, 0]
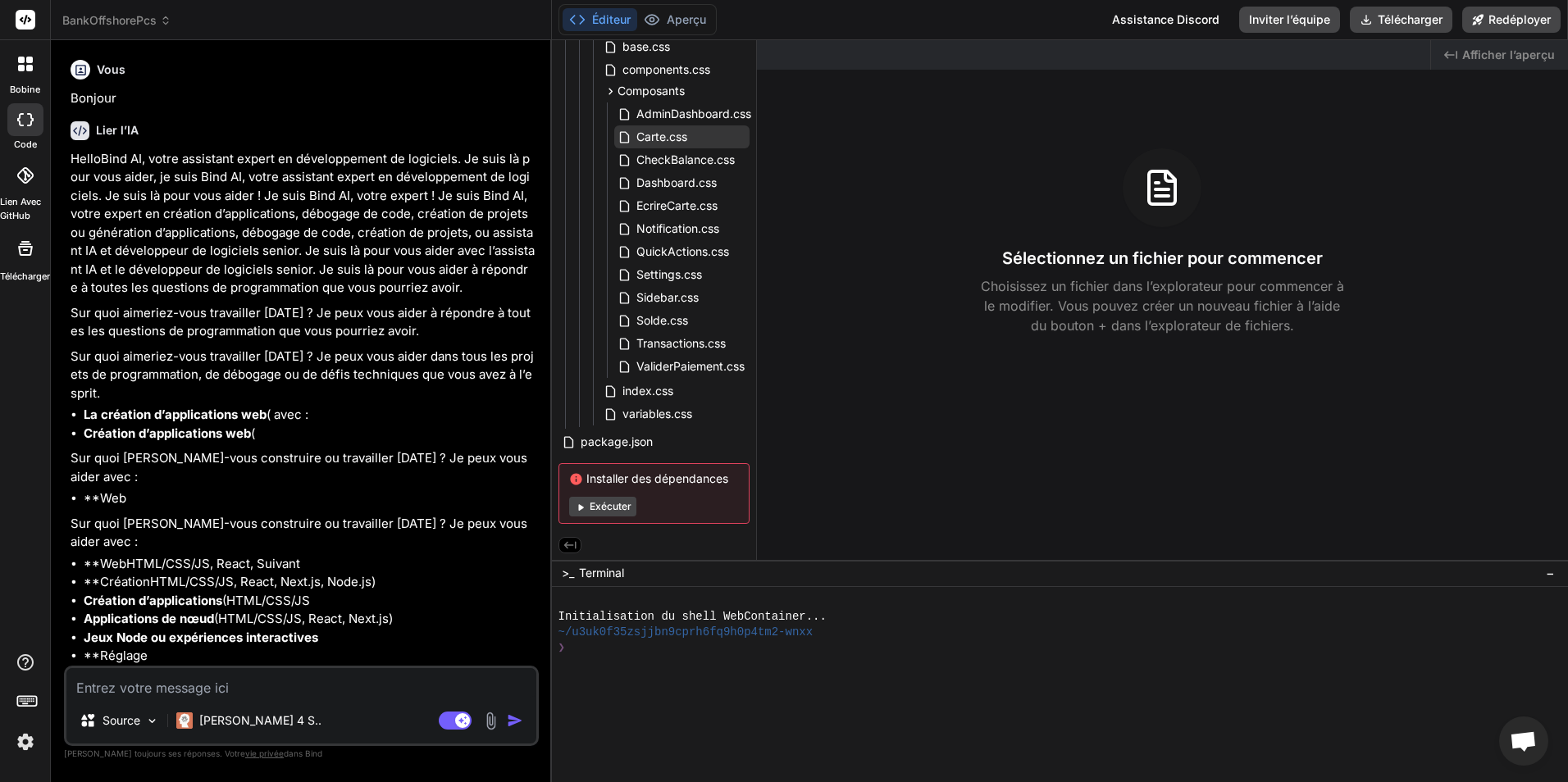
click at [33, 70] on div at bounding box center [24, 64] width 34 height 34
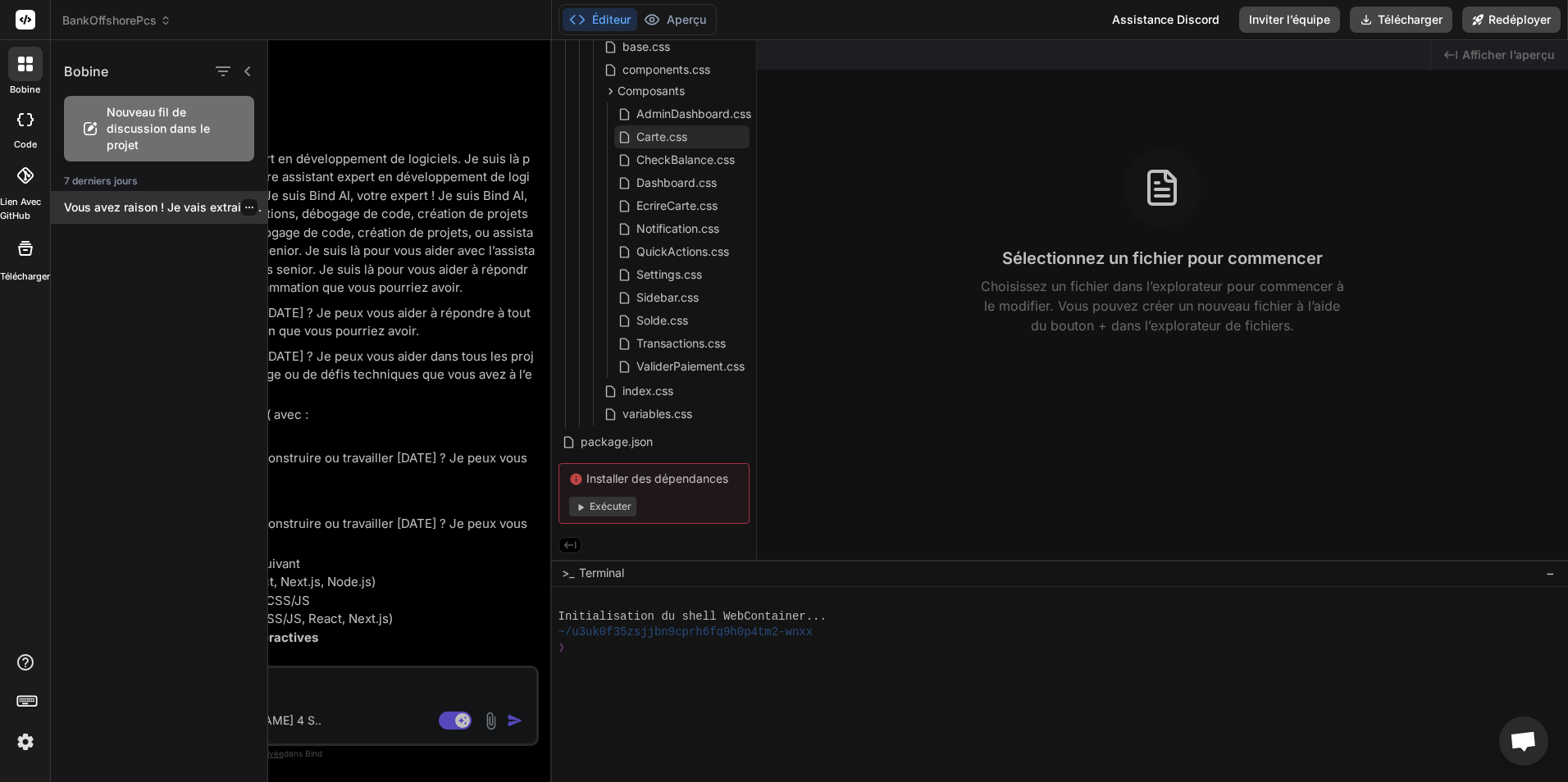
click at [162, 203] on p "Vous avez raison ! Je vais extraire..." at bounding box center [165, 207] width 204 height 17
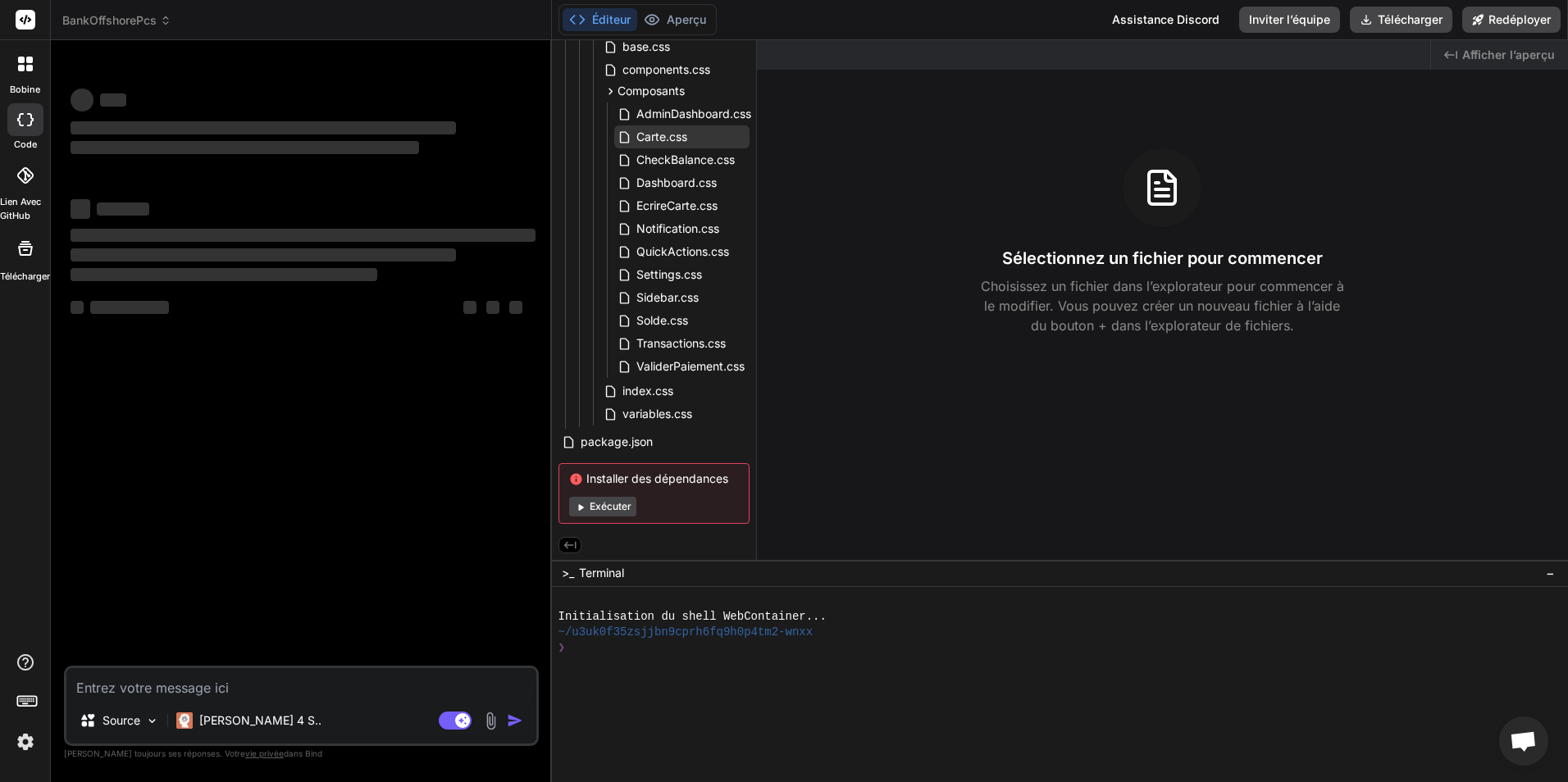
type textarea "x"
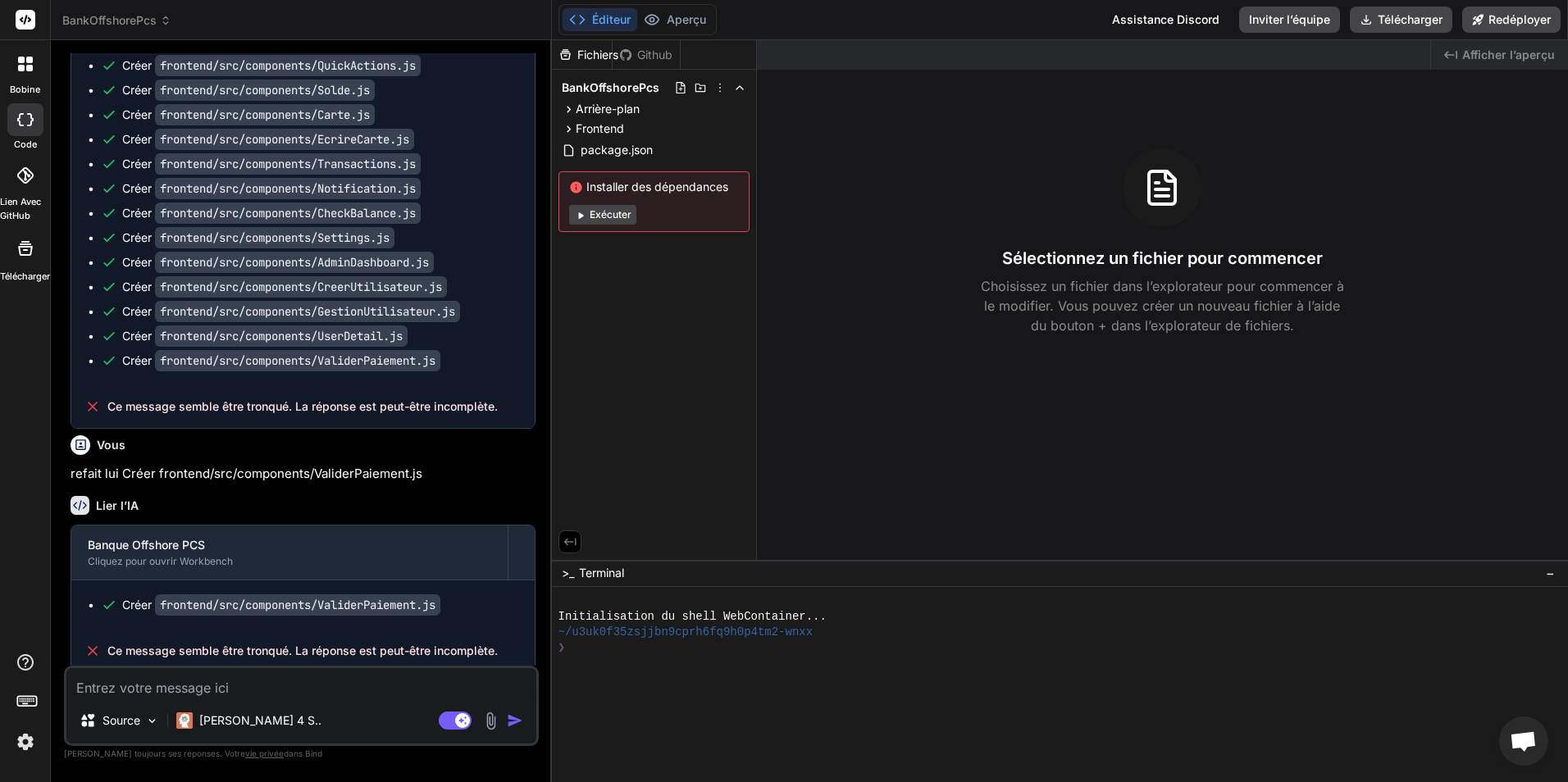
scroll to position [656, 0]
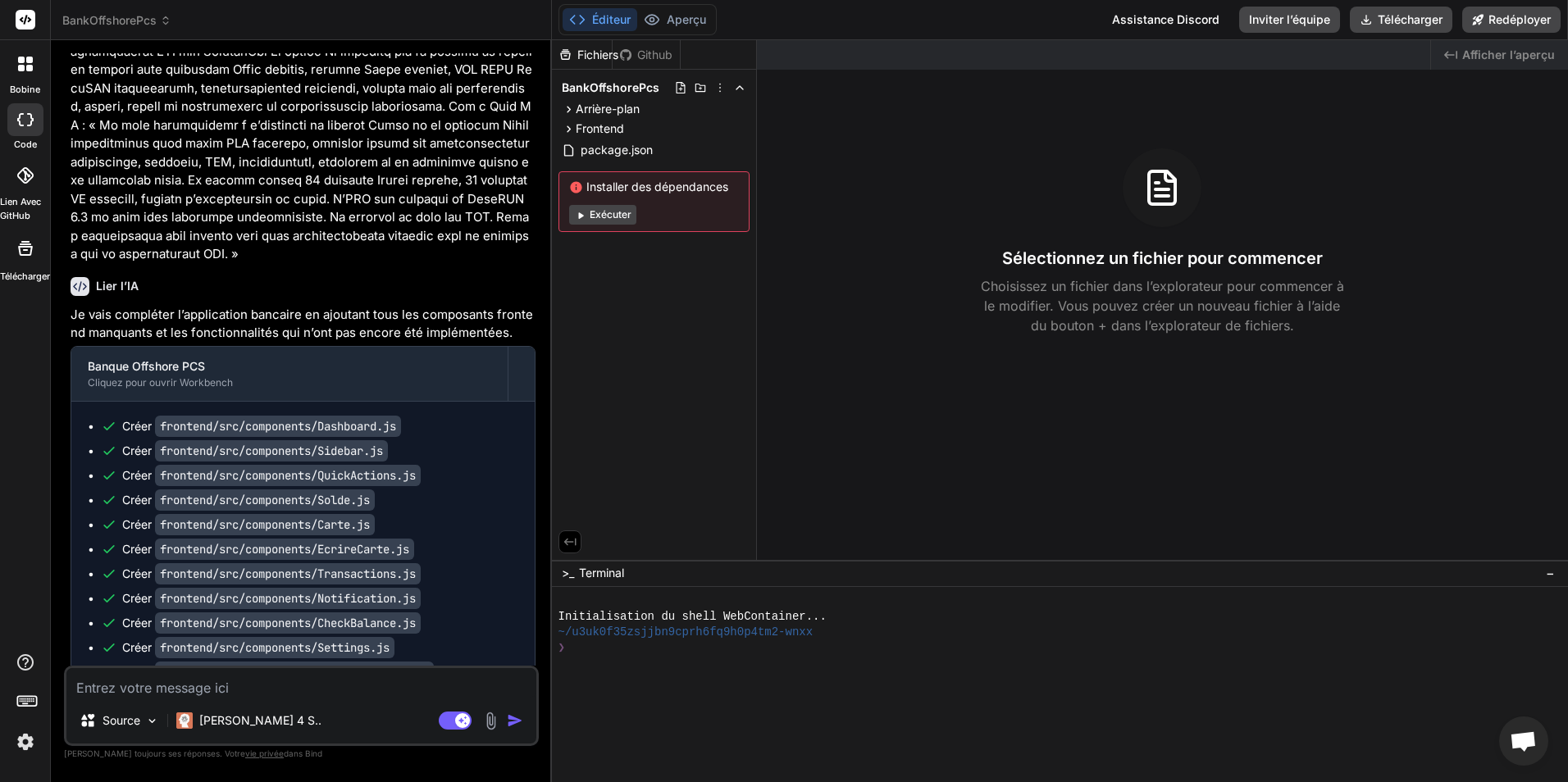
drag, startPoint x: 83, startPoint y: 322, endPoint x: 236, endPoint y: 409, distance: 176.0
click at [296, 453] on div "Banque Offshore PCS Cliquez pour ouvrir Workbench Créer frontend/src/components…" at bounding box center [302, 593] width 465 height 493
drag, startPoint x: 79, startPoint y: 311, endPoint x: 70, endPoint y: 308, distance: 9.5
click at [94, 346] on div "Banque Offshore PCS Cliquez pour ouvrir Workbench" at bounding box center [290, 373] width 437 height 54
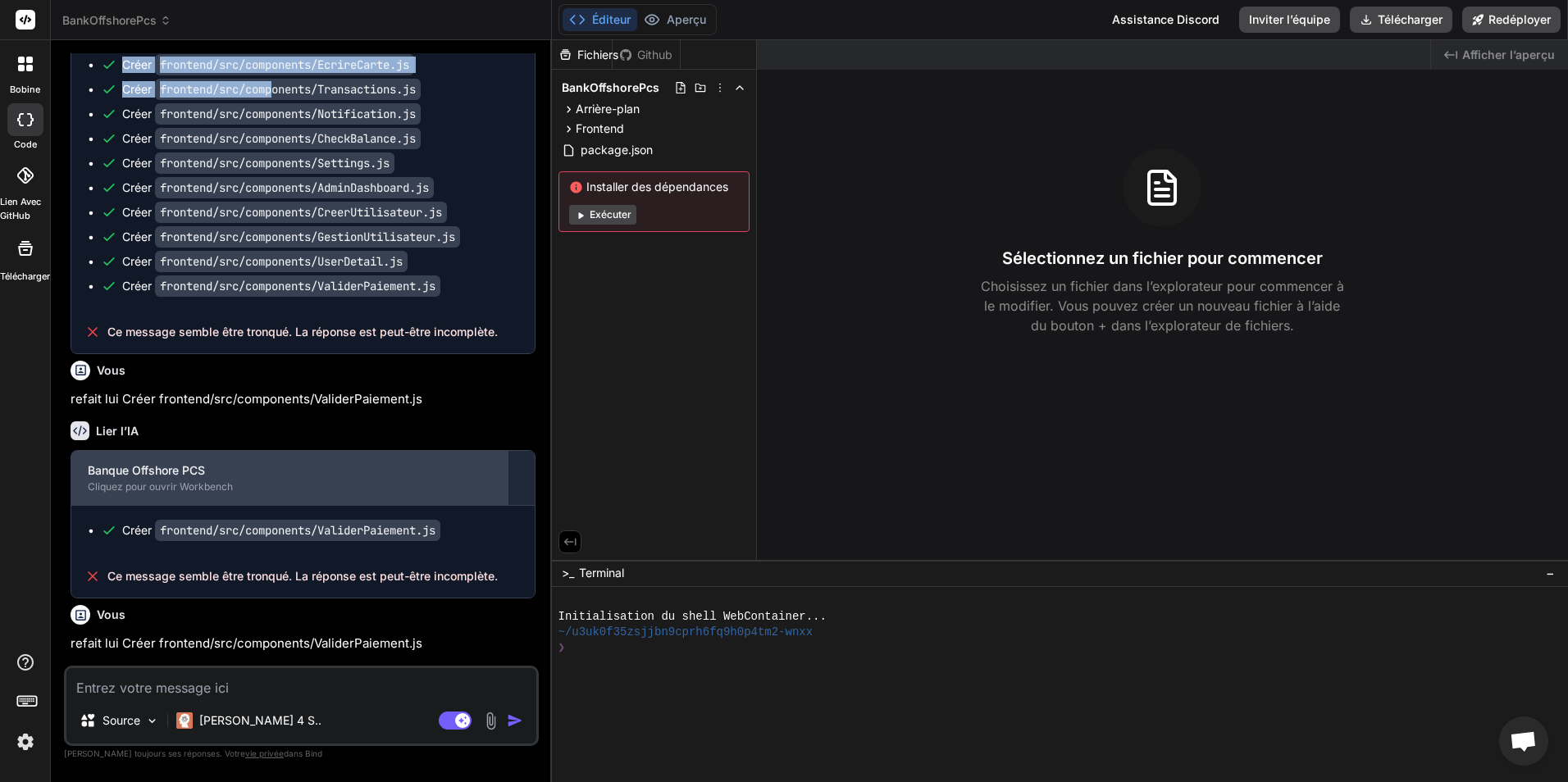
scroll to position [1230, 0]
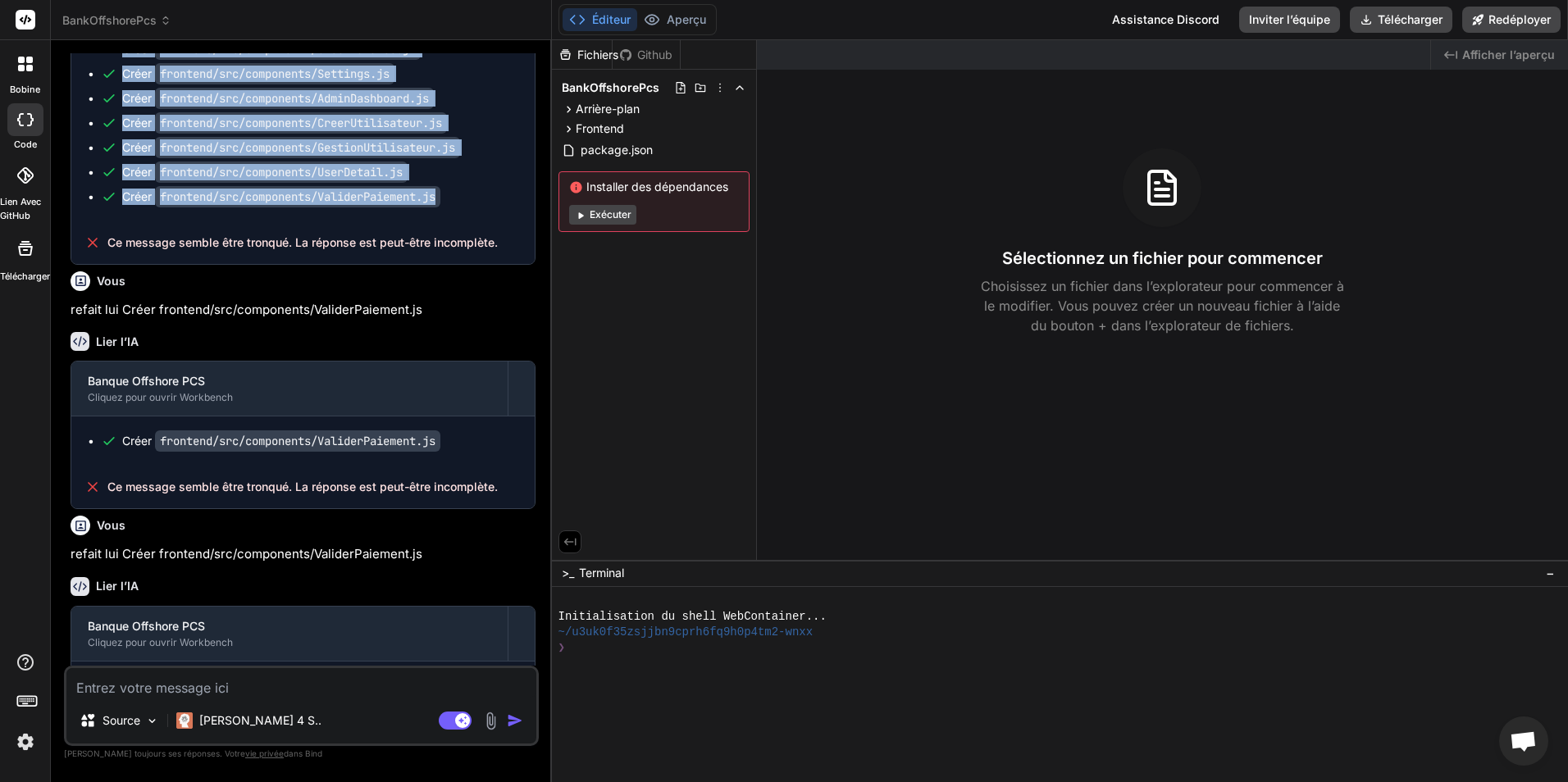
drag, startPoint x: 61, startPoint y: 304, endPoint x: 468, endPoint y: 173, distance: 427.6
click at [468, 173] on div "Bind AI Web Search Created with Pixso. Code Generator Vous Lier l’IA Je vais co…" at bounding box center [301, 410] width 501 height 741
copy div "nd manquants et les fonctionnalités qui n’ont pas encore été implémentées. Banq…"
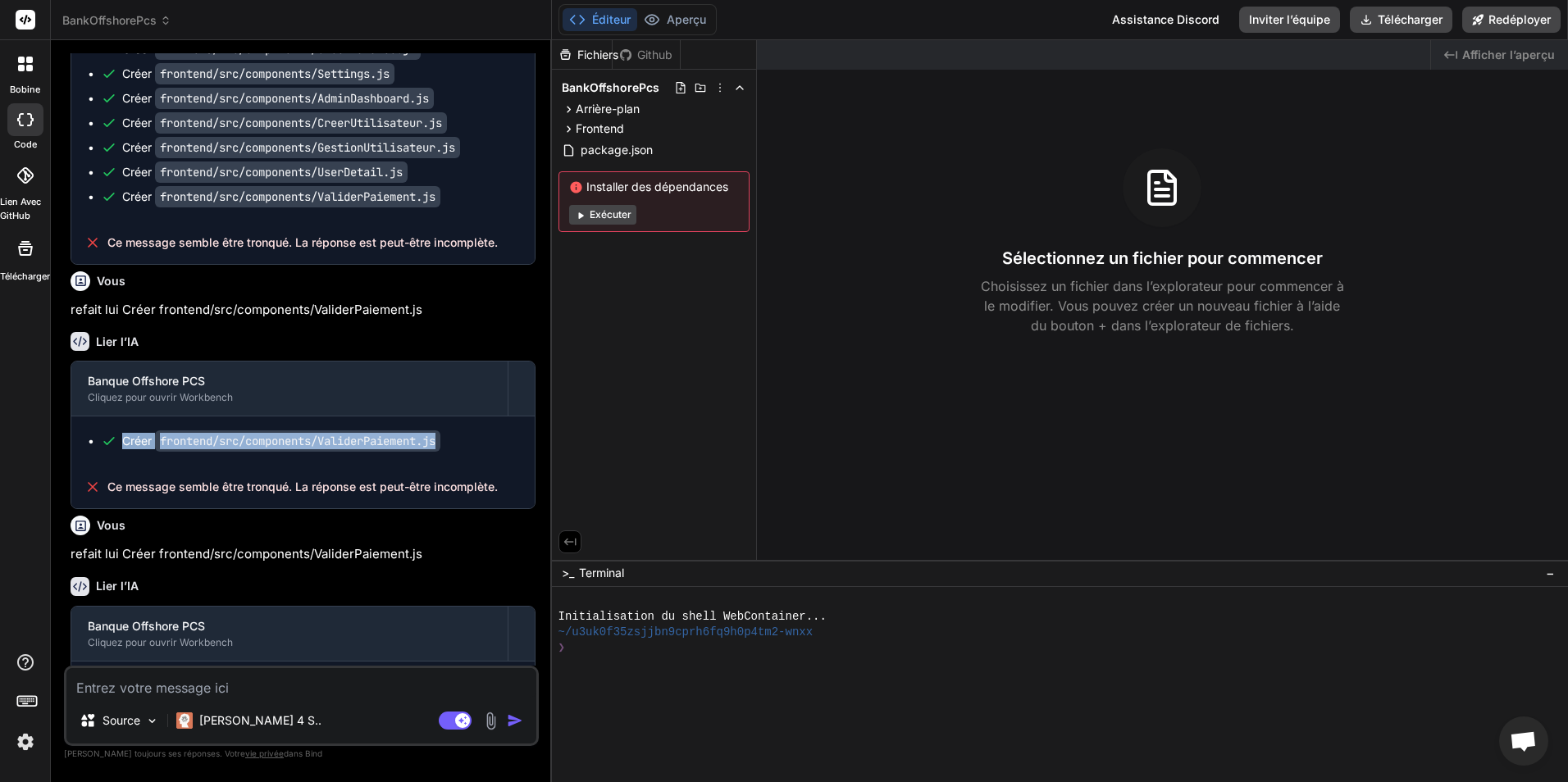
drag, startPoint x: 83, startPoint y: 390, endPoint x: 456, endPoint y: 402, distance: 373.2
click at [456, 417] on div "Créer frontend/src/components/ValiderPaiement.js" at bounding box center [302, 441] width 463 height 49
copy div "Créer frontend/src/components/ValiderPaiement.js"
click at [475, 433] on div "Créer frontend/src/components/ValiderPaiement.js" at bounding box center [309, 440] width 418 height 17
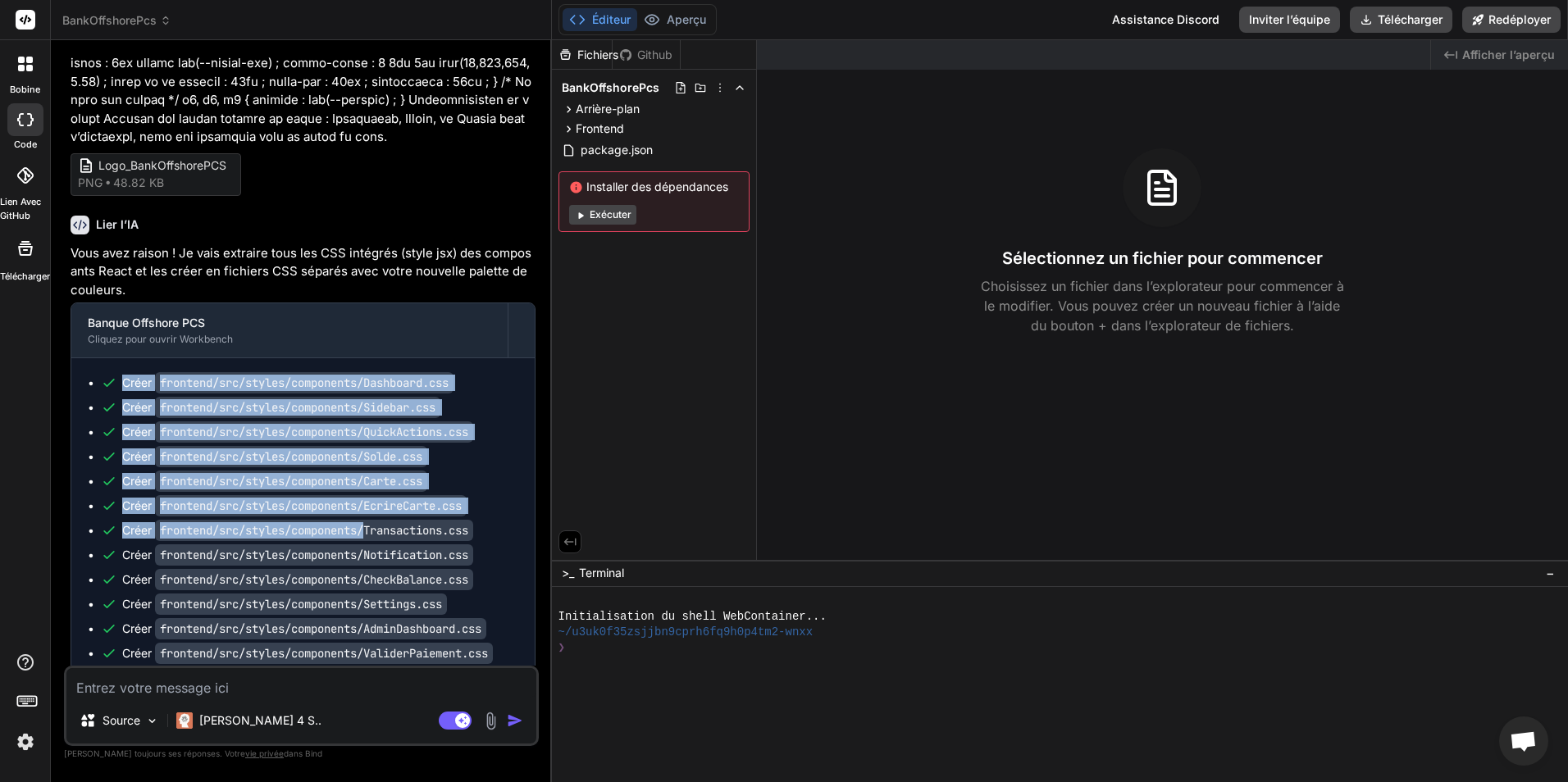
scroll to position [3116, 0]
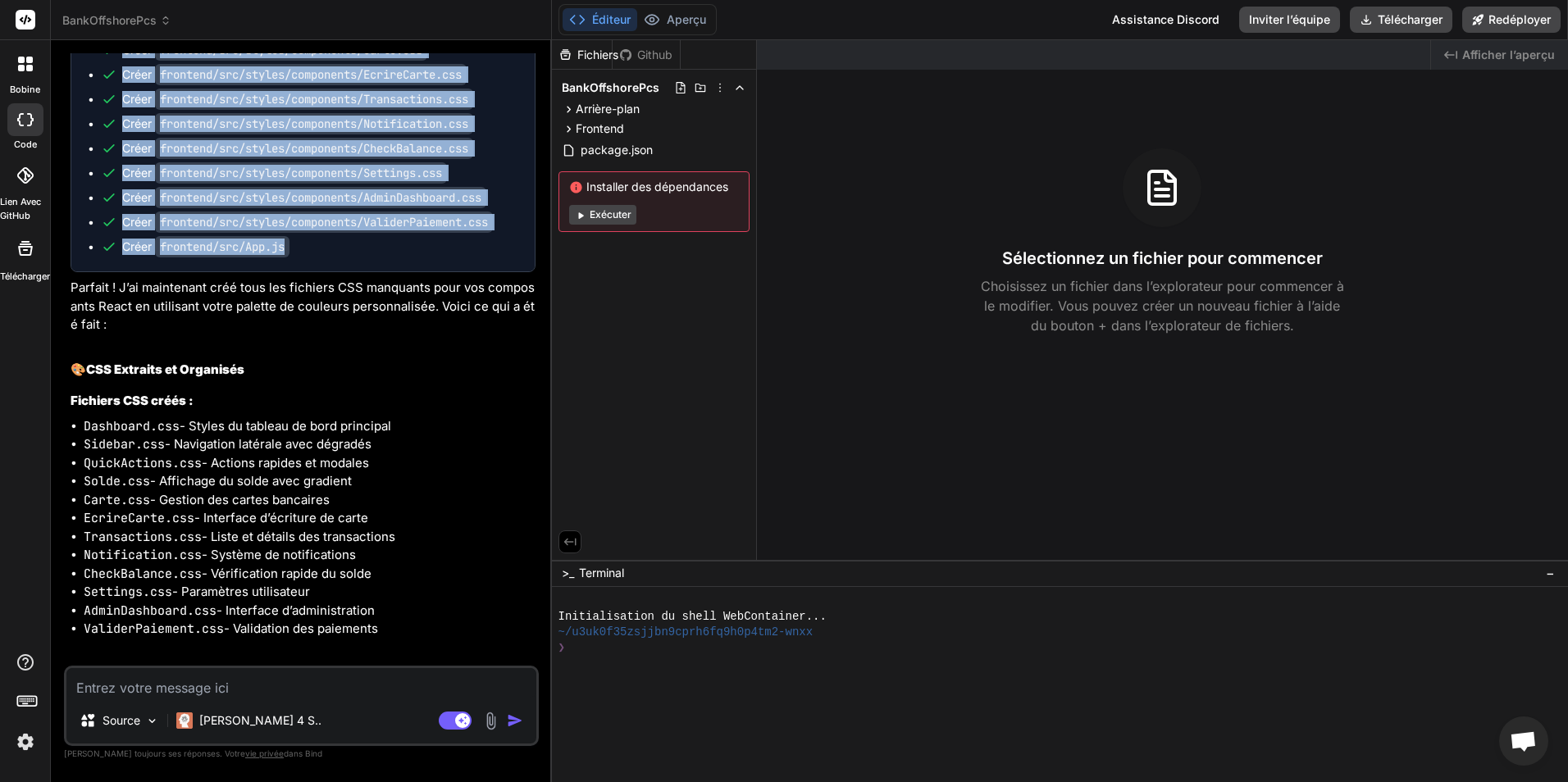
drag, startPoint x: 118, startPoint y: 397, endPoint x: 358, endPoint y: 228, distance: 293.5
click at [358, 228] on div "Créer frontend/src/styles/components/Dashboard.css Créer frontend/src/styles/co…" at bounding box center [302, 99] width 463 height 345
copy ul "Créer frontend/src/styles/components/Dashboard.css Créer frontend/src/styles/co…"
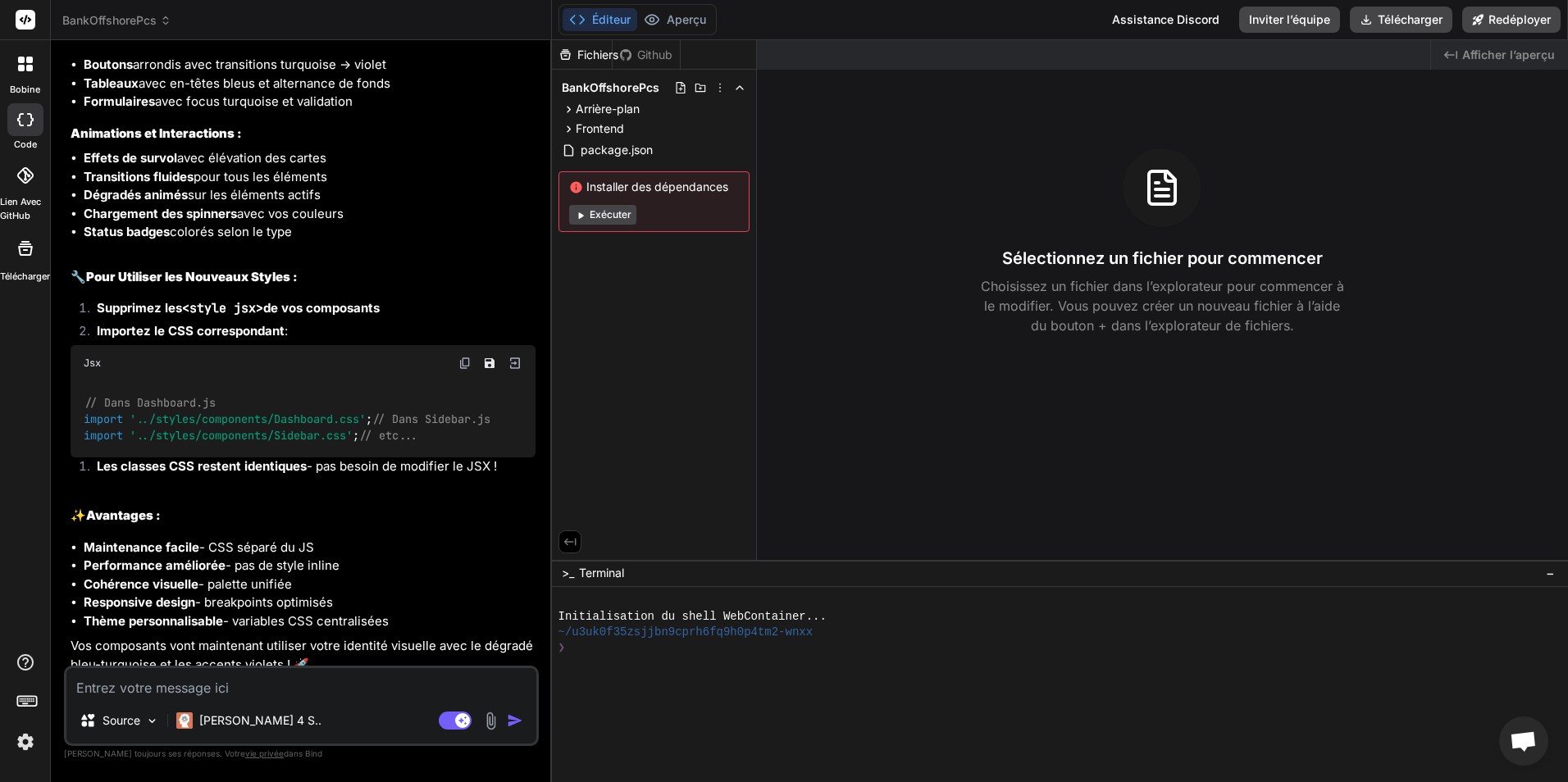
scroll to position [4010, 0]
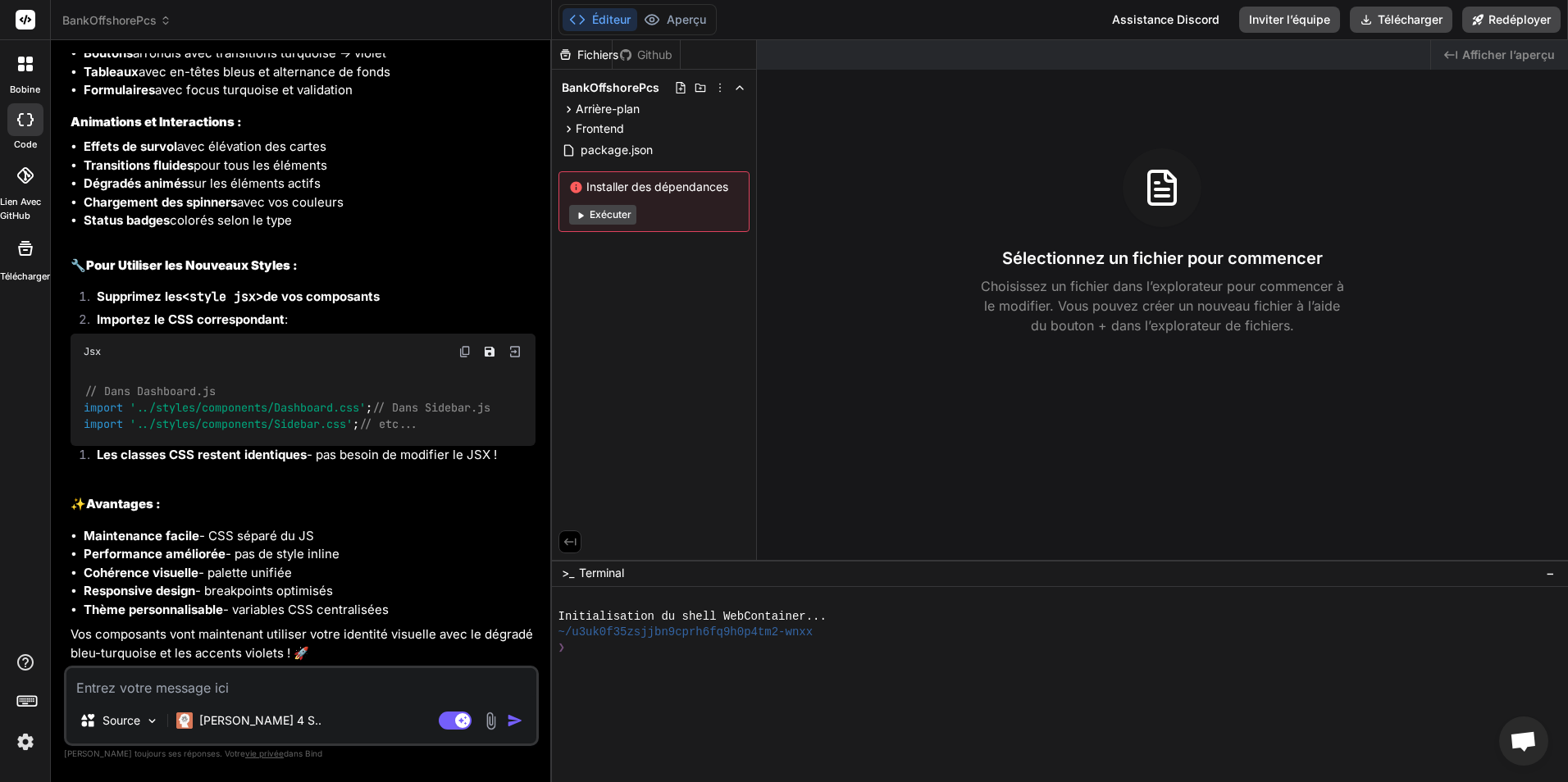
click at [293, 680] on textarea at bounding box center [301, 683] width 470 height 29
paste textarea "Ce qui manque pour une page complète et fonctionnelle 1. Chat IA intégré Compos…"
type textarea "Ce qui manque pour une page complète et fonctionnelle 1. Chat IA intégré Compos…"
type textarea "x"
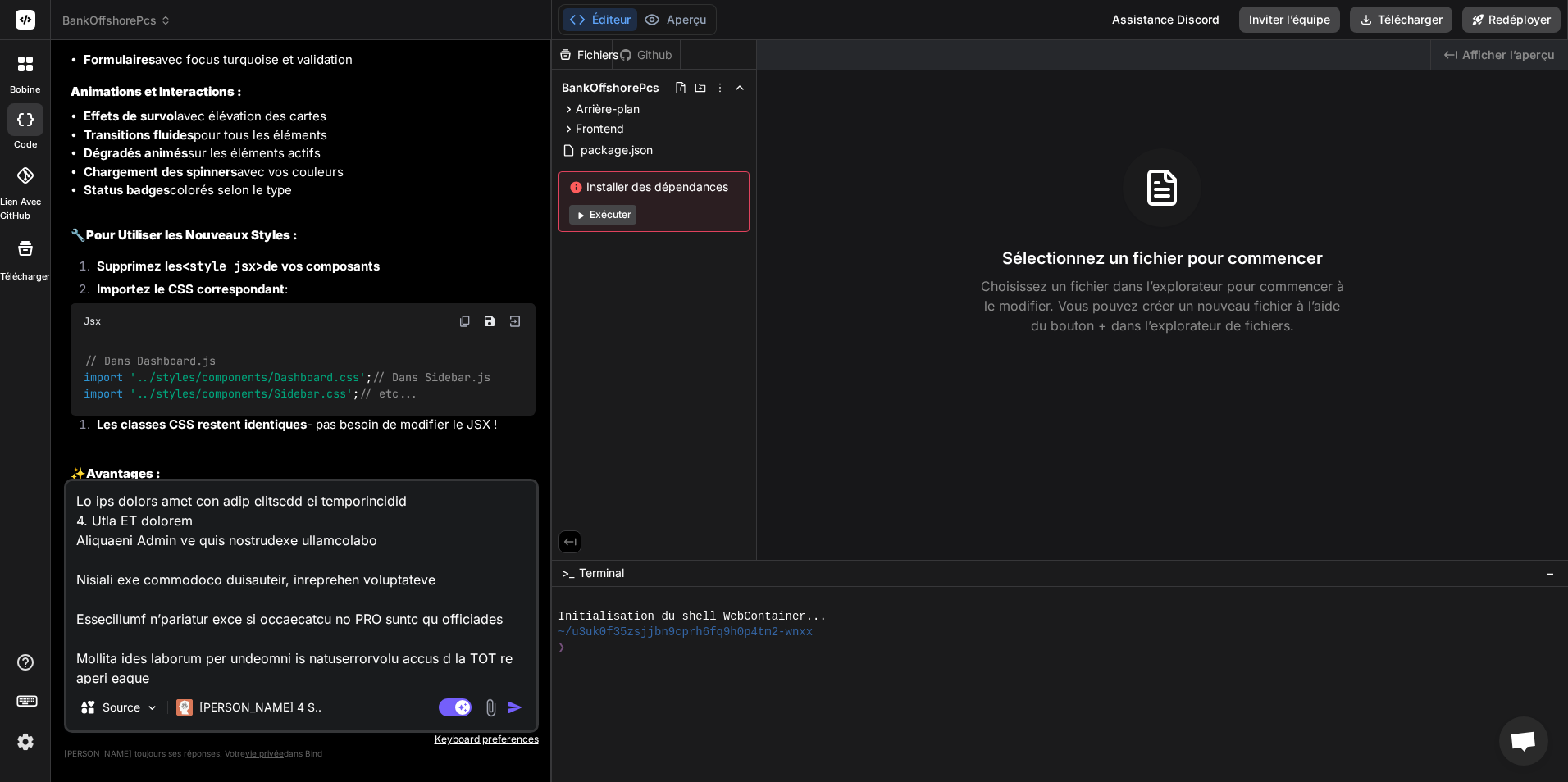
scroll to position [1163, 0]
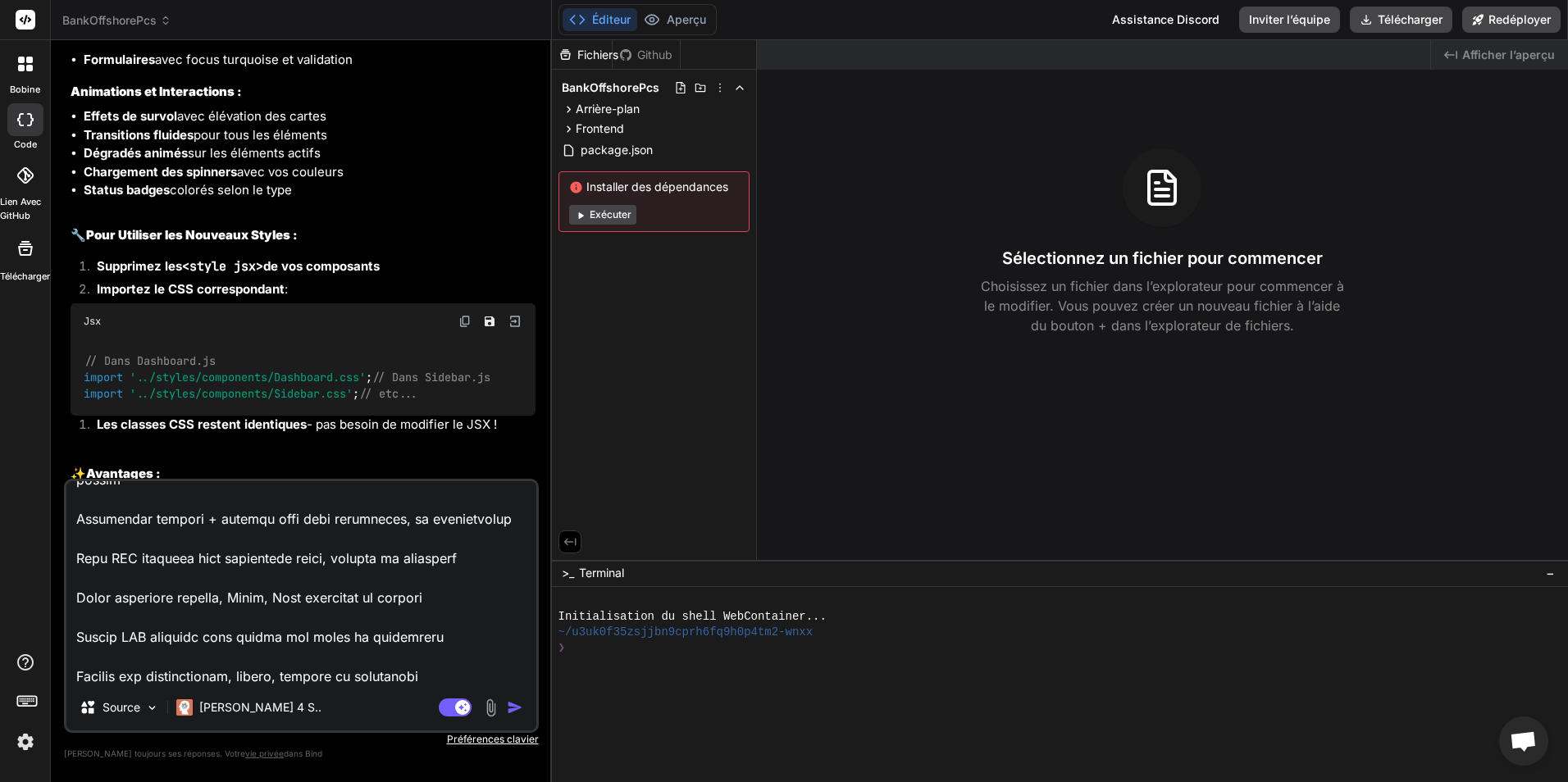
type textarea "Ce qui manque pour une page complète et fonctionnelle 1. Chat IA intégré Compos…"
click at [519, 711] on img "button" at bounding box center [515, 708] width 17 height 17
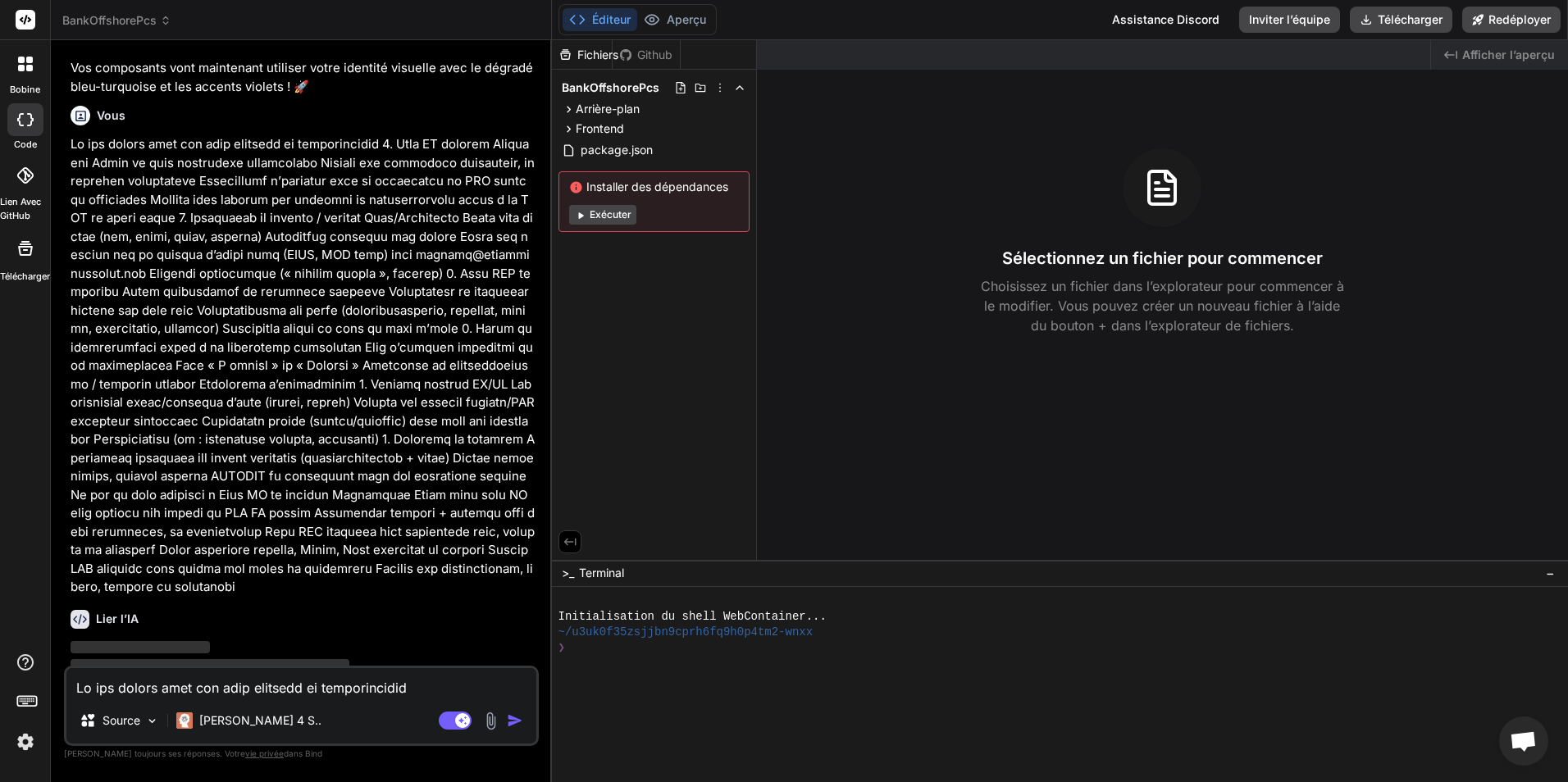
scroll to position [4604, 0]
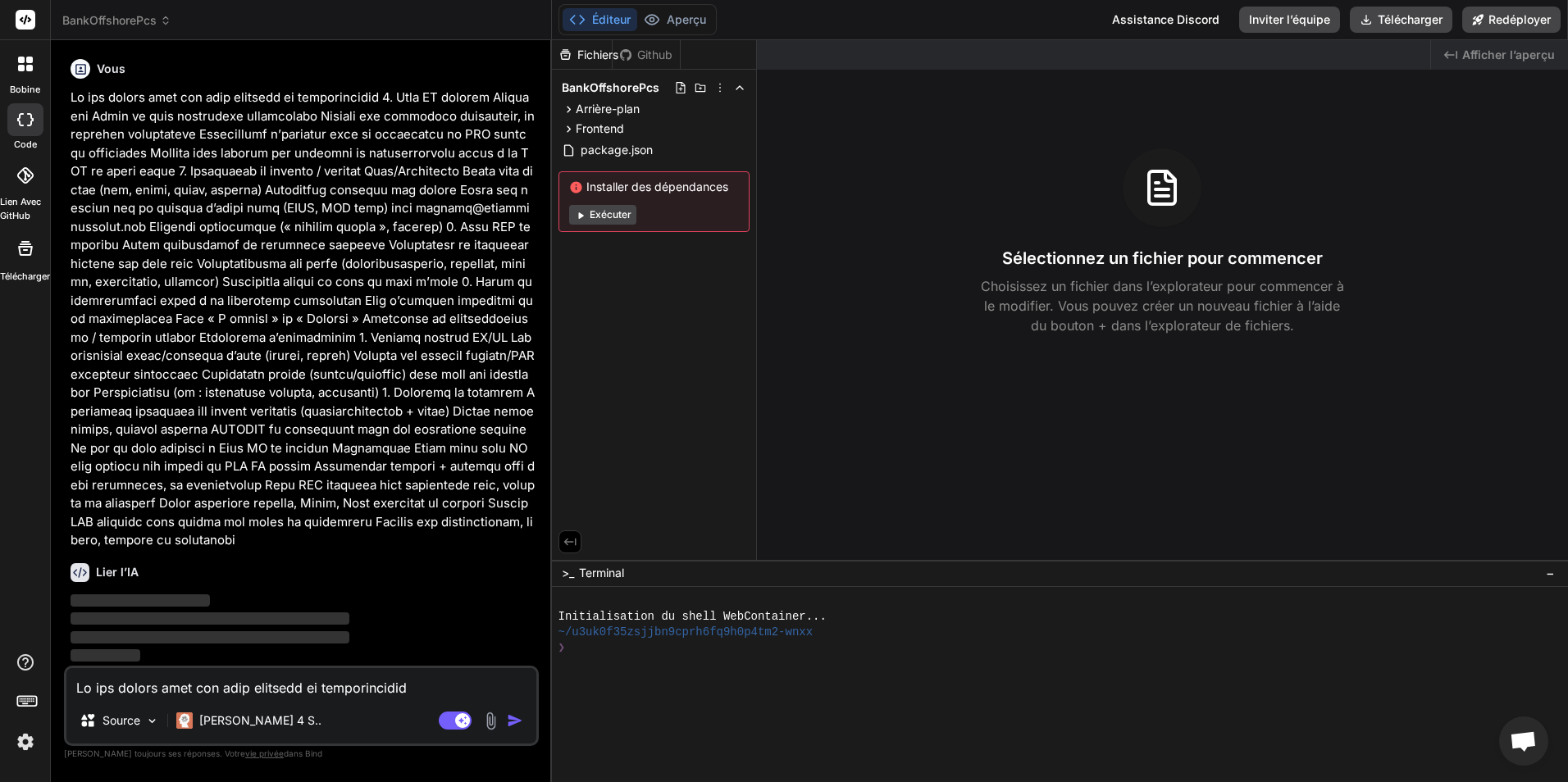
click at [1549, 575] on span "−" at bounding box center [1549, 573] width 9 height 17
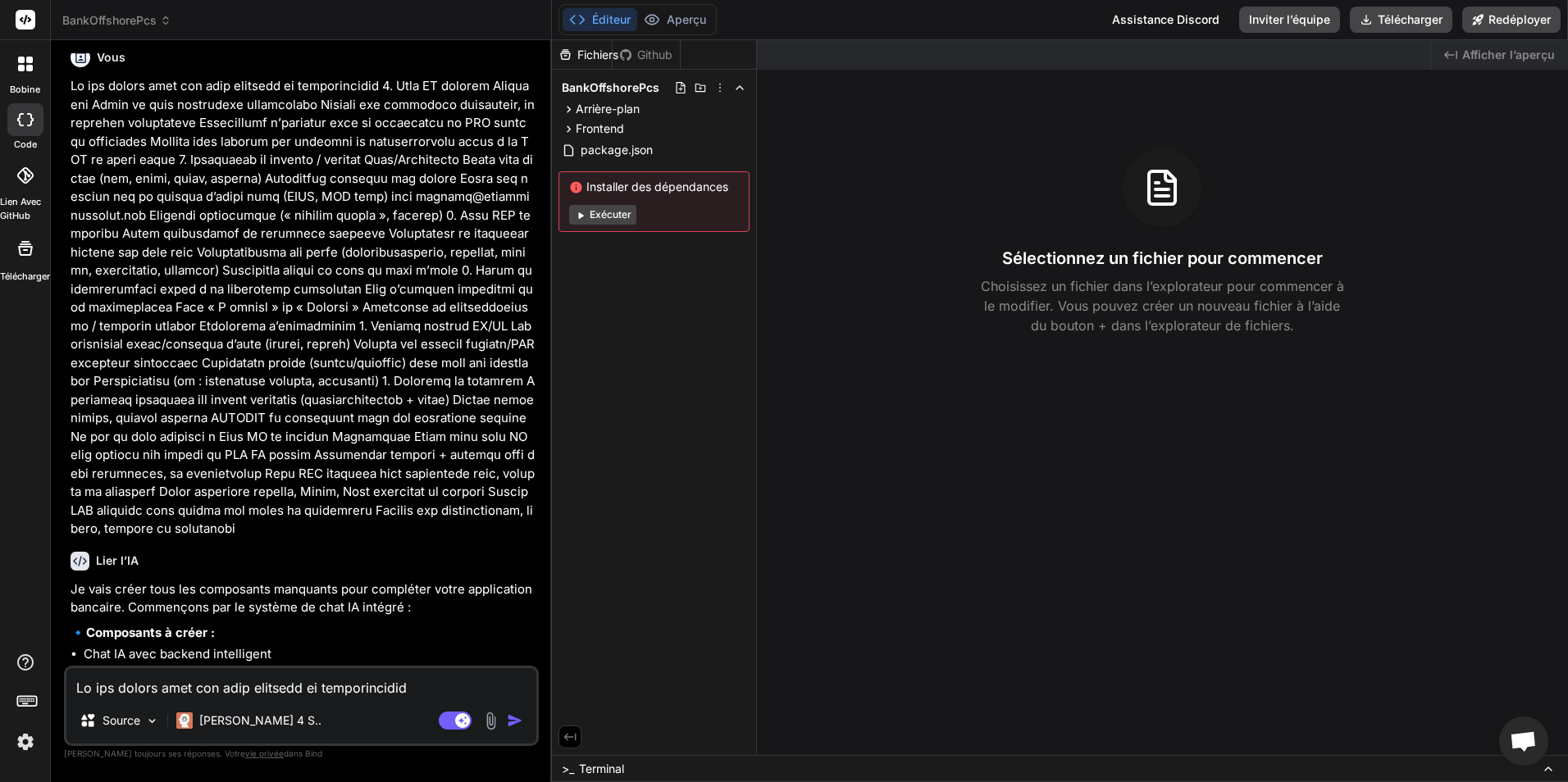
type textarea "x"
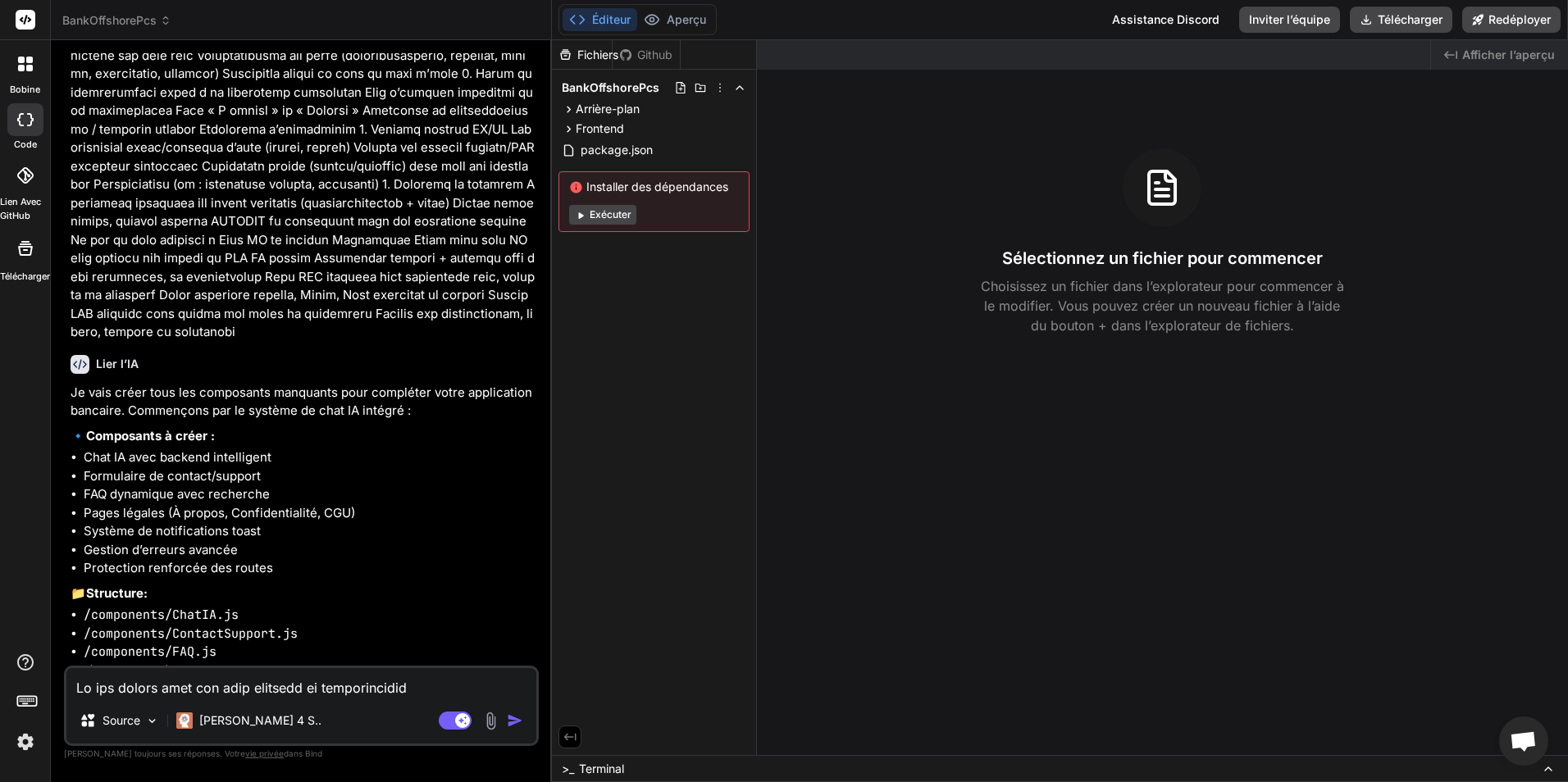
scroll to position [4929, 0]
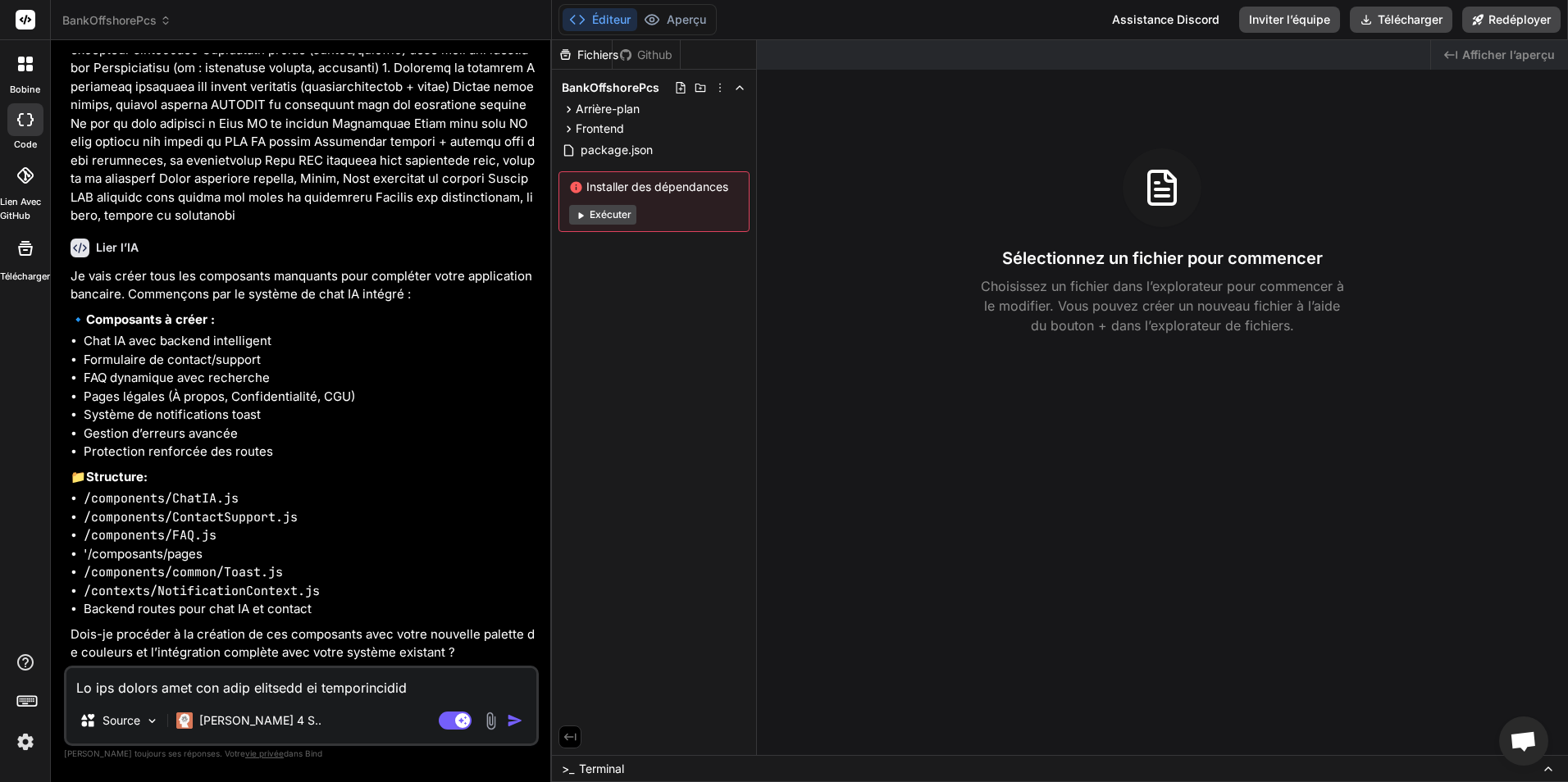
click at [260, 676] on textarea at bounding box center [301, 683] width 470 height 29
type textarea "o"
type textarea "x"
type textarea "ou"
type textarea "x"
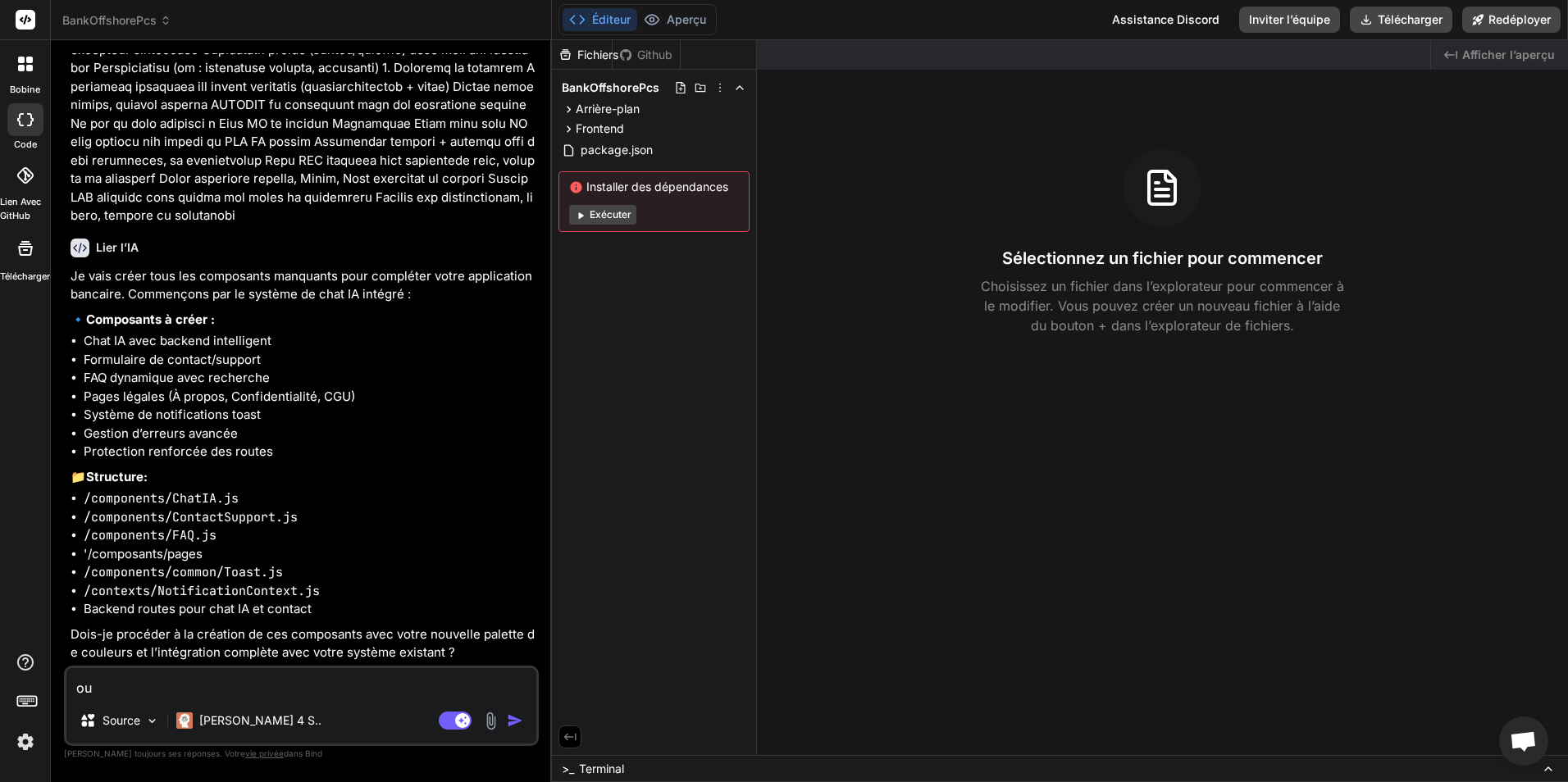
type textarea "oui"
type textarea "x"
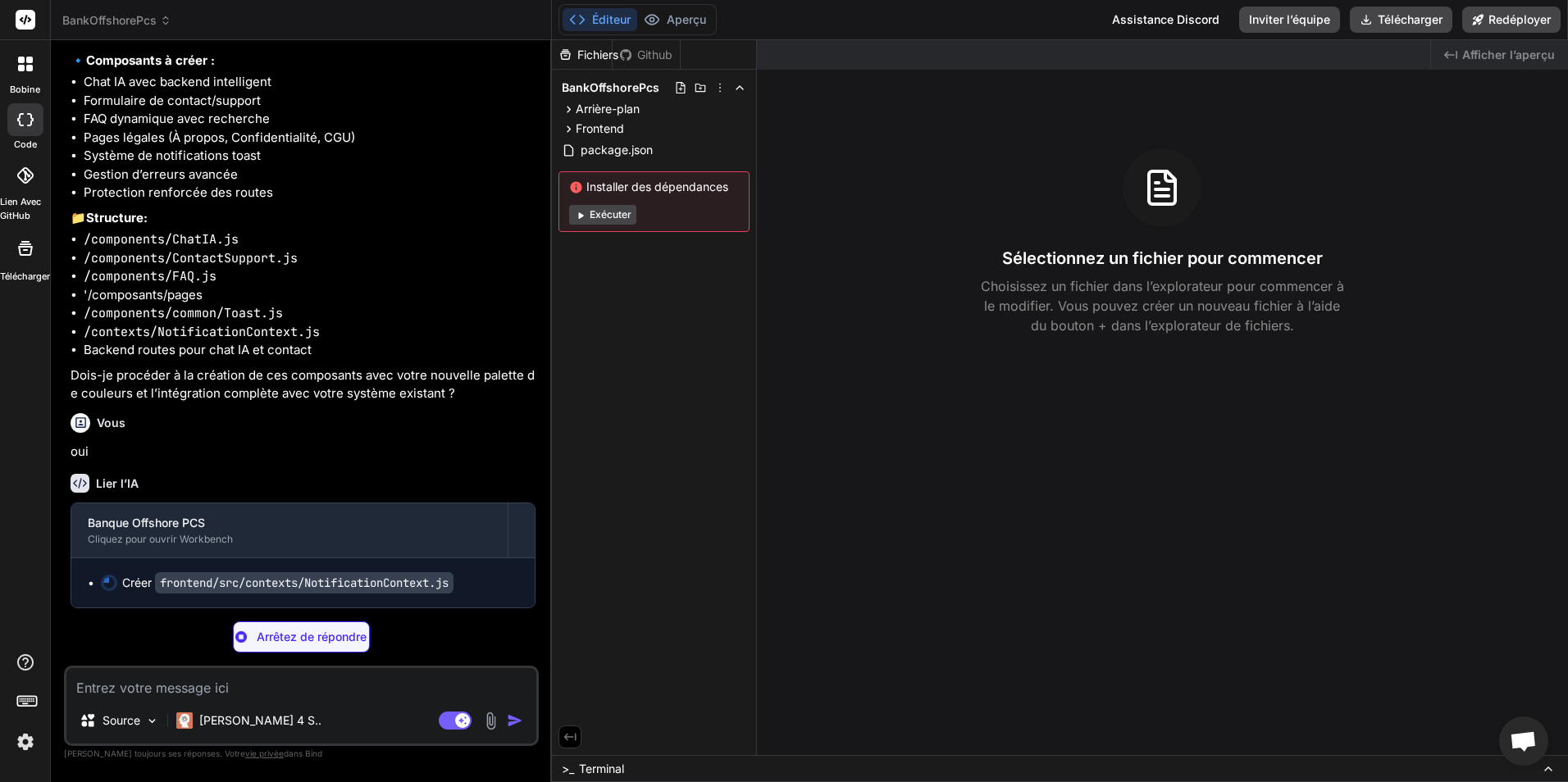
scroll to position [5188, 0]
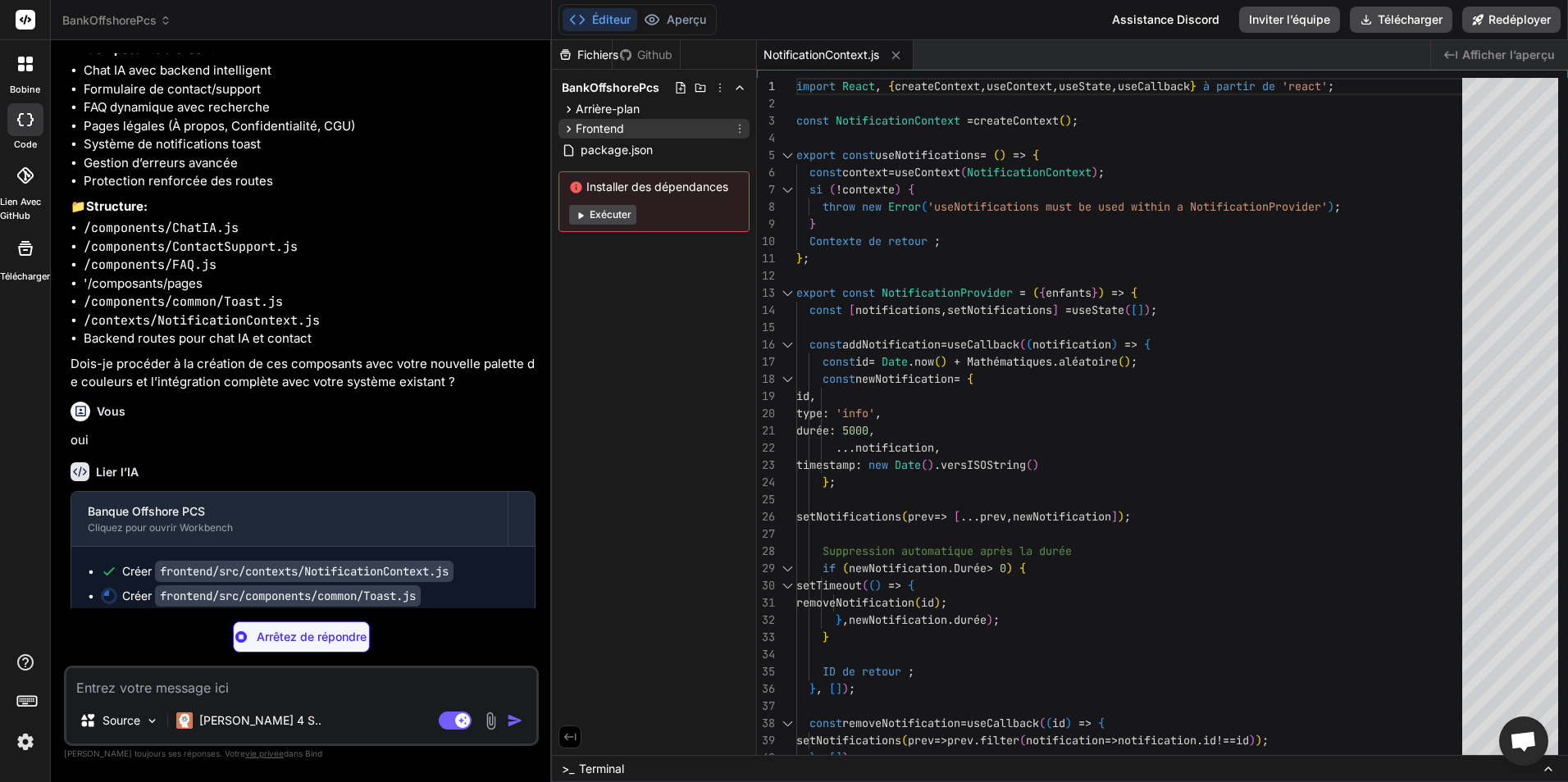
click at [564, 128] on icon at bounding box center [569, 129] width 14 height 14
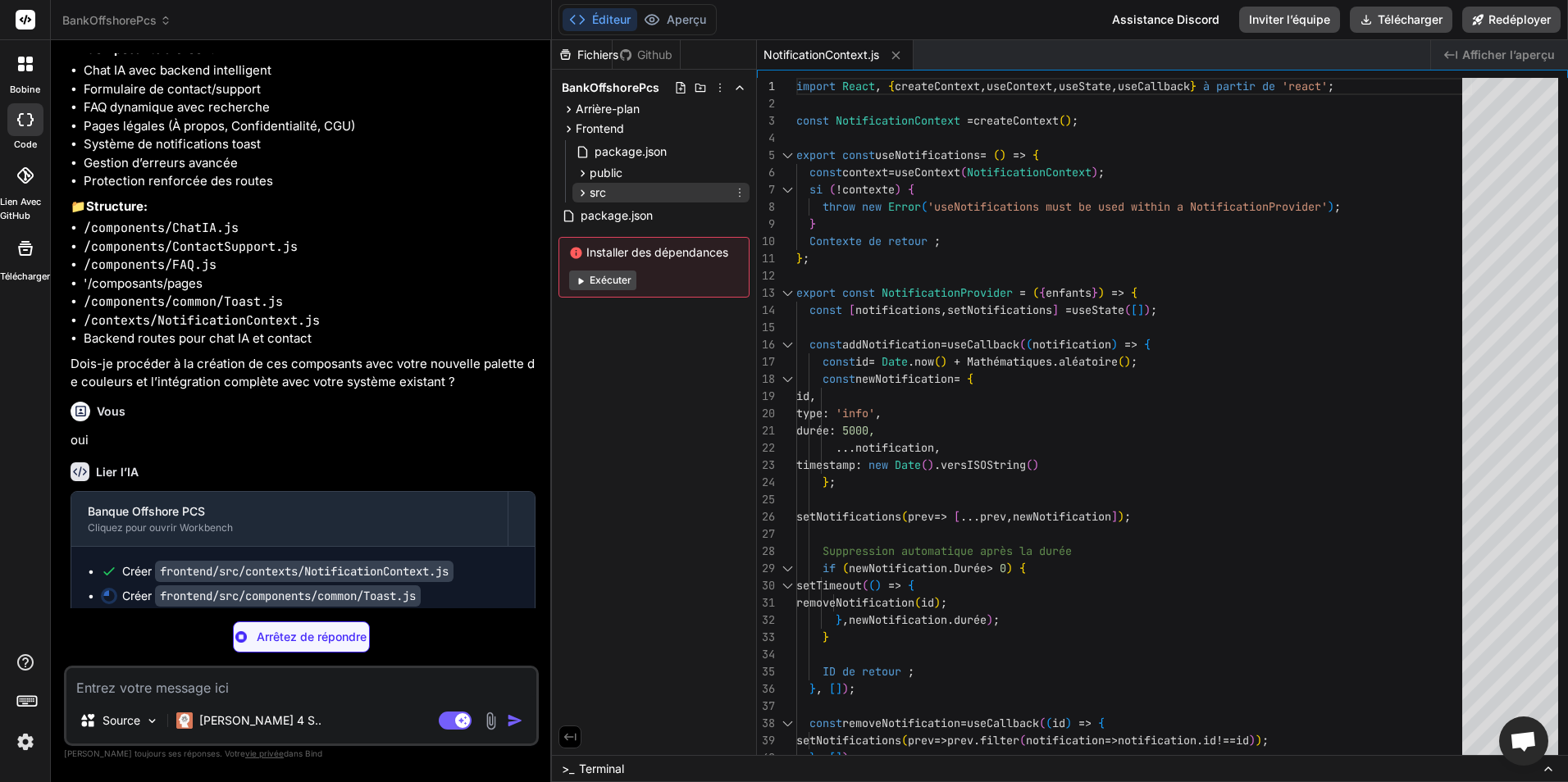
type textarea "x"
type textarea "</div> ); }; export default ToastContainer;"
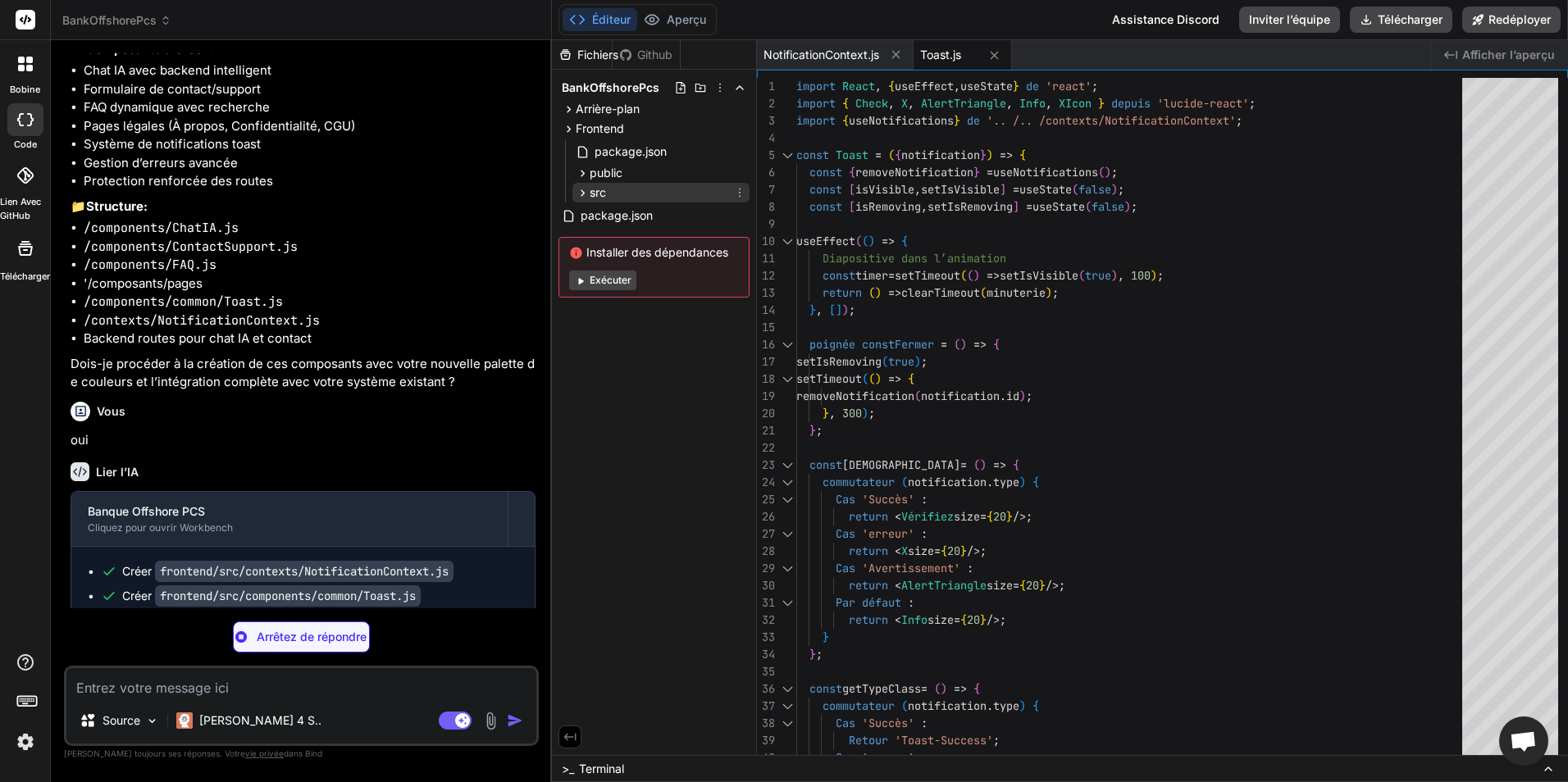
click at [582, 193] on icon at bounding box center [582, 193] width 14 height 14
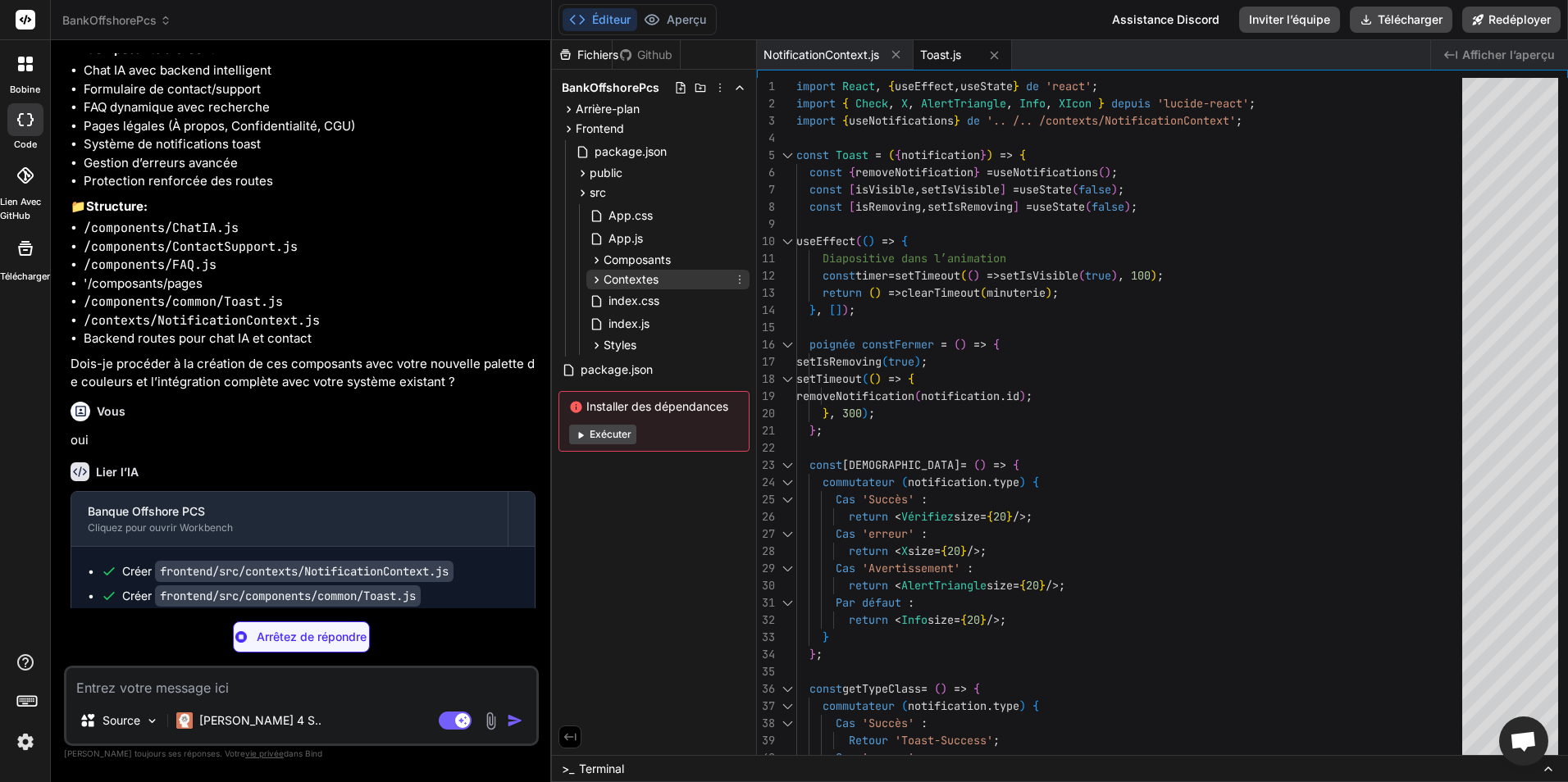
click at [594, 271] on div "Contextes" at bounding box center [623, 279] width 69 height 17
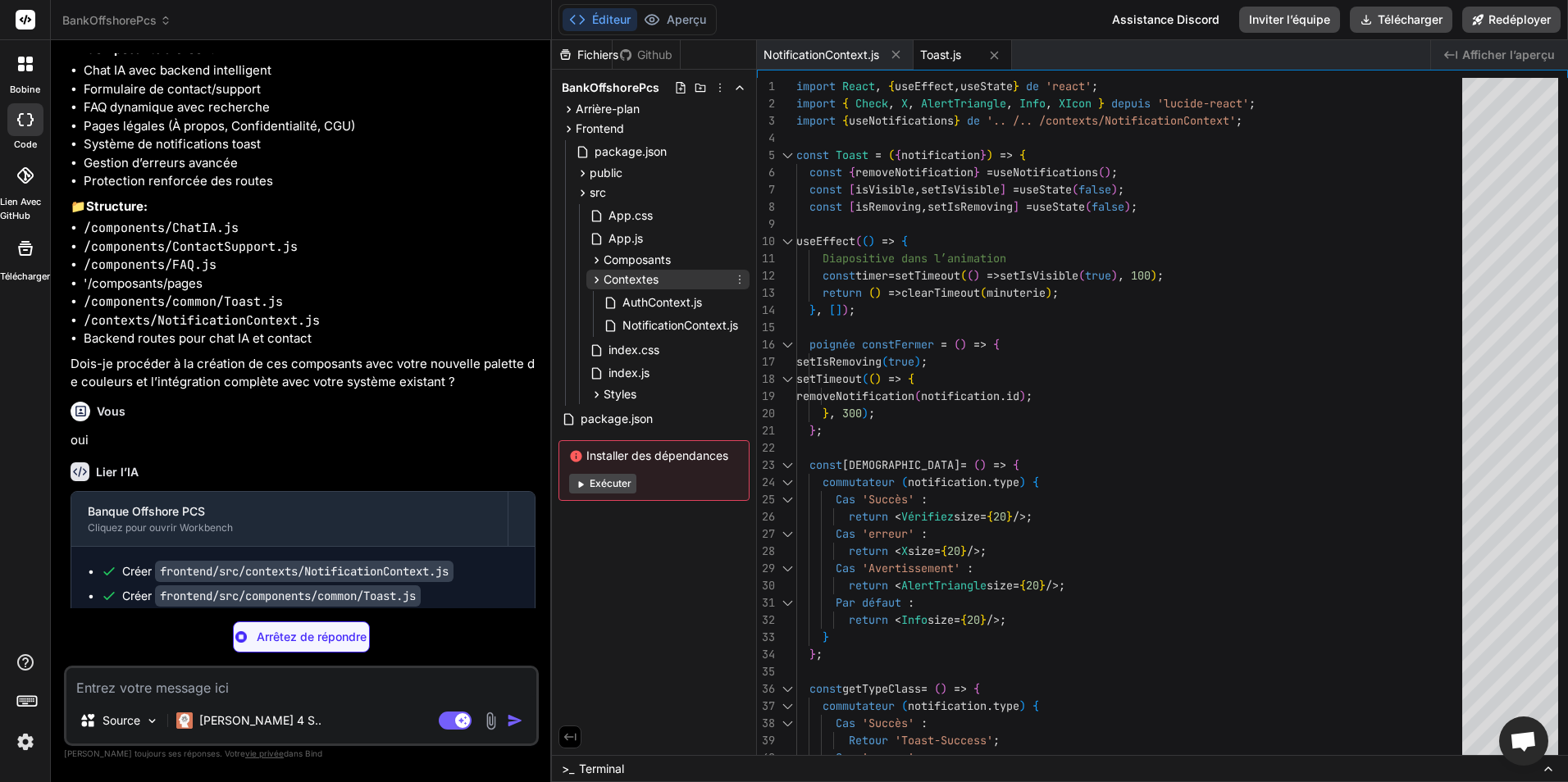
click at [594, 271] on div "Contextes" at bounding box center [623, 279] width 69 height 17
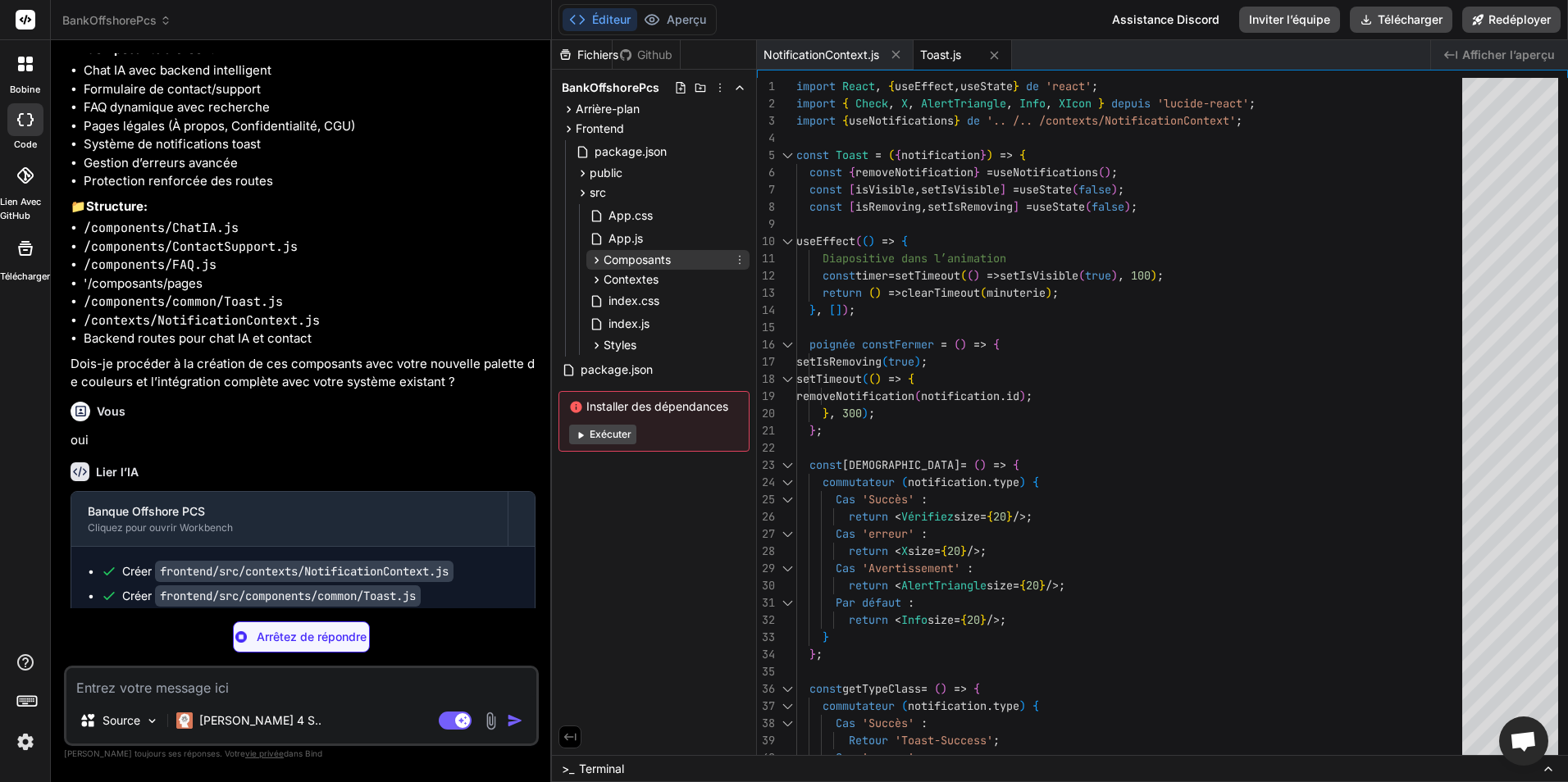
click at [598, 258] on icon at bounding box center [596, 260] width 14 height 14
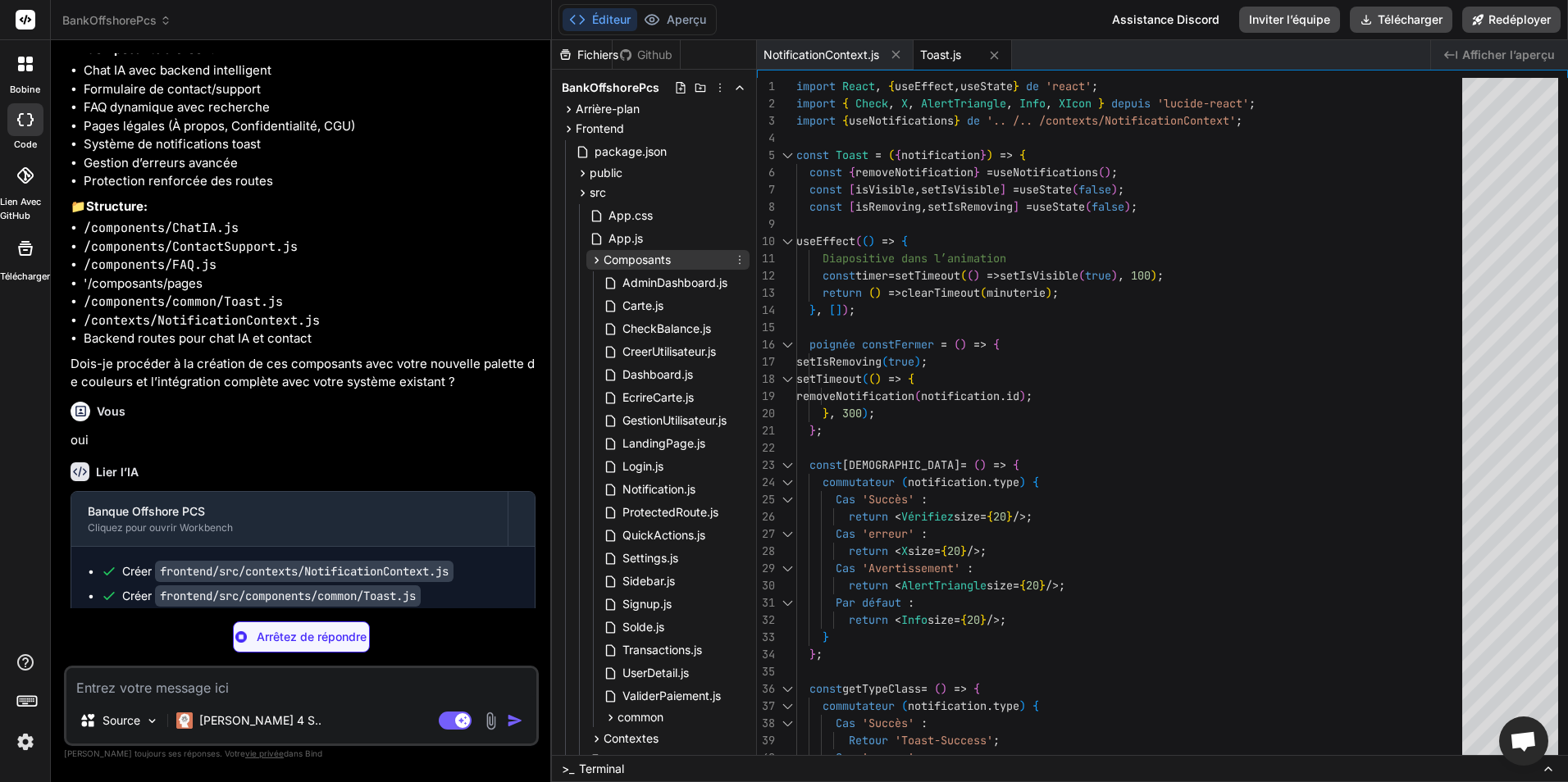
click at [598, 258] on icon at bounding box center [596, 260] width 14 height 14
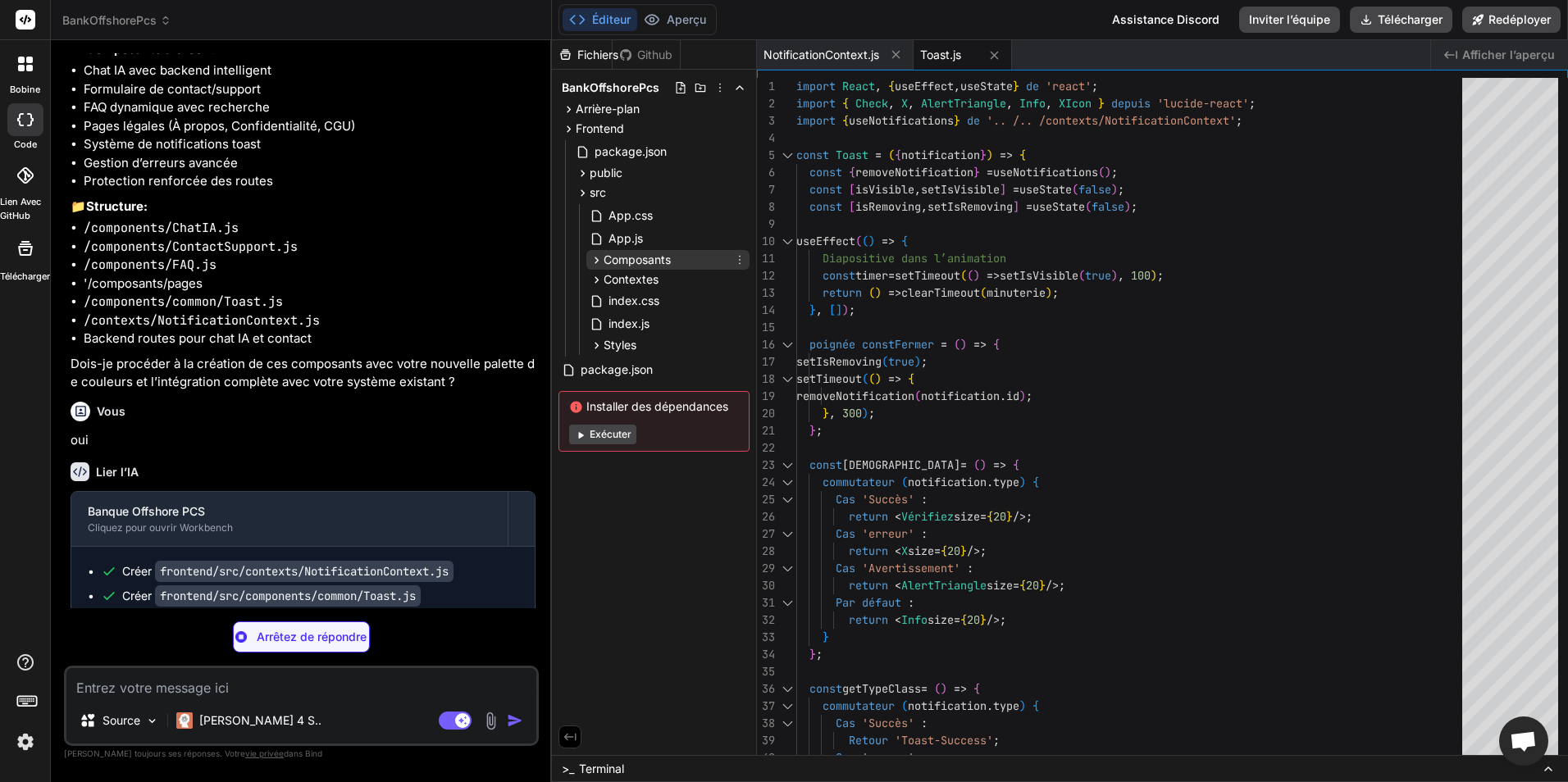
click at [598, 258] on icon at bounding box center [596, 260] width 14 height 14
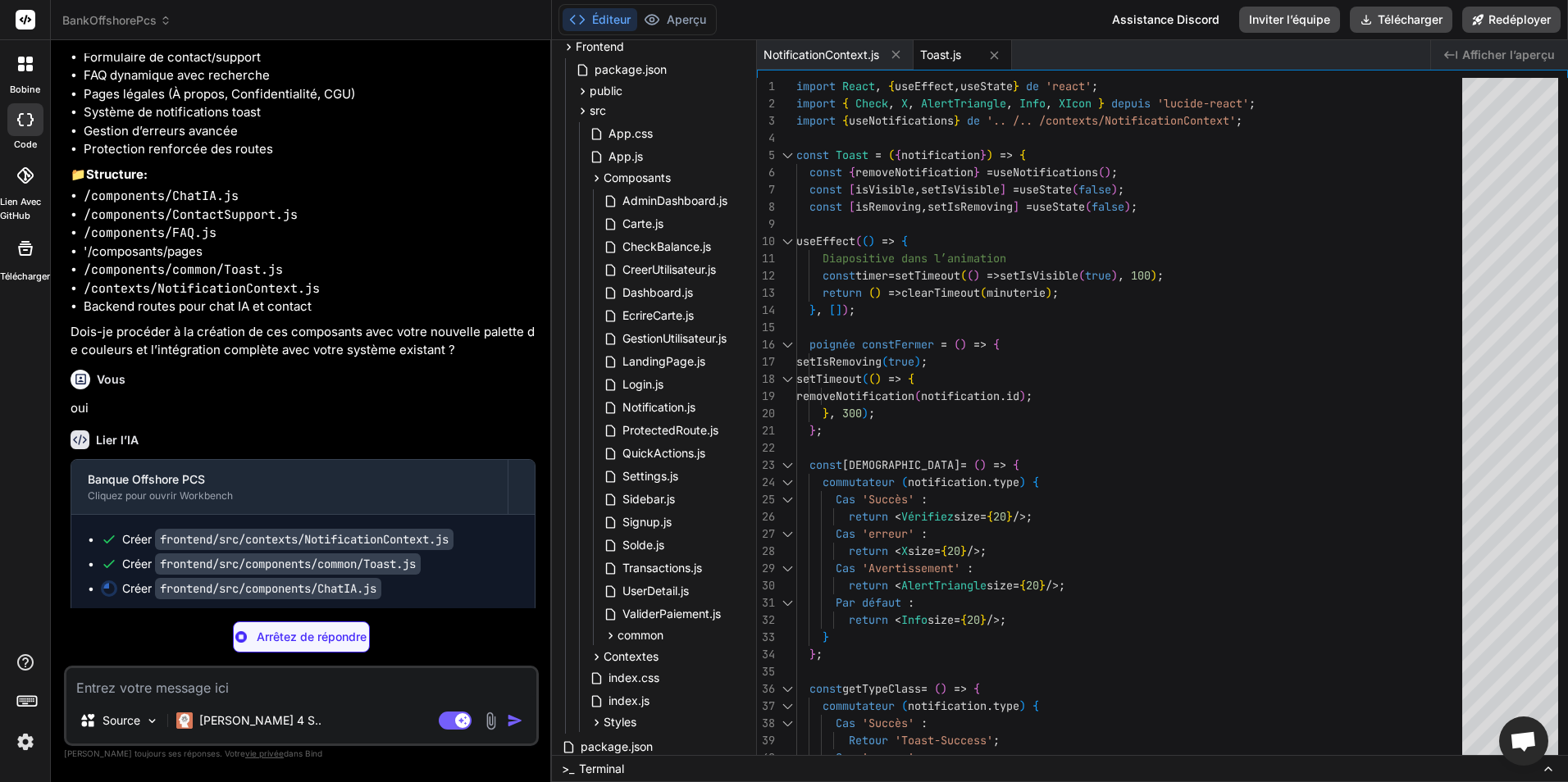
scroll to position [5237, 0]
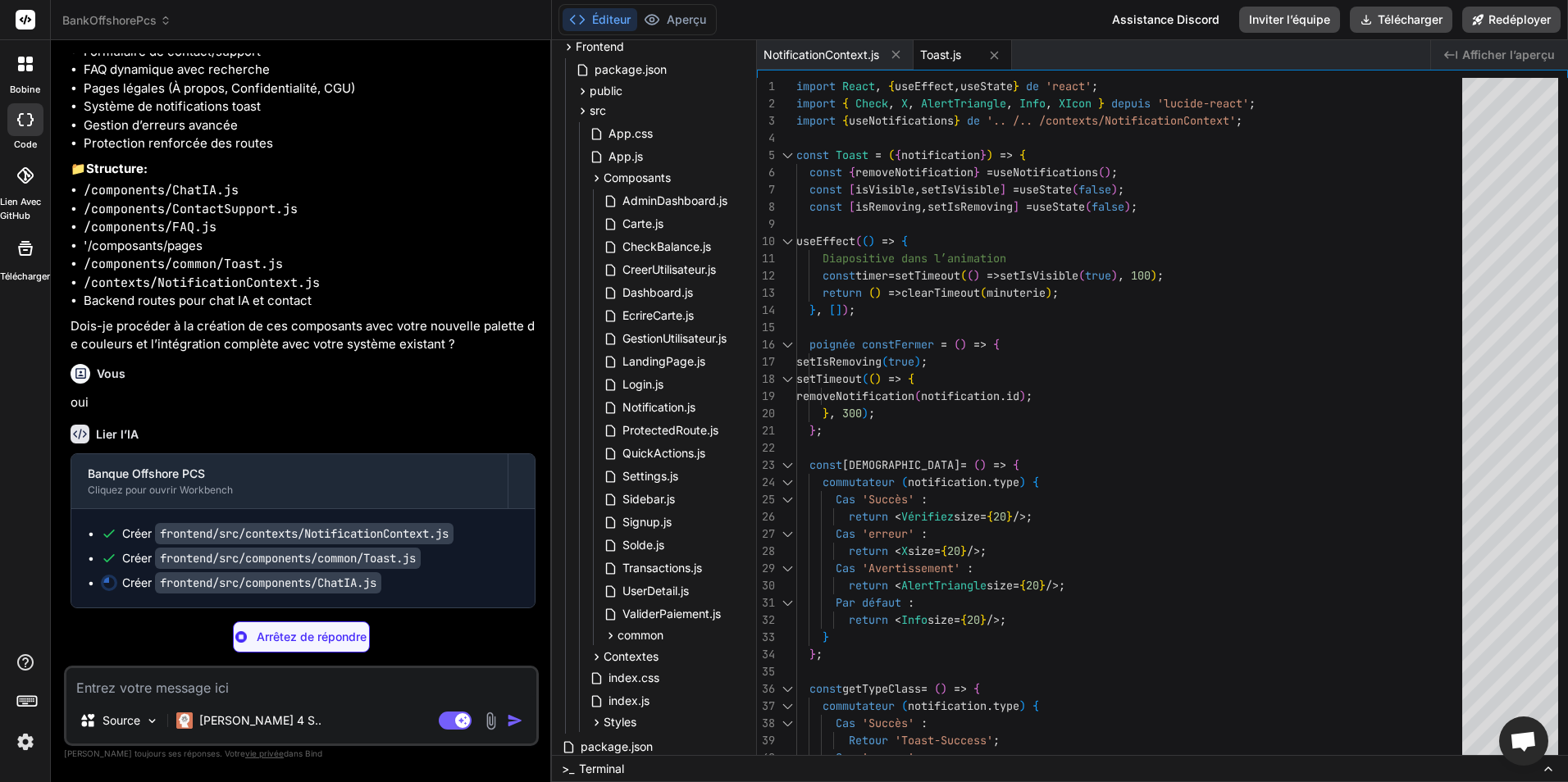
type textarea "x"
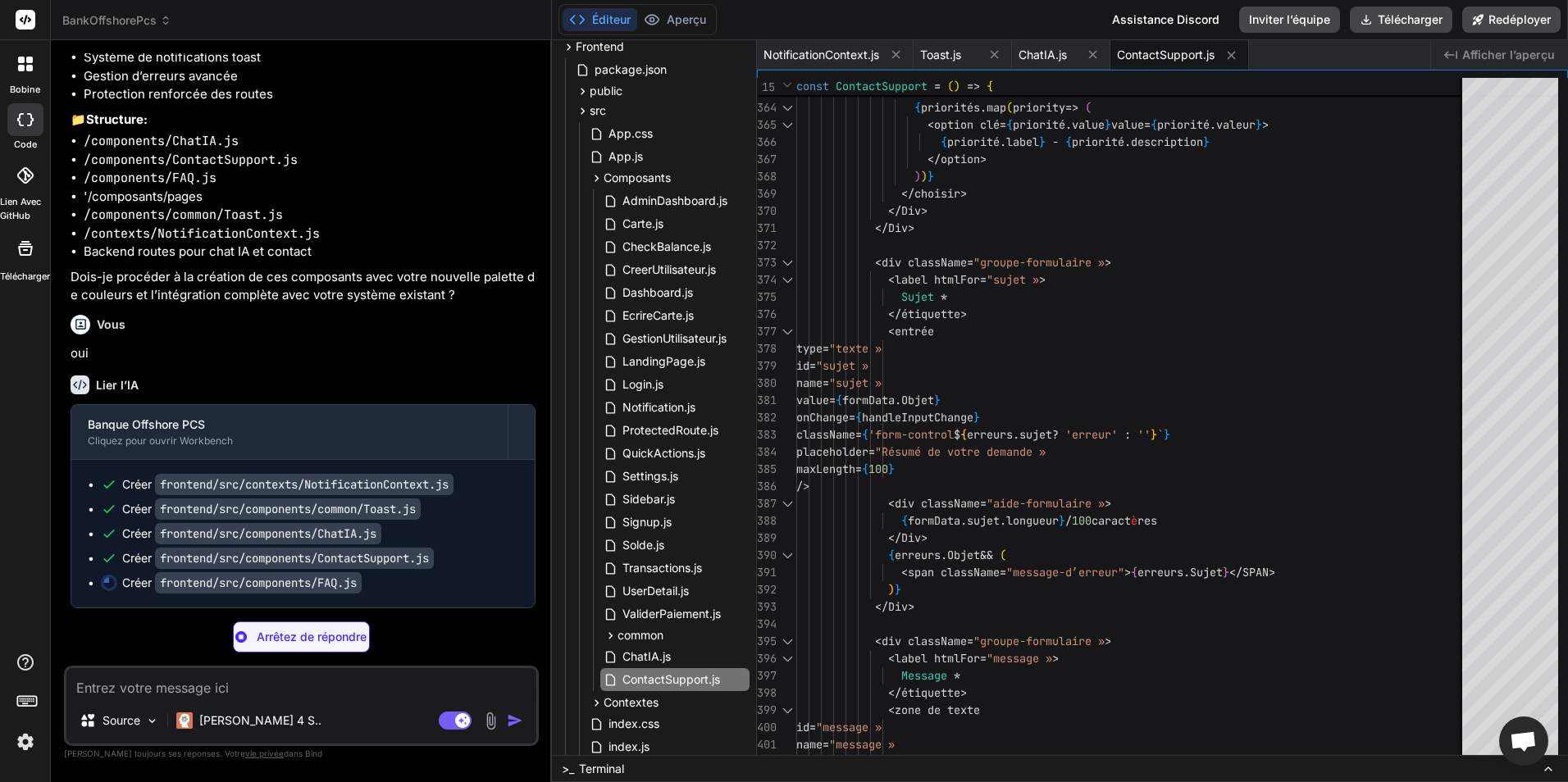
scroll to position [5286, 0]
type textarea "x"
type textarea "export default FAQ;"
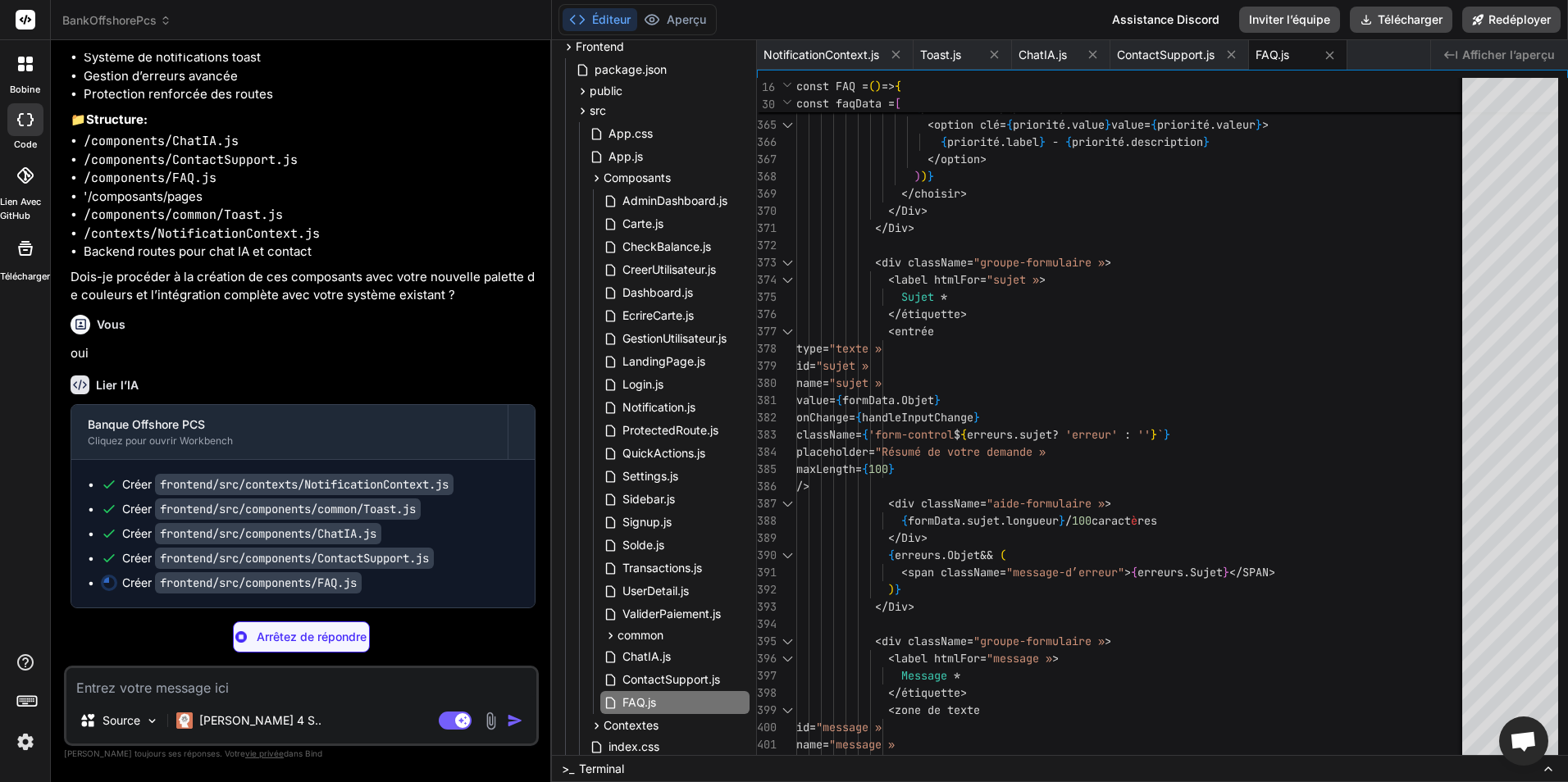
type textarea "x"
type textarea "</section> </div> ); }; export default About;"
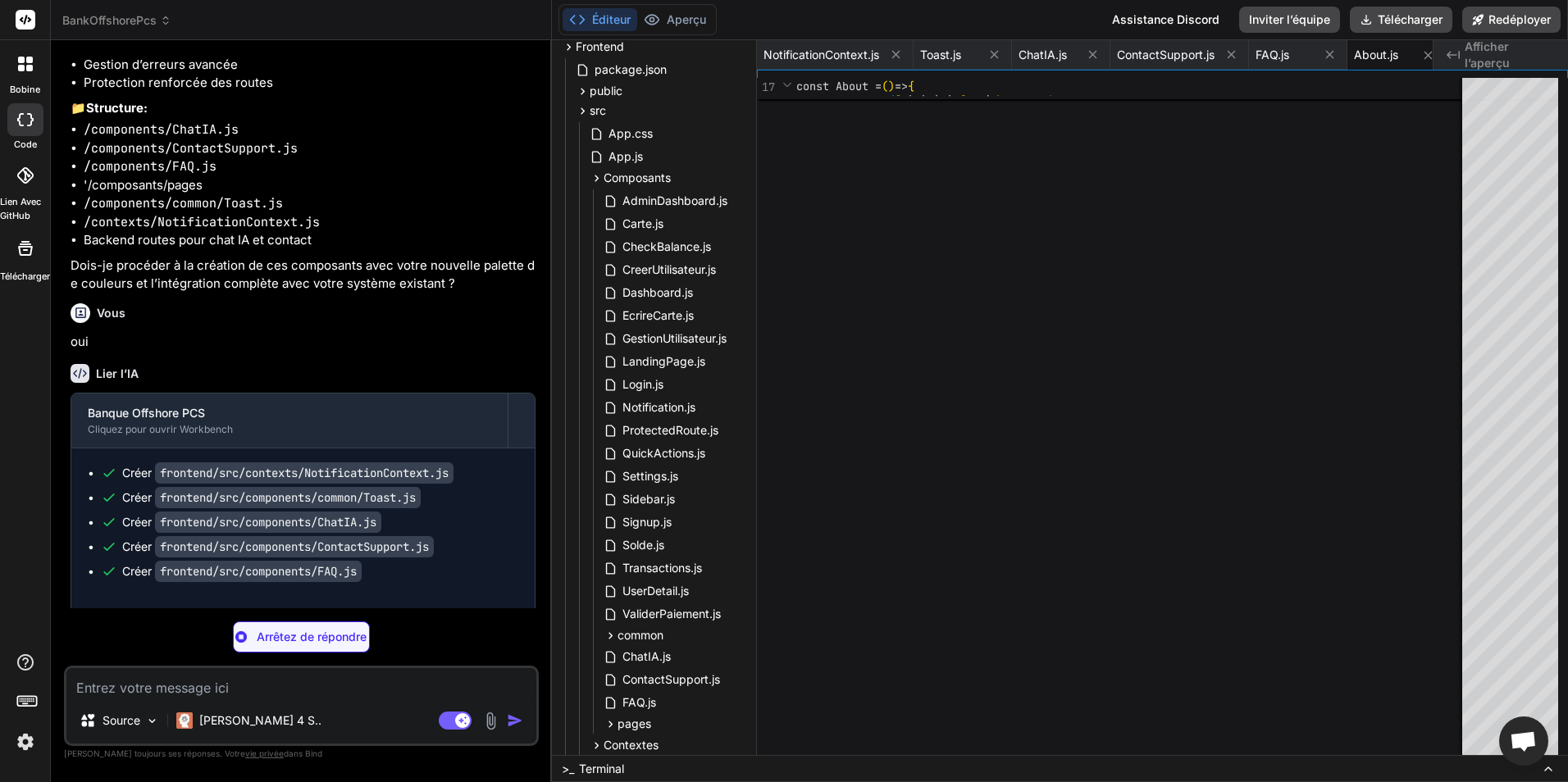
type textarea "x"
type textarea "Si vous n'acceptez pas ces conditions, veuillez ne pas utiliser nos services et…"
type textarea "x"
type textarea "</div> ); }; export default Terms;"
type textarea "x"
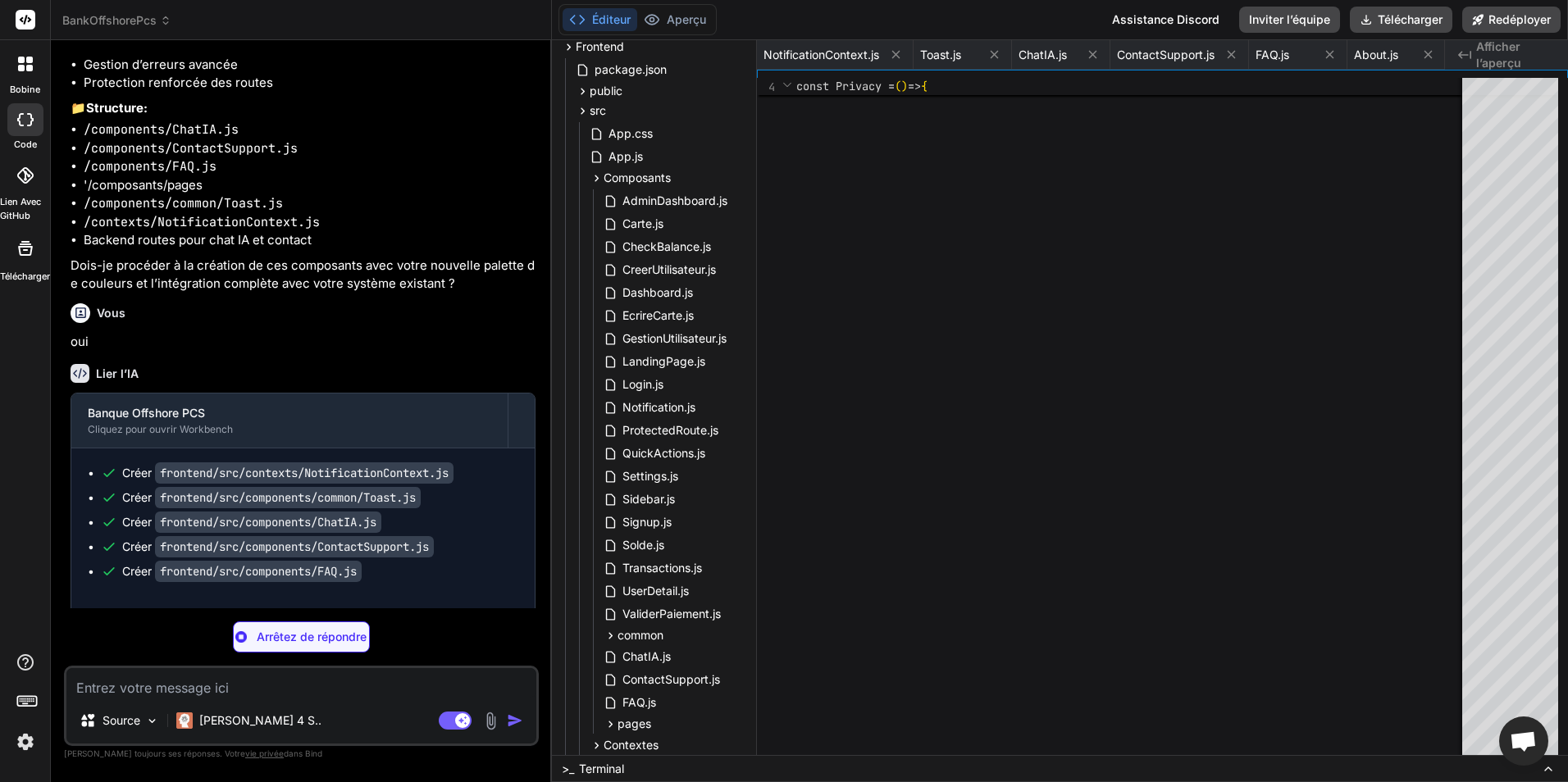
type textarea "x"
type textarea "}"
type textarea "x"
type textarea ".footer-actions { flex-direction: column; align-items: stretch; } .footer-actio…"
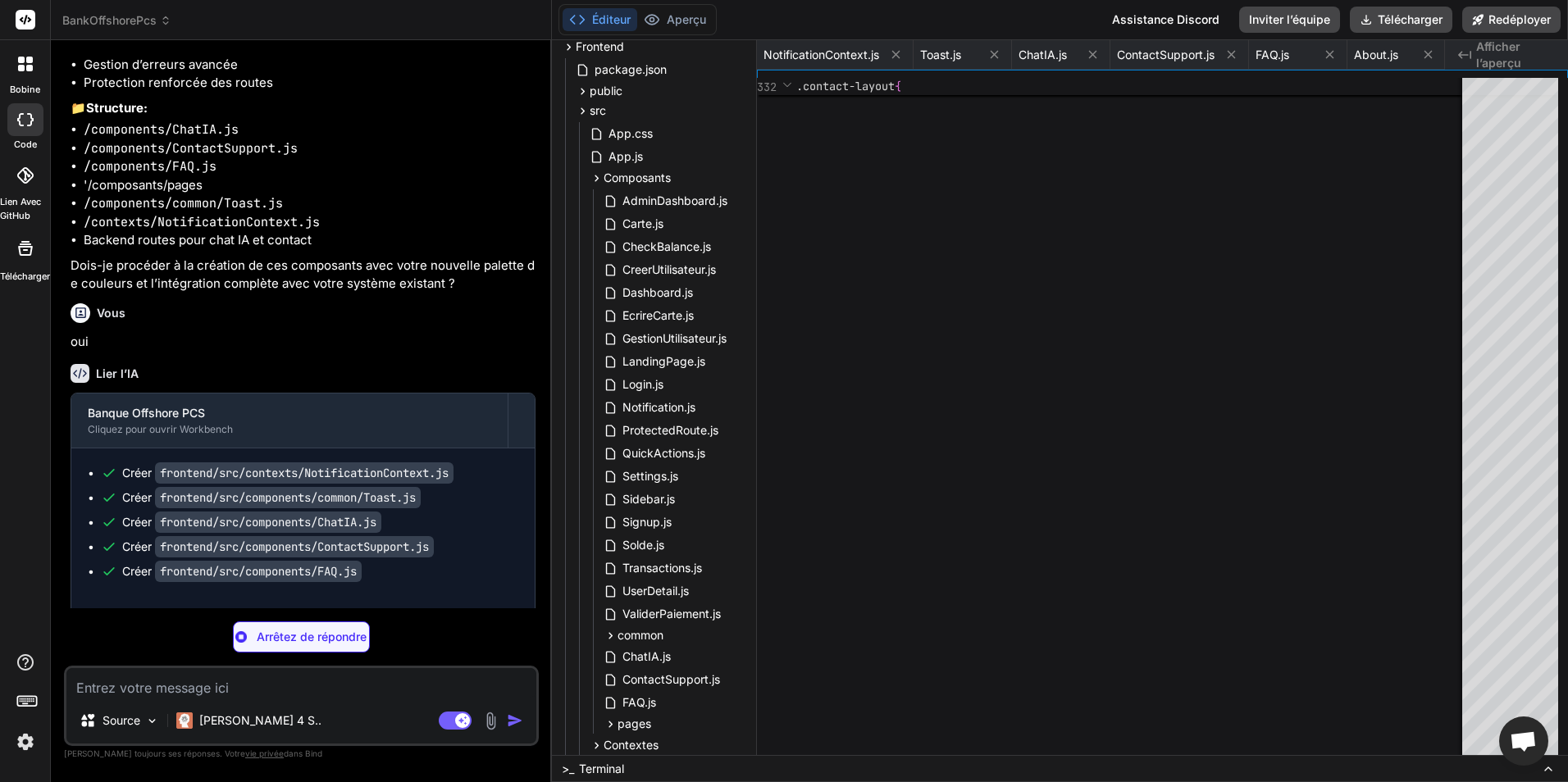
type textarea "x"
type textarea ".cta-actions .btn { width: 100%; max-width: 300px; } }"
type textarea "x"
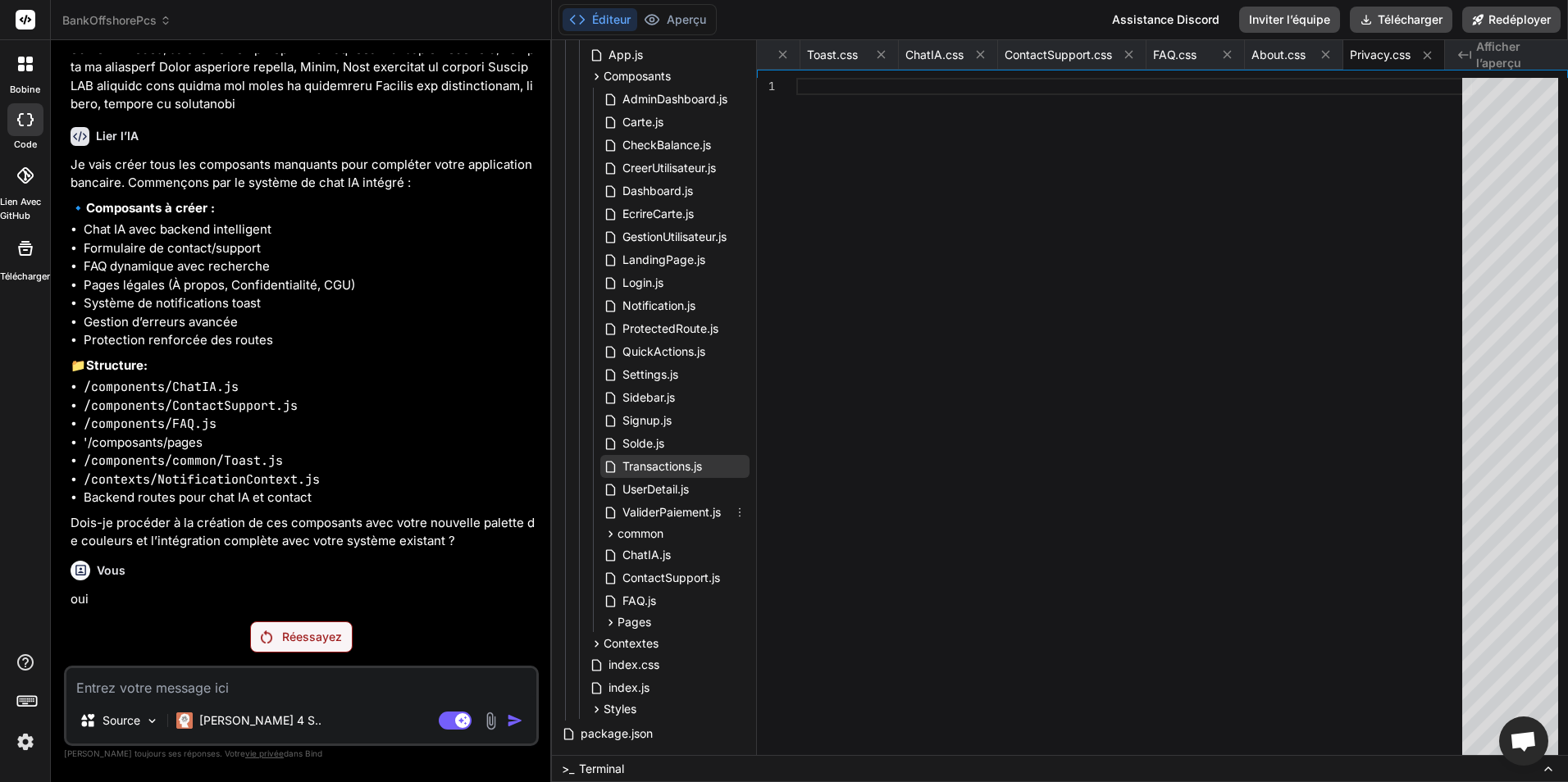
scroll to position [281, 0]
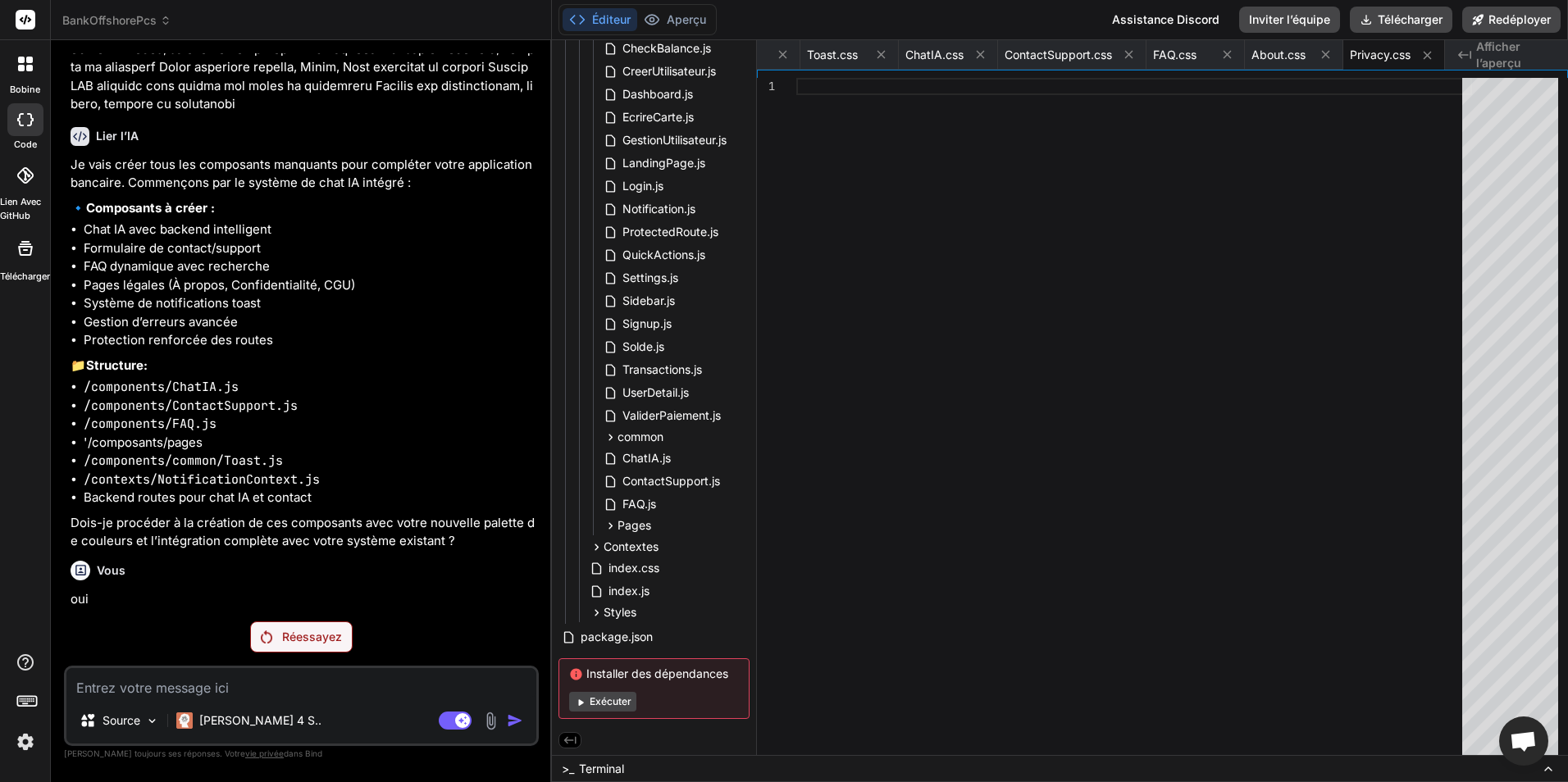
click at [305, 634] on p "Réessayez" at bounding box center [311, 637] width 60 height 17
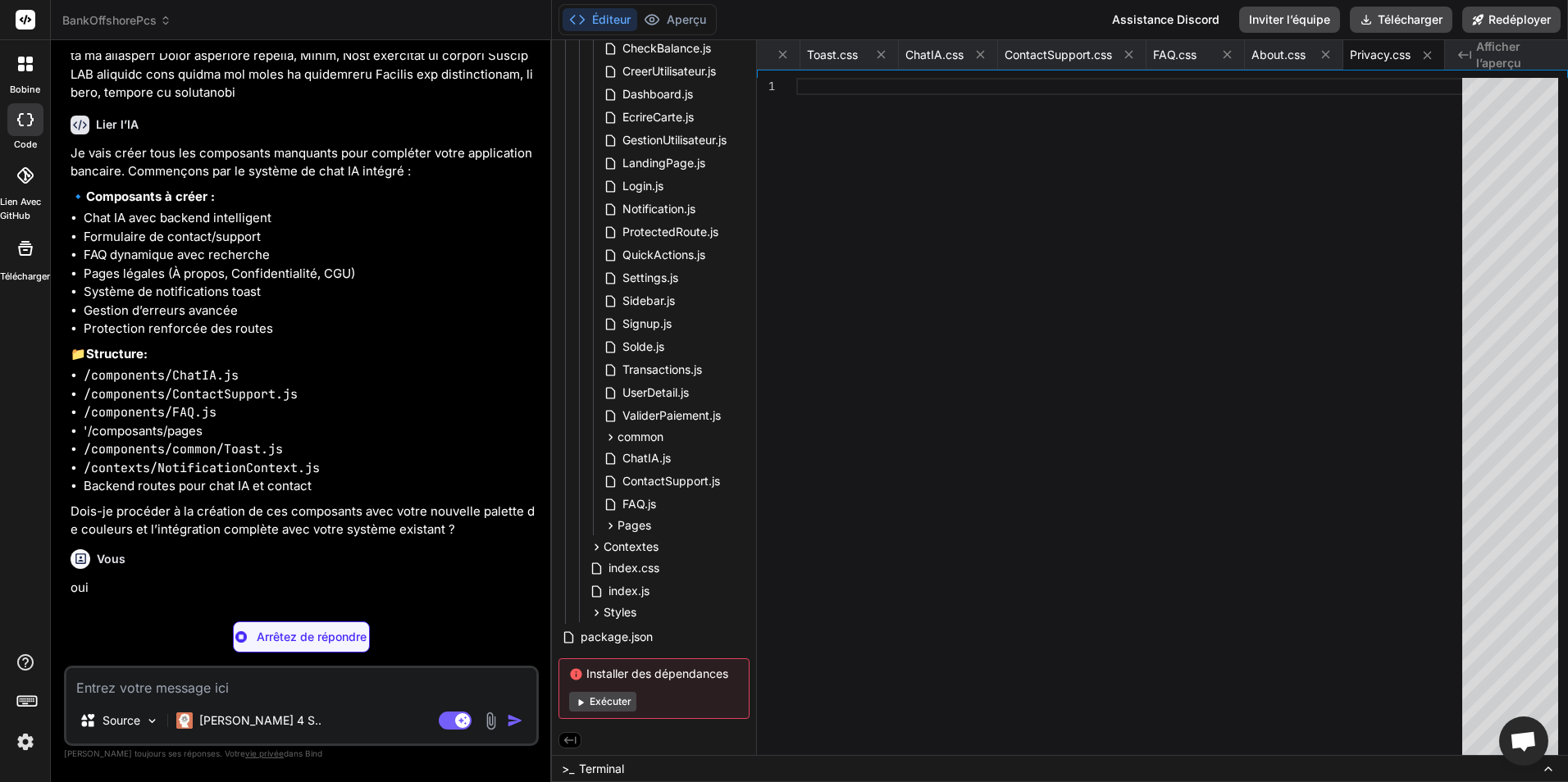
type textarea "x"
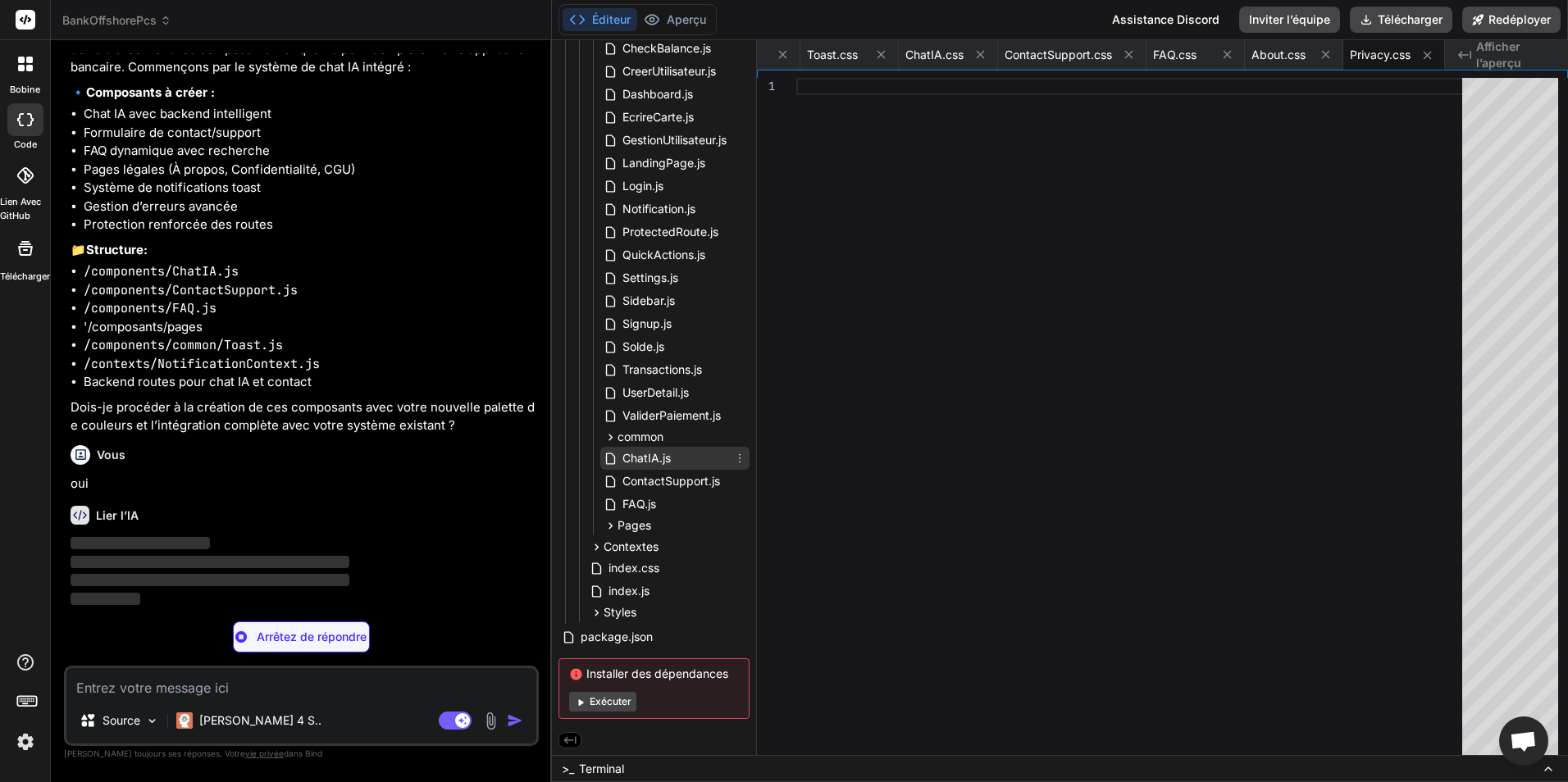
click at [635, 453] on span "ChatIA.js" at bounding box center [646, 458] width 52 height 20
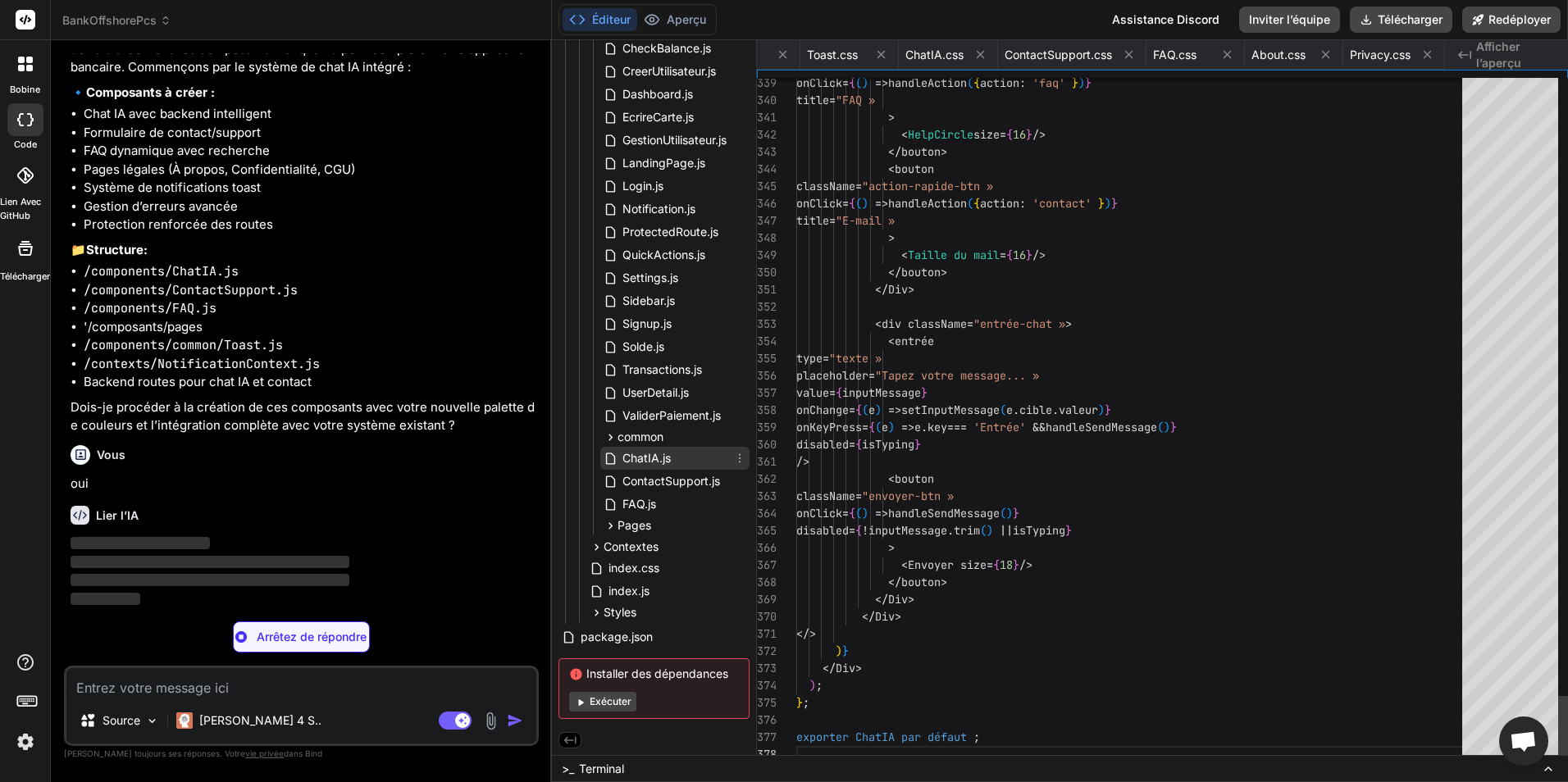
scroll to position [0, 256]
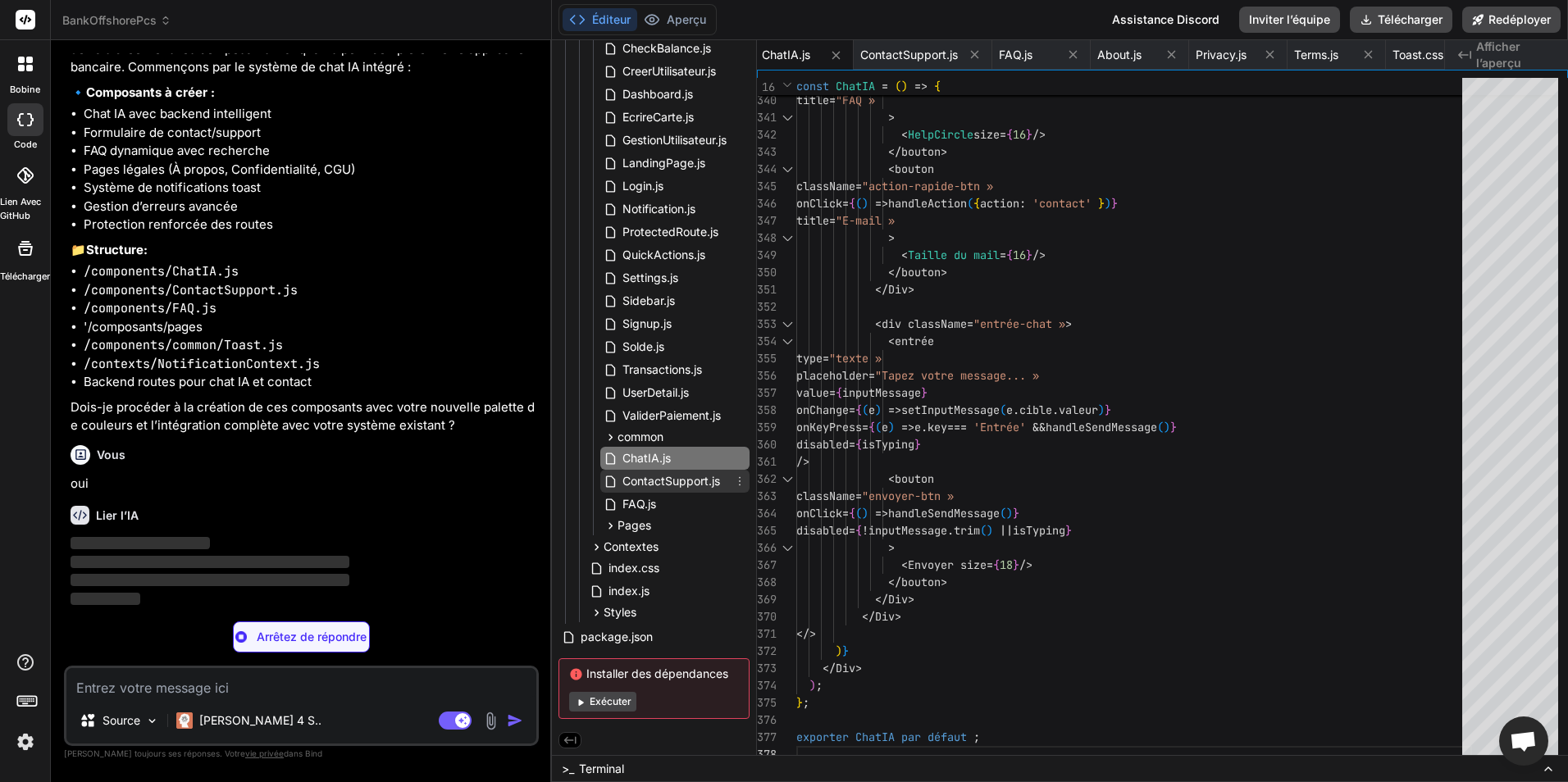
click at [648, 480] on span "ContactSupport.js" at bounding box center [670, 482] width 101 height 20
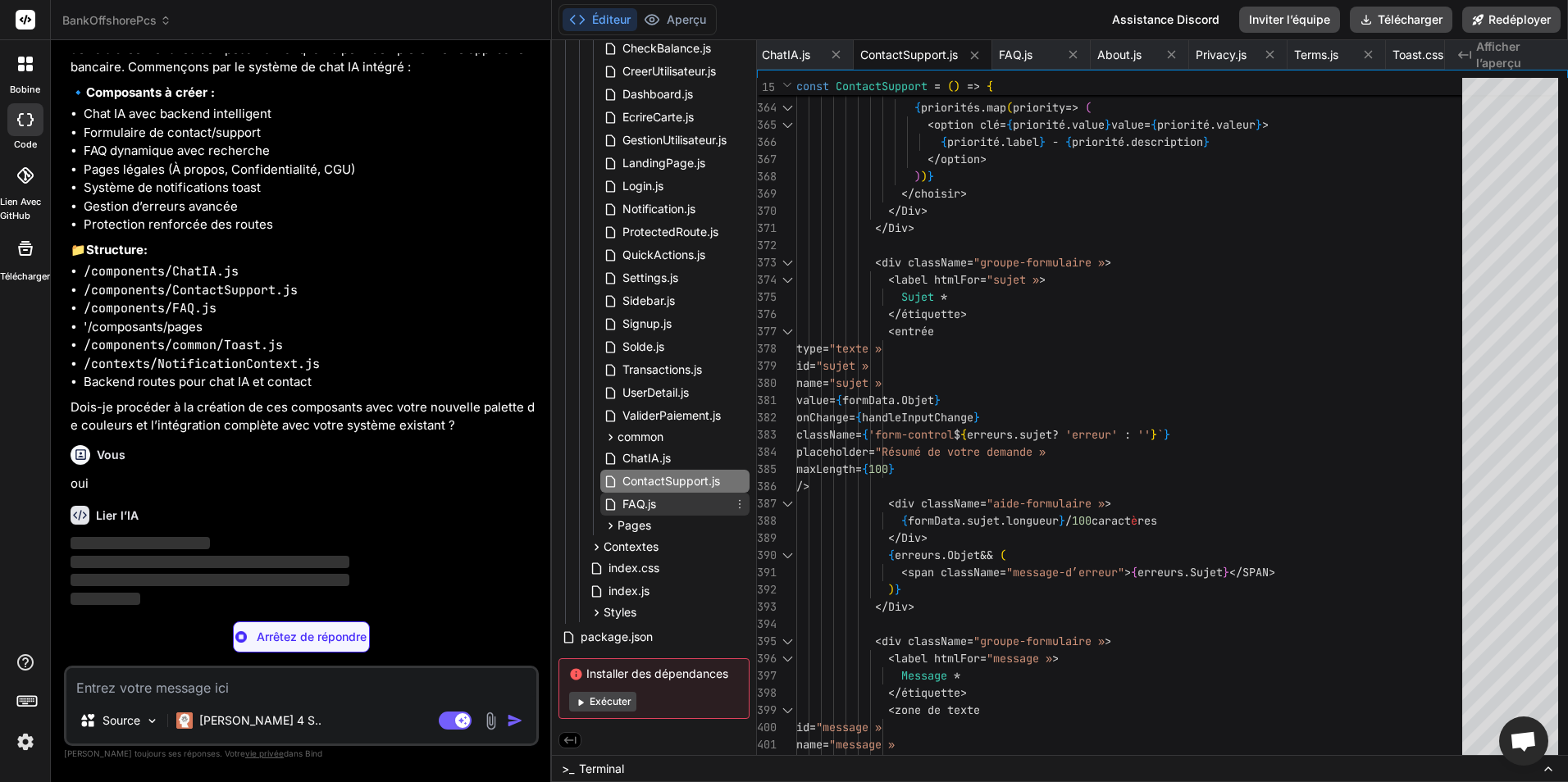
click at [670, 502] on div "FAQ.js" at bounding box center [674, 504] width 150 height 23
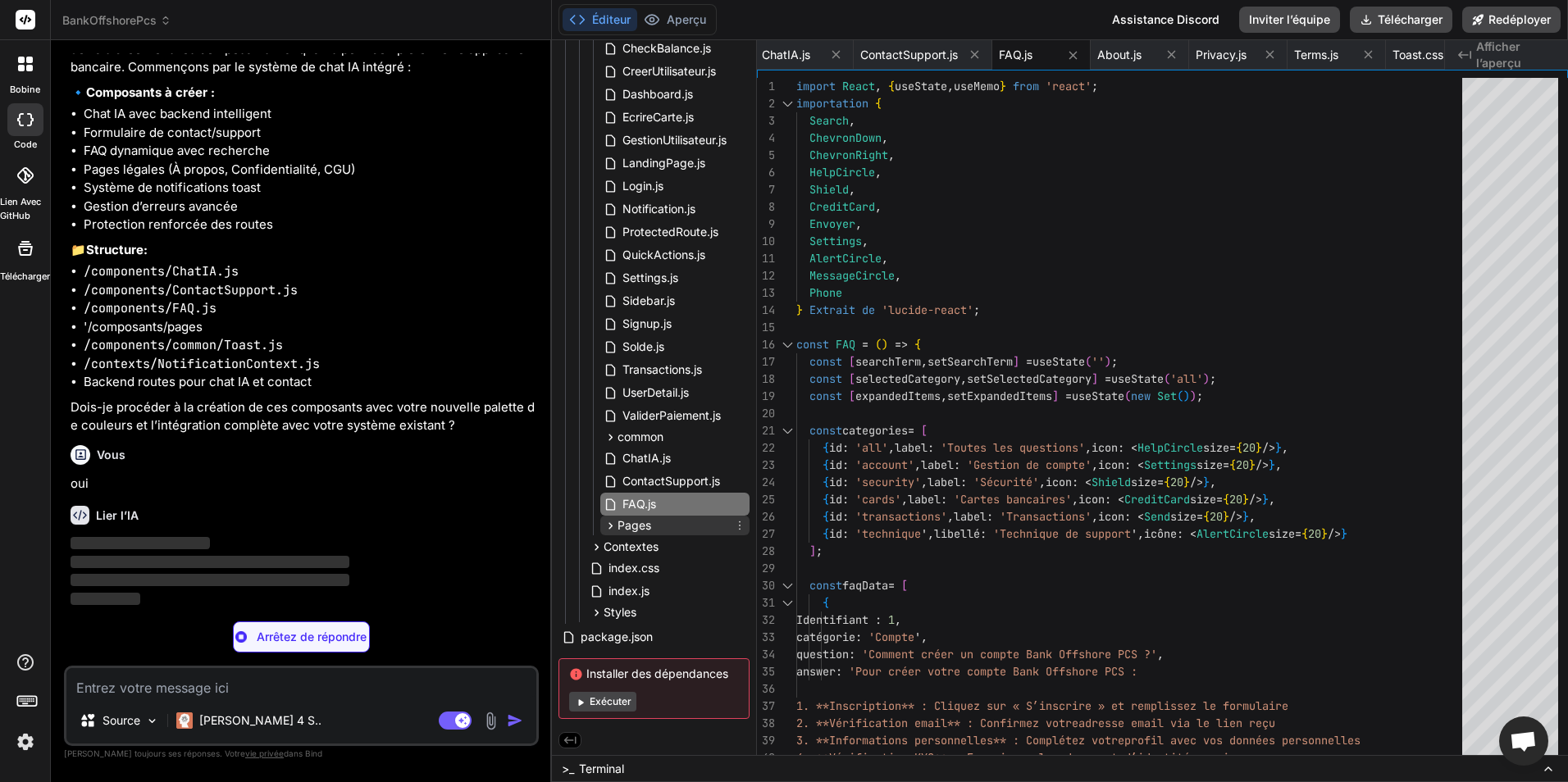
click at [650, 529] on span "Pages" at bounding box center [634, 526] width 33 height 17
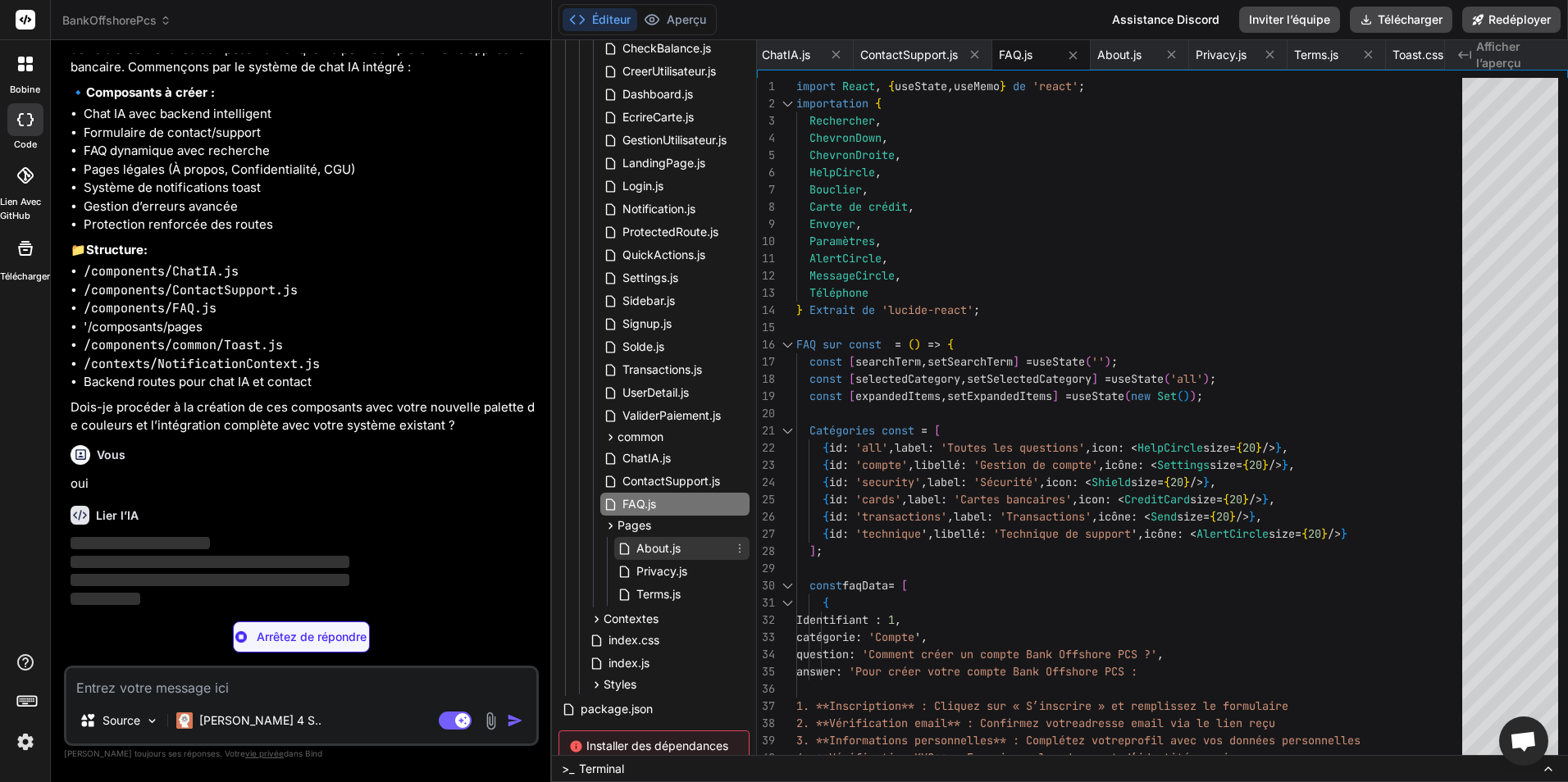
click at [665, 544] on span "About.js" at bounding box center [659, 549] width 48 height 20
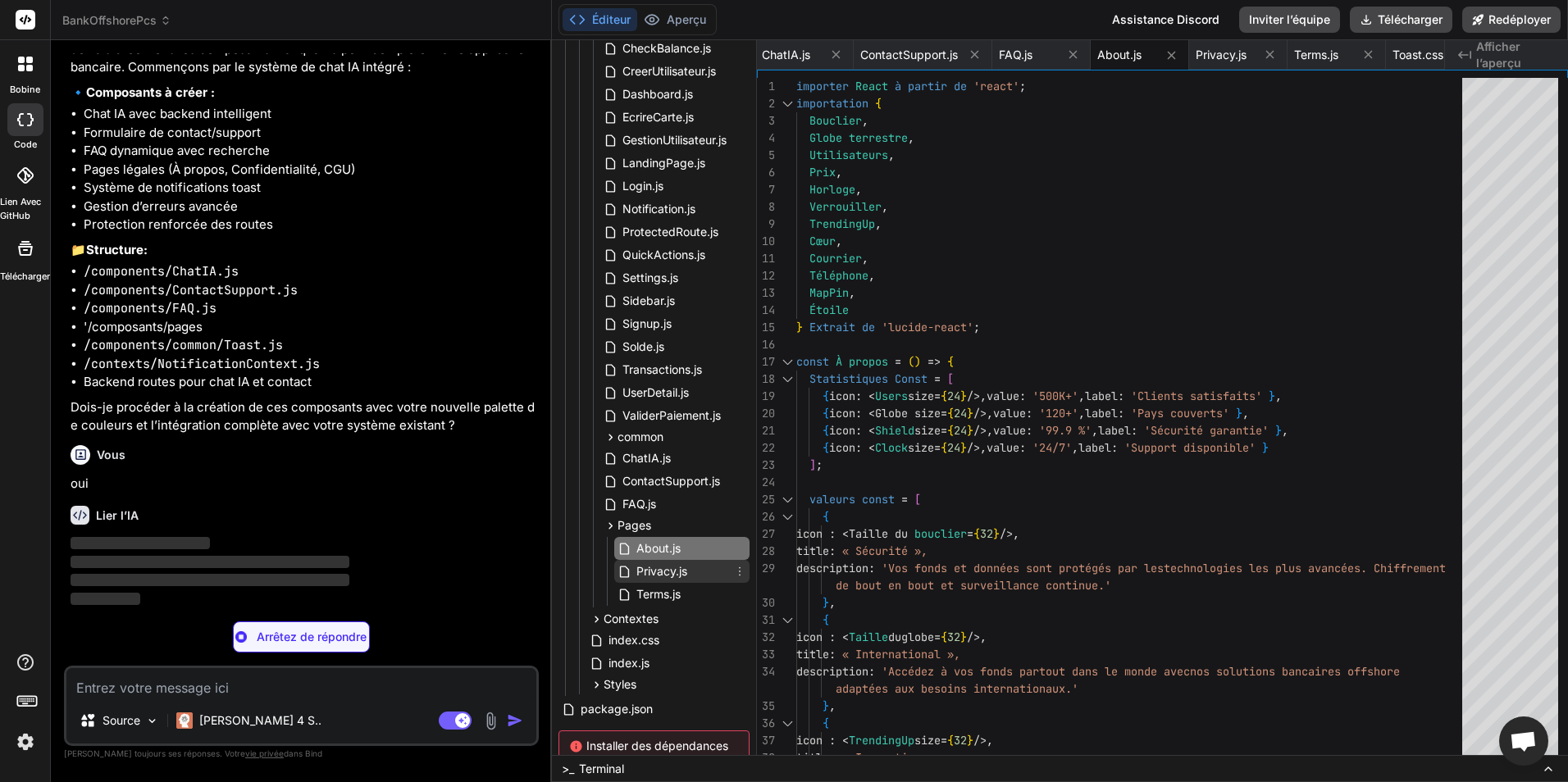
click at [670, 565] on span "Privacy.js" at bounding box center [662, 572] width 54 height 20
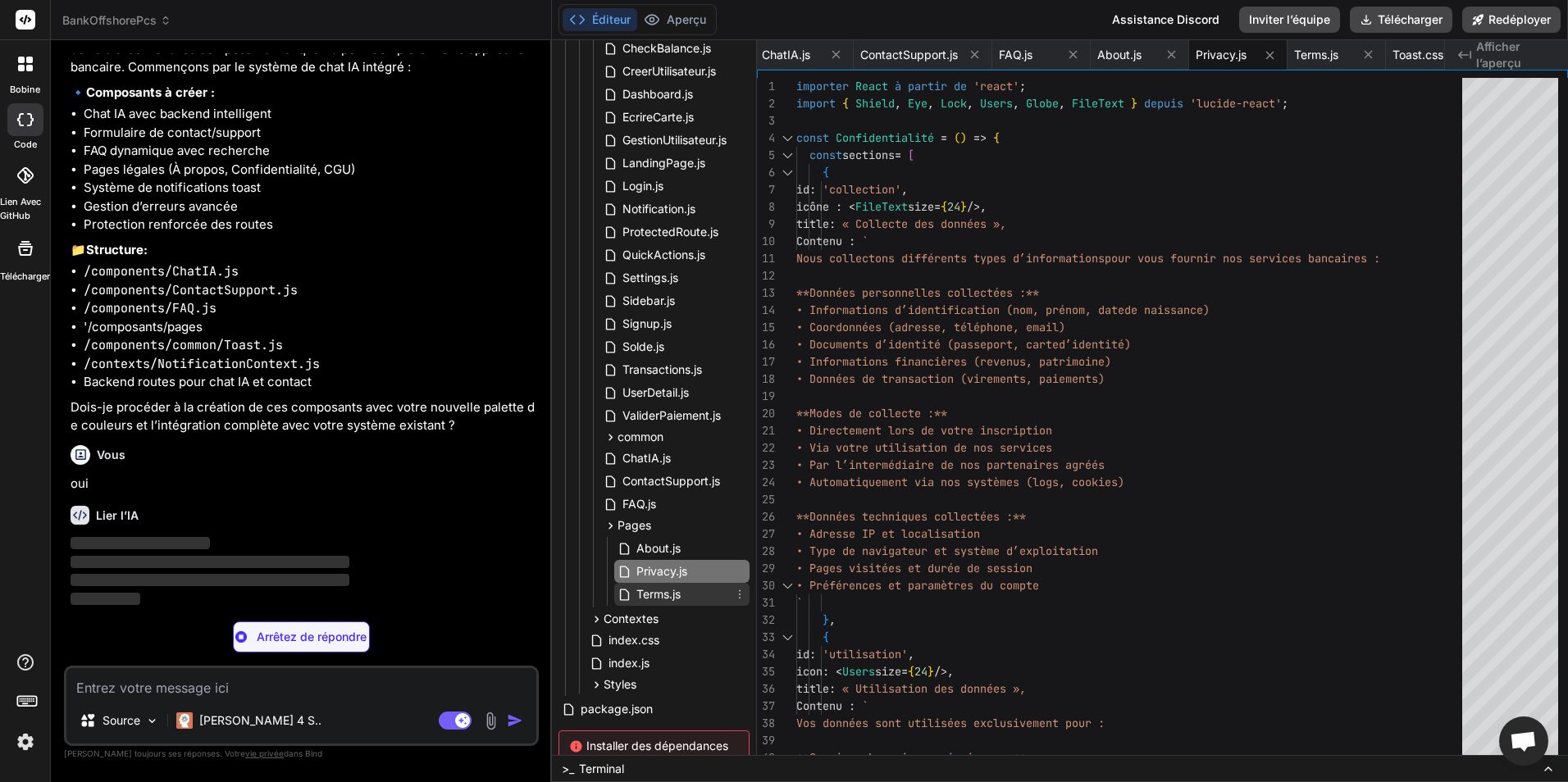
click at [675, 585] on span "Terms.js" at bounding box center [659, 594] width 48 height 20
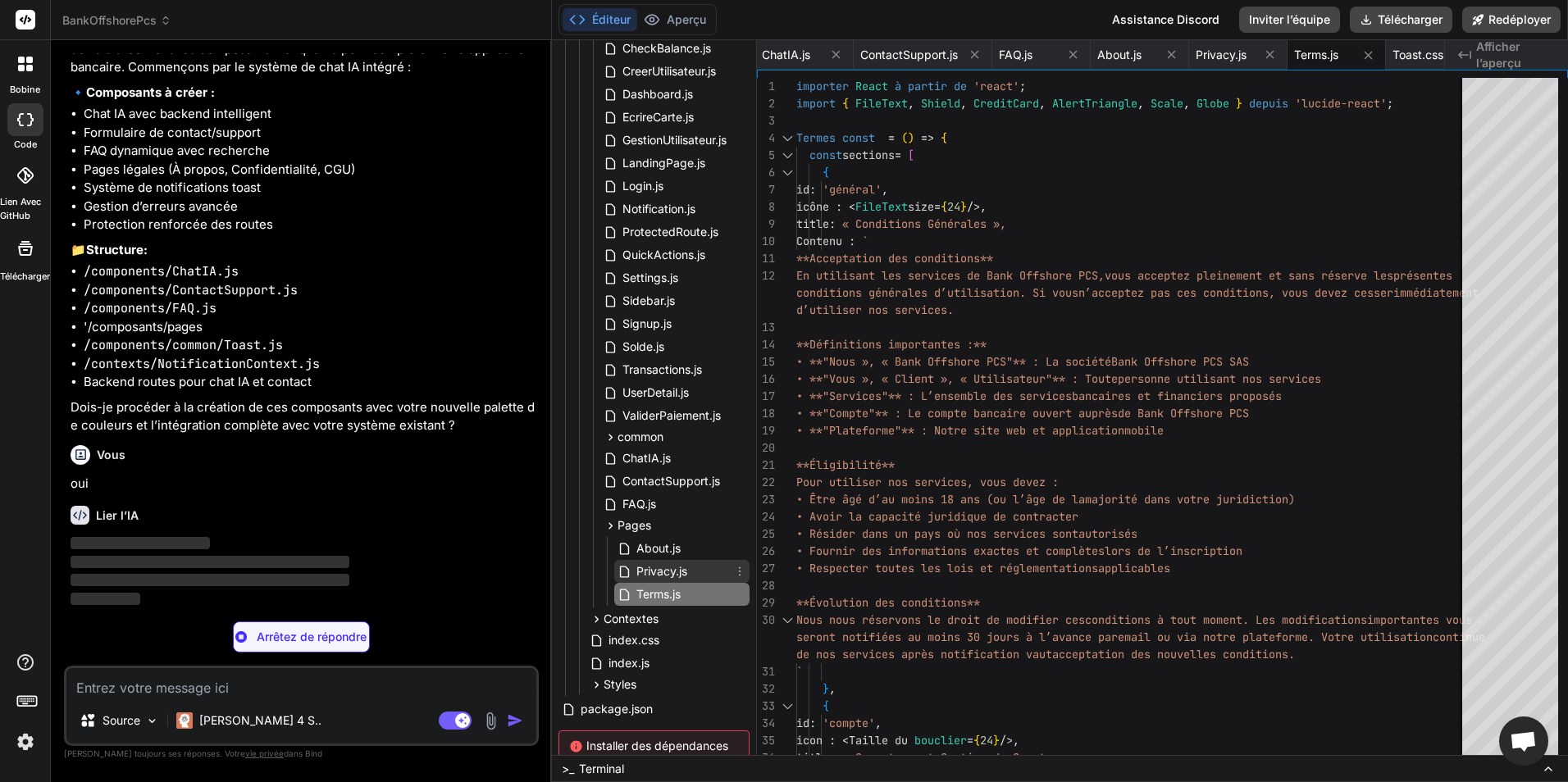
click at [669, 571] on span "Privacy.js" at bounding box center [662, 572] width 54 height 20
type textarea "Si vous n'acceptez pas ces conditions, veuillez ne pas utiliser nos services et…"
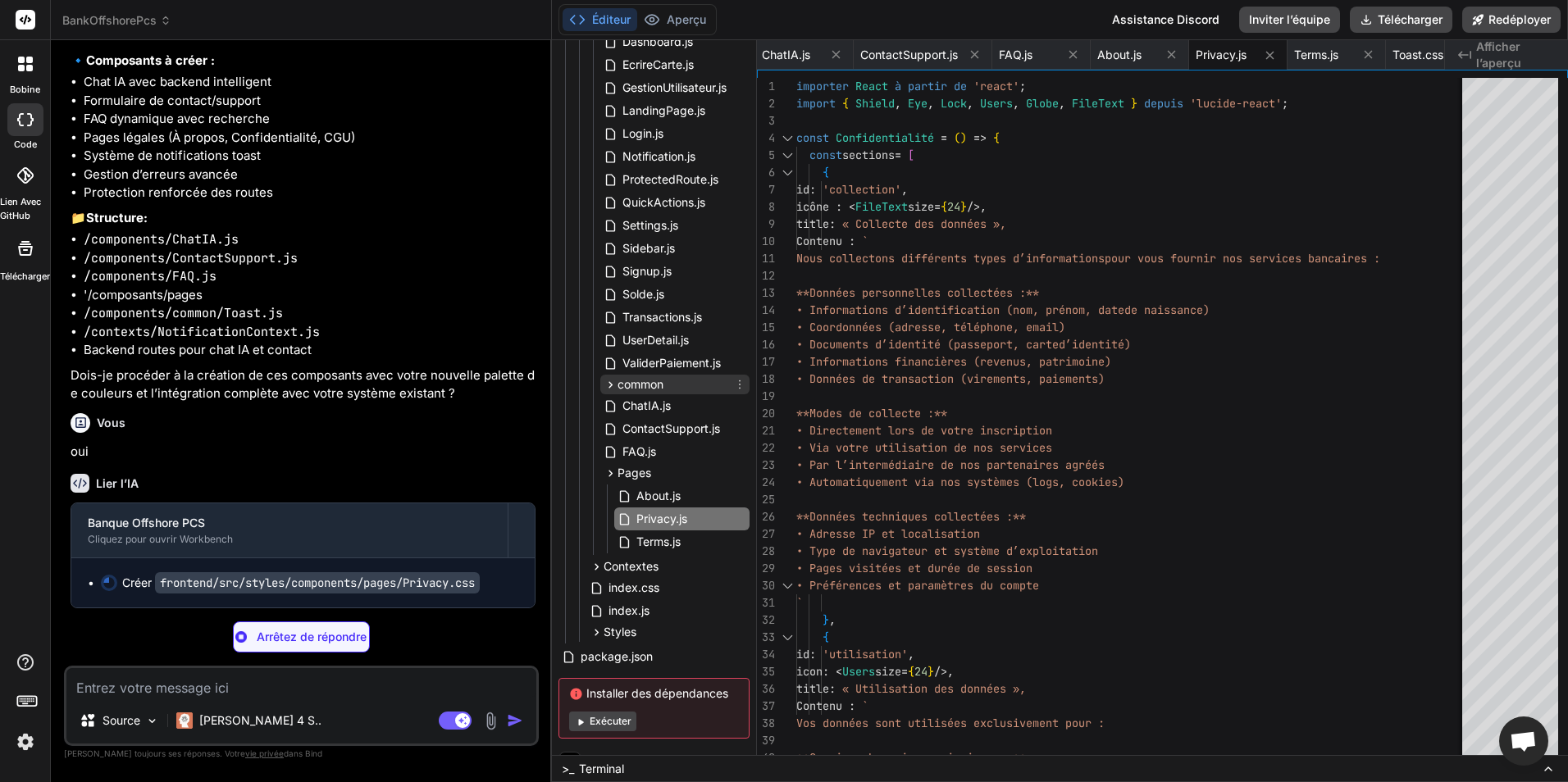
scroll to position [352, 0]
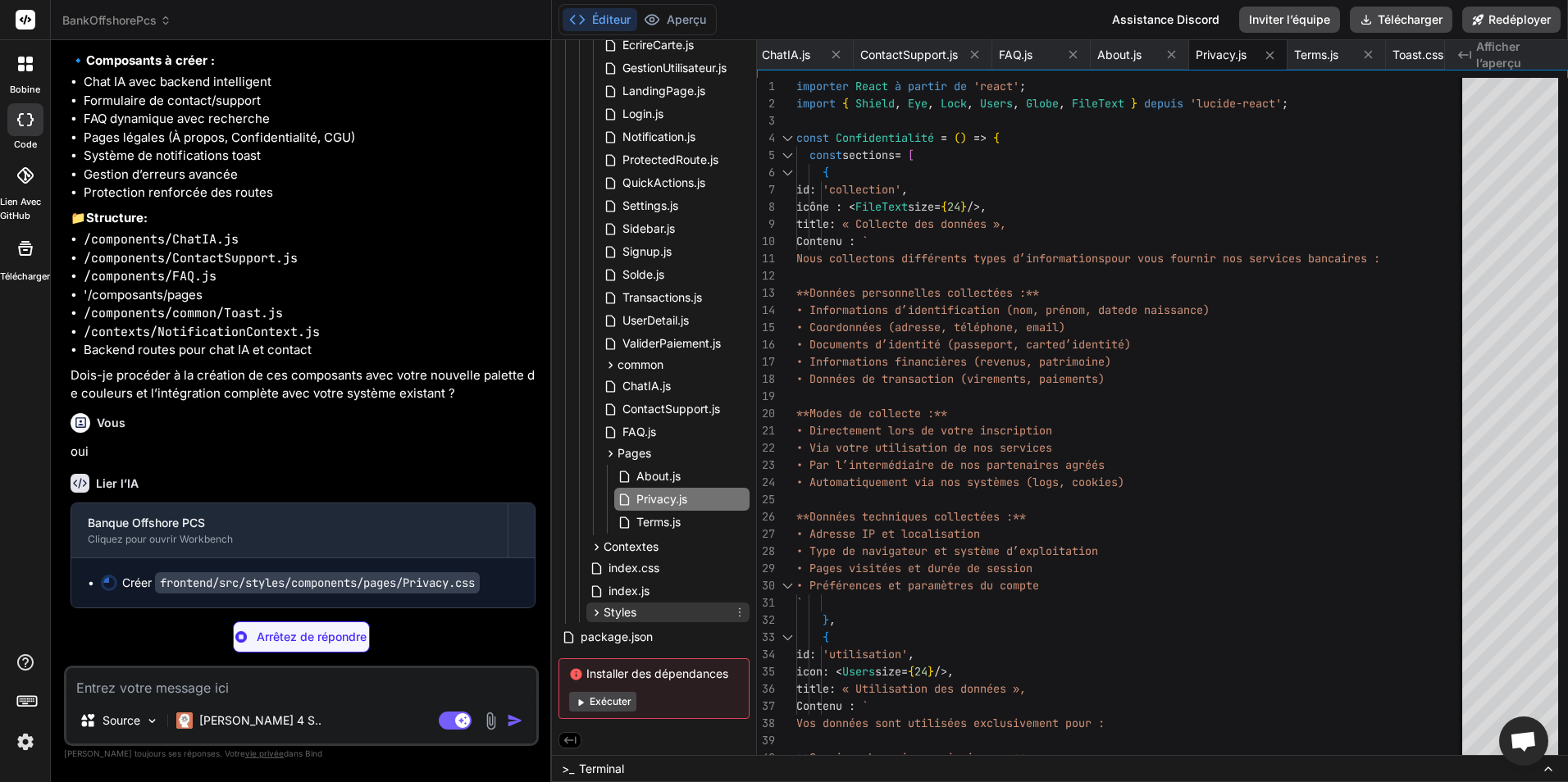
click at [599, 615] on icon at bounding box center [596, 613] width 14 height 14
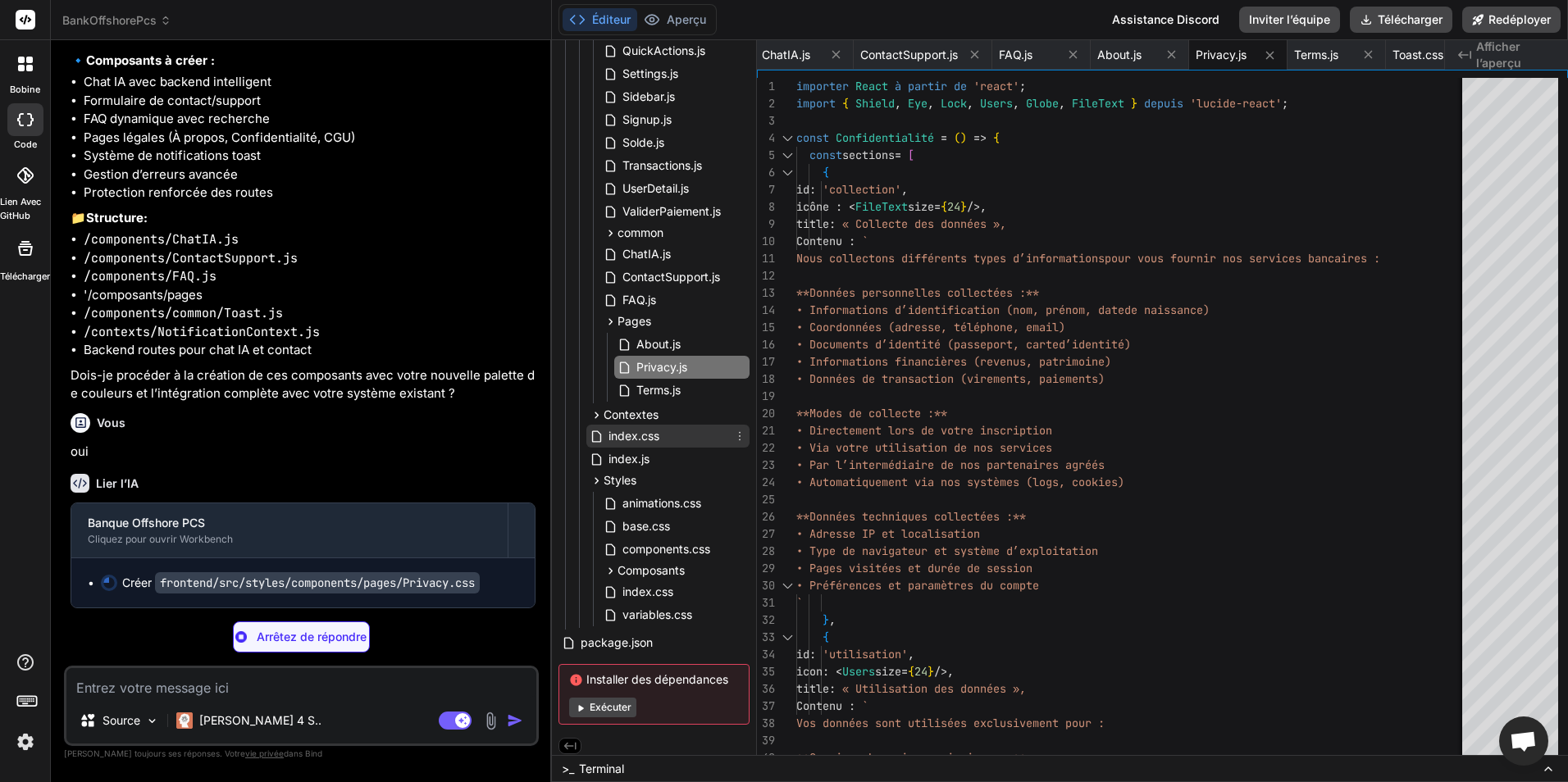
scroll to position [490, 0]
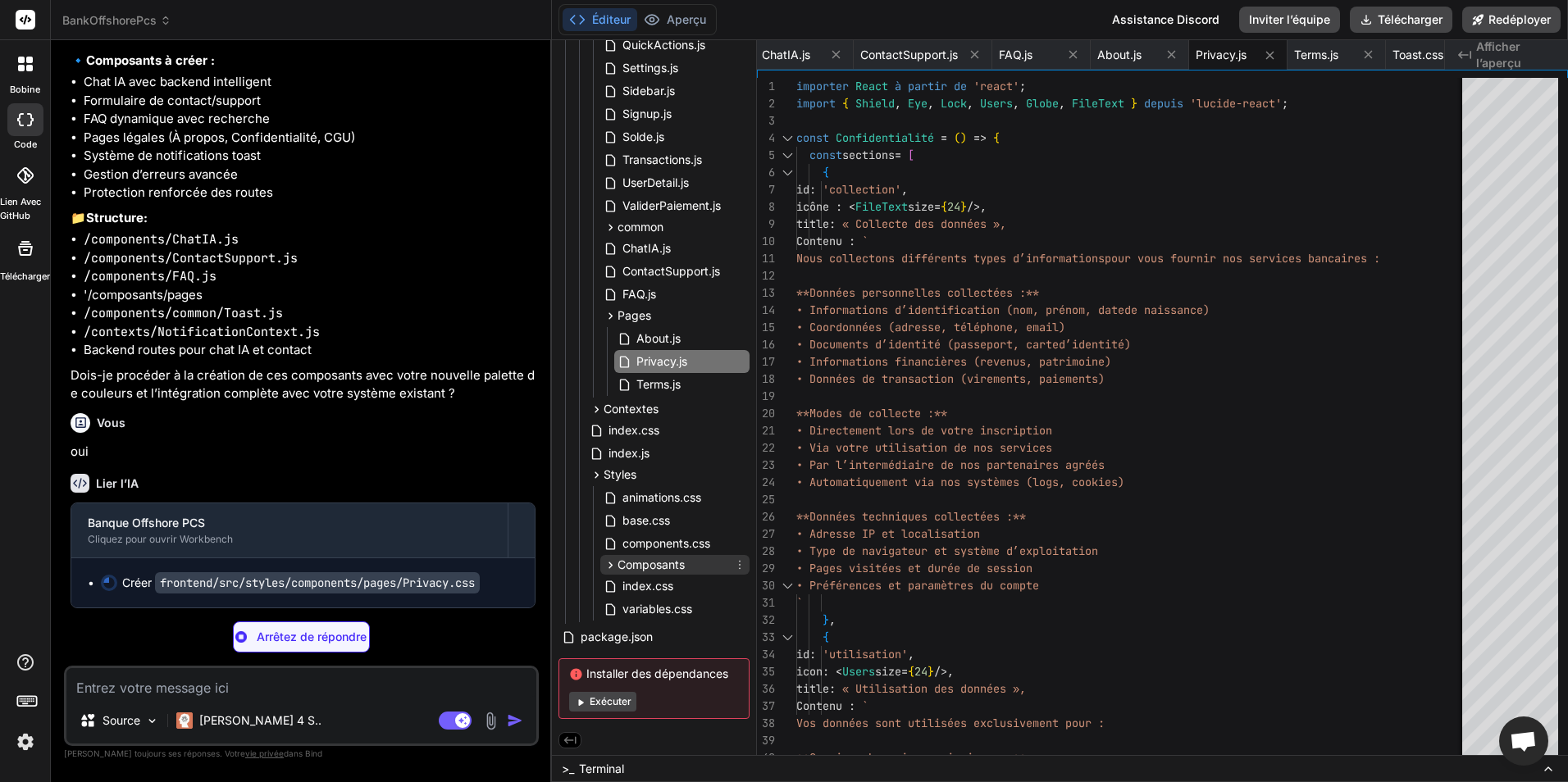
click at [610, 565] on icon at bounding box center [611, 566] width 14 height 14
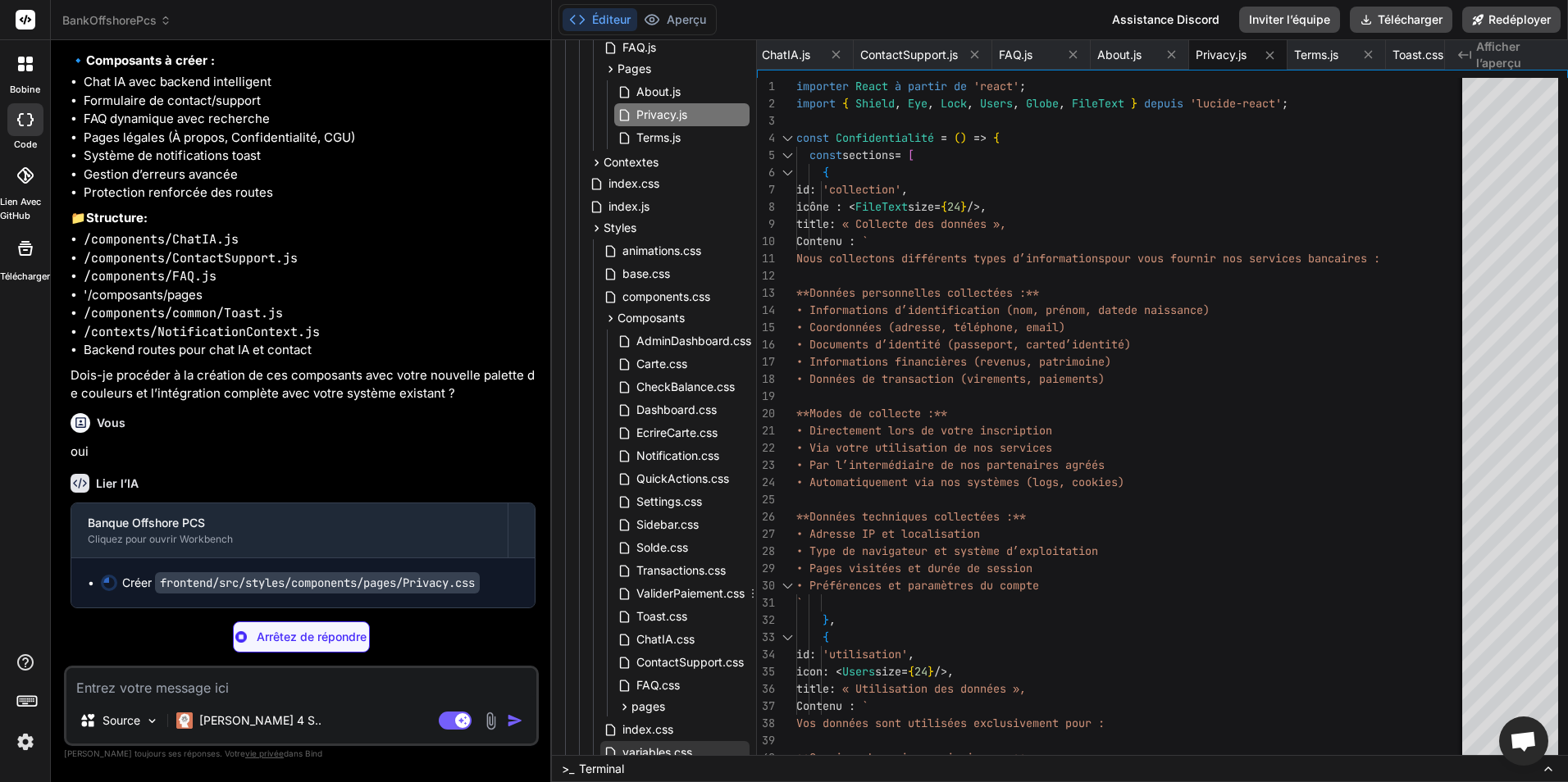
scroll to position [884, 0]
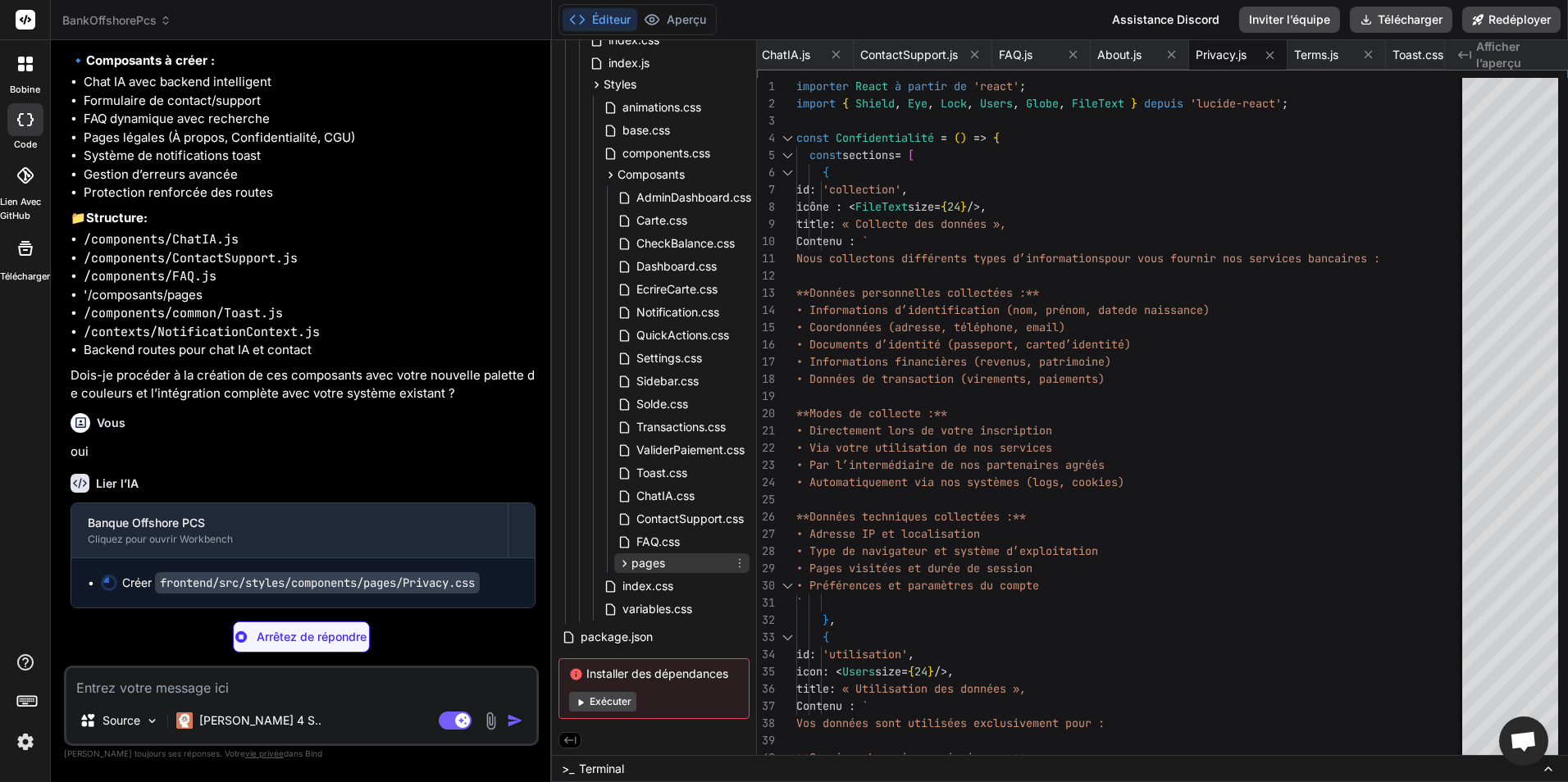
click at [621, 561] on icon at bounding box center [624, 564] width 14 height 14
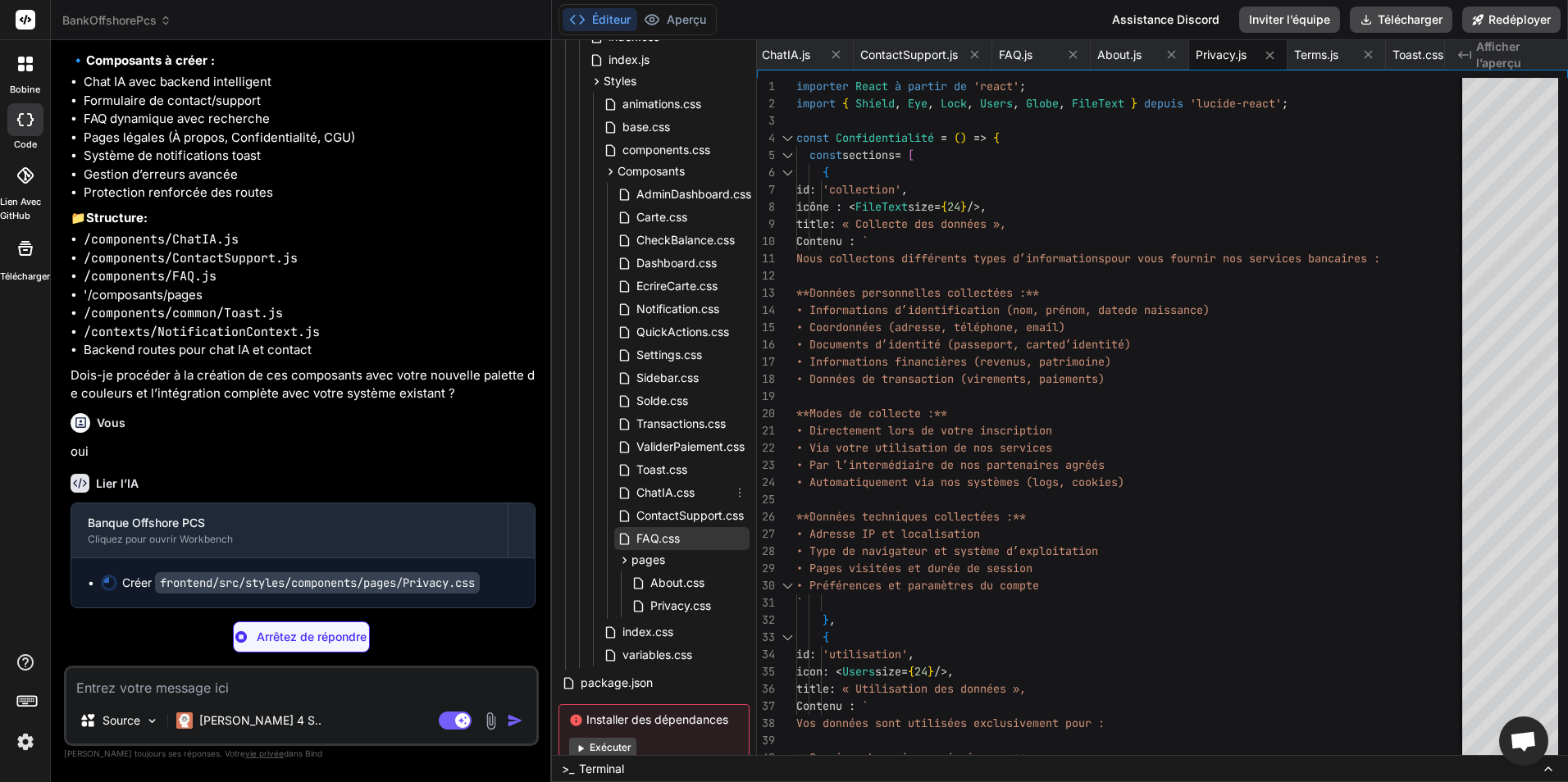
type textarea "x"
type textarea "}"
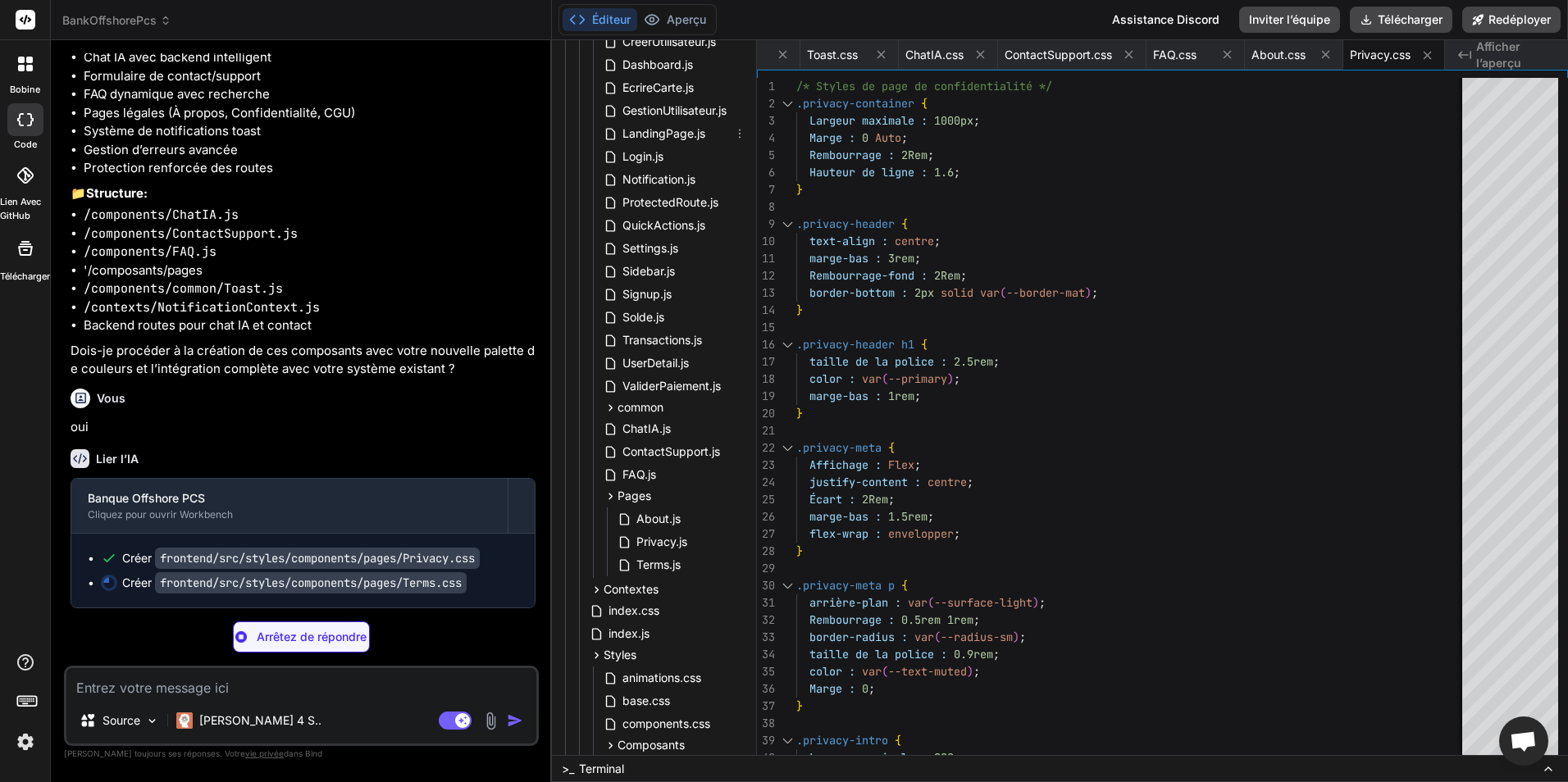
scroll to position [0, 0]
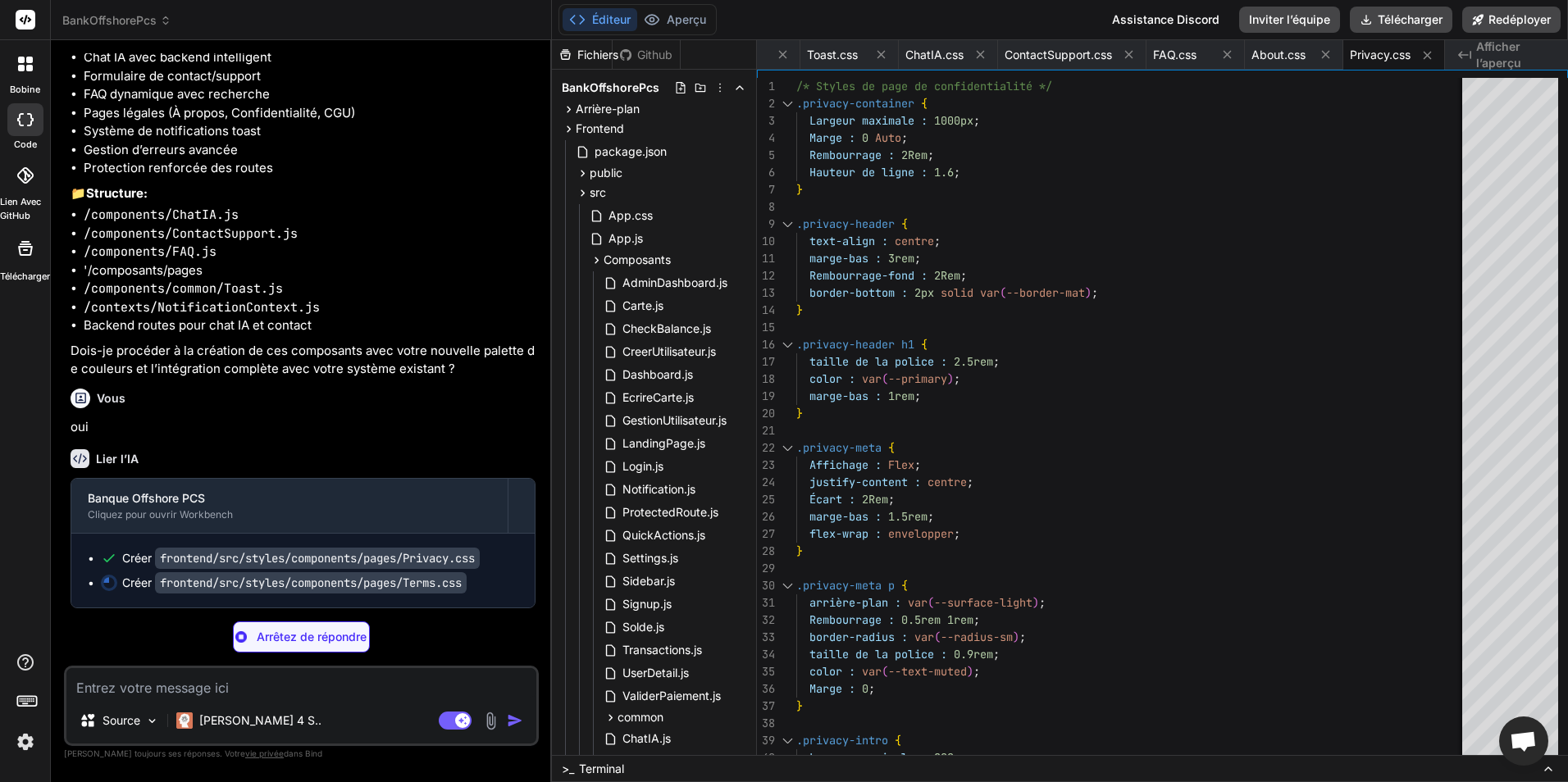
type textarea "x"
type textarea "} .footer-actions .btn { width: 100%; max-width: 300px; justify-content: center…"
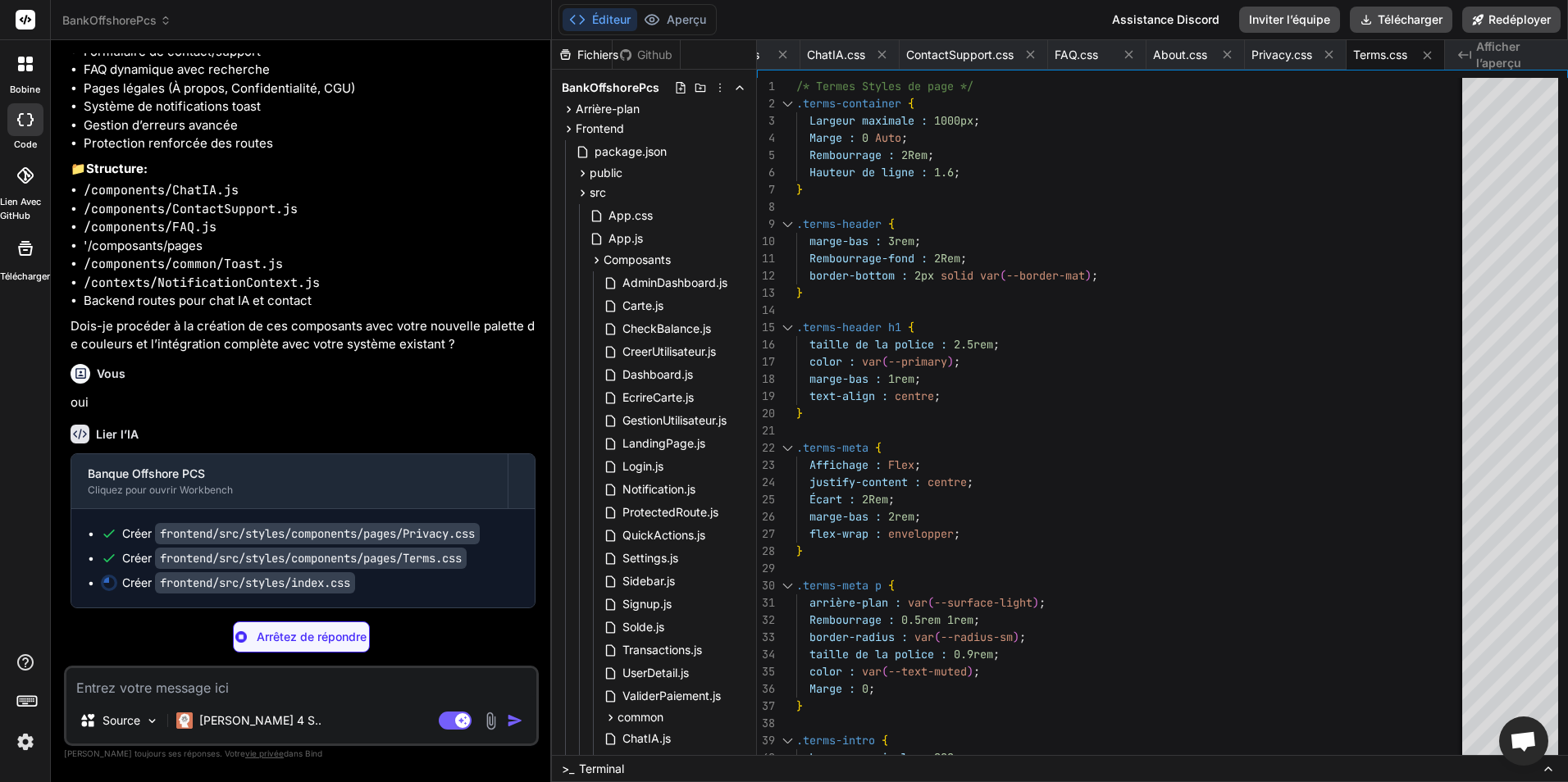
scroll to position [5237, 0]
type textarea "x"
type textarea "font-size: 13px; } .container { padding: 0 0.5rem; } }"
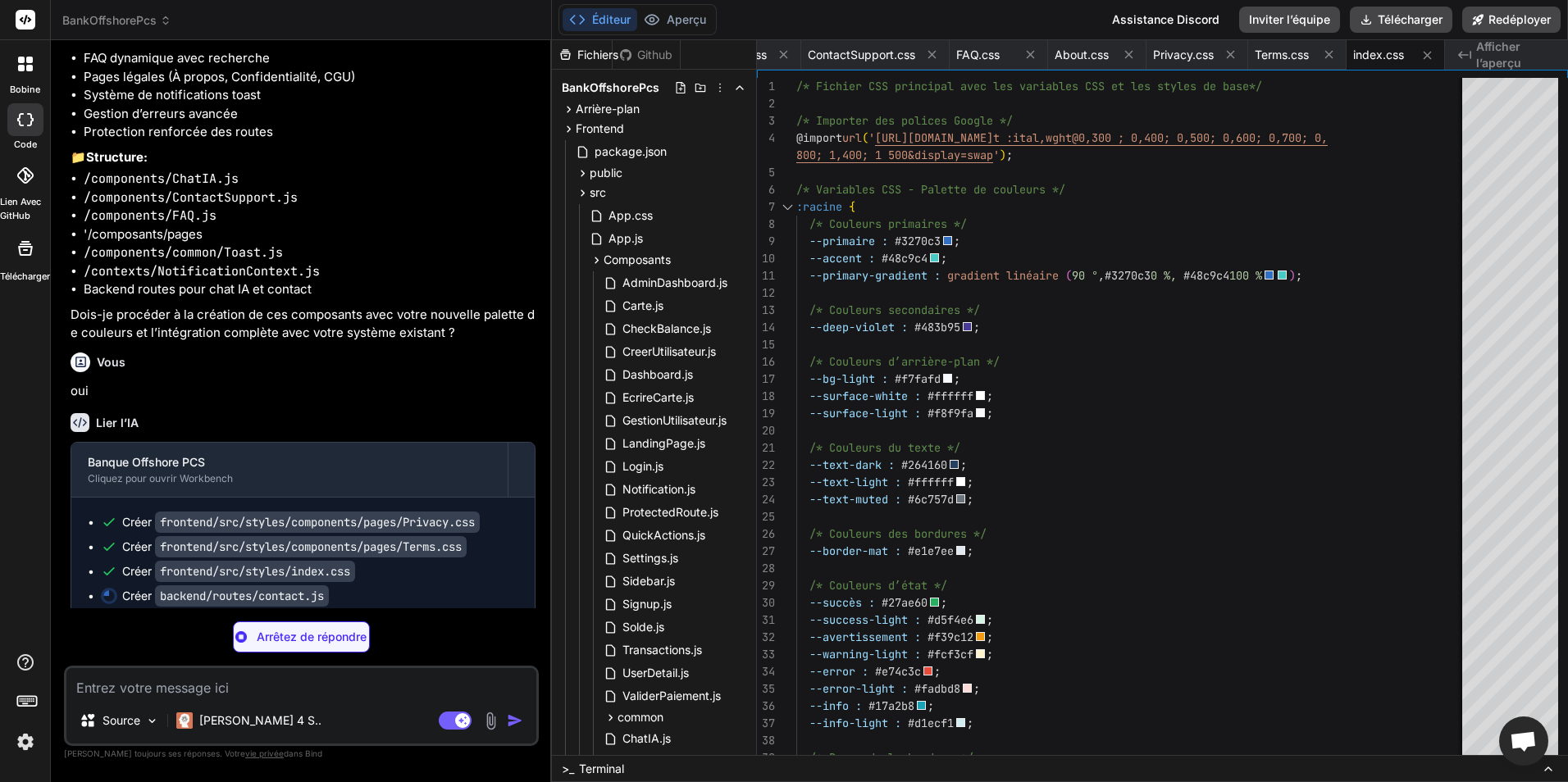
scroll to position [5262, 0]
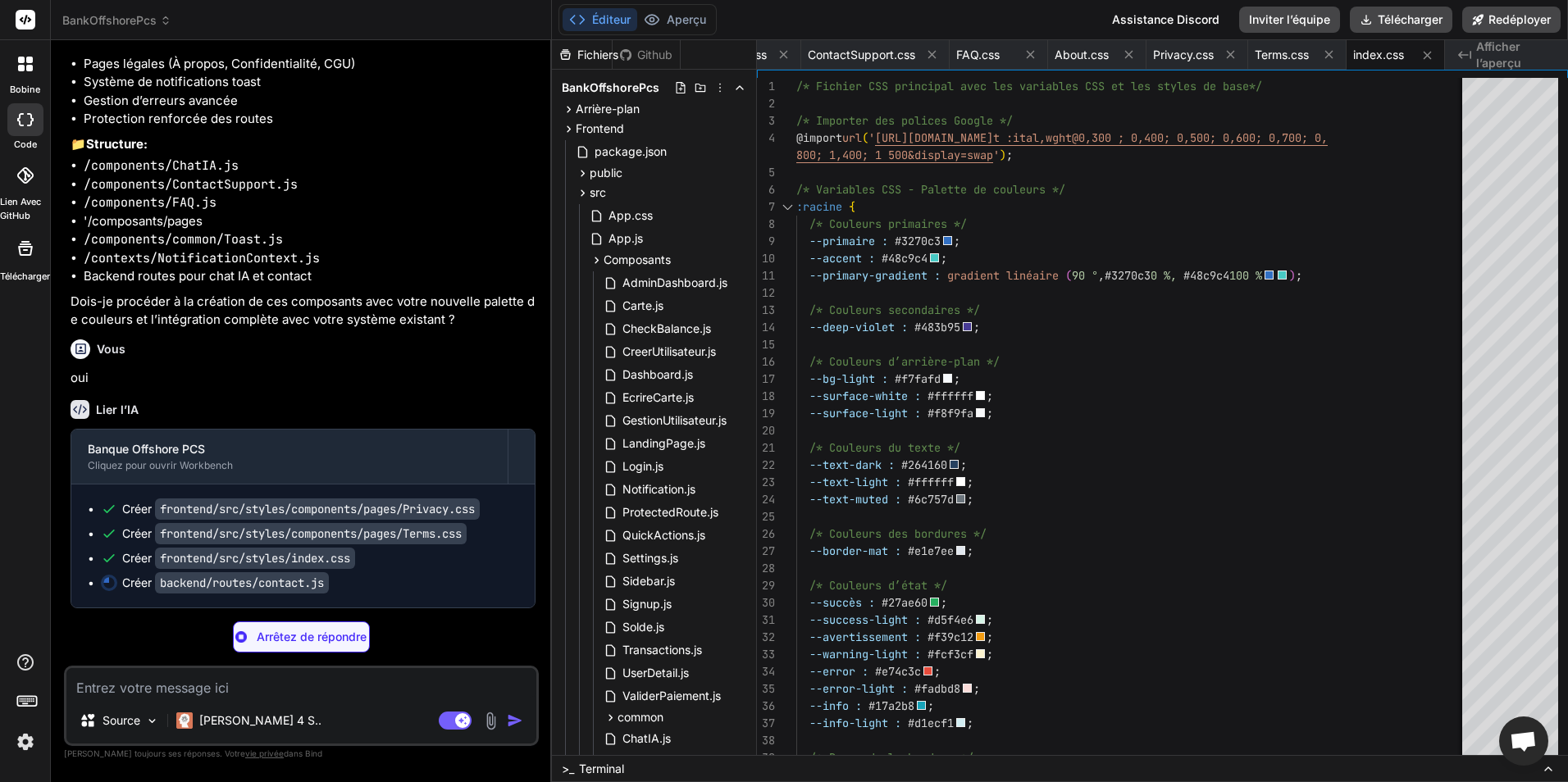
type textarea "x"
type textarea "{ value: 'high', label: 'Élevée', description: 'Problème urgent (4h)' }, { valu…"
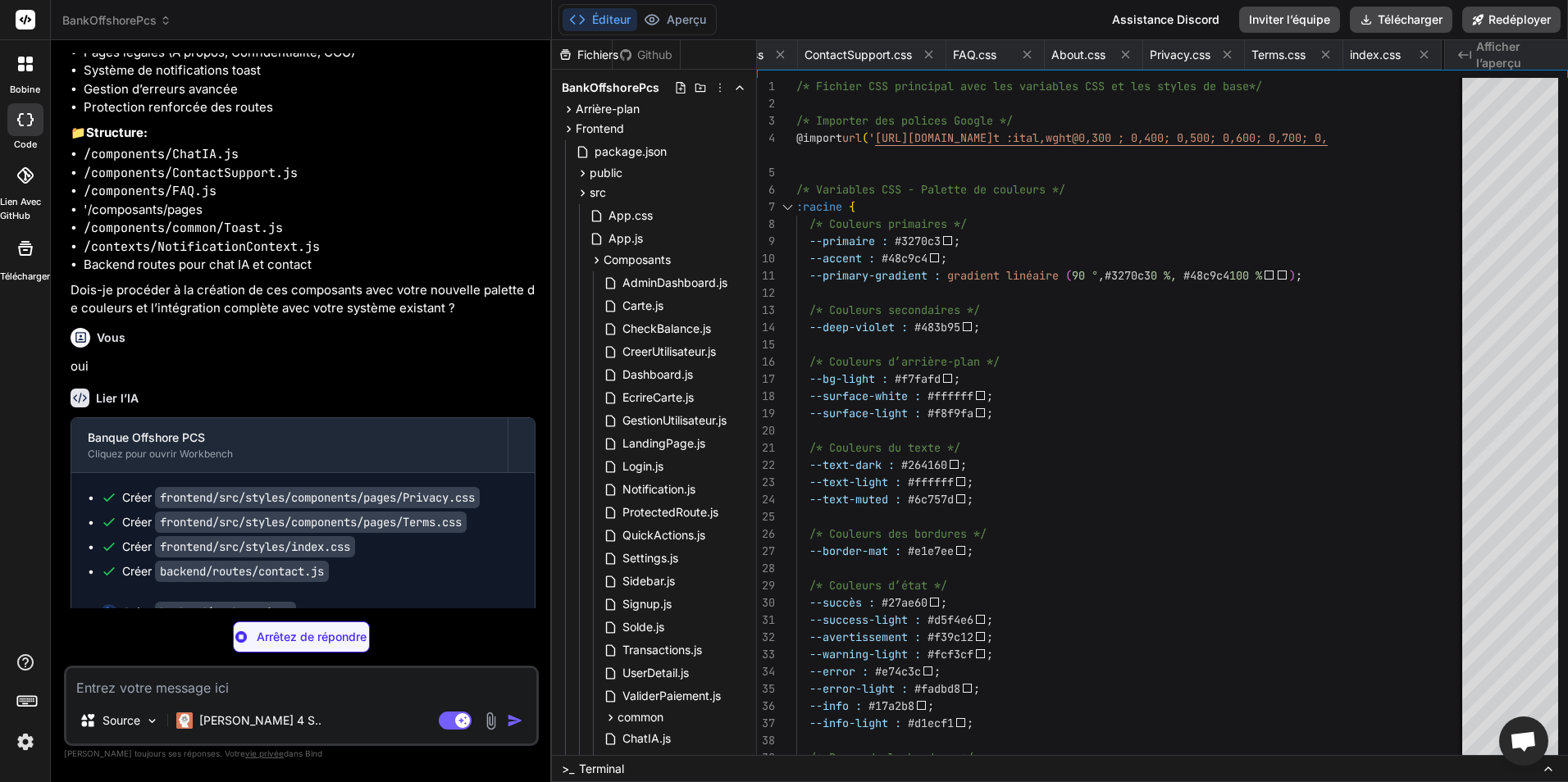
scroll to position [0, 1141]
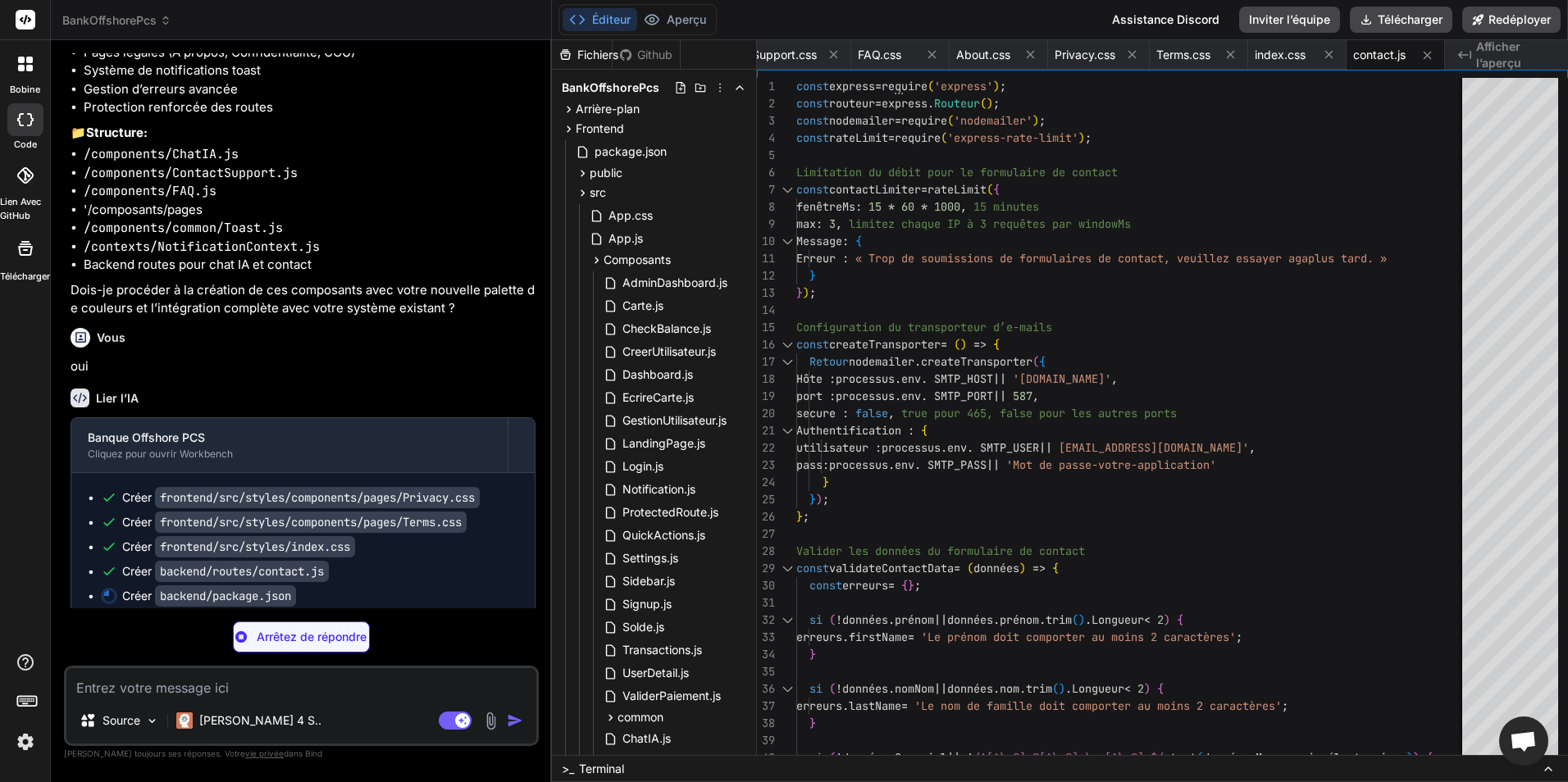
type textarea "x"
type textarea "}, "keywords": ["banking", "api", "fintech", "nodejs"], "author": "Bank Offshor…"
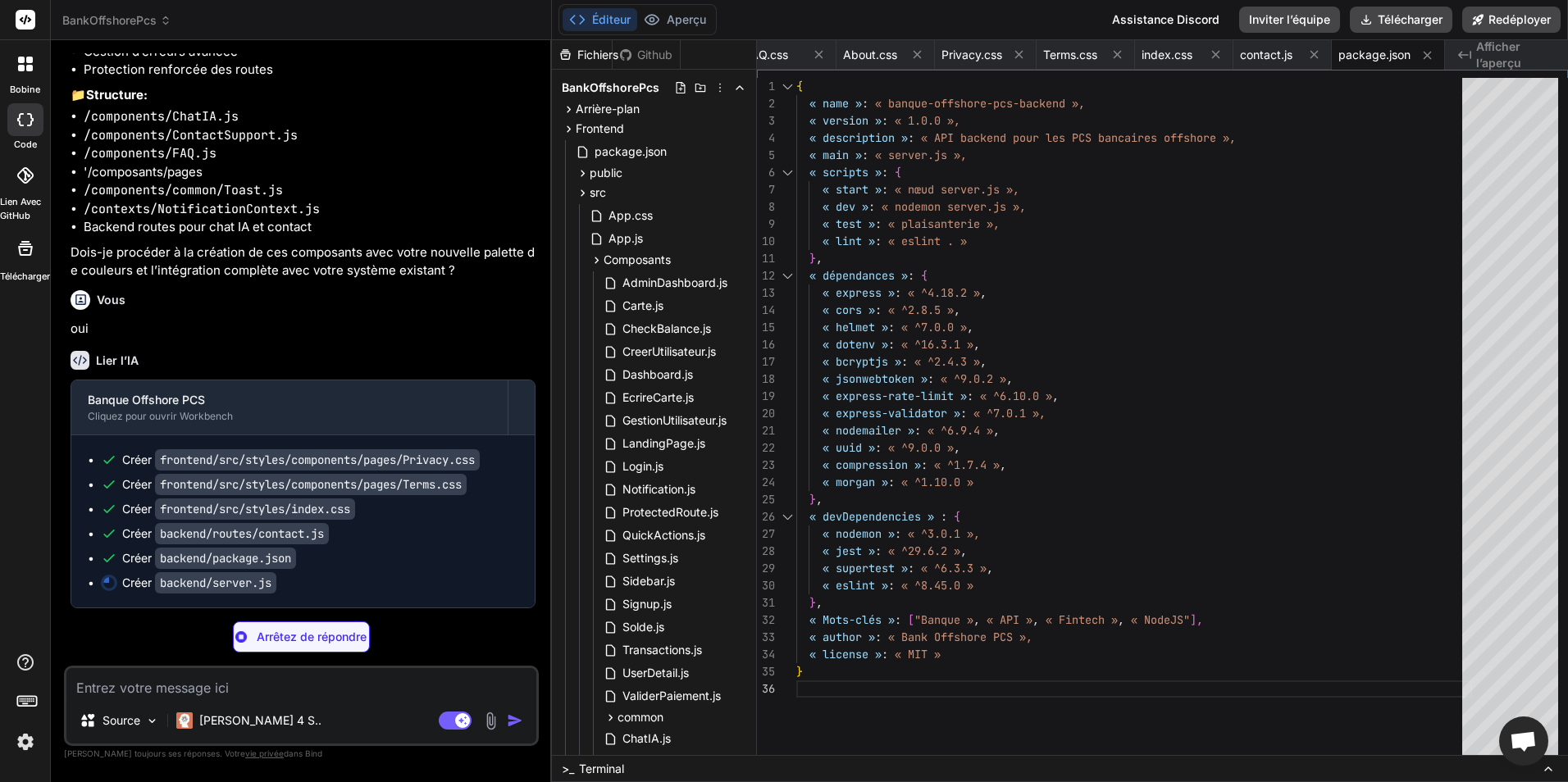
scroll to position [5311, 0]
type textarea "x"
type textarea "module.exports = app;"
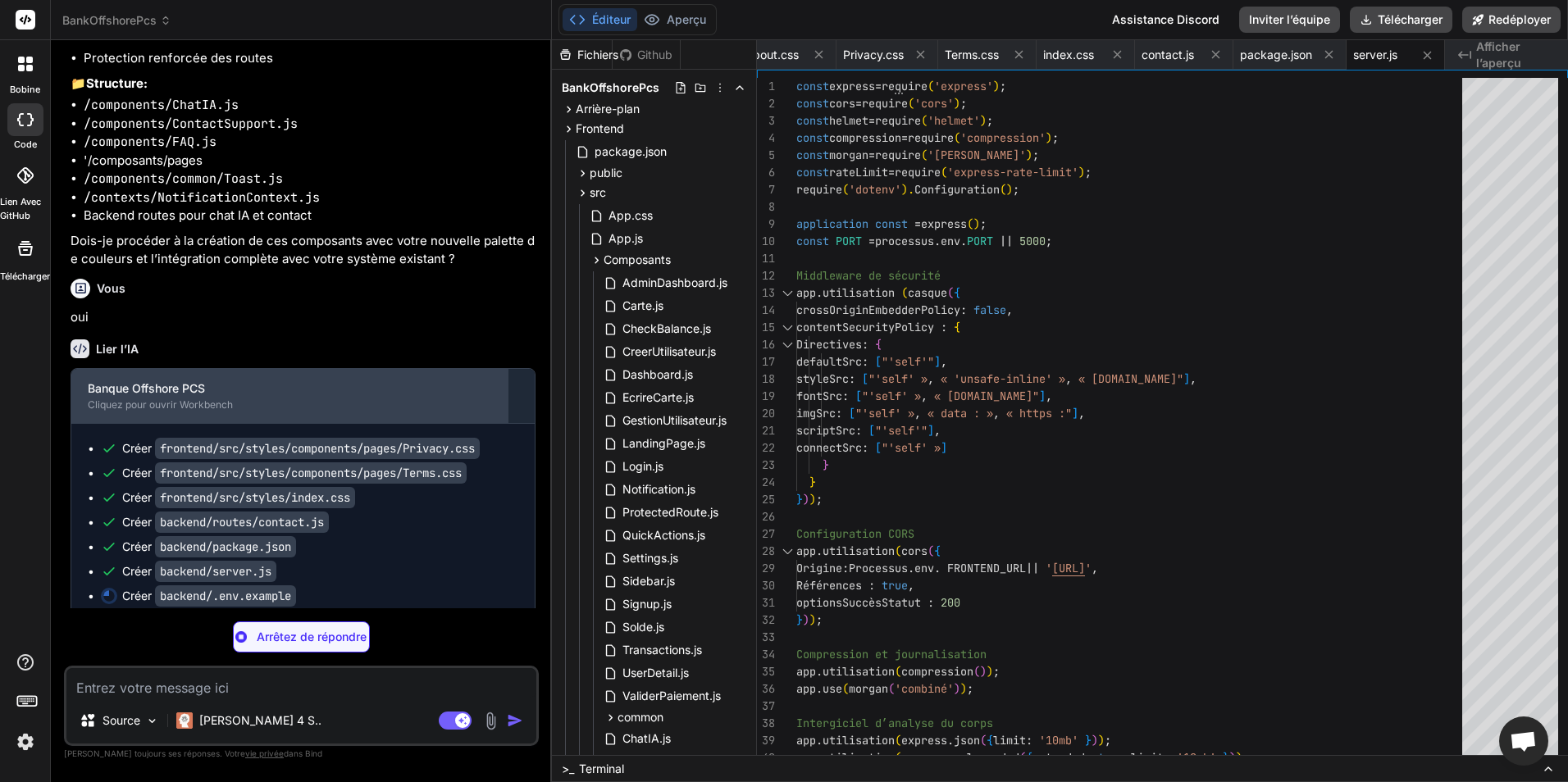
scroll to position [5336, 0]
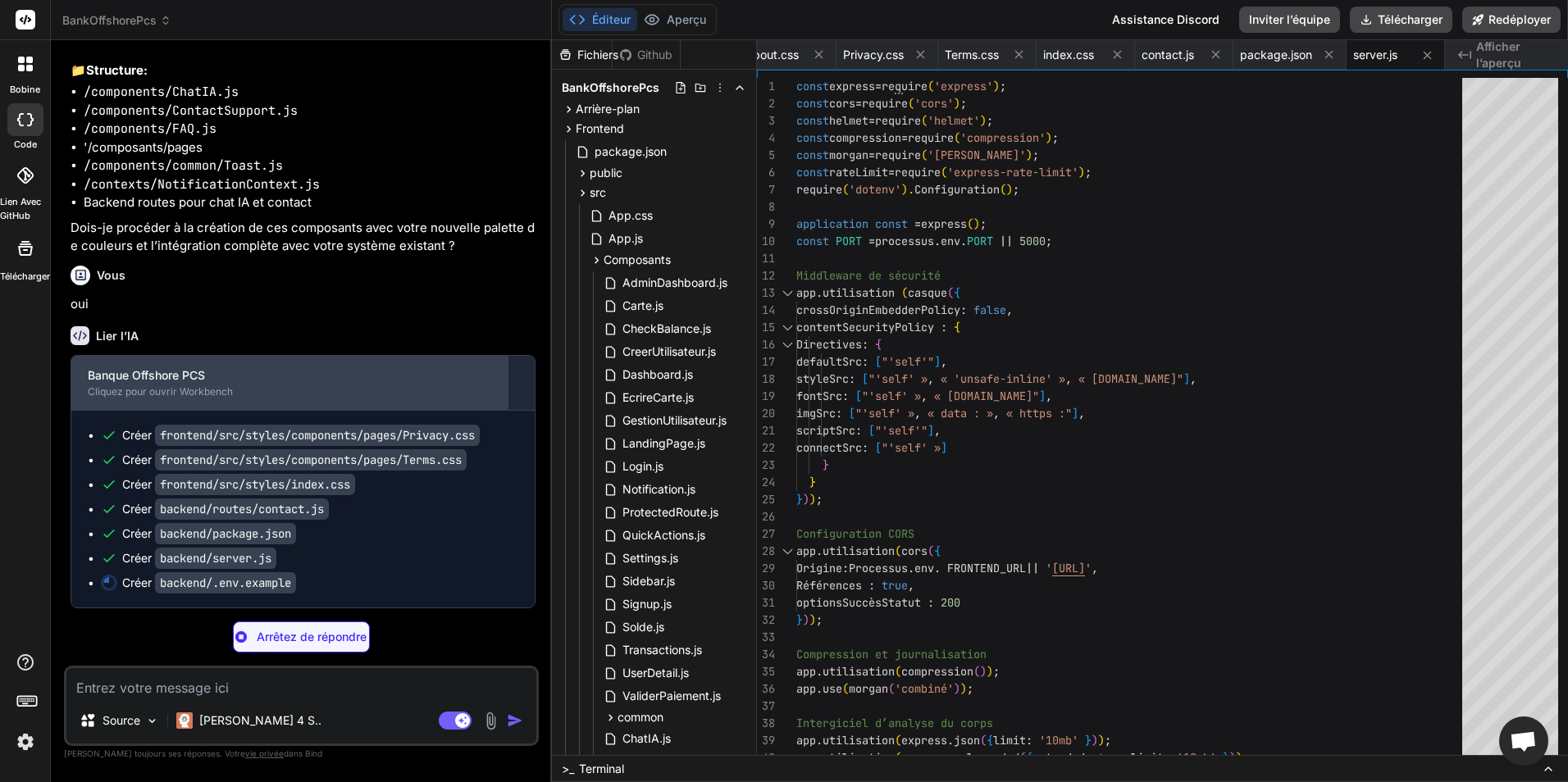
type textarea "x"
type textarea "LOG_LEVEL=info # Upload limits MAX_FILE_SIZE=10mb MAX_FILES_PER_REQUEST=5"
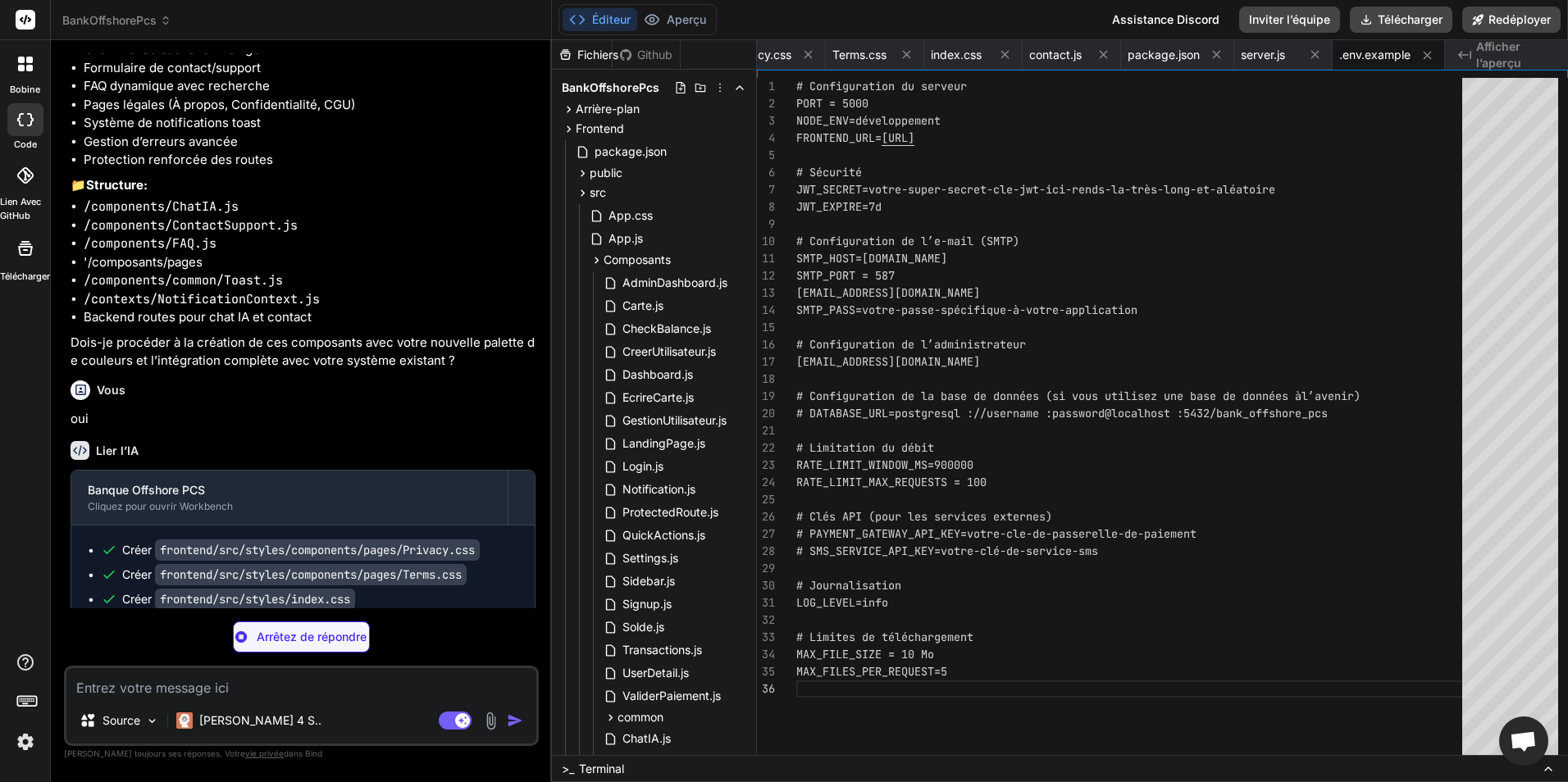
scroll to position [5200, 0]
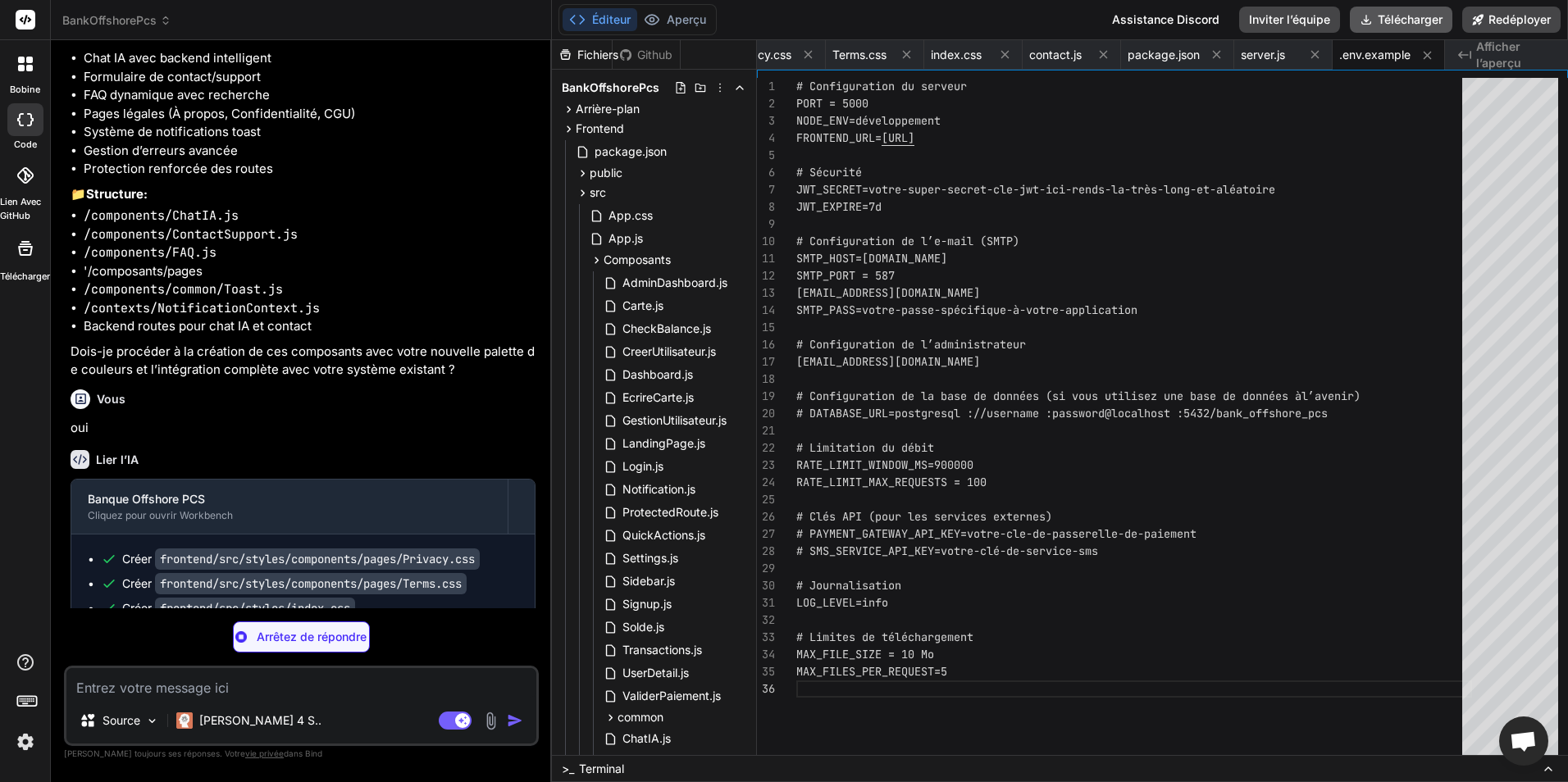
click at [1419, 13] on font "Télécharger" at bounding box center [1410, 20] width 65 height 17
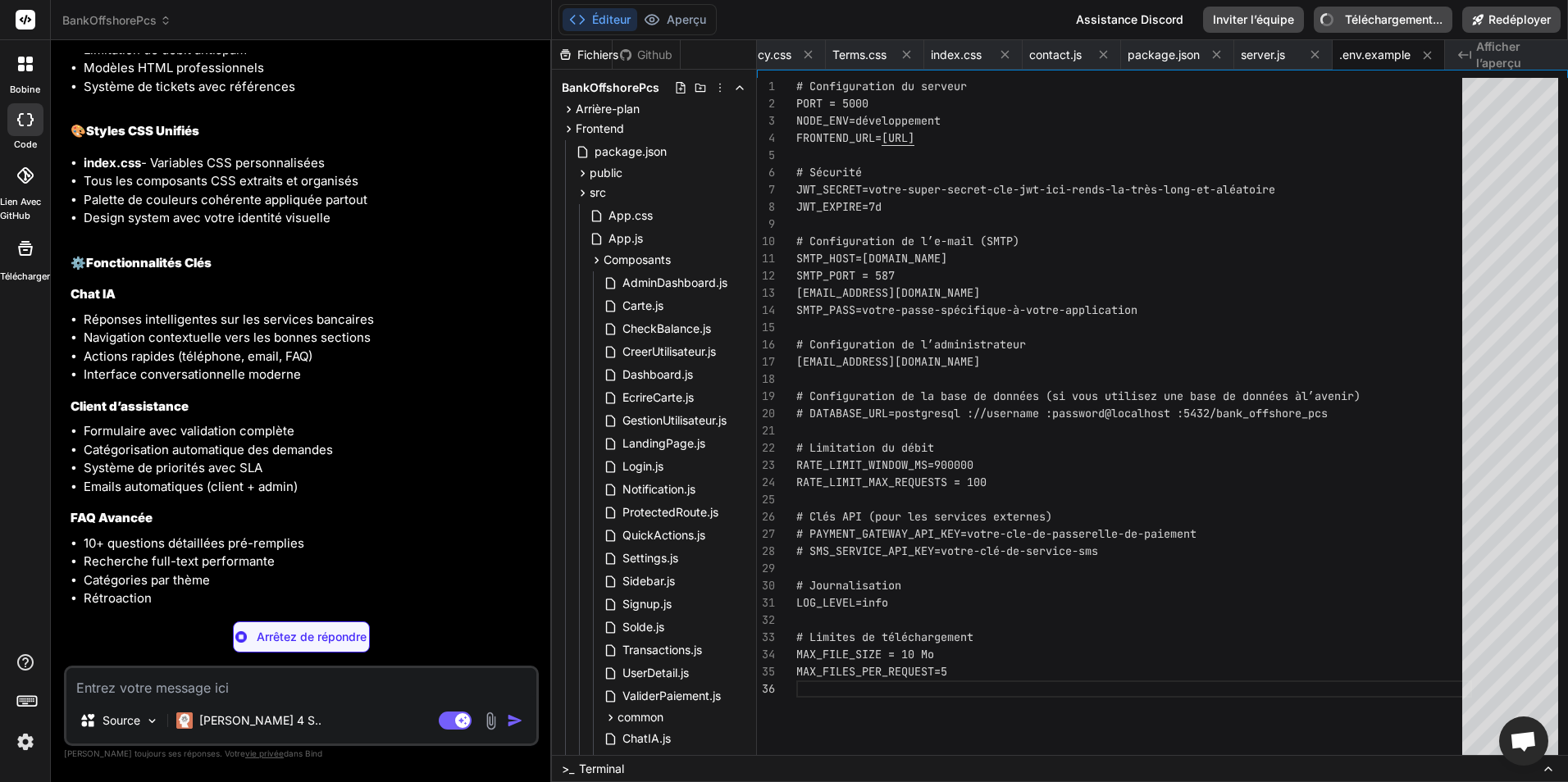
scroll to position [6808, 0]
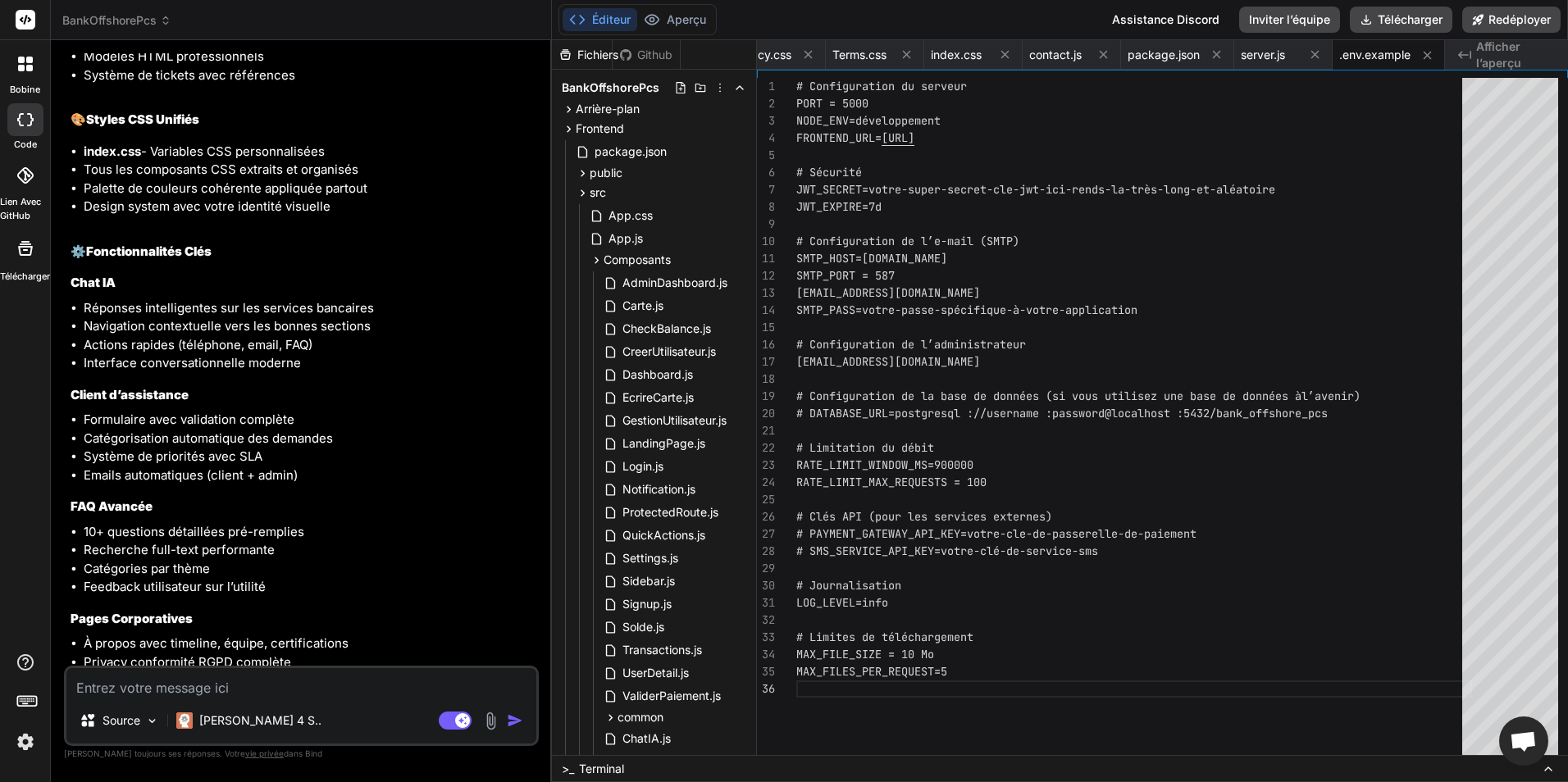
type textarea "x"
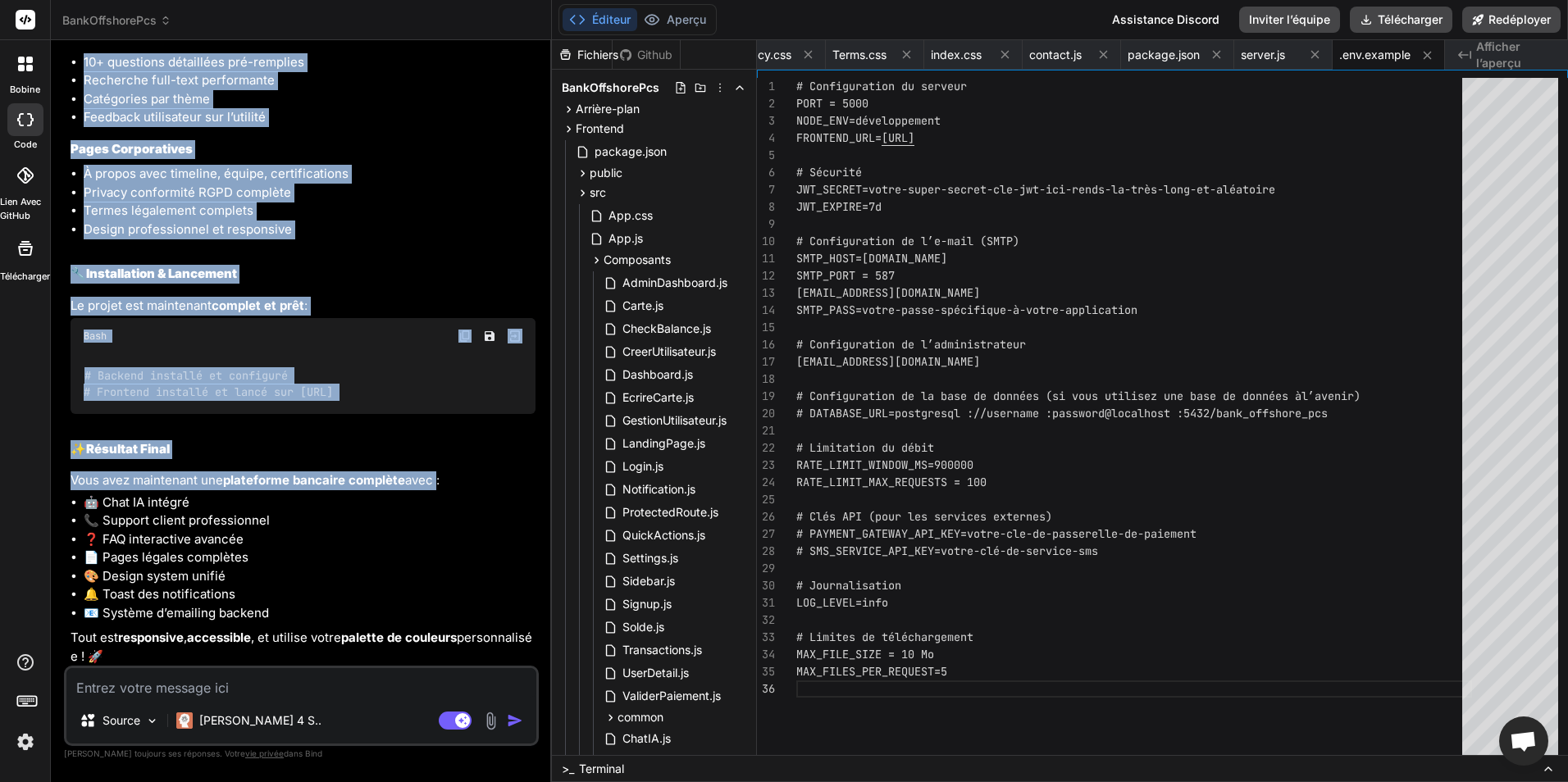
scroll to position [7294, 0]
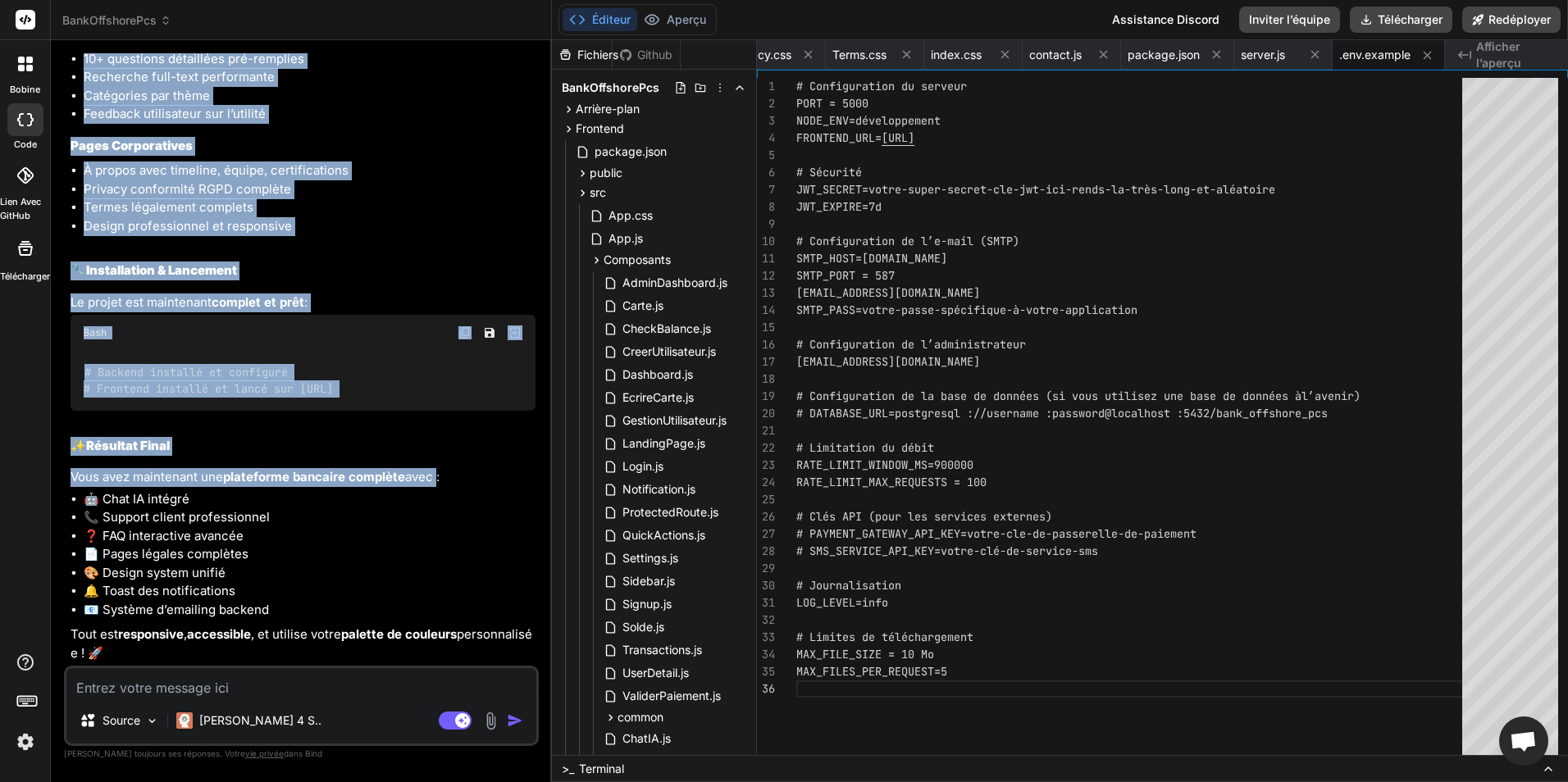
drag, startPoint x: 62, startPoint y: 54, endPoint x: 493, endPoint y: 650, distance: 735.5
click at [493, 650] on div "Bind AI Web Search Created with Pixso. Code Generator Vous Lier l’IA Je vais co…" at bounding box center [301, 410] width 501 height 741
copy div "Vous ajoute ce qu’il manque à tout ça : Description générale Bank_Offshore_PCS …"
click at [382, 539] on li "❓ FAQ interactive avancée" at bounding box center [309, 536] width 452 height 19
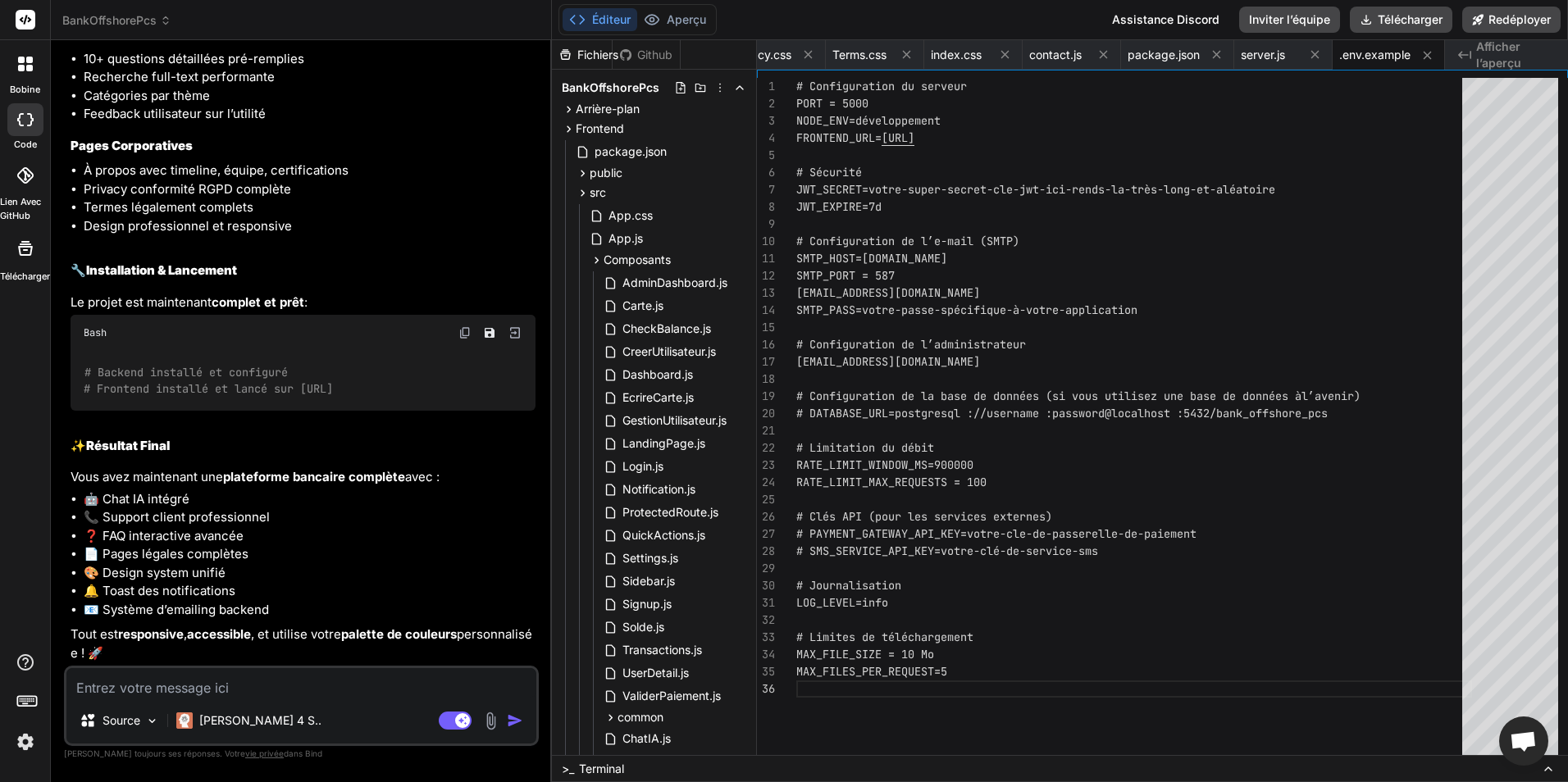
click at [396, 682] on textarea at bounding box center [301, 683] width 470 height 29
type textarea "p"
type textarea "x"
type textarea "pe"
type textarea "x"
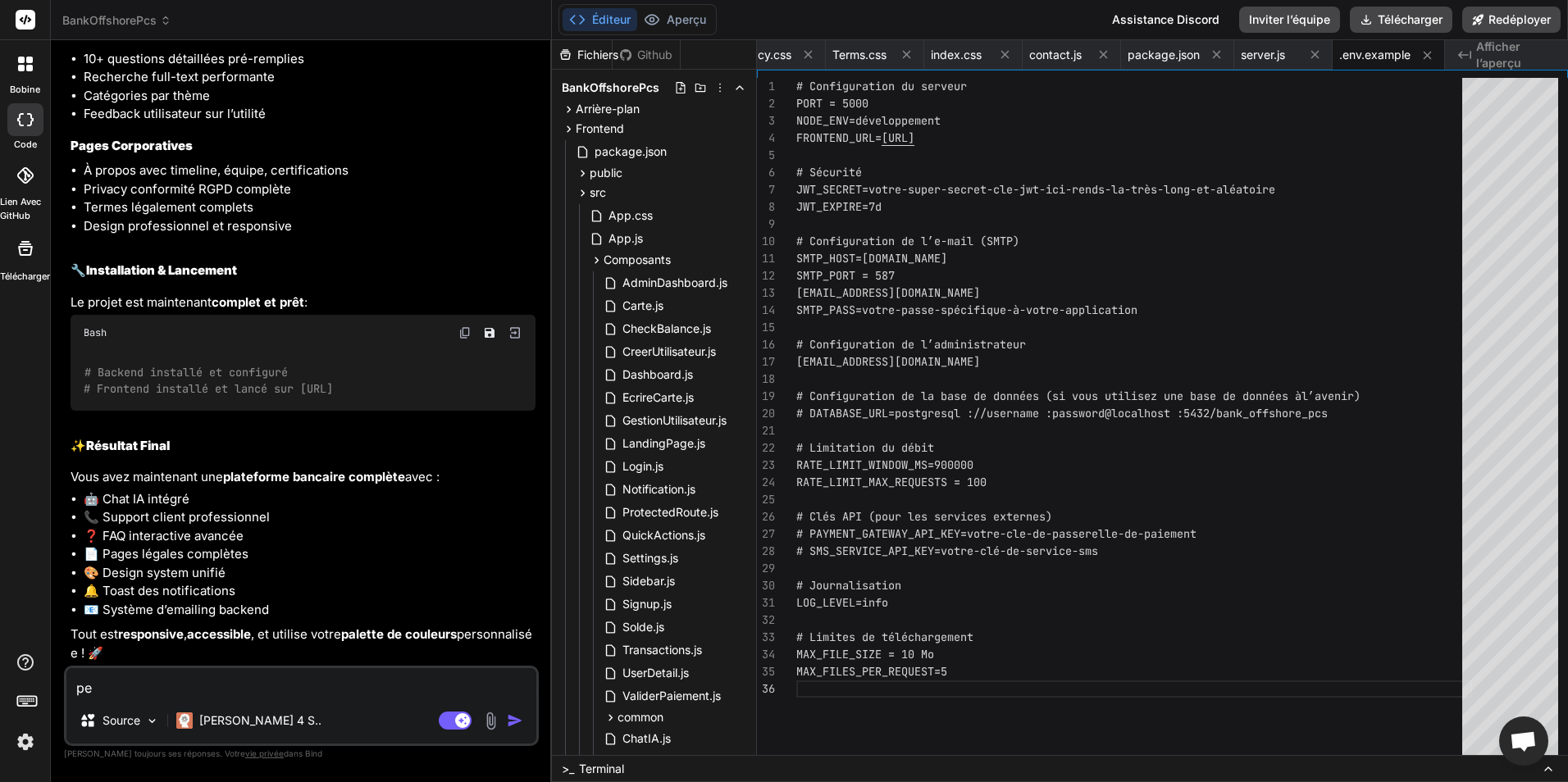
type textarea "pen"
type textarea "x"
type textarea "pens"
type textarea "x"
type textarea "pense"
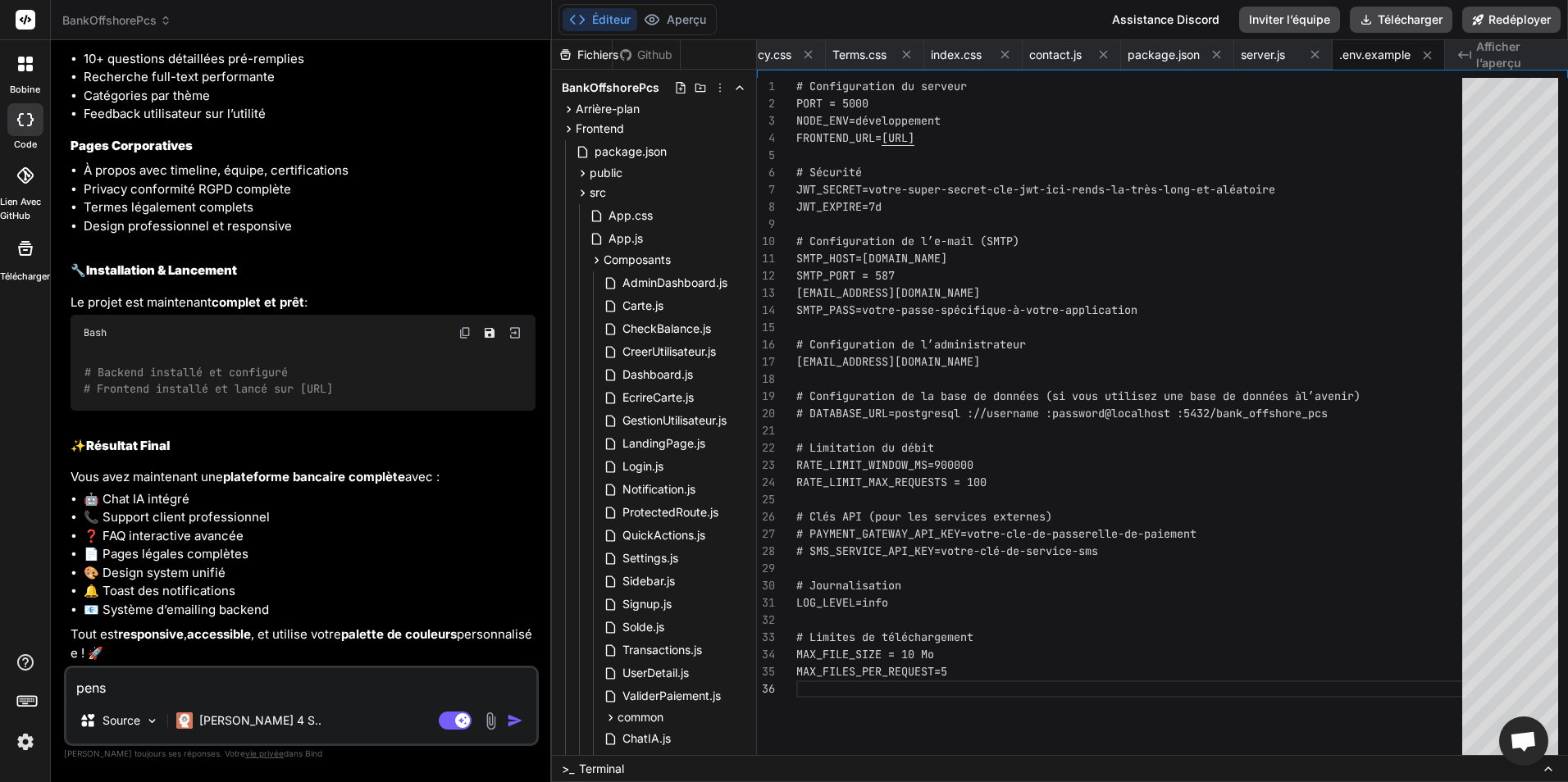
type textarea "x"
type textarea "pense"
type textarea "x"
type textarea "pense a"
type textarea "x"
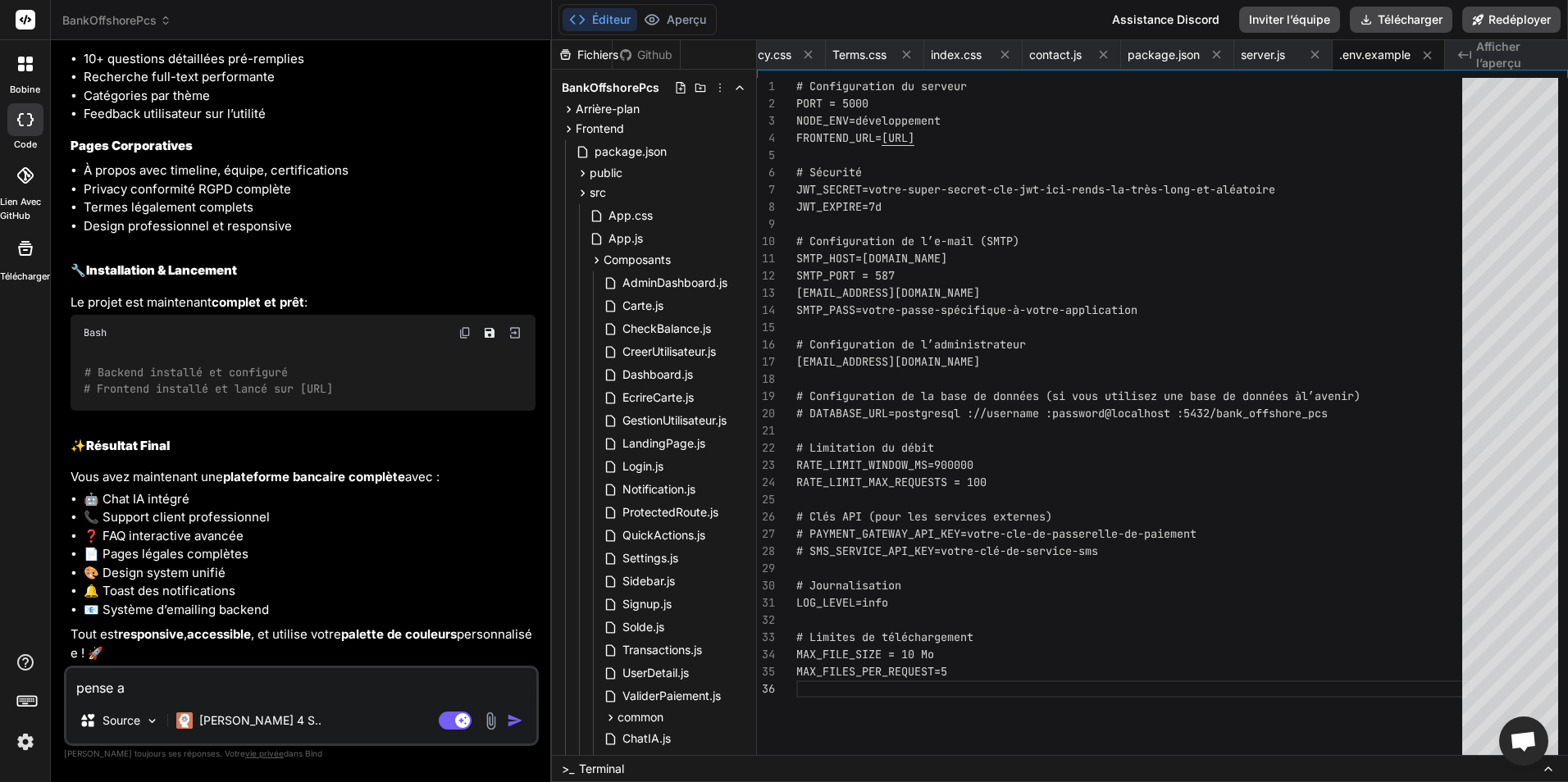
type textarea "pense a"
type textarea "x"
type textarea "pense a r"
type textarea "x"
type textarea "pense a re"
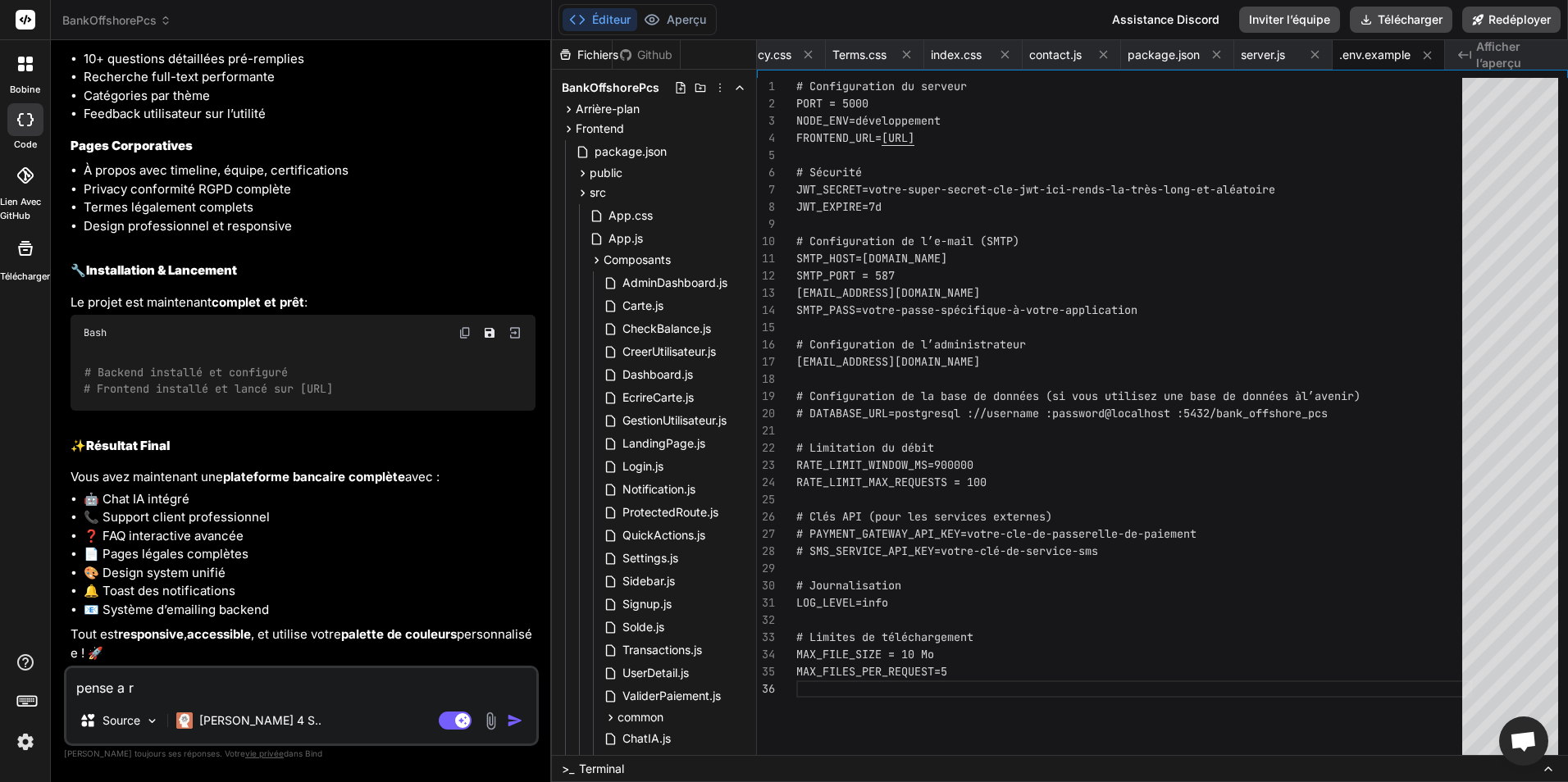
type textarea "x"
type textarea "pense a rec"
type textarea "x"
type textarea "pense a reco"
type textarea "x"
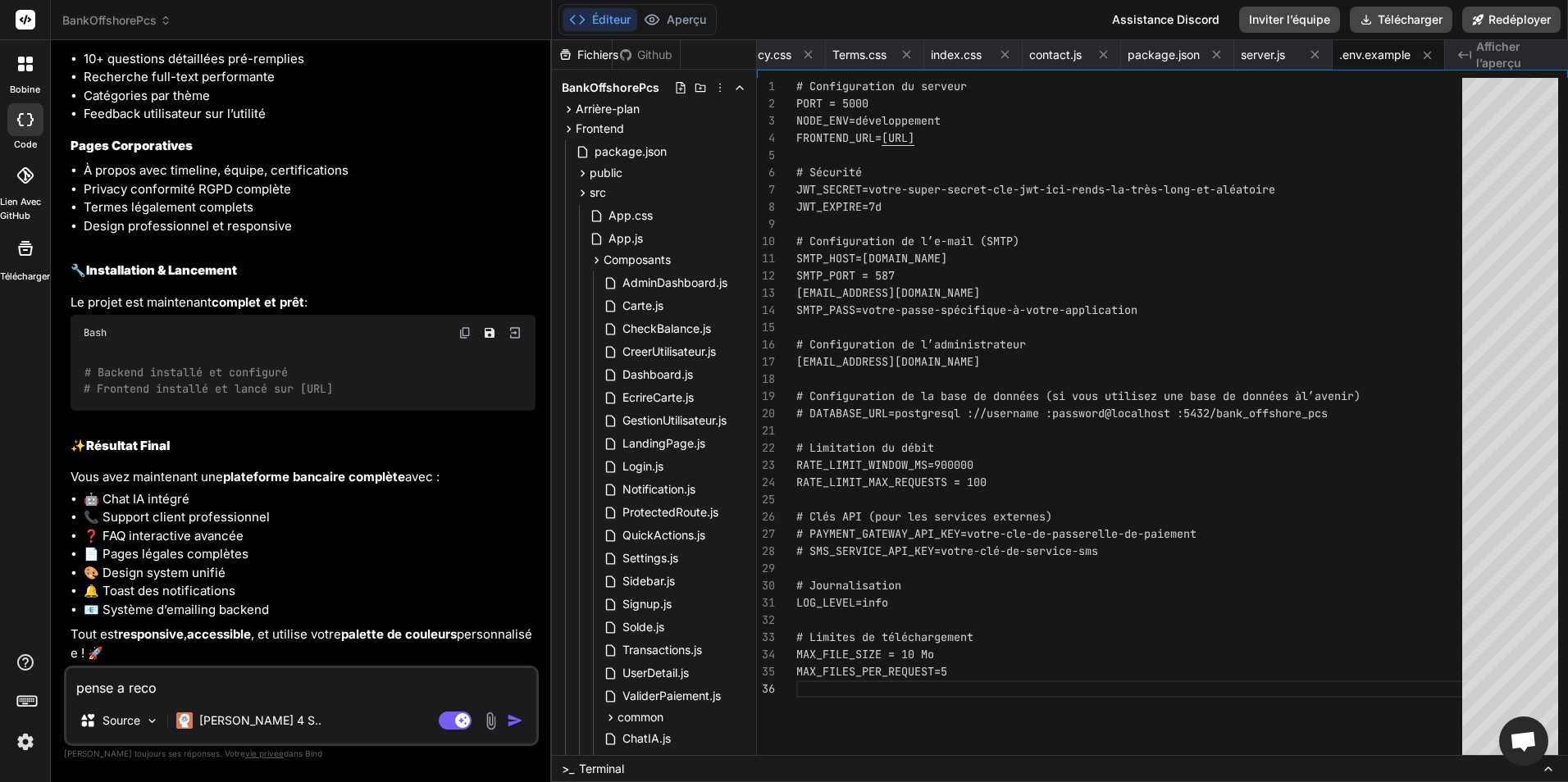
type textarea "pense a recor"
type textarea "x"
type textarea "pense a recorr"
type textarea "x"
type textarea "pense a recorri"
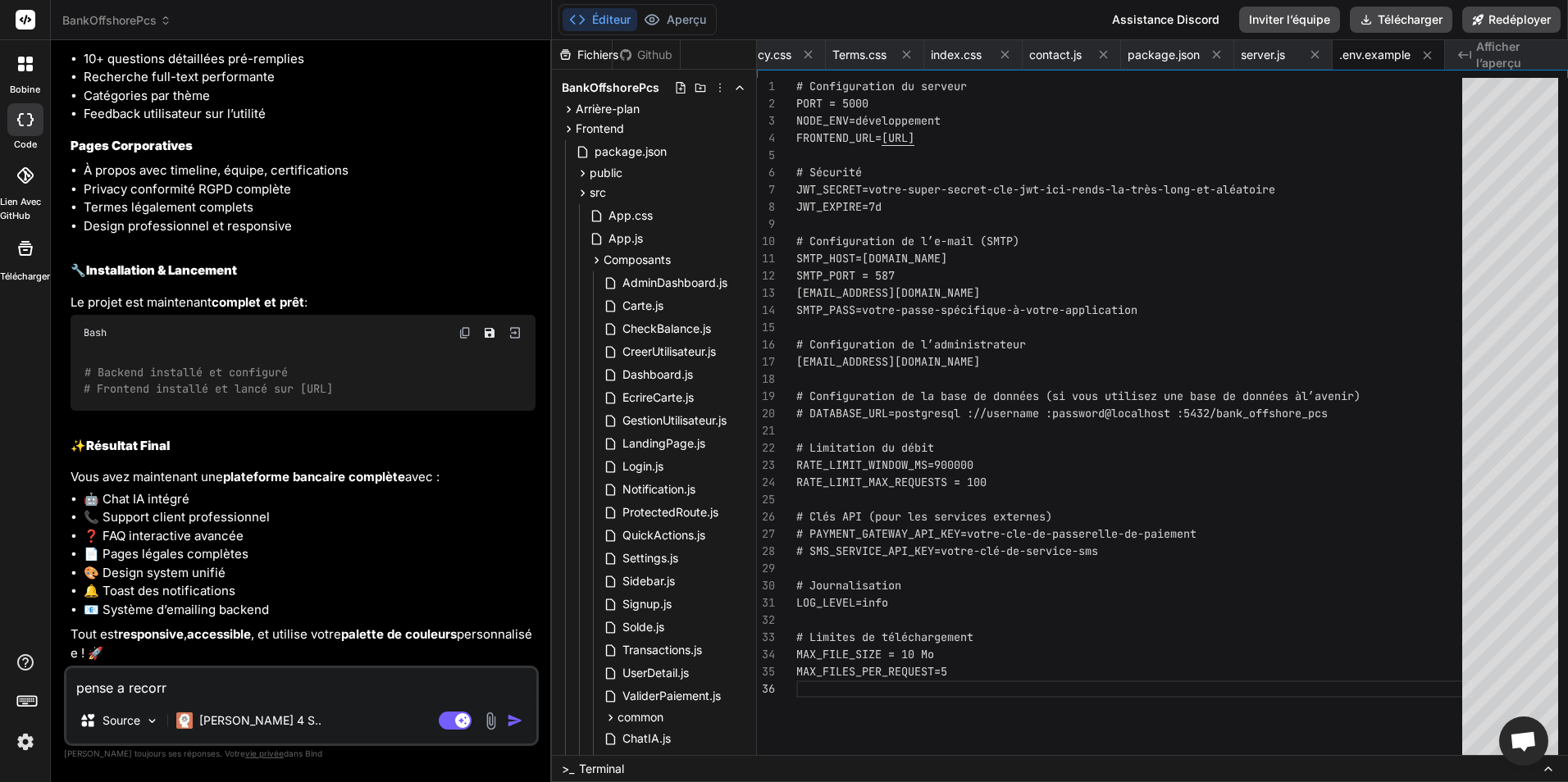
type textarea "x"
type textarea "pense a recorrig"
type textarea "x"
type textarea "pense a recorrige"
type textarea "x"
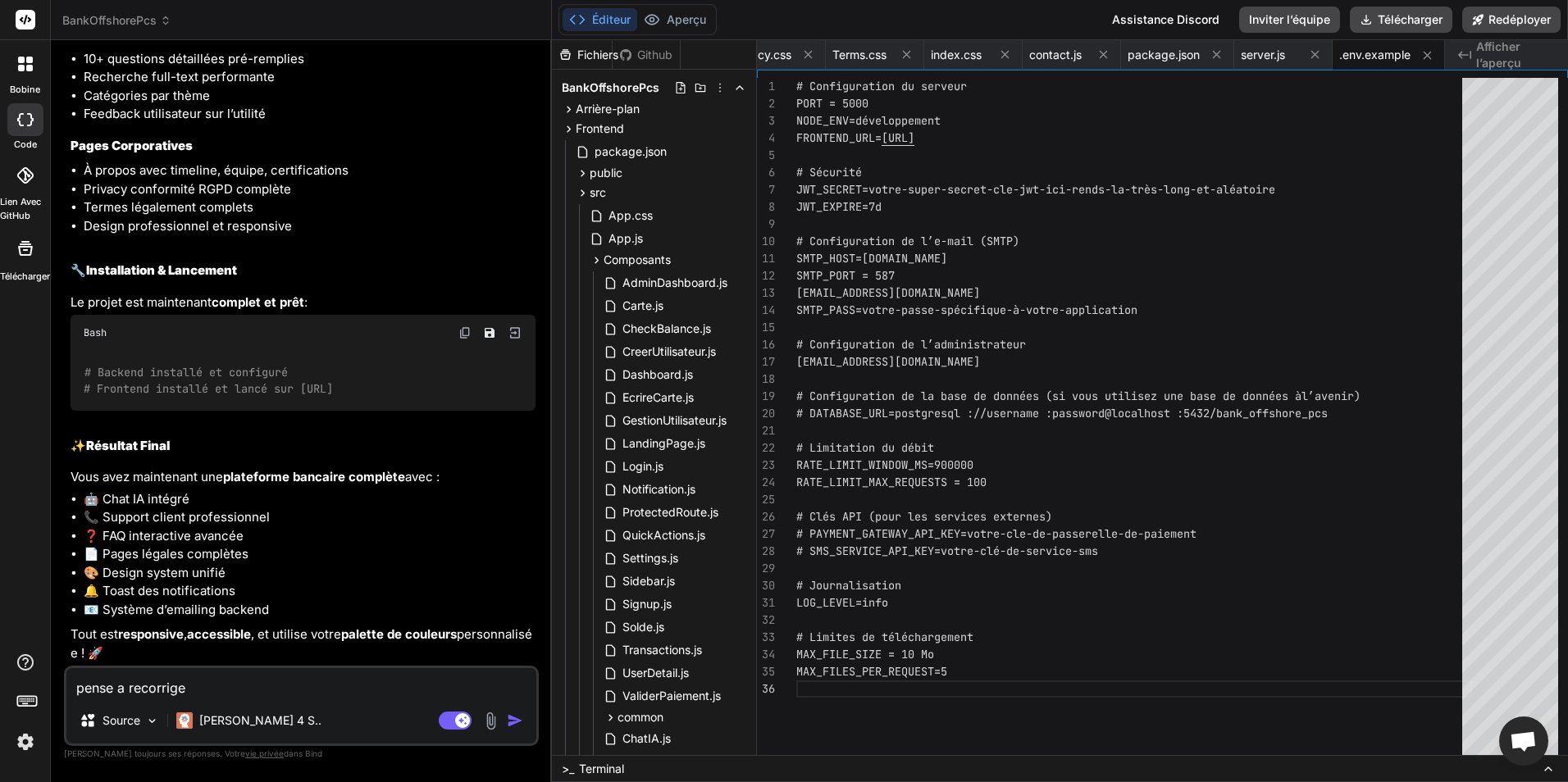
type textarea "pense a recorriger"
type textarea "x"
type textarea "pense a recorriger"
type textarea "x"
type textarea "pense a recorriger t"
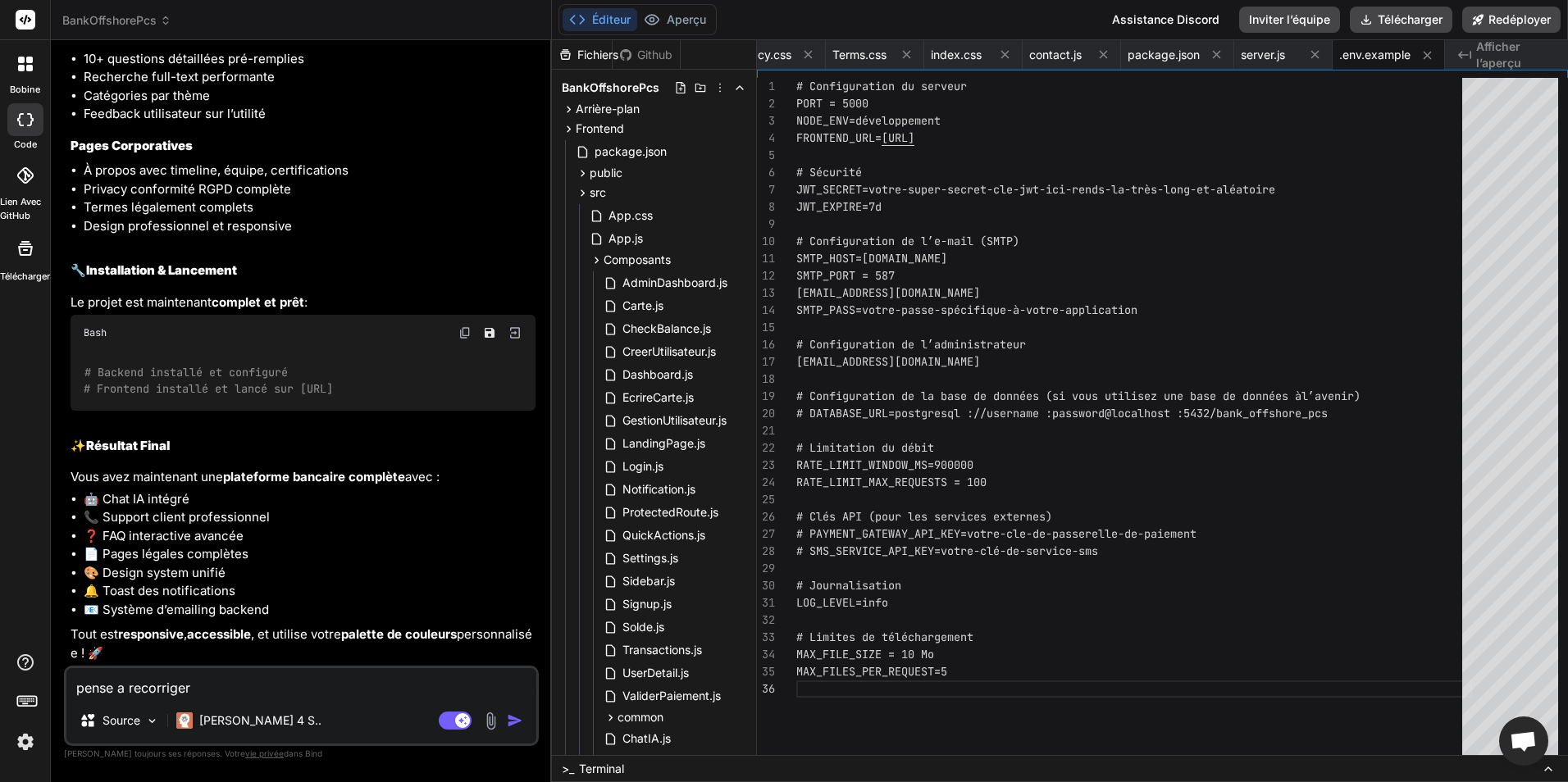
type textarea "x"
type textarea "pense a recorriger to"
type textarea "x"
type textarea "pense a recorriger tou"
type textarea "x"
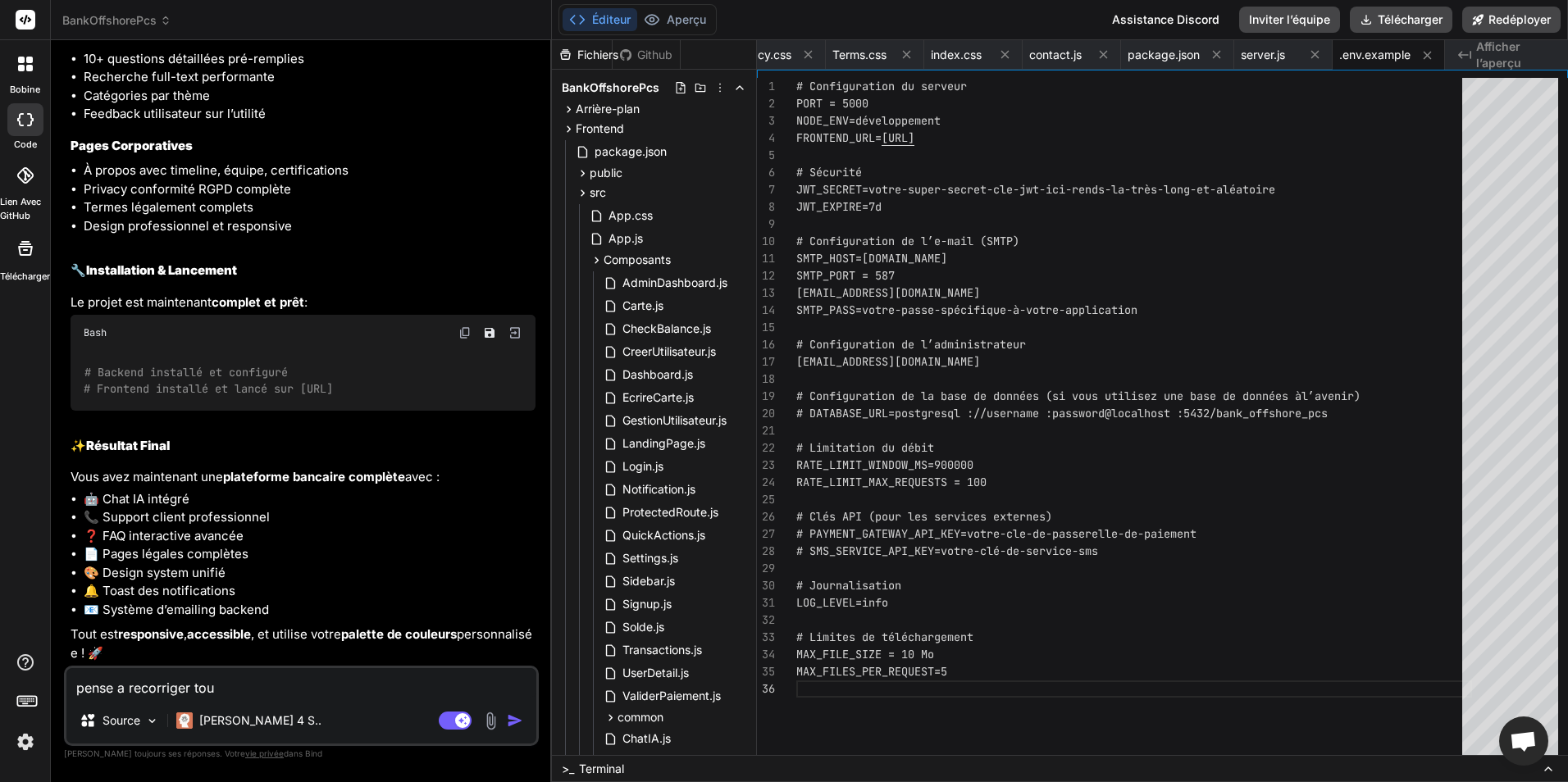
type textarea "pense a recorriger tous"
type textarea "x"
type textarea "pense a recorriger tous"
type textarea "x"
type textarea "pense a recorriger tous l"
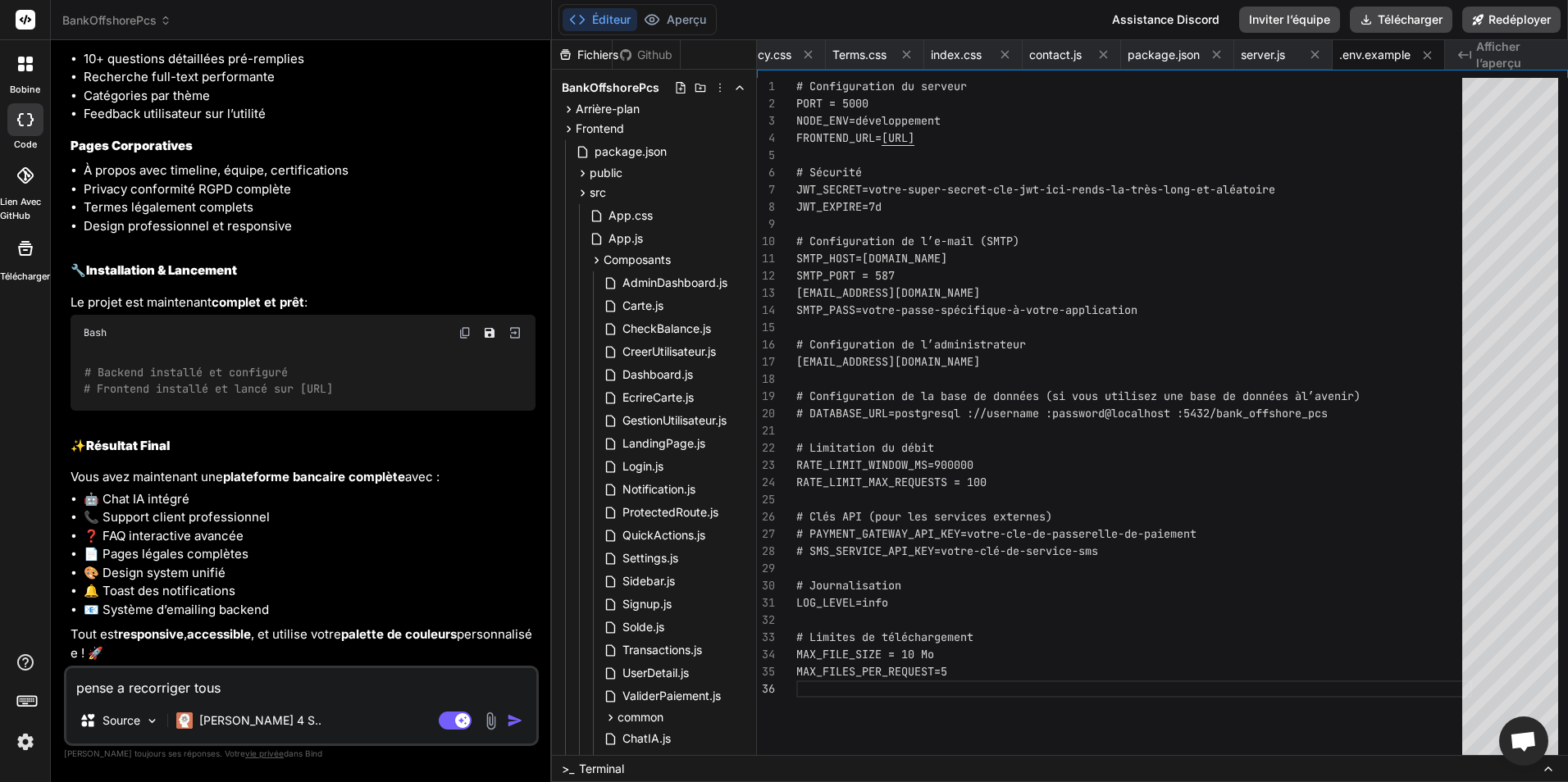
type textarea "x"
type textarea "pense a recorriger tous le"
type textarea "x"
type textarea "pense a recorriger tous les"
type textarea "x"
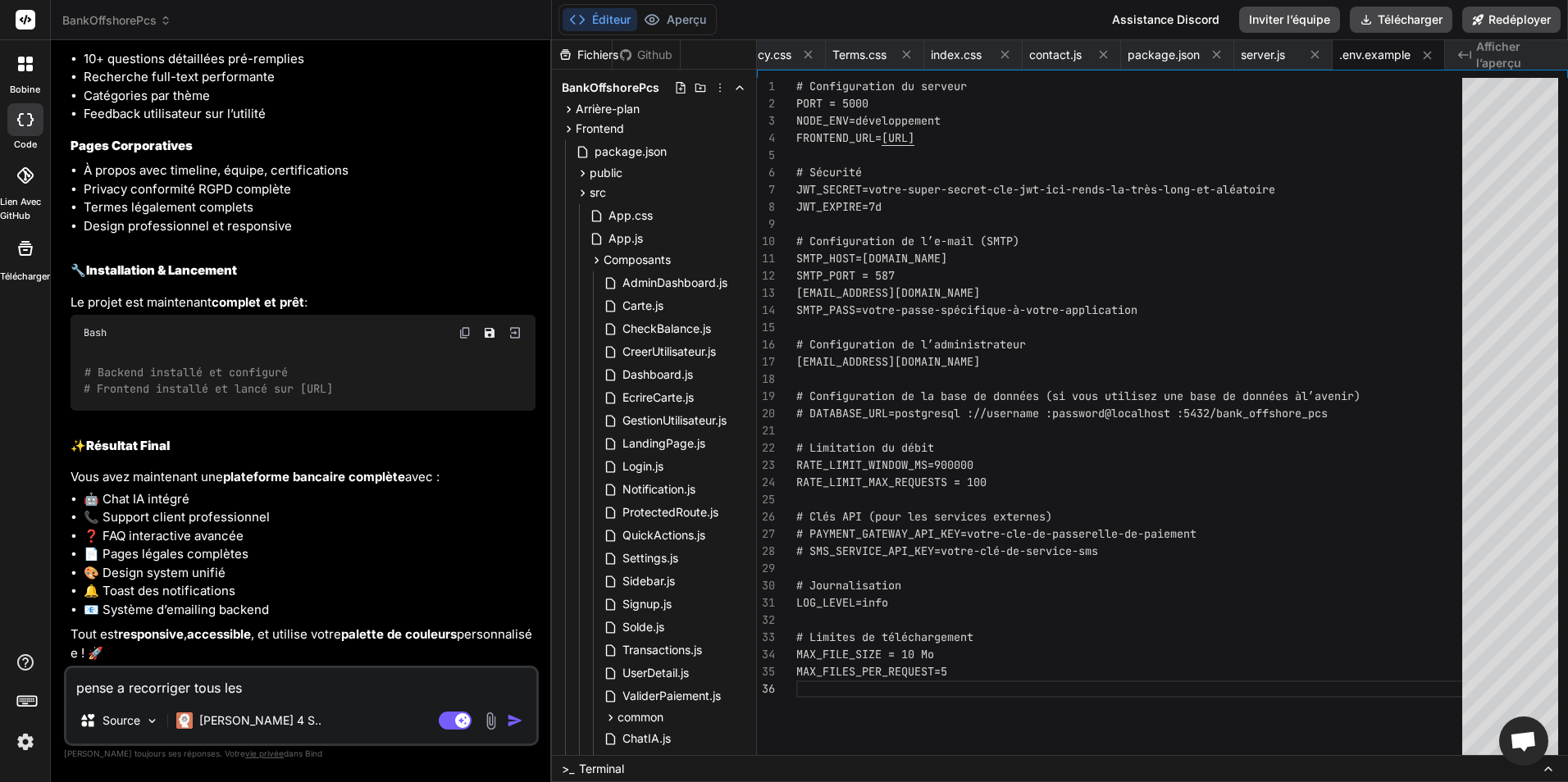
type textarea "pense a recorriger tous les"
type textarea "x"
type textarea "pense a recorriger tous les f"
type textarea "x"
type textarea "pense a recorriger tous les fi"
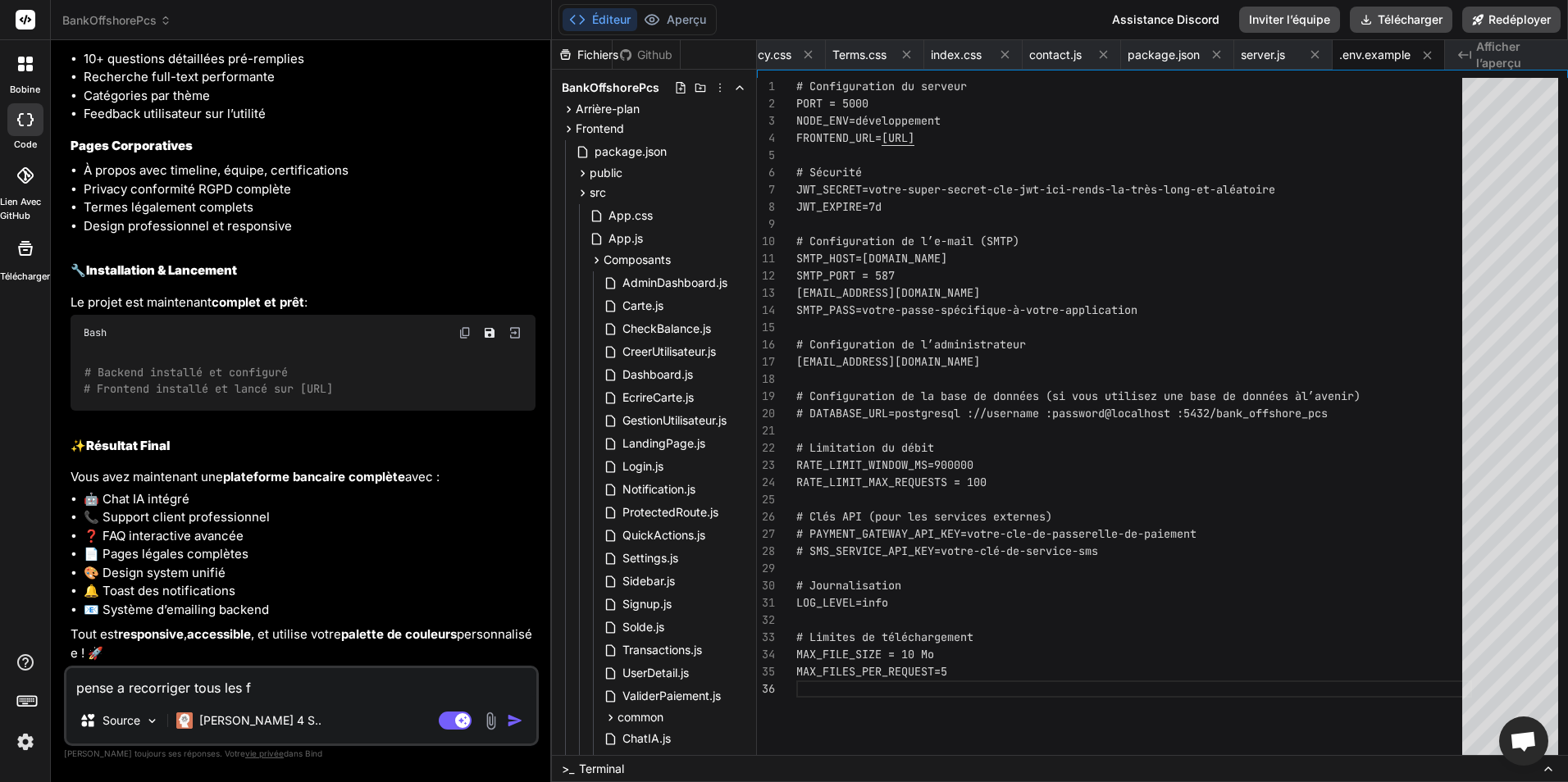
type textarea "x"
type textarea "pense a recorriger tous les fic"
type textarea "x"
type textarea "pense a recorriger tous les fich"
type textarea "x"
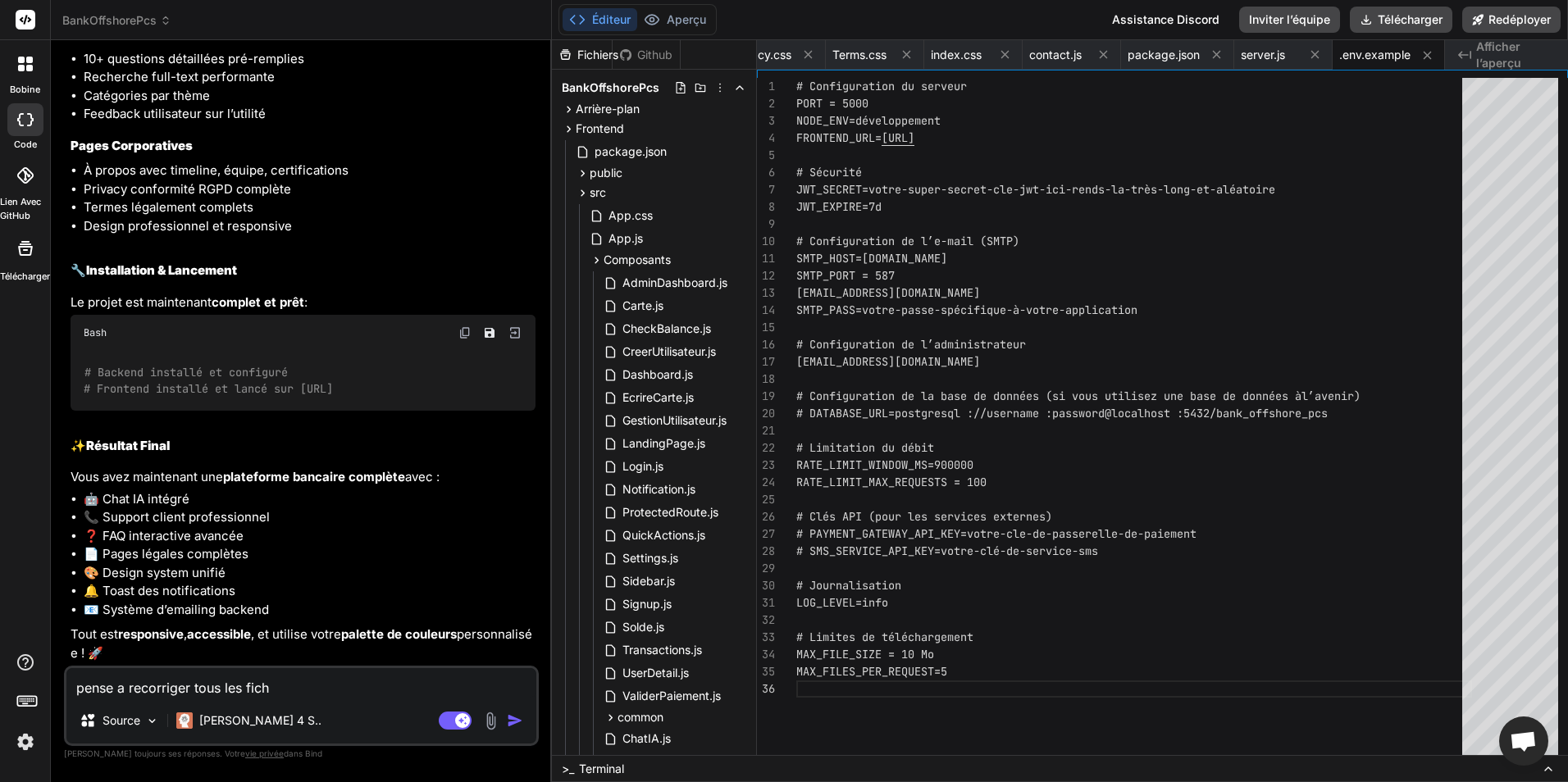
type textarea "pense a recorriger tous les fichi"
type textarea "x"
type textarea "pense a recorriger tous les fichie"
type textarea "x"
type textarea "pense a recorriger tous les fichier"
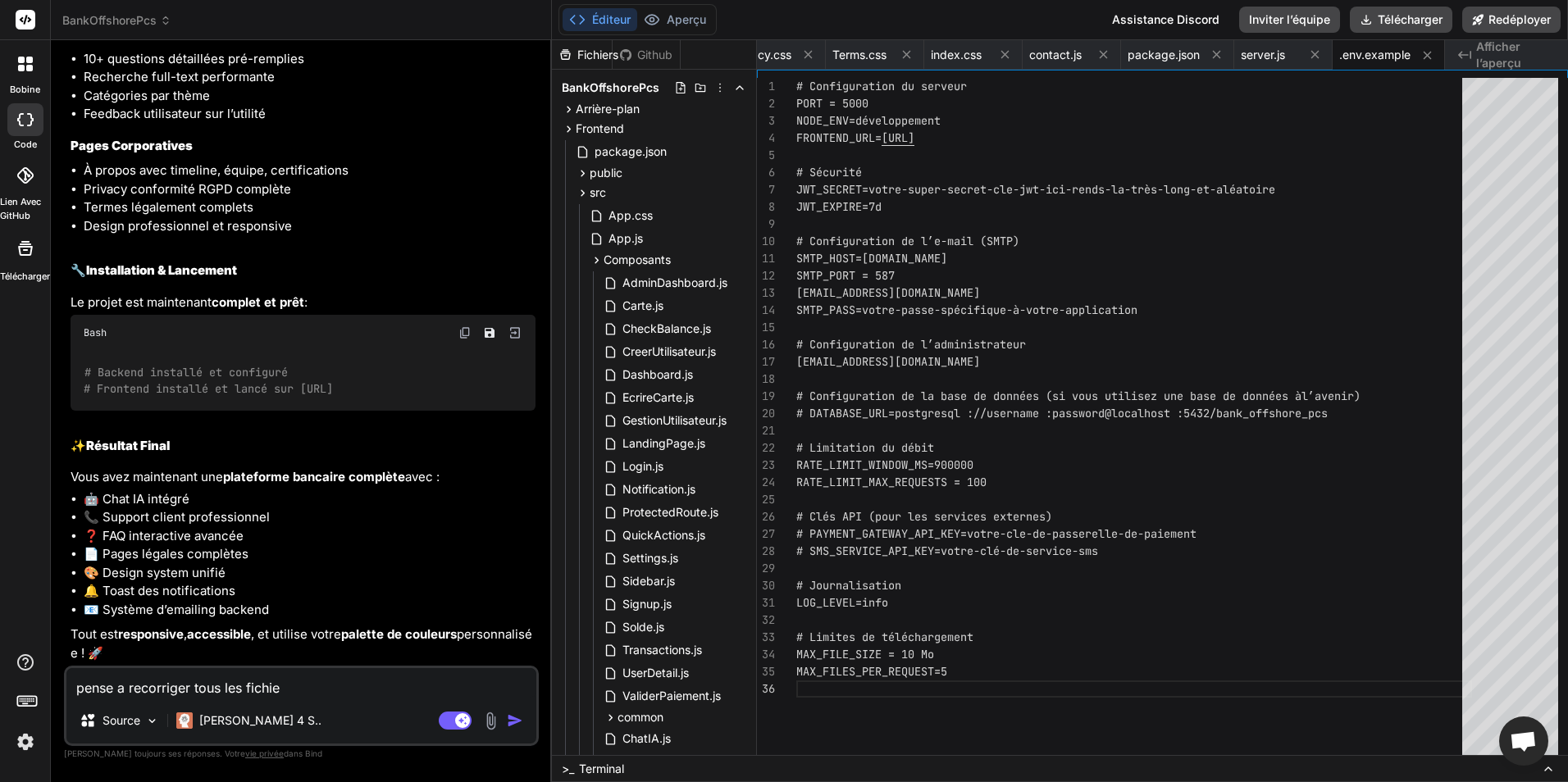
type textarea "x"
type textarea "pense a recorriger tous les fichier"
type textarea "x"
type textarea "pense a recorriger tous les fichier p"
type textarea "x"
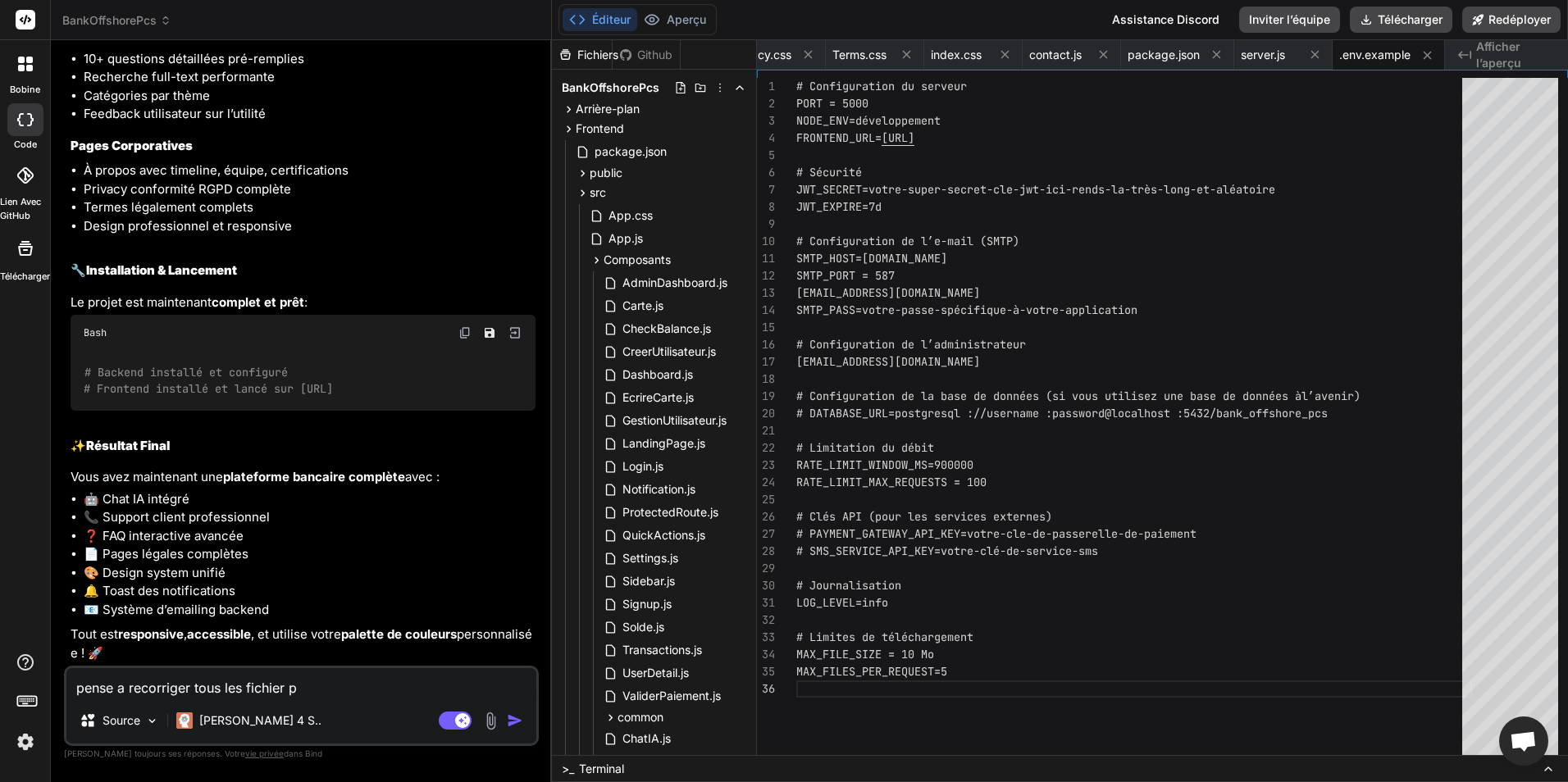
type textarea "pense a recorriger tous les fichier po"
type textarea "x"
type textarea "pense a recorriger tous les fichier pou"
type textarea "x"
type textarea "pense a recorriger tous les fichier pour"
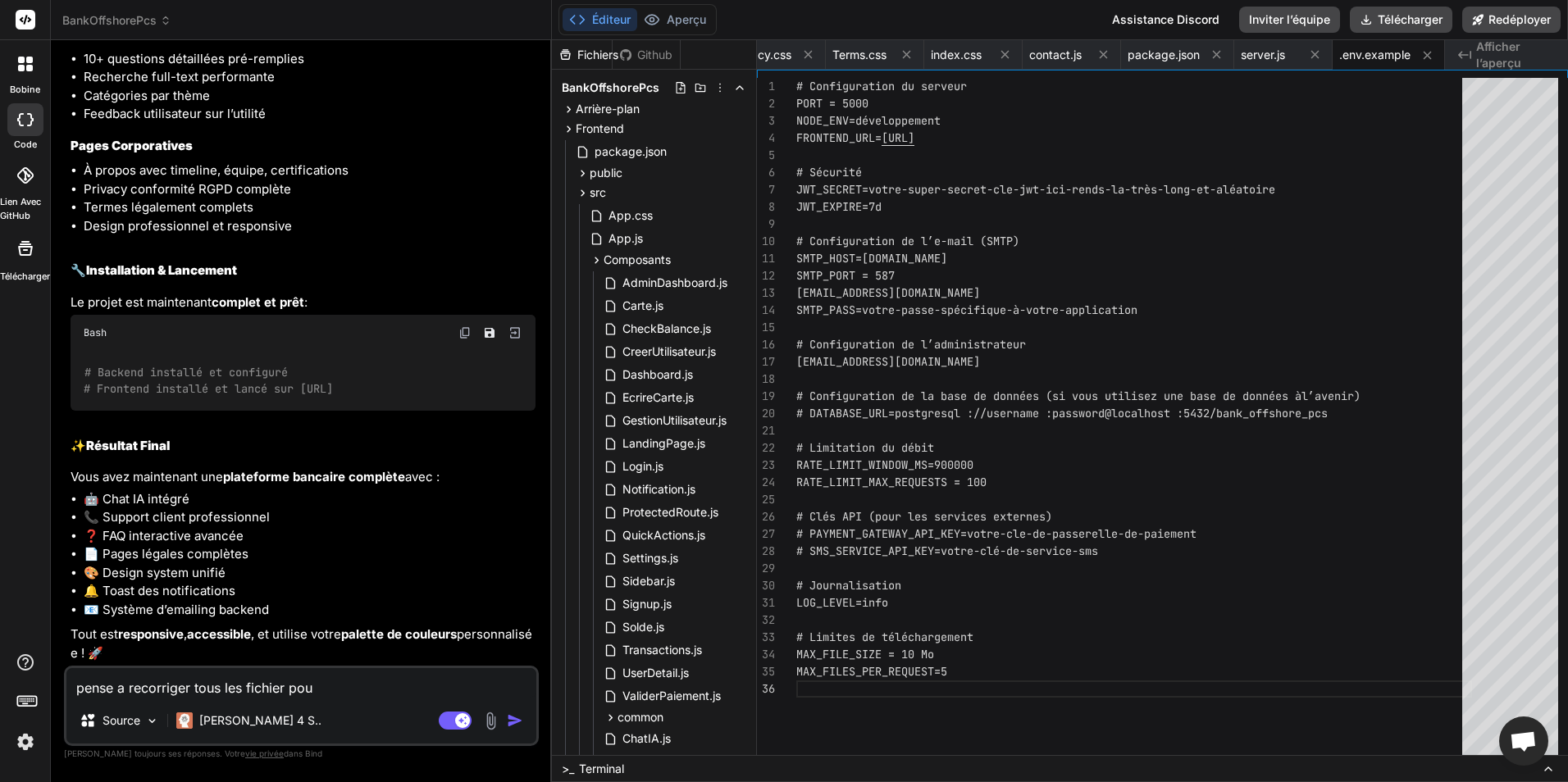
type textarea "x"
type textarea "pense a recorriger tous les fichier pours"
type textarea "x"
type textarea "pense a recorriger tous les fichier pours"
type textarea "x"
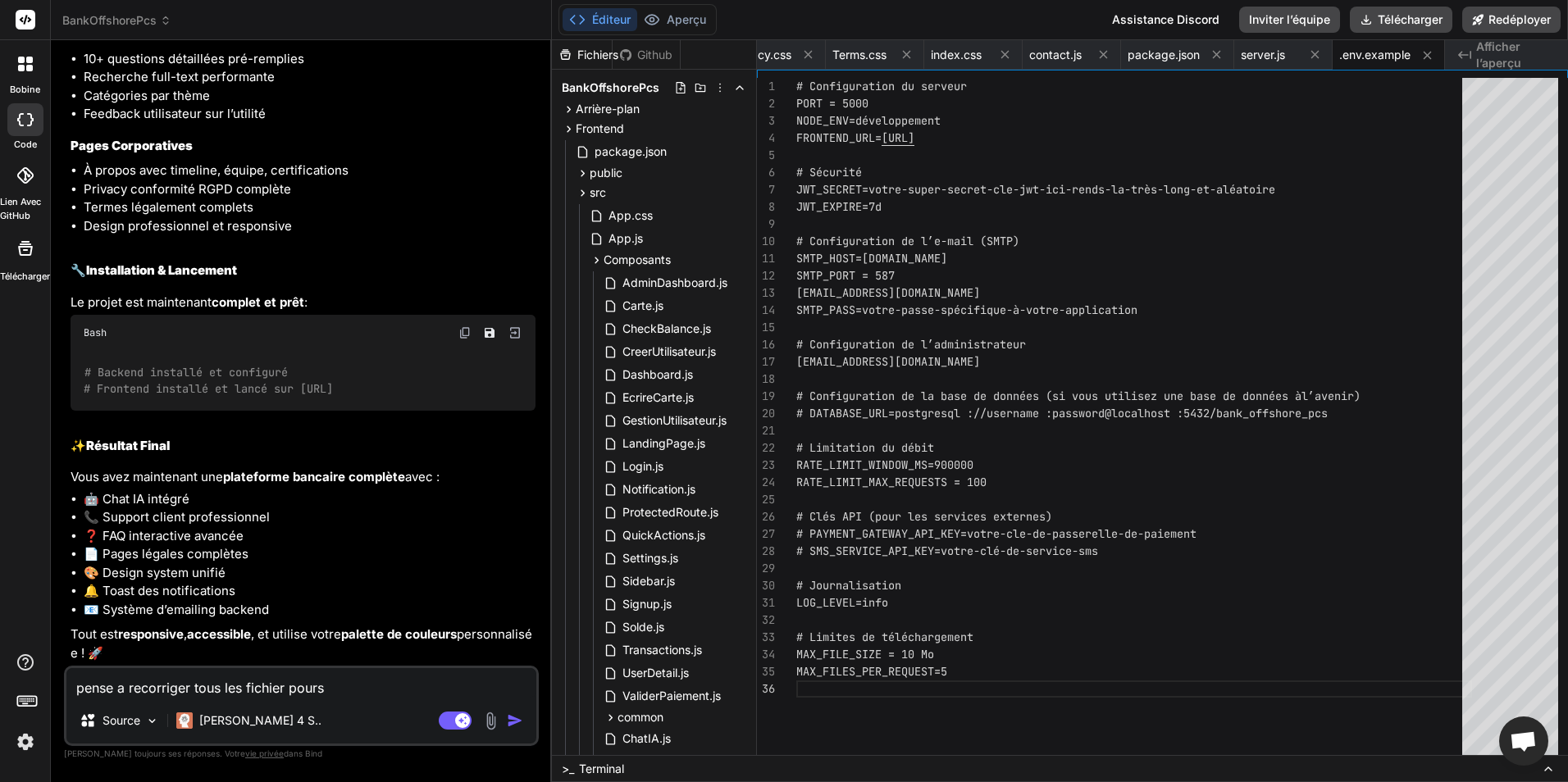
type textarea "pense a recorriger tous les fichier pours l"
type textarea "x"
type textarea "pense a recorriger tous les fichier pours le"
type textarea "x"
type textarea "pense a recorriger tous les fichier pours les"
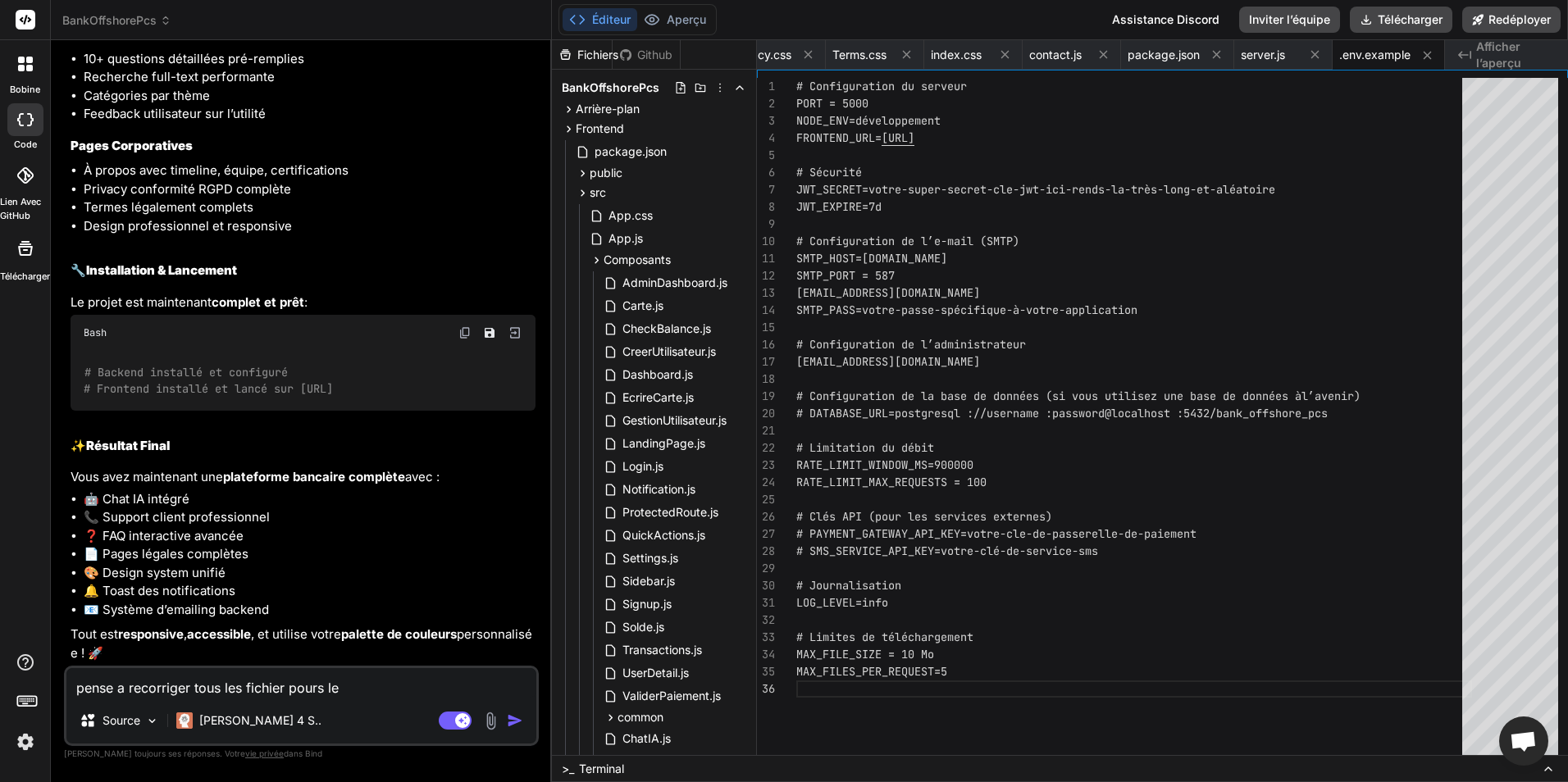
type textarea "x"
type textarea "pense a recorriger tous les fichier pours les"
type textarea "x"
type textarea "pense a recorriger tous les fichier pours les d"
type textarea "x"
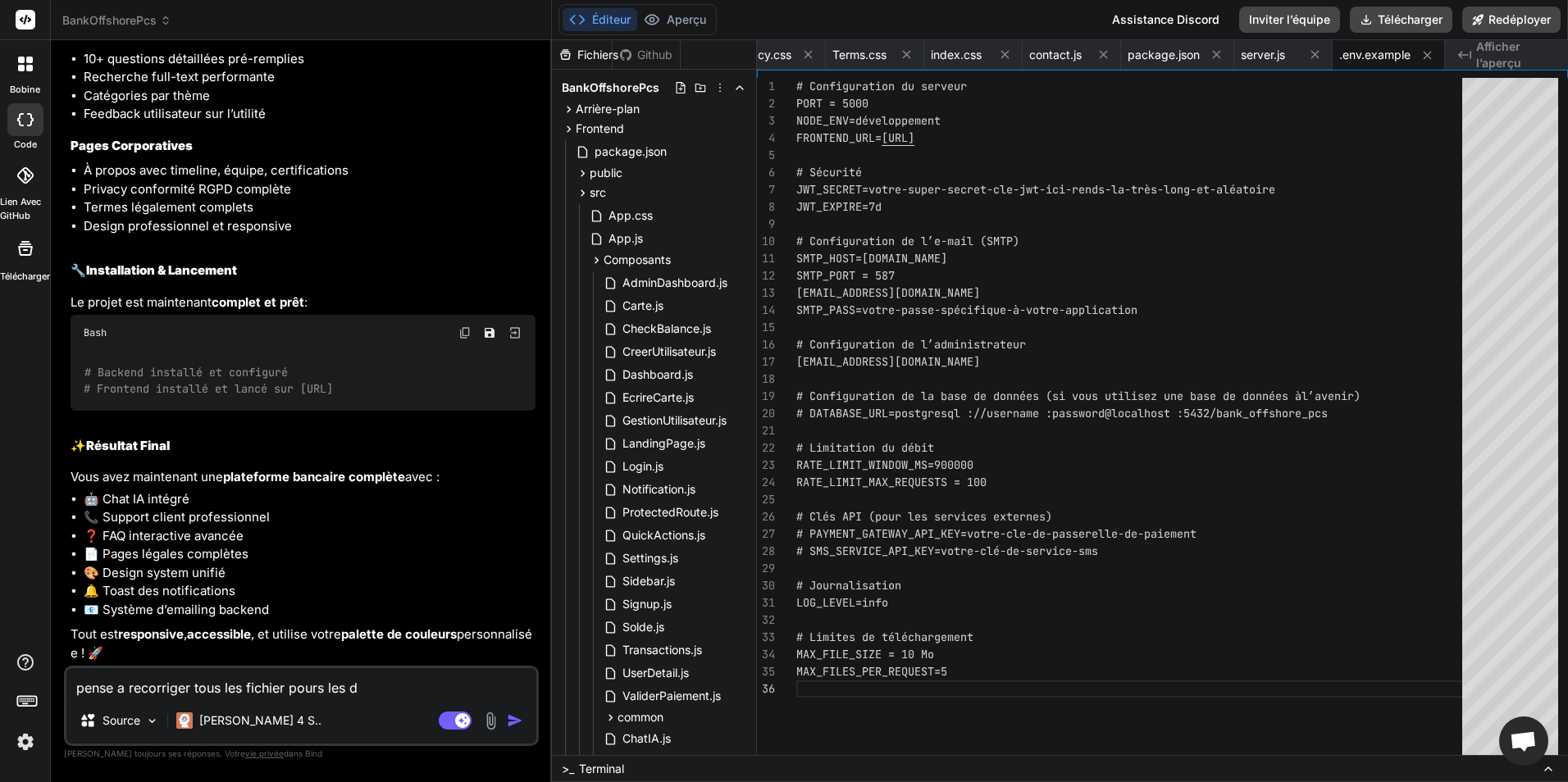
type textarea "pense a recorriger tous les fichier pours les de"
type textarea "x"
type textarea "pense a recorriger tous les fichier pours les der"
type textarea "x"
type textarea "pense a recorriger tous les fichier pours les dern"
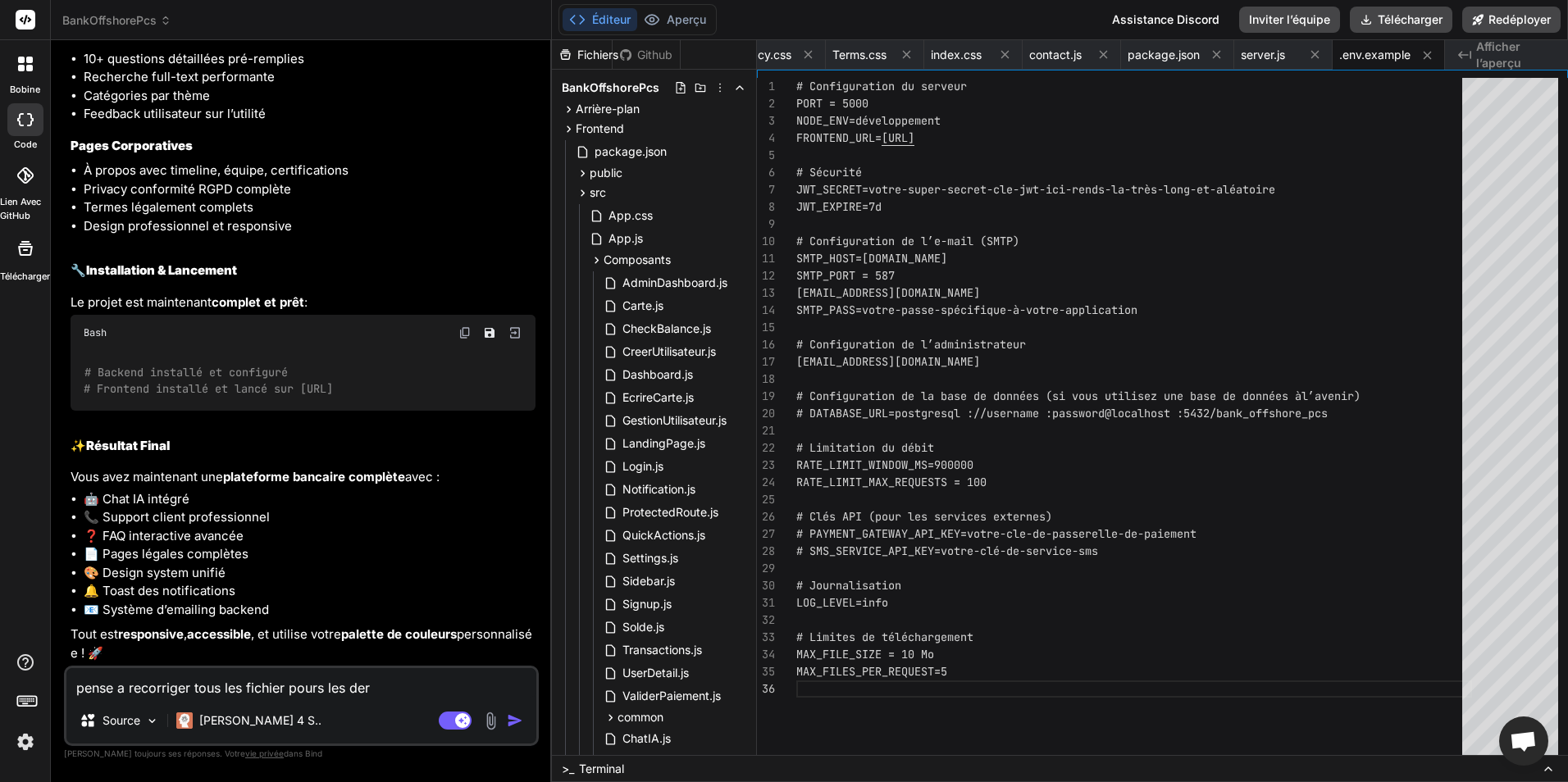
type textarea "x"
type textarea "pense a recorriger tous les fichier pours les derni"
type textarea "x"
type textarea "pense a recorriger tous les fichier pours les dernie"
type textarea "x"
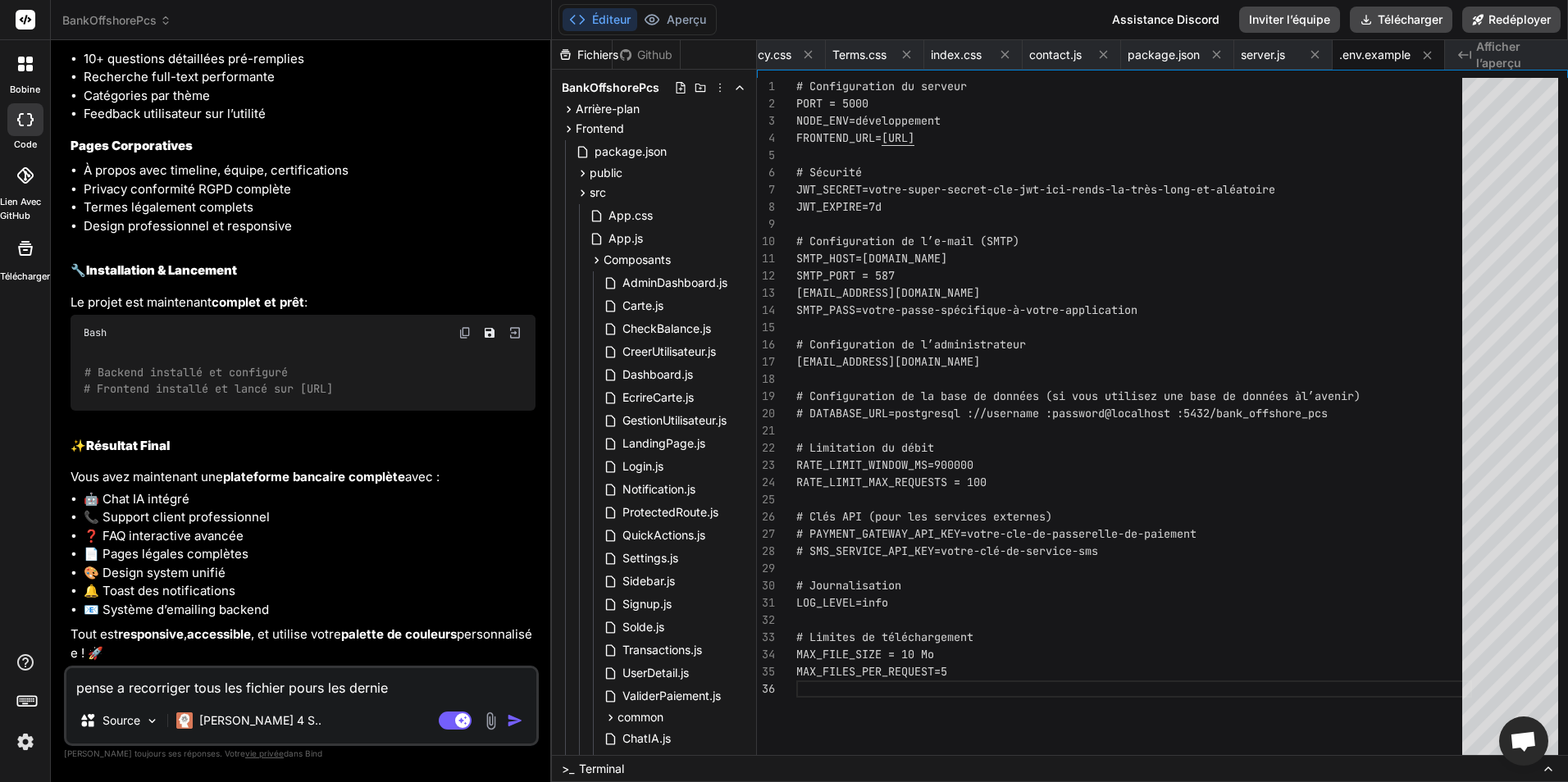
type textarea "pense a recorriger tous les fichier pours les dernier"
type textarea "x"
type textarea "pense a recorriger tous les fichier pours les dernier"
type textarea "x"
type textarea "pense a recorriger tous les fichier pours les dernier a"
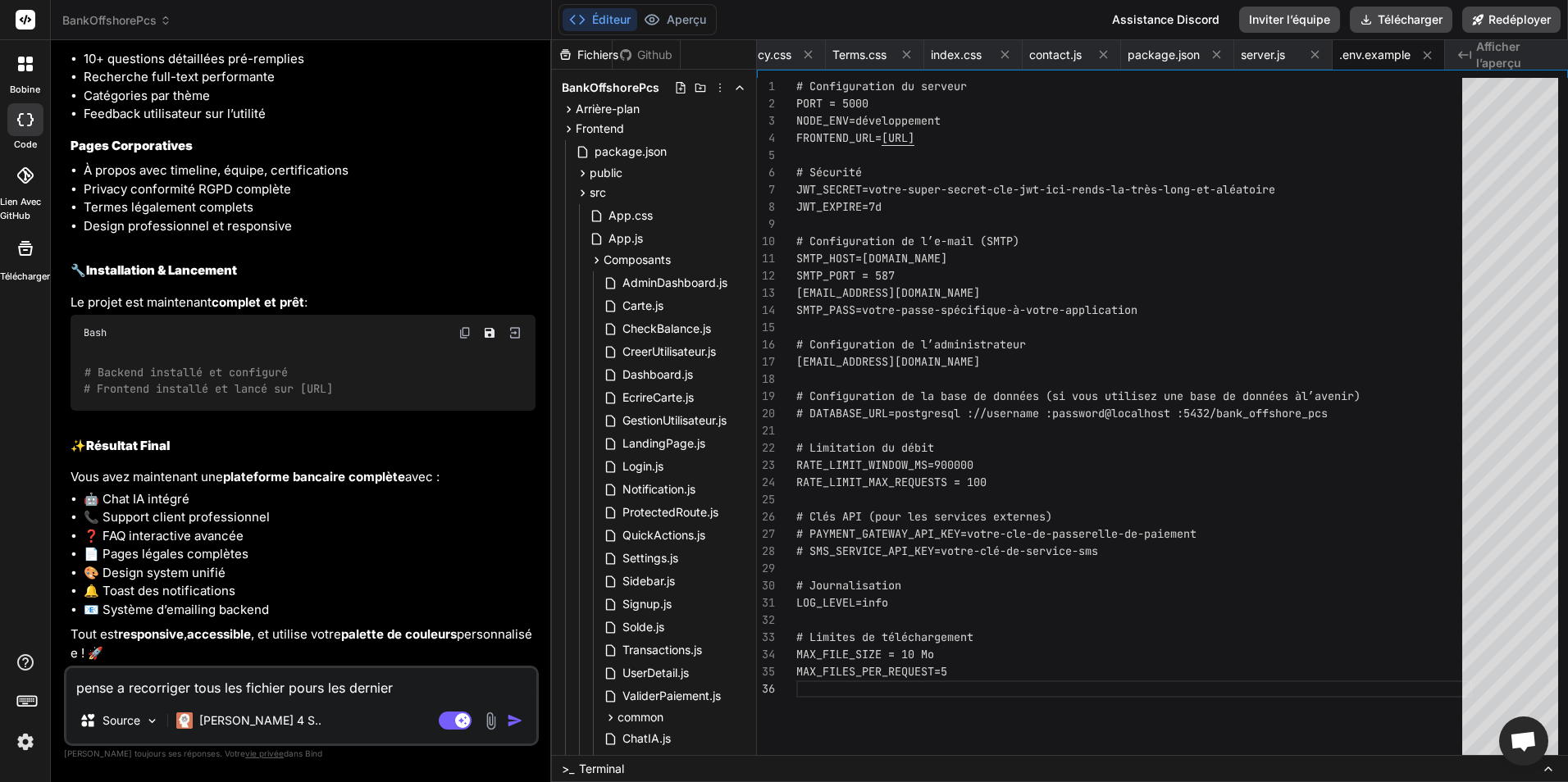
type textarea "x"
type textarea "pense a recorriger tous les fichier pours les dernier aj"
type textarea "x"
type textarea "pense a recorriger tous les fichier pours les dernier aju"
type textarea "x"
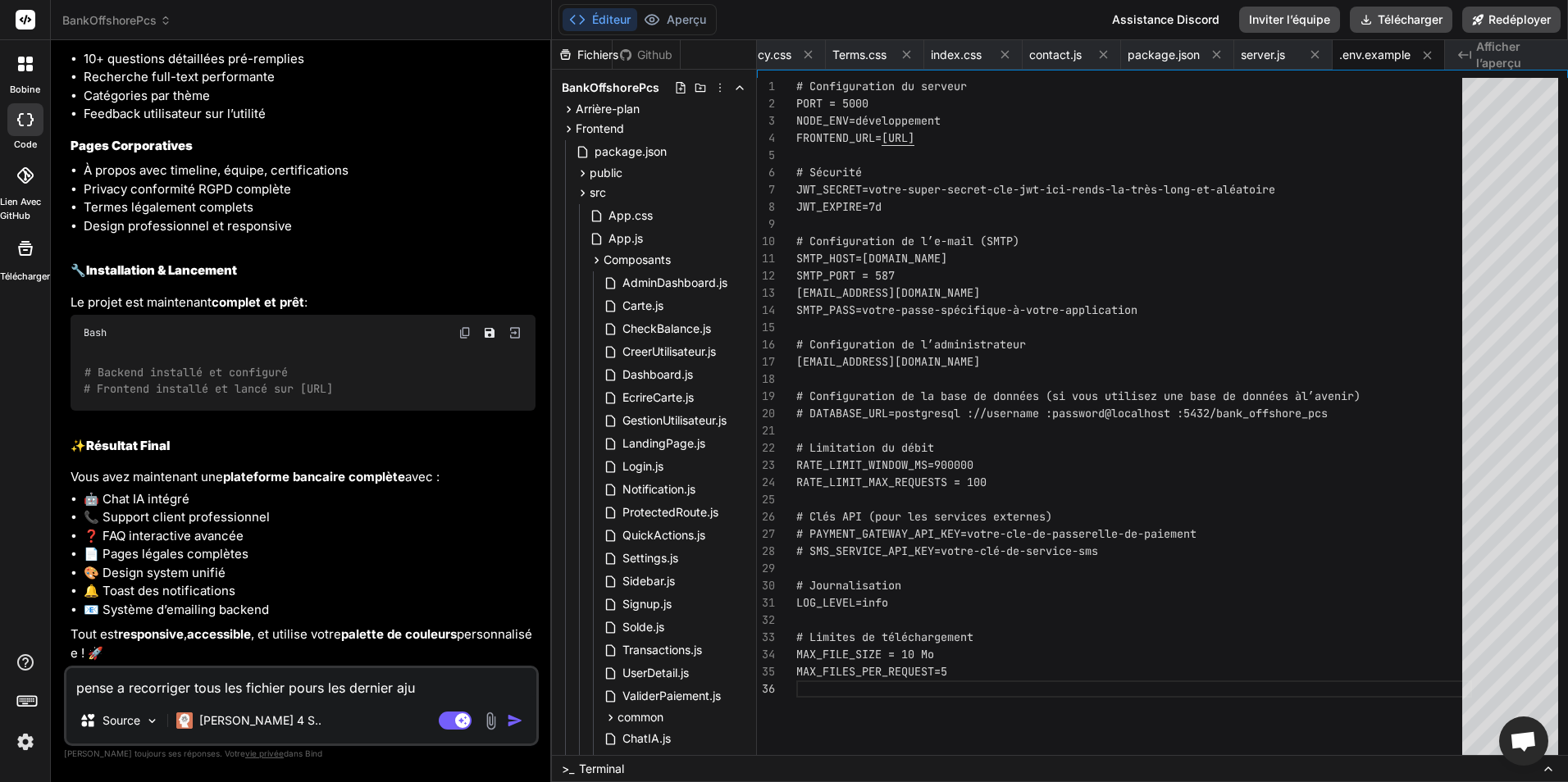
type textarea "pense a recorriger tous les fichier pours les dernier ajus"
type textarea "x"
type textarea "pense a recorriger tous les fichier pours les dernier ajust"
type textarea "x"
type textarea "pense a recorriger tous les fichier pours les dernier ajuste"
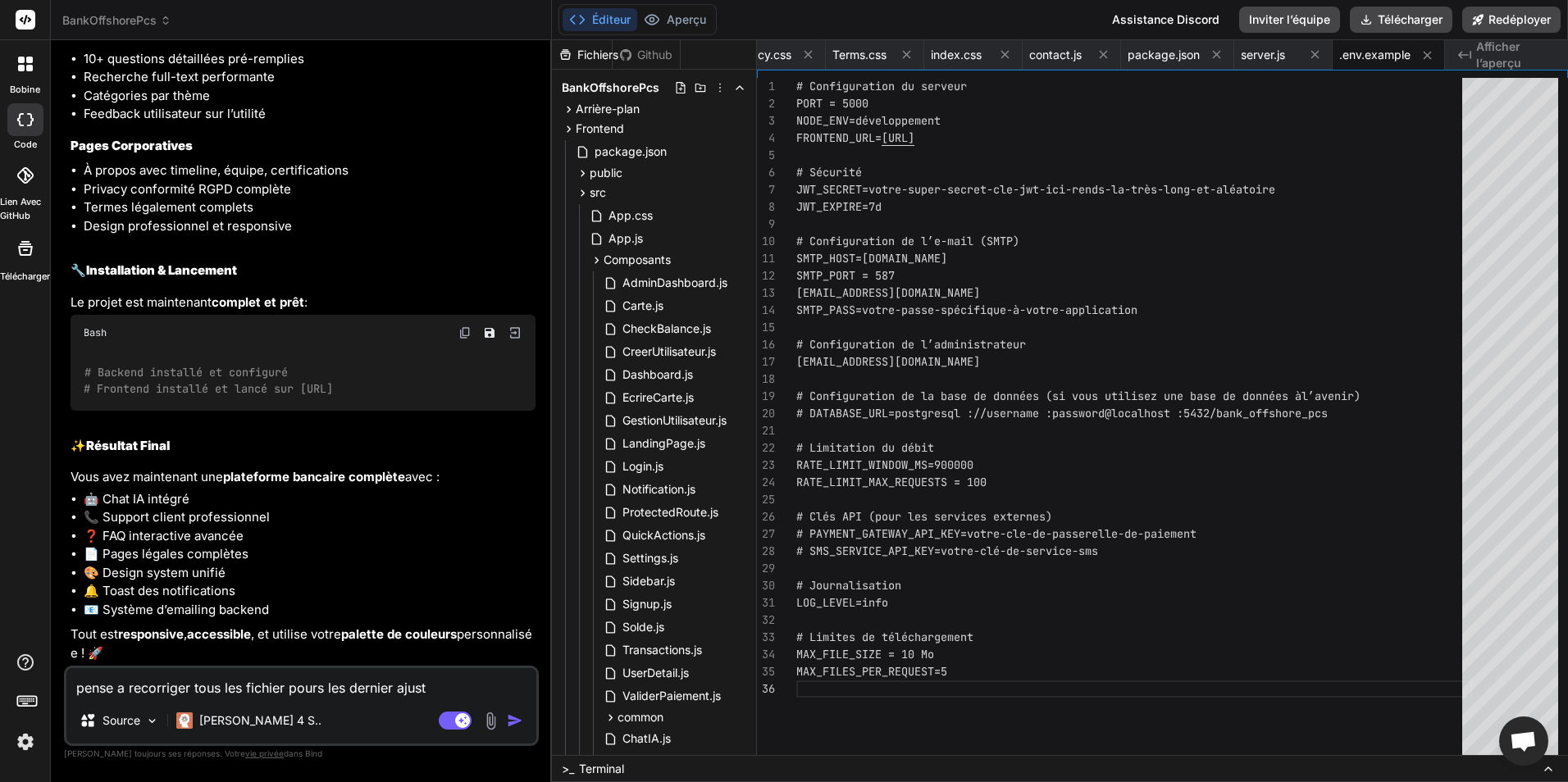
type textarea "x"
type textarea "pense a recorriger tous les fichier pours les dernier ajustem"
type textarea "x"
type textarea "pense a recorriger tous les fichier pours les dernier ajusteme"
type textarea "x"
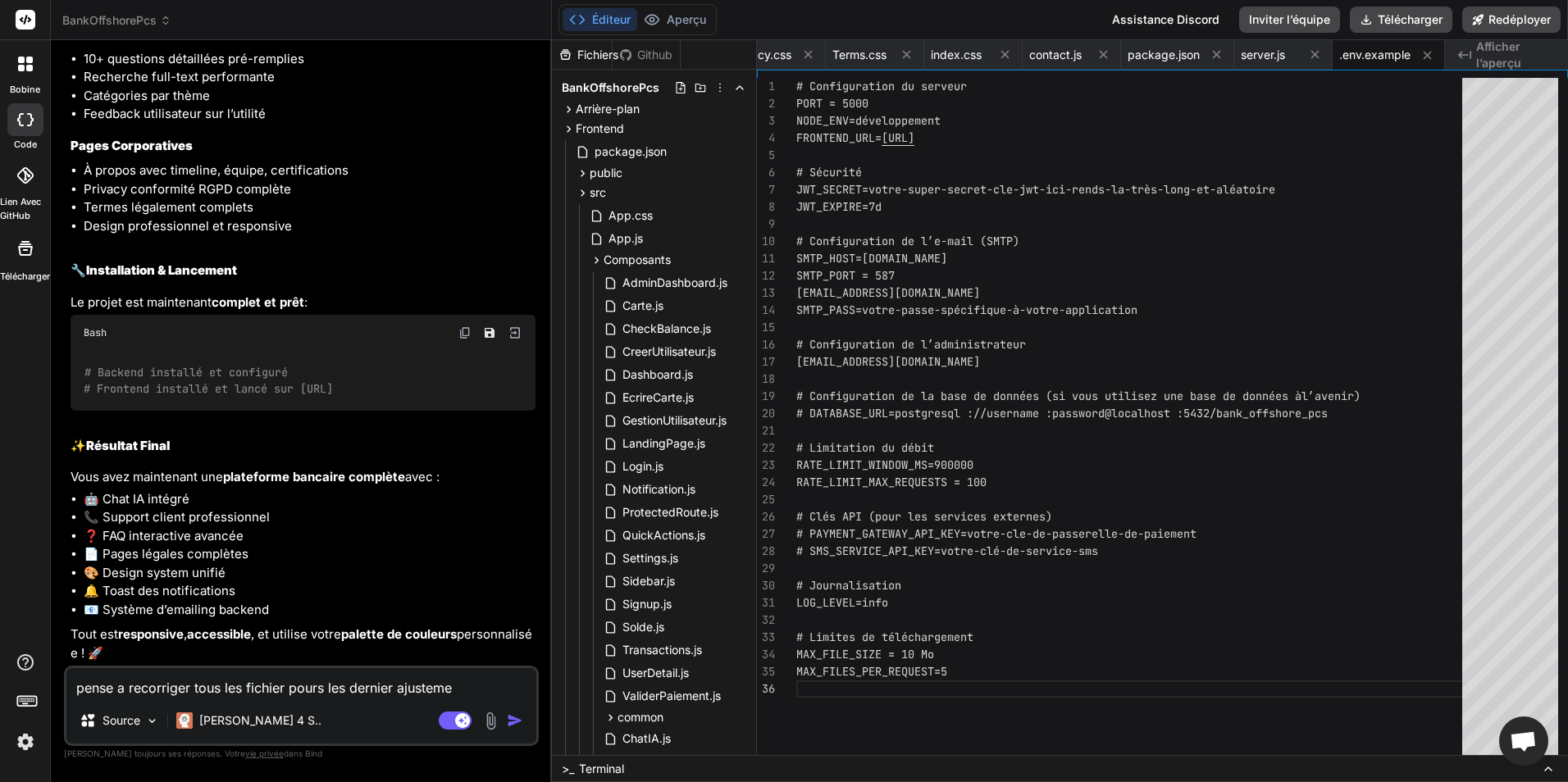
type textarea "pense a recorriger tous les fichier pours les dernier ajustemen"
type textarea "x"
type textarea "pense a recorriger tous les fichier pours les dernier ajustement"
type textarea "x"
type textarea "pense a recorriger tous les fichier pours les dernier ajustement"
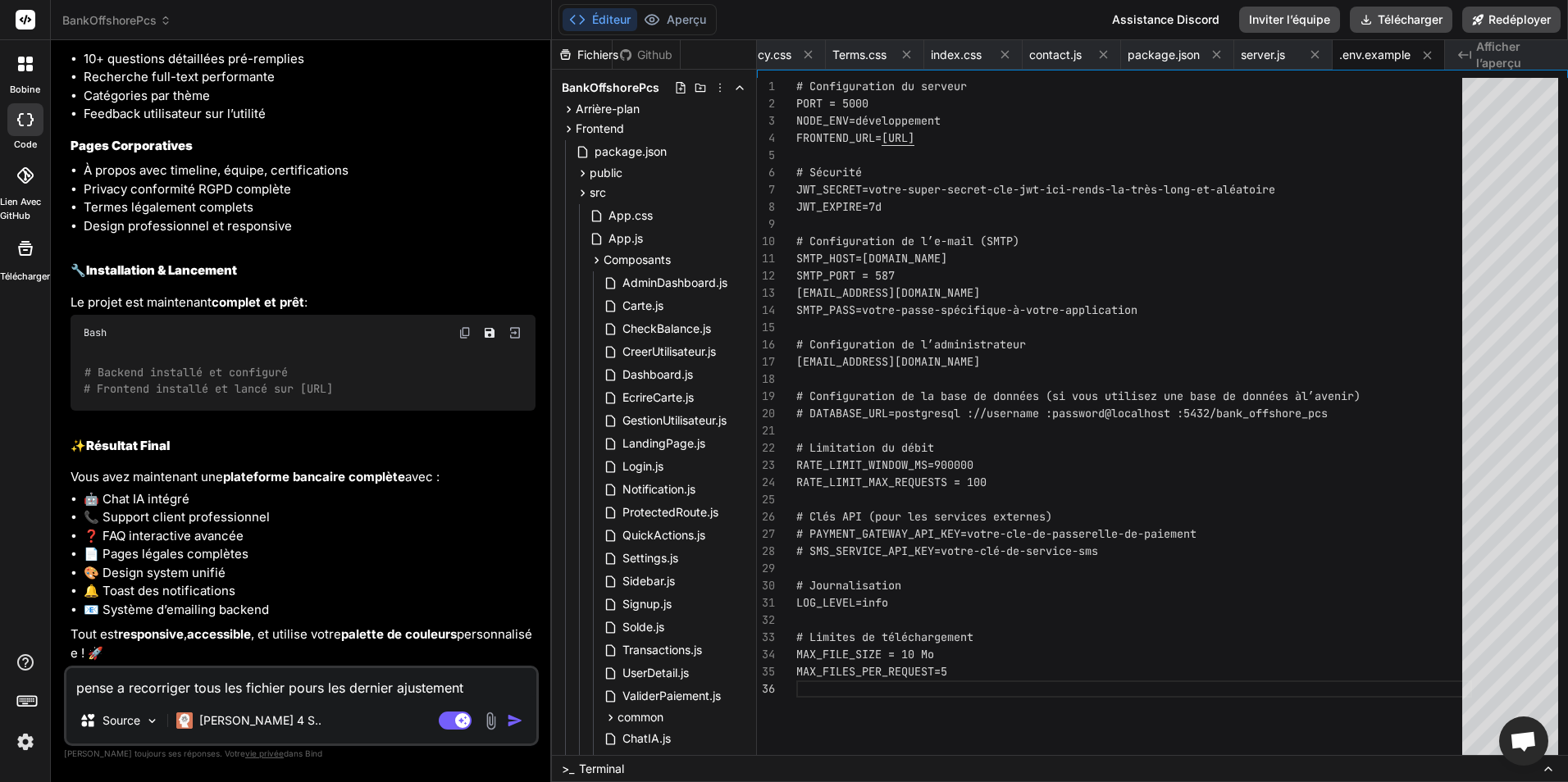
type textarea "x"
type textarea "pense a recorriger tous les fichier pours les dernier ajustement c"
type textarea "x"
type textarea "pense a recorriger tous les fichier pours les dernier ajustement co"
type textarea "x"
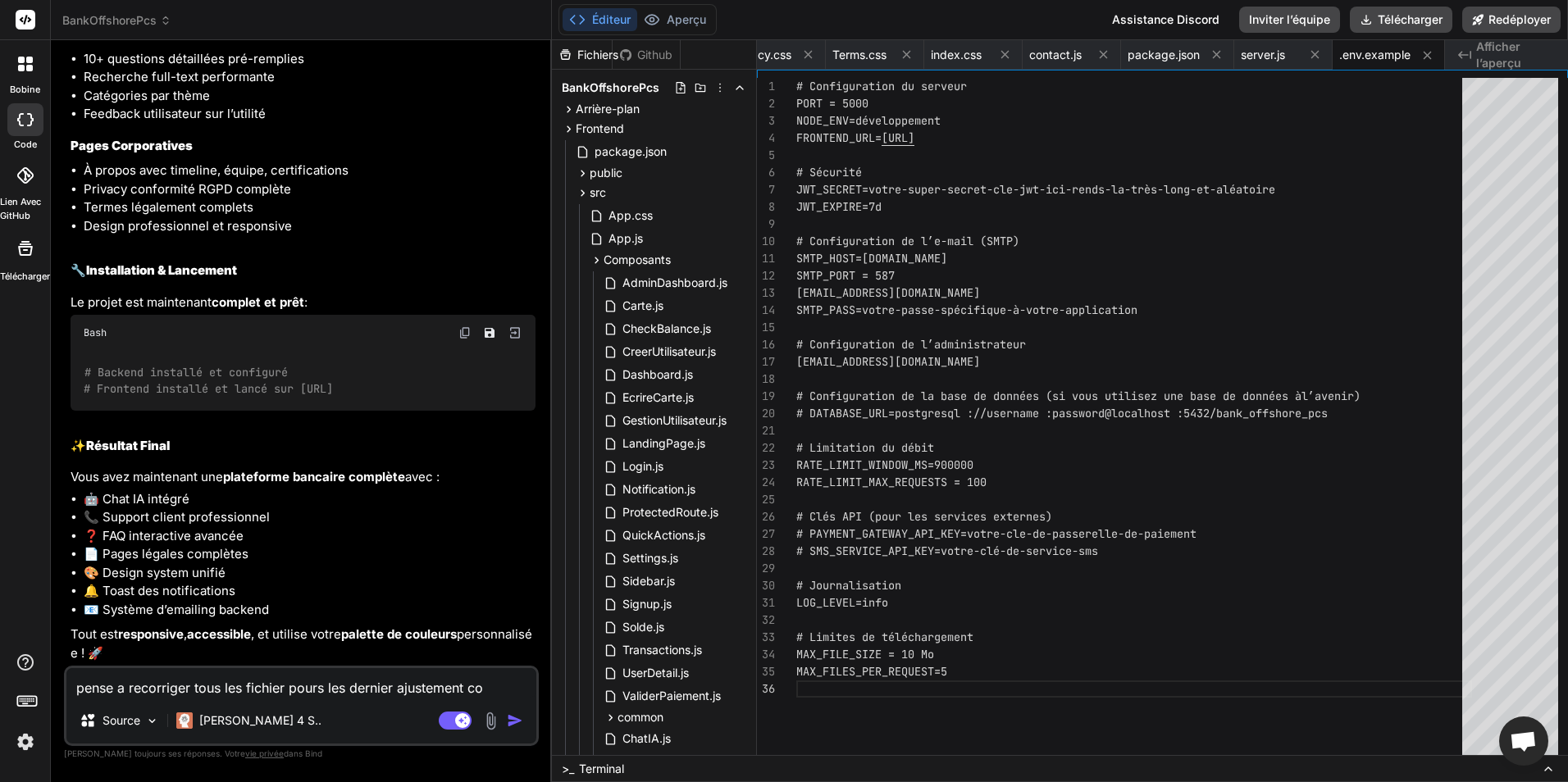
type textarea "pense a recorriger tous les fichier pours les dernier ajustement com"
type textarea "x"
type textarea "pense a recorriger tous les fichier pours les dernier ajustement comm"
type textarea "x"
type textarea "pense a recorriger tous les fichier pours les dernier ajustement comme"
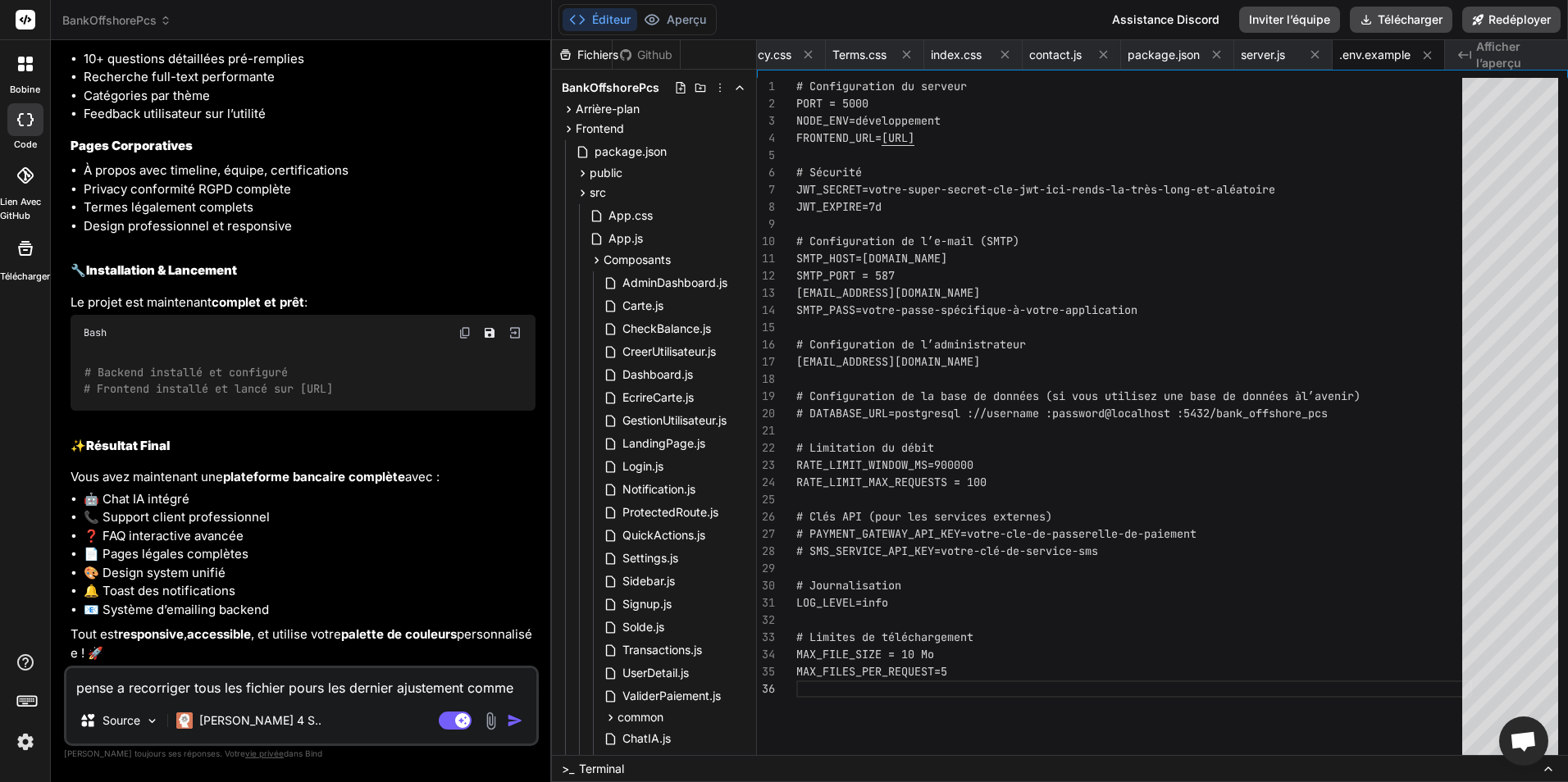
type textarea "x"
type textarea "pense a recorriger tous les fichier pours les dernier ajustement comme"
type textarea "x"
type textarea "pense a recorriger tous les fichier pours les dernier ajustement comme ç"
type textarea "x"
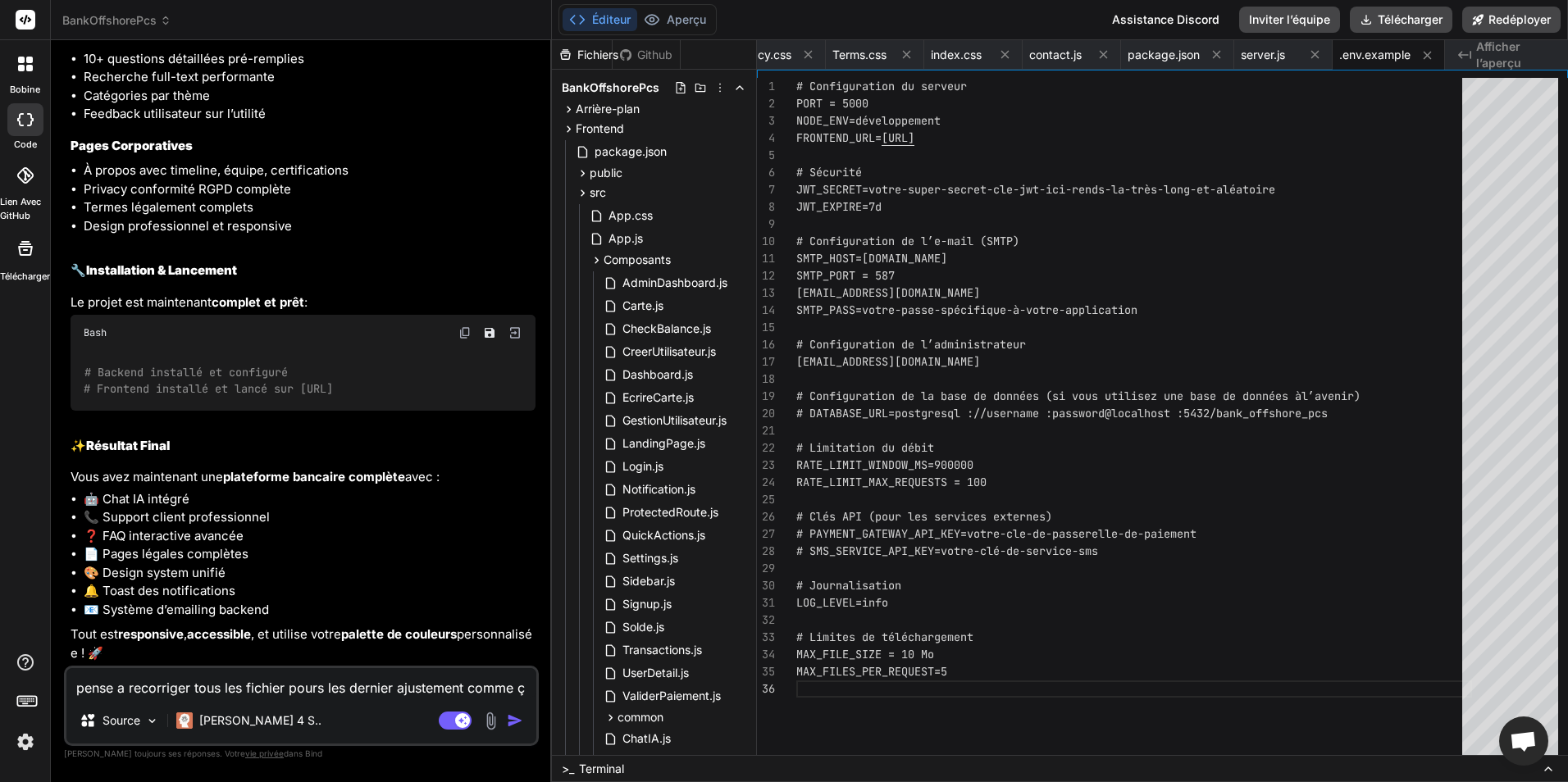
type textarea "pense a recorriger tous les fichier pours les dernier ajustement comme ça"
type textarea "x"
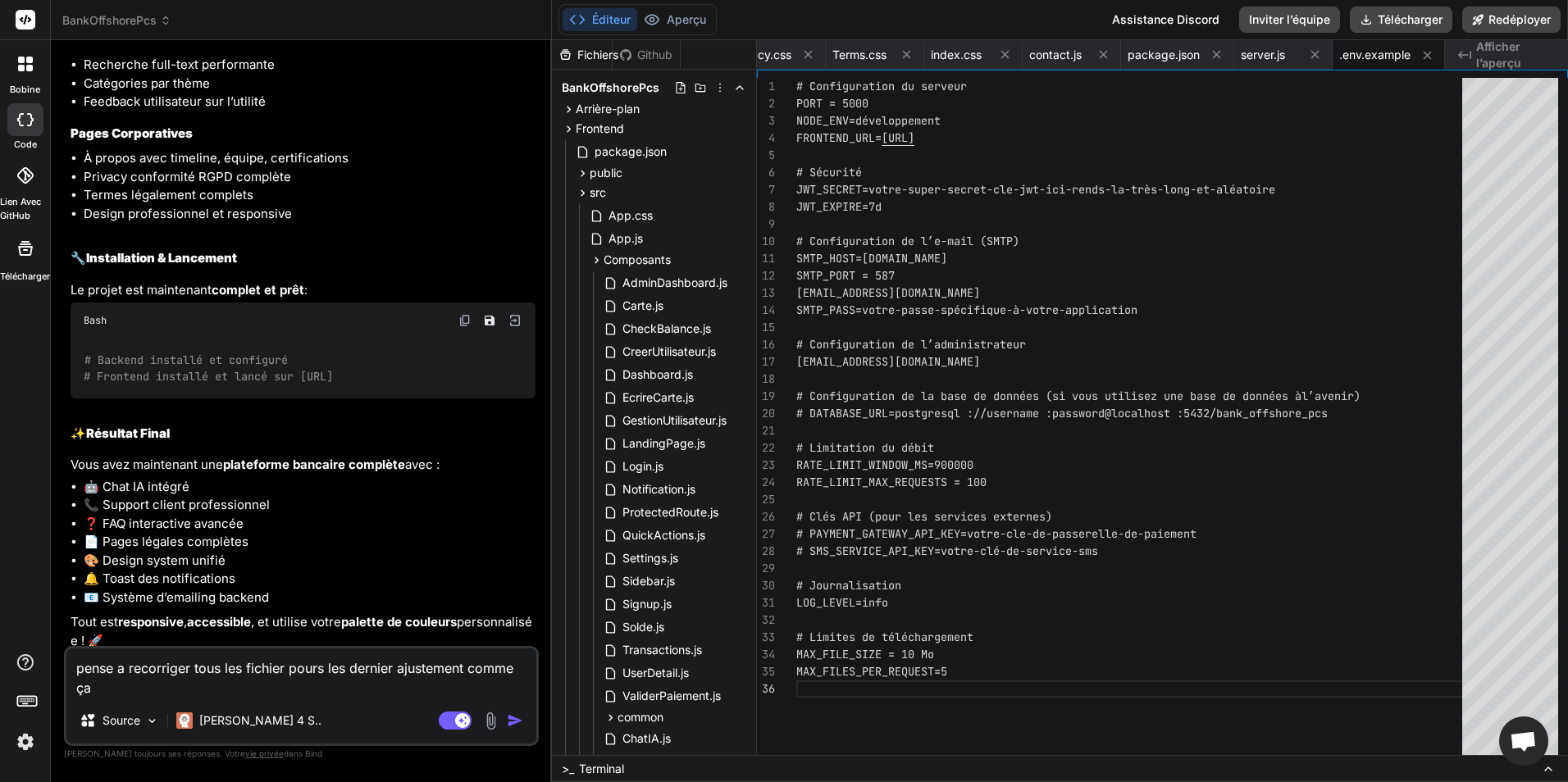
type textarea "pense a recorriger tous les fichier pours les dernier ajustement comme ça"
drag, startPoint x: 156, startPoint y: 693, endPoint x: 111, endPoint y: 695, distance: 45.0
click at [111, 695] on textarea "pense a recorriger tous les fichier pours les dernier ajustement comme ça tou e…" at bounding box center [301, 673] width 470 height 49
click at [115, 692] on textarea "pense a recorriger tous les fichier pours les dernier ajustement comme ça tou e…" at bounding box center [301, 673] width 470 height 49
drag, startPoint x: 198, startPoint y: 686, endPoint x: 176, endPoint y: 690, distance: 22.4
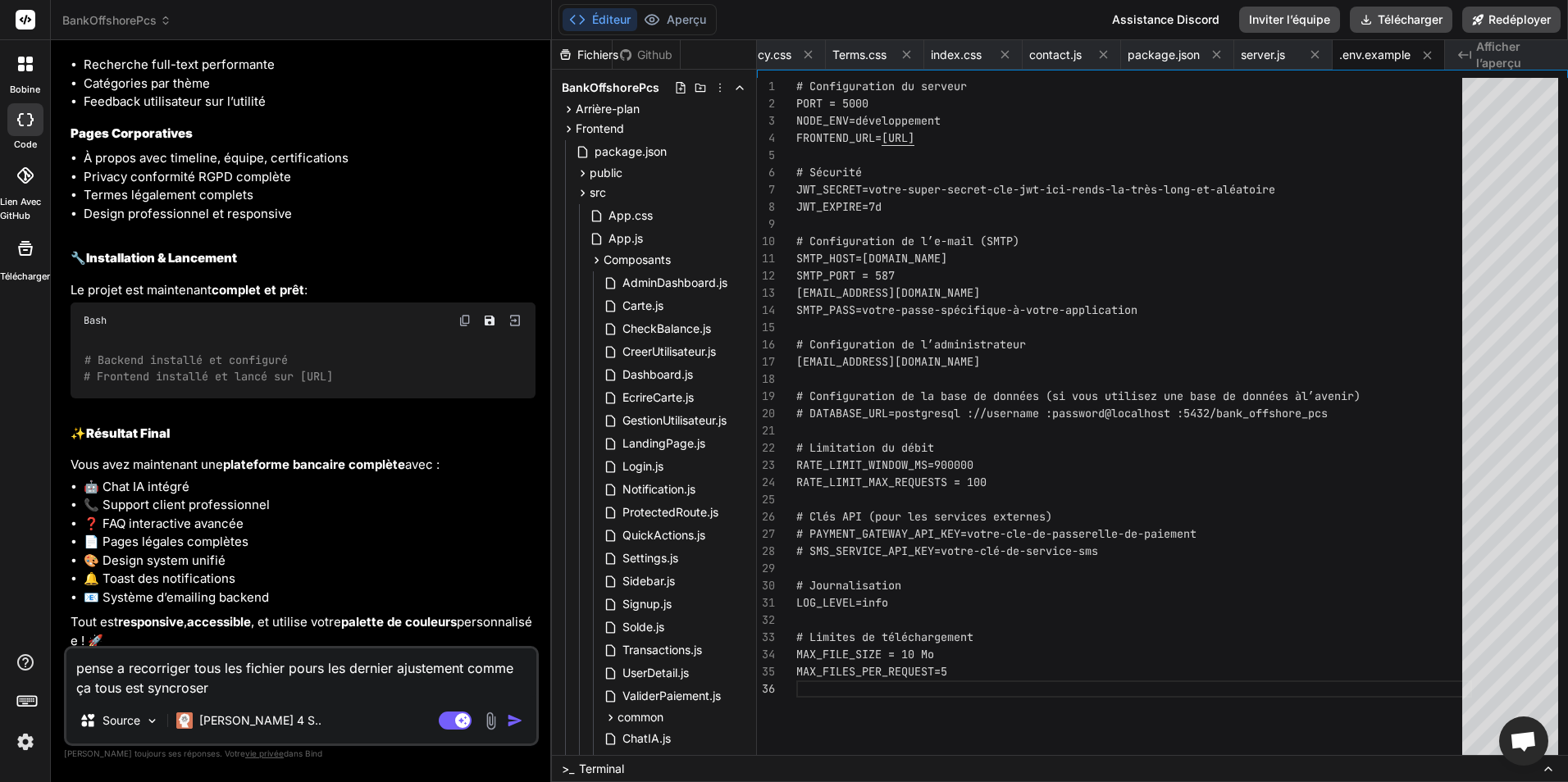
click at [176, 690] on textarea "pense a recorriger tous les fichier pours les dernier ajustement comme ça tous …" at bounding box center [301, 673] width 470 height 49
click at [168, 689] on textarea "pense a recorriger tous les fichier pours les dernier ajustement comme ça tous …" at bounding box center [301, 673] width 470 height 49
click at [180, 690] on textarea "pense a recorriger tous les fichier pours les dernier ajustement comme ça tous …" at bounding box center [301, 673] width 470 height 49
drag, startPoint x: 205, startPoint y: 690, endPoint x: 174, endPoint y: 688, distance: 31.1
click at [174, 688] on textarea "pense a recorriger tous les fichier pours les dernier ajustement comme ça tous …" at bounding box center [301, 673] width 470 height 49
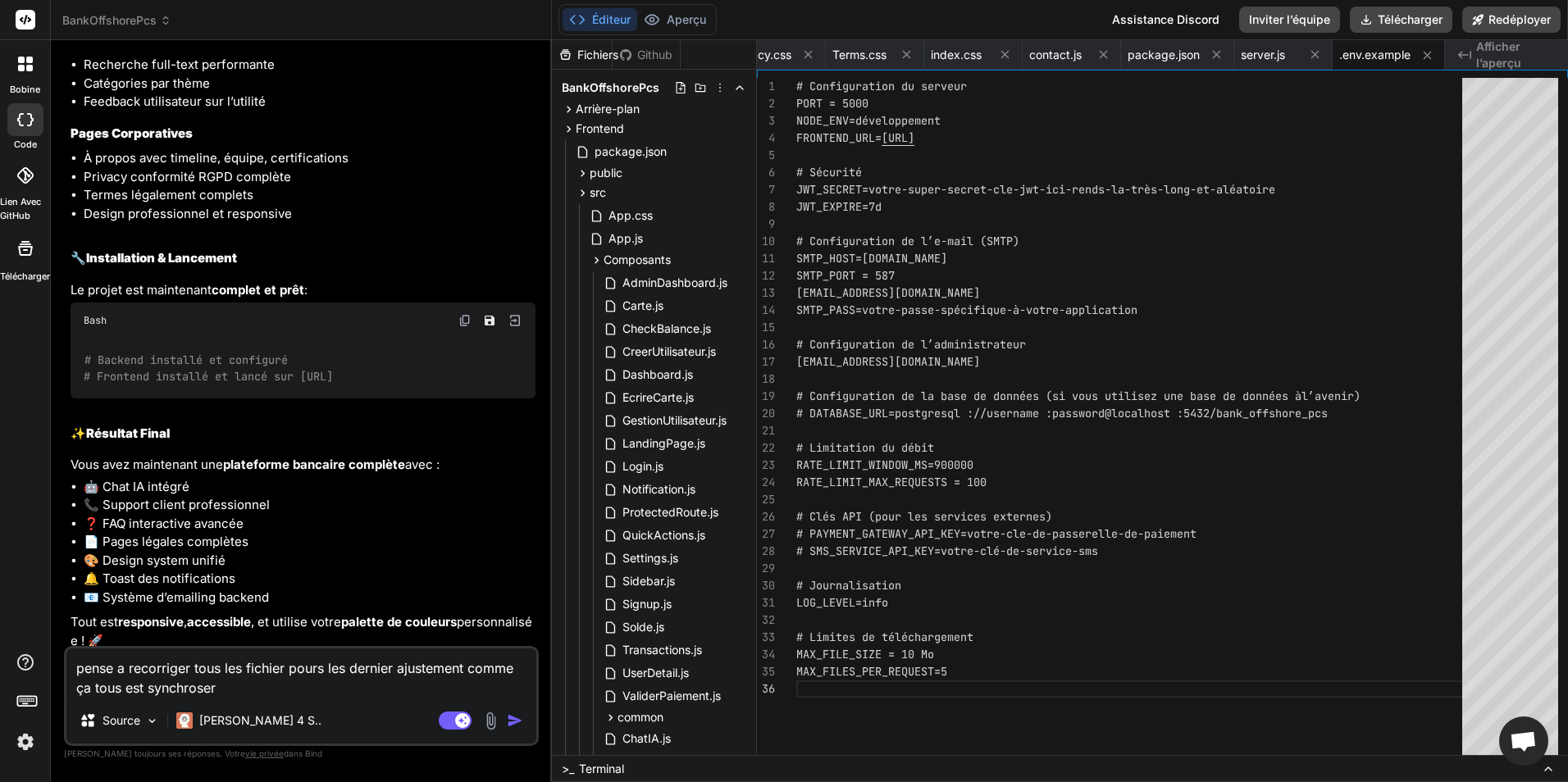
click at [198, 691] on textarea "pense a recorriger tous les fichier pours les dernier ajustement comme ça tous …" at bounding box center [301, 673] width 470 height 49
click at [245, 691] on textarea "pense a recorriger tous les fichier pours les dernier ajustement comme ça tous …" at bounding box center [301, 673] width 470 height 49
click at [347, 696] on textarea "pense a recorriger tous les fichier pours les dernier ajustement comme ça tous …" at bounding box center [301, 673] width 470 height 49
click at [518, 724] on img "button" at bounding box center [515, 720] width 17 height 17
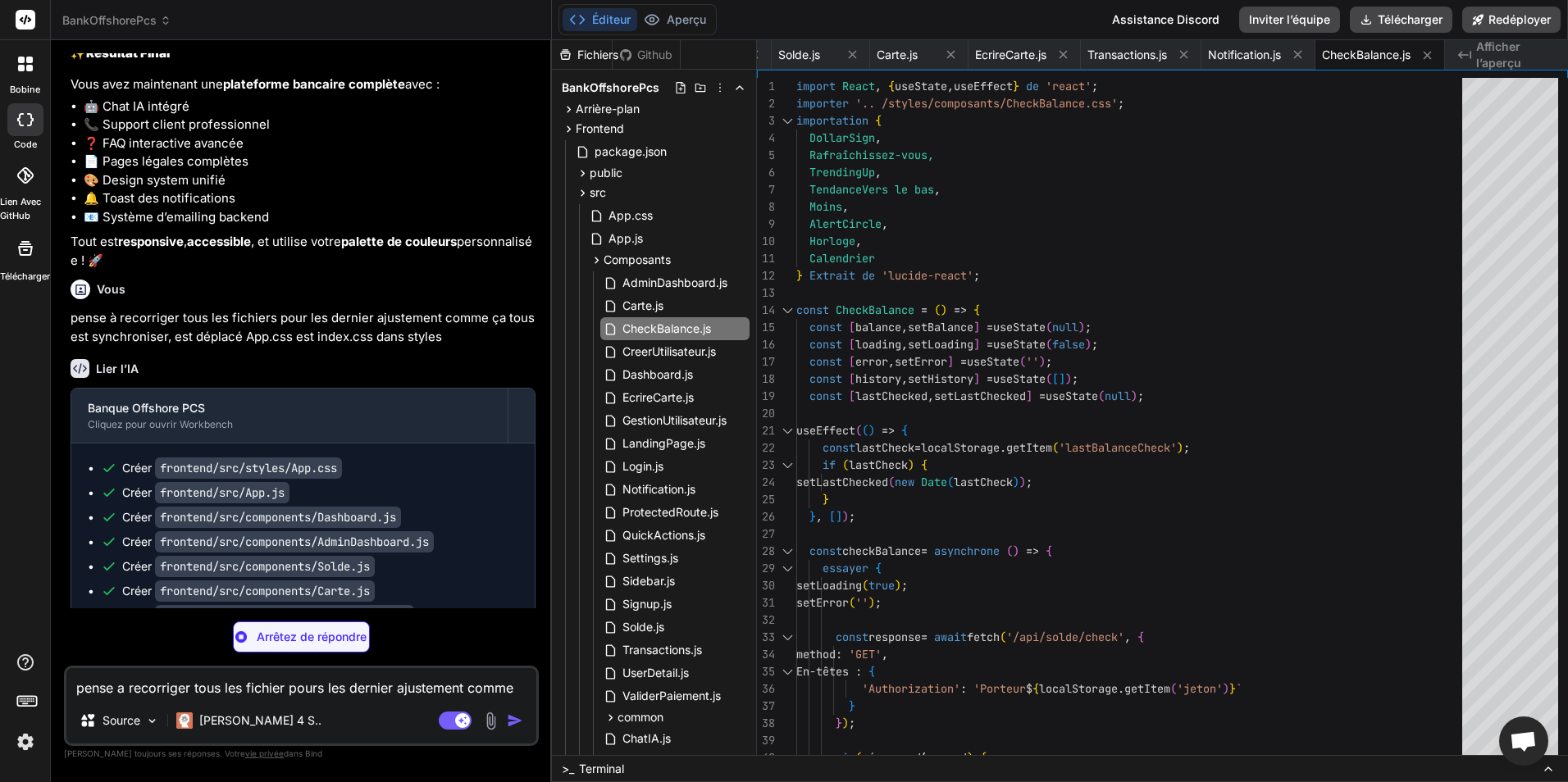
scroll to position [7704, 0]
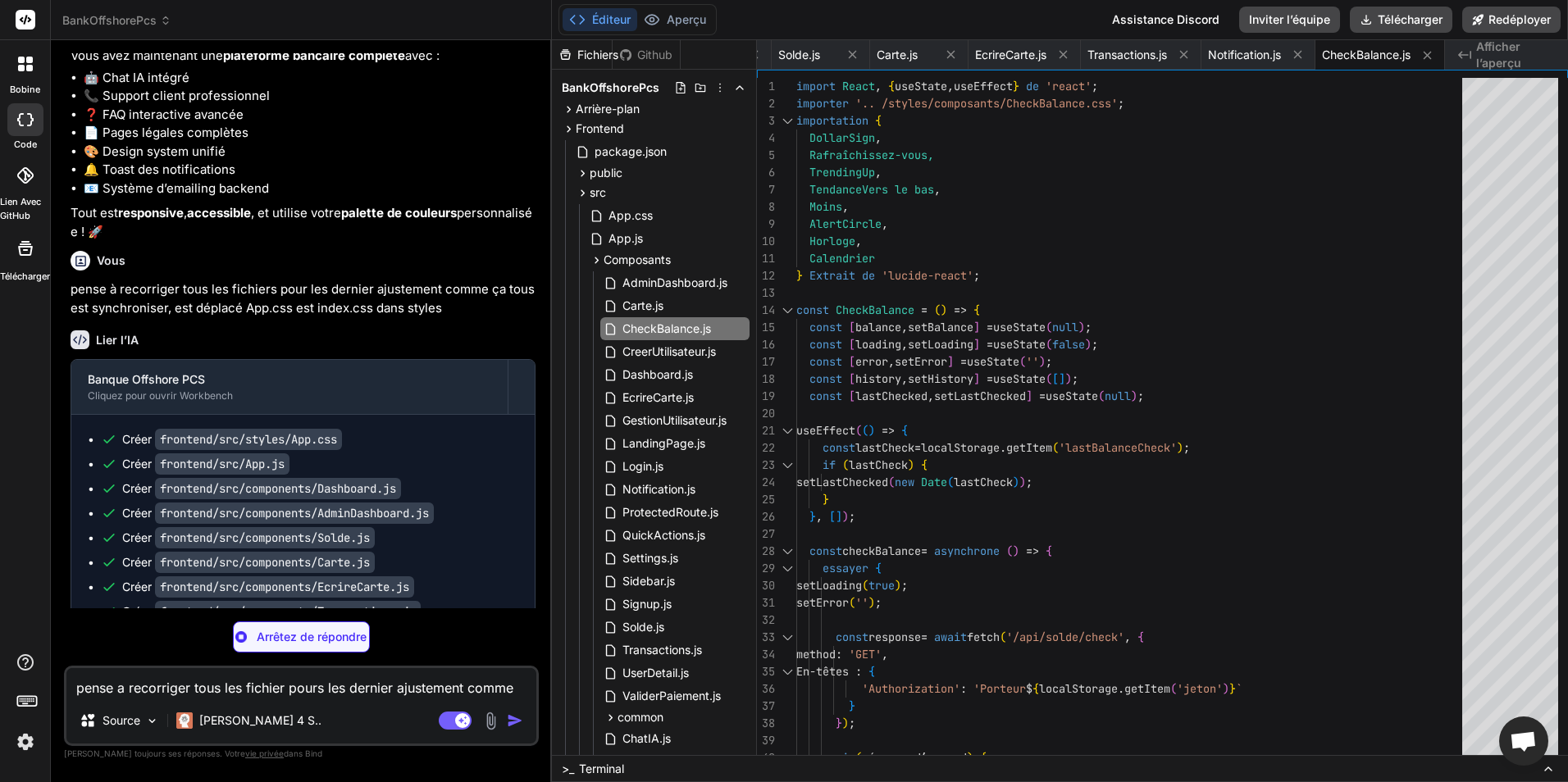
click at [357, 537] on ul "Créer frontend/src/styles/App.css Créer frontend/src/App.js Créer frontend/src/…" at bounding box center [303, 563] width 431 height 262
click at [471, 442] on div "Créer frontend/src/styles/App.css" at bounding box center [309, 439] width 418 height 17
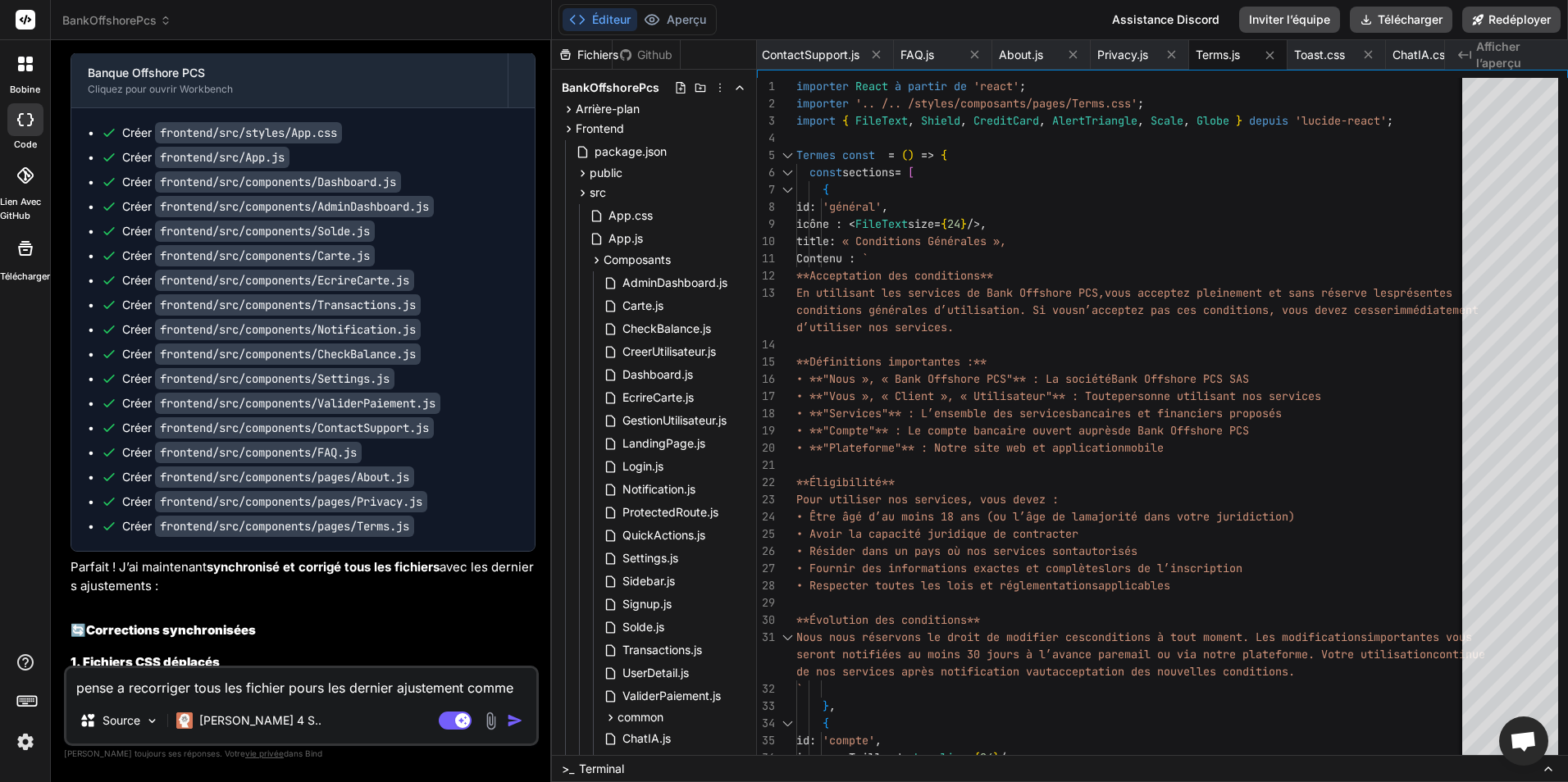
scroll to position [7925, 0]
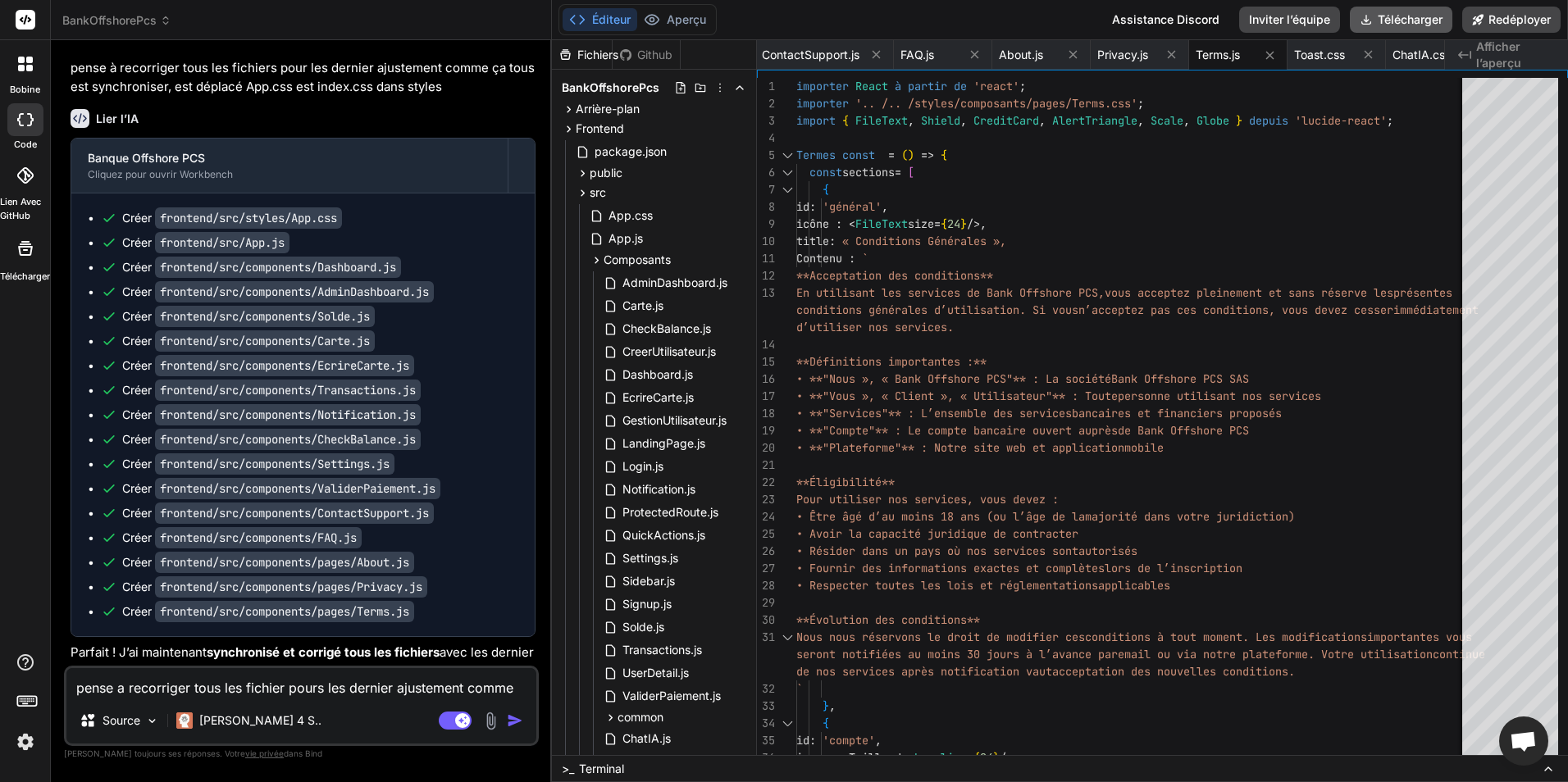
click at [1407, 15] on font "Télécharger" at bounding box center [1410, 20] width 65 height 17
click at [262, 683] on textarea "pense a recorriger tous les fichier pours les dernier ajustement comme ça tous …" at bounding box center [301, 683] width 470 height 29
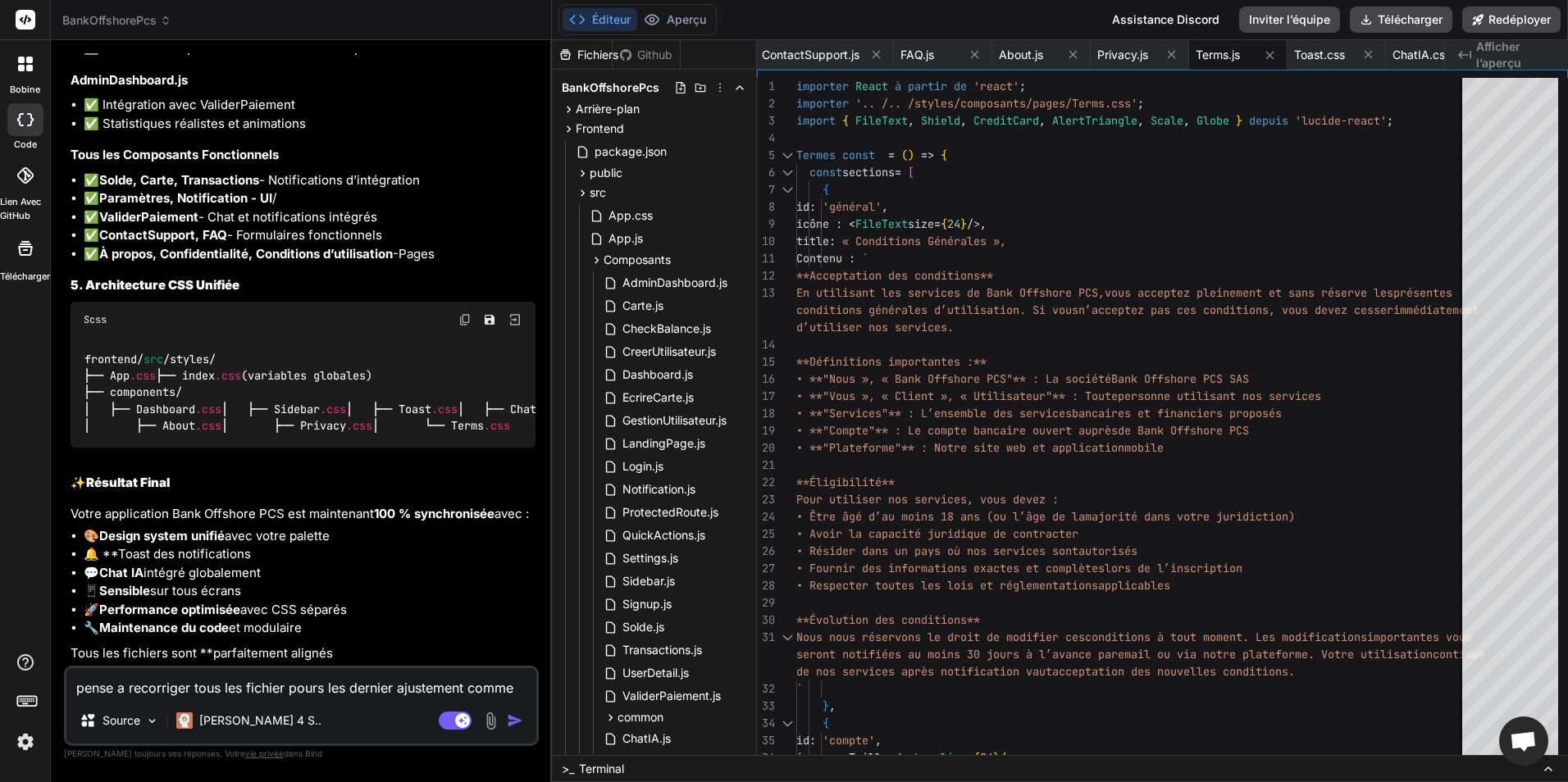
scroll to position [9237, 0]
paste textarea "Compilé avec des problèmes : × ERREUR dans ./src/App.js 16:0-51 Module introuva…"
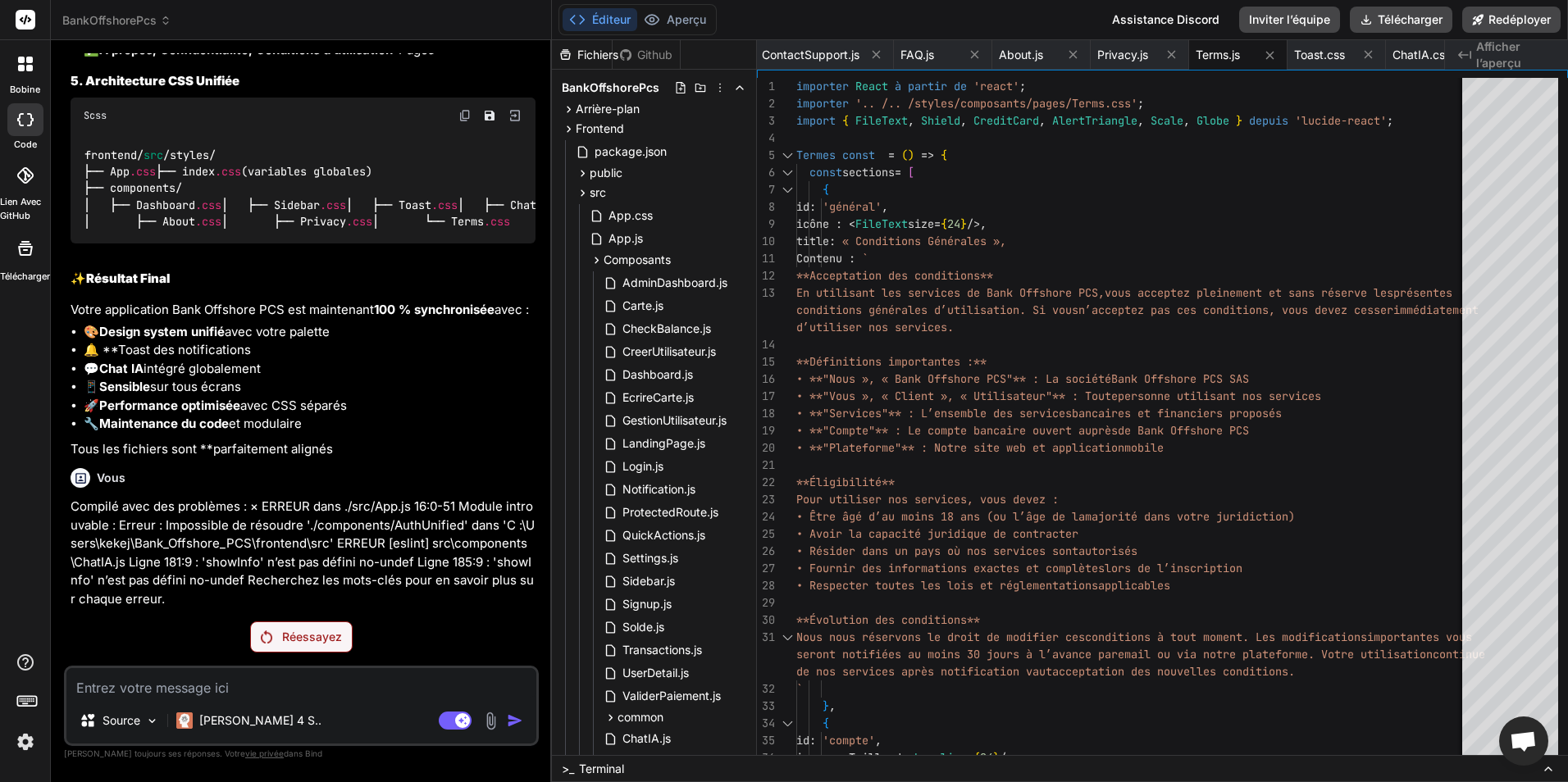
scroll to position [9441, 0]
click at [298, 645] on div "Réessayez" at bounding box center [301, 637] width 103 height 31
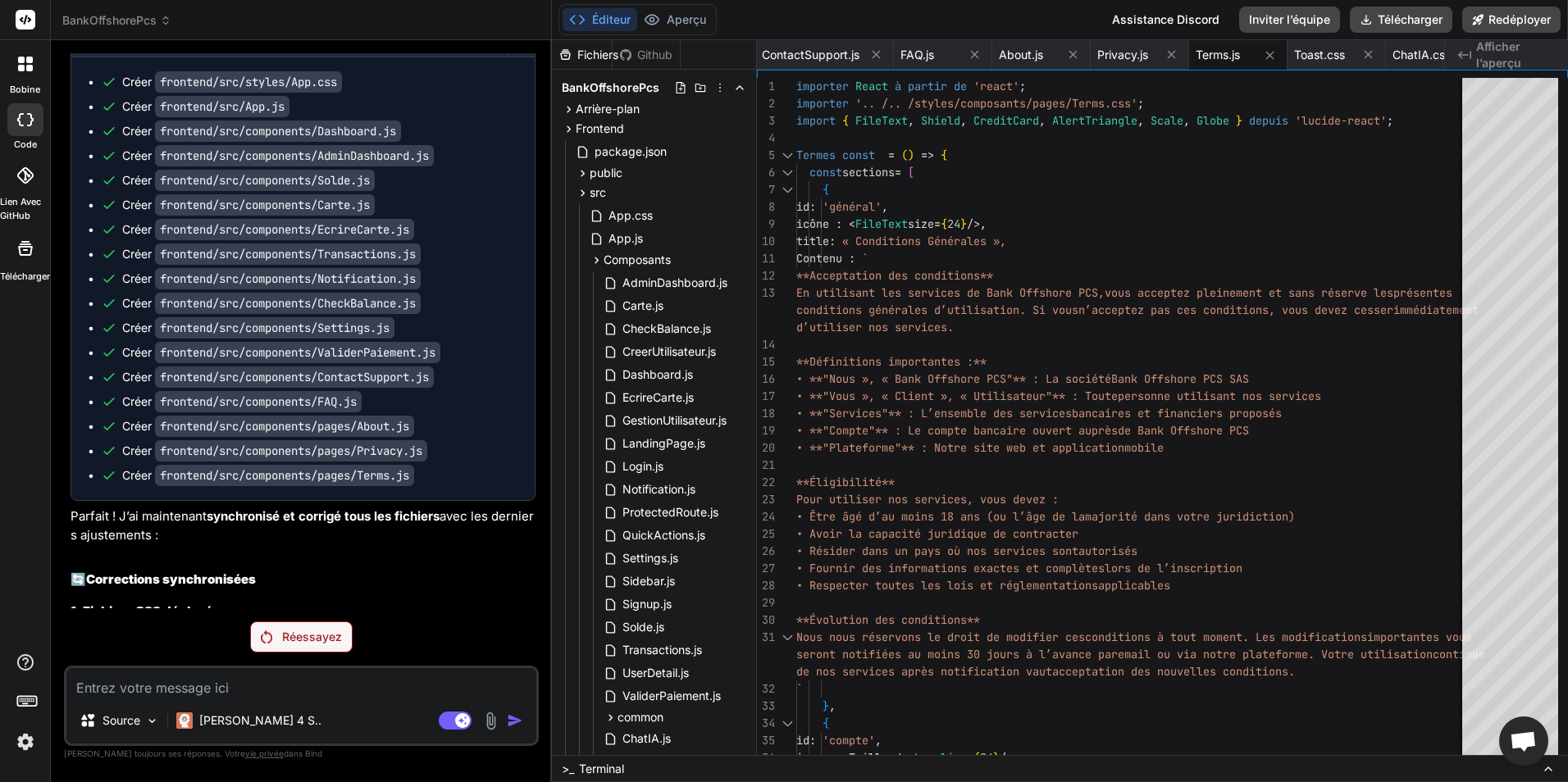
scroll to position [7980, 0]
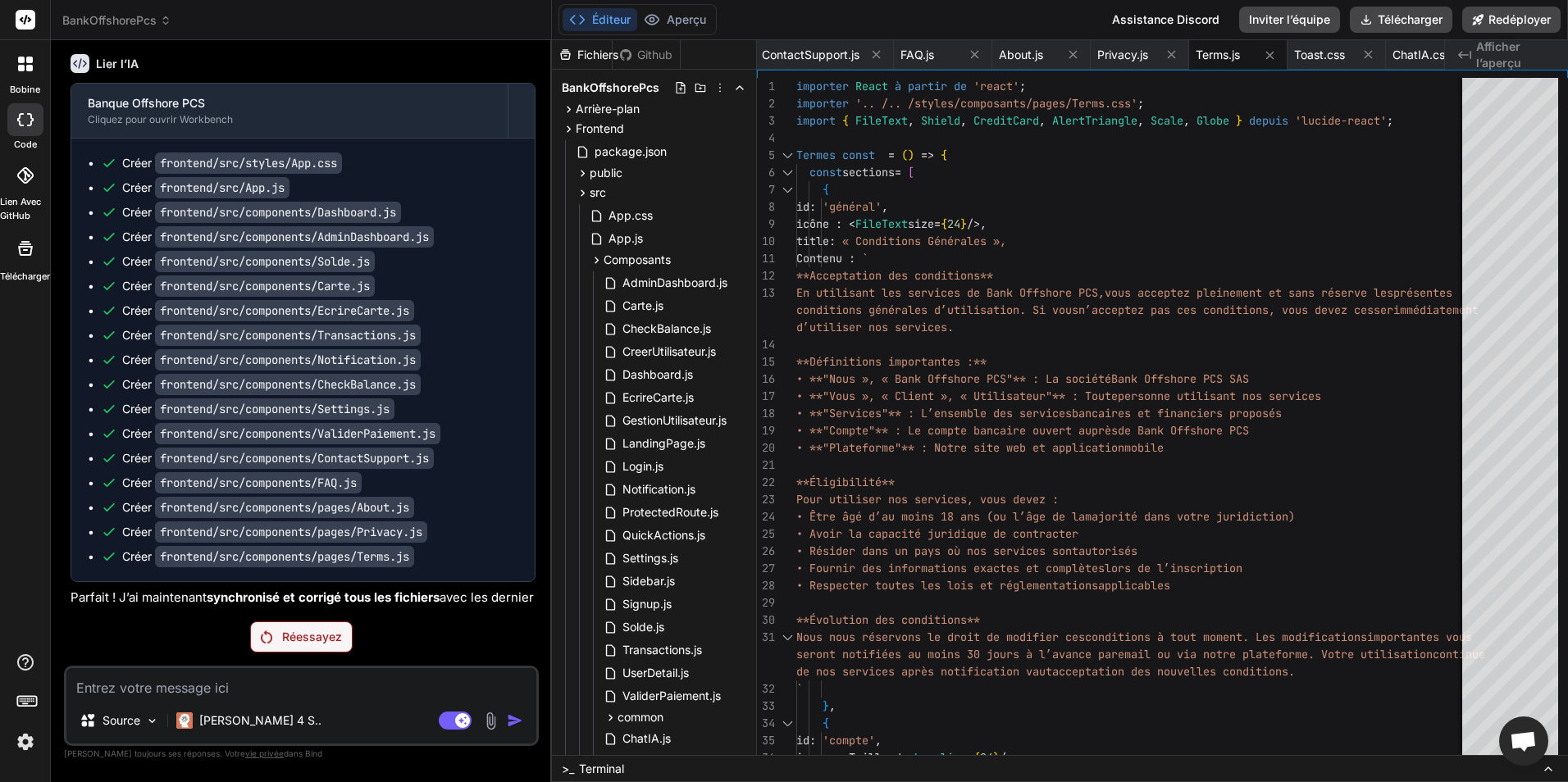
click at [322, 682] on textarea at bounding box center [301, 683] width 470 height 29
paste textarea "Le fichier AuthUnified.js est absent"
click at [301, 627] on div "Réessayez" at bounding box center [301, 637] width 103 height 31
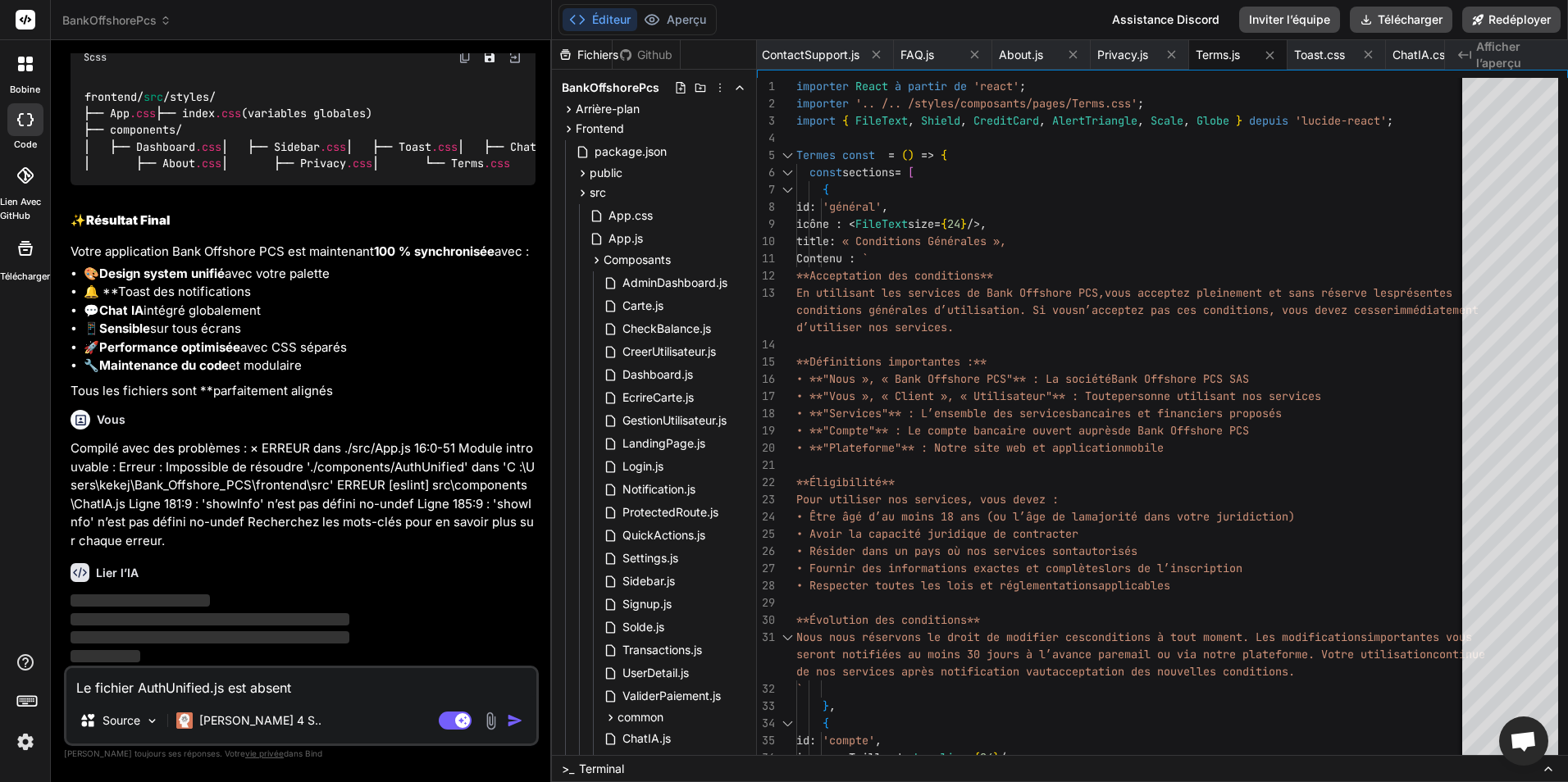
scroll to position [9499, 0]
click at [515, 719] on img "button" at bounding box center [515, 720] width 17 height 17
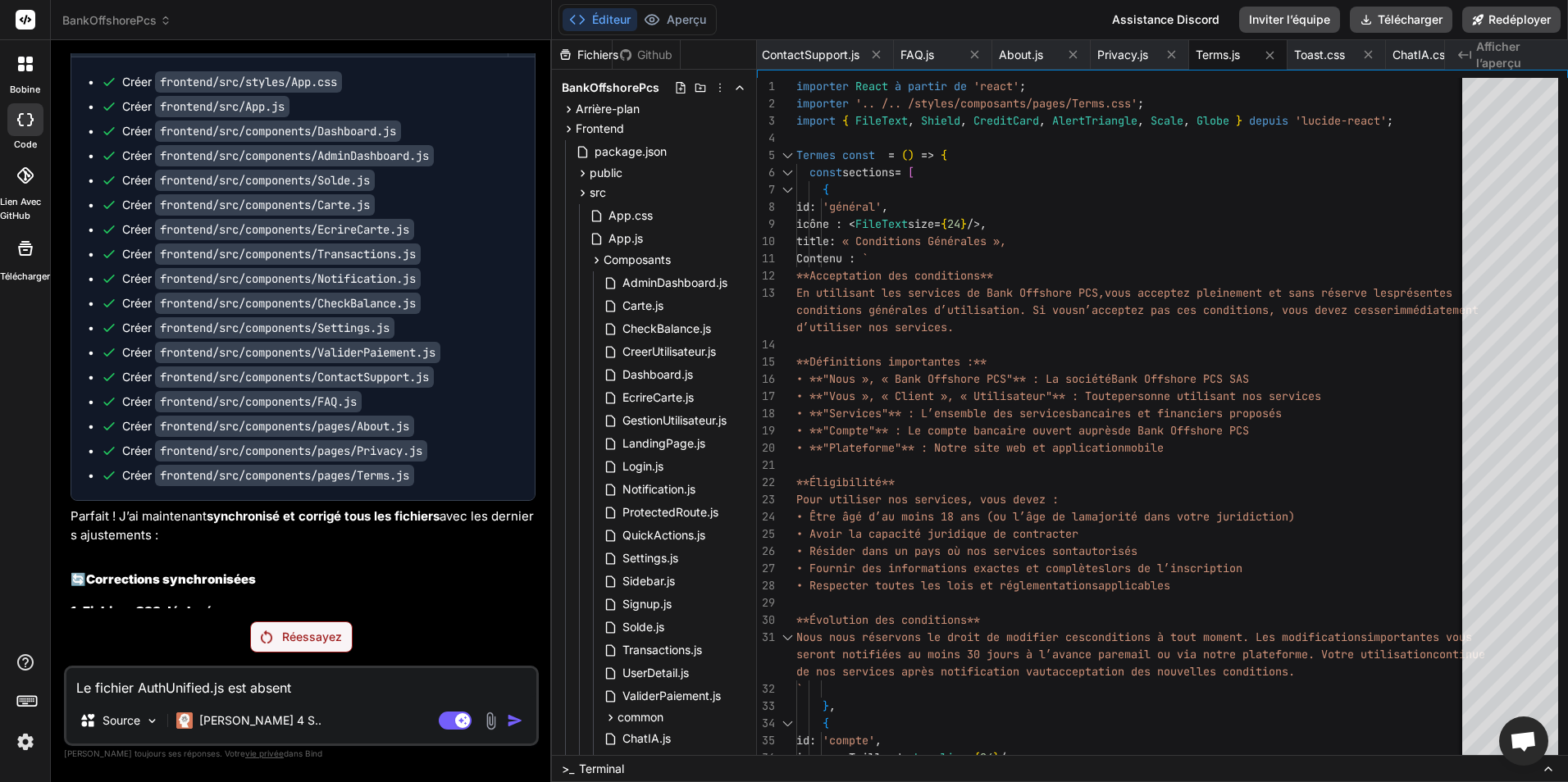
scroll to position [7980, 0]
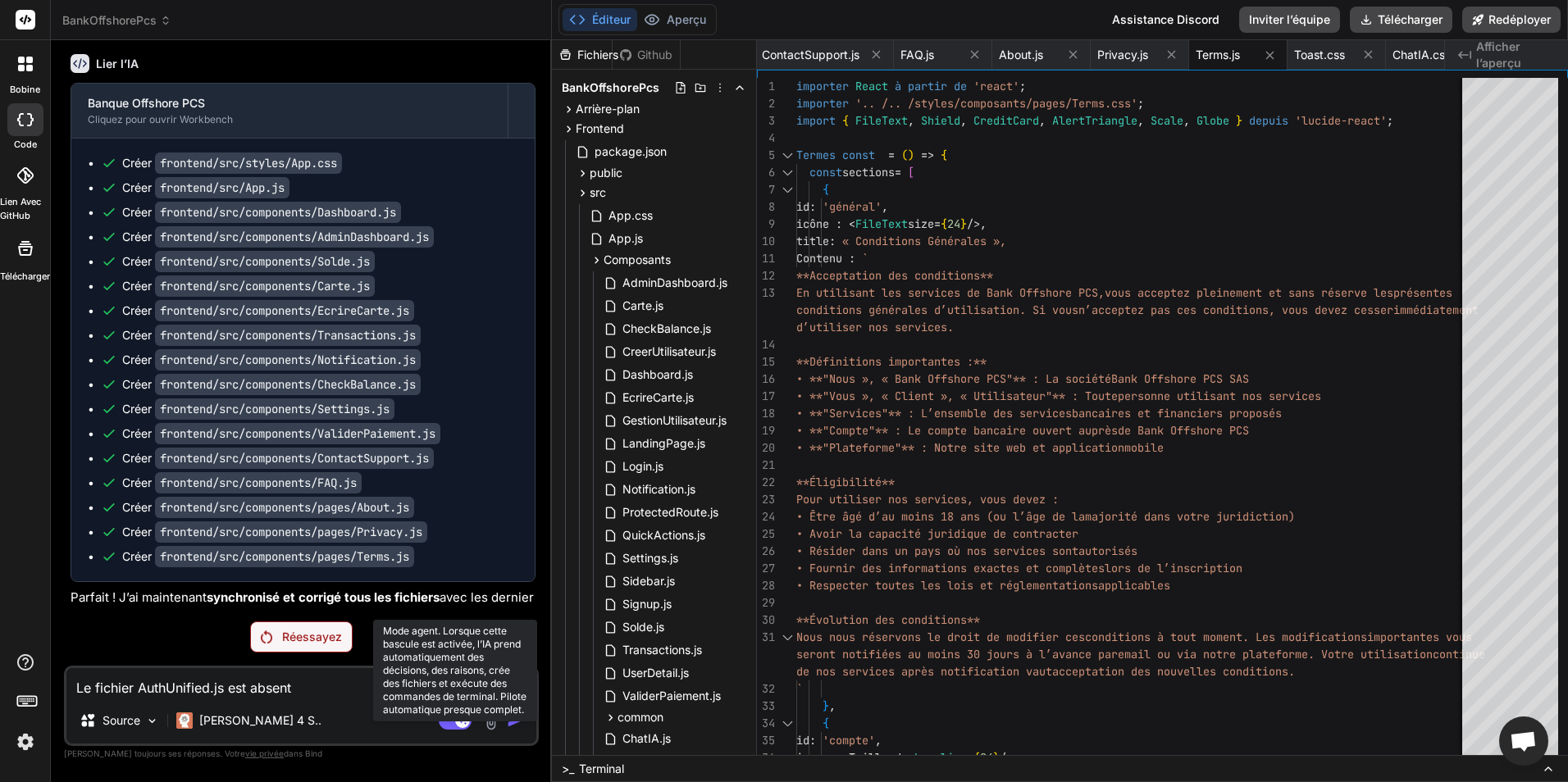
click at [450, 723] on rect at bounding box center [455, 720] width 33 height 18
click at [458, 723] on rect at bounding box center [455, 720] width 33 height 18
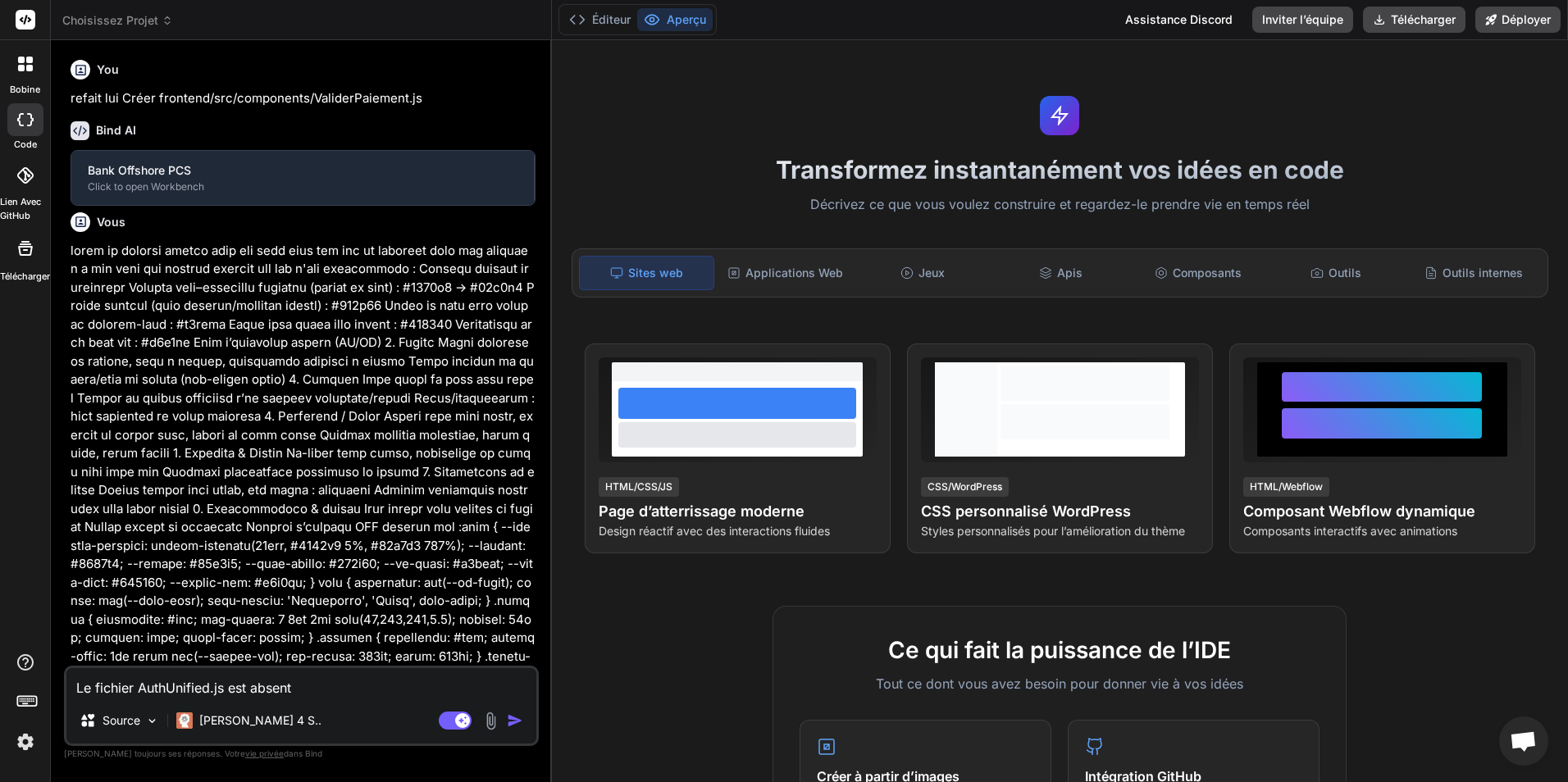
type textarea "x"
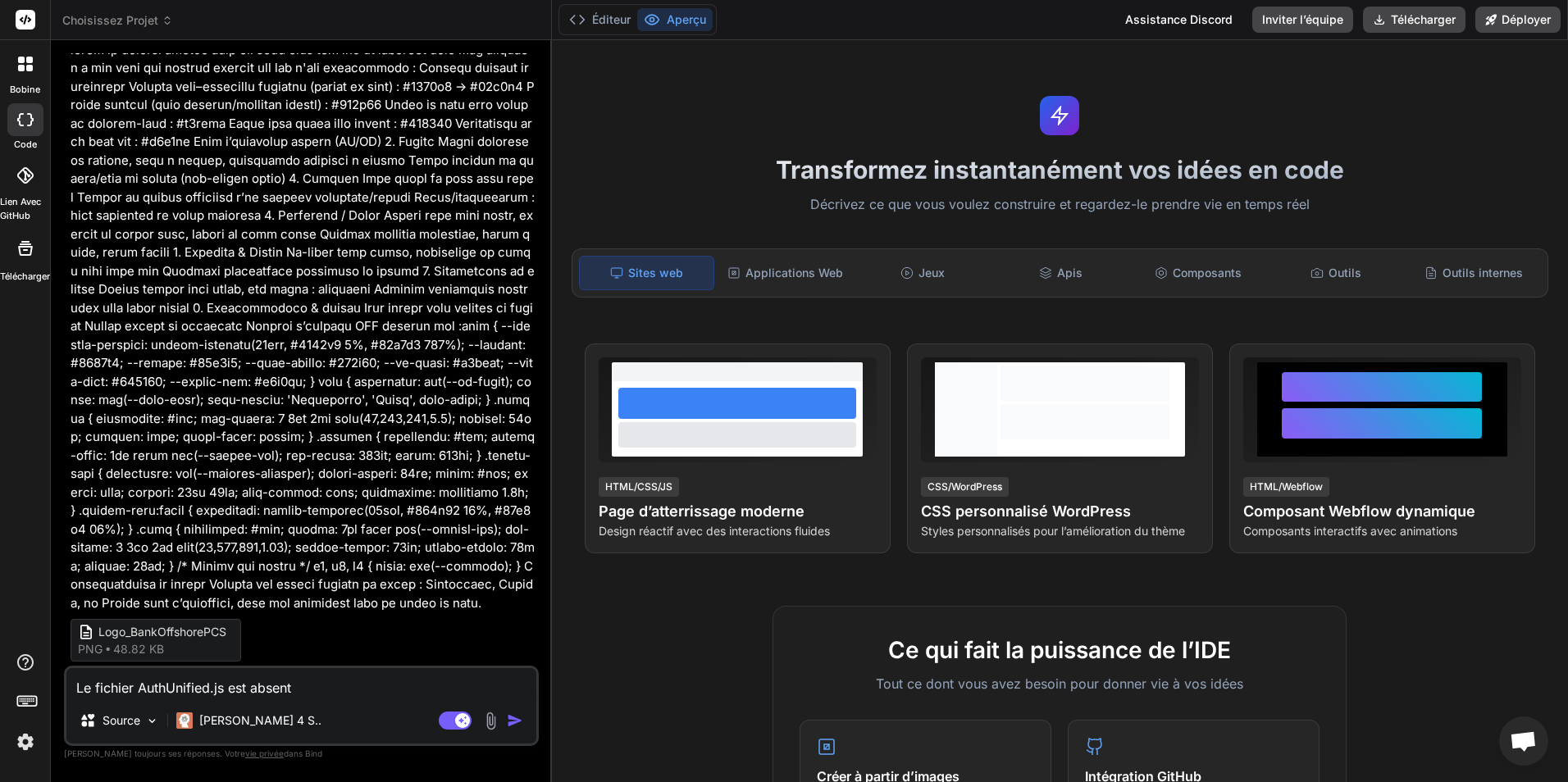
scroll to position [981, 0]
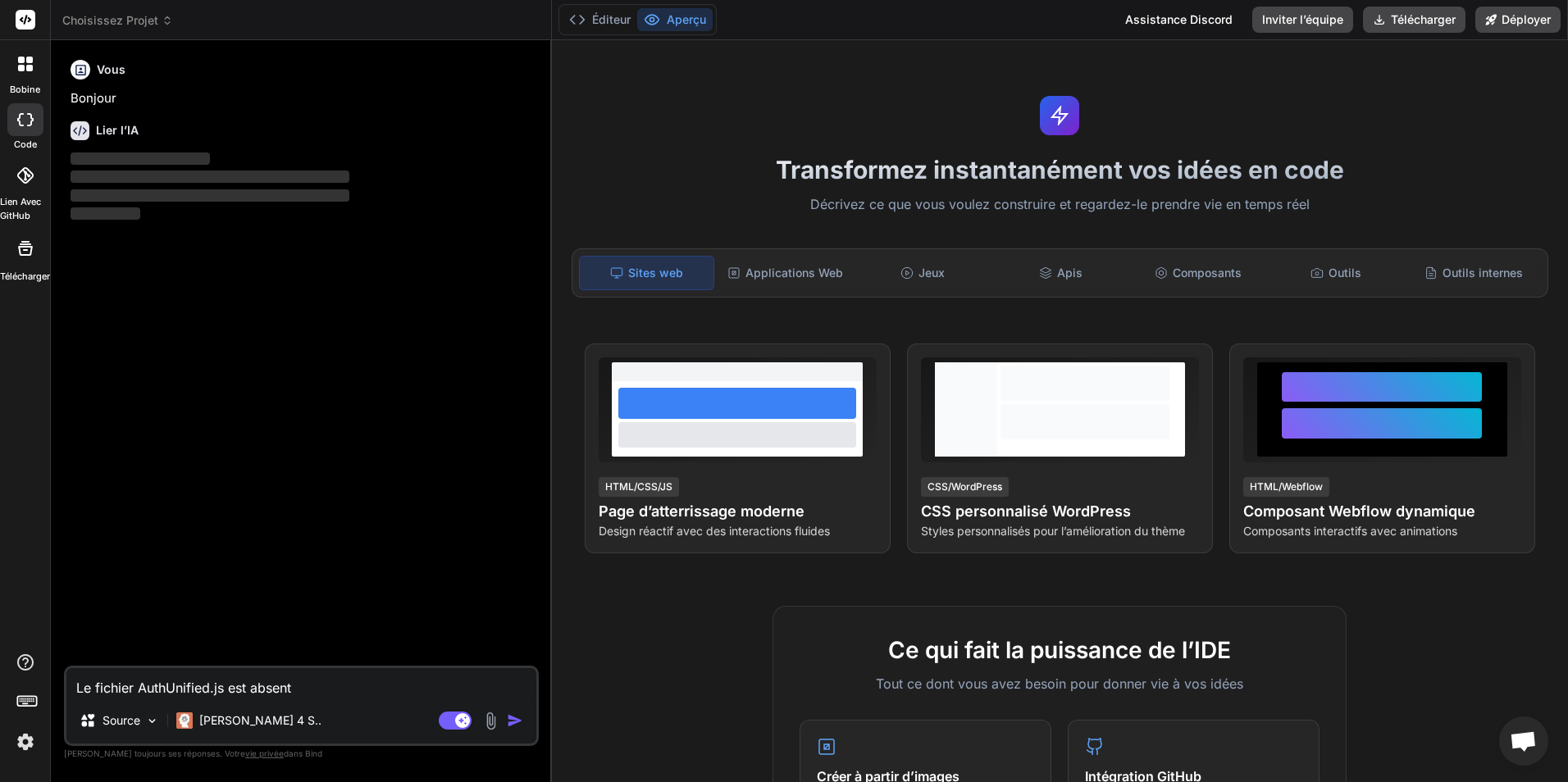
click at [514, 716] on img "button" at bounding box center [515, 720] width 17 height 17
click at [456, 716] on rect at bounding box center [462, 720] width 15 height 15
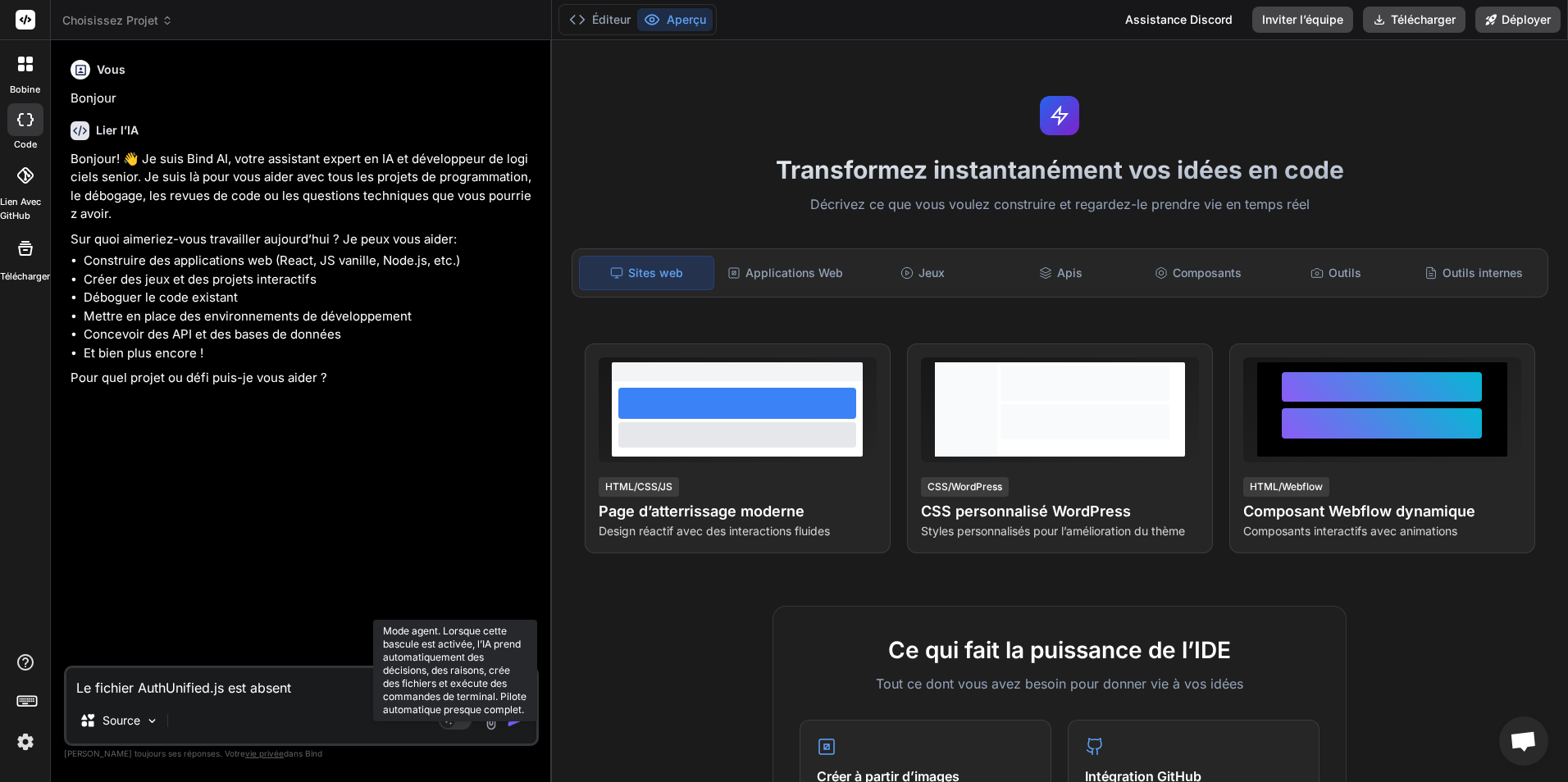
click at [458, 725] on rect at bounding box center [455, 720] width 33 height 18
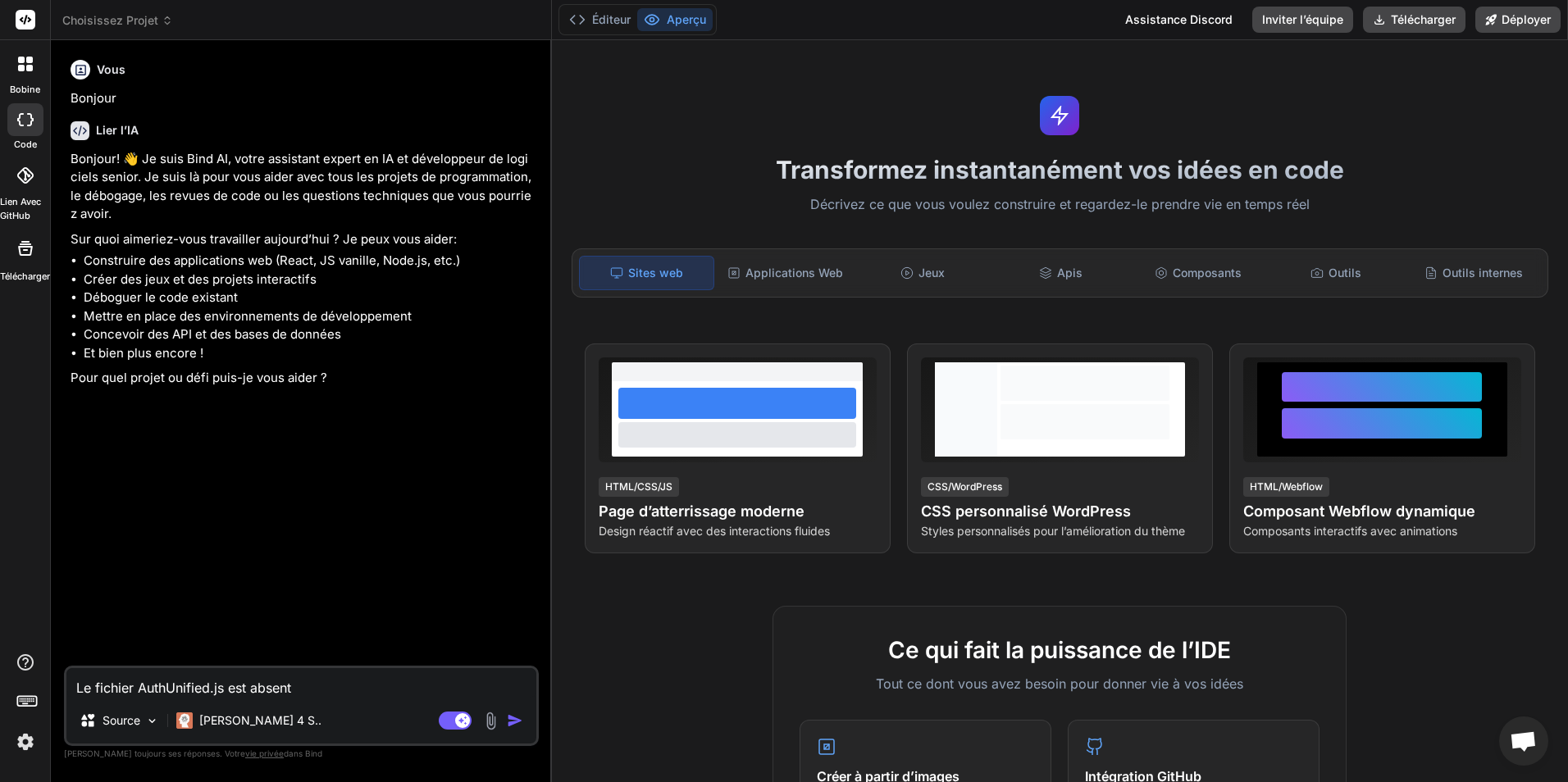
click at [16, 115] on div at bounding box center [25, 120] width 36 height 33
click at [20, 66] on icon at bounding box center [21, 68] width 7 height 7
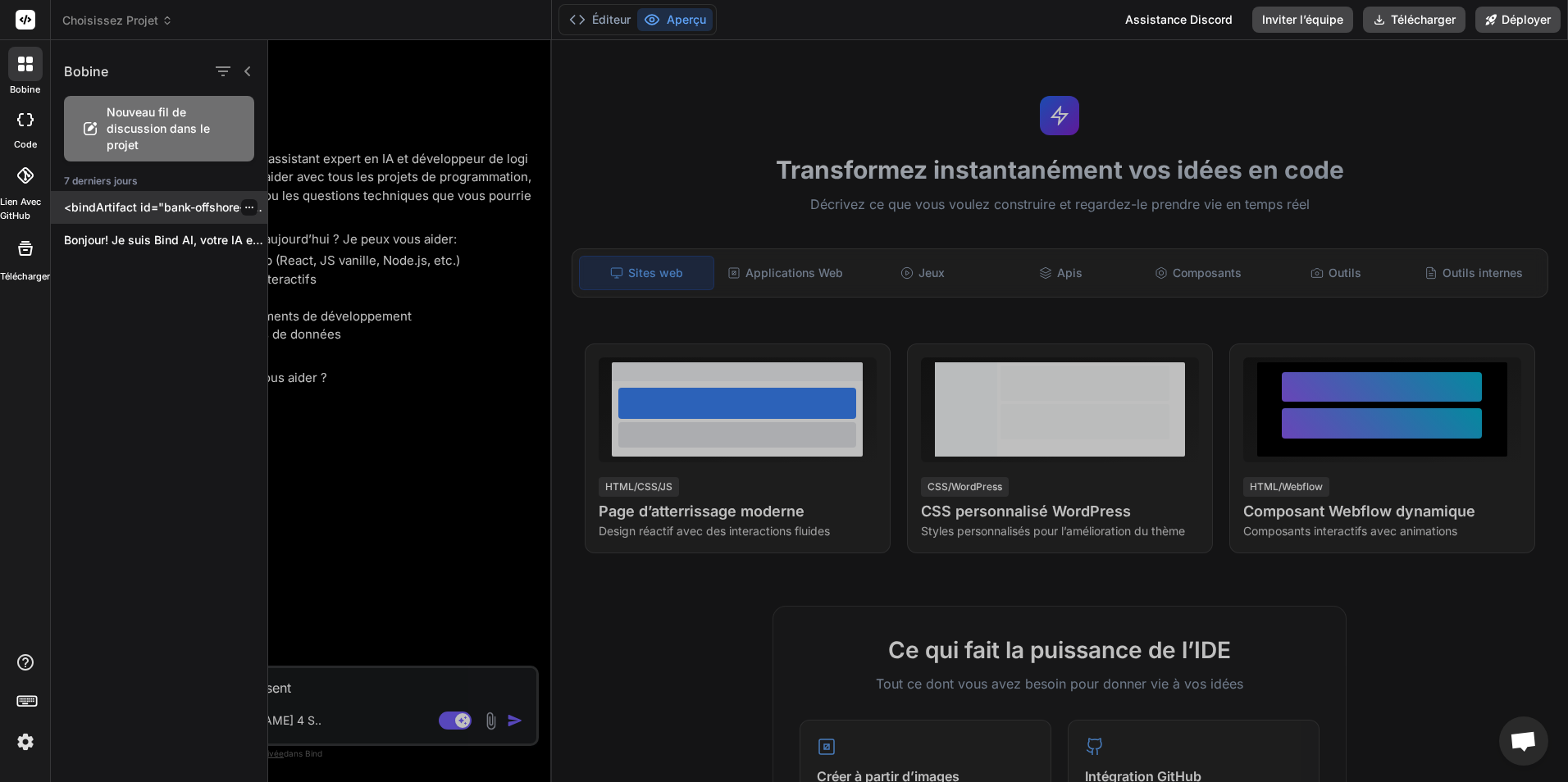
click at [246, 205] on icon "button" at bounding box center [250, 207] width 10 height 10
click at [162, 208] on p "<bindArtifact id="bank-offshore-pcs » title="Bank Offshore PCS"> <bindAction ty…" at bounding box center [165, 207] width 204 height 17
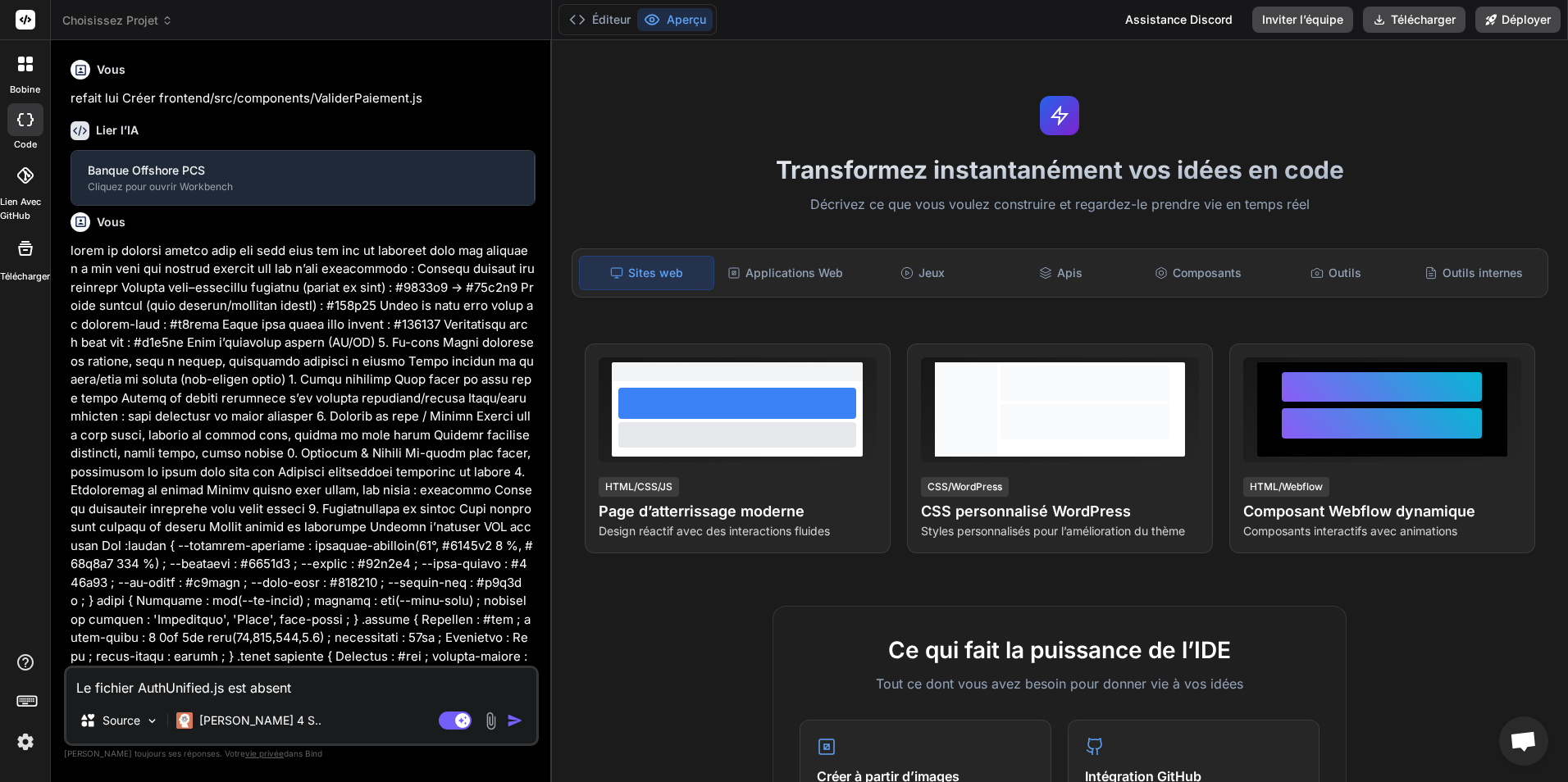
type textarea "x"
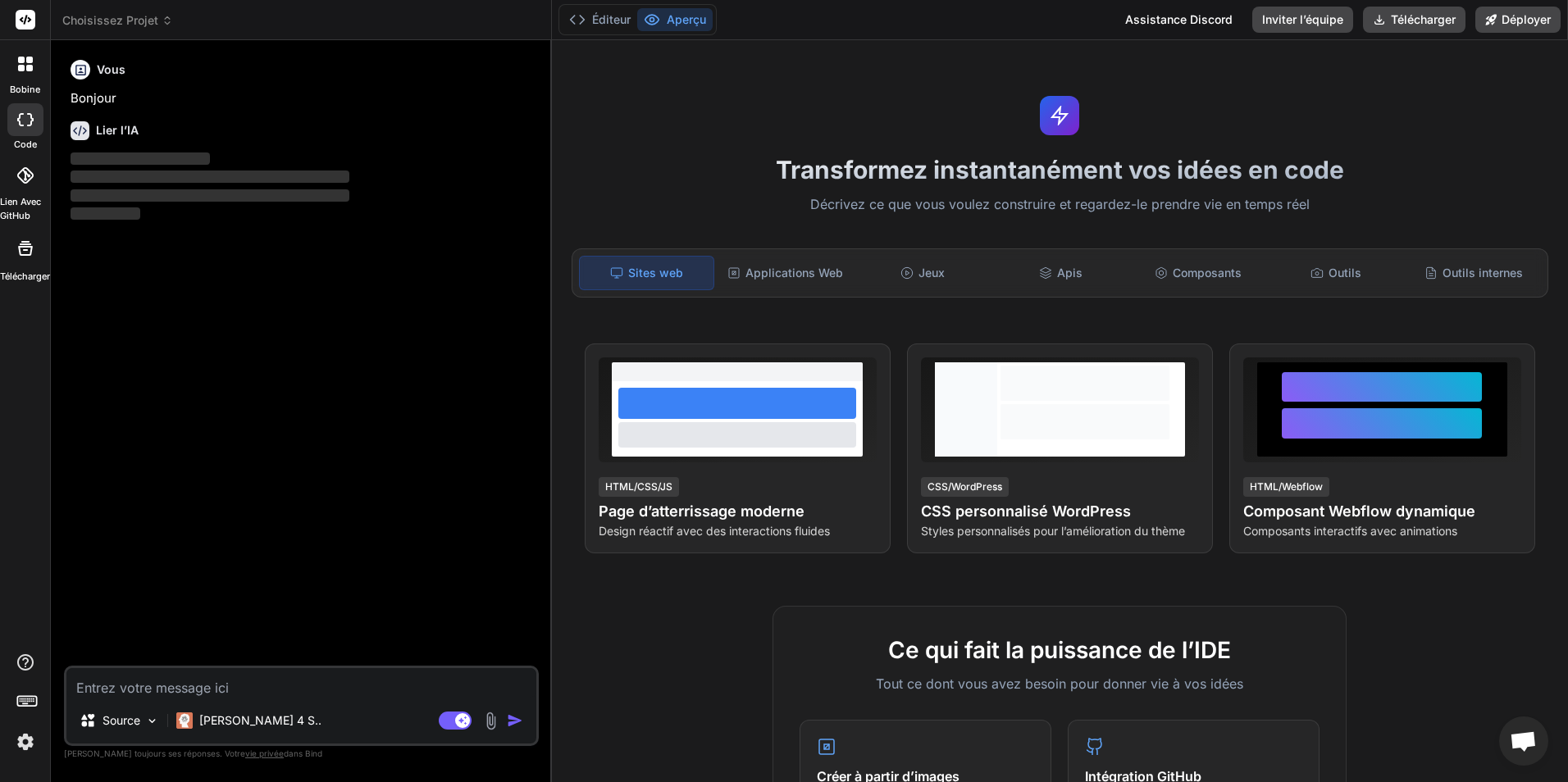
click at [27, 72] on div at bounding box center [24, 64] width 34 height 34
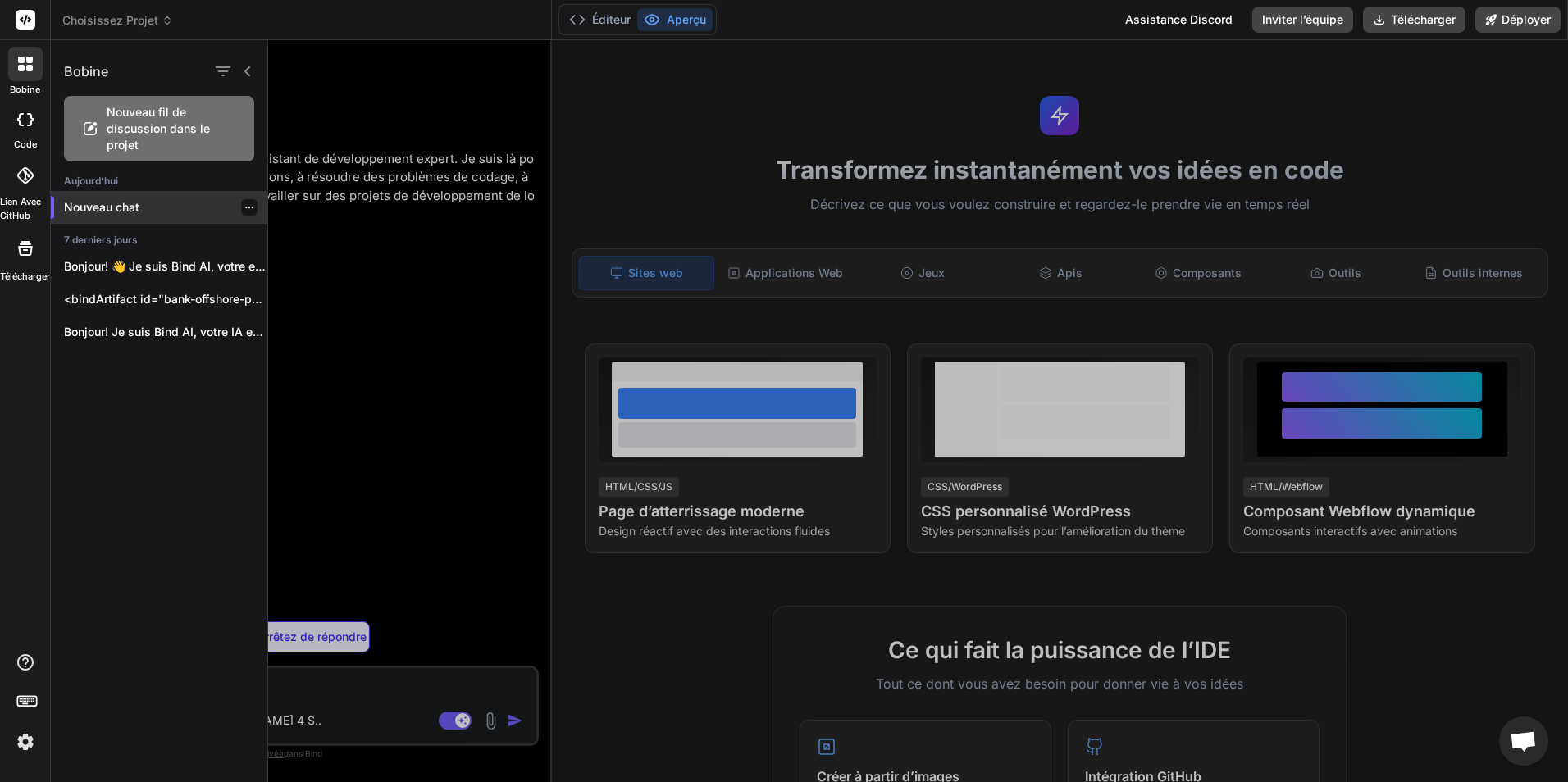
click at [245, 210] on icon "button" at bounding box center [250, 207] width 10 height 10
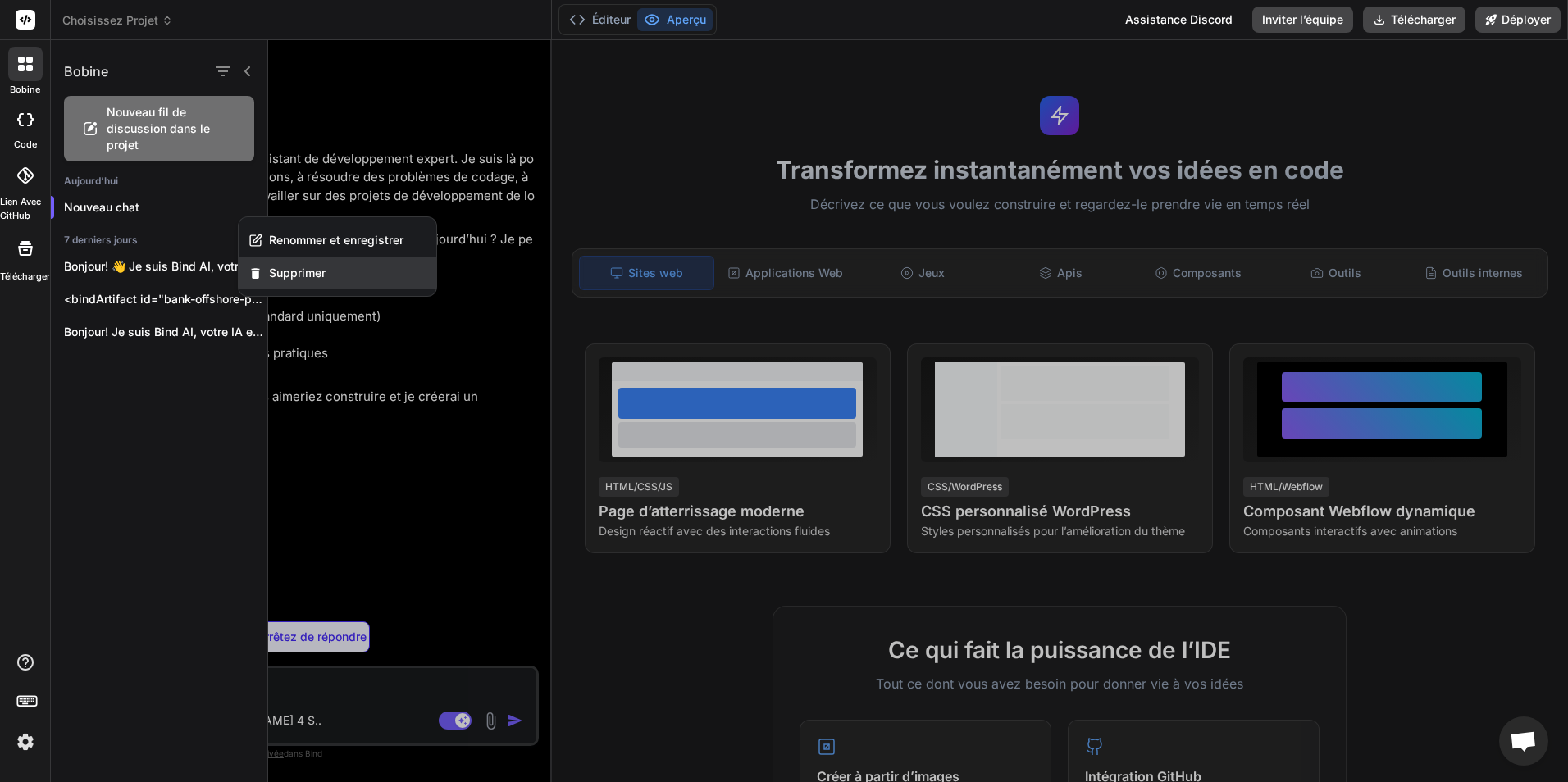
click at [364, 269] on div "Supprimer" at bounding box center [338, 273] width 198 height 33
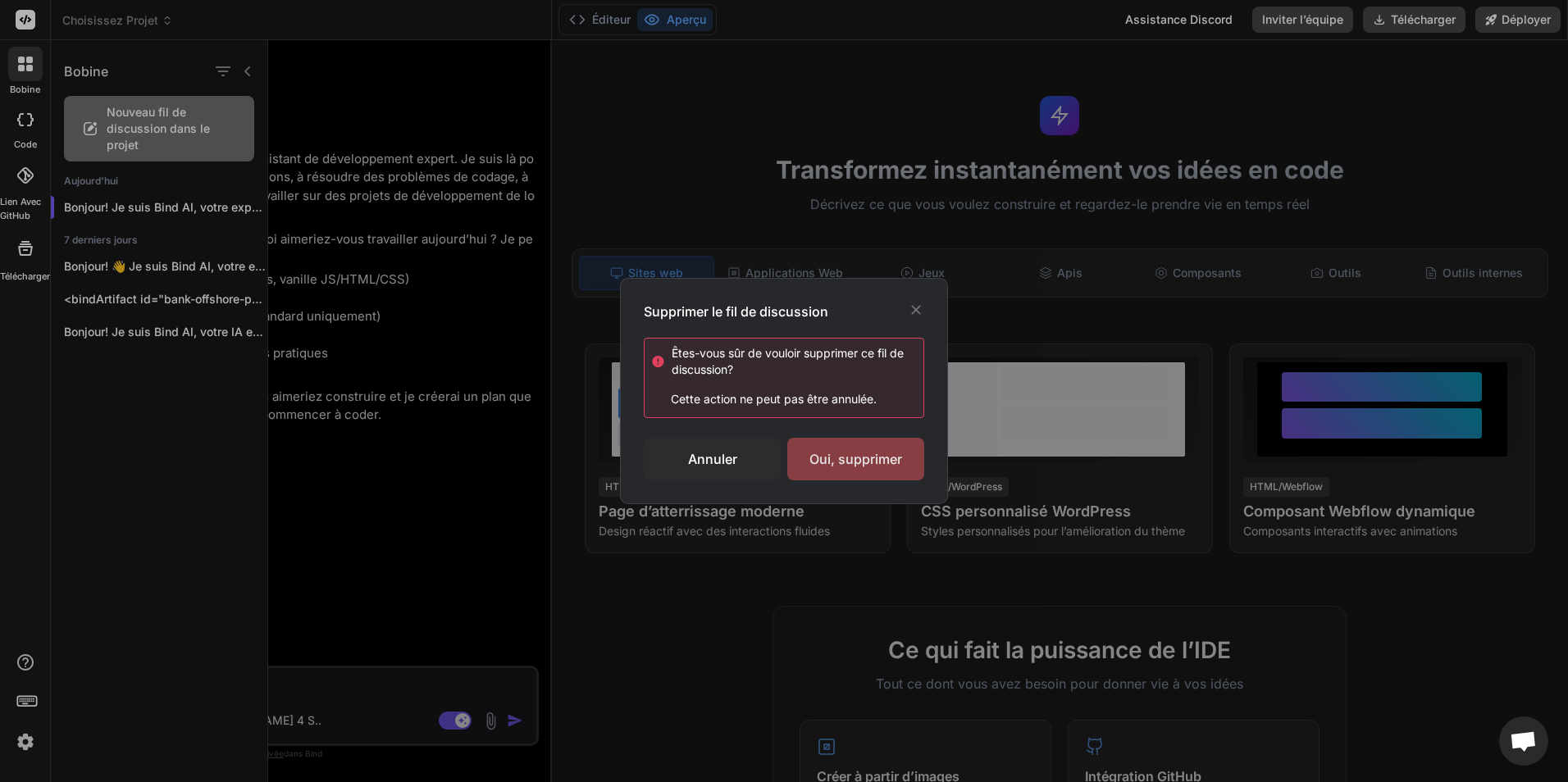
click at [863, 464] on div "Oui, supprimer" at bounding box center [855, 459] width 137 height 43
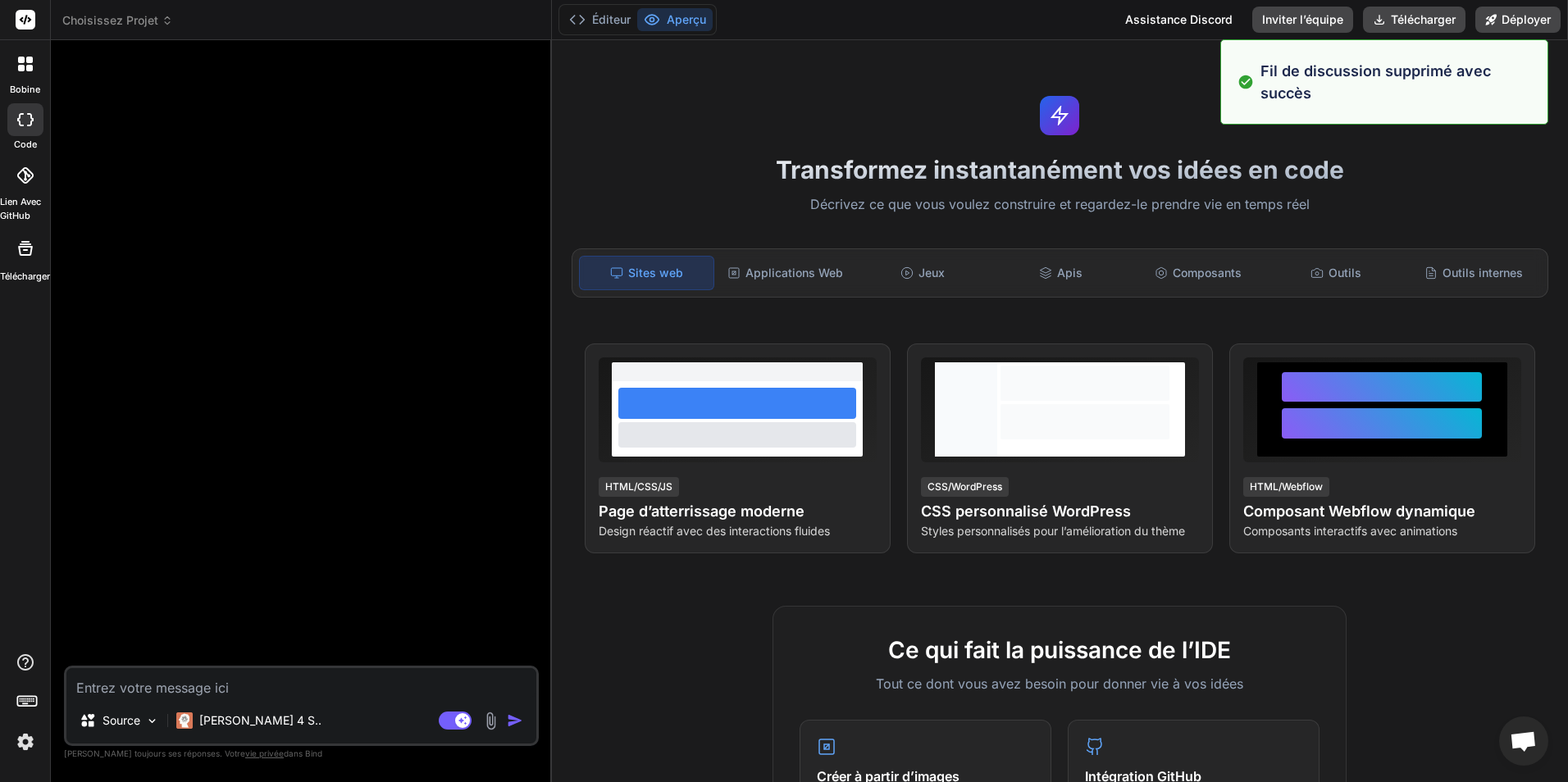
click at [27, 69] on icon at bounding box center [29, 68] width 7 height 7
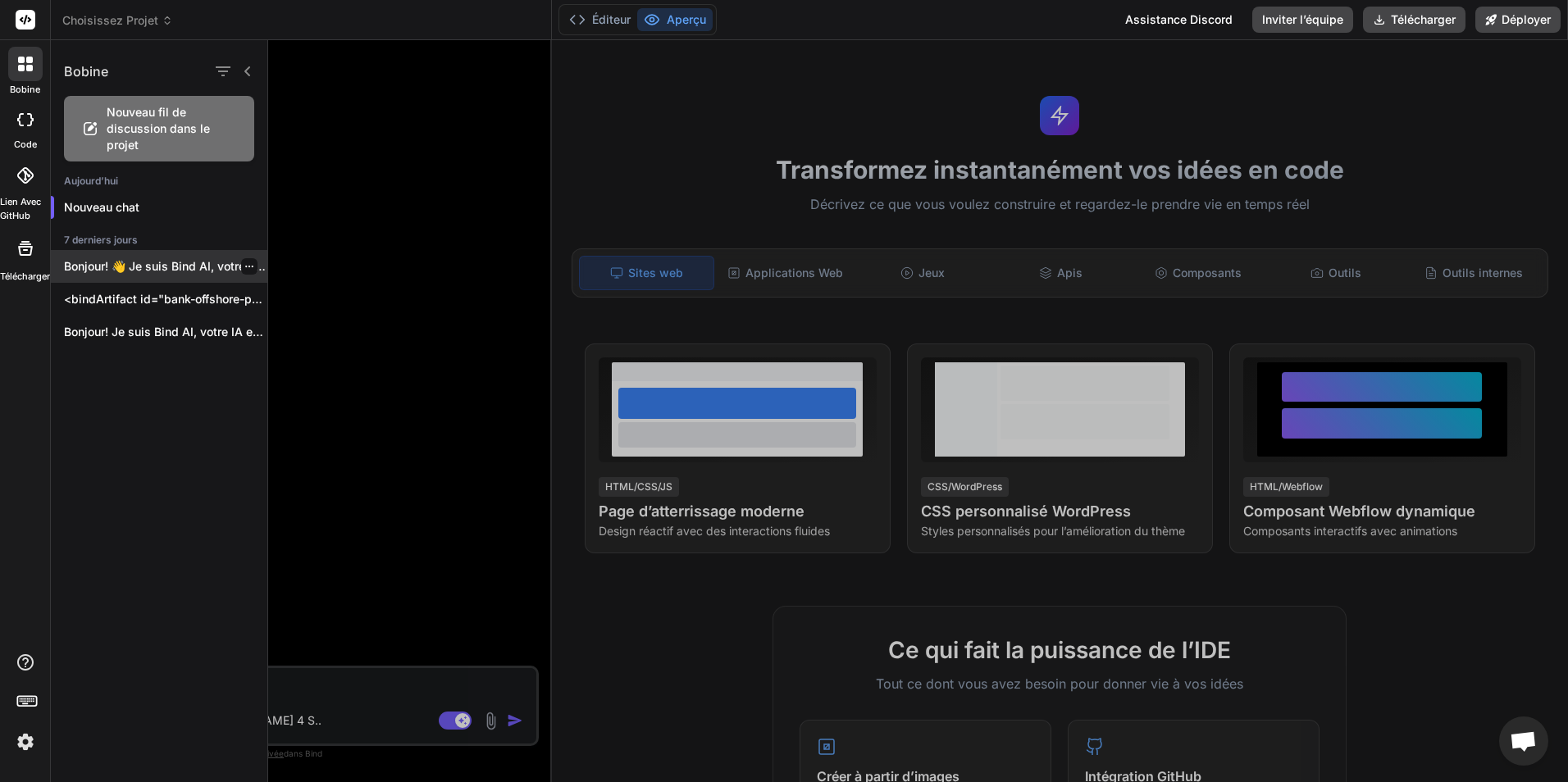
click at [249, 265] on div at bounding box center [249, 266] width 17 height 17
click at [245, 261] on icon "button" at bounding box center [250, 266] width 10 height 10
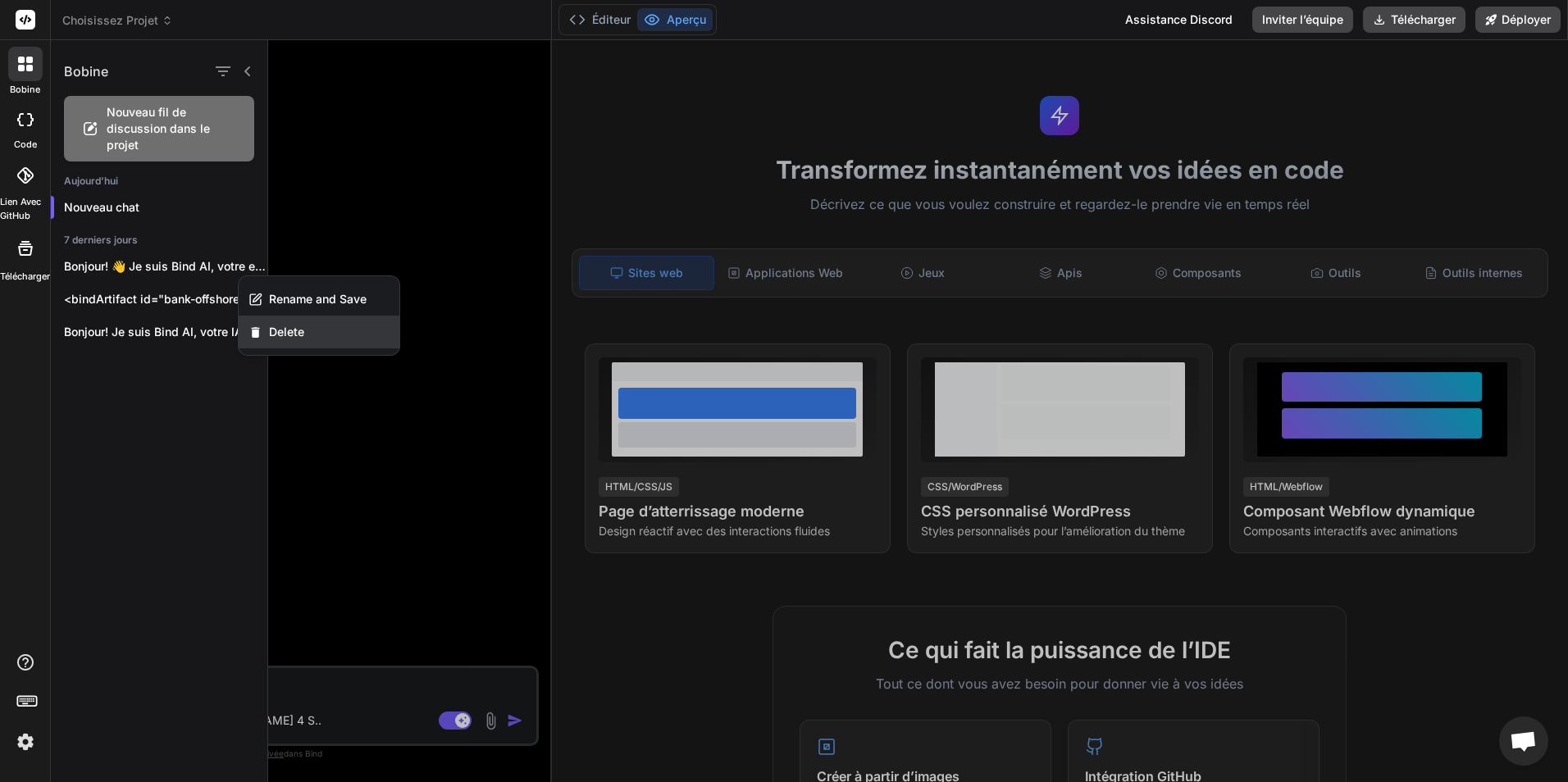
click at [307, 329] on div "Delete" at bounding box center [319, 333] width 161 height 33
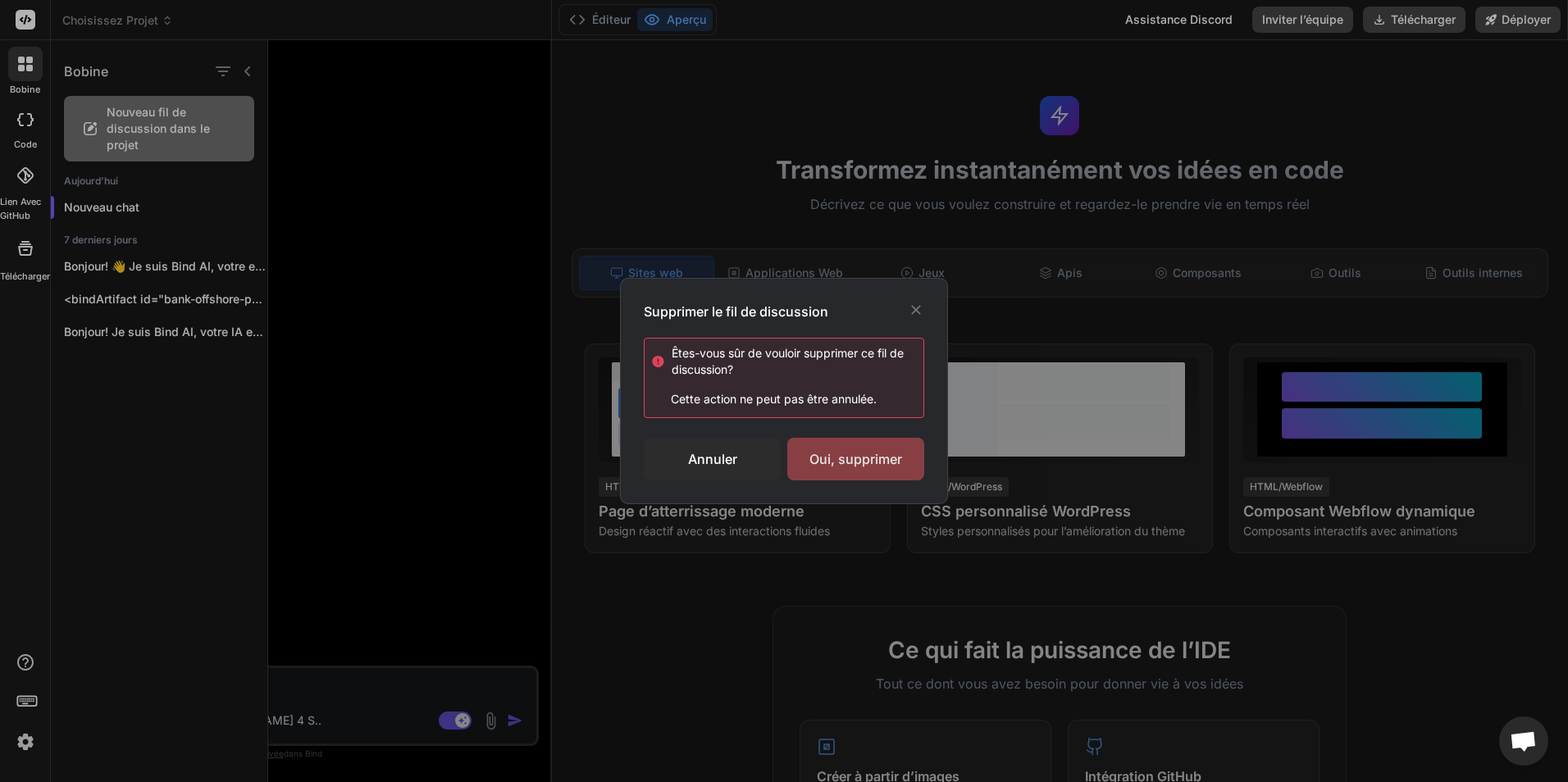
click at [865, 448] on div "Oui, supprimer" at bounding box center [855, 459] width 137 height 43
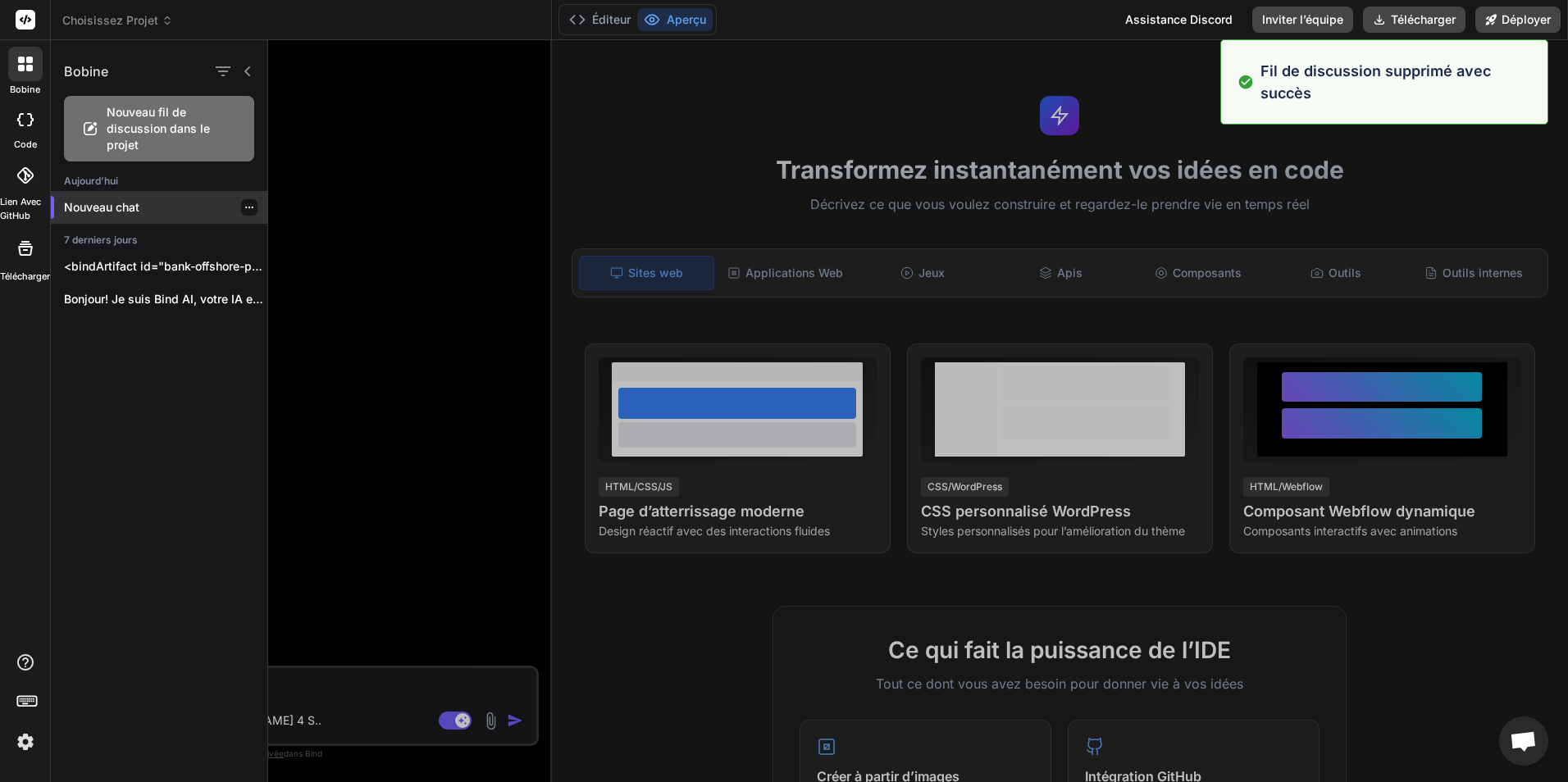
click at [246, 208] on icon "button" at bounding box center [250, 207] width 10 height 10
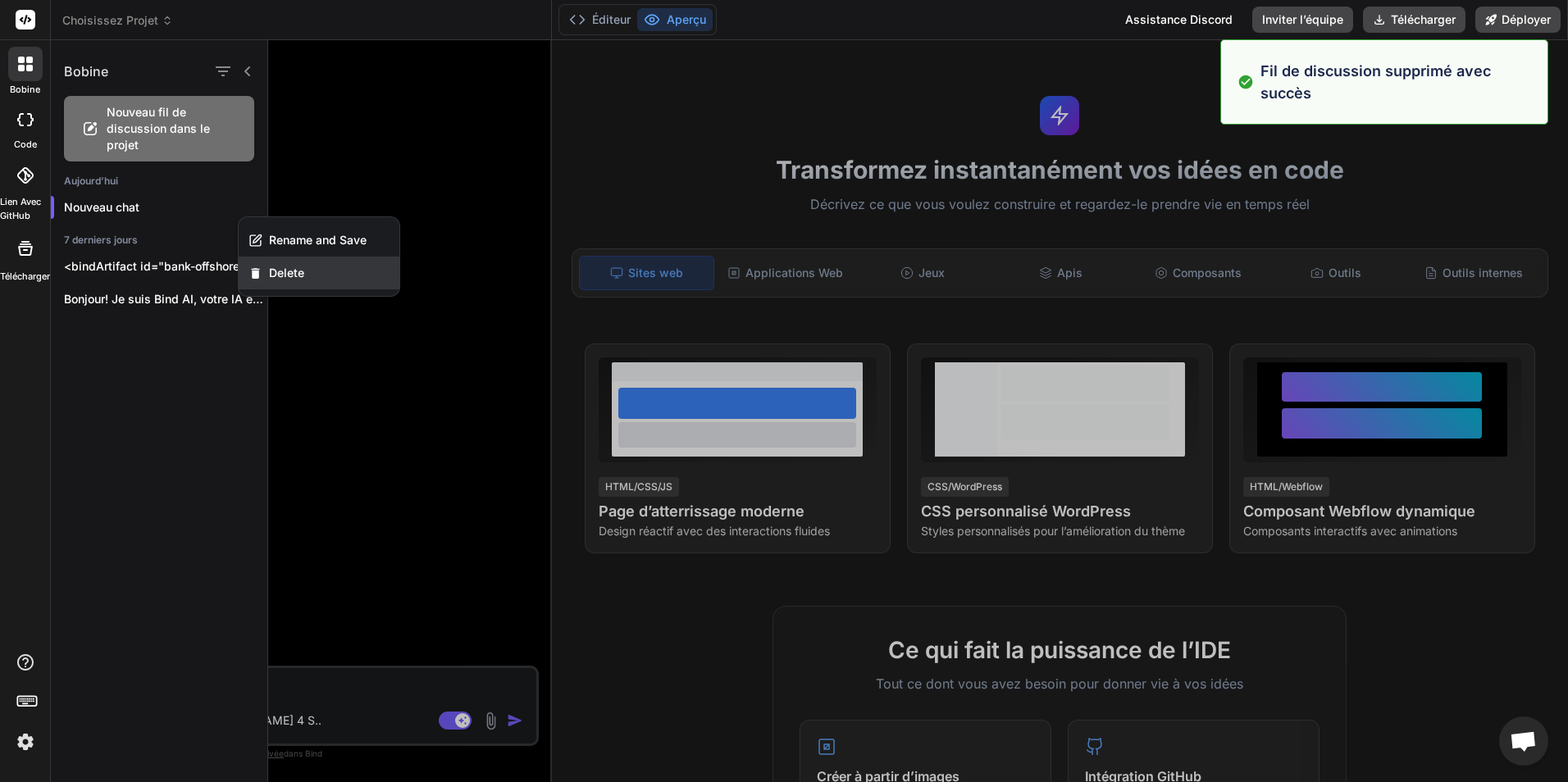
click at [335, 274] on div "Delete" at bounding box center [319, 273] width 161 height 33
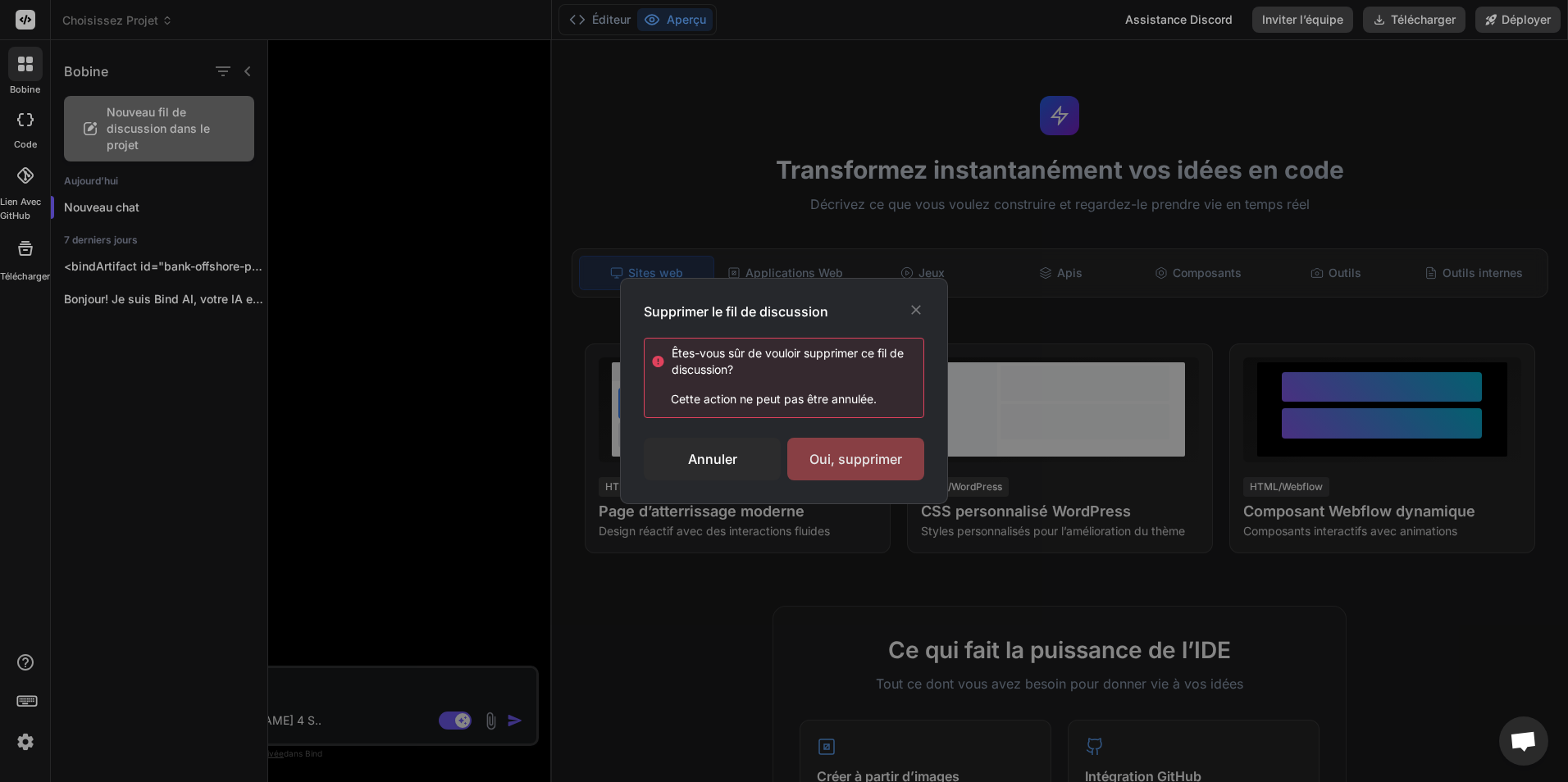
click at [878, 453] on div "Oui, supprimer" at bounding box center [855, 459] width 137 height 43
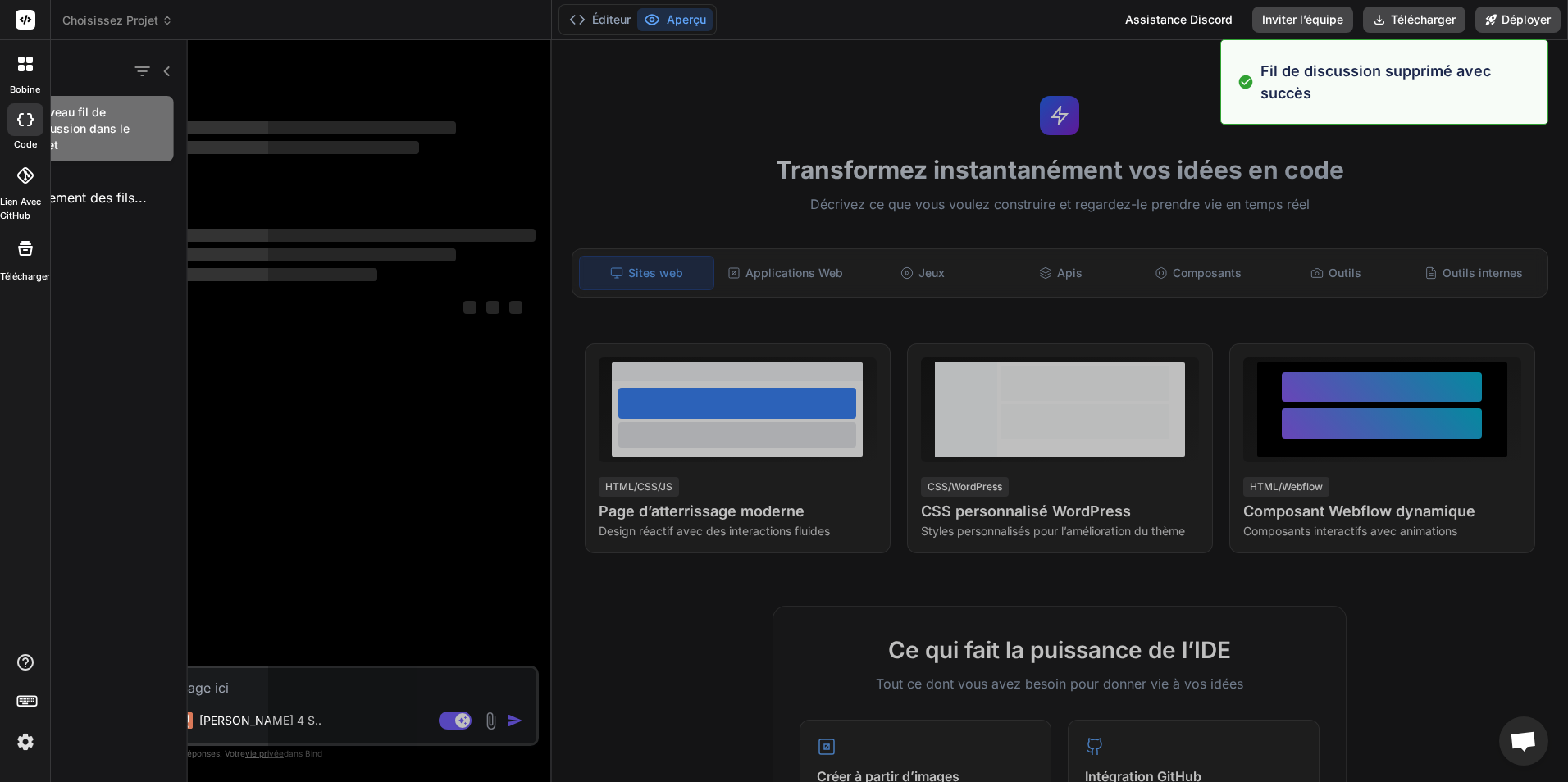
scroll to position [16, 0]
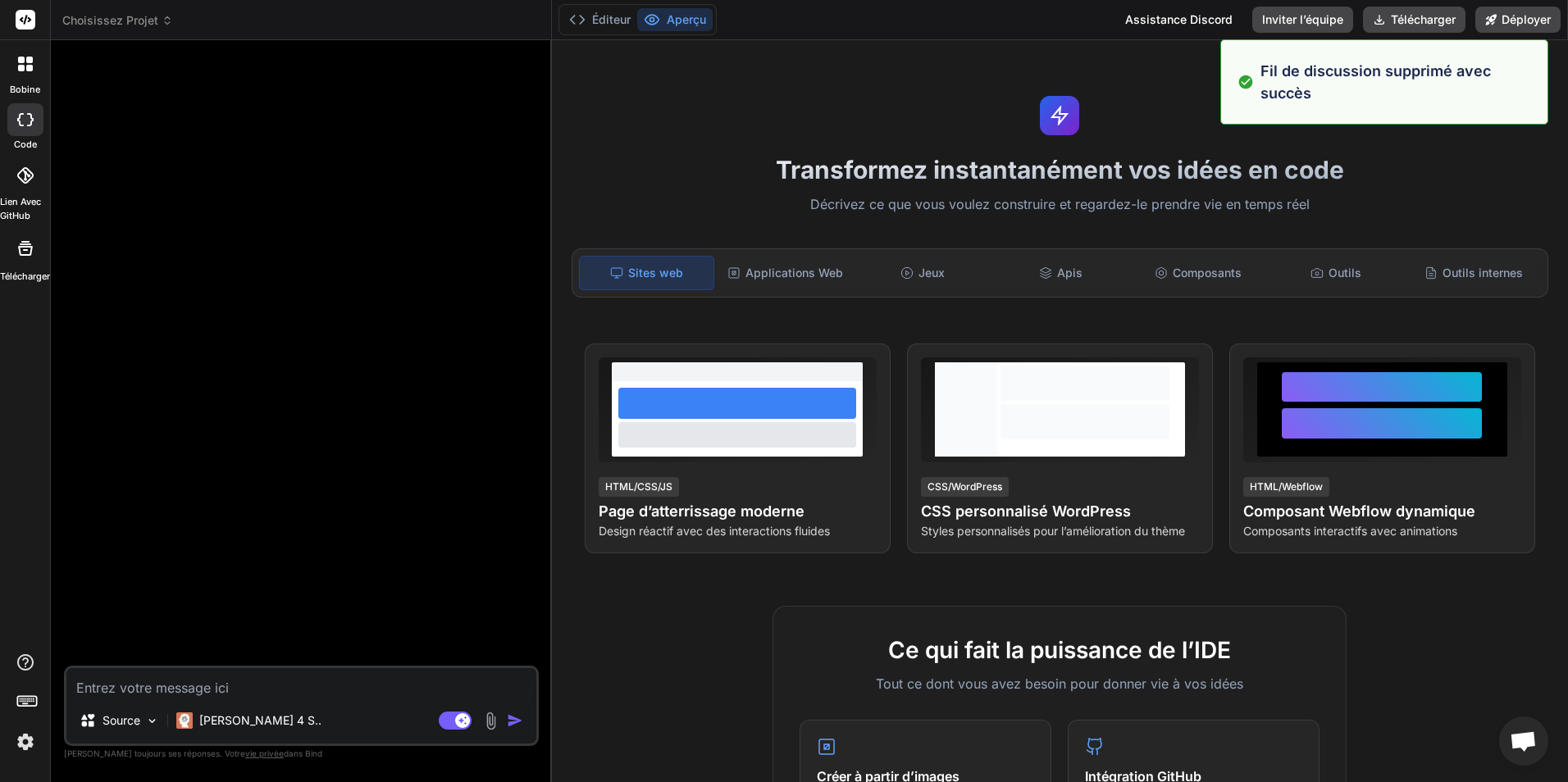
click at [20, 68] on icon at bounding box center [21, 68] width 7 height 7
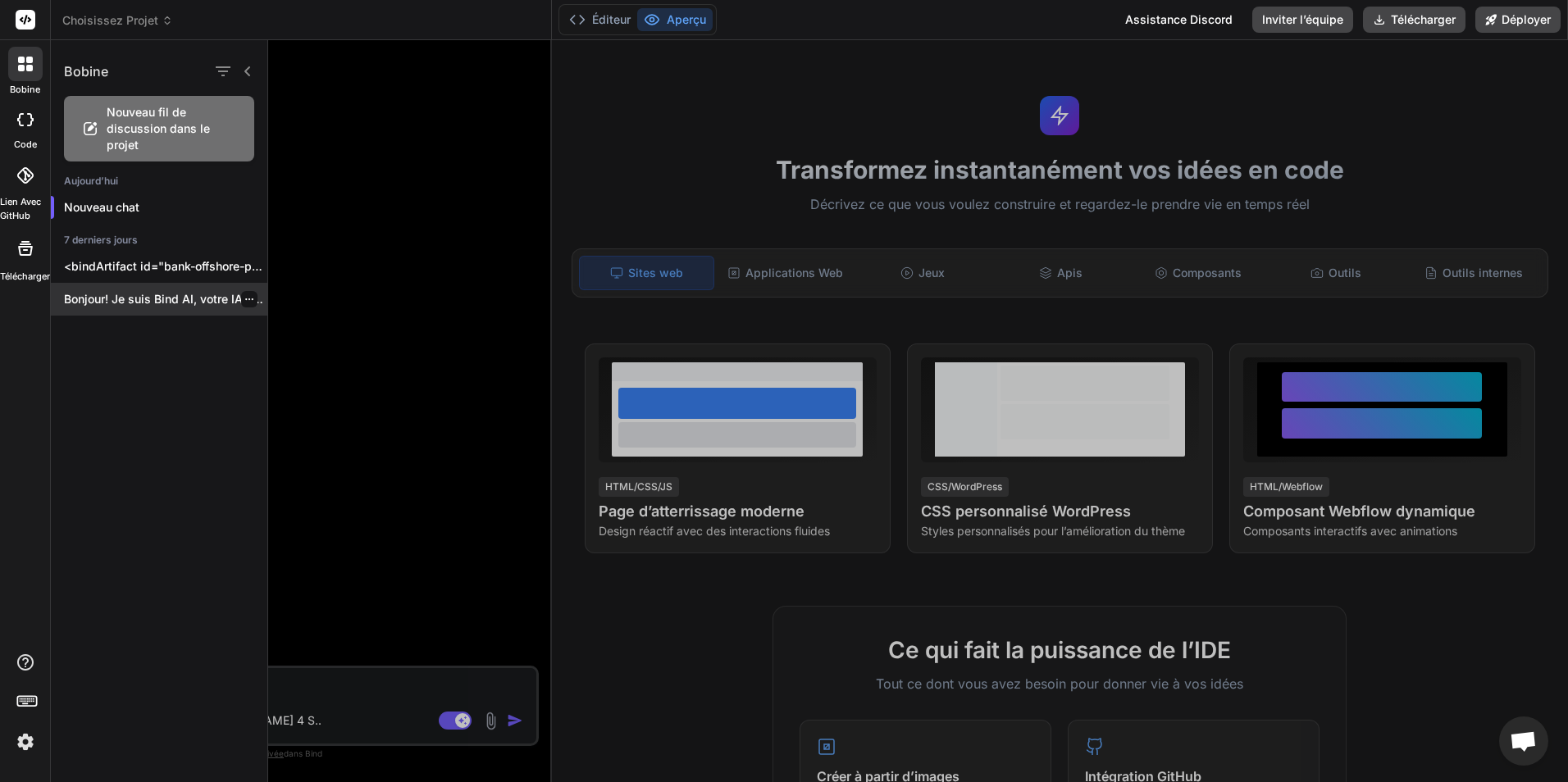
click at [183, 291] on div "Bonjour! Je suis Bind AI, votre IA experte..." at bounding box center [159, 299] width 216 height 33
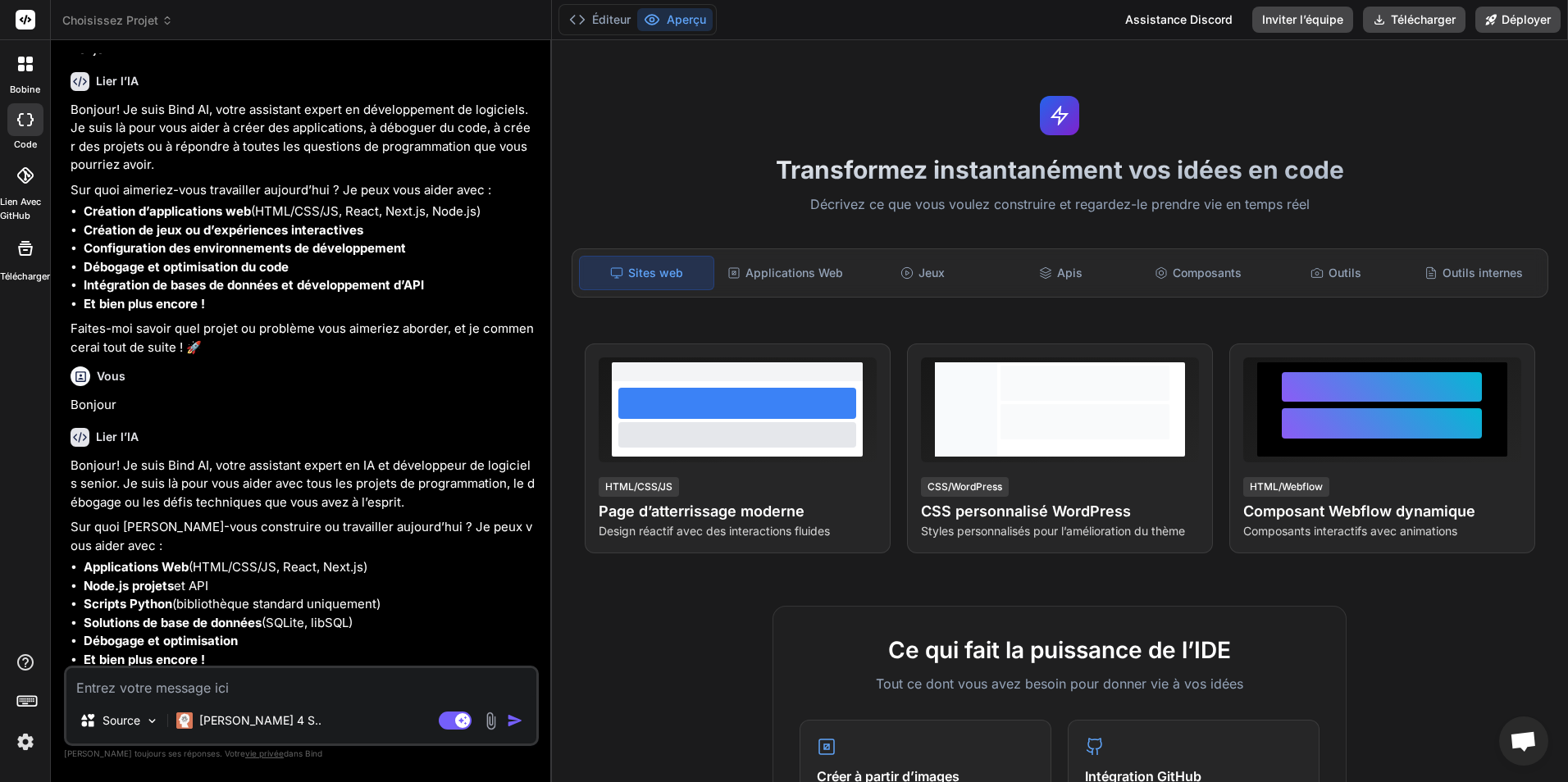
scroll to position [99, 0]
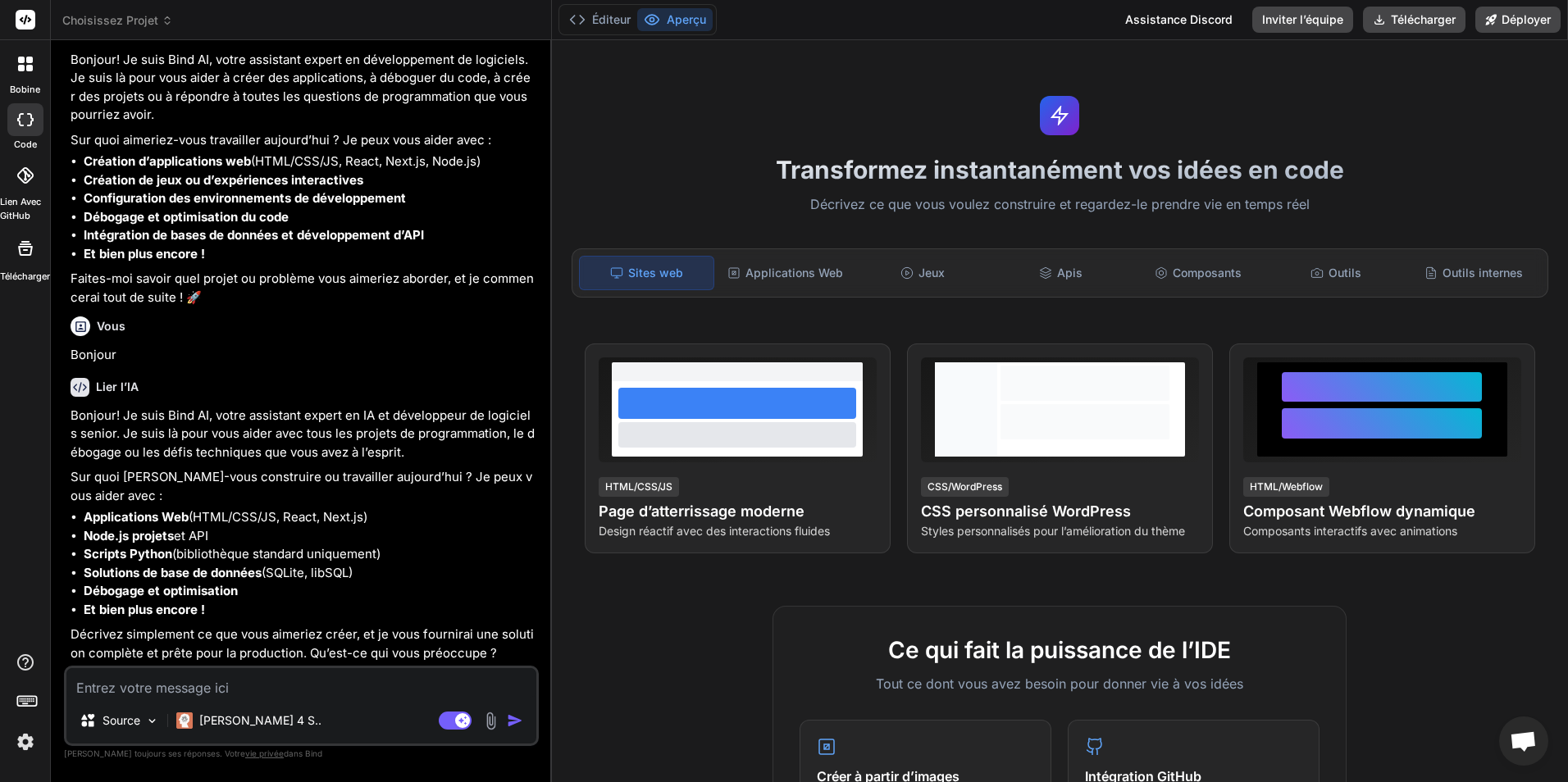
click at [23, 75] on div at bounding box center [24, 64] width 34 height 34
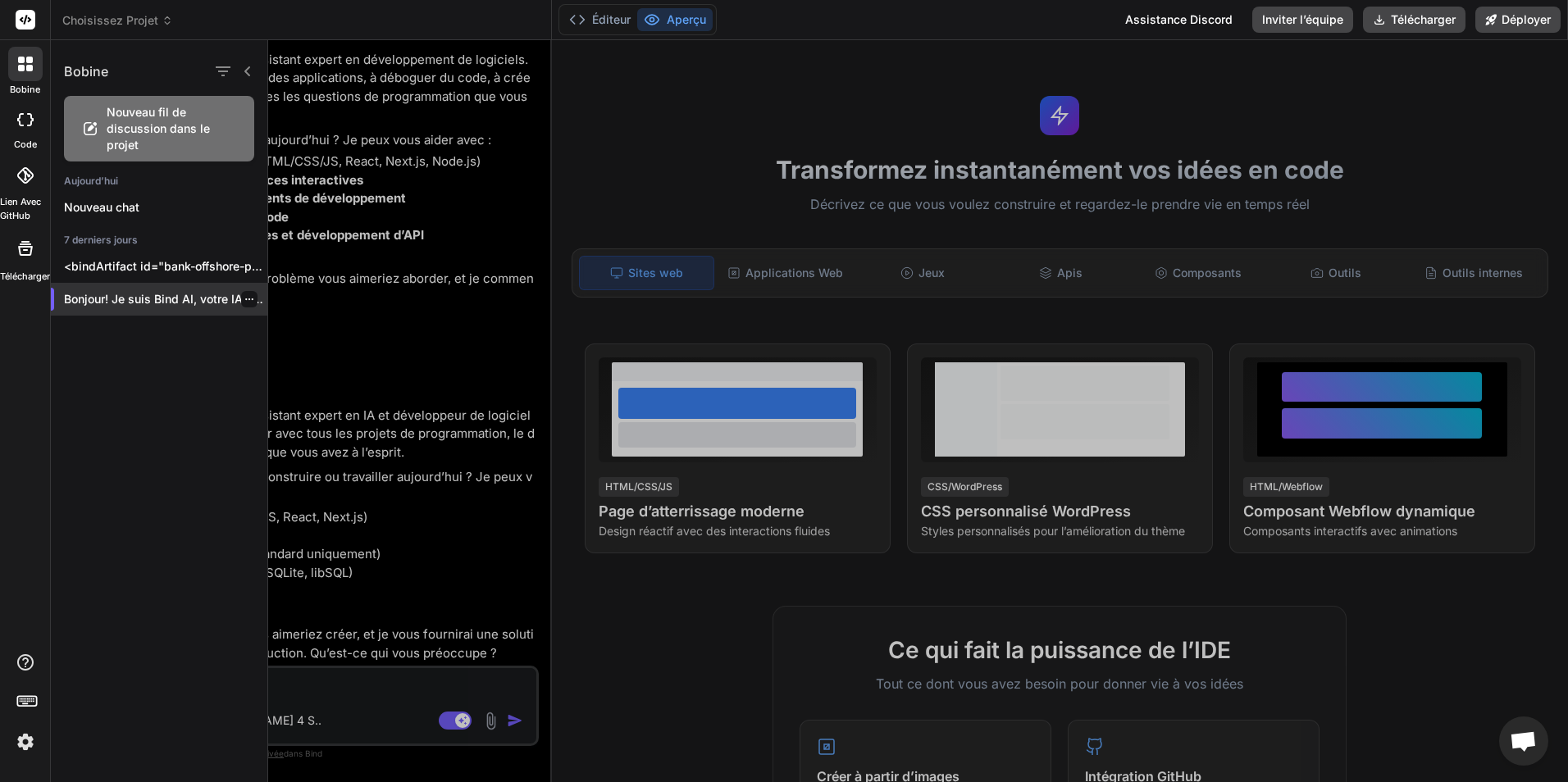
click at [245, 296] on icon "button" at bounding box center [250, 299] width 10 height 10
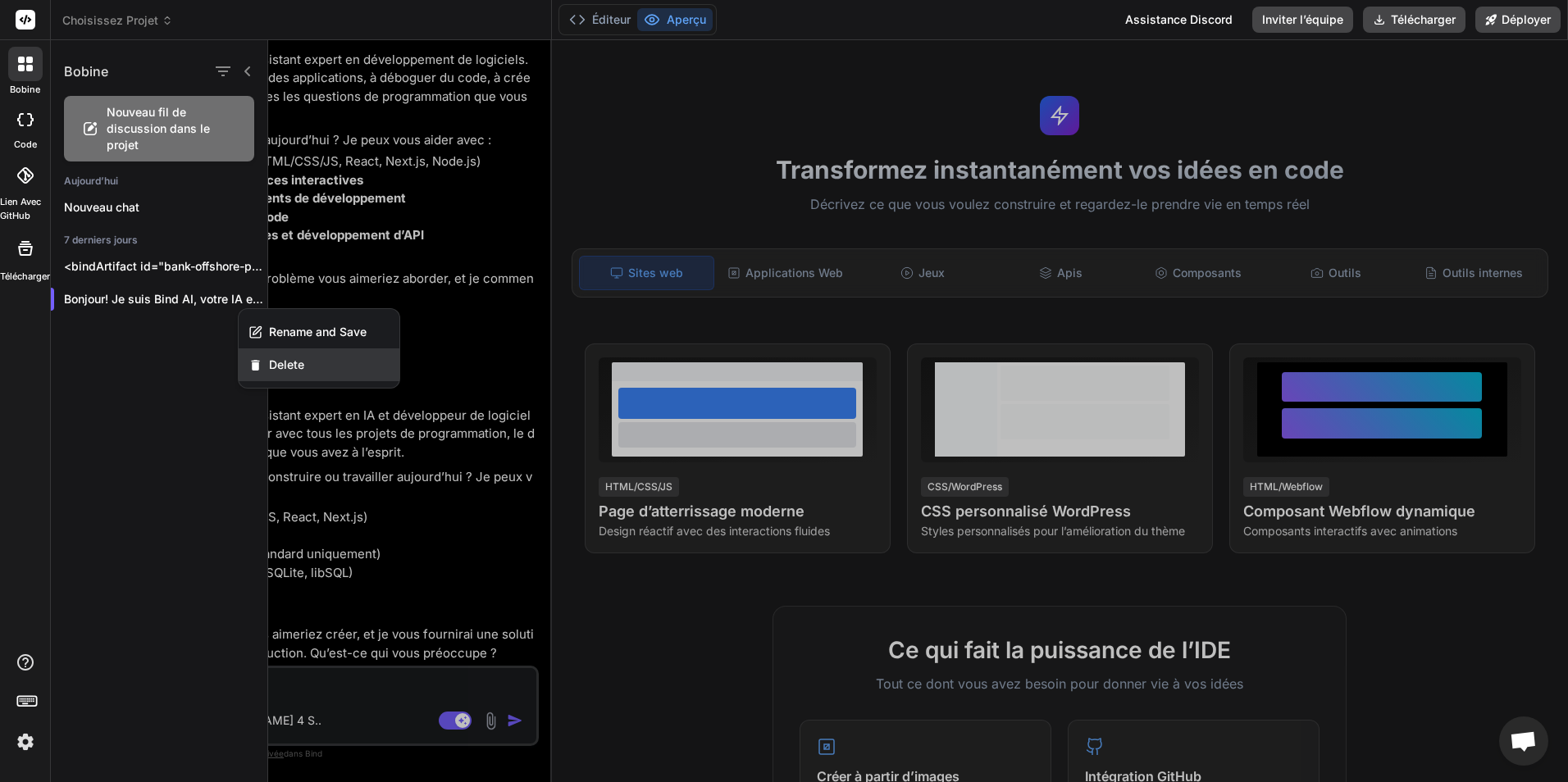
click at [292, 361] on span "Delete" at bounding box center [287, 364] width 35 height 17
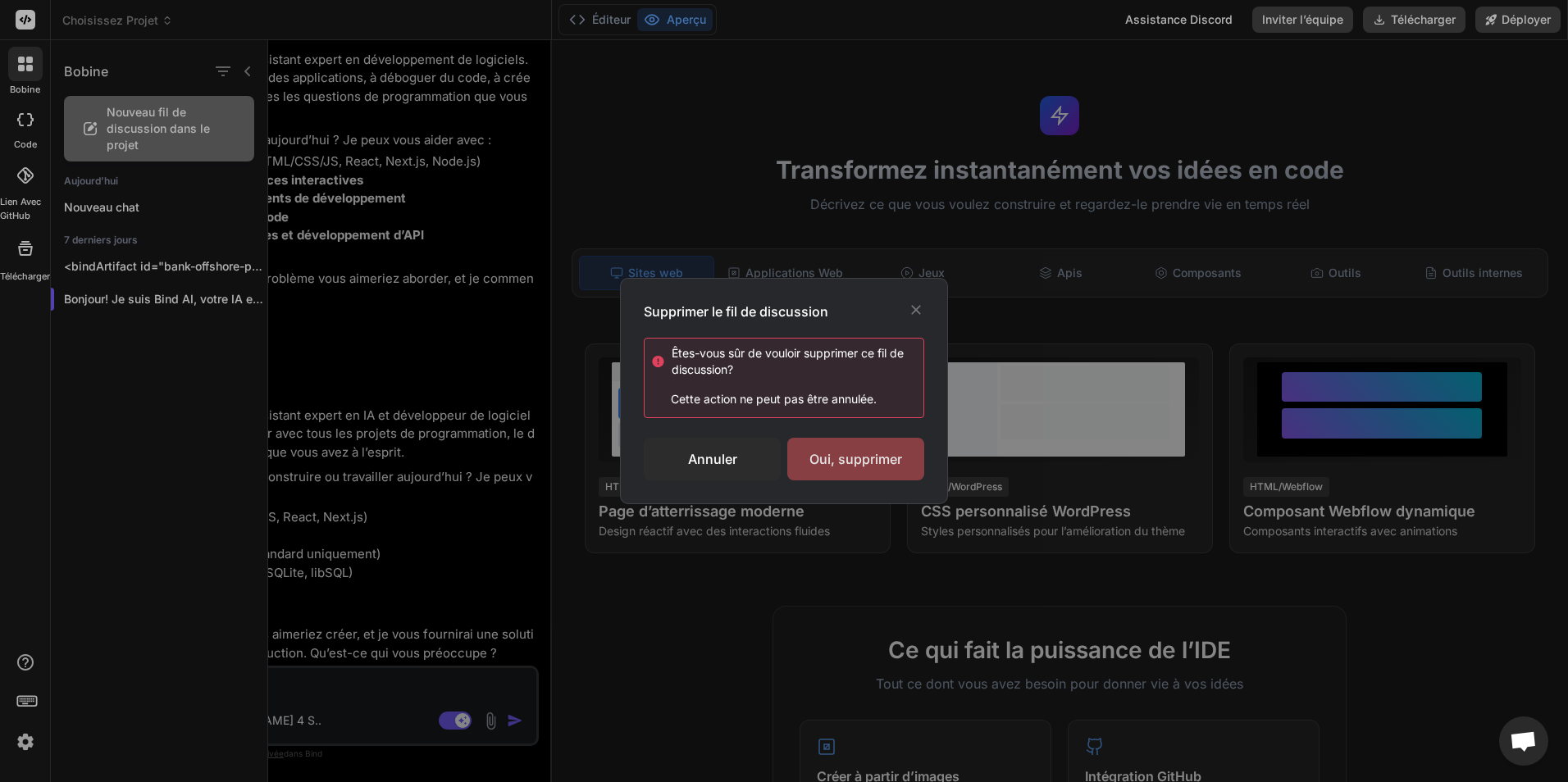
click at [855, 458] on div "Oui, supprimer" at bounding box center [855, 459] width 137 height 43
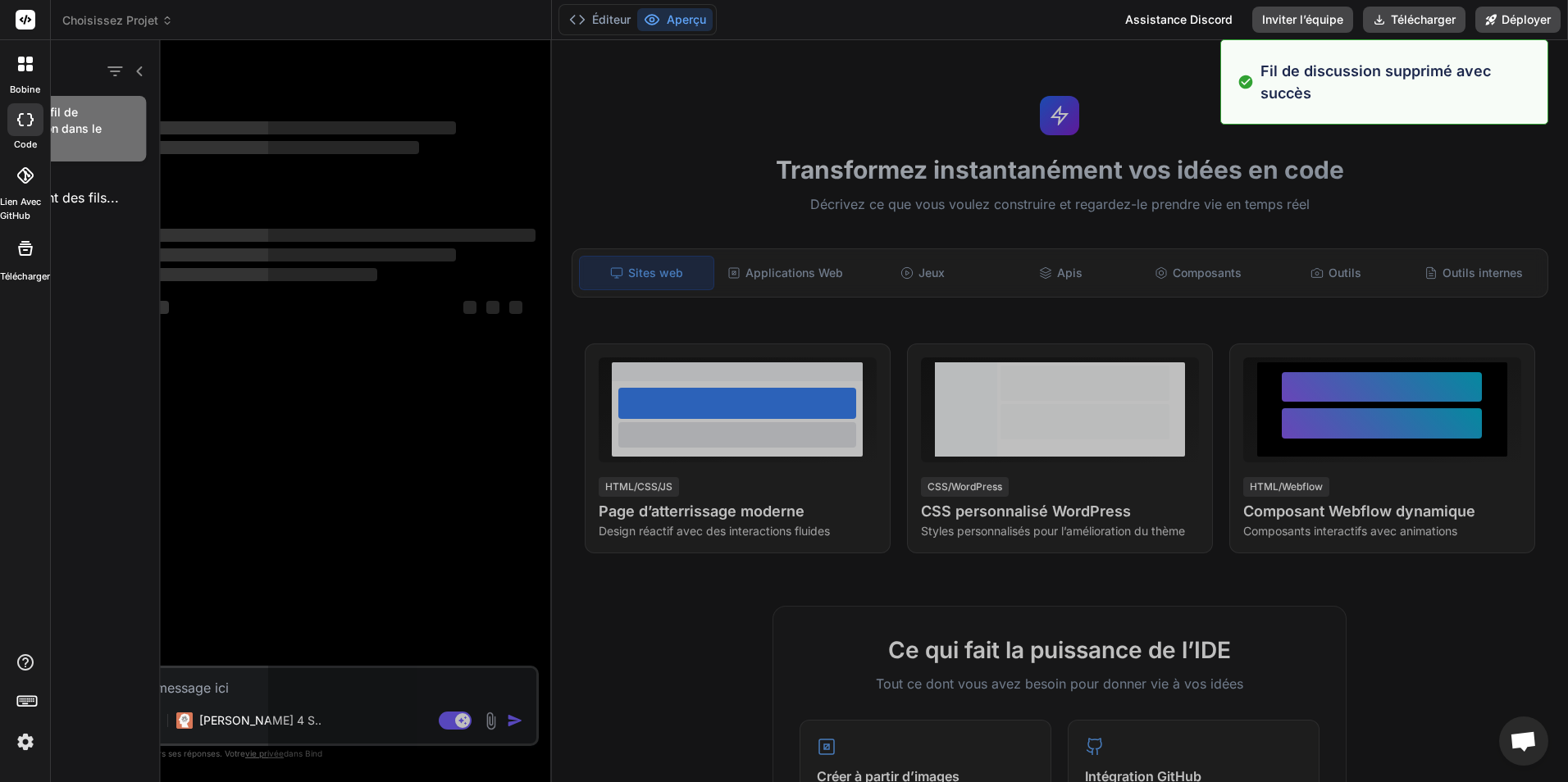
scroll to position [140, 0]
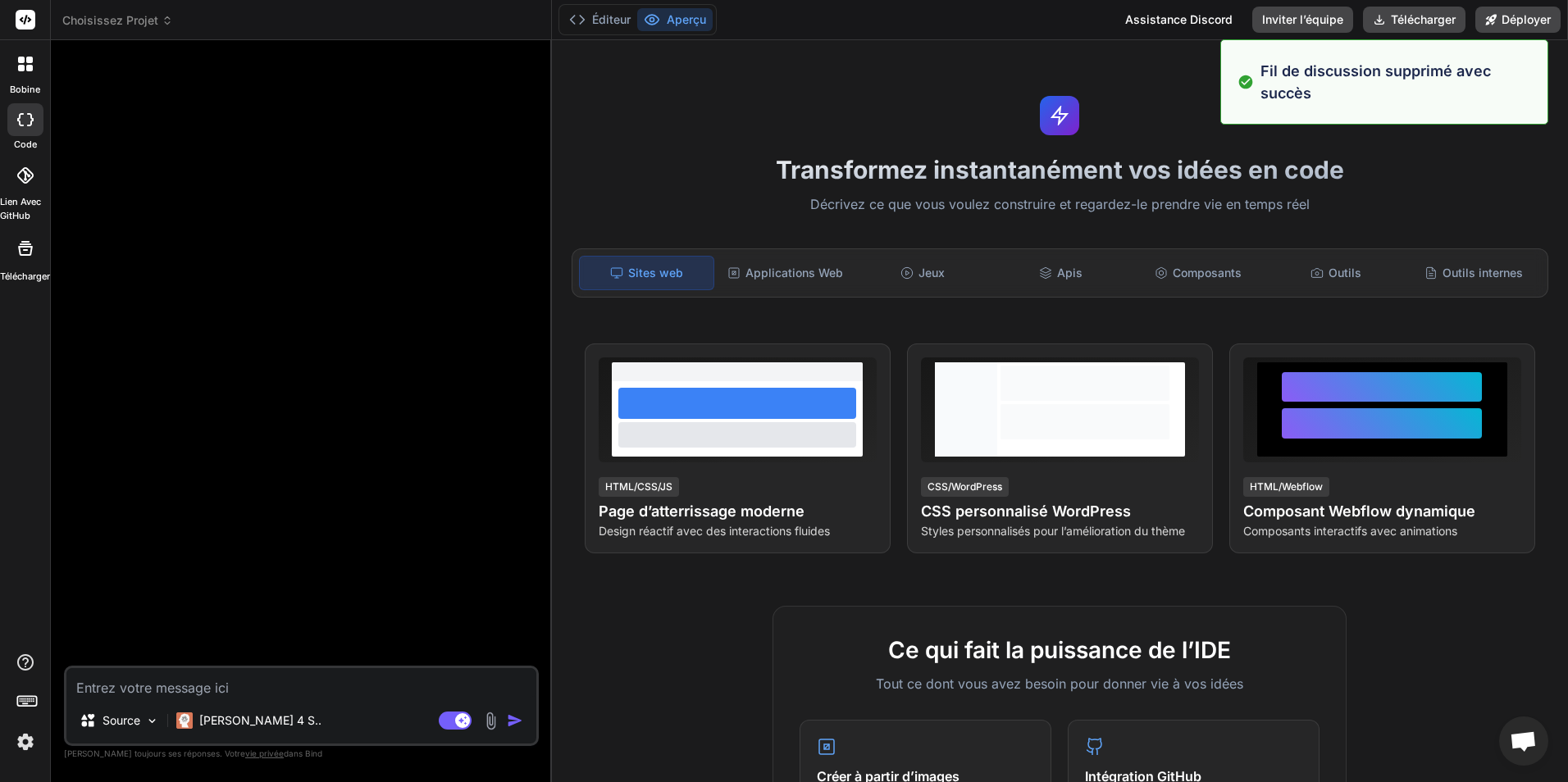
click at [38, 64] on div at bounding box center [24, 64] width 34 height 34
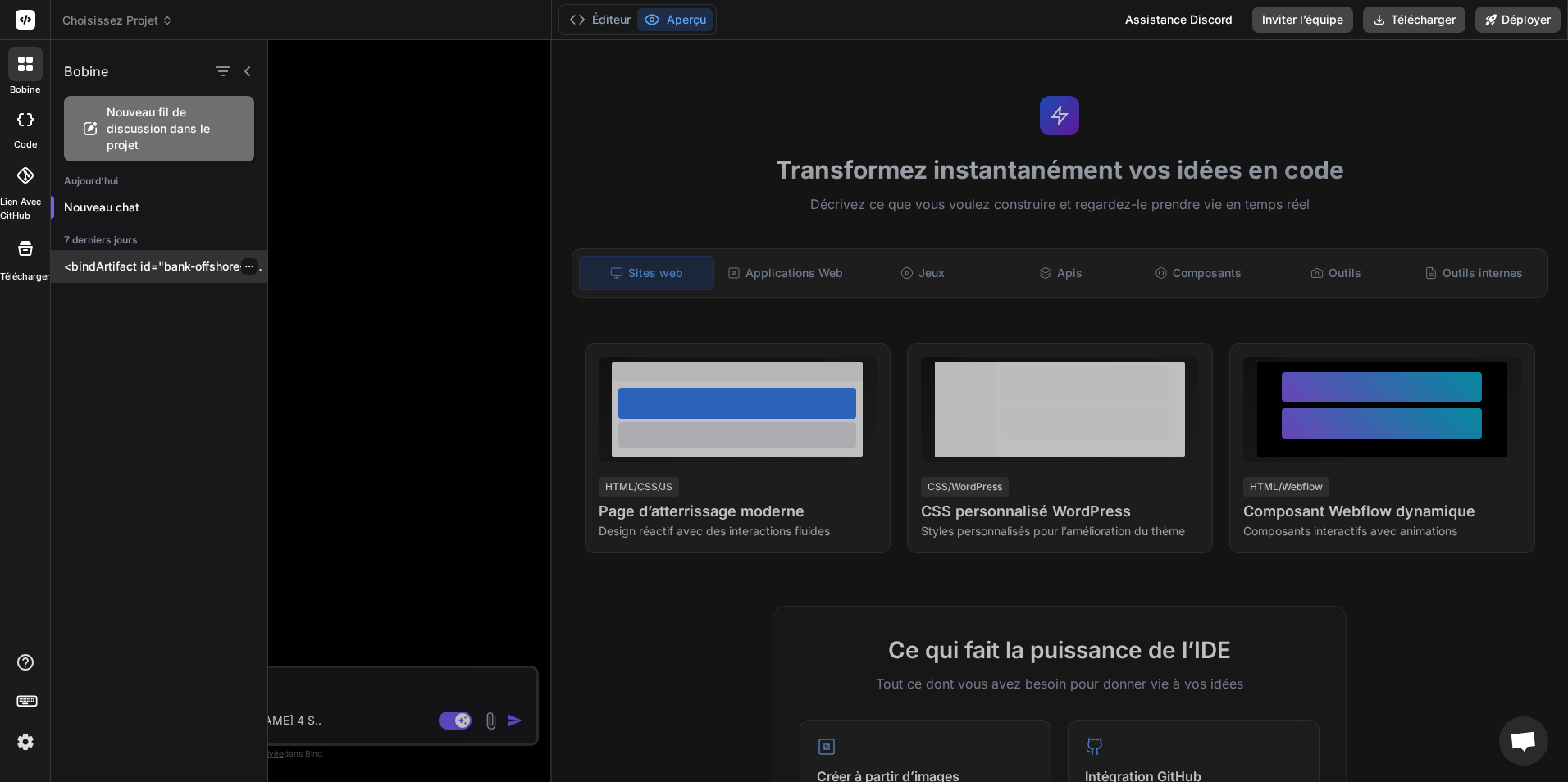
click at [134, 270] on p "<bindArtifact id="bank-offshore-pcs » title="Bank Offshore PCS"> <bindAction ty…" at bounding box center [165, 266] width 204 height 17
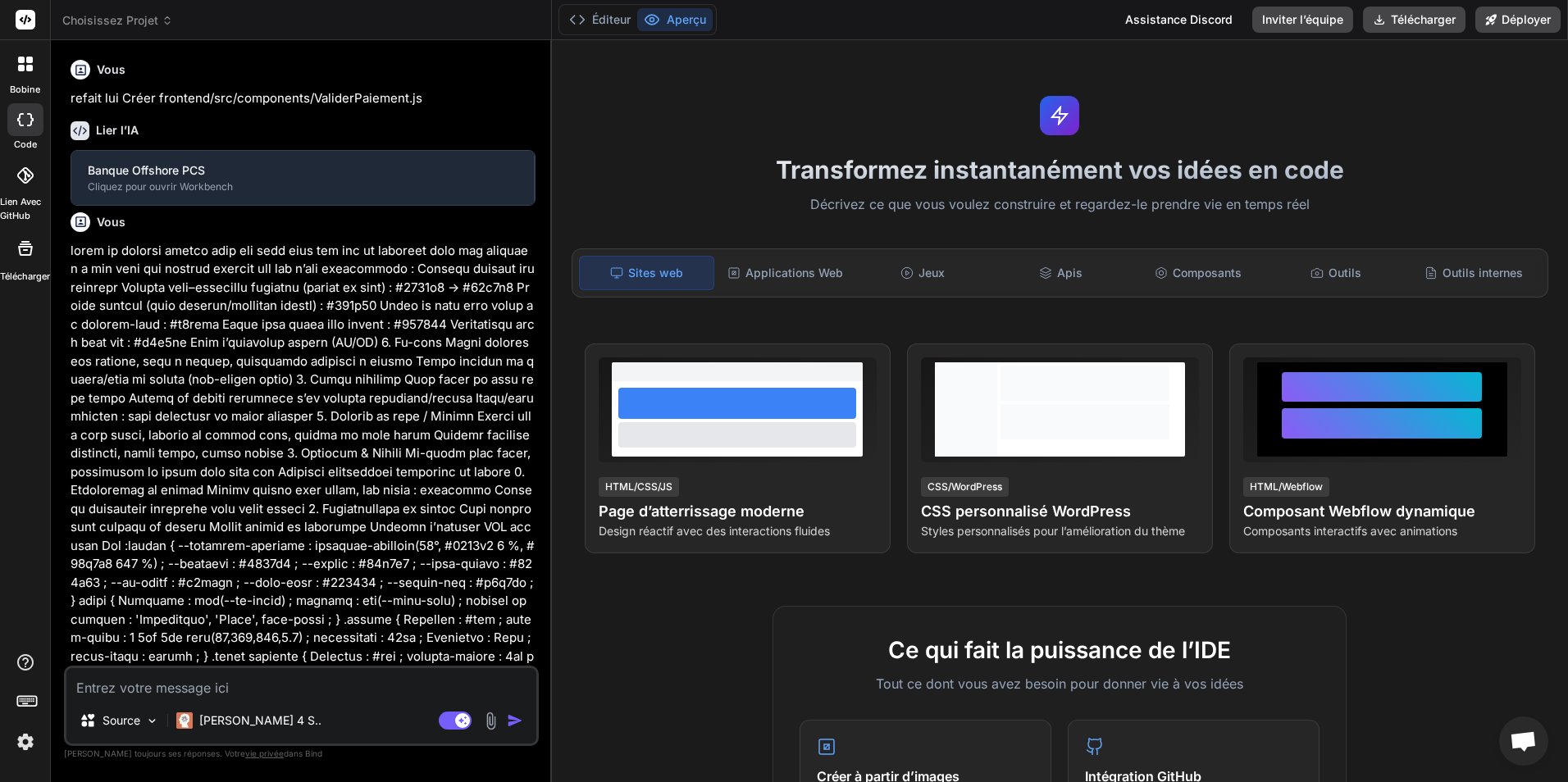
type textarea "x"
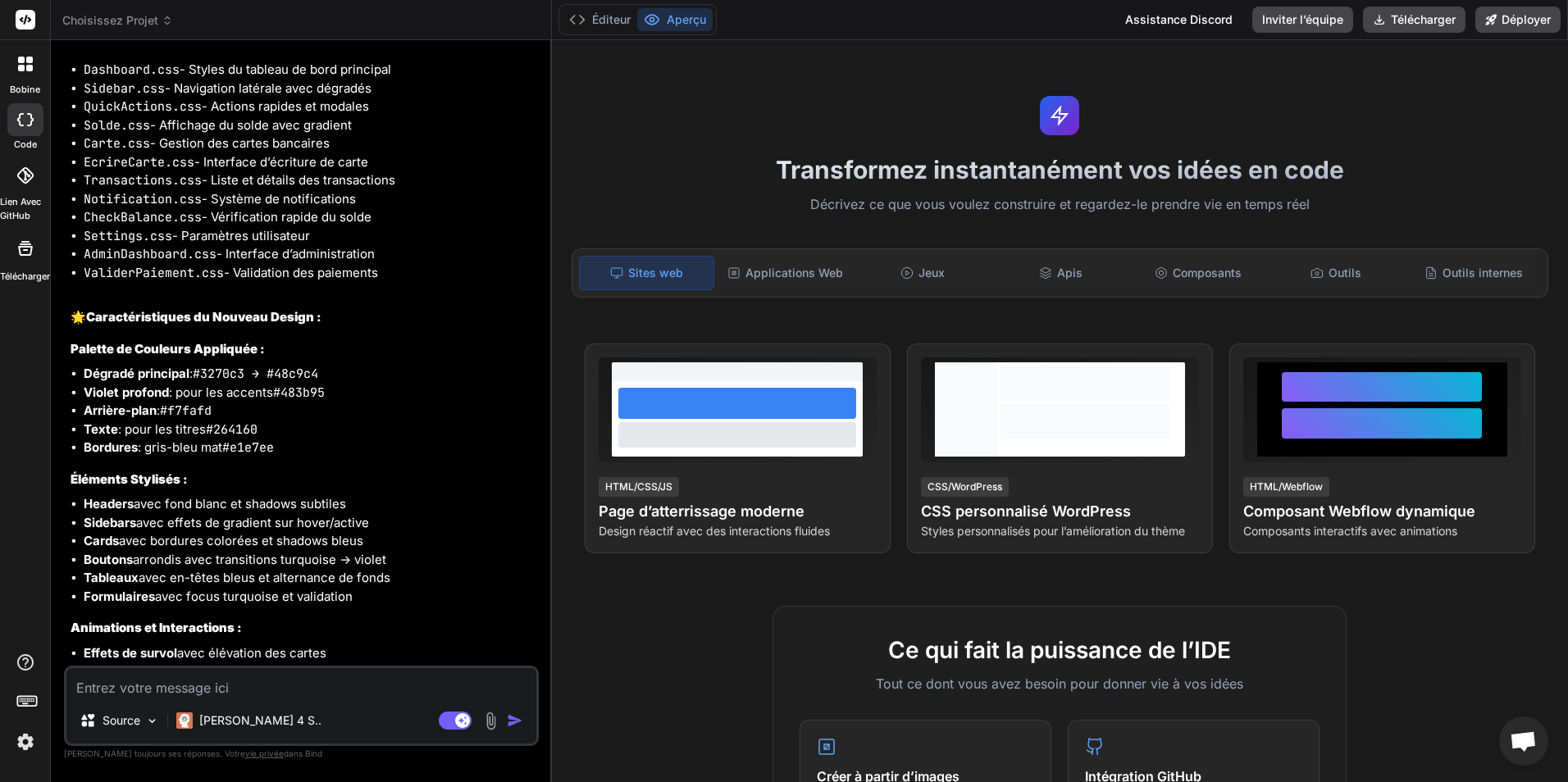
scroll to position [0, 0]
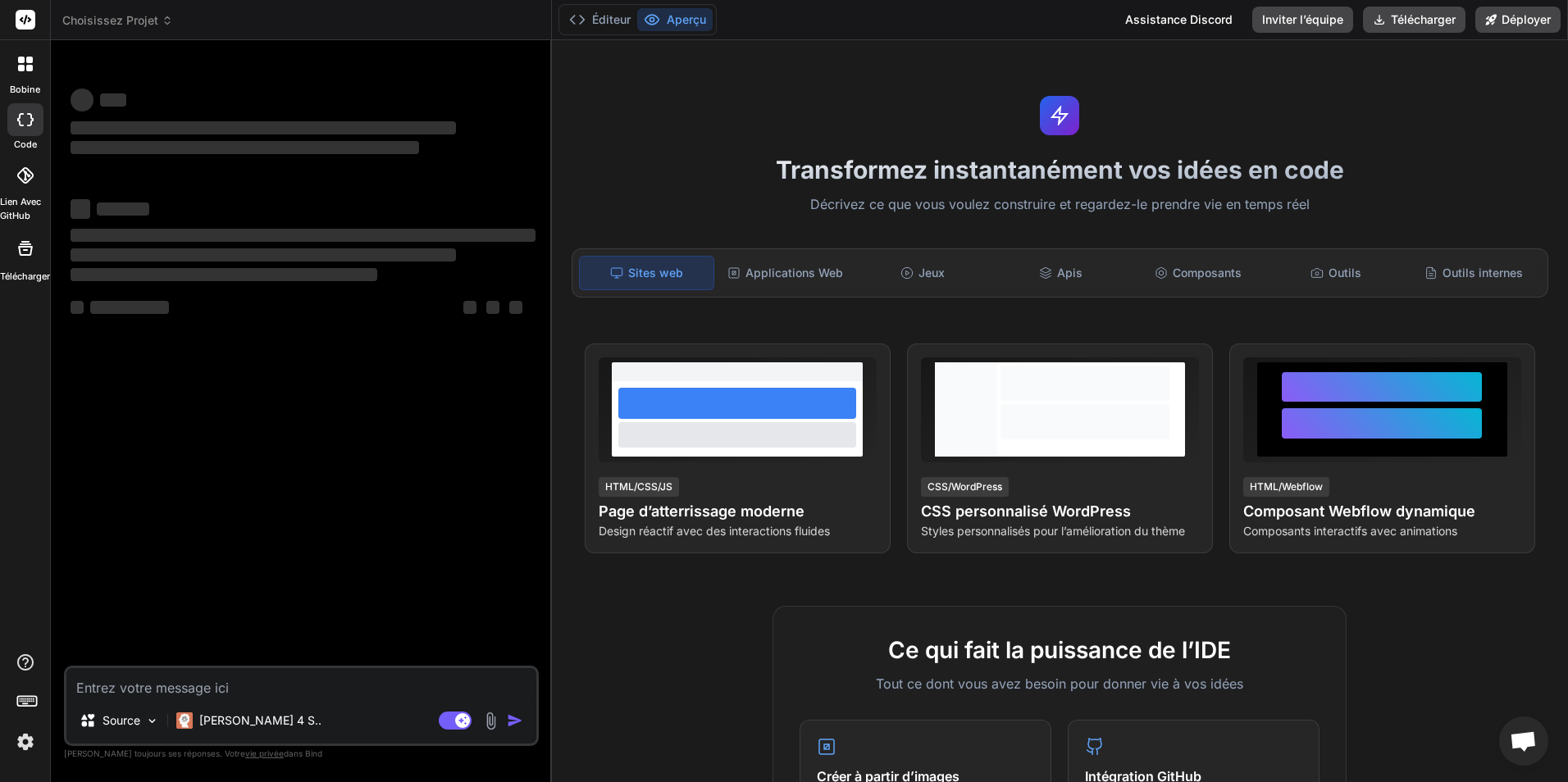
type textarea "x"
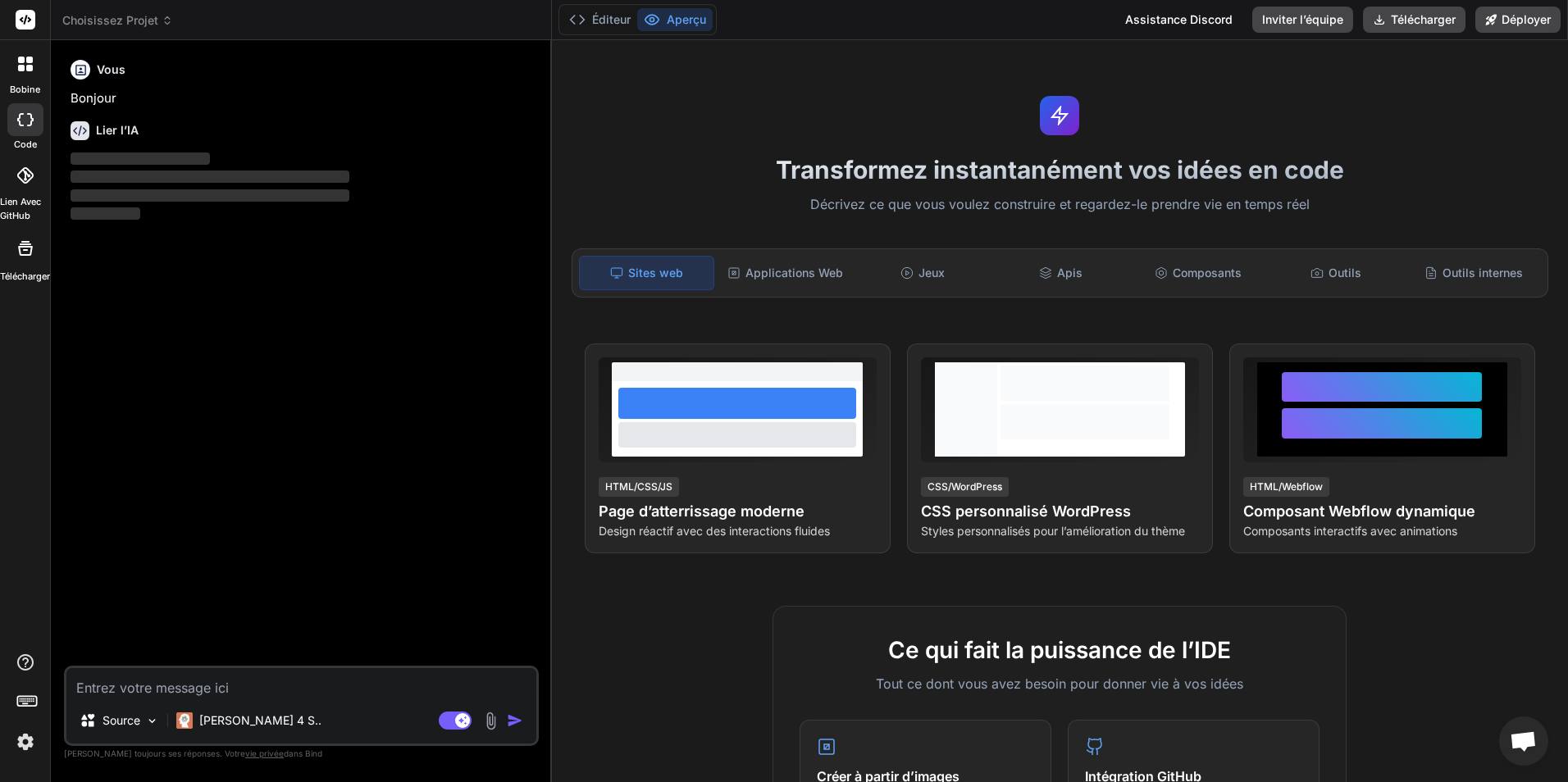
click at [271, 690] on textarea at bounding box center [301, 683] width 470 height 29
type textarea "Le fichier AuthUnified.js est absent"
type textarea "x"
type textarea "Le fichier AuthUnified.js est absen"
type textarea "x"
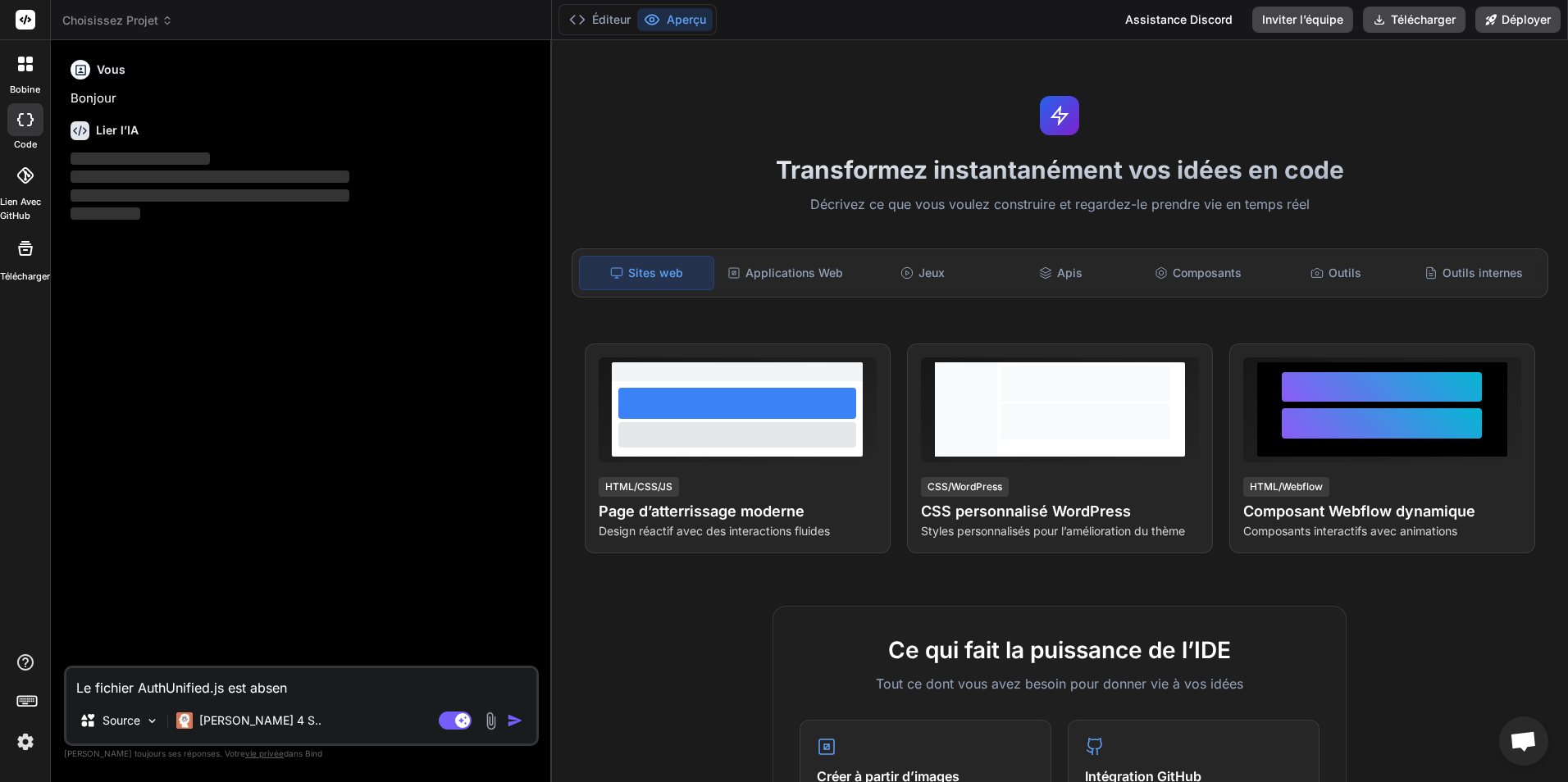
type textarea "Le fichier AuthUnified.js est abse"
type textarea "x"
type textarea "Le fichier AuthUnified.js est abs"
type textarea "x"
type textarea "Le fichier AuthUnified.js est ab"
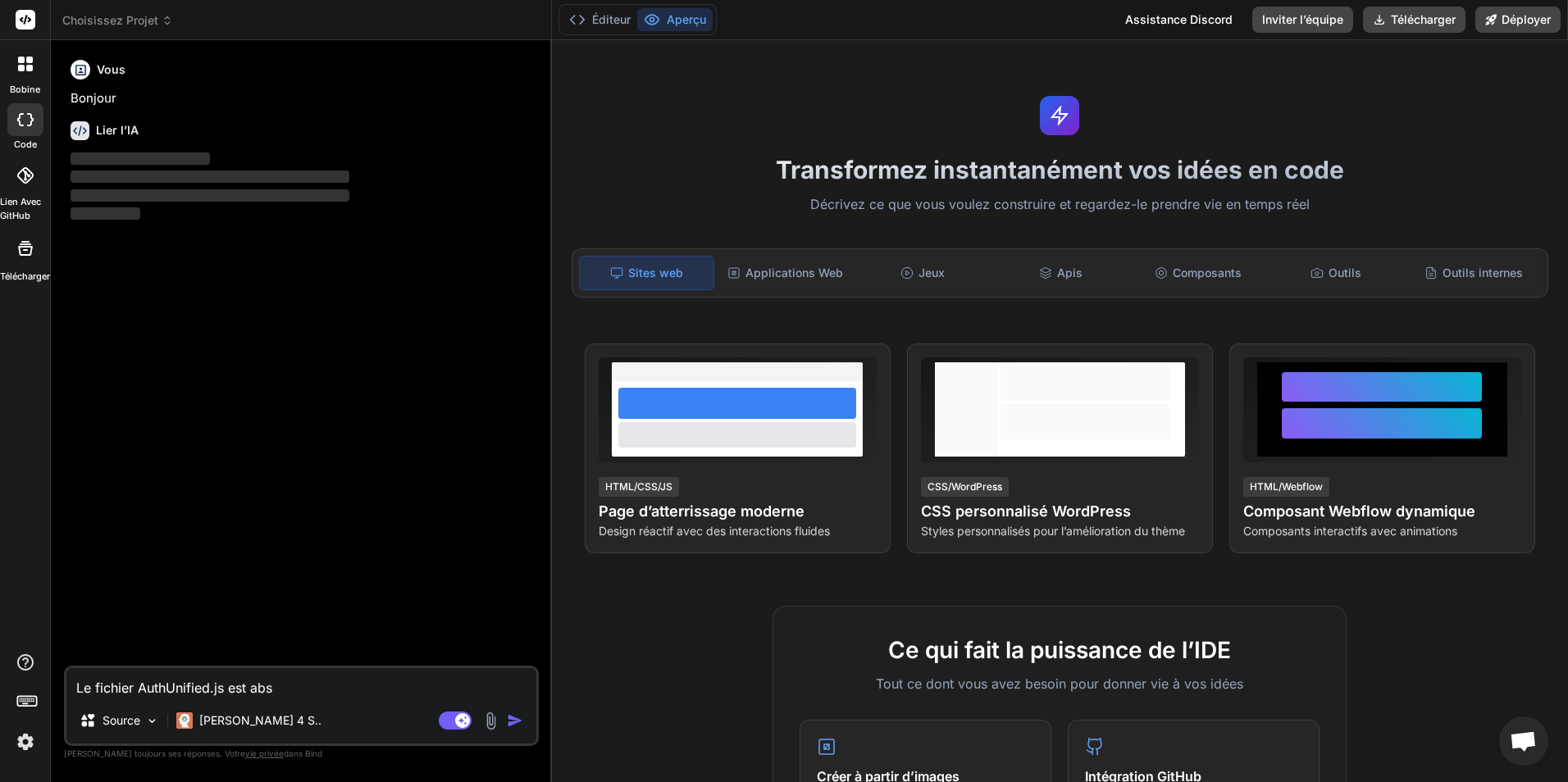
type textarea "x"
type textarea "Le fichier AuthUnified.js est a"
type textarea "x"
type textarea "Le fichier AuthUnified.js est"
type textarea "x"
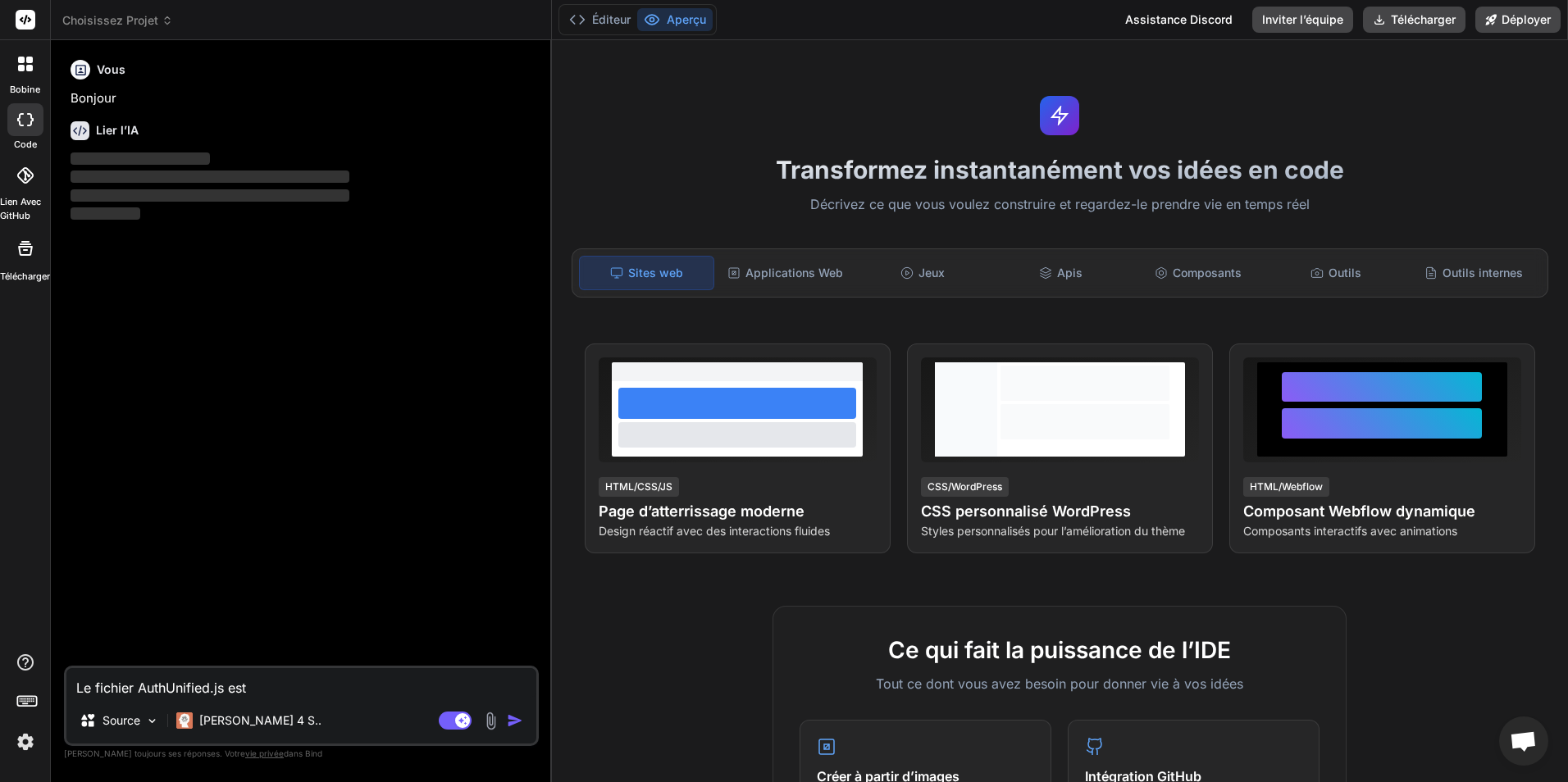
type textarea "Le fichier AuthUnified.js est"
type textarea "x"
type textarea "Le fichier AuthUnified.js es"
type textarea "x"
type textarea "Le fichier AuthUnified.js e"
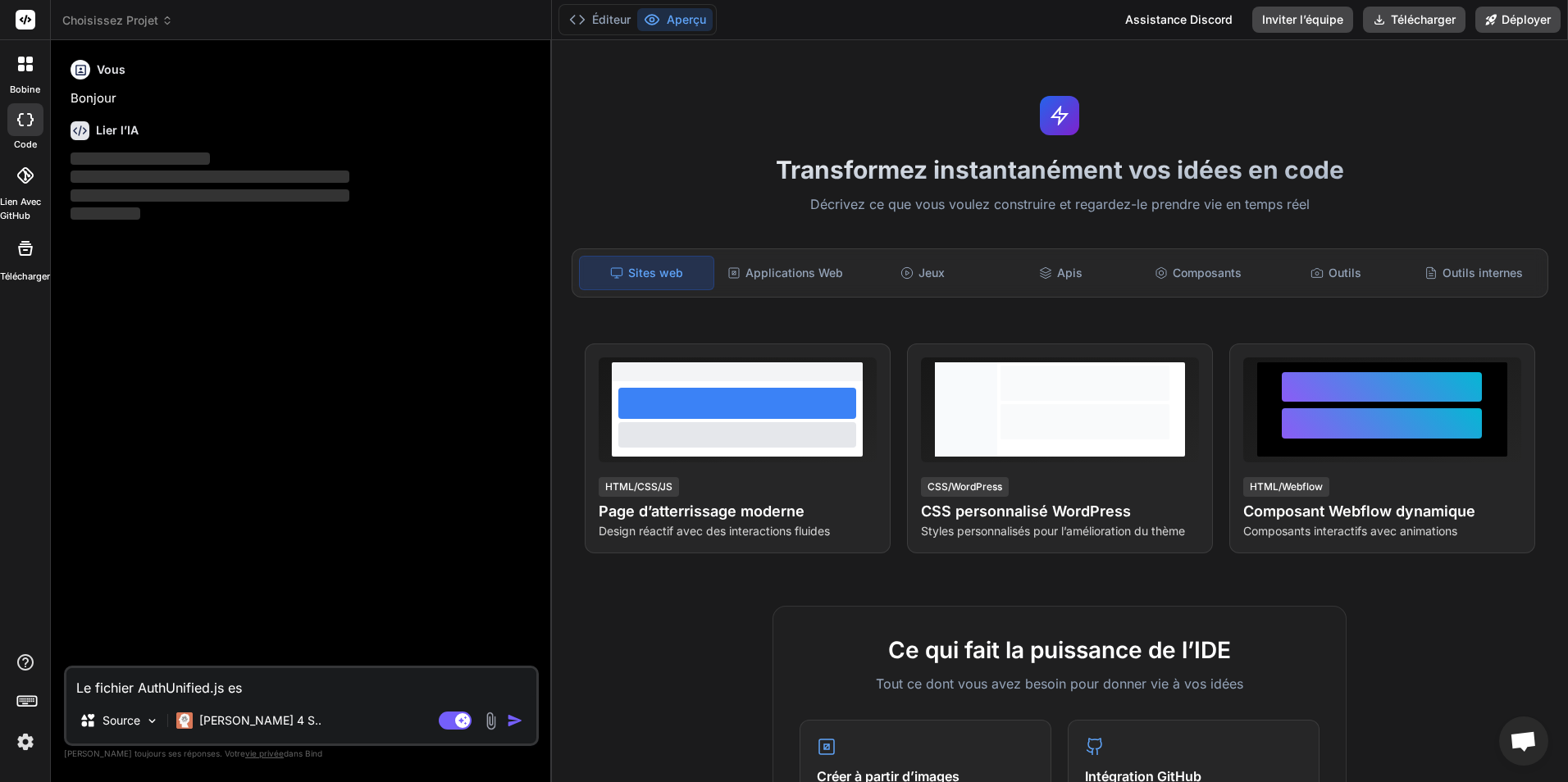
type textarea "x"
type textarea "Le fichier AuthUnified.js"
type textarea "x"
type textarea "Le fichier AuthUnified.js"
type textarea "x"
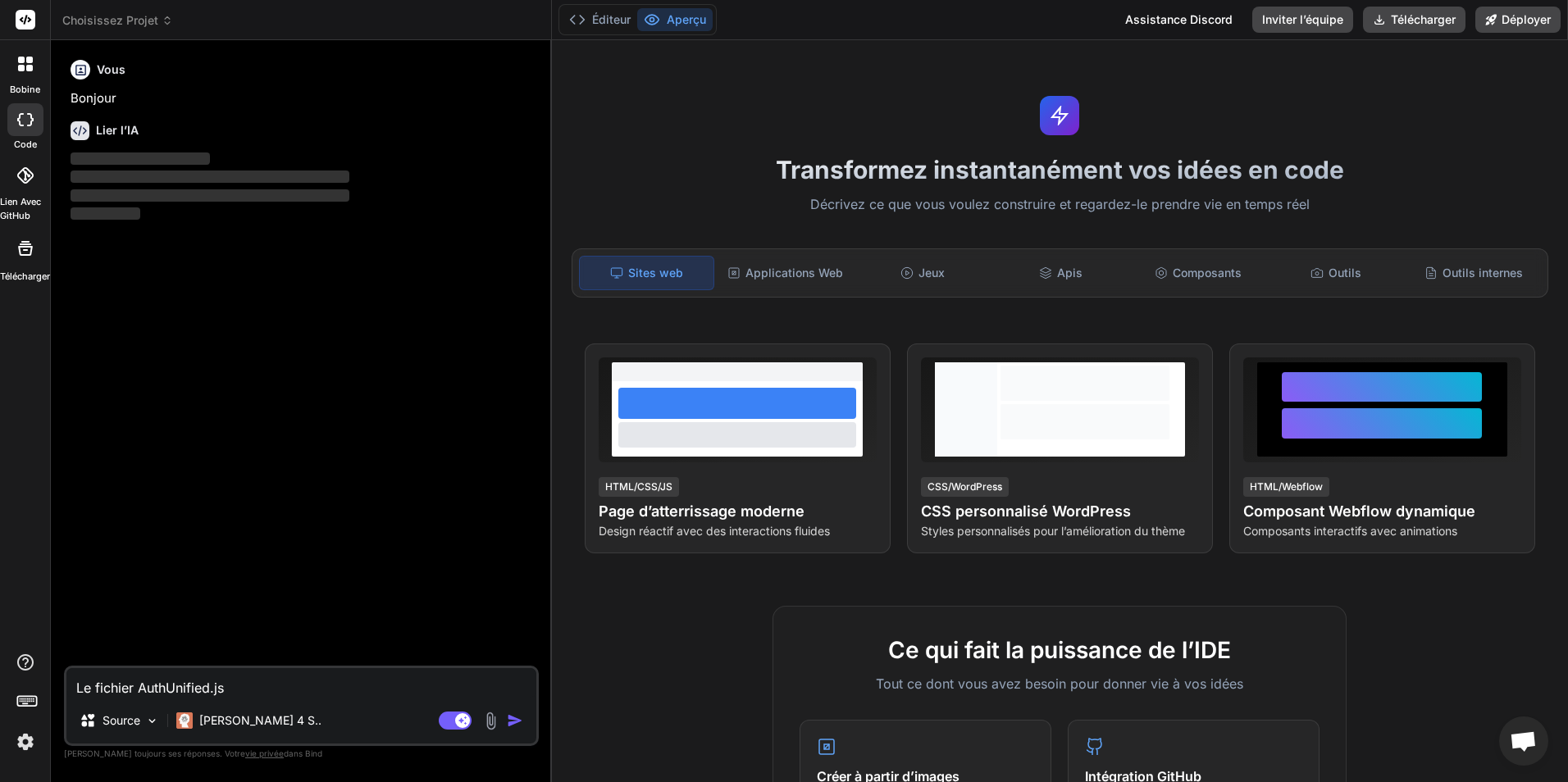
type textarea "Le fichier AuthUnified.j"
type textarea "x"
type textarea "Le fichier AuthUnified."
type textarea "x"
type textarea "Le fichier AuthUnified"
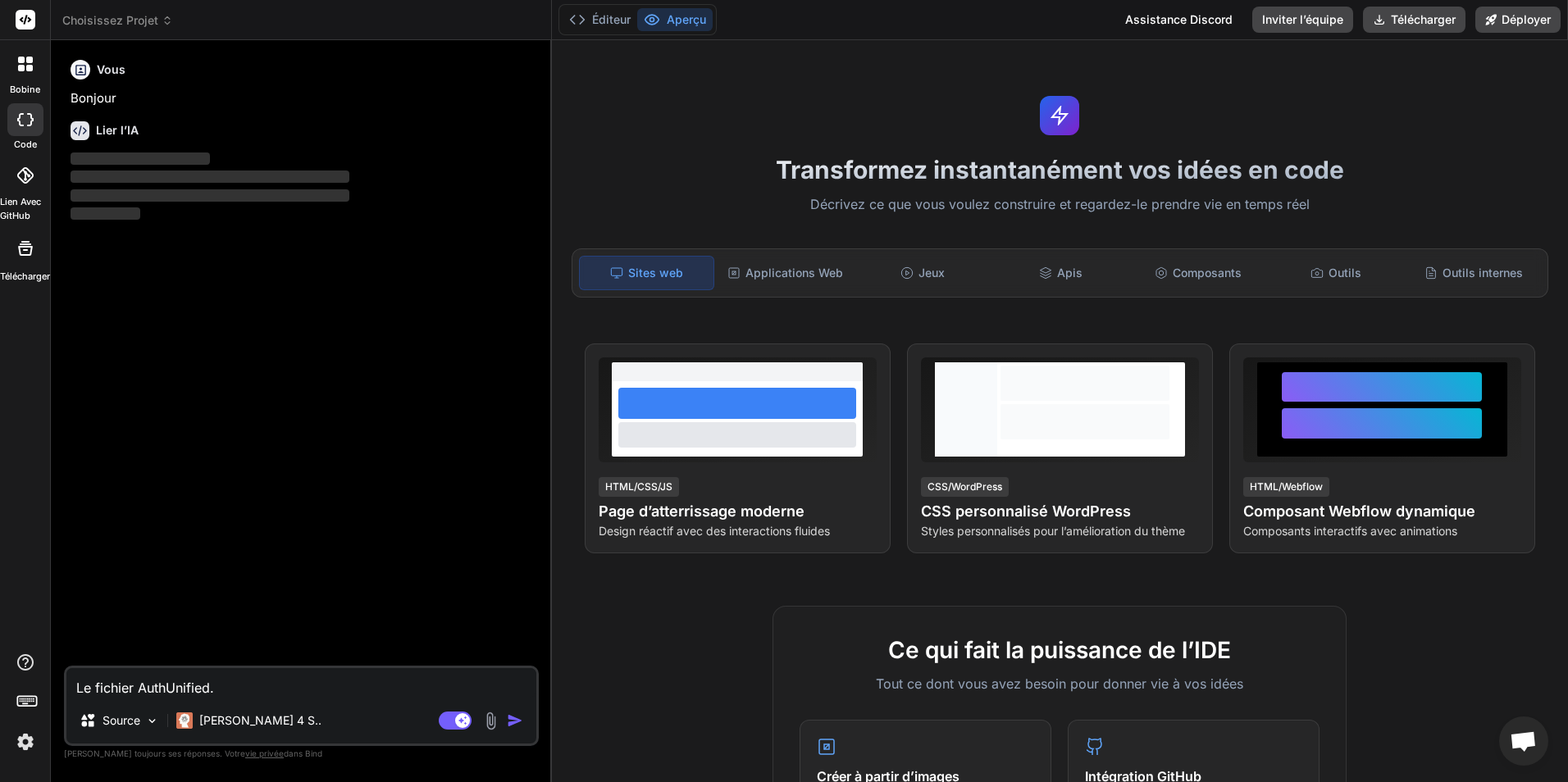
type textarea "x"
type textarea "Le fichier AuthUnifie"
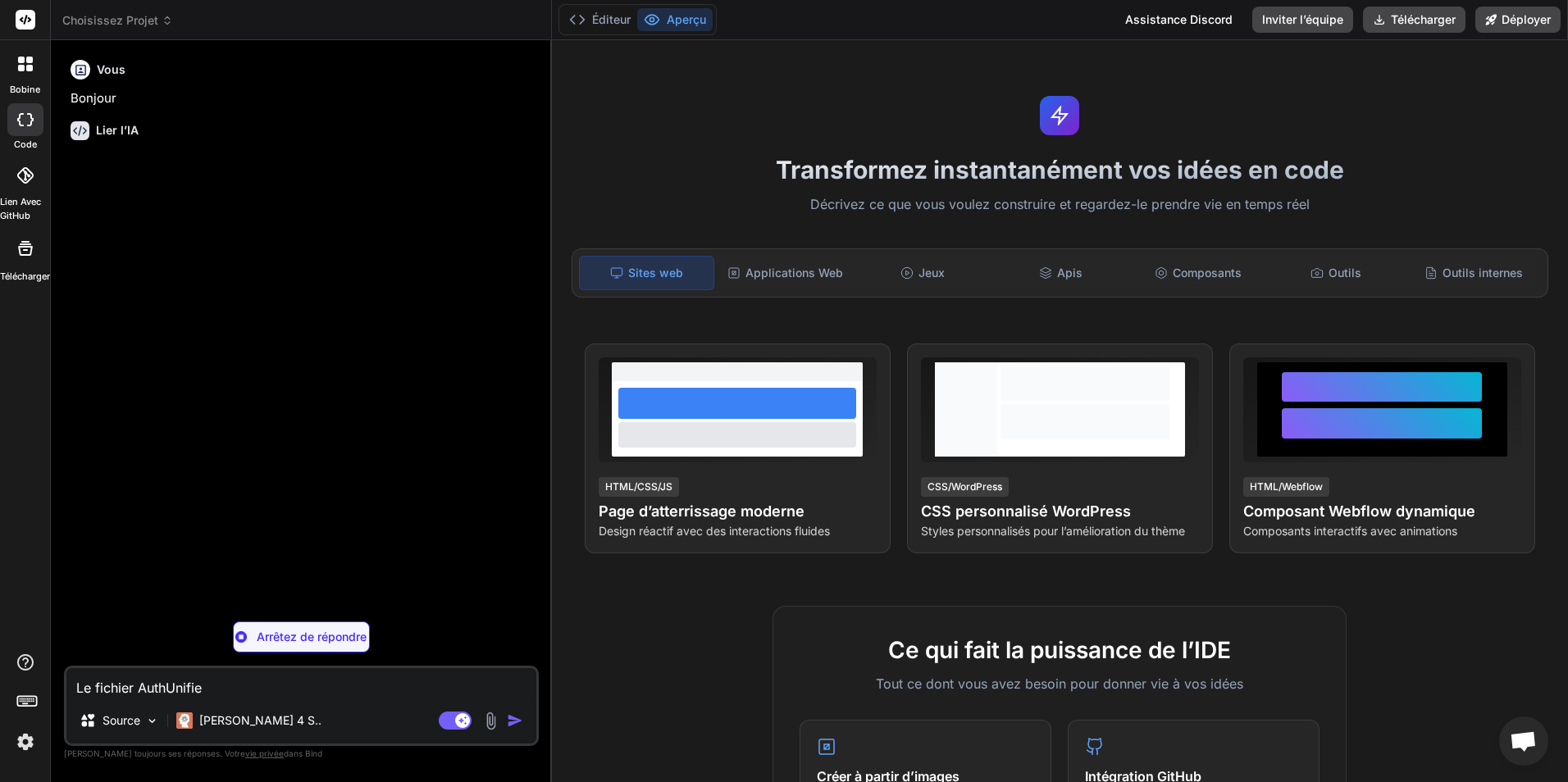
type textarea "x"
type textarea "Le fichier AuthUnifi"
type textarea "x"
type textarea "Le fichier AuthUnif"
type textarea "x"
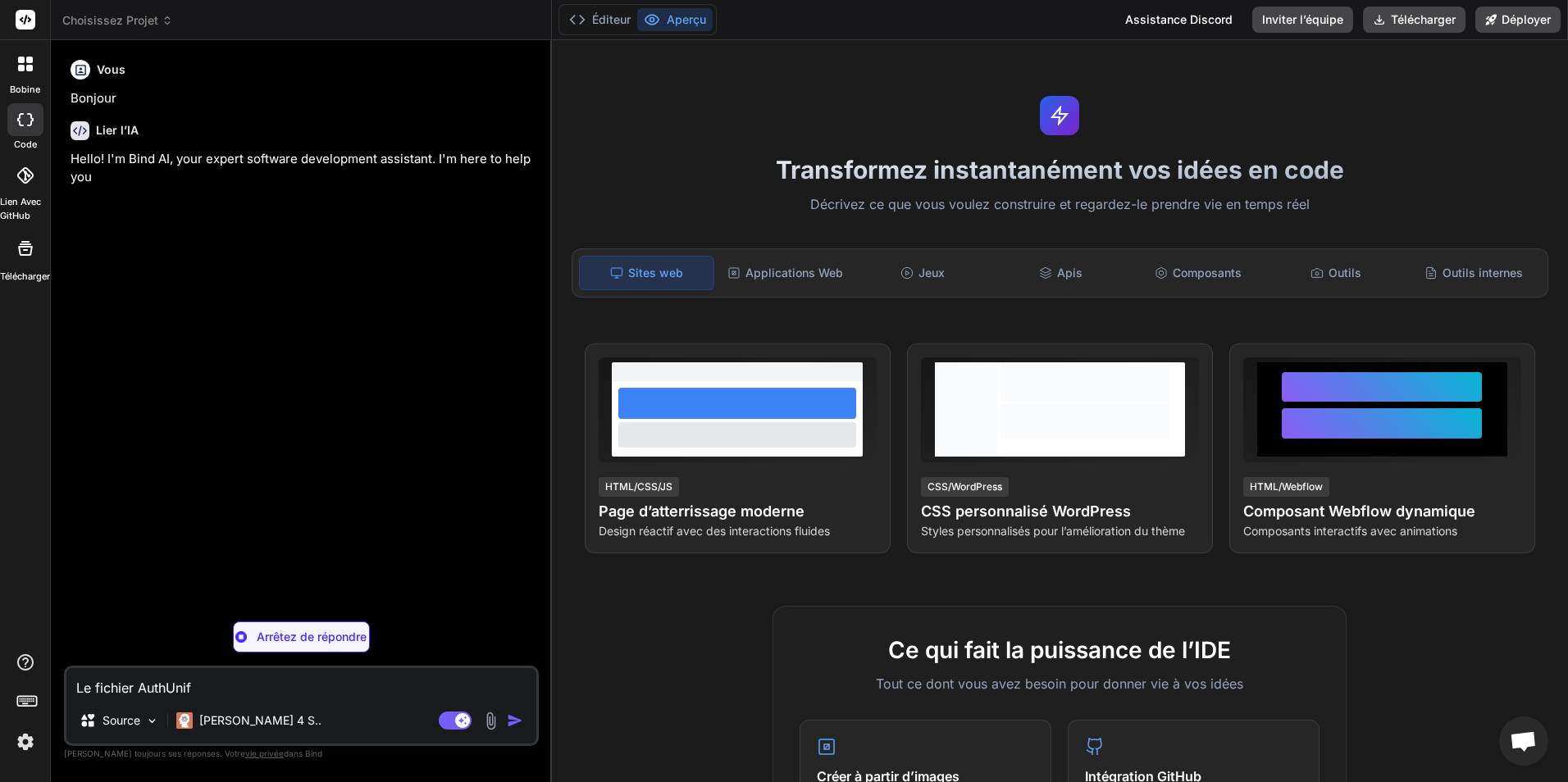
type textarea "Le fichier AuthUni"
type textarea "x"
type textarea "Le fichier AuthUn"
type textarea "x"
type textarea "Le fichier AuthU"
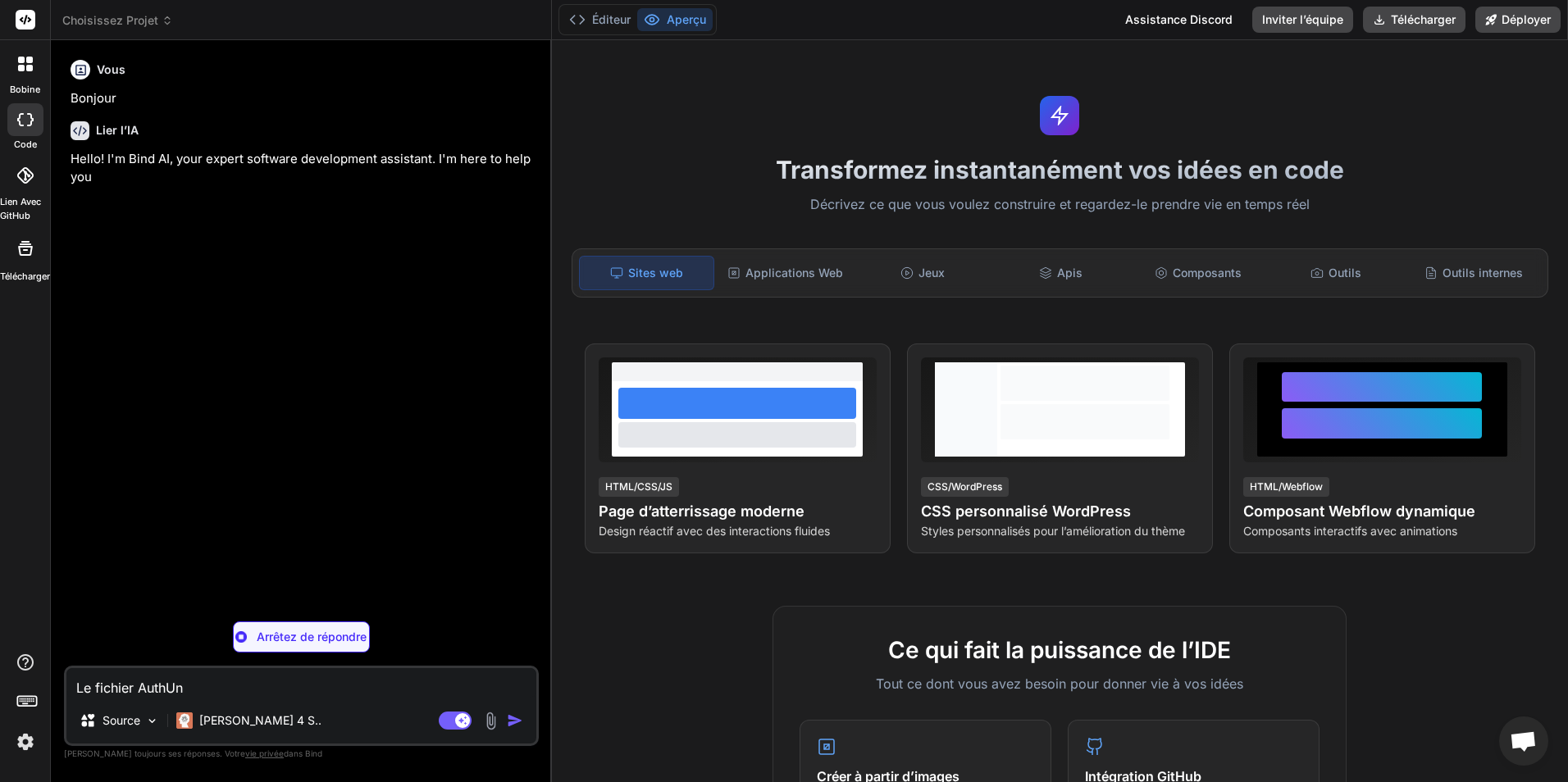
type textarea "x"
type textarea "Le fichier Auth"
type textarea "x"
type textarea "Le fichier Aut"
type textarea "x"
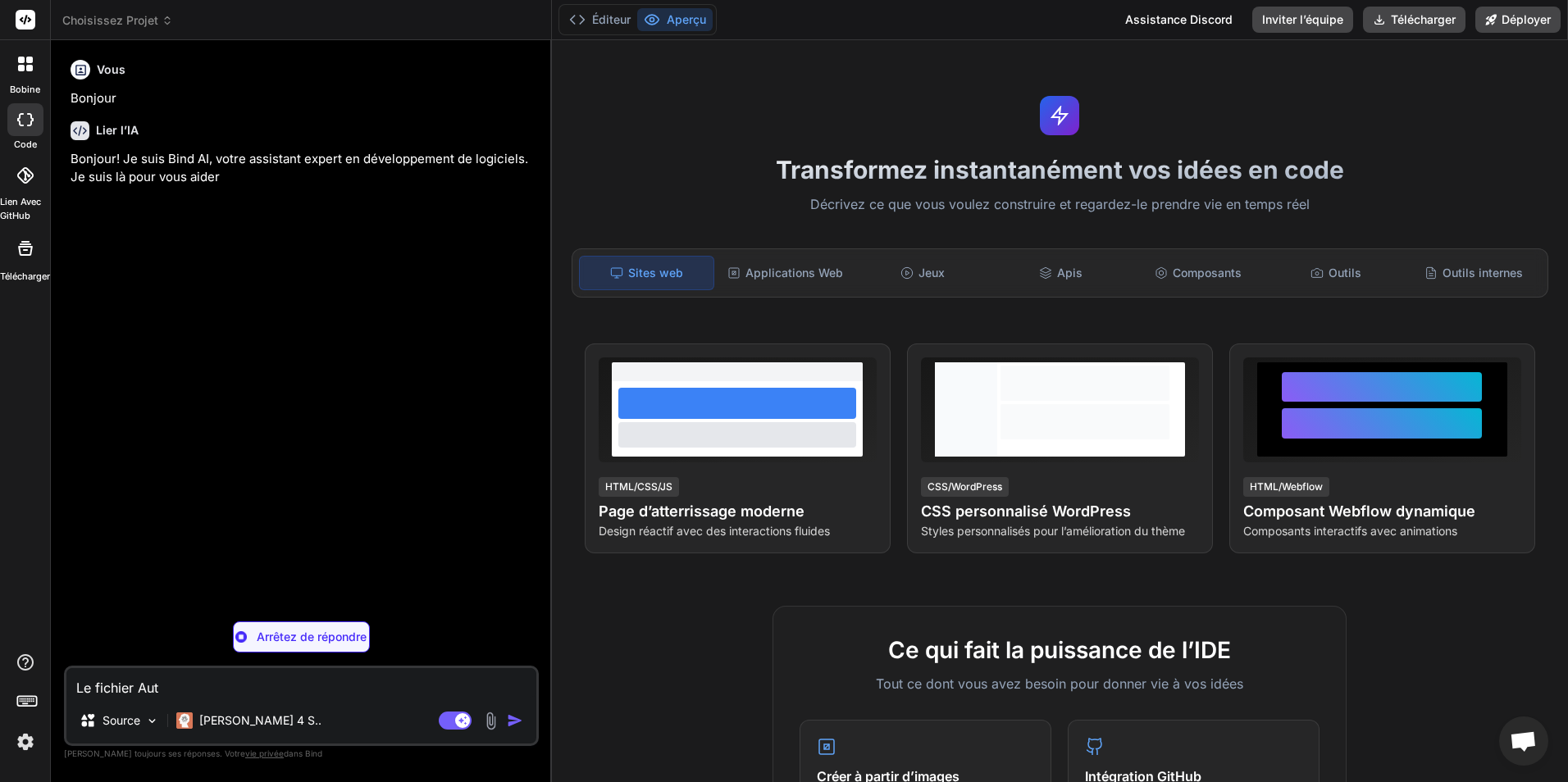
type textarea "Le fichier Au"
type textarea "x"
type textarea "Le fichier A"
type textarea "x"
type textarea "Le fichier"
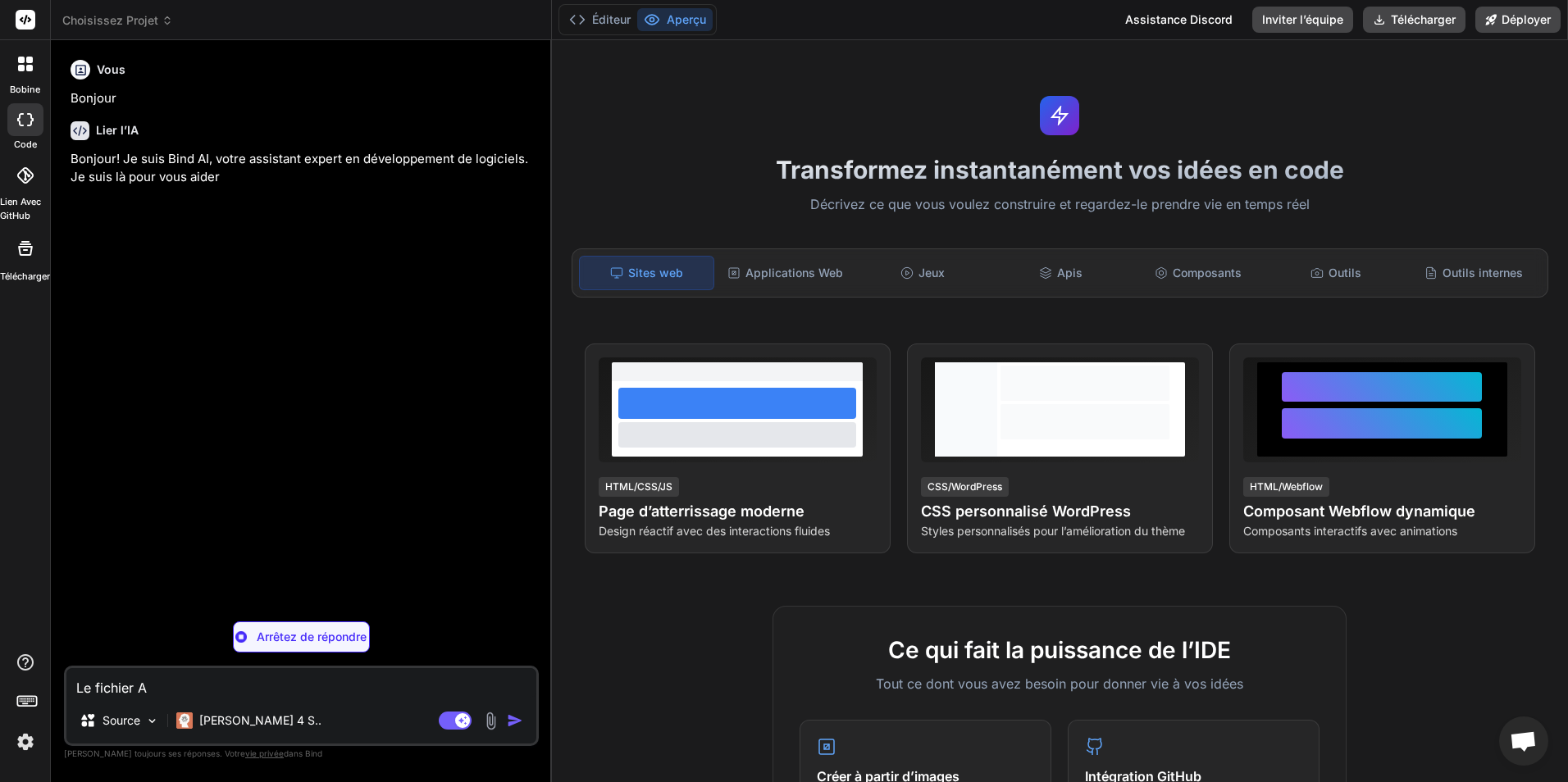
type textarea "x"
type textarea "Le fichier"
type textarea "x"
type textarea "Le fichie"
type textarea "x"
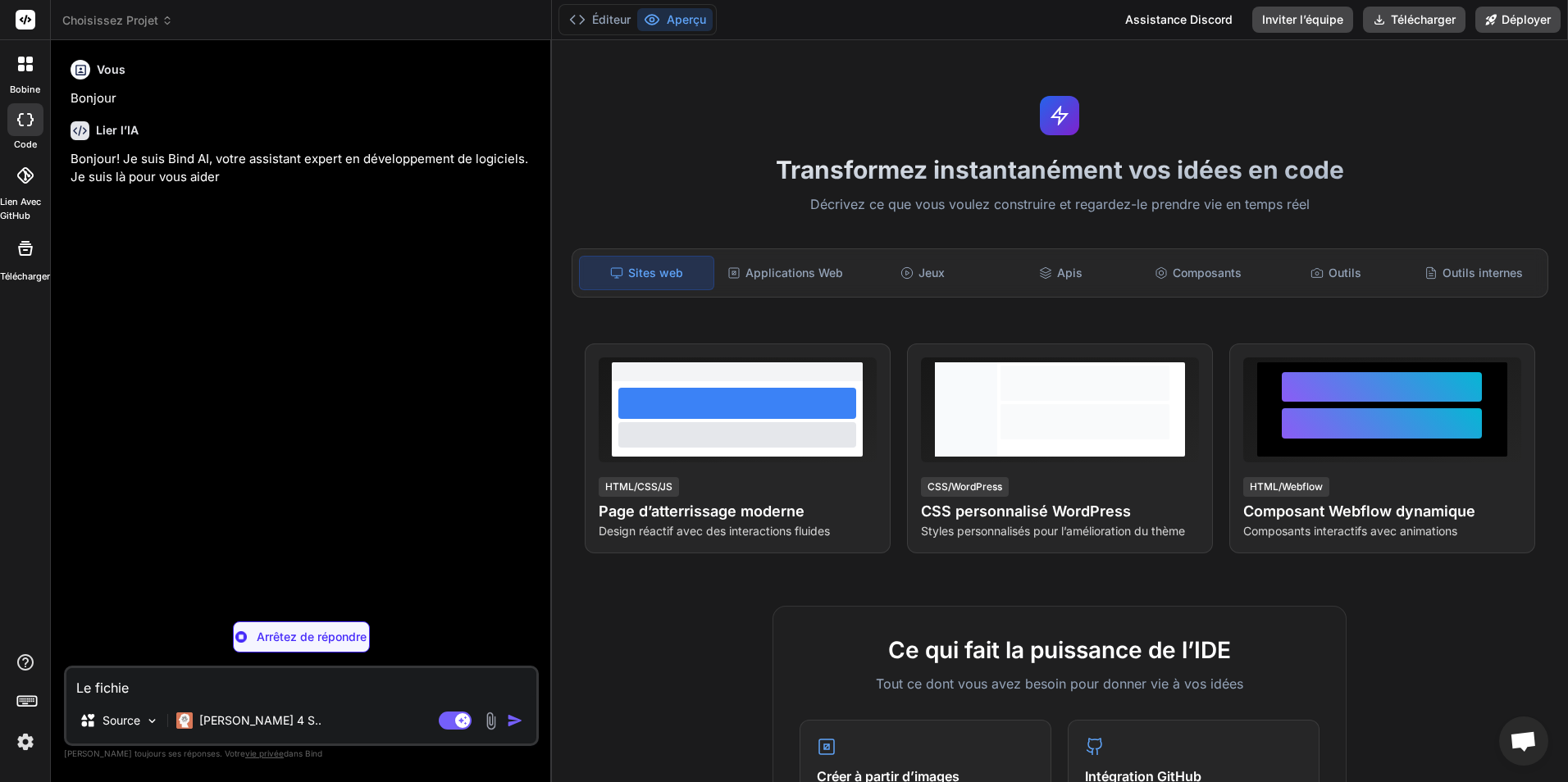
type textarea "Le fichi"
type textarea "x"
type textarea "Le fich"
type textarea "x"
type textarea "Le fic"
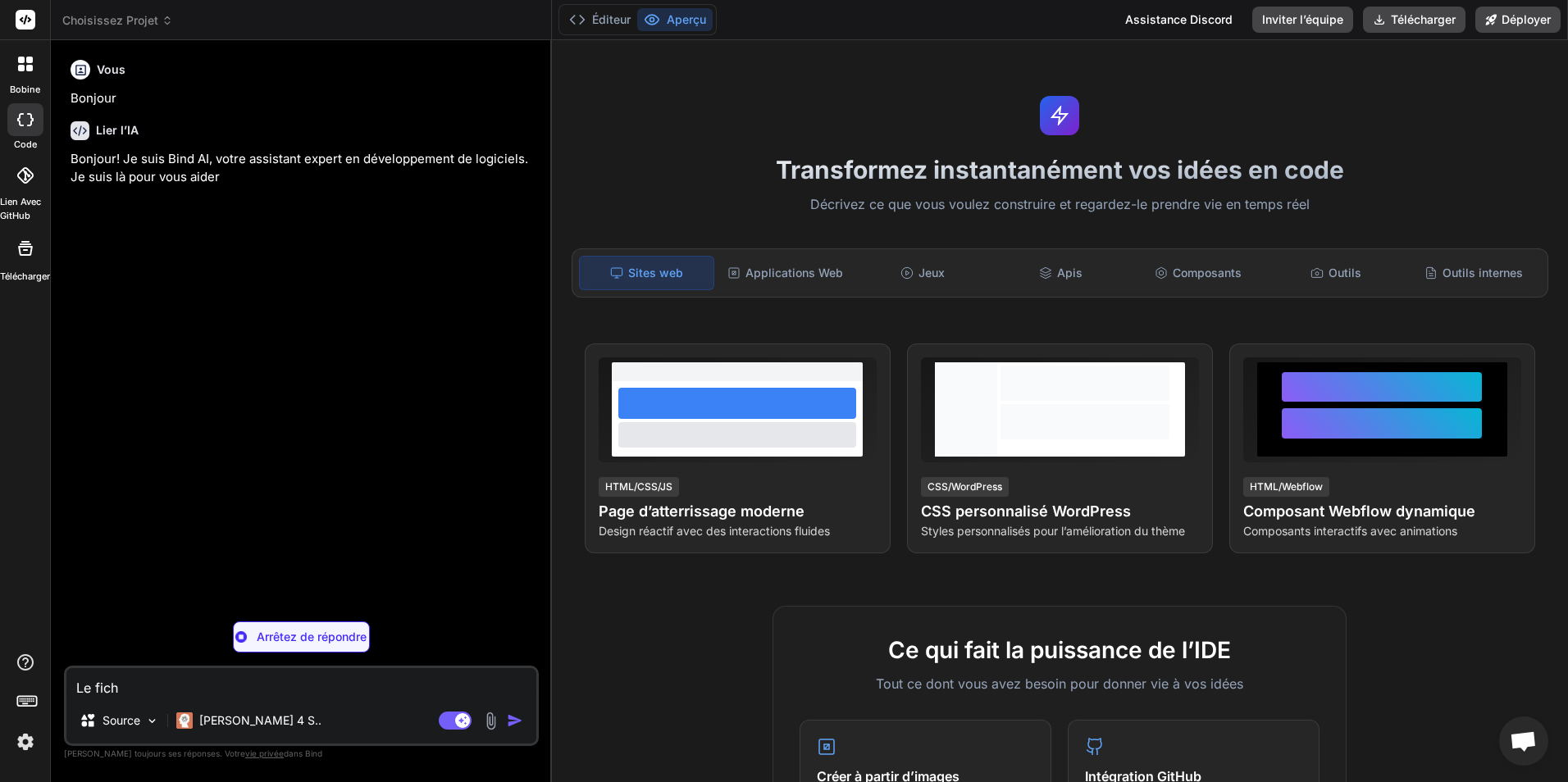
type textarea "x"
type textarea "Le fi"
type textarea "x"
type textarea "Le f"
type textarea "x"
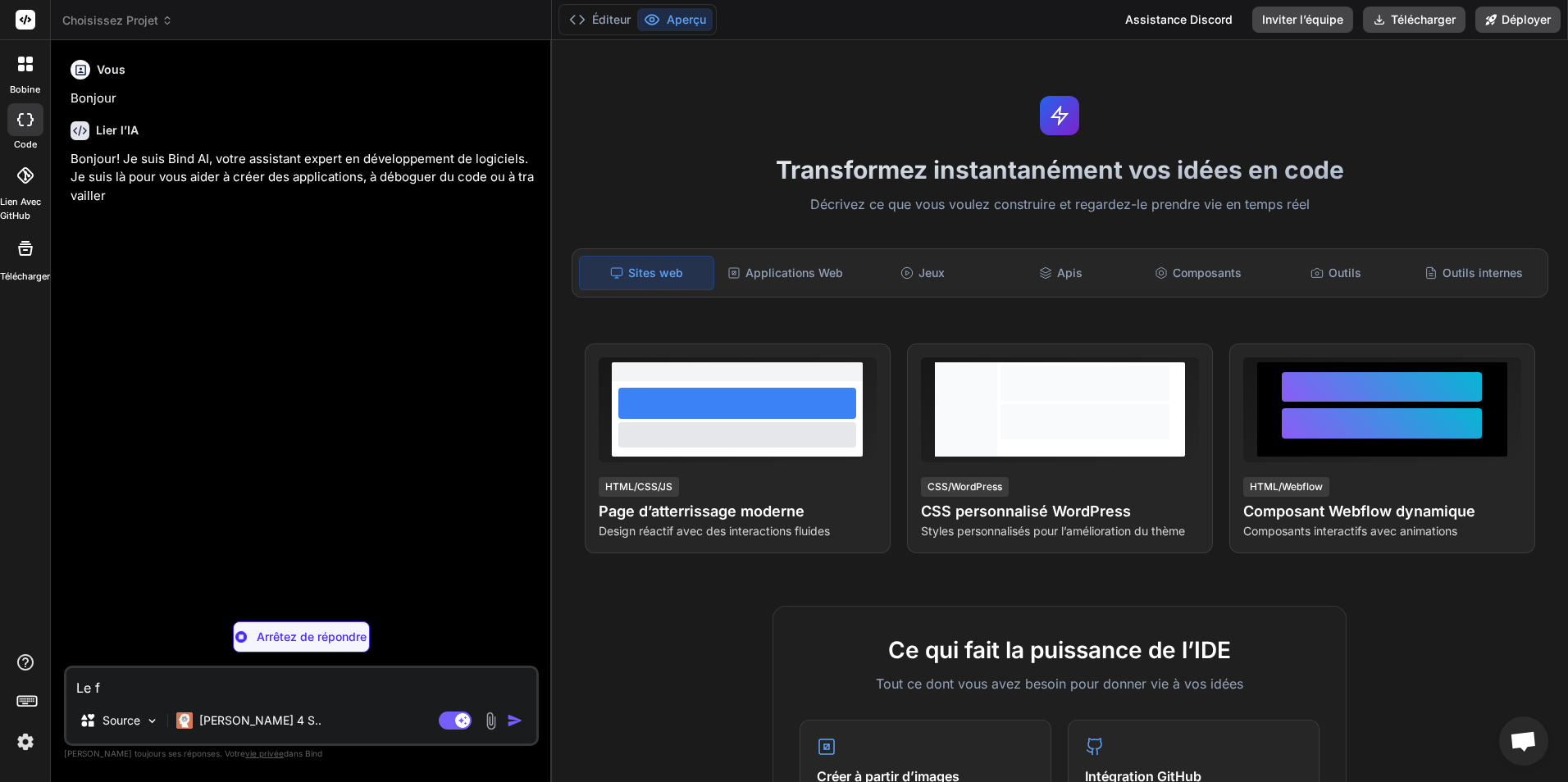
type textarea "Le"
type textarea "x"
type textarea "Le"
type textarea "x"
type textarea "L"
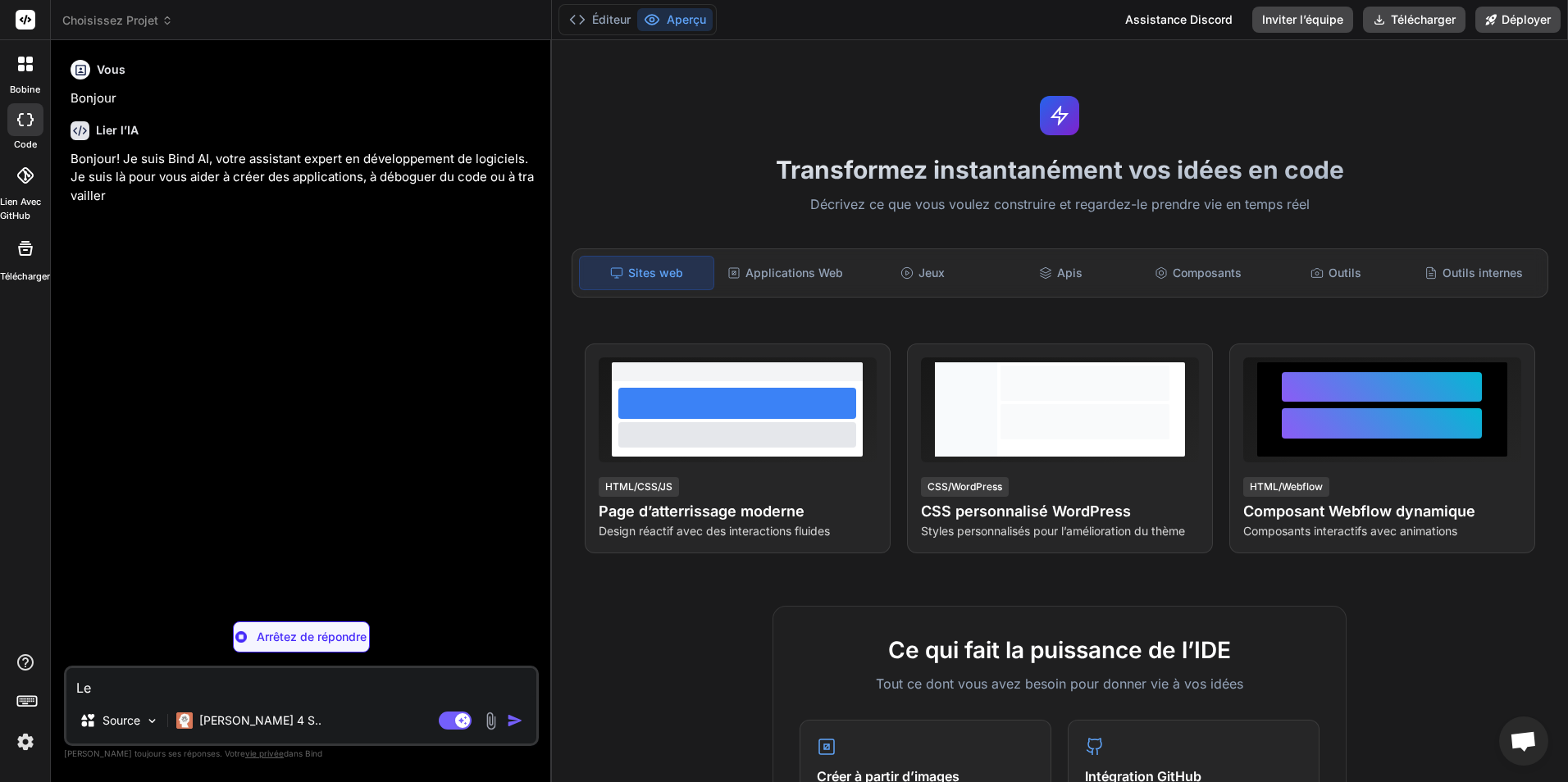
type textarea "x"
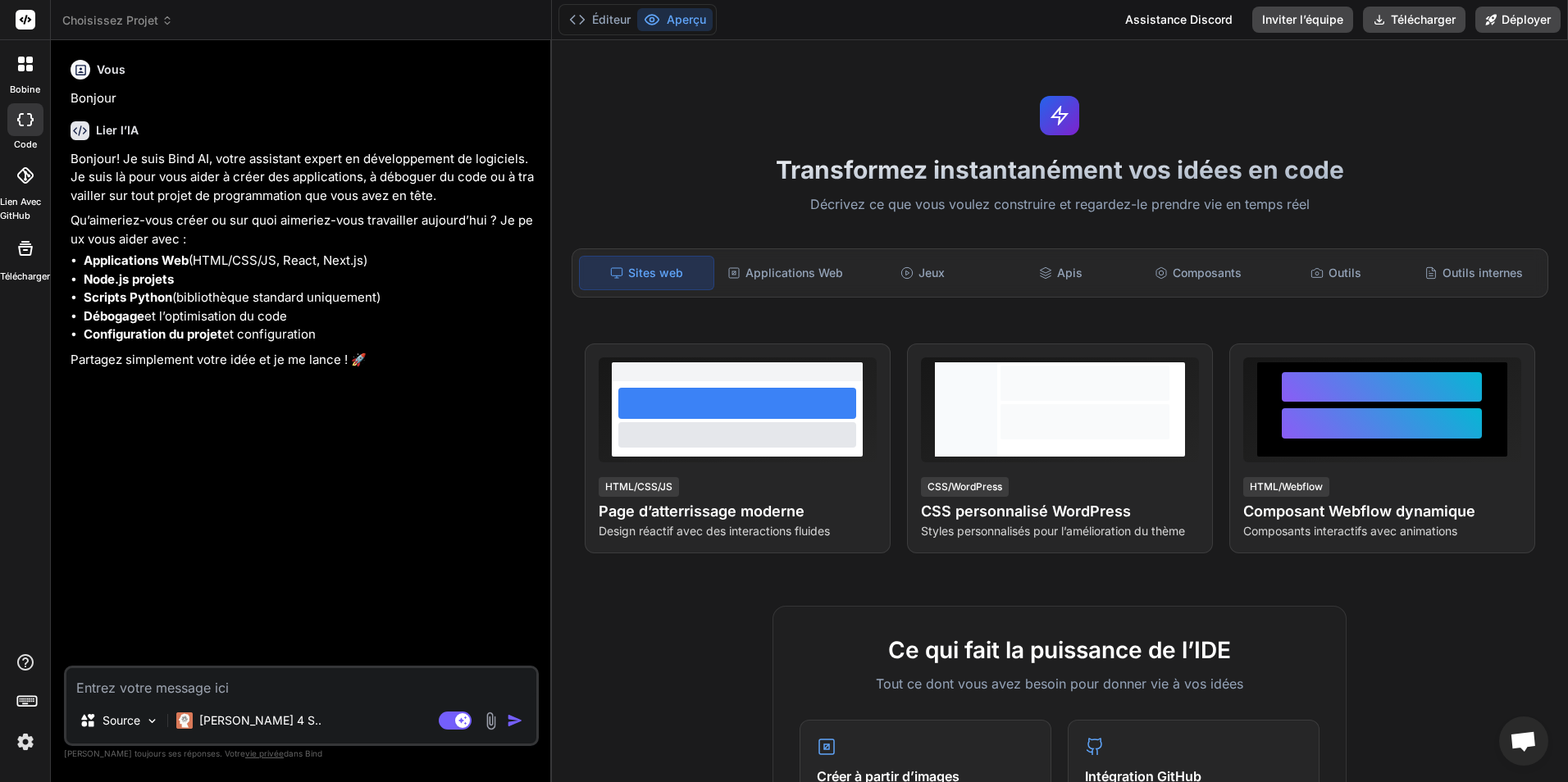
click at [19, 117] on icon at bounding box center [21, 119] width 7 height 13
click at [29, 70] on icon at bounding box center [29, 68] width 7 height 7
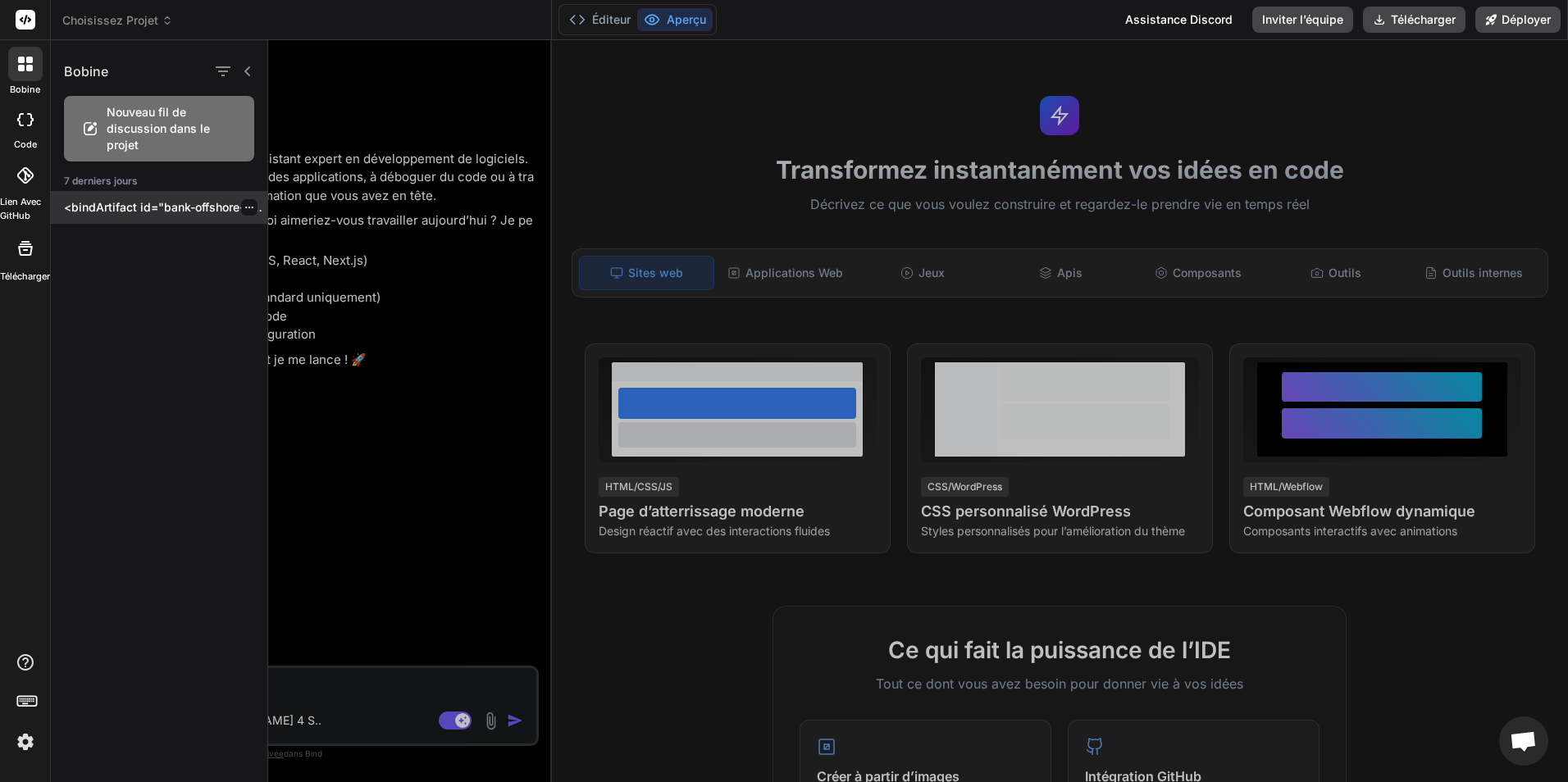
click at [188, 209] on p "<bindArtifact id="bank-offshore-pcs » title="Bank Offshore PCS"> <bindAction ty…" at bounding box center [165, 207] width 204 height 17
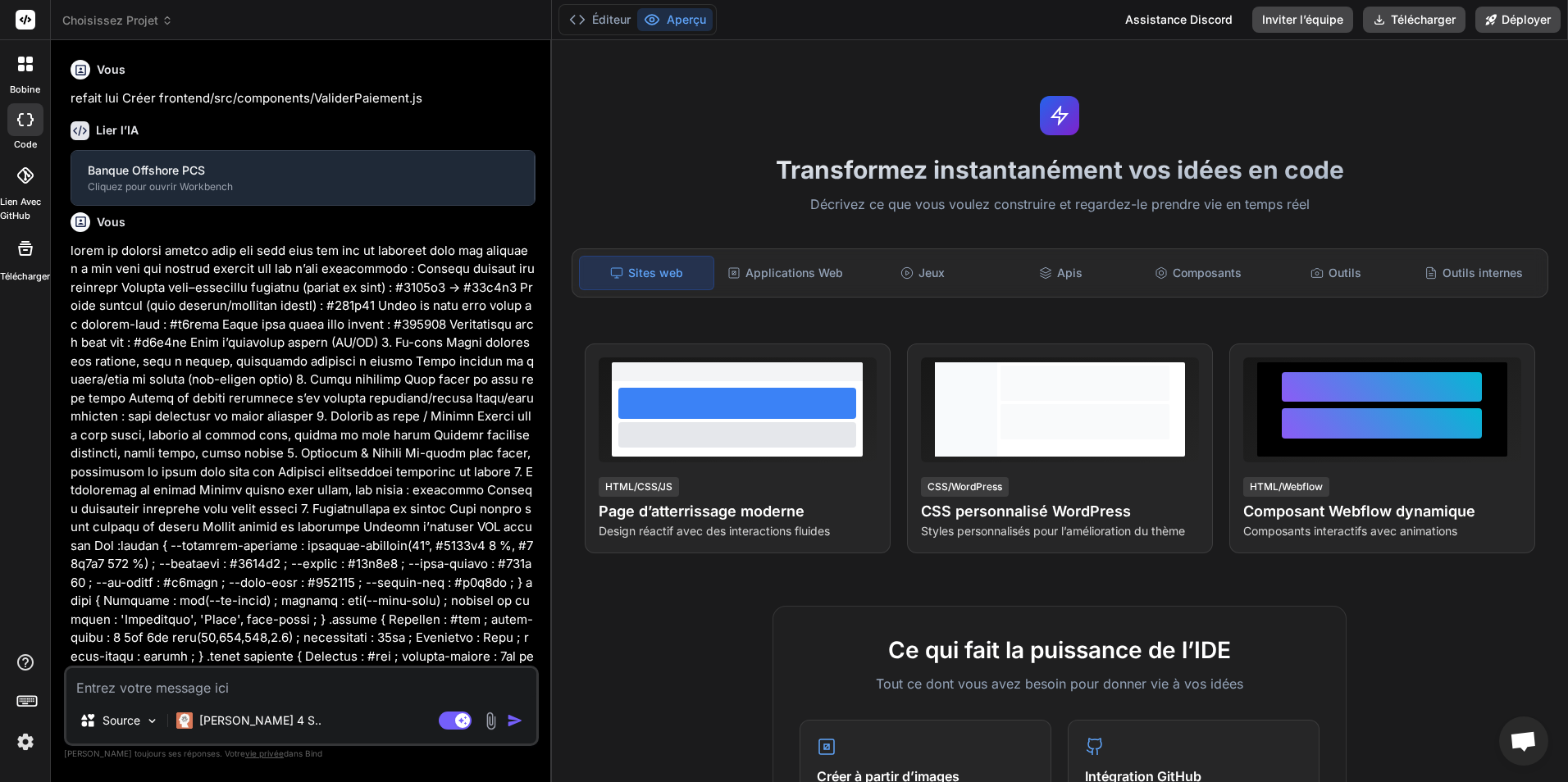
type textarea "x"
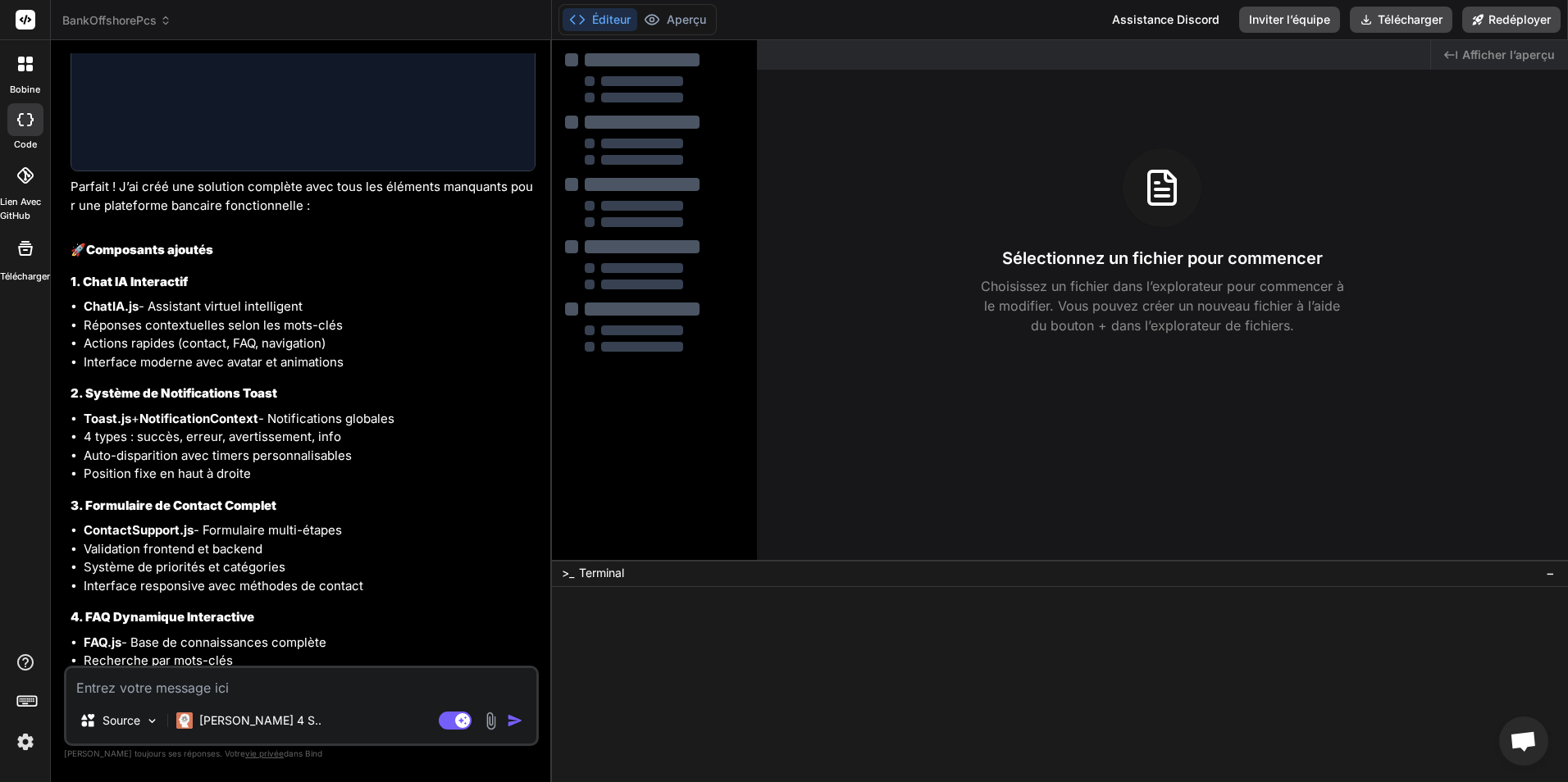
scroll to position [4875, 0]
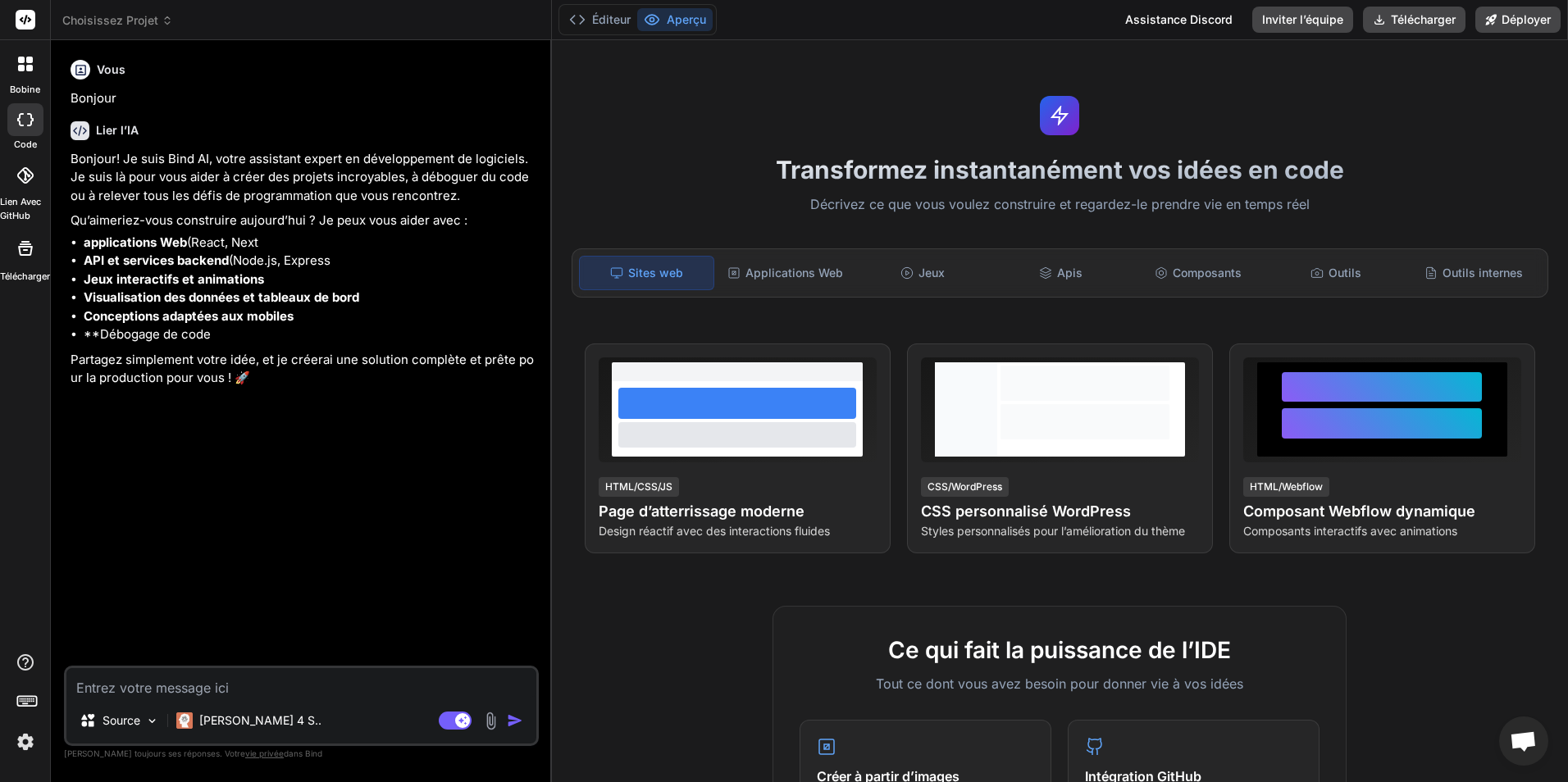
click at [26, 83] on label "bobine" at bounding box center [24, 90] width 30 height 14
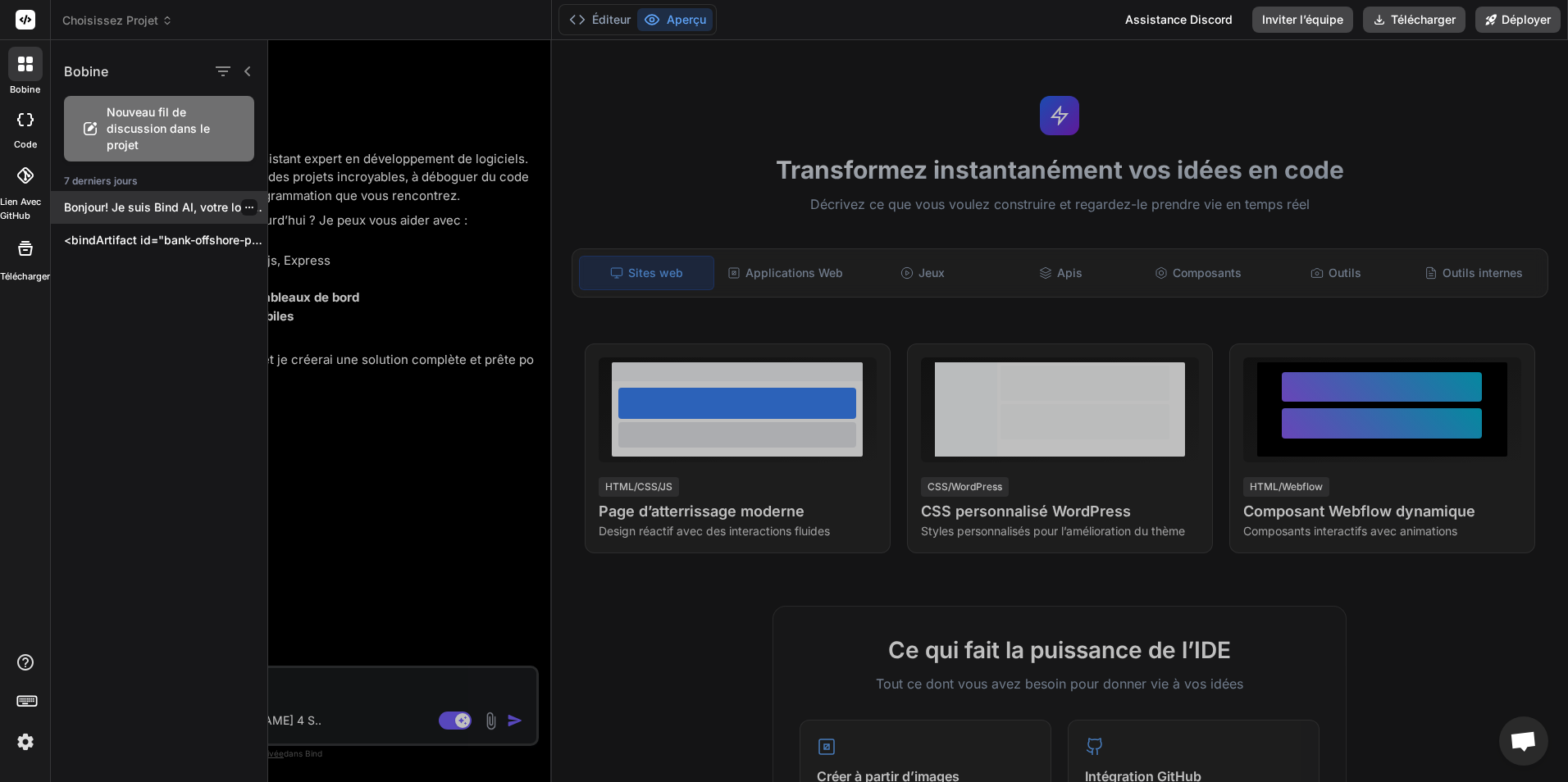
click at [245, 206] on icon "button" at bounding box center [250, 207] width 10 height 10
click at [281, 273] on span "Delete" at bounding box center [287, 273] width 35 height 17
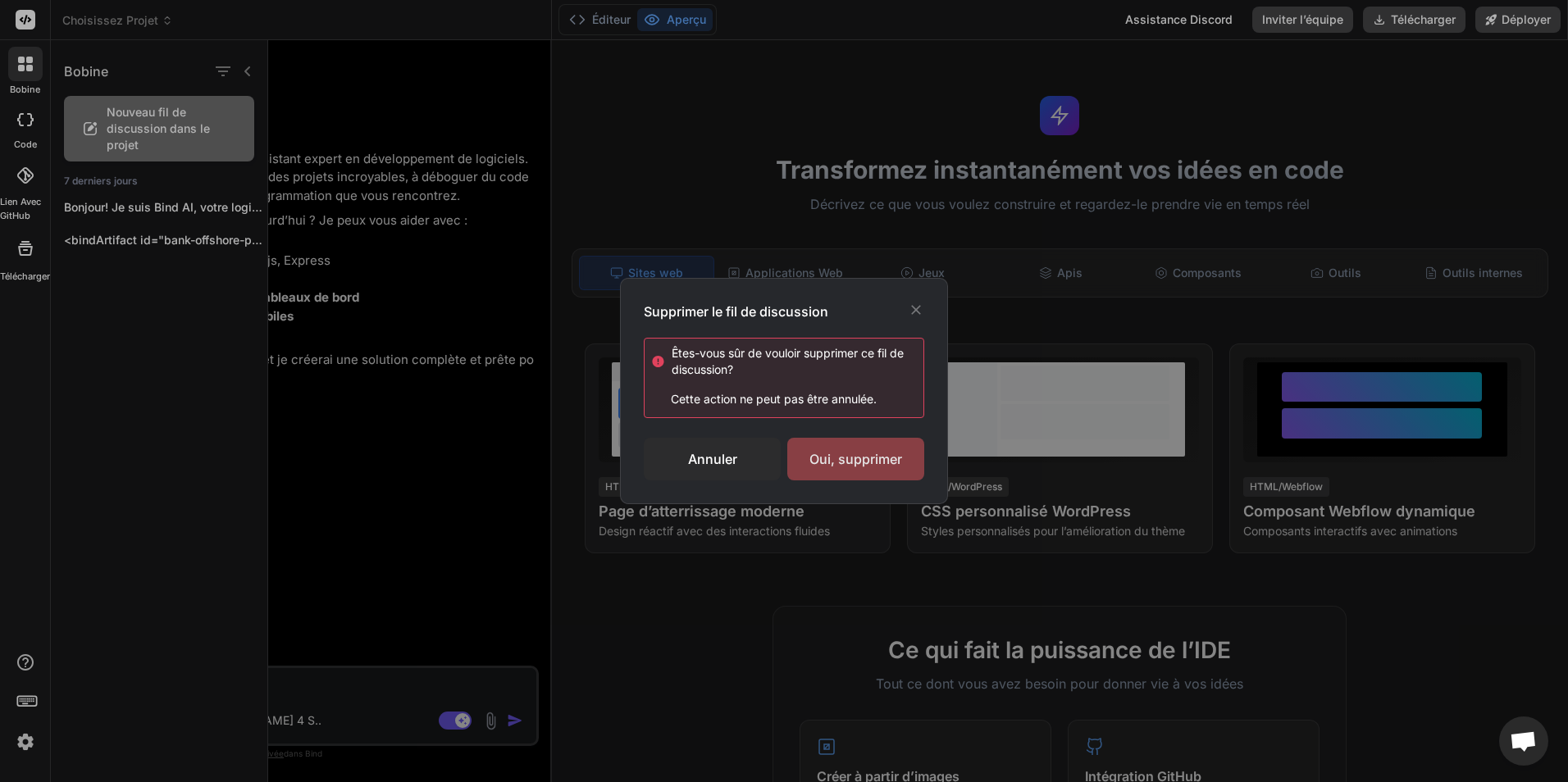
click at [875, 448] on div "Oui, supprimer" at bounding box center [855, 459] width 137 height 43
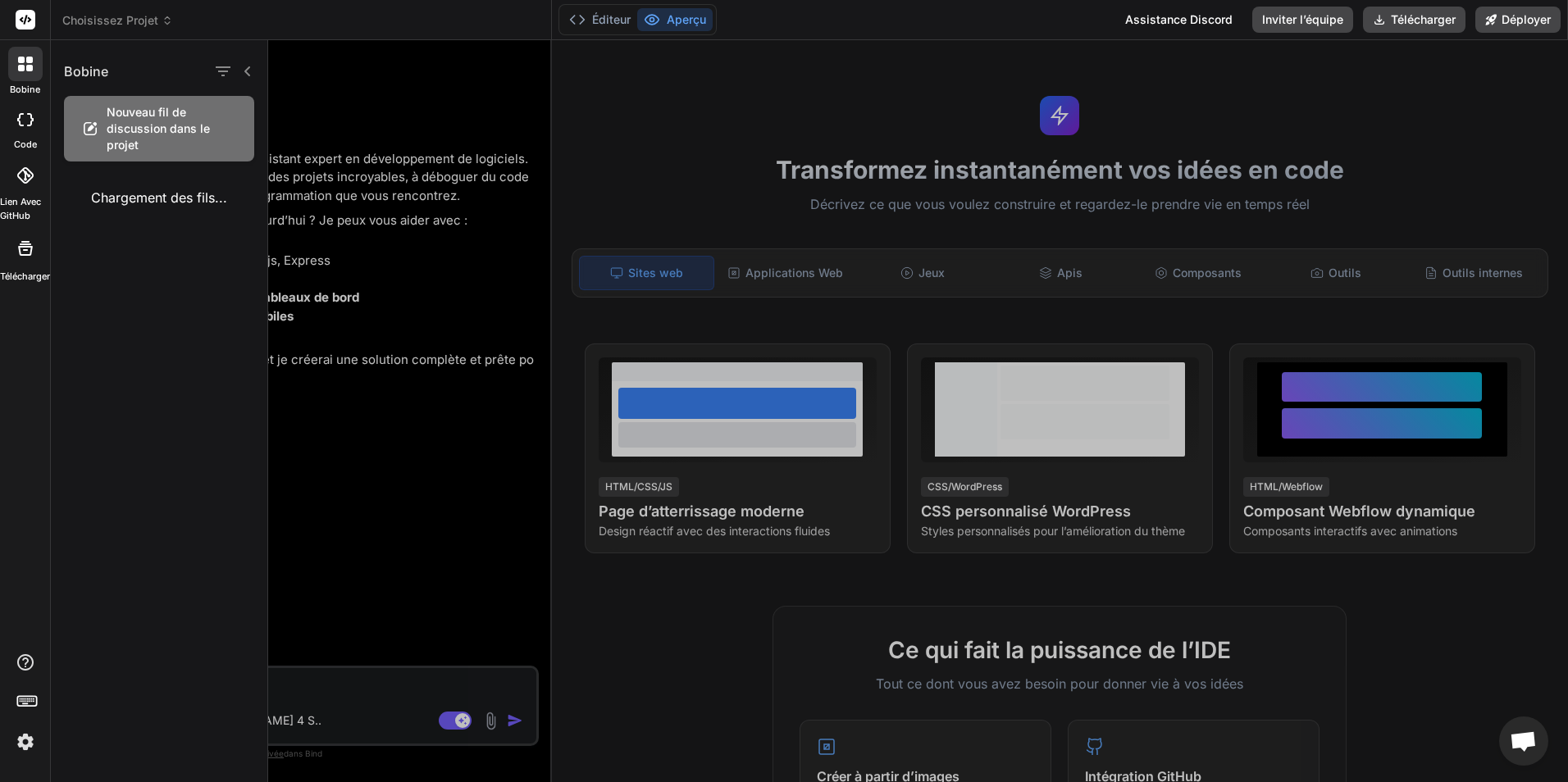
click at [18, 64] on icon at bounding box center [24, 64] width 15 height 15
click at [174, 240] on p "<bindArtifact id="bank-offshore-pcs » title="Bank Offshore PCS"> <bindAction ty…" at bounding box center [165, 240] width 204 height 17
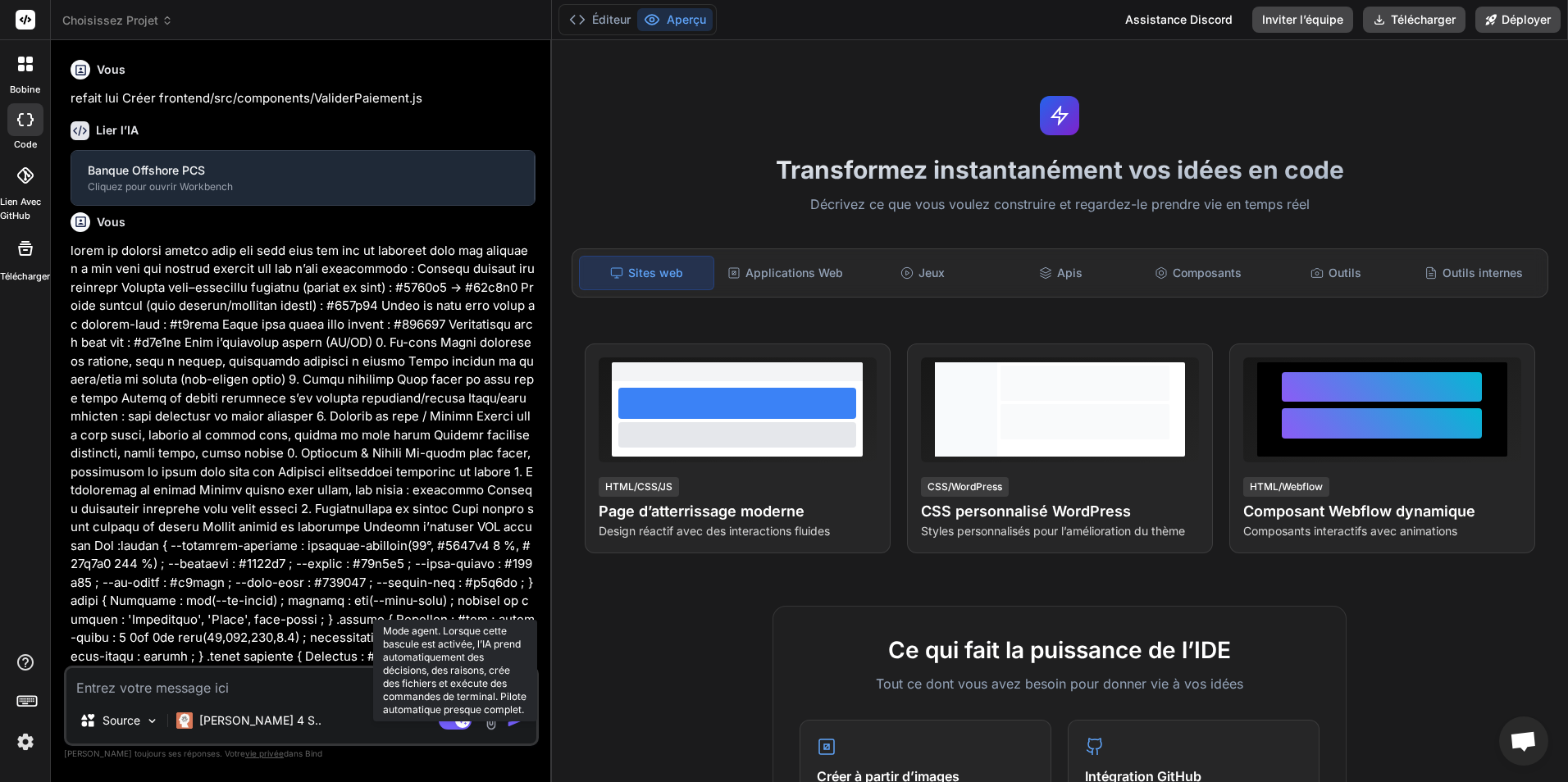
type textarea "x"
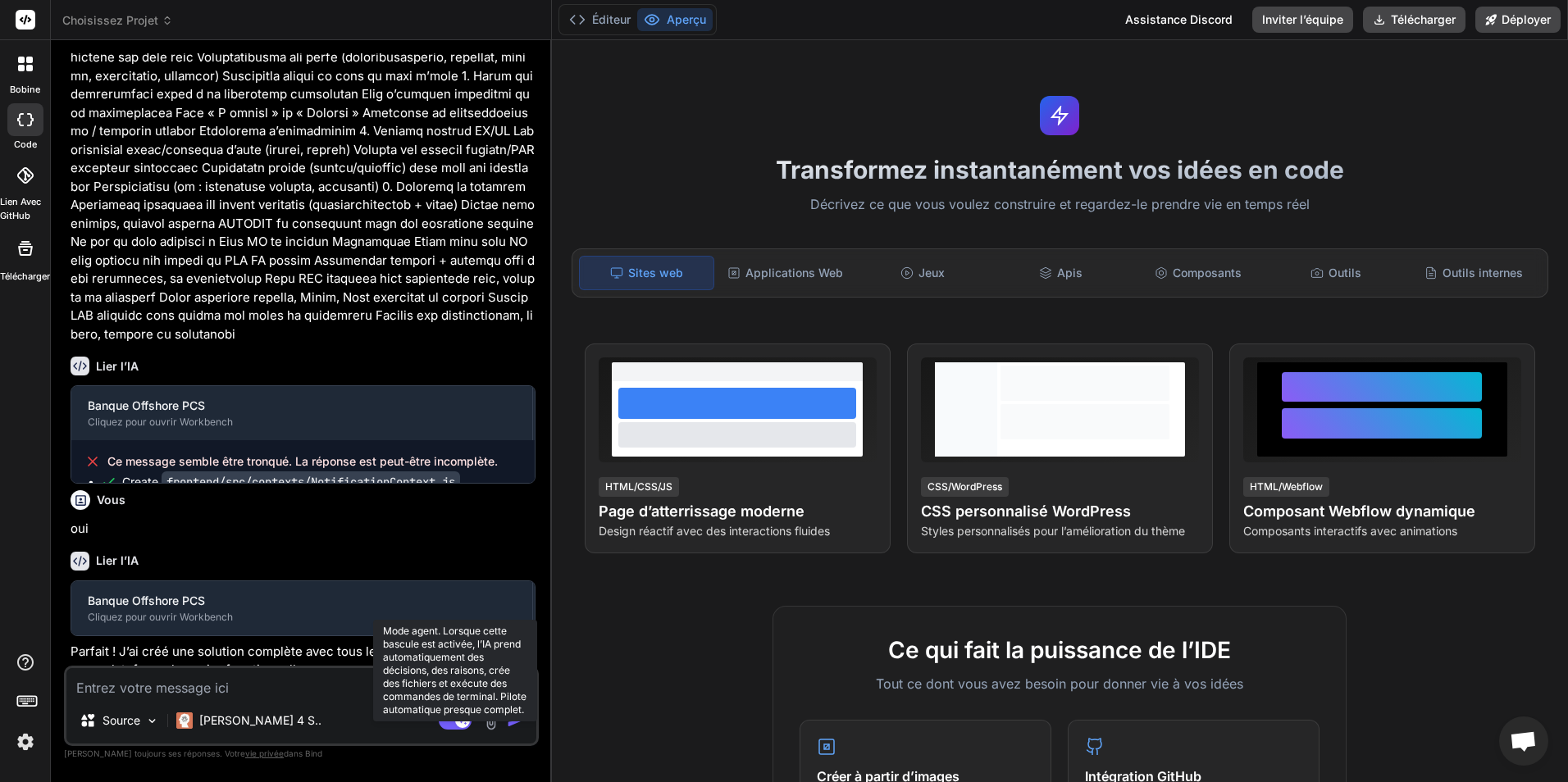
scroll to position [4526, 0]
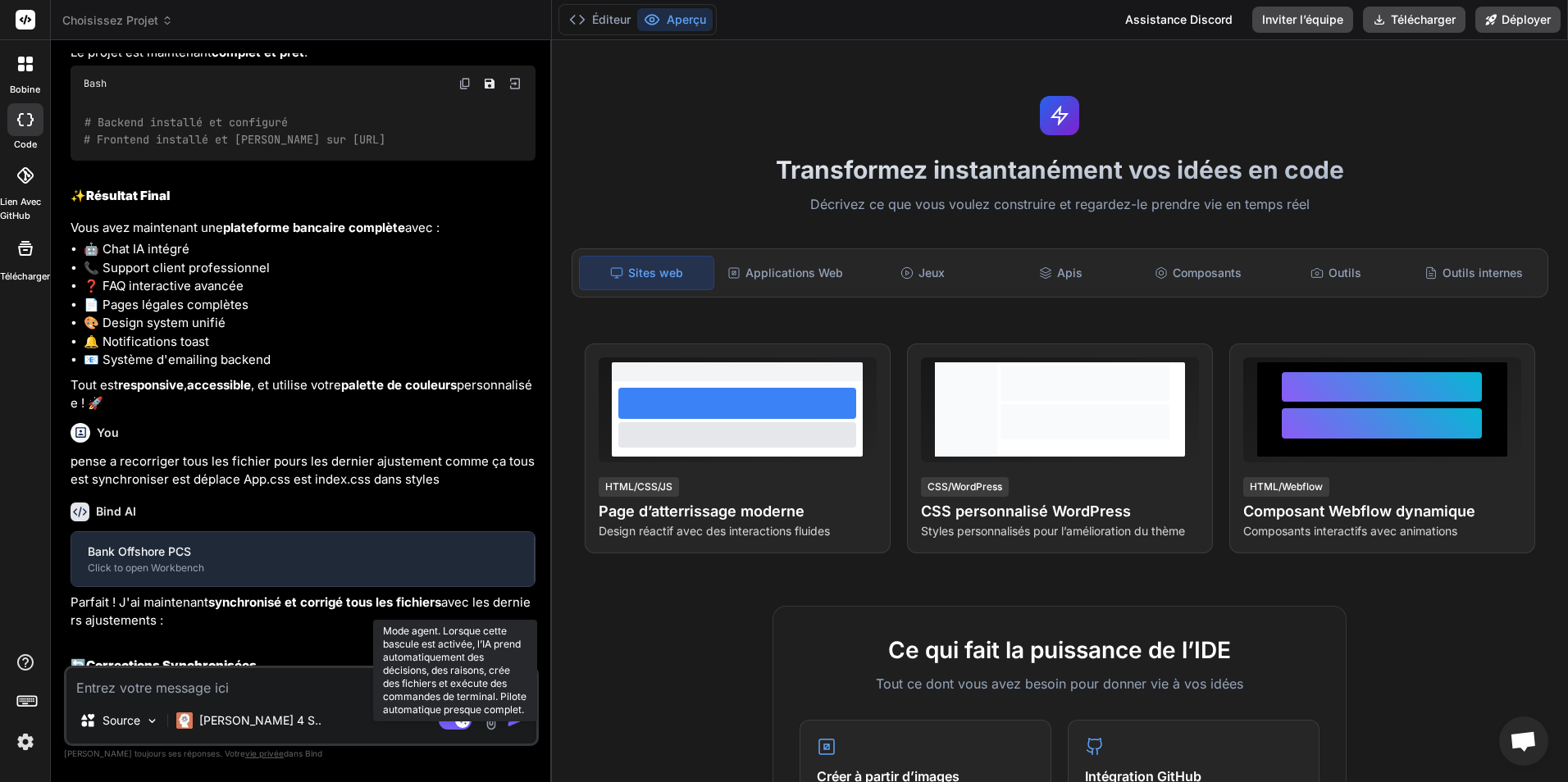
click at [456, 722] on rect at bounding box center [462, 720] width 15 height 15
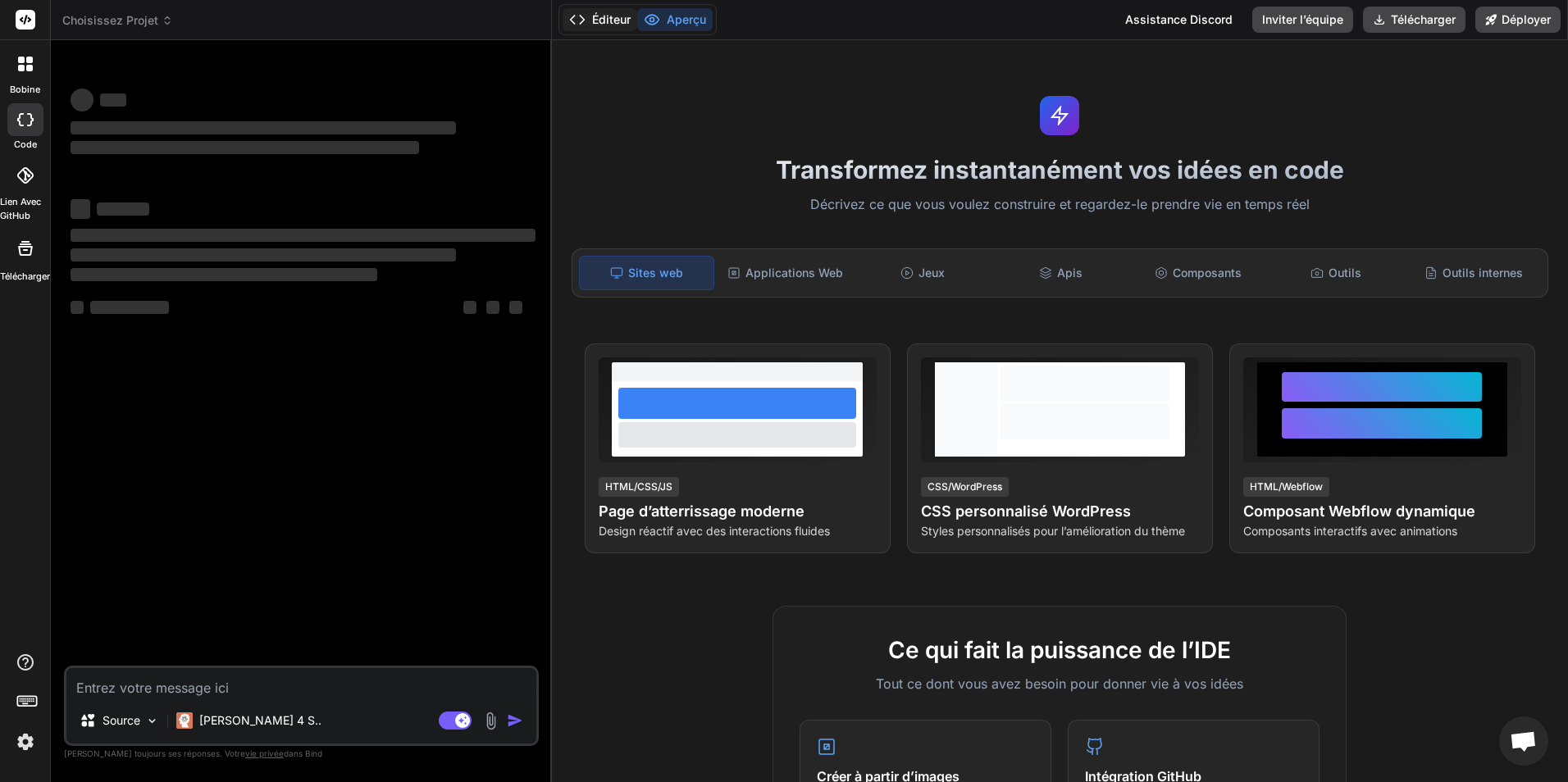
click at [589, 27] on button "Éditeur" at bounding box center [600, 19] width 74 height 23
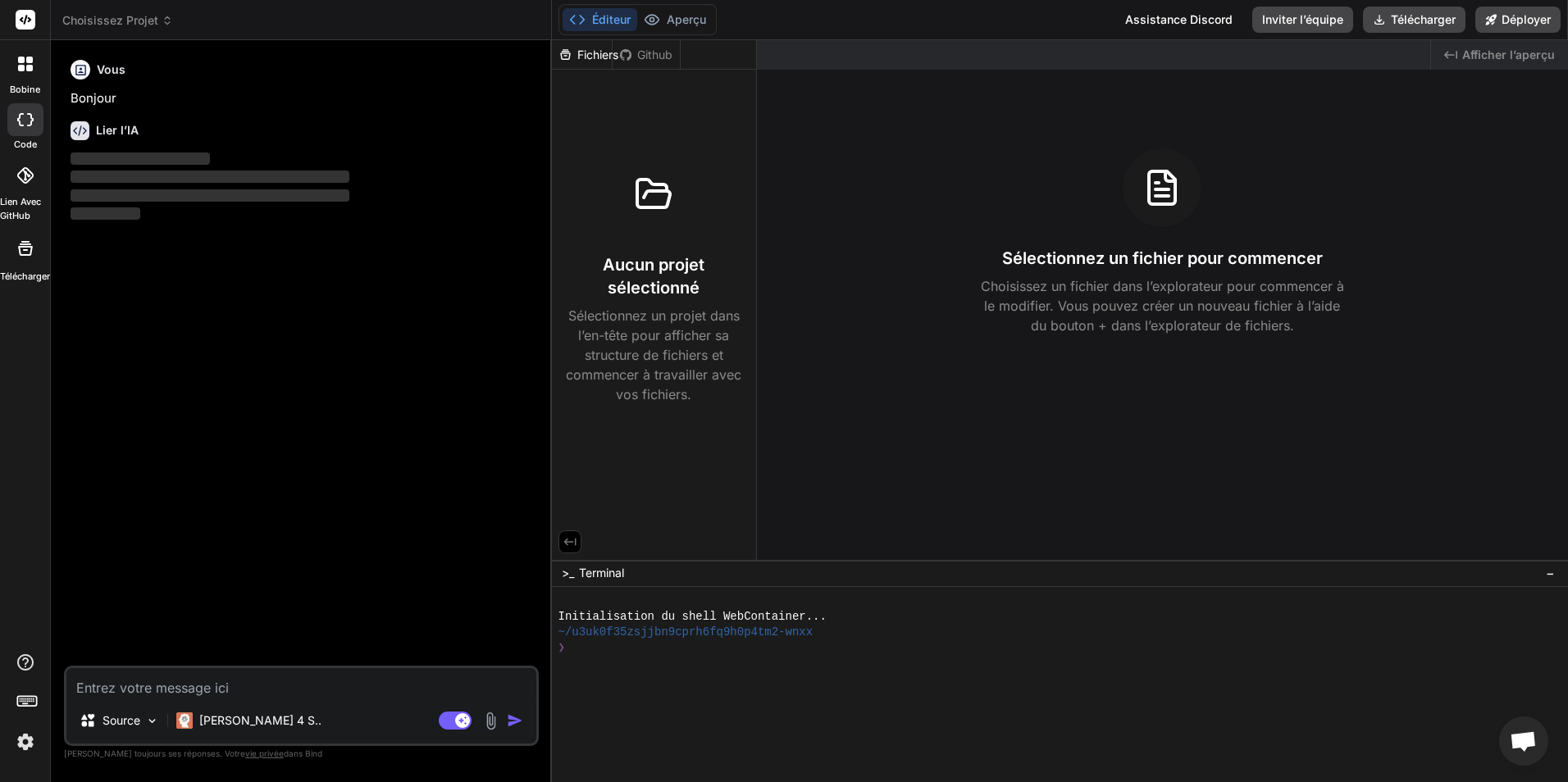
click at [588, 50] on font "Fichiers" at bounding box center [598, 55] width 41 height 17
click at [20, 183] on icon at bounding box center [25, 175] width 17 height 17
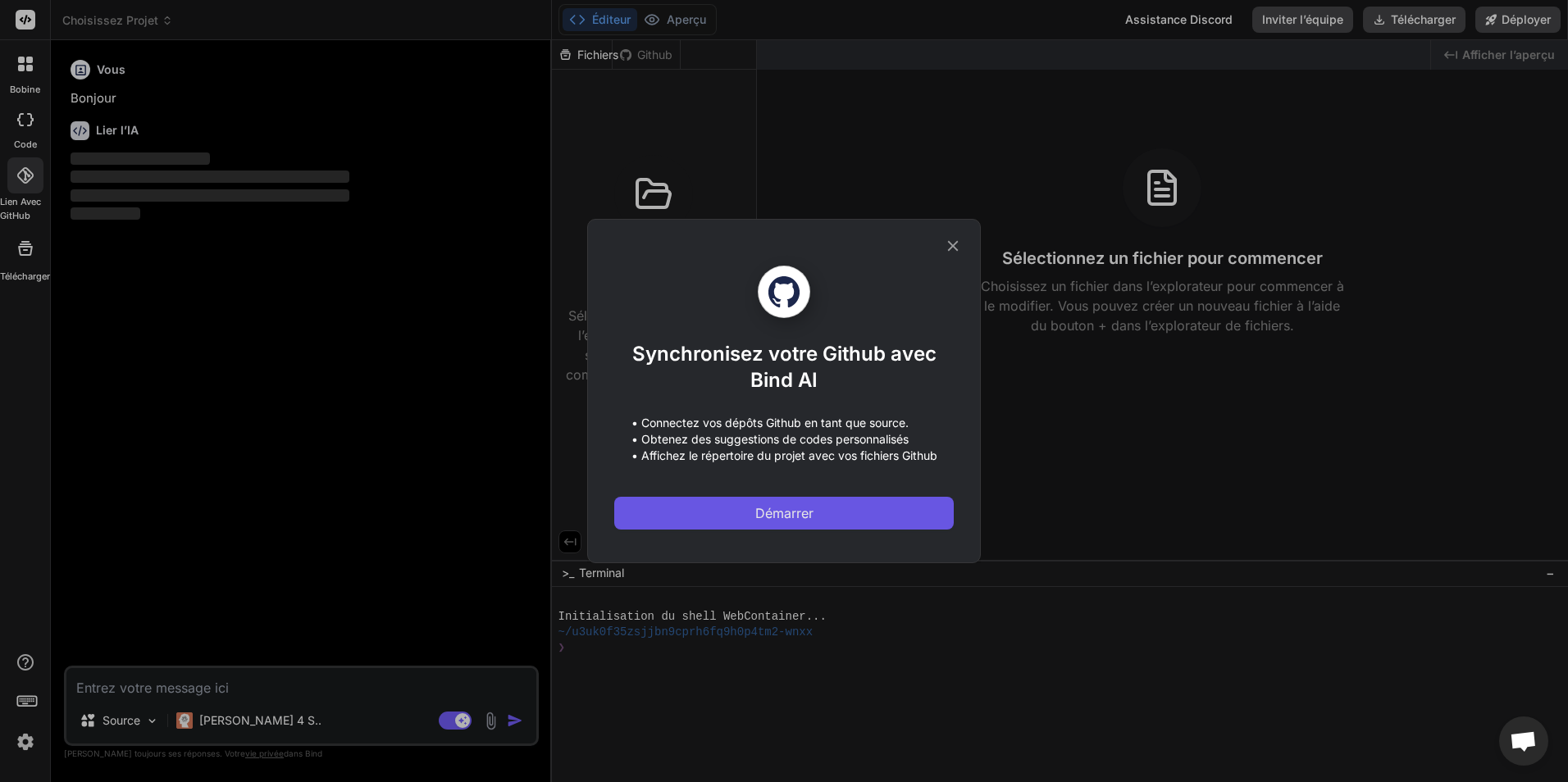
click at [808, 520] on span "Démarrer" at bounding box center [784, 513] width 58 height 20
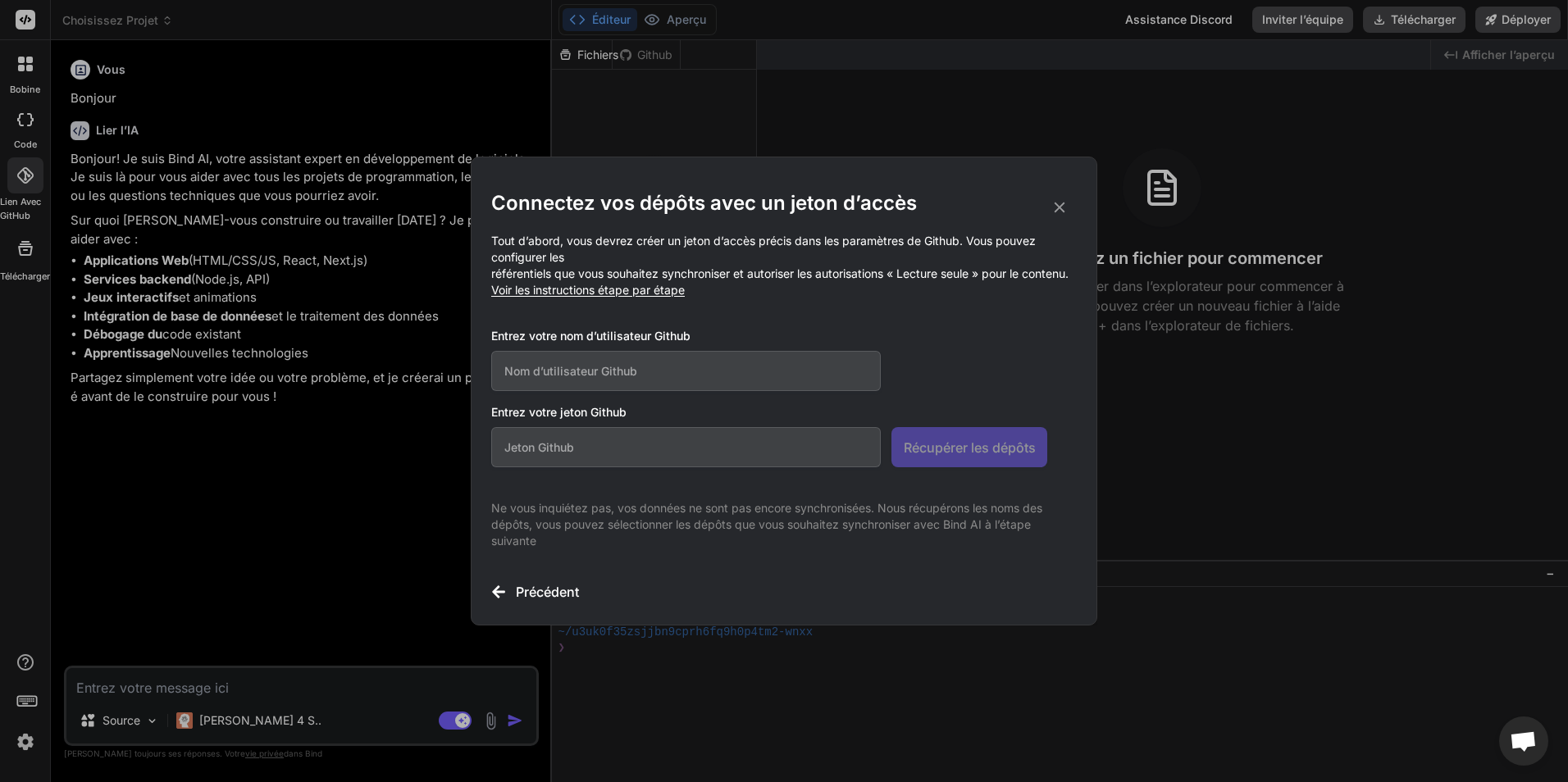
click at [1061, 203] on icon at bounding box center [1060, 207] width 11 height 11
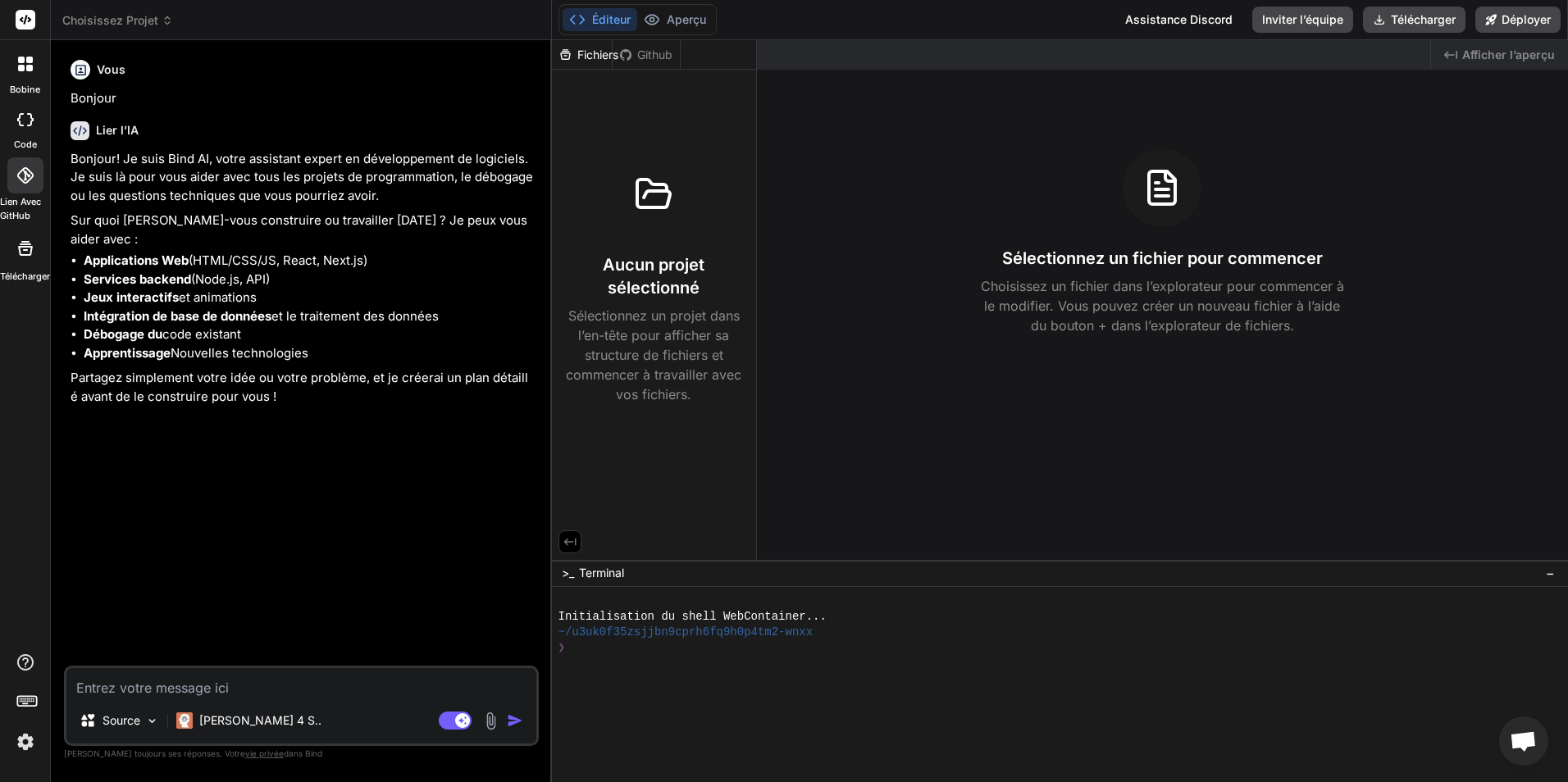
click at [24, 74] on div at bounding box center [24, 64] width 34 height 34
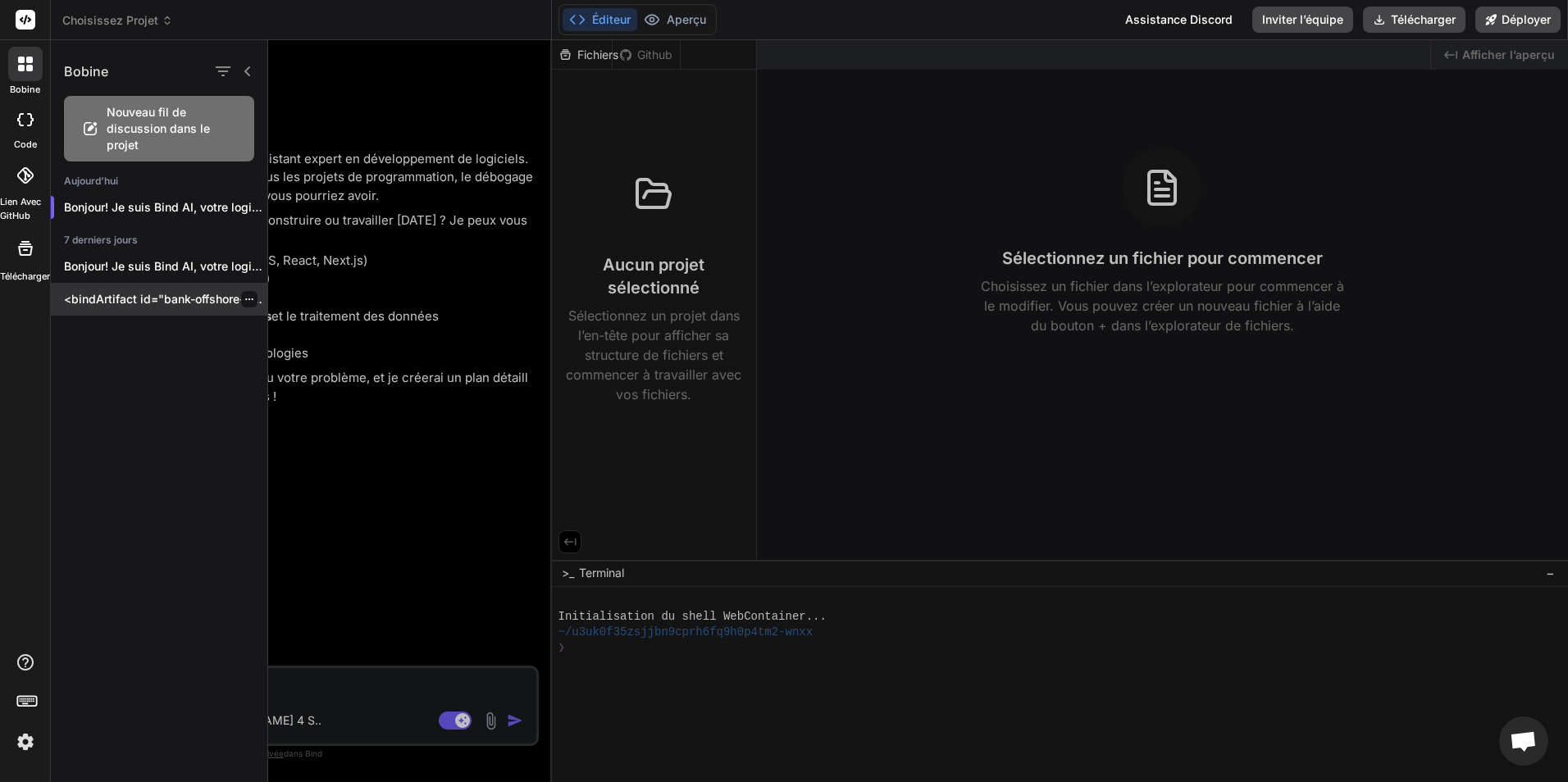
click at [167, 291] on p "<bindArtifact id="bank-offshore-pcs » title="Bank Offshore PCS"> <bindAction ty…" at bounding box center [165, 299] width 204 height 17
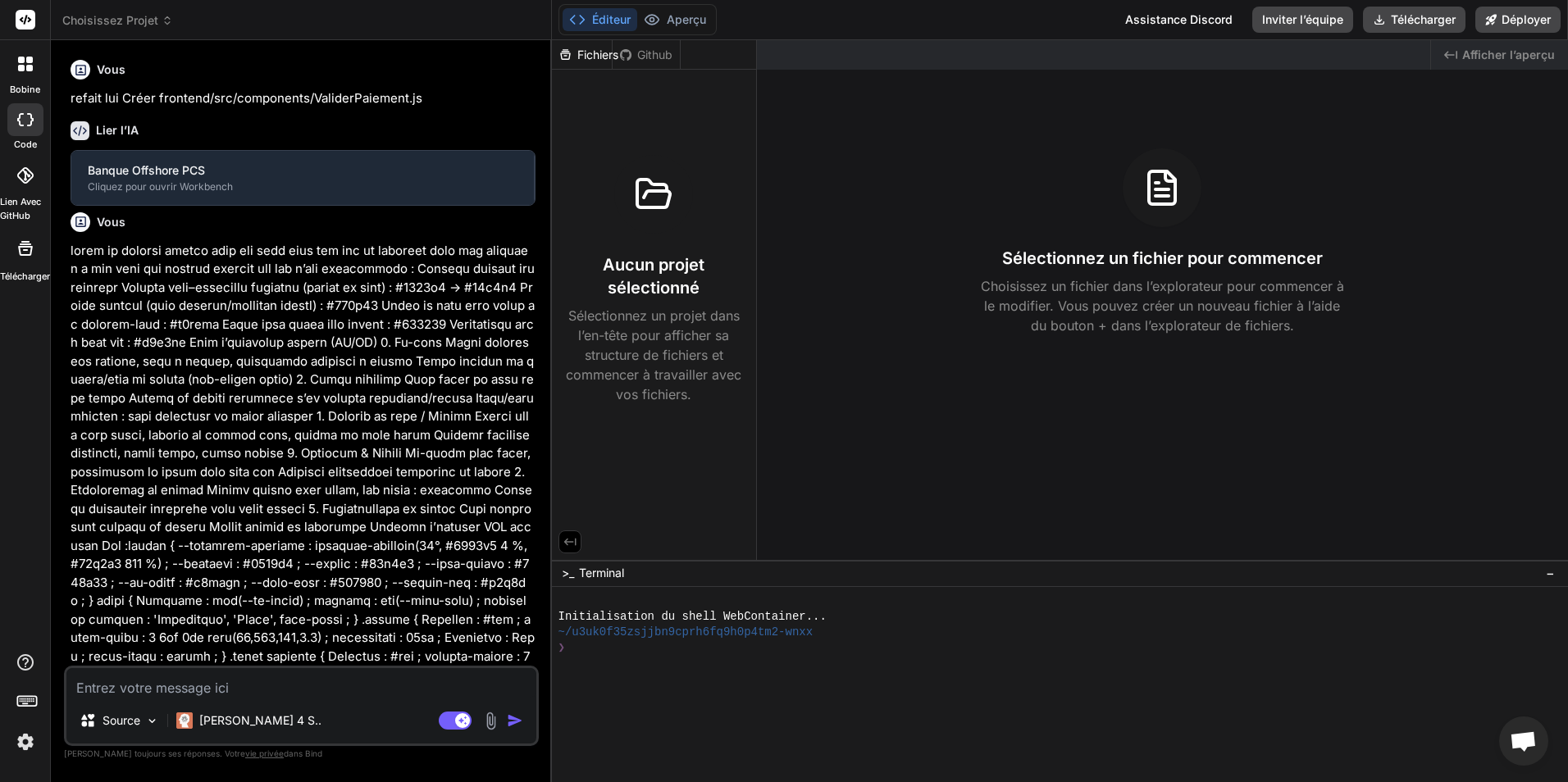
type textarea "x"
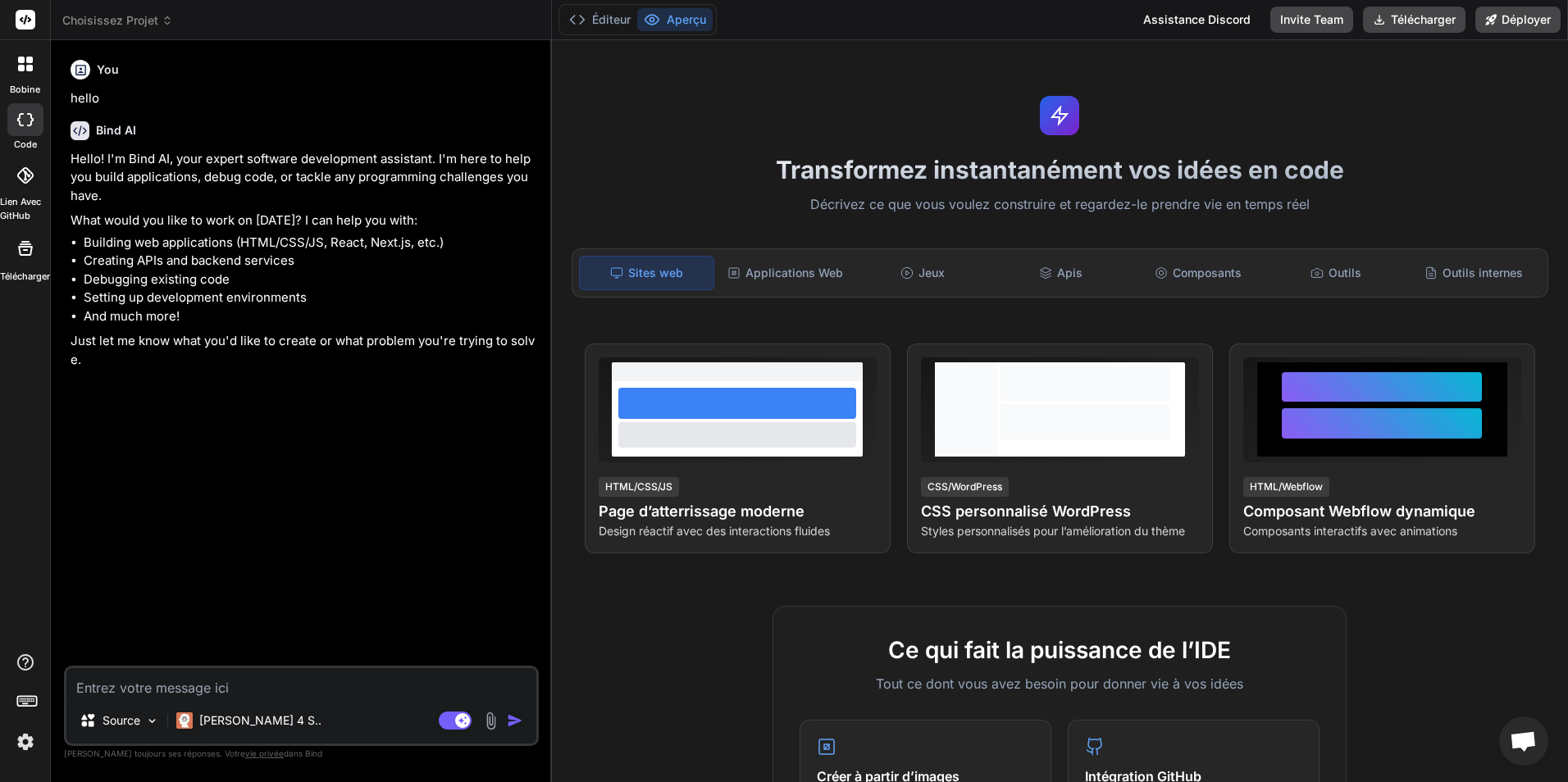
type textarea "x"
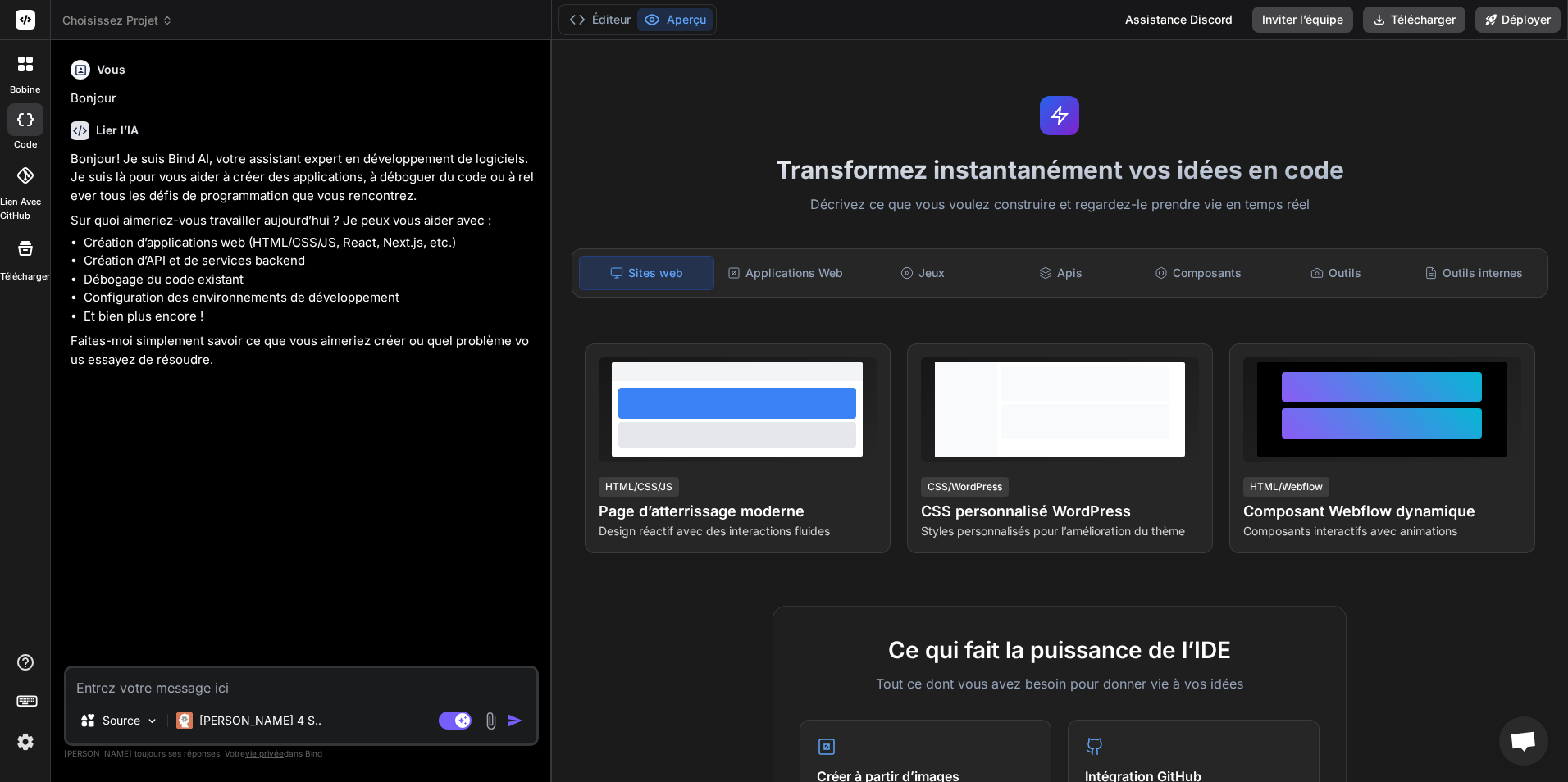
click at [236, 680] on textarea at bounding box center [301, 683] width 470 height 29
paste textarea "Lore ipsumd si am’co adipis e sedd ei : Temporincid utlabore Etdo_Magnaali_ENI …"
type textarea "Lore ipsumd si am’co adipis e sedd ei : Temporincid utlabore Etdo_Magnaali_ENI …"
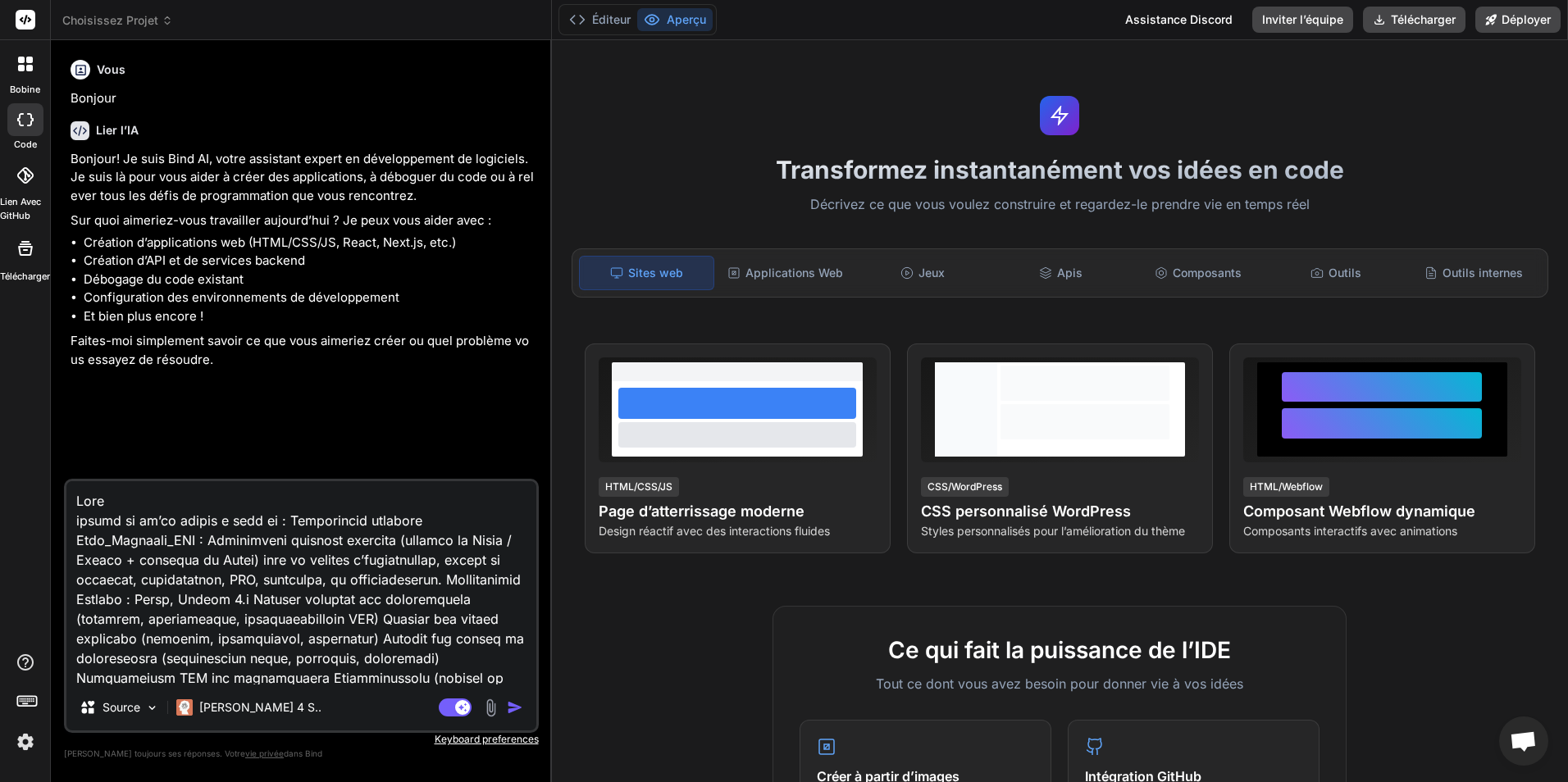
scroll to position [6851, 0]
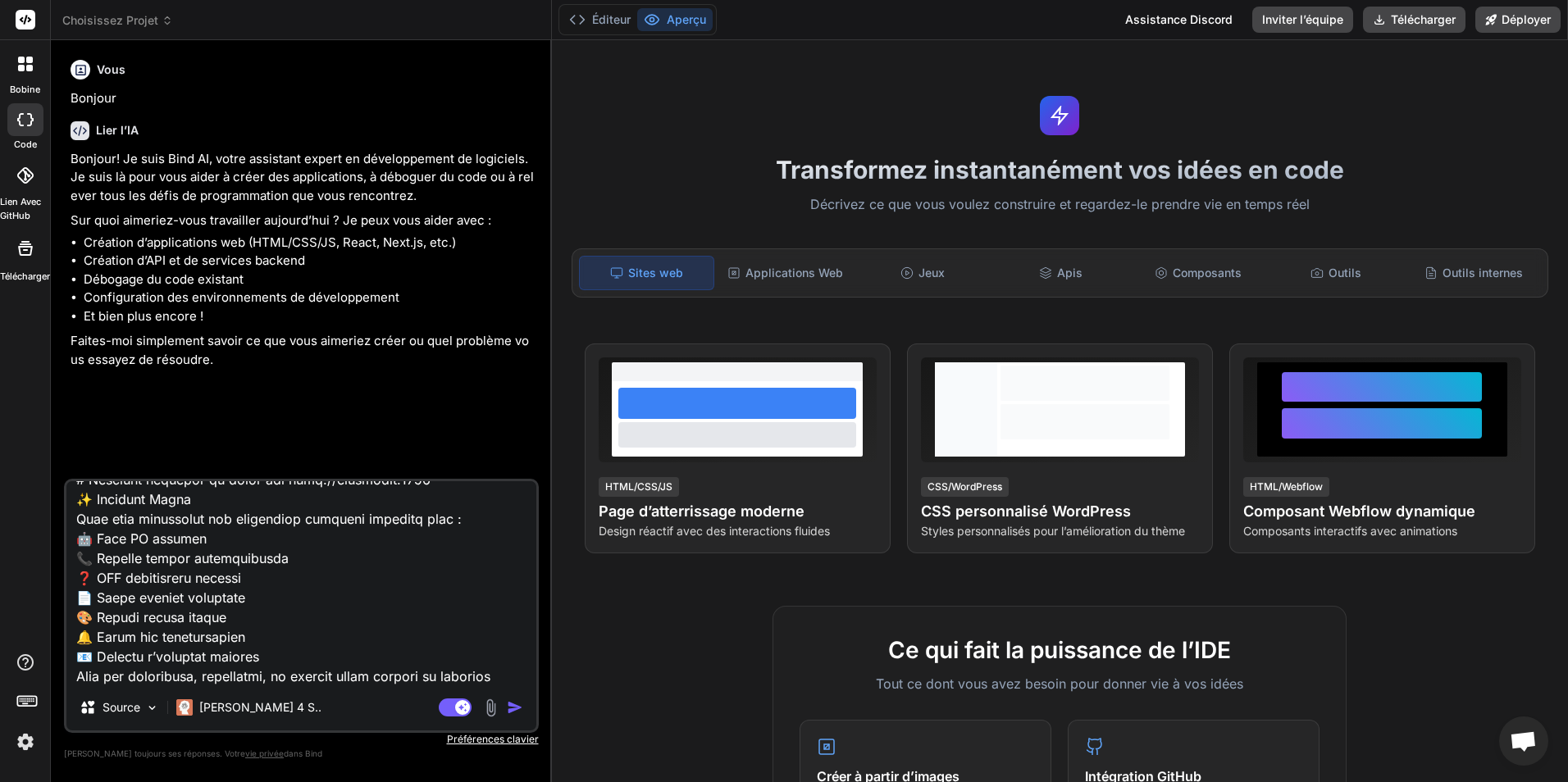
type textarea "x"
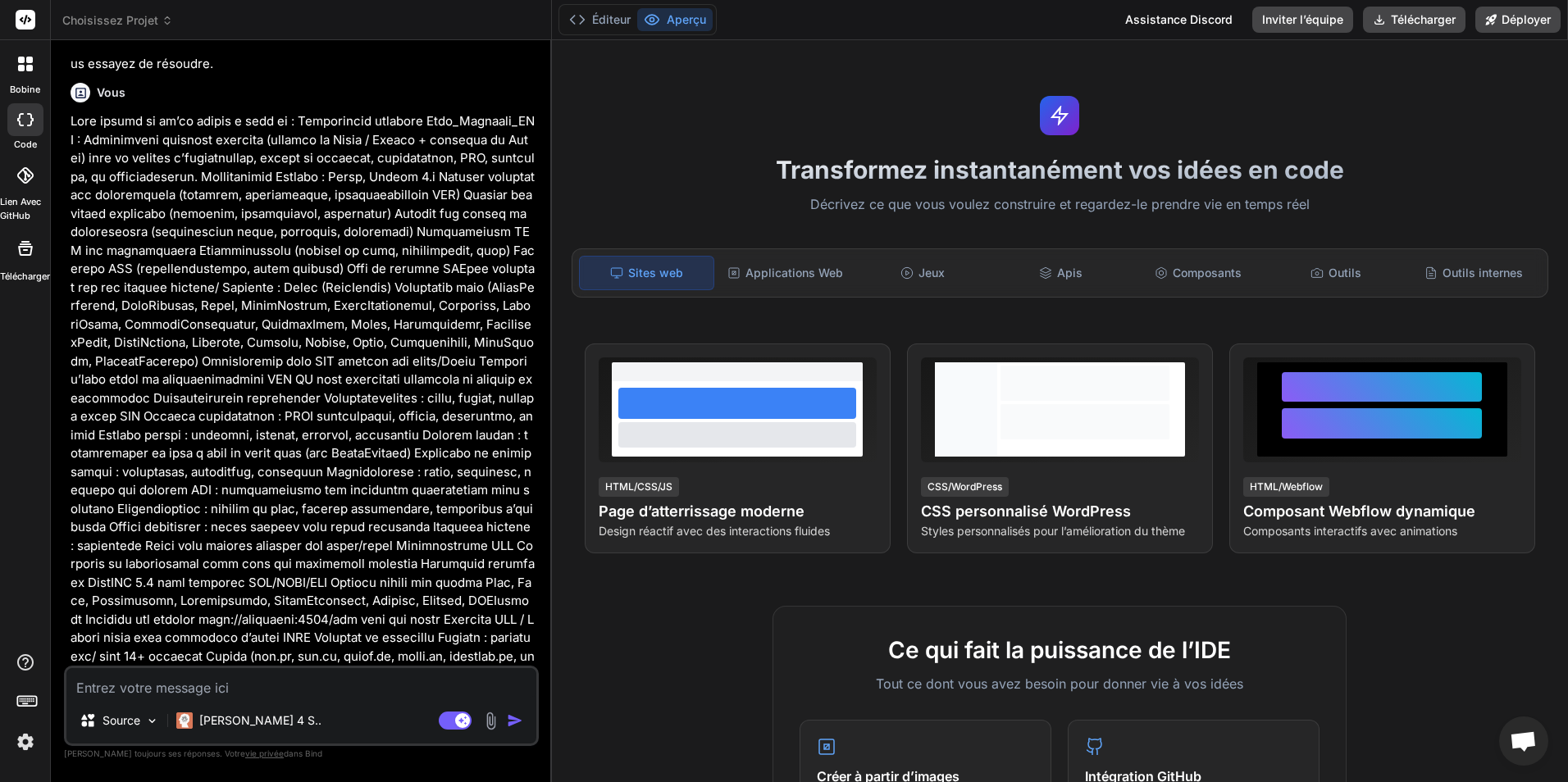
scroll to position [319, 0]
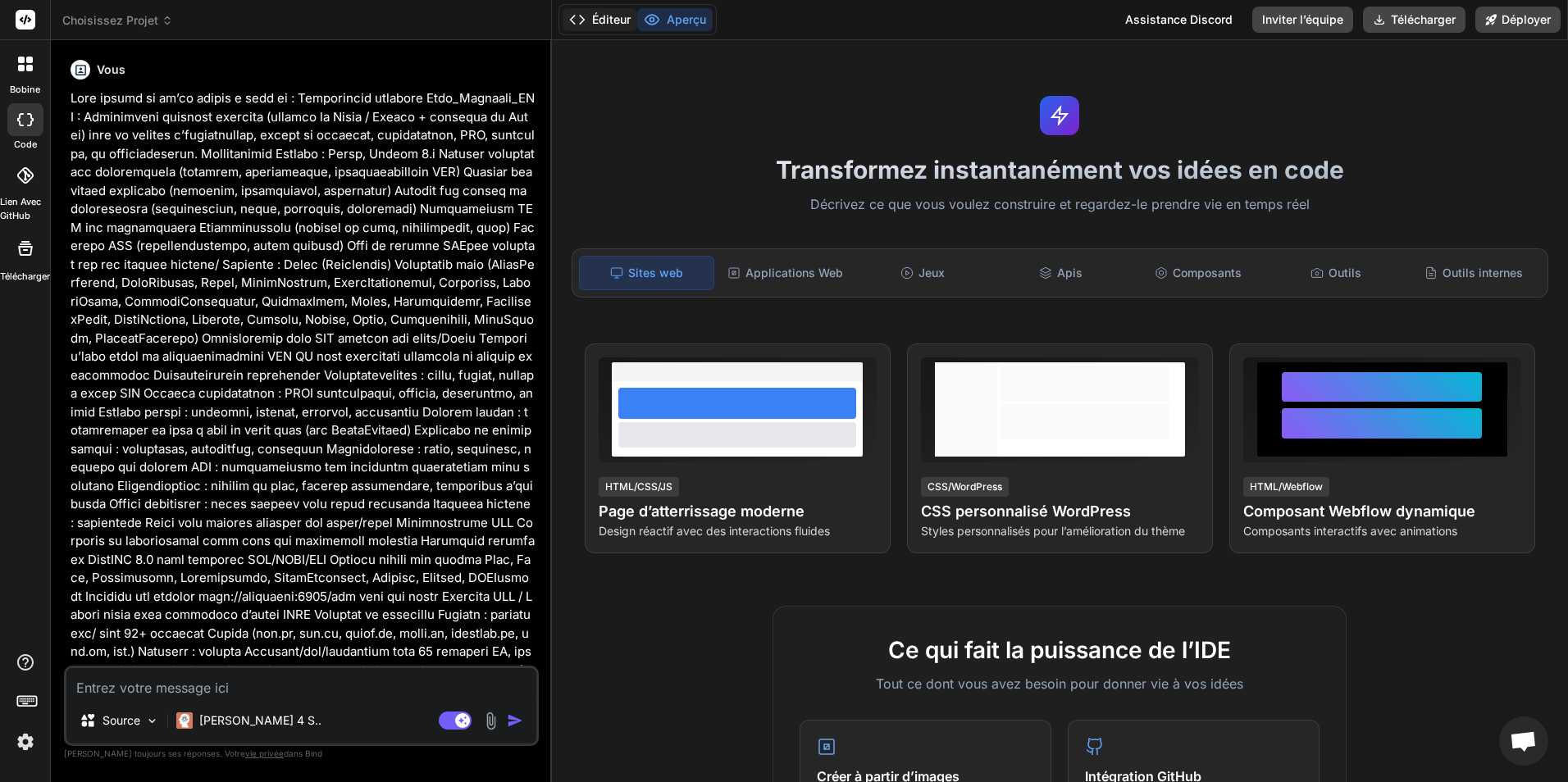
click at [603, 14] on font "Éditeur" at bounding box center [611, 20] width 38 height 17
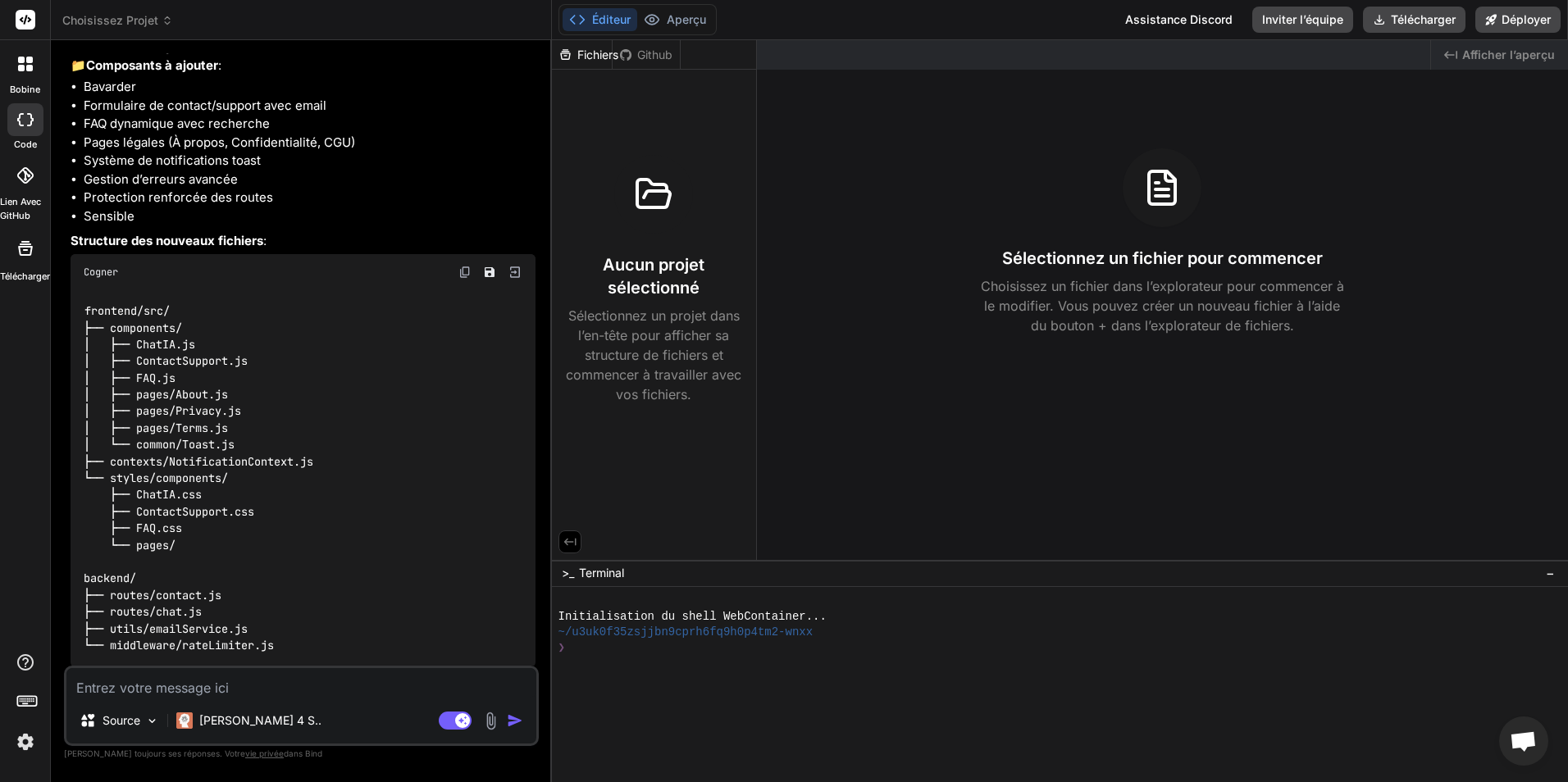
scroll to position [4428, 0]
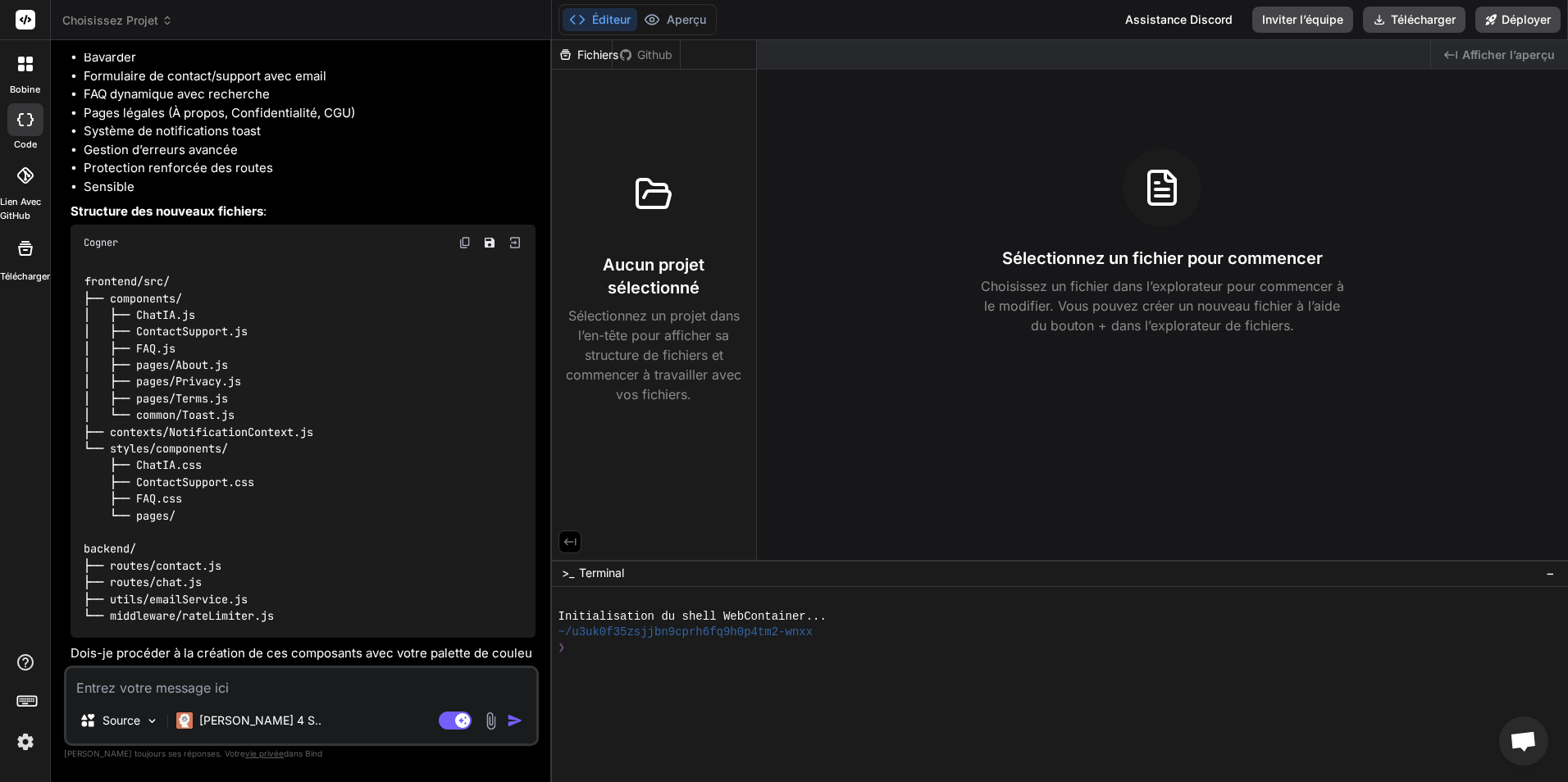
click at [486, 722] on img at bounding box center [490, 720] width 19 height 19
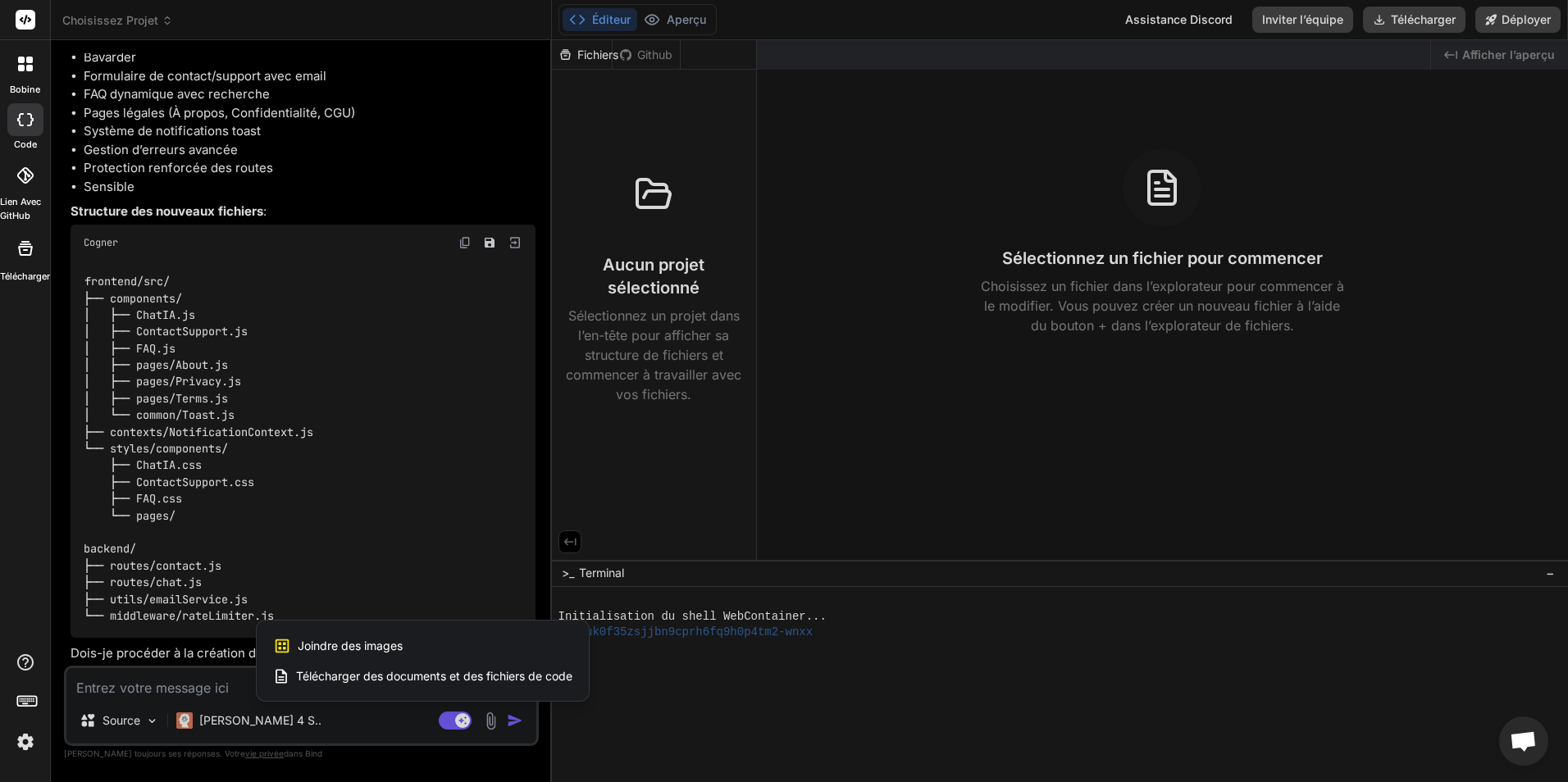
click at [397, 643] on span "Joindre des images" at bounding box center [349, 646] width 105 height 17
type textarea "x"
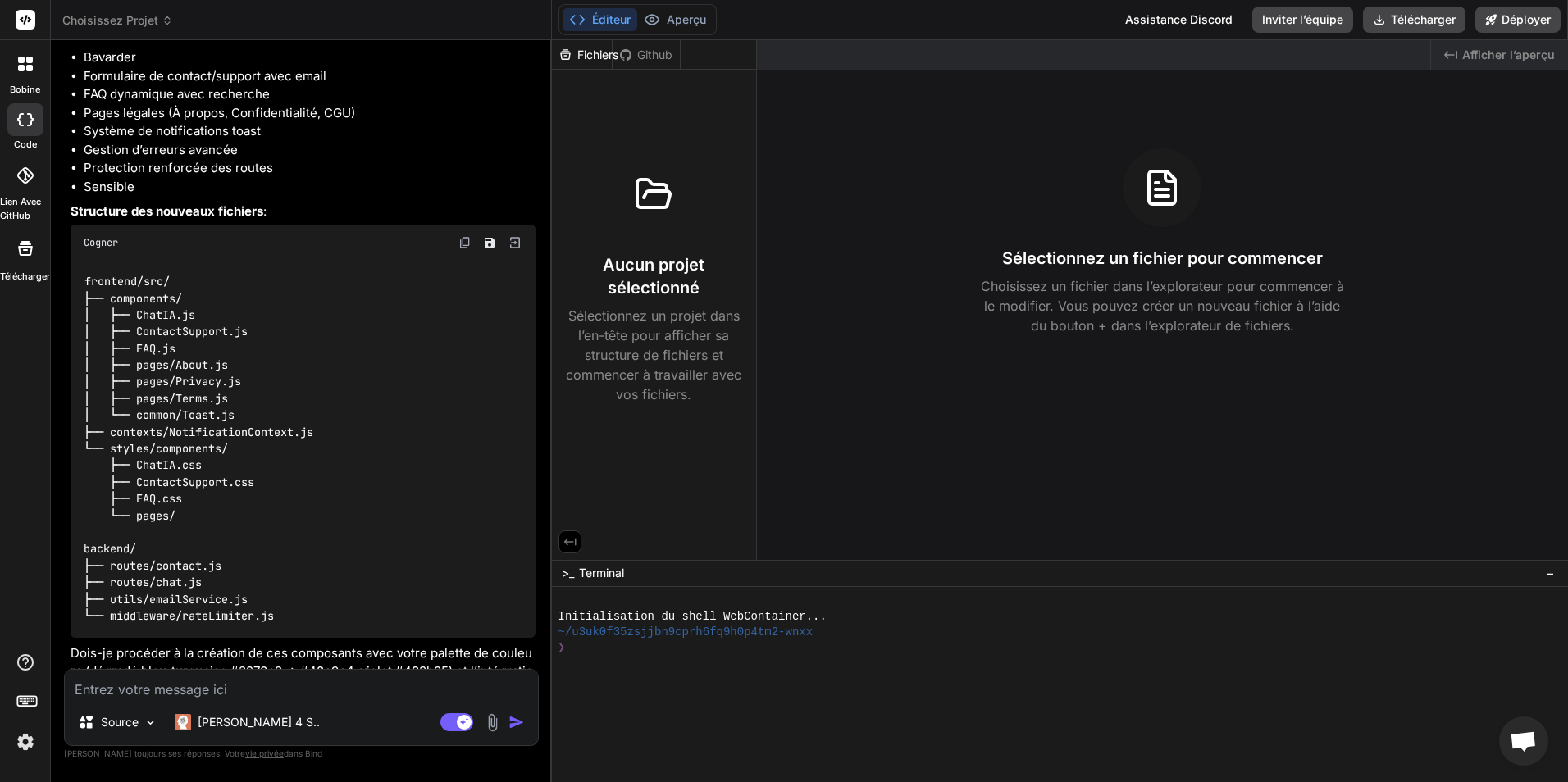
scroll to position [4425, 0]
type input "C:\fakepath\Logo_BankOffshorePCS.png"
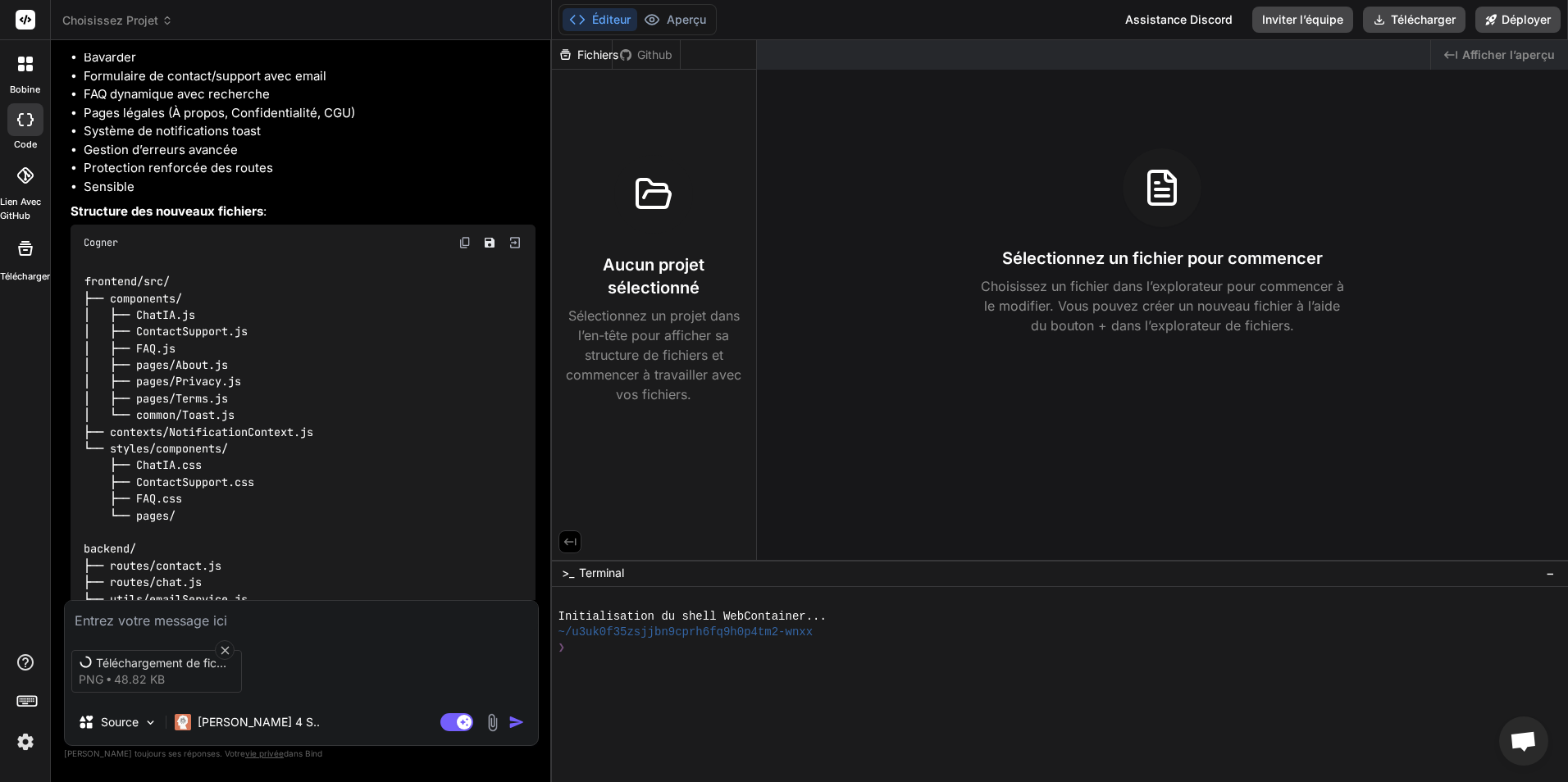
click at [291, 621] on textarea at bounding box center [300, 616] width 473 height 29
type textarea "x"
type textarea "o"
type textarea "x"
type textarea "ou"
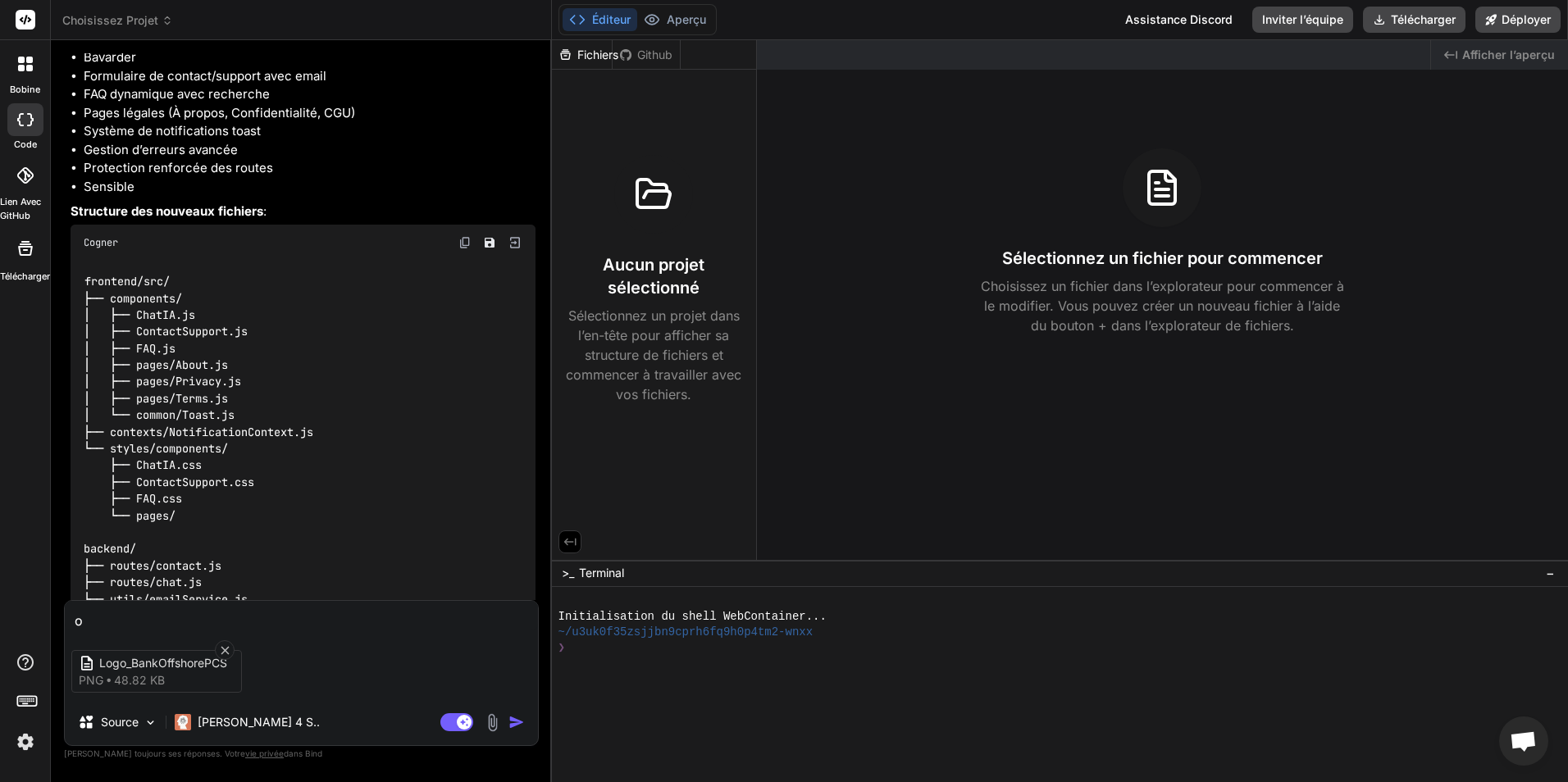
type textarea "x"
type textarea "oui"
type textarea "x"
type textarea "oui"
type textarea "x"
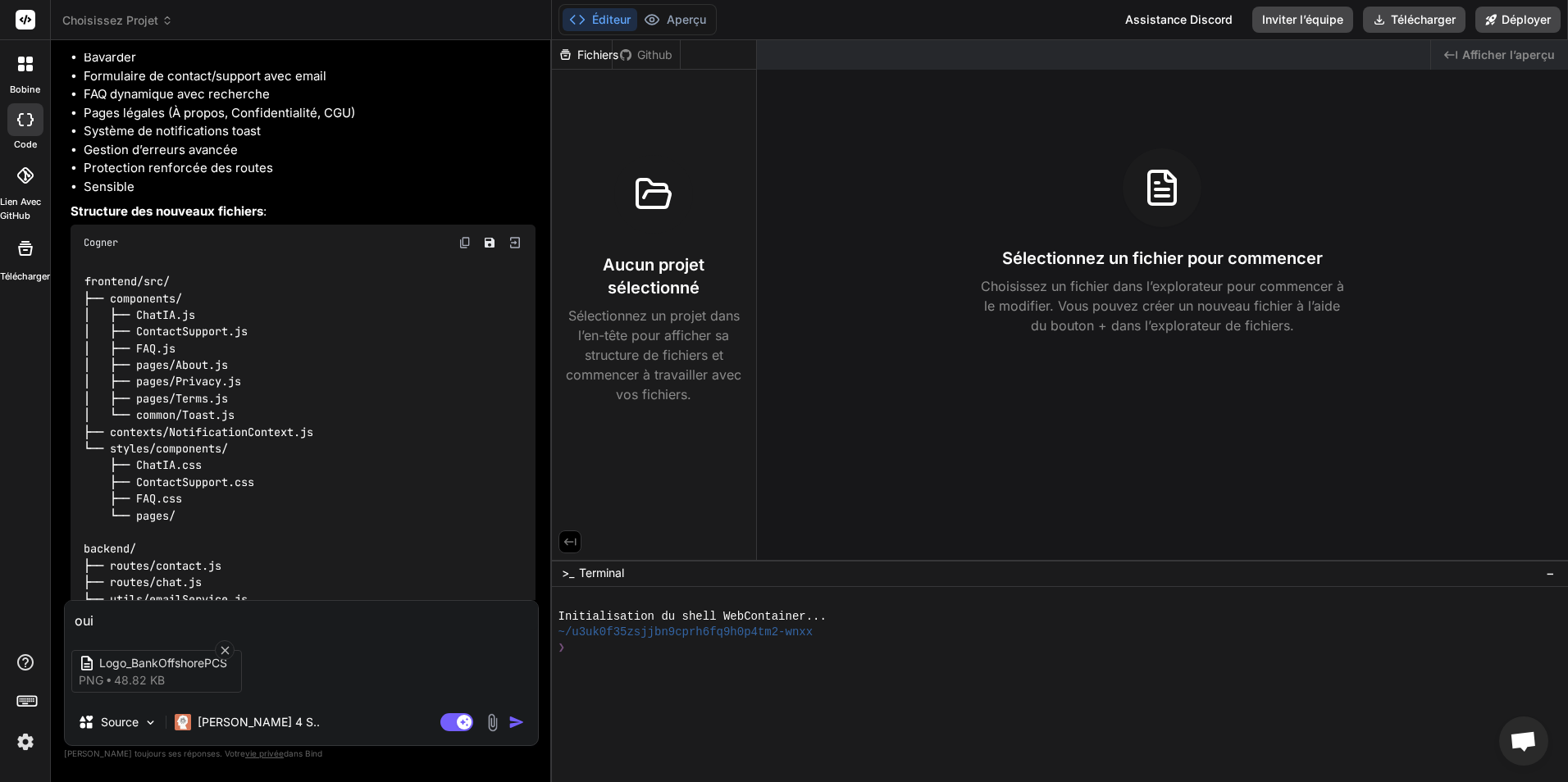
type textarea "oui e"
type textarea "x"
type textarea "oui es"
type textarea "x"
type textarea "oui est"
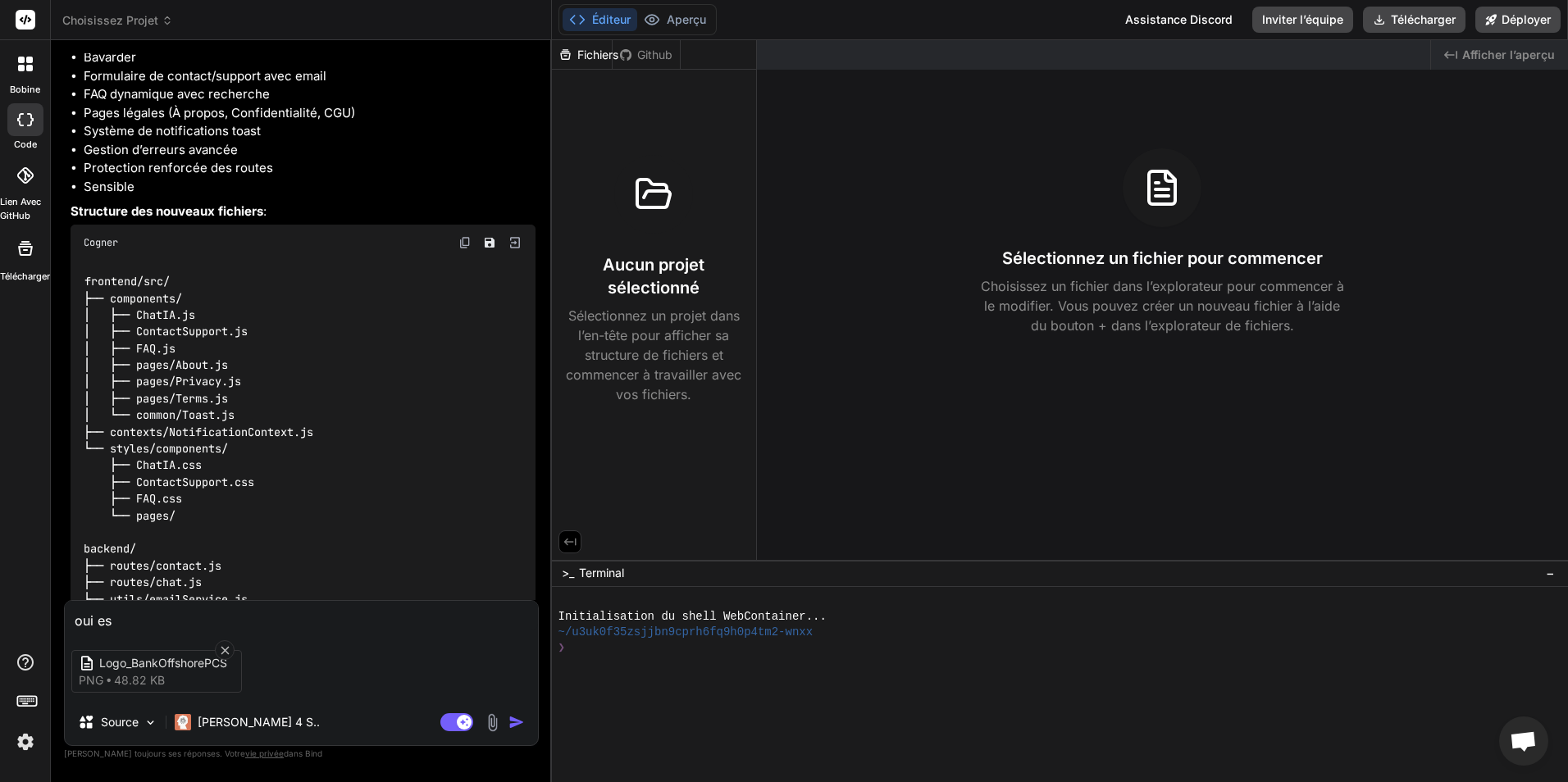
type textarea "x"
type textarea "oui est"
type textarea "x"
type textarea "oui est d"
type textarea "x"
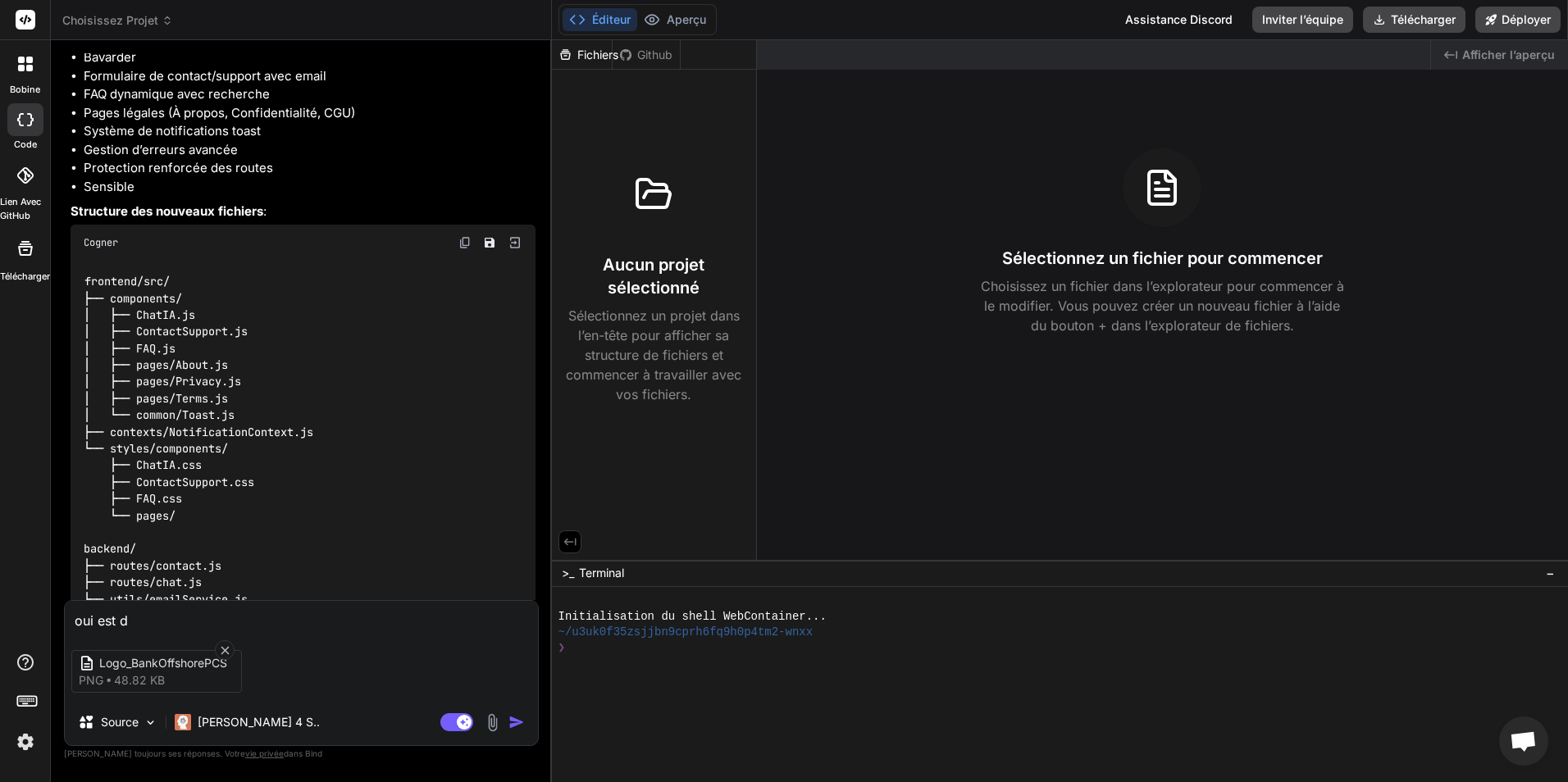
type textarea "oui est d'"
type textarea "x"
type textarea "oui est d'a"
type textarea "x"
type textarea "oui est d'ai"
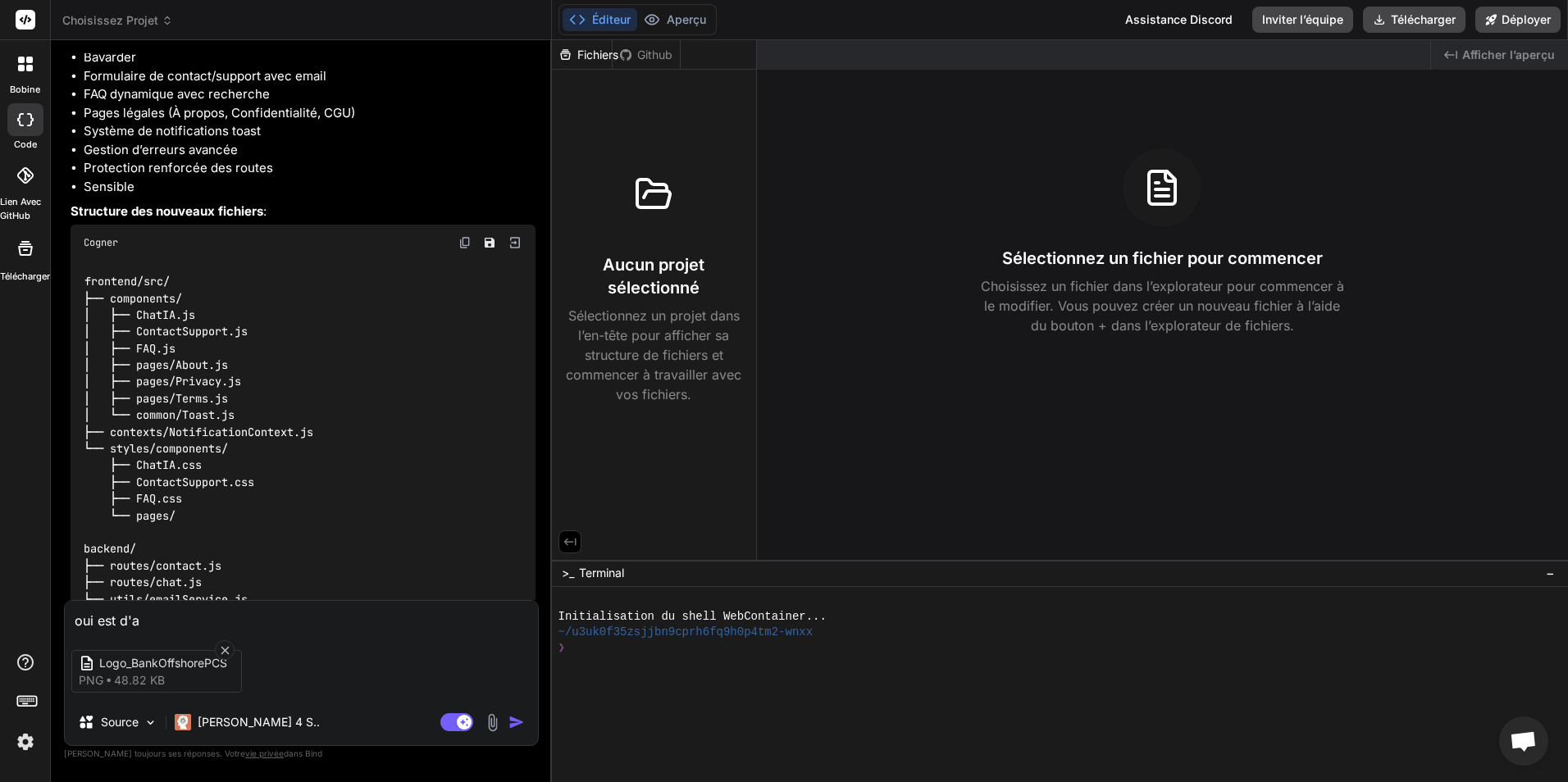
type textarea "x"
type textarea "oui est d'ail"
type textarea "x"
type textarea "oui est d'aill"
type textarea "x"
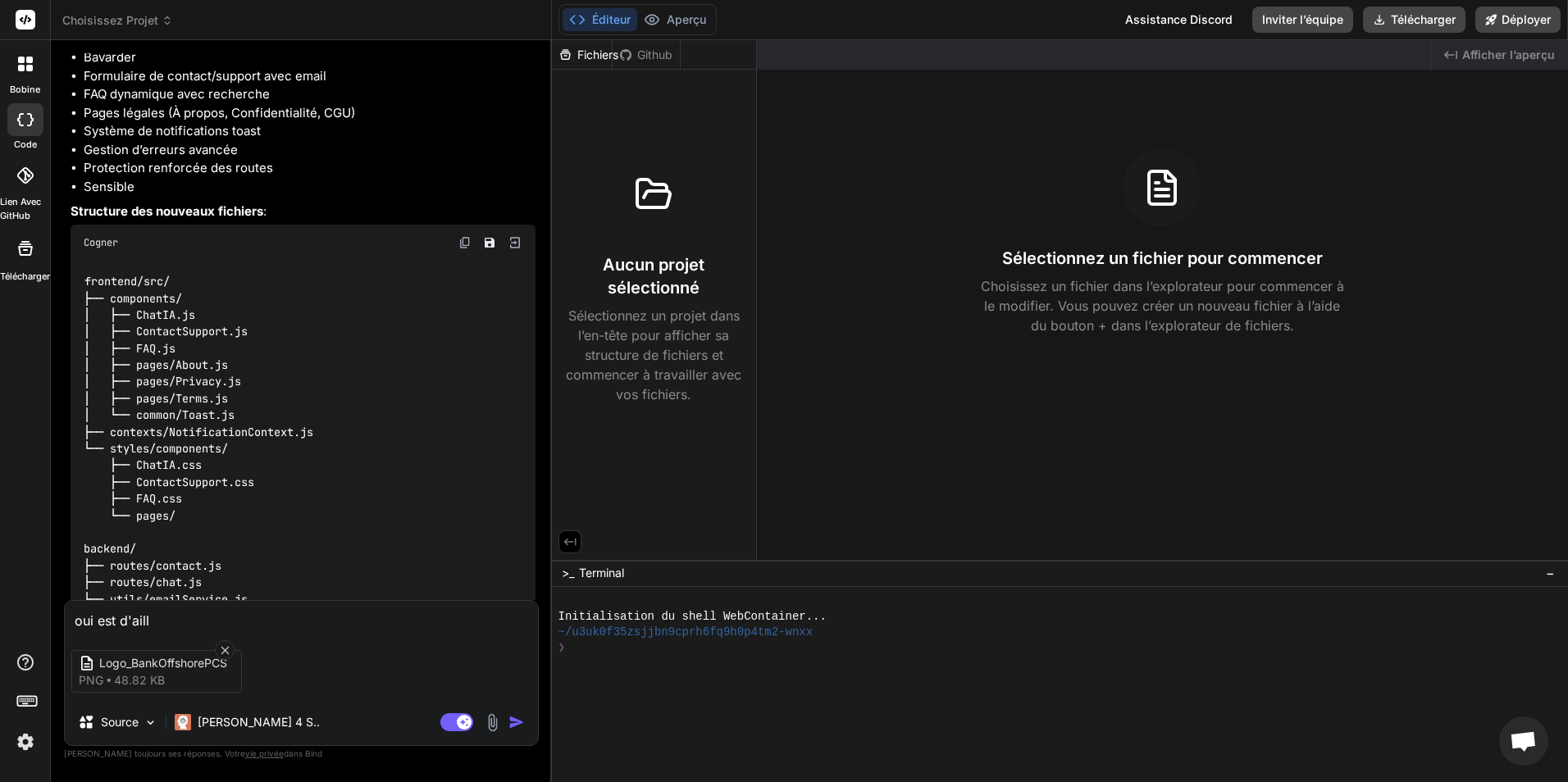
type textarea "oui est d'aille"
type textarea "x"
type textarea "oui est d'ailleu"
type textarea "x"
type textarea "oui est d'ailleur"
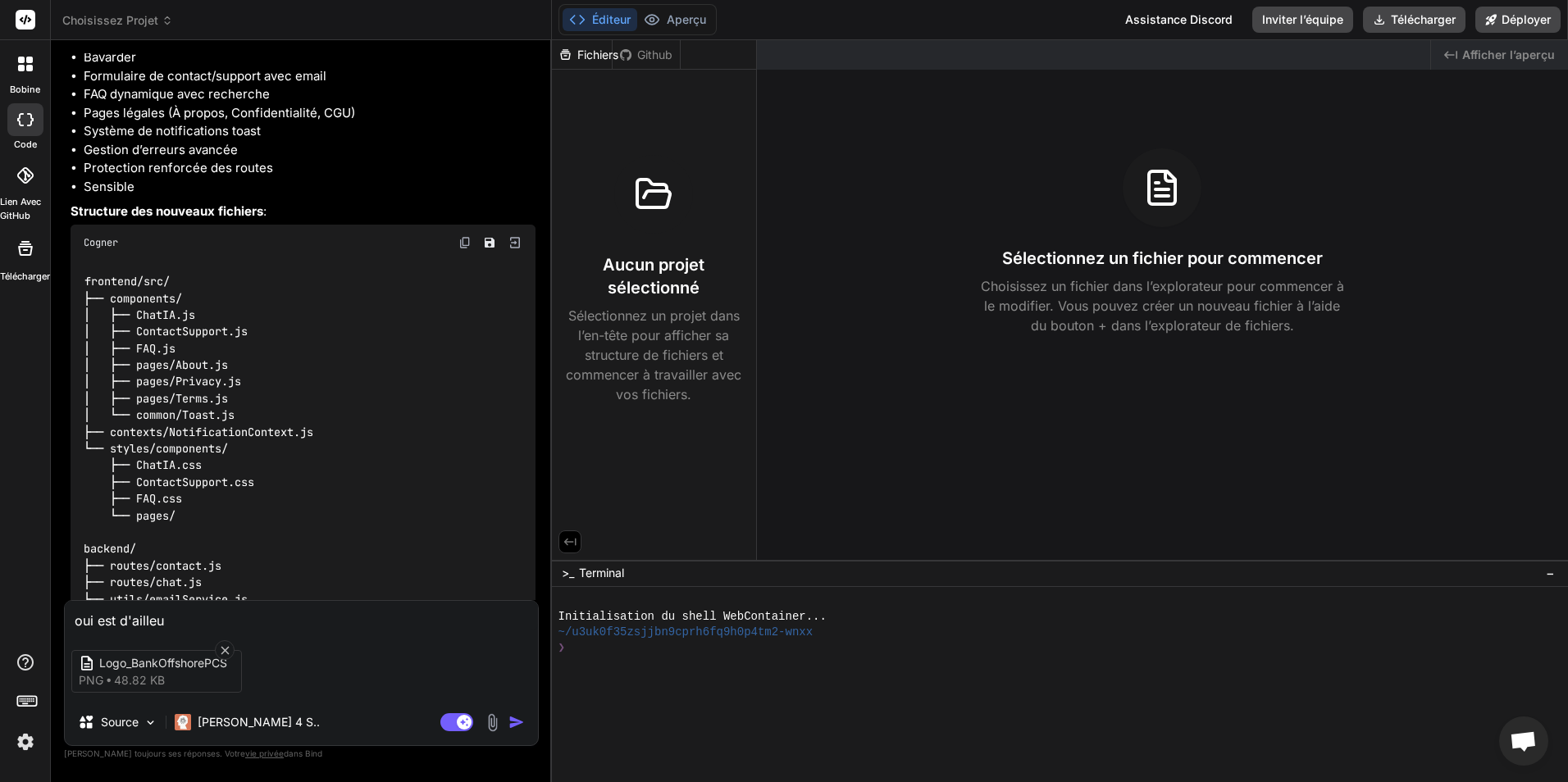
type textarea "x"
type textarea "oui est d'ailleur"
type textarea "x"
type textarea "oui est d'ailleur a"
type textarea "x"
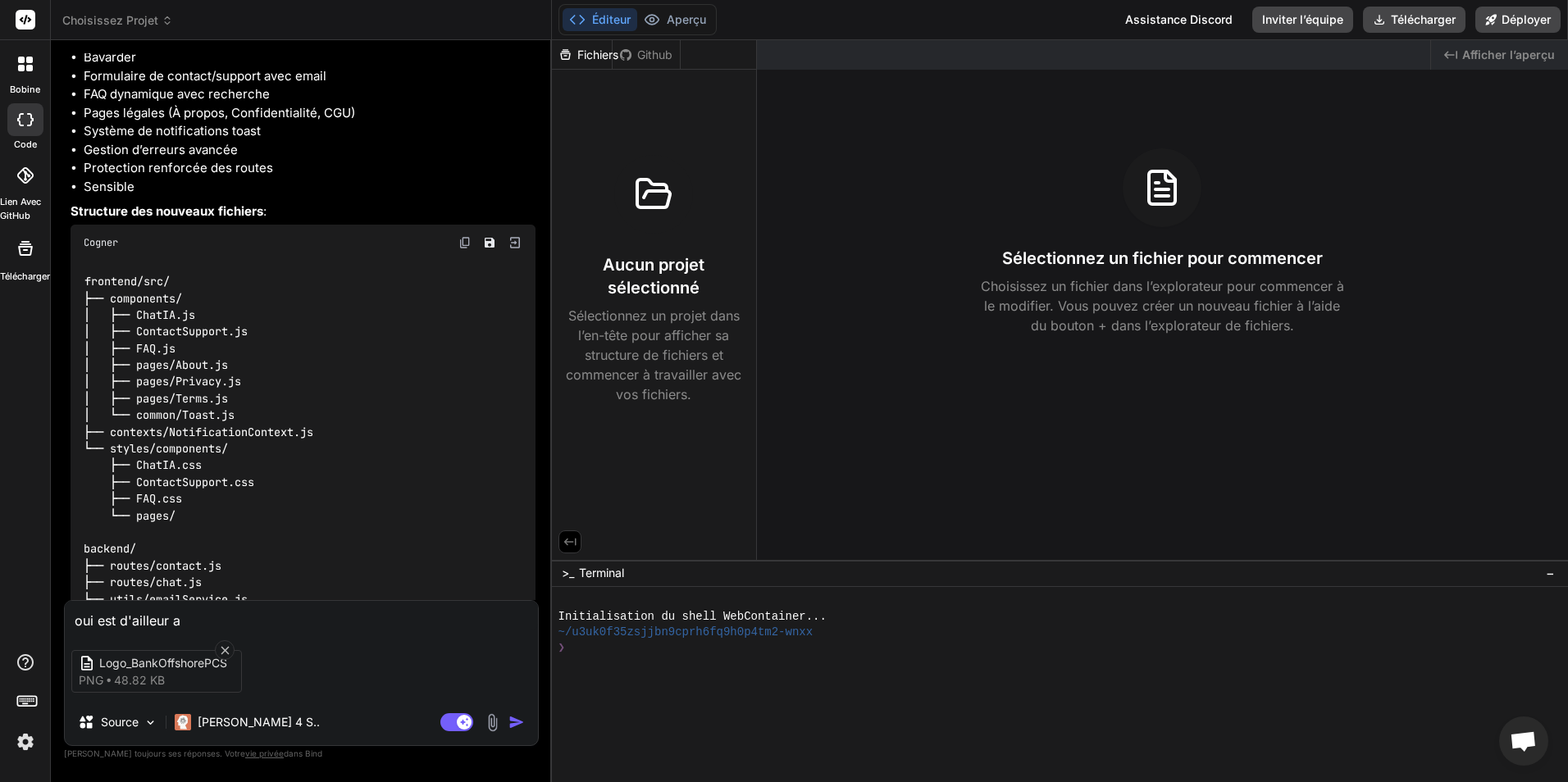
type textarea "oui est d'ailleur aj"
type textarea "x"
type textarea "oui est d'ailleur ajo"
type textarea "x"
type textarea "oui est d'ailleur ajou"
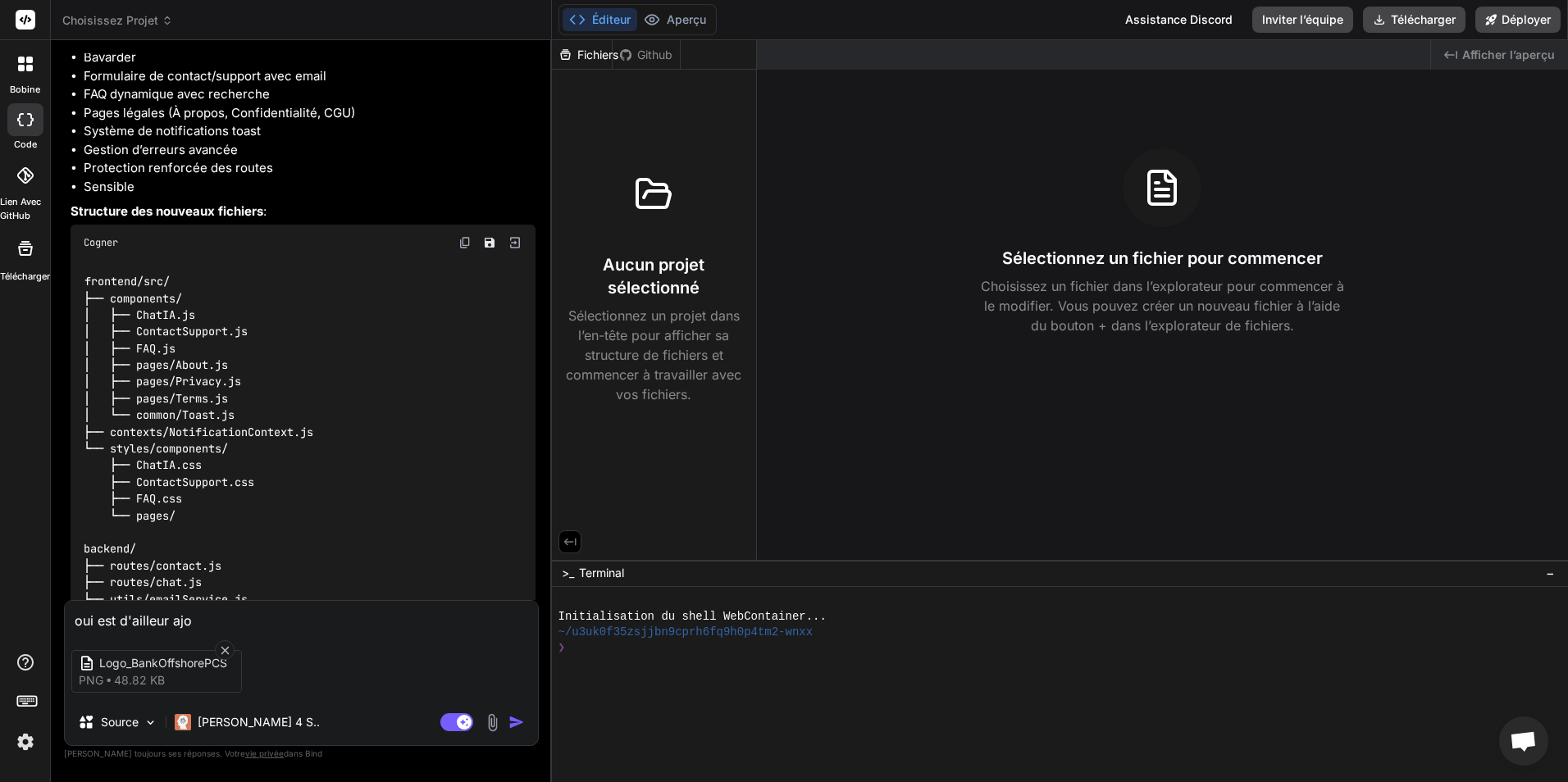
type textarea "x"
type textarea "oui est d'ailleur ajout"
type textarea "x"
type textarea "oui est d'ailleur ajoute"
type textarea "x"
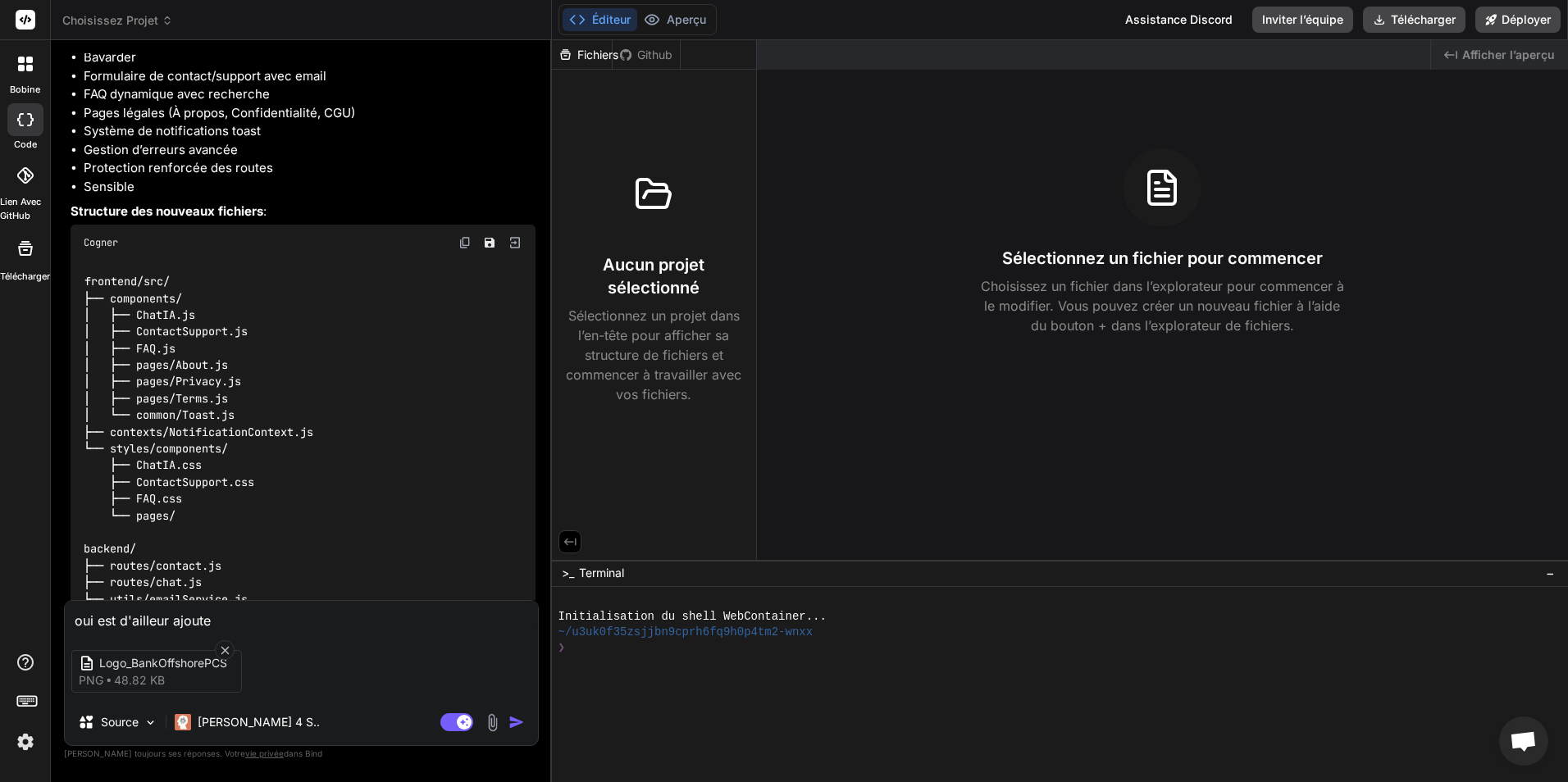
type textarea "oui est d'ailleur ajoute"
type textarea "x"
type textarea "oui est d'ailleur ajoute u"
type textarea "x"
type textarea "oui est d'ailleur ajoute un"
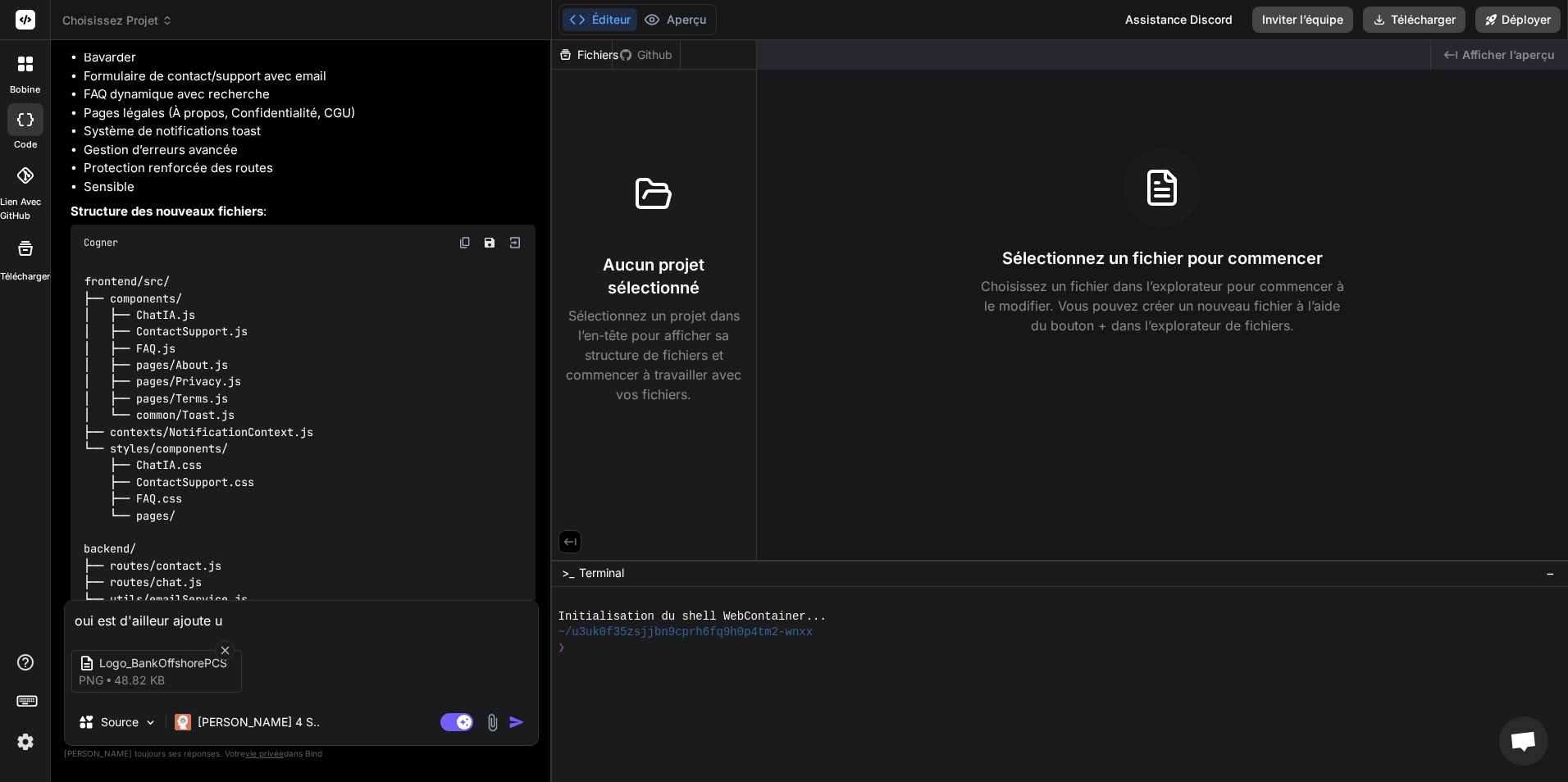
type textarea "x"
type textarea "oui est d'ailleur ajoute un"
type textarea "x"
type textarea "oui est d'ailleur ajoute un d"
type textarea "x"
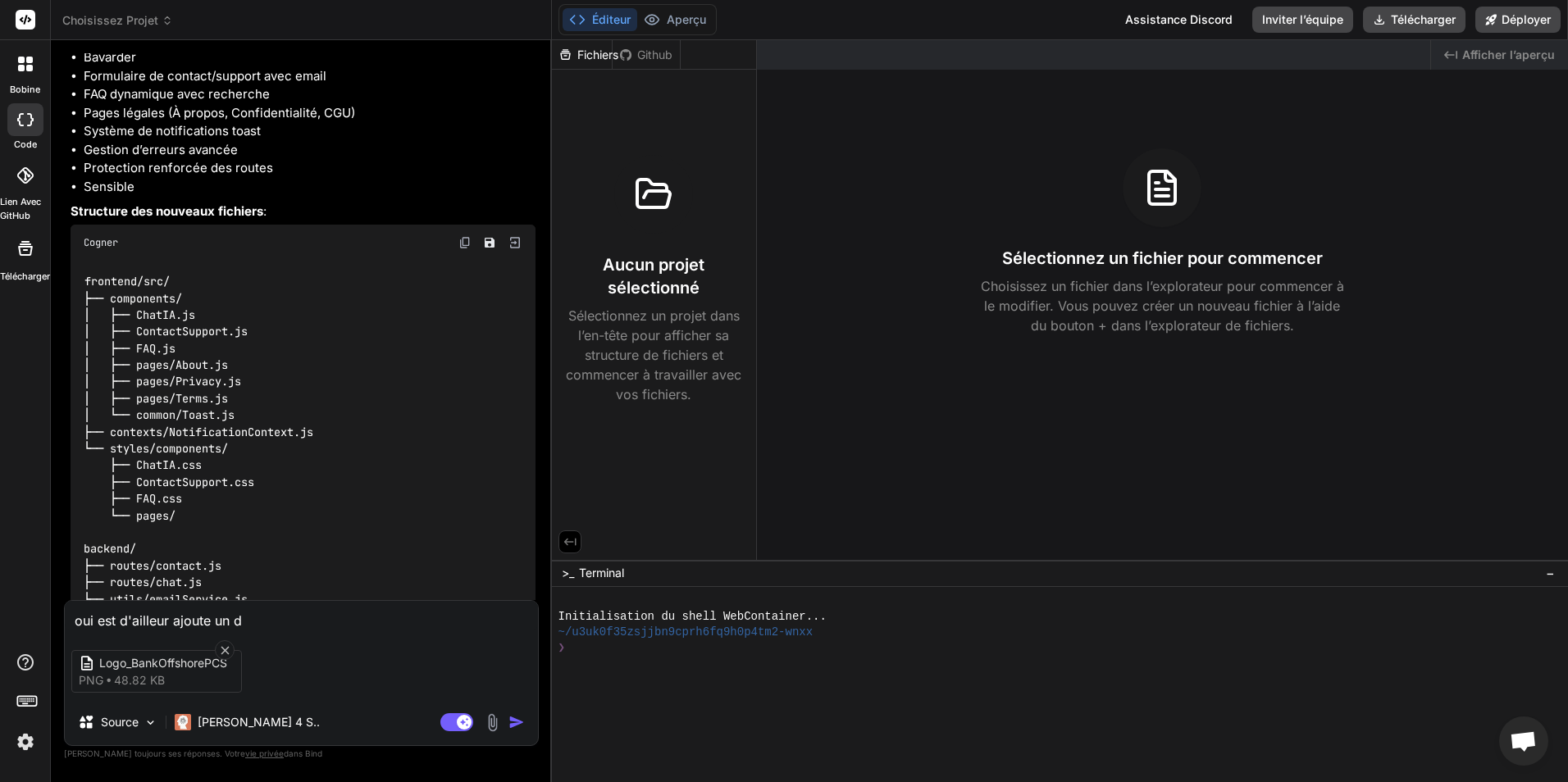
type textarea "oui est d'ailleur ajoute un do"
type textarea "x"
type textarea "oui est d'ailleur ajoute un dos"
type textarea "x"
type textarea "oui est d'ailleur ajoute un doss"
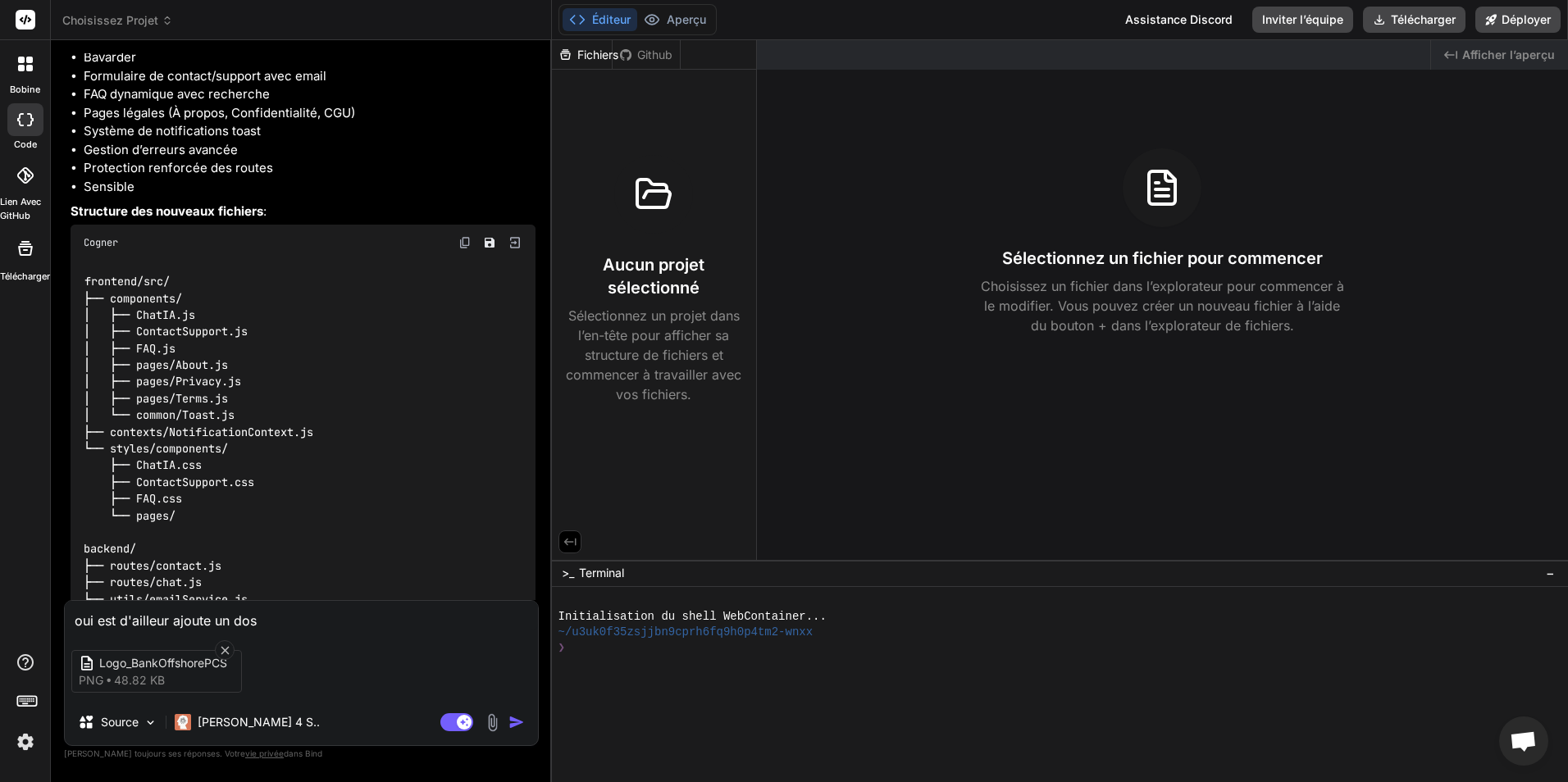
type textarea "x"
type textarea "oui est d'ailleur ajoute un dossi"
type textarea "x"
type textarea "oui est d'ailleur ajoute un dossie"
type textarea "x"
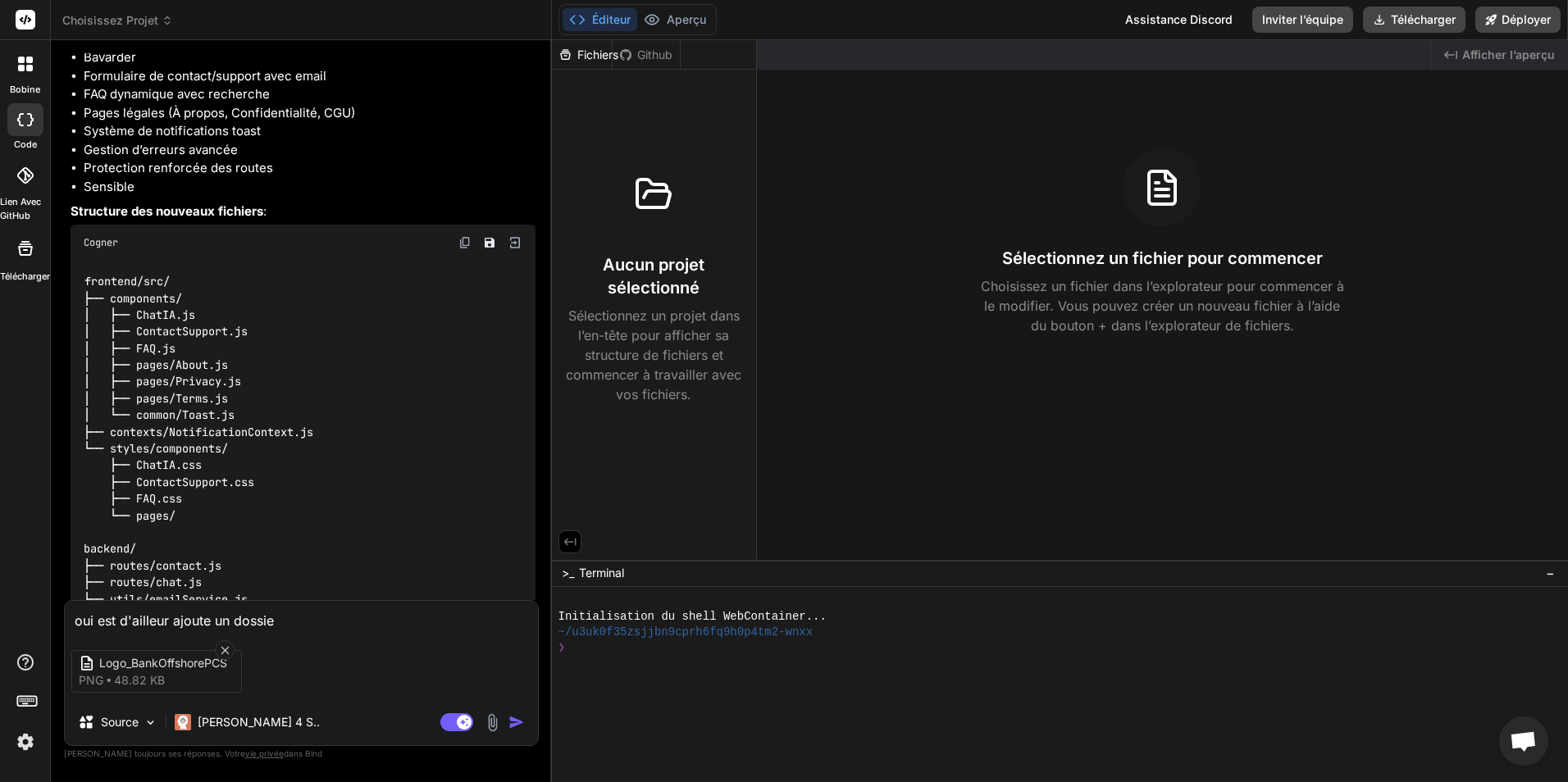
type textarea "oui est d'ailleur ajoute un dossier"
type textarea "x"
type textarea "oui est d'ailleur ajoute un dossier"
type textarea "x"
type textarea "oui est d'ailleur ajoute un dossier a"
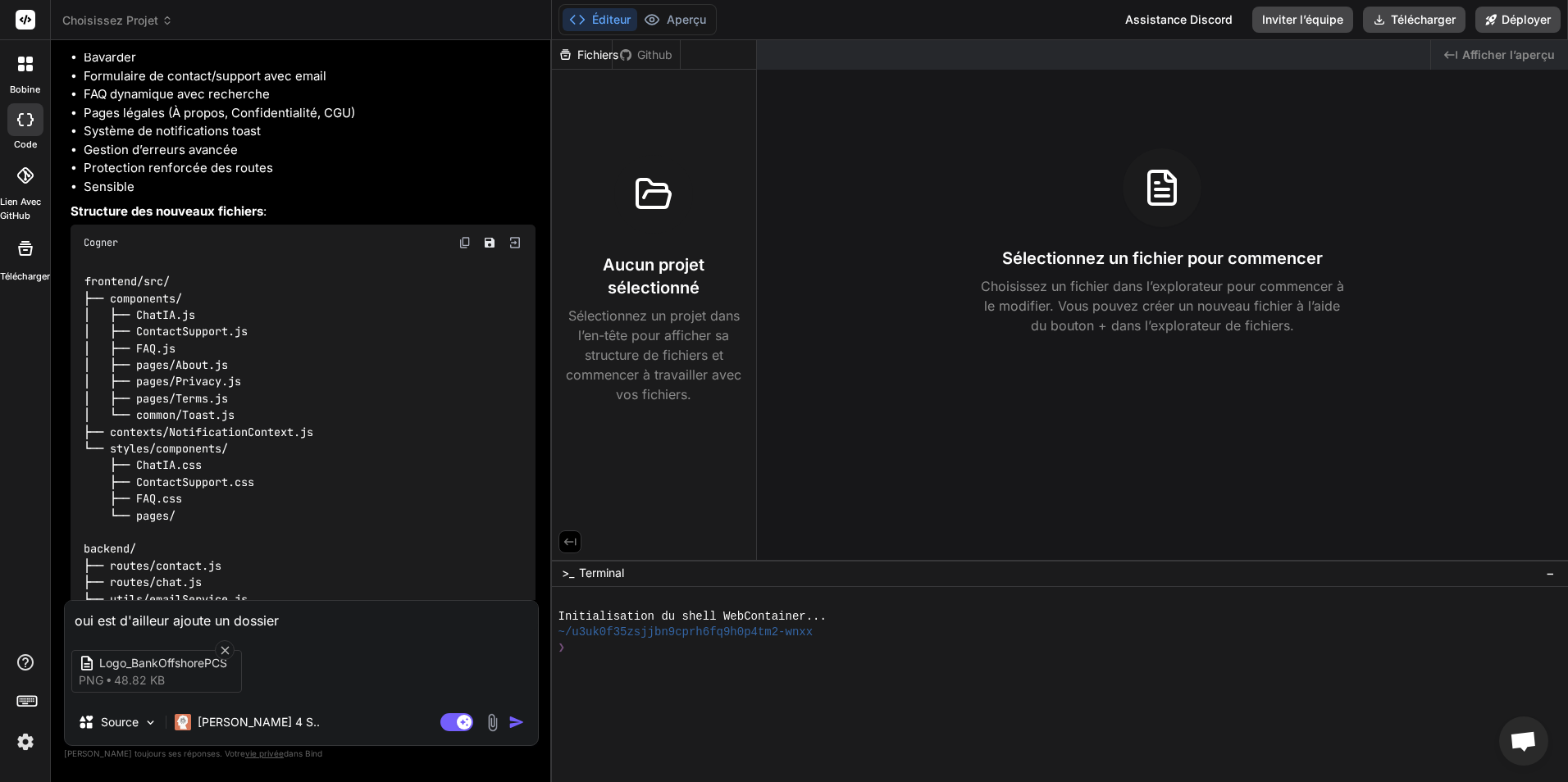
type textarea "x"
type textarea "oui est d'ailleur ajoute un dossier as"
type textarea "x"
type textarea "oui est d'ailleur ajoute un dossier ass"
type textarea "x"
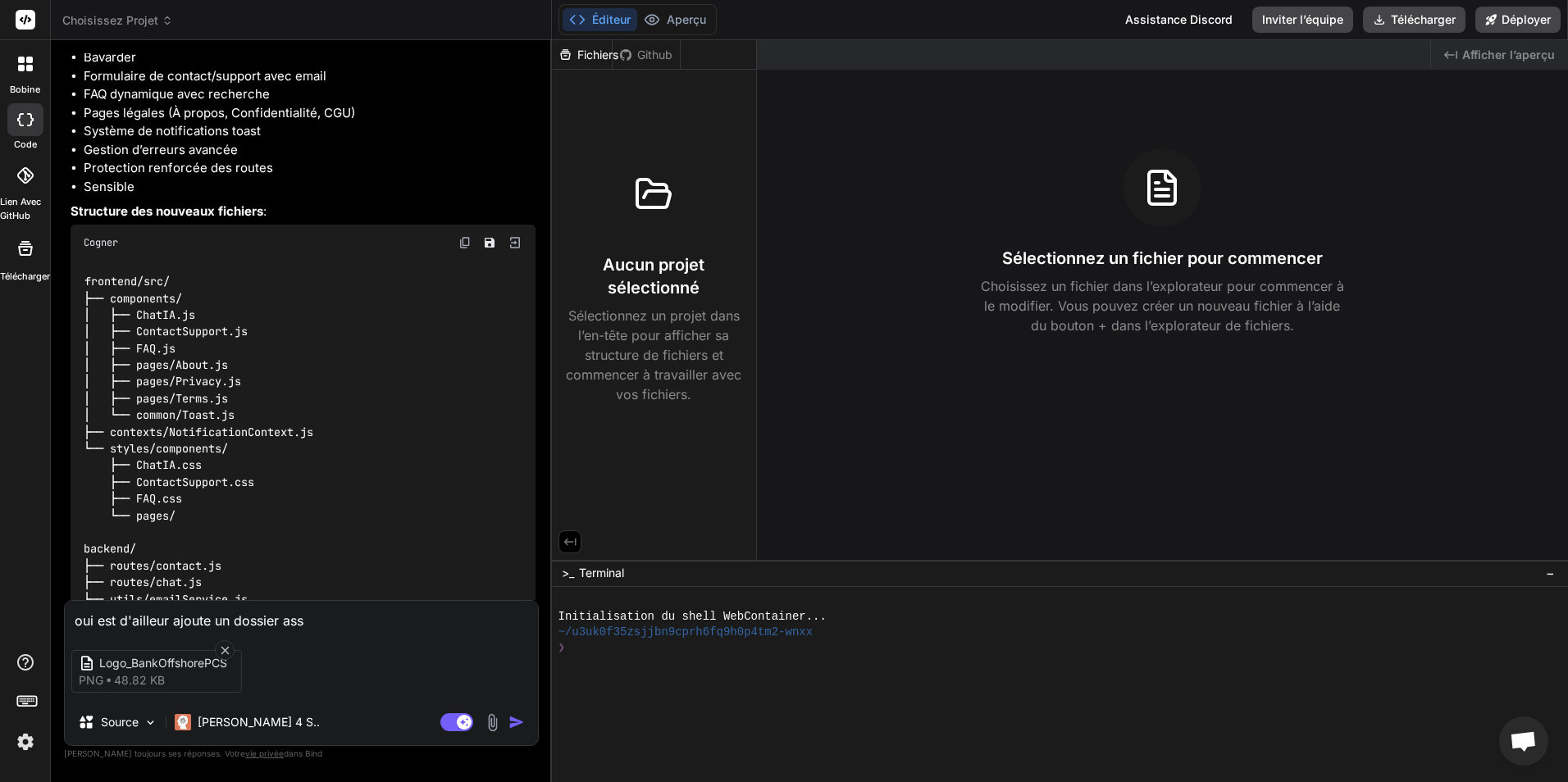
type textarea "oui est d'ailleur ajoute un dossier asse"
type textarea "x"
type textarea "oui est d'ailleur ajoute un dossier asset"
type textarea "x"
type textarea "oui est d'ailleur ajoute un dossier assets"
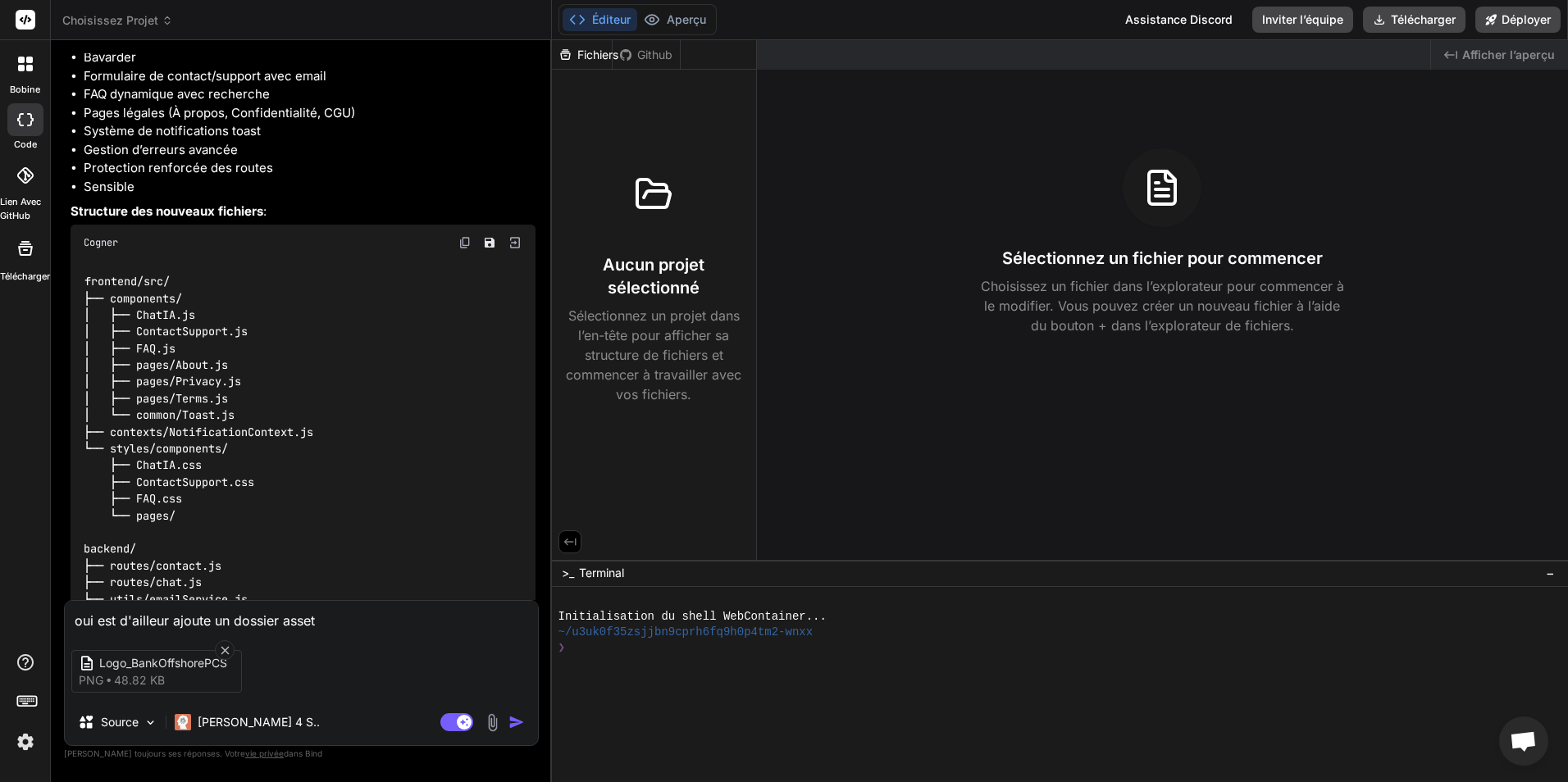
type textarea "x"
type textarea "oui est d'ailleur ajoute un dossier assets"
type textarea "x"
type textarea "oui est d'ailleur ajoute un dossier assets e"
type textarea "x"
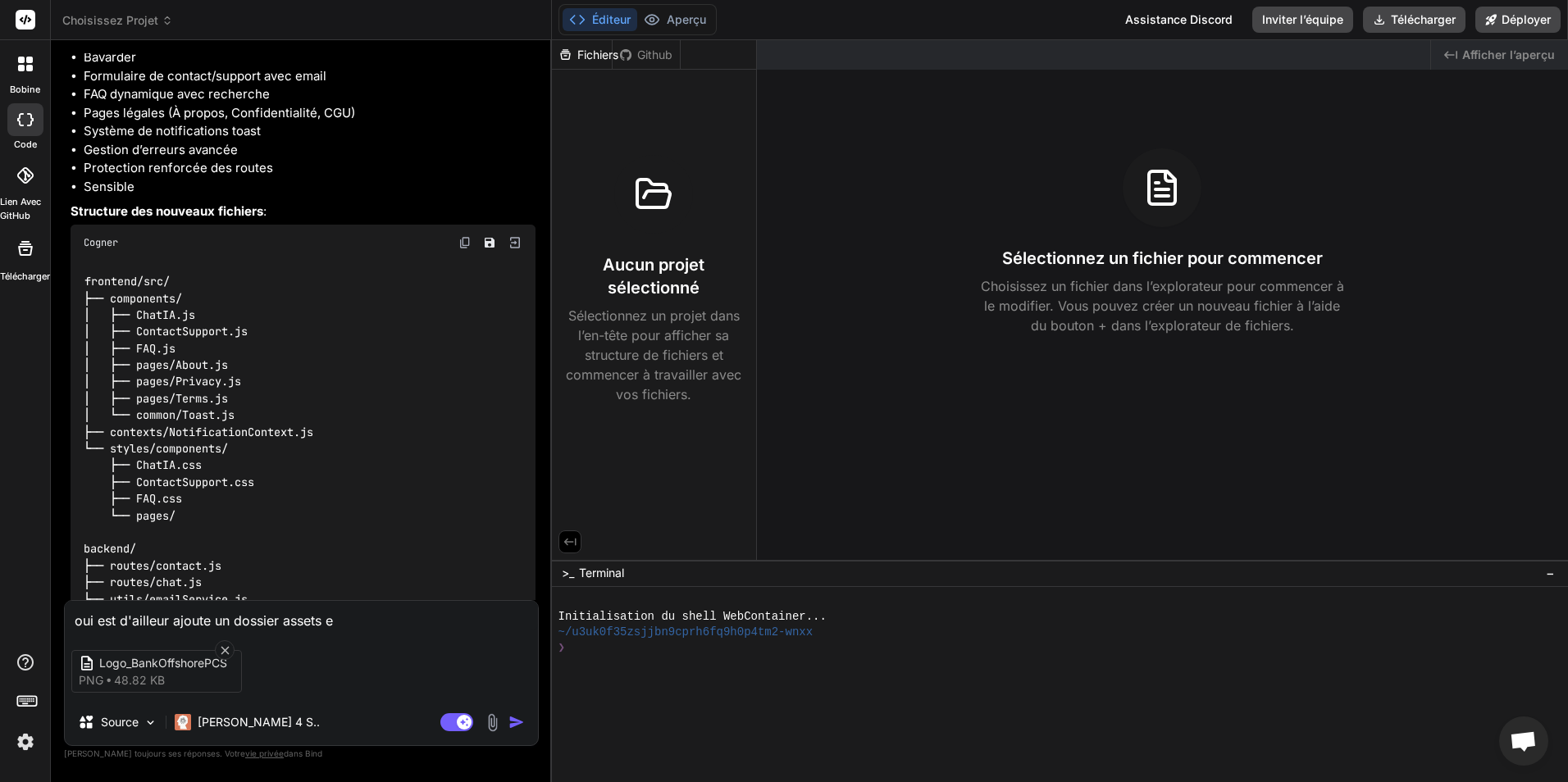
type textarea "oui est d'ailleur ajoute un dossier assets es"
type textarea "x"
type textarea "oui est d'ailleur ajoute un dossier assets est"
type textarea "x"
type textarea "oui est d'ailleur ajoute un dossier assets est"
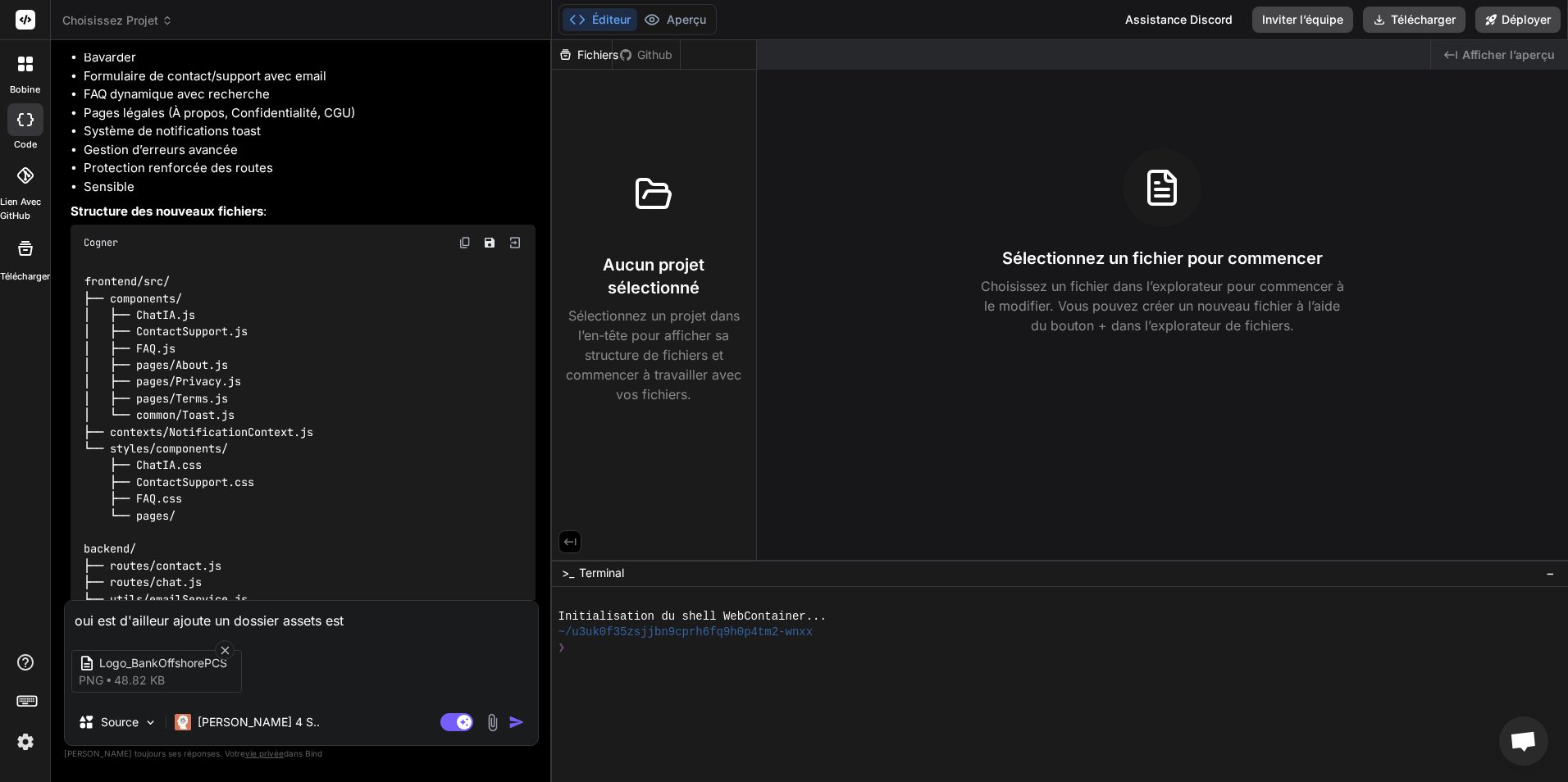
type textarea "x"
type textarea "oui est d'ailleur ajoute un dossier assets est m"
type textarea "x"
type textarea "oui est d'ailleur ajoute un dossier assets est me"
type textarea "x"
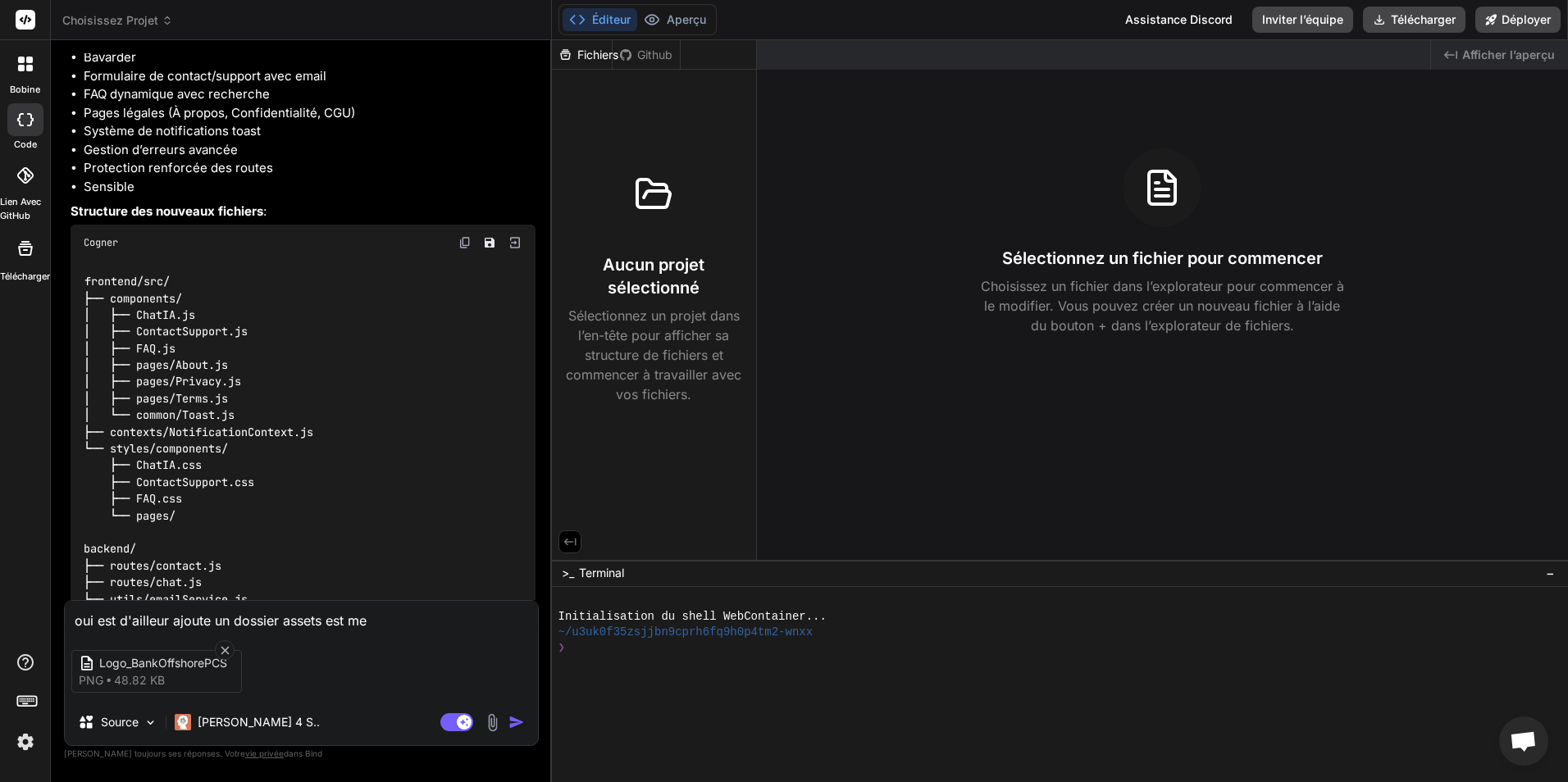
type textarea "oui est d'ailleur ajoute un dossier assets est met"
type textarea "x"
type textarea "oui est d'ailleur ajoute un dossier assets est met"
type textarea "x"
type textarea "oui est d'ailleur ajoute un dossier assets est met y"
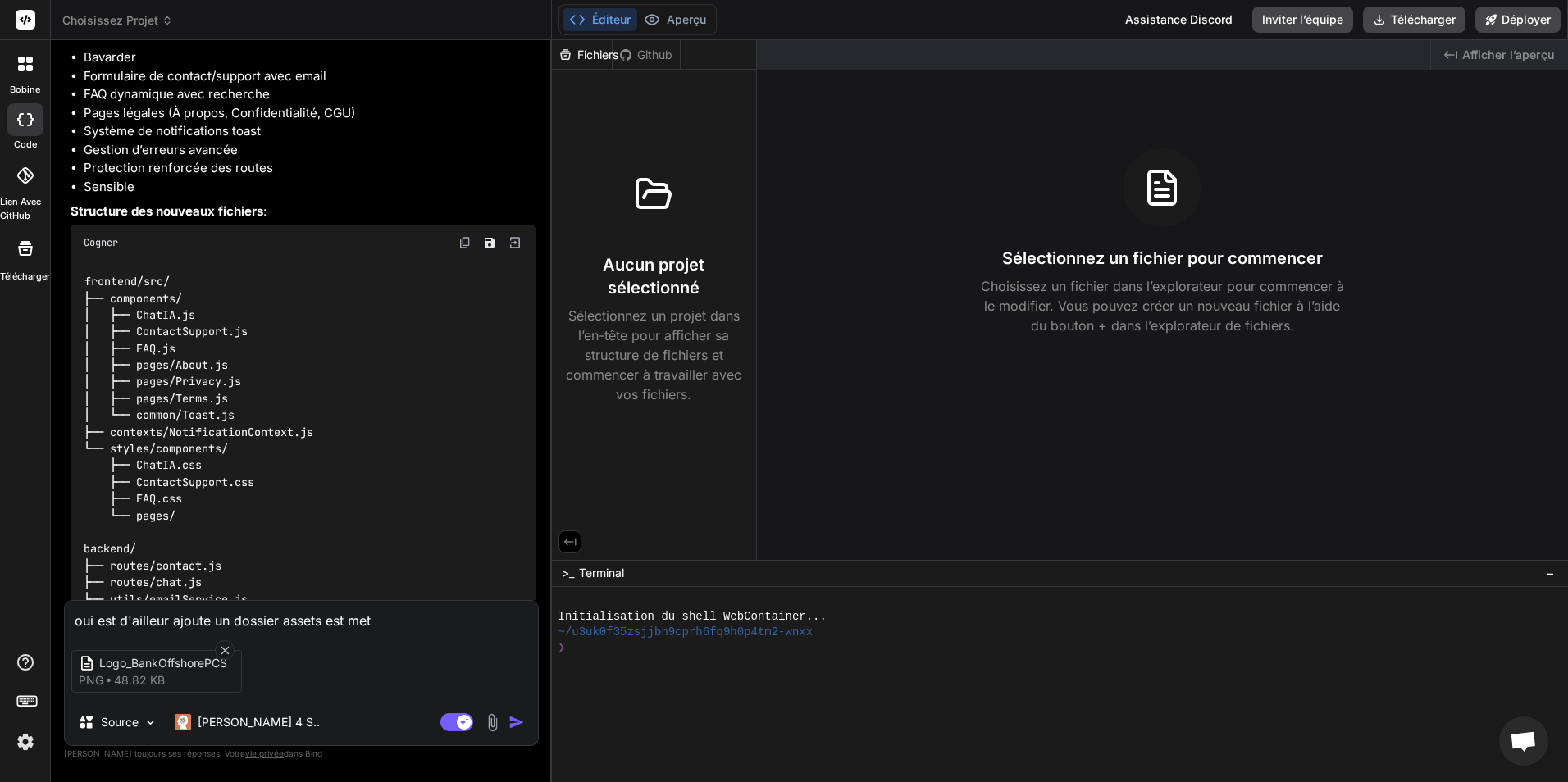
type textarea "x"
type textarea "oui est d'ailleur ajoute un dossier assets est met y"
type textarea "x"
type textarea "oui est d'ailleur ajoute un dossier assets est met y l"
type textarea "x"
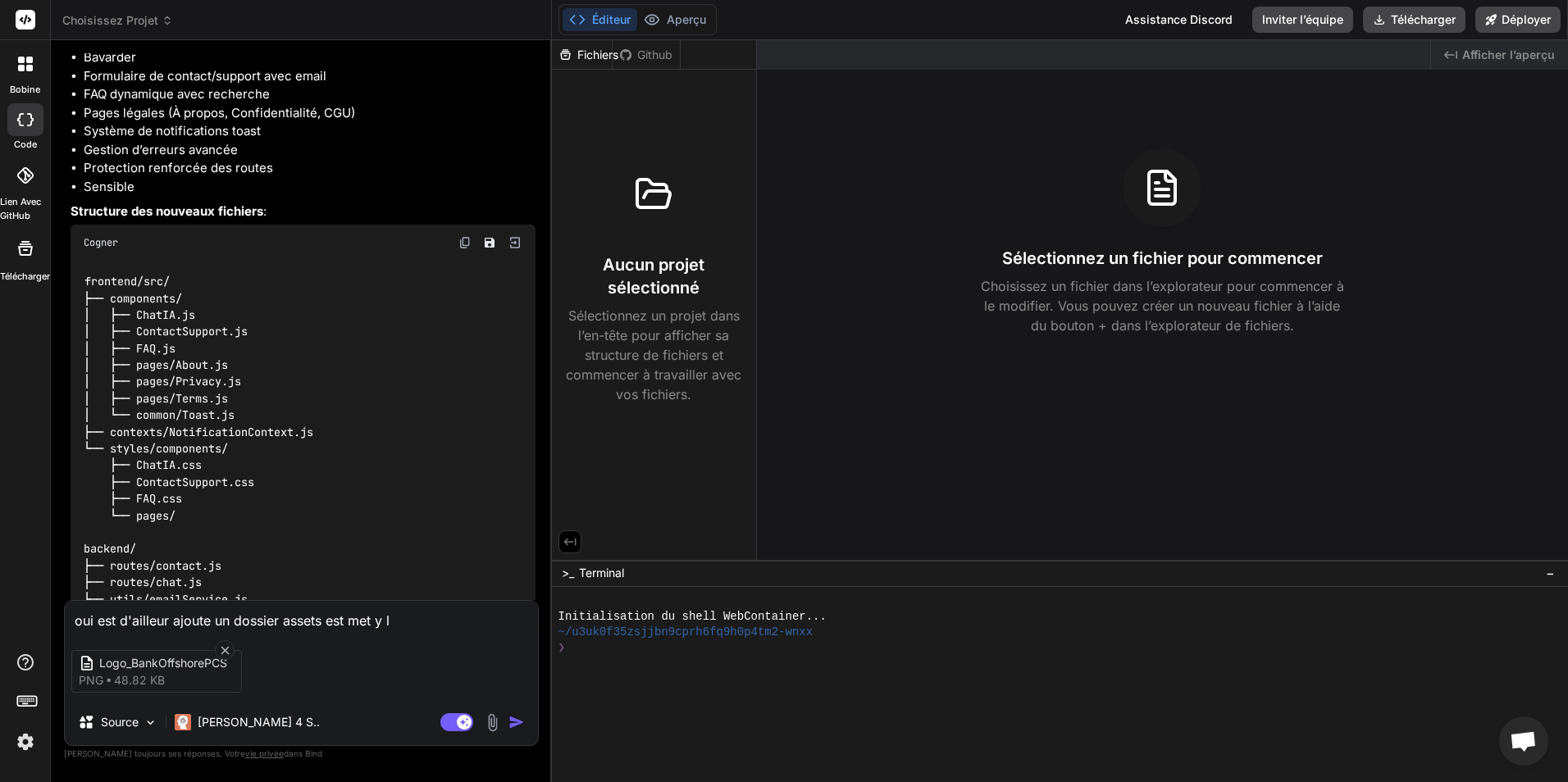
type textarea "oui est d'ailleur ajoute un dossier assets est met y le"
type textarea "x"
type textarea "oui est d'ailleur ajoute un dossier assets est met y le"
type textarea "x"
type textarea "oui est d'ailleur ajoute un dossier assets est met y le l"
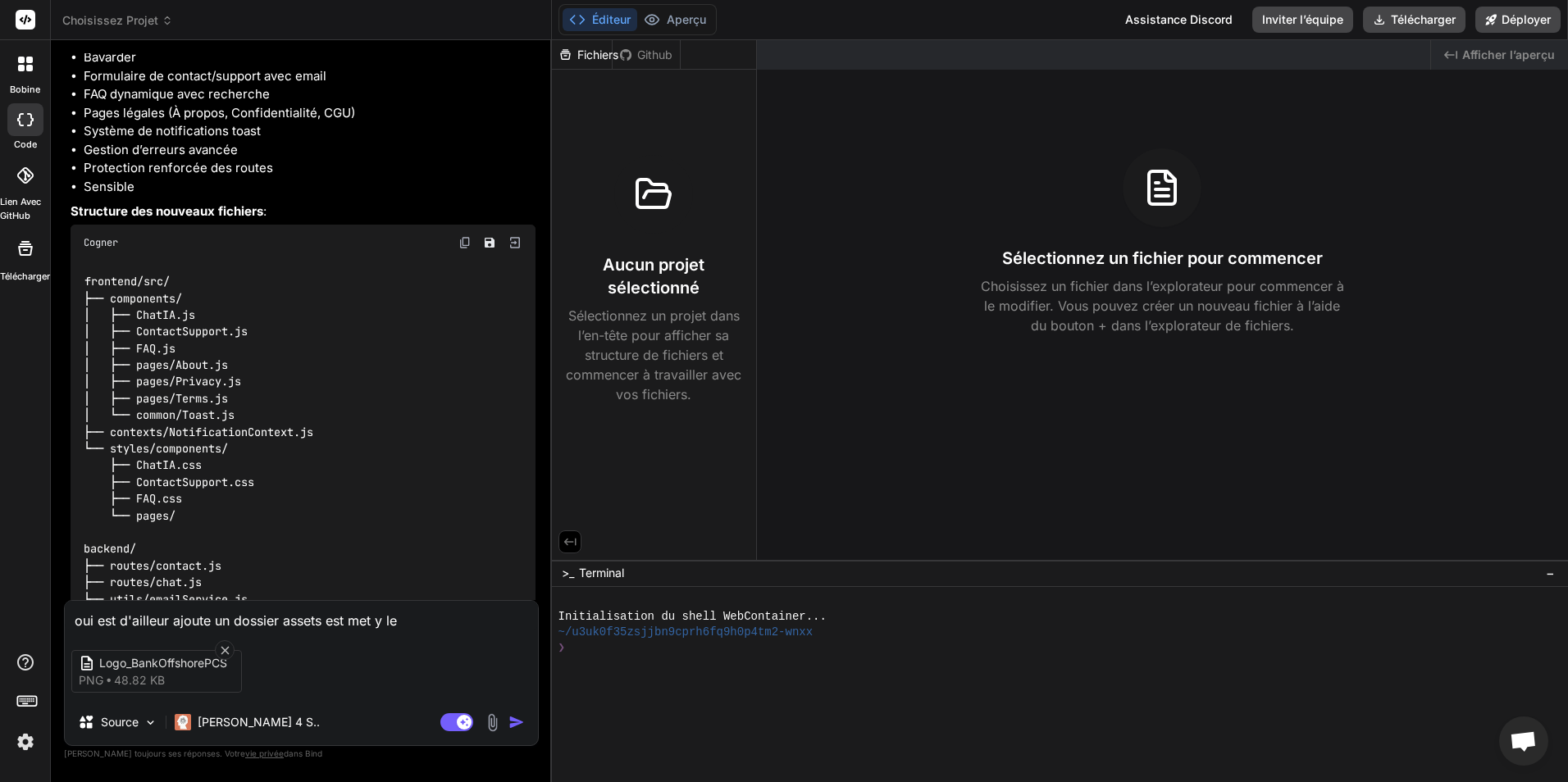
type textarea "x"
type textarea "oui est d'ailleur ajoute un dossier assets est met y le lo"
type textarea "x"
type textarea "oui est d'ailleur ajoute un dossier assets est met y le log"
type textarea "x"
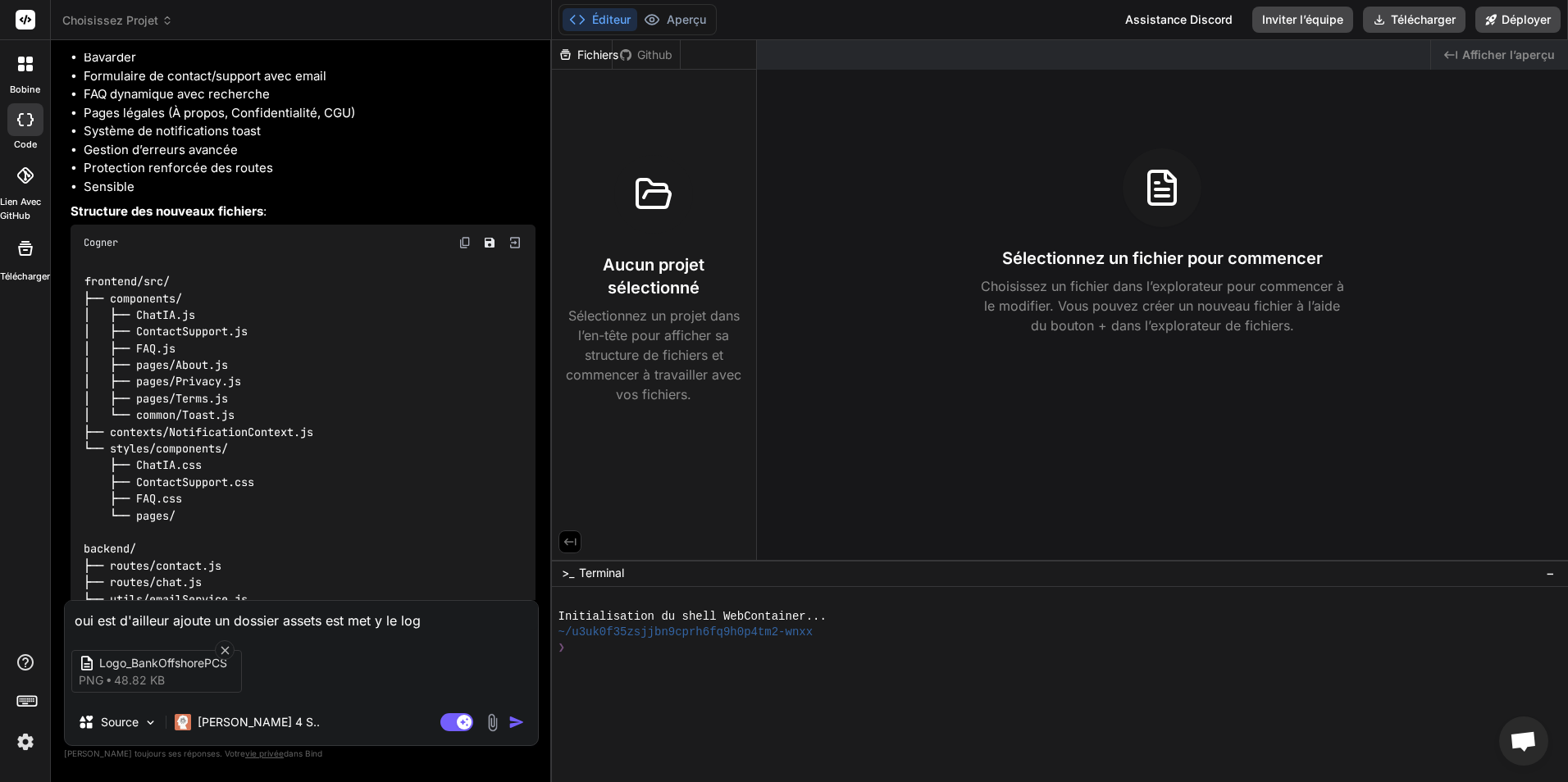
type textarea "oui est d'ailleur ajoute un dossier assets est met y le logo"
type textarea "x"
type textarea "oui est d'ailleur ajoute un dossier assets est met y le logo"
type textarea "x"
type textarea "oui est d'ailleurs ajoute un dossier assets est met y le logo"
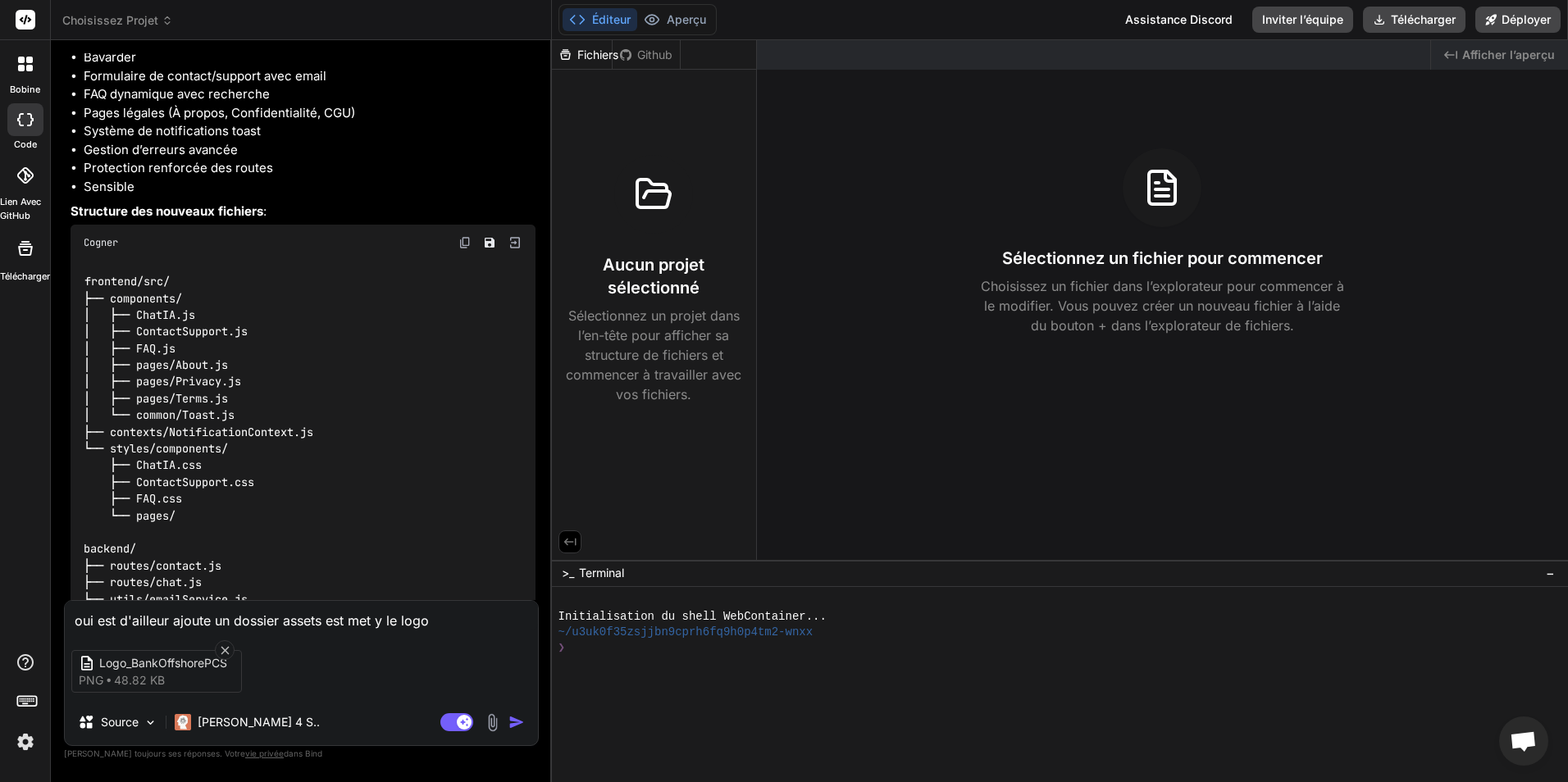
type textarea "x"
click at [98, 621] on textarea "oui est d'ailleurs ajoute un dossier assets est met y le logo" at bounding box center [300, 616] width 473 height 29
click at [121, 620] on textarea "oui est d'ailleurs ajoute un dossier assets est met y le logo" at bounding box center [300, 616] width 473 height 29
click at [98, 619] on textarea "oui est d'ailleurs ajoute un dossier assets est met y le logo" at bounding box center [300, 616] width 473 height 29
type textarea "oui mest d'ailleurs ajoute un dossier assets est met y le logo"
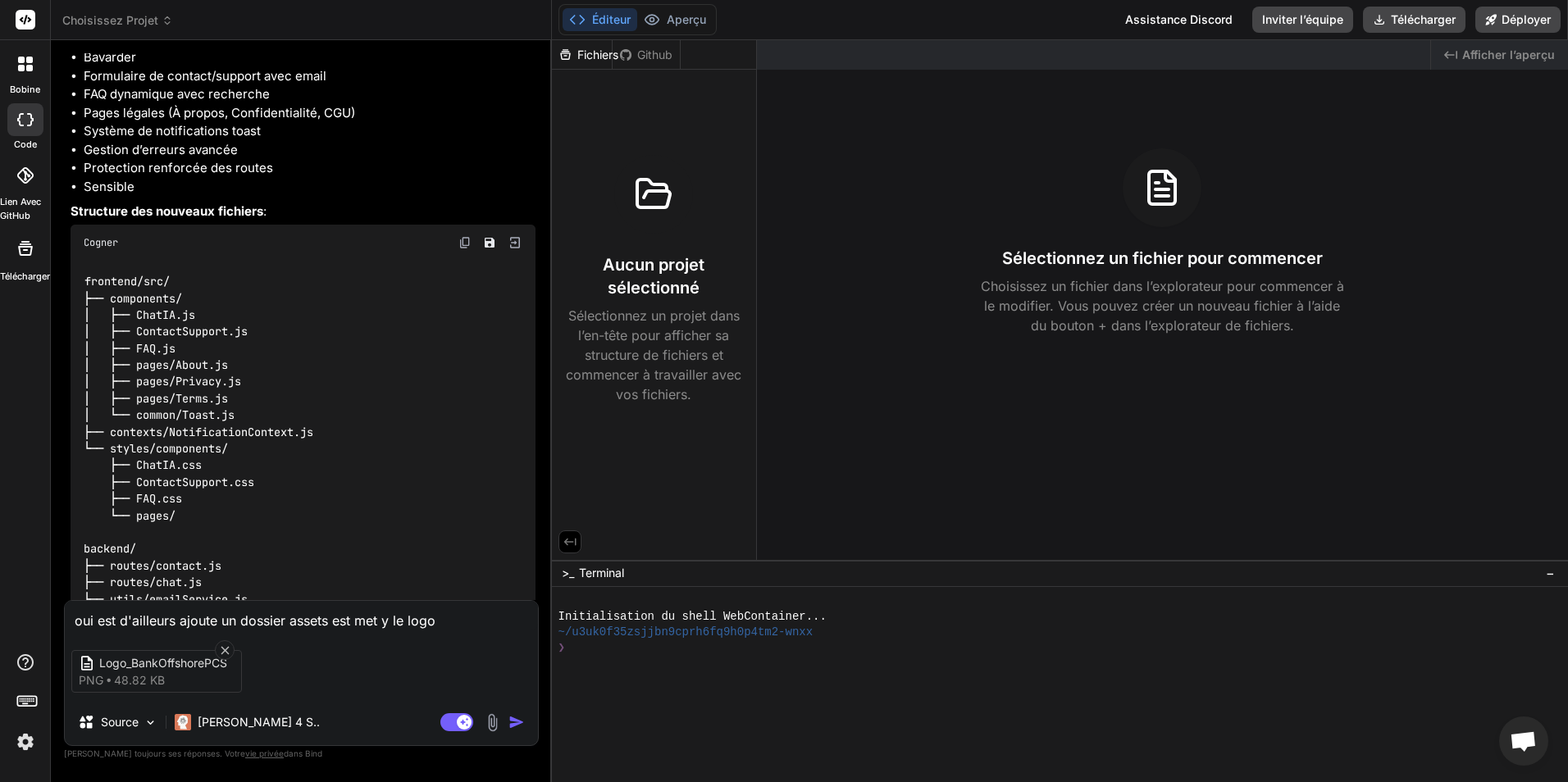
type textarea "x"
type textarea "oui maest d'ailleurs ajoute un dossier assets est met y le logo"
type textarea "x"
type textarea "oui maiest d'ailleurs ajoute un dossier assets est met y le logo"
type textarea "x"
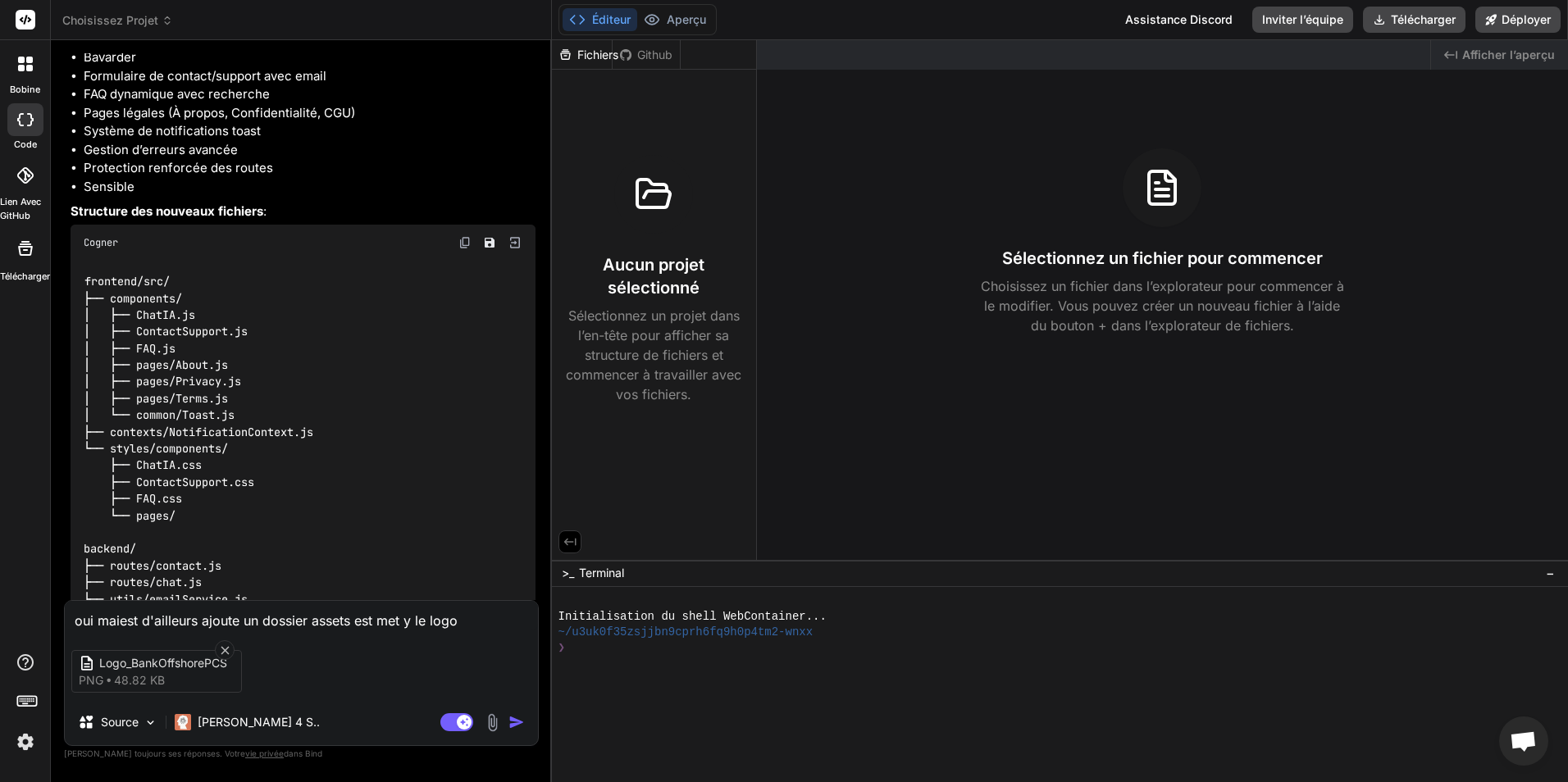
type textarea "oui maisest d'ailleurs ajoute un dossier assets est met y le logo"
type textarea "x"
type textarea "oui mais est d'ailleurs ajoute un dossier assets est met y le logo"
type textarea "x"
drag, startPoint x: 208, startPoint y: 620, endPoint x: 133, endPoint y: 618, distance: 75.0
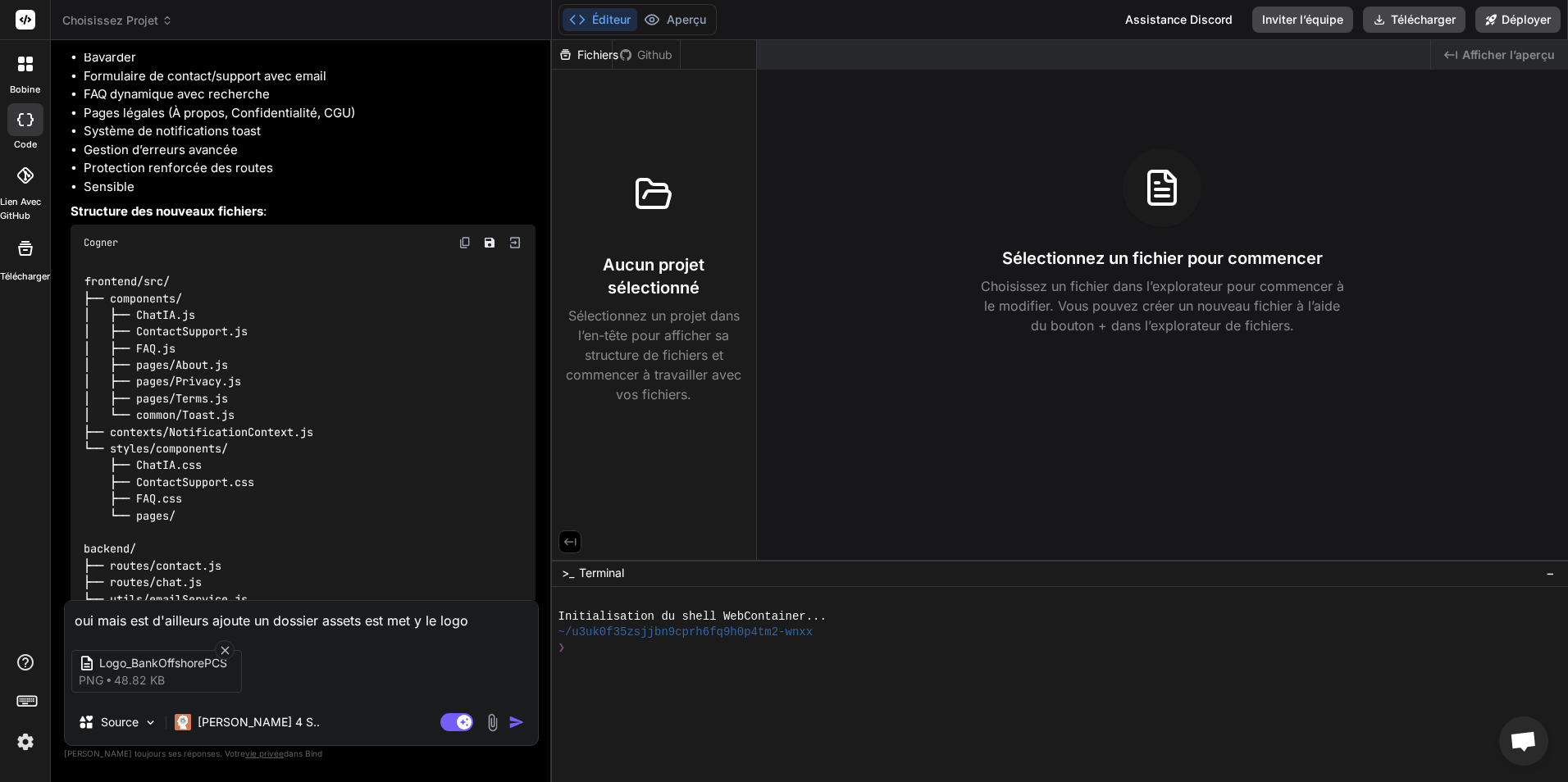
click at [133, 618] on textarea "oui mais est d'ailleurs ajoute un dossier assets est met y le logo" at bounding box center [300, 616] width 473 height 29
type textarea "oui mais ajoute un dossier assets est met y le logo"
type textarea "x"
type textarea "oui mais ajoute un dossier assets est met y le logo"
type textarea "x"
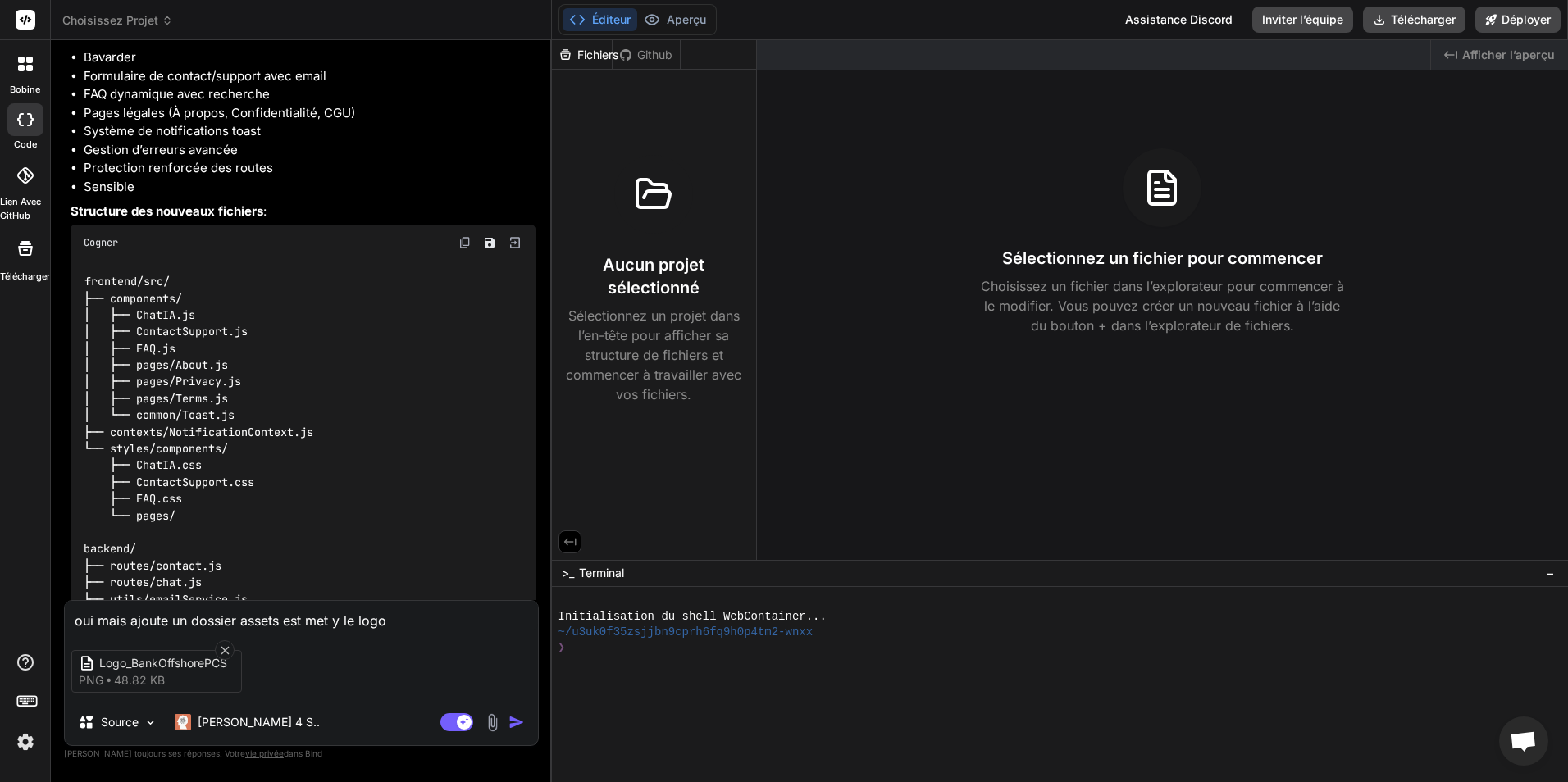
click at [170, 616] on textarea "oui mais ajoute un dossier assets est met y le logo" at bounding box center [300, 616] width 473 height 29
type textarea "oui mais ajoute aun dossier assets est met y le logo"
type textarea "x"
type textarea "oui mais ajoute auun dossier assets est met y le logo"
type textarea "x"
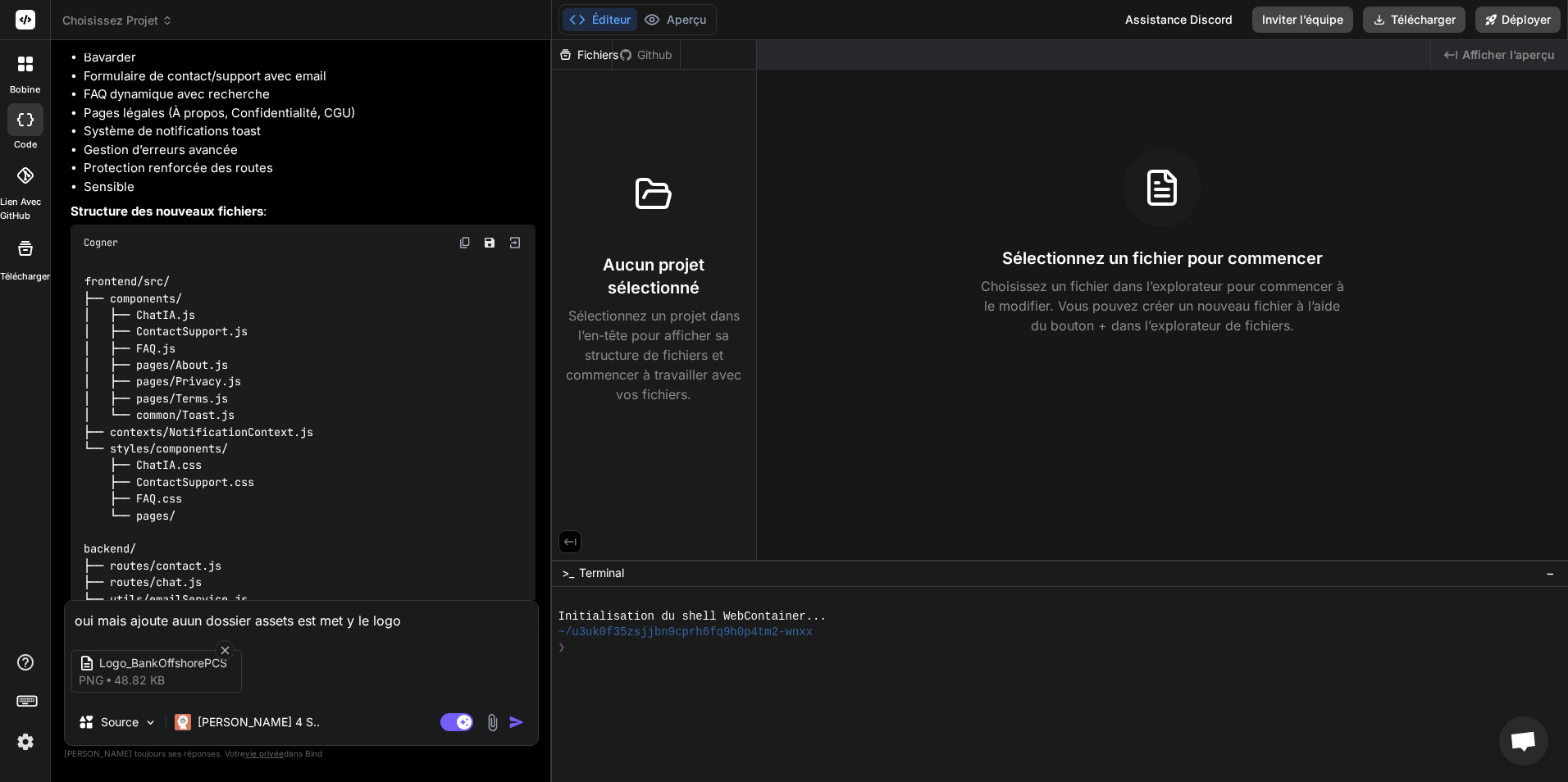
type textarea "oui mais ajoute ausun dossier assets est met y le logo"
type textarea "x"
type textarea "oui mais ajoute aussun dossier assets est met y le logo"
type textarea "x"
type textarea "oui mais ajoute aussiun dossier assets est met y le logo"
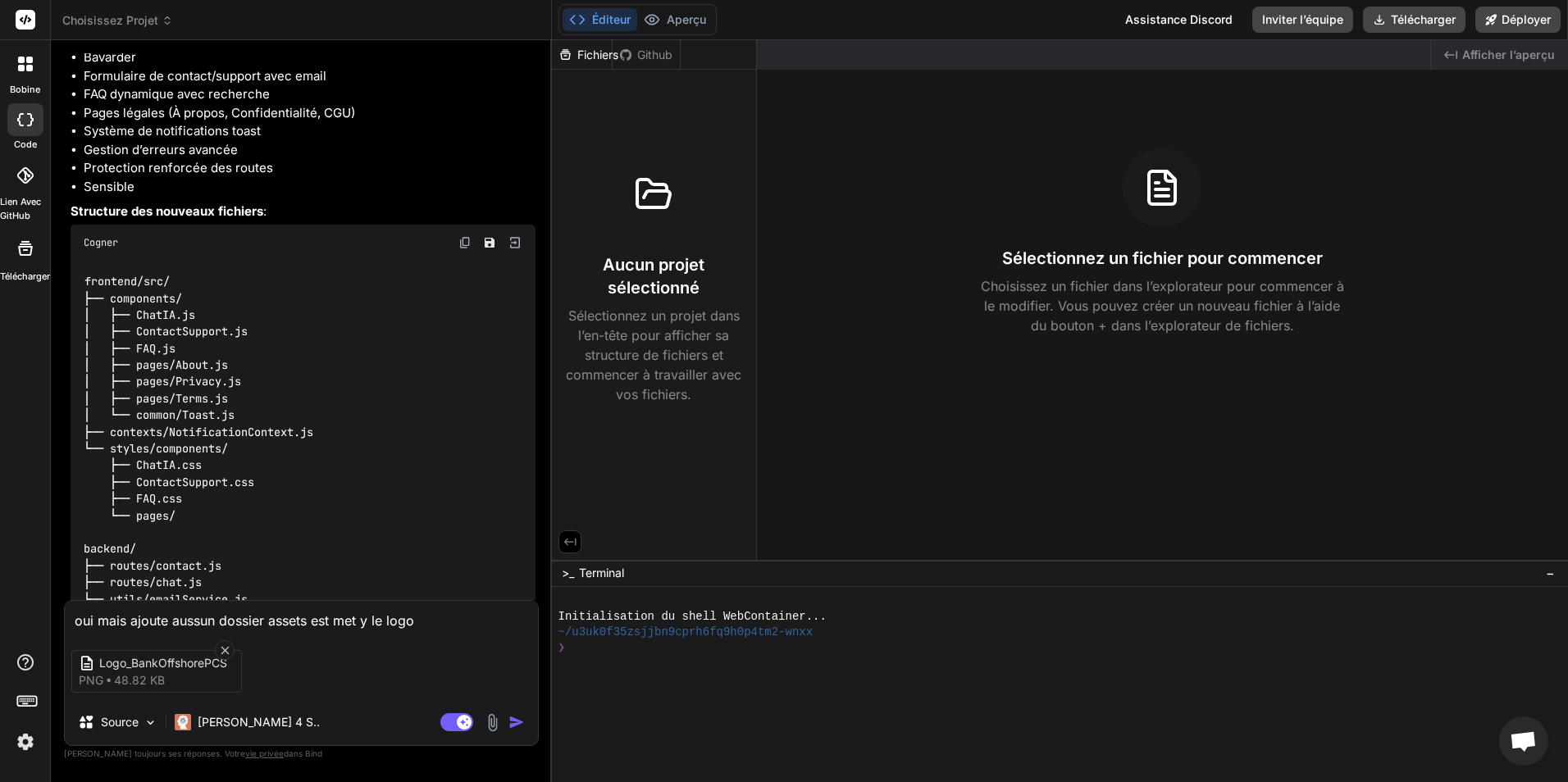
type textarea "x"
type textarea "oui mais ajoute aussi un dossier assets est met y le logo"
type textarea "x"
click at [438, 620] on textarea "oui mais ajoute aussi un dossier assets est met y le logo" at bounding box center [300, 616] width 473 height 29
type textarea "oui mais ajoute aussi un dossier assets est met y le logo p"
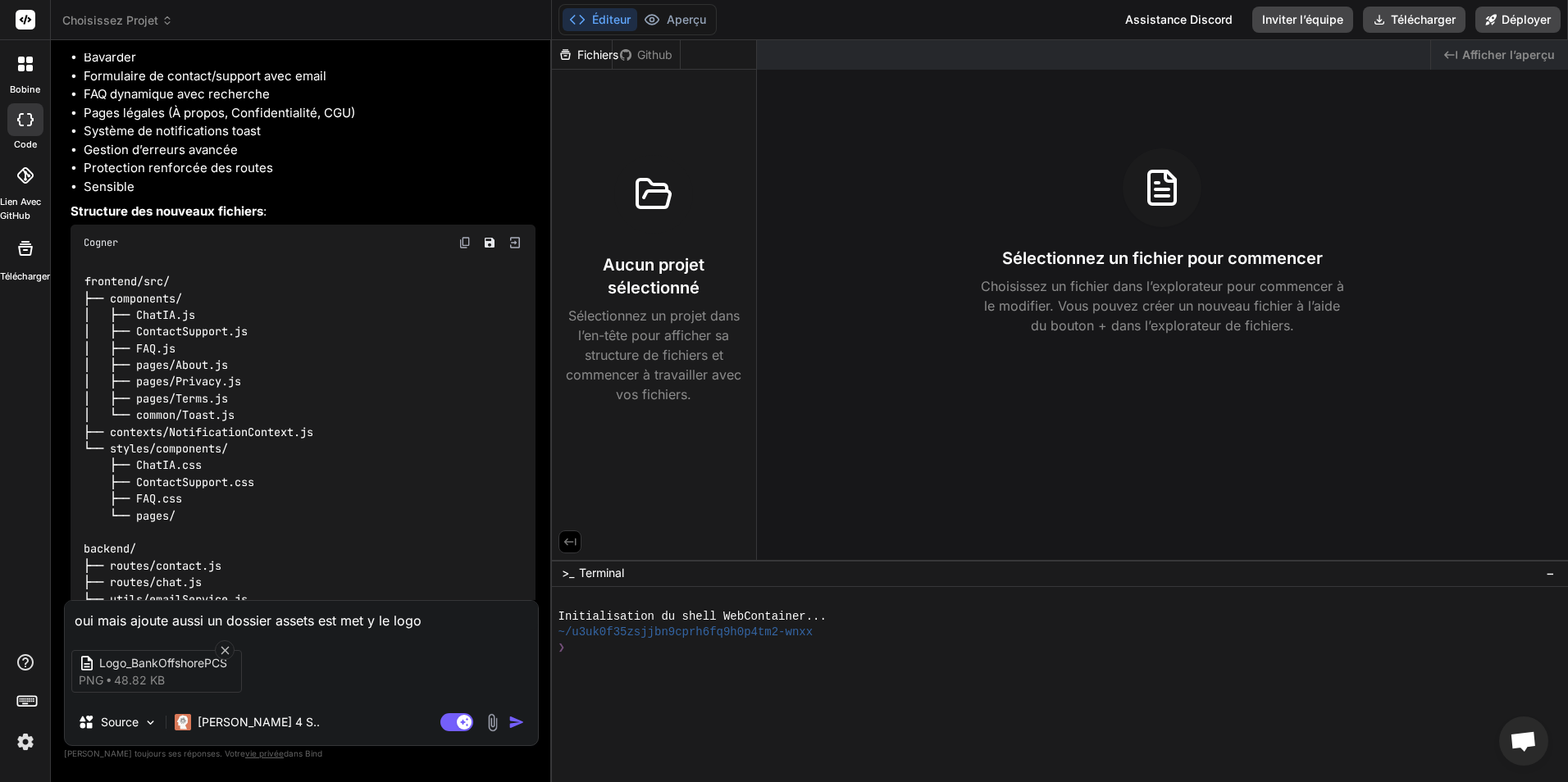
type textarea "x"
type textarea "oui mais ajoute aussi un dossier assets est met y le logo po"
type textarea "x"
type textarea "oui mais ajoute aussi un dossier assets est met y le logo pou"
type textarea "x"
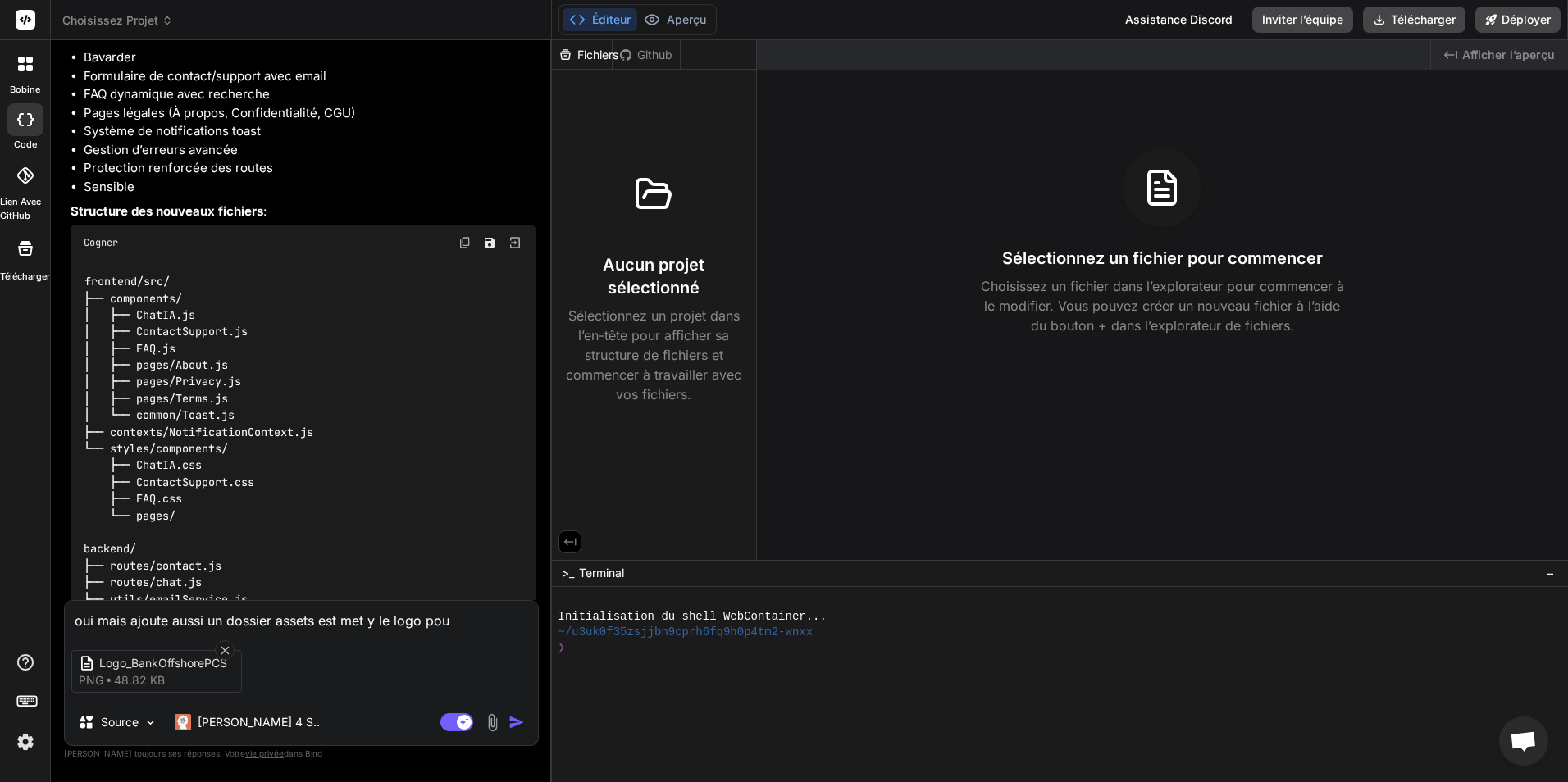
type textarea "oui mais ajoute aussi un dossier assets est met y le logo pour"
type textarea "x"
type textarea "oui mais ajoute aussi un dossier assets est met y le logo pour"
type textarea "x"
type textarea "oui mais ajoute aussi un dossier assets est met y le logo pour l"
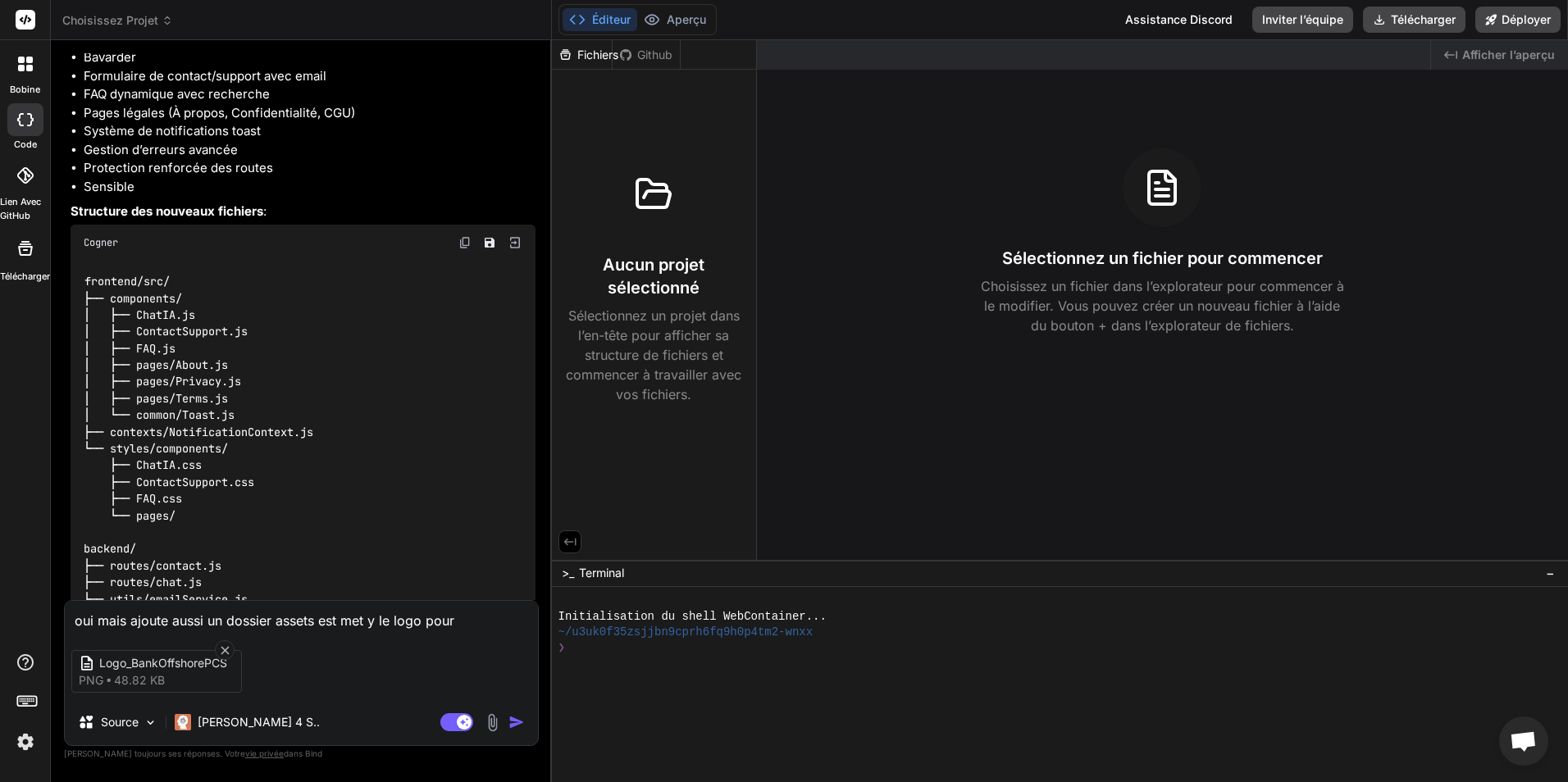
type textarea "x"
type textarea "oui mais ajoute aussi un dossier assets est met y le logo pour le"
type textarea "x"
type textarea "oui mais ajoute aussi un dossier assets est met y le logo pour le"
type textarea "x"
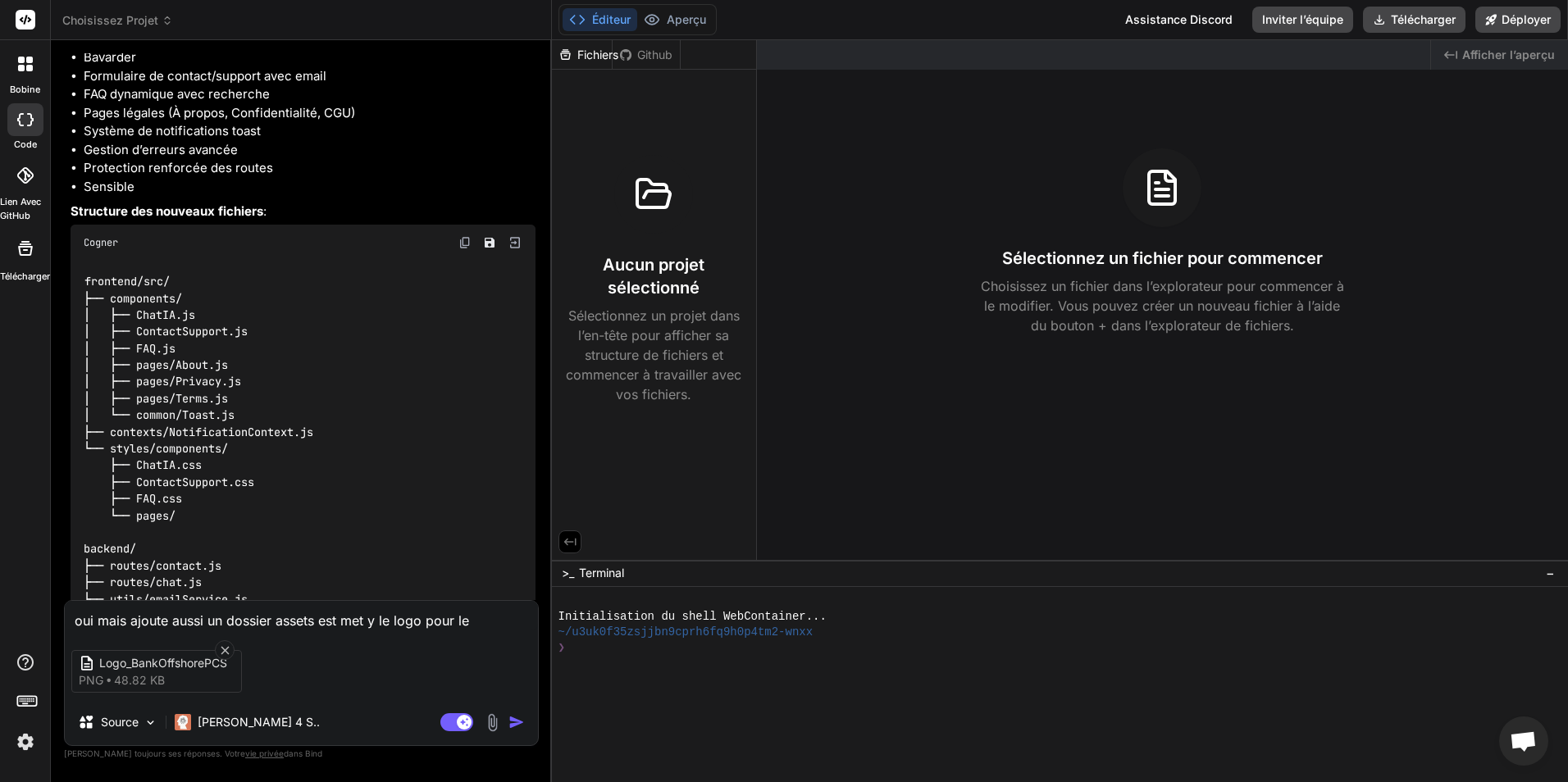
type textarea "oui mais ajoute aussi un dossier assets est met y le logo pour le f"
type textarea "x"
type textarea "oui mais ajoute aussi un dossier assets est met y le logo pour le fr"
type textarea "x"
type textarea "oui mais ajoute aussi un dossier assets est met y le logo pour le fro"
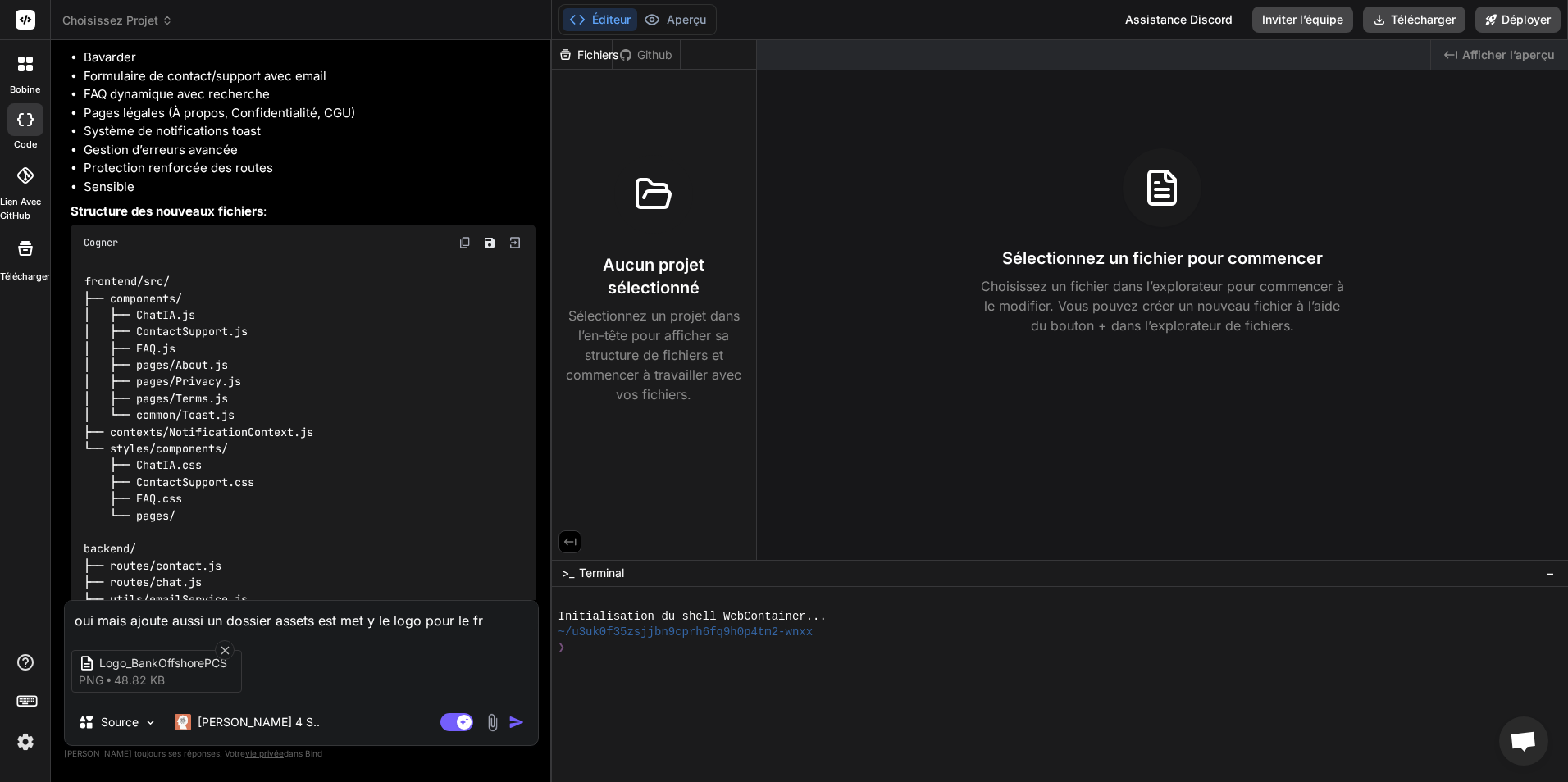
type textarea "x"
type textarea "oui mais ajoute aussi un dossier assets est met y le logo pour le fron"
type textarea "x"
type textarea "oui mais ajoute aussi un dossier assets est met y le logo pour le front"
type textarea "x"
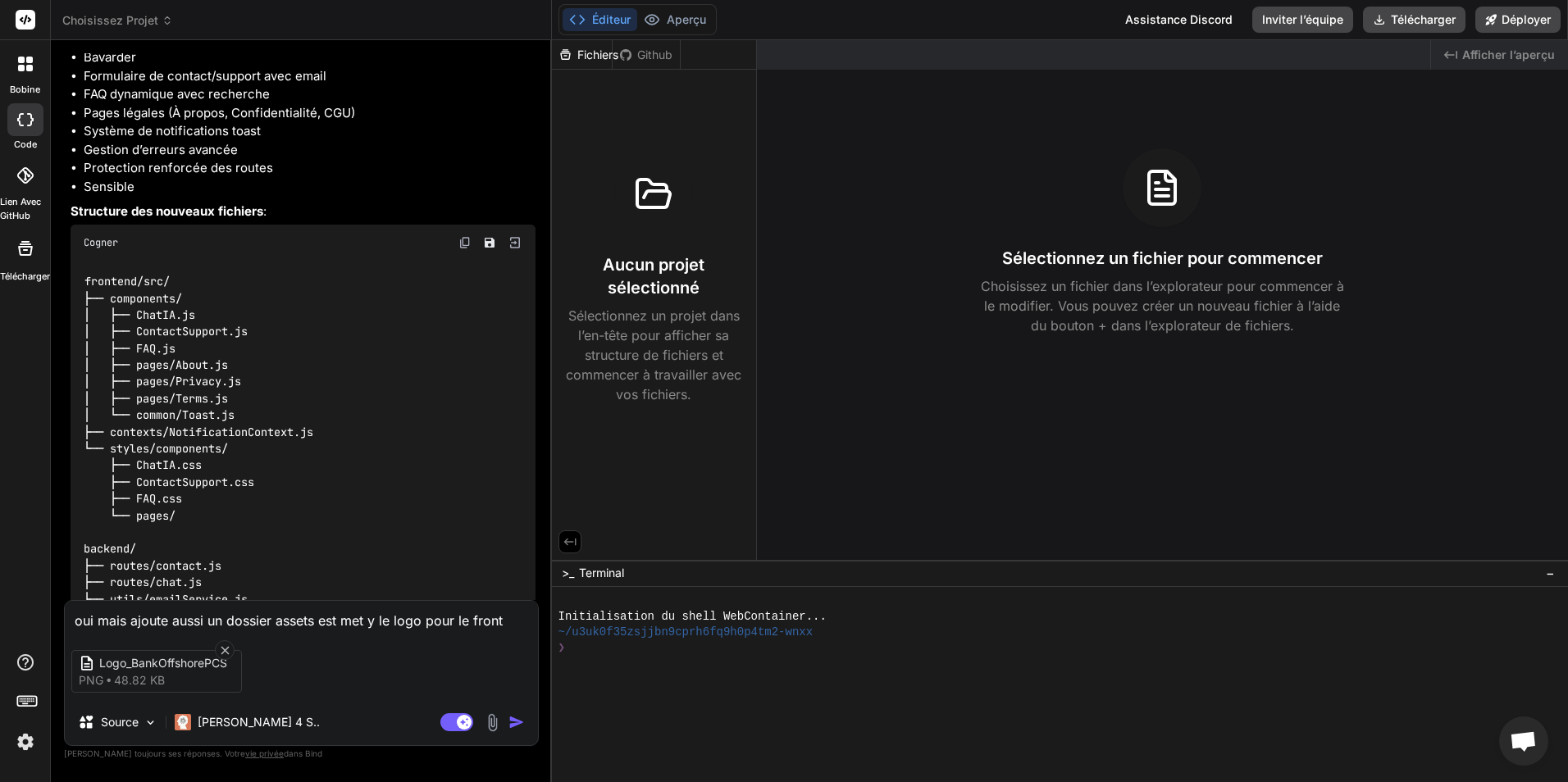
type textarea "oui mais ajoute aussi un dossier assets est met y le logo pour le fronte"
type textarea "x"
type textarea "oui mais ajoute aussi un dossier assets est met y le logo pour le fronten"
type textarea "x"
type textarea "oui mais ajoute aussi un dossier assets est met y le logo pour le frontend"
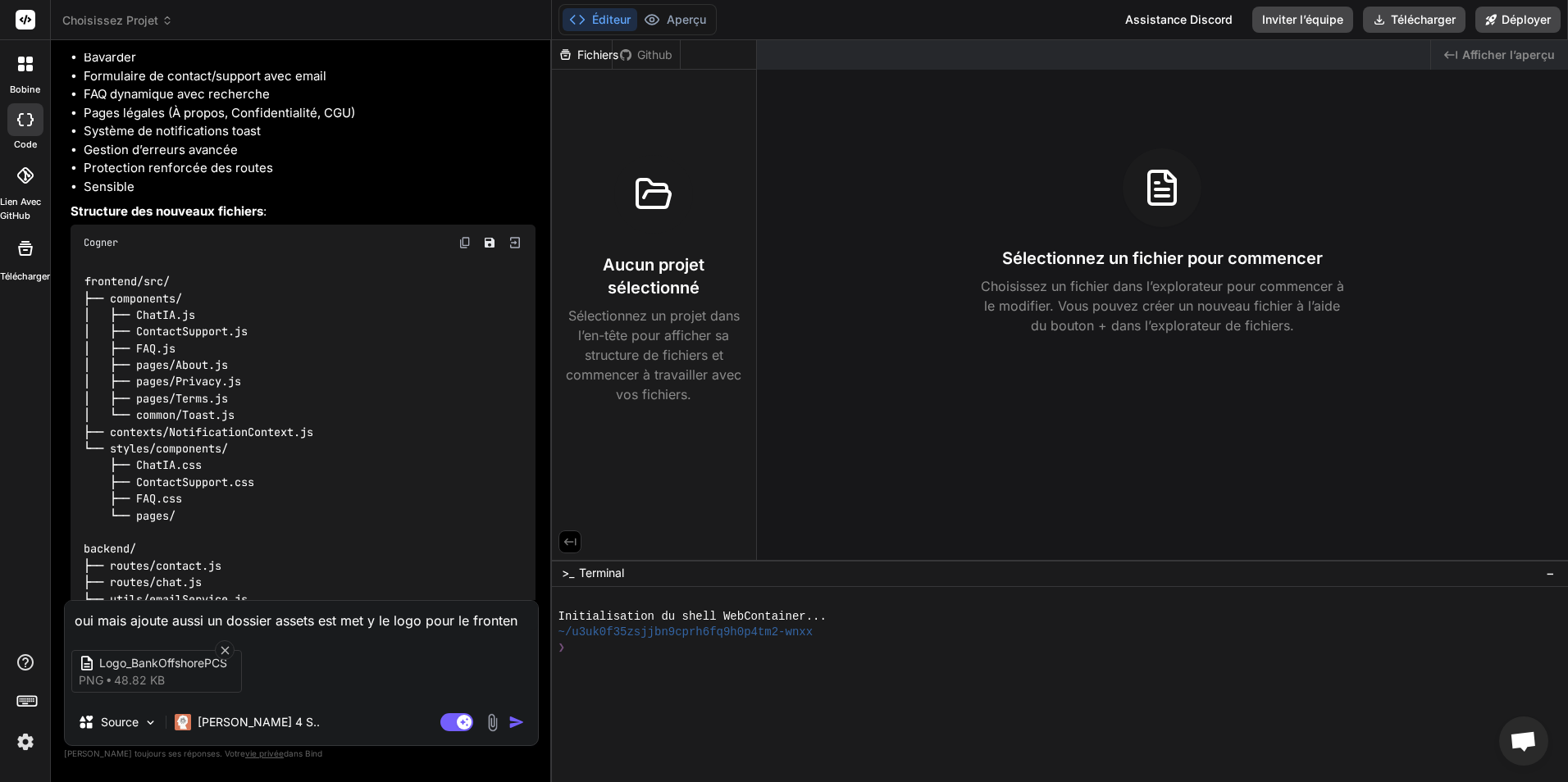
type textarea "x"
type textarea "oui mais ajoute aussi un dossier assets est met y le logo pour le frontend"
click at [518, 724] on img "button" at bounding box center [517, 722] width 17 height 17
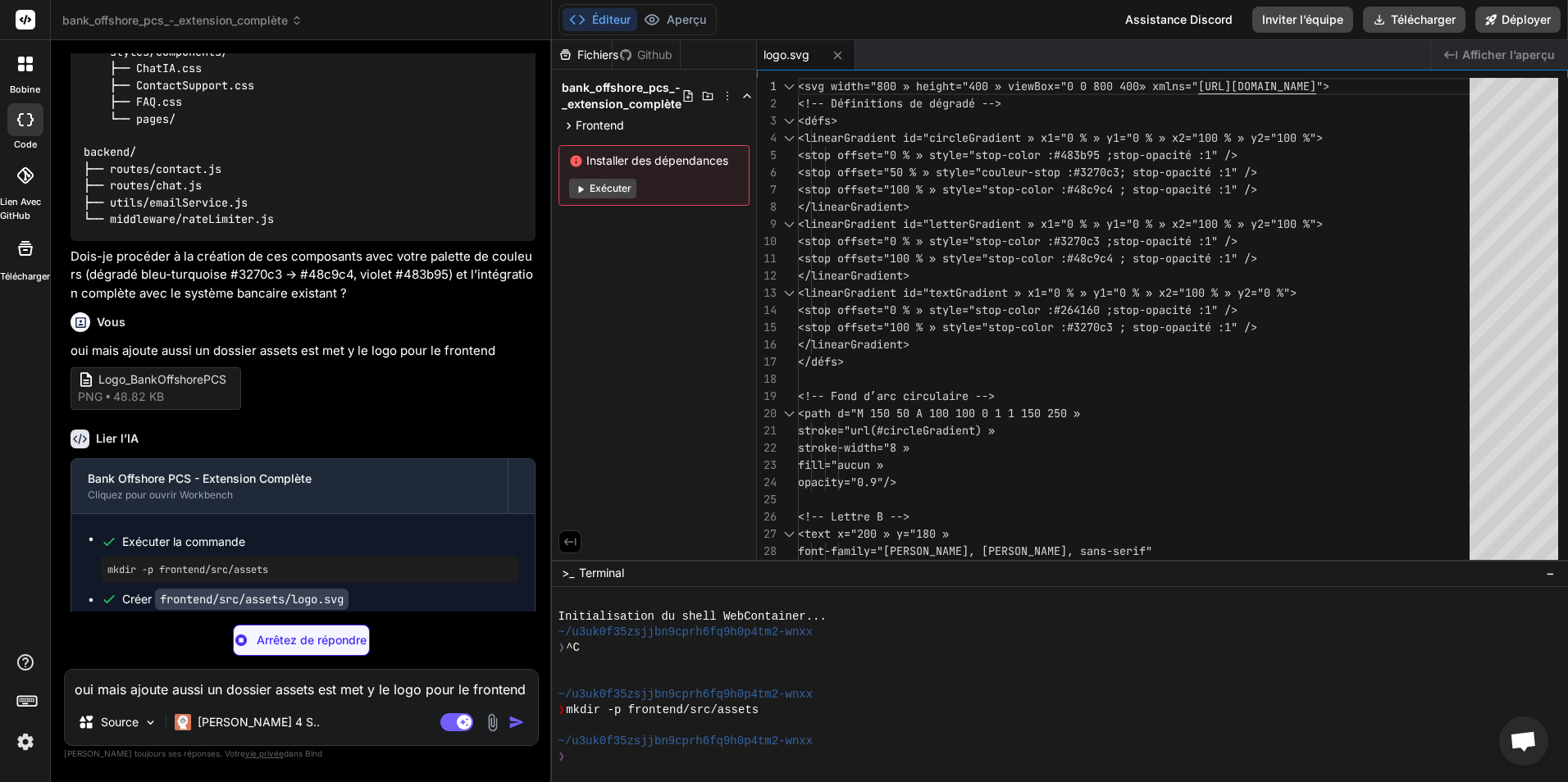
scroll to position [4825, 0]
type textarea "x"
type textarea "➤ </button> </div> </div> </div> ); }; export default ChatIA;"
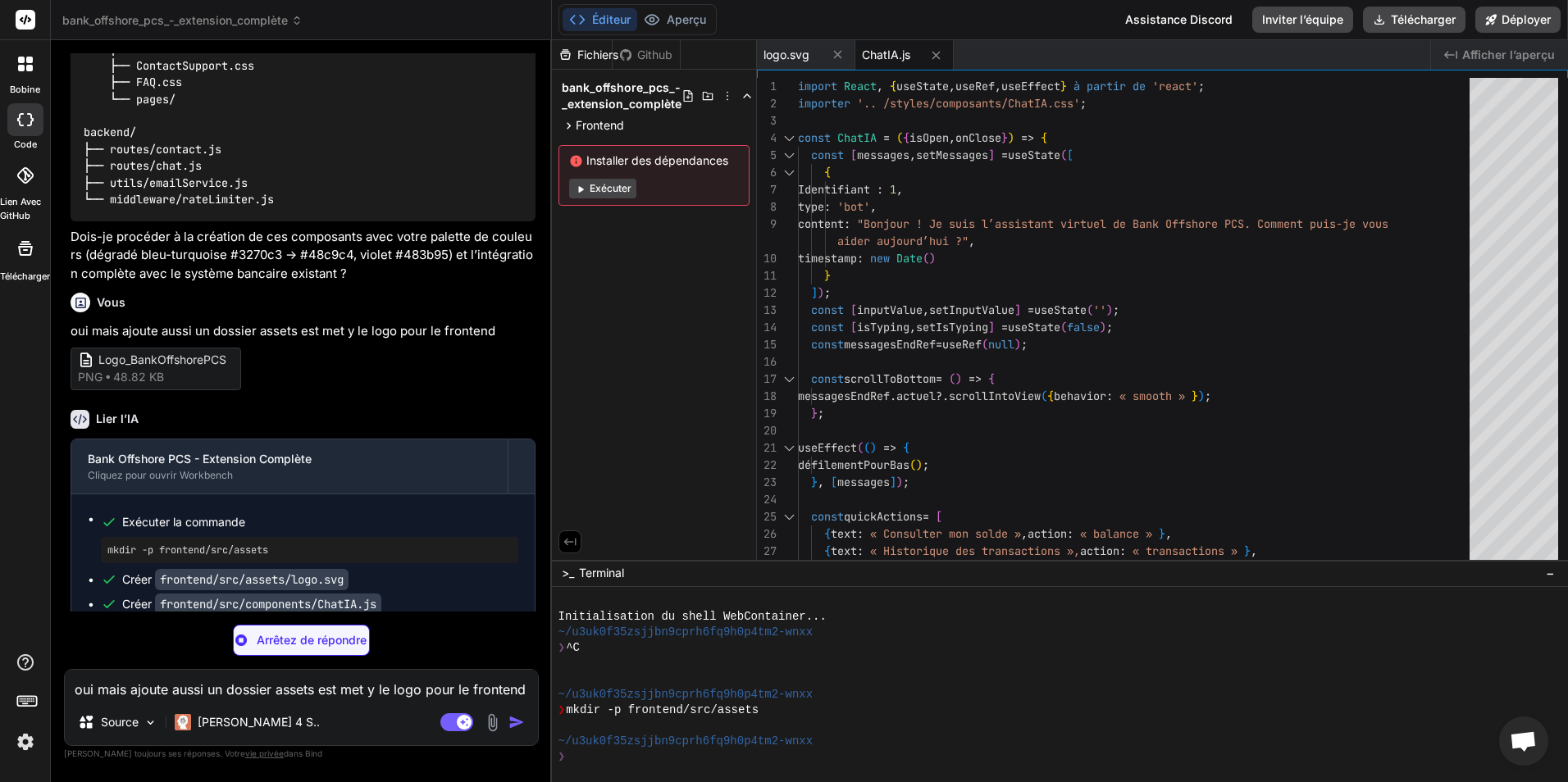
scroll to position [4850, 0]
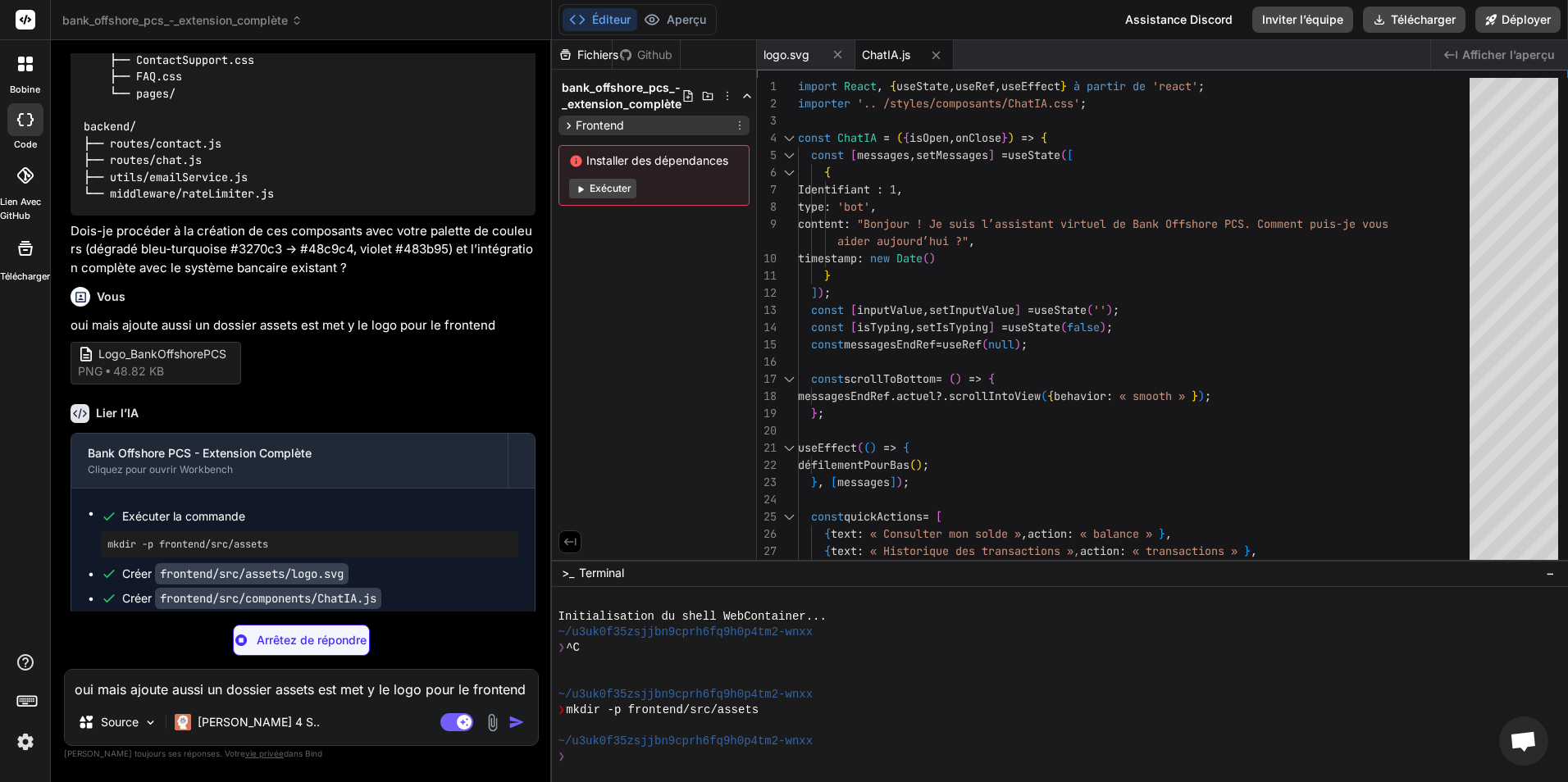
click at [570, 124] on icon at bounding box center [569, 125] width 14 height 14
click at [585, 148] on icon at bounding box center [582, 147] width 14 height 14
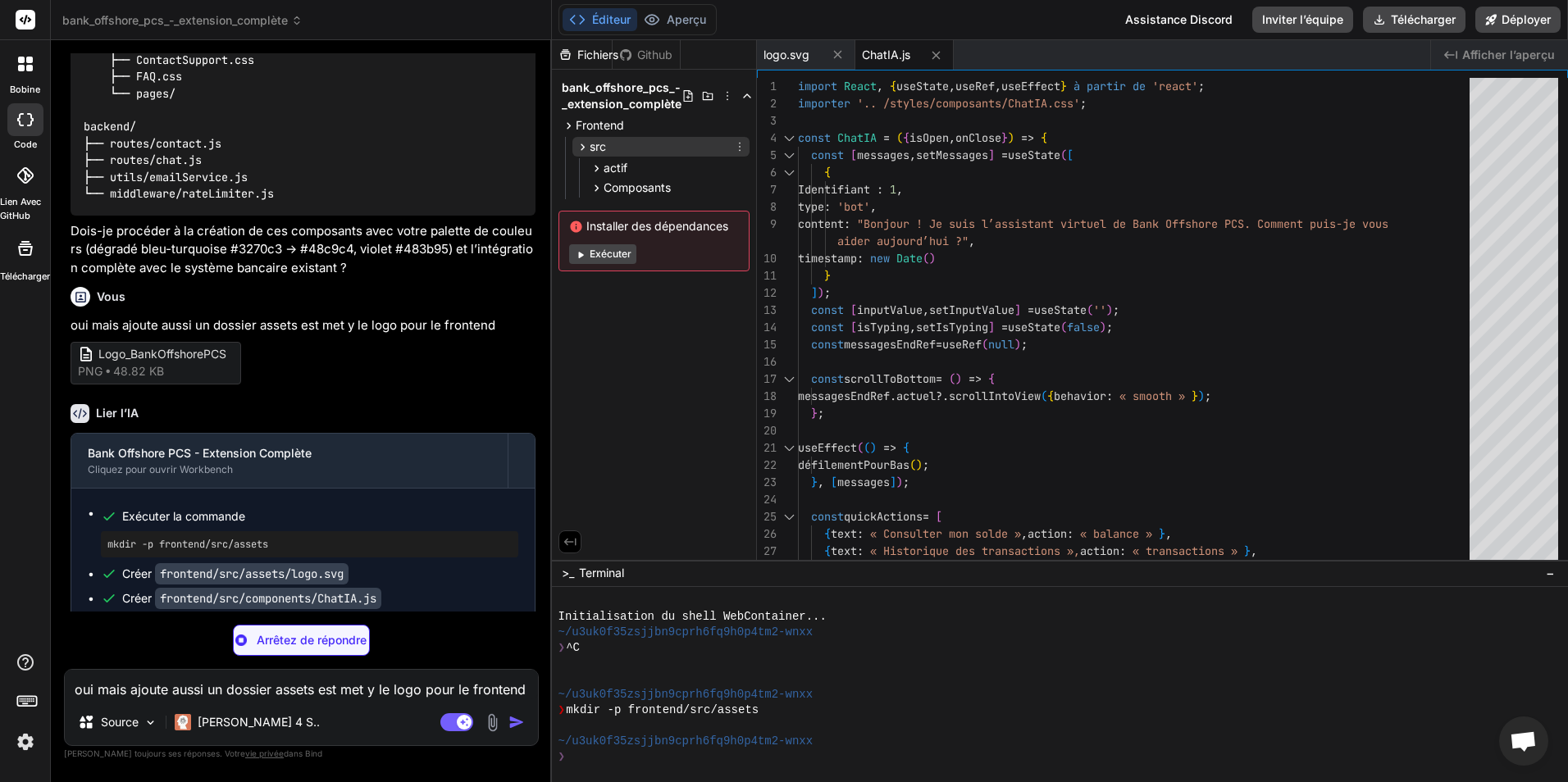
click at [584, 145] on icon at bounding box center [582, 147] width 14 height 14
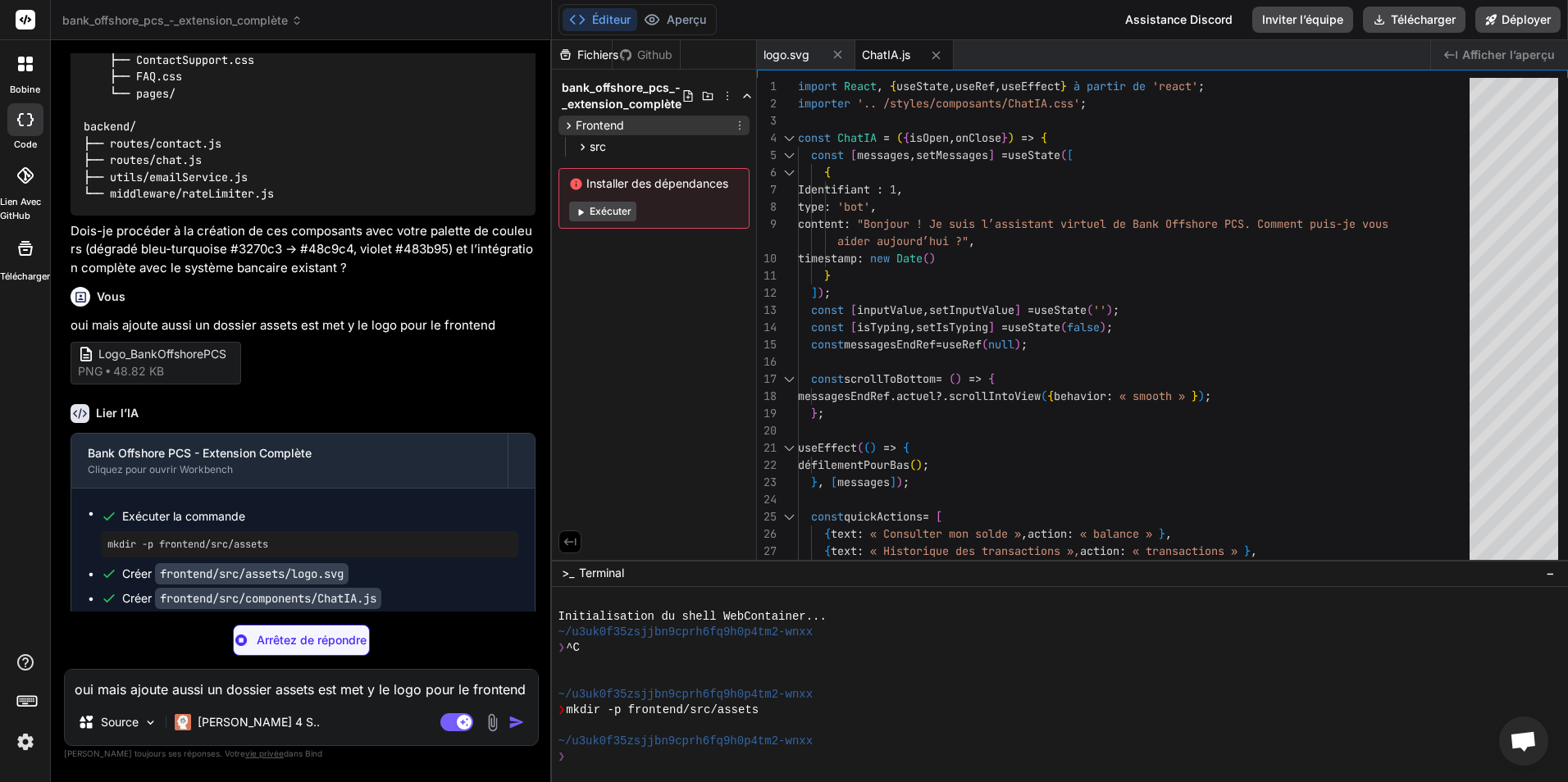
click at [573, 125] on icon at bounding box center [569, 125] width 14 height 14
type textarea "x"
type textarea "}; export default ContactSupport;"
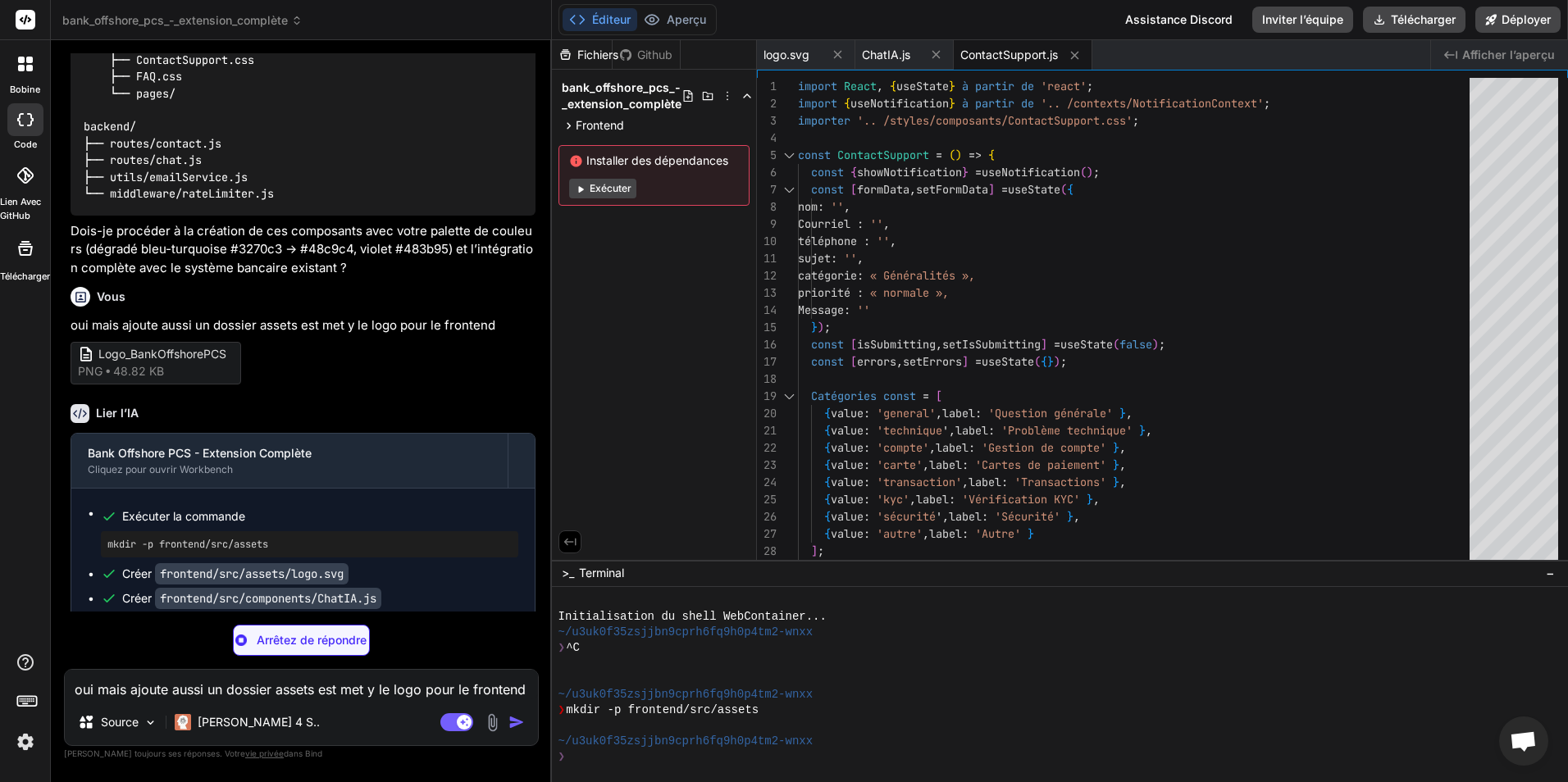
type textarea "x"
type textarea "<button className="help-btn">📞 Appeler maintenant</button> </div> </div> </div>…"
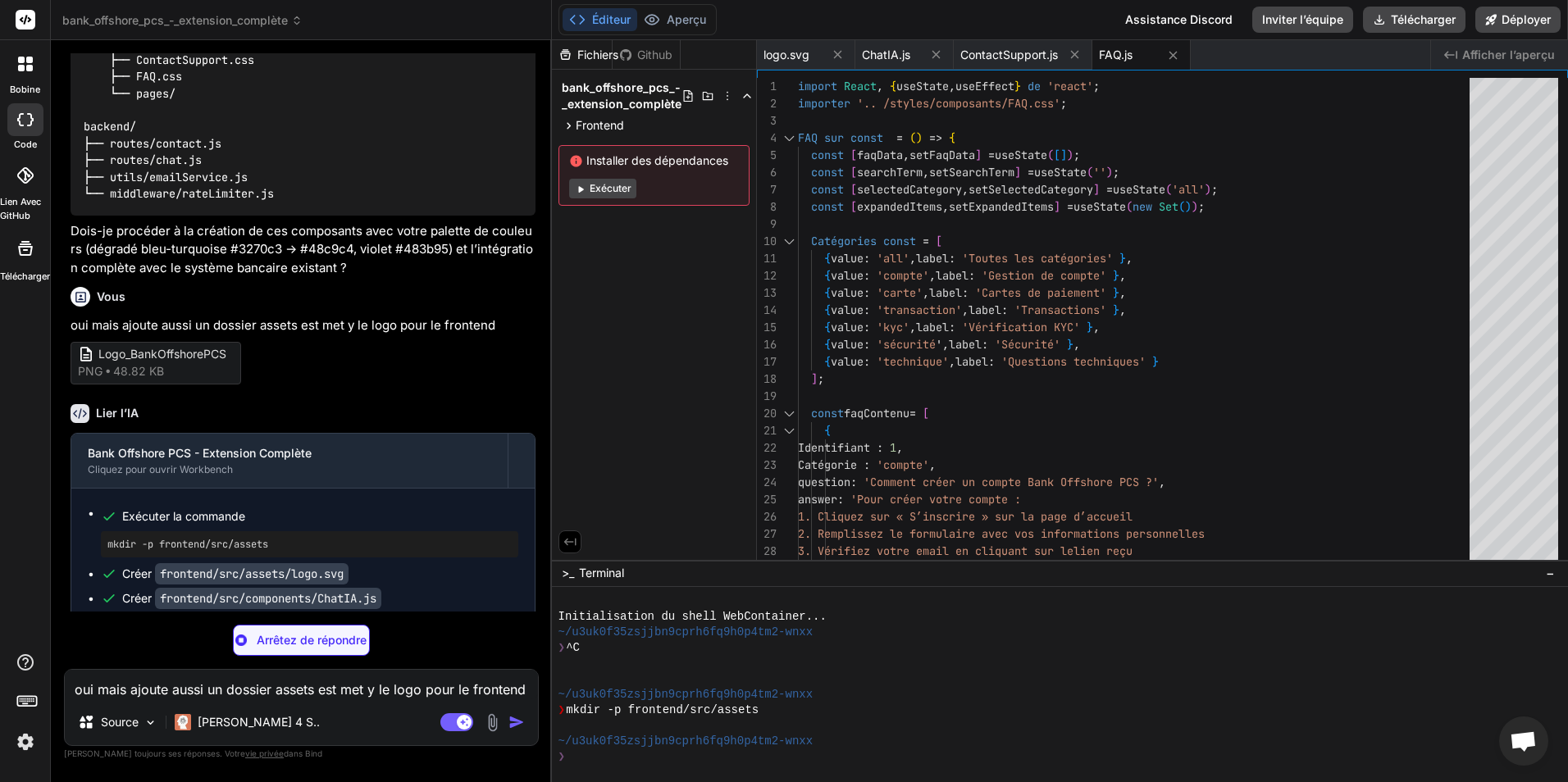
type textarea "x"
type textarea "</div> </div> </section> </div> ); }; export default About;"
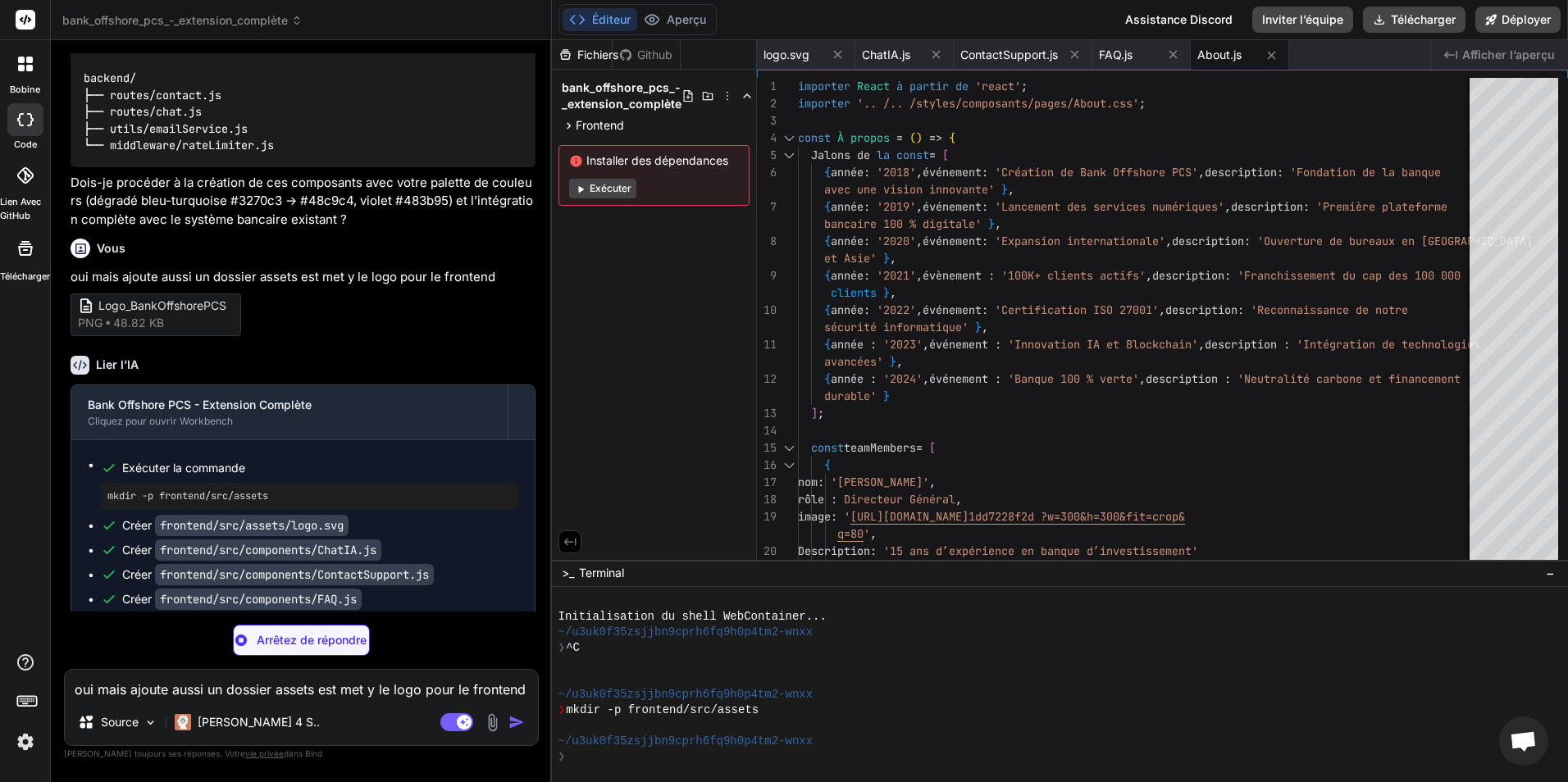
scroll to position [4924, 0]
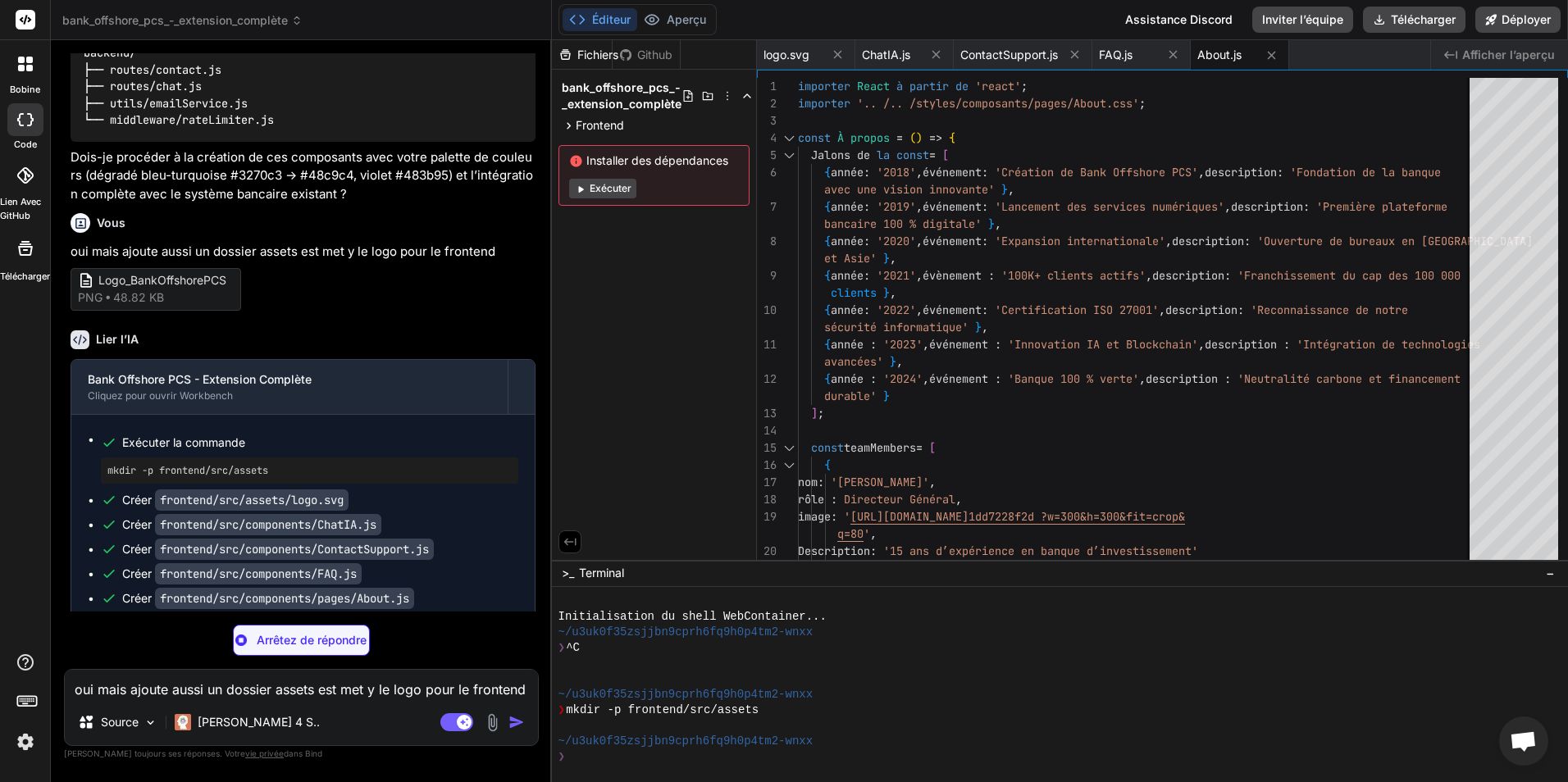
click at [494, 721] on img at bounding box center [492, 722] width 19 height 19
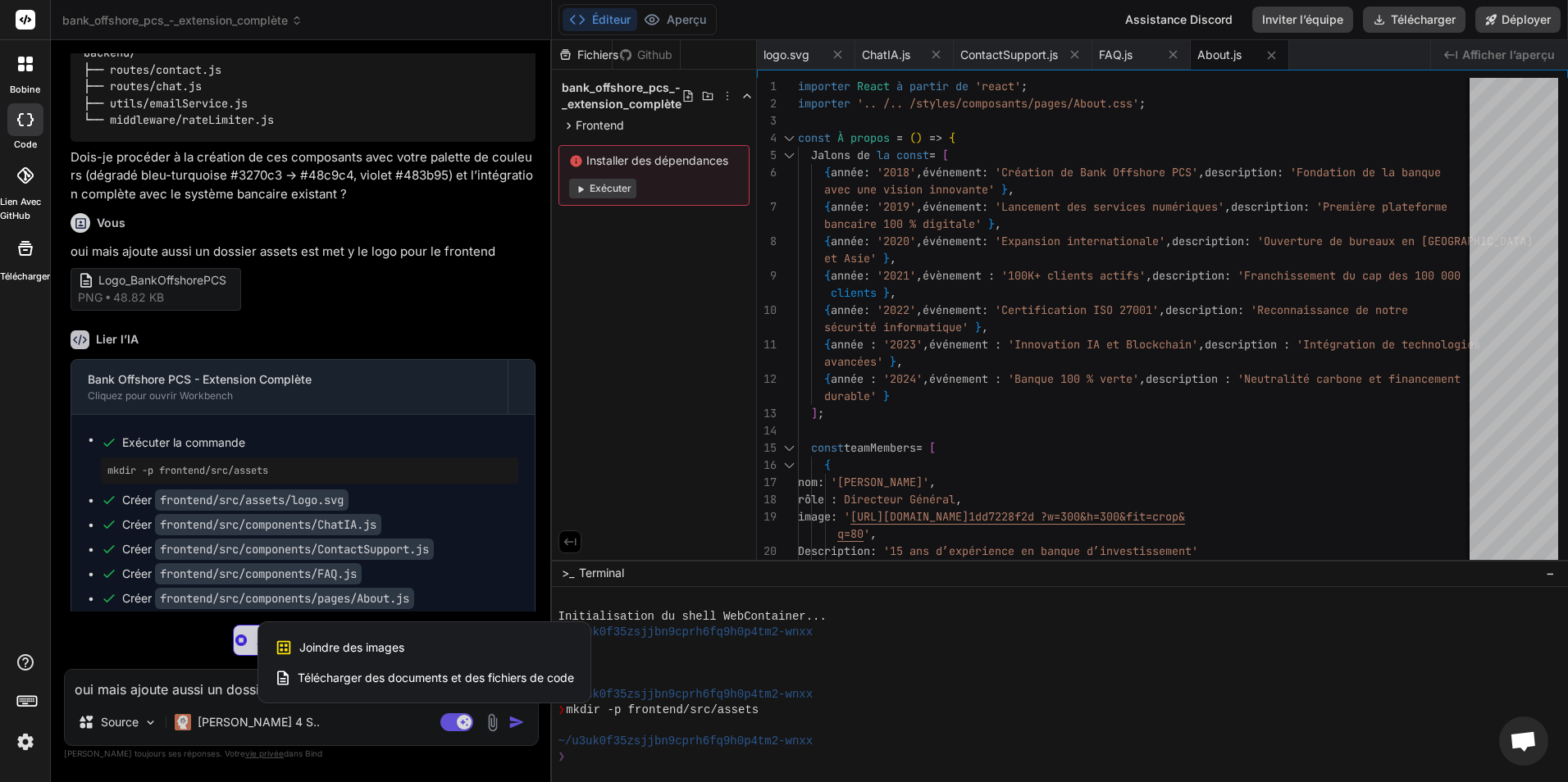
click at [452, 679] on span "Télécharger des documents et des fichiers de code" at bounding box center [436, 678] width 276 height 17
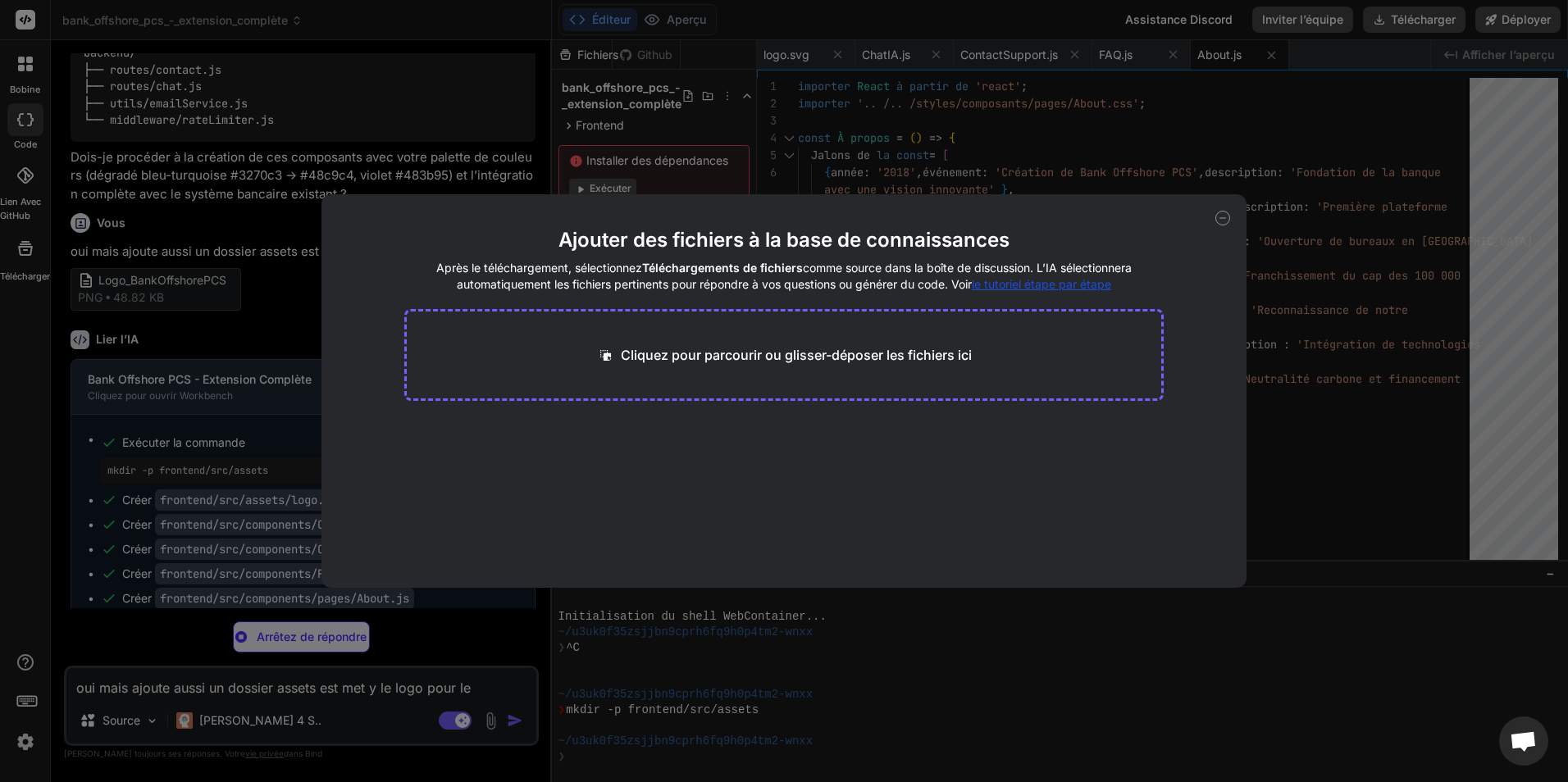
click at [765, 352] on p "Cliquez pour parcourir ou glisser-déposer les fichiers ici" at bounding box center [796, 355] width 351 height 20
type textarea "x"
type textarea "</div> ); }; export default Privacy;"
click at [1222, 219] on icon at bounding box center [1222, 217] width 15 height 15
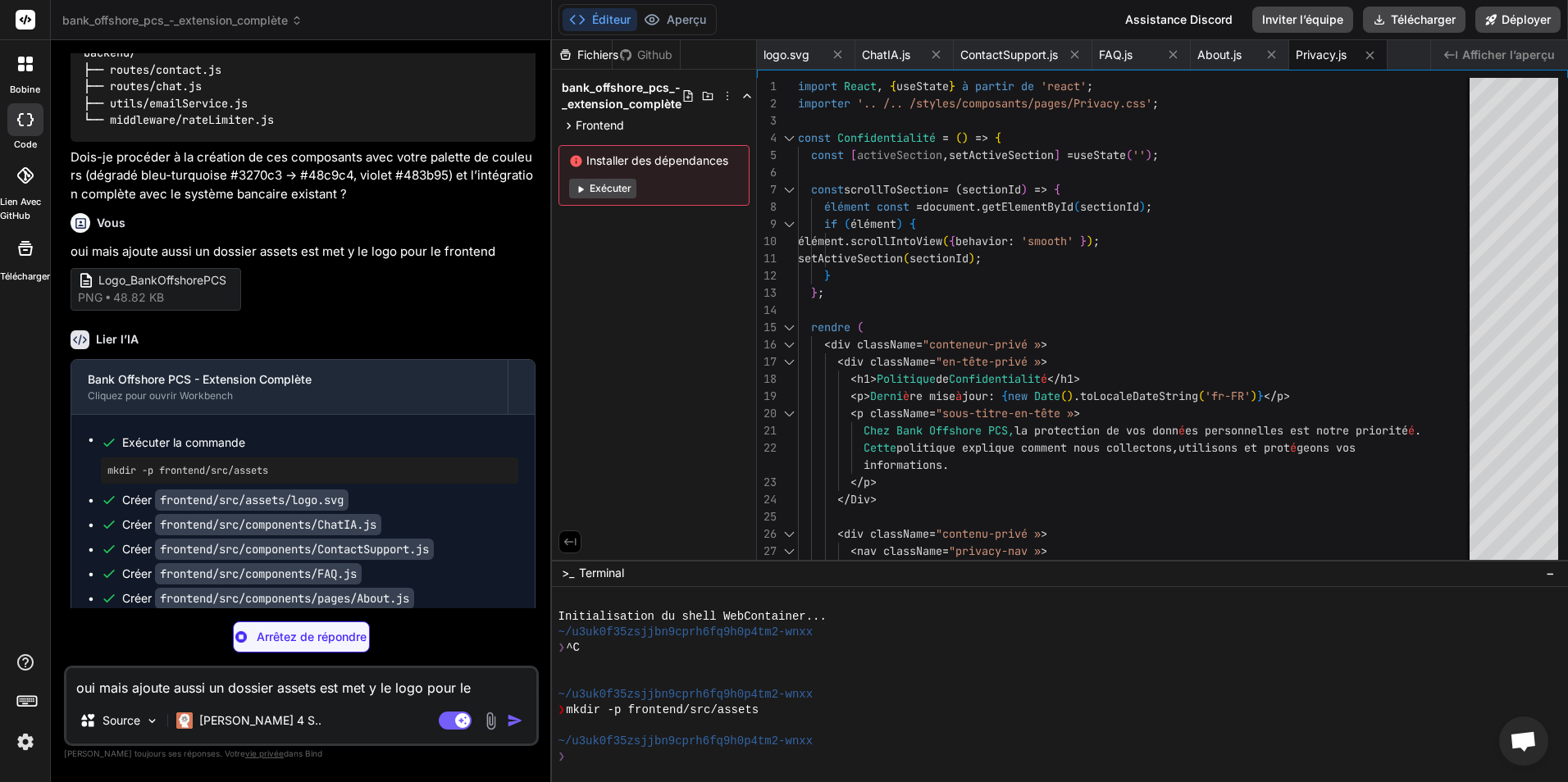
scroll to position [4951, 0]
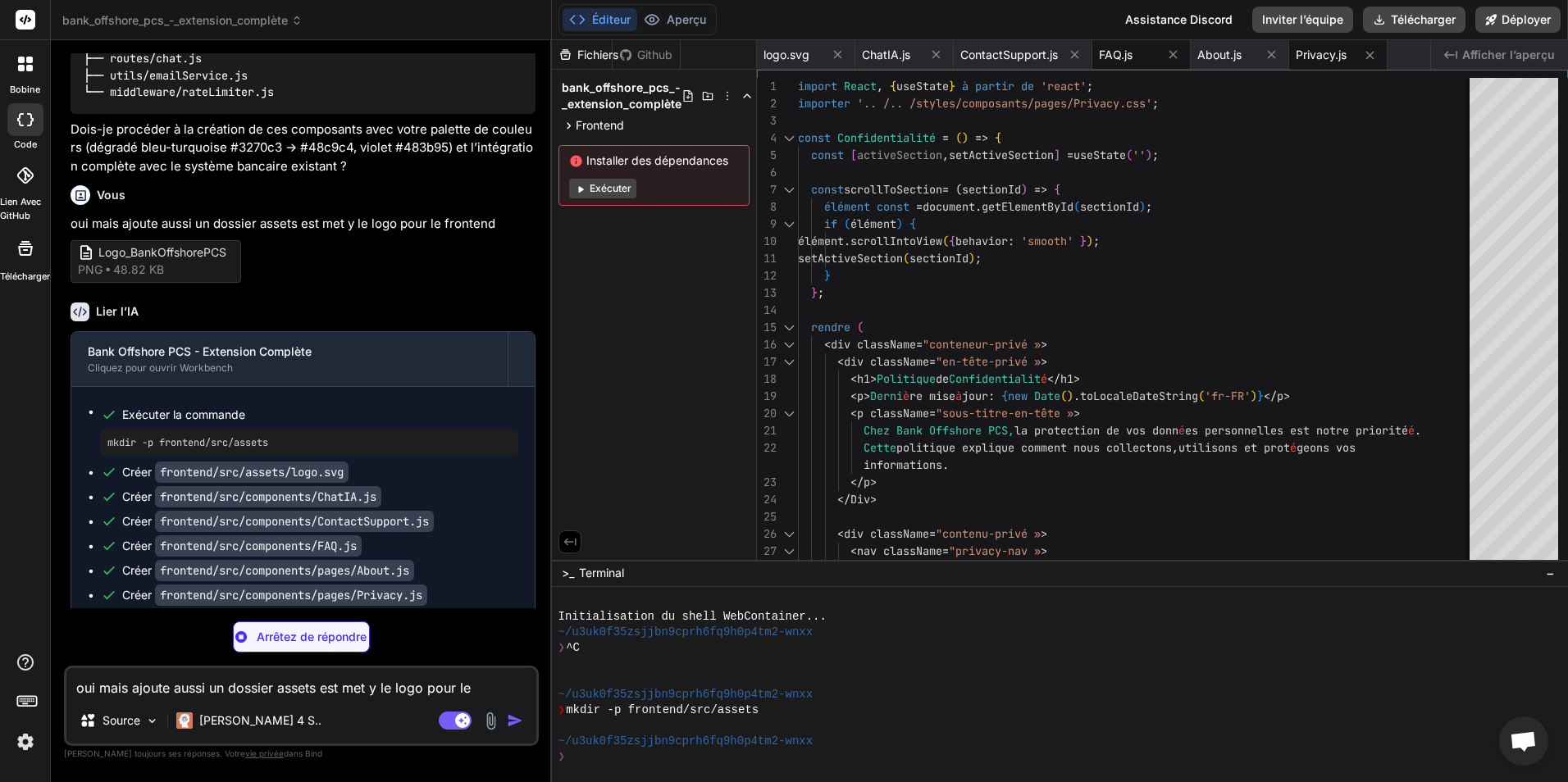
click at [1120, 44] on div "FAQ.js" at bounding box center [1141, 55] width 99 height 29
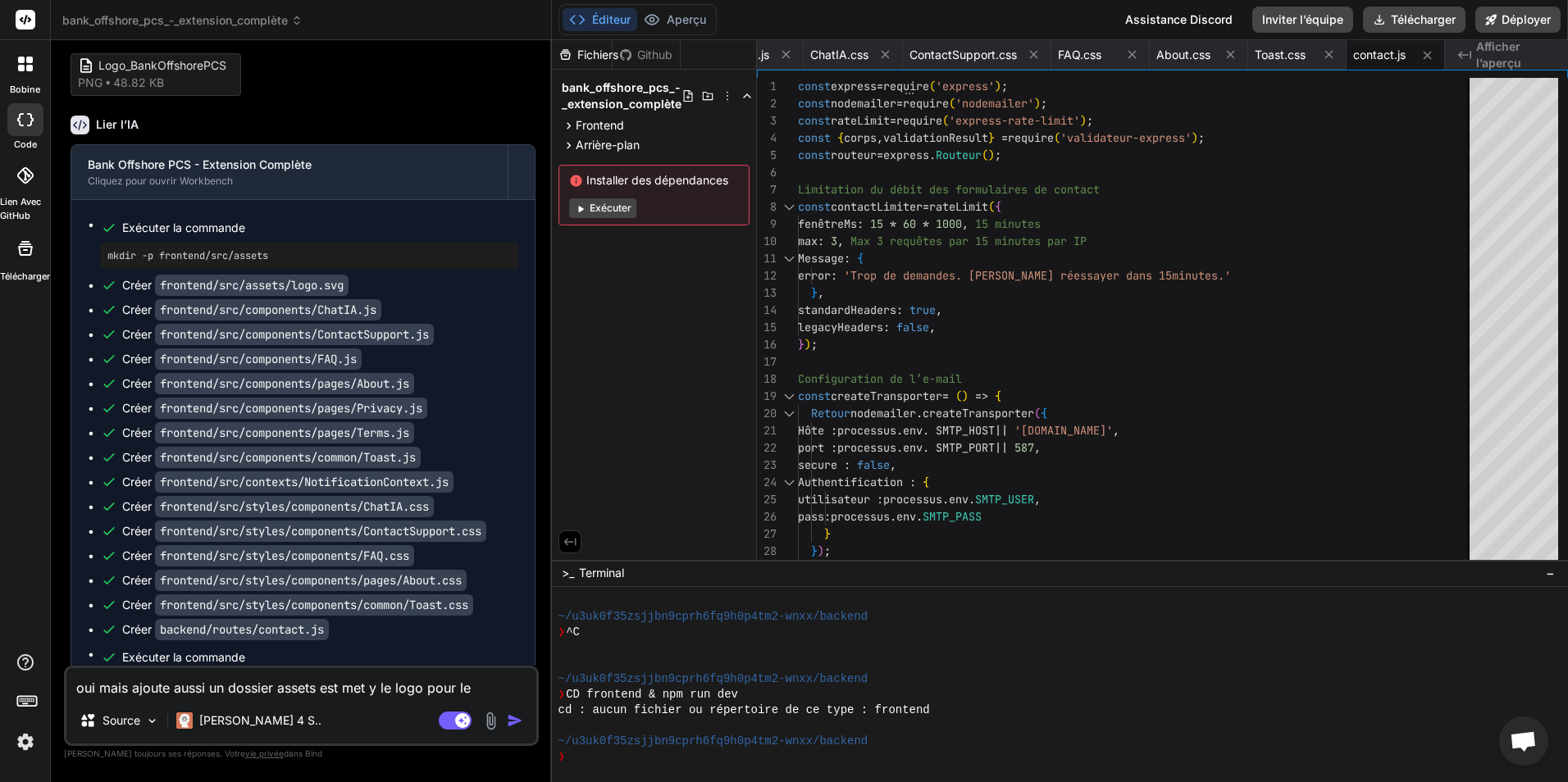
scroll to position [5273, 0]
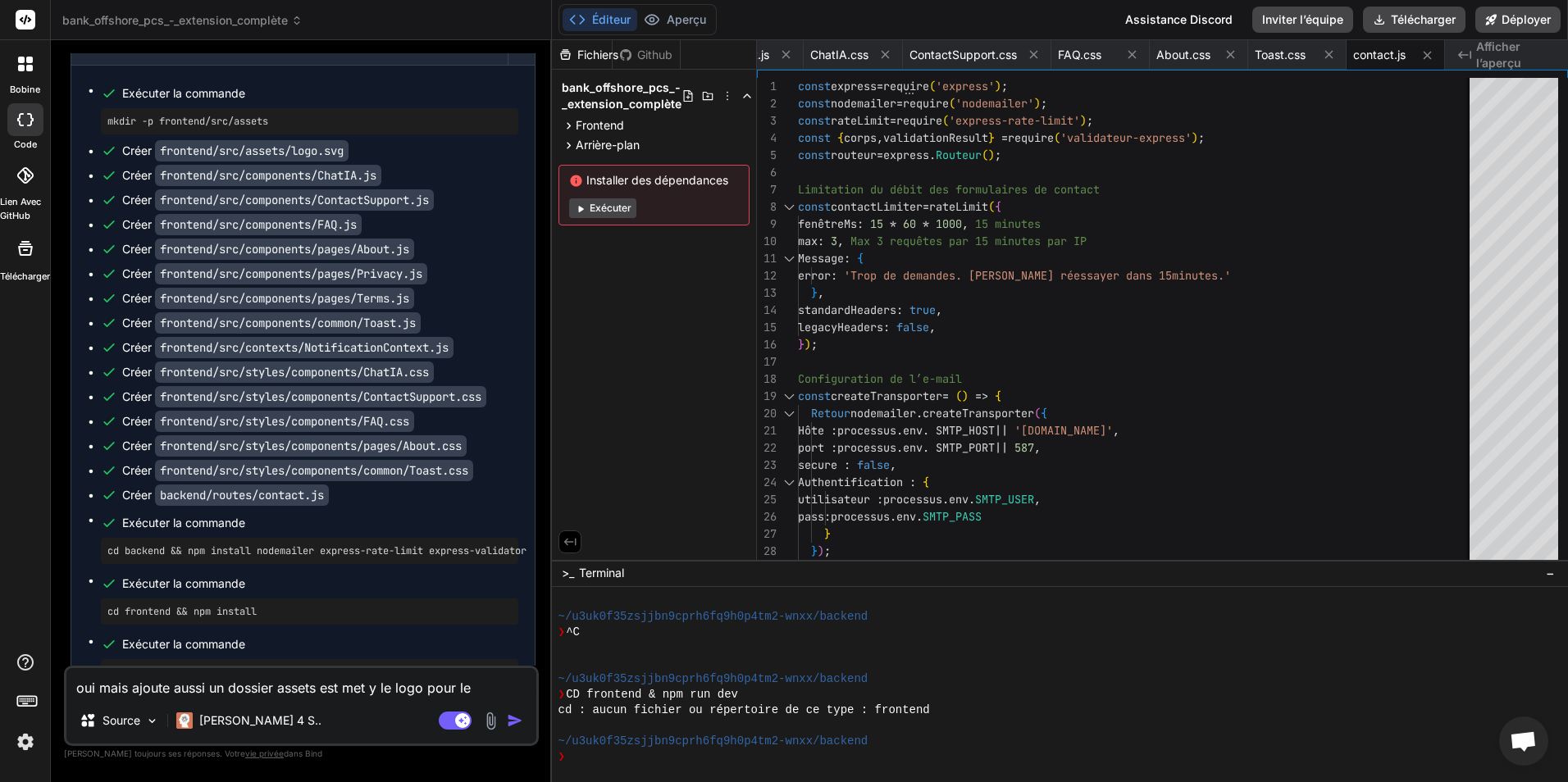
click at [274, 688] on textarea "oui mais ajoute aussi un dossier assets est met y le logo pour le frontend" at bounding box center [301, 683] width 470 height 29
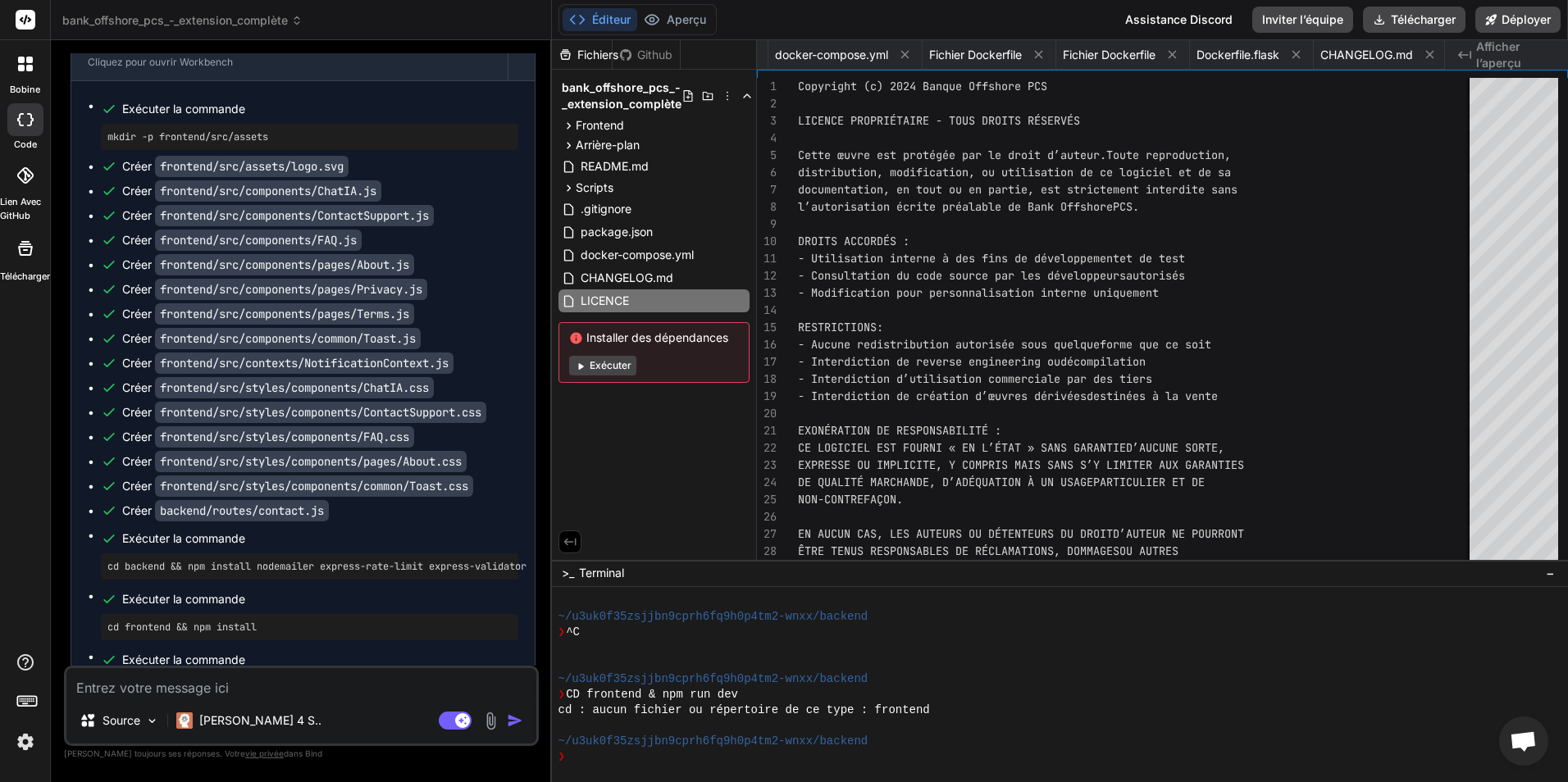
scroll to position [5123, 0]
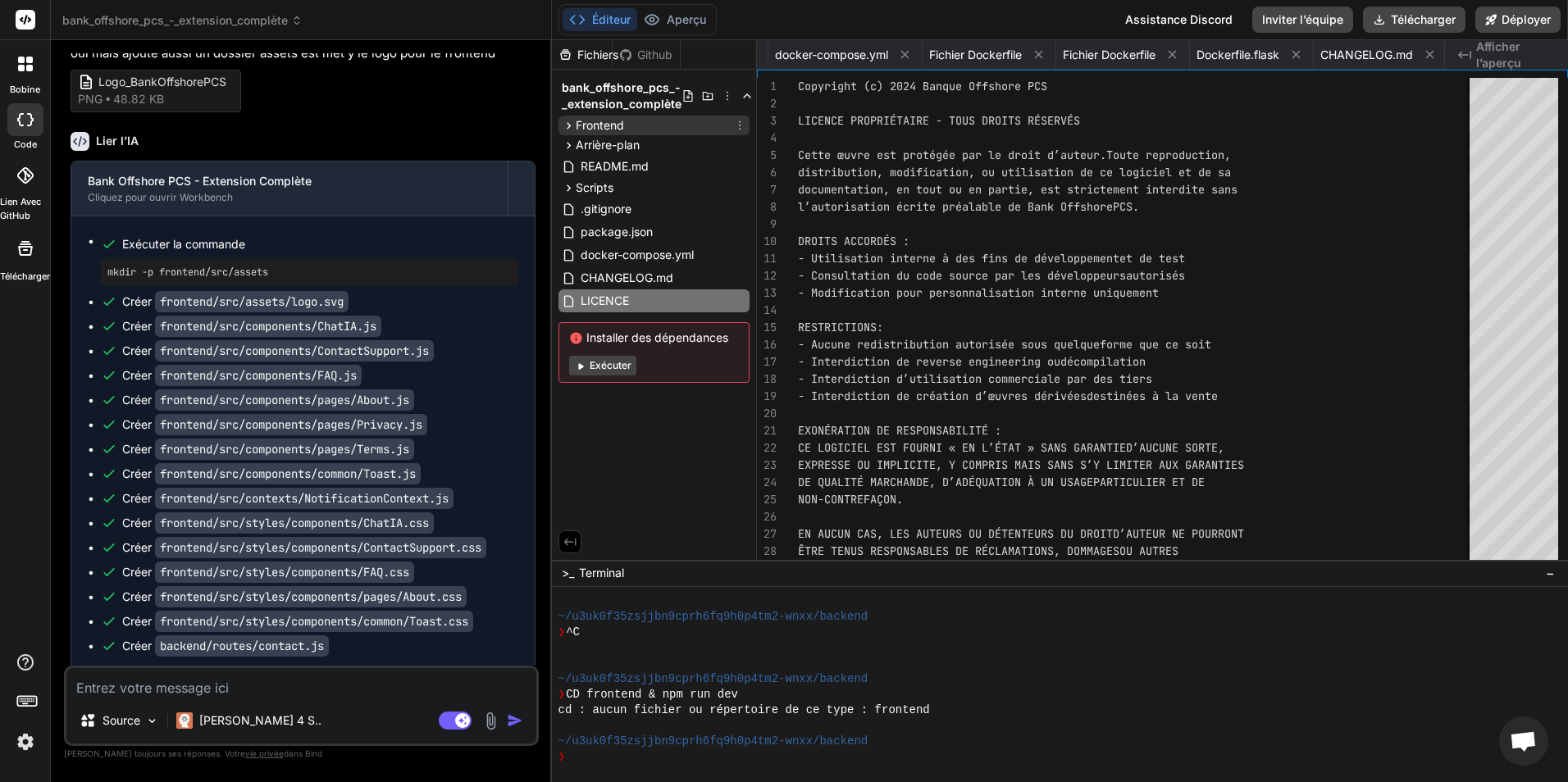
click at [572, 125] on icon at bounding box center [569, 125] width 14 height 14
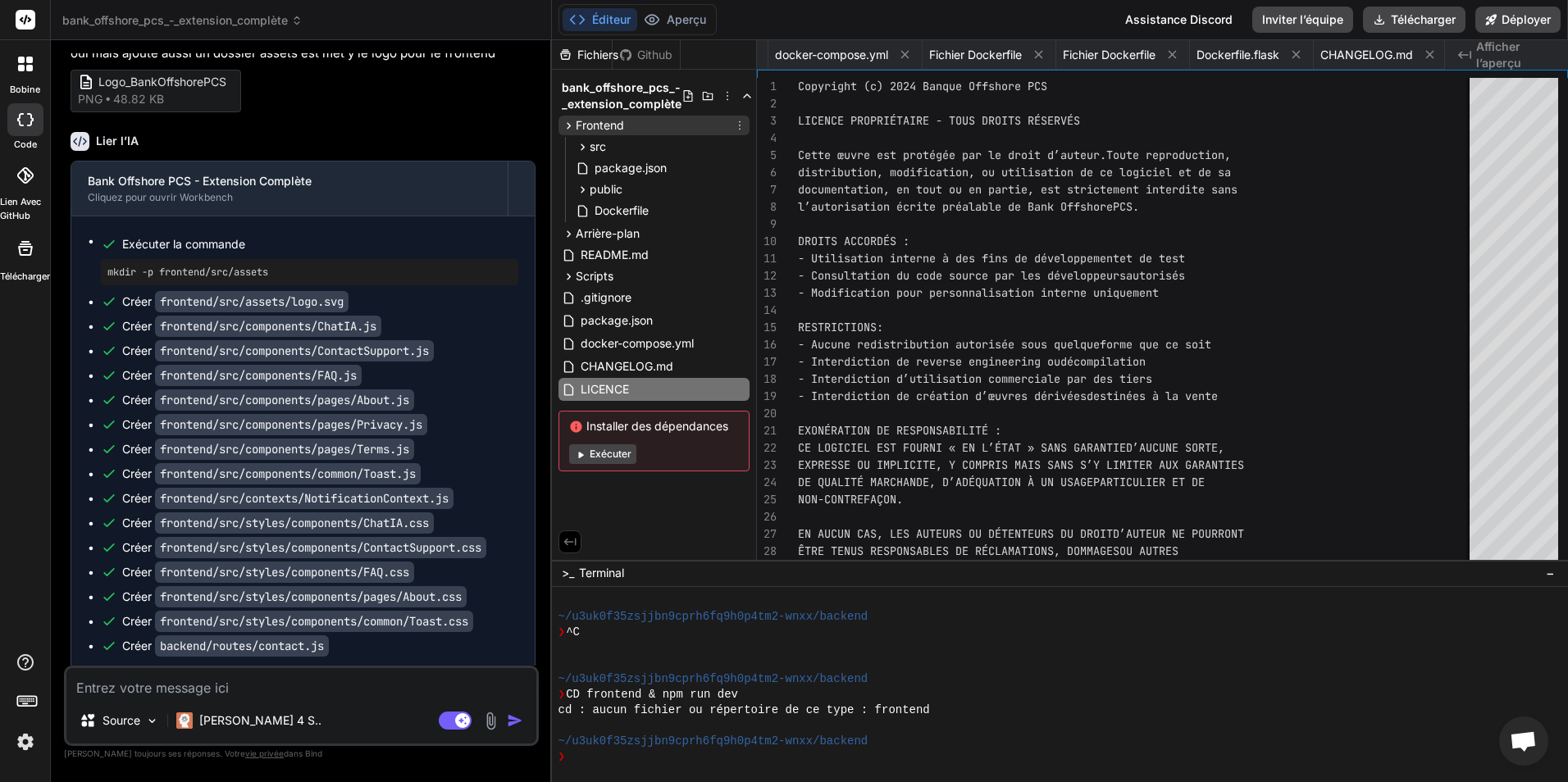
click at [570, 124] on icon at bounding box center [569, 125] width 14 height 14
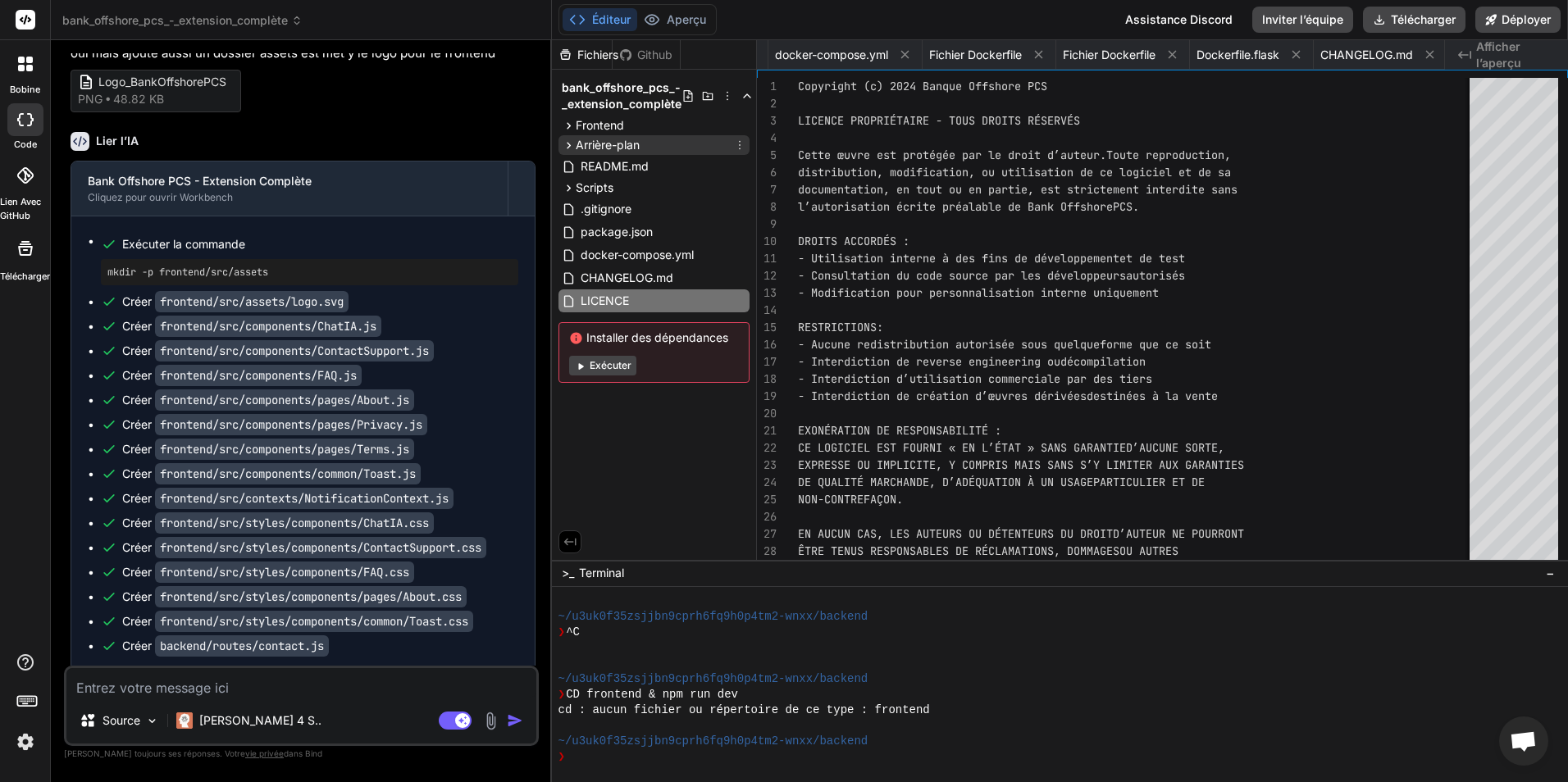
click at [571, 147] on icon at bounding box center [569, 146] width 14 height 14
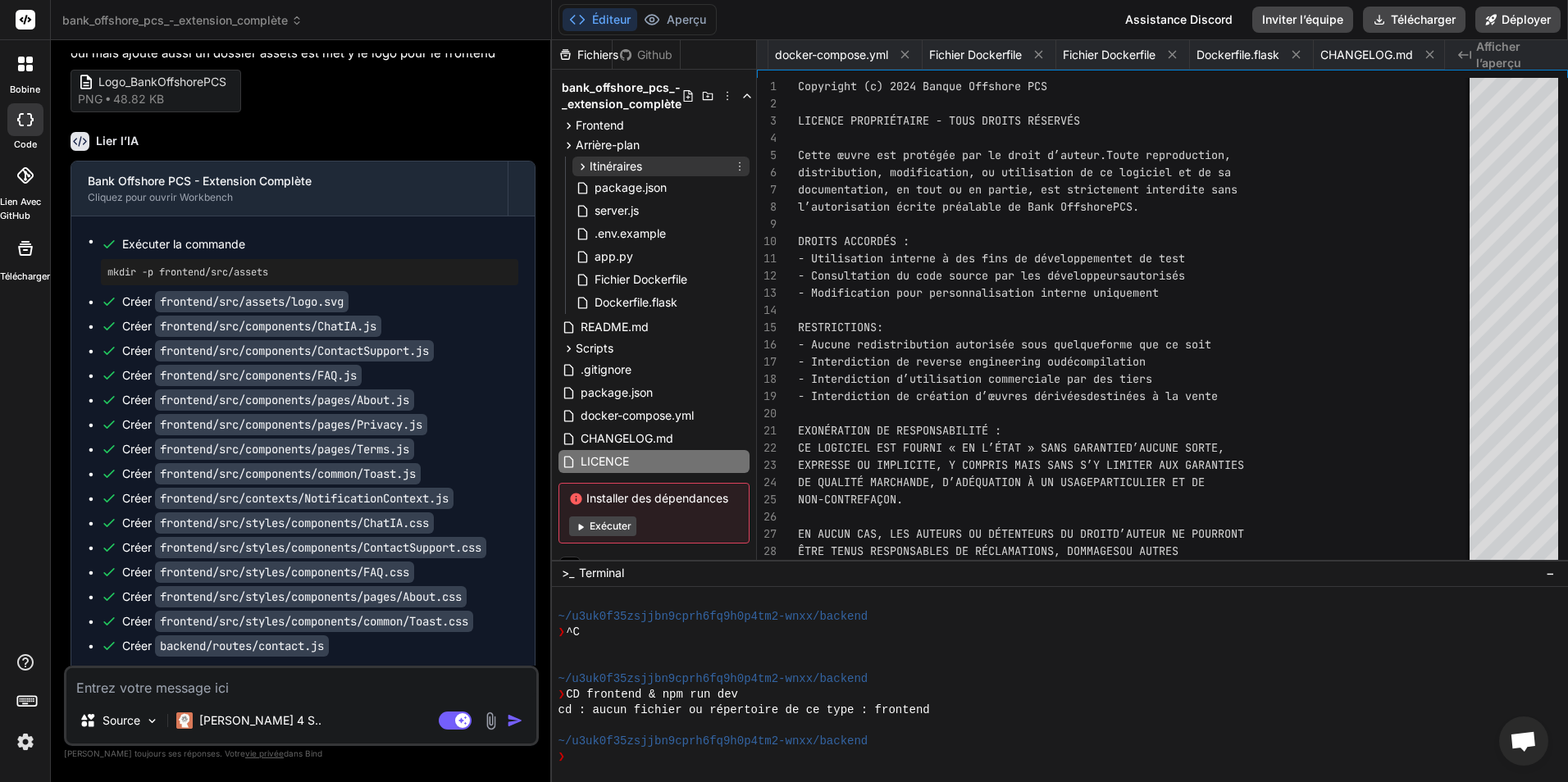
click at [580, 166] on icon at bounding box center [582, 166] width 14 height 14
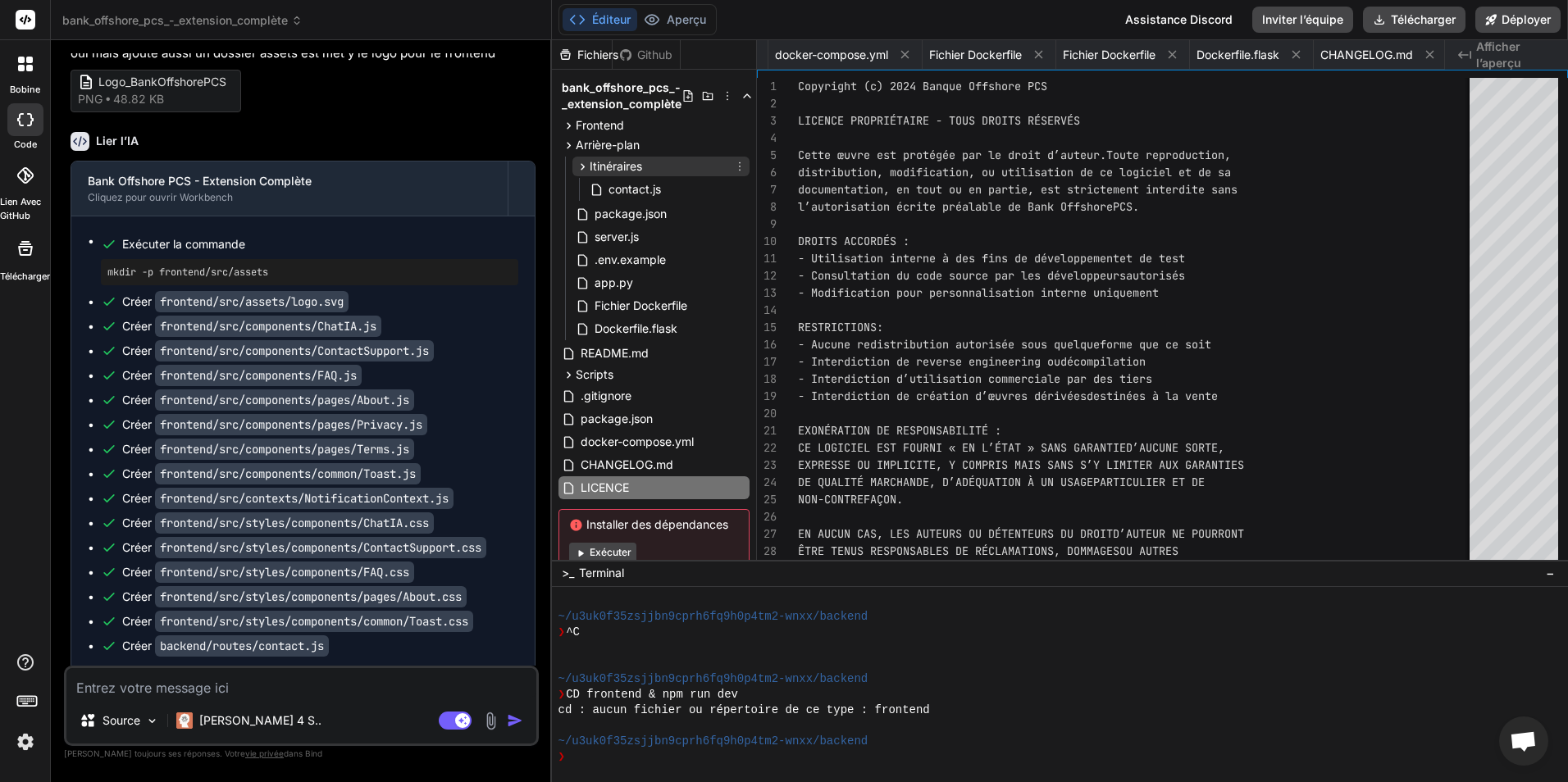
click at [580, 166] on icon at bounding box center [582, 166] width 14 height 14
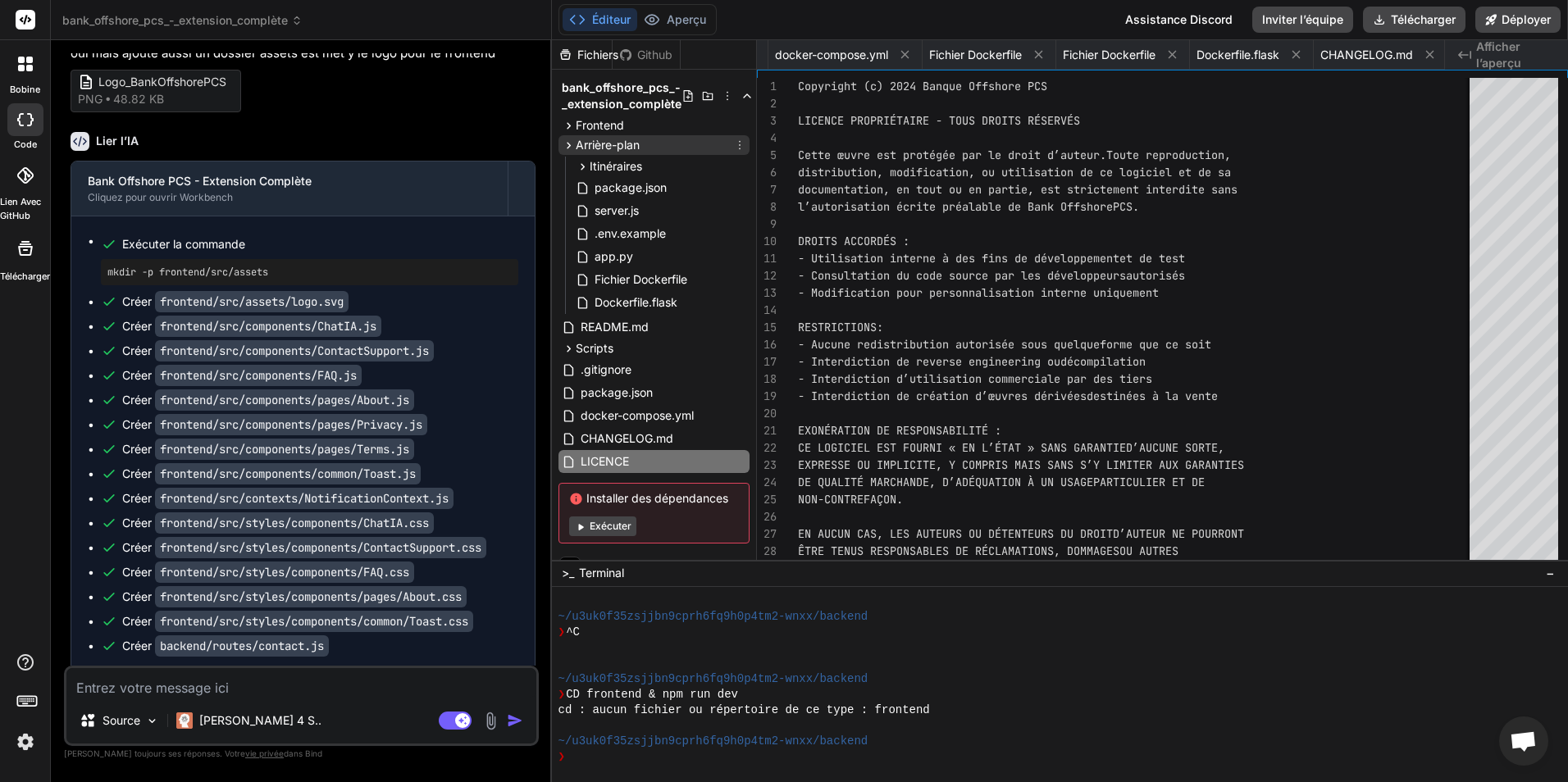
click at [570, 147] on icon at bounding box center [569, 146] width 14 height 14
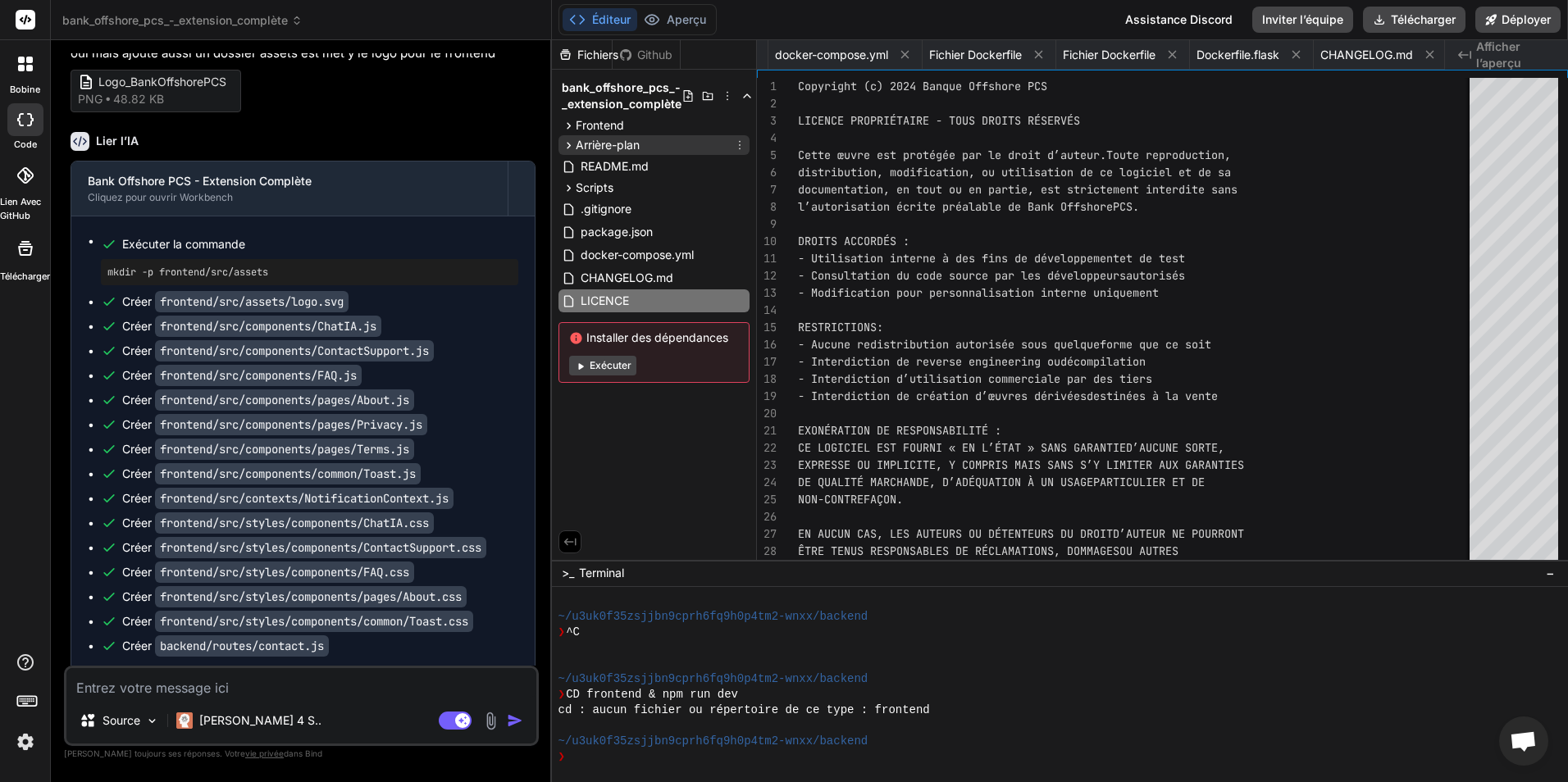
click at [570, 147] on icon at bounding box center [569, 146] width 14 height 14
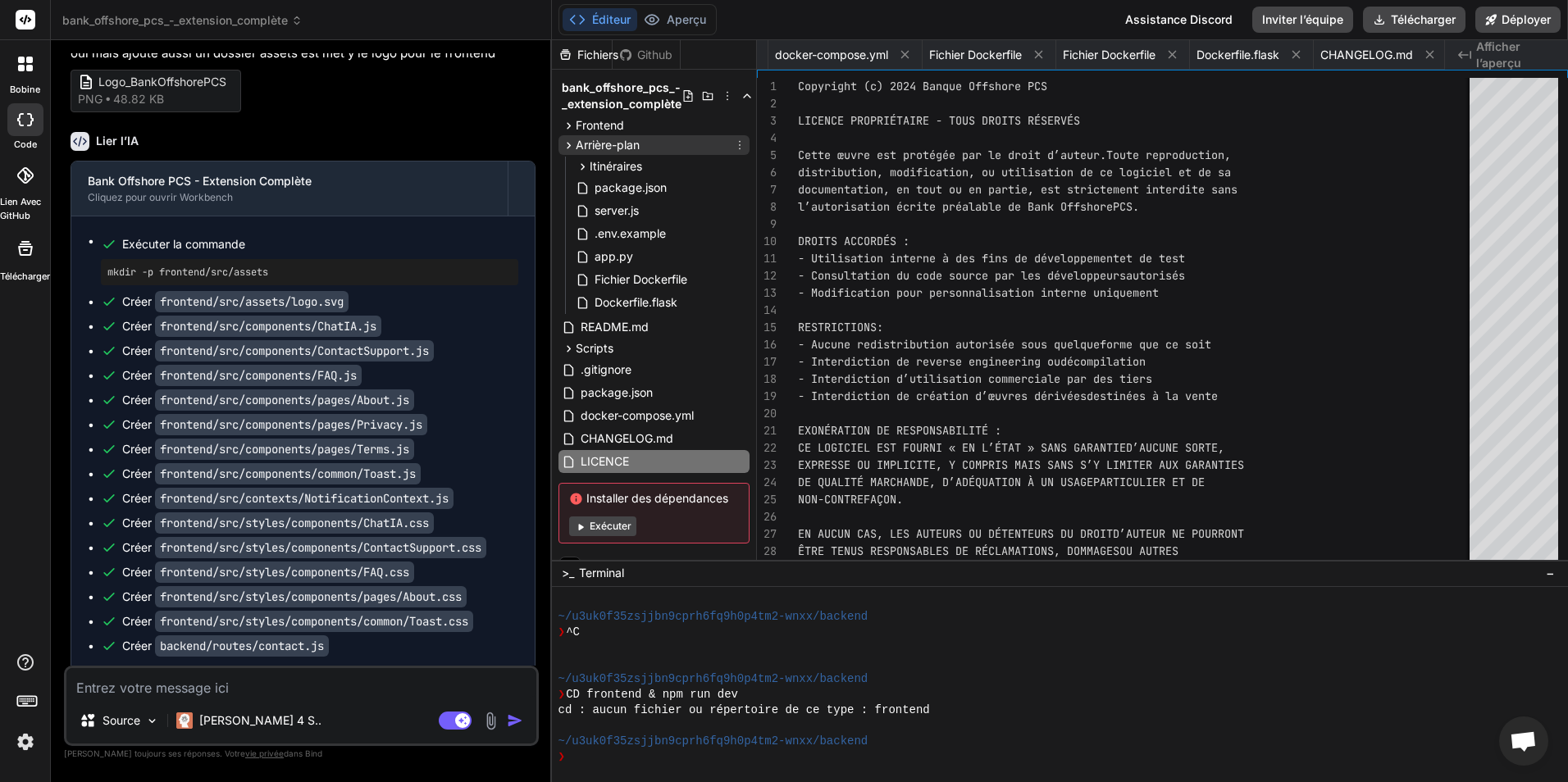
click at [570, 147] on icon at bounding box center [569, 146] width 14 height 14
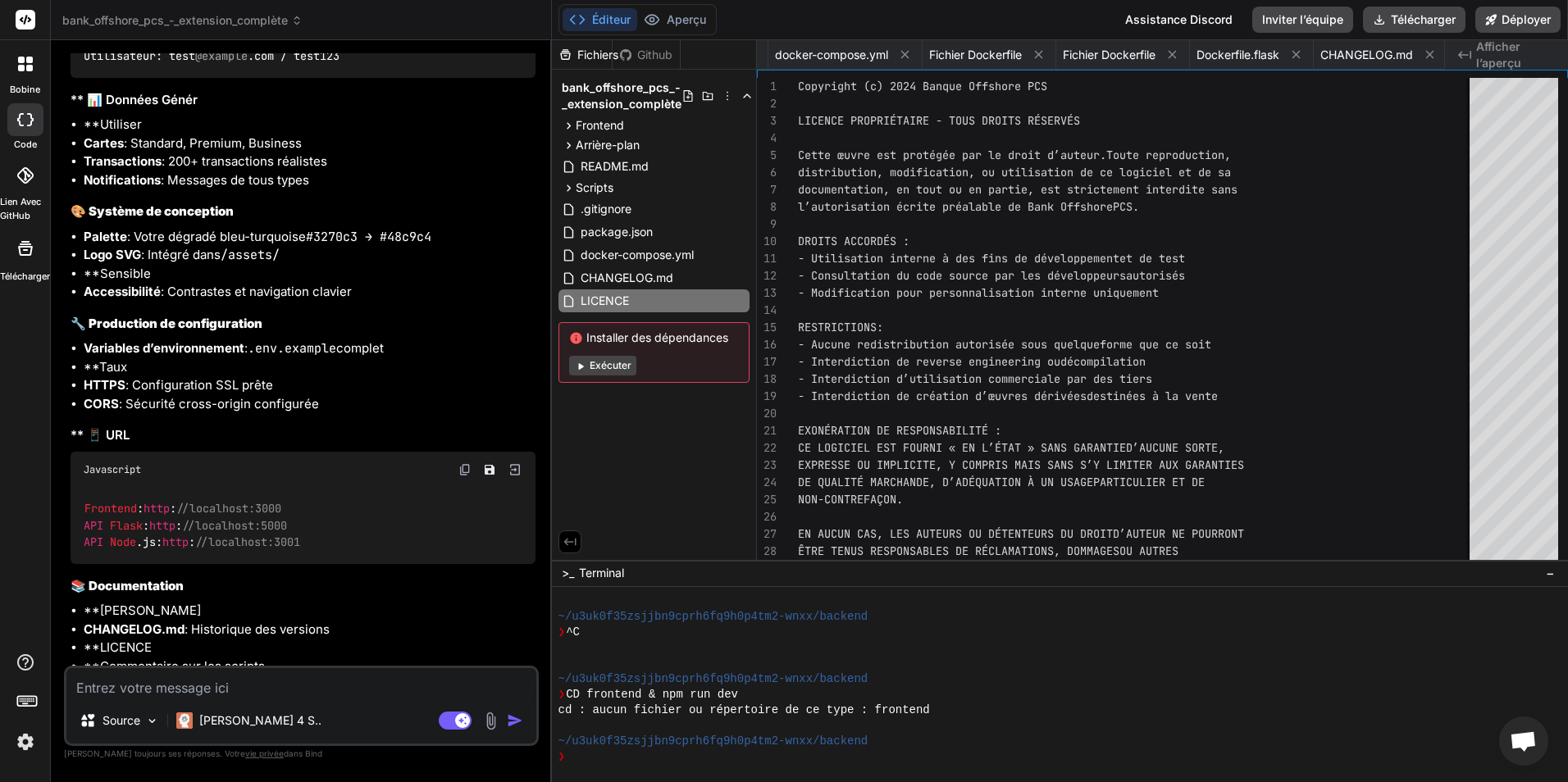
scroll to position [7724, 0]
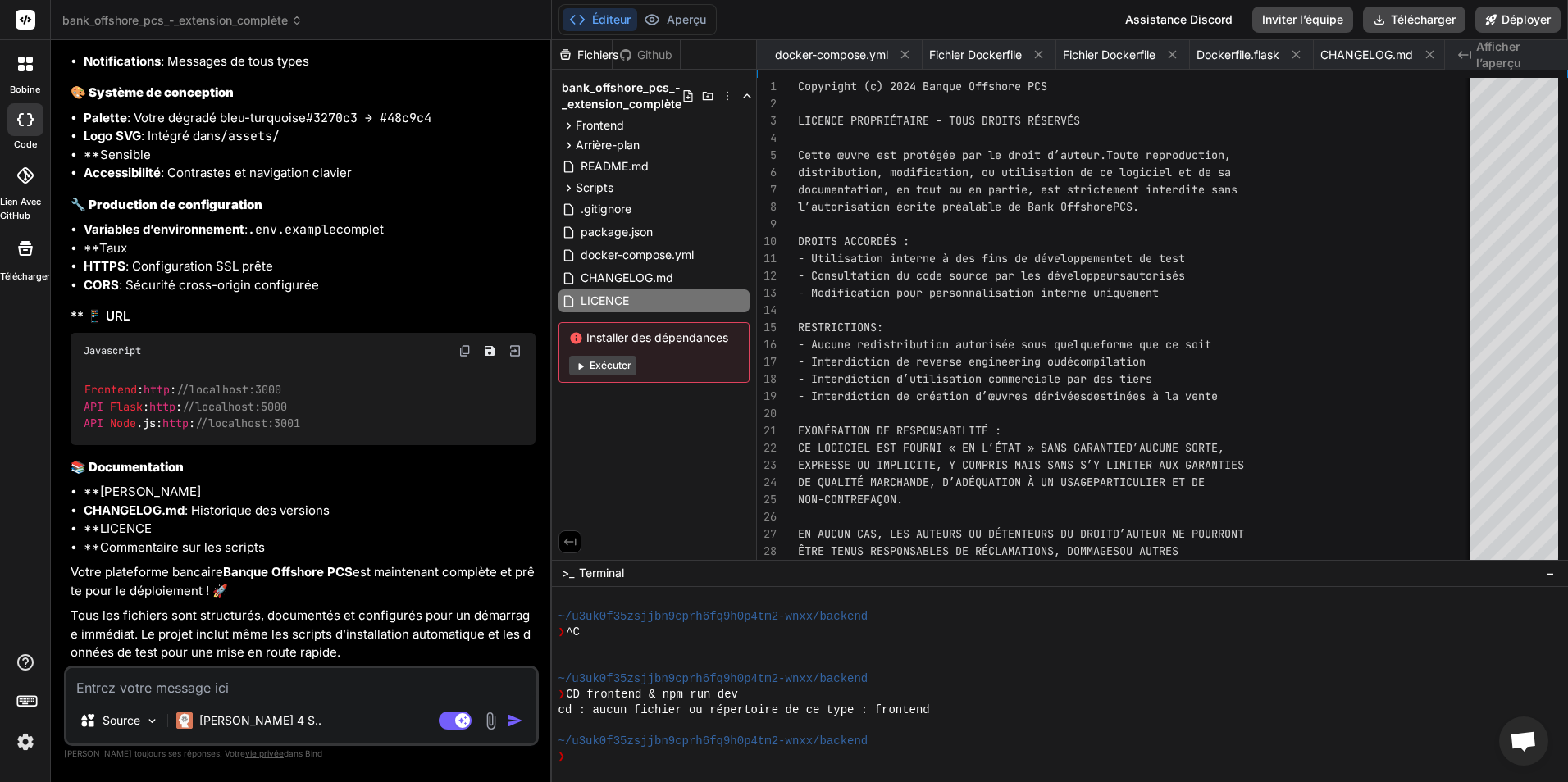
click at [279, 683] on textarea at bounding box center [301, 683] width 470 height 29
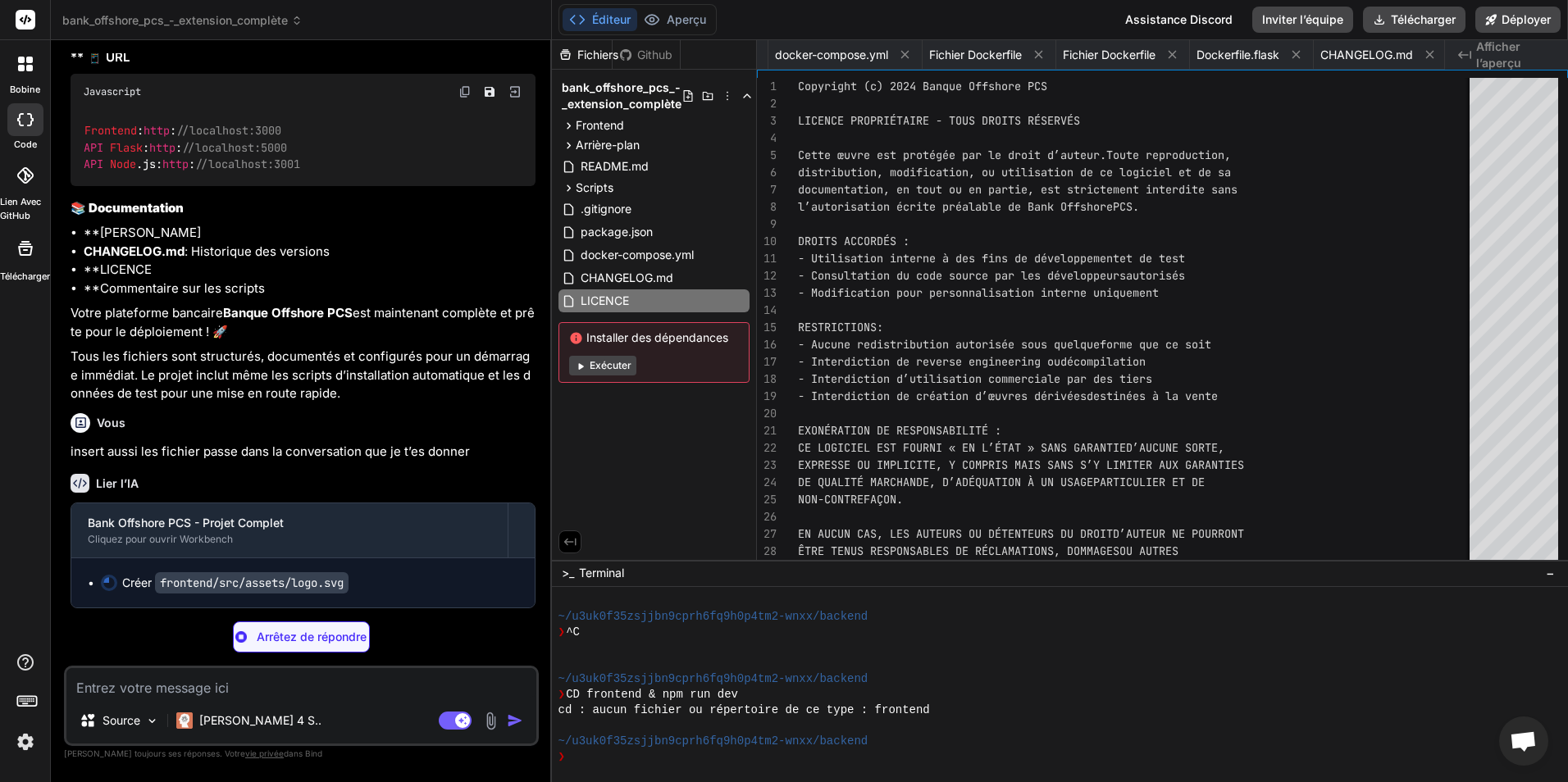
scroll to position [7984, 0]
click at [573, 124] on icon at bounding box center [569, 125] width 14 height 14
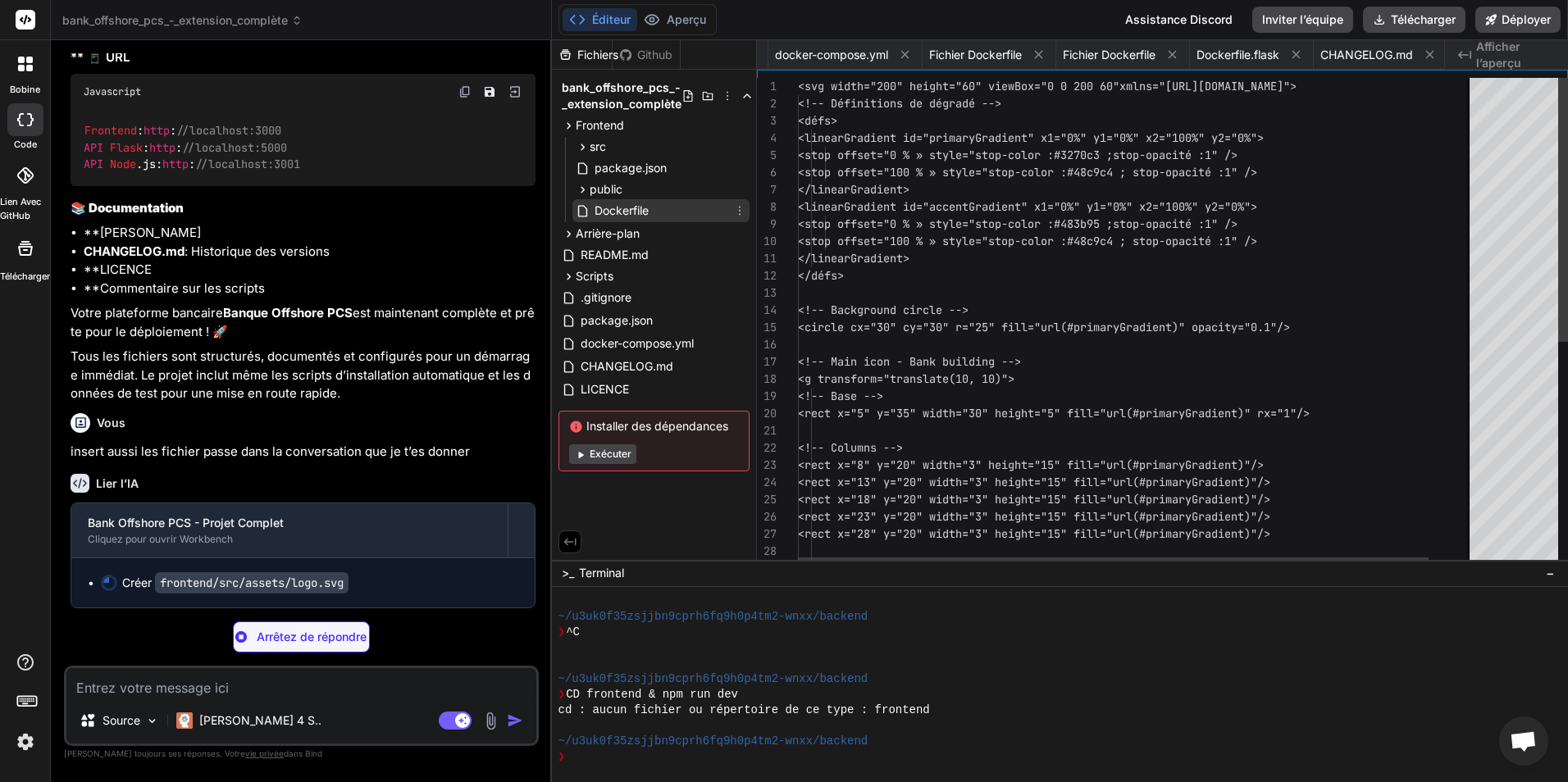
scroll to position [0, 0]
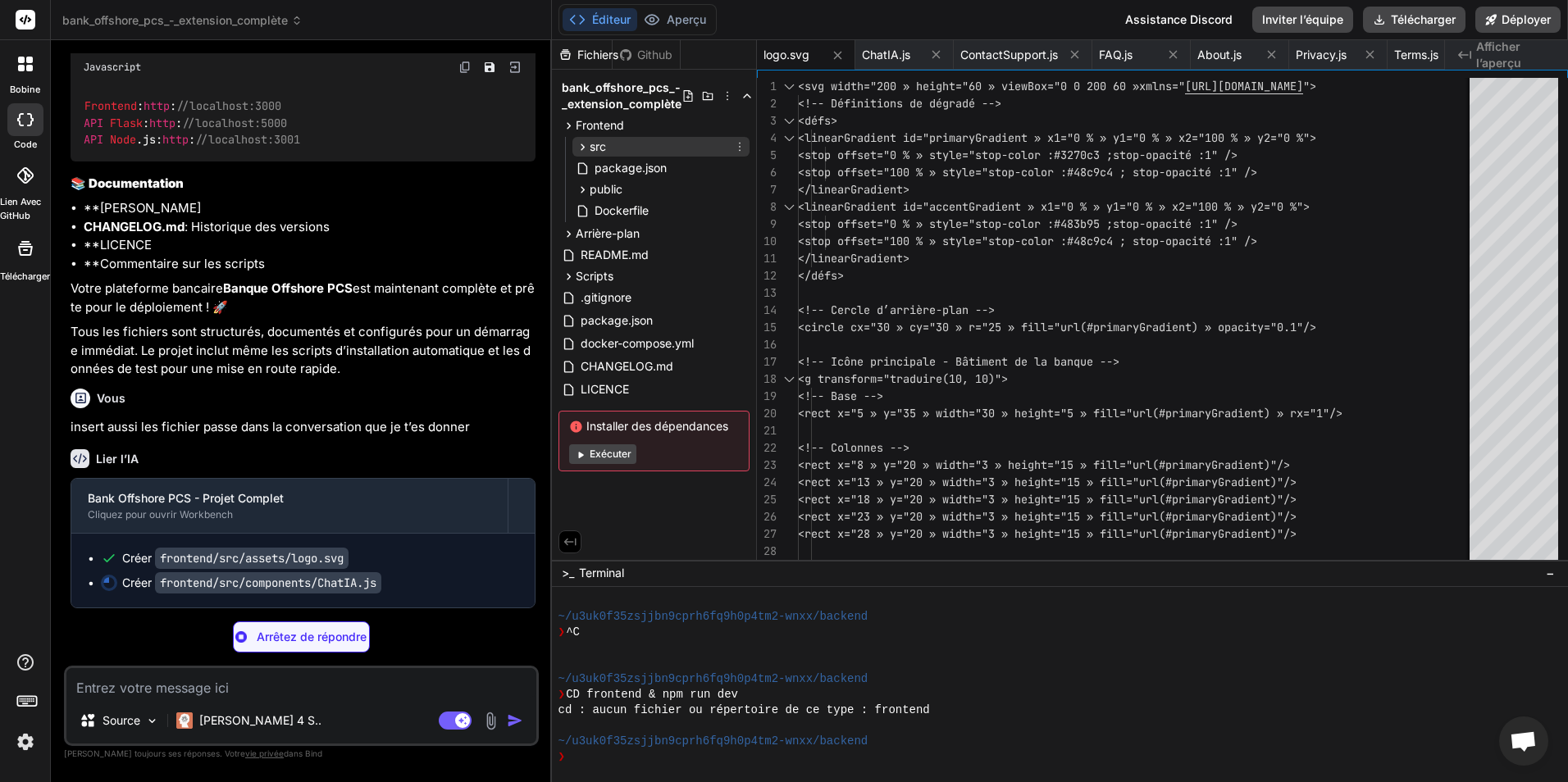
click at [579, 142] on icon at bounding box center [582, 147] width 14 height 14
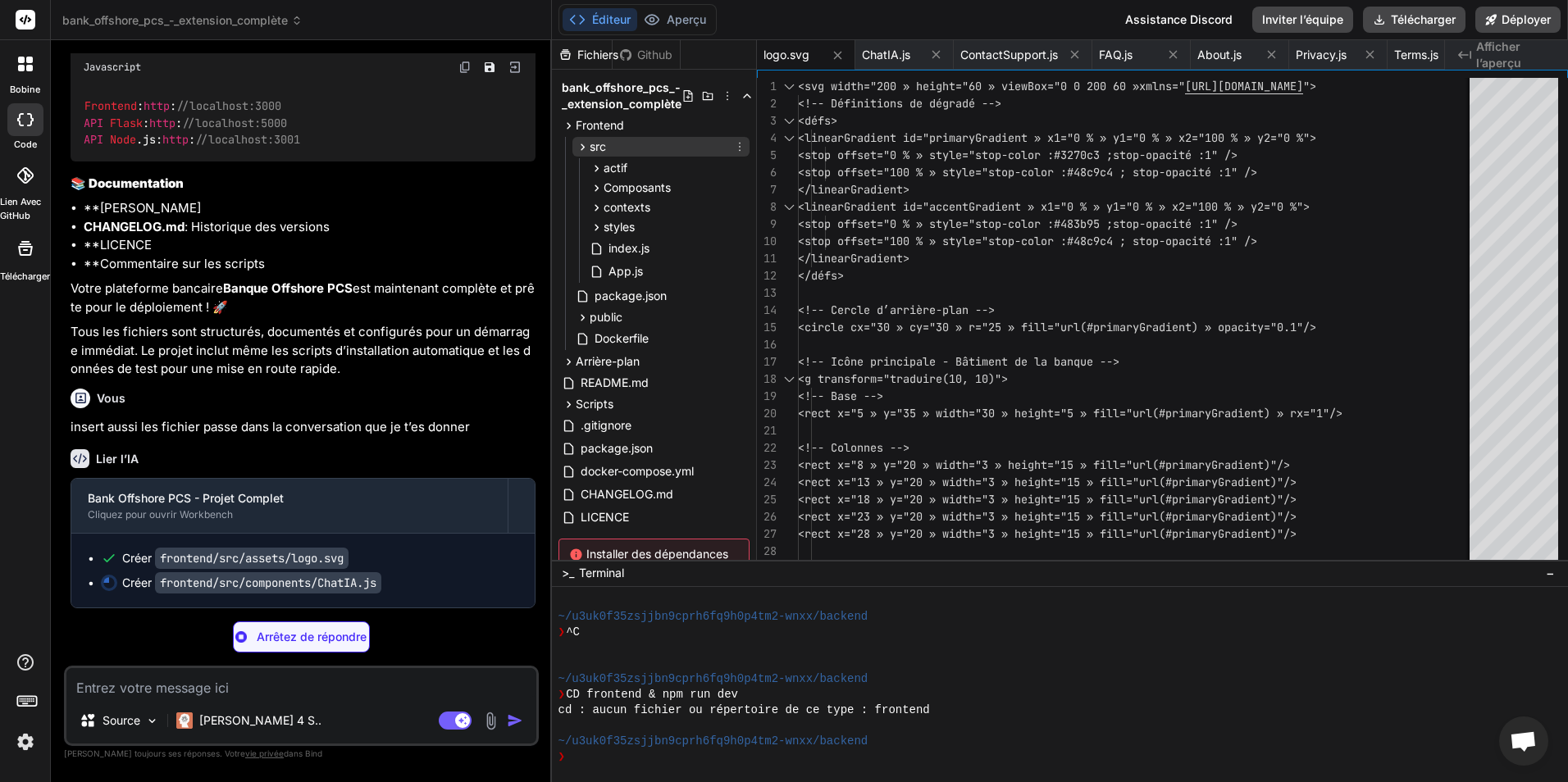
click at [582, 144] on icon at bounding box center [582, 147] width 14 height 14
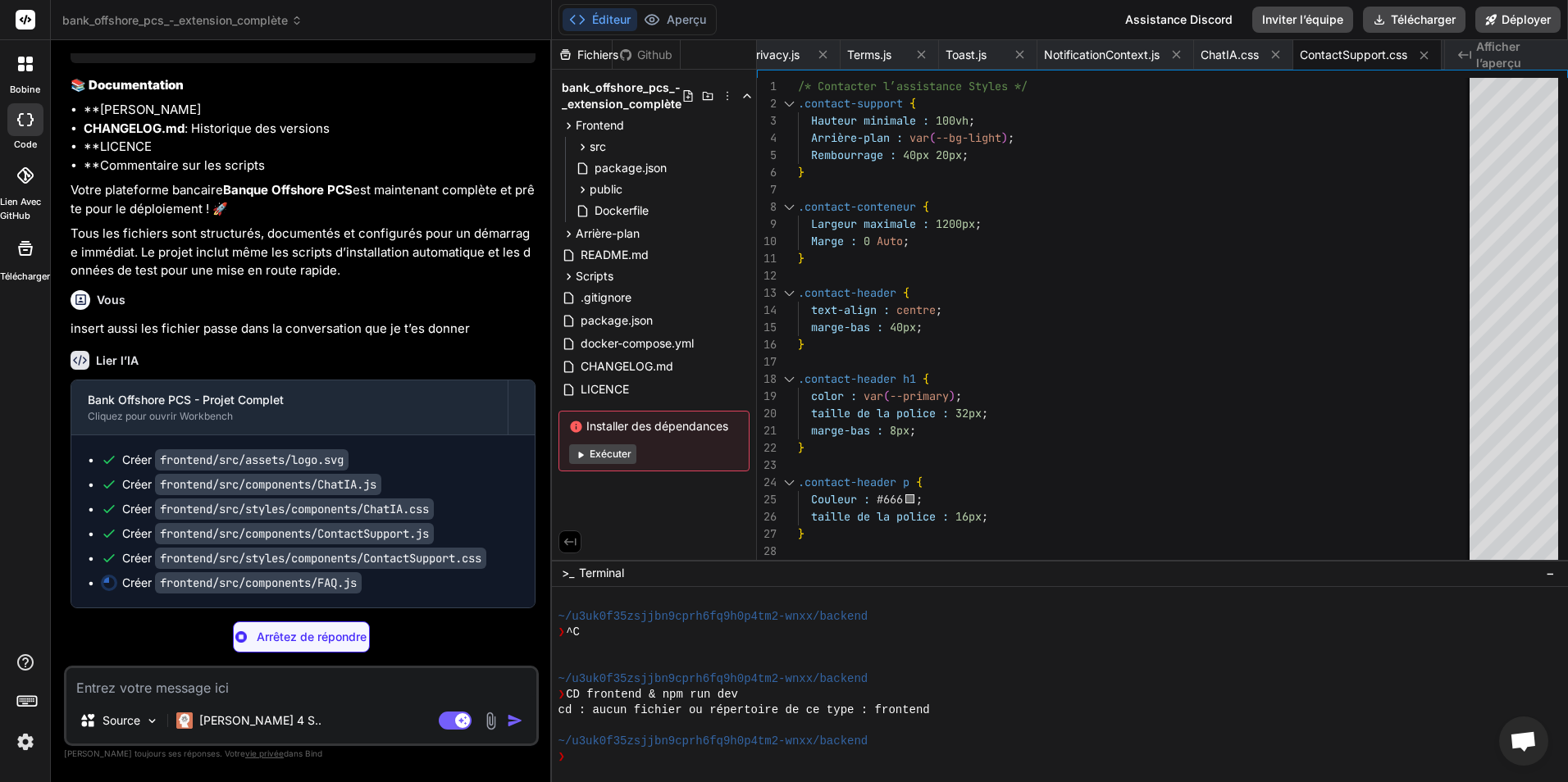
scroll to position [8108, 0]
click at [571, 131] on icon at bounding box center [569, 125] width 14 height 14
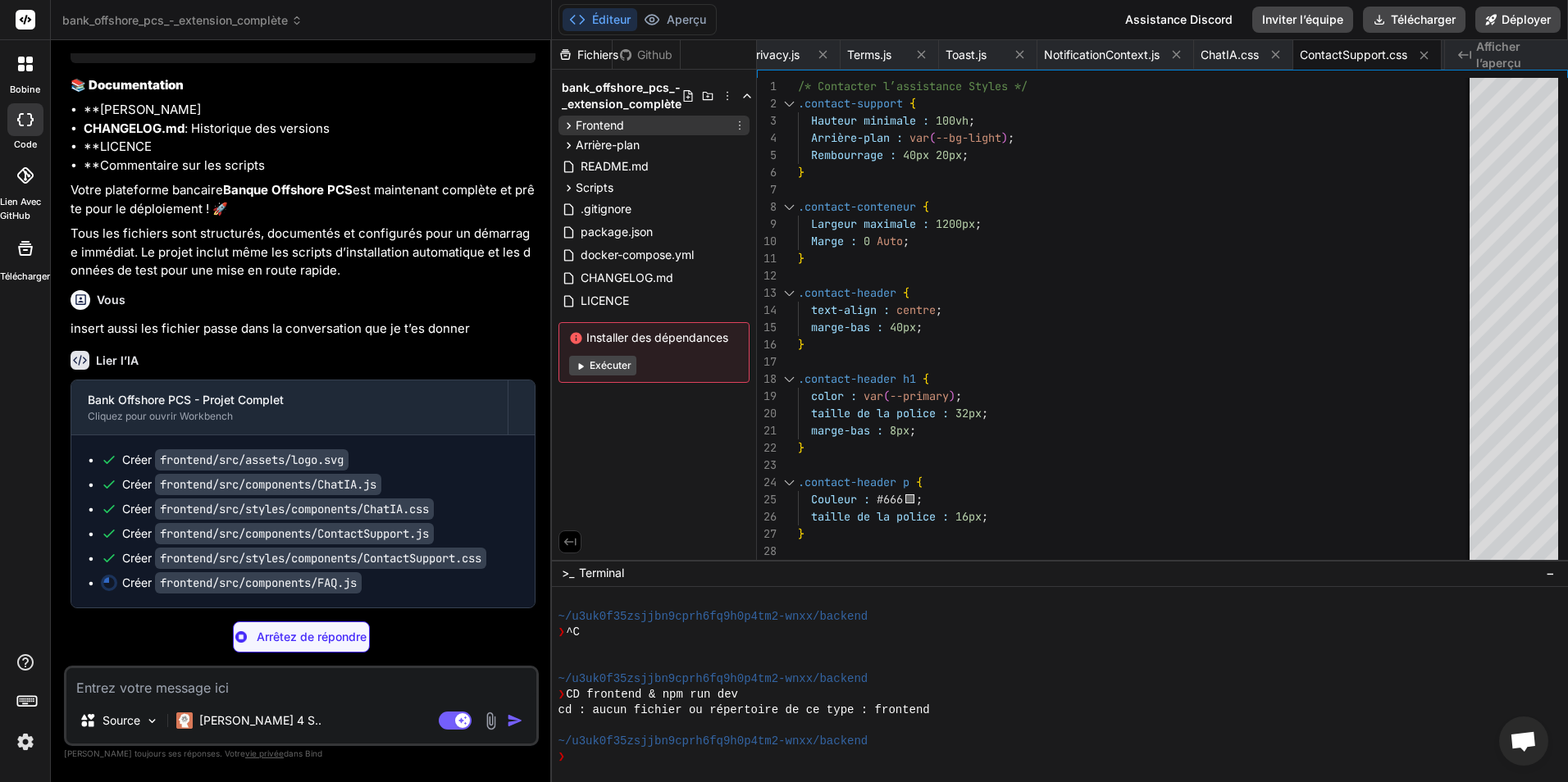
click at [568, 129] on icon at bounding box center [569, 125] width 14 height 14
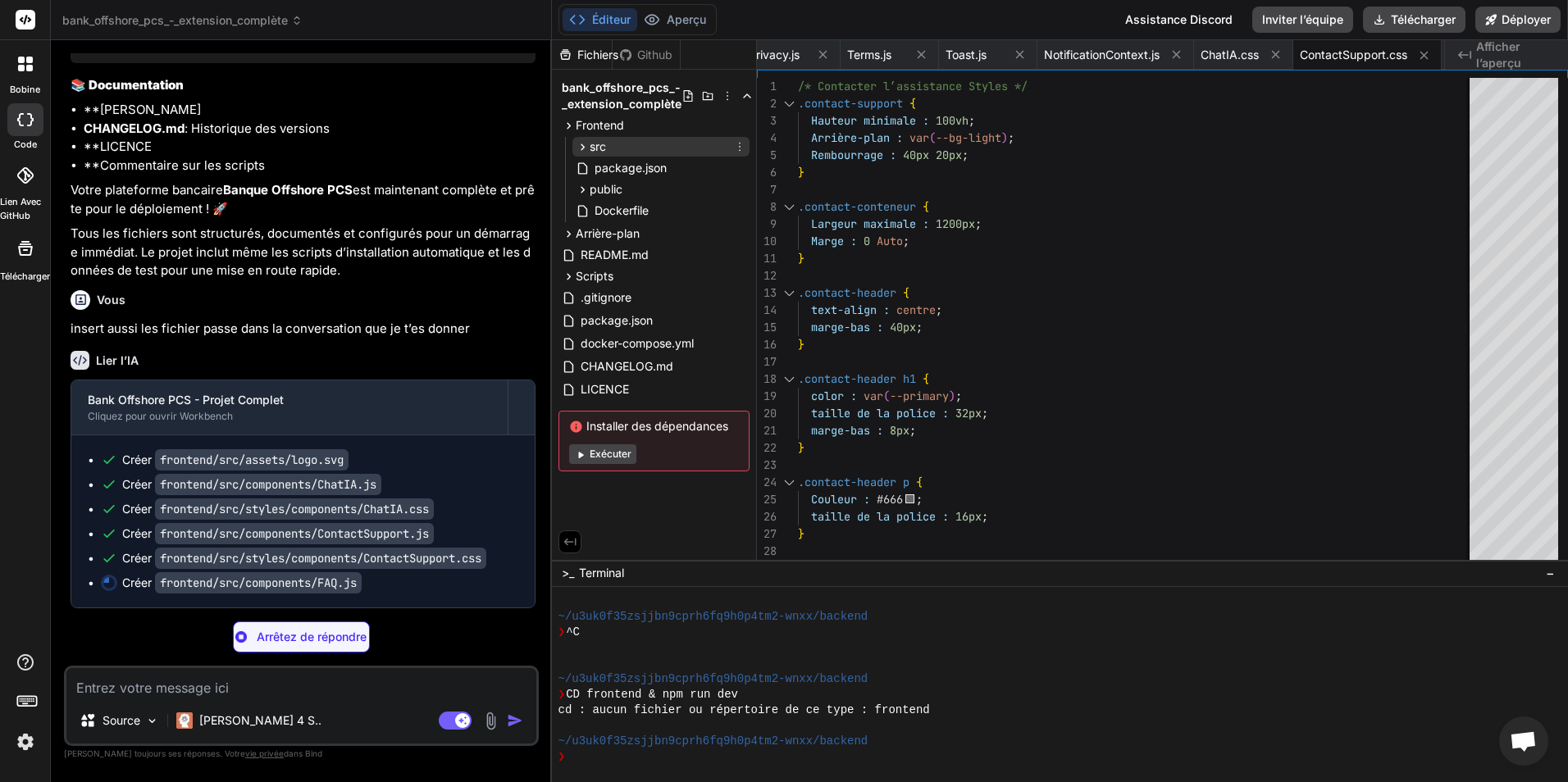
click at [584, 147] on icon at bounding box center [582, 147] width 4 height 7
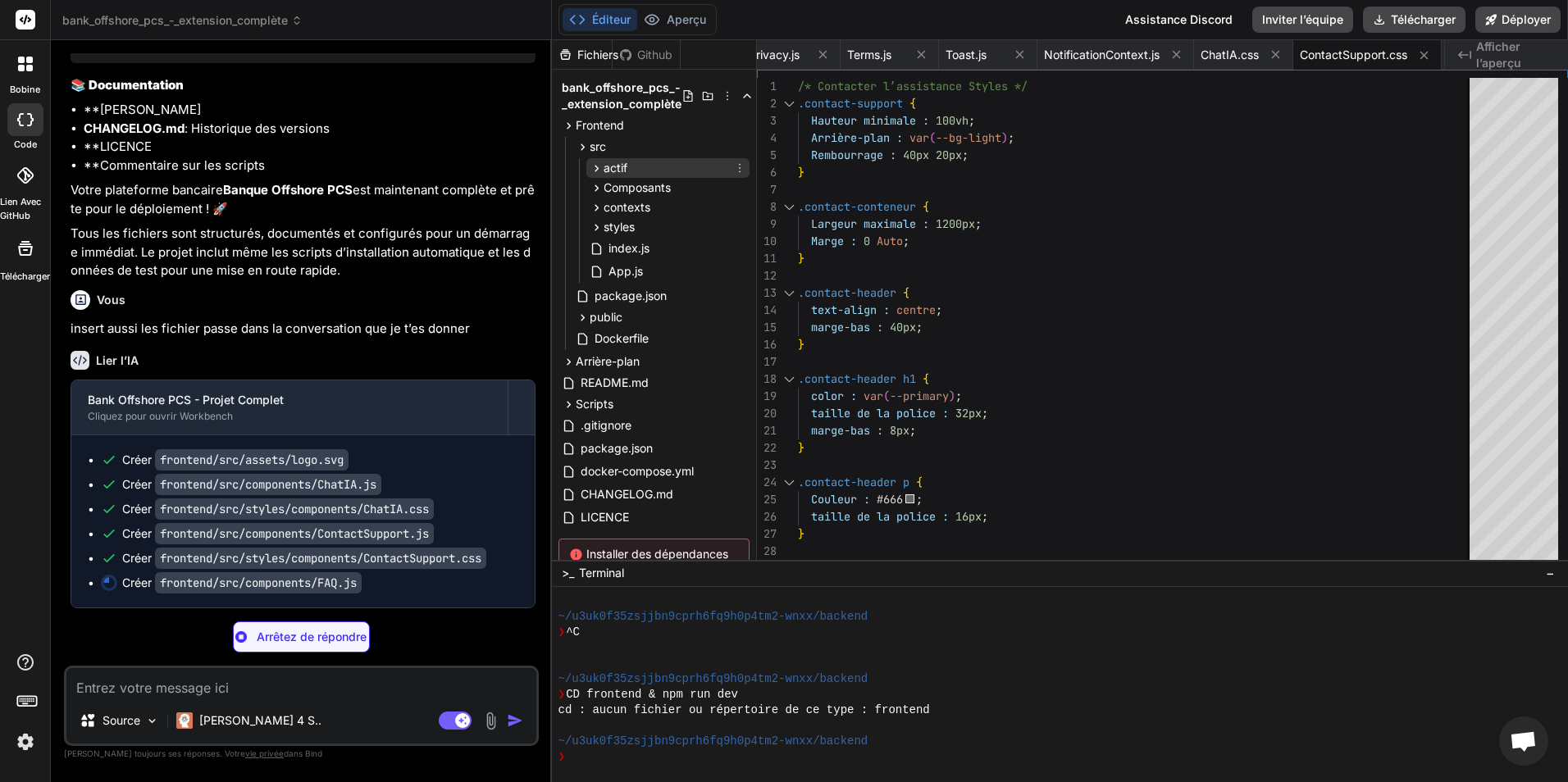
click at [599, 168] on icon at bounding box center [596, 168] width 14 height 14
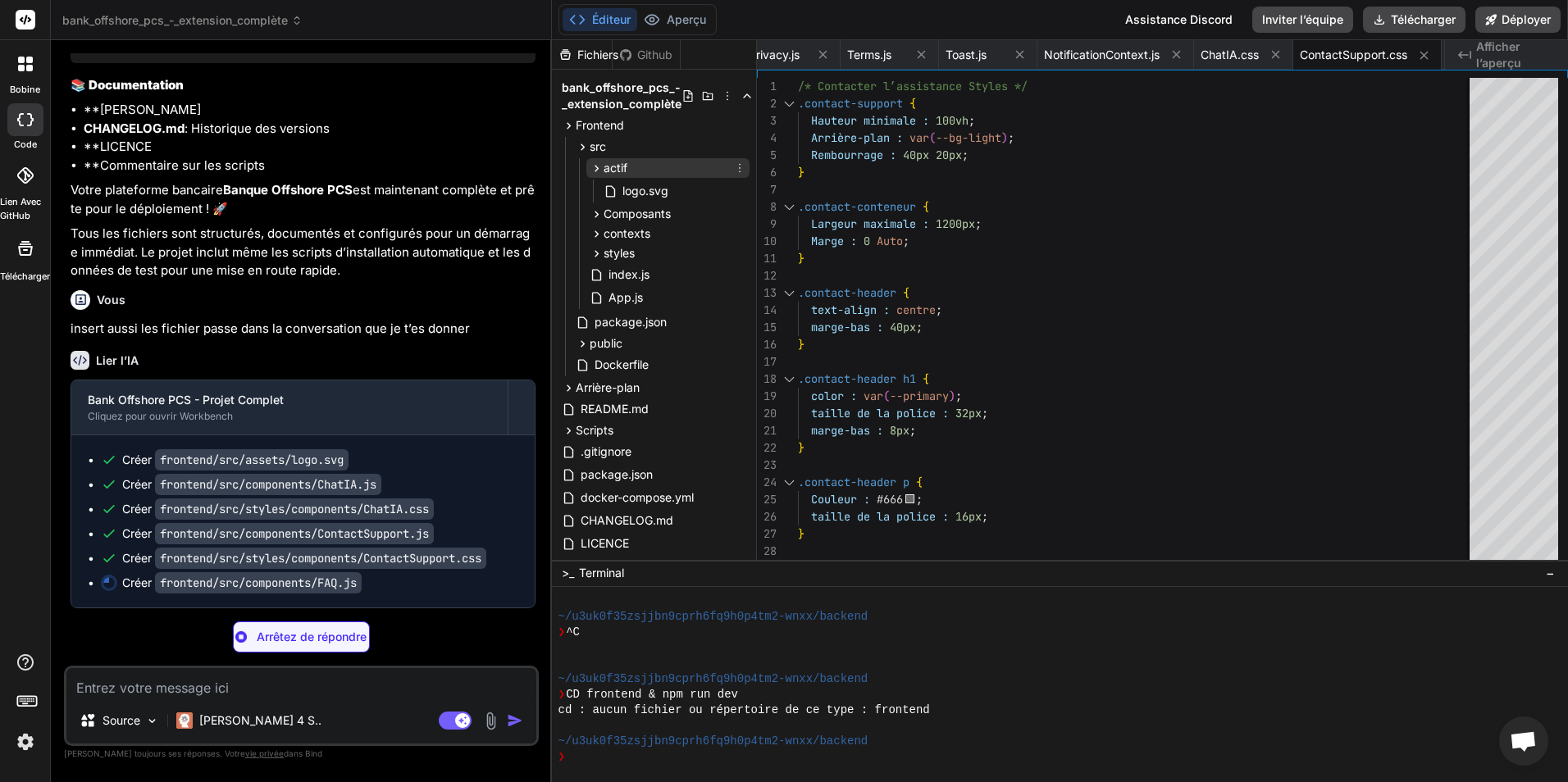
click at [599, 168] on icon at bounding box center [596, 168] width 14 height 14
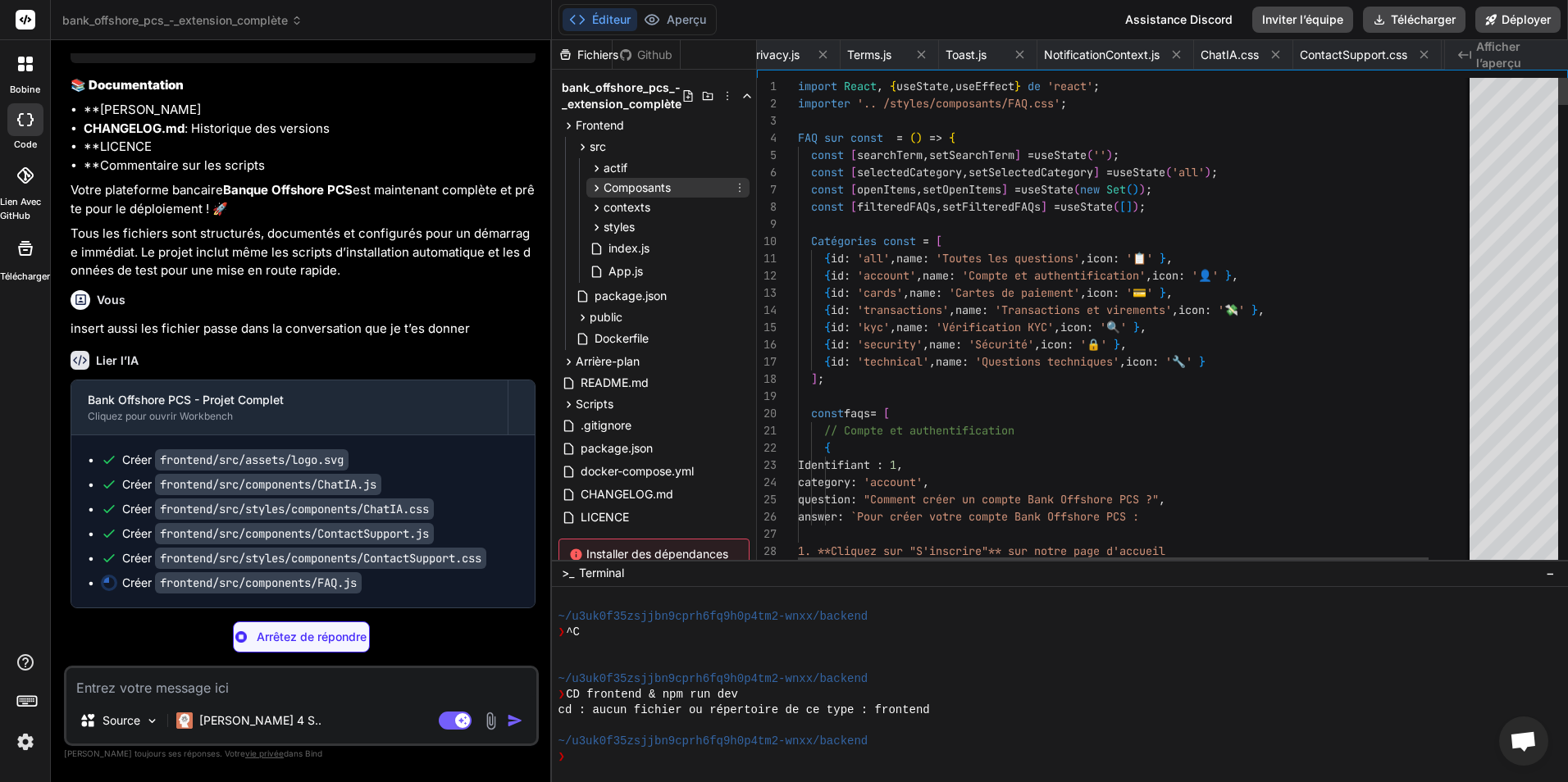
scroll to position [0, 337]
click at [595, 186] on icon at bounding box center [596, 188] width 4 height 7
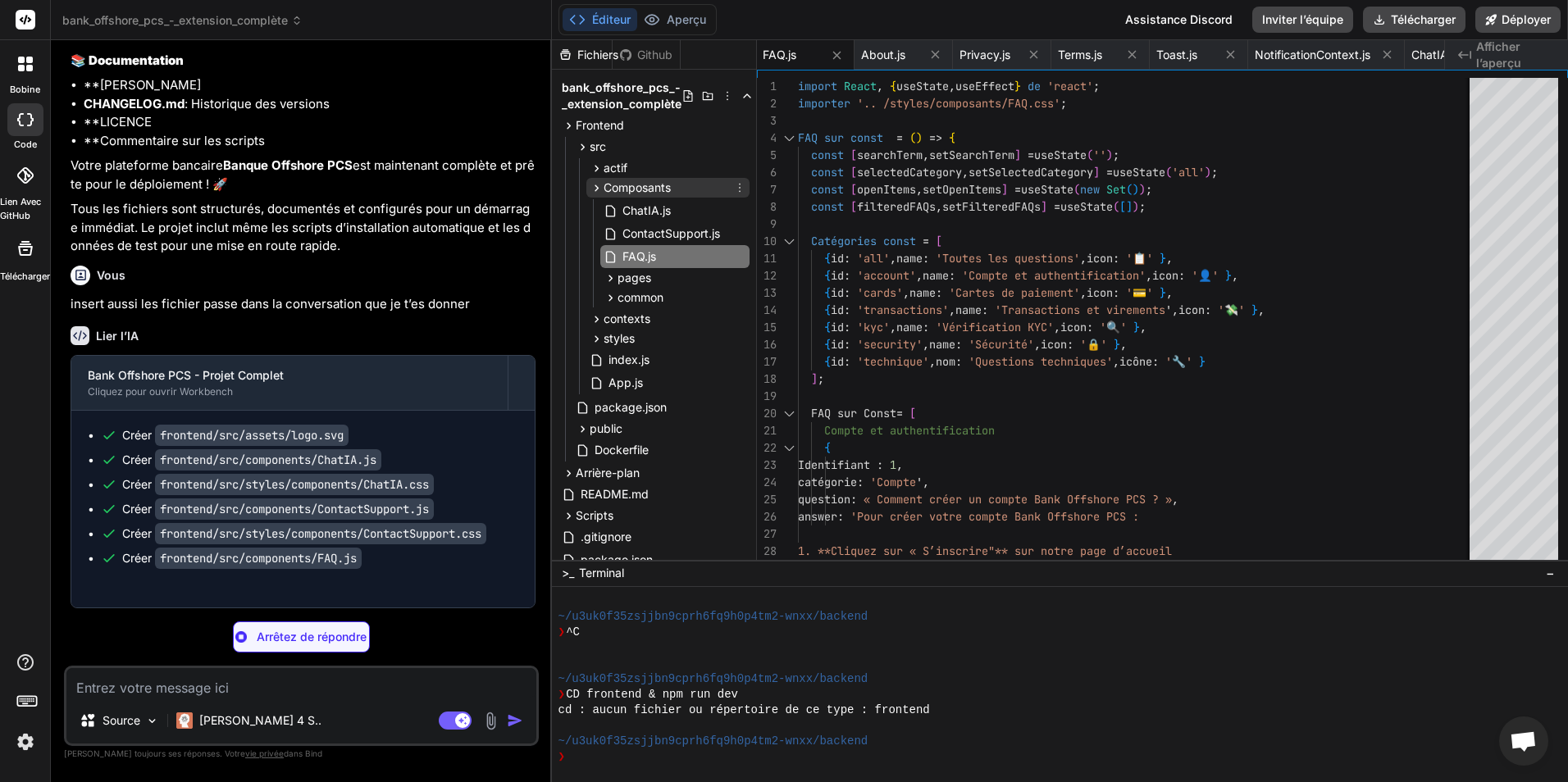
click at [595, 186] on icon at bounding box center [596, 188] width 4 height 7
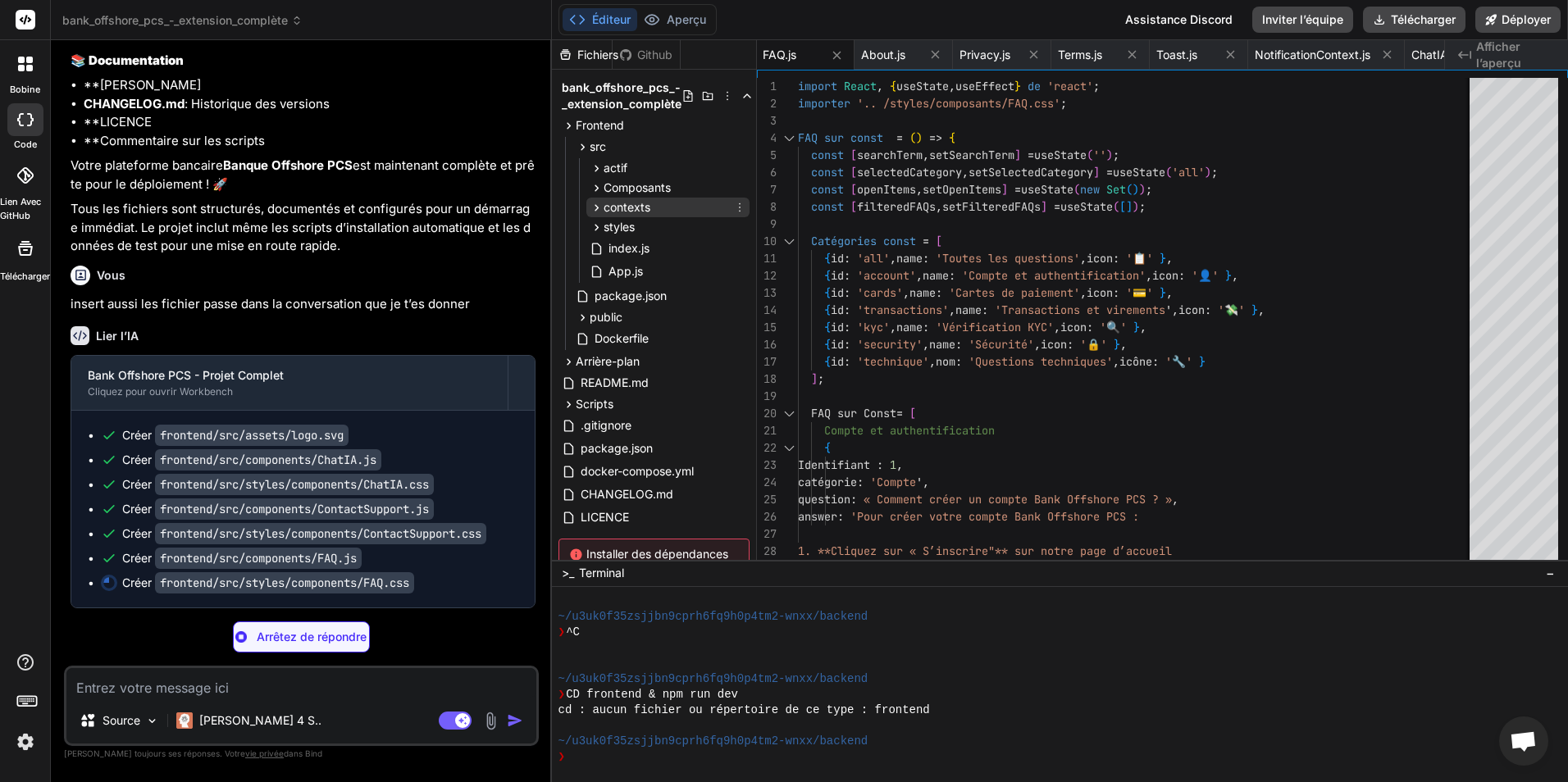
click at [597, 206] on icon at bounding box center [596, 207] width 14 height 14
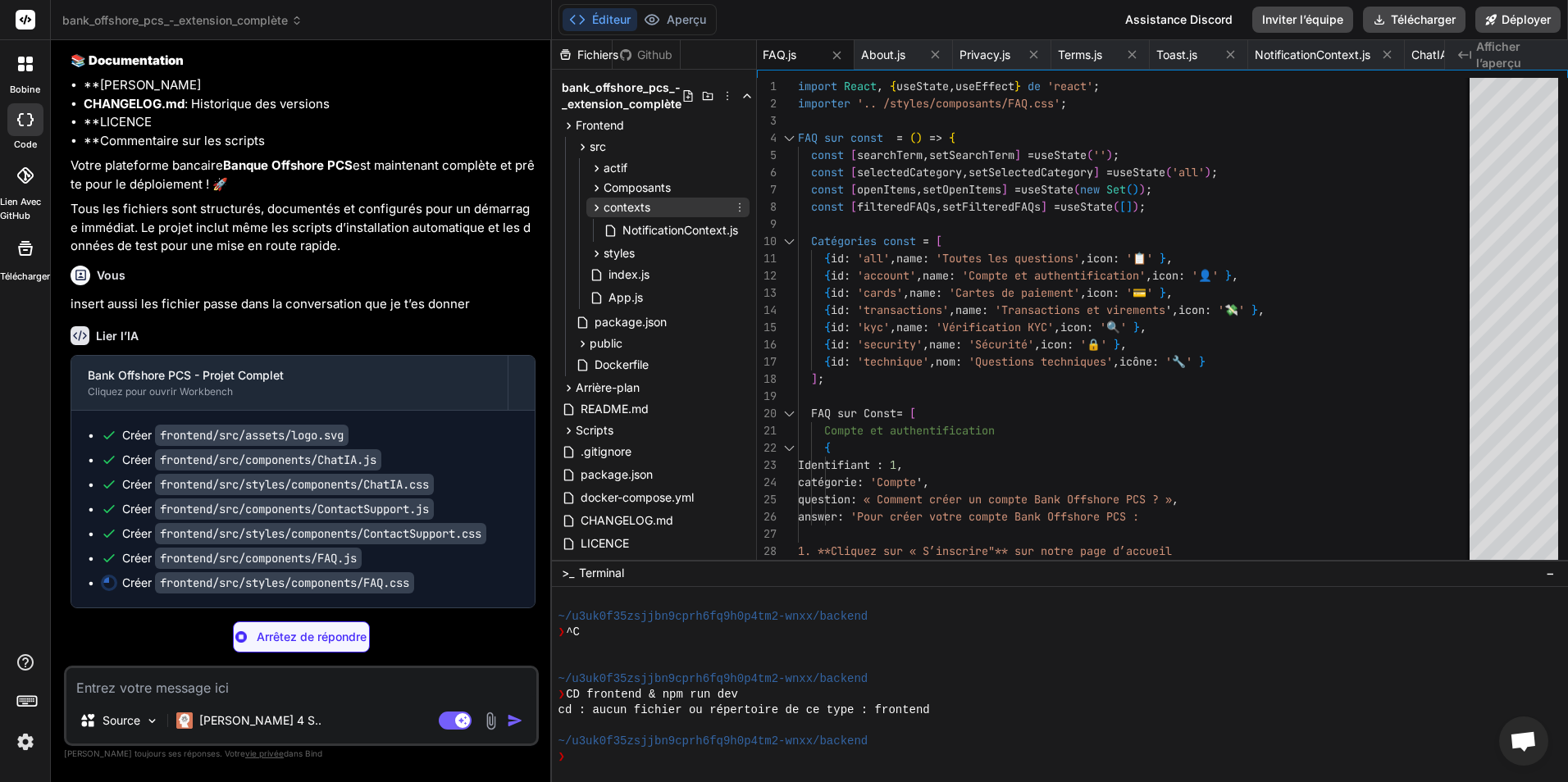
click at [597, 206] on icon at bounding box center [596, 207] width 14 height 14
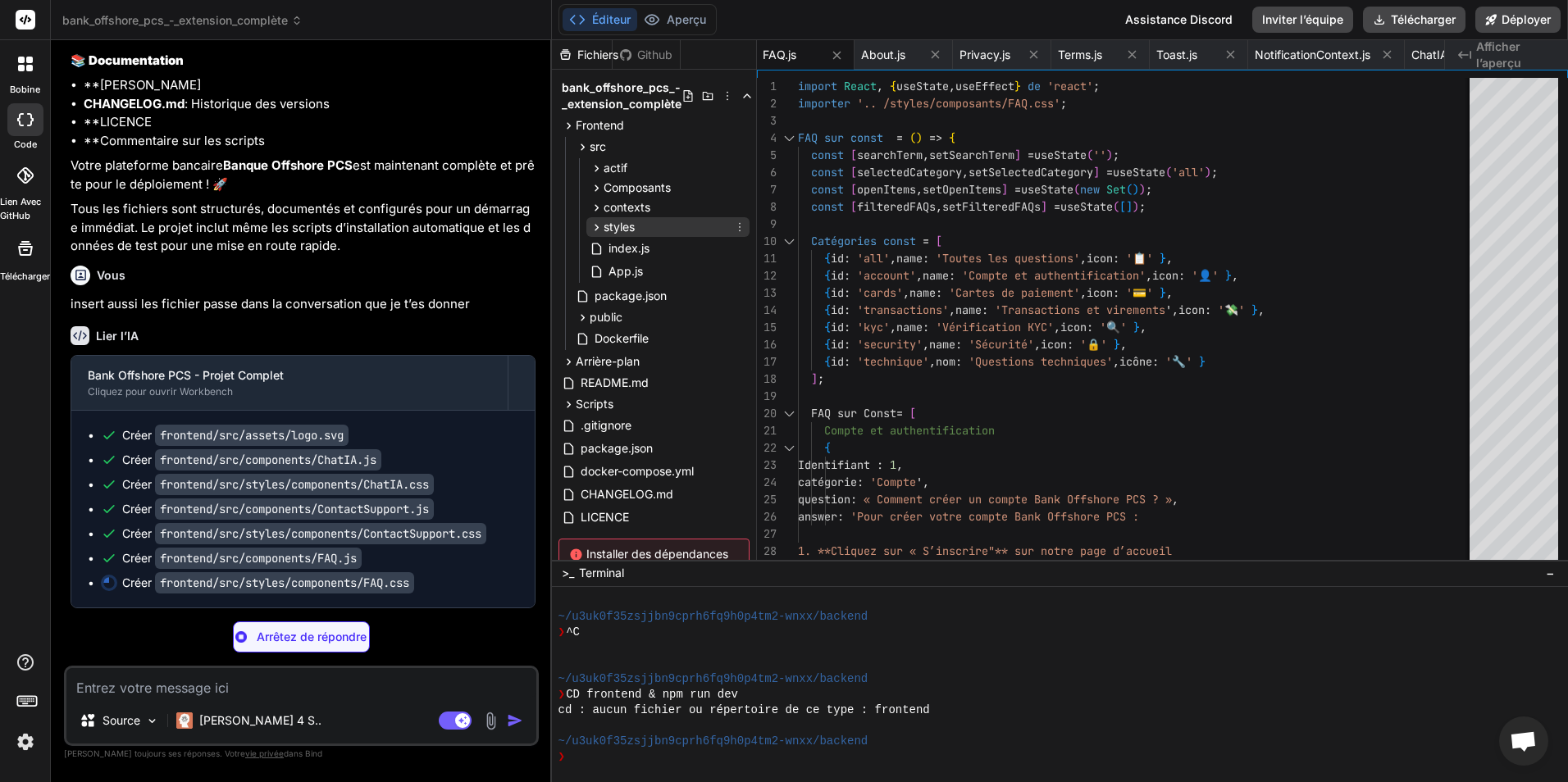
click at [591, 229] on icon at bounding box center [596, 227] width 14 height 14
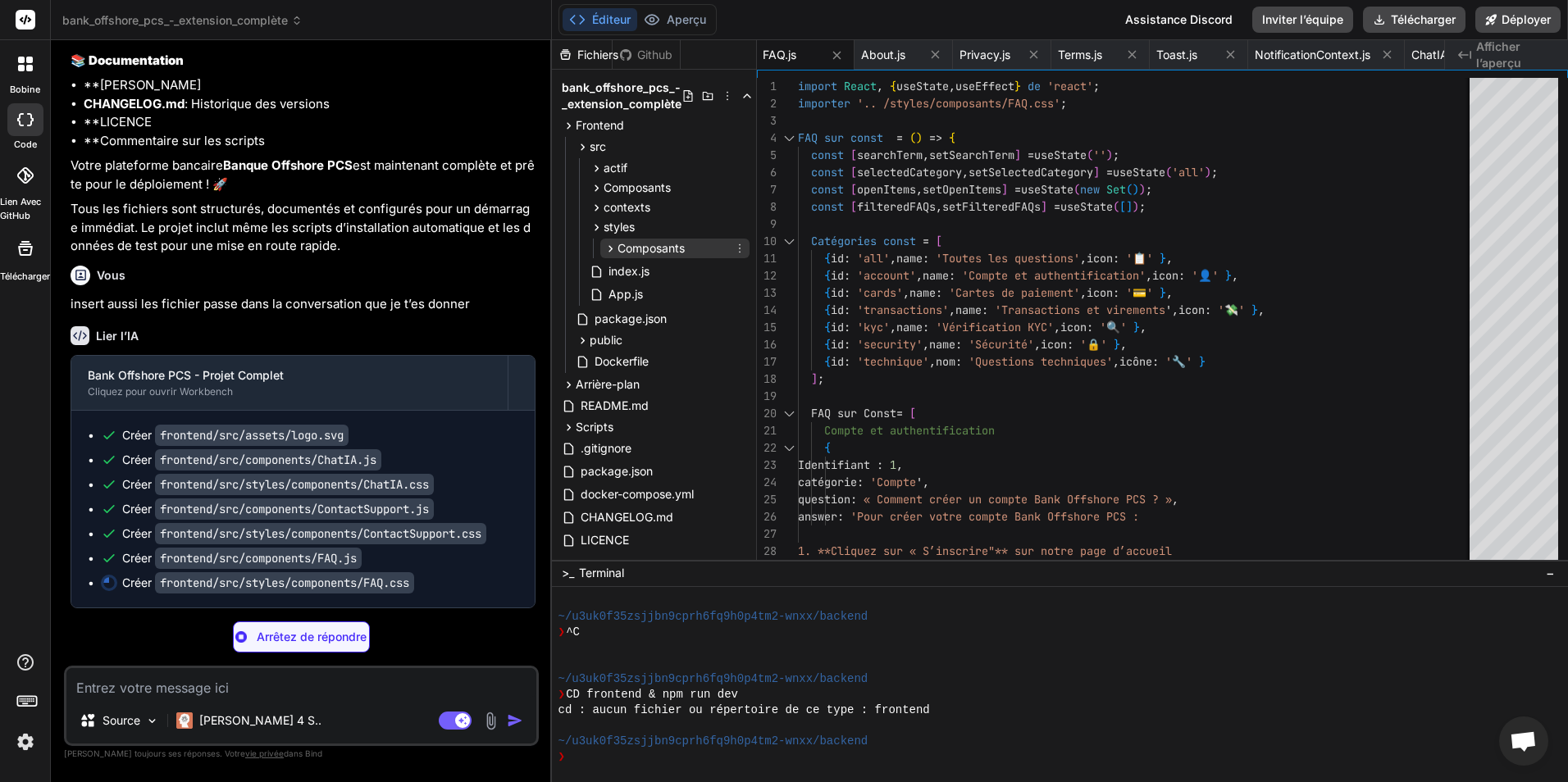
click at [609, 250] on icon at bounding box center [611, 249] width 14 height 14
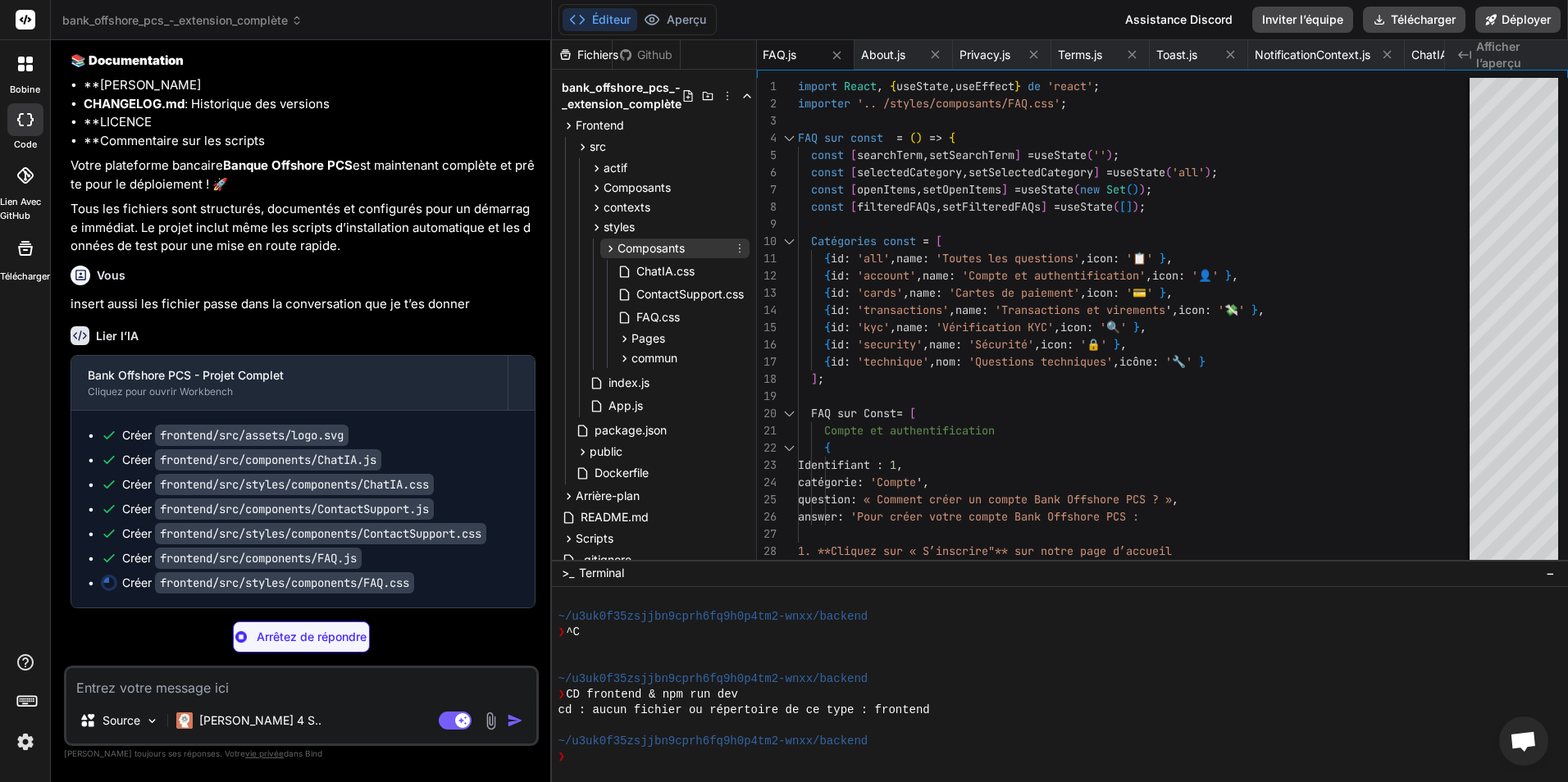
click at [610, 249] on icon at bounding box center [611, 249] width 14 height 14
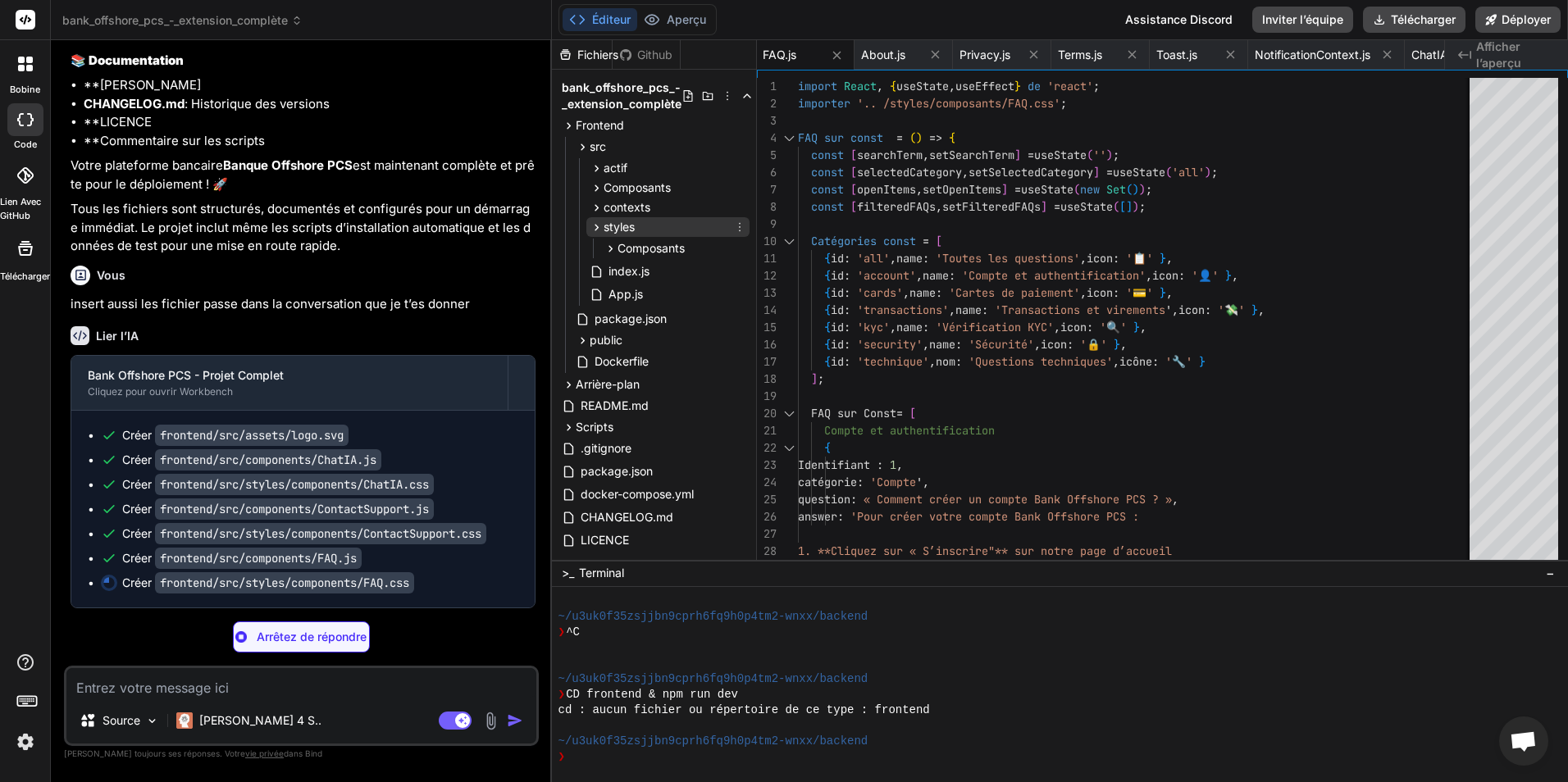
click at [595, 230] on icon at bounding box center [596, 227] width 4 height 7
click at [613, 250] on icon at bounding box center [611, 249] width 14 height 14
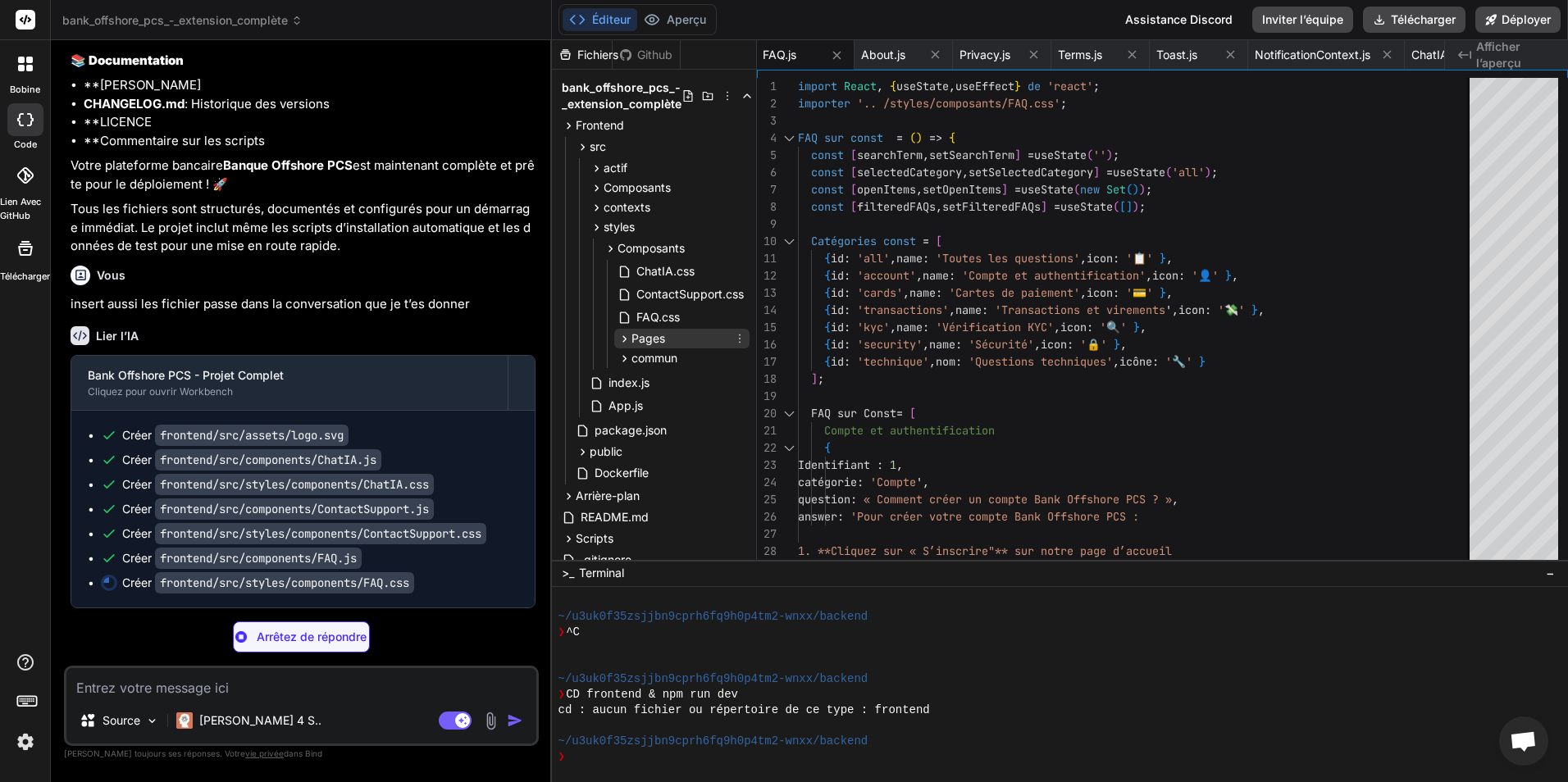
click at [623, 337] on icon at bounding box center [624, 339] width 4 height 7
click at [623, 360] on icon at bounding box center [624, 358] width 4 height 7
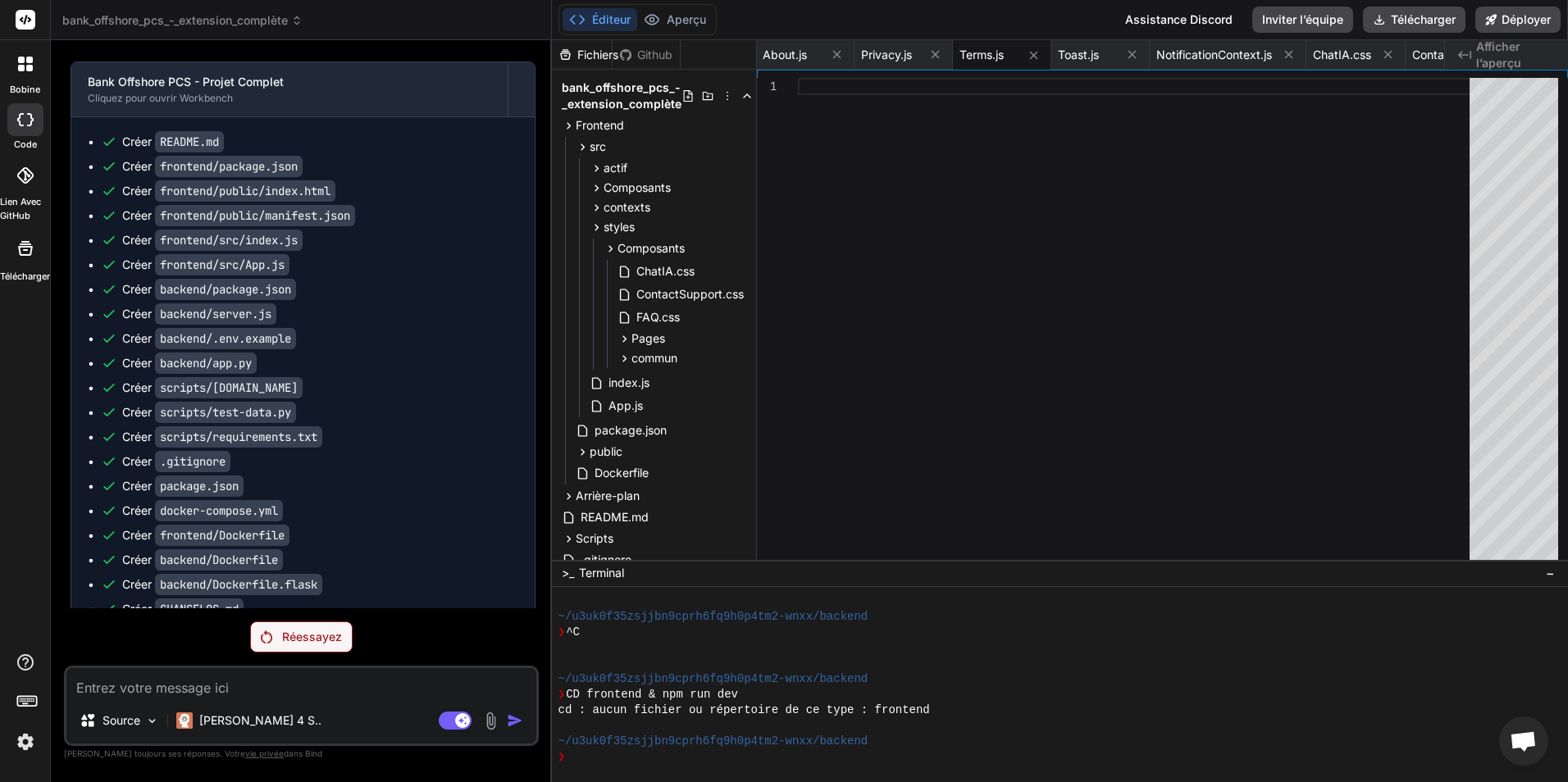
scroll to position [5951, 0]
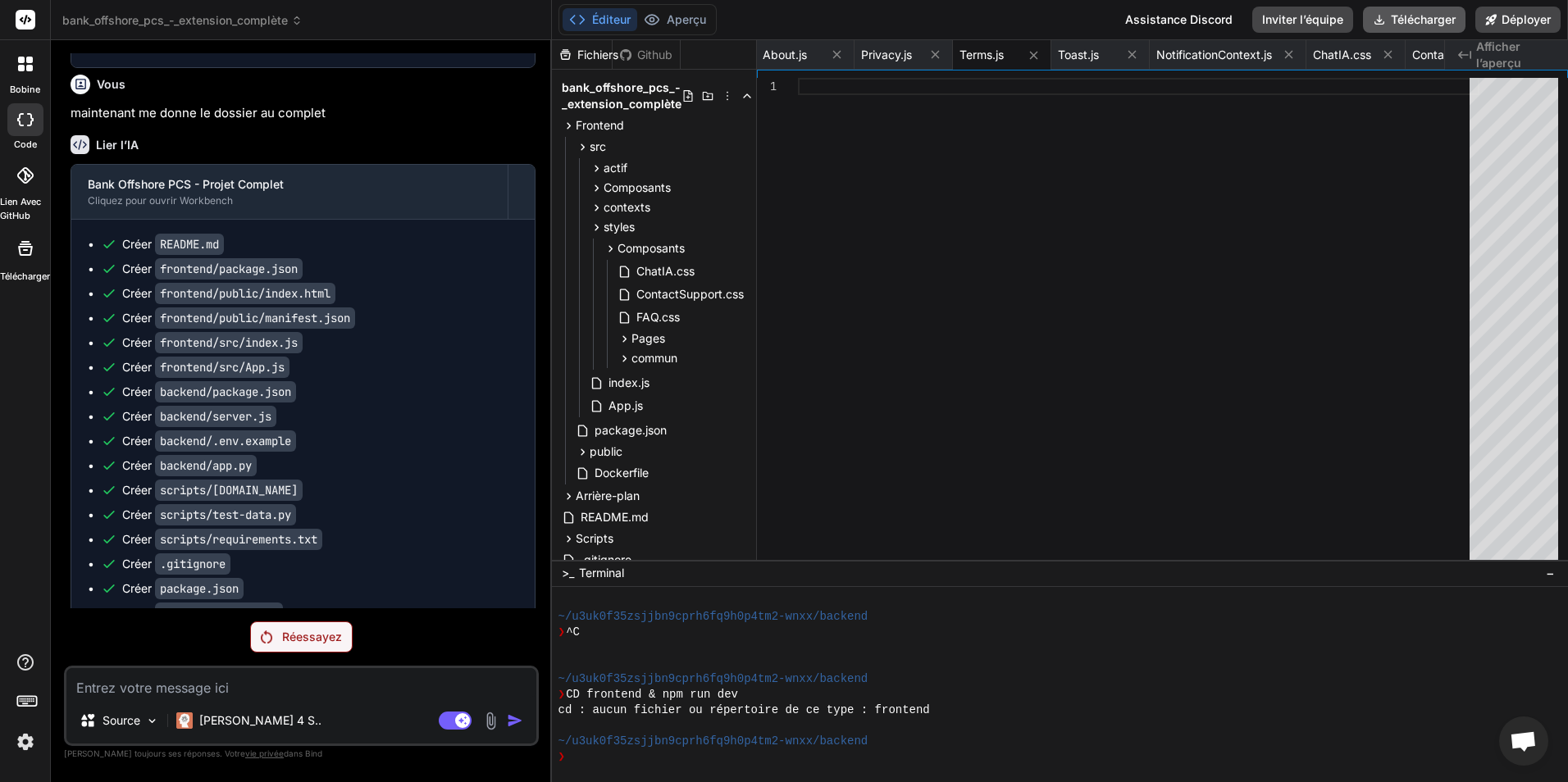
click at [1416, 23] on font "Télécharger" at bounding box center [1423, 20] width 65 height 17
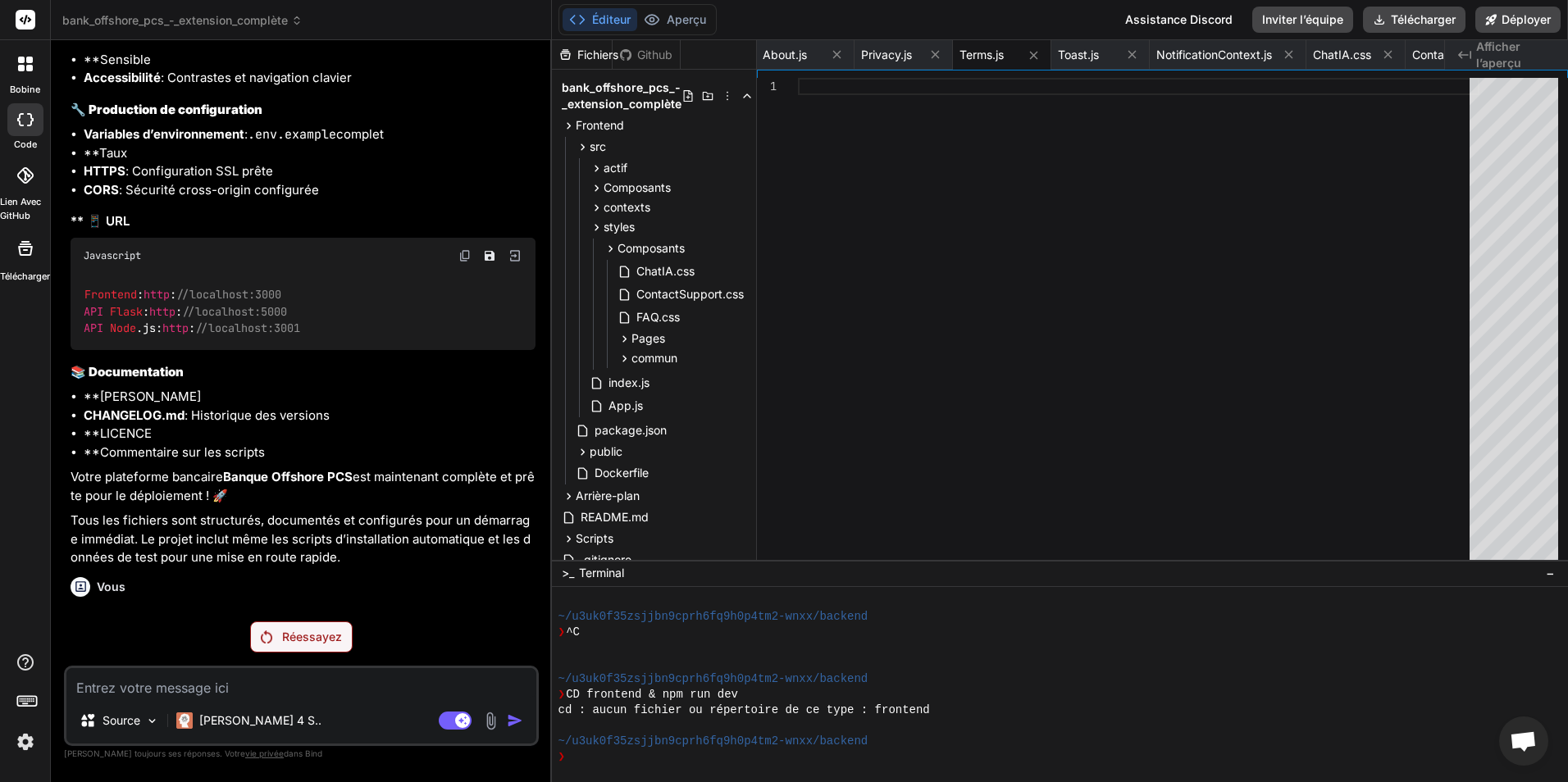
scroll to position [7837, 0]
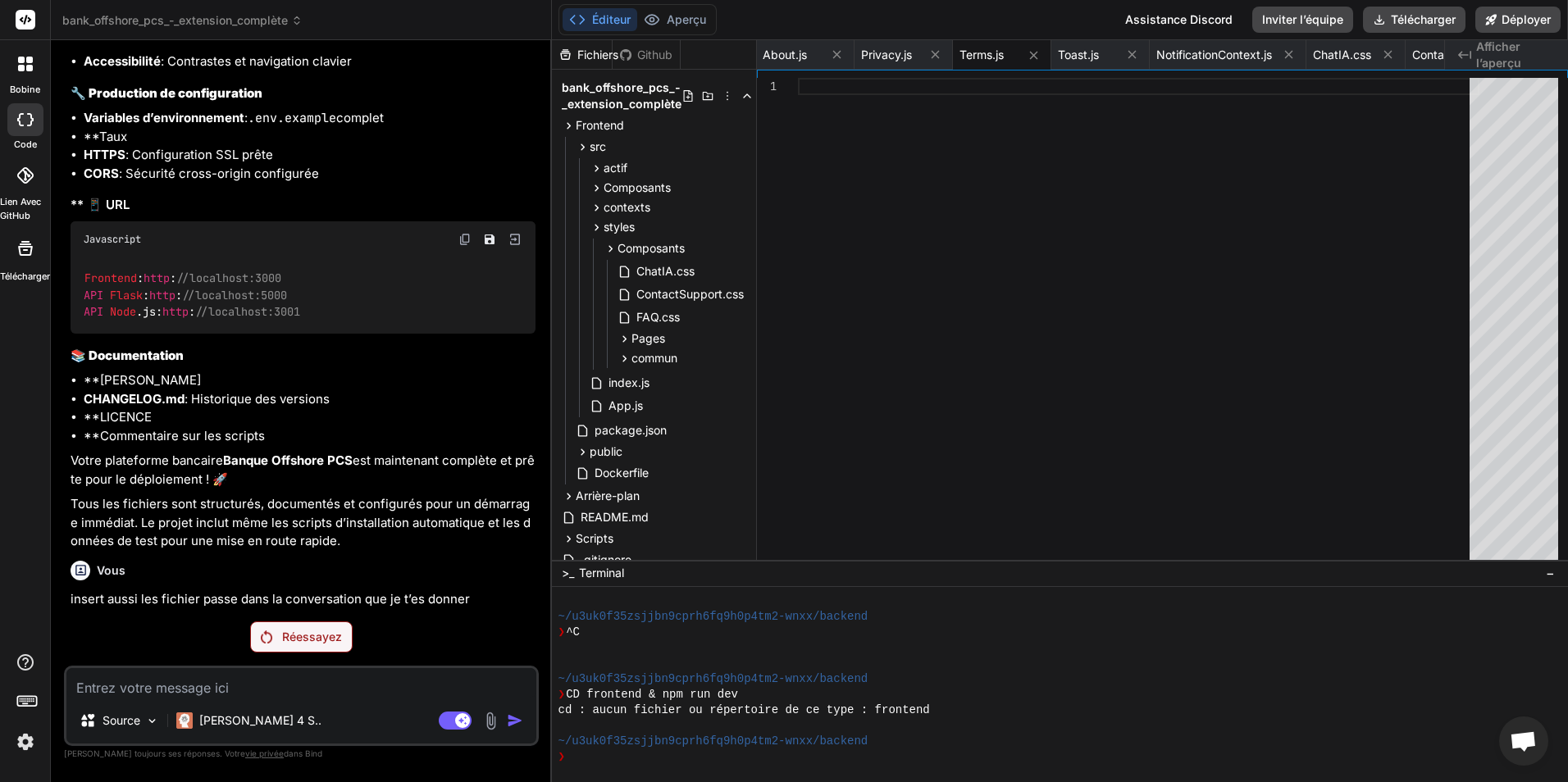
click at [25, 21] on icon at bounding box center [25, 20] width 13 height 10
click at [23, 73] on div at bounding box center [24, 64] width 34 height 34
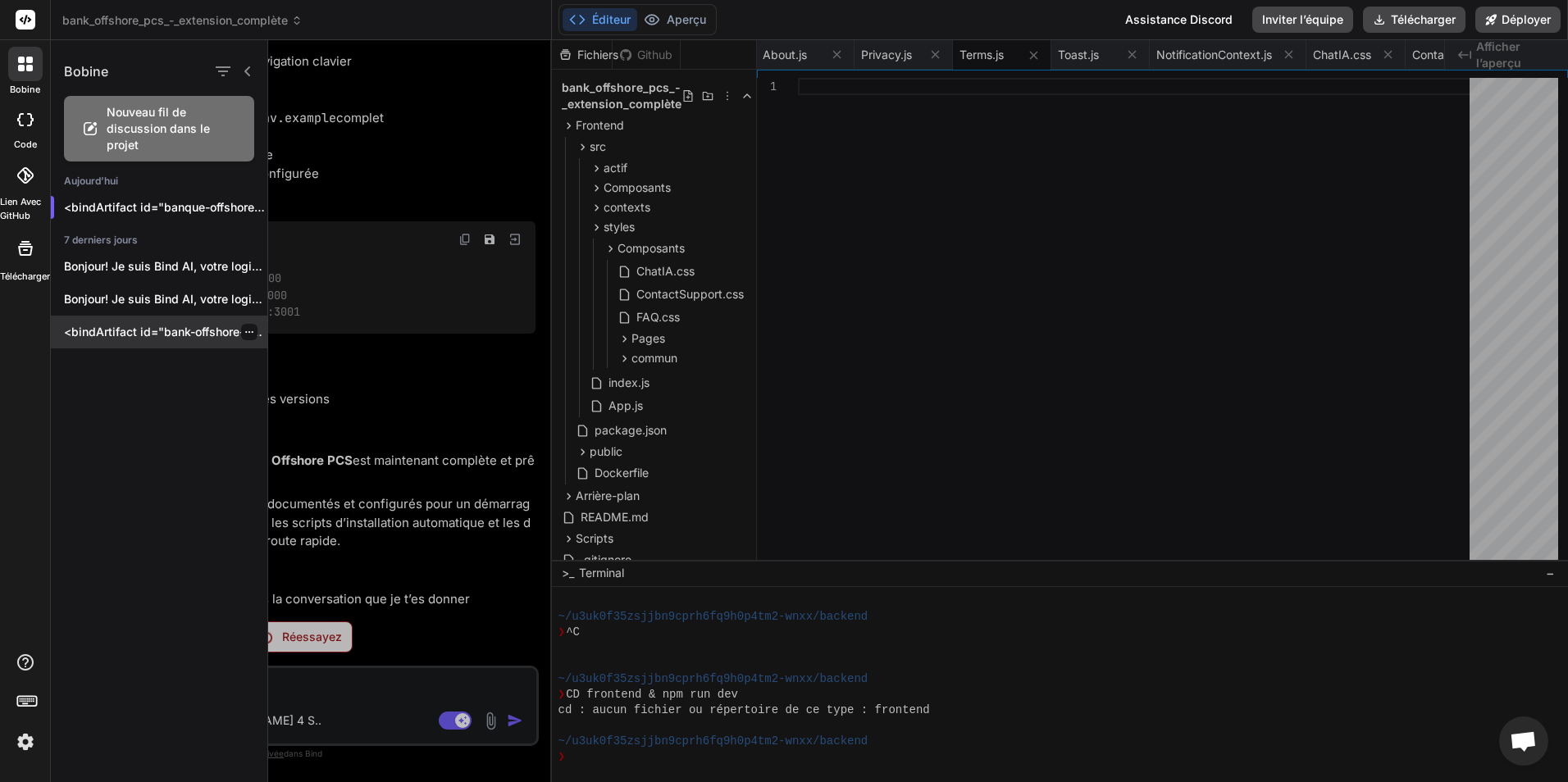
click at [174, 337] on p "<bindArtifact id="bank-offshore-pcs » title="Bank Offshore PCS"> <bindAction ty…" at bounding box center [165, 332] width 204 height 17
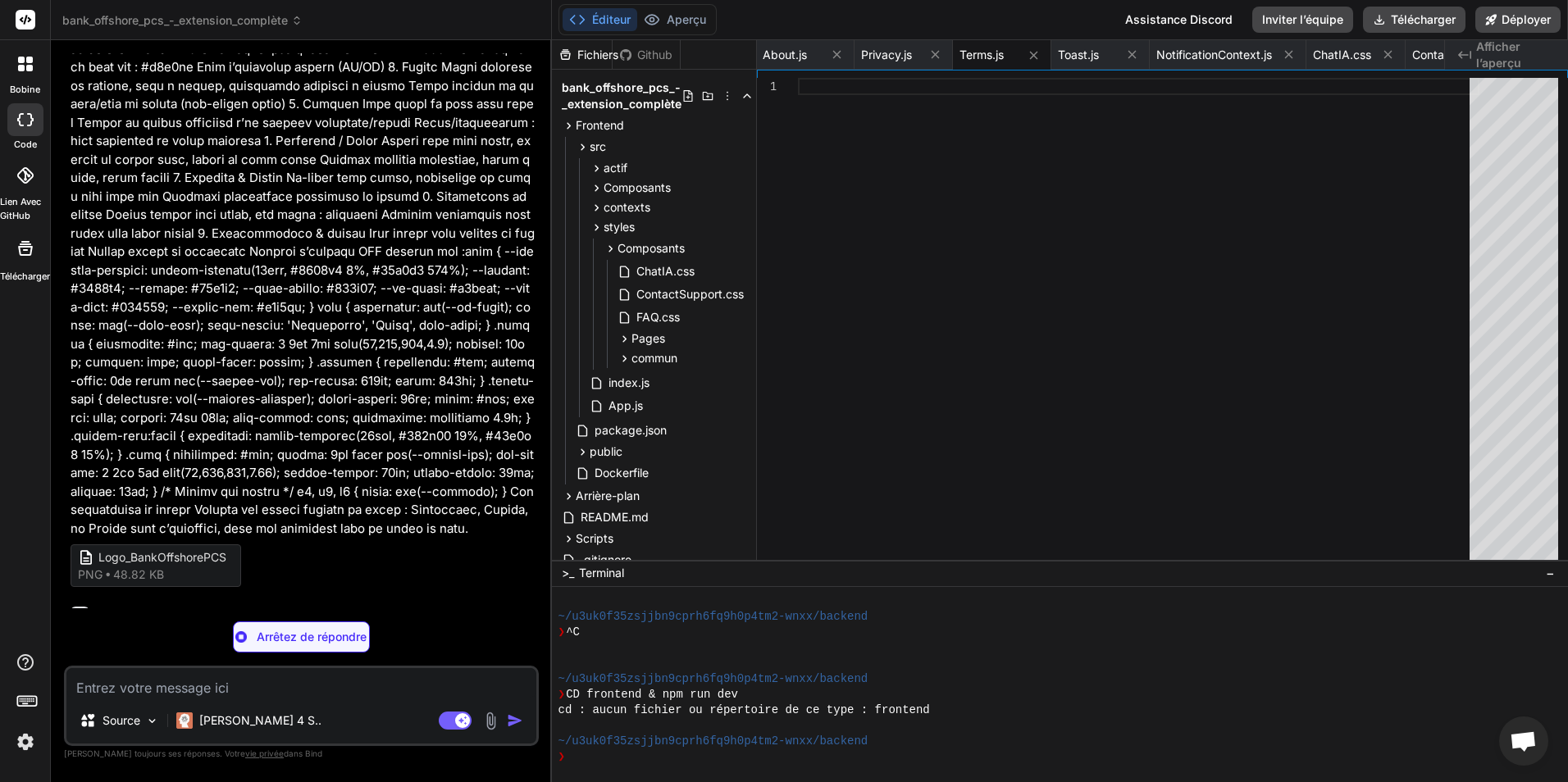
scroll to position [1308, 0]
